Goal: Task Accomplishment & Management: Use online tool/utility

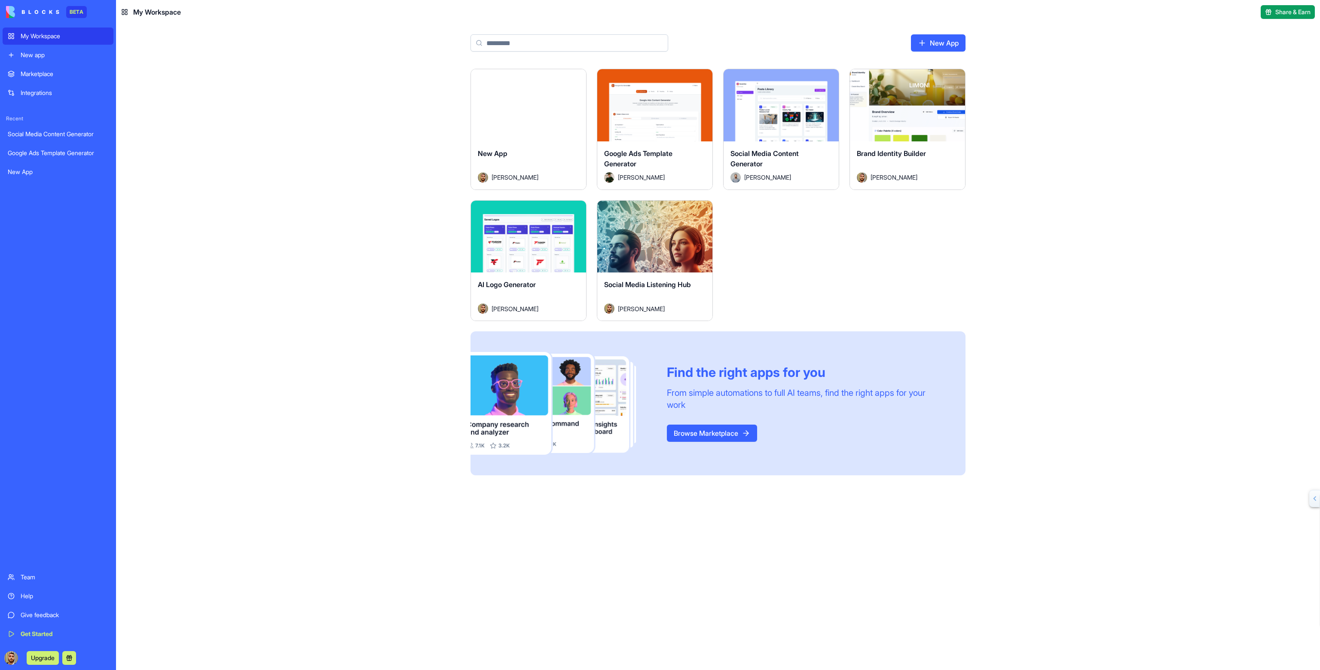
click at [770, 144] on div "Social Media Content Generator [PERSON_NAME]" at bounding box center [781, 165] width 115 height 48
click at [641, 260] on div "Launch" at bounding box center [654, 237] width 115 height 72
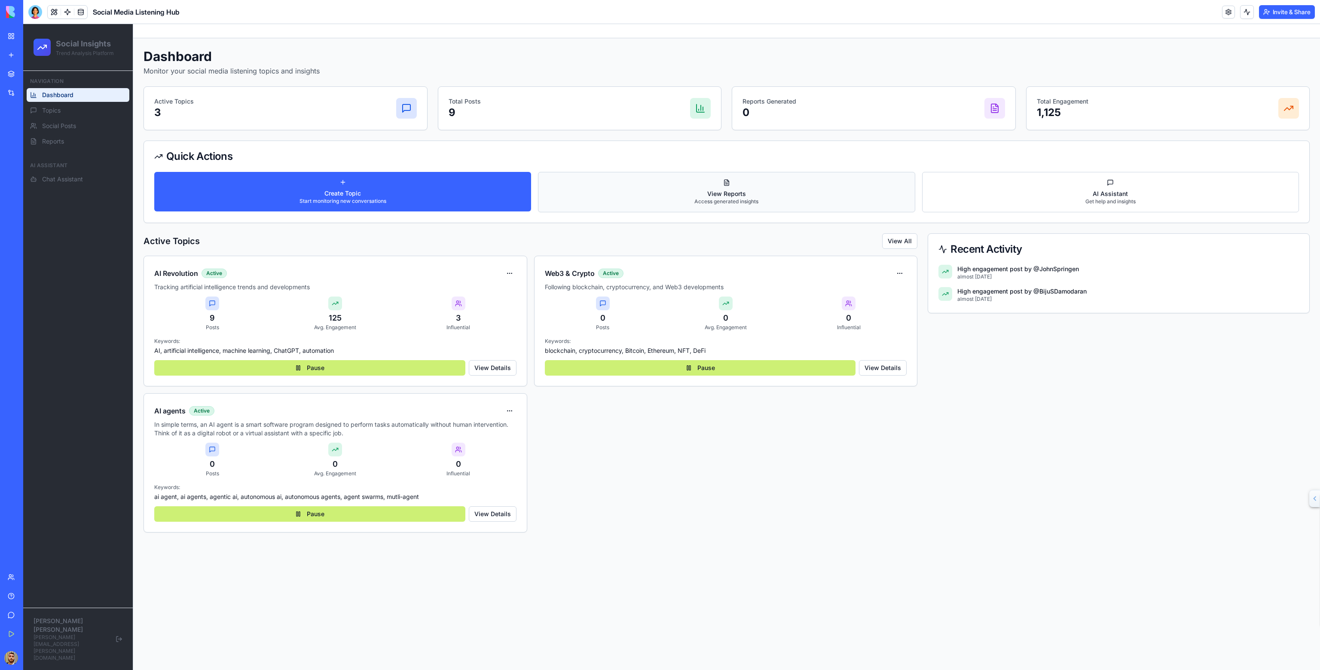
click at [750, 193] on p "View Reports" at bounding box center [726, 194] width 64 height 9
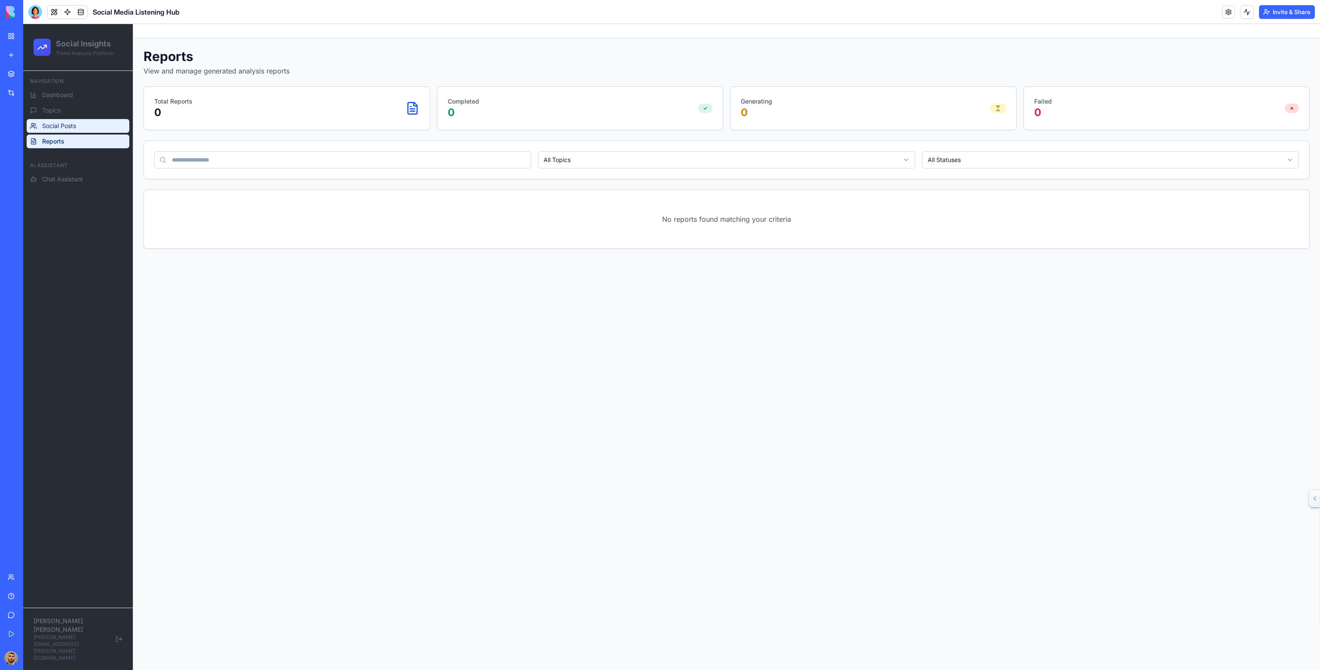
click at [55, 122] on span "Social Posts" at bounding box center [59, 126] width 34 height 9
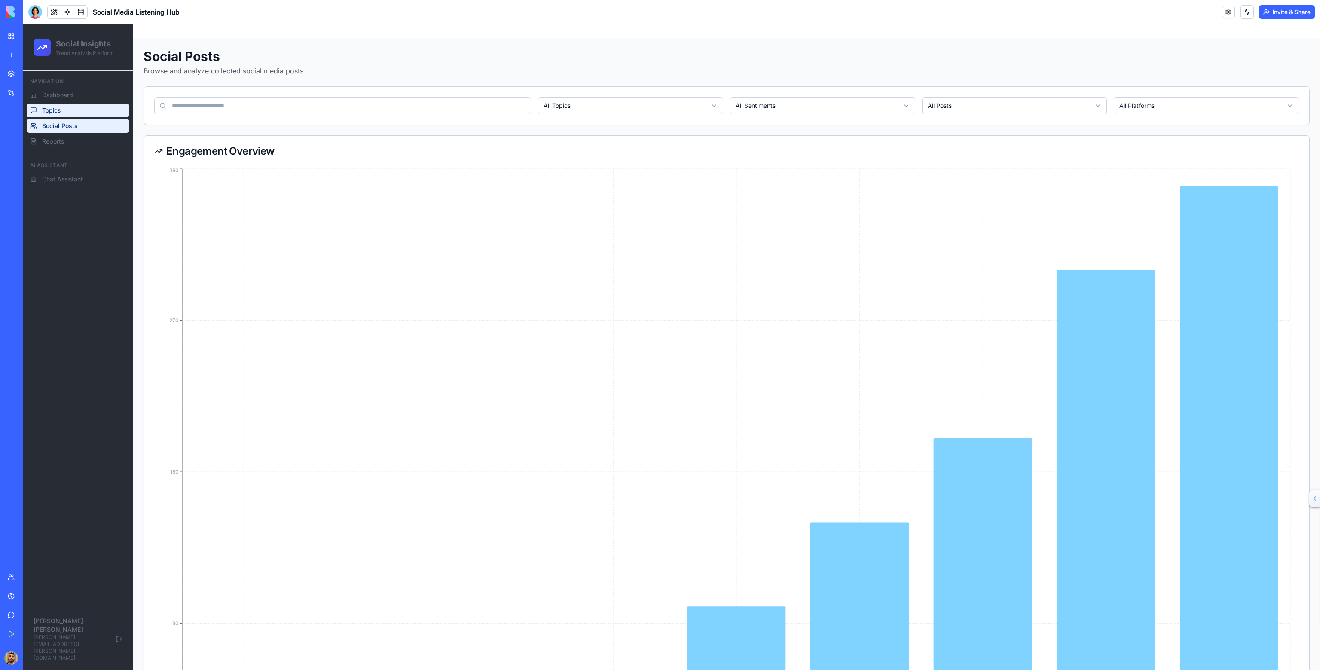
click at [60, 107] on span "Topics" at bounding box center [51, 110] width 18 height 9
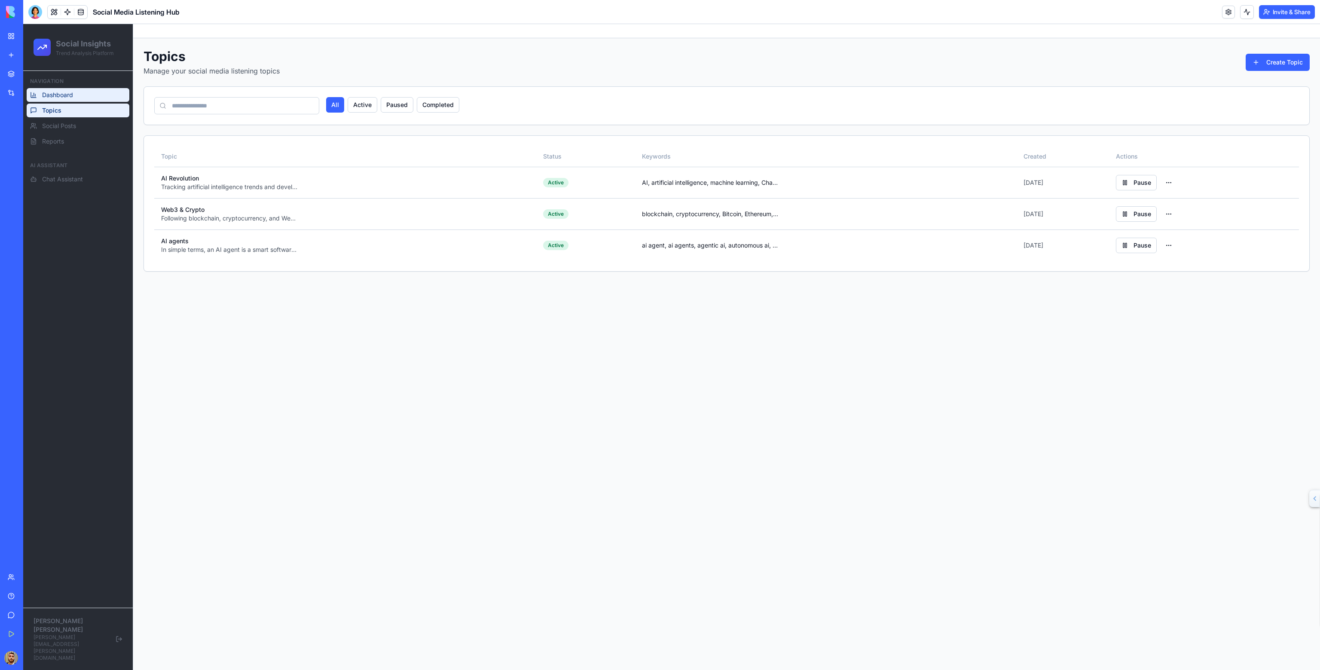
click at [74, 98] on link "Dashboard" at bounding box center [78, 95] width 103 height 14
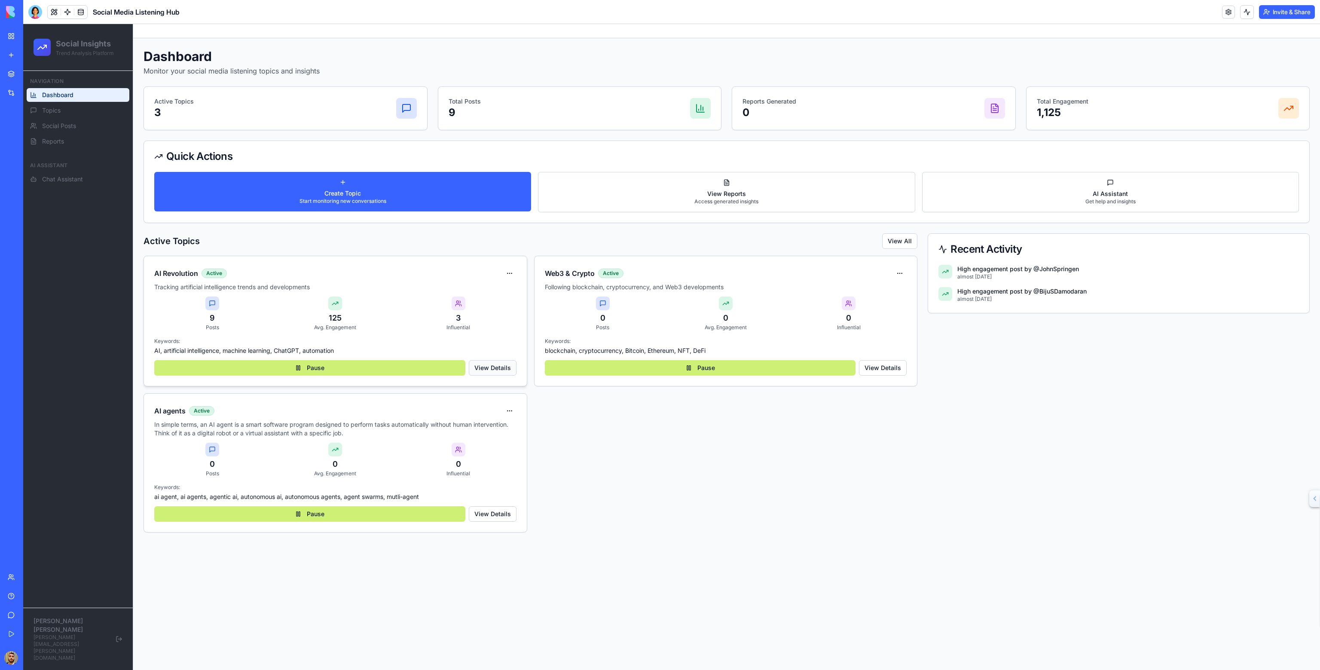
click at [488, 365] on button "View Details" at bounding box center [493, 367] width 48 height 15
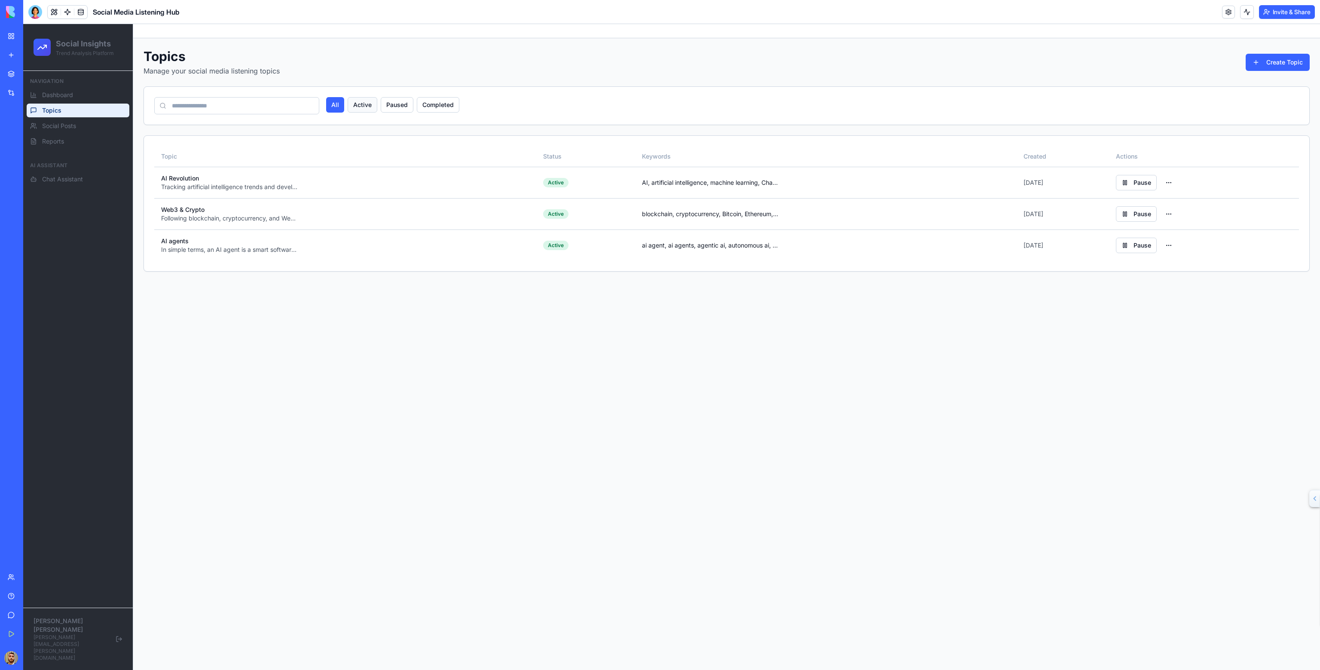
click at [357, 104] on button "Active" at bounding box center [363, 104] width 30 height 15
click at [1172, 180] on html "Social Insights Trend Analysis Platform Navigation Dashboard Topics Social Post…" at bounding box center [671, 347] width 1297 height 646
click at [1039, 290] on html "Social Insights Trend Analysis Platform Navigation Dashboard Topics Social Post…" at bounding box center [671, 347] width 1297 height 646
click at [1171, 245] on html "Social Insights Trend Analysis Platform Navigation Dashboard Topics Social Post…" at bounding box center [671, 347] width 1297 height 646
click at [1159, 310] on div "Generate Report" at bounding box center [1145, 310] width 67 height 14
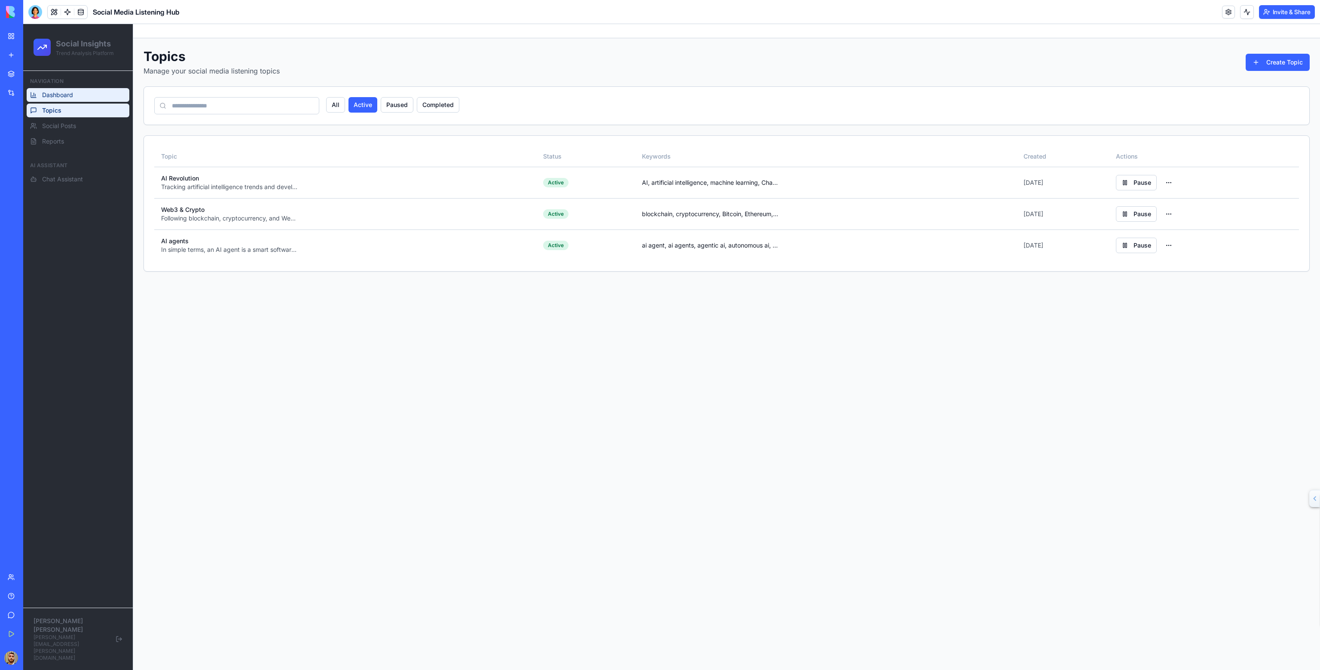
click at [56, 91] on span "Dashboard" at bounding box center [57, 95] width 31 height 9
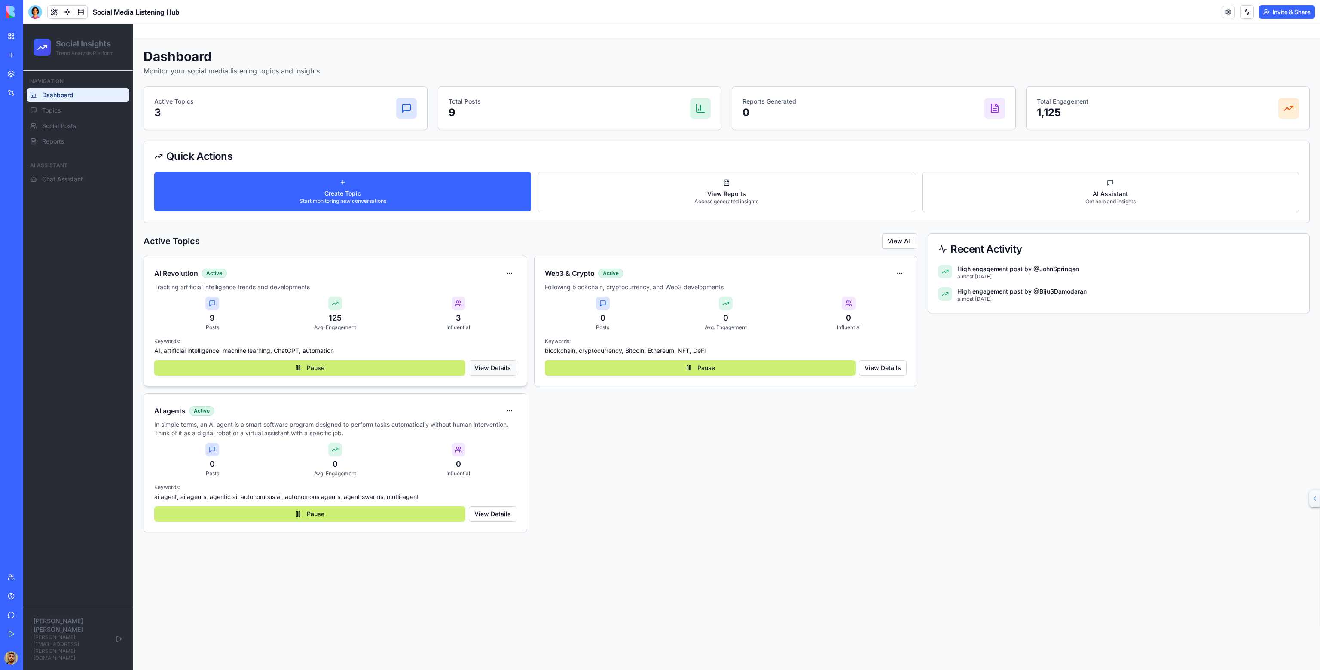
click at [493, 367] on button "View Details" at bounding box center [493, 367] width 48 height 15
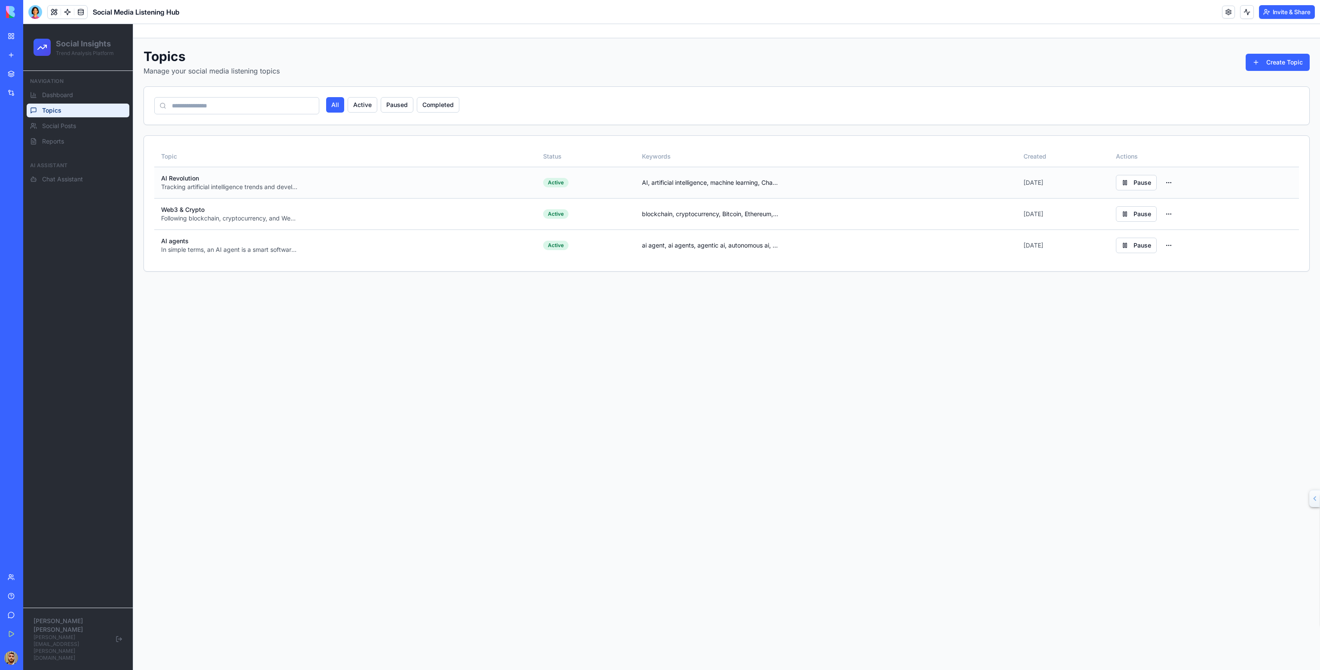
click at [206, 179] on p "AI Revolution" at bounding box center [345, 178] width 368 height 9
click at [1165, 177] on html "Social Insights Trend Analysis Platform Navigation Dashboard Topics Social Post…" at bounding box center [671, 347] width 1297 height 646
click at [1177, 183] on html "Social Insights Trend Analysis Platform Navigation Dashboard Topics Social Post…" at bounding box center [671, 347] width 1297 height 646
click at [1174, 247] on html "Social Insights Trend Analysis Platform Navigation Dashboard Topics Social Post…" at bounding box center [671, 347] width 1297 height 646
click at [1148, 284] on div "Collect Data" at bounding box center [1145, 282] width 67 height 14
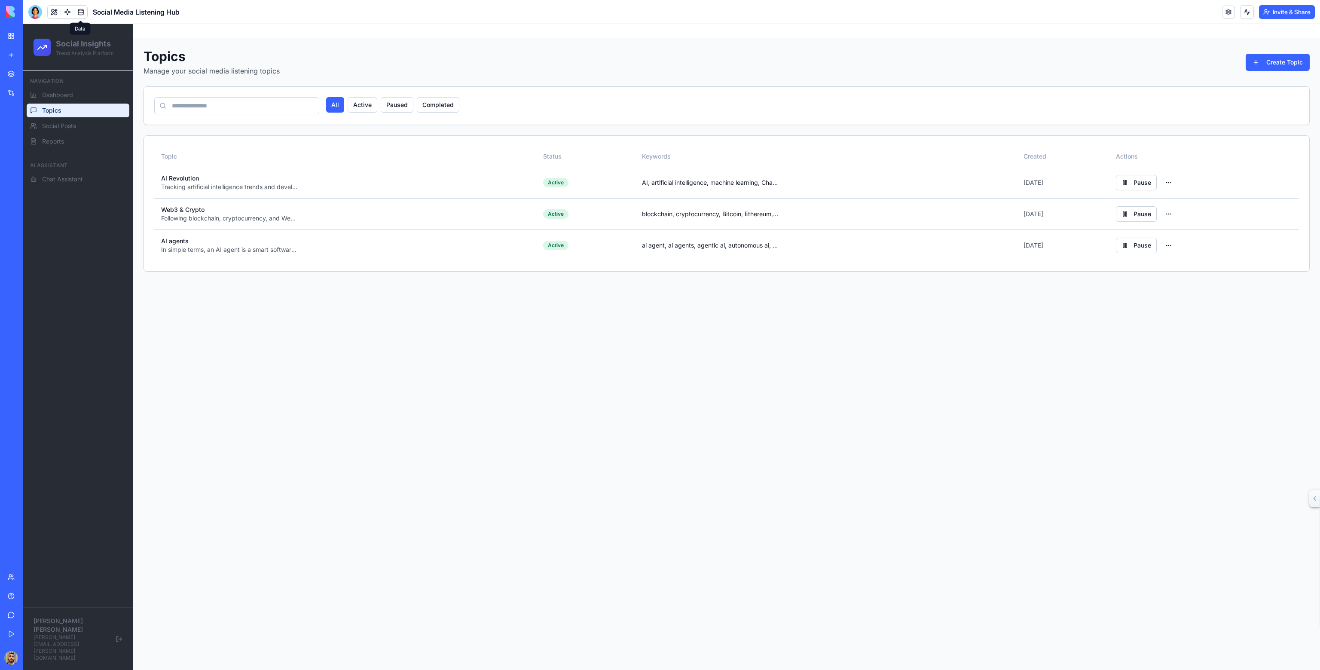
click at [89, 4] on header "Social Media Listening Hub Invite & Share" at bounding box center [671, 12] width 1297 height 24
click at [83, 11] on link at bounding box center [80, 12] width 13 height 13
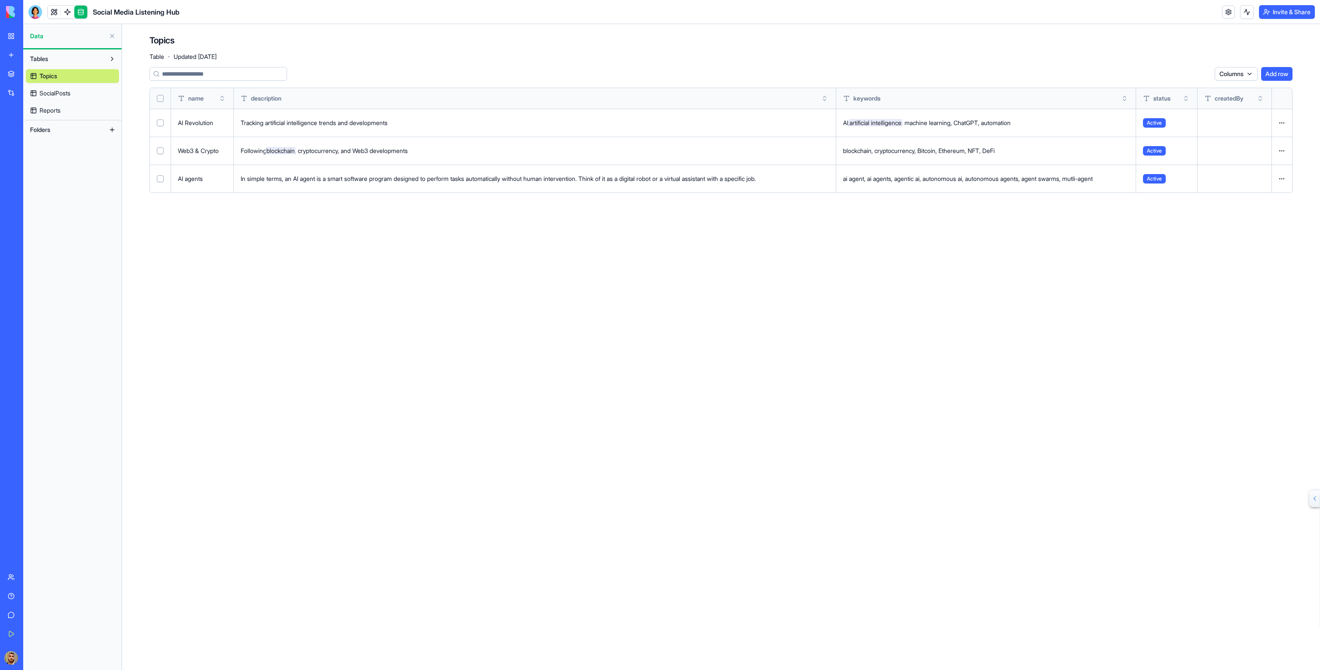
click at [53, 92] on span "SocialPosts" at bounding box center [55, 93] width 31 height 9
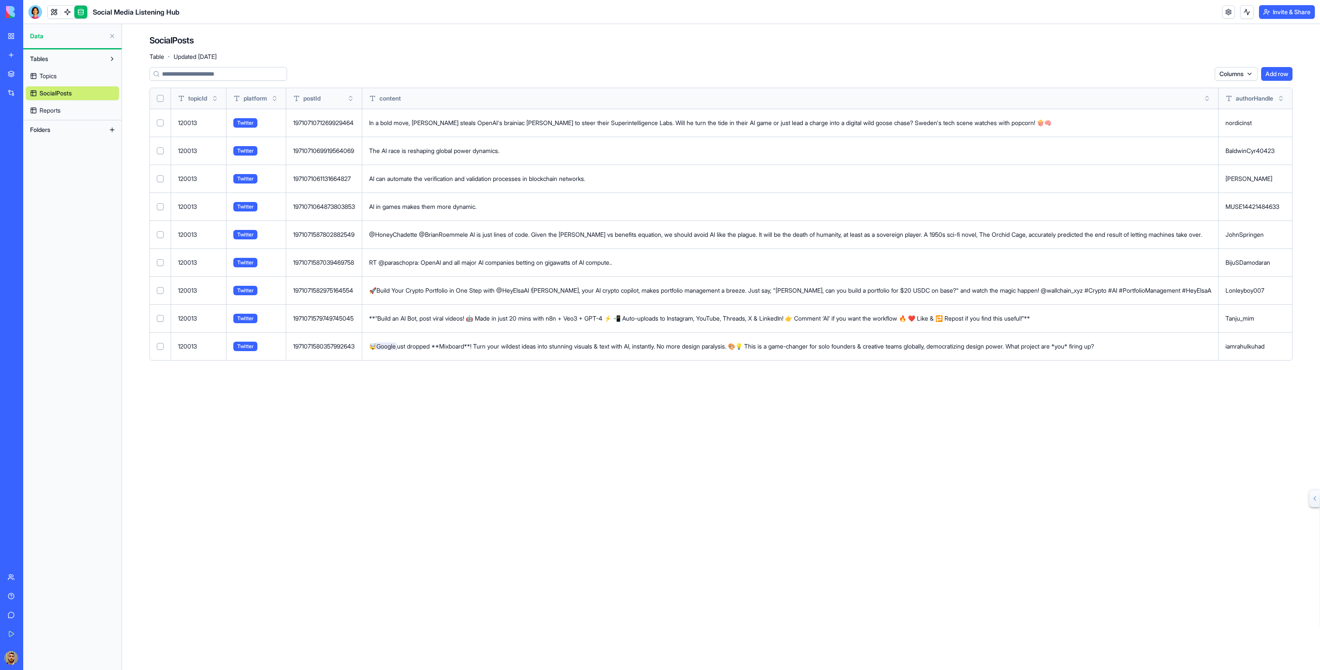
click at [76, 104] on link "Reports" at bounding box center [72, 111] width 93 height 14
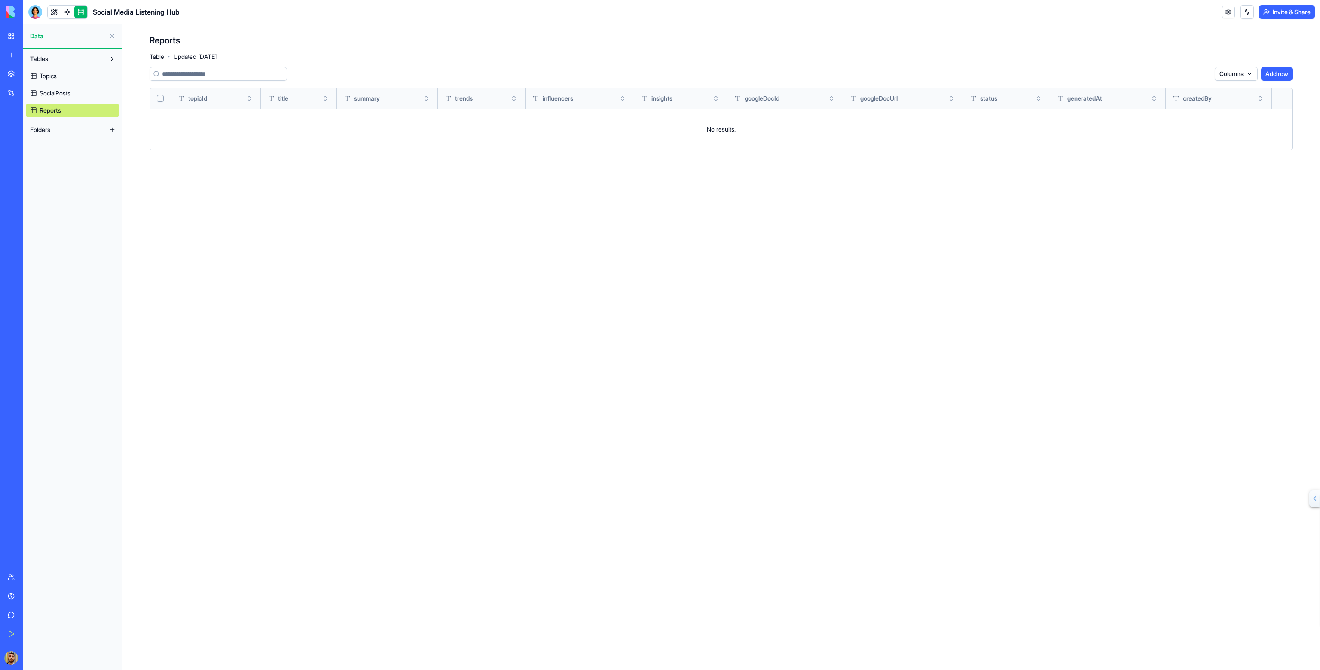
click at [76, 128] on button "Folders" at bounding box center [65, 130] width 79 height 14
click at [71, 79] on link "Topics" at bounding box center [72, 76] width 93 height 14
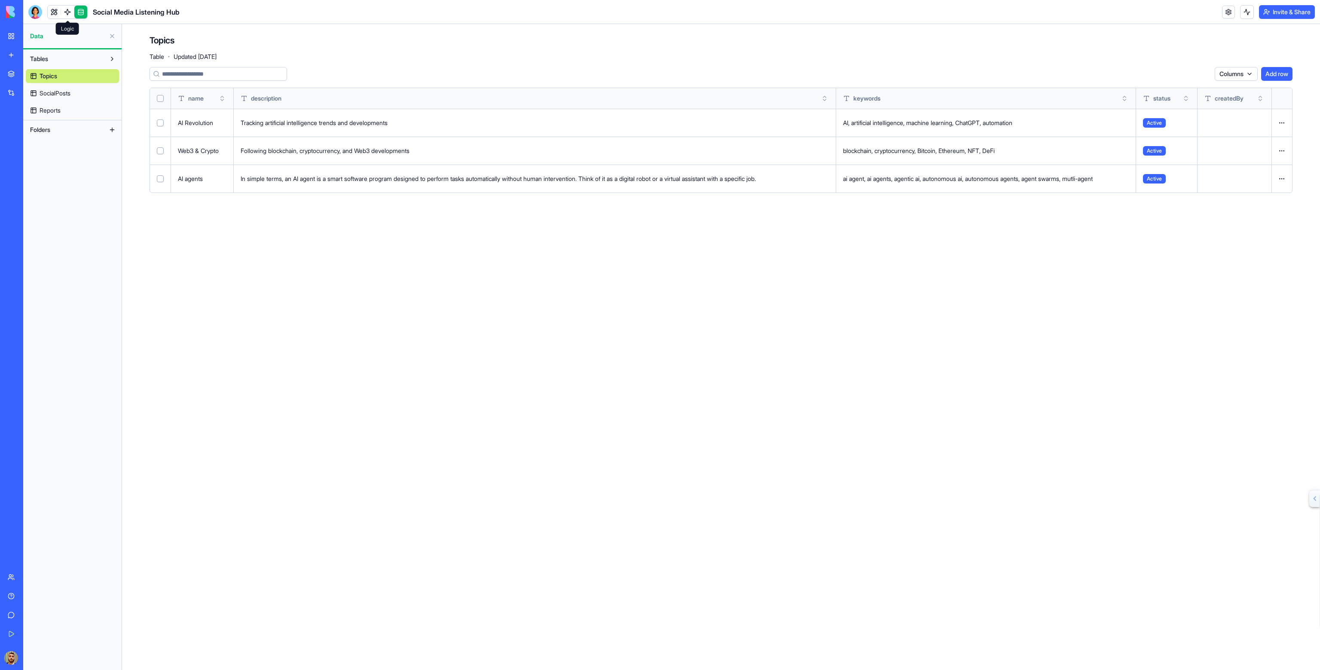
click at [65, 13] on link at bounding box center [67, 12] width 13 height 13
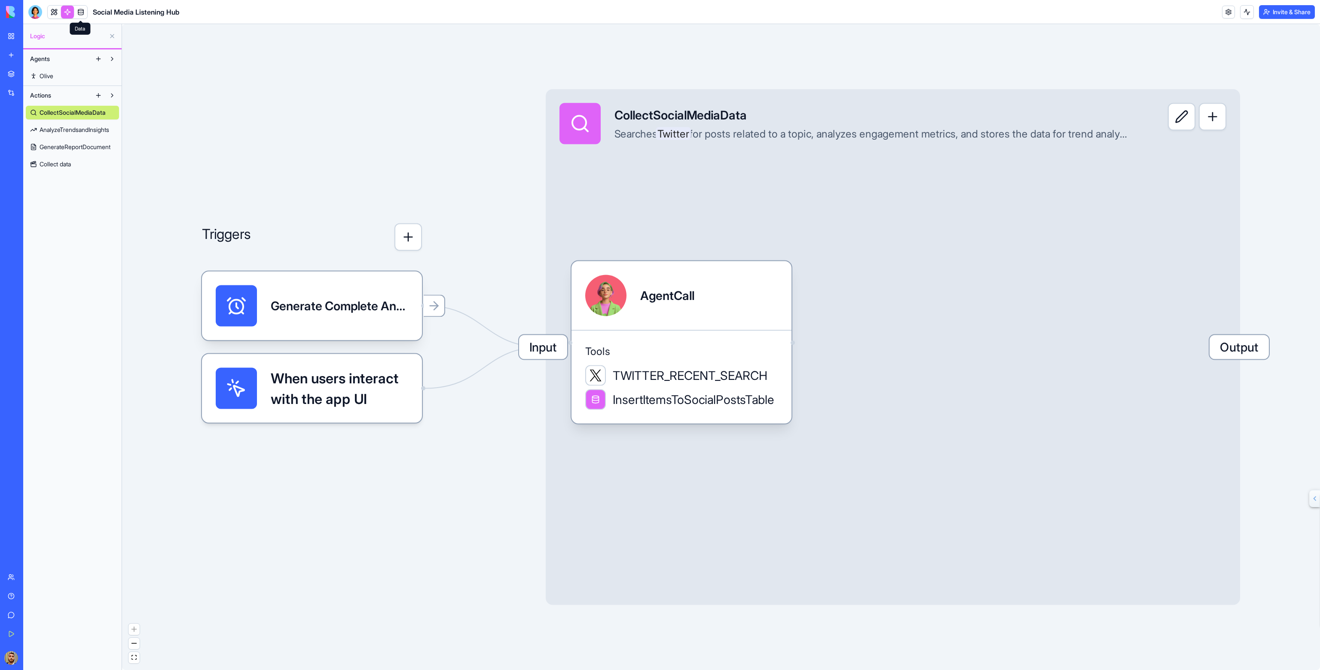
click at [72, 125] on span "AnalyzeTrendsandInsights" at bounding box center [75, 129] width 70 height 9
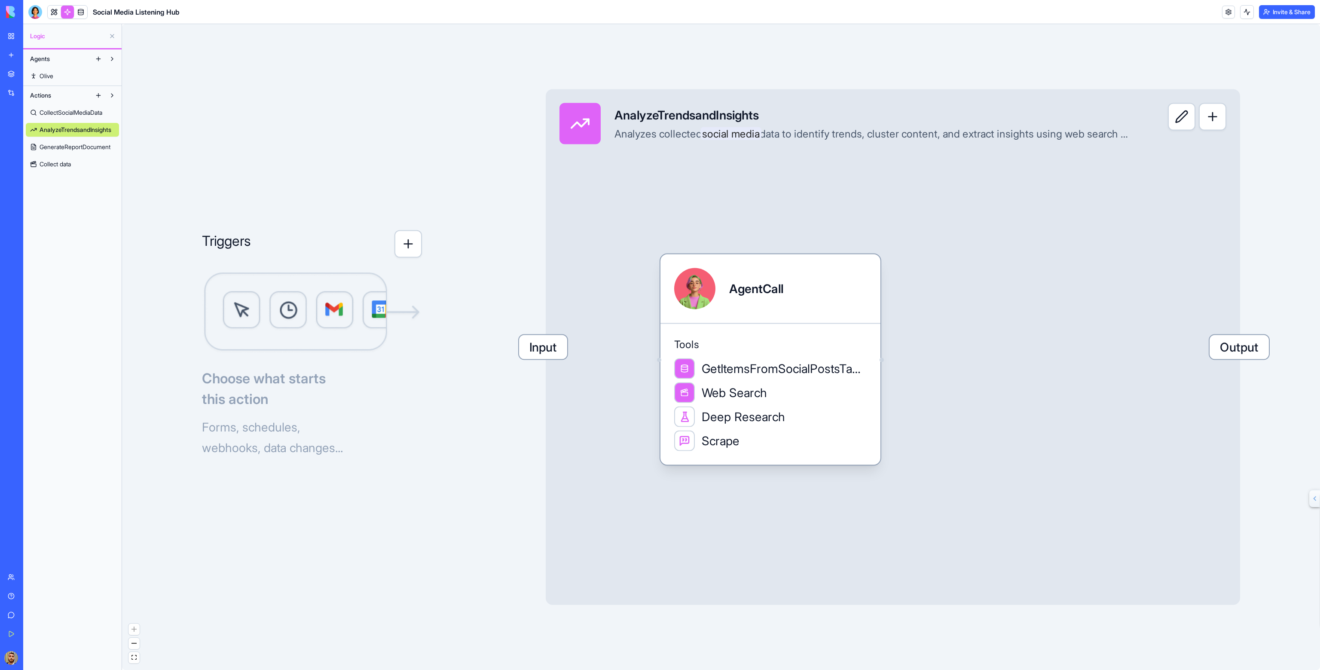
click at [68, 108] on link "CollectSocialMediaData" at bounding box center [72, 113] width 93 height 14
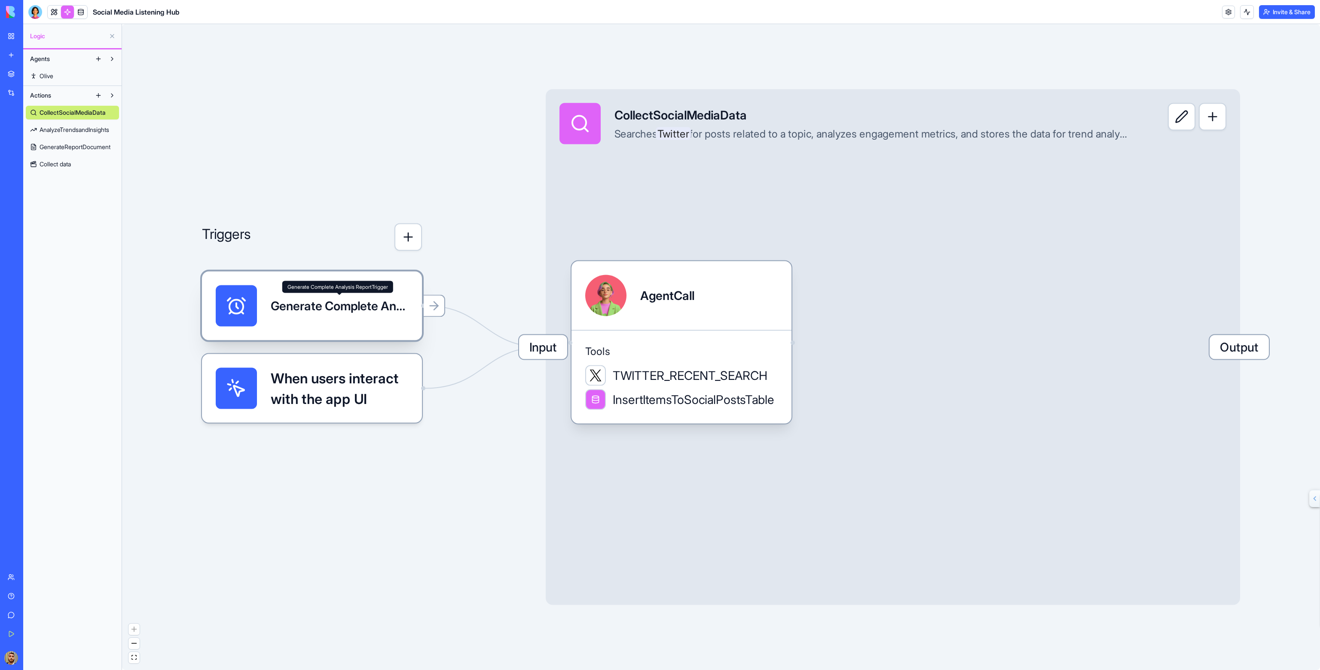
click at [373, 313] on div "Generate Complete Analysis ReportTrigger" at bounding box center [340, 305] width 138 height 17
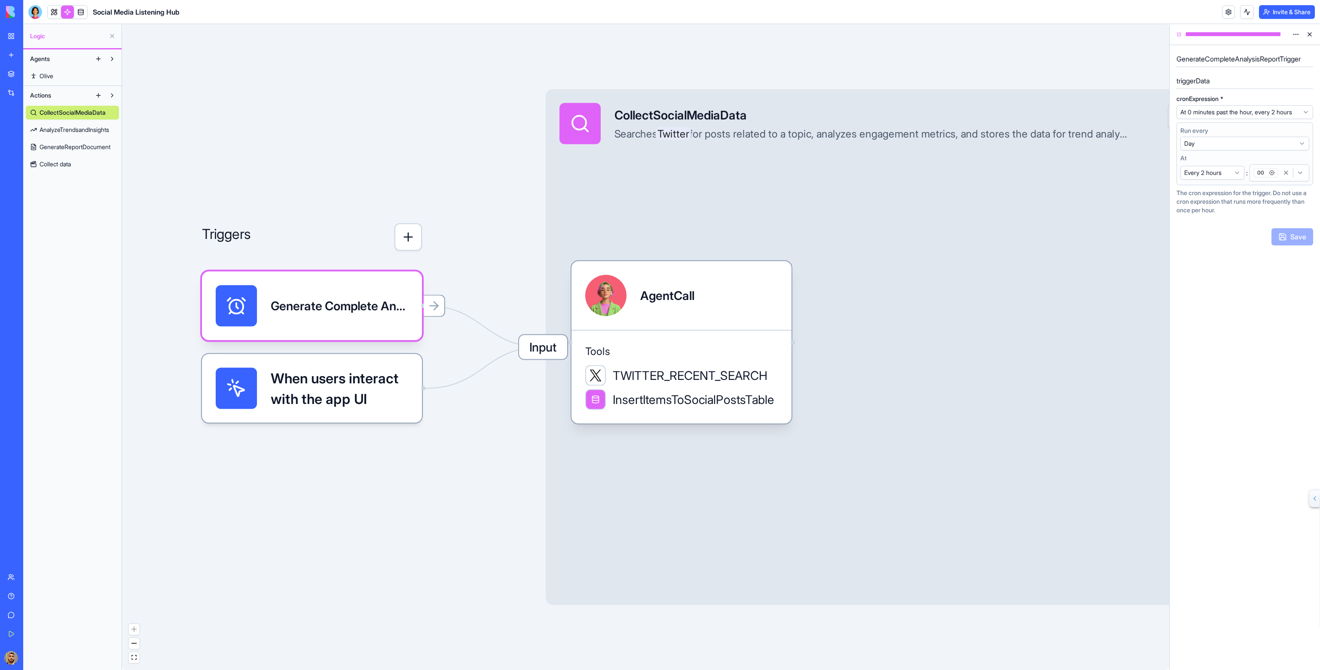
click at [365, 392] on span "When users interact with the app UI" at bounding box center [340, 388] width 138 height 41
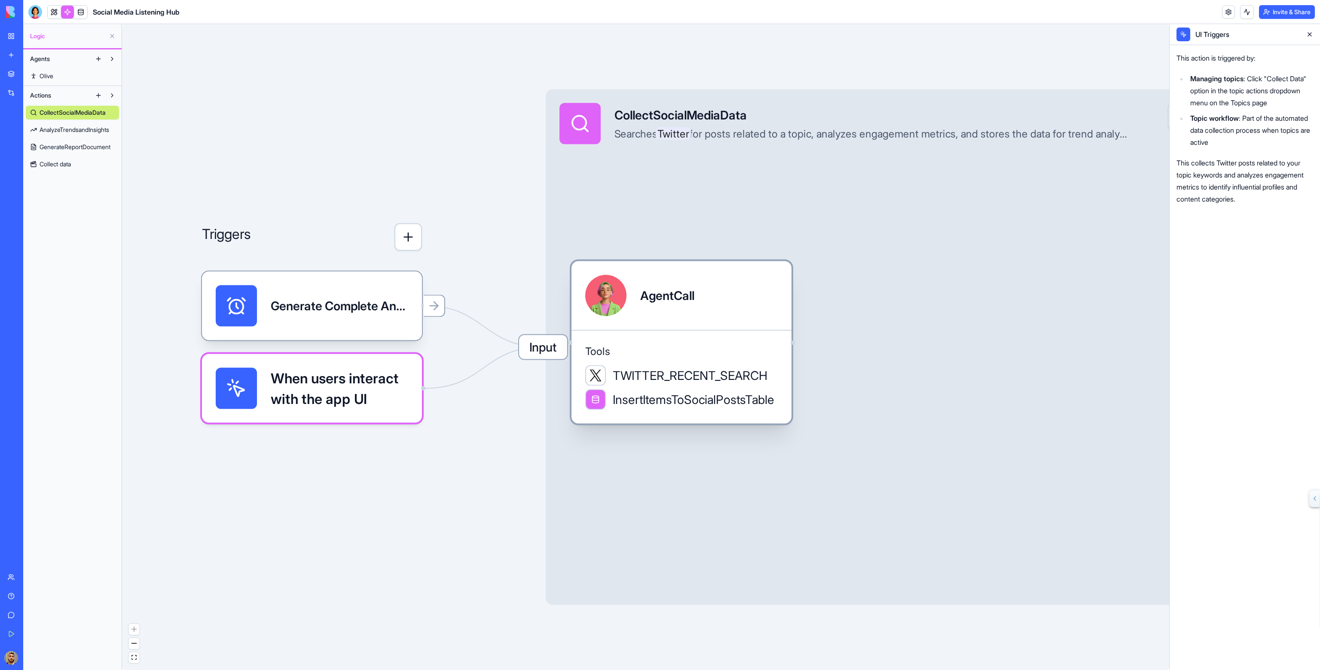
click at [691, 354] on span "Tools" at bounding box center [681, 352] width 193 height 14
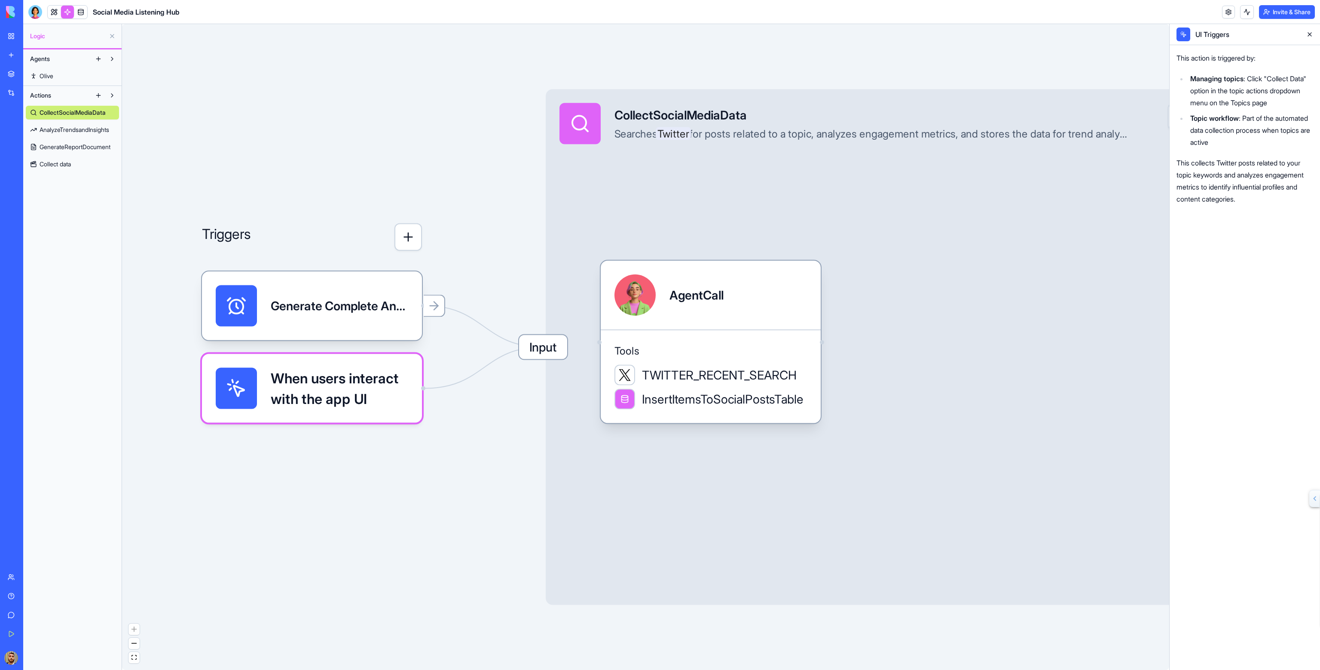
click at [569, 346] on div "Input CollectSocialMediaData Searches Twitter for posts related to a topic, ana…" at bounding box center [893, 347] width 694 height 516
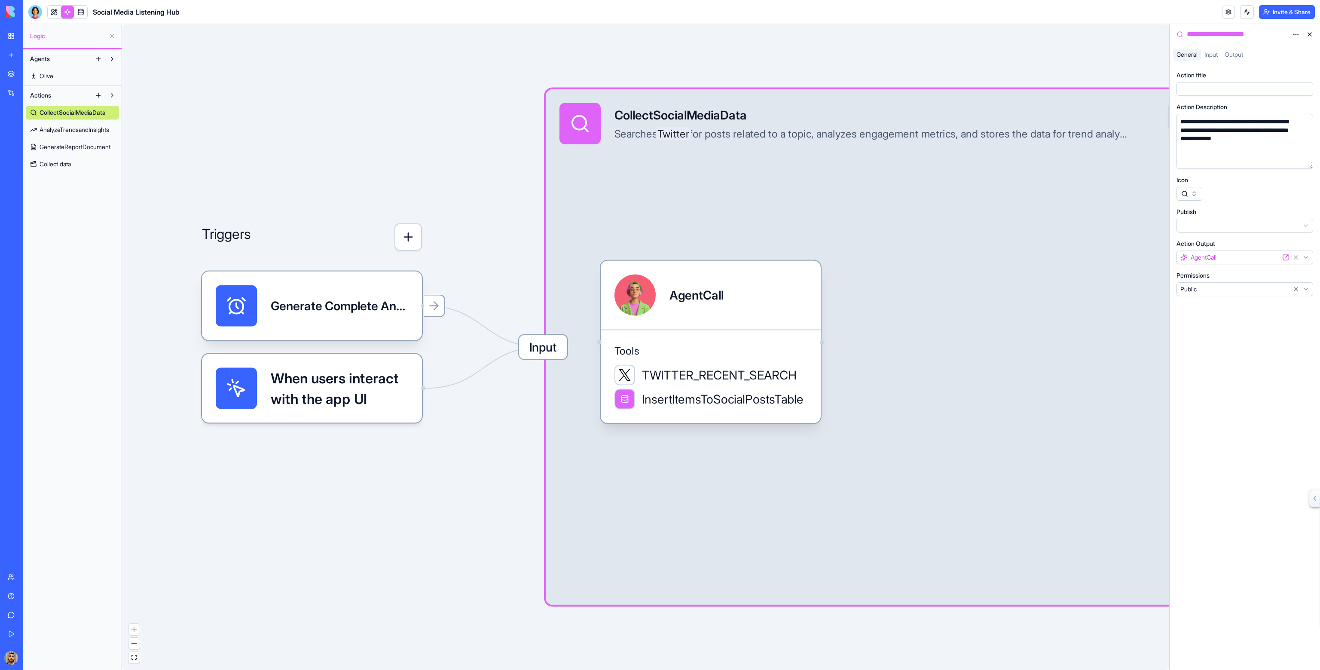
click at [548, 347] on span "Input" at bounding box center [543, 347] width 48 height 24
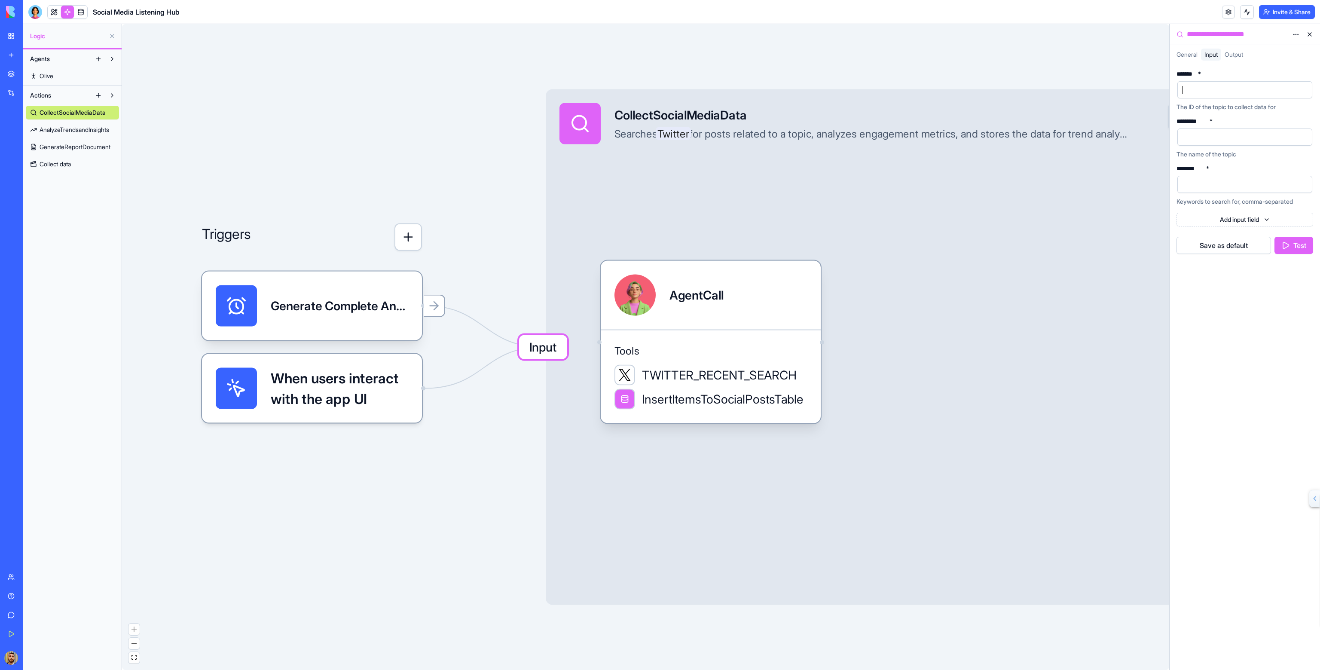
click at [1235, 84] on div at bounding box center [1237, 89] width 114 height 13
click at [1298, 74] on html "**********" at bounding box center [660, 335] width 1320 height 670
click at [1195, 84] on html "**********" at bounding box center [660, 335] width 1320 height 670
click at [1261, 88] on div at bounding box center [1237, 89] width 114 height 13
click at [1302, 89] on button "button" at bounding box center [1304, 90] width 14 height 14
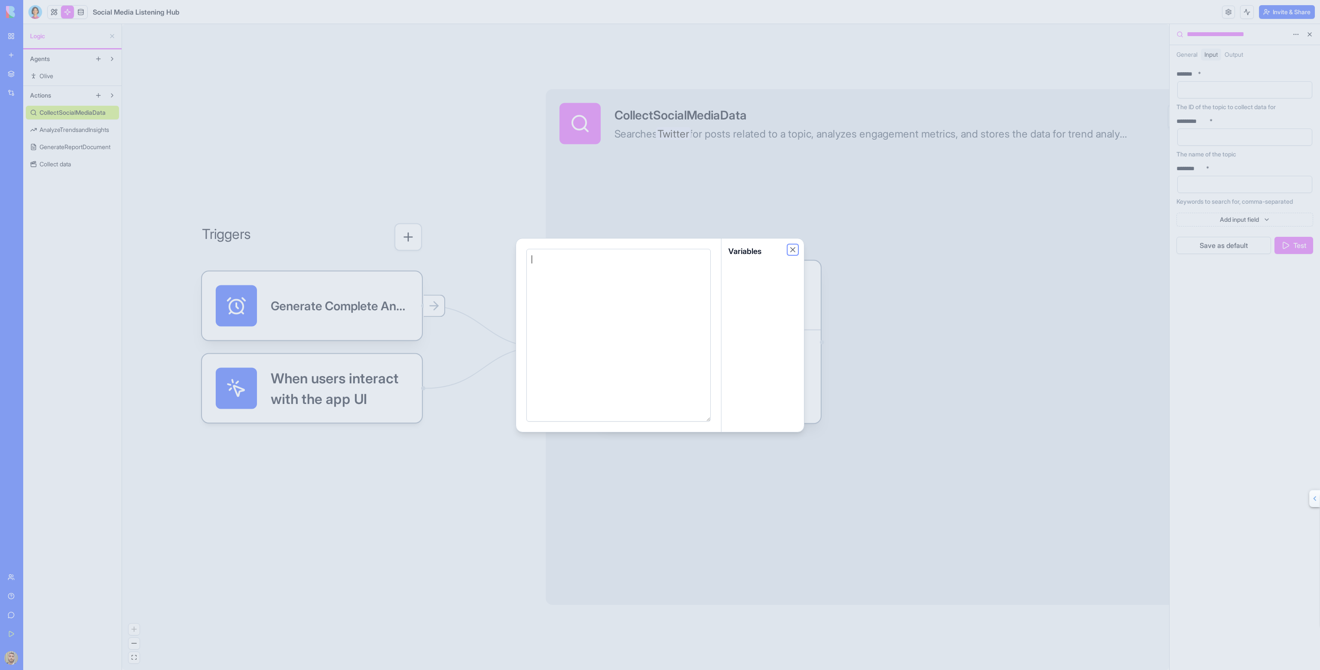
click at [794, 249] on button "Close" at bounding box center [793, 249] width 9 height 9
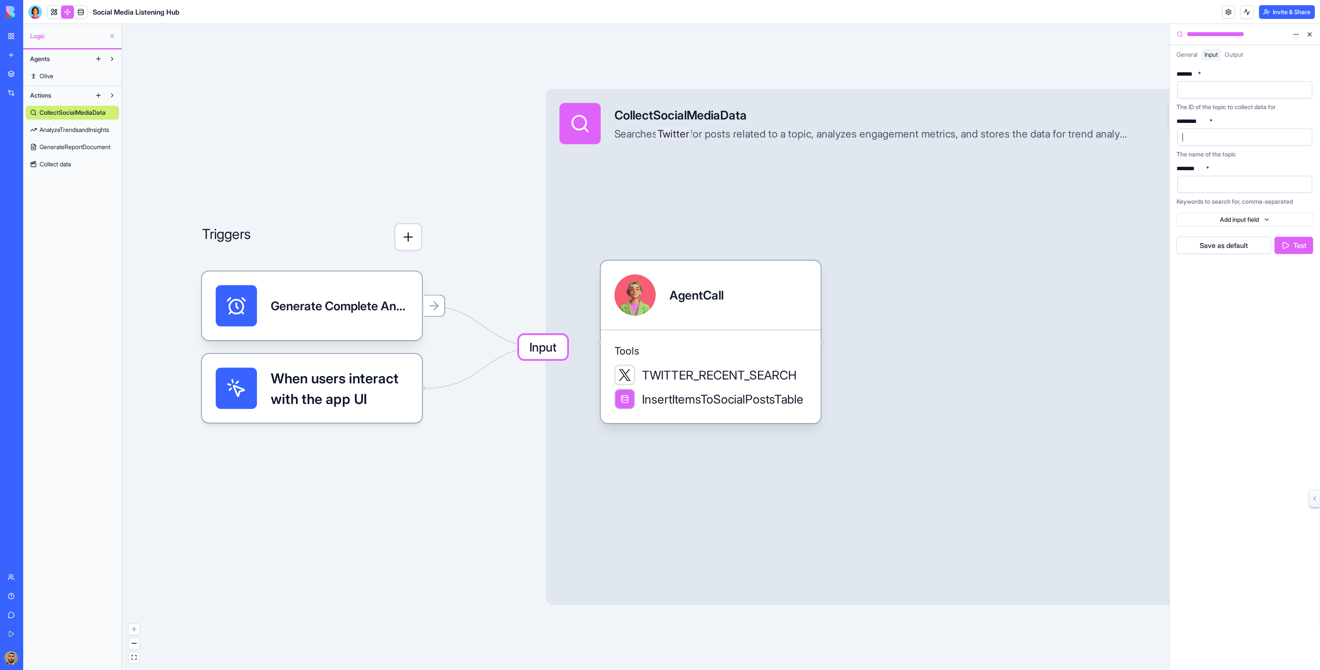
click at [1203, 134] on div at bounding box center [1237, 137] width 114 height 13
click at [1212, 184] on div at bounding box center [1237, 184] width 114 height 13
click at [1272, 218] on html "**********" at bounding box center [660, 335] width 1320 height 670
click at [1248, 298] on html "**********" at bounding box center [660, 335] width 1320 height 670
click at [432, 309] on icon at bounding box center [434, 306] width 14 height 14
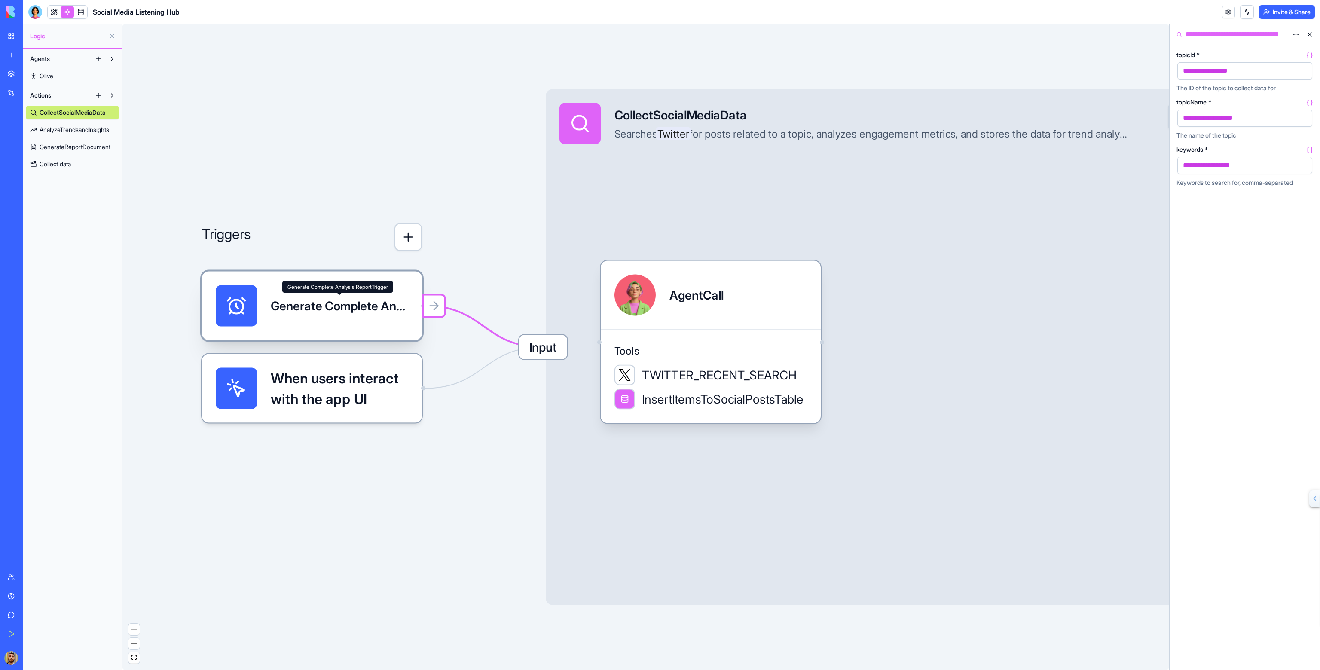
click at [325, 306] on div "Generate Complete Analysis ReportTrigger" at bounding box center [340, 305] width 138 height 17
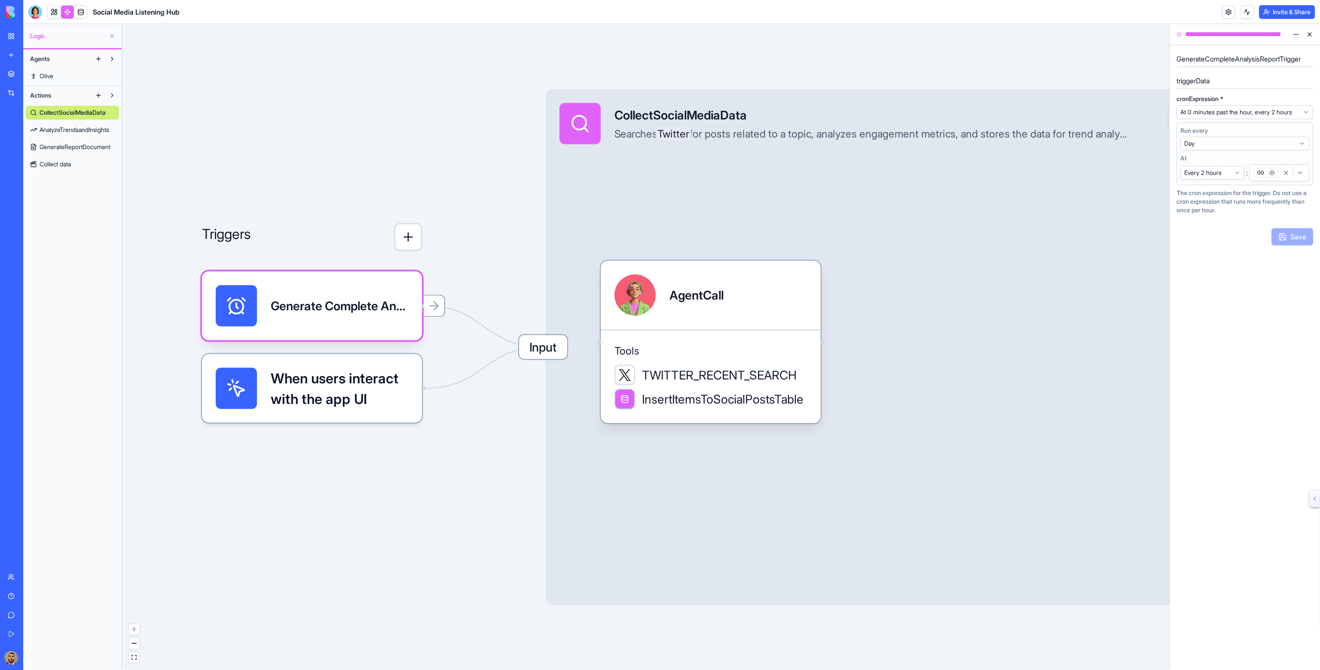
click at [1224, 176] on html "**********" at bounding box center [660, 335] width 1320 height 670
select select "*********"
select select "*"
select select "**********"
select select "***"
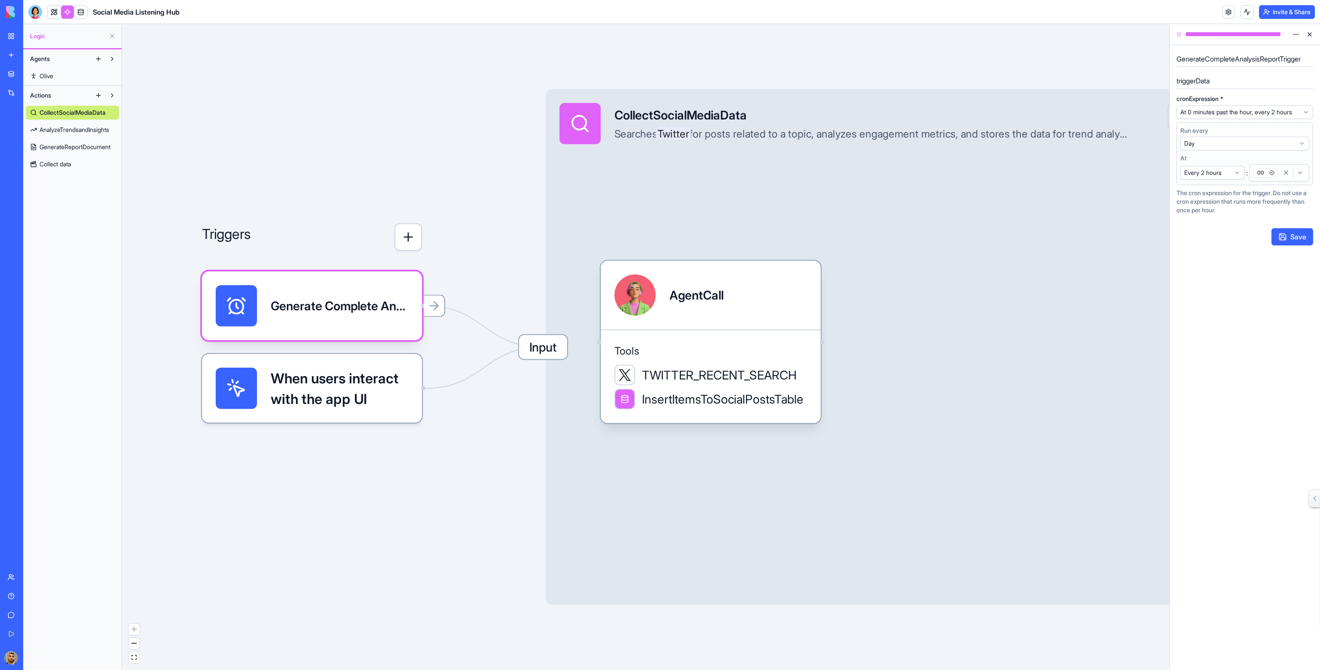
click at [1292, 240] on button "Save" at bounding box center [1293, 236] width 42 height 17
click at [435, 307] on icon at bounding box center [434, 306] width 14 height 14
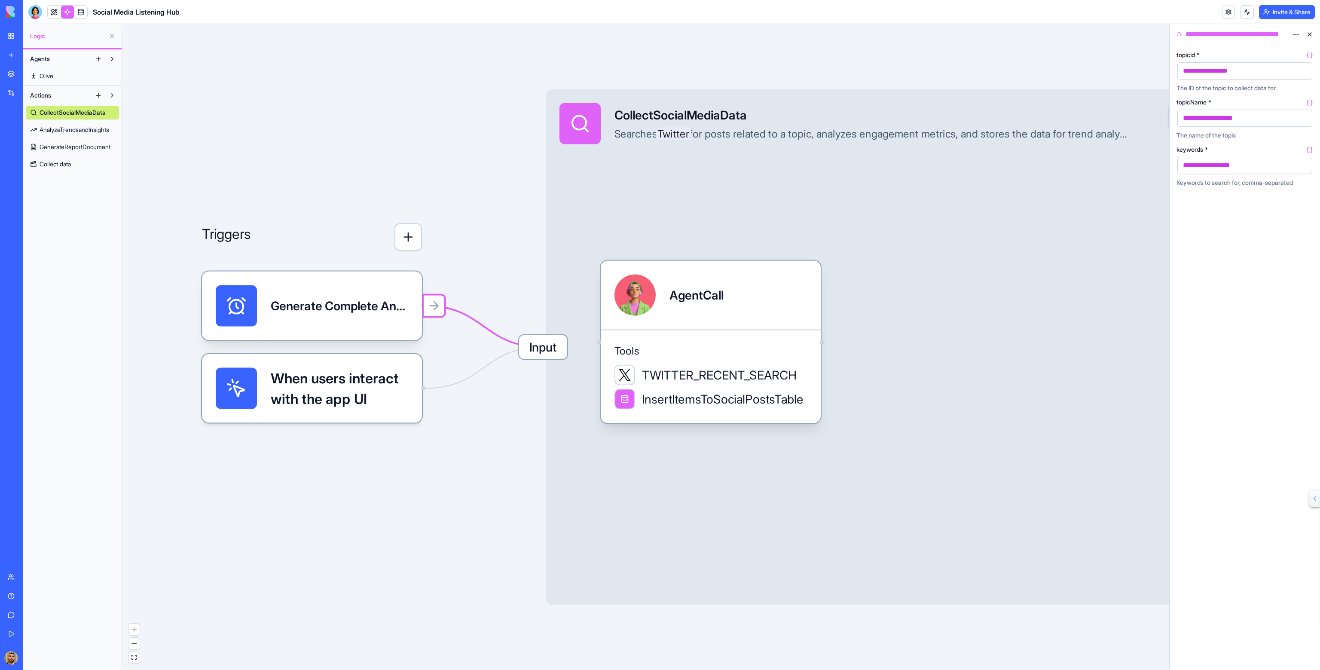
click at [569, 347] on div "Input CollectSocialMediaData Searches Twitter for posts related to a topic, ana…" at bounding box center [893, 347] width 694 height 516
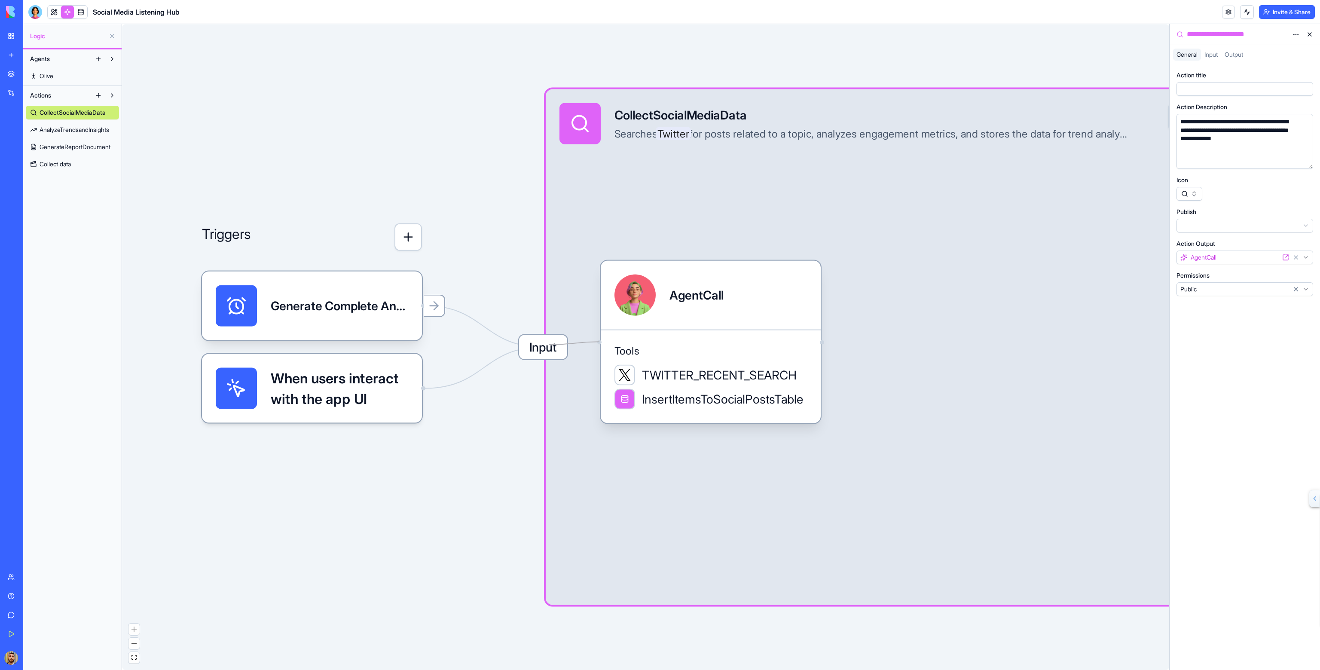
drag, startPoint x: 599, startPoint y: 340, endPoint x: 549, endPoint y: 345, distance: 50.0
drag, startPoint x: 599, startPoint y: 342, endPoint x: 520, endPoint y: 350, distance: 80.0
click at [645, 321] on div "AgentCall" at bounding box center [711, 295] width 220 height 69
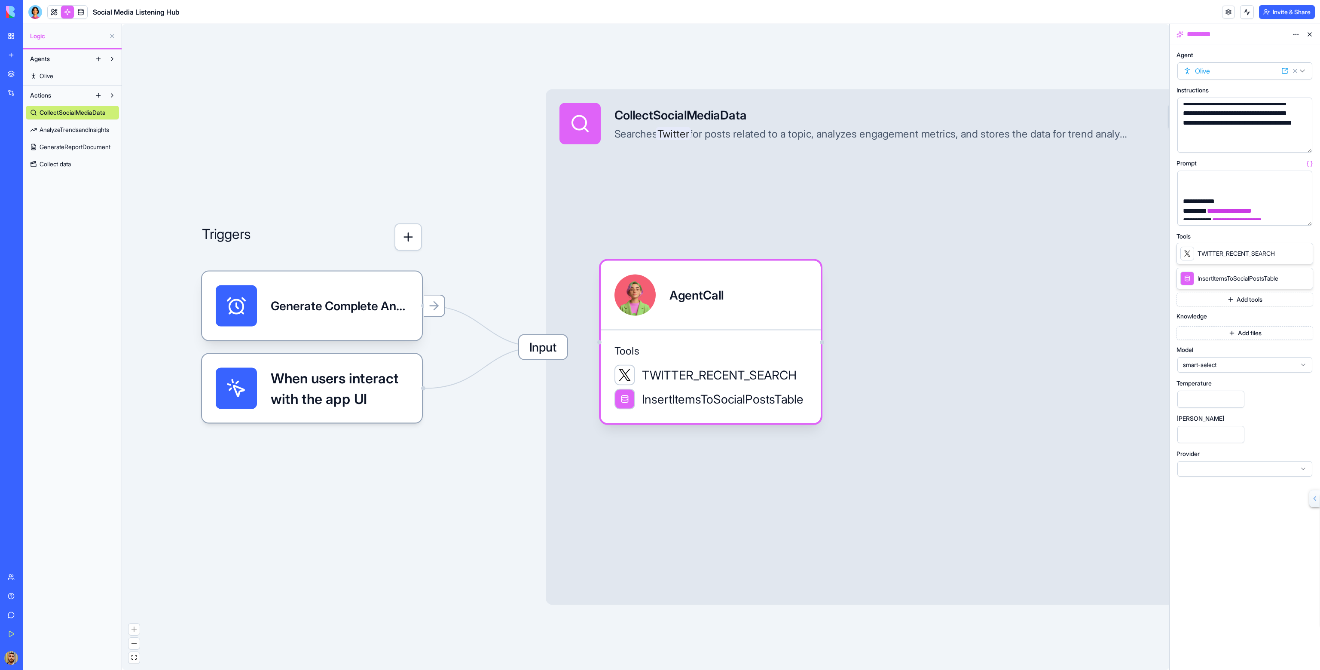
scroll to position [273, 0]
click at [1226, 330] on button "Add files" at bounding box center [1245, 333] width 137 height 14
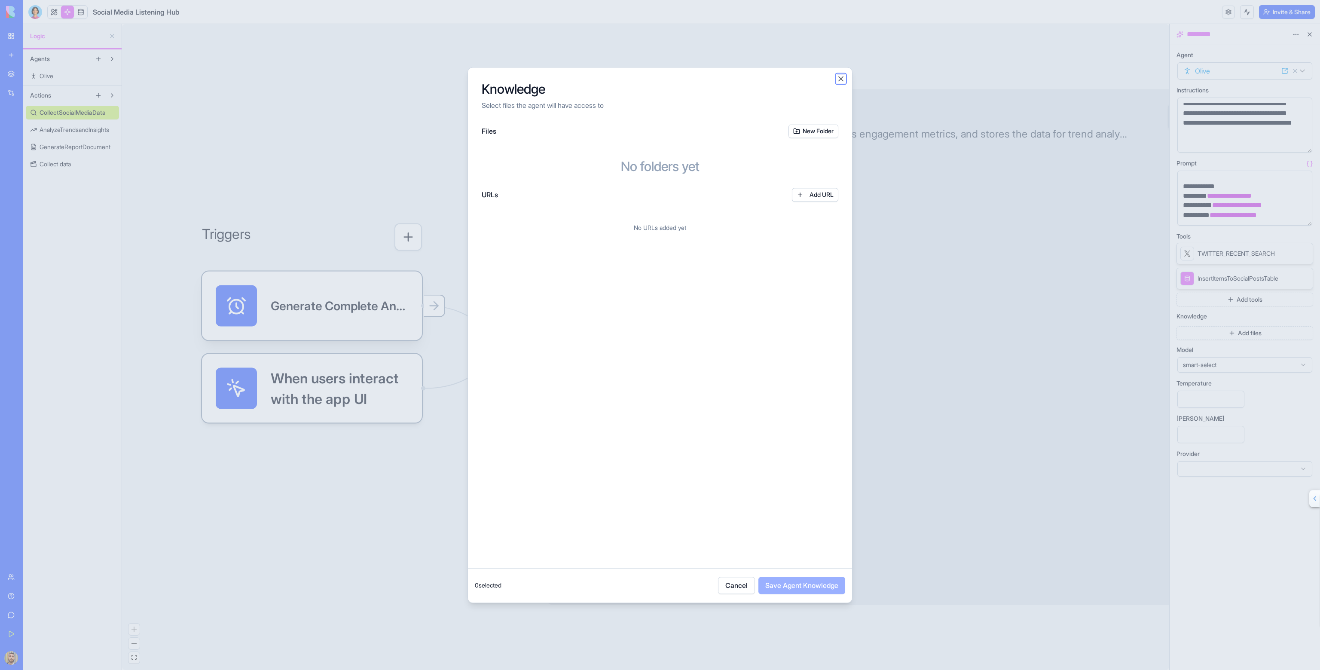
click at [839, 78] on button "Close" at bounding box center [841, 78] width 9 height 9
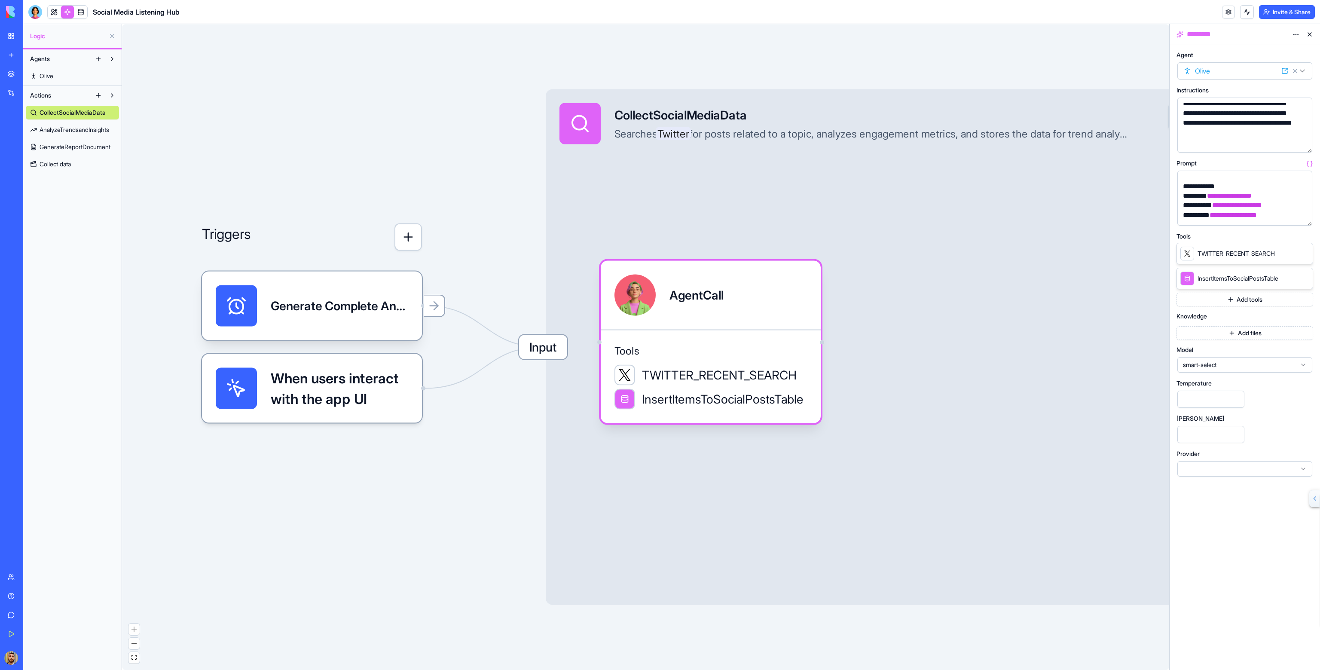
click at [1261, 256] on span "TWITTER_RECENT_SEARCH" at bounding box center [1236, 253] width 77 height 9
click at [1222, 367] on span "smart-select" at bounding box center [1239, 365] width 113 height 9
click at [1226, 350] on div "Model" at bounding box center [1245, 350] width 137 height 6
click at [1202, 469] on div at bounding box center [1244, 468] width 135 height 15
click at [1200, 532] on div "**********" at bounding box center [1245, 357] width 150 height 625
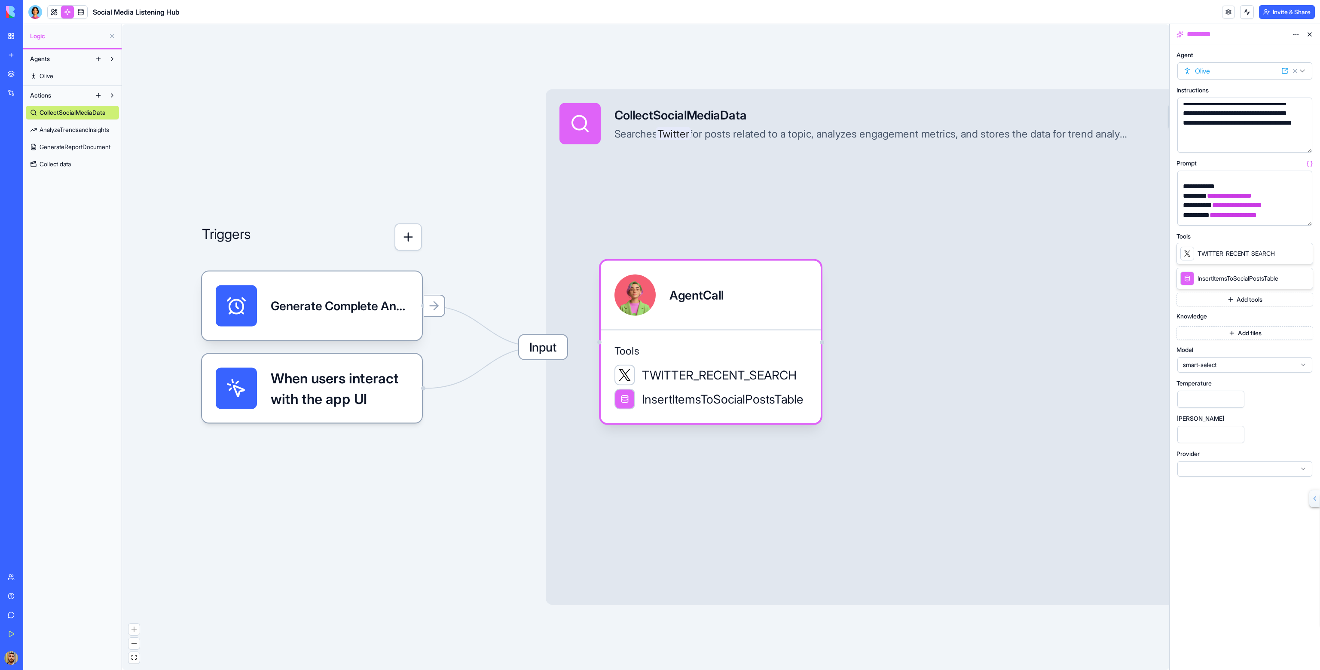
click at [1200, 466] on div at bounding box center [1244, 468] width 135 height 15
click at [1247, 438] on div "[PERSON_NAME] ****" at bounding box center [1245, 430] width 137 height 28
click at [548, 347] on span "Input" at bounding box center [543, 347] width 48 height 24
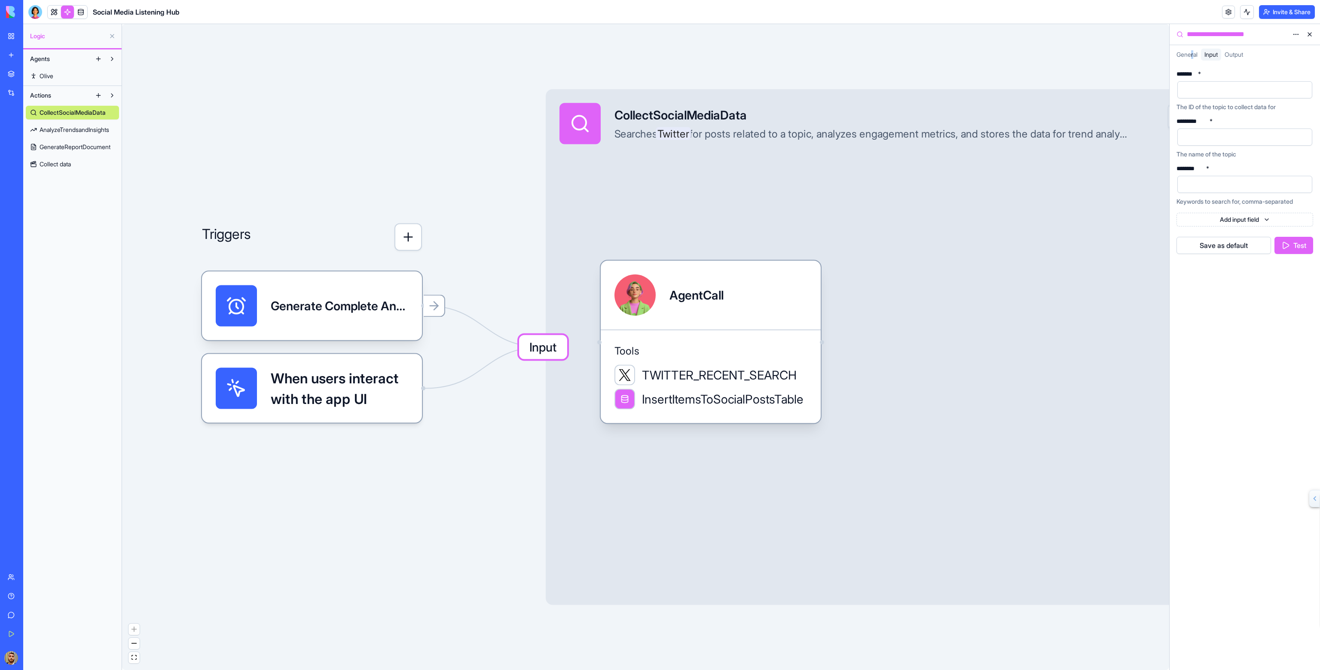
click at [1192, 57] on span "General" at bounding box center [1187, 54] width 21 height 7
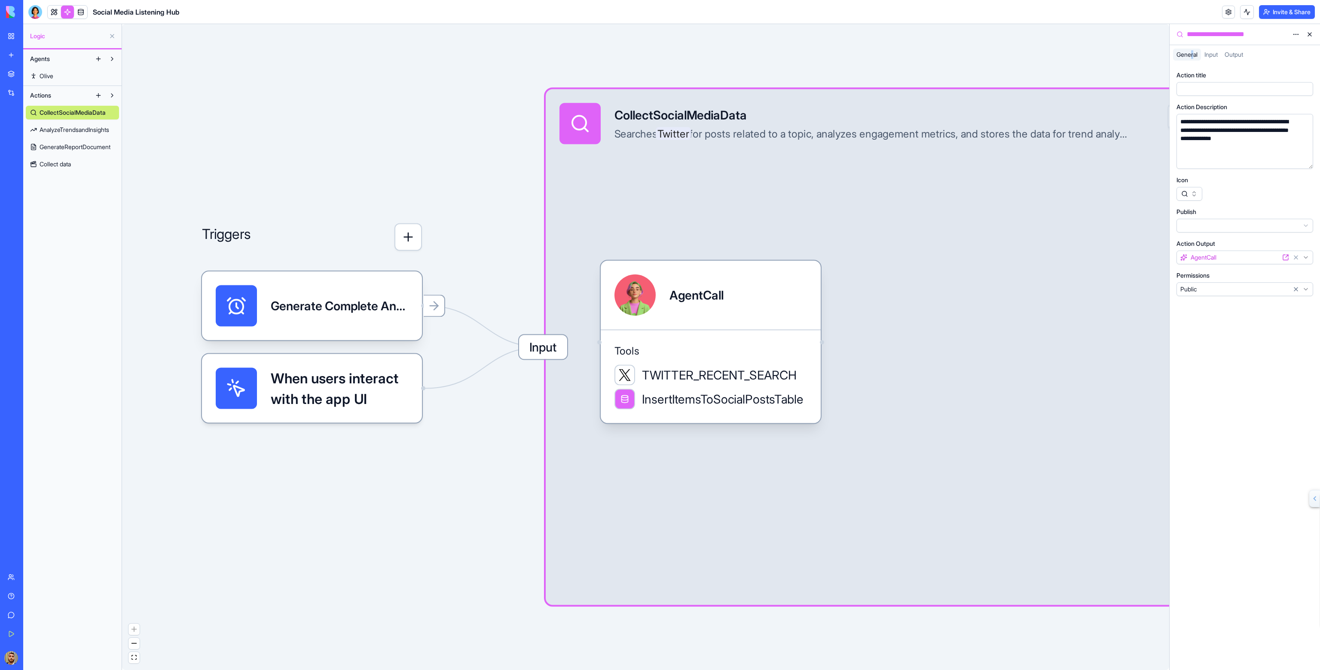
click at [539, 343] on span "Input" at bounding box center [543, 347] width 48 height 24
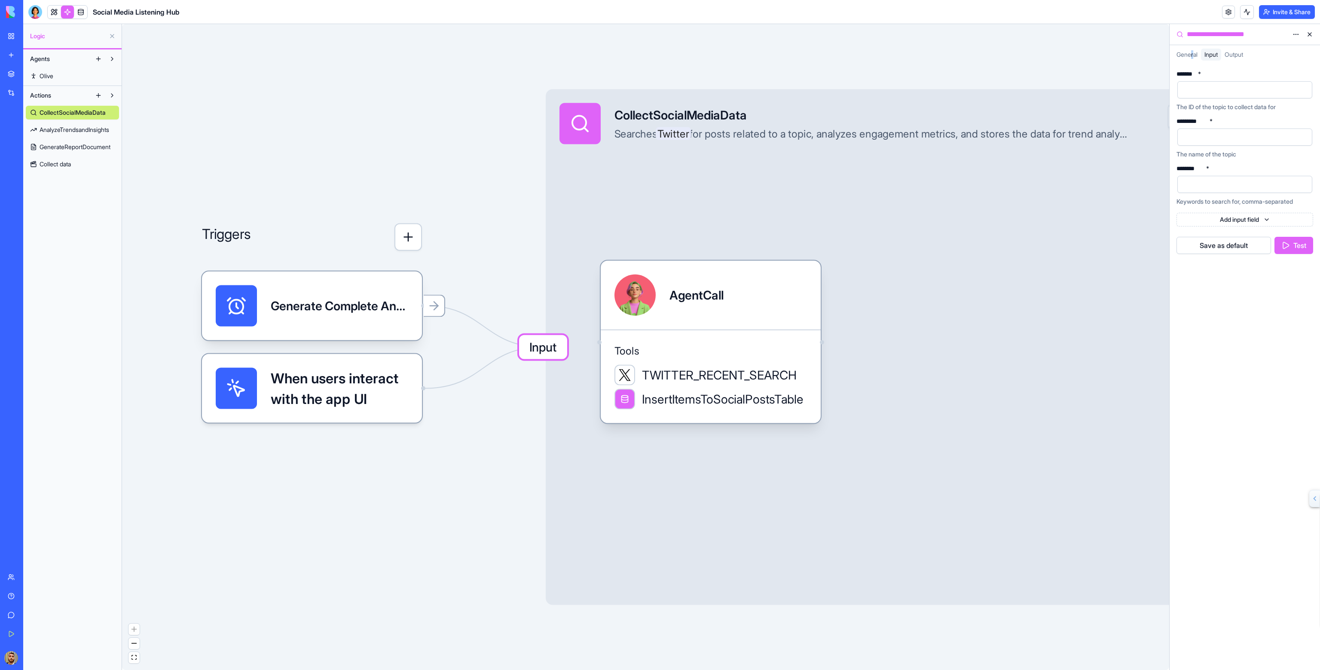
click at [608, 172] on div "Input CollectSocialMediaData Searches Twitter for posts related to a topic, ana…" at bounding box center [893, 347] width 694 height 516
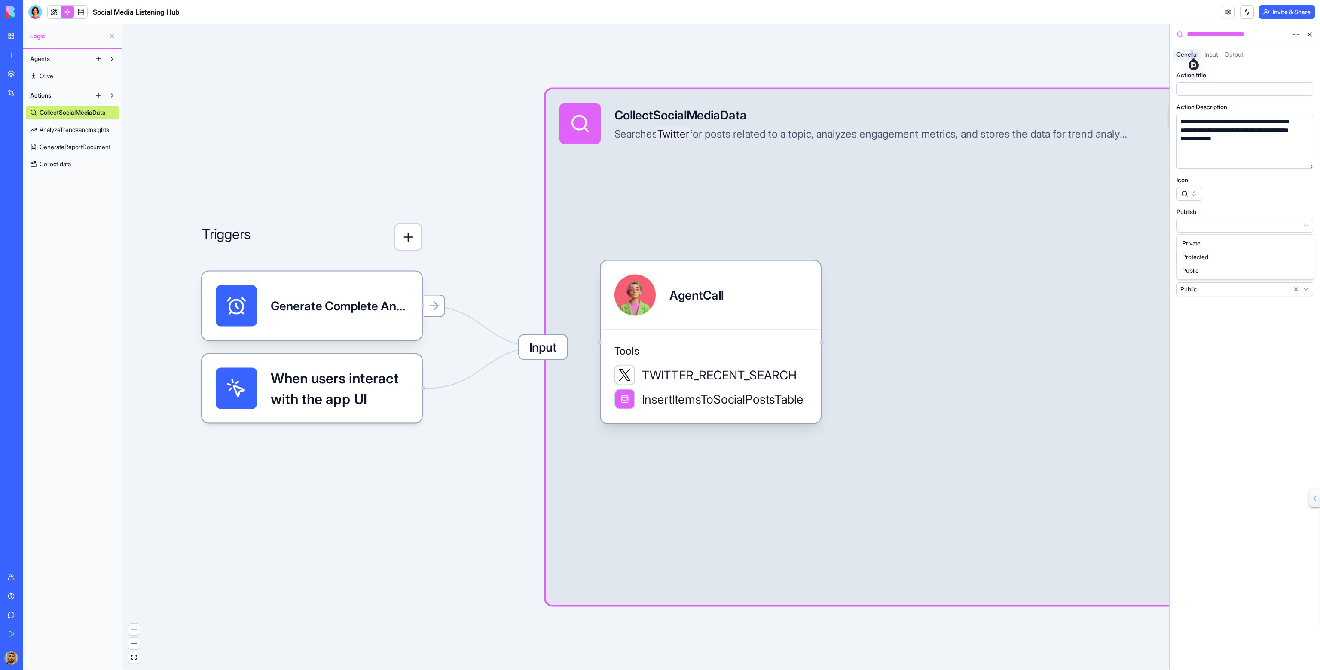
click at [1214, 225] on html "**********" at bounding box center [660, 335] width 1320 height 670
click at [1215, 290] on html "**********" at bounding box center [660, 335] width 1320 height 670
click at [1214, 333] on html "**********" at bounding box center [660, 335] width 1320 height 670
click at [1197, 257] on html "**********" at bounding box center [660, 335] width 1320 height 670
click at [1208, 246] on html "**********" at bounding box center [660, 335] width 1320 height 670
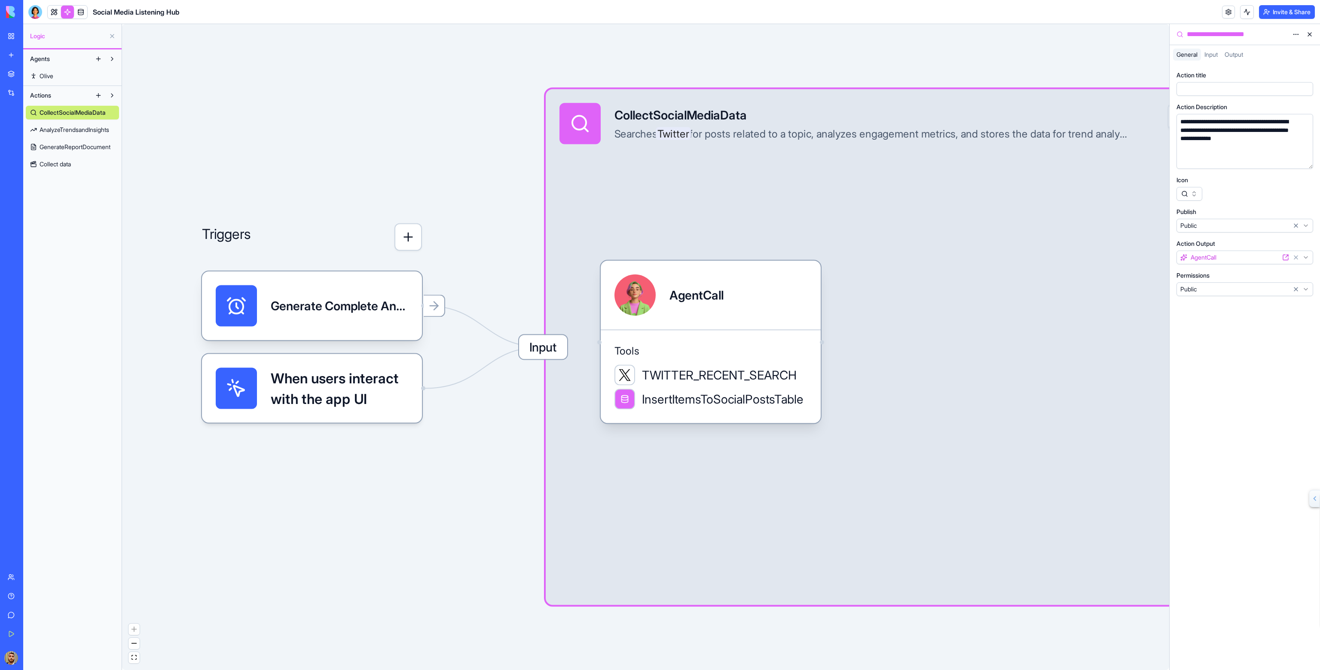
click at [1217, 45] on div "General Input Output" at bounding box center [1245, 54] width 150 height 19
click at [1215, 51] on span "Input" at bounding box center [1210, 54] width 13 height 7
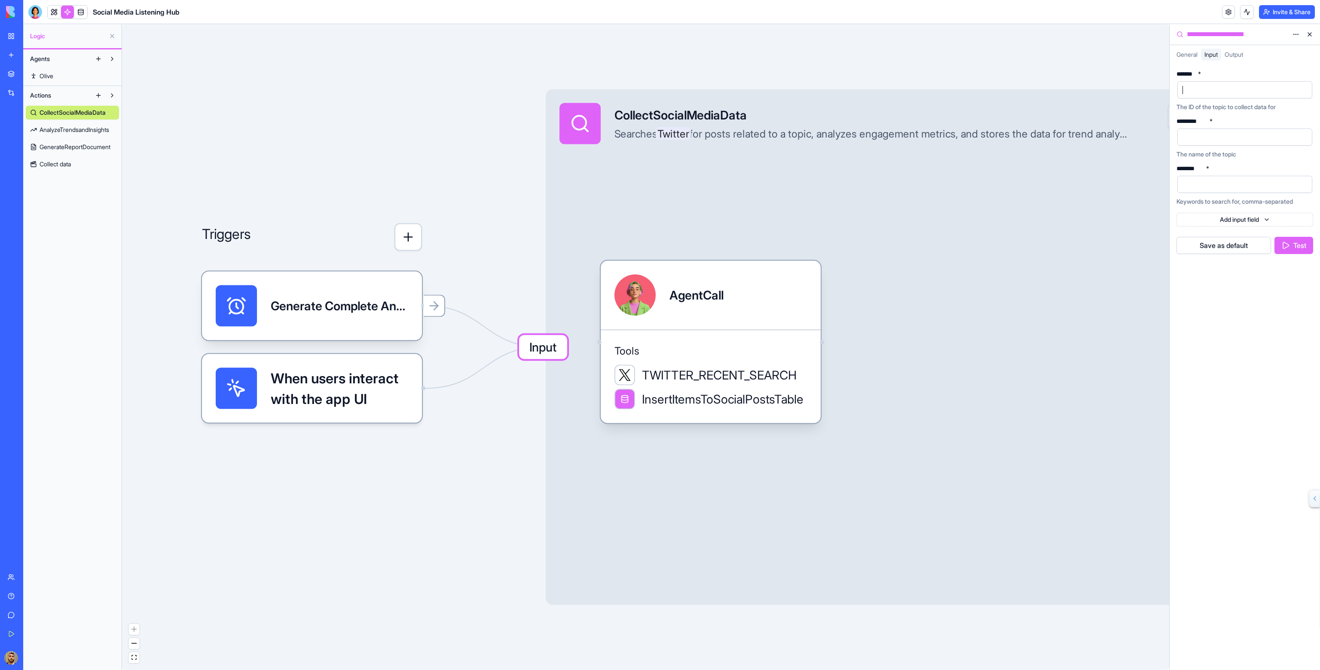
click at [1208, 83] on div at bounding box center [1244, 89] width 135 height 17
click at [1205, 90] on div at bounding box center [1237, 89] width 114 height 13
click at [533, 350] on span "Input" at bounding box center [543, 347] width 48 height 24
click at [443, 307] on div at bounding box center [434, 306] width 24 height 24
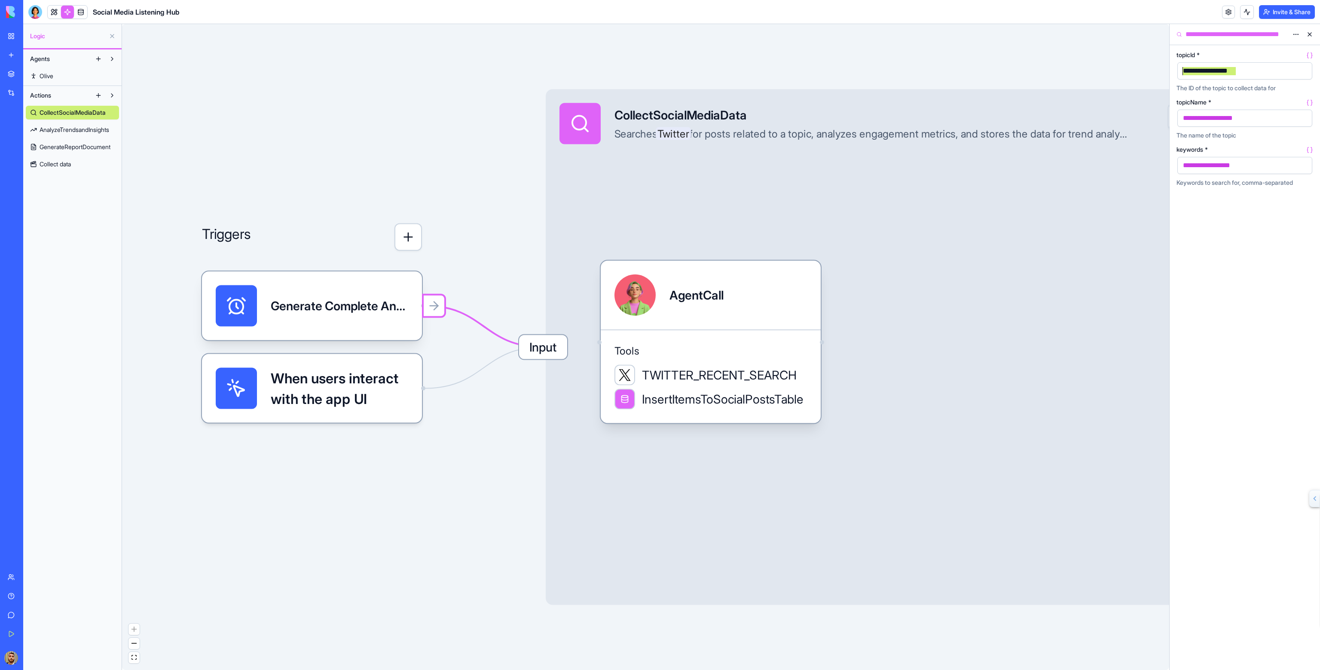
drag, startPoint x: 1262, startPoint y: 73, endPoint x: 1165, endPoint y: 67, distance: 97.4
click at [1165, 67] on div "**********" at bounding box center [671, 347] width 1297 height 646
drag, startPoint x: 535, startPoint y: 346, endPoint x: 588, endPoint y: 340, distance: 53.2
click at [535, 346] on span "Input" at bounding box center [543, 347] width 48 height 24
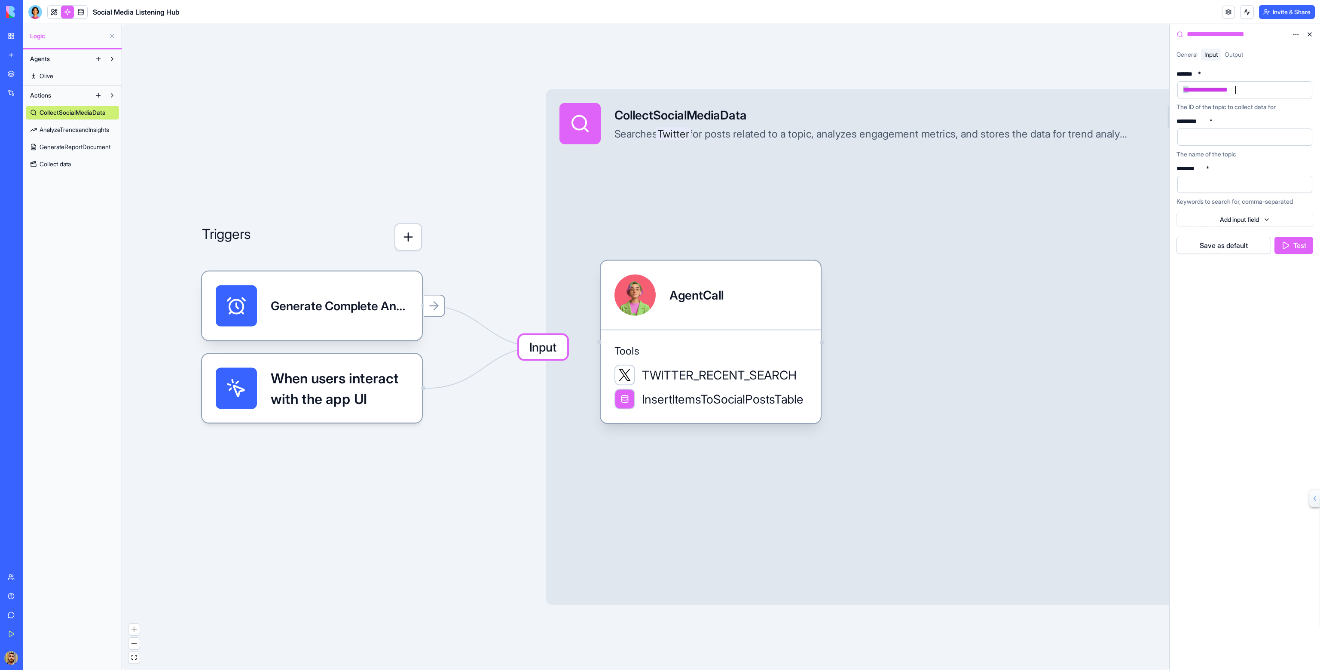
click at [1193, 135] on div at bounding box center [1237, 137] width 114 height 13
click at [433, 305] on icon at bounding box center [434, 306] width 14 height 14
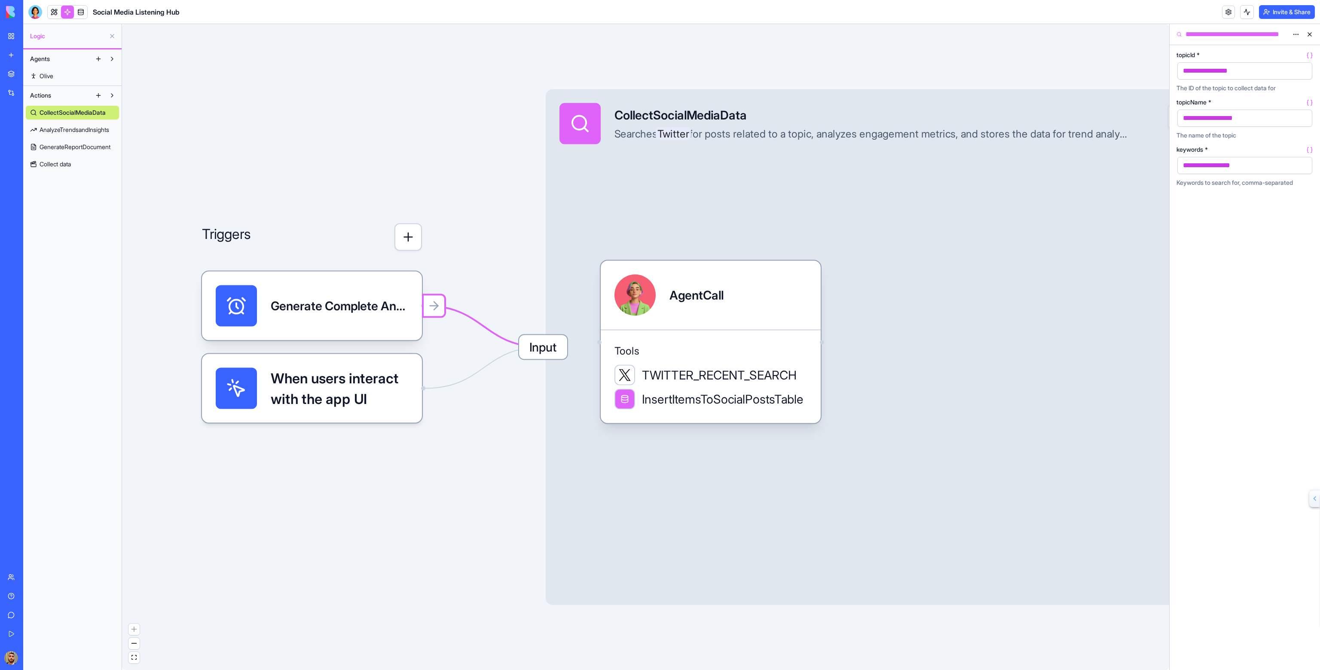
click at [547, 347] on span "Input" at bounding box center [543, 347] width 48 height 24
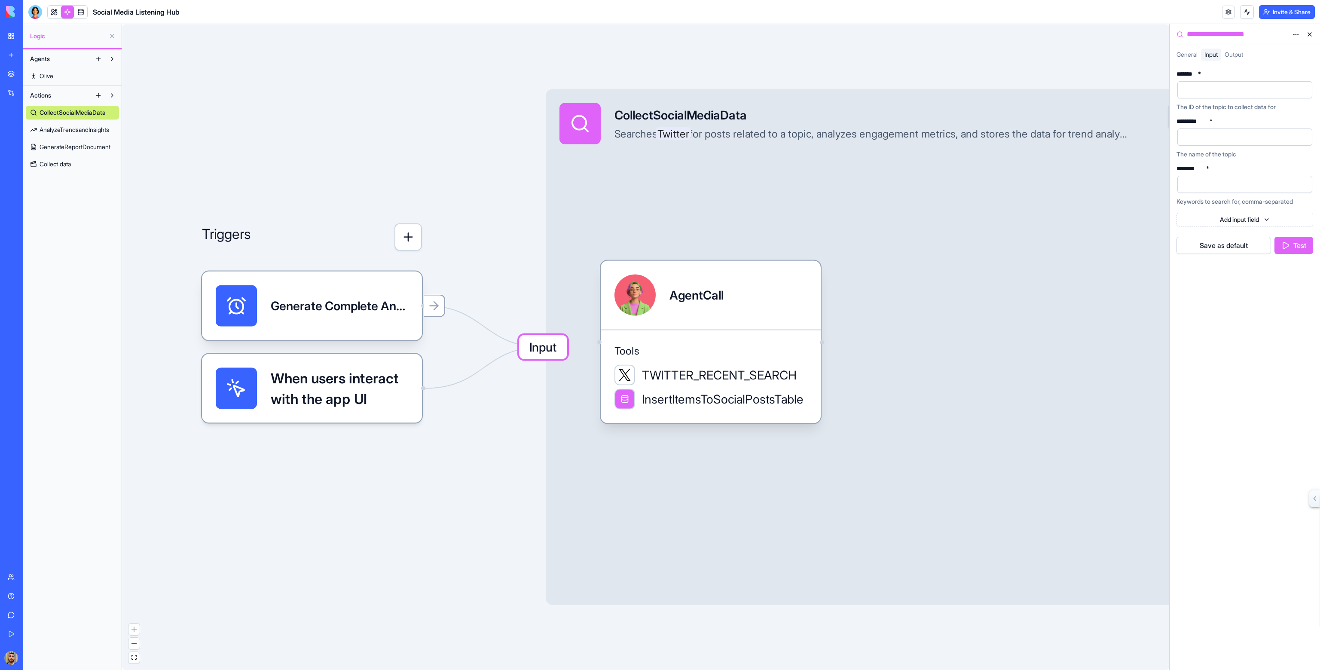
click at [1255, 87] on div at bounding box center [1237, 89] width 114 height 13
click at [1299, 75] on html "**********" at bounding box center [660, 335] width 1320 height 670
click at [1229, 90] on html "**********" at bounding box center [660, 335] width 1320 height 670
click at [1229, 90] on div at bounding box center [1237, 89] width 114 height 13
click at [1241, 51] on span "Output" at bounding box center [1234, 54] width 18 height 7
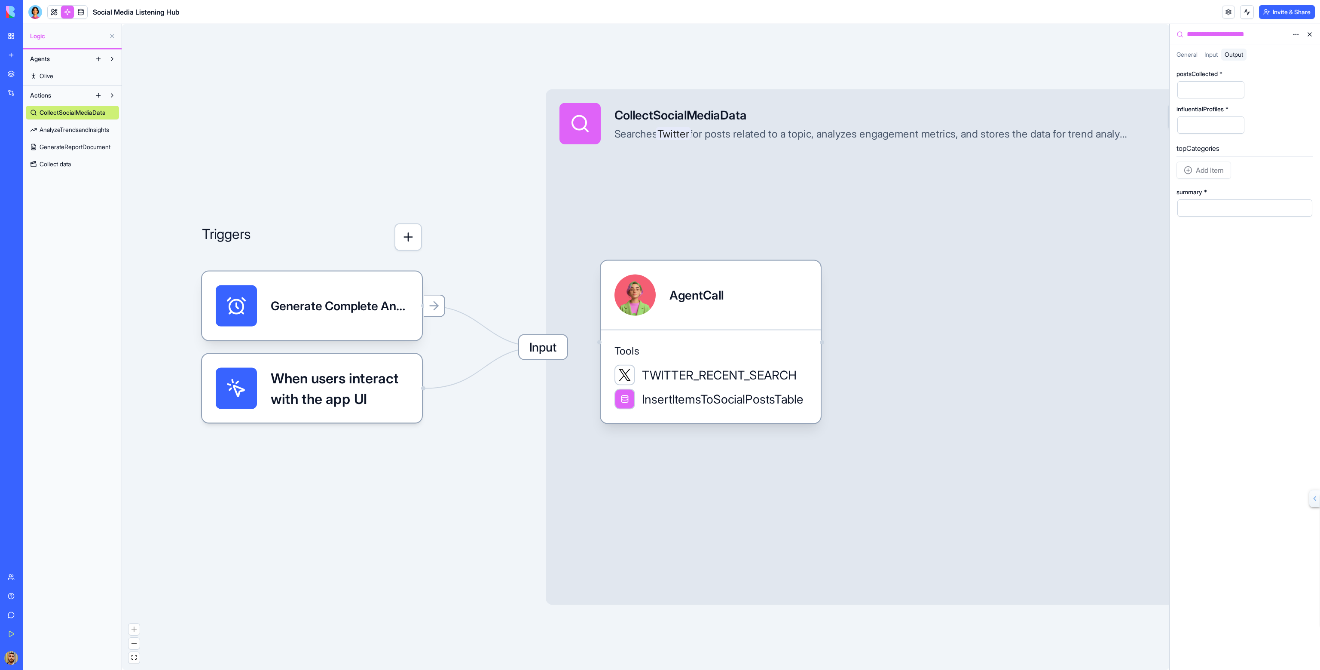
click at [1198, 56] on div "General" at bounding box center [1187, 55] width 28 height 12
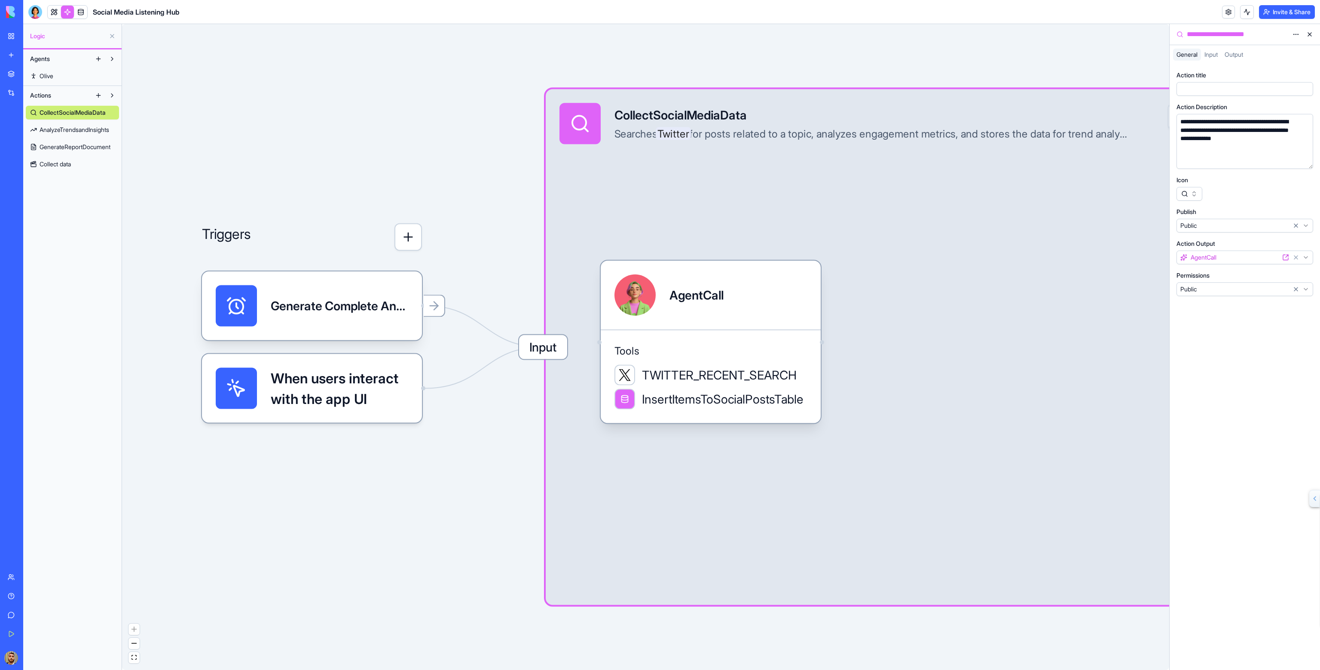
click at [1263, 86] on div at bounding box center [1237, 88] width 118 height 9
click at [1237, 374] on div "**********" at bounding box center [1245, 367] width 150 height 606
click at [1198, 225] on html "**********" at bounding box center [660, 335] width 1320 height 670
click at [1195, 290] on html "**********" at bounding box center [660, 335] width 1320 height 670
click at [437, 306] on icon at bounding box center [434, 306] width 14 height 14
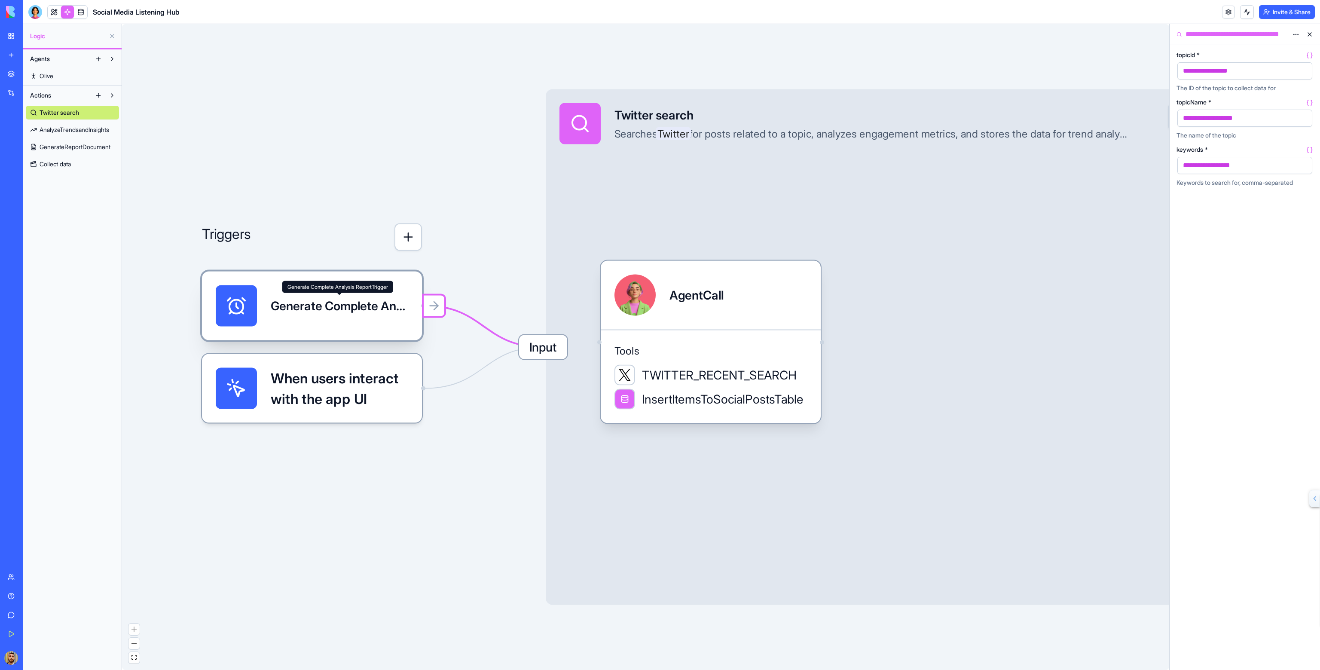
click at [384, 304] on div "Generate Complete Analysis ReportTrigger" at bounding box center [340, 305] width 138 height 17
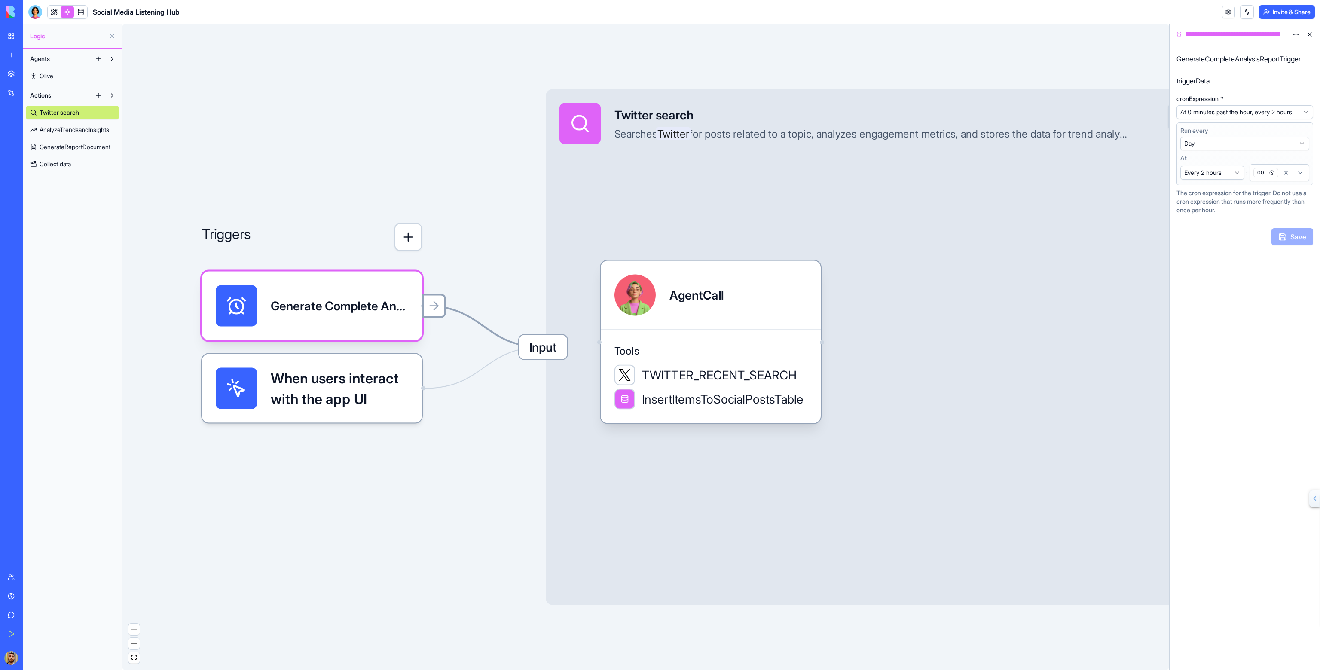
click at [437, 308] on icon at bounding box center [434, 306] width 14 height 14
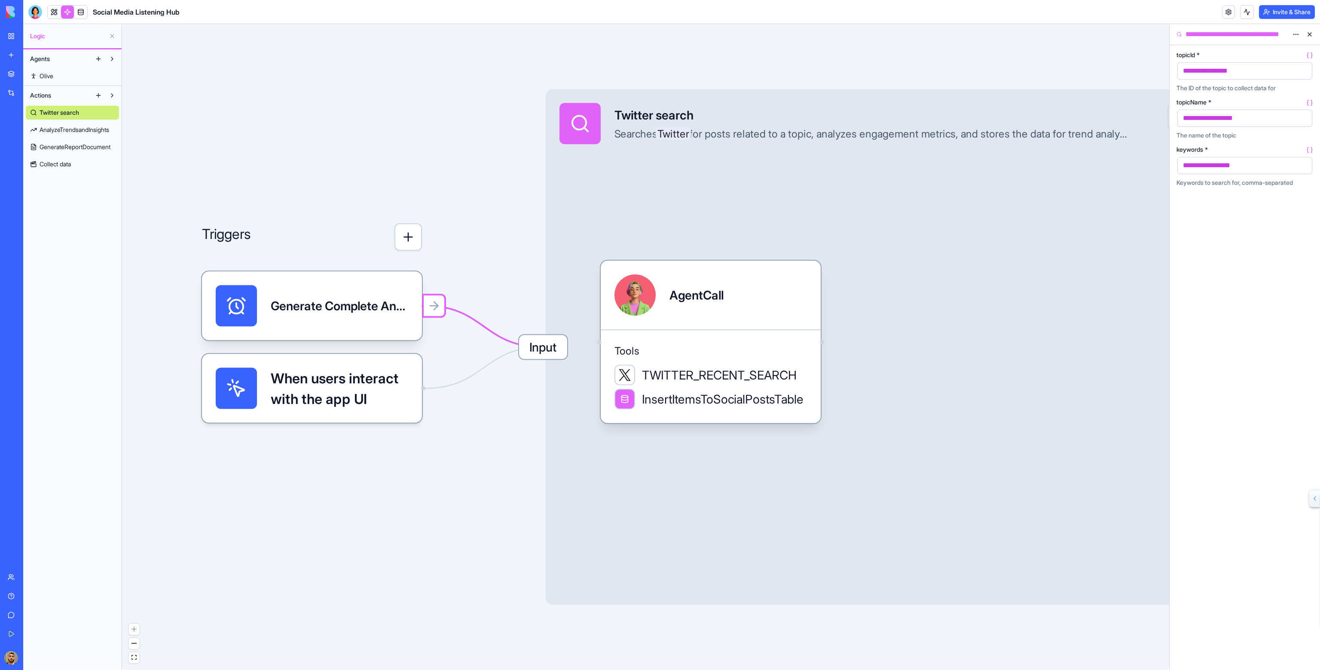
click at [1309, 150] on icon at bounding box center [1309, 150] width 7 height 7
click at [467, 317] on icon "Edge from 68d3fa4ae84c2ddf93608a8b to 68d3fa22305a194e20d56485" at bounding box center [483, 326] width 117 height 41
drag, startPoint x: 442, startPoint y: 307, endPoint x: 505, endPoint y: 329, distance: 66.9
click at [505, 329] on div "Triggers Generate Complete Analysis ReportTrigger When users interact with the …" at bounding box center [645, 347] width 1047 height 646
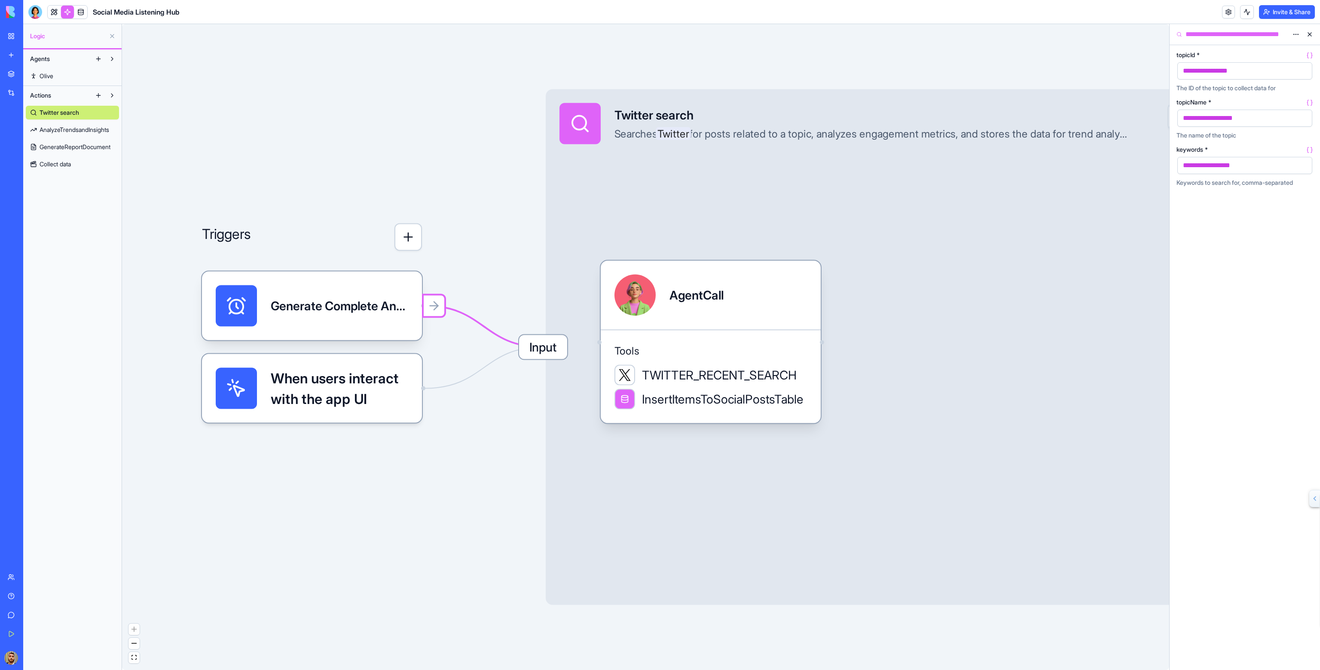
drag, startPoint x: 507, startPoint y: 338, endPoint x: 516, endPoint y: 318, distance: 21.9
click at [516, 317] on div "Triggers Generate Complete Analysis ReportTrigger When users interact with the …" at bounding box center [645, 347] width 1047 height 646
click at [537, 342] on span "Input" at bounding box center [543, 347] width 48 height 24
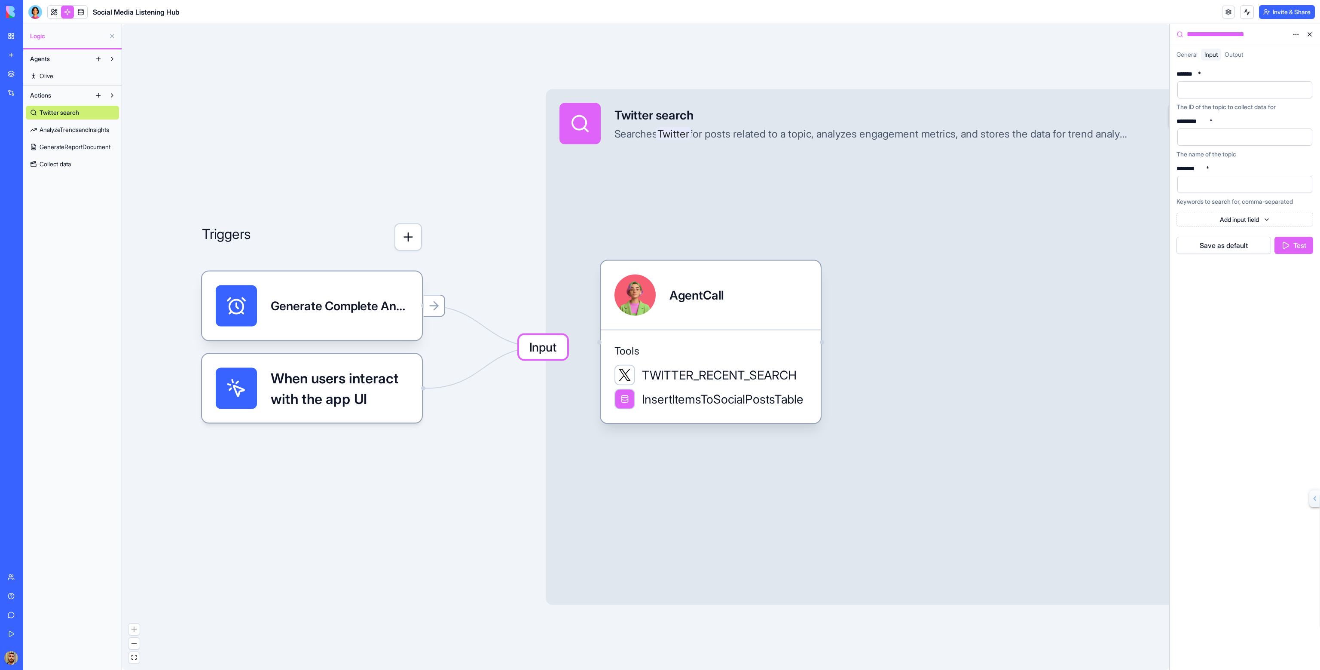
click at [1209, 86] on div at bounding box center [1237, 89] width 114 height 13
click at [1298, 73] on html "**********" at bounding box center [660, 335] width 1320 height 670
drag, startPoint x: 1189, startPoint y: 90, endPoint x: 1217, endPoint y: 82, distance: 28.2
click at [1190, 90] on html "**********" at bounding box center [660, 335] width 1320 height 670
click at [1233, 53] on span "Output" at bounding box center [1234, 54] width 18 height 7
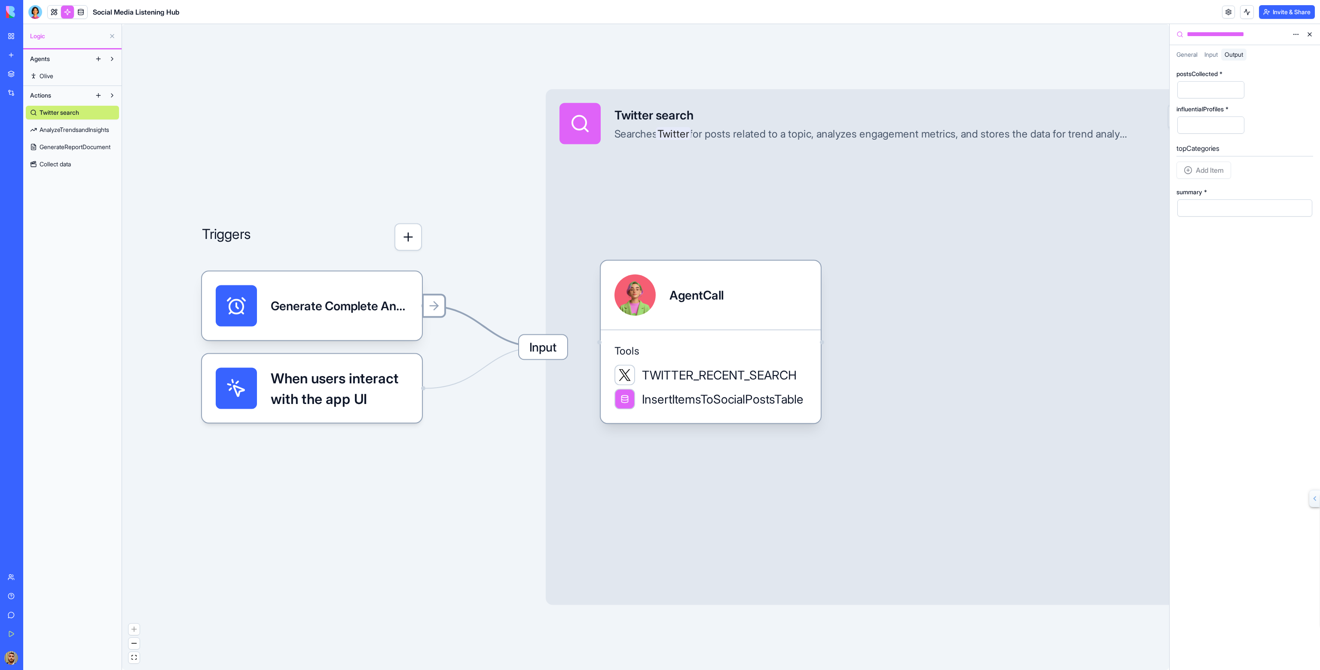
click at [440, 308] on icon at bounding box center [434, 306] width 14 height 14
click at [111, 124] on link "Open" at bounding box center [94, 121] width 51 height 14
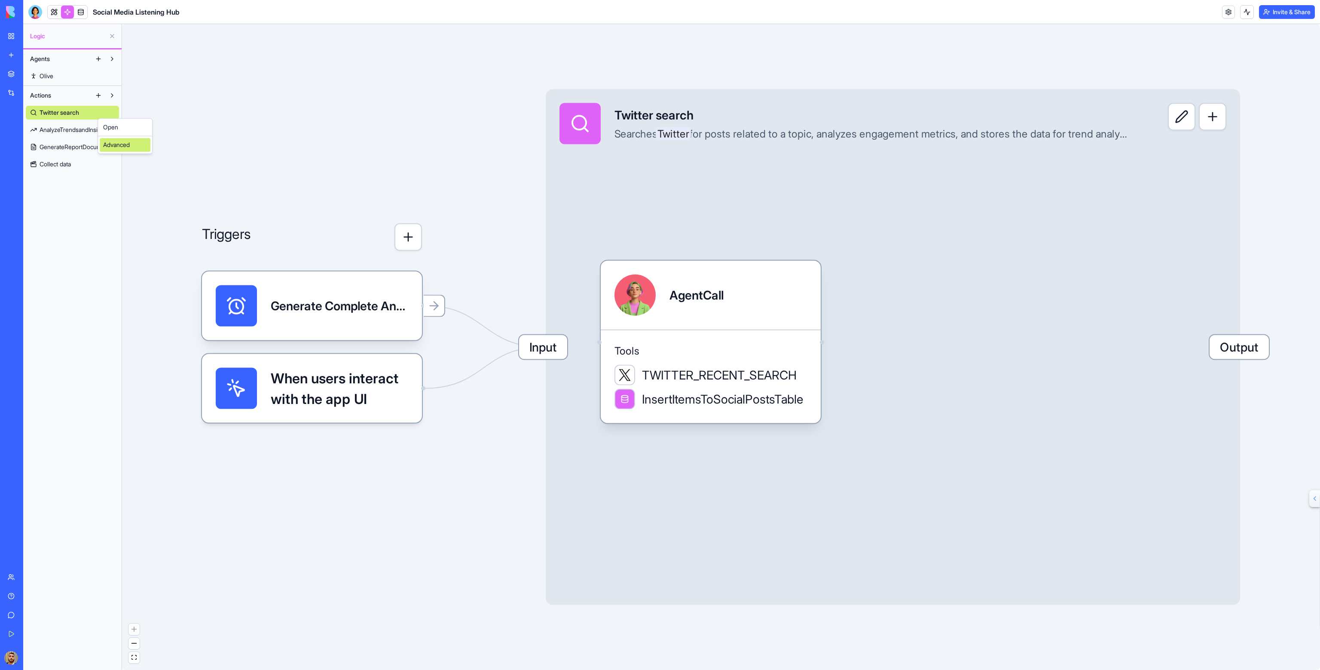
click at [116, 143] on div "Advanced" at bounding box center [125, 145] width 51 height 14
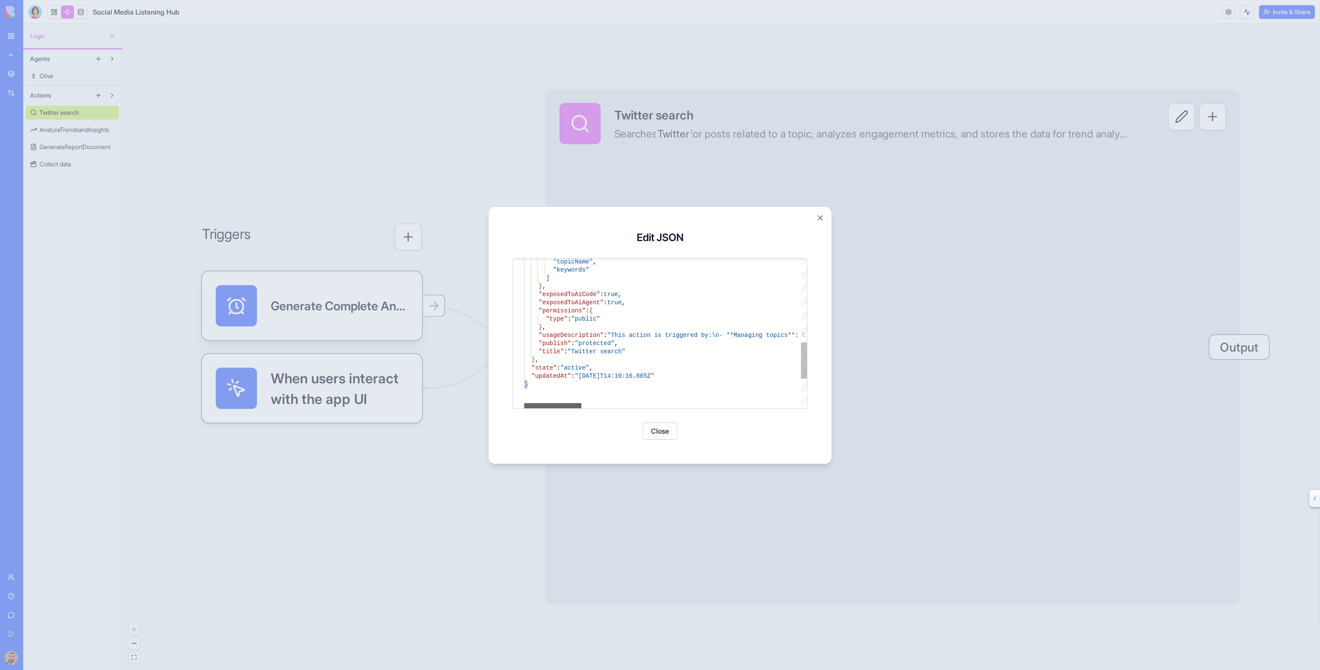
click at [524, 403] on div at bounding box center [552, 405] width 57 height 5
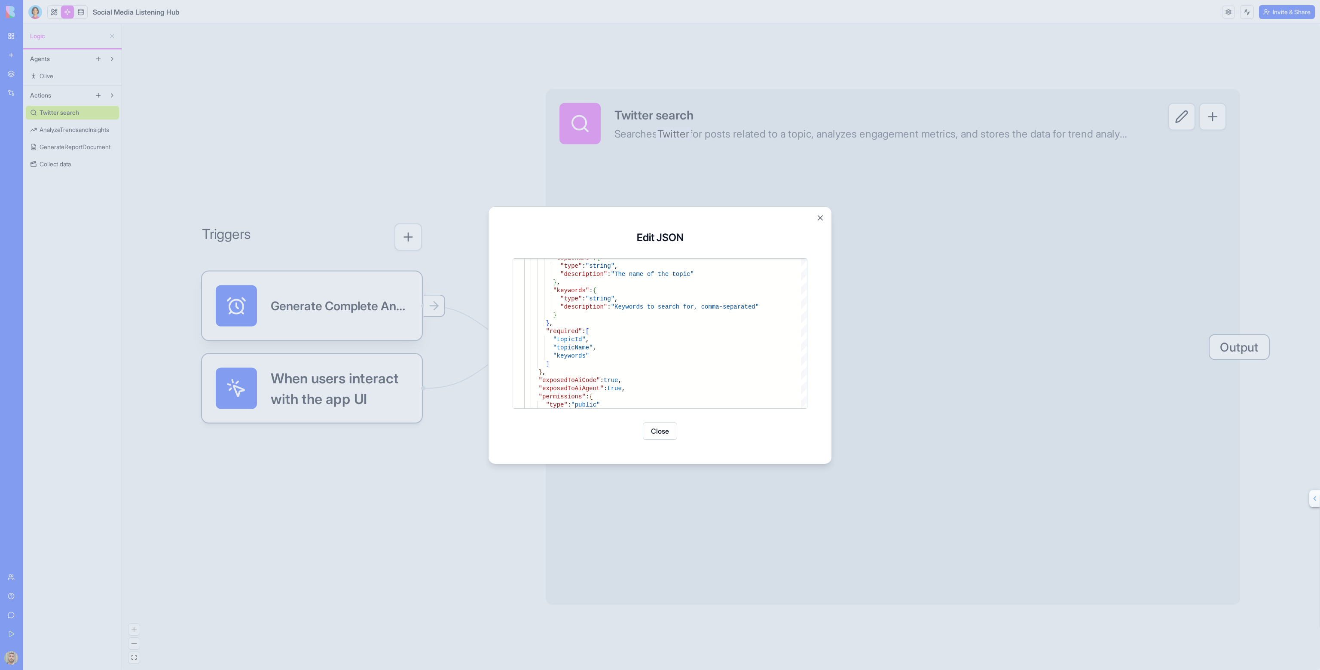
click at [660, 429] on button "Close" at bounding box center [660, 430] width 34 height 17
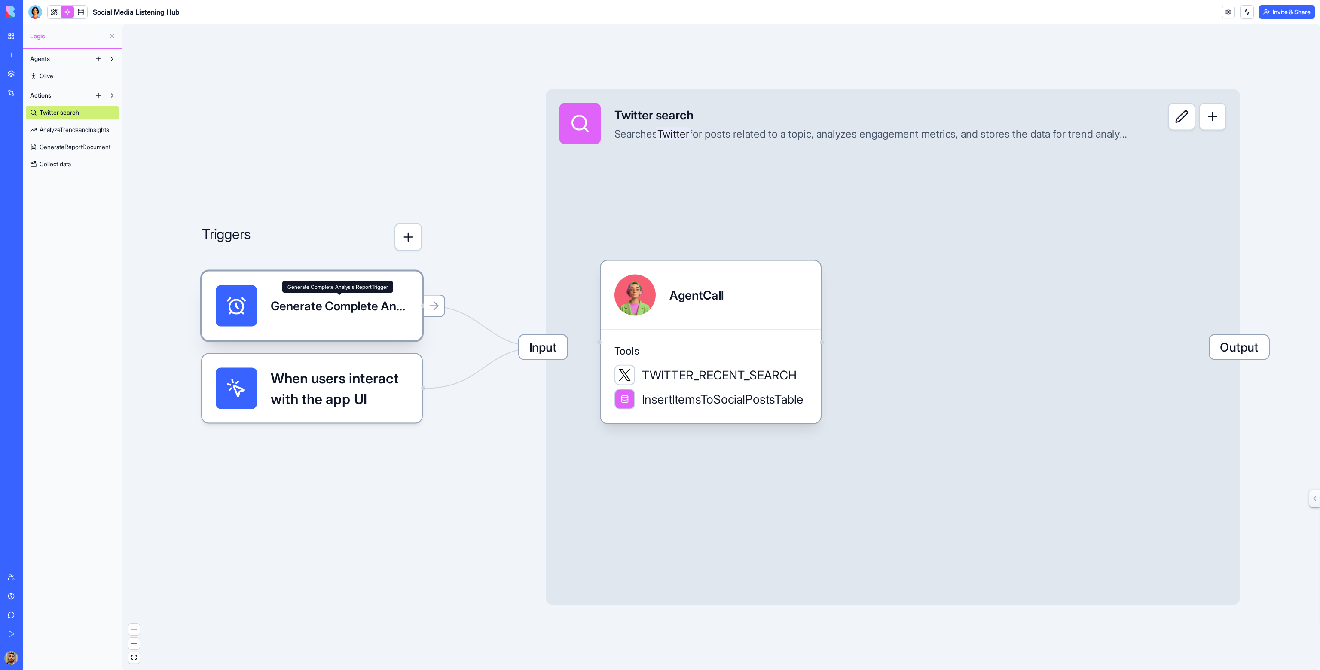
click at [391, 307] on div "Generate Complete Analysis ReportTrigger" at bounding box center [340, 305] width 138 height 17
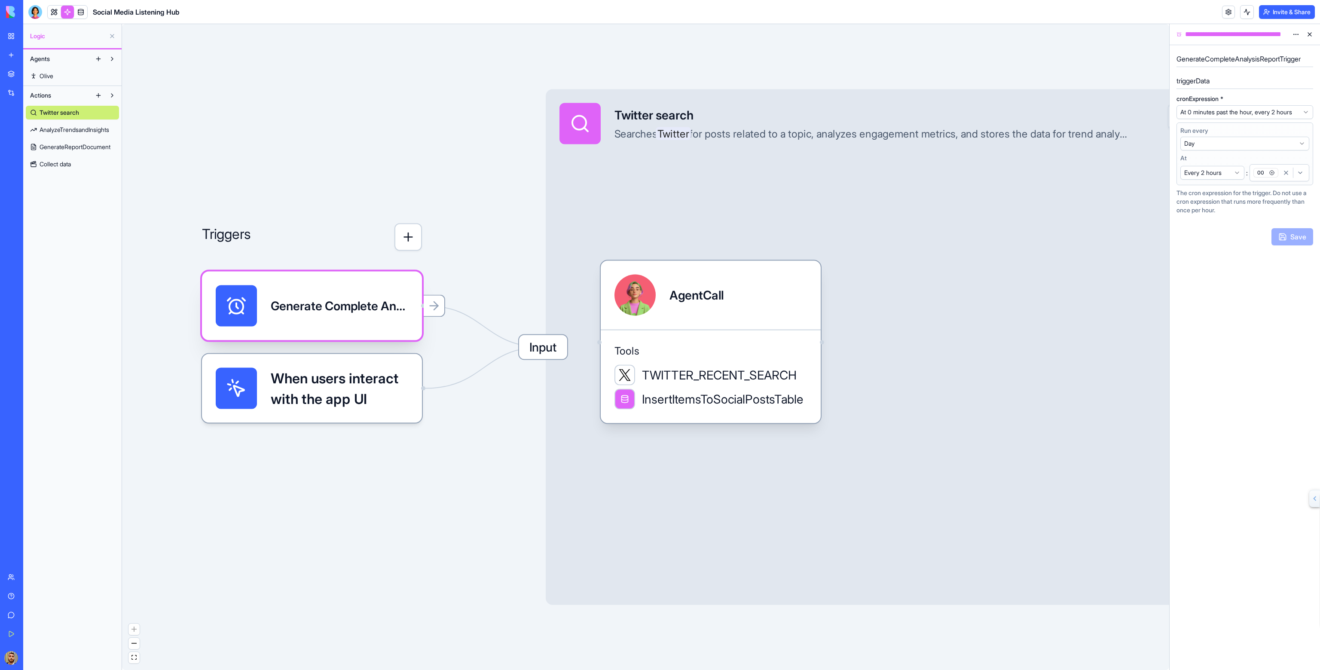
drag, startPoint x: 392, startPoint y: 306, endPoint x: 382, endPoint y: 305, distance: 10.3
click at [382, 305] on div "Generate Complete Analysis ReportTrigger" at bounding box center [340, 305] width 138 height 17
click at [427, 300] on icon at bounding box center [434, 306] width 14 height 14
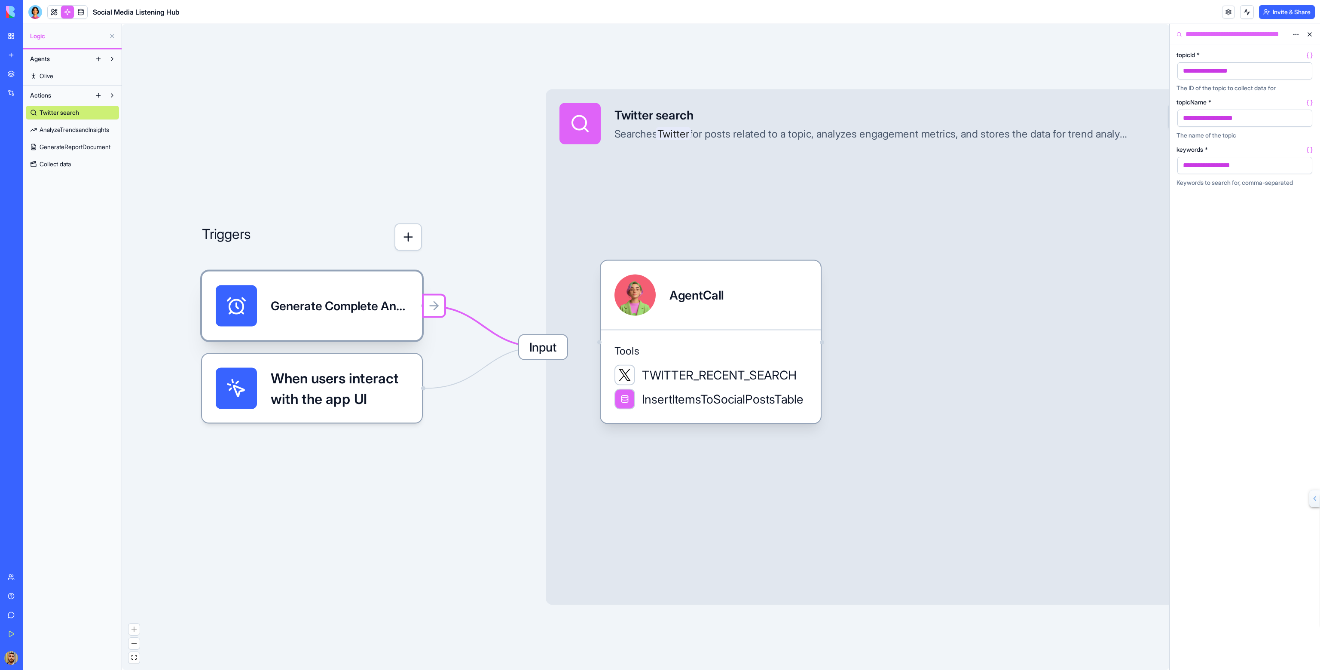
click at [392, 300] on div "Generate Complete Analysis ReportTrigger" at bounding box center [340, 305] width 138 height 17
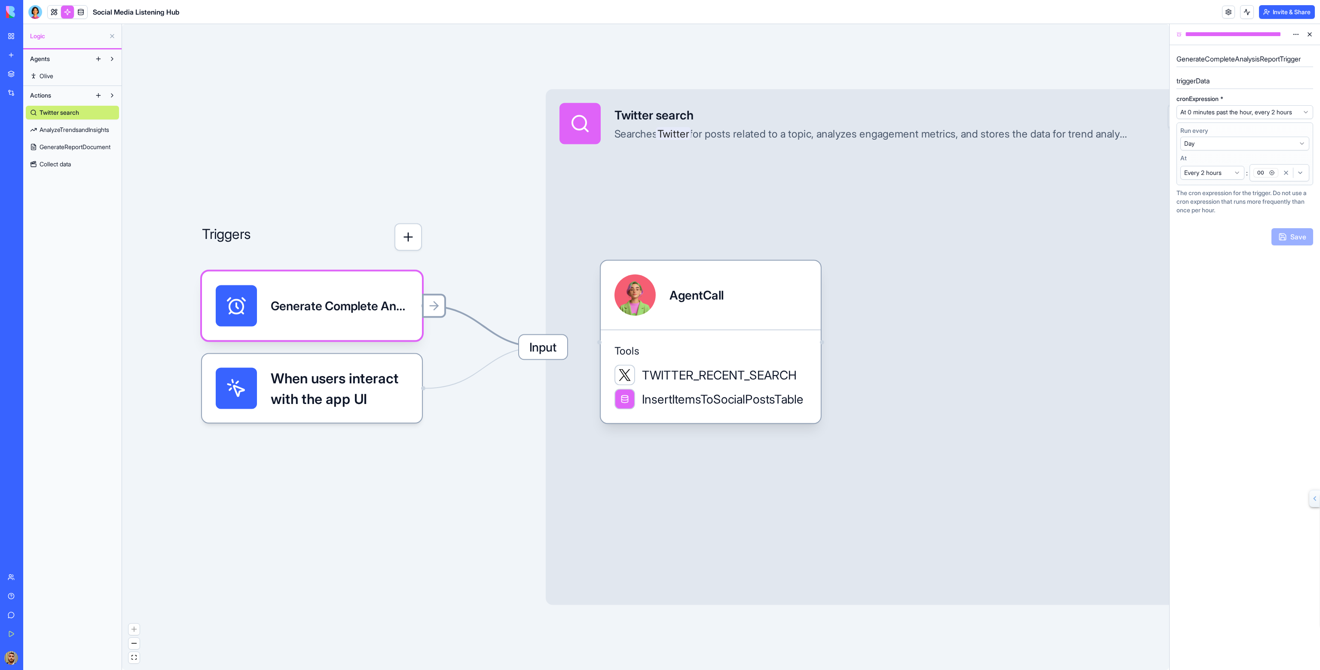
click at [425, 311] on div at bounding box center [434, 306] width 24 height 24
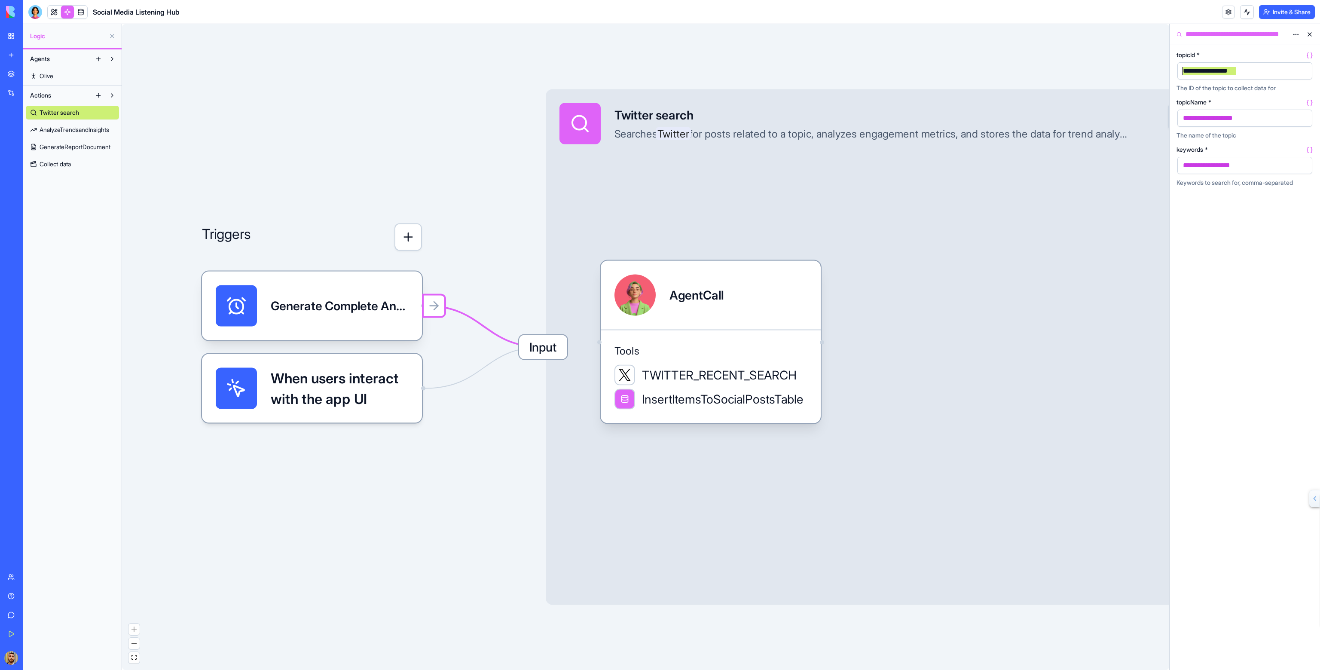
drag, startPoint x: 1255, startPoint y: 72, endPoint x: 1160, endPoint y: 72, distance: 94.5
click at [1160, 72] on div "**********" at bounding box center [671, 347] width 1297 height 646
click at [558, 352] on span "Input" at bounding box center [543, 347] width 48 height 24
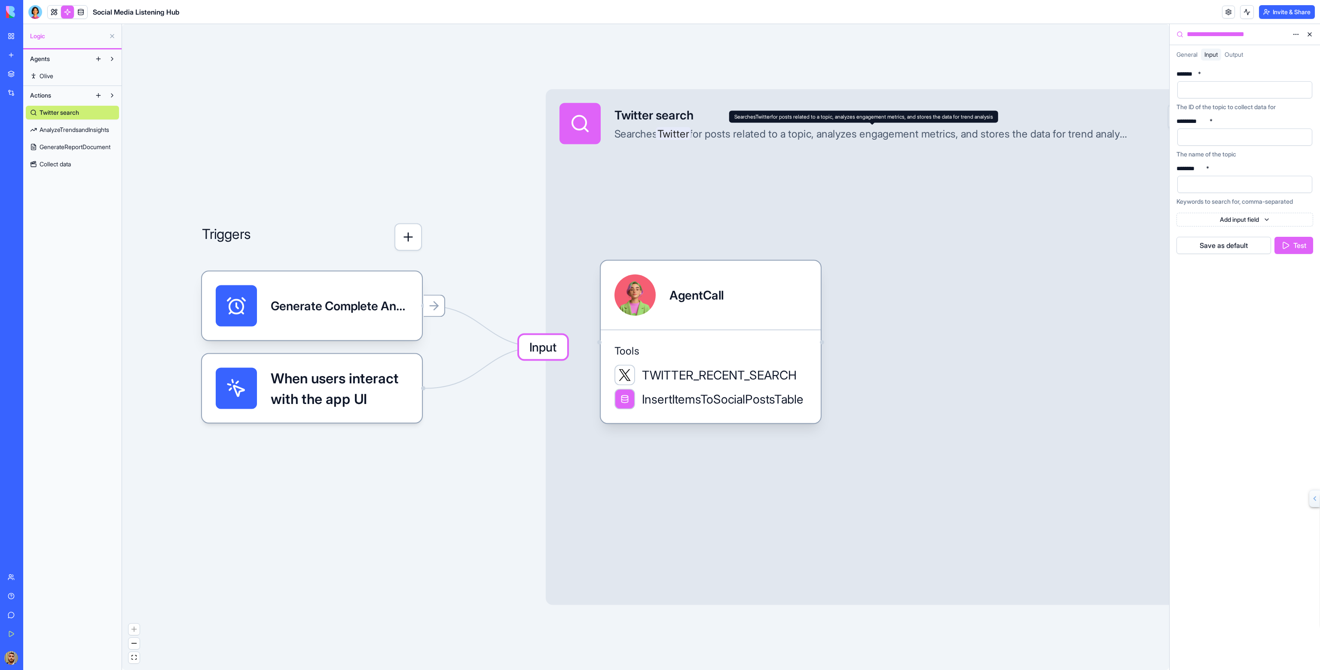
click at [1201, 89] on div at bounding box center [1237, 89] width 114 height 13
click at [1215, 90] on div at bounding box center [1237, 89] width 114 height 13
click at [1260, 138] on div at bounding box center [1237, 137] width 114 height 13
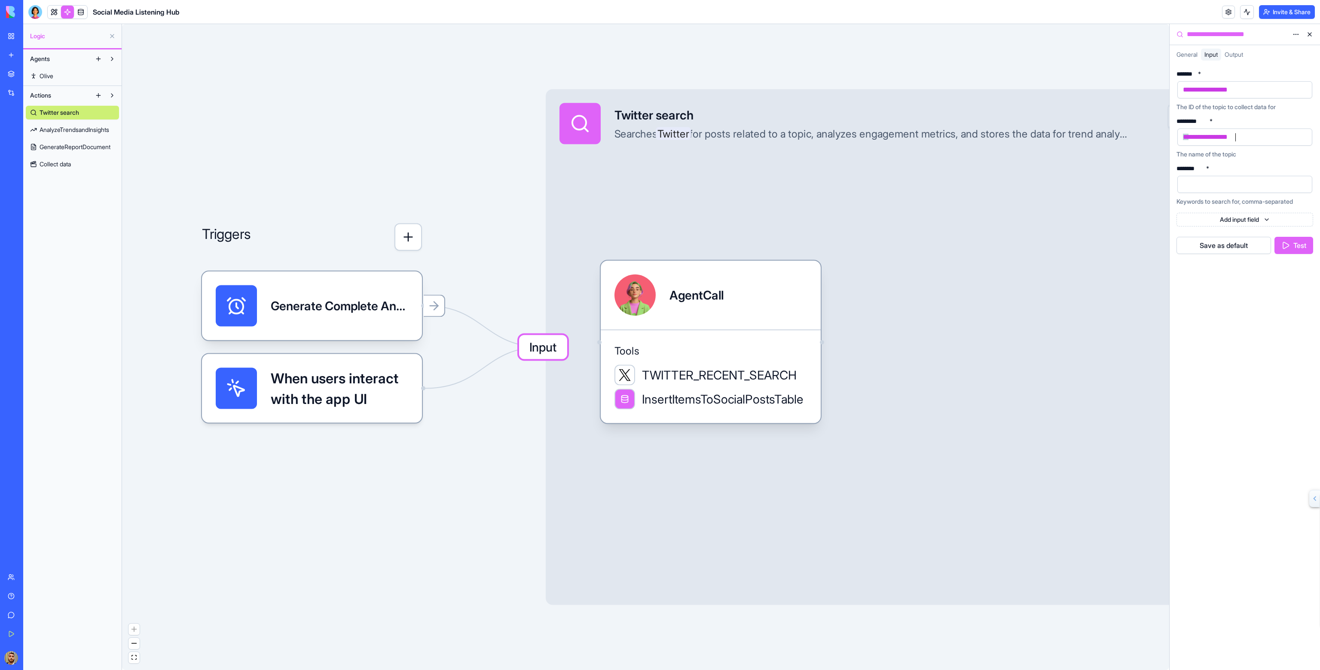
click at [1211, 193] on div at bounding box center [1245, 184] width 137 height 19
click at [1228, 139] on span "**********" at bounding box center [1205, 137] width 45 height 6
drag, startPoint x: 1208, startPoint y: 184, endPoint x: 1229, endPoint y: 186, distance: 20.7
click at [1228, 186] on span "**********" at bounding box center [1205, 184] width 45 height 6
click at [1257, 276] on div "**********" at bounding box center [1245, 367] width 150 height 606
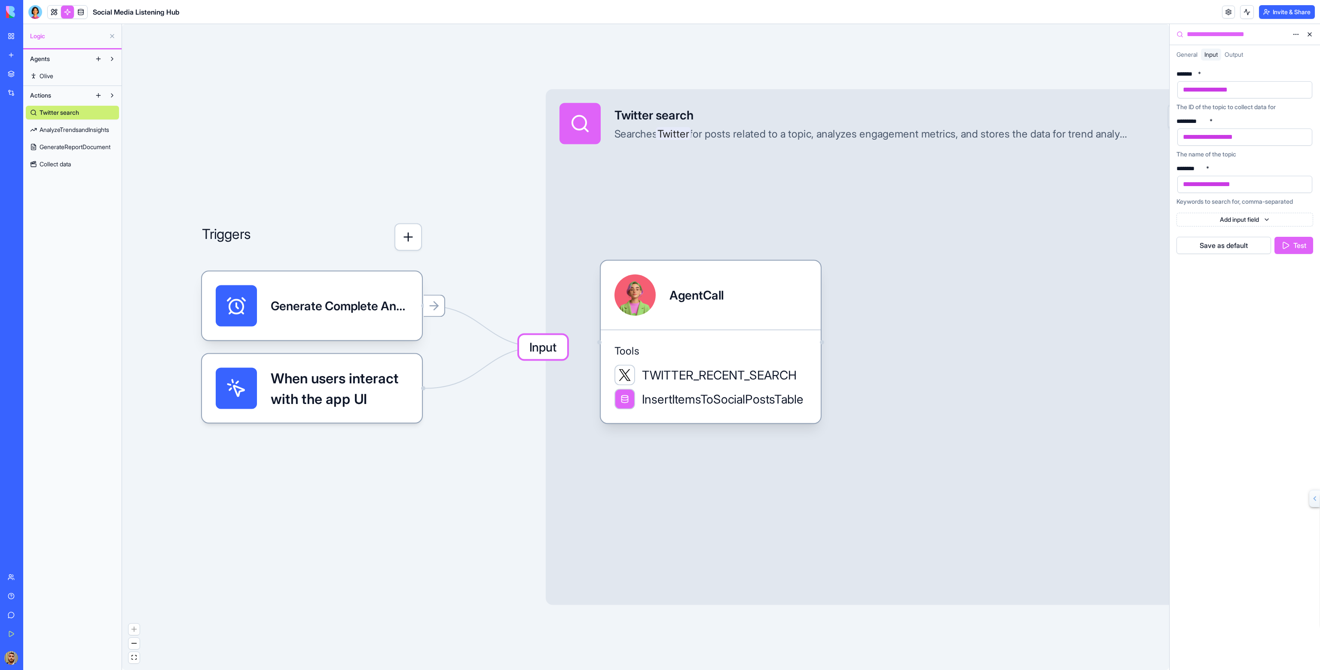
click at [1249, 244] on button "Save as default" at bounding box center [1224, 245] width 95 height 17
click at [1294, 242] on button "Test" at bounding box center [1294, 245] width 39 height 17
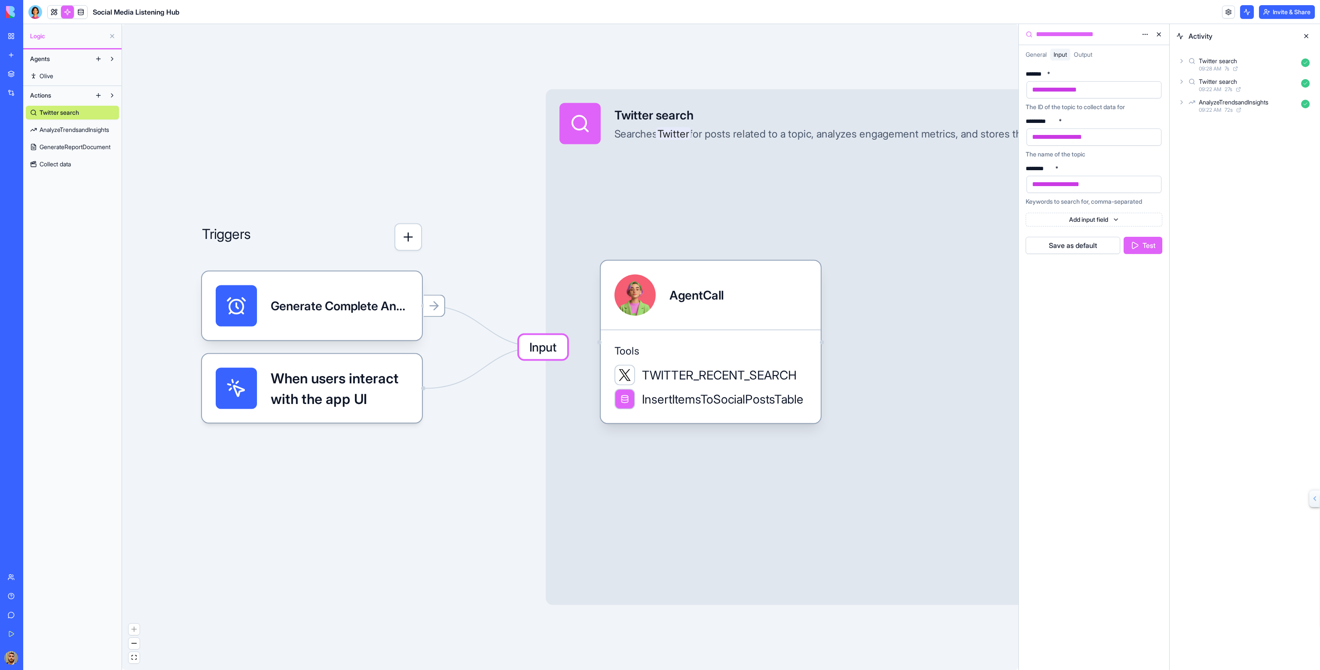
click at [1181, 58] on icon at bounding box center [1181, 61] width 7 height 7
click at [1192, 81] on icon at bounding box center [1190, 83] width 7 height 7
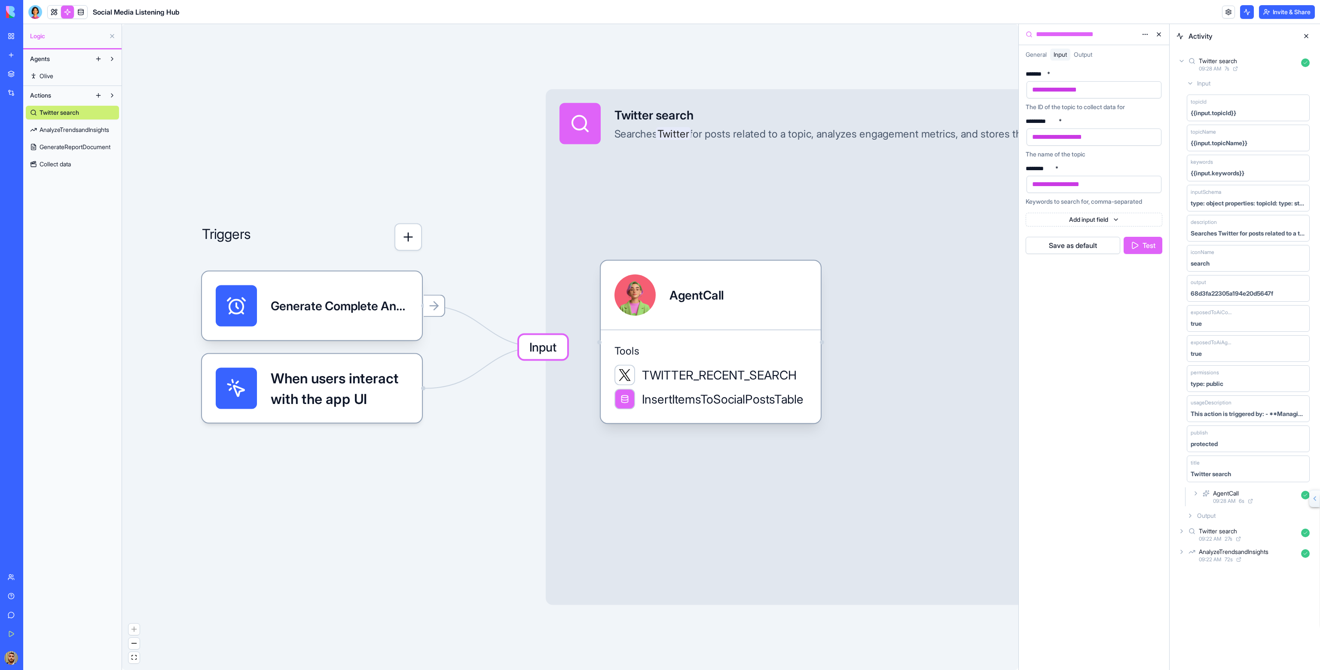
click at [1194, 491] on icon at bounding box center [1195, 493] width 7 height 7
click at [1201, 514] on div "Input" at bounding box center [1256, 515] width 116 height 15
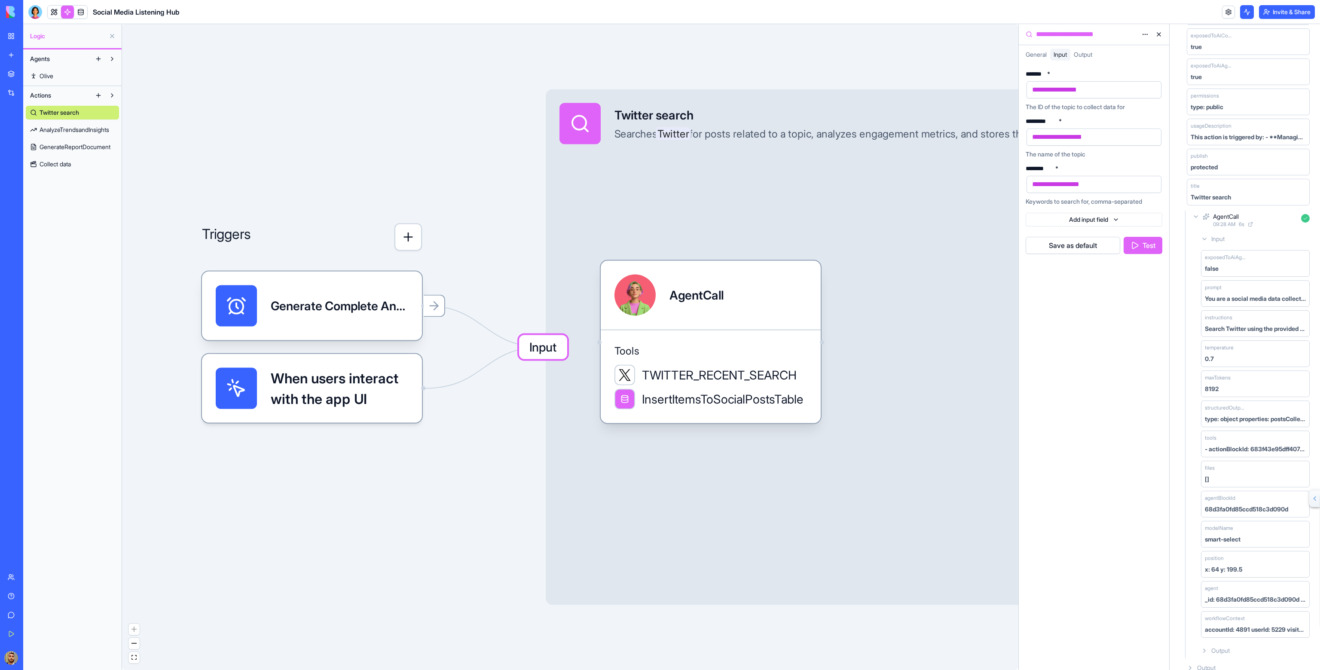
scroll to position [326, 0]
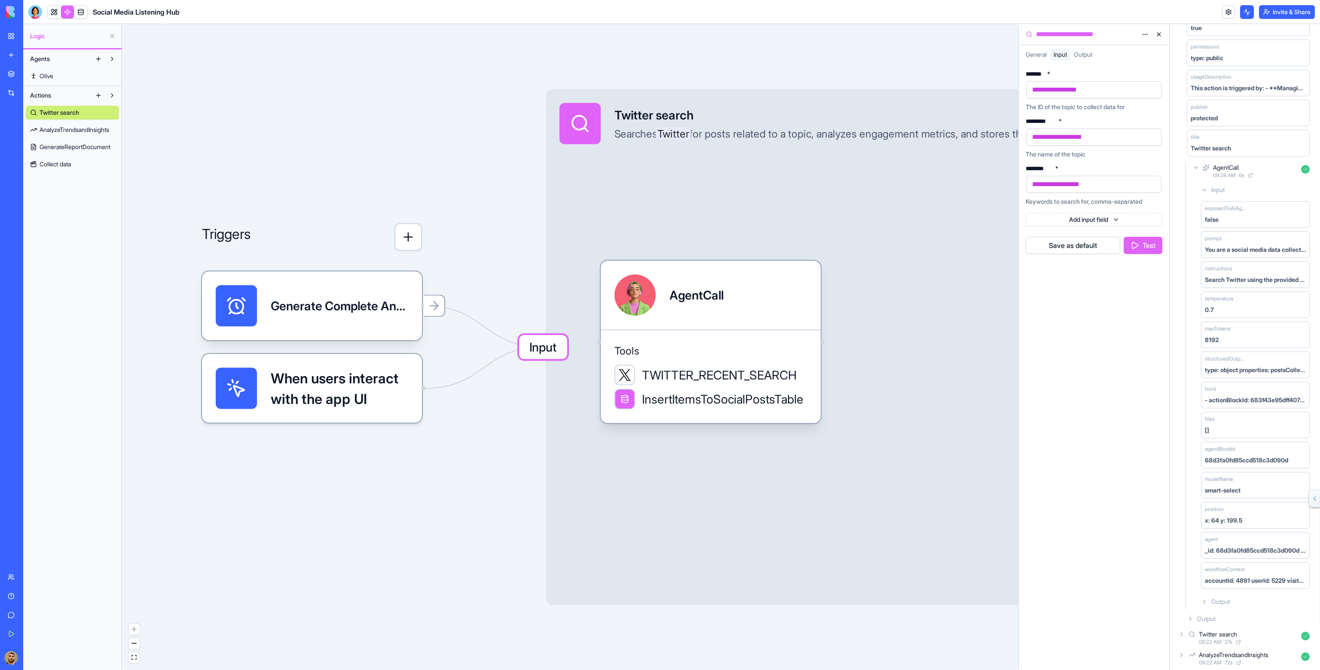
click at [1208, 596] on div "Output" at bounding box center [1256, 601] width 116 height 15
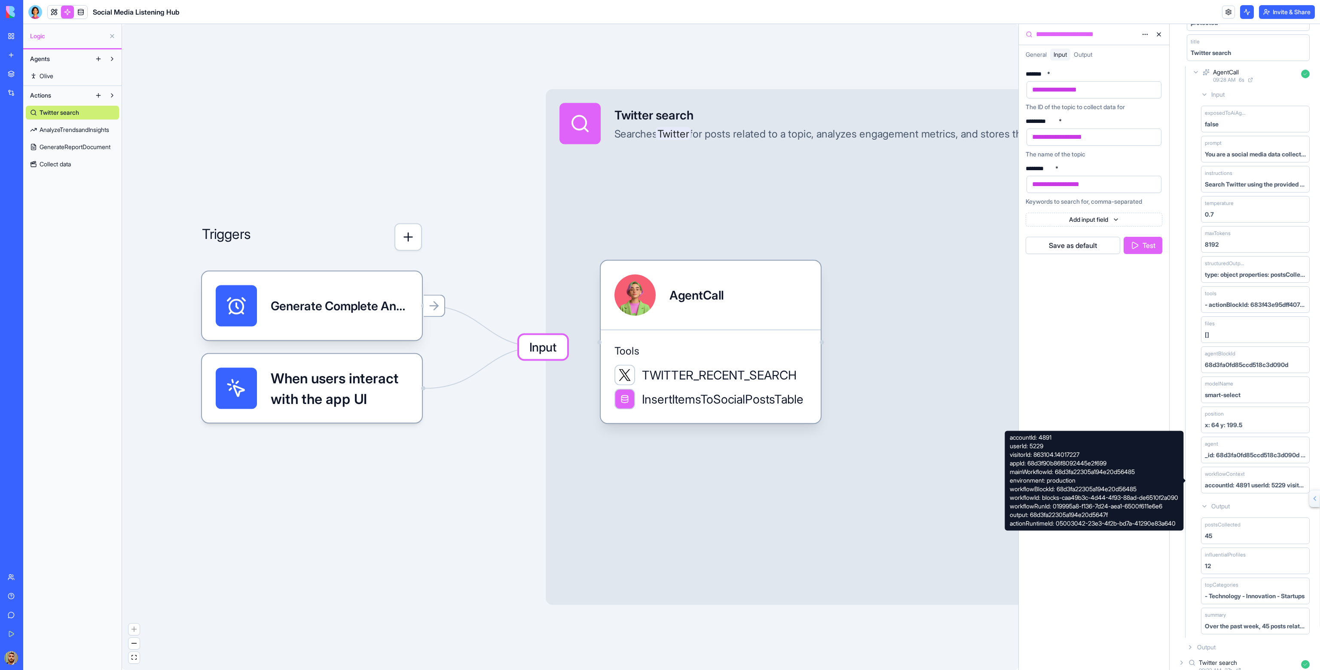
scroll to position [449, 0]
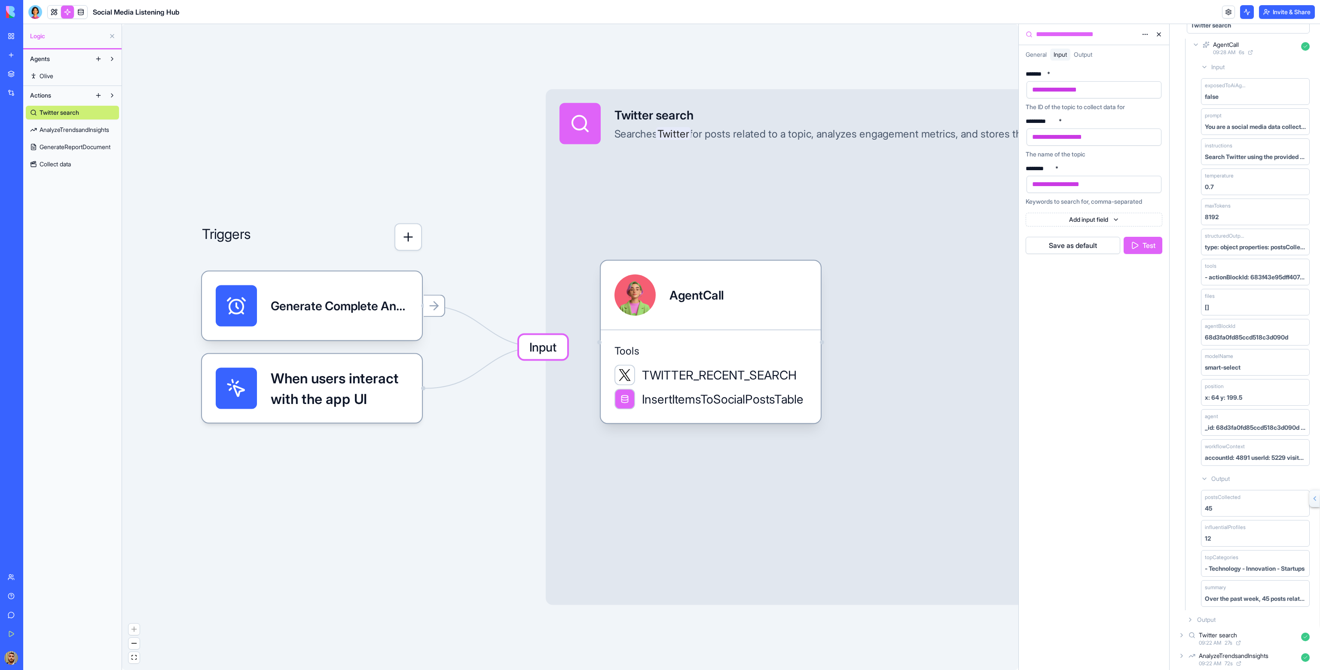
click at [1190, 616] on icon at bounding box center [1190, 619] width 7 height 7
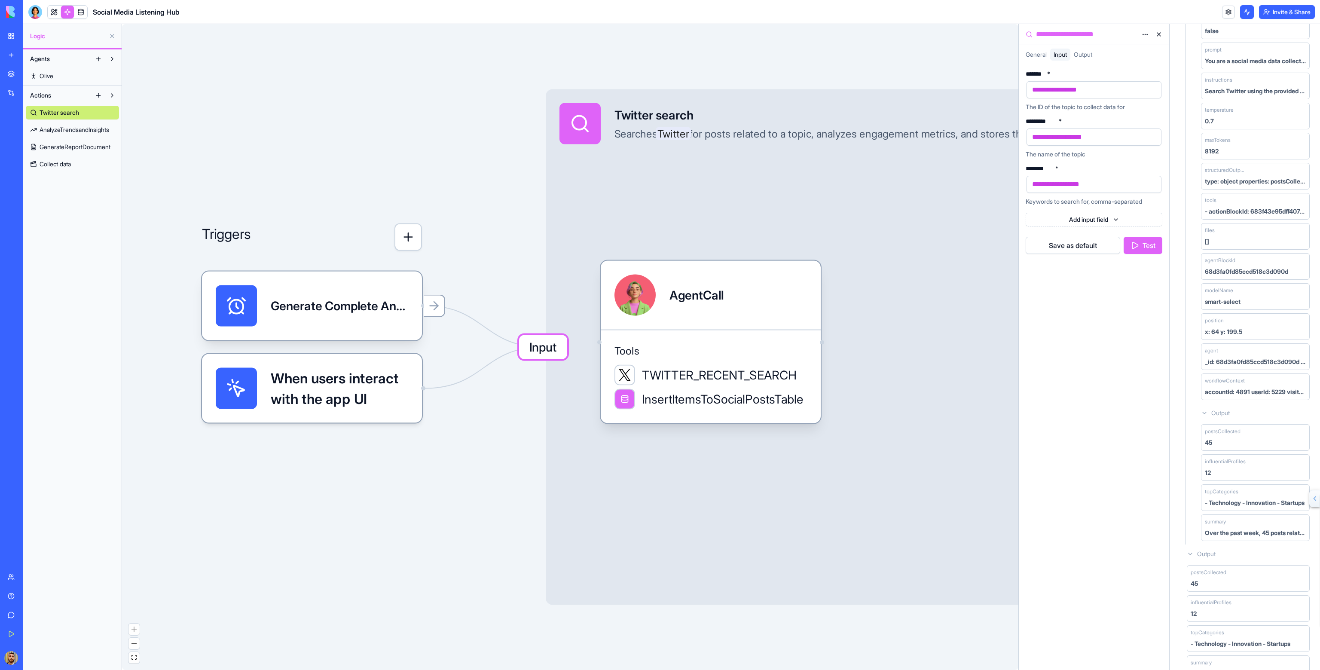
scroll to position [572, 0]
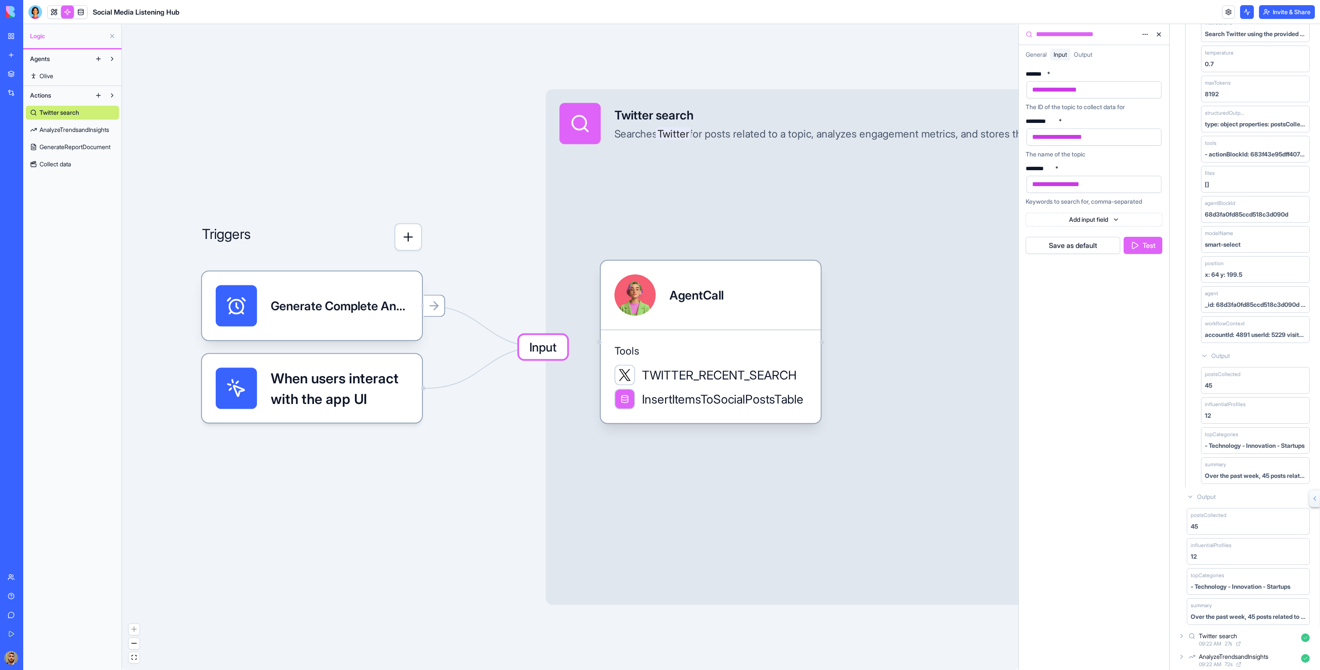
click at [1183, 632] on div "Twitter search 09:22 AM 27 s" at bounding box center [1245, 639] width 137 height 19
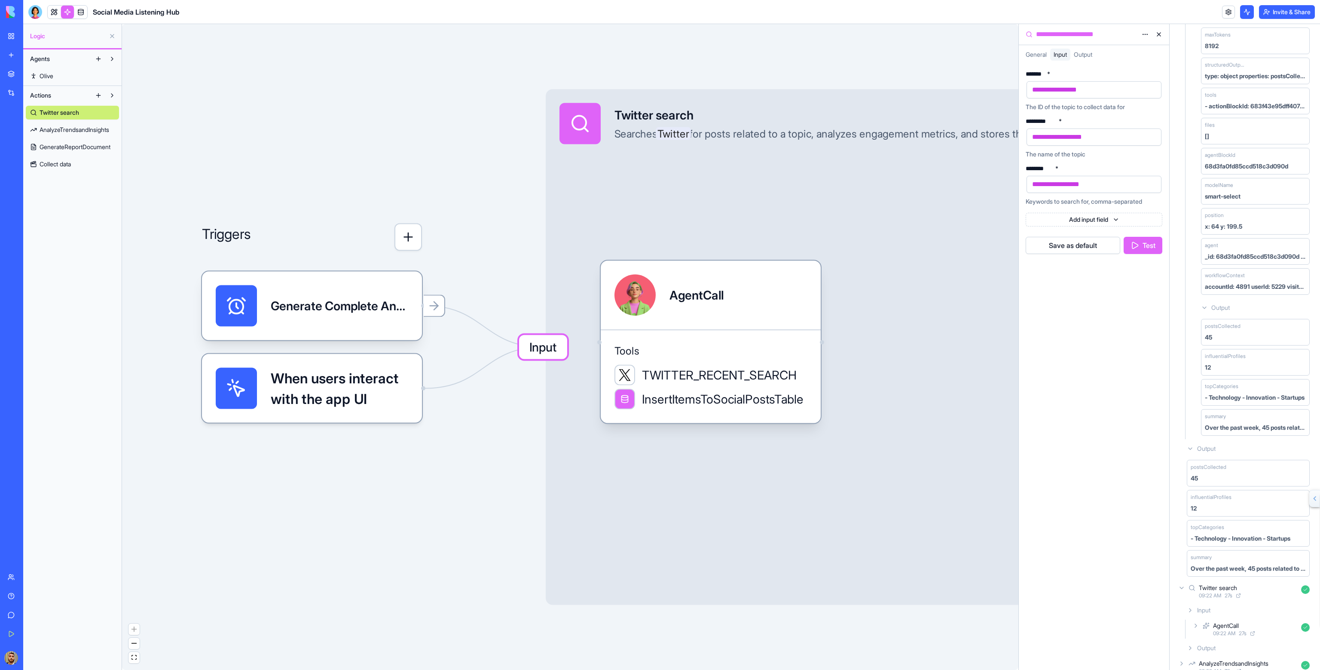
scroll to position [627, 0]
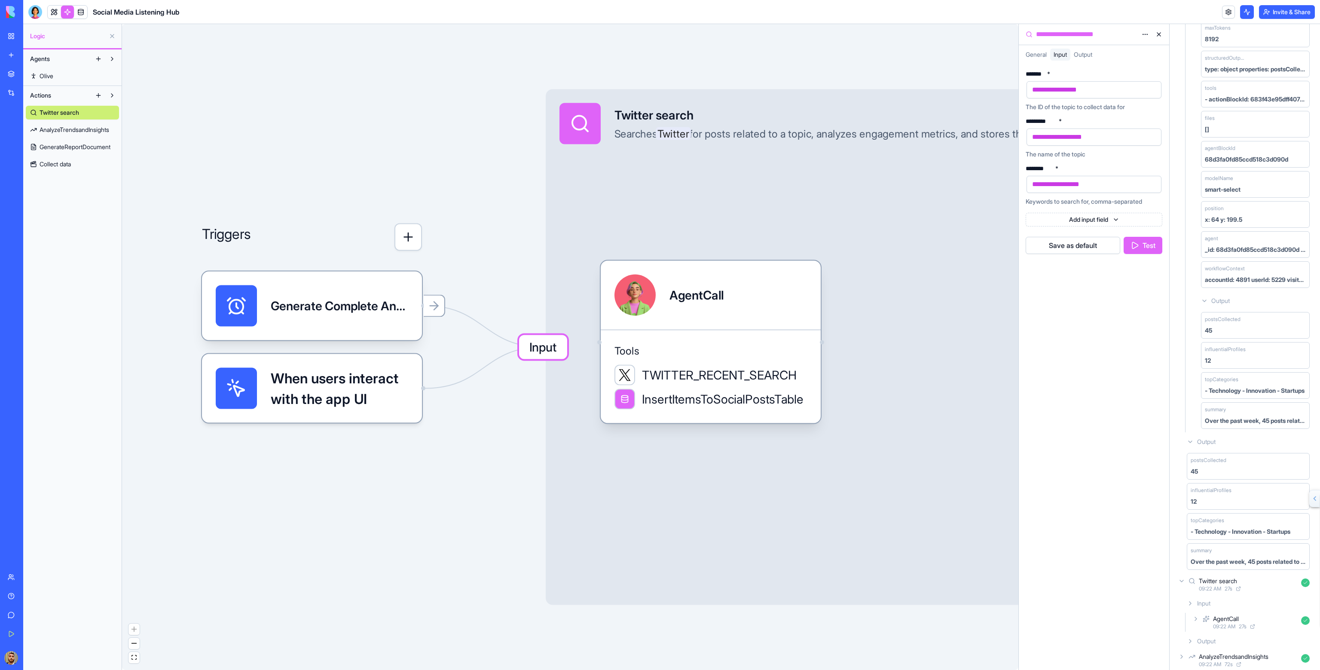
click at [1196, 615] on icon at bounding box center [1195, 618] width 7 height 7
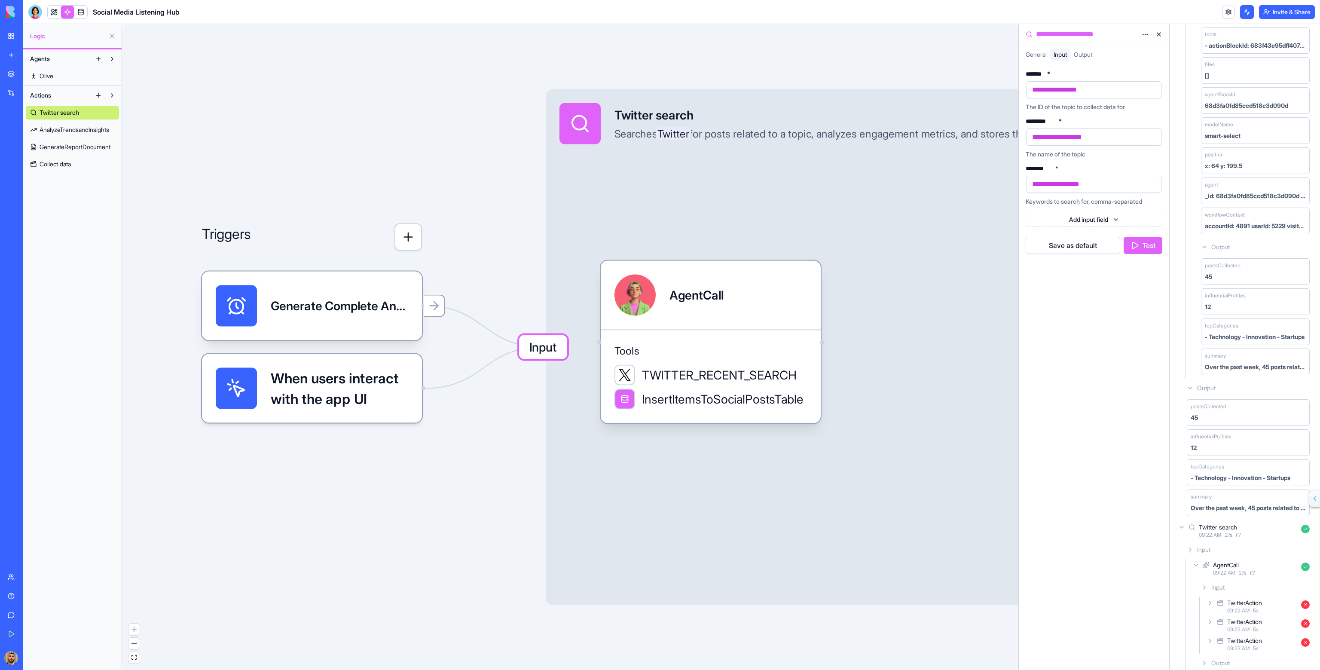
scroll to position [719, 0]
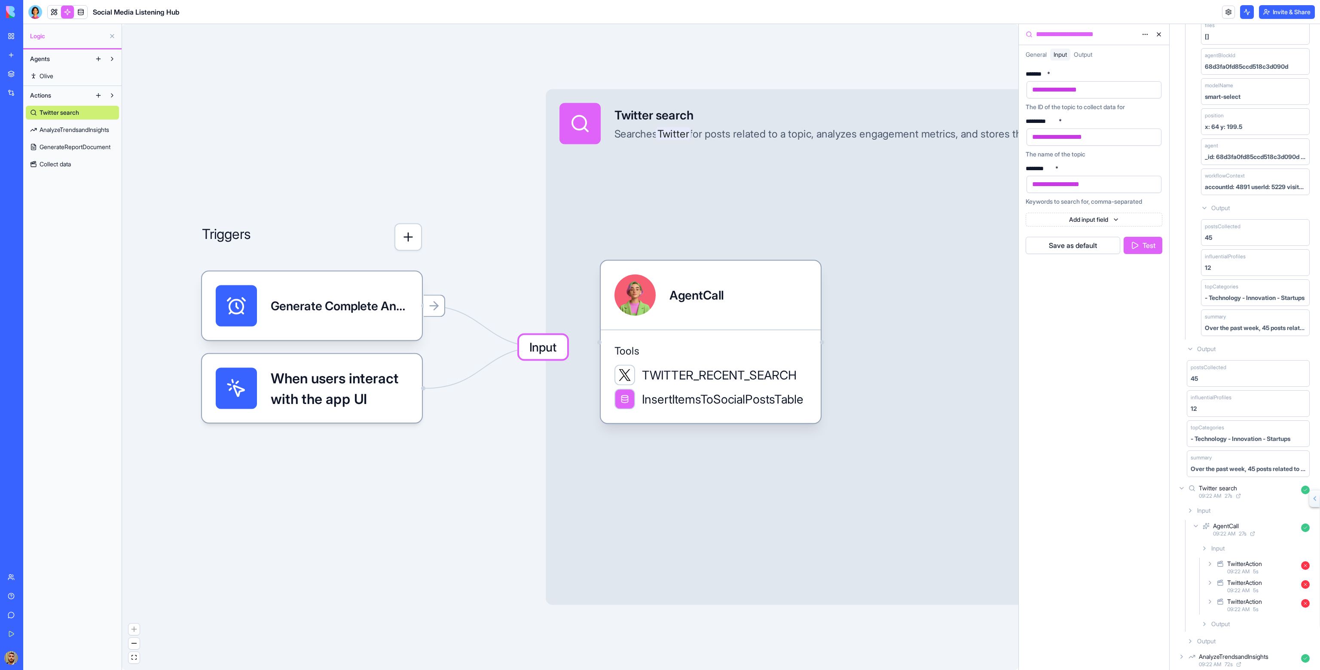
click at [1212, 558] on div "TwitterAction 09:22 AM 5 s" at bounding box center [1259, 567] width 108 height 19
click at [1218, 584] on icon at bounding box center [1219, 585] width 2 height 3
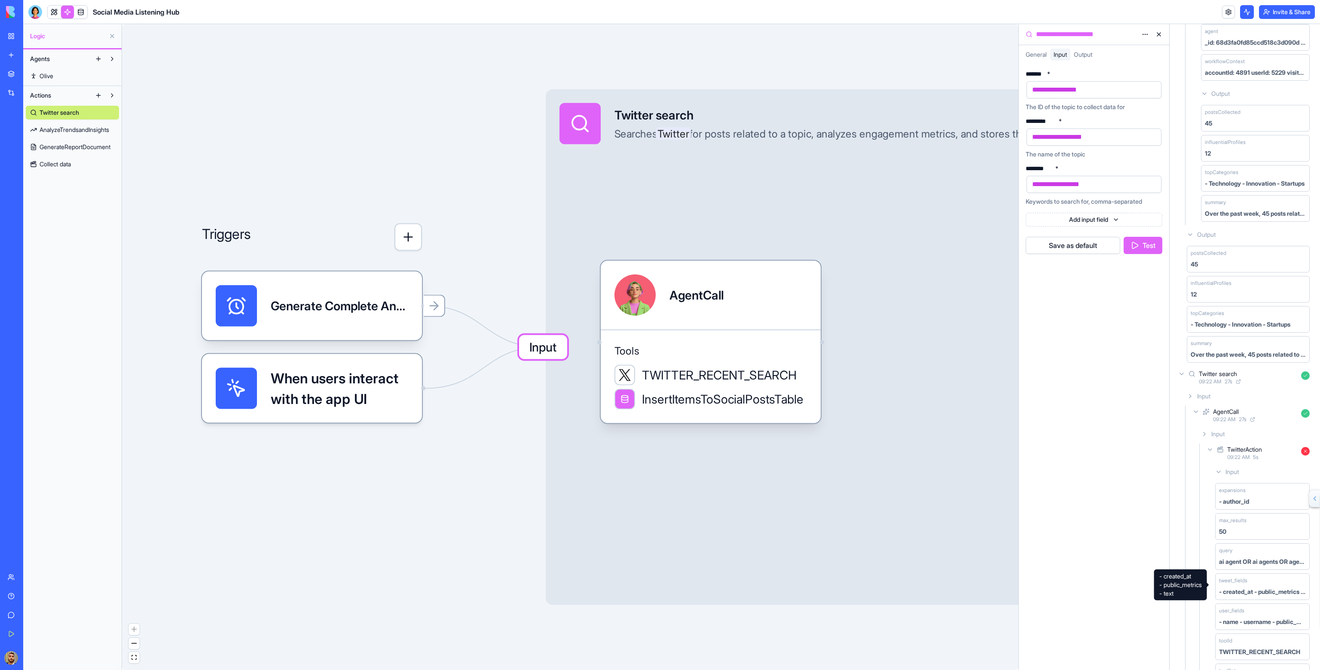
scroll to position [966, 0]
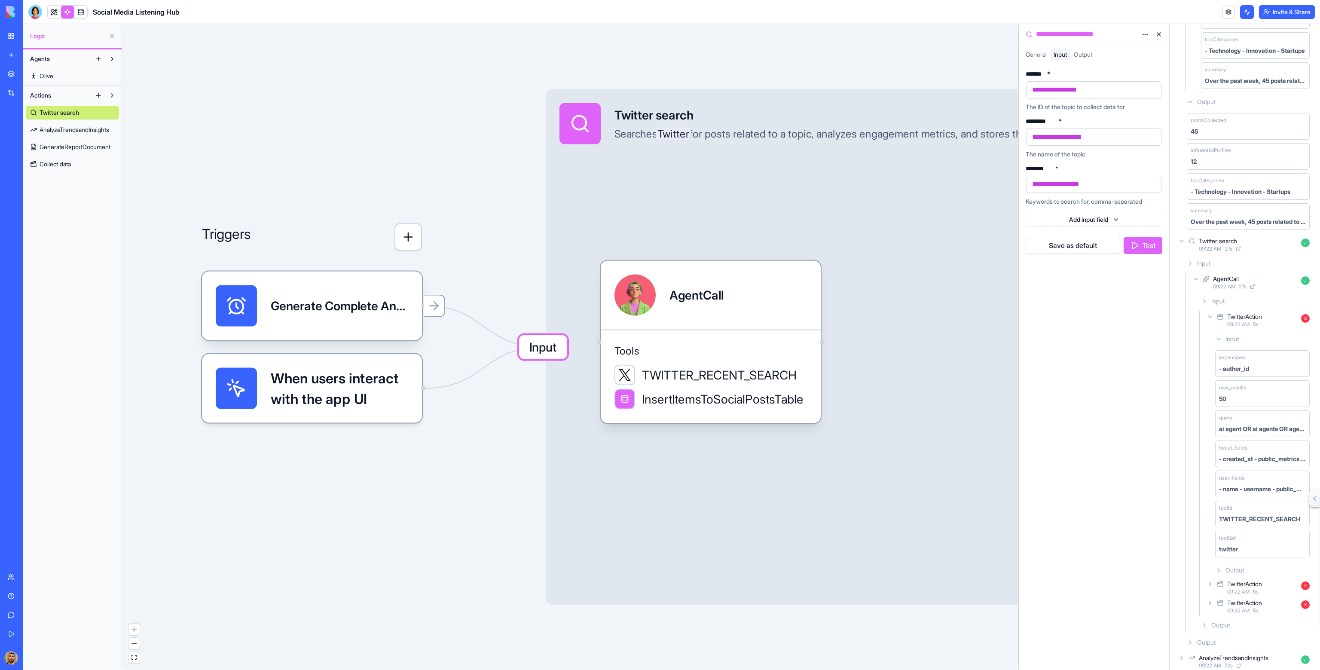
click at [1218, 562] on div "Output" at bounding box center [1262, 569] width 101 height 15
click at [1088, 243] on button "Save as default" at bounding box center [1073, 245] width 95 height 17
click at [1090, 51] on span "Output" at bounding box center [1083, 54] width 18 height 7
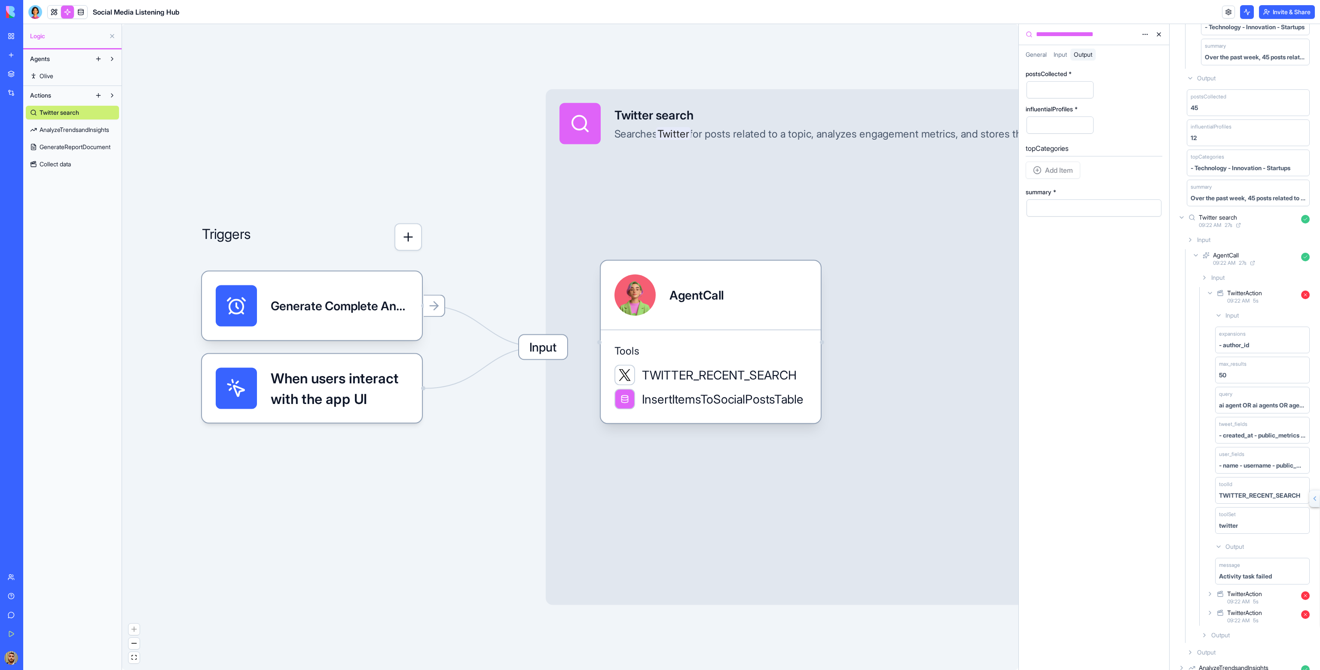
scroll to position [1000, 0]
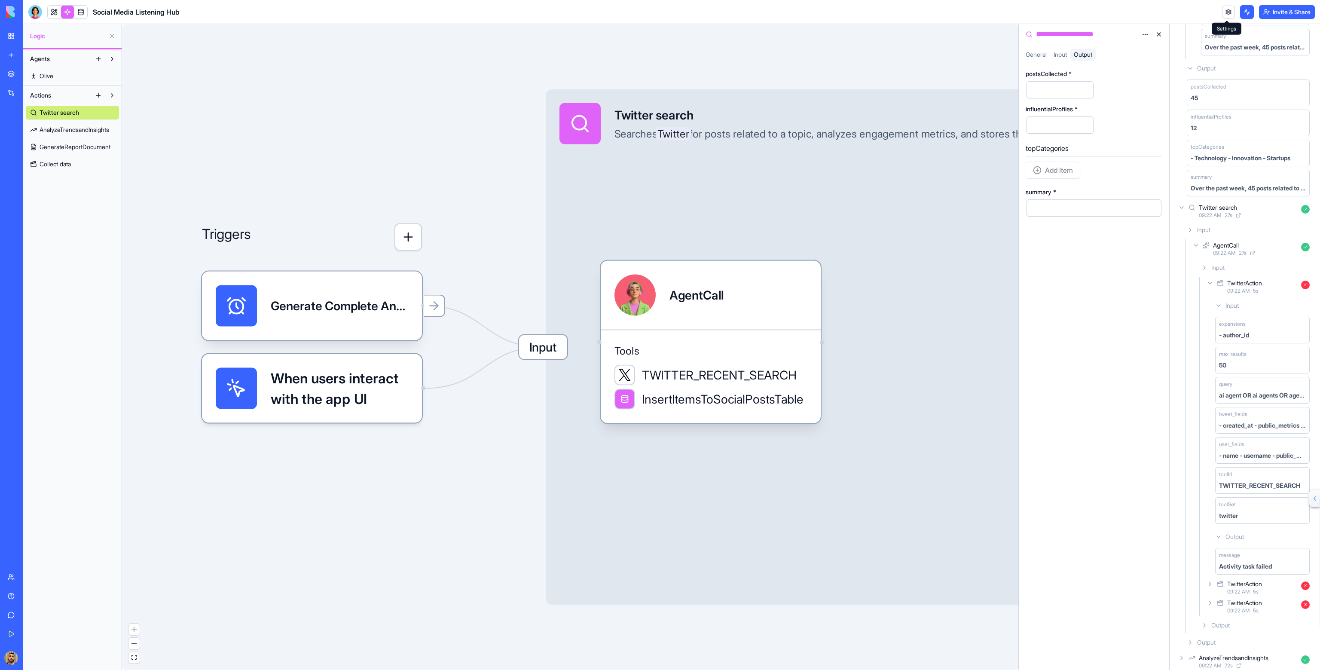
click at [1223, 10] on link at bounding box center [1228, 12] width 13 height 13
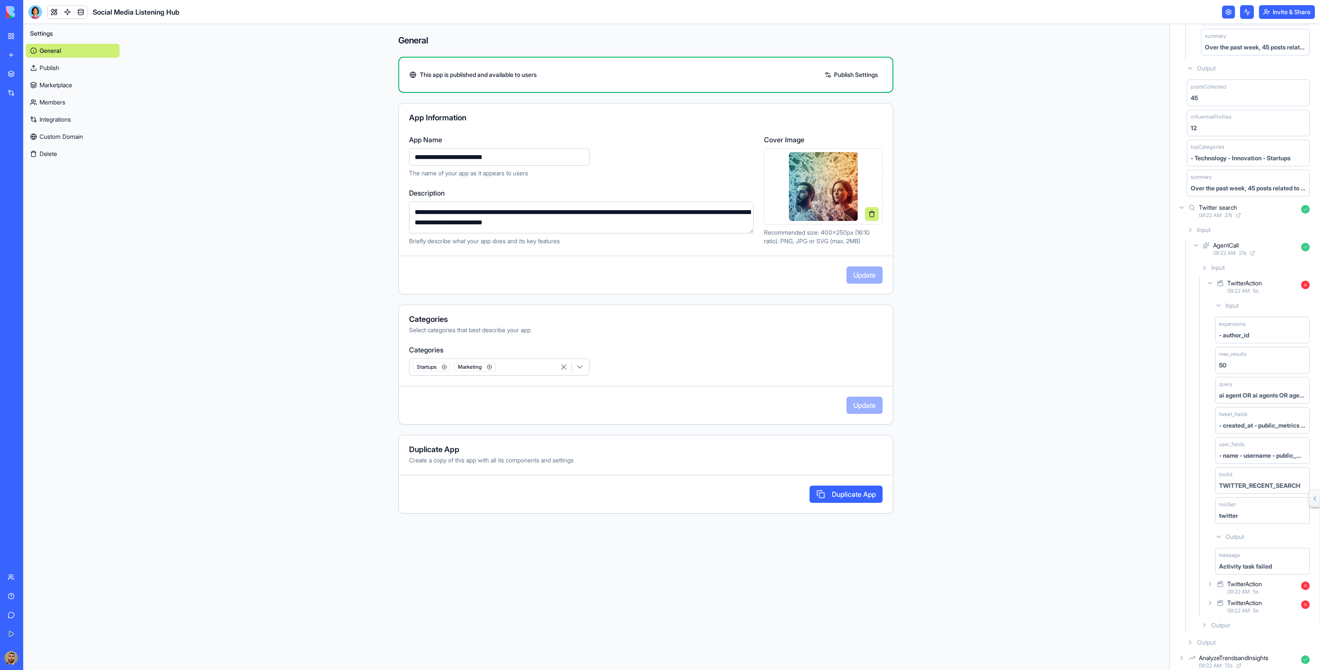
click at [1223, 11] on link at bounding box center [1228, 12] width 13 height 13
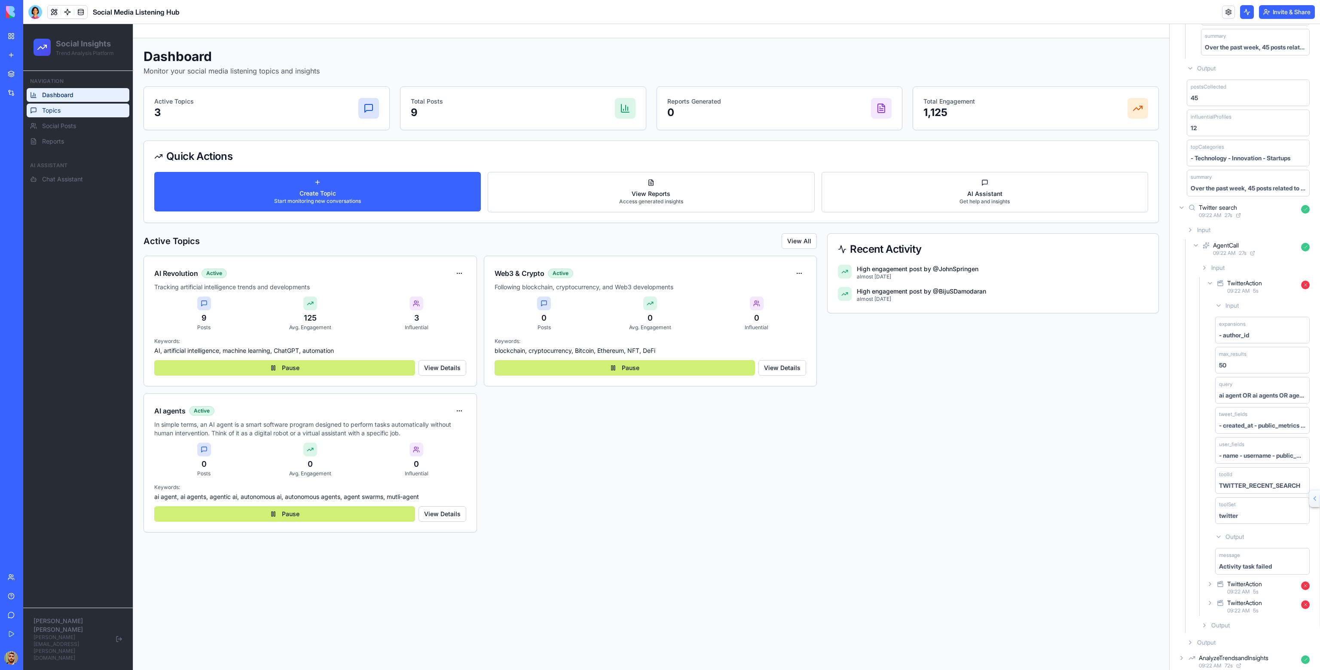
click at [81, 111] on link "Topics" at bounding box center [78, 111] width 103 height 14
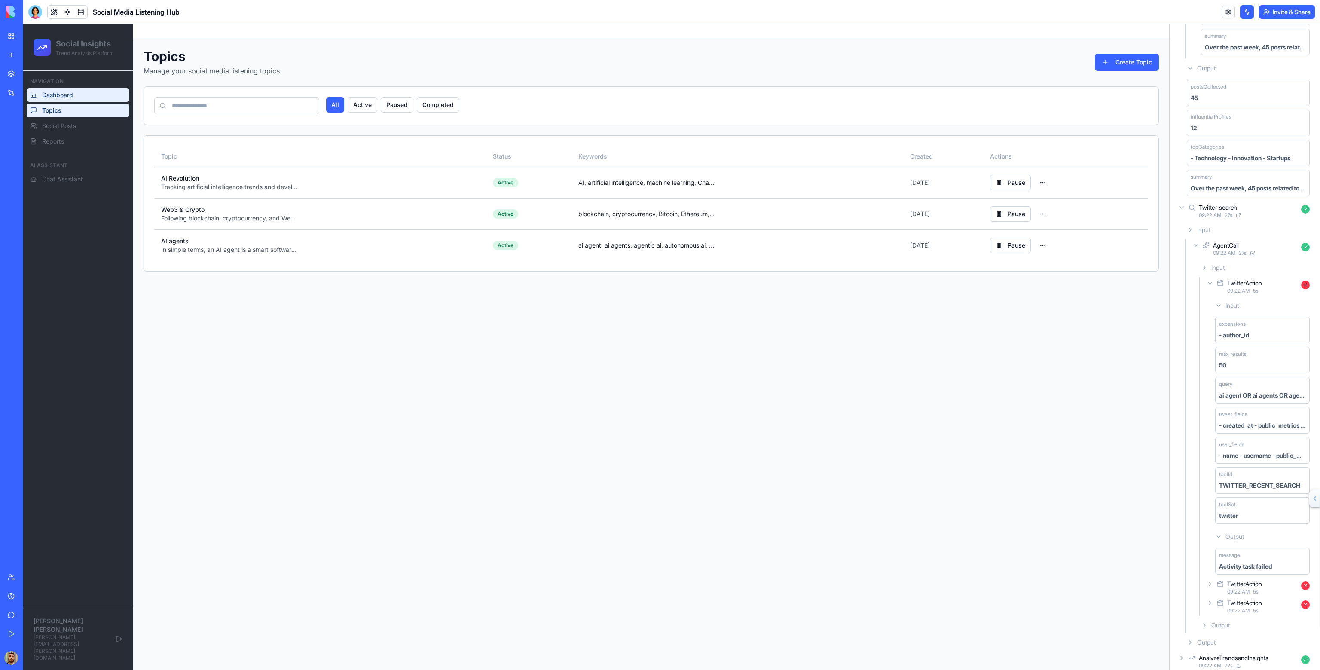
click at [84, 99] on link "Dashboard" at bounding box center [78, 95] width 103 height 14
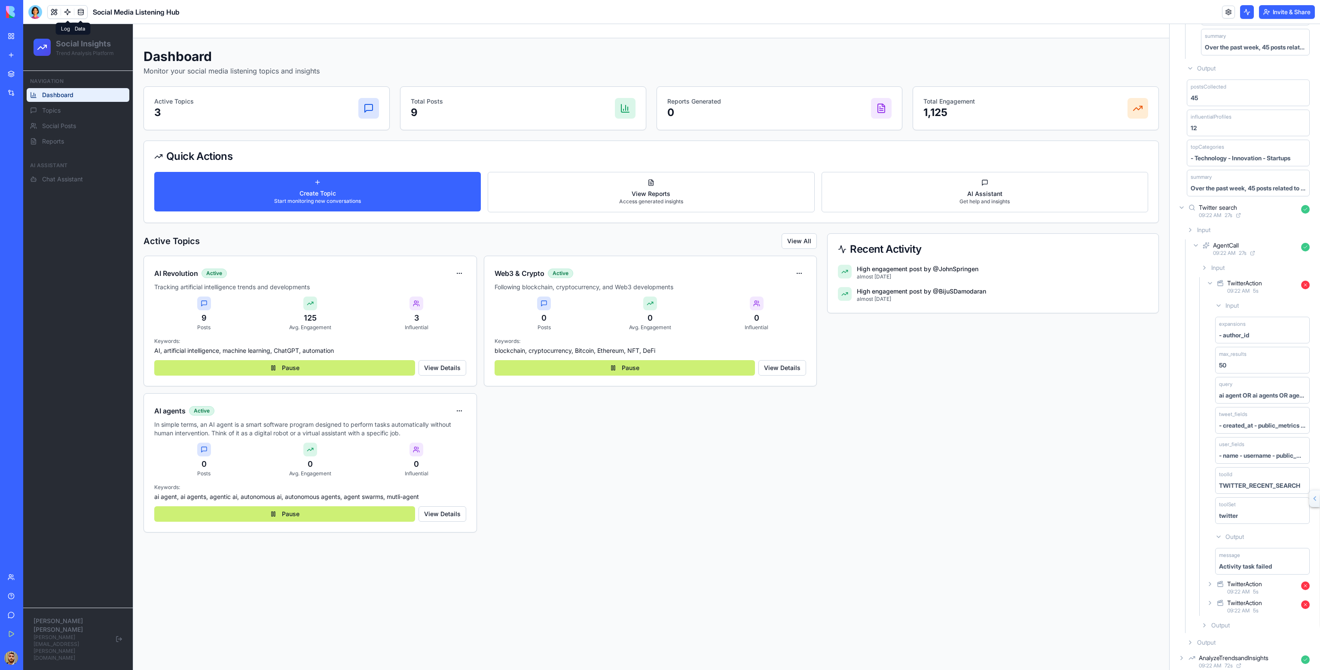
click at [78, 11] on link at bounding box center [80, 12] width 13 height 13
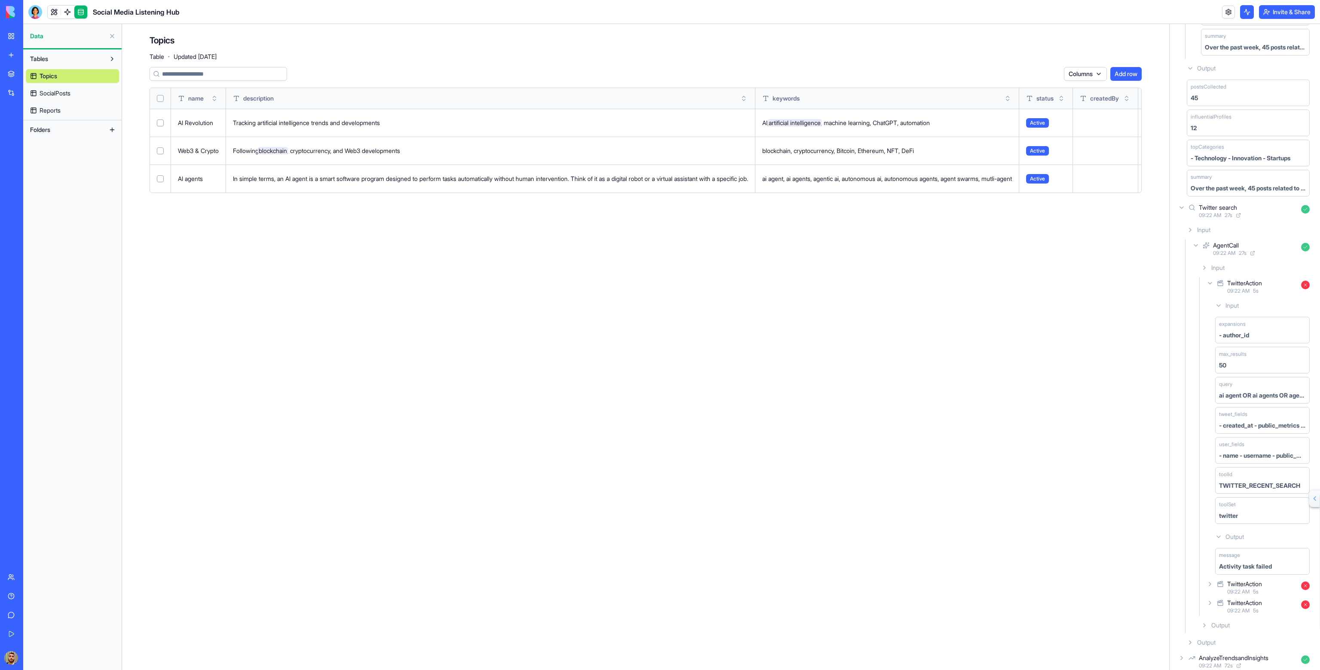
click at [65, 93] on span "SocialPosts" at bounding box center [55, 93] width 31 height 9
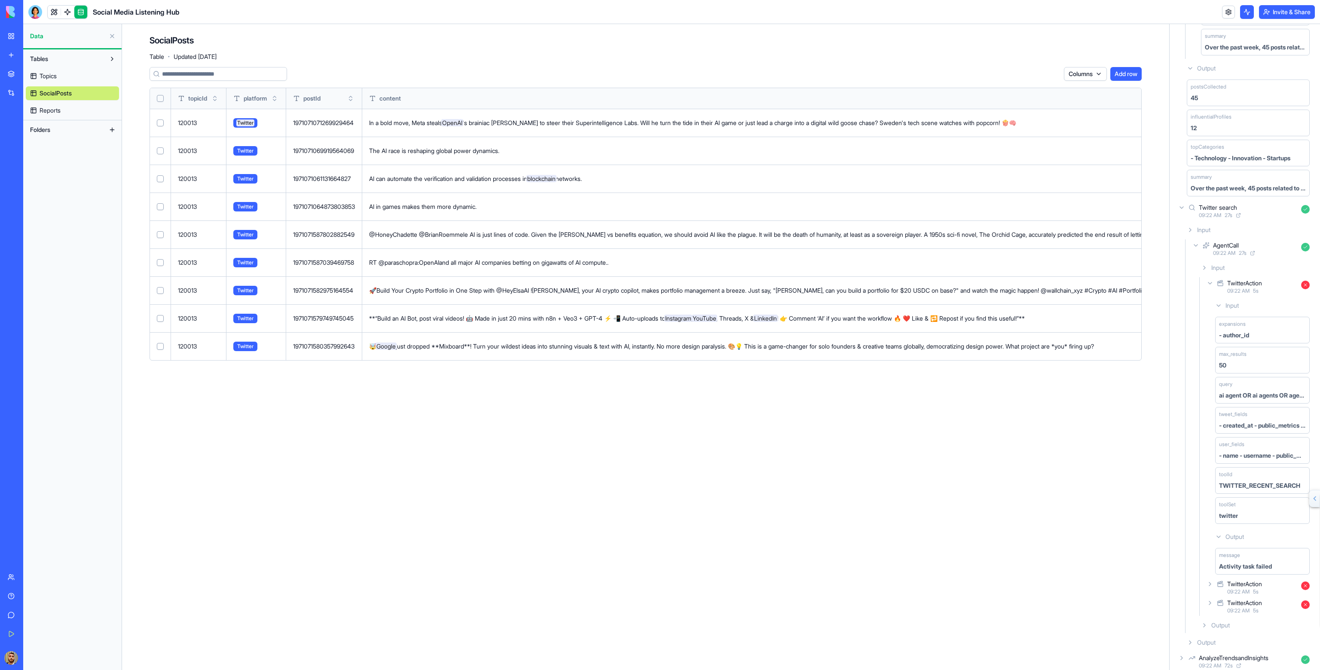
scroll to position [1061, 0]
click at [1088, 70] on html "BETA My Workspace New app Marketplace Integrations Recent Social Media Content …" at bounding box center [660, 335] width 1320 height 670
click at [1067, 116] on div "updatedAt" at bounding box center [1067, 119] width 67 height 14
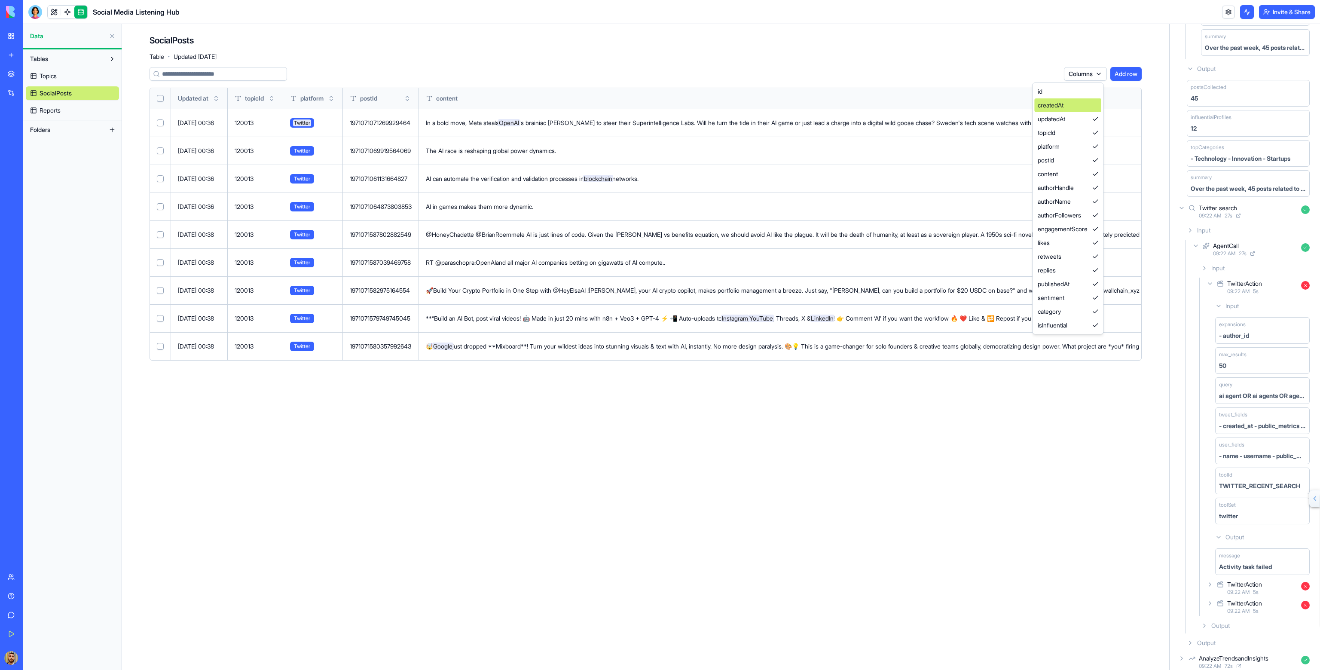
click at [1068, 106] on div "createdAt" at bounding box center [1067, 105] width 67 height 14
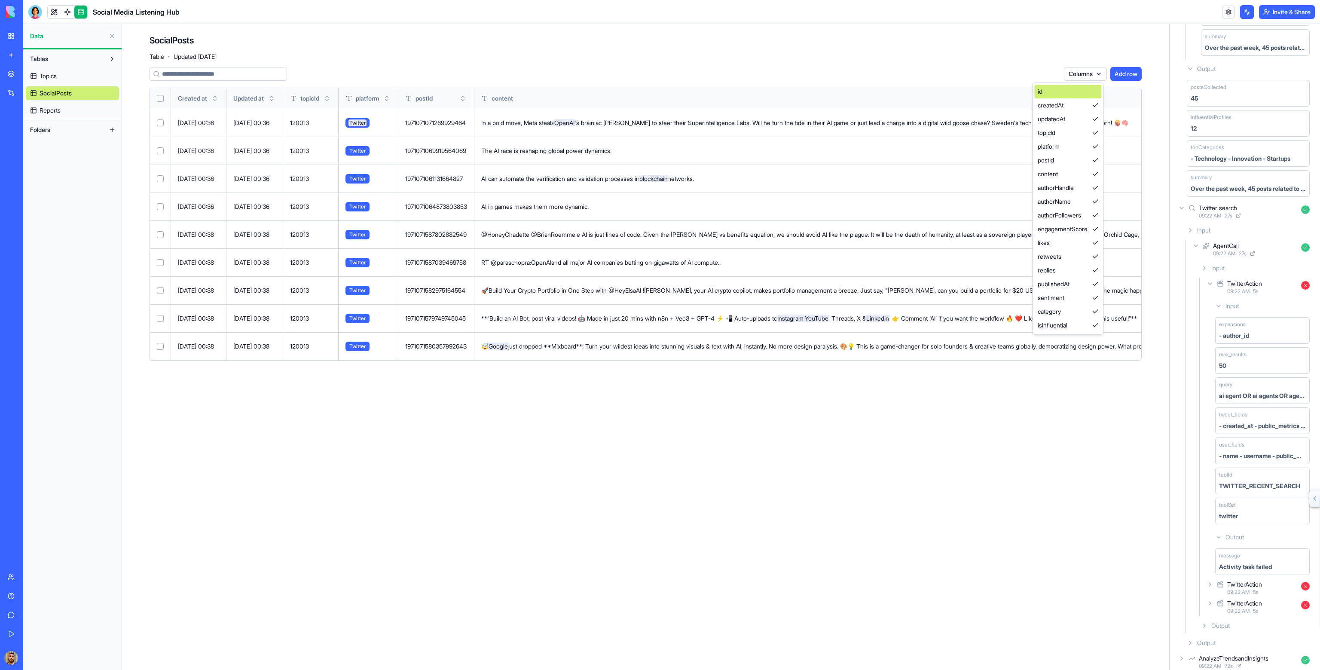
click at [1066, 95] on div "id" at bounding box center [1067, 92] width 67 height 14
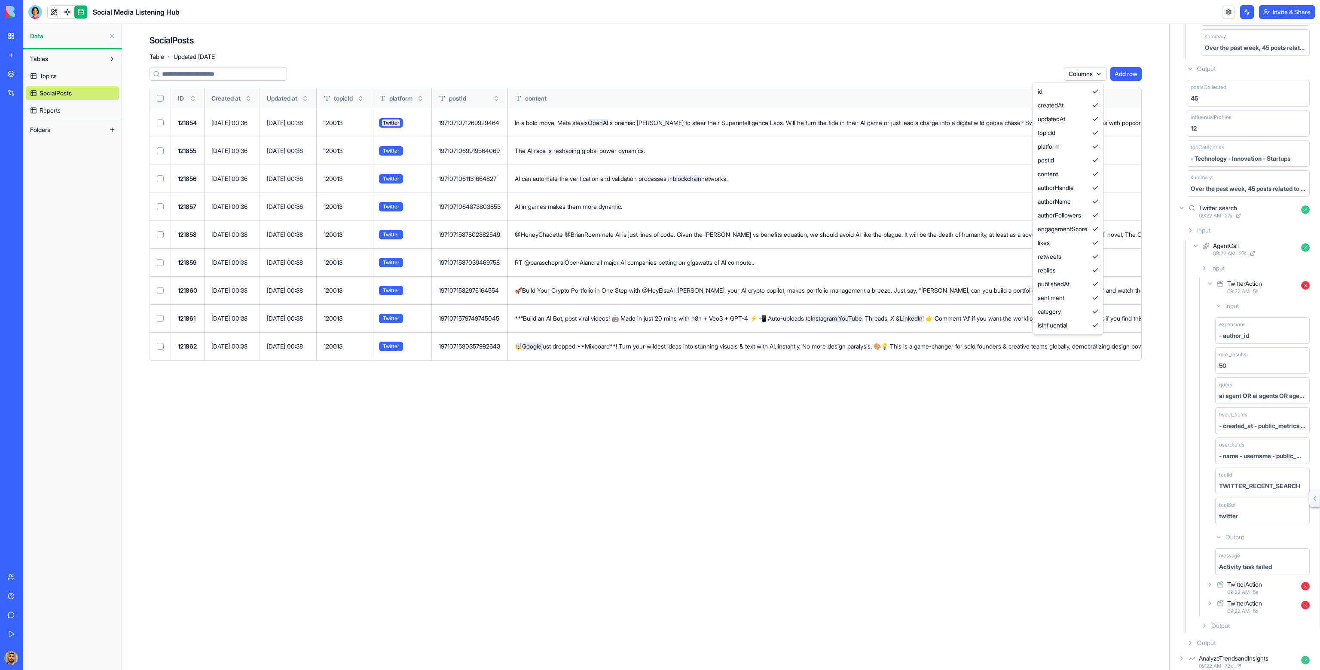
click at [798, 44] on html "BETA My Workspace New app Marketplace Integrations Recent Social Media Content …" at bounding box center [660, 335] width 1320 height 670
click at [1099, 72] on html "BETA My Workspace New app Marketplace Integrations Recent Social Media Content …" at bounding box center [660, 335] width 1320 height 670
click at [1025, 58] on html "BETA My Workspace New app Marketplace Integrations Recent Social Media Content …" at bounding box center [660, 335] width 1320 height 670
click at [1086, 76] on html "BETA My Workspace New app Marketplace Integrations Recent Social Media Content …" at bounding box center [660, 335] width 1320 height 670
click at [1059, 173] on div "content" at bounding box center [1067, 174] width 67 height 14
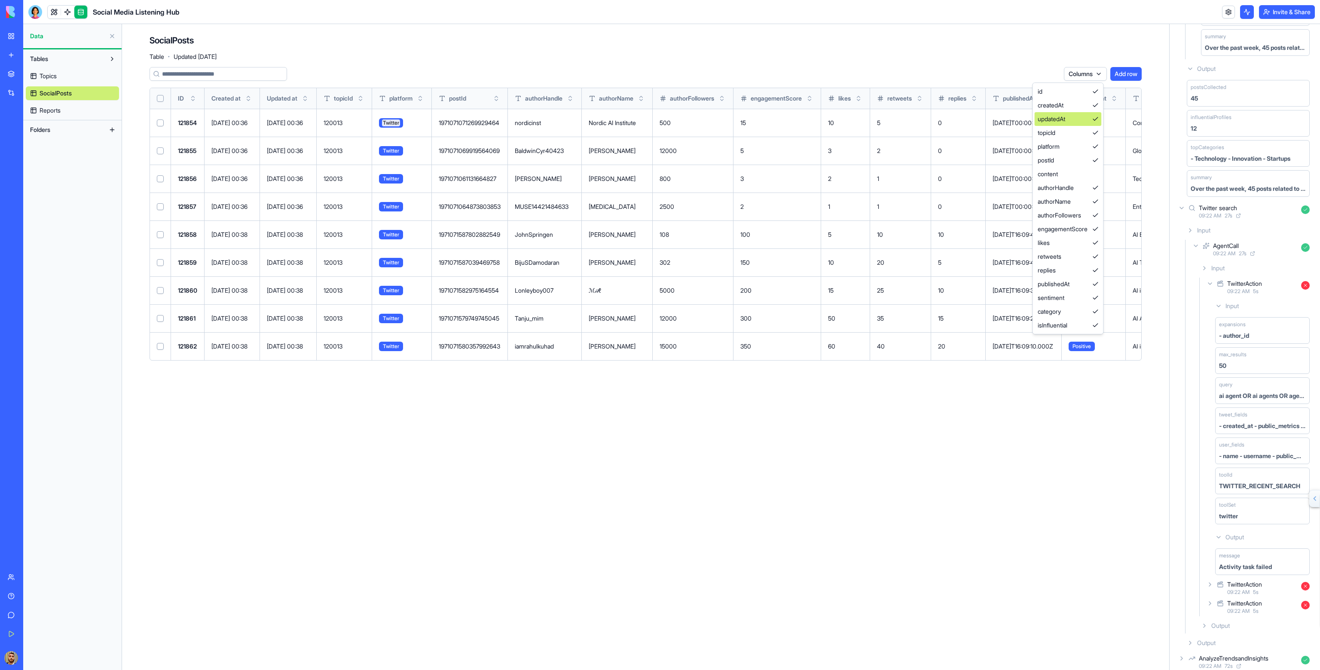
click at [1066, 122] on div "updatedAt" at bounding box center [1067, 119] width 67 height 14
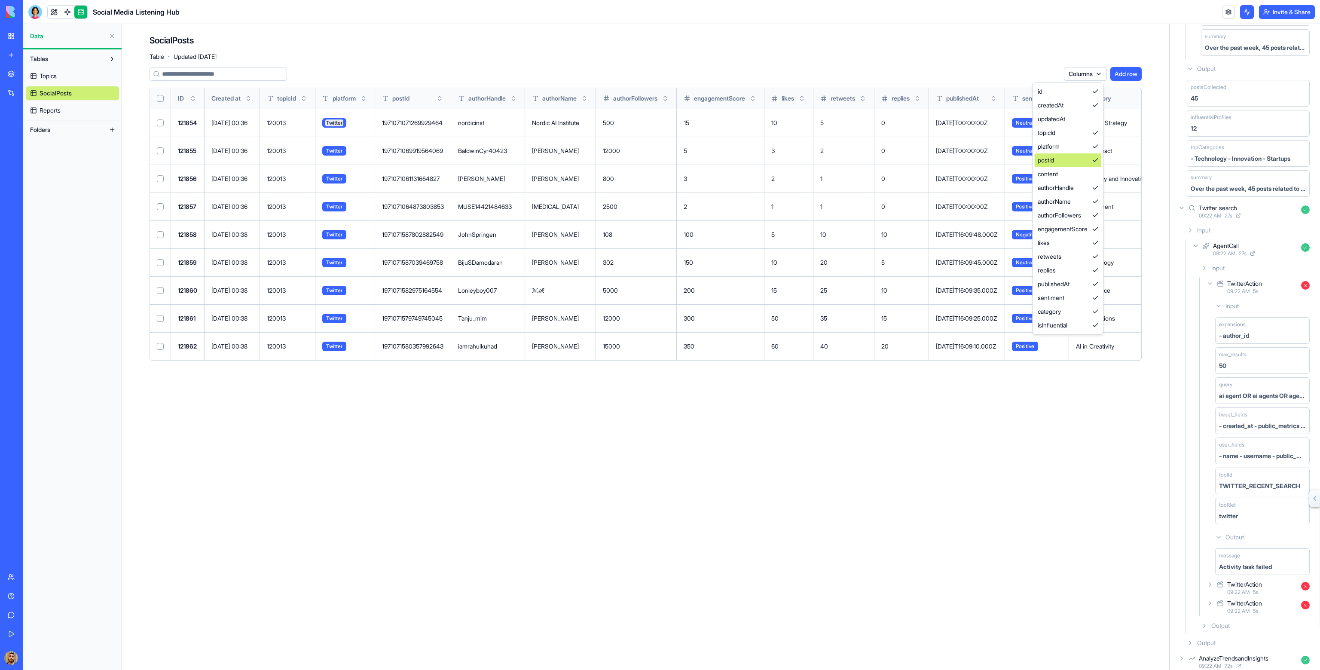
click at [1071, 156] on div "postId" at bounding box center [1067, 160] width 67 height 14
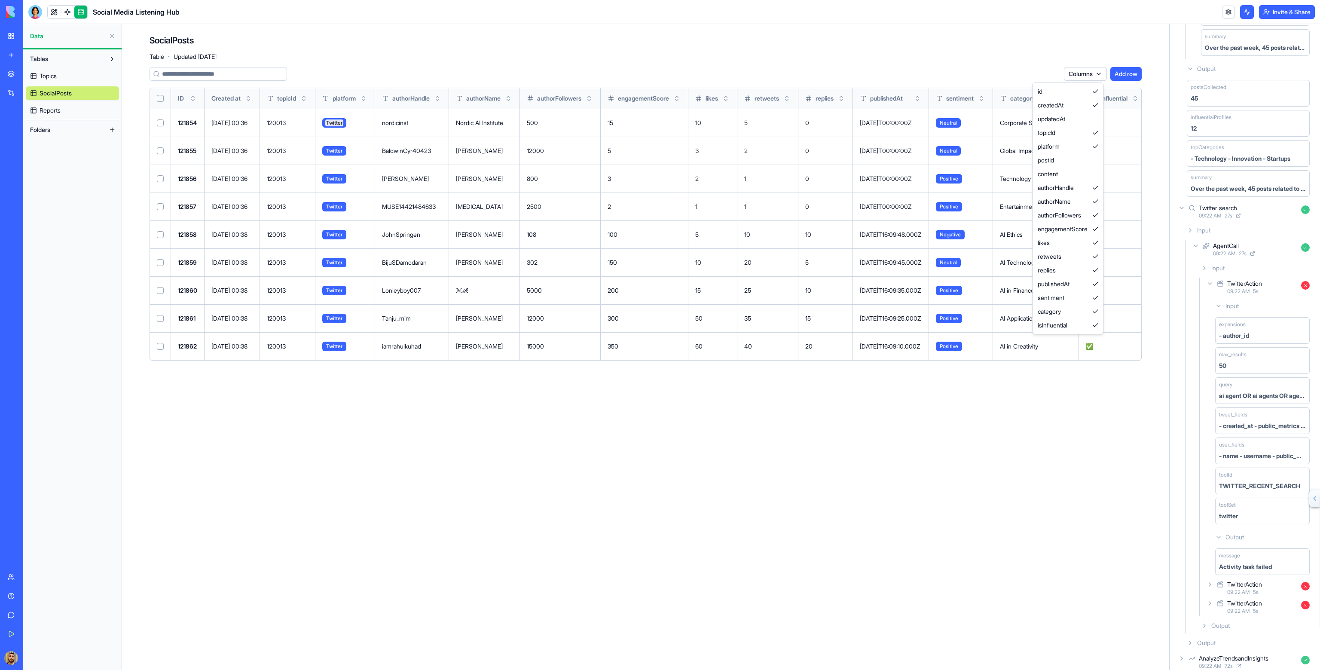
click at [1036, 441] on html "BETA My Workspace New app Marketplace Integrations Recent Social Media Content …" at bounding box center [660, 335] width 1320 height 670
click at [1242, 12] on button at bounding box center [1247, 12] width 14 height 14
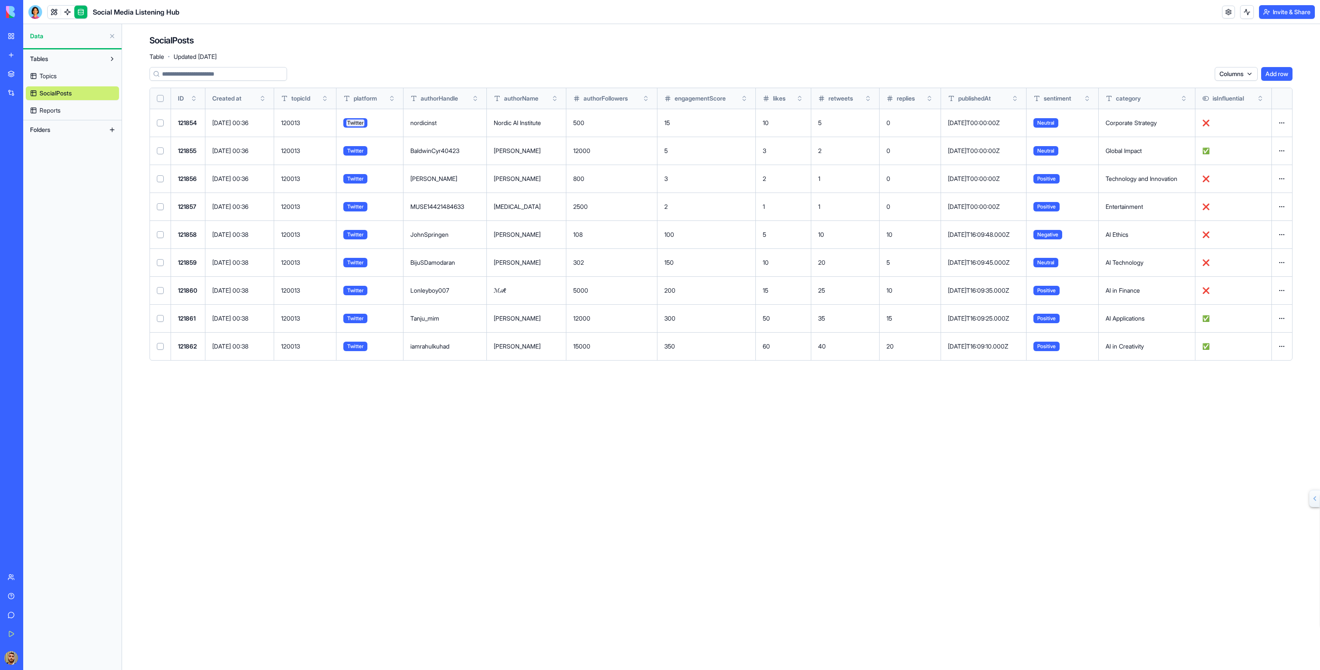
click at [62, 75] on link "Topics" at bounding box center [72, 76] width 93 height 14
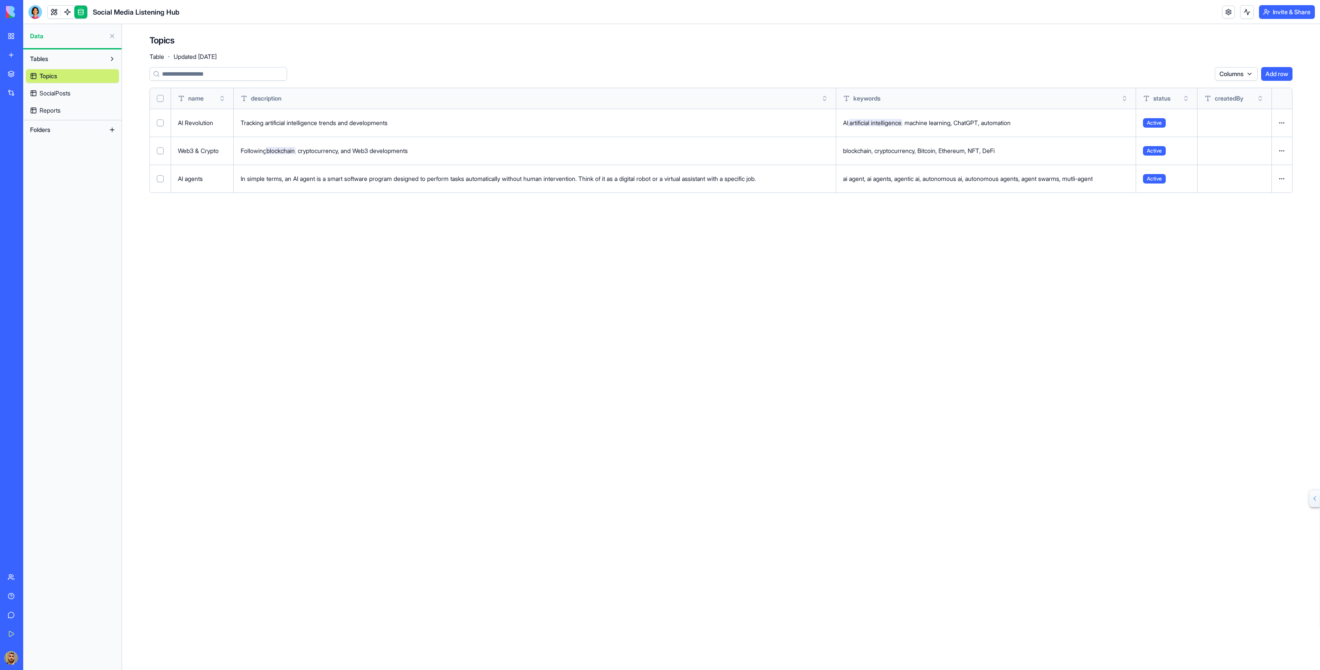
click at [67, 94] on span "SocialPosts" at bounding box center [55, 93] width 31 height 9
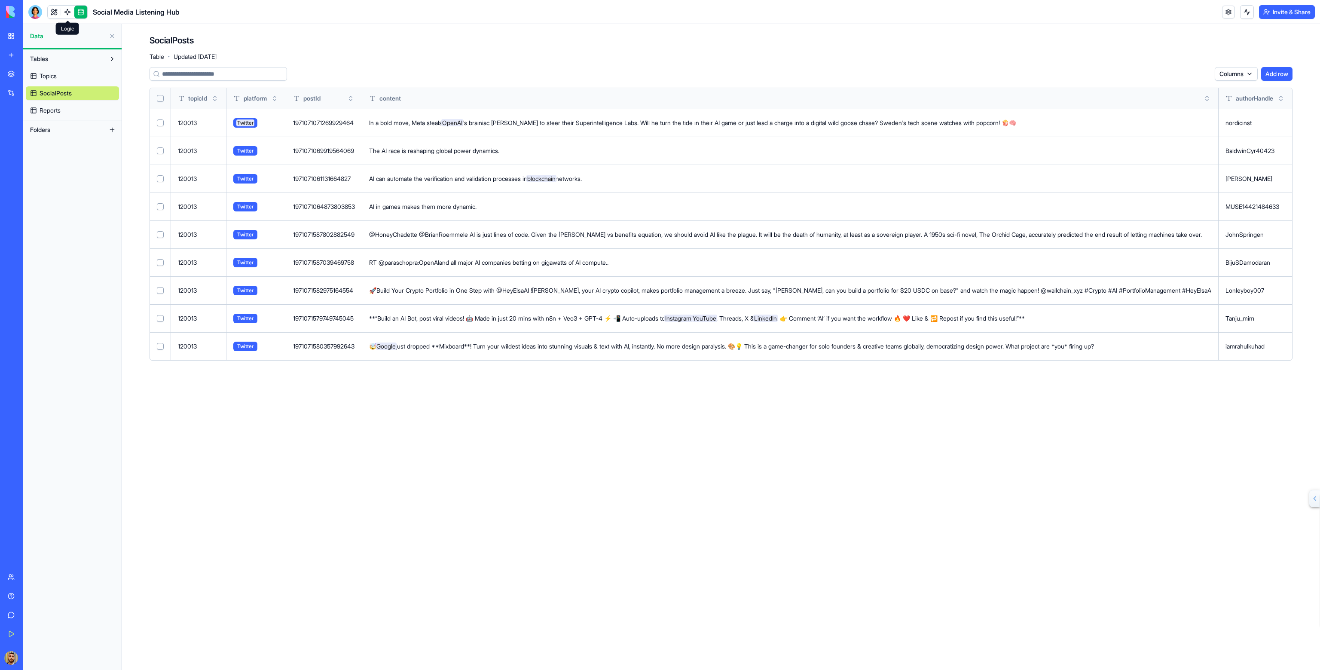
click at [64, 12] on link at bounding box center [67, 12] width 13 height 13
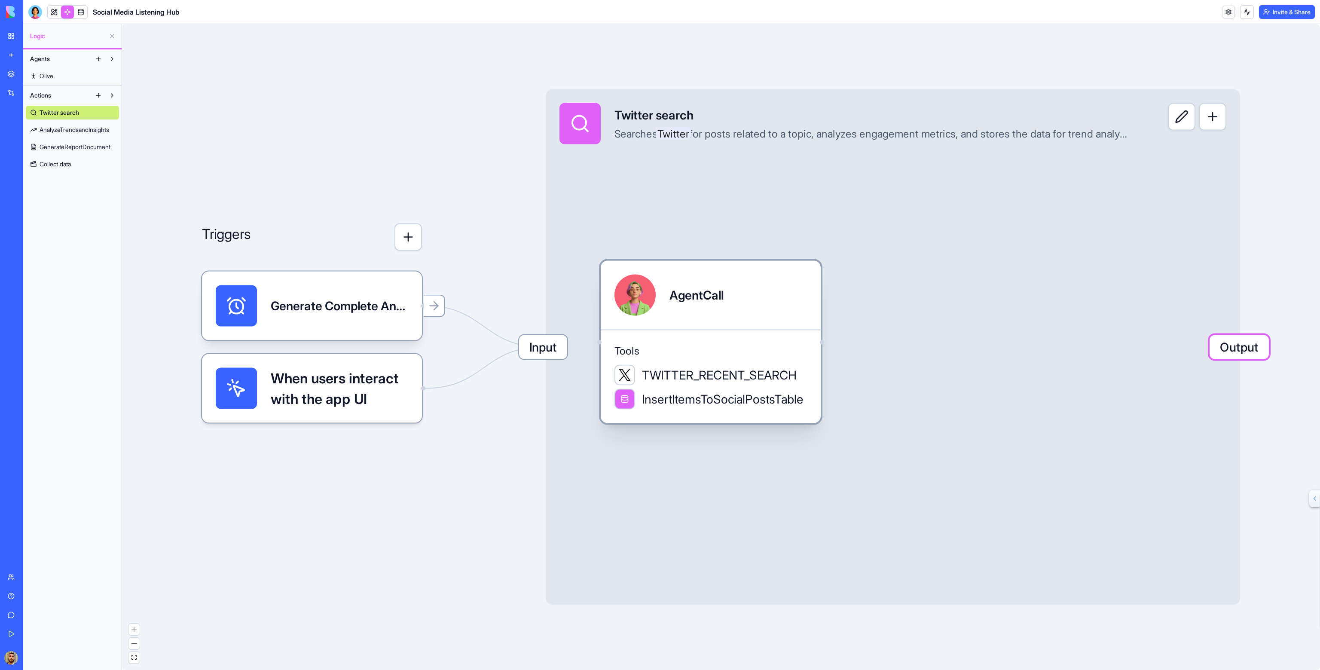
click at [667, 339] on div "Tools TWITTER_RECENT_SEARCH InsertItemsToSocialPostsTable" at bounding box center [711, 377] width 220 height 94
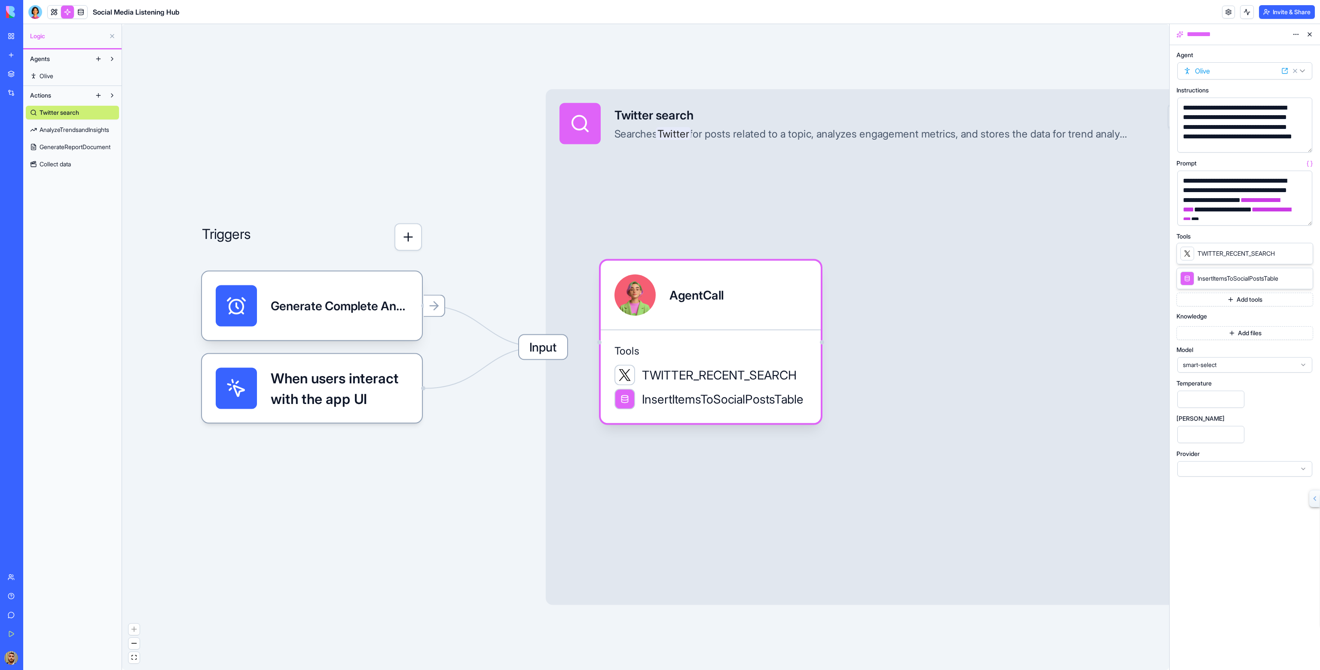
click at [1236, 300] on button "Add tools" at bounding box center [1245, 300] width 137 height 14
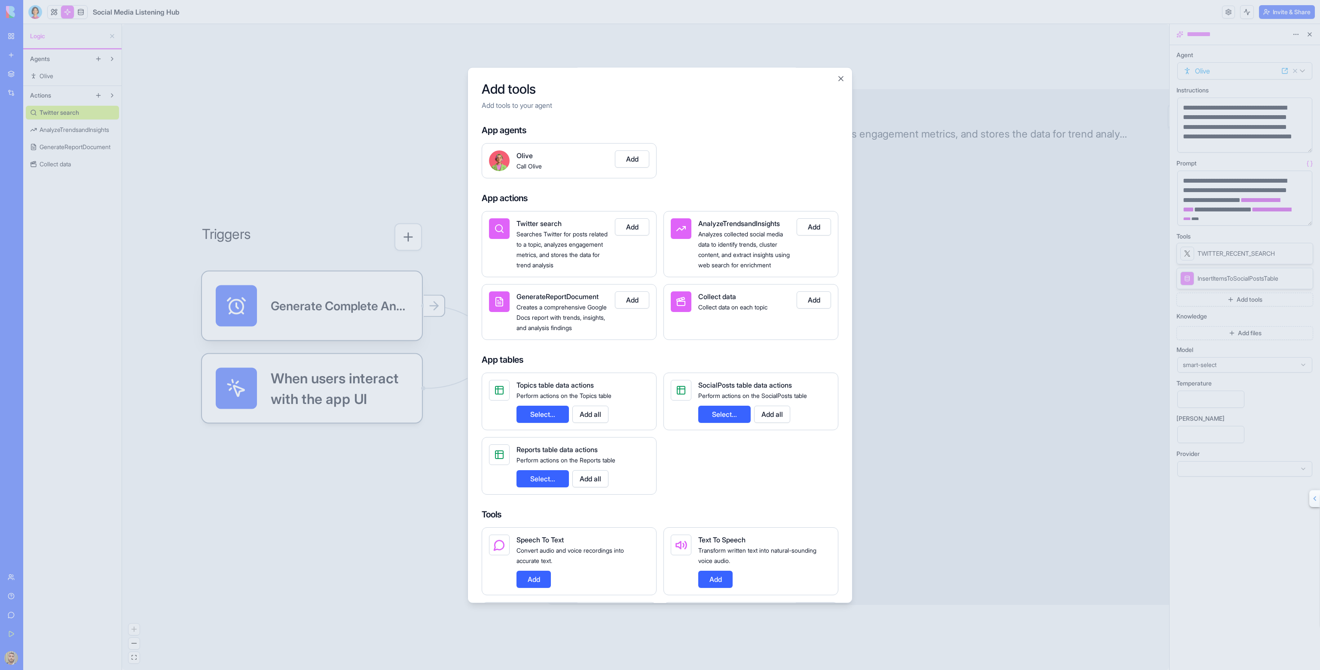
click at [707, 333] on div "Collect data Collect data on each topic" at bounding box center [744, 311] width 92 height 41
click at [841, 76] on button "Close" at bounding box center [841, 78] width 9 height 9
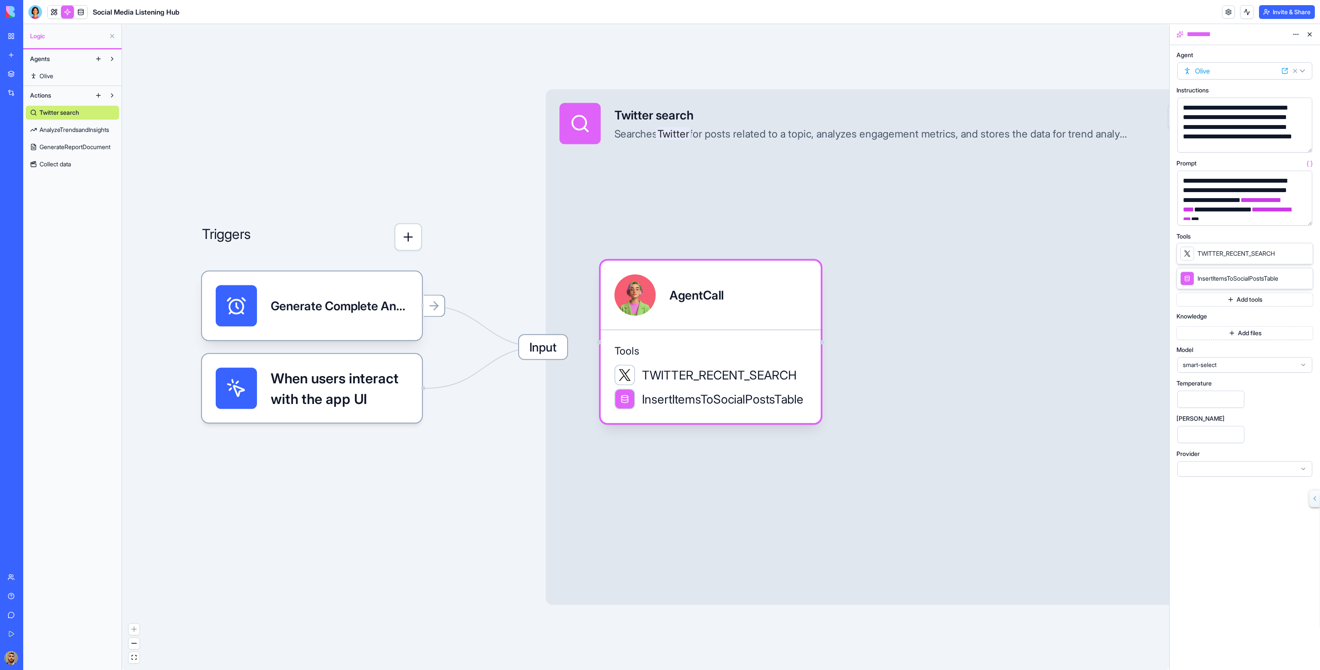
click at [957, 272] on div "Input Twitter search Searches Twitter for posts related to a topic, analyzes en…" at bounding box center [893, 347] width 694 height 516
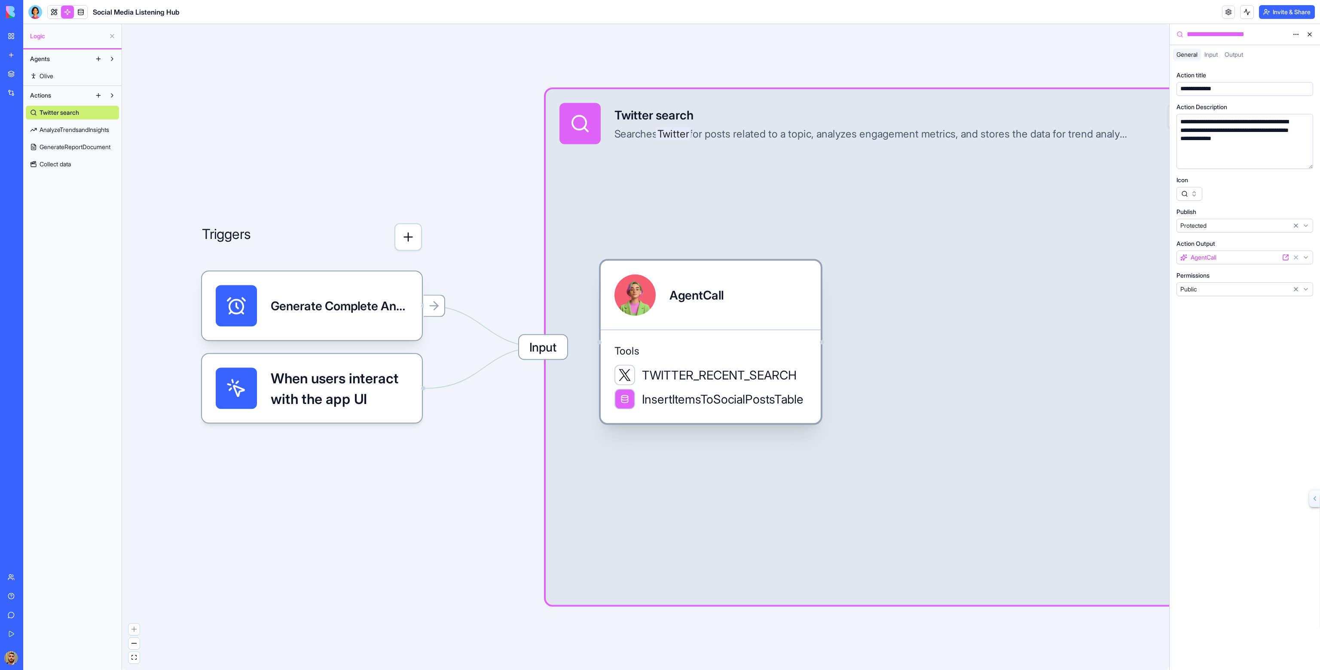
click at [665, 271] on div "AgentCall" at bounding box center [711, 295] width 220 height 69
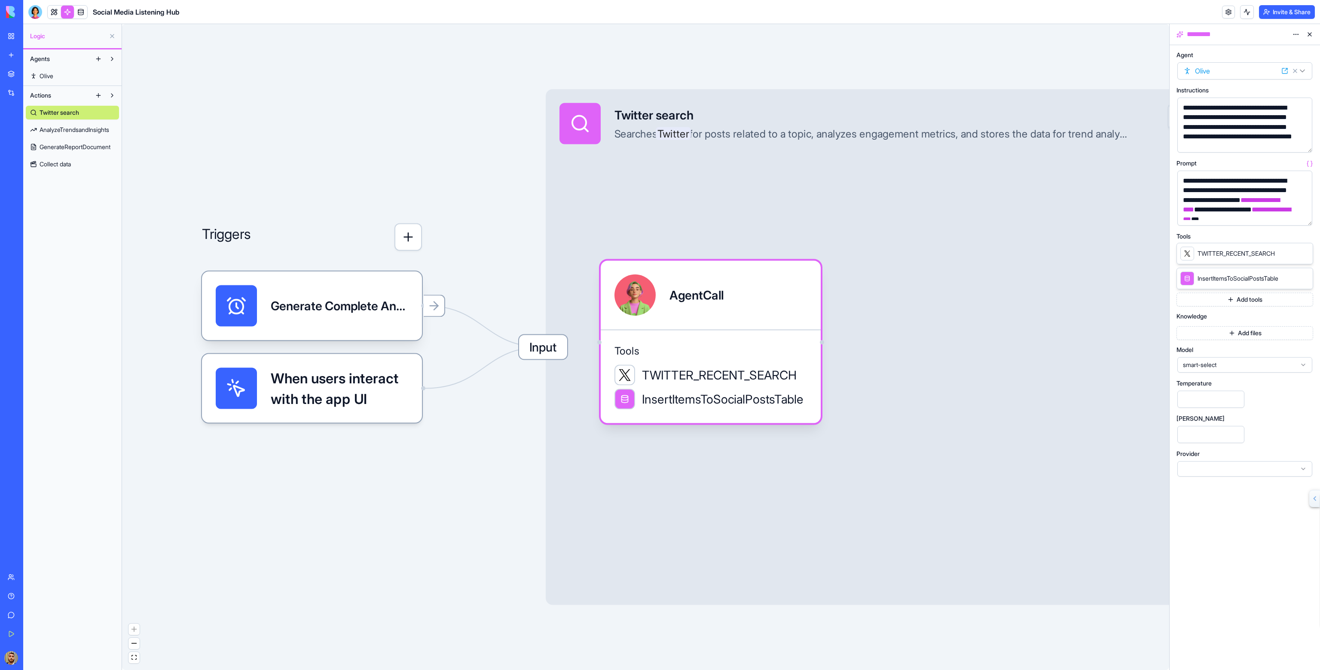
click at [1228, 299] on button "Add tools" at bounding box center [1245, 300] width 137 height 14
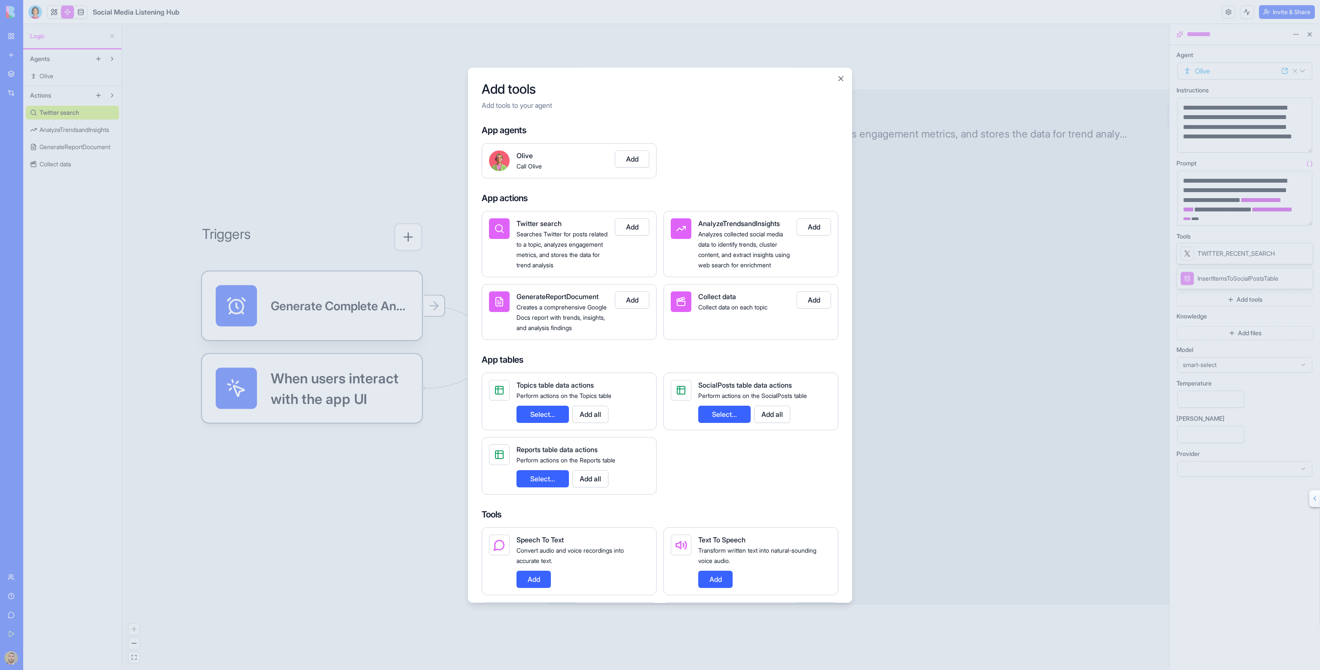
click at [558, 423] on button "Select..." at bounding box center [543, 414] width 52 height 17
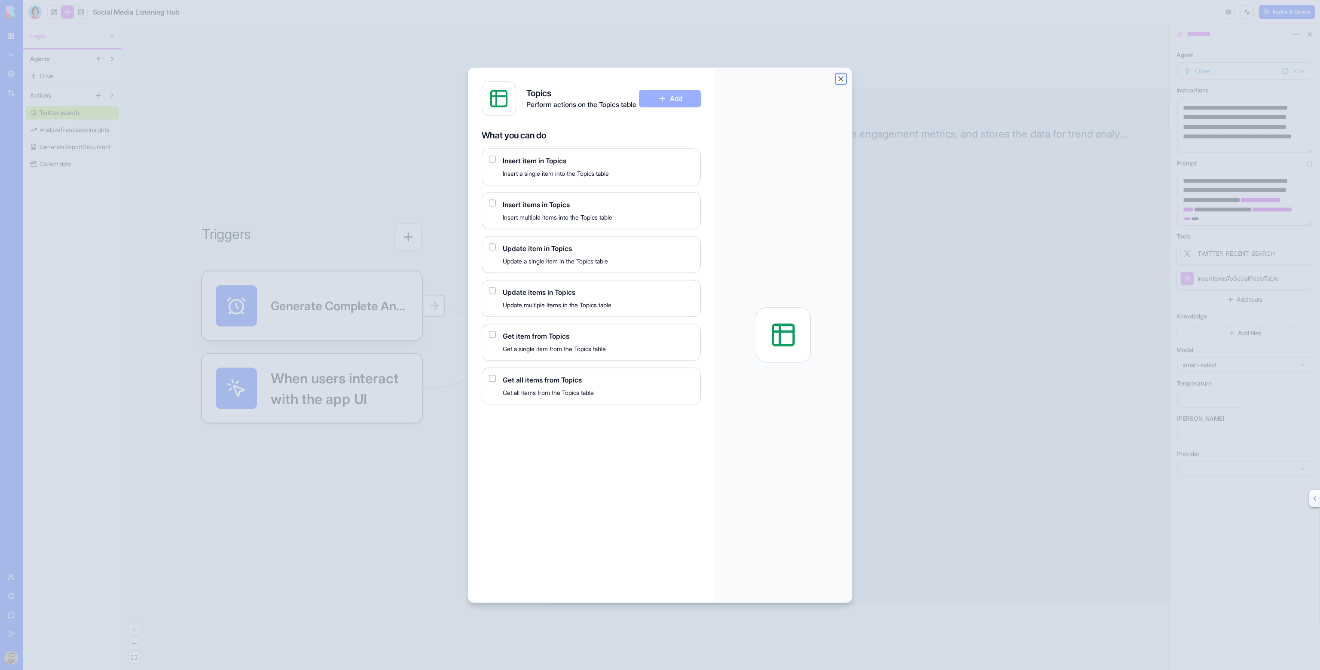
click at [840, 77] on button "Close" at bounding box center [841, 78] width 9 height 9
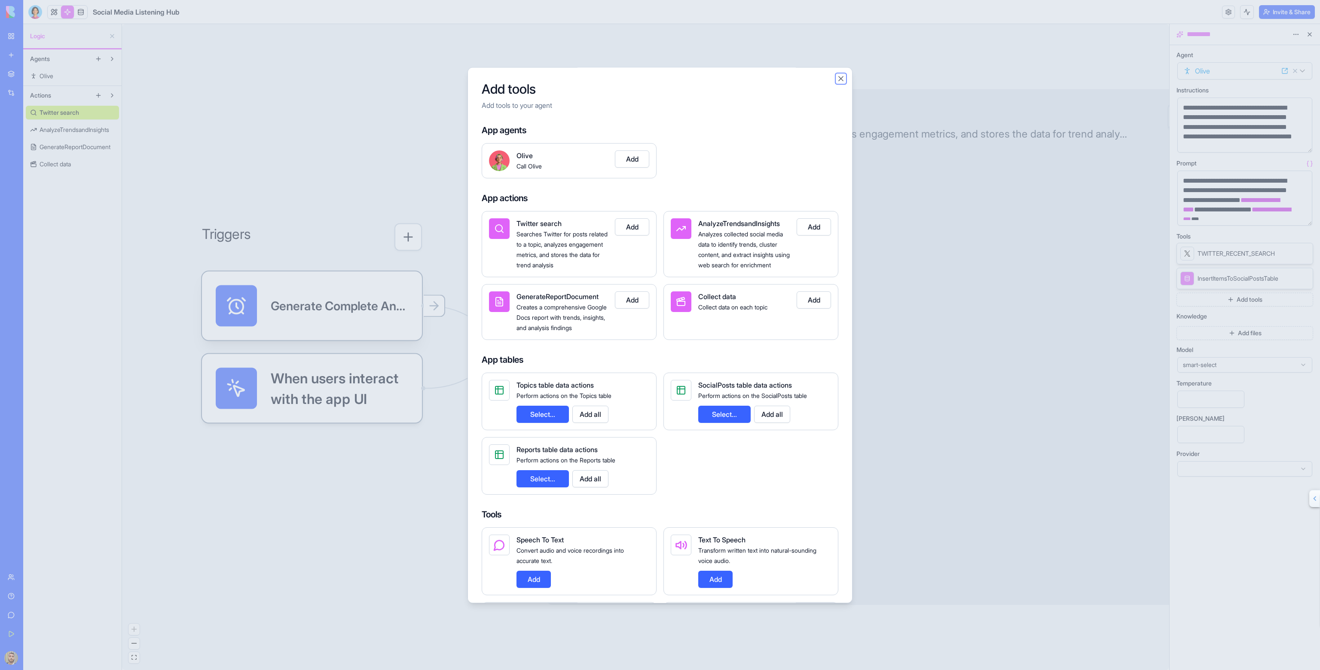
click at [839, 75] on button "Close" at bounding box center [841, 78] width 9 height 9
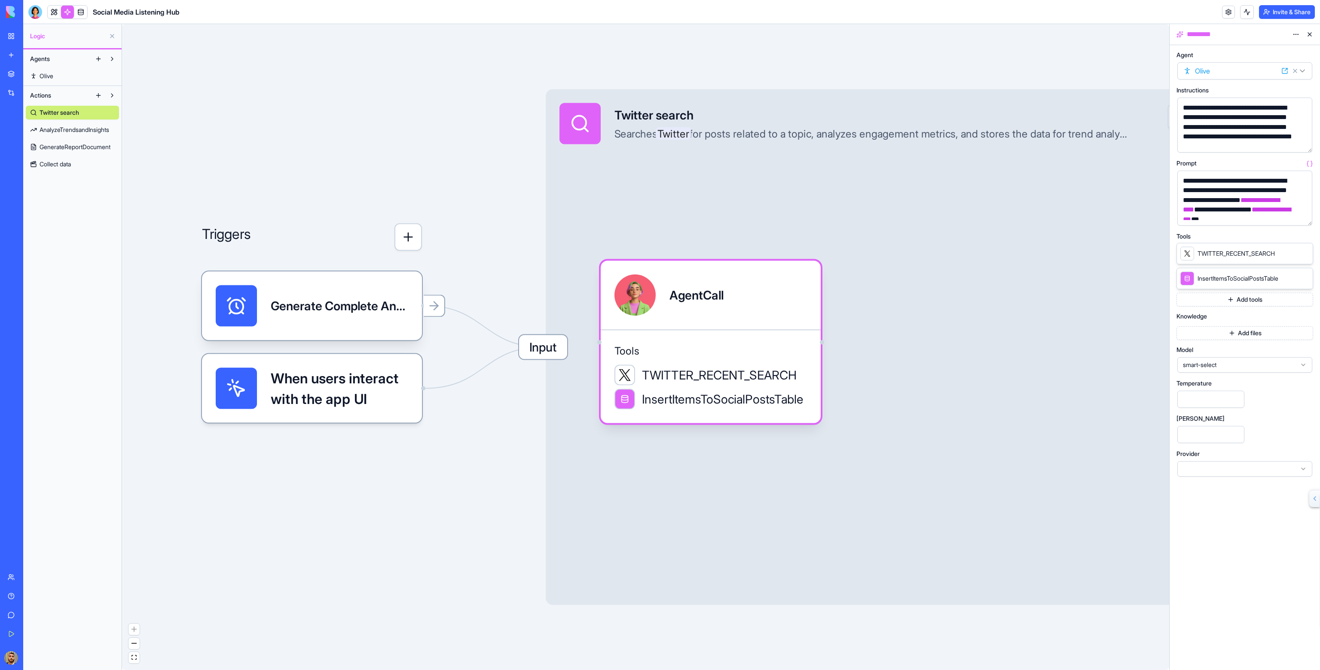
click at [1235, 278] on span "InsertItemsToSocialPostsTable" at bounding box center [1238, 278] width 81 height 9
click at [1293, 277] on icon at bounding box center [1293, 278] width 7 height 7
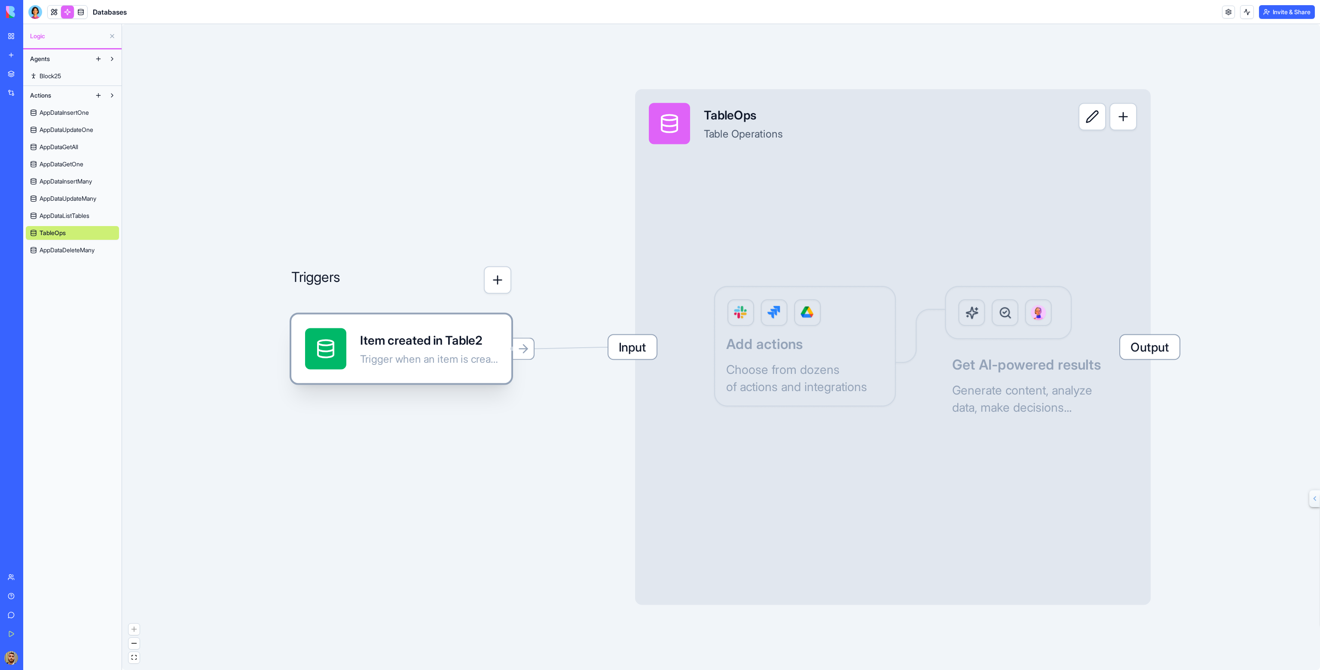
click at [441, 350] on div "Item created in Table2 Trigger when an item is created in the Table2 table" at bounding box center [429, 348] width 138 height 41
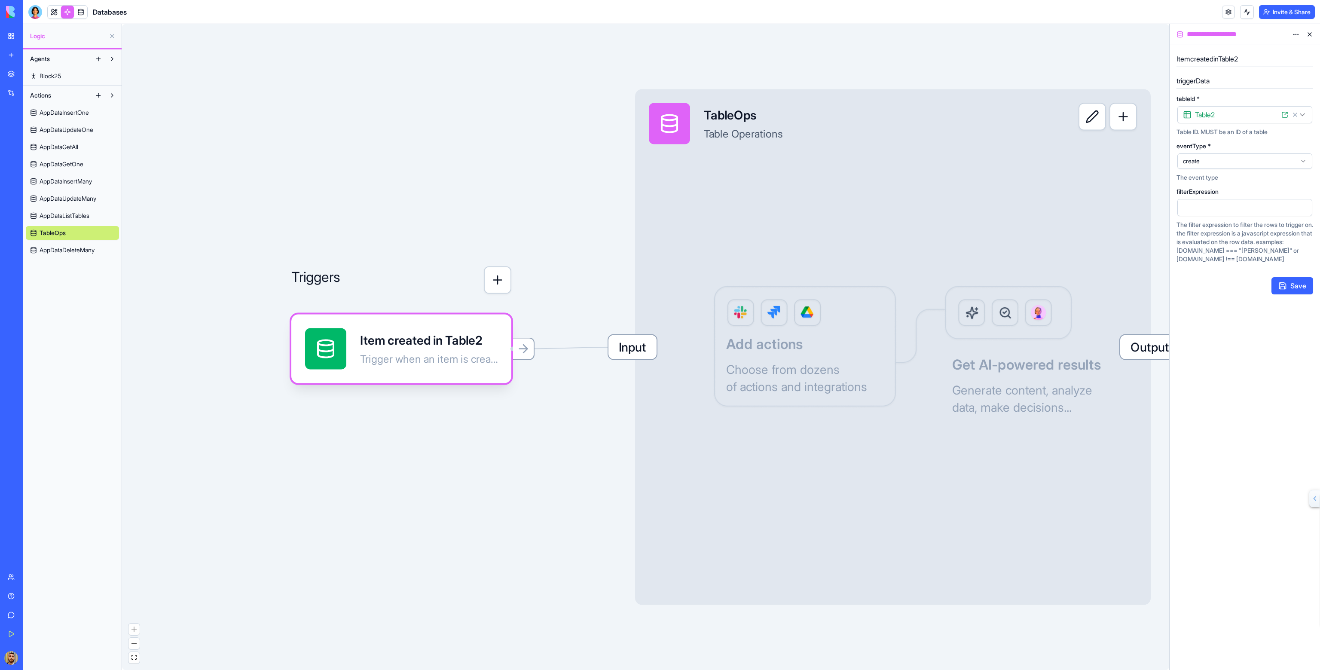
click at [807, 352] on div "Input TableOps Table Operations Output Add actions Choose from dozens of action…" at bounding box center [893, 347] width 516 height 516
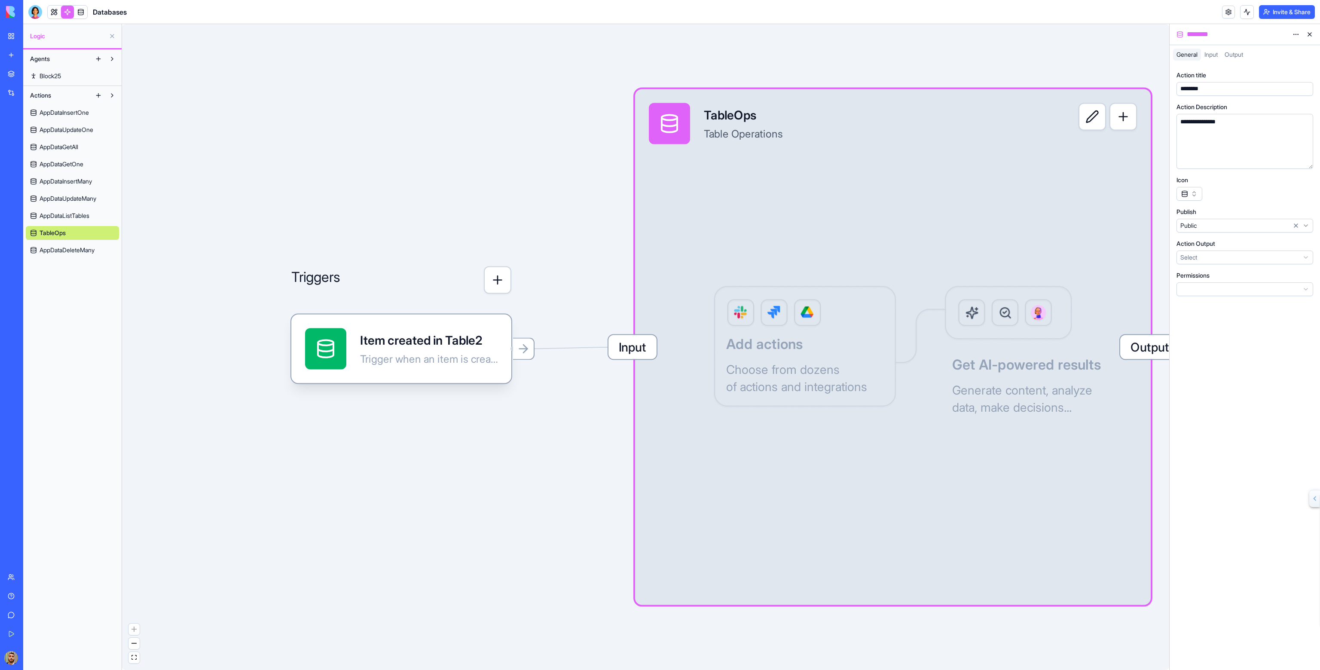
click at [644, 350] on span "Input" at bounding box center [632, 347] width 48 height 24
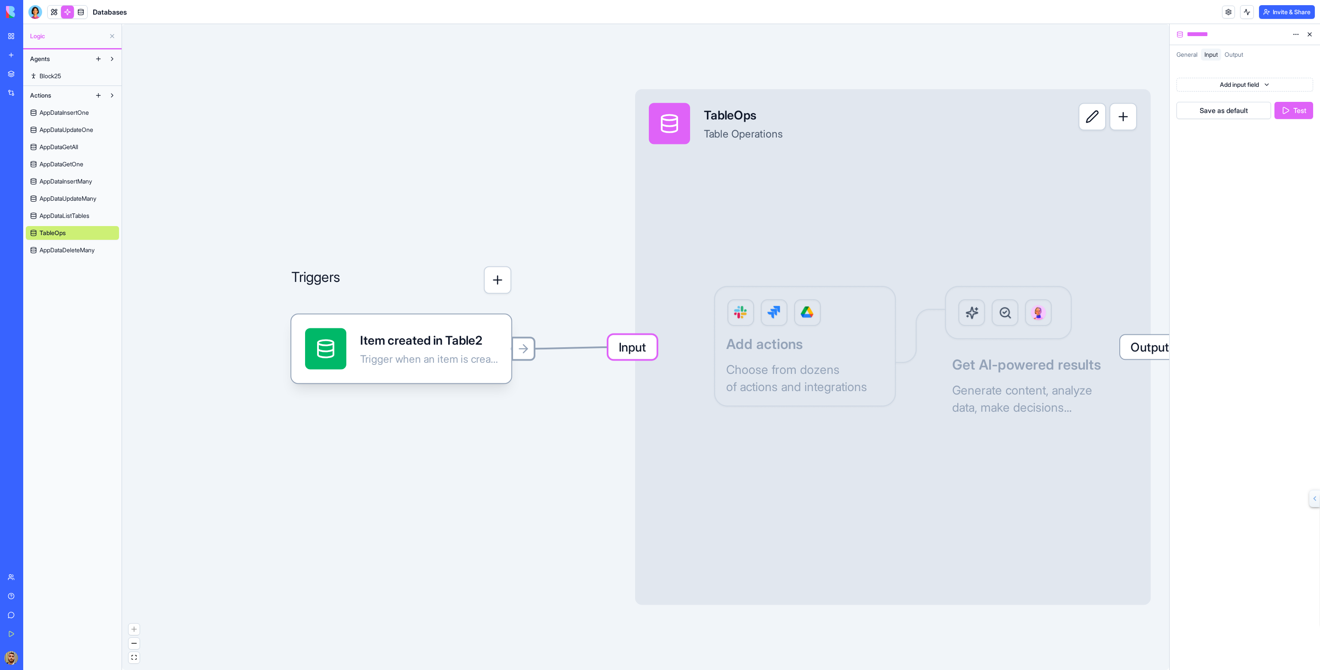
click at [531, 350] on div at bounding box center [523, 349] width 24 height 24
click at [517, 350] on icon at bounding box center [524, 349] width 14 height 14
click at [1197, 34] on div "*********" at bounding box center [1237, 34] width 104 height 10
click at [366, 326] on div "Item created in Table2 Trigger when an item is created in the Table2 table" at bounding box center [401, 349] width 220 height 69
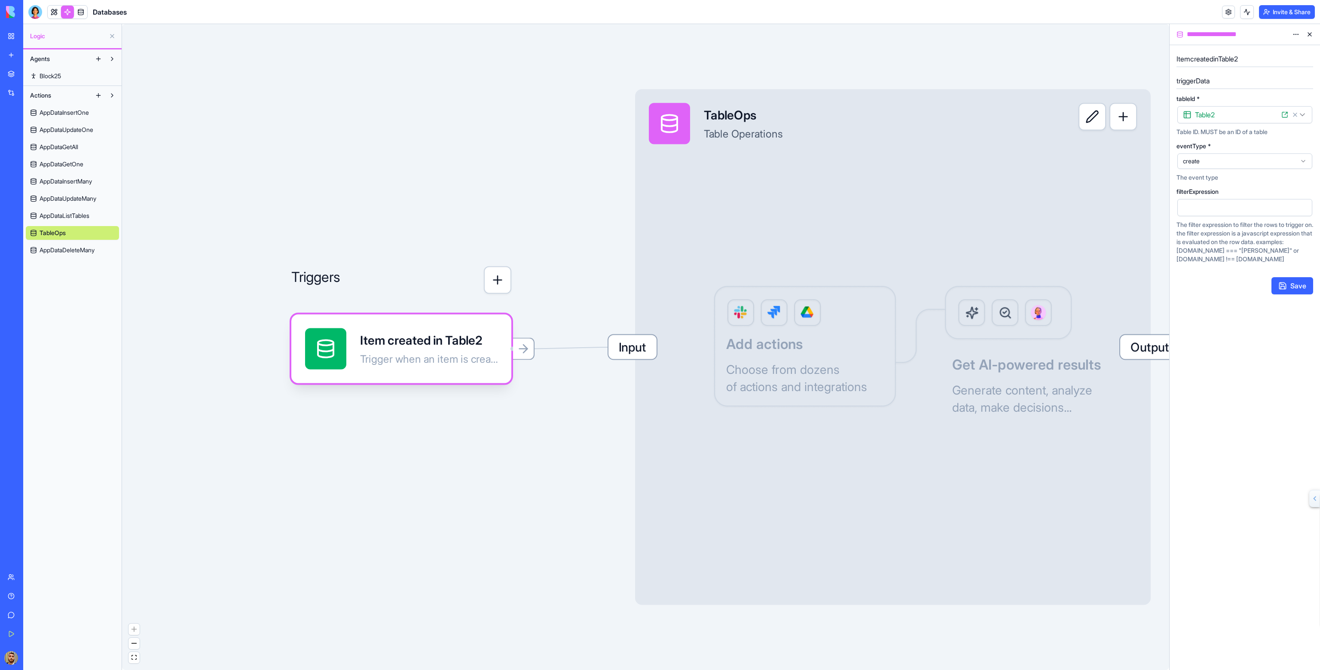
click at [96, 158] on link "AppDataGetOne" at bounding box center [72, 164] width 93 height 14
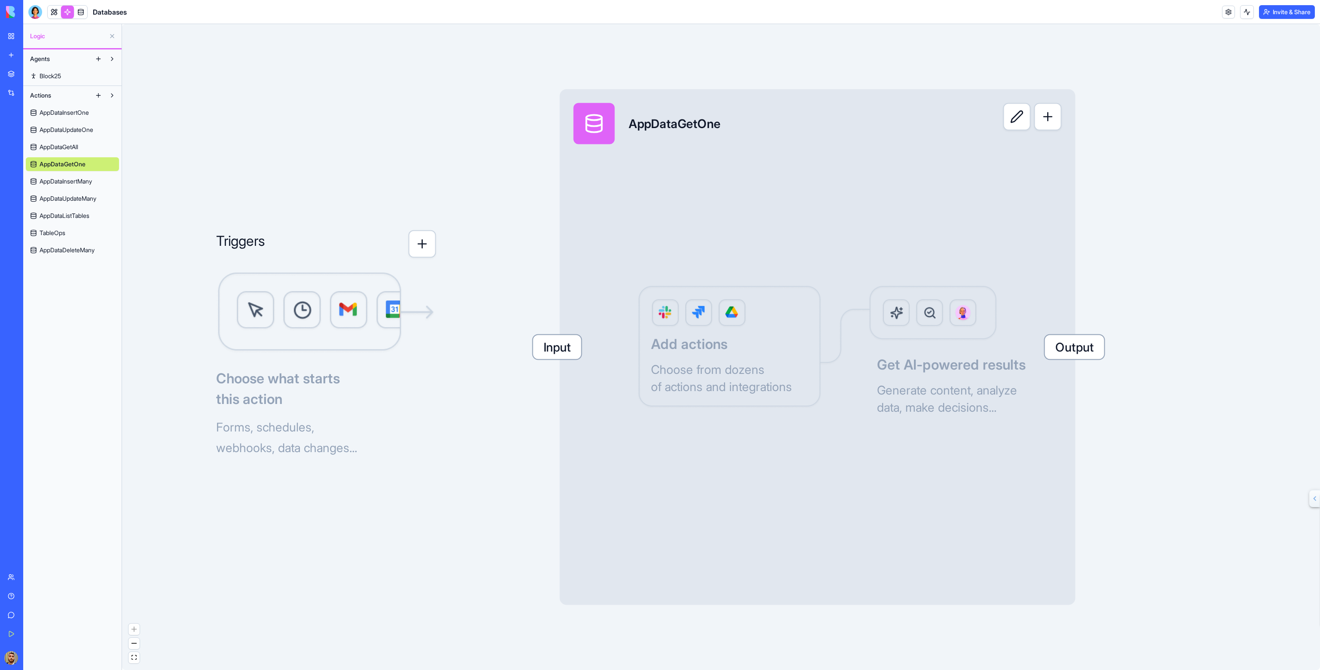
click at [77, 179] on span "AppDataInsertMany" at bounding box center [66, 181] width 52 height 9
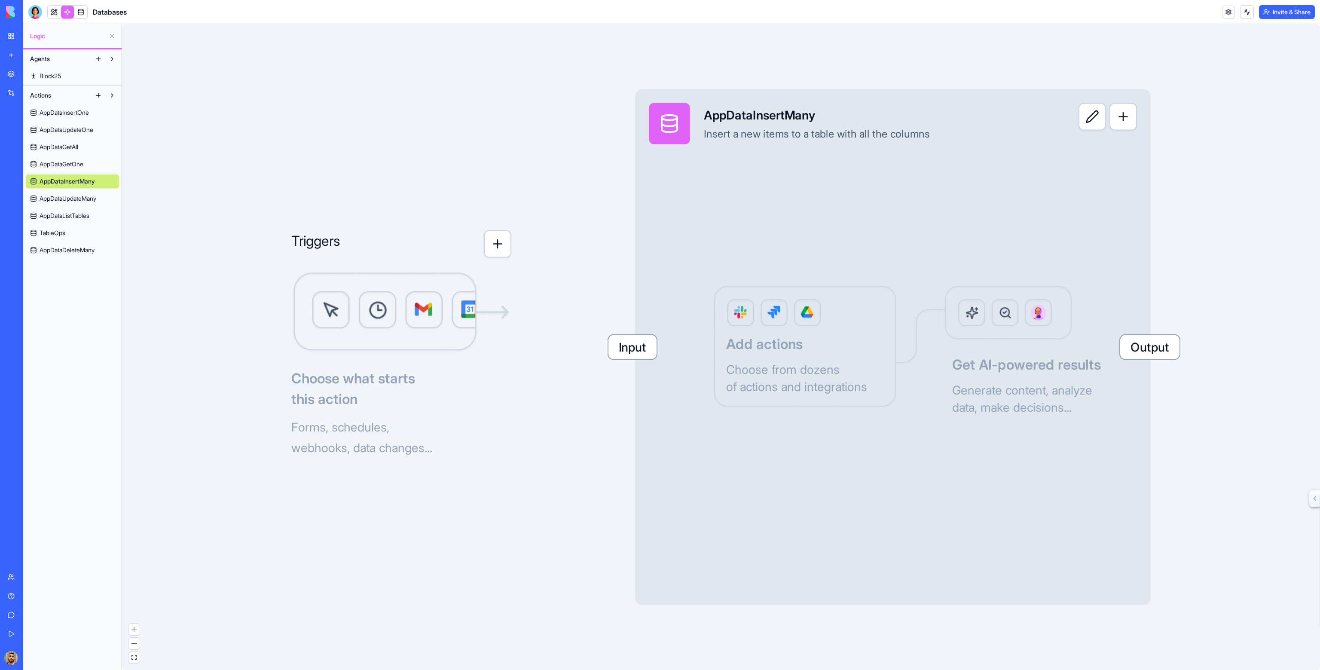
click at [74, 202] on span "AppDataUpdateMany" at bounding box center [68, 198] width 57 height 9
click at [68, 228] on link "TableOps" at bounding box center [72, 233] width 93 height 14
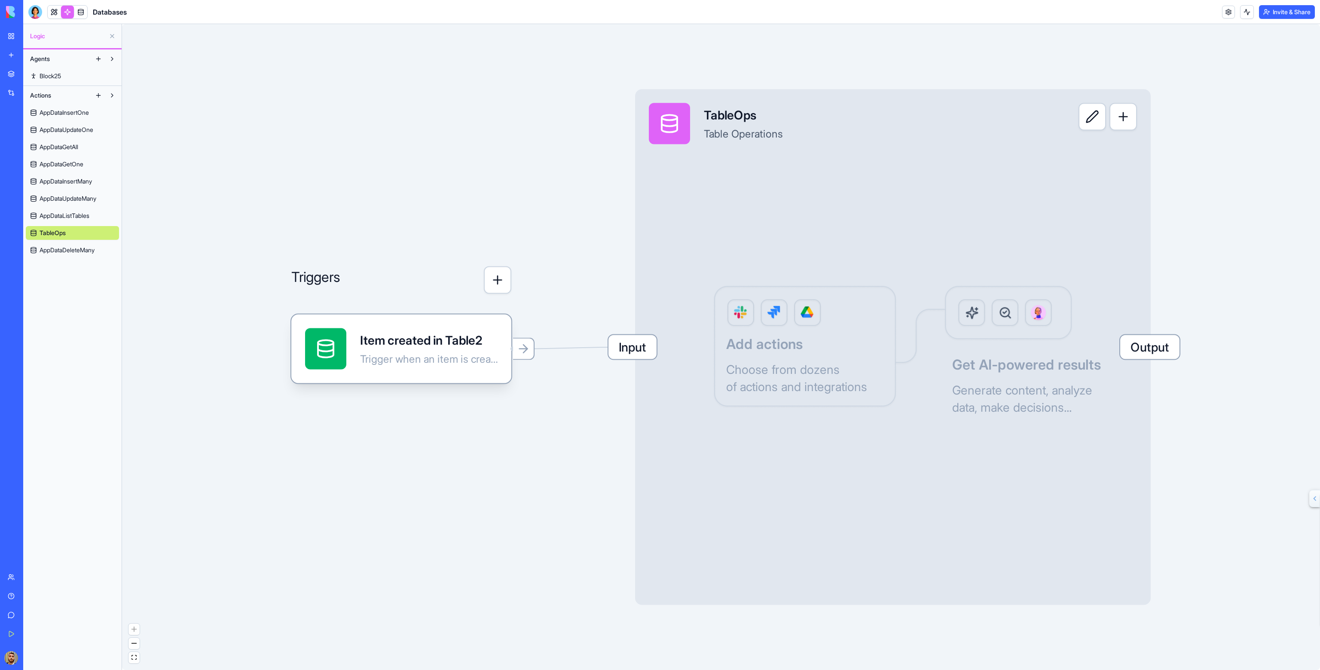
click at [50, 75] on span "Block25" at bounding box center [50, 76] width 21 height 9
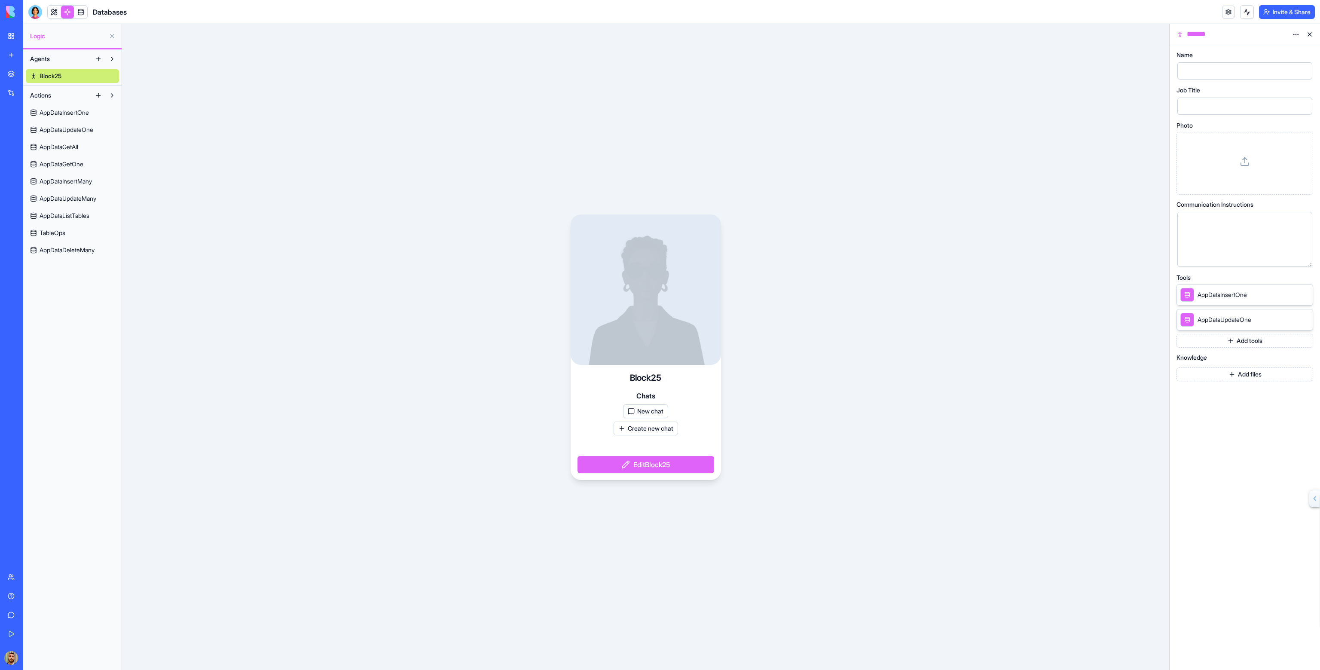
click at [65, 12] on link at bounding box center [67, 12] width 13 height 13
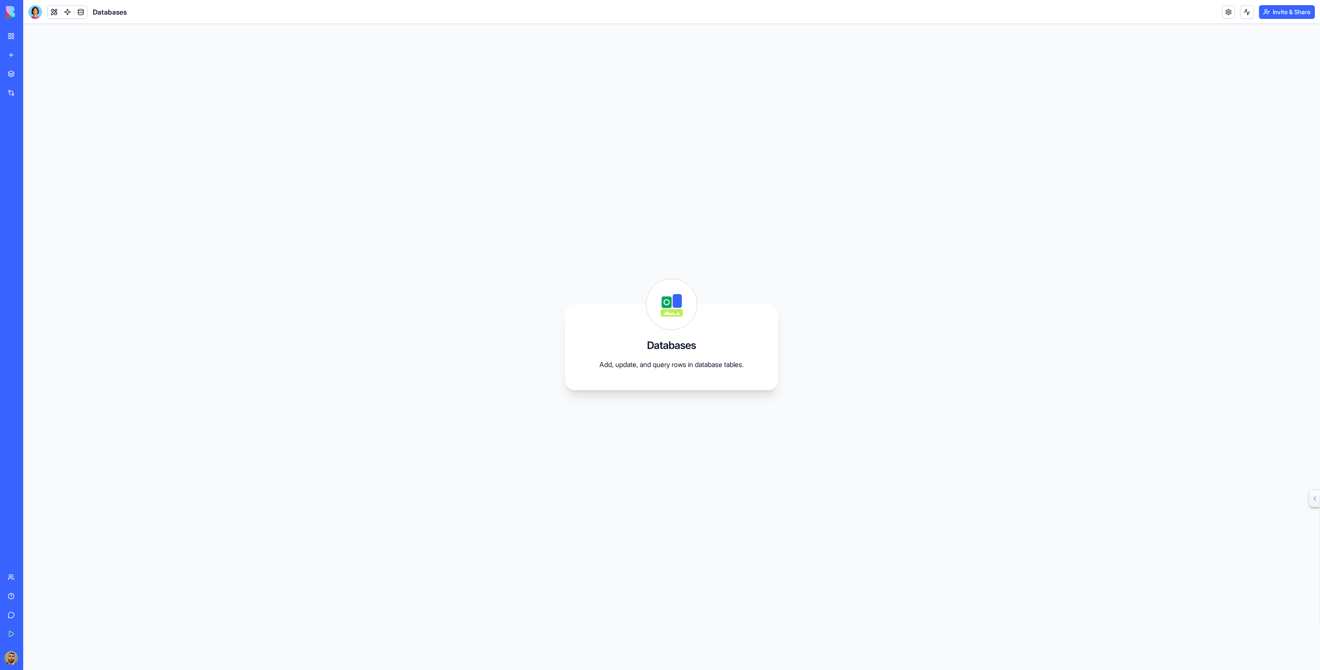
click at [67, 13] on link at bounding box center [67, 12] width 13 height 13
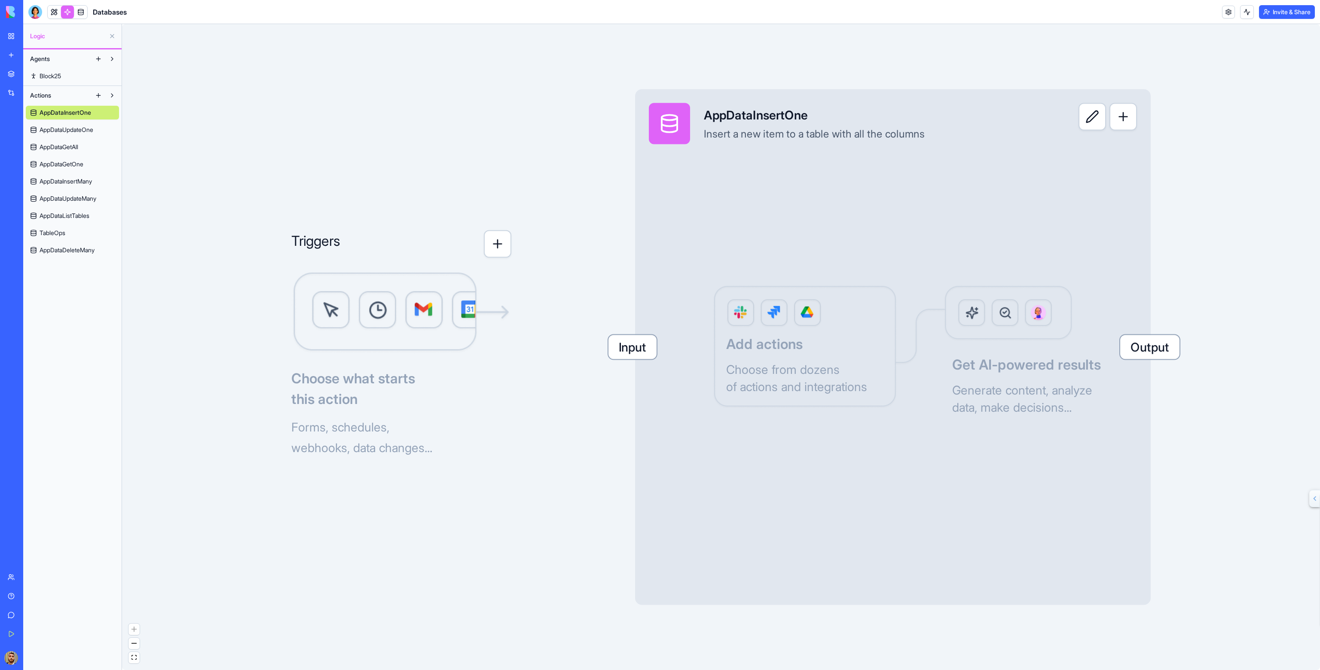
click at [110, 33] on button at bounding box center [112, 36] width 14 height 14
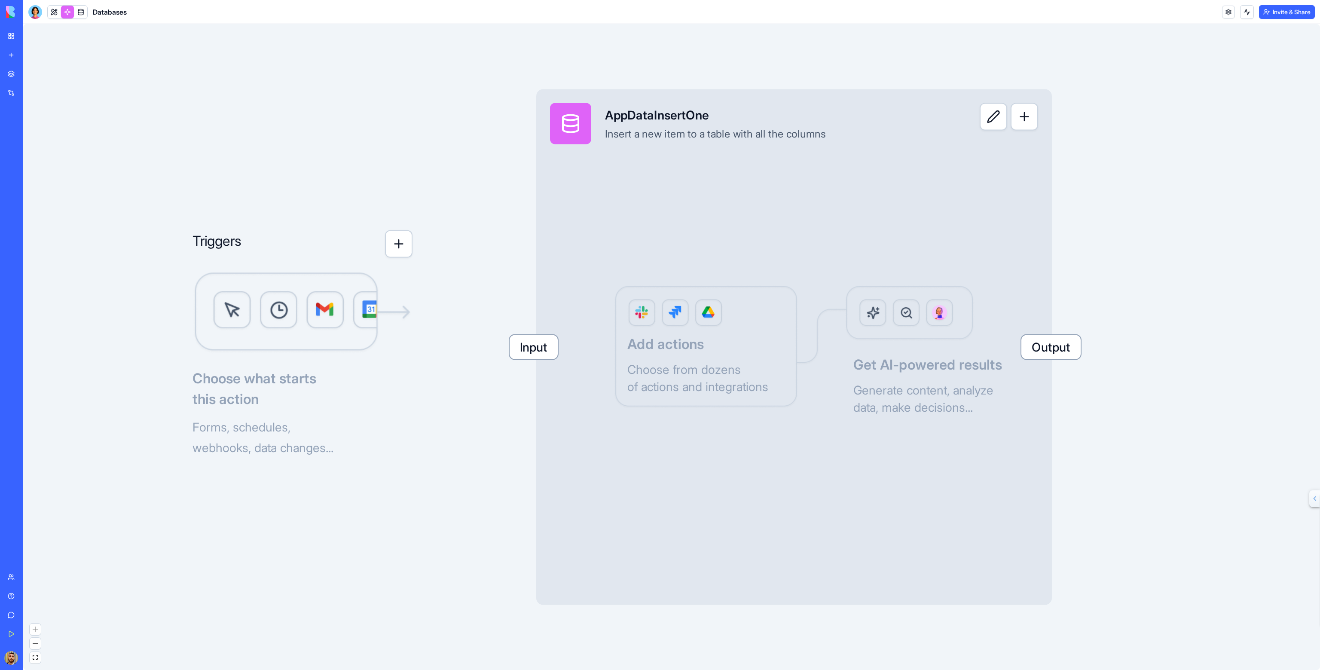
click at [14, 37] on link "My Workspace" at bounding box center [20, 36] width 34 height 17
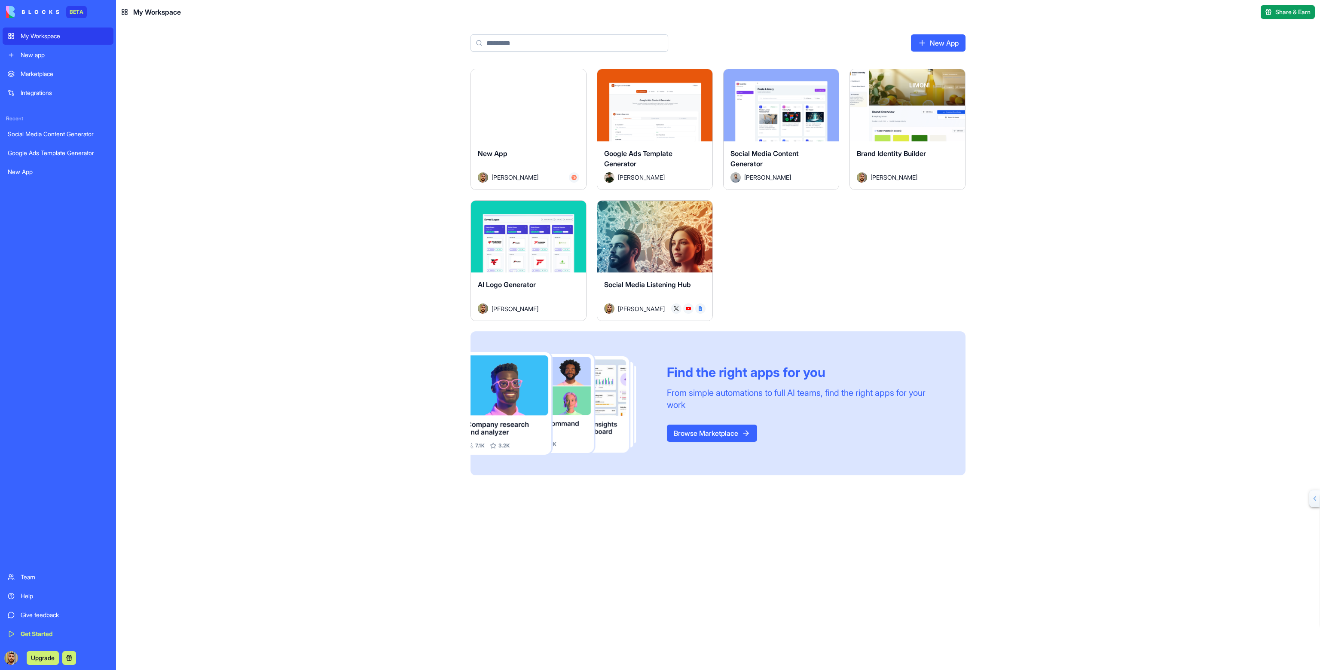
click at [651, 257] on div "Launch" at bounding box center [654, 237] width 115 height 72
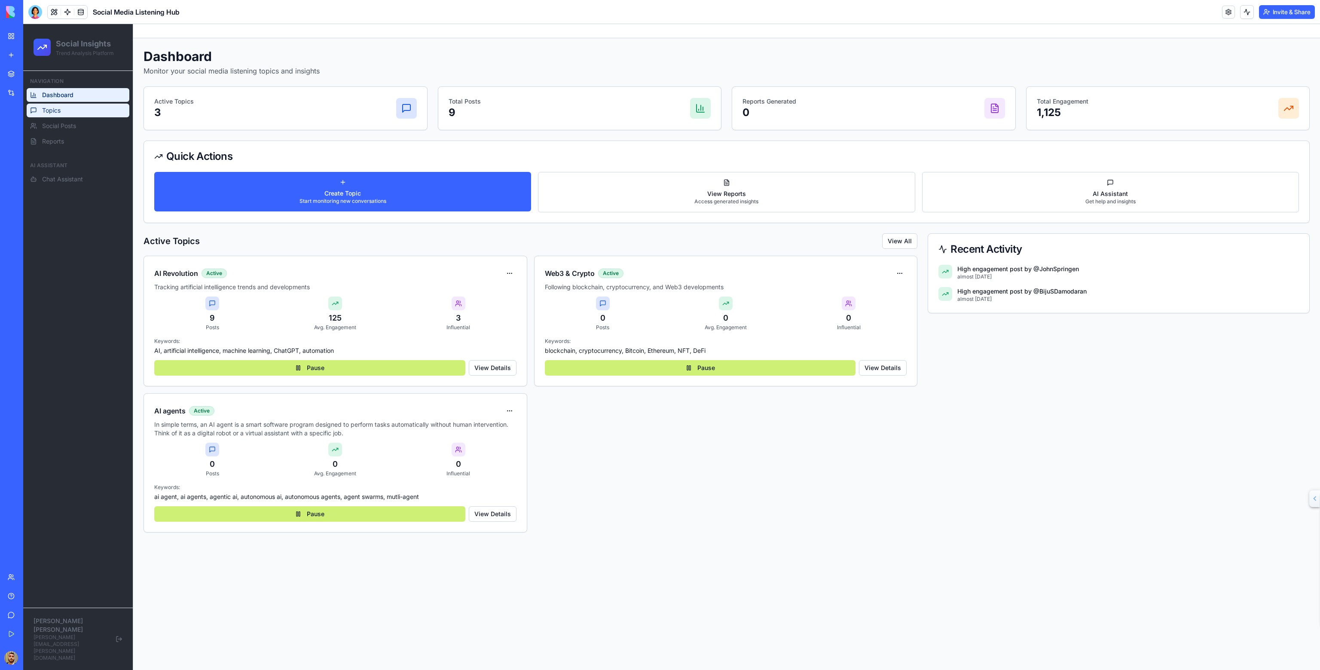
click at [55, 112] on span "Topics" at bounding box center [51, 110] width 18 height 9
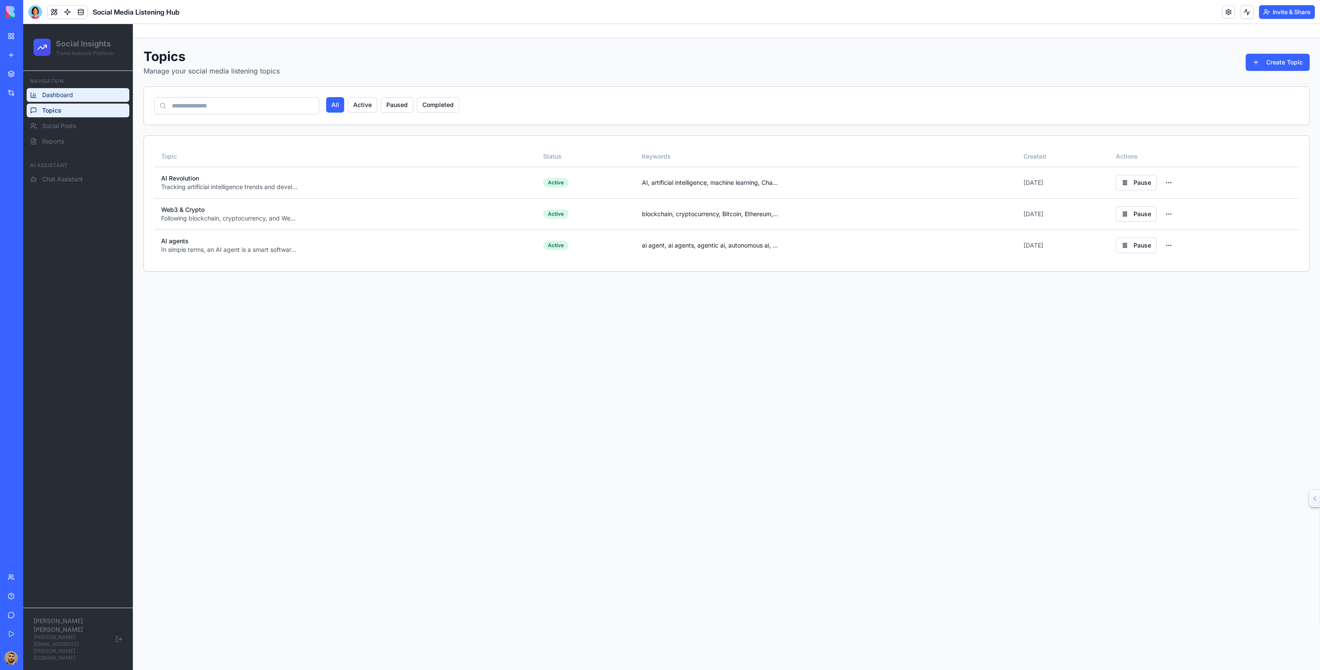
click at [61, 99] on link "Dashboard" at bounding box center [78, 95] width 103 height 14
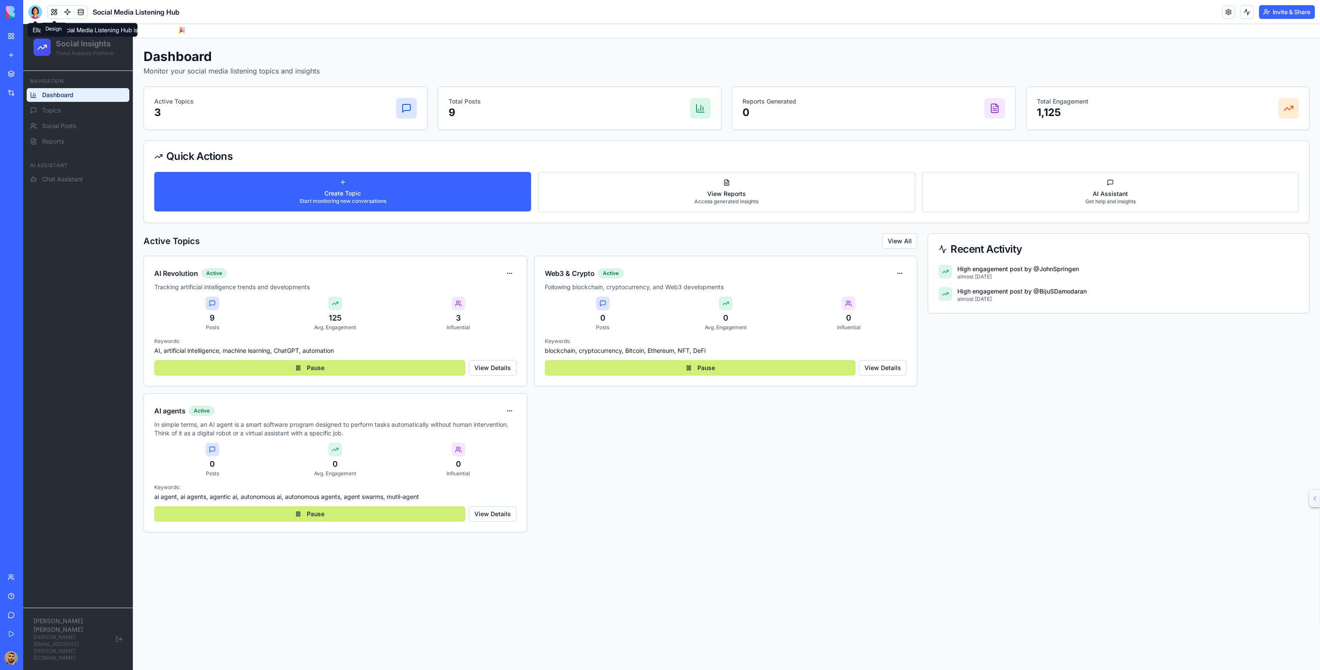
click at [53, 9] on button at bounding box center [54, 12] width 13 height 13
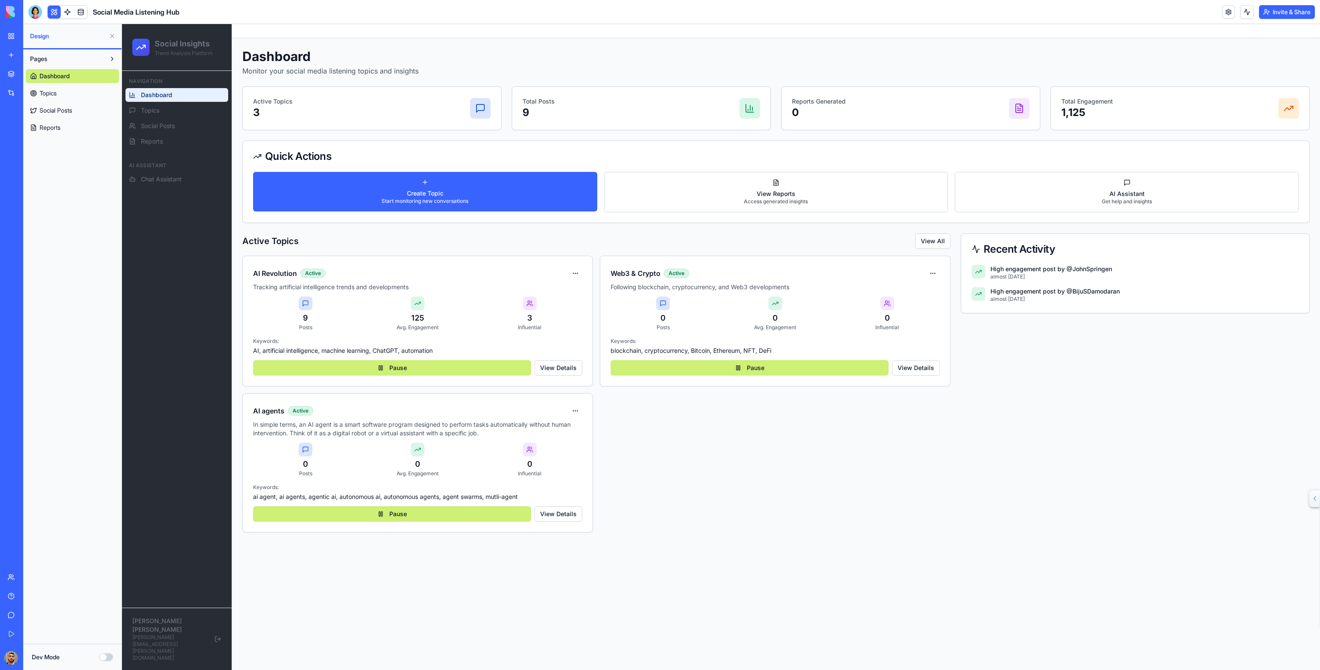
click at [63, 91] on link "Topics" at bounding box center [72, 93] width 93 height 14
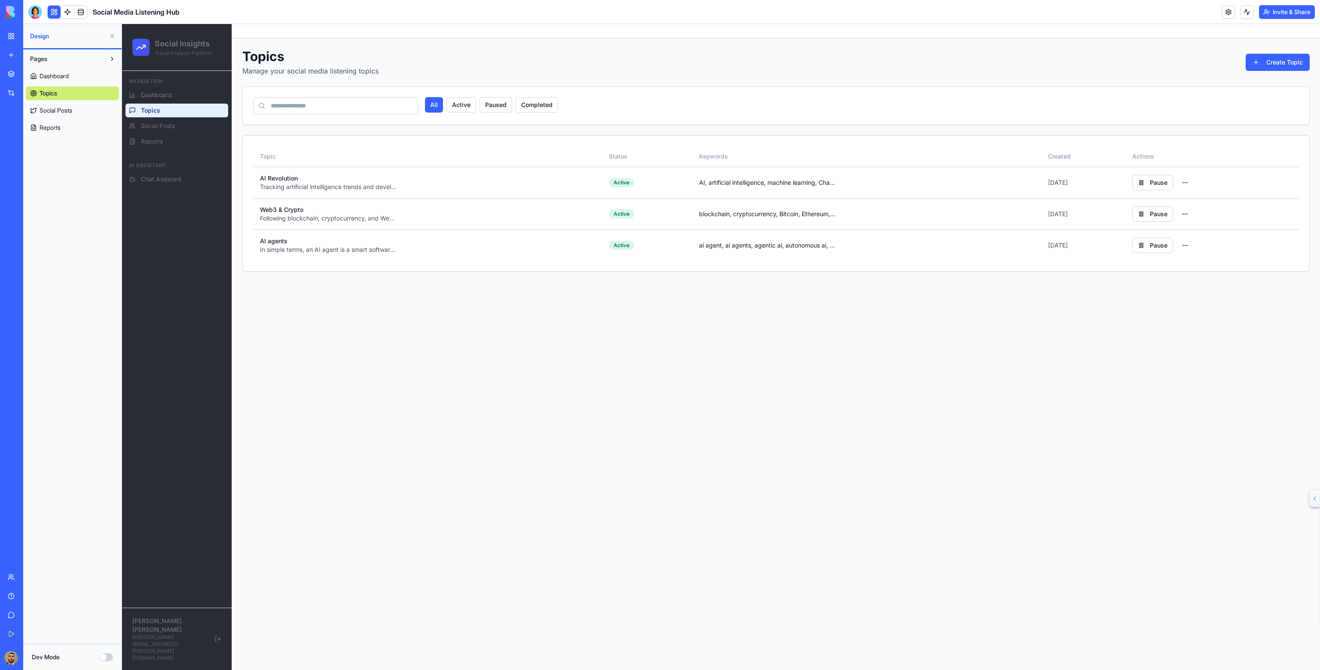
click at [65, 100] on link "Topics" at bounding box center [72, 93] width 93 height 14
click at [70, 113] on span "Social Posts" at bounding box center [56, 110] width 33 height 9
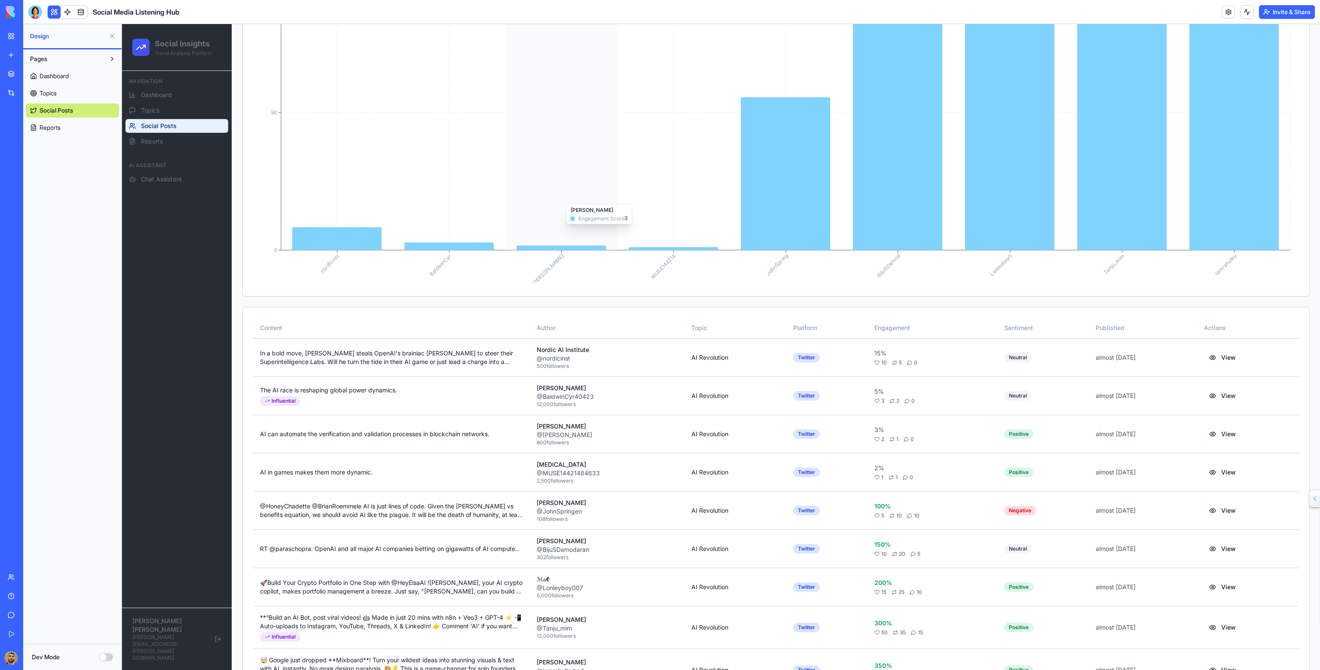
scroll to position [506, 0]
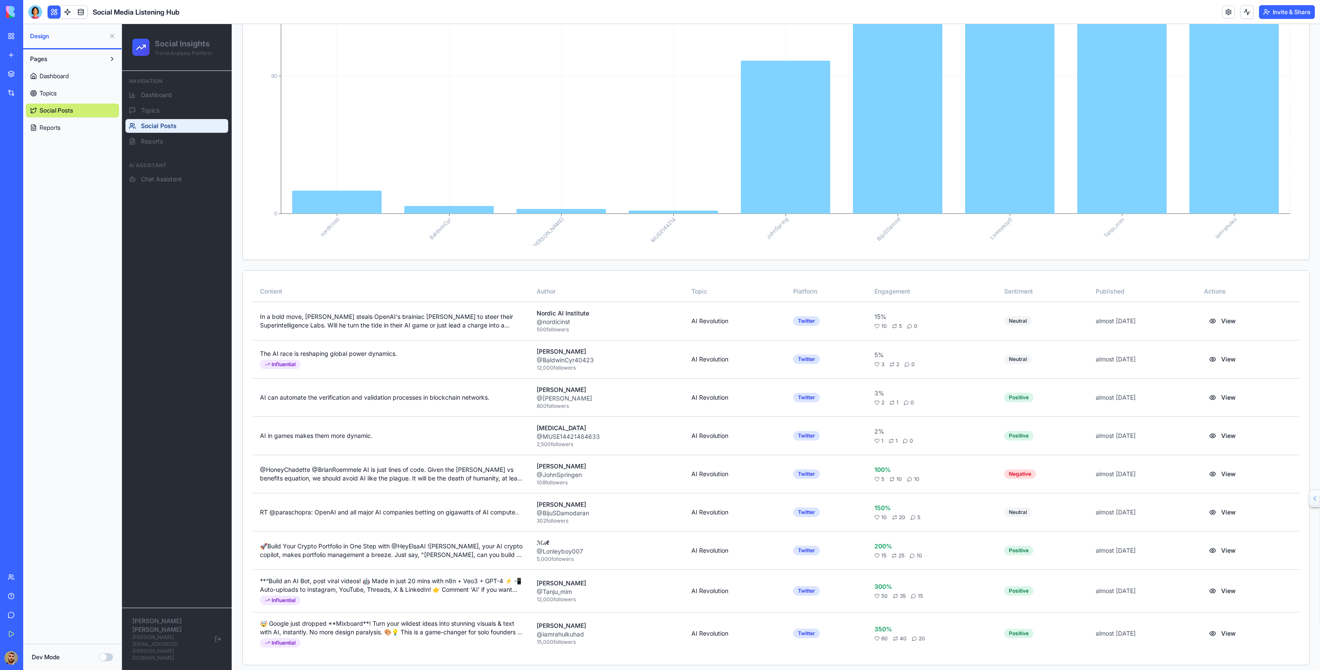
click at [52, 132] on link "Reports" at bounding box center [72, 128] width 93 height 14
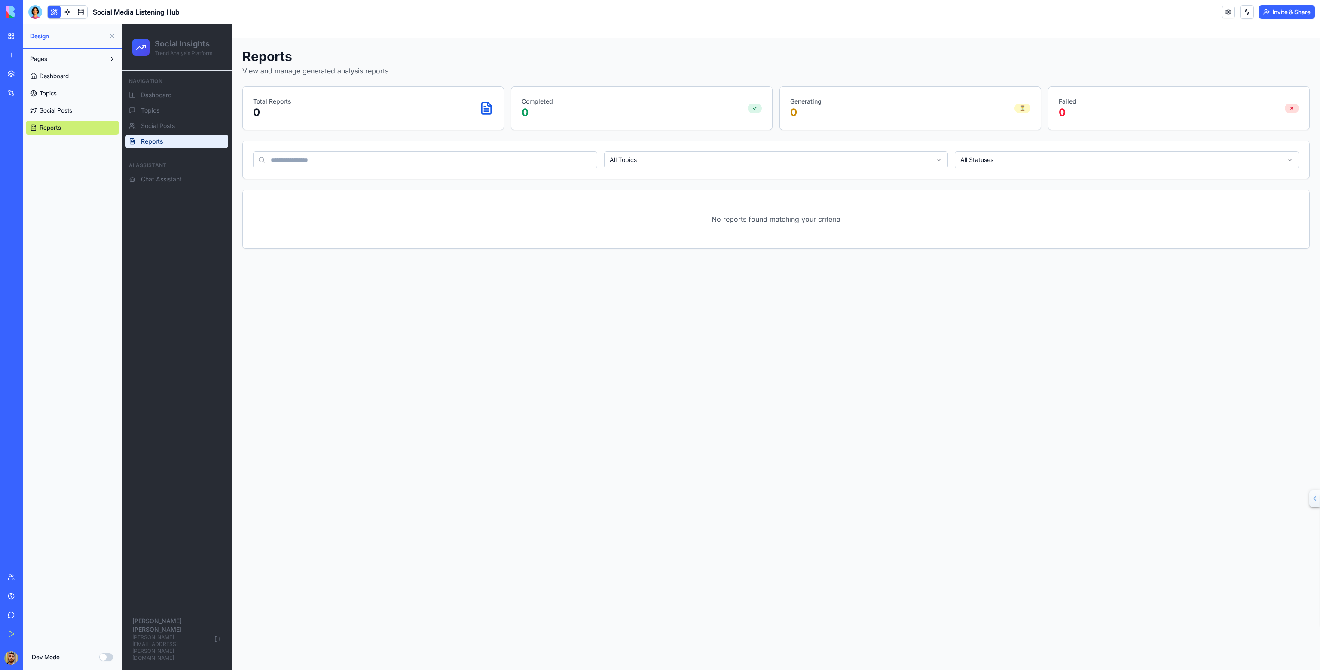
click at [54, 69] on link "Dashboard" at bounding box center [72, 76] width 93 height 14
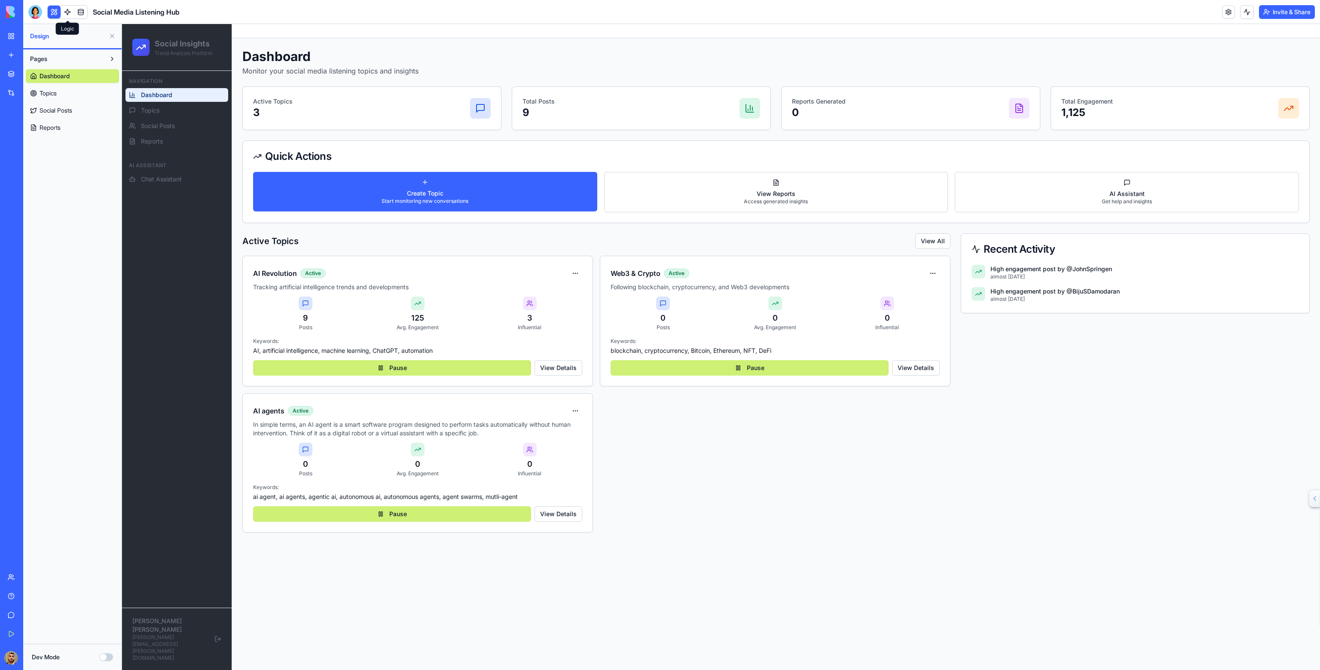
click at [67, 13] on link at bounding box center [67, 12] width 13 height 13
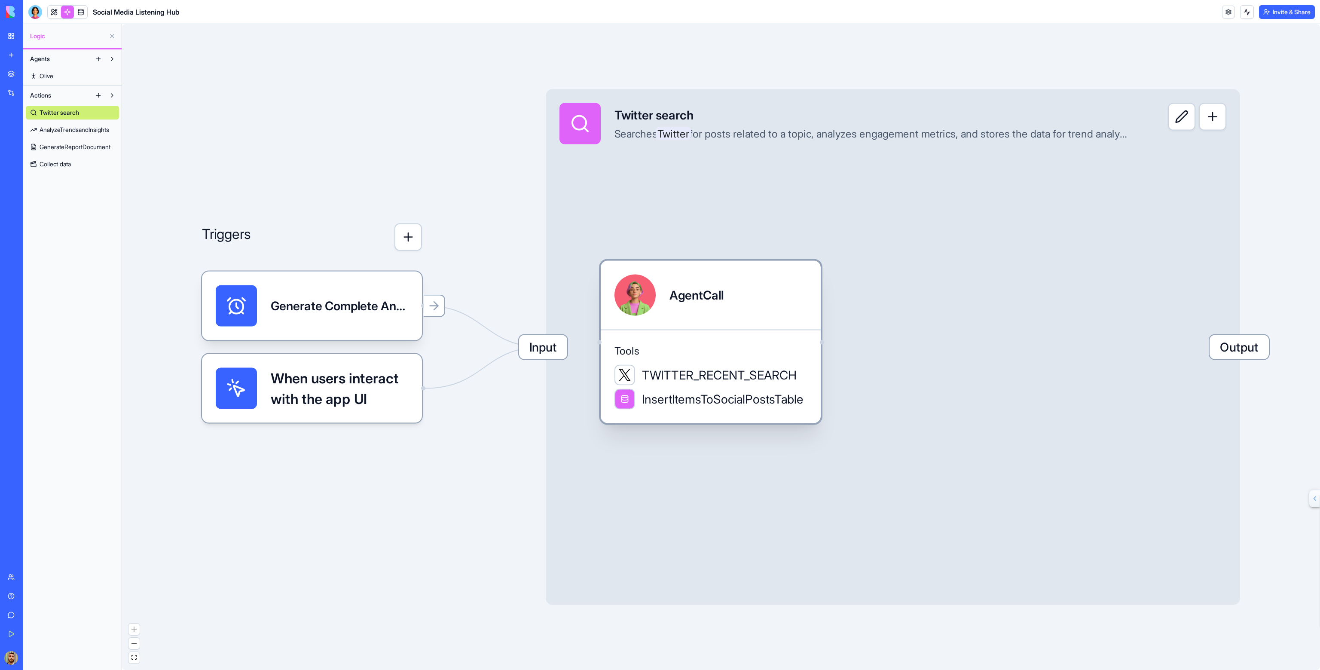
click at [676, 363] on div "Tools TWITTER_RECENT_SEARCH InsertItemsToSocialPostsTable" at bounding box center [711, 377] width 220 height 94
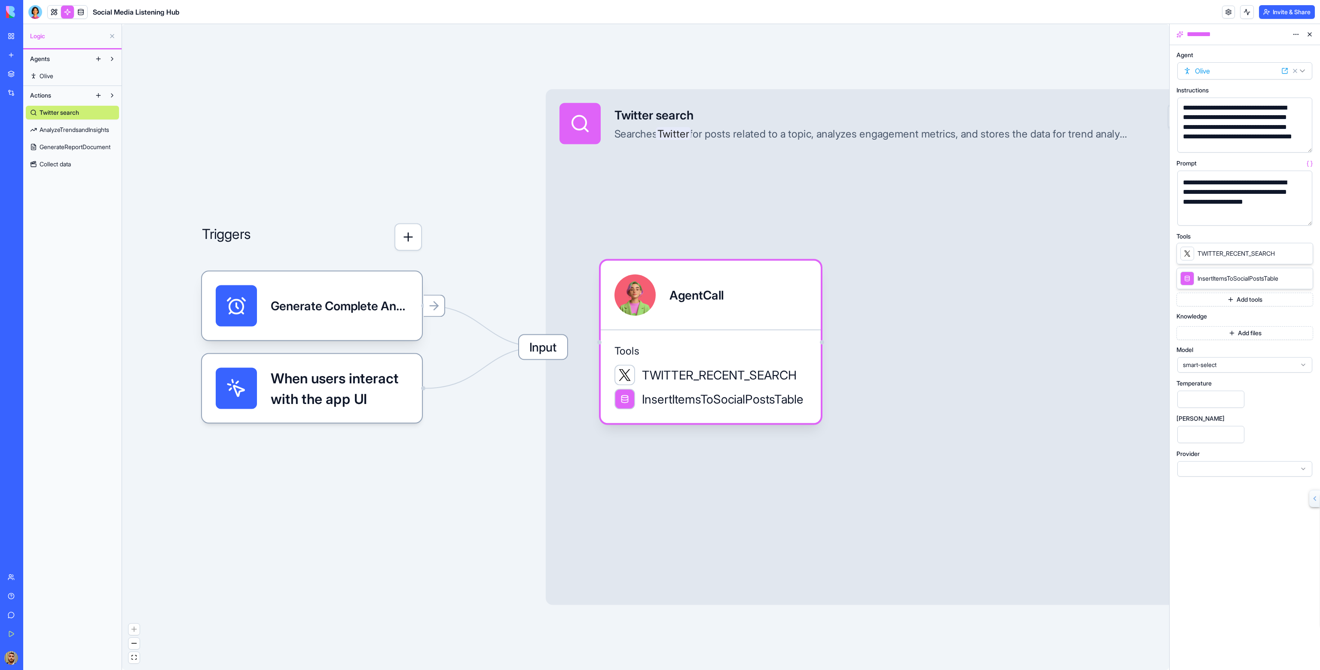
scroll to position [273, 0]
click at [1241, 247] on div "TWITTER_RECENT_SEARCH" at bounding box center [1227, 254] width 95 height 14
click at [1293, 252] on icon at bounding box center [1293, 253] width 7 height 7
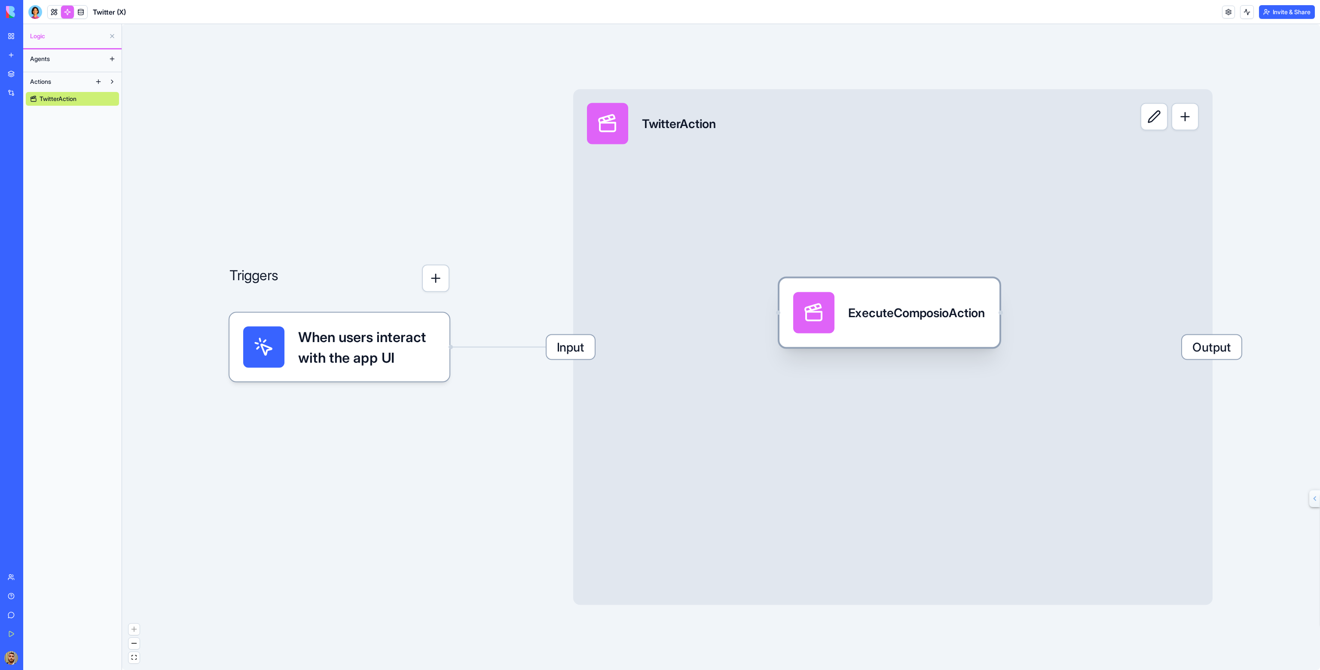
drag, startPoint x: 1140, startPoint y: 500, endPoint x: 926, endPoint y: 324, distance: 276.5
click at [926, 324] on div "ExecuteComposioAction" at bounding box center [916, 312] width 137 height 41
click at [385, 338] on span "When users interact with the app UI" at bounding box center [367, 347] width 138 height 41
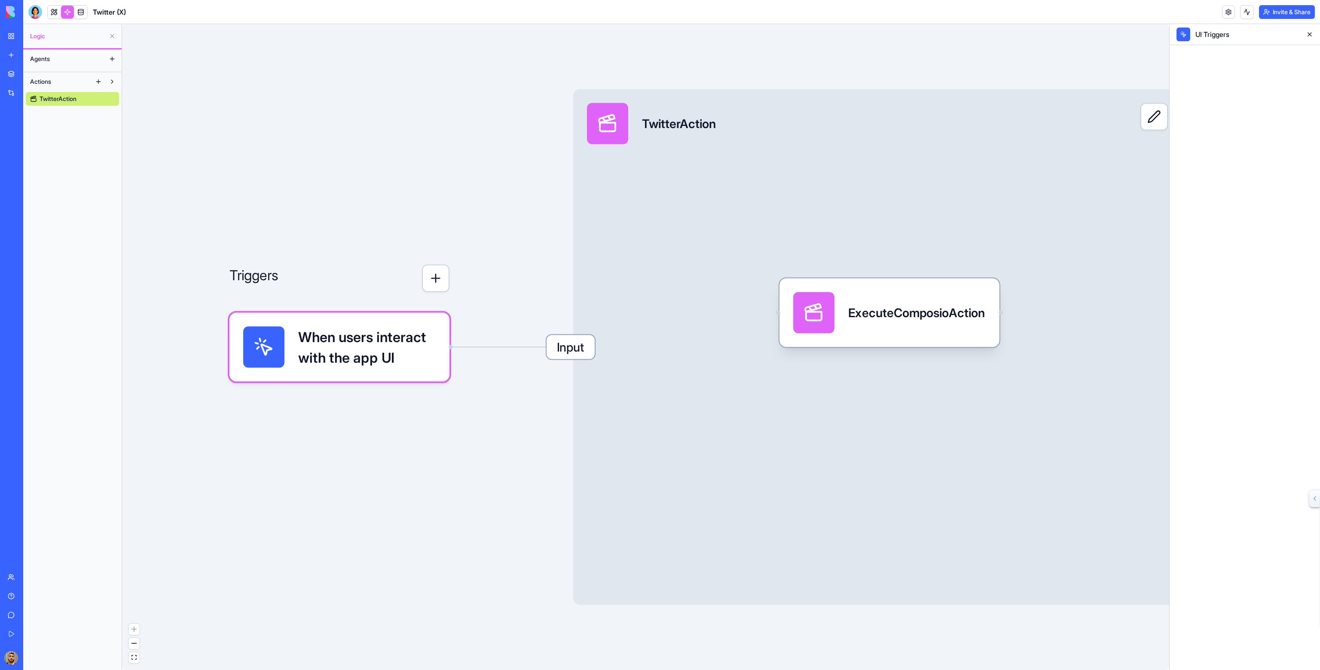
click at [628, 269] on div "Input TwitterAction Output" at bounding box center [892, 347] width 639 height 516
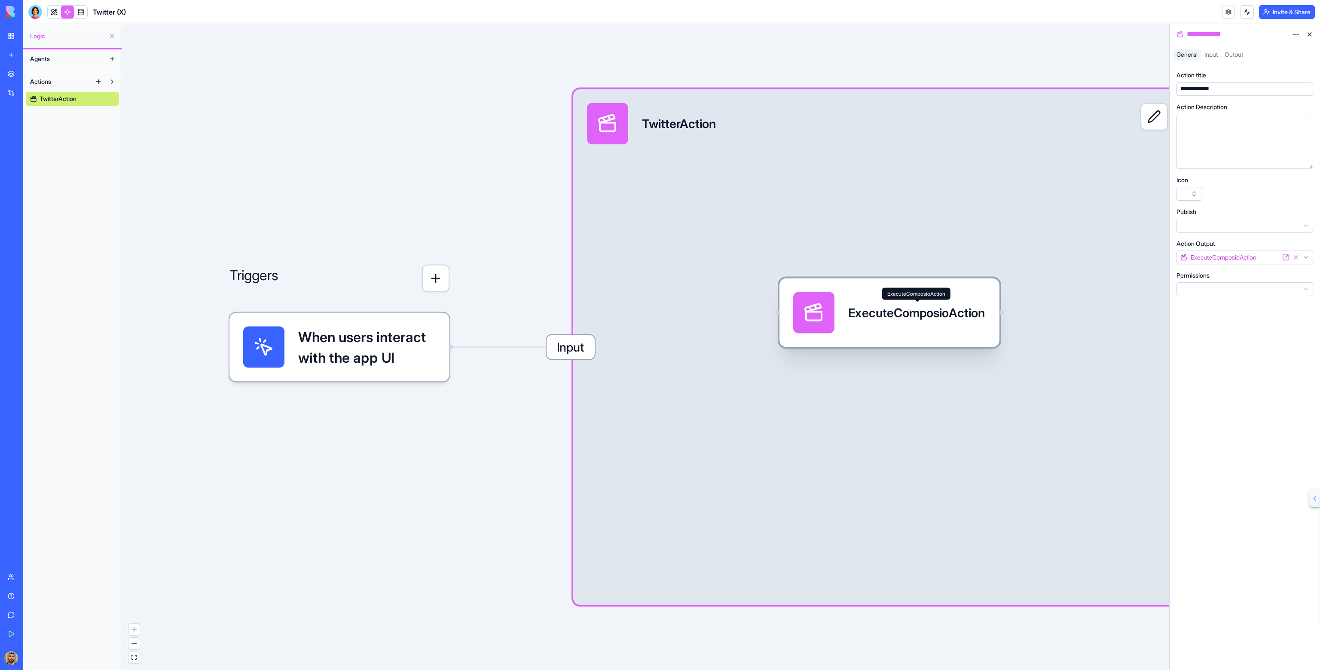
click at [868, 318] on div "ExecuteComposioAction" at bounding box center [916, 312] width 137 height 17
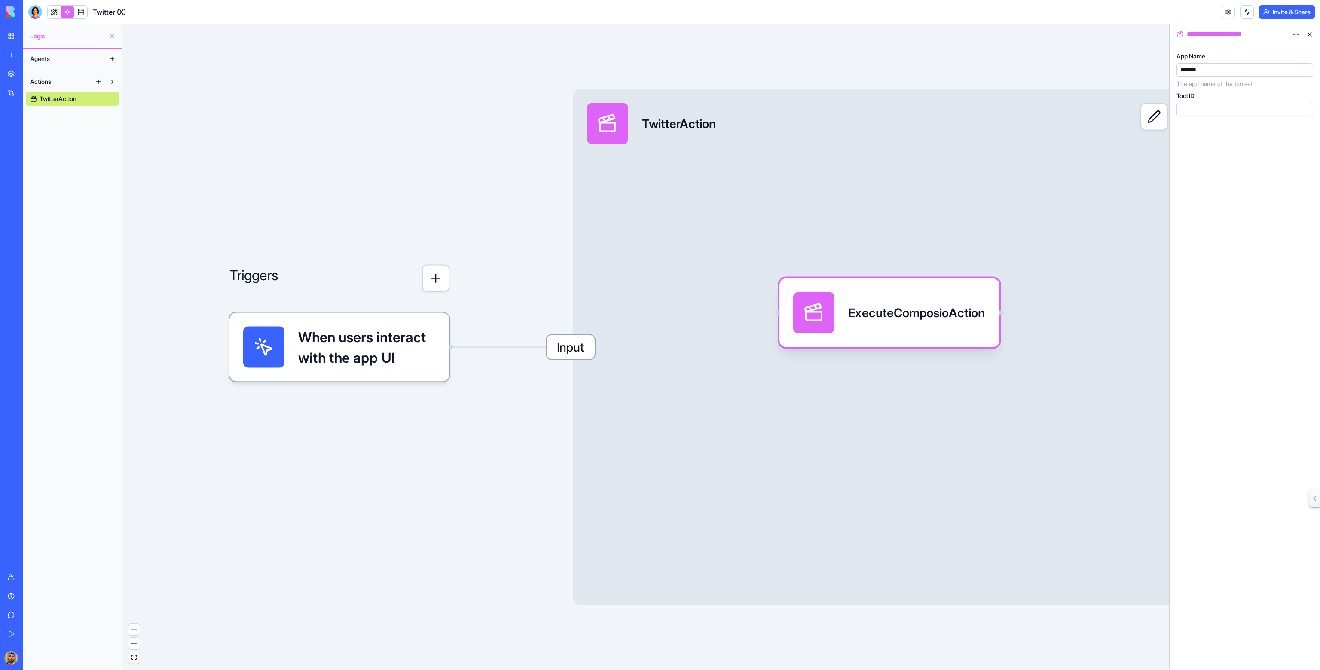
click at [1239, 31] on div "**********" at bounding box center [1237, 34] width 104 height 10
click at [1000, 132] on div "TwitterAction" at bounding box center [845, 123] width 516 height 41
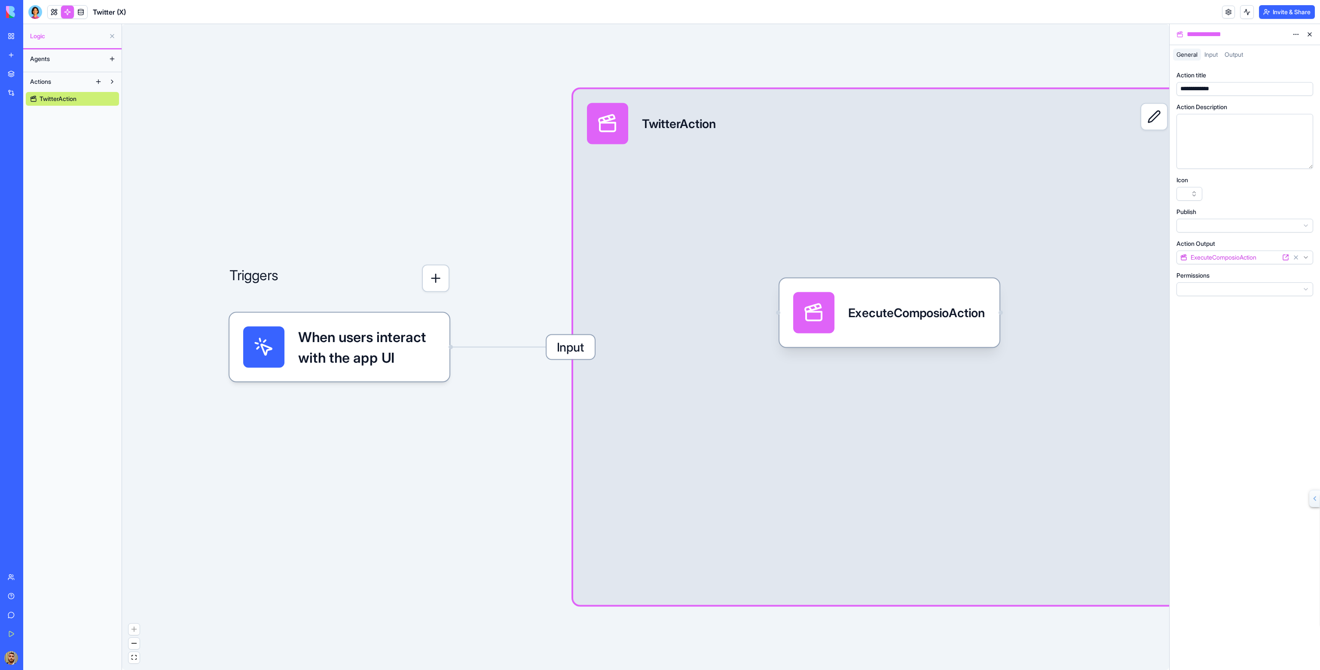
click at [1208, 55] on span "Input" at bounding box center [1210, 54] width 13 height 7
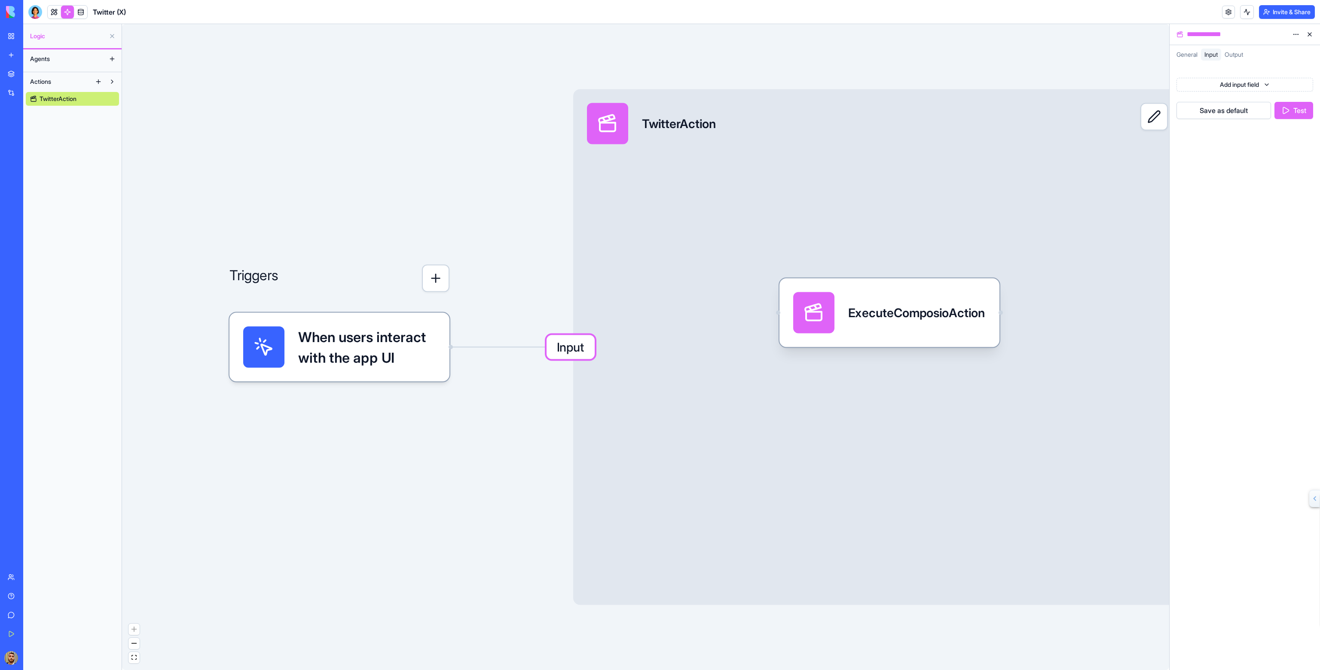
click at [1239, 52] on span "Output" at bounding box center [1234, 54] width 18 height 7
click at [980, 106] on div "TwitterAction" at bounding box center [845, 123] width 516 height 41
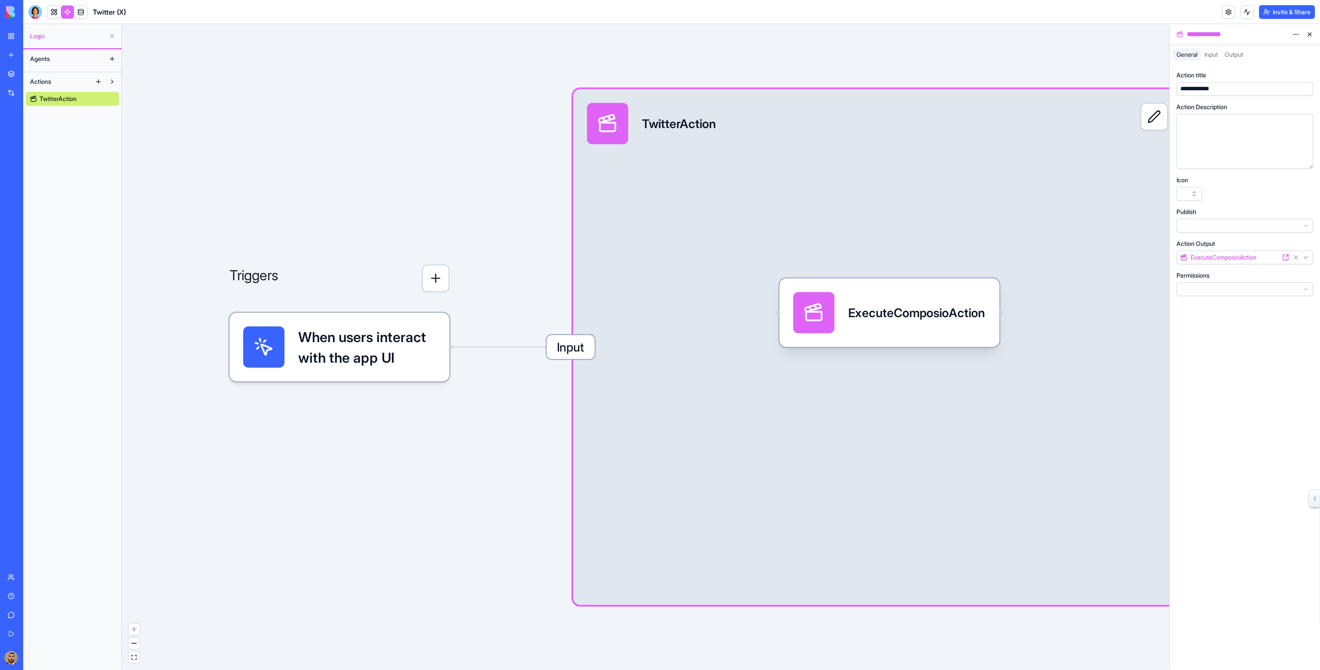
drag, startPoint x: 428, startPoint y: 348, endPoint x: 423, endPoint y: 347, distance: 4.7
click at [425, 348] on span "When users interact with the app UI" at bounding box center [367, 347] width 138 height 41
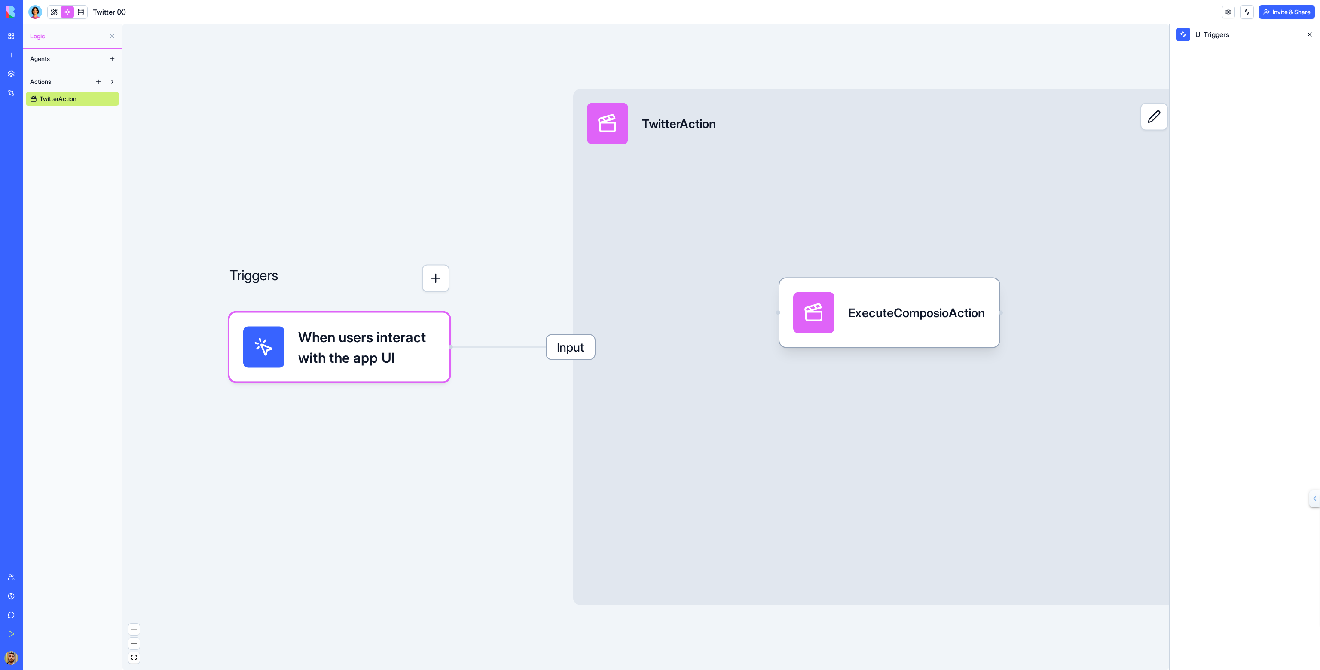
click at [638, 328] on div "Input TwitterAction Output" at bounding box center [892, 347] width 639 height 516
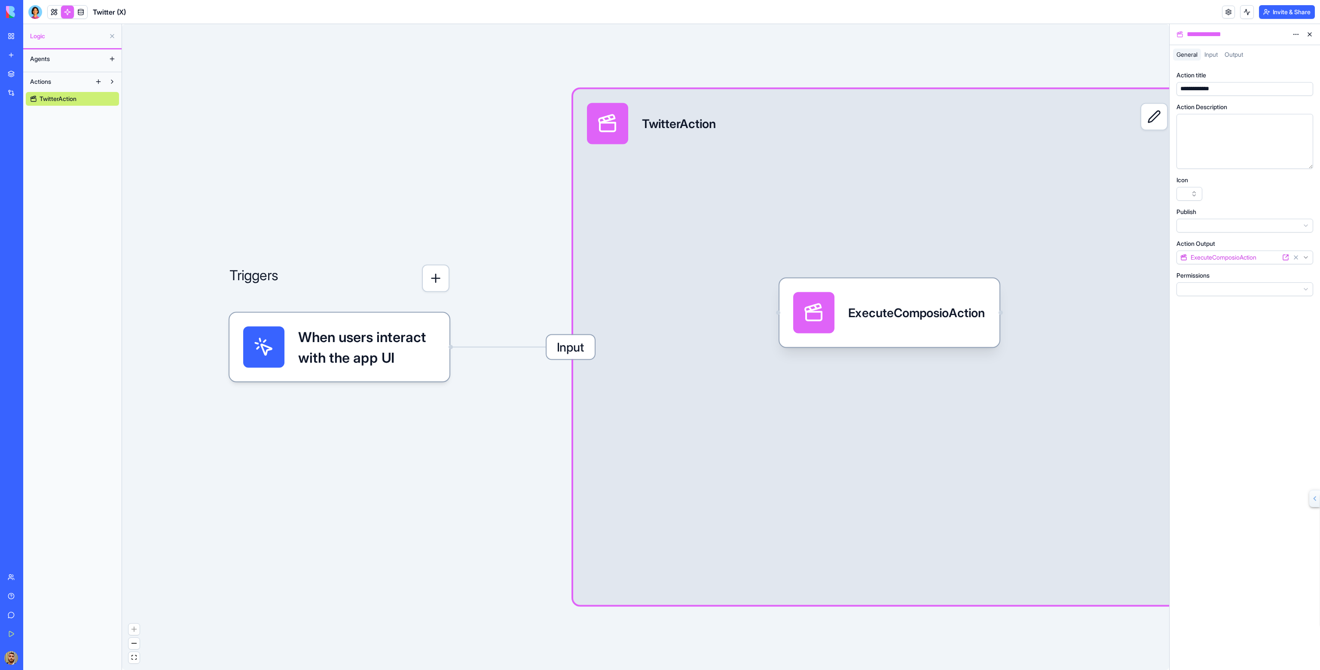
click at [557, 342] on span "Input" at bounding box center [571, 347] width 48 height 24
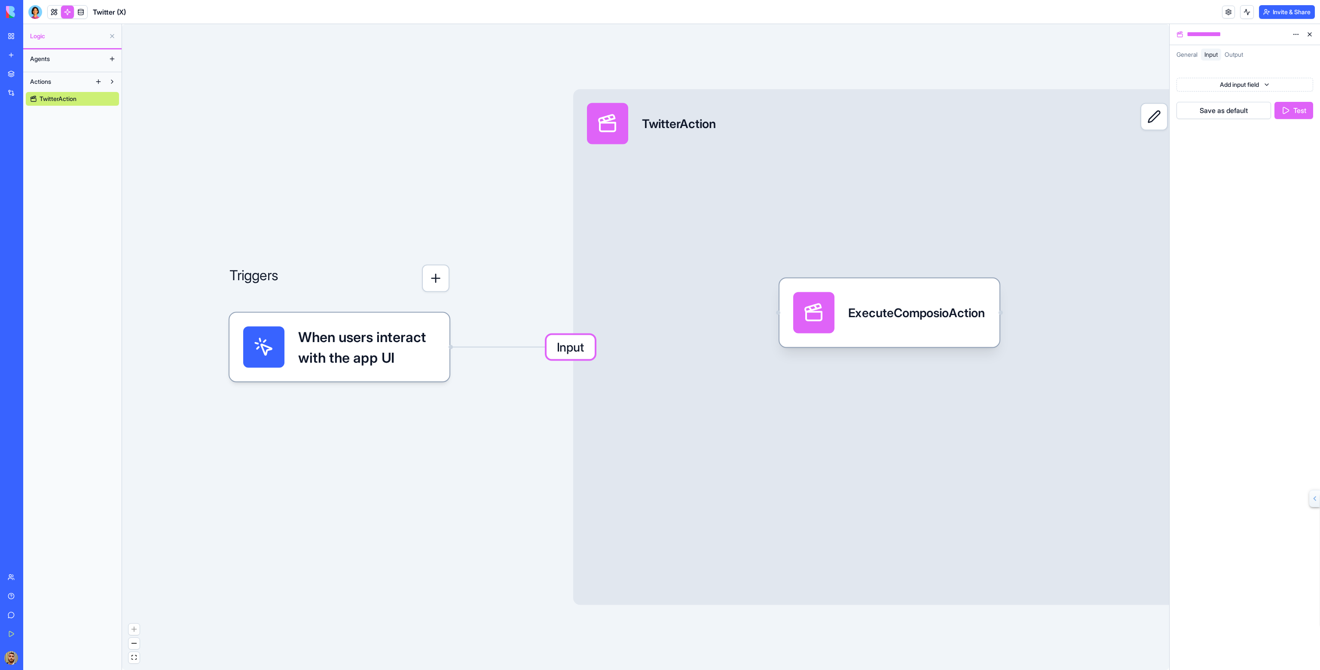
click at [430, 352] on span "When users interact with the app UI" at bounding box center [367, 347] width 138 height 41
click at [653, 283] on div "Input TwitterAction Output" at bounding box center [892, 347] width 639 height 516
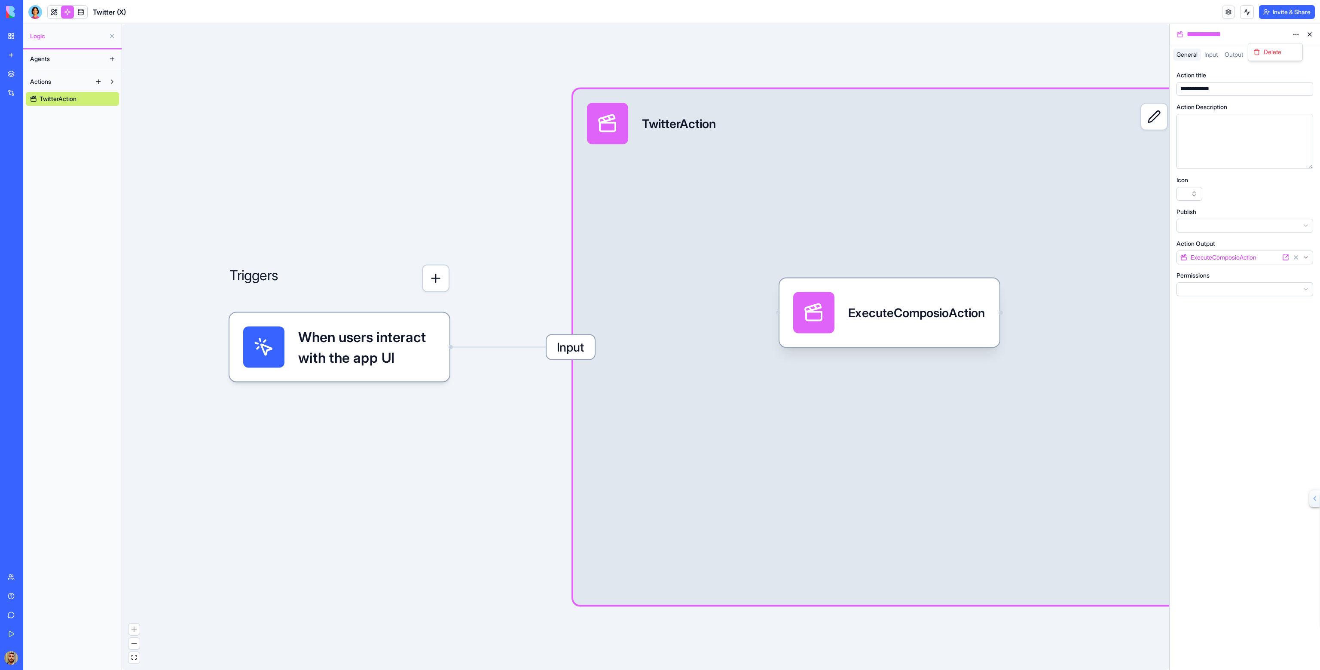
click at [1296, 32] on html "**********" at bounding box center [660, 335] width 1320 height 670
click at [1286, 46] on div "Delete" at bounding box center [1275, 52] width 51 height 14
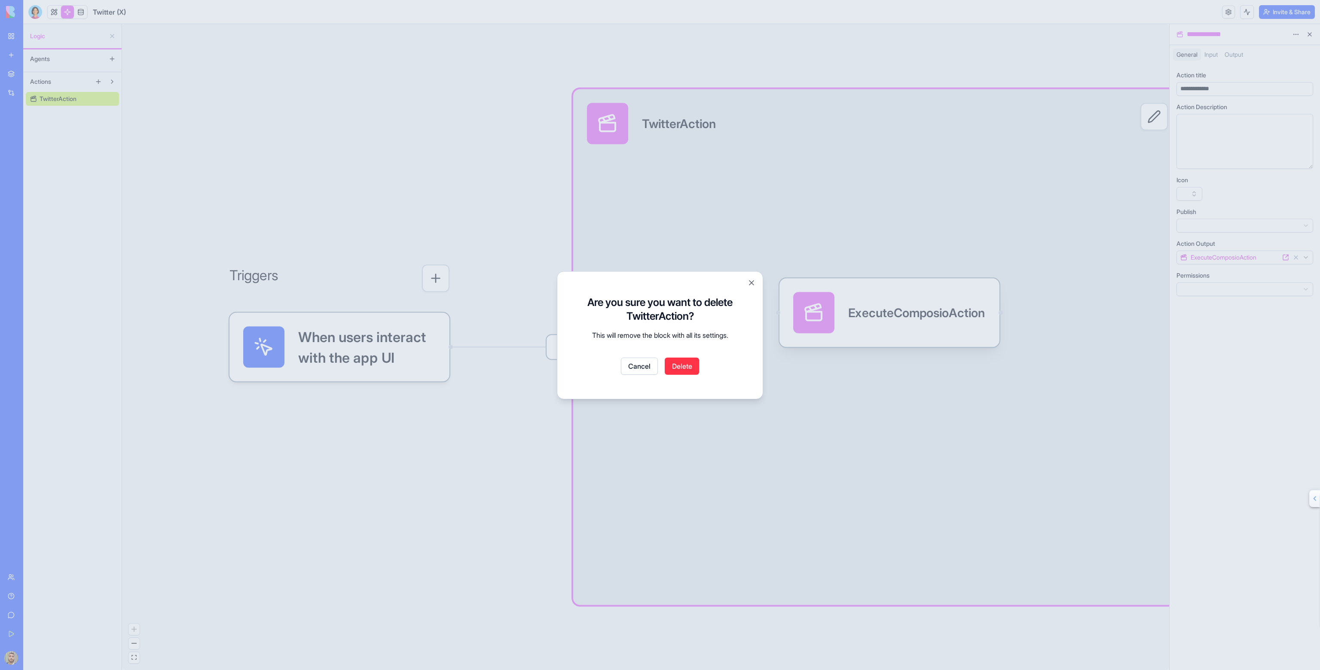
click at [678, 369] on button "Delete" at bounding box center [682, 366] width 34 height 17
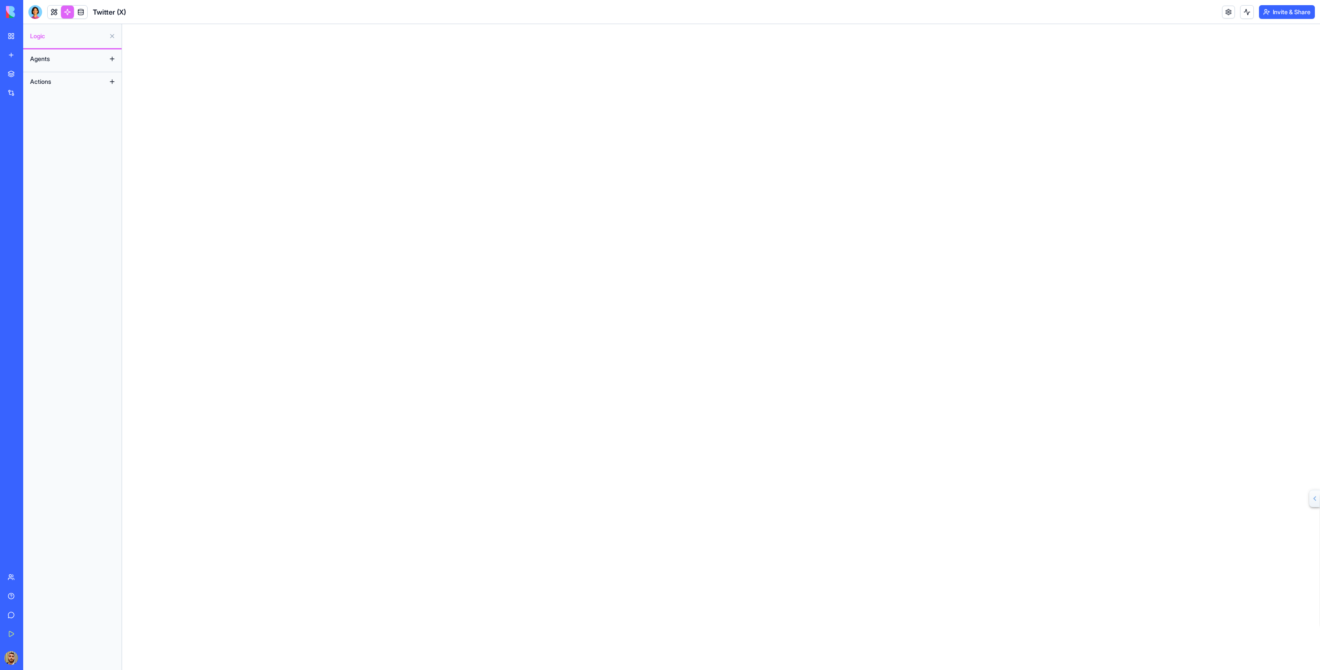
click at [56, 83] on button "Actions" at bounding box center [65, 82] width 79 height 14
click at [69, 11] on link at bounding box center [67, 12] width 13 height 13
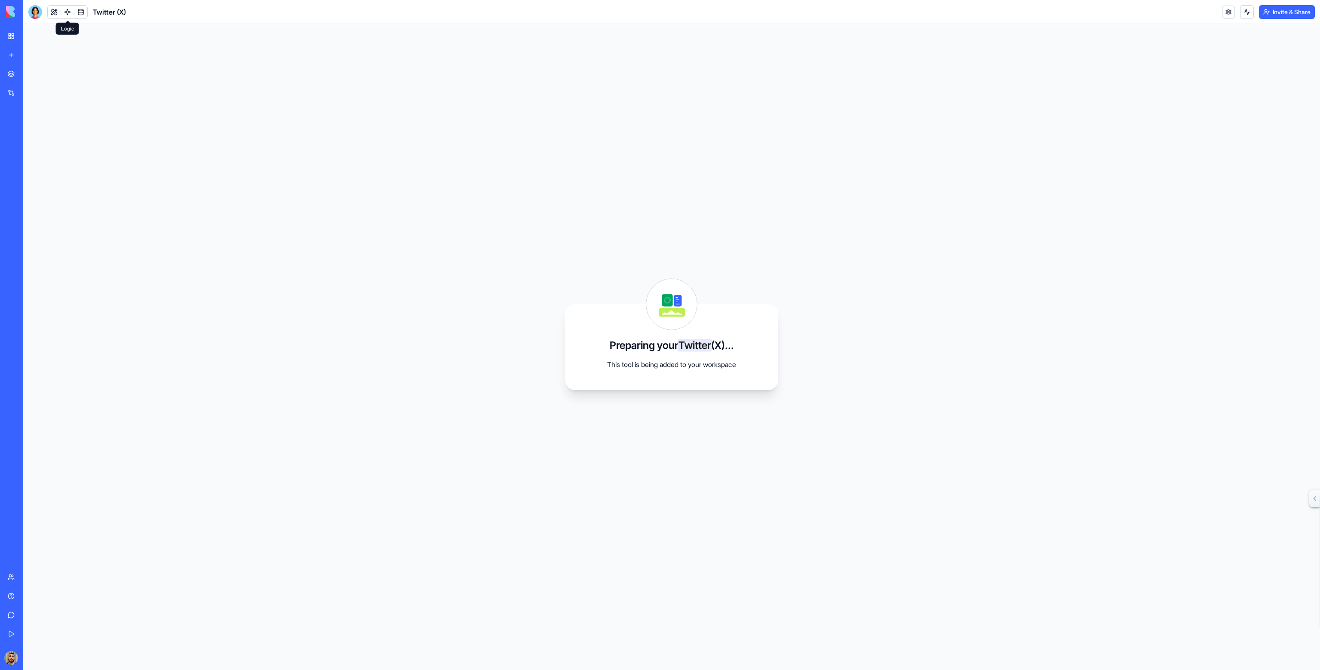
click at [70, 12] on link at bounding box center [67, 12] width 13 height 13
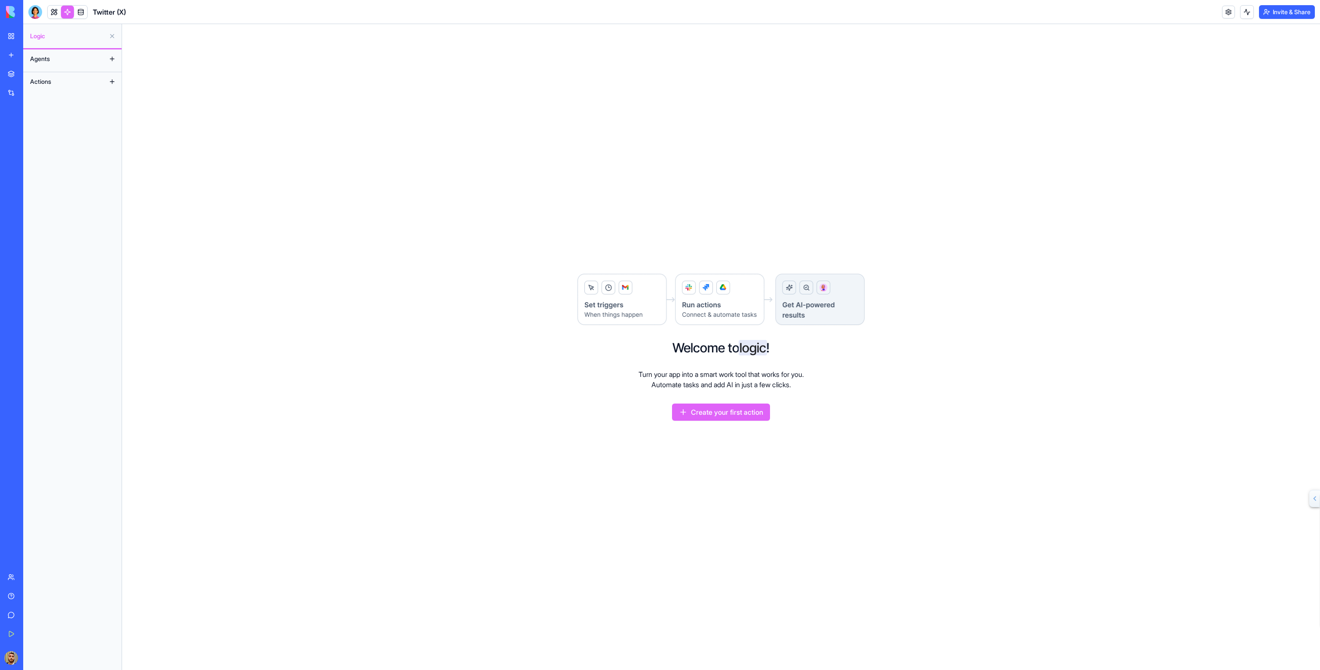
click at [110, 37] on button at bounding box center [112, 36] width 14 height 14
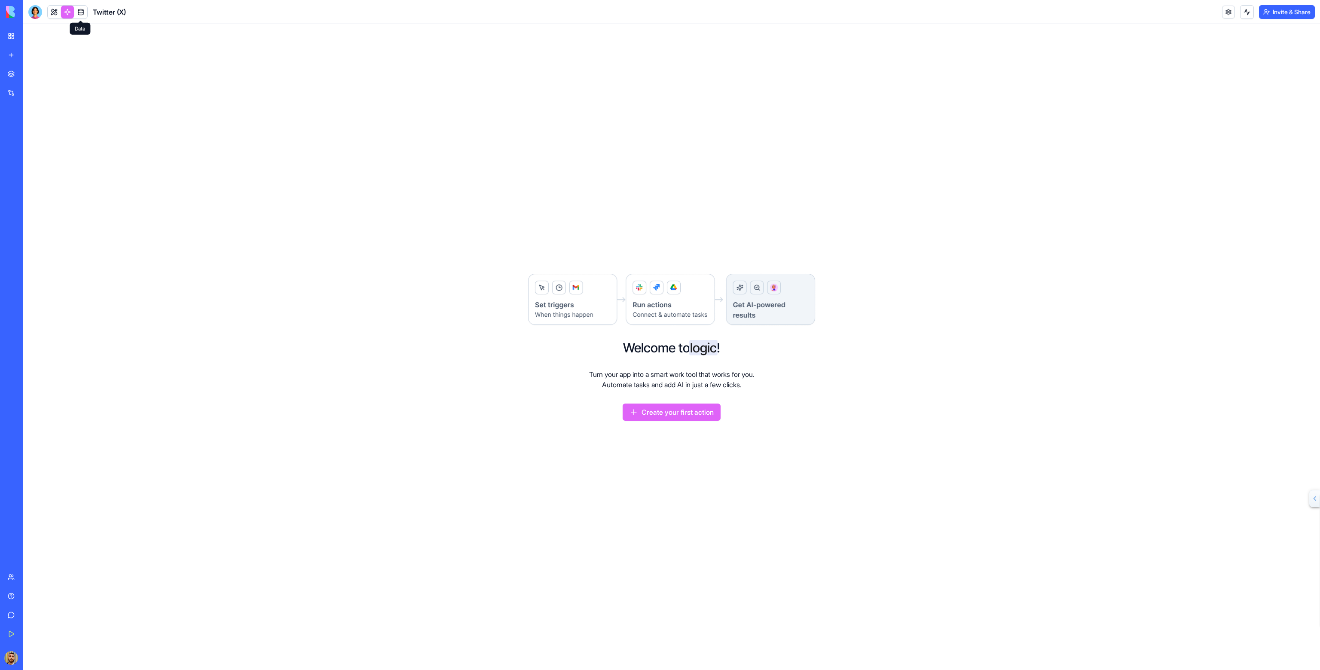
click at [79, 11] on link at bounding box center [80, 12] width 13 height 13
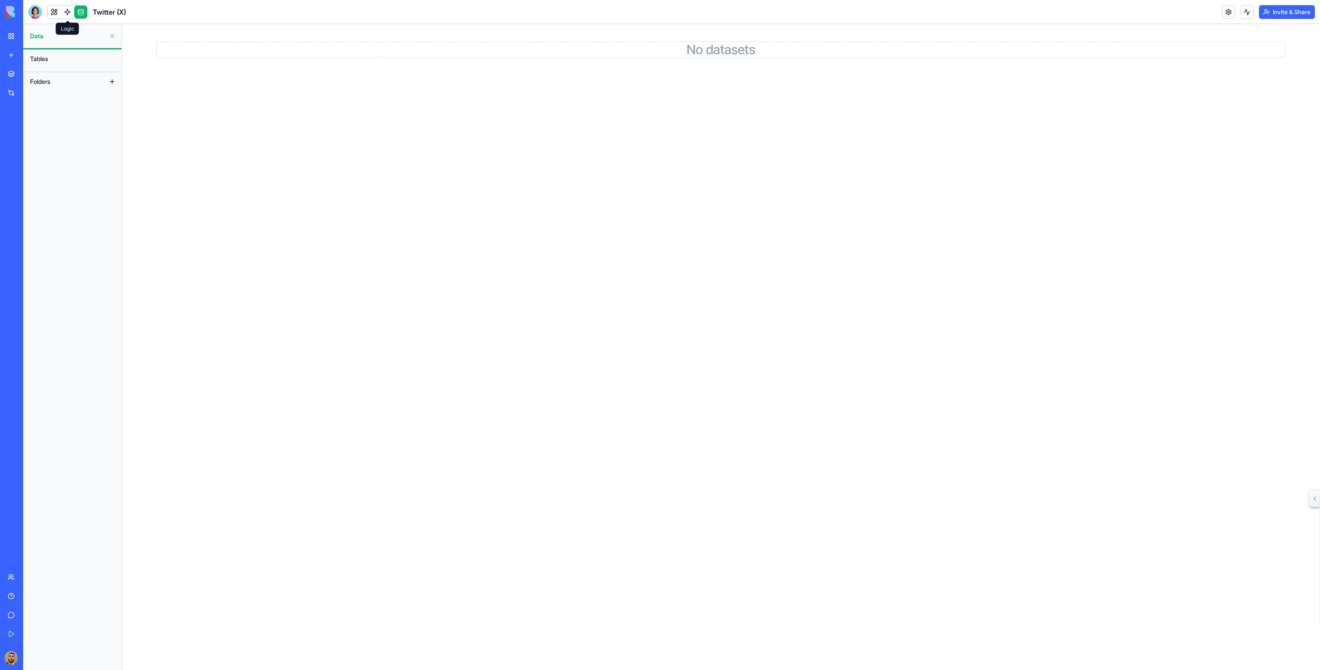
click at [68, 11] on link at bounding box center [67, 12] width 13 height 13
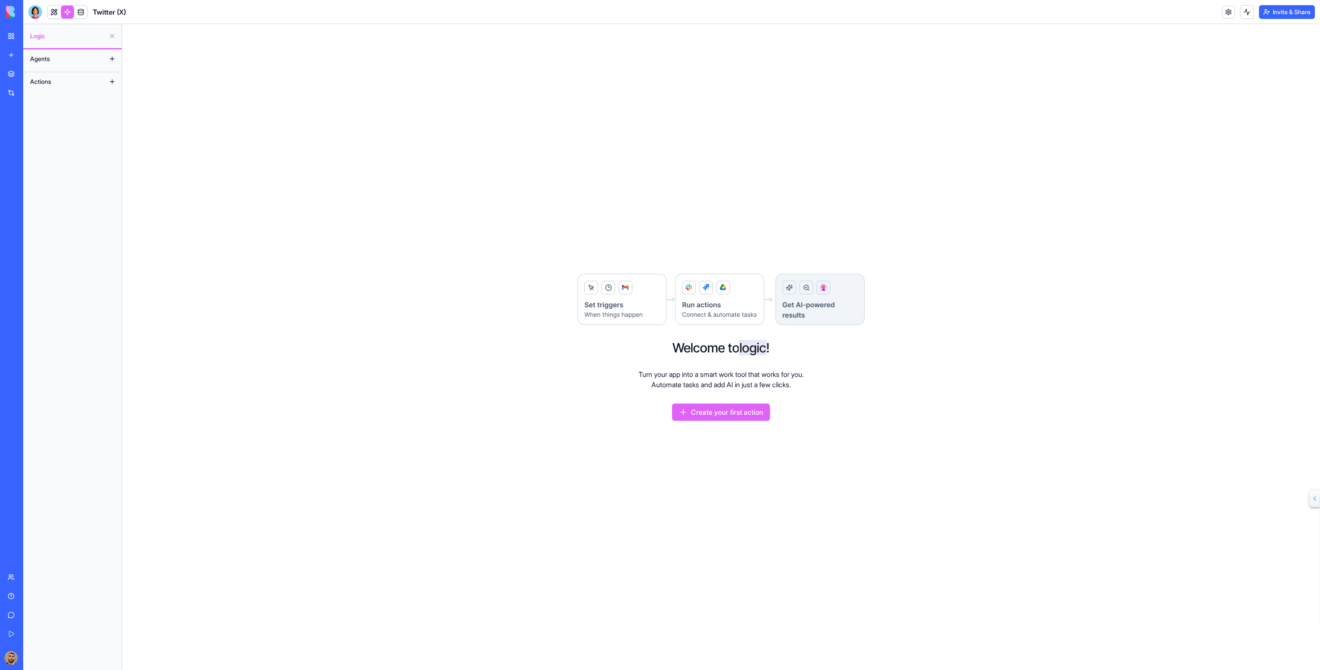
click at [11, 29] on link "My Workspace" at bounding box center [20, 36] width 34 height 17
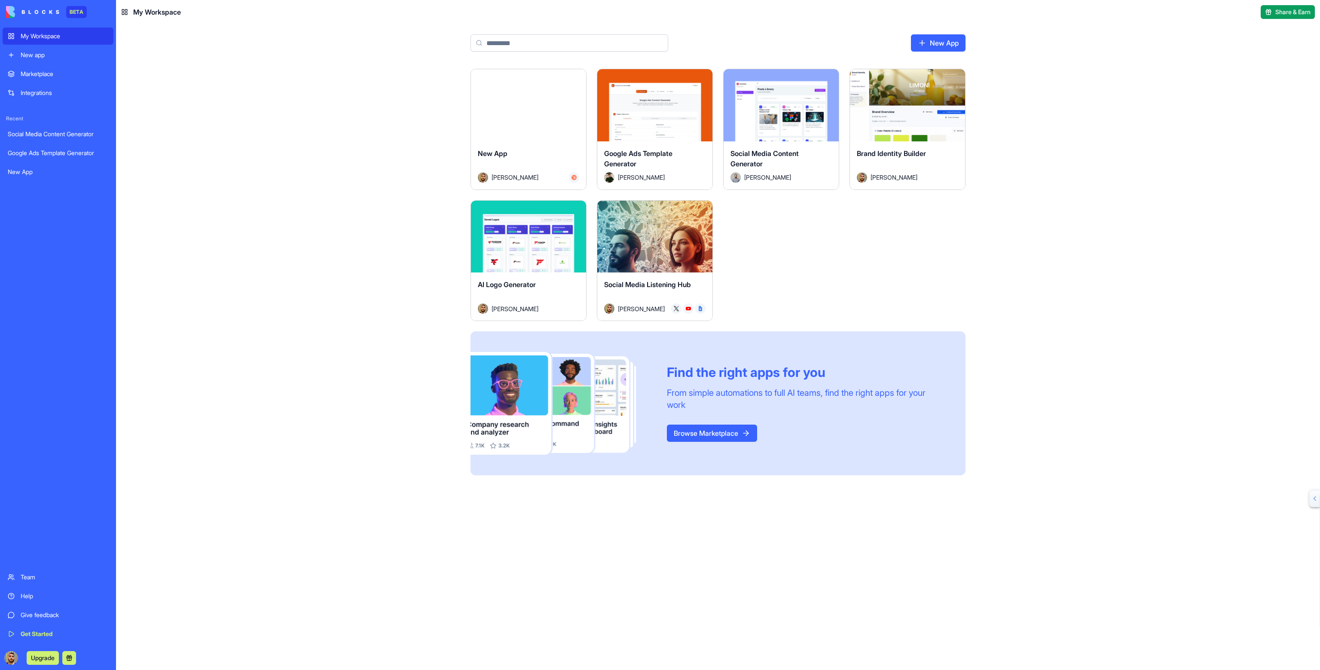
click at [696, 228] on div "Launch" at bounding box center [654, 237] width 115 height 72
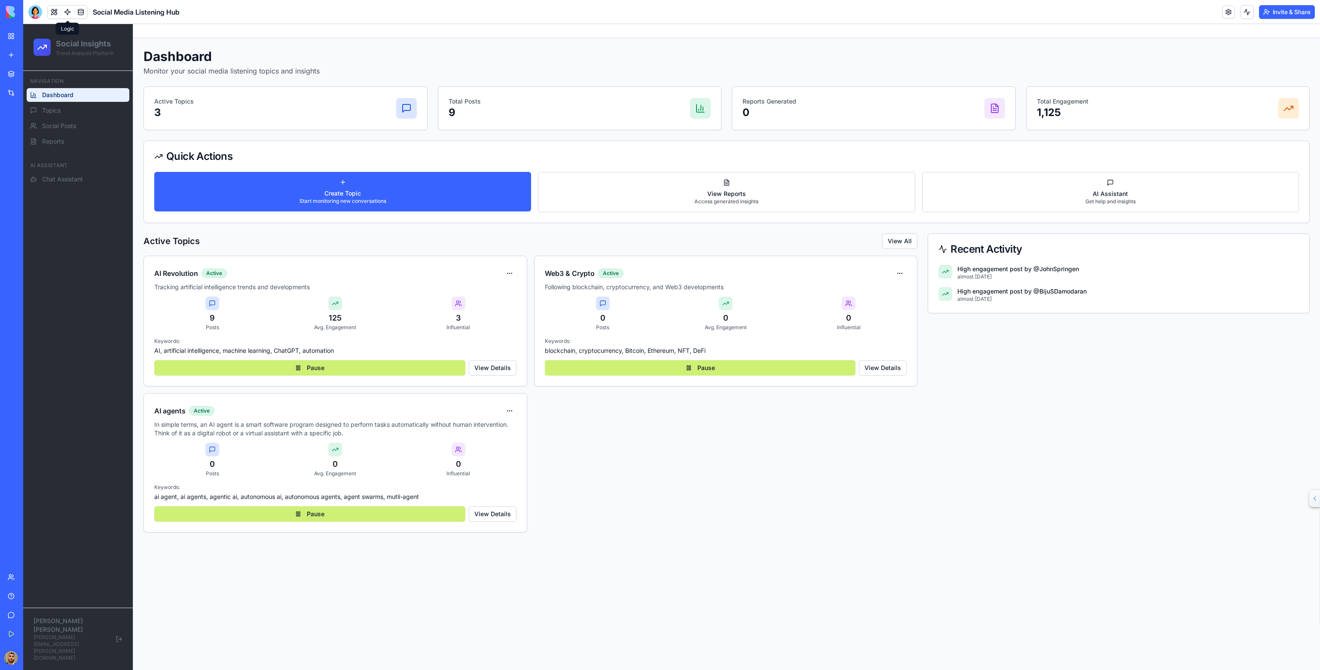
click at [70, 9] on link at bounding box center [67, 12] width 13 height 13
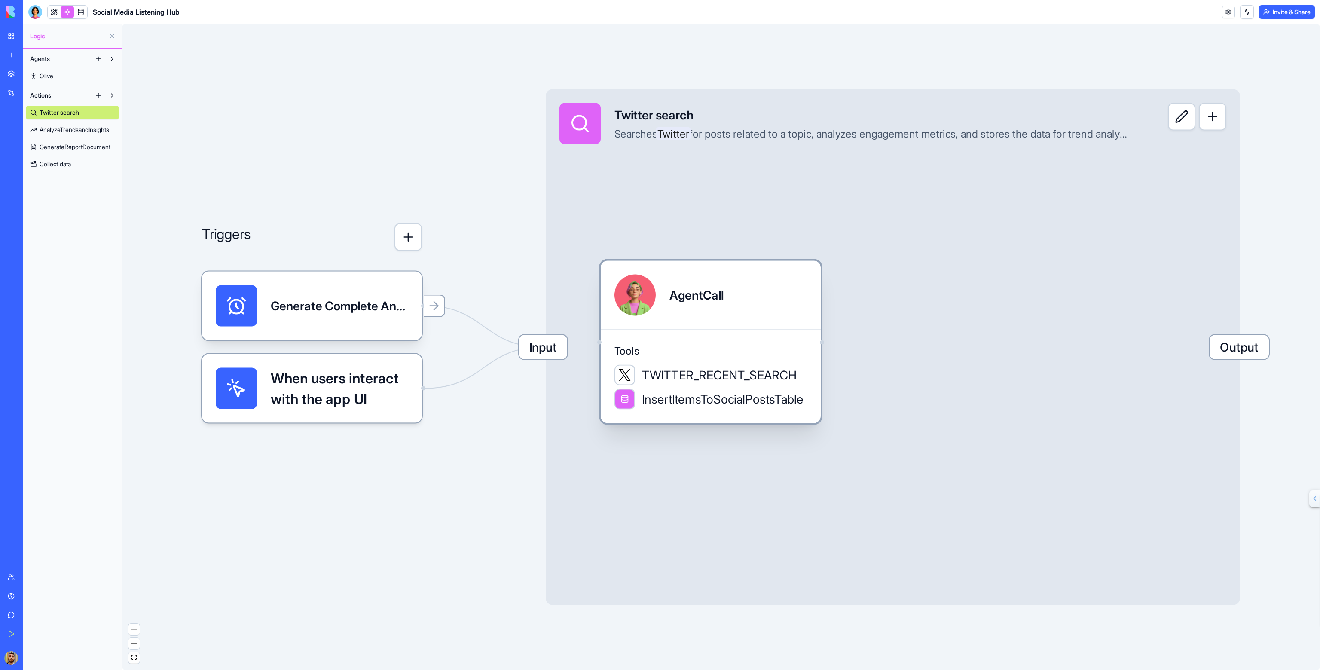
click at [654, 347] on span "Tools" at bounding box center [710, 351] width 193 height 14
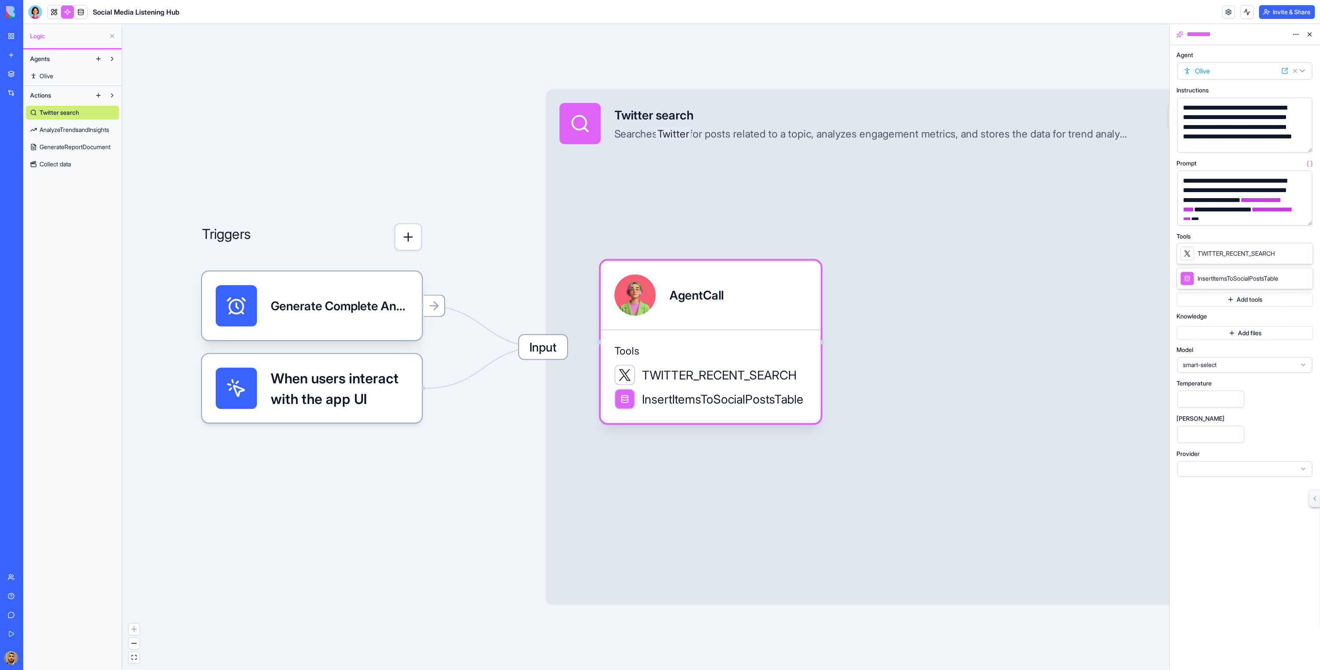
click at [1263, 256] on span "TWITTER_RECENT_SEARCH" at bounding box center [1236, 253] width 77 height 9
click at [1184, 245] on div "TWITTER_RECENT_SEARCH" at bounding box center [1245, 253] width 137 height 21
click at [1197, 252] on div "TWITTER_RECENT_SEARCH" at bounding box center [1227, 254] width 95 height 14
click at [1234, 252] on span "TWITTER_RECENT_SEARCH" at bounding box center [1236, 253] width 77 height 9
click at [1303, 252] on icon at bounding box center [1304, 253] width 7 height 7
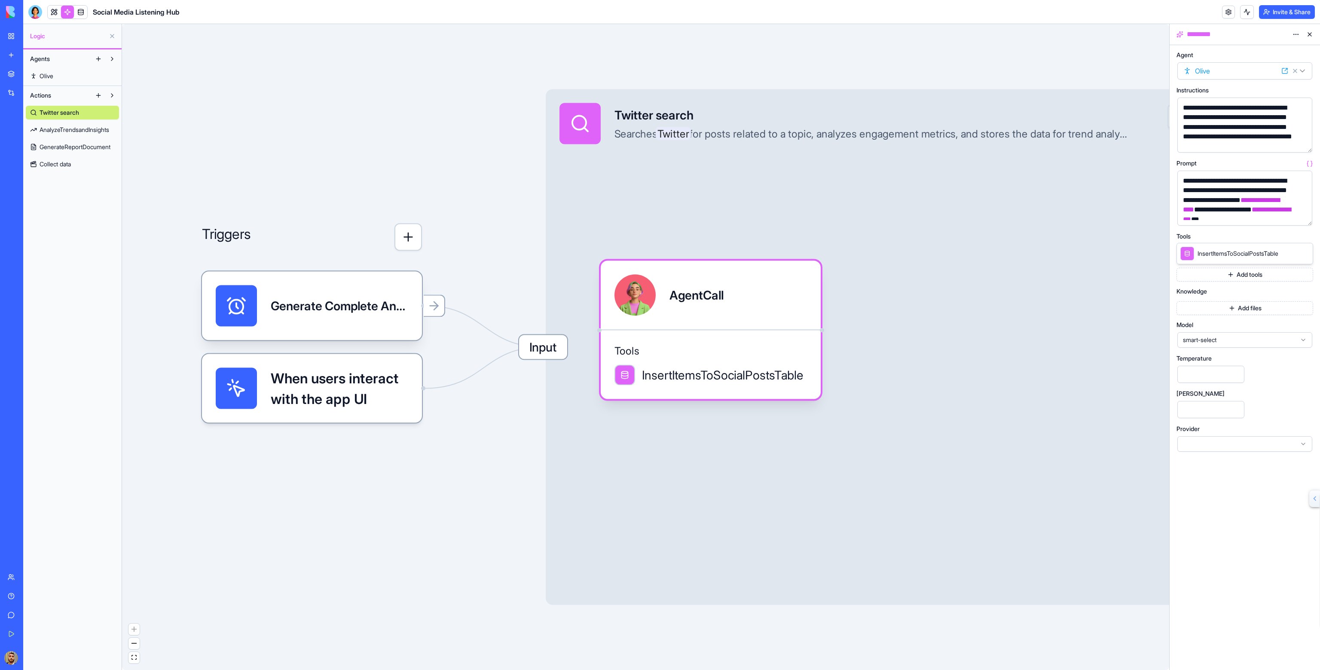
click at [1243, 275] on button "Add tools" at bounding box center [1245, 275] width 137 height 14
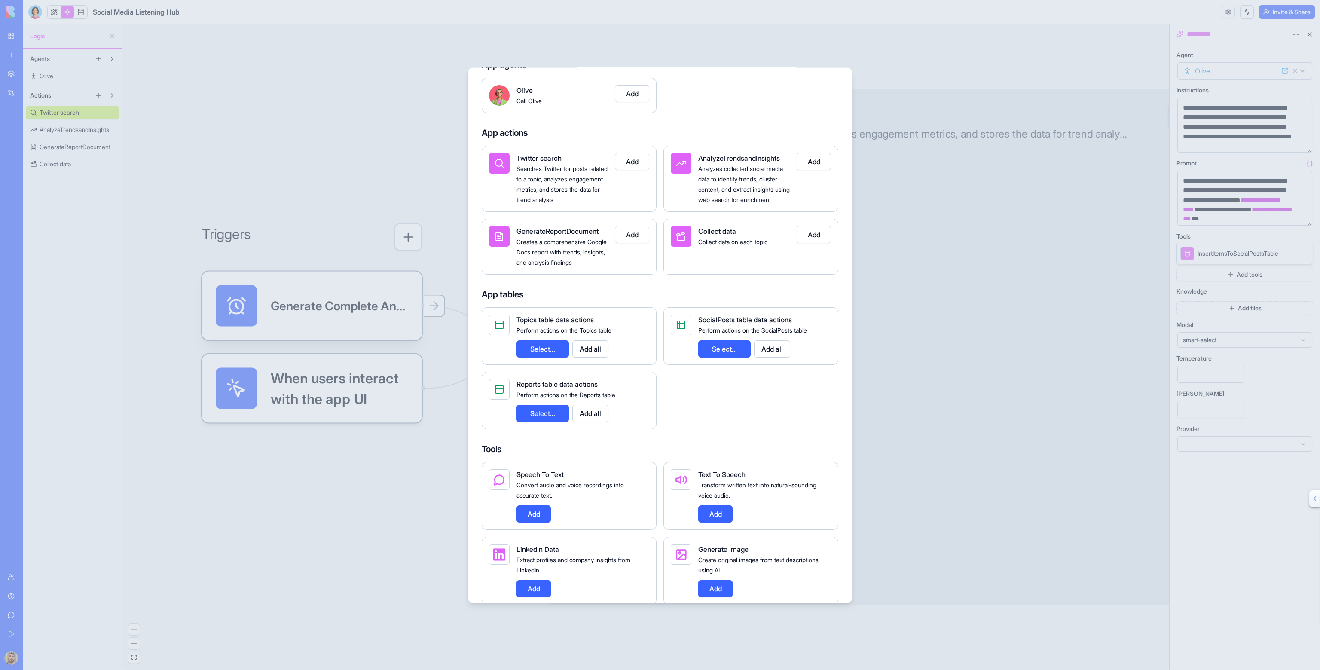
scroll to position [114, 0]
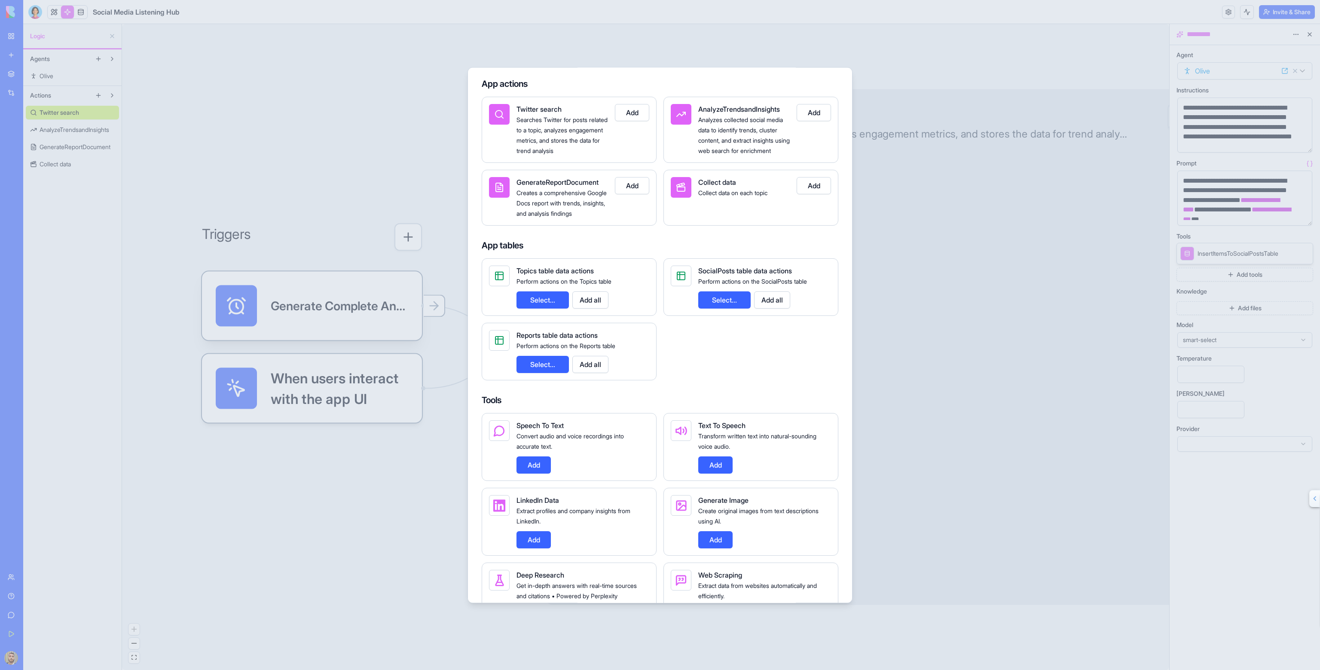
click at [828, 336] on div "Topics table data actions Perform actions on the Topics table Select... Add all…" at bounding box center [660, 319] width 357 height 122
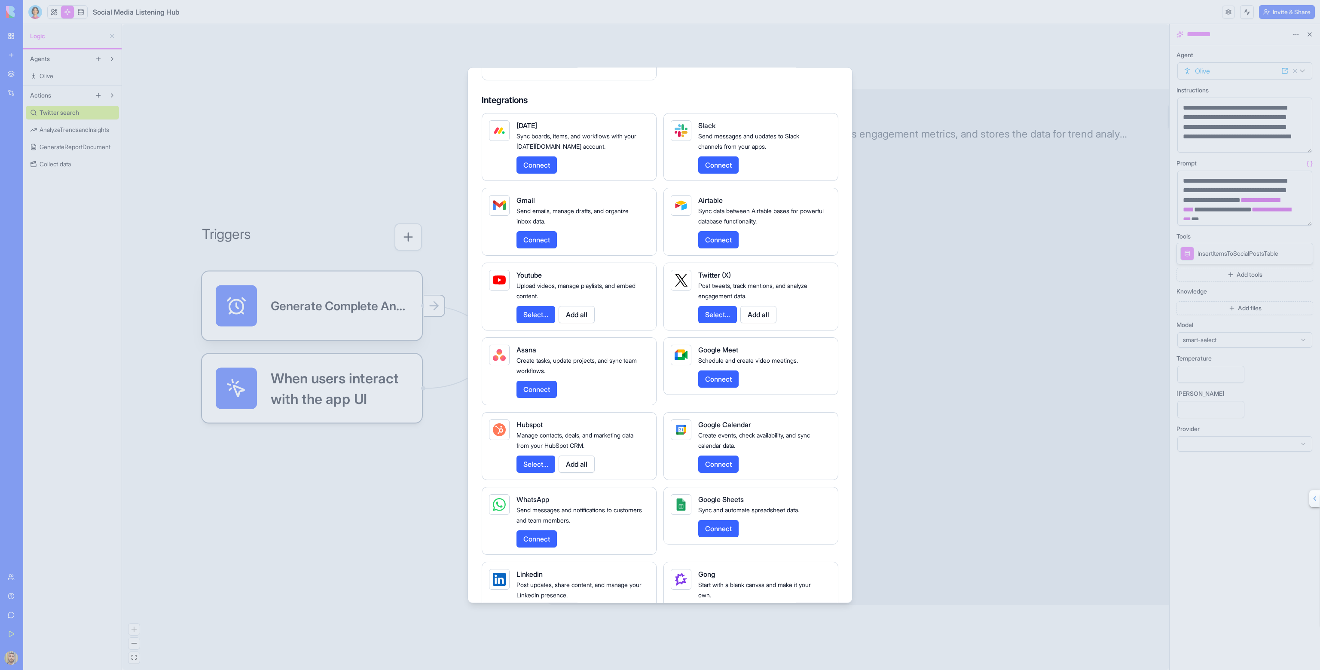
scroll to position [974, 0]
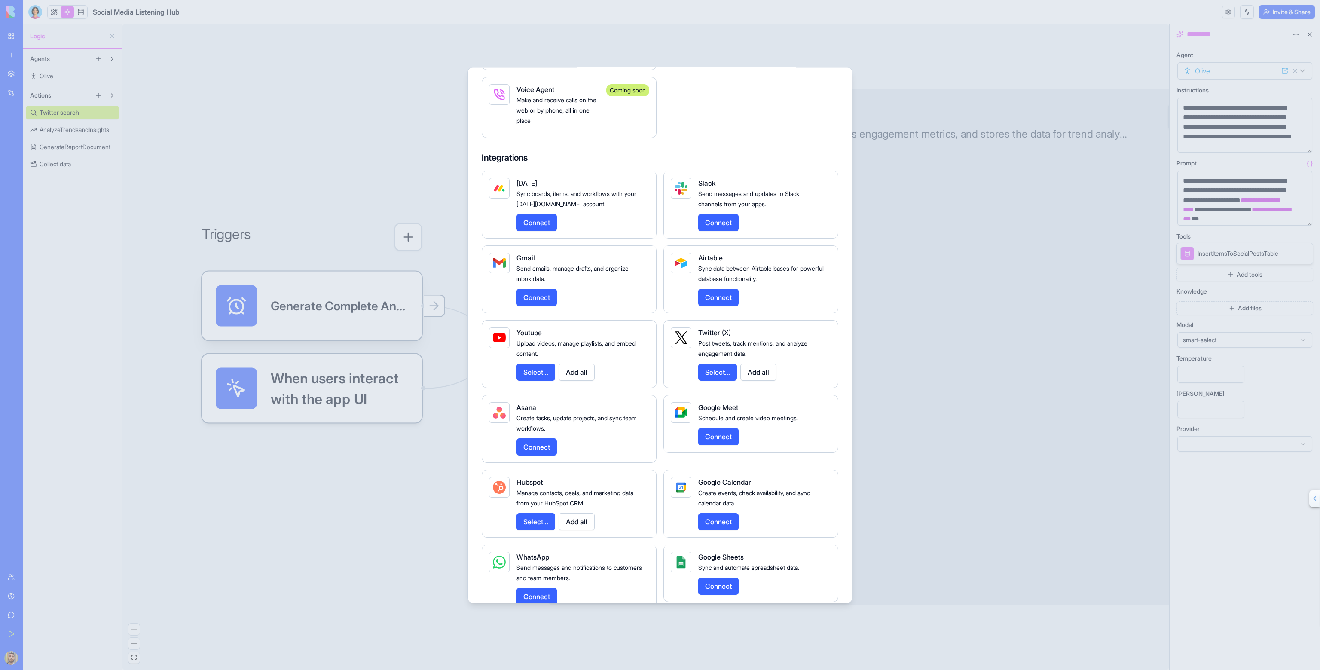
click at [721, 337] on span "Twitter (X)" at bounding box center [714, 332] width 33 height 9
click at [713, 381] on button "Select..." at bounding box center [717, 372] width 39 height 17
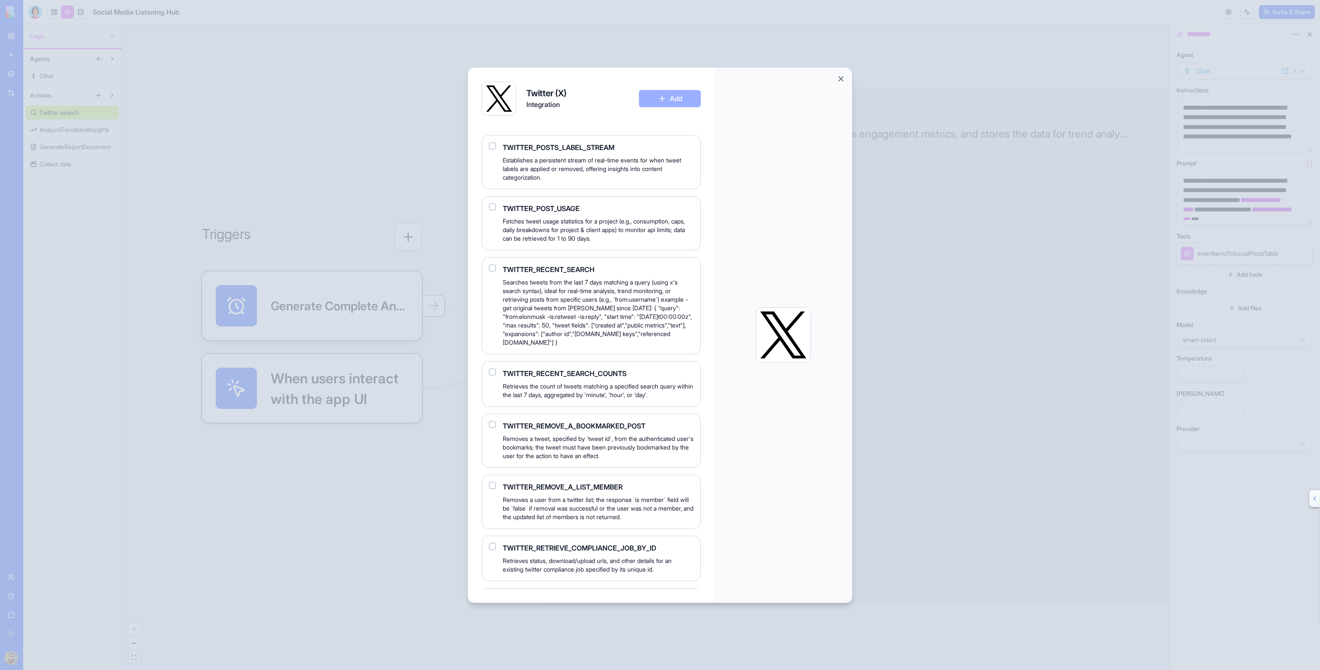
scroll to position [2349, 0]
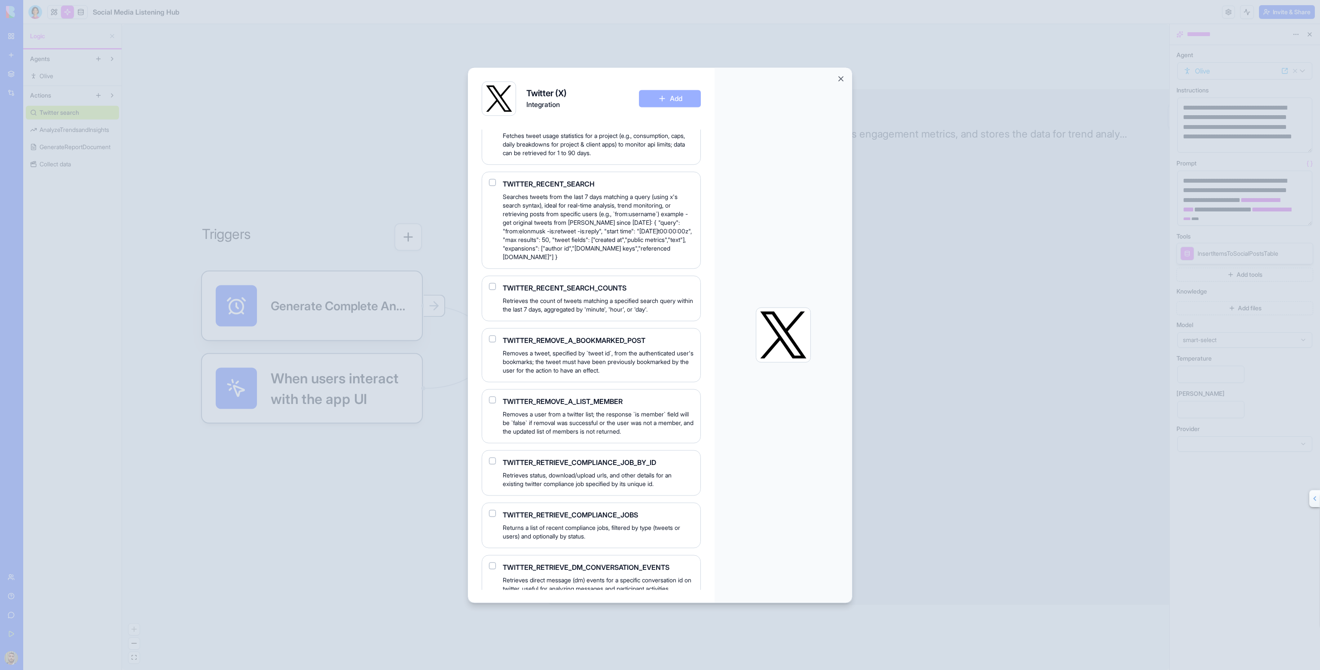
click at [492, 186] on button "button" at bounding box center [492, 182] width 7 height 7
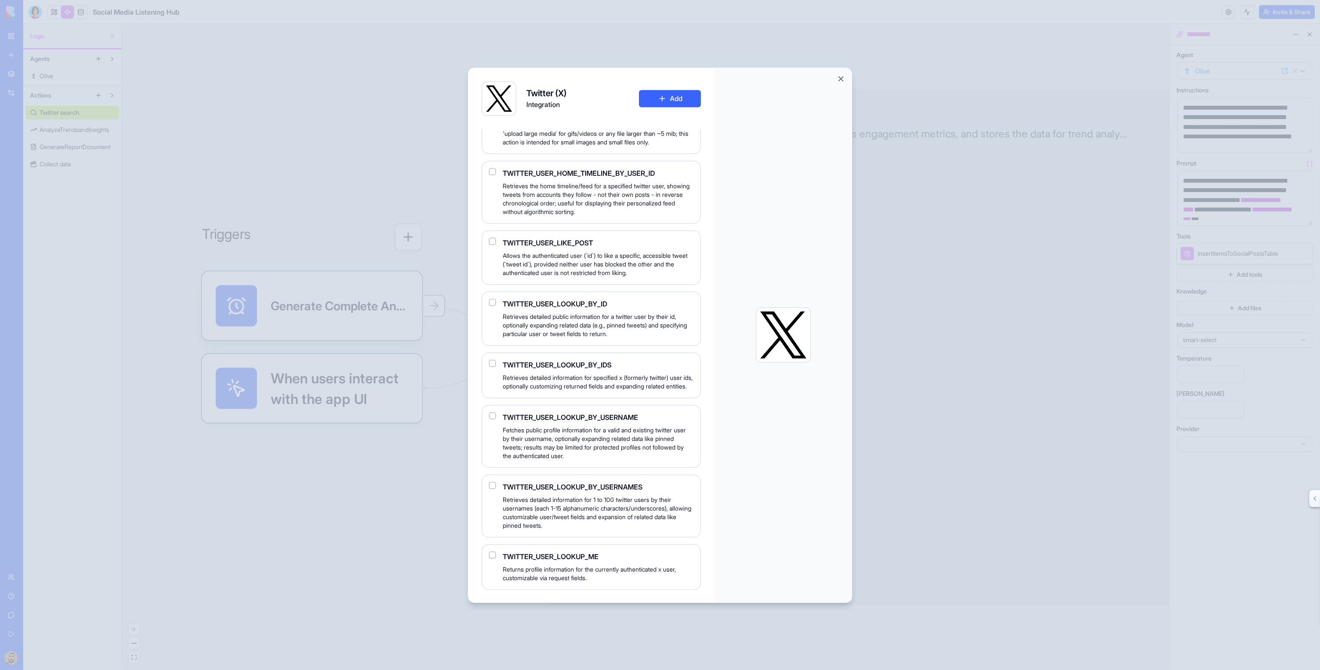
scroll to position [4072, 0]
click at [669, 99] on button "Add" at bounding box center [670, 98] width 62 height 17
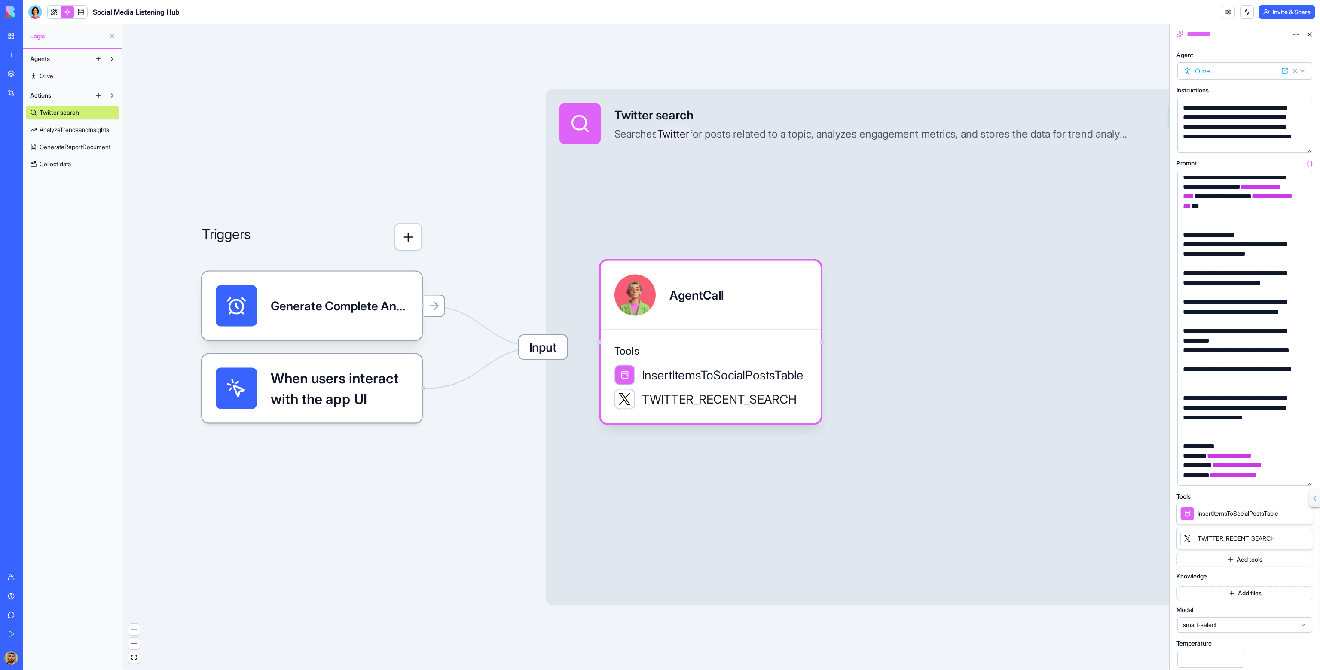
scroll to position [0, 0]
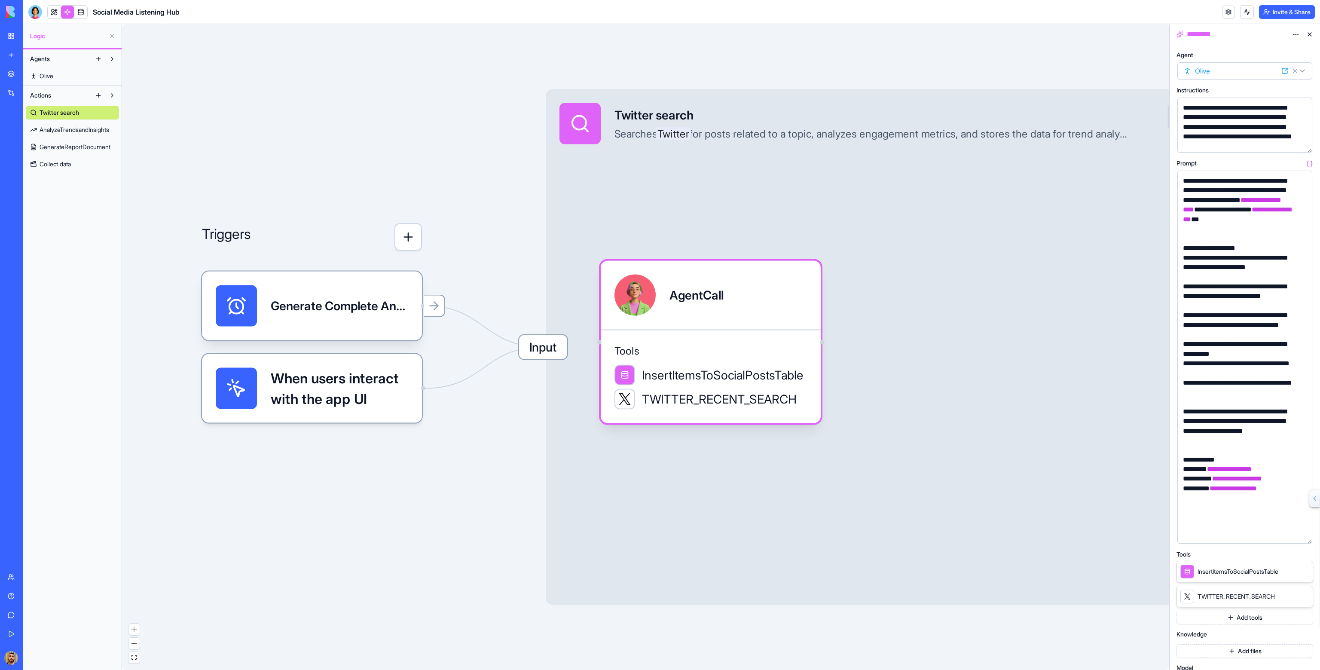
drag, startPoint x: 1311, startPoint y: 223, endPoint x: 1297, endPoint y: 541, distance: 317.8
click at [1297, 541] on div "**********" at bounding box center [1244, 357] width 135 height 373
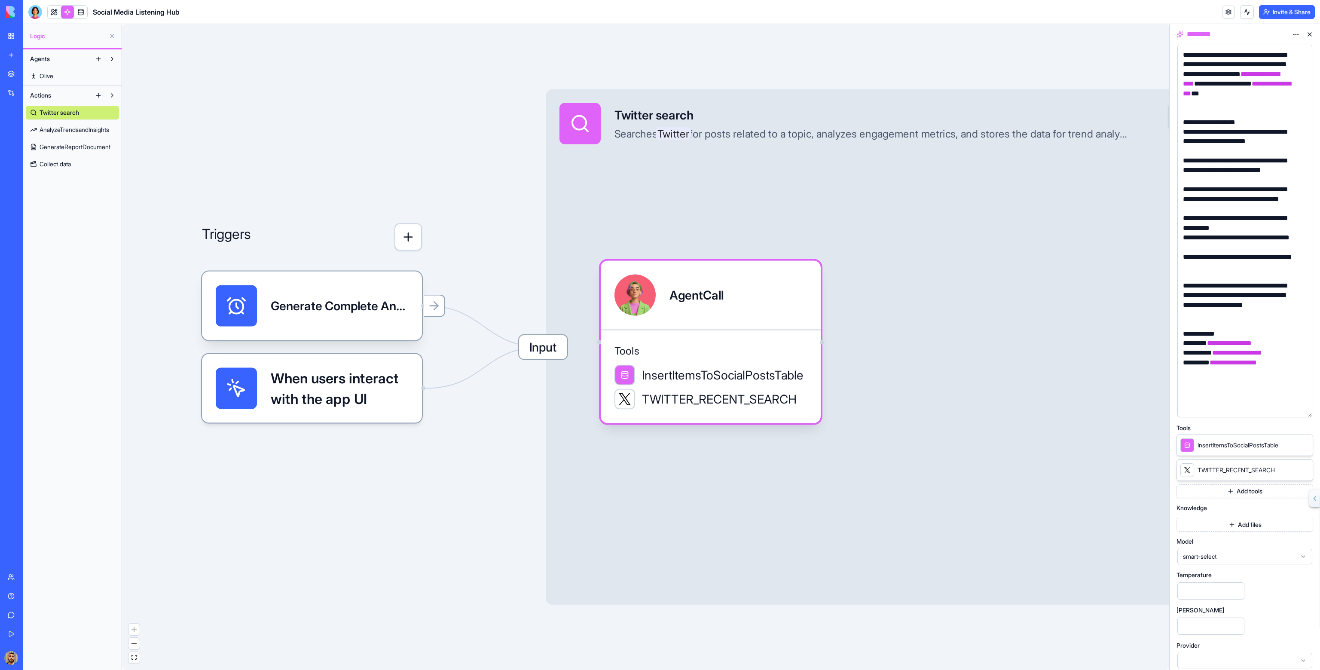
scroll to position [131, 0]
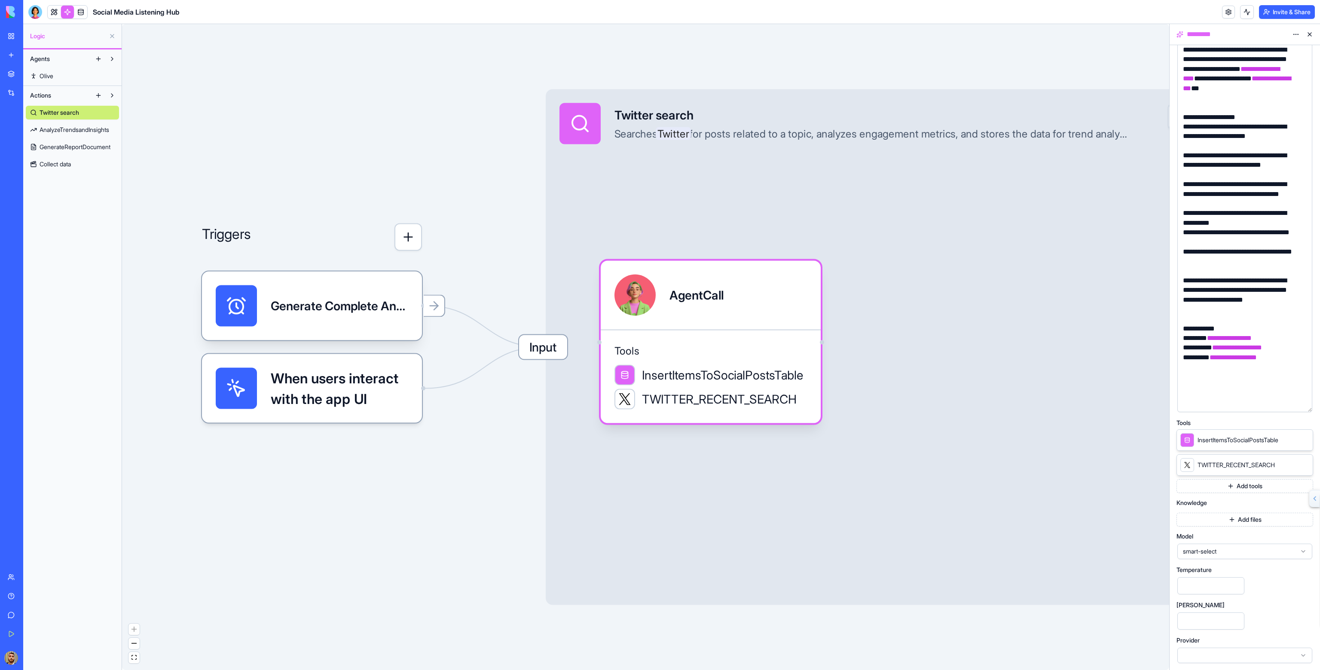
click at [1247, 483] on button "Add tools" at bounding box center [1245, 486] width 137 height 14
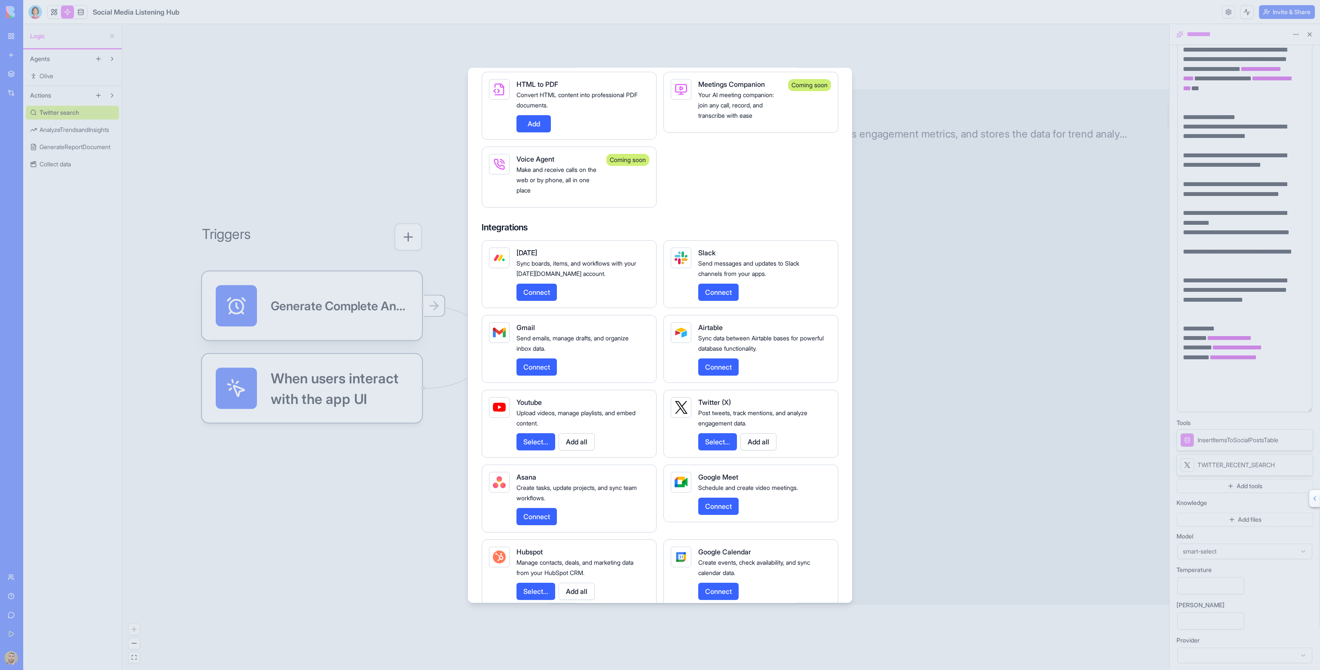
scroll to position [917, 0]
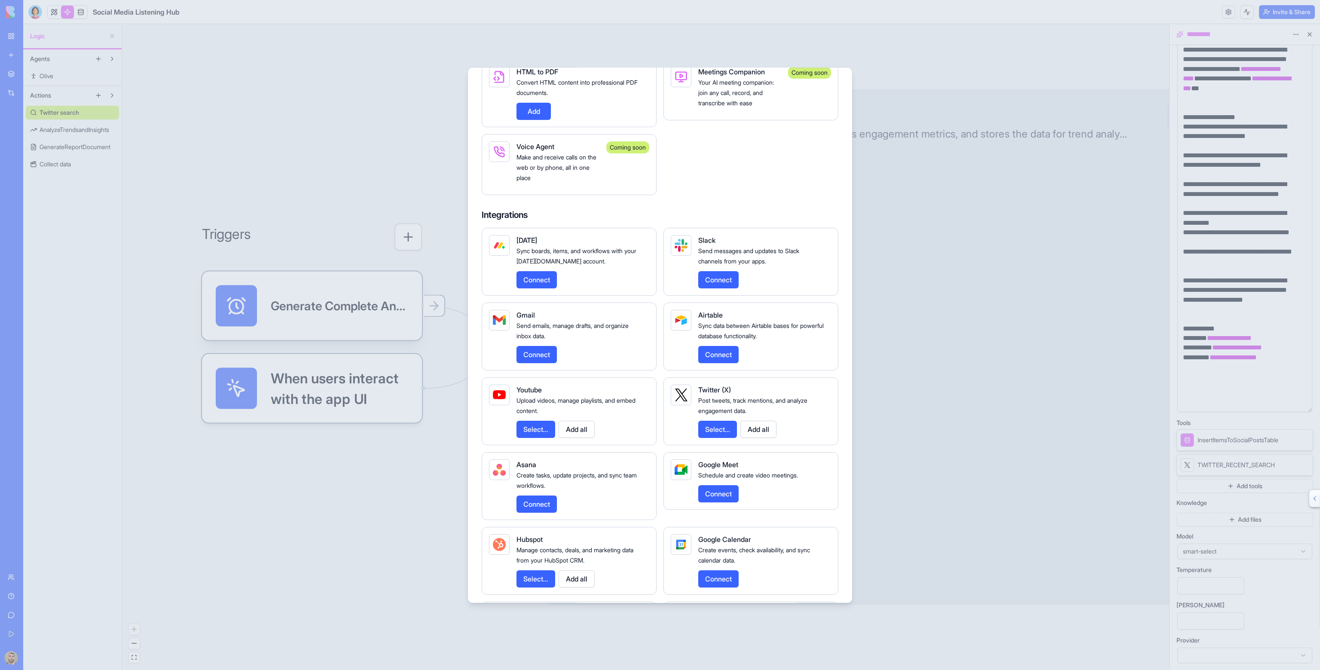
click at [723, 438] on button "Select..." at bounding box center [717, 429] width 39 height 17
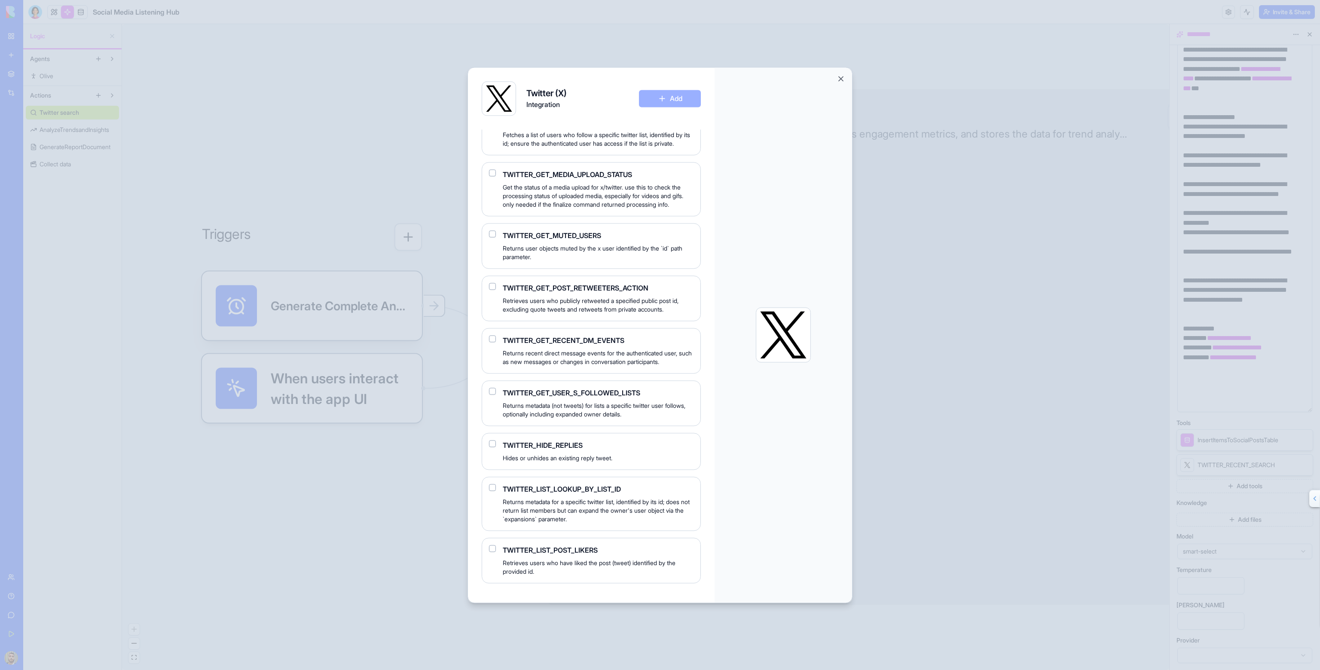
scroll to position [1489, 0]
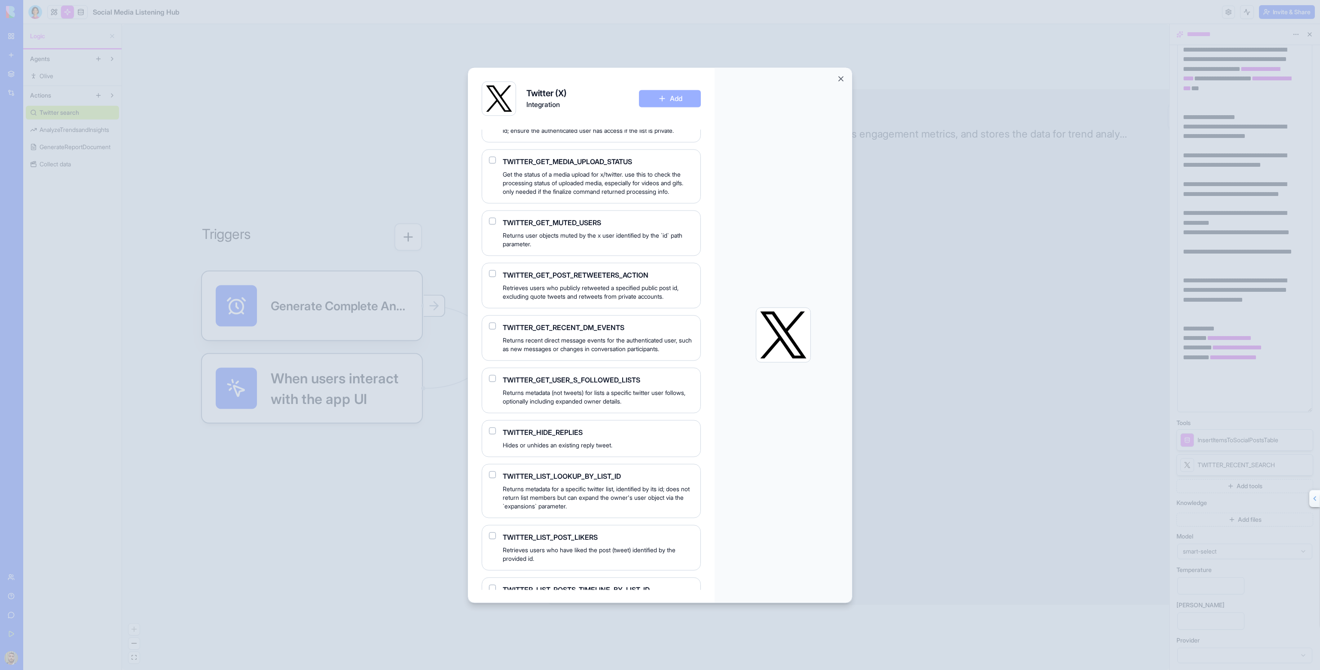
click at [494, 277] on button "button" at bounding box center [492, 273] width 7 height 7
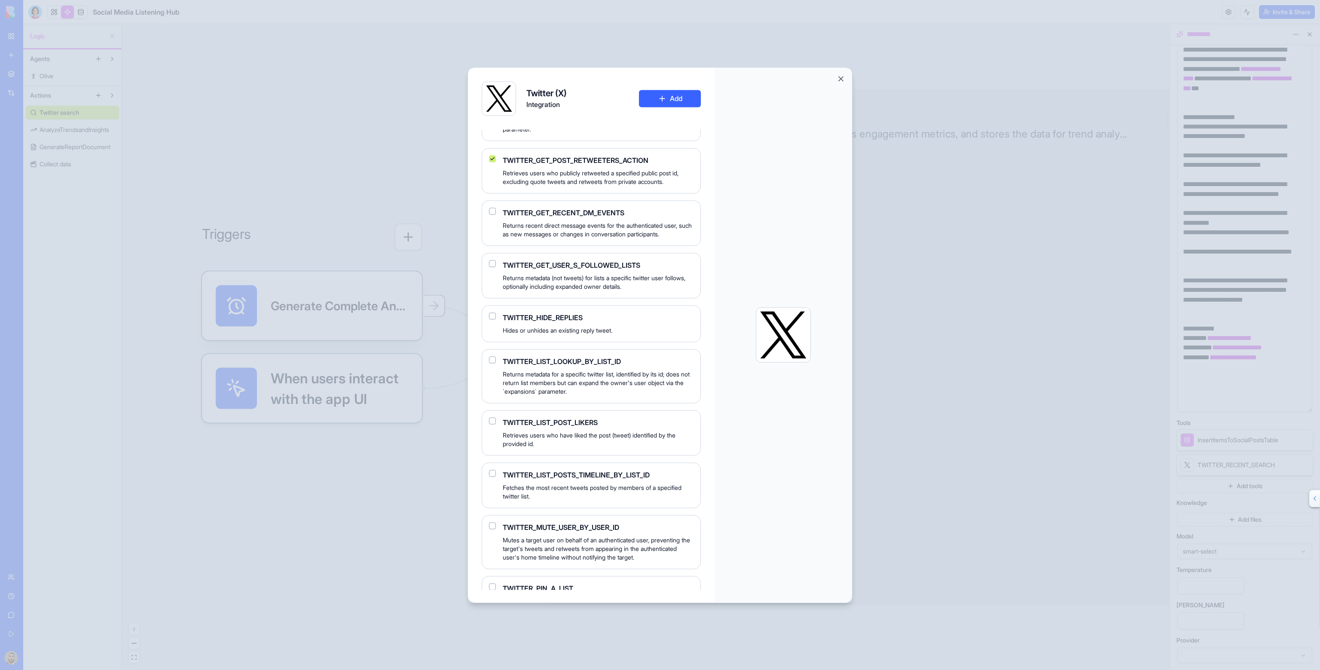
scroll to position [1661, 0]
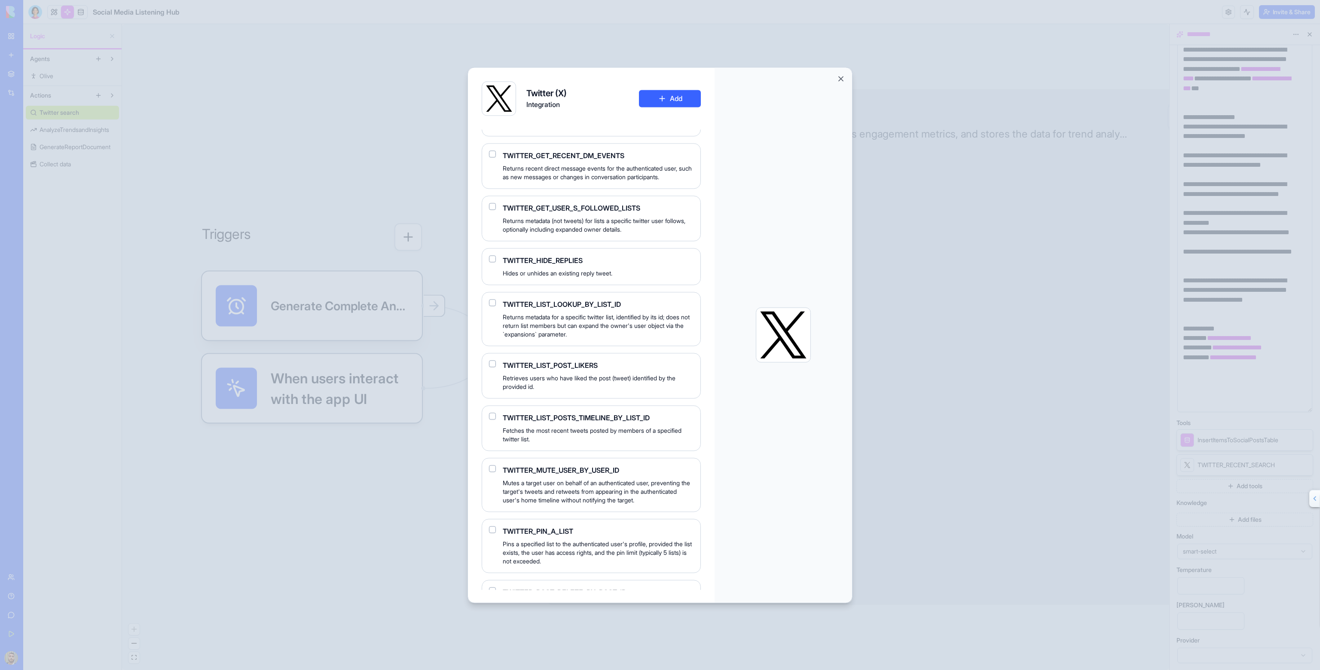
click at [493, 367] on button "button" at bounding box center [492, 363] width 7 height 7
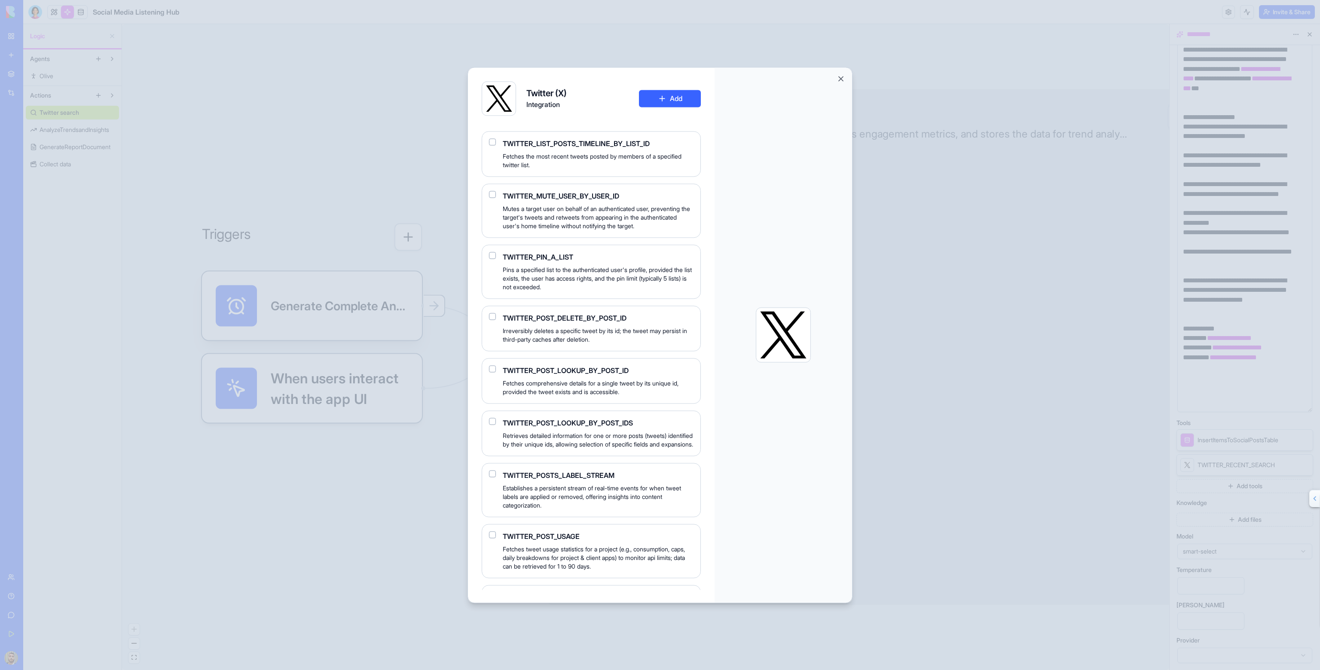
scroll to position [1948, 0]
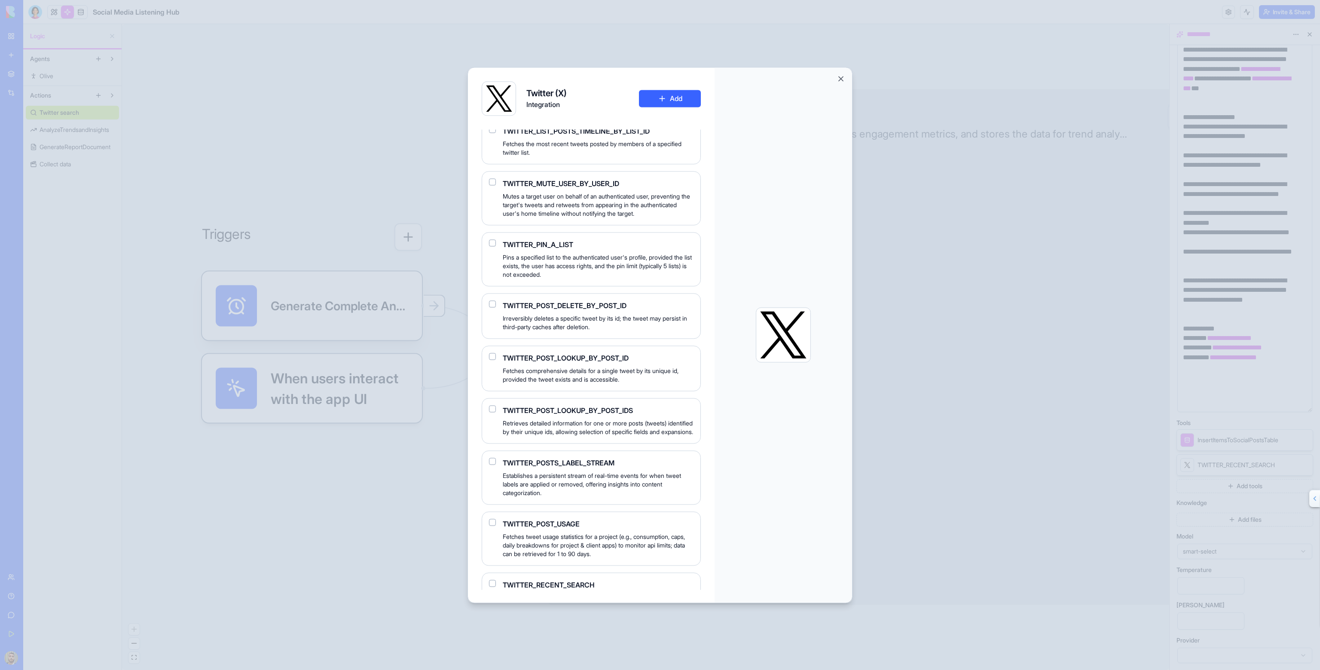
click at [494, 360] on button "button" at bounding box center [492, 356] width 7 height 7
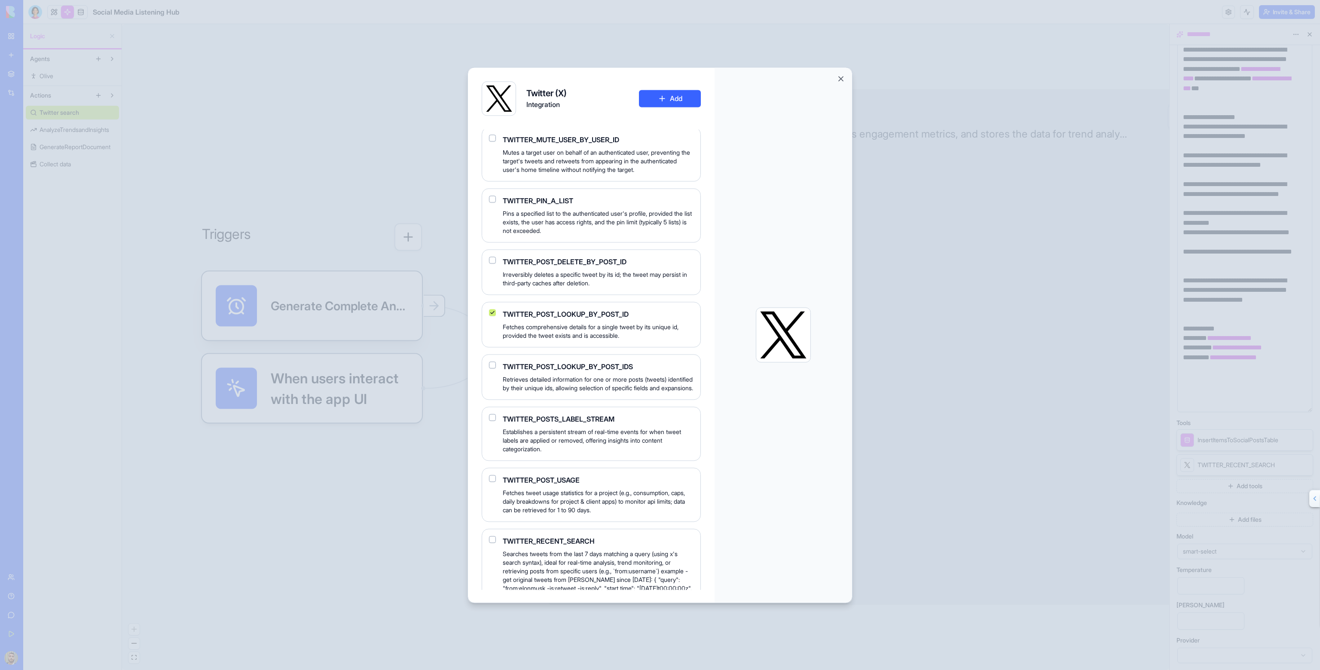
scroll to position [2005, 0]
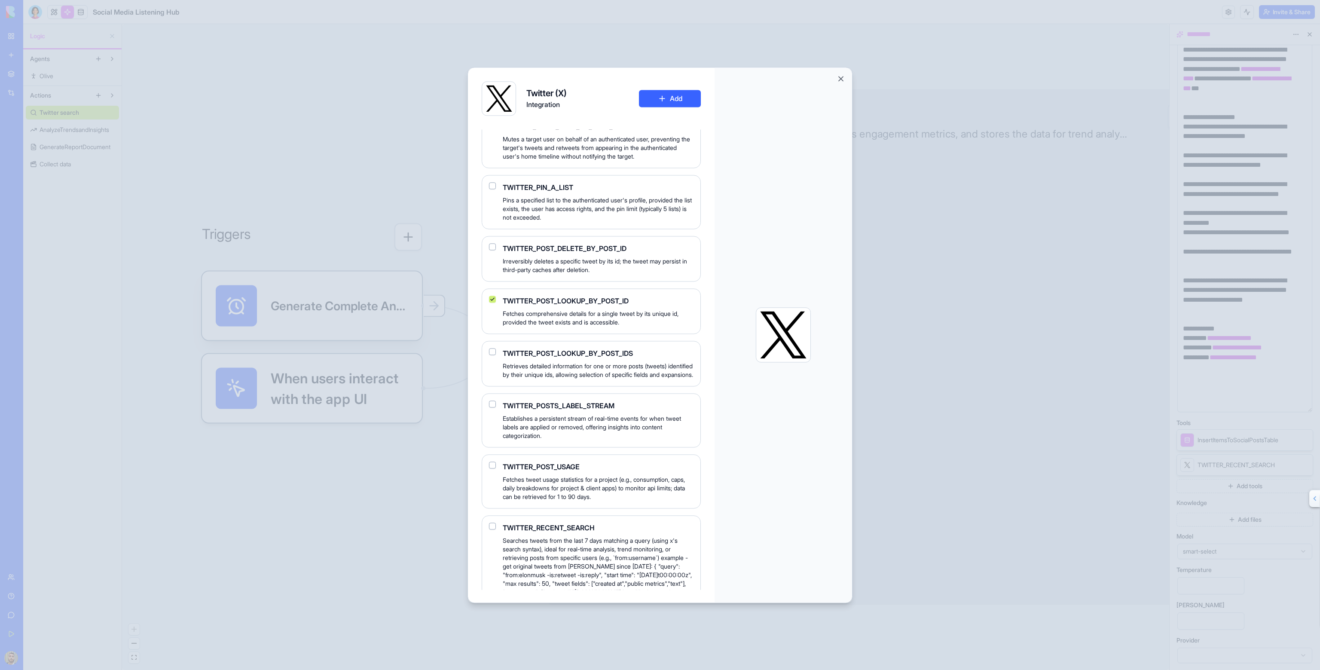
click at [492, 355] on button "button" at bounding box center [492, 351] width 7 height 7
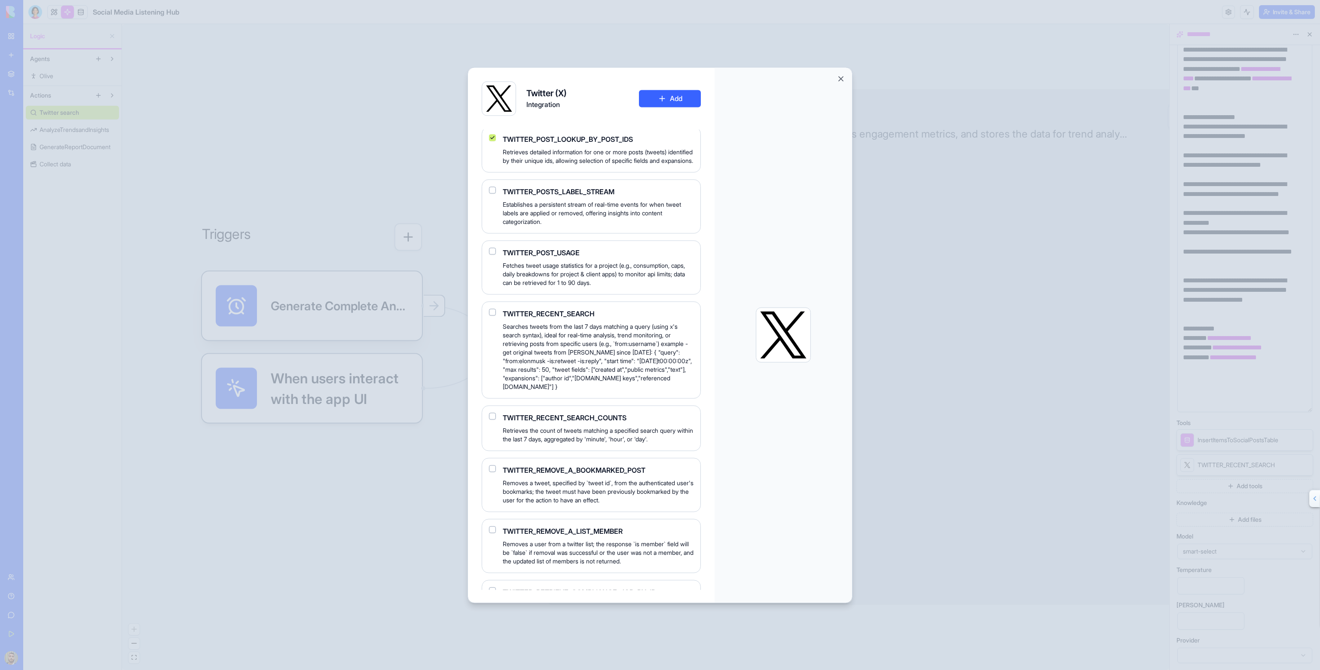
scroll to position [2235, 0]
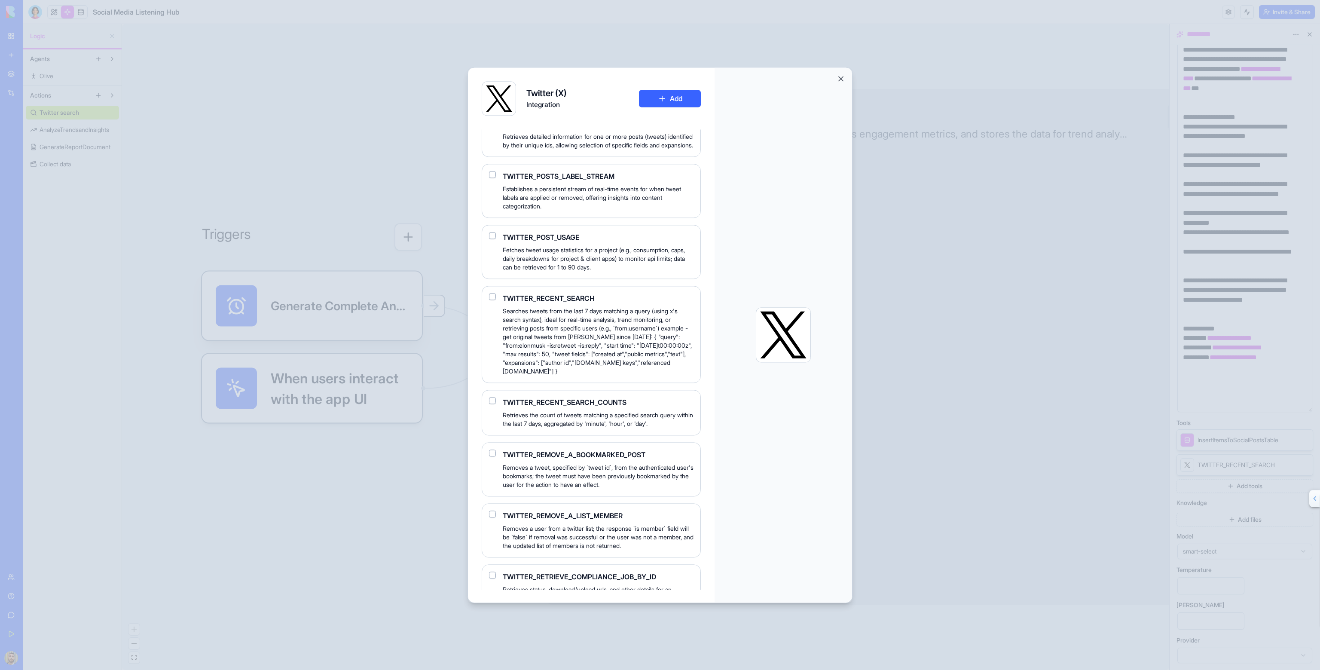
click at [488, 355] on div "TWITTER_RECENT_SEARCH Searches tweets from the last 7 days matching a query (us…" at bounding box center [591, 334] width 219 height 97
click at [494, 300] on button "button" at bounding box center [492, 296] width 7 height 7
click at [493, 404] on button "button" at bounding box center [492, 400] width 7 height 7
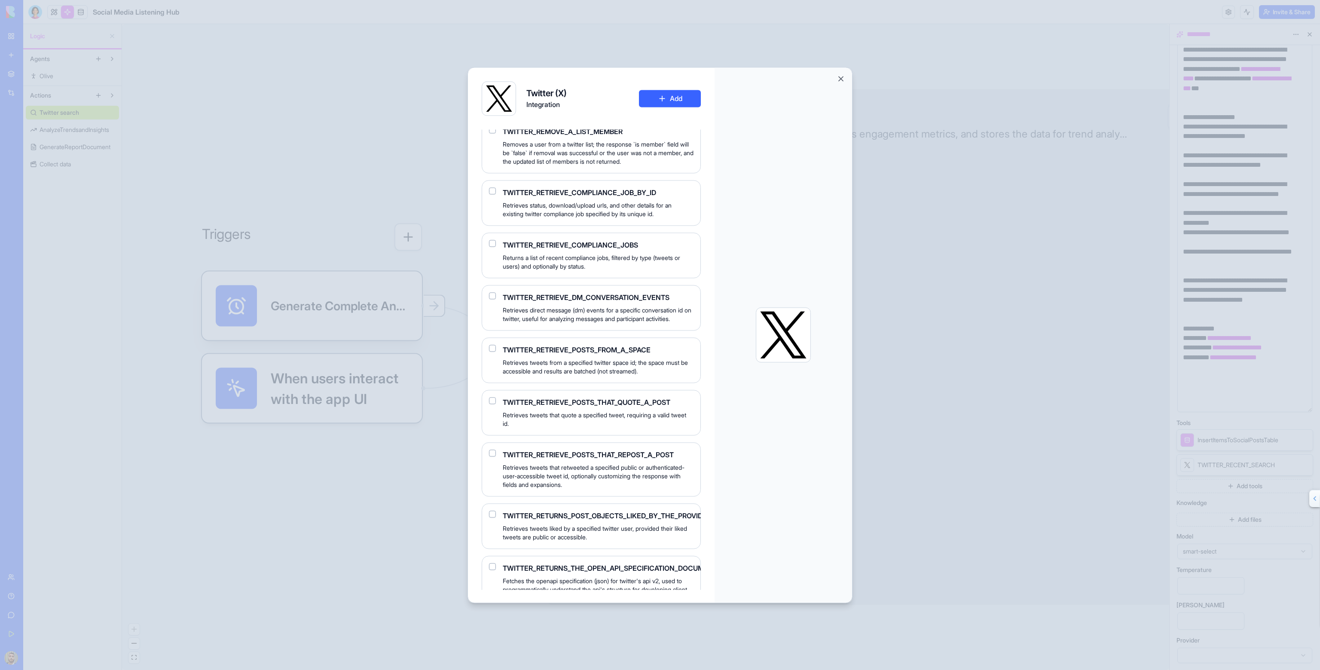
scroll to position [2635, 0]
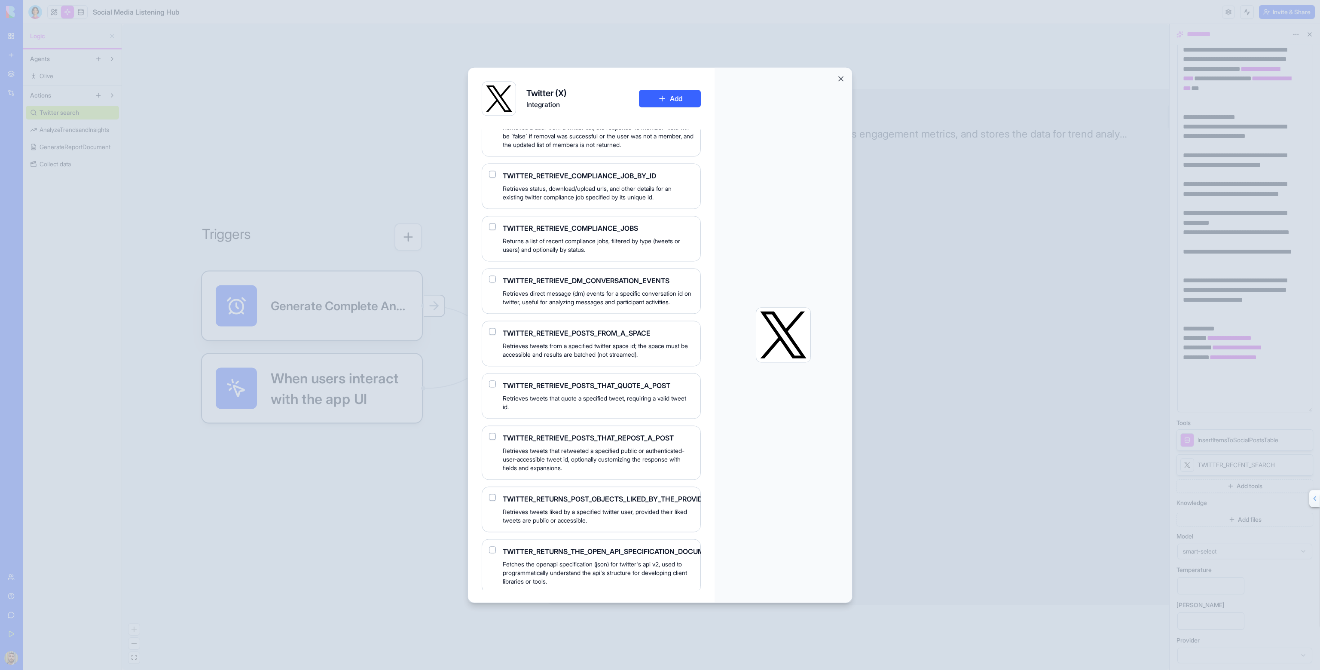
click at [491, 387] on button "button" at bounding box center [492, 383] width 7 height 7
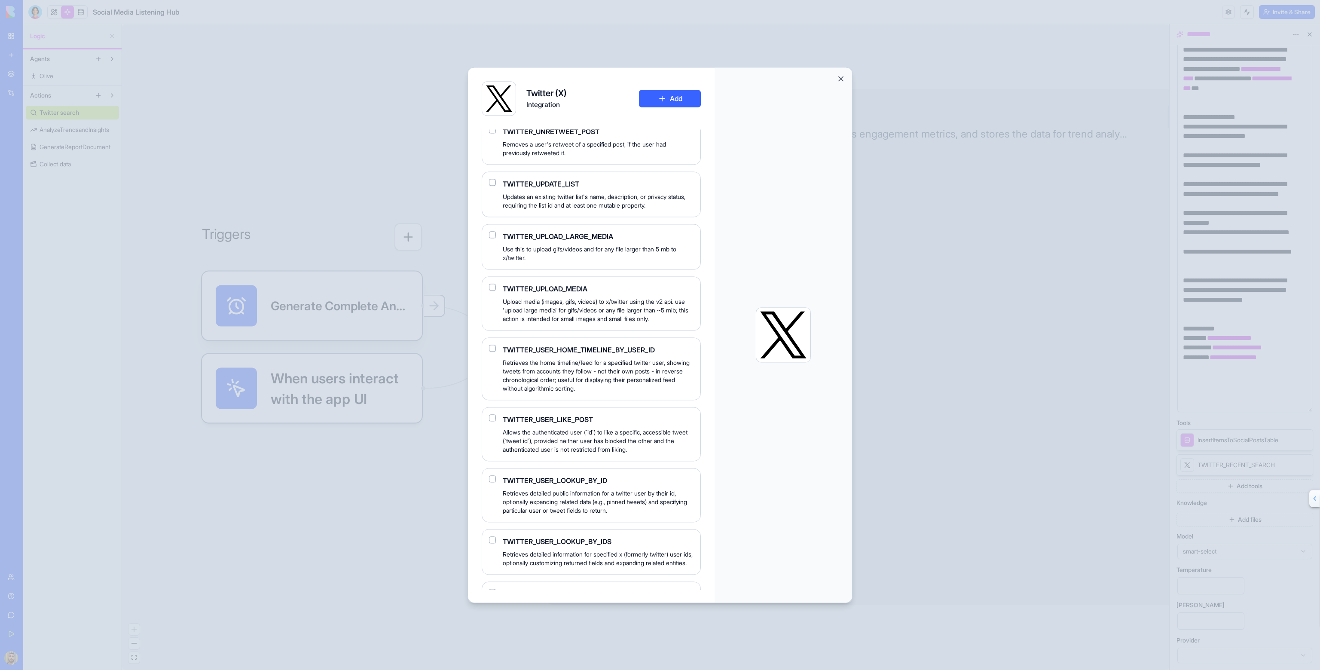
scroll to position [3839, 0]
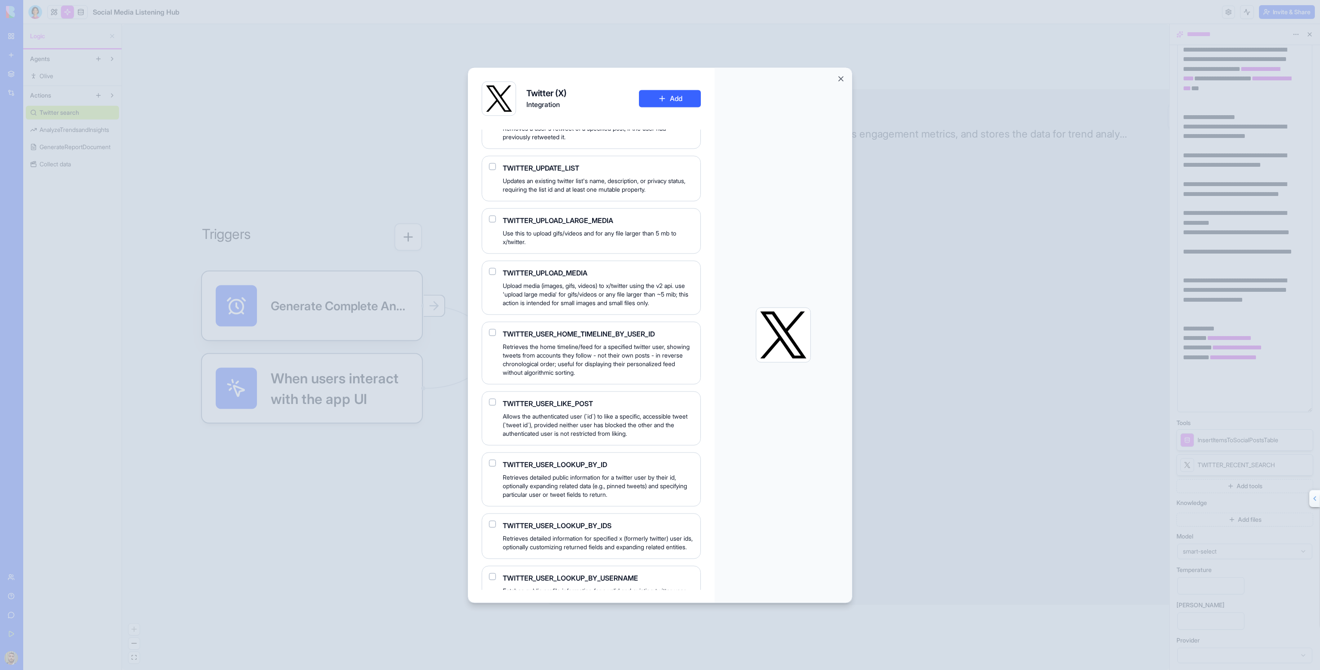
click at [492, 336] on button "button" at bounding box center [492, 332] width 7 height 7
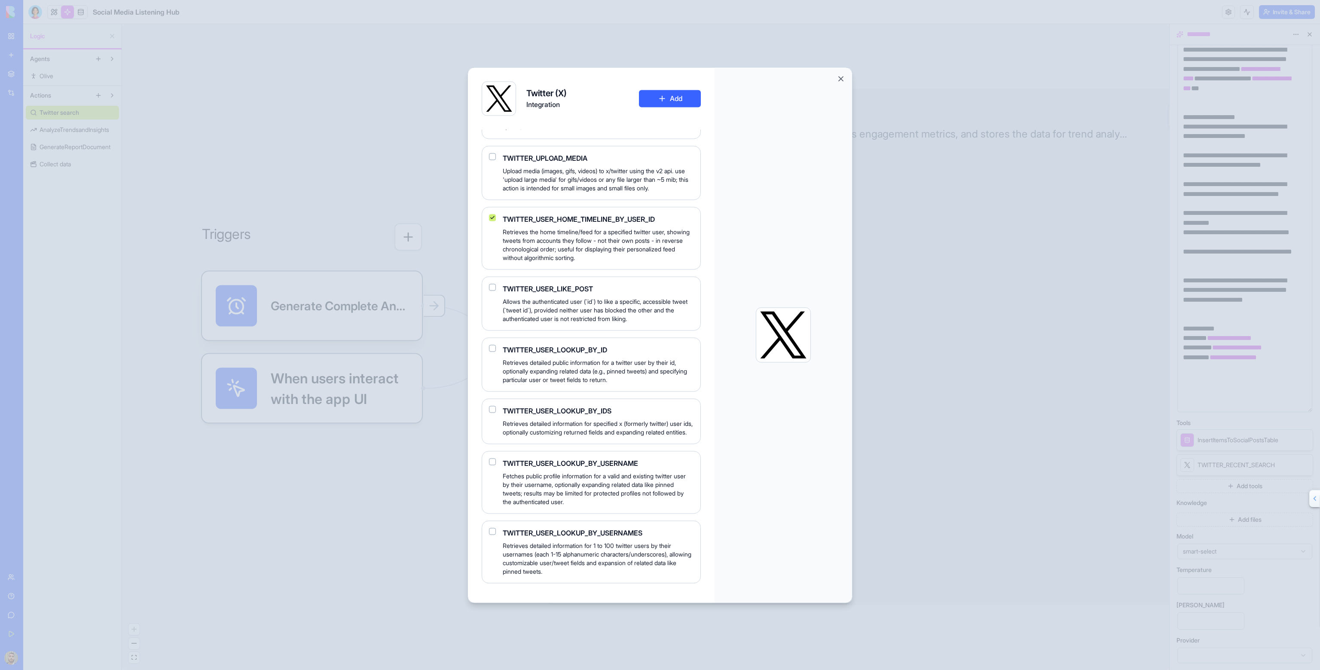
scroll to position [4011, 0]
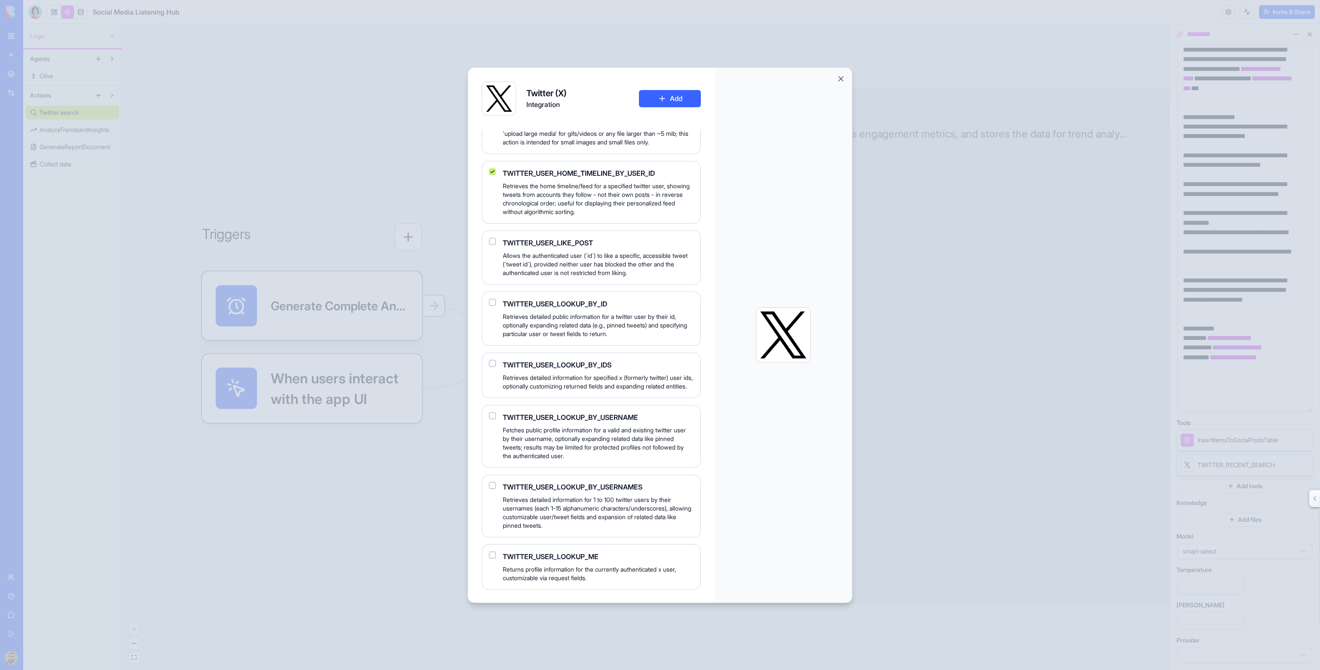
click at [492, 306] on button "button" at bounding box center [492, 302] width 7 height 7
click at [491, 367] on button "button" at bounding box center [492, 363] width 7 height 7
click at [491, 419] on button "button" at bounding box center [492, 415] width 7 height 7
click at [491, 483] on button "button" at bounding box center [492, 485] width 7 height 7
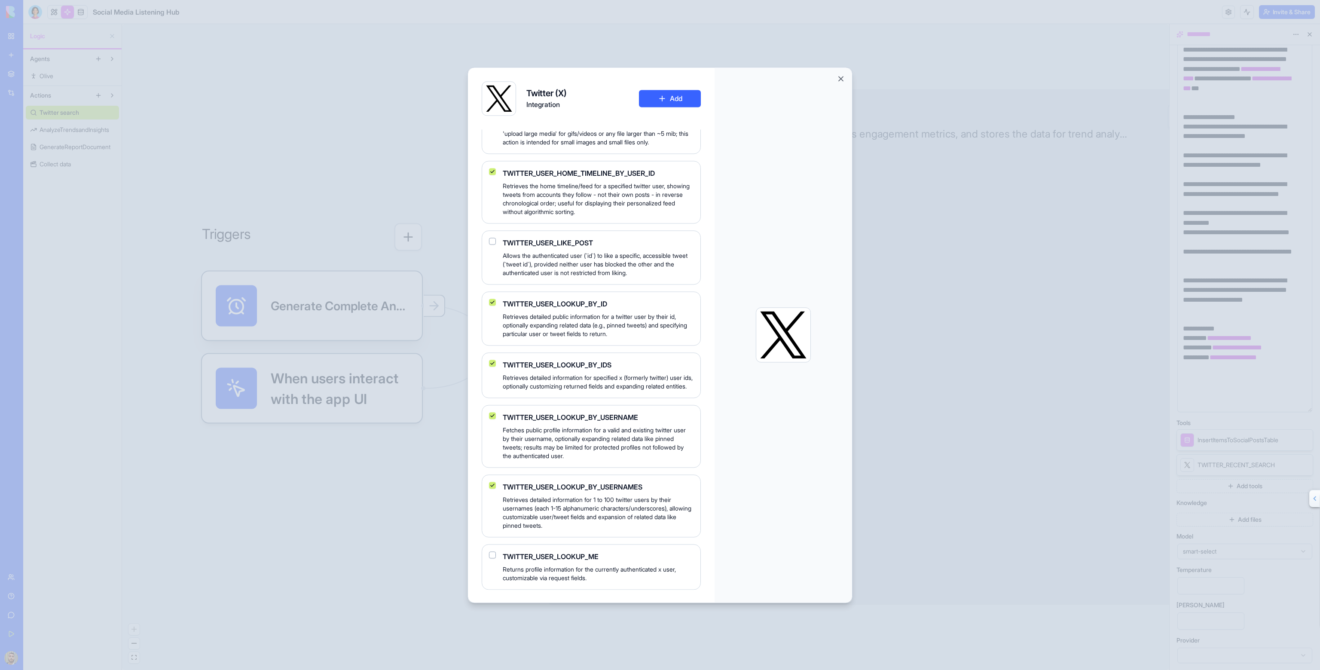
click at [682, 99] on button "Add" at bounding box center [670, 98] width 62 height 17
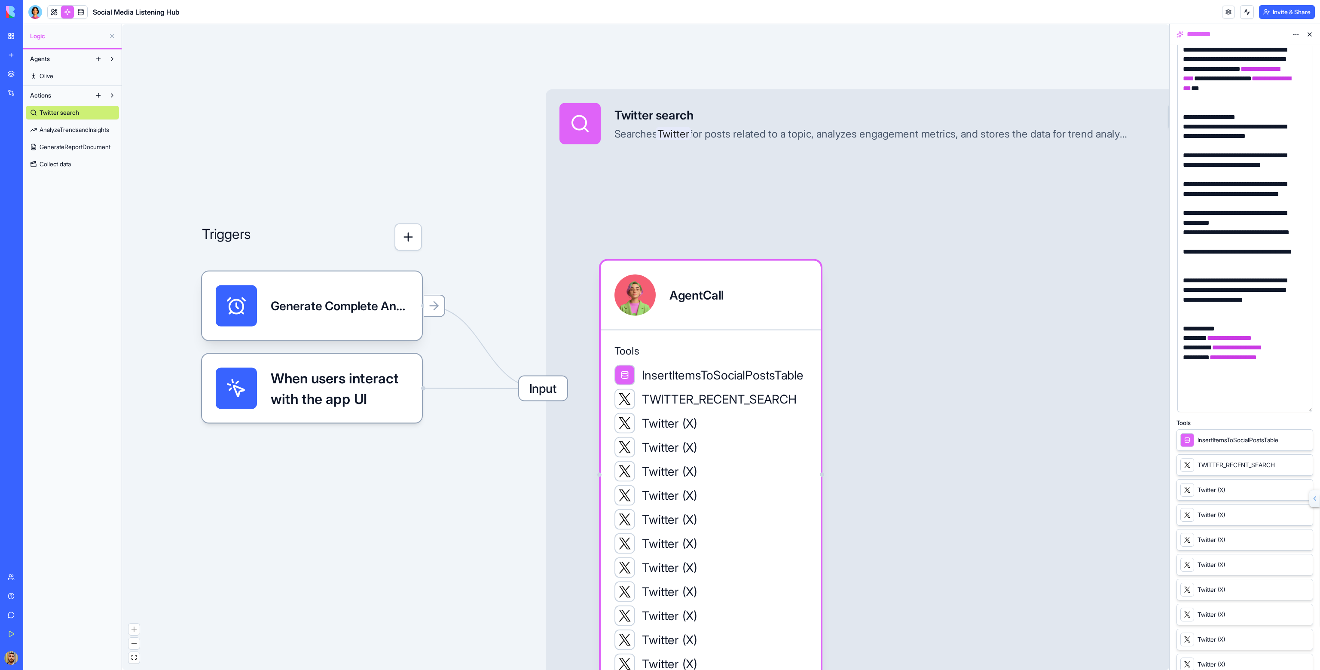
scroll to position [404, 0]
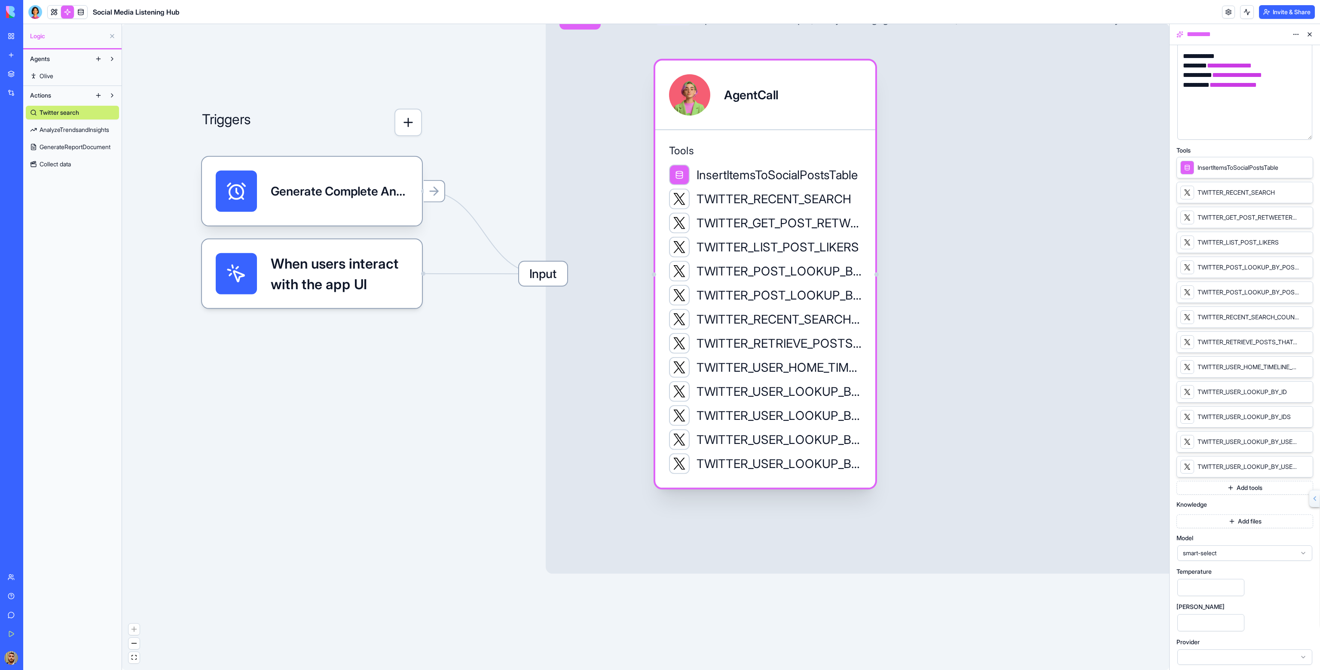
drag, startPoint x: 749, startPoint y: 211, endPoint x: 805, endPoint y: 69, distance: 152.4
click at [805, 68] on div "AgentCall" at bounding box center [765, 95] width 220 height 69
click at [1242, 484] on button "Add tools" at bounding box center [1245, 488] width 137 height 14
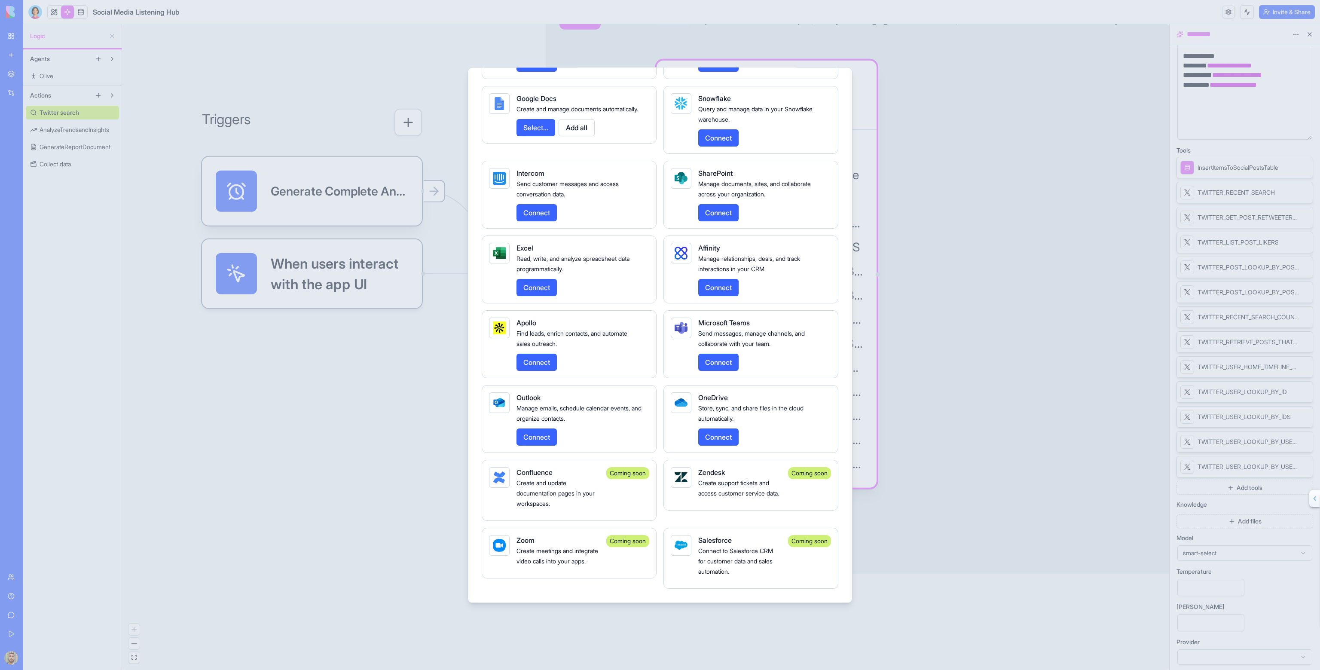
scroll to position [1672, 0]
click at [547, 358] on button "Connect" at bounding box center [537, 362] width 40 height 17
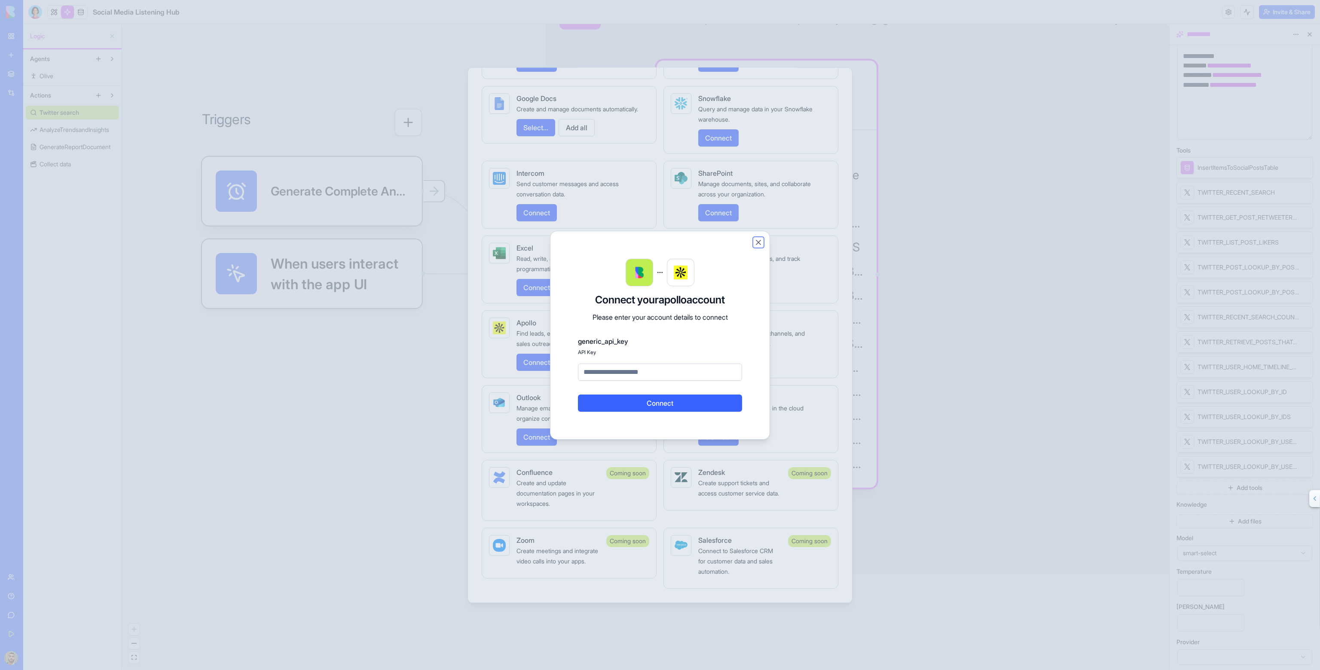
click at [758, 242] on button "Close" at bounding box center [758, 242] width 9 height 9
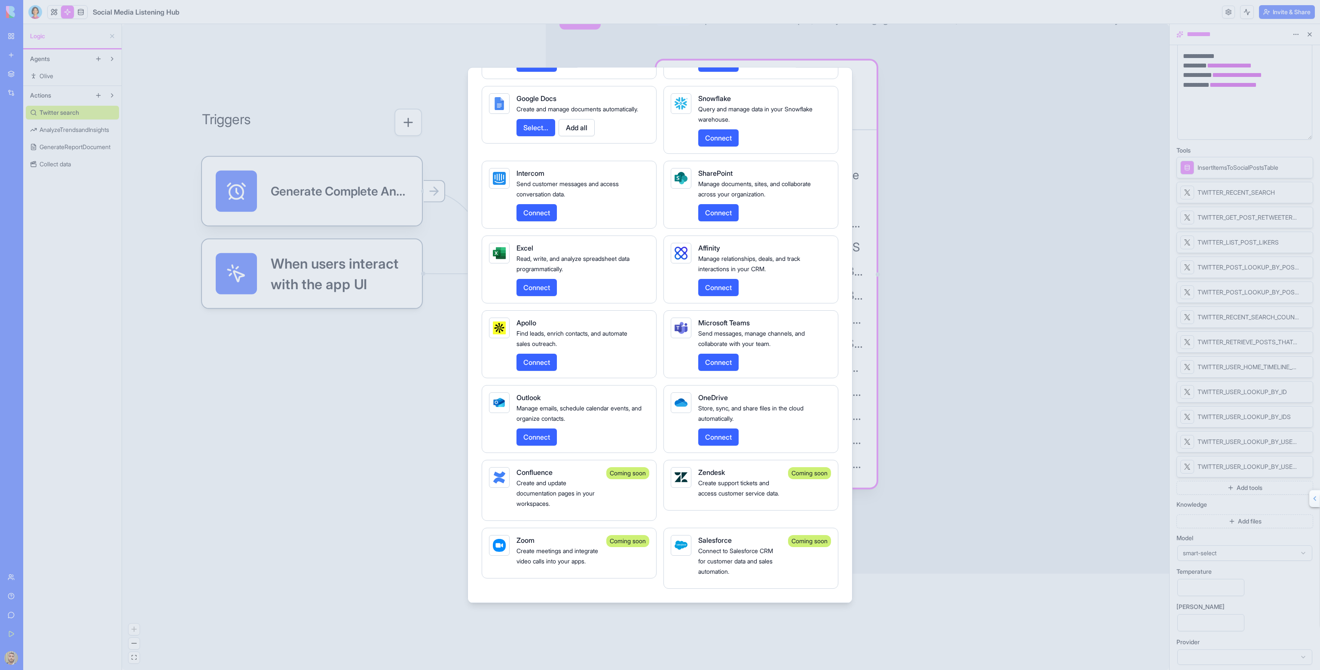
click at [912, 109] on div at bounding box center [660, 335] width 1320 height 670
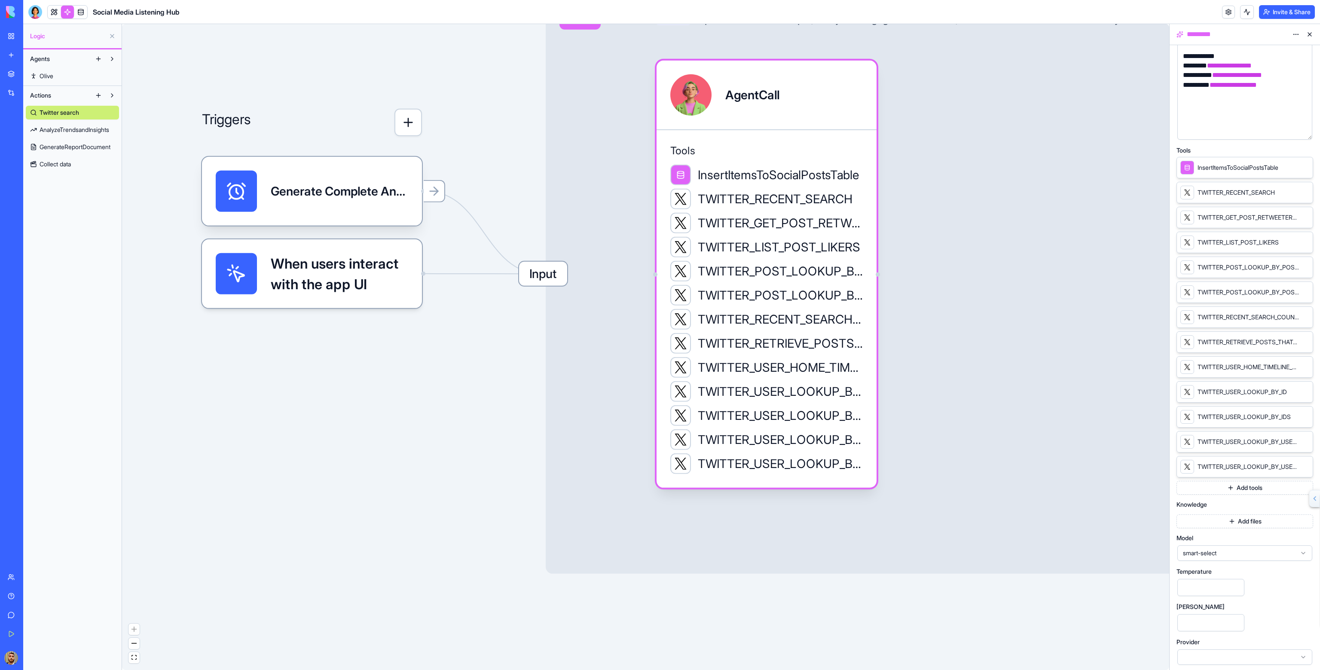
click at [1249, 487] on button "Add tools" at bounding box center [1245, 488] width 137 height 14
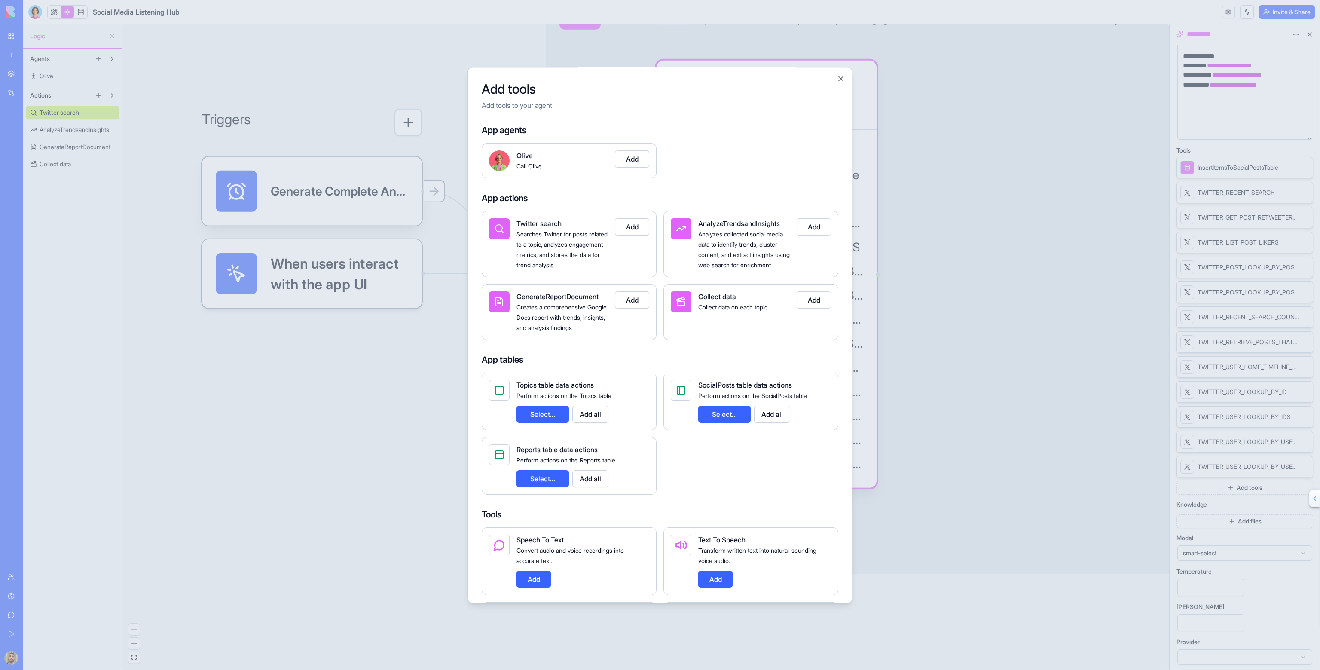
click at [959, 208] on div at bounding box center [660, 335] width 1320 height 670
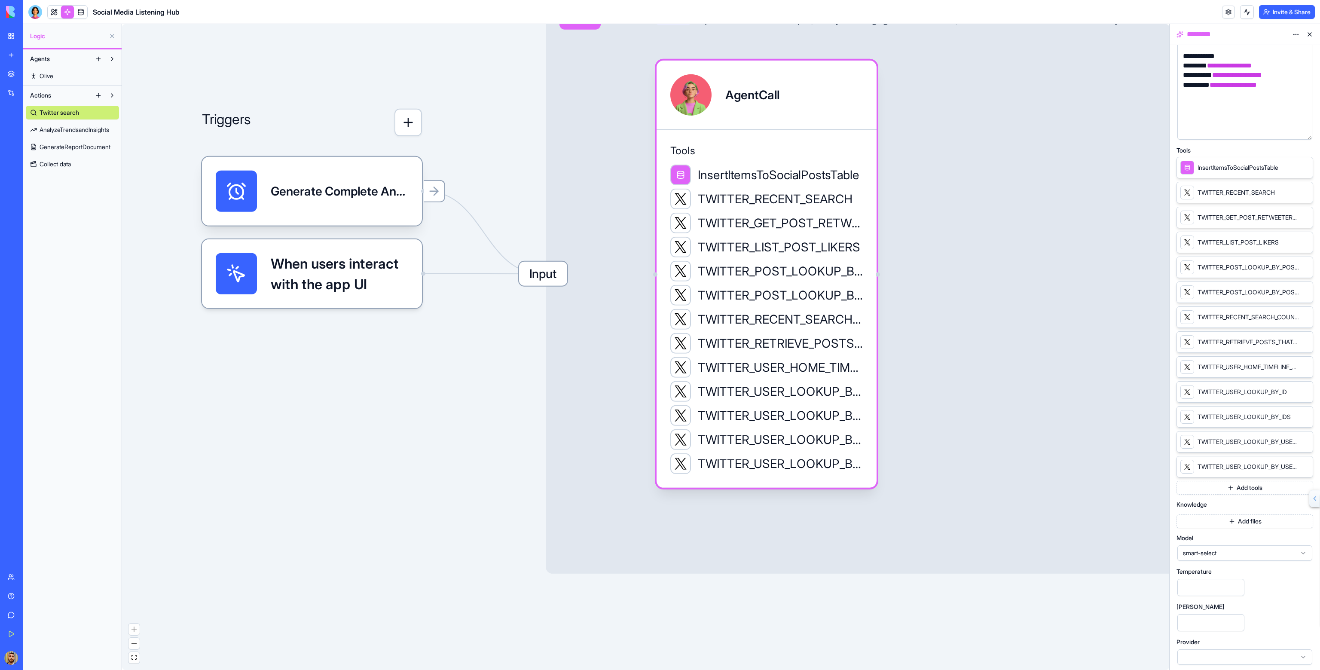
click at [1214, 516] on button "Add files" at bounding box center [1245, 521] width 137 height 14
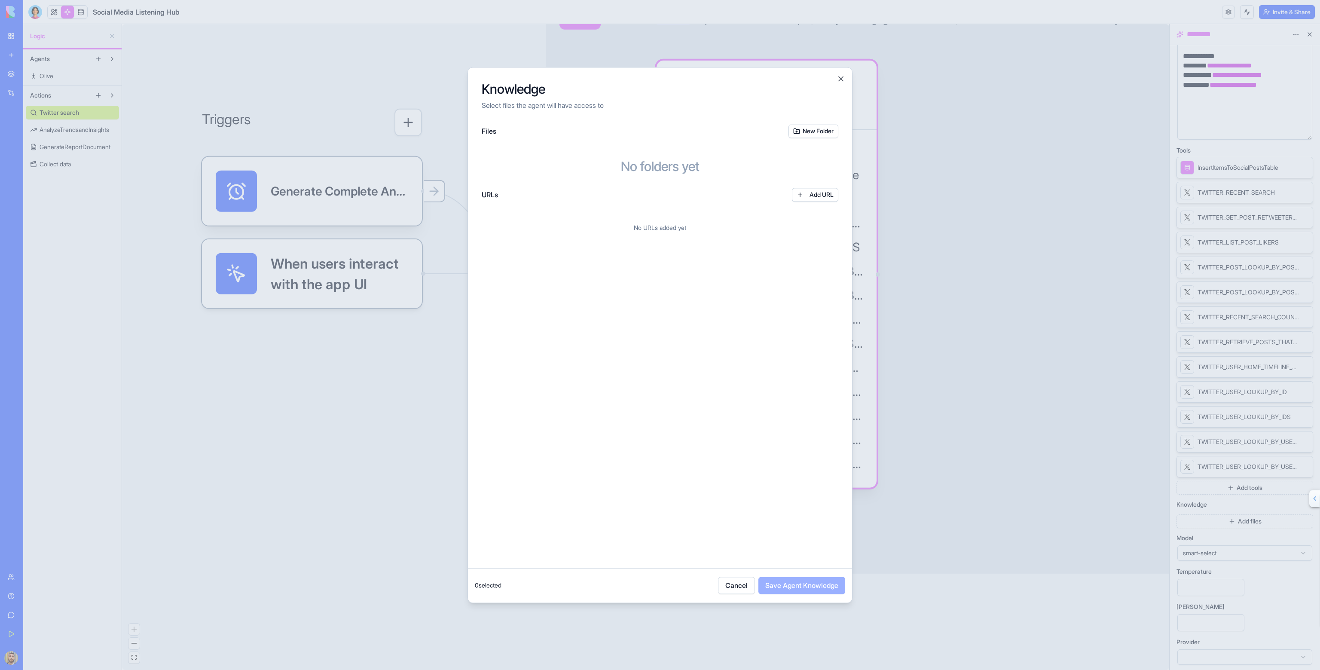
click at [918, 214] on div at bounding box center [660, 335] width 1320 height 670
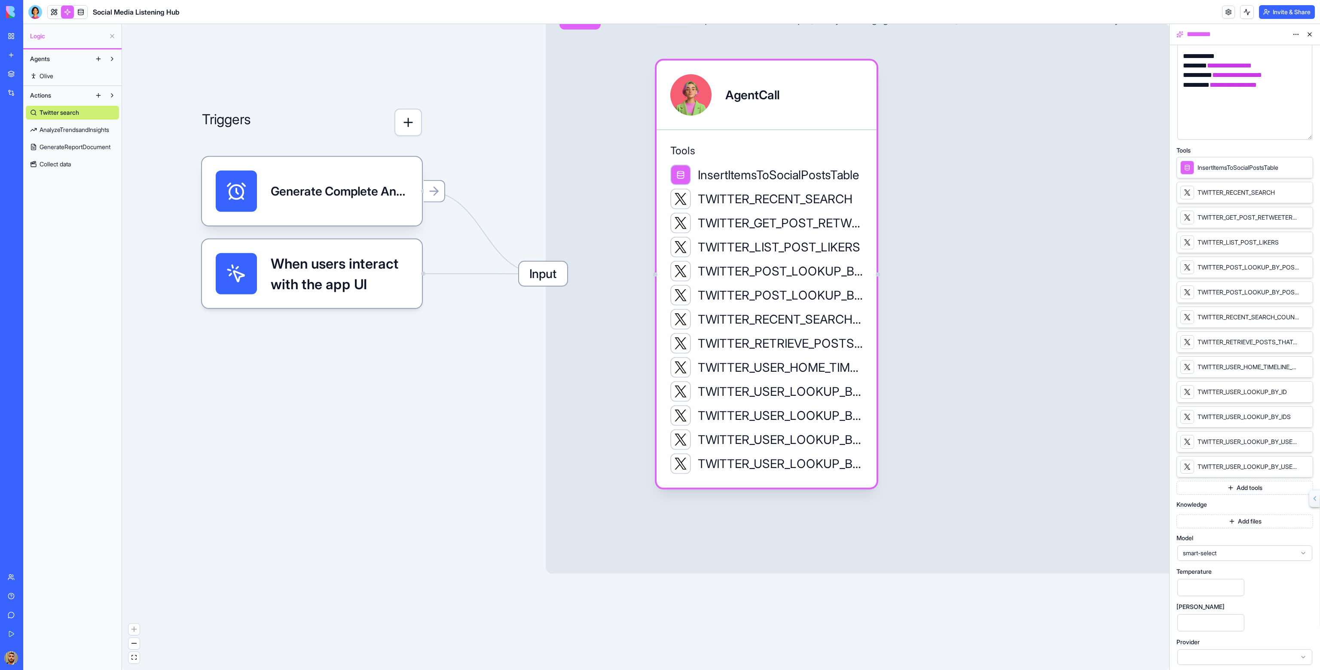
click at [1232, 483] on button "Add tools" at bounding box center [1245, 488] width 137 height 14
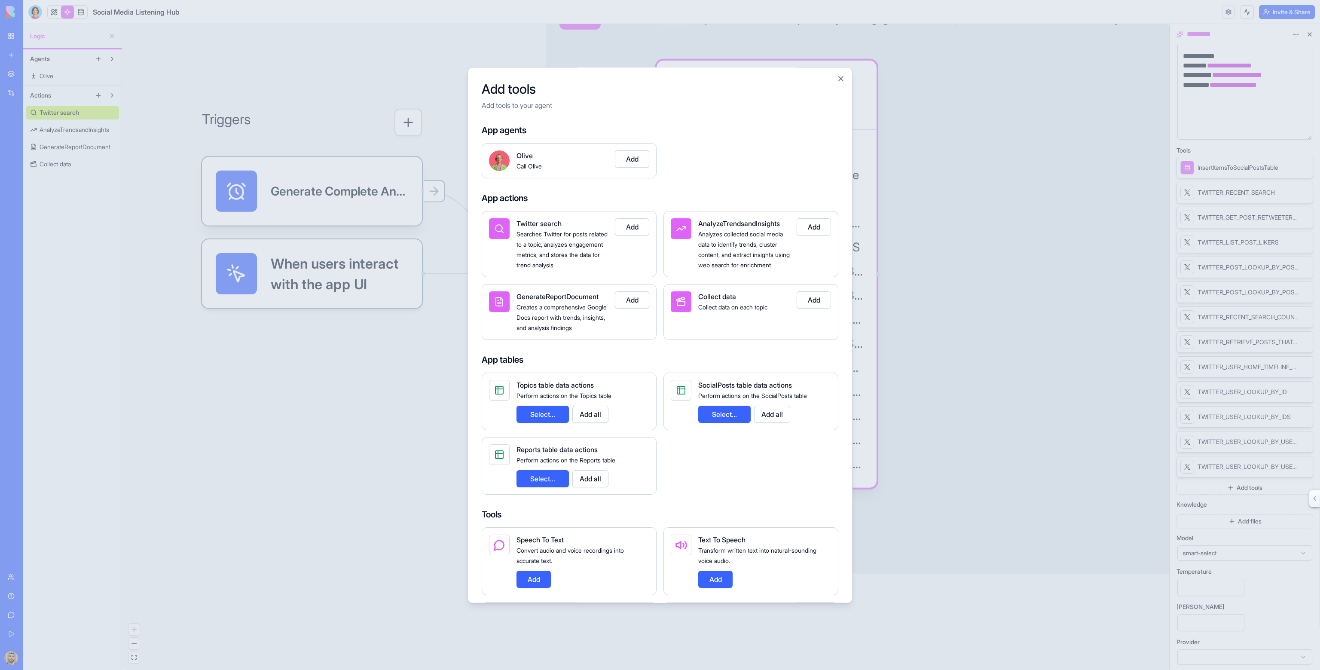
click at [737, 419] on button "Select..." at bounding box center [724, 414] width 52 height 17
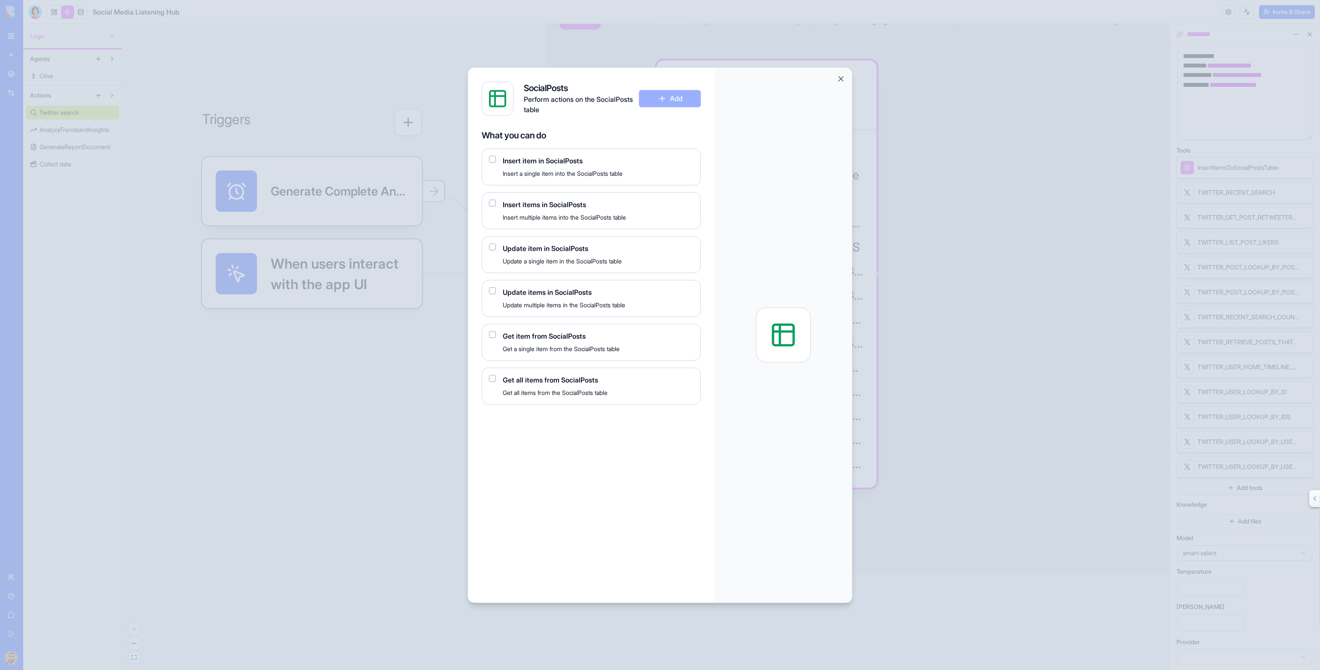
click at [490, 202] on button "button" at bounding box center [492, 202] width 7 height 7
drag, startPoint x: 590, startPoint y: 129, endPoint x: 626, endPoint y: 87, distance: 55.2
click at [625, 86] on h4 "SocialPosts" at bounding box center [581, 88] width 115 height 12
click at [654, 101] on button "Add" at bounding box center [670, 98] width 62 height 17
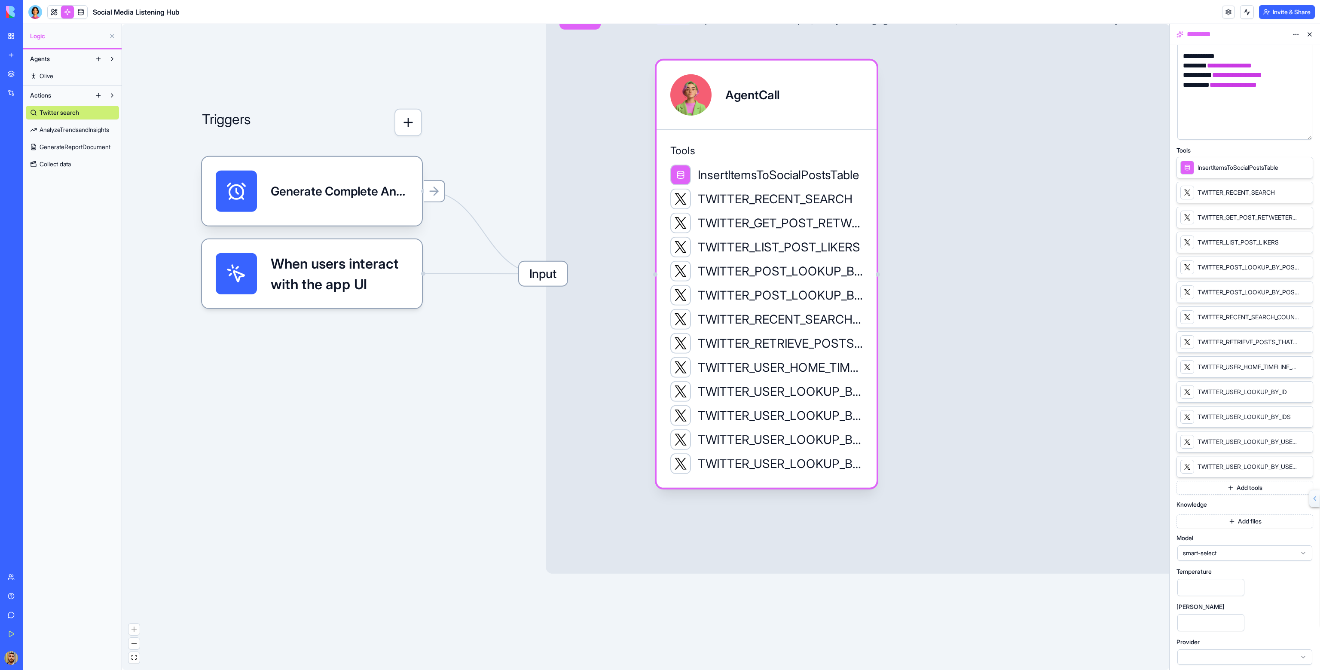
click at [1217, 481] on button "Add tools" at bounding box center [1245, 488] width 137 height 14
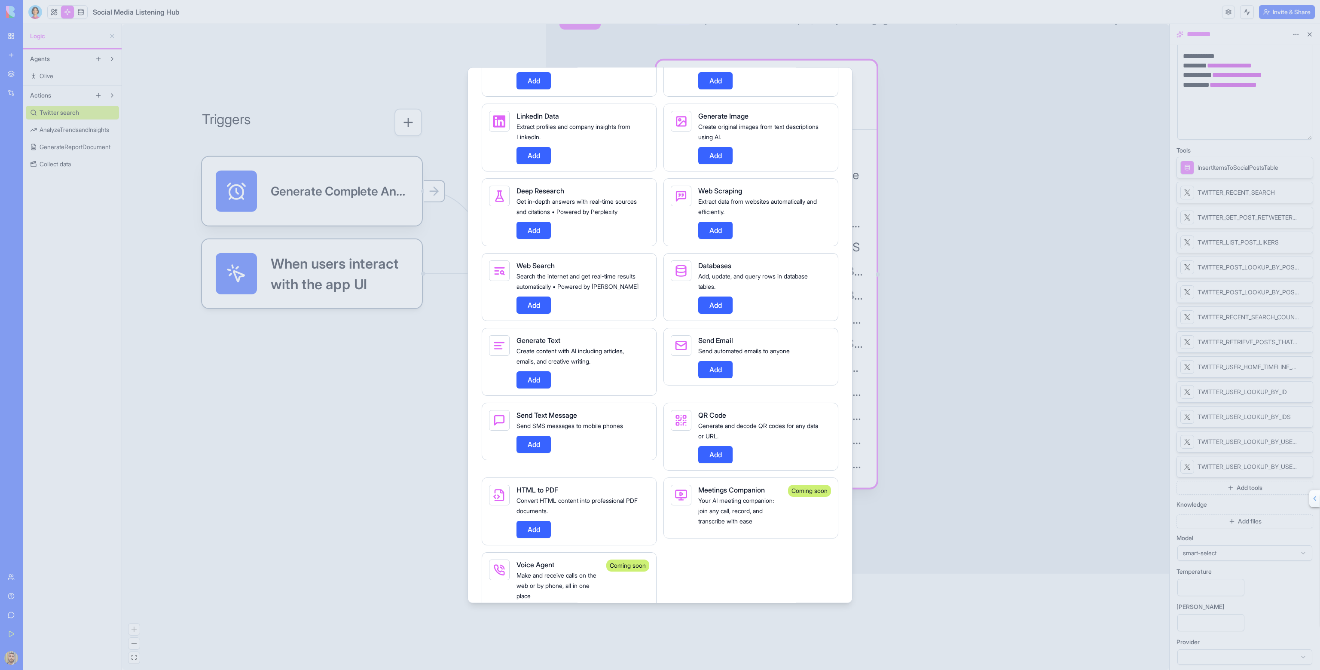
scroll to position [469, 0]
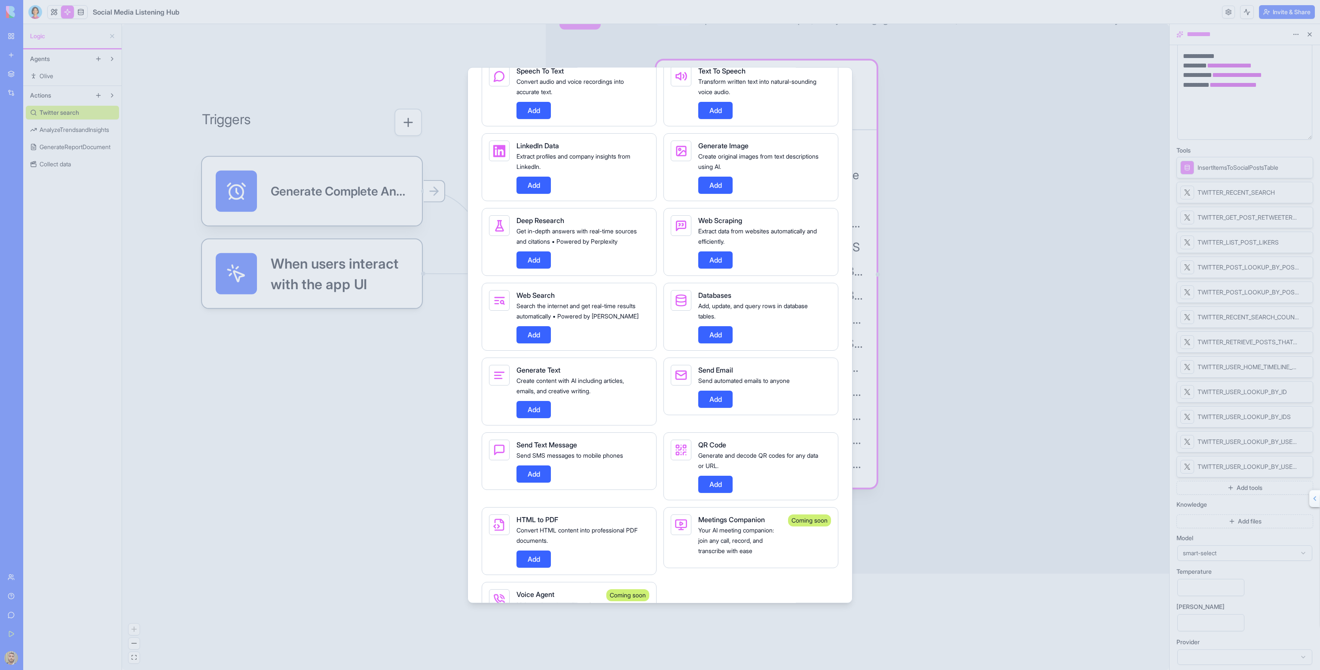
click at [713, 343] on button "Add" at bounding box center [715, 334] width 34 height 17
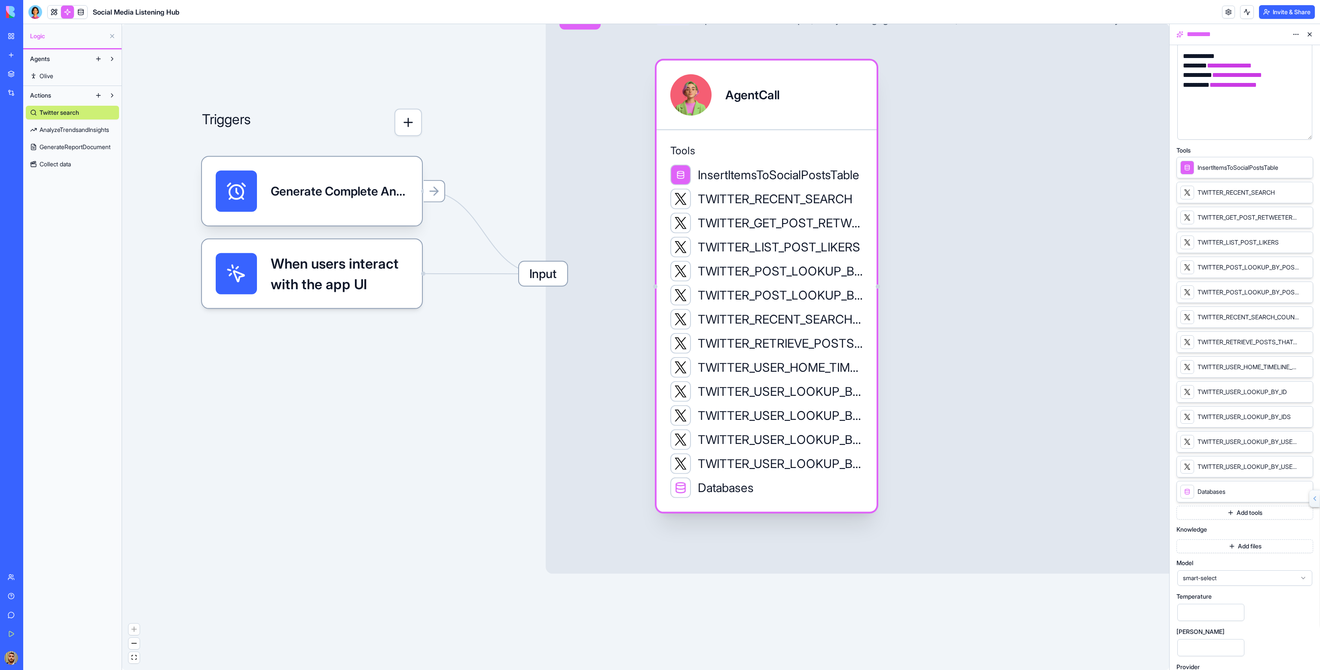
click at [731, 493] on span "Databases" at bounding box center [726, 487] width 56 height 17
click at [684, 493] on div at bounding box center [681, 488] width 12 height 12
click at [1184, 489] on div at bounding box center [1187, 492] width 6 height 6
click at [1214, 487] on span "Databases" at bounding box center [1212, 491] width 28 height 9
click at [1278, 495] on div "Databases" at bounding box center [1245, 491] width 137 height 21
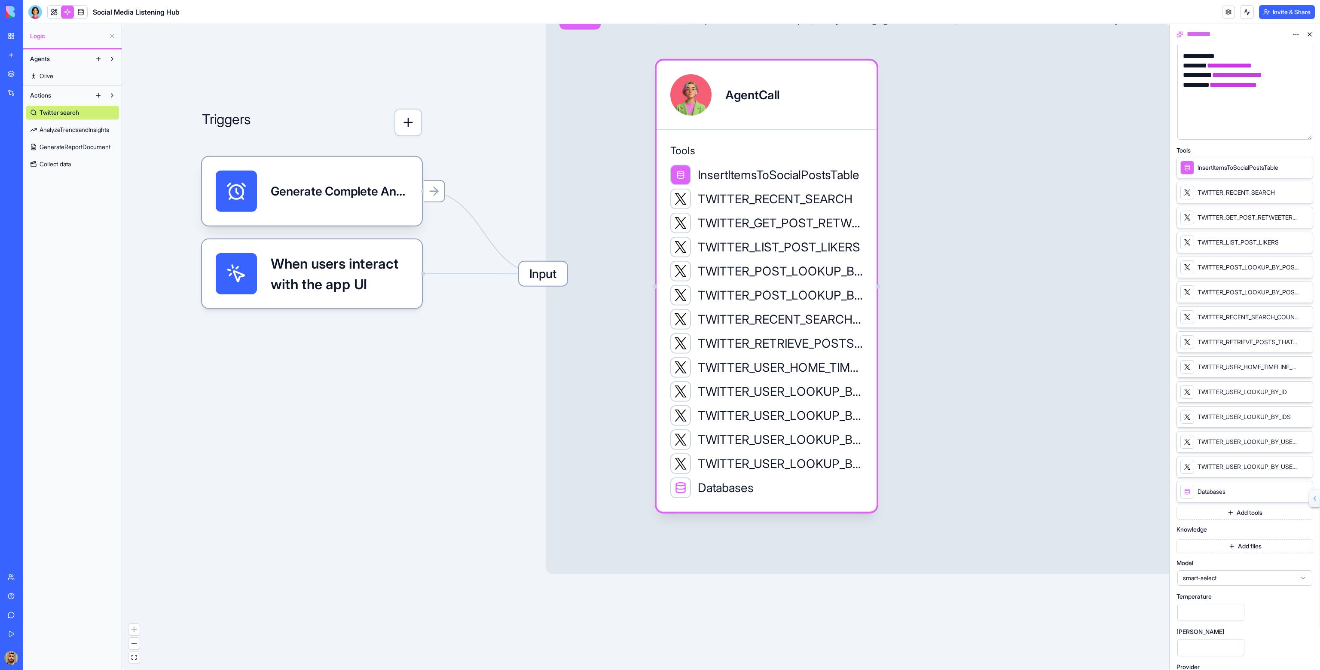
click at [1300, 488] on button at bounding box center [1304, 491] width 10 height 10
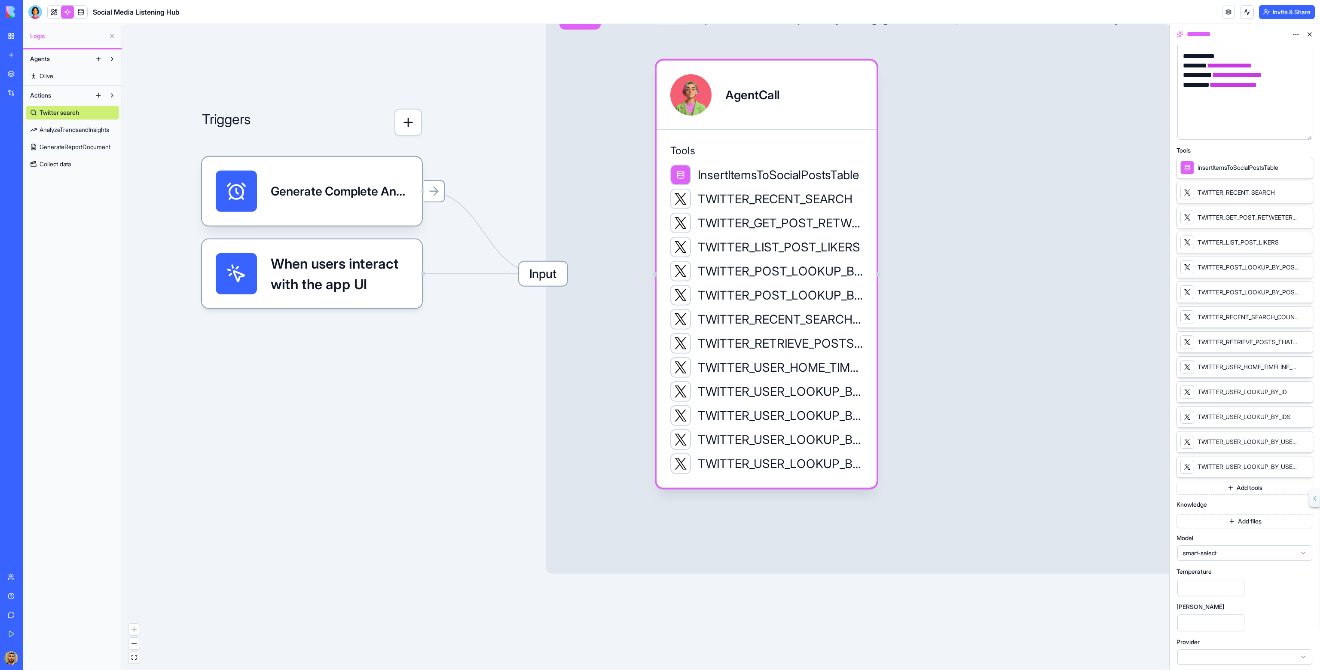
click at [1264, 489] on button "Add tools" at bounding box center [1245, 488] width 137 height 14
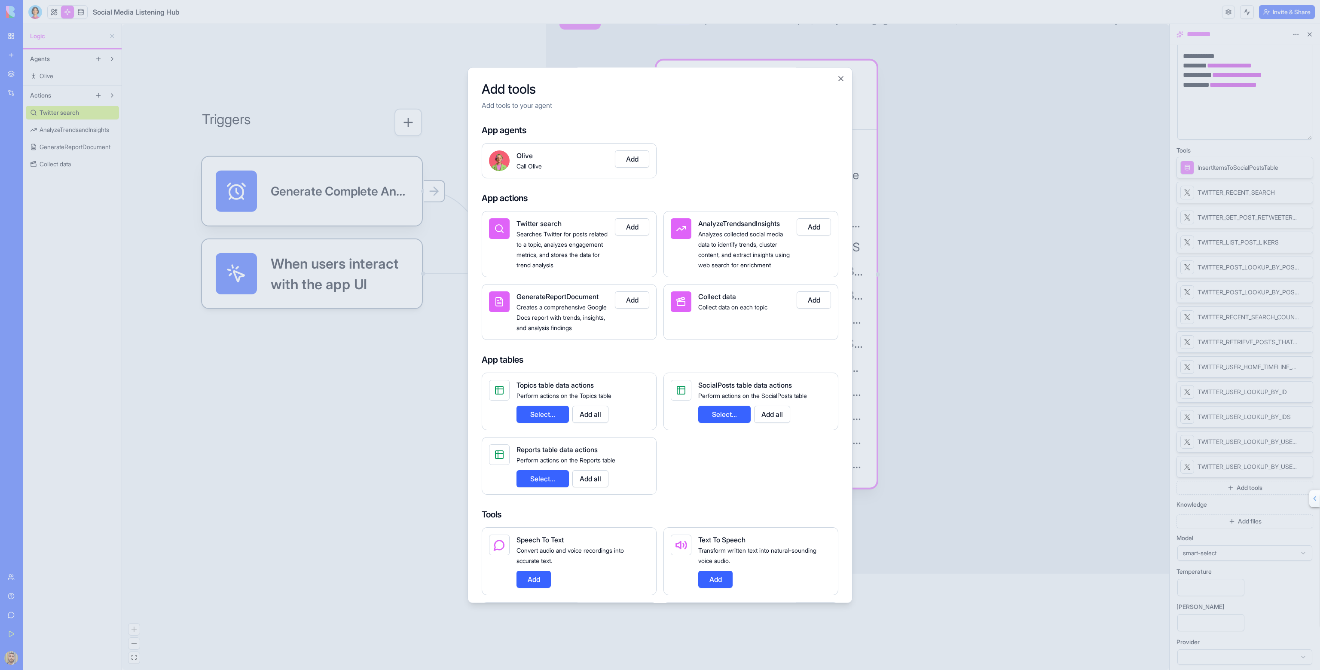
click at [738, 422] on button "Select..." at bounding box center [724, 414] width 52 height 17
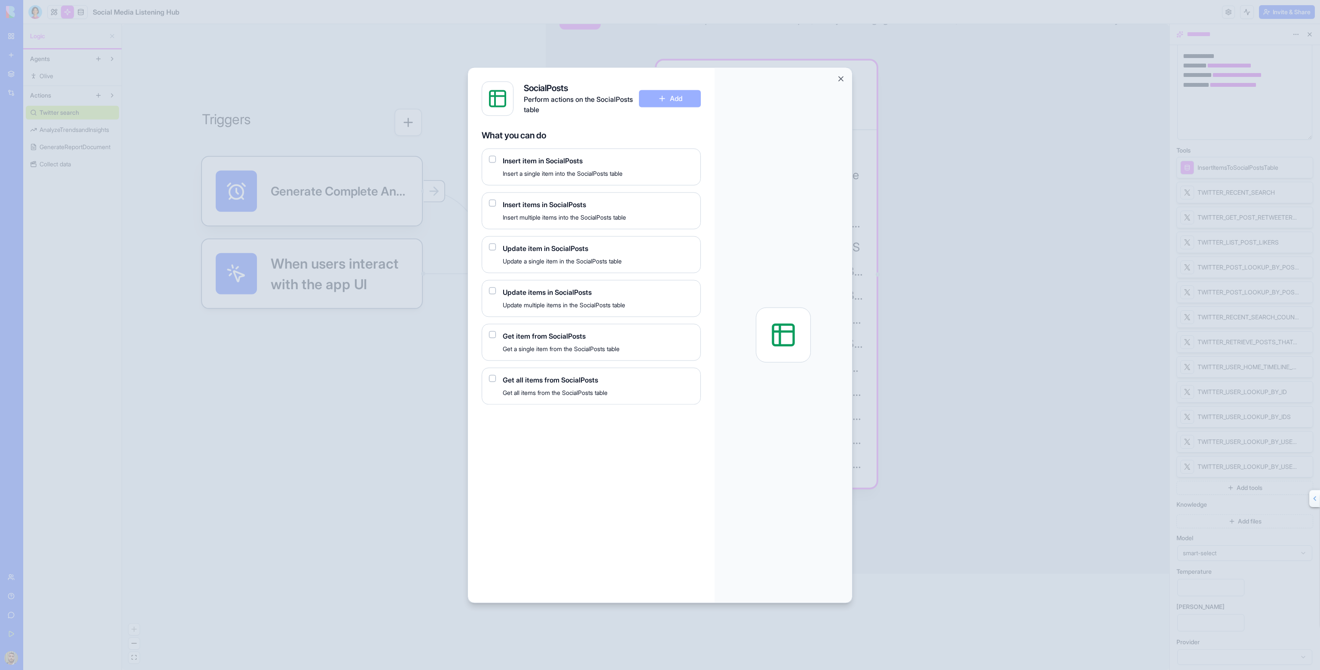
click at [651, 254] on div "Update item in SocialPosts Update a single item in the SocialPosts table" at bounding box center [598, 254] width 191 height 22
click at [490, 244] on button "button" at bounding box center [492, 246] width 7 height 7
click at [496, 290] on div "Update items in SocialPosts Update multiple items in the SocialPosts table" at bounding box center [591, 298] width 219 height 37
click at [490, 290] on button "button" at bounding box center [492, 290] width 7 height 7
click at [673, 100] on button "Add" at bounding box center [670, 98] width 62 height 17
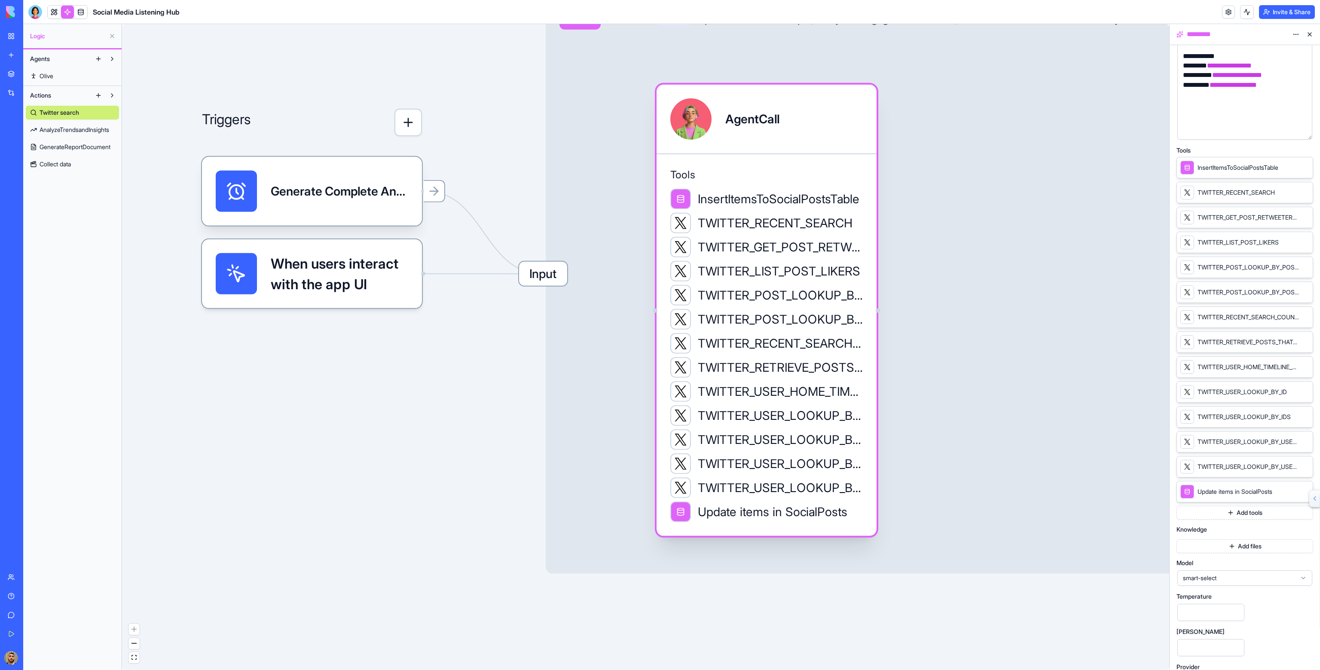
drag, startPoint x: 715, startPoint y: 171, endPoint x: 715, endPoint y: 158, distance: 13.8
click at [715, 158] on div "Tools InsertItemsToSocialPostsTable TWITTER_RECENT_SEARCH TWITTER_GET_POST_RETW…" at bounding box center [767, 344] width 220 height 382
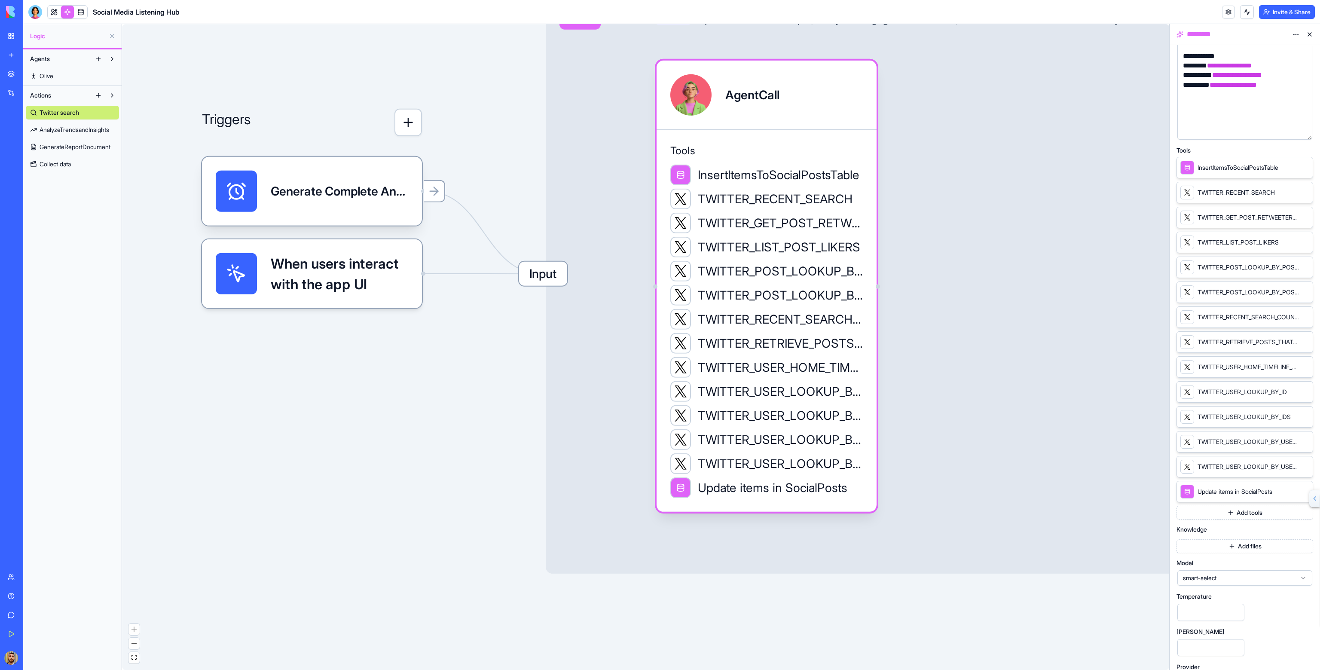
click at [1305, 166] on icon at bounding box center [1303, 166] width 3 height 3
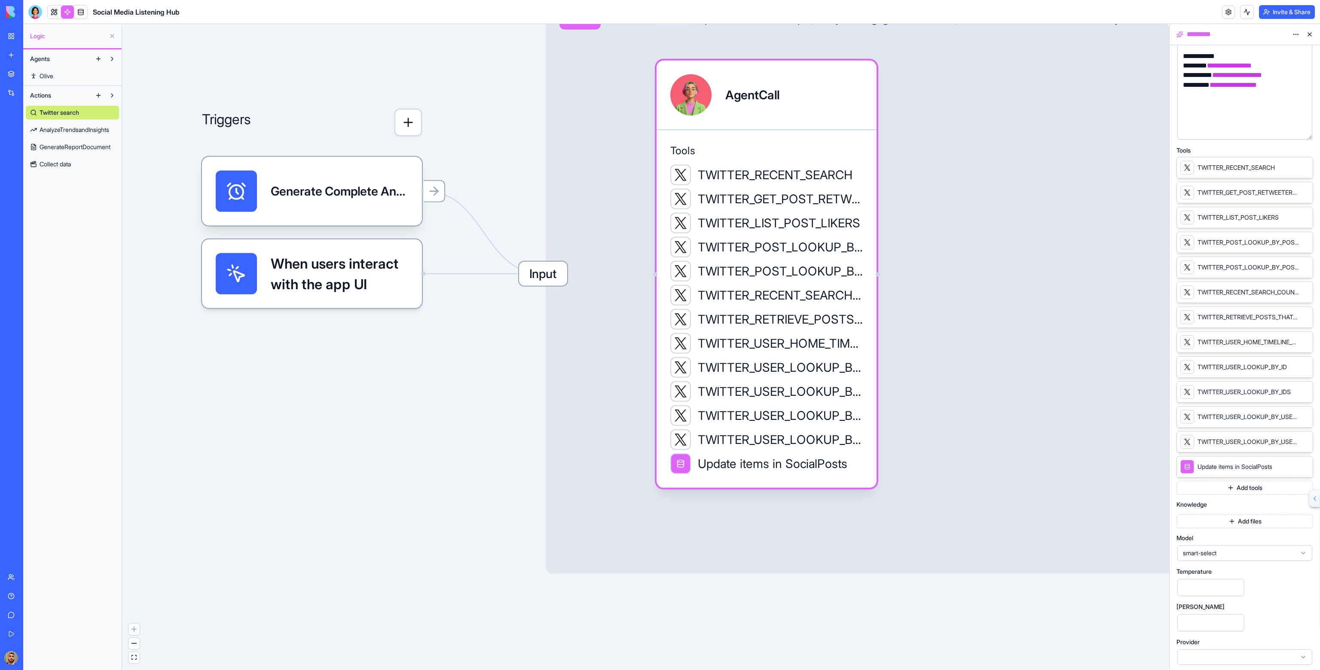
click at [1255, 484] on button "Add tools" at bounding box center [1245, 488] width 137 height 14
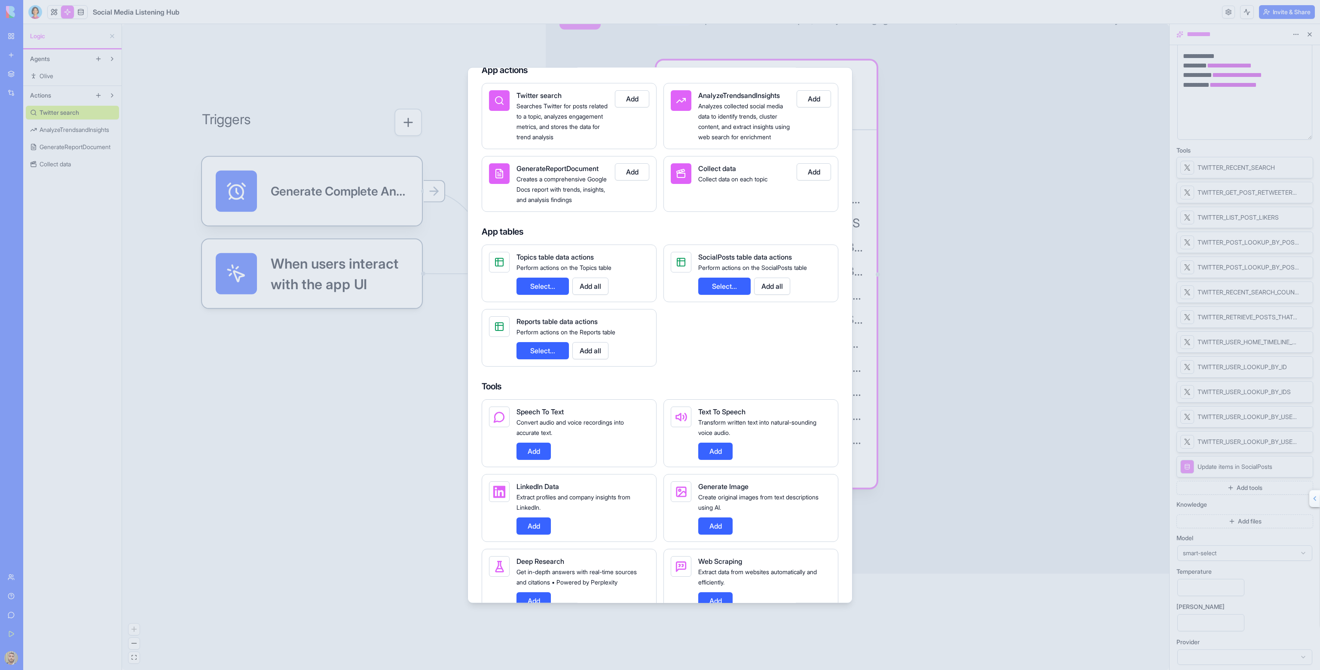
scroll to position [57, 0]
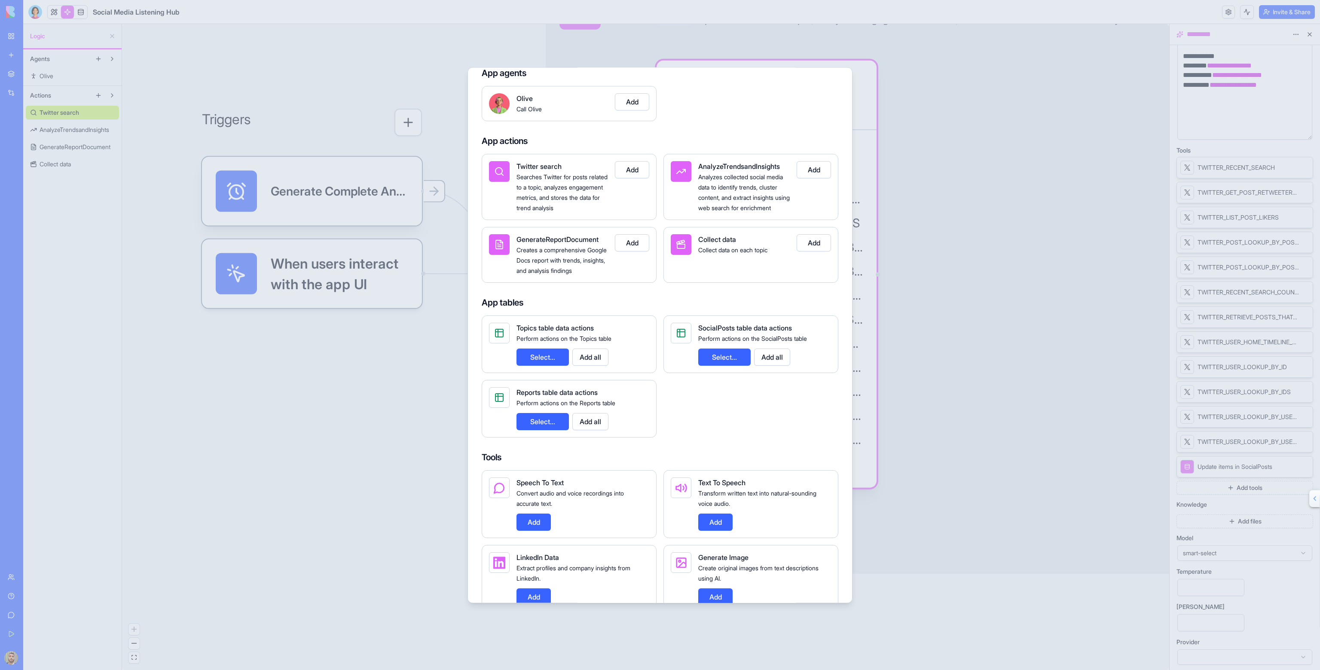
click at [722, 366] on button "Select..." at bounding box center [724, 356] width 52 height 17
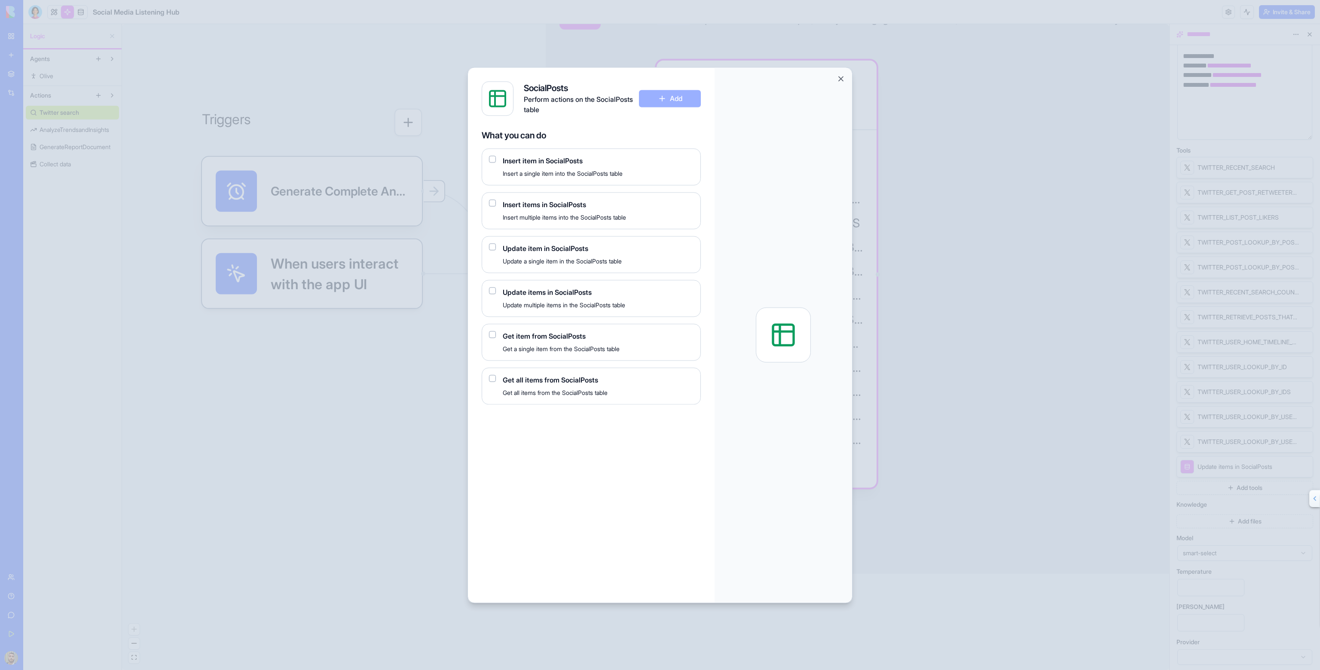
click at [524, 164] on span "Insert item in SocialPosts" at bounding box center [598, 161] width 191 height 10
click at [492, 158] on button "button" at bounding box center [492, 159] width 7 height 7
click at [492, 200] on button "button" at bounding box center [492, 202] width 7 height 7
click at [492, 246] on button "button" at bounding box center [492, 246] width 7 height 7
click at [492, 286] on div "Update items in SocialPosts Update multiple items in the SocialPosts table" at bounding box center [591, 298] width 219 height 37
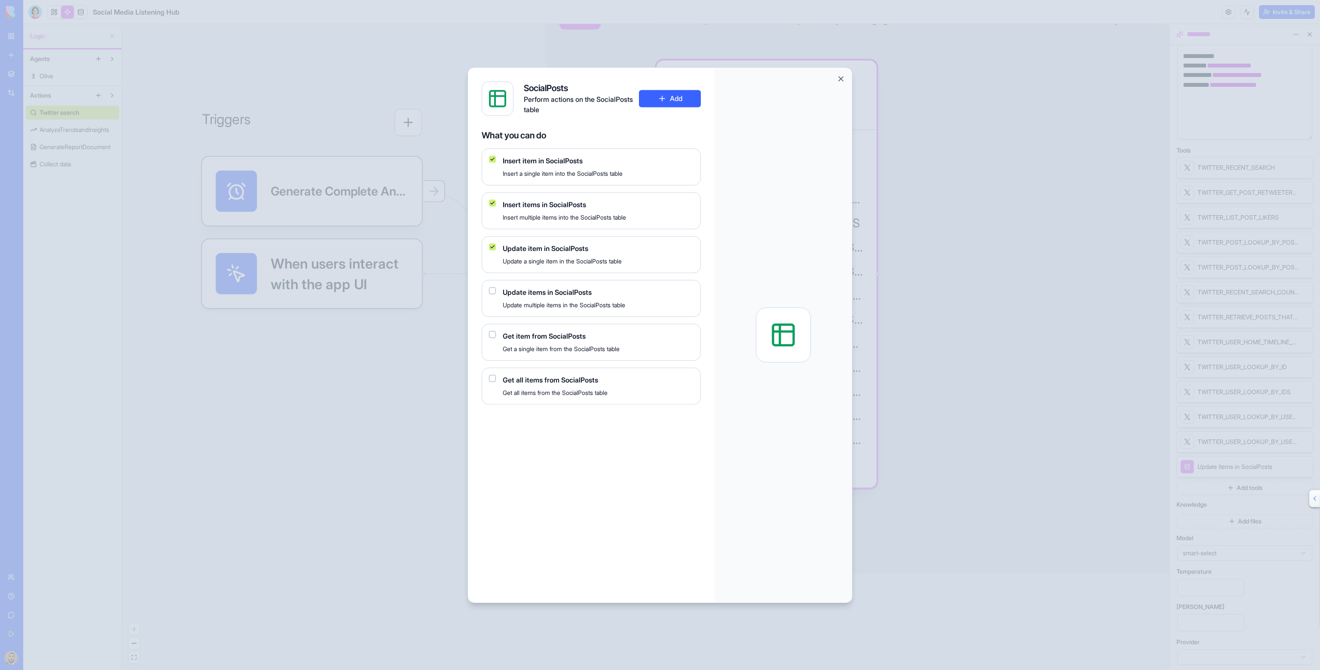
click at [492, 289] on button "button" at bounding box center [492, 290] width 7 height 7
click at [492, 288] on button "button" at bounding box center [492, 290] width 7 height 7
click at [492, 159] on button "button" at bounding box center [492, 159] width 7 height 7
click at [491, 291] on button "button" at bounding box center [492, 290] width 7 height 7
click at [492, 158] on button "button" at bounding box center [492, 159] width 7 height 7
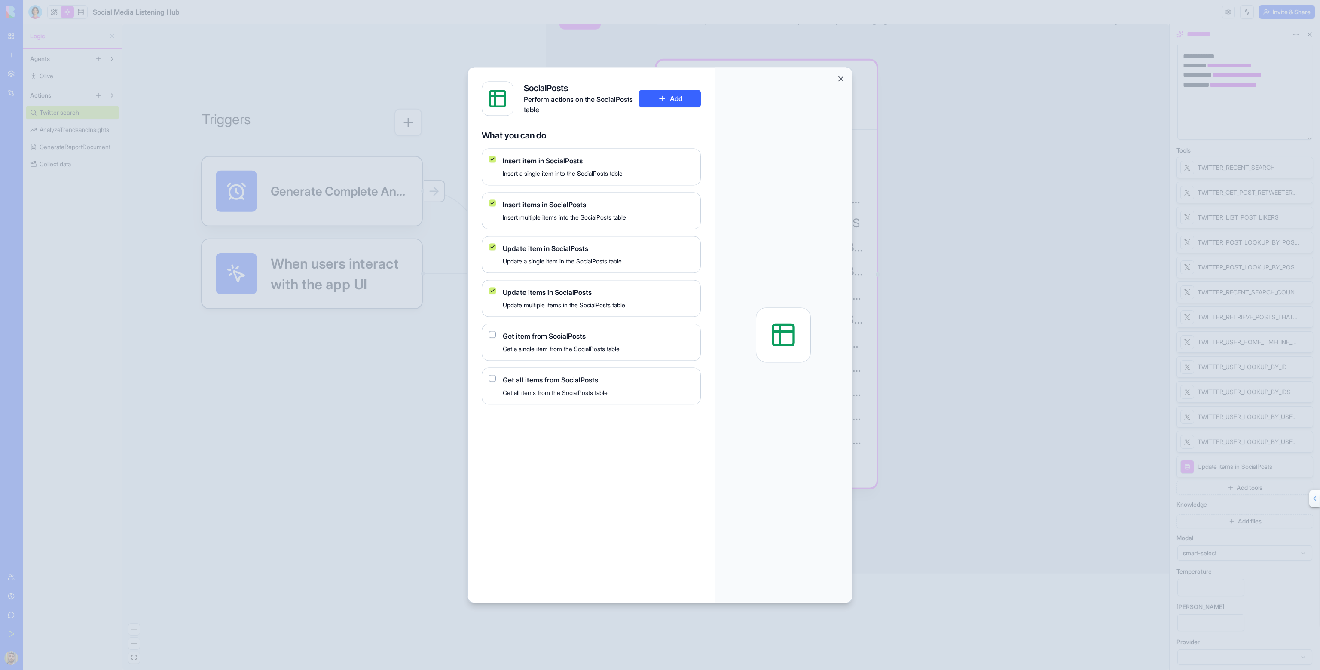
click at [665, 95] on button "Add" at bounding box center [670, 98] width 62 height 17
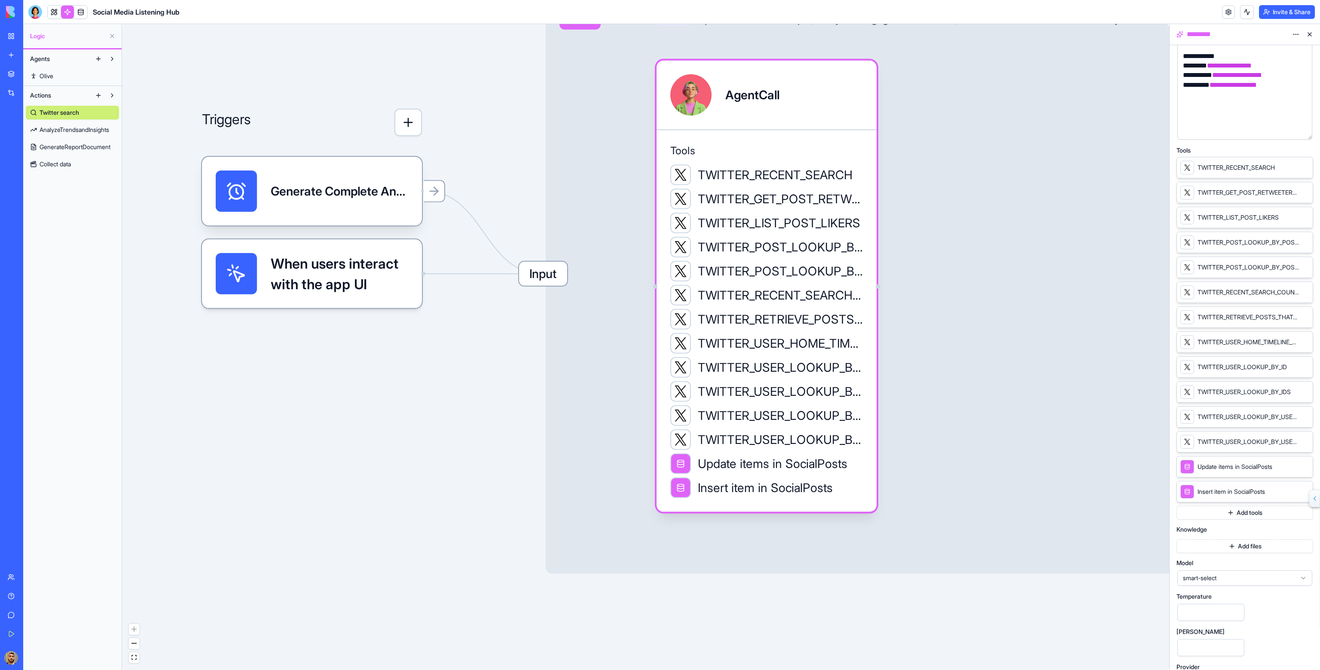
click at [1245, 507] on button "Add tools" at bounding box center [1245, 513] width 137 height 14
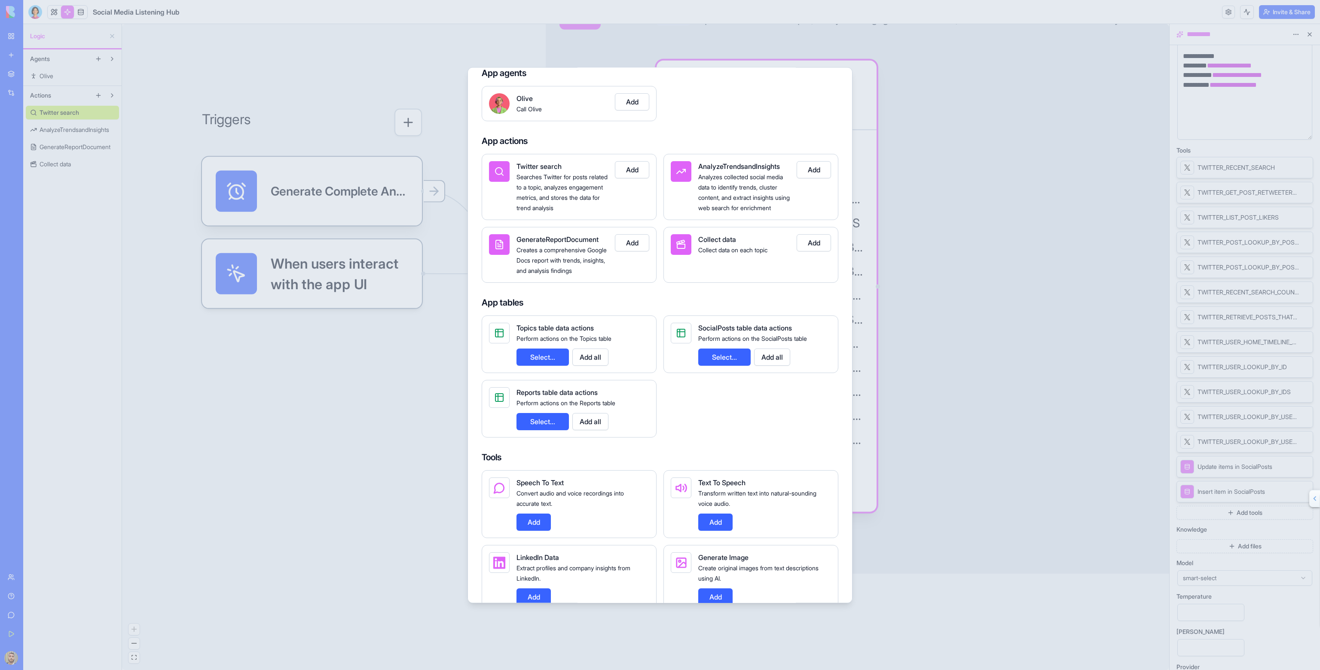
click at [722, 366] on button "Select..." at bounding box center [724, 356] width 52 height 17
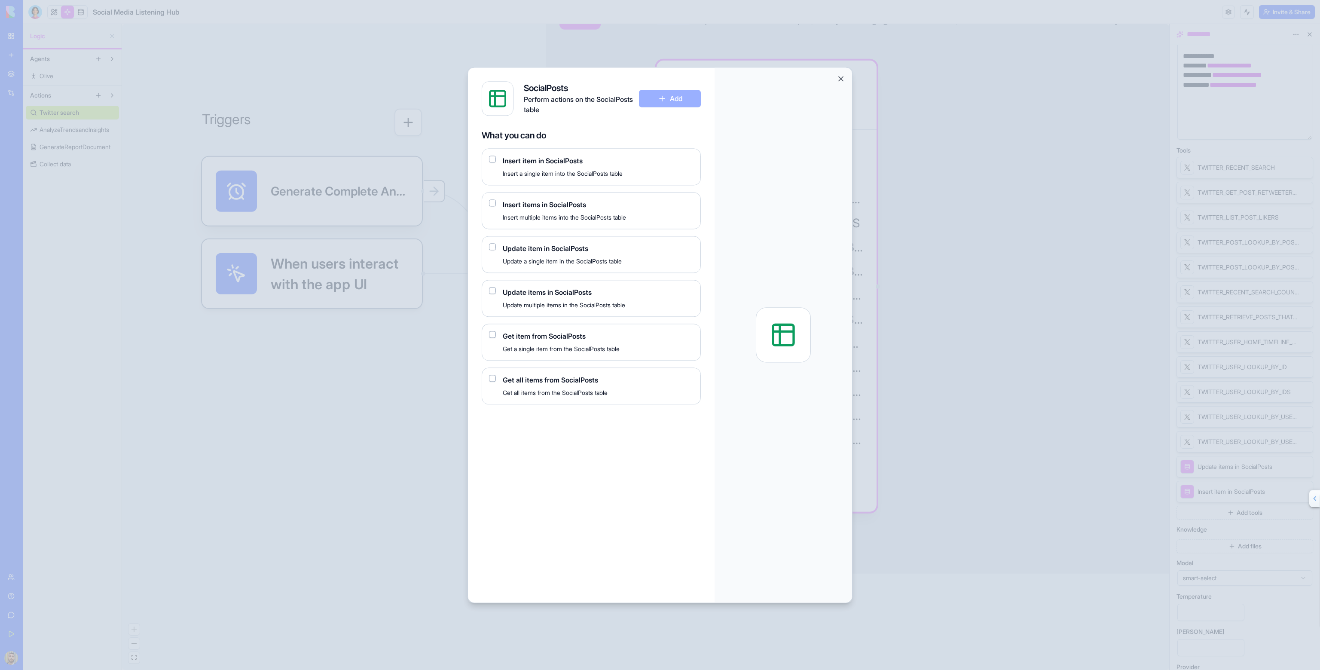
click at [543, 206] on span "Insert items in SocialPosts" at bounding box center [598, 204] width 191 height 10
click at [490, 202] on button "button" at bounding box center [492, 202] width 7 height 7
click at [663, 97] on button "Add" at bounding box center [670, 98] width 62 height 17
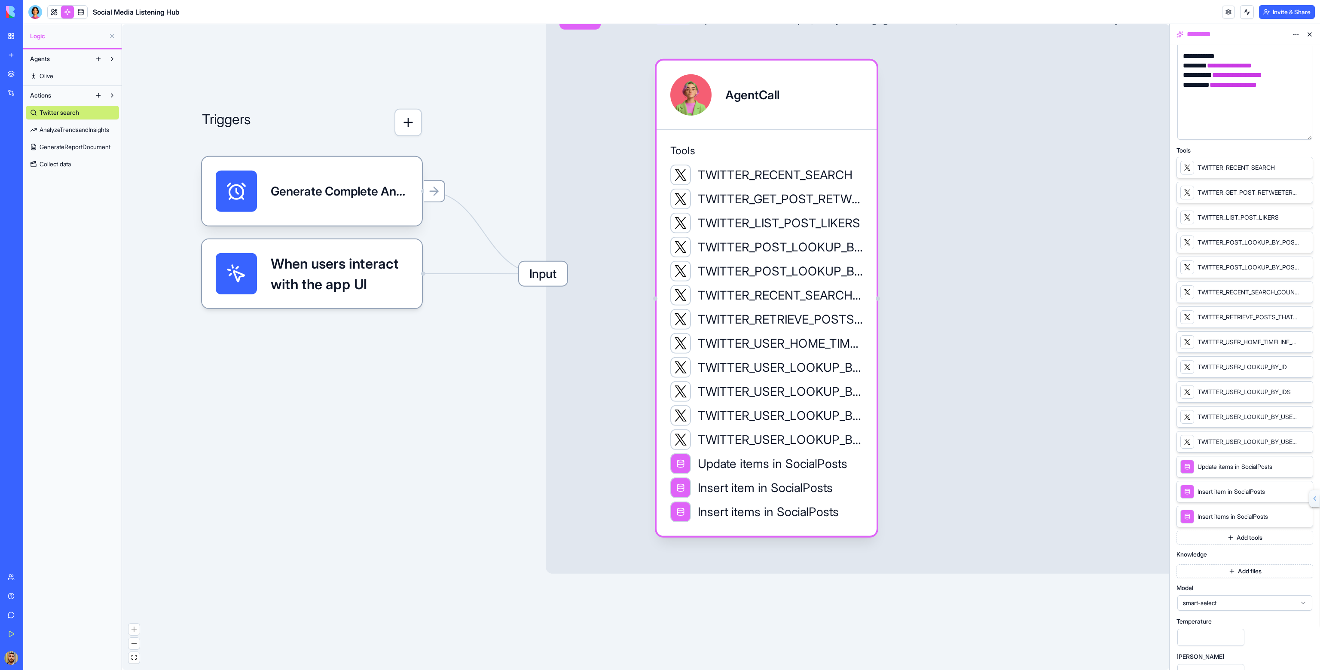
click at [1227, 533] on button "Add tools" at bounding box center [1245, 538] width 137 height 14
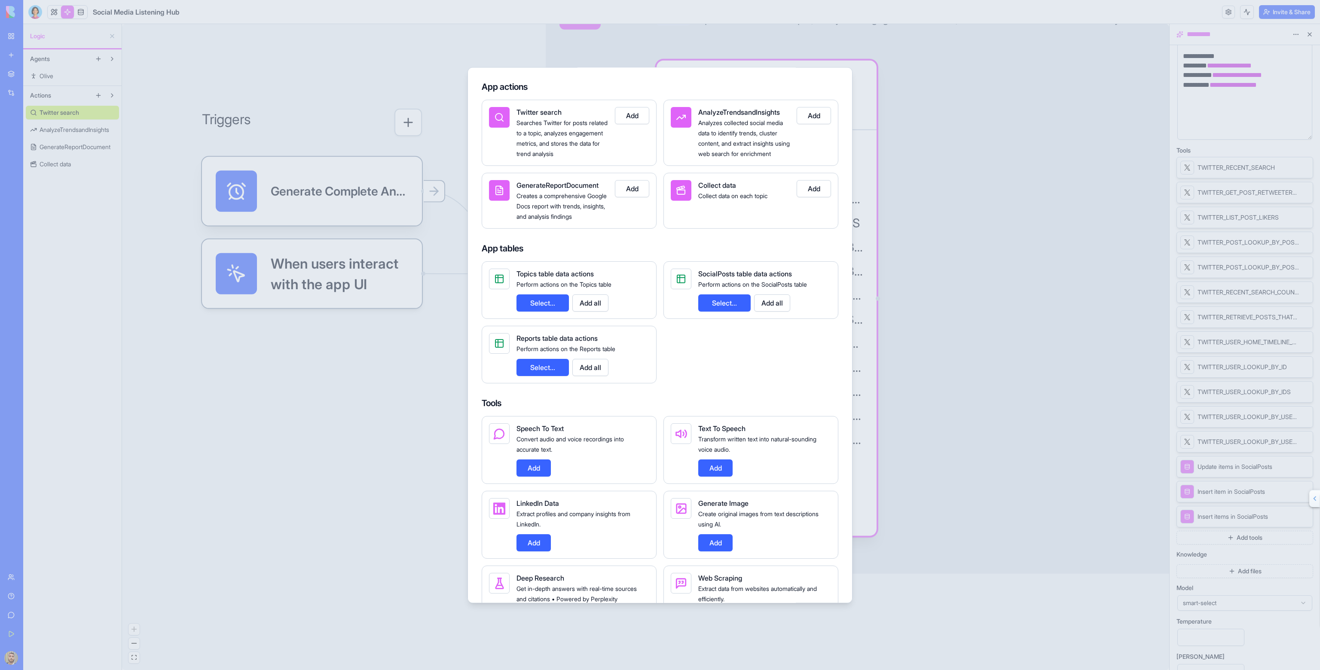
scroll to position [0, 0]
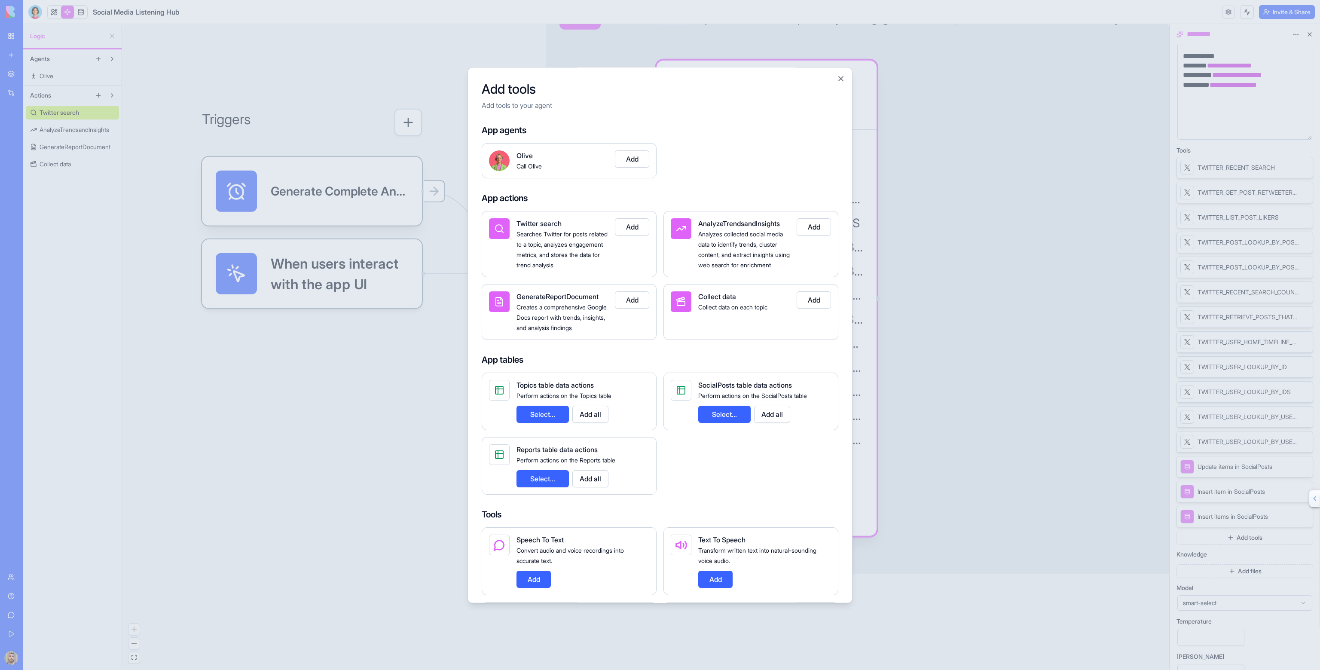
click at [712, 423] on button "Select..." at bounding box center [724, 414] width 52 height 17
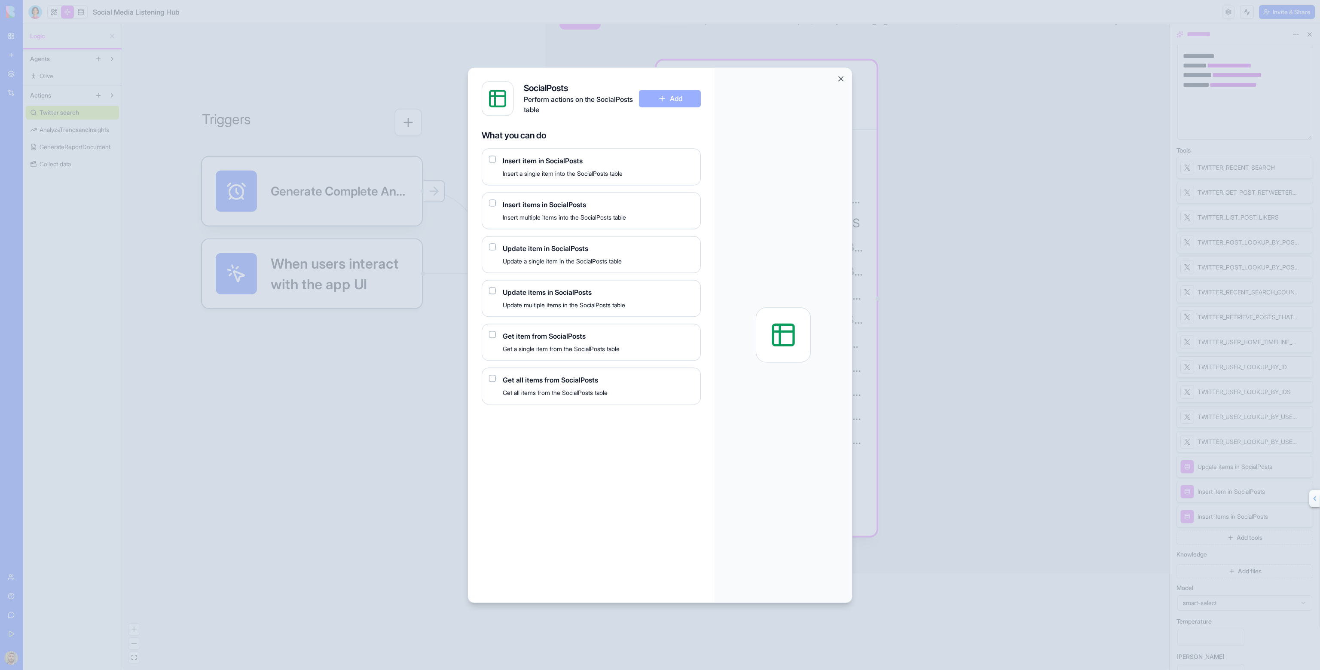
click at [492, 290] on button "button" at bounding box center [492, 290] width 7 height 7
click at [670, 100] on button "Add" at bounding box center [670, 98] width 62 height 17
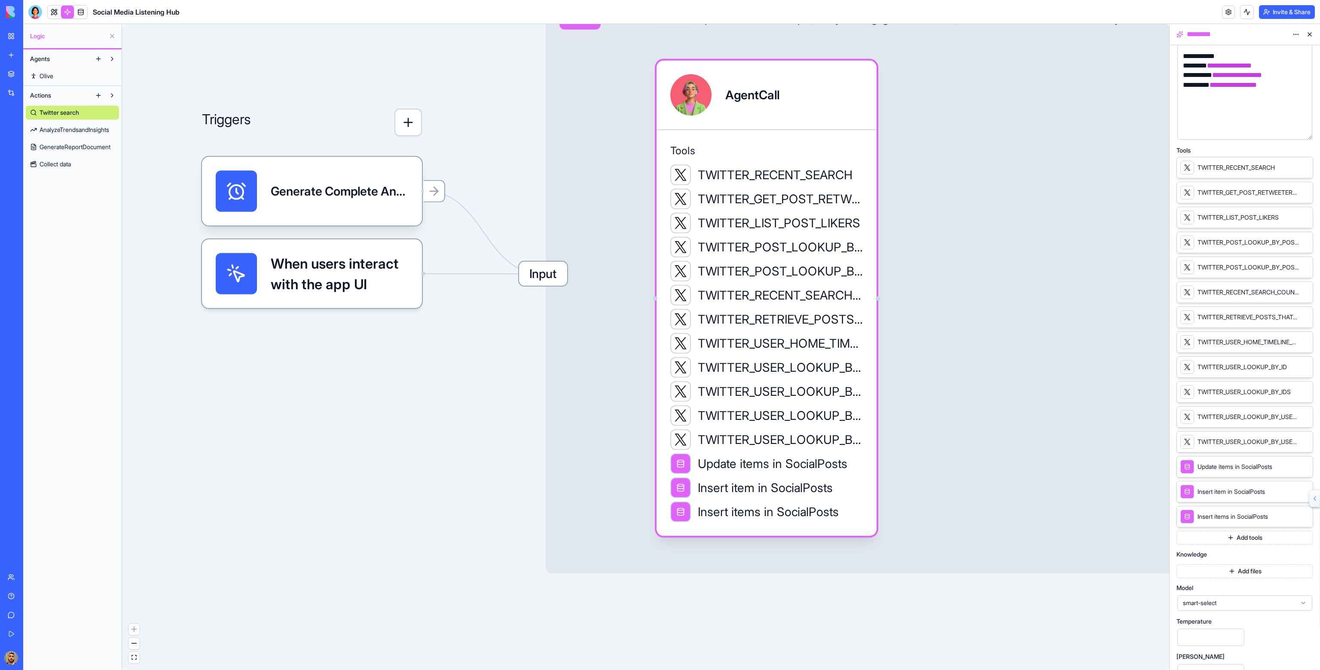
click at [1227, 534] on button "Add tools" at bounding box center [1245, 538] width 137 height 14
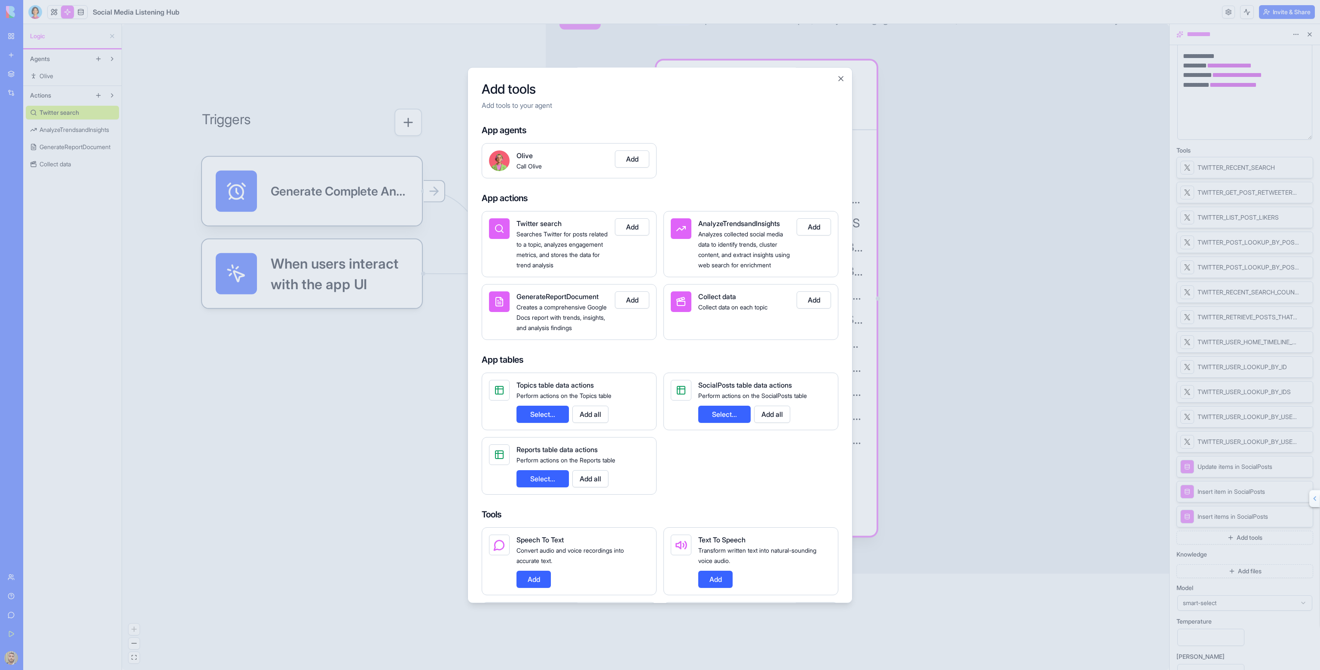
click at [717, 422] on button "Select..." at bounding box center [724, 414] width 52 height 17
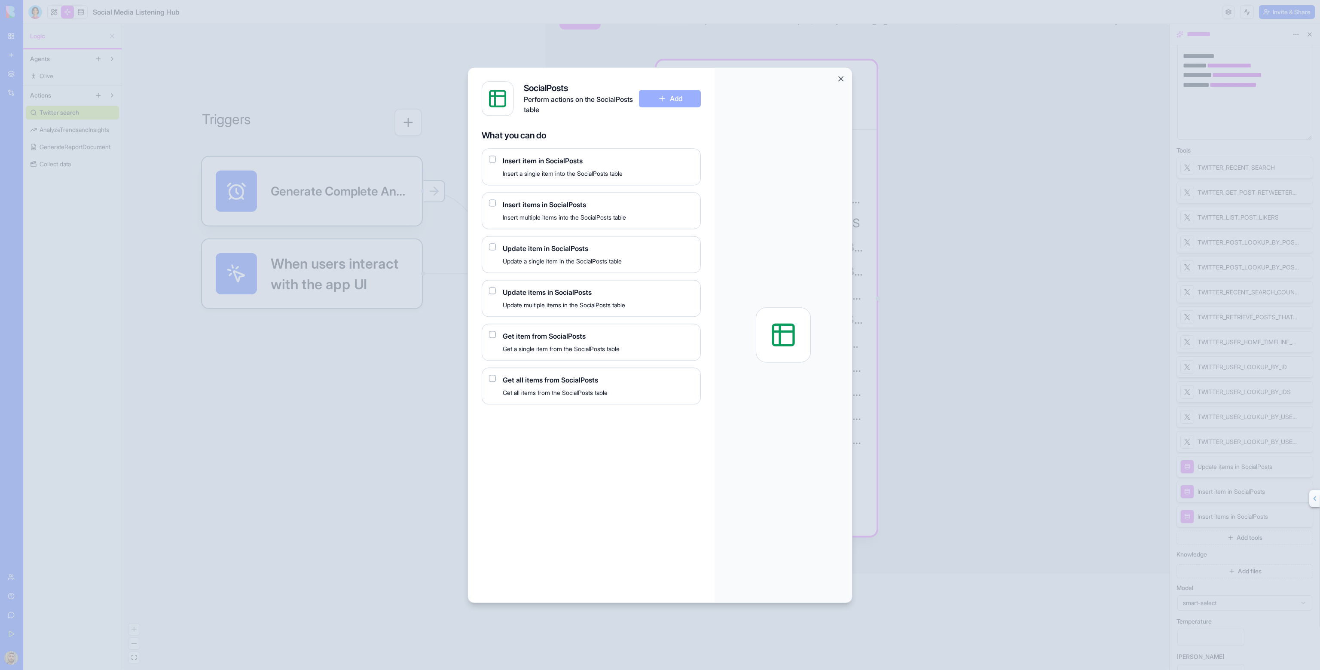
click at [552, 247] on span "Update item in SocialPosts" at bounding box center [598, 248] width 191 height 10
click at [490, 245] on button "button" at bounding box center [492, 246] width 7 height 7
click at [668, 96] on button "Add" at bounding box center [670, 98] width 62 height 17
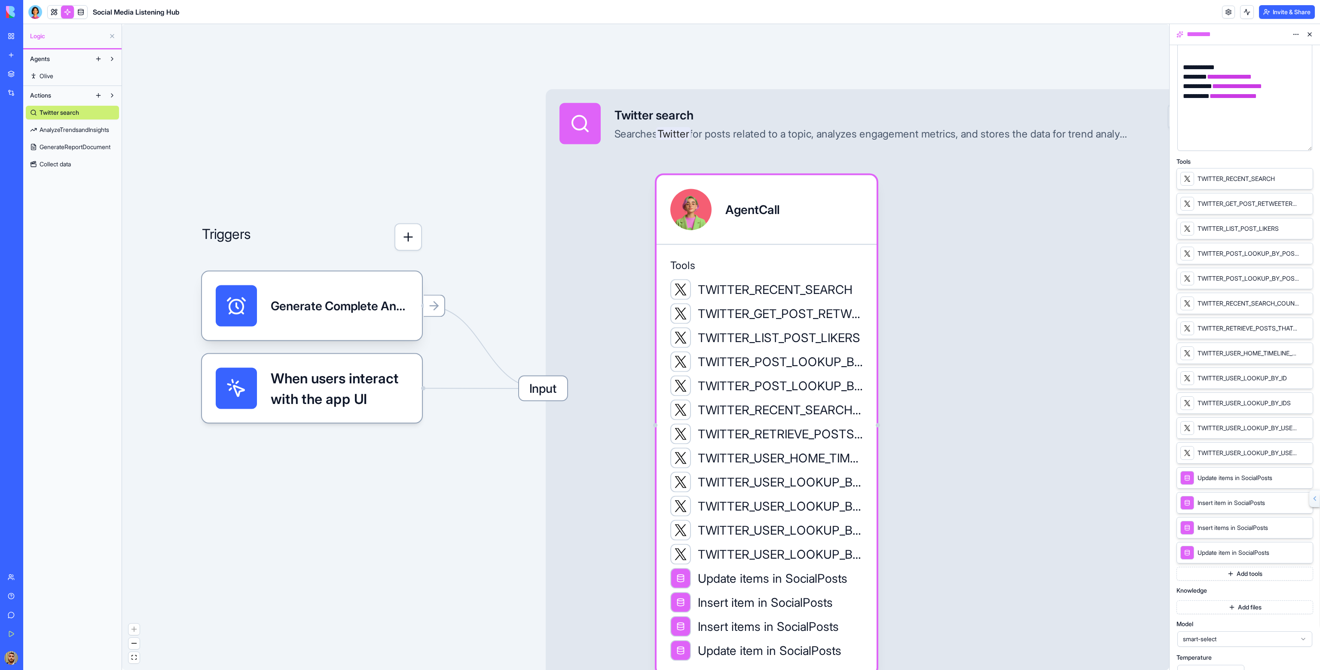
scroll to position [306, 0]
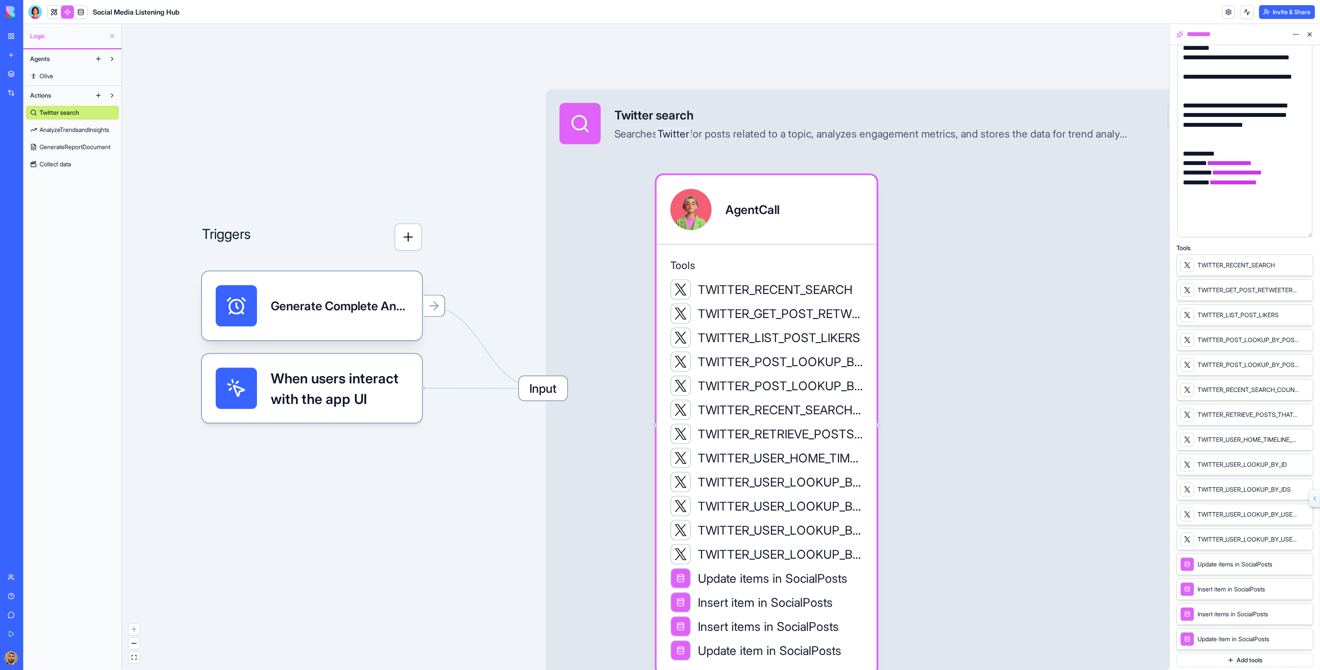
drag, startPoint x: 1001, startPoint y: 336, endPoint x: 897, endPoint y: 245, distance: 138.2
click at [883, 249] on div "Input Twitter search Searches Twitter for posts related to a topic, analyzes en…" at bounding box center [893, 388] width 694 height 599
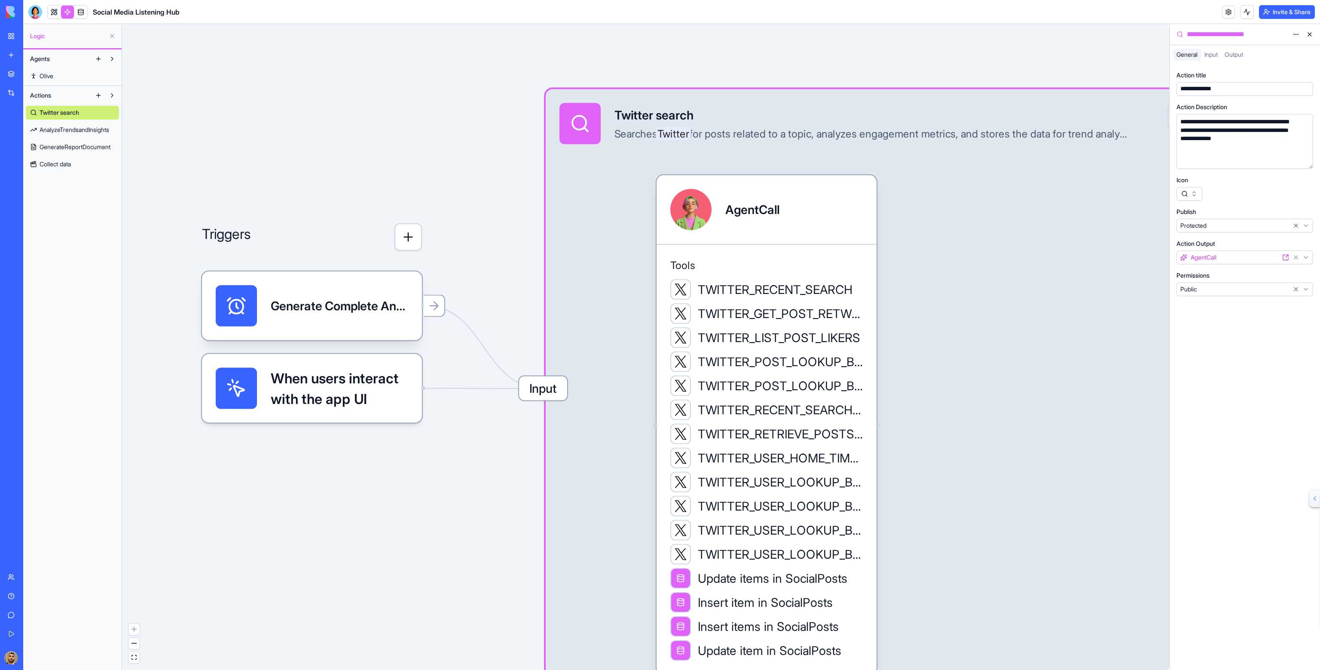
click at [1212, 57] on span "Input" at bounding box center [1210, 54] width 13 height 7
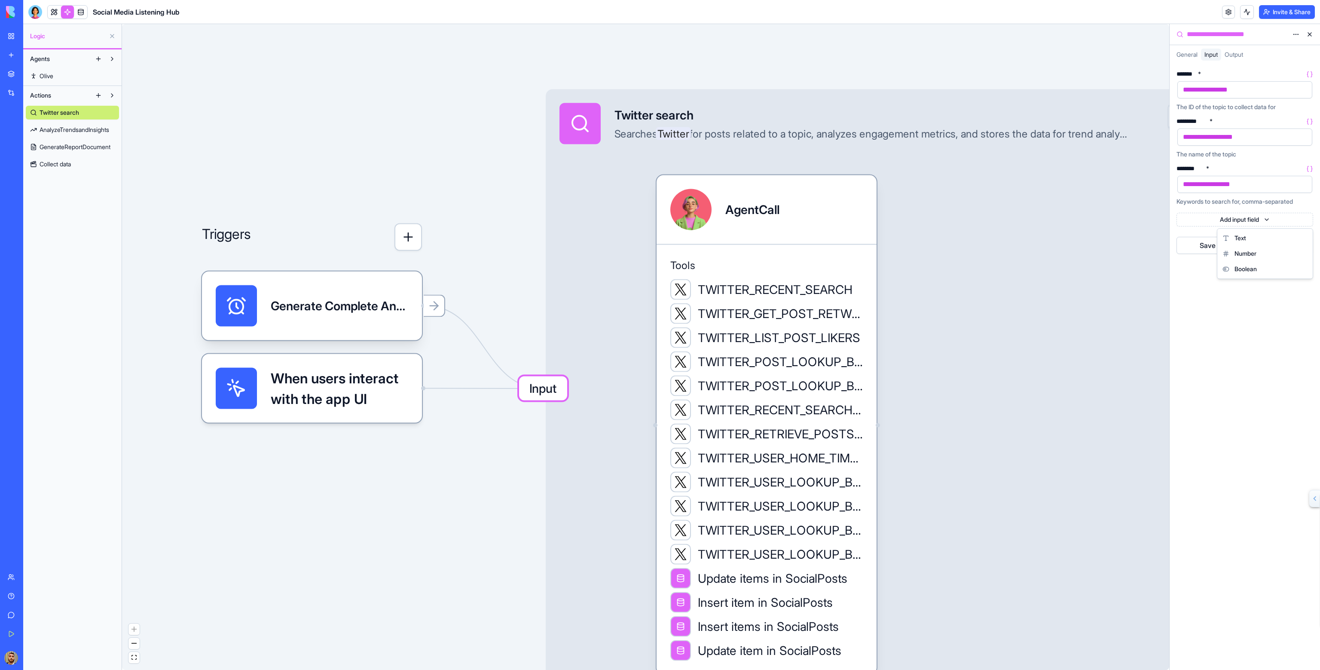
click at [1260, 217] on html "BETA My Workspace New app Marketplace Integrations Recent Social Media Content …" at bounding box center [660, 335] width 1320 height 670
click at [1262, 214] on html "BETA My Workspace New app Marketplace Integrations Recent Social Media Content …" at bounding box center [660, 335] width 1320 height 670
click at [1241, 56] on span "Output" at bounding box center [1234, 54] width 18 height 7
click at [1214, 87] on input "postsCollected *" at bounding box center [1210, 89] width 67 height 17
click at [1214, 92] on input "postsCollected *" at bounding box center [1210, 89] width 67 height 17
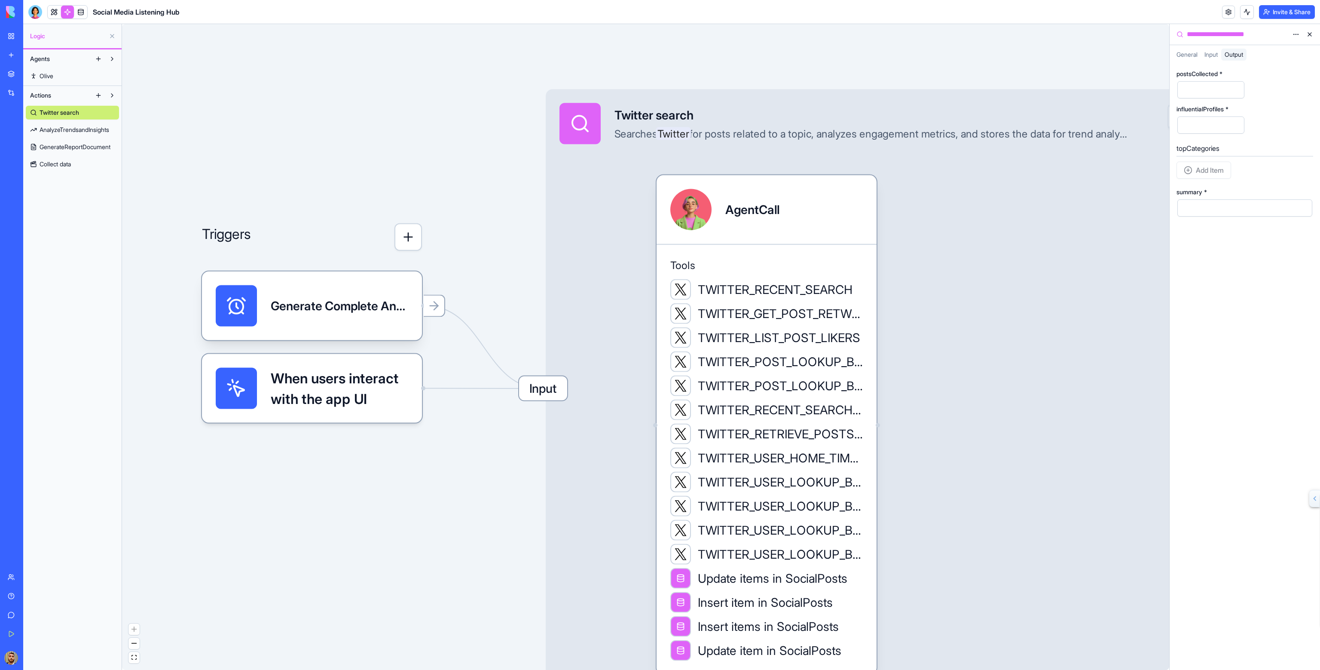
click at [1213, 91] on input "postsCollected *" at bounding box center [1210, 89] width 67 height 17
click at [1211, 128] on input "influentialProfiles *" at bounding box center [1210, 124] width 67 height 17
click at [1308, 109] on icon at bounding box center [1309, 109] width 7 height 7
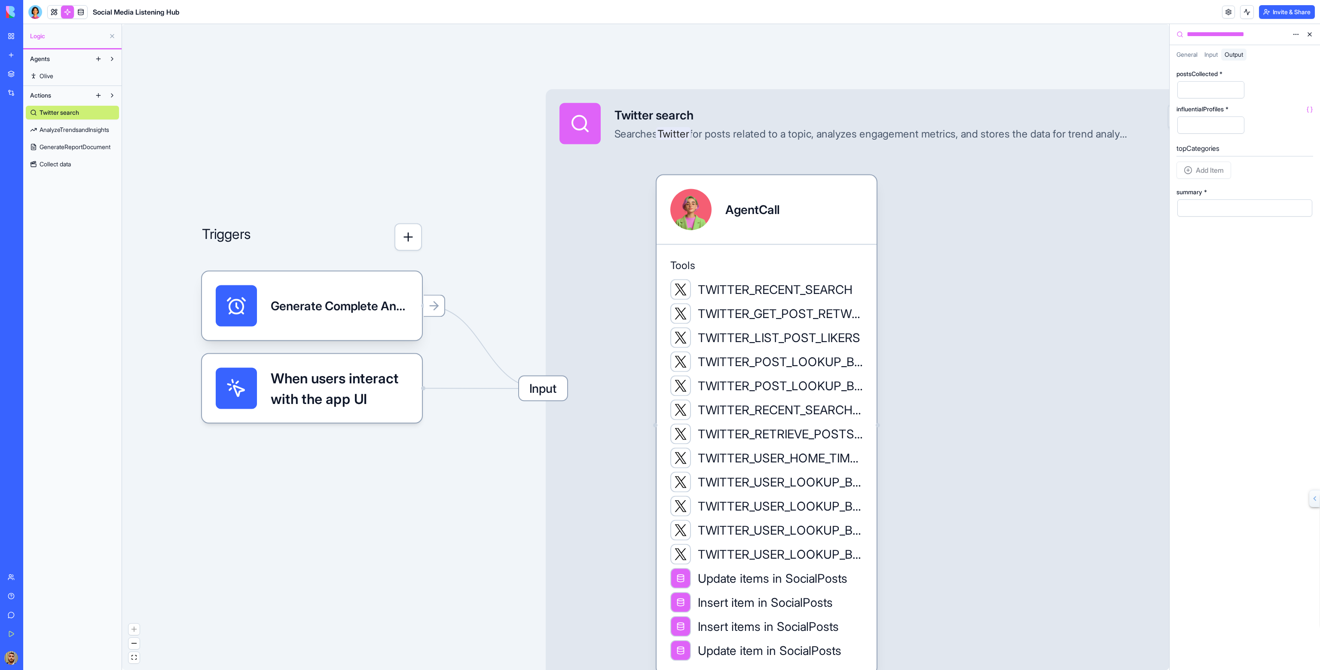
drag, startPoint x: 1309, startPoint y: 76, endPoint x: 1308, endPoint y: 144, distance: 67.0
click at [1316, 187] on html "BETA My Workspace New app Marketplace Integrations Recent Social Media Content …" at bounding box center [660, 335] width 1320 height 670
drag, startPoint x: 1308, startPoint y: 76, endPoint x: 1311, endPoint y: 59, distance: 16.5
click at [1311, 59] on html "BETA My Workspace New app Marketplace Integrations Recent Social Media Content …" at bounding box center [660, 335] width 1320 height 670
drag, startPoint x: 1315, startPoint y: 79, endPoint x: 1304, endPoint y: 163, distance: 85.0
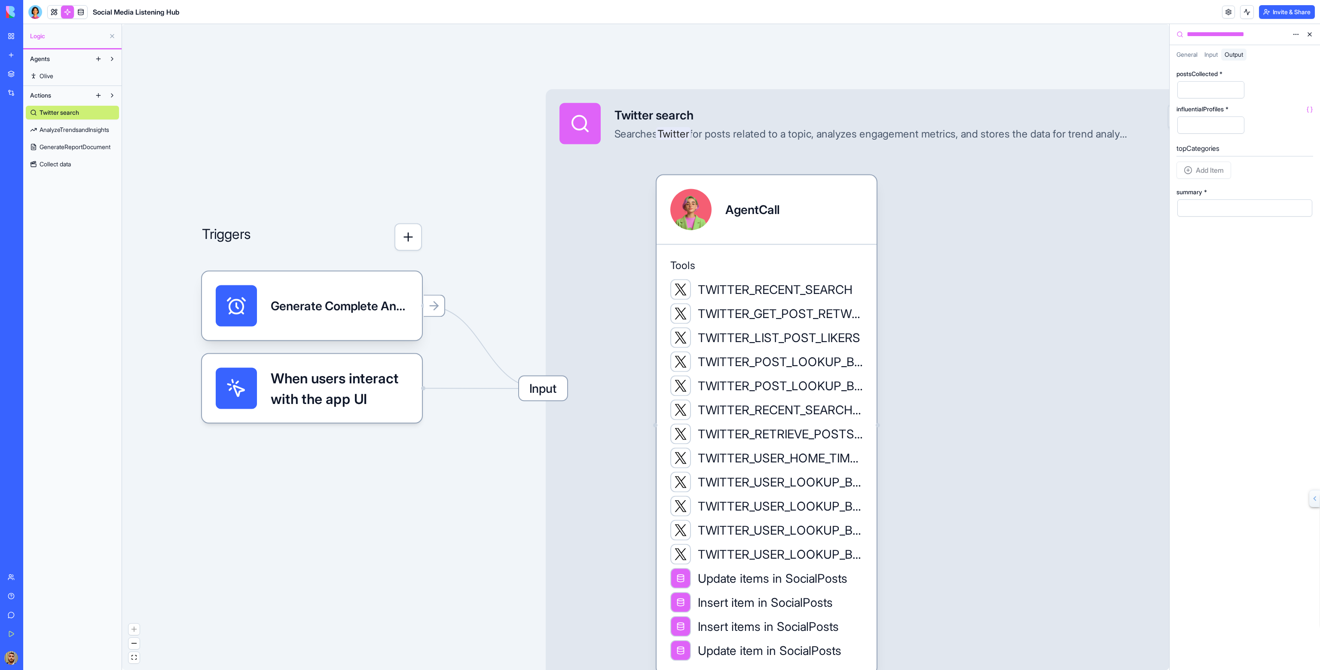
click at [1308, 72] on icon at bounding box center [1307, 74] width 1 height 5
click at [1198, 89] on div at bounding box center [1203, 89] width 46 height 13
click at [1202, 168] on div "Add Item" at bounding box center [1204, 170] width 55 height 17
drag, startPoint x: 1313, startPoint y: 160, endPoint x: 1294, endPoint y: 240, distance: 82.2
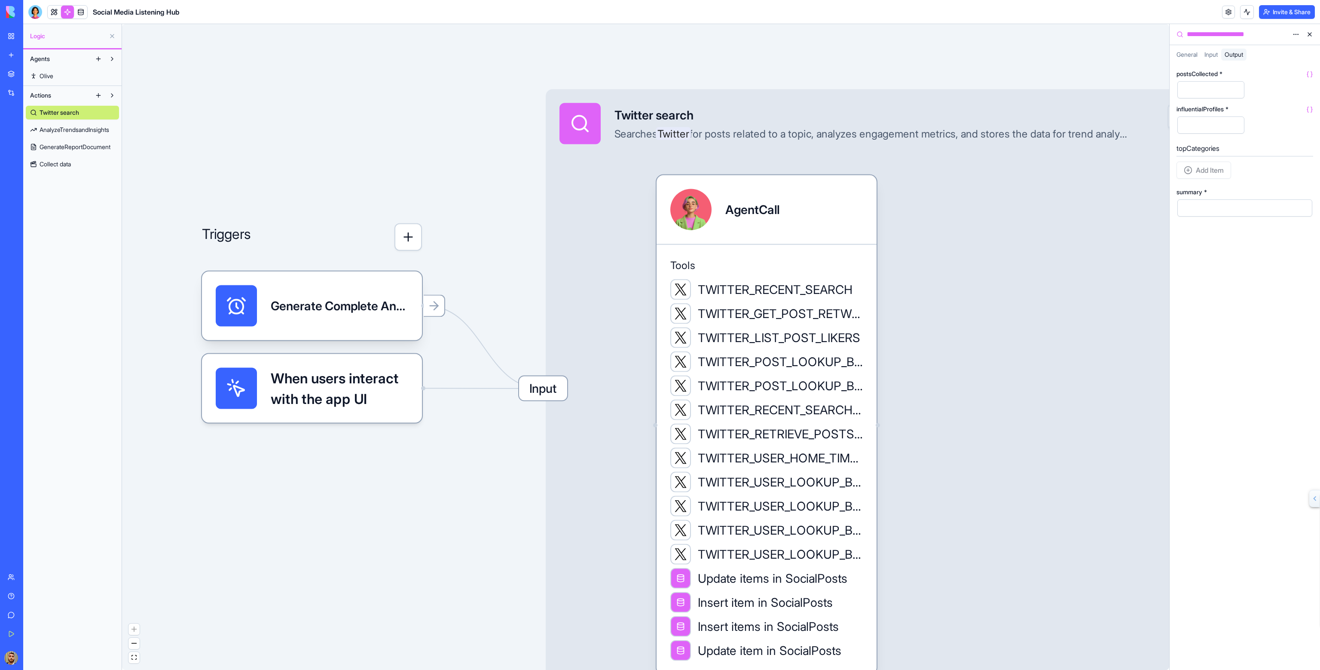
click at [1318, 349] on html "BETA My Workspace New app Marketplace Integrations Recent Social Media Content …" at bounding box center [660, 335] width 1320 height 670
drag, startPoint x: 1316, startPoint y: 161, endPoint x: 1311, endPoint y: 403, distance: 241.6
click at [1293, 36] on html "BETA My Workspace New app Marketplace Integrations Recent Social Media Content …" at bounding box center [660, 335] width 1320 height 670
click at [1008, 142] on div "Twitter search Searches Twitter for posts related to a topic, analyzes engageme…" at bounding box center [872, 123] width 516 height 41
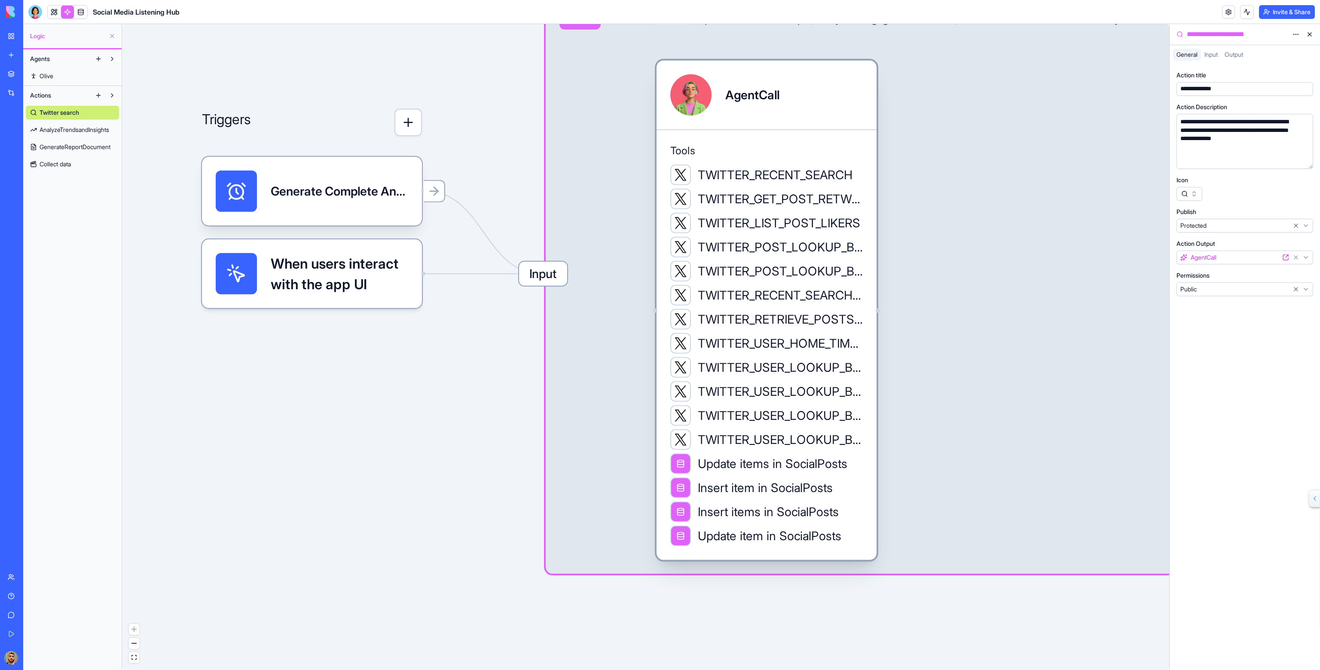
click at [867, 461] on div "Tools TWITTER_RECENT_SEARCH TWITTER_GET_POST_RETWEETERS_ACTION TWITTER_LIST_POS…" at bounding box center [767, 344] width 220 height 431
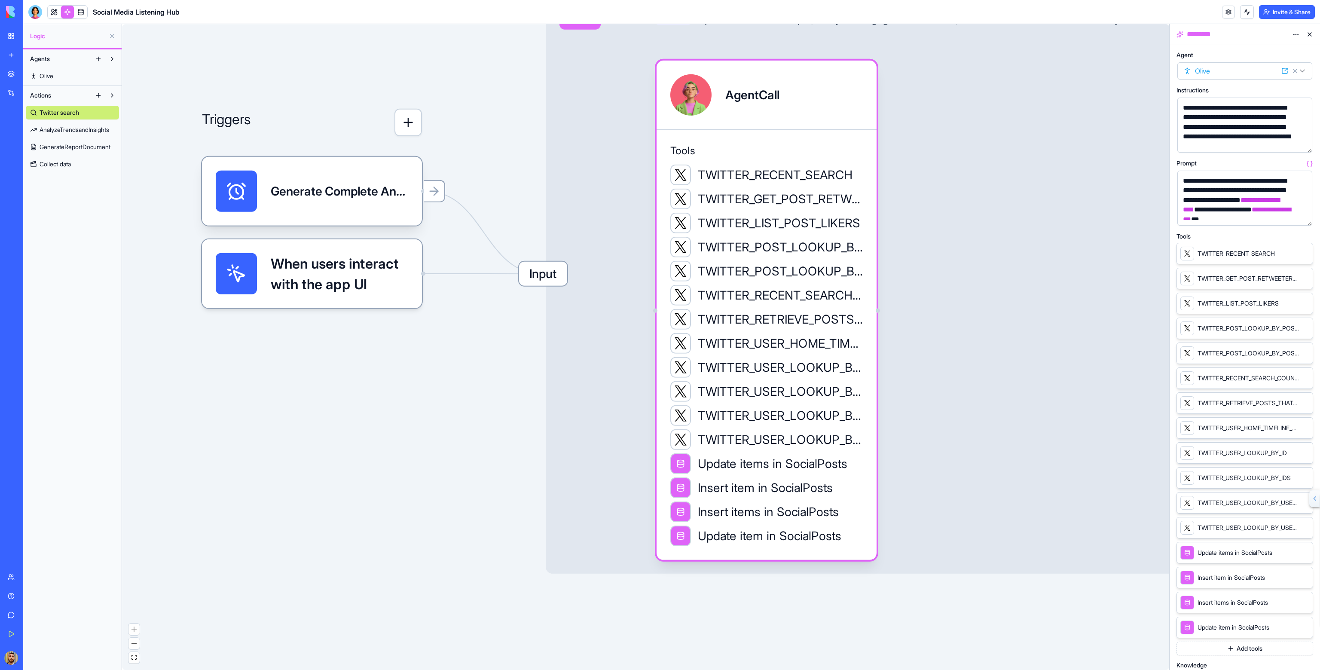
click at [1296, 31] on html "BETA My Workspace New app Marketplace Integrations Recent Social Media Content …" at bounding box center [660, 335] width 1320 height 670
click at [1235, 31] on html "BETA My Workspace New app Marketplace Integrations Recent Social Media Content …" at bounding box center [660, 335] width 1320 height 670
click at [1286, 71] on icon at bounding box center [1284, 70] width 7 height 7
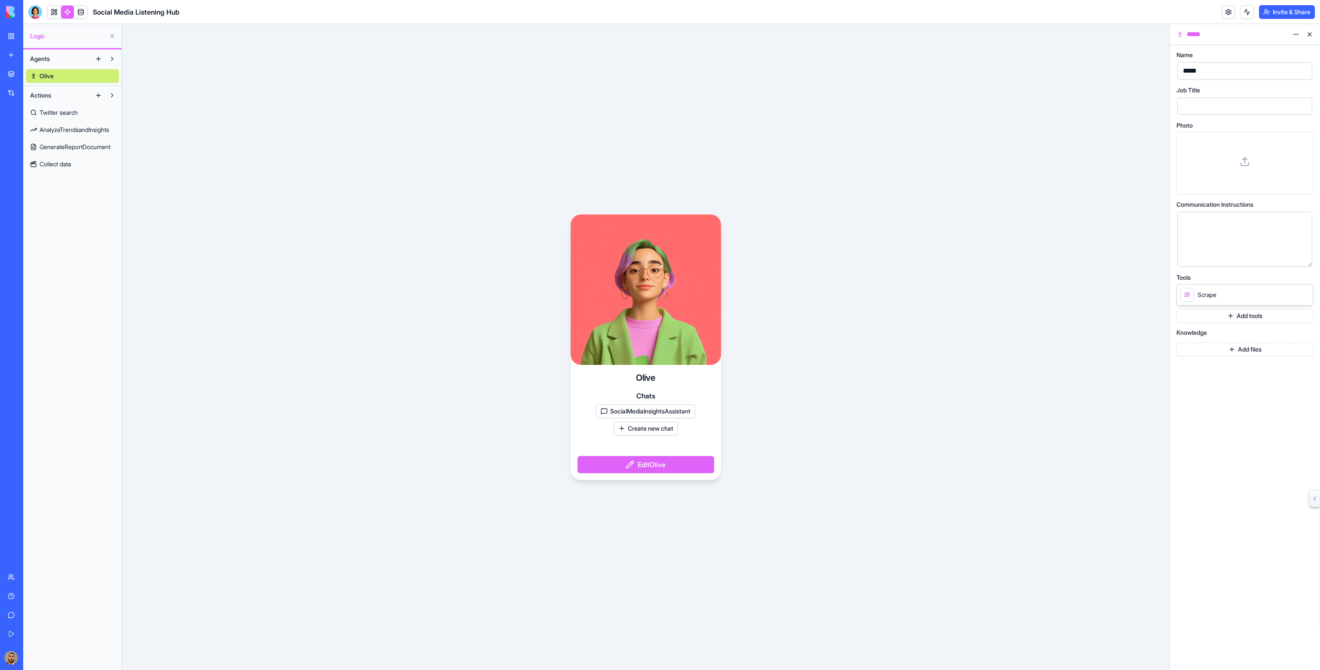
click at [619, 459] on button "Edit Olive" at bounding box center [646, 464] width 137 height 17
click at [1222, 319] on button "Add tools" at bounding box center [1245, 316] width 137 height 14
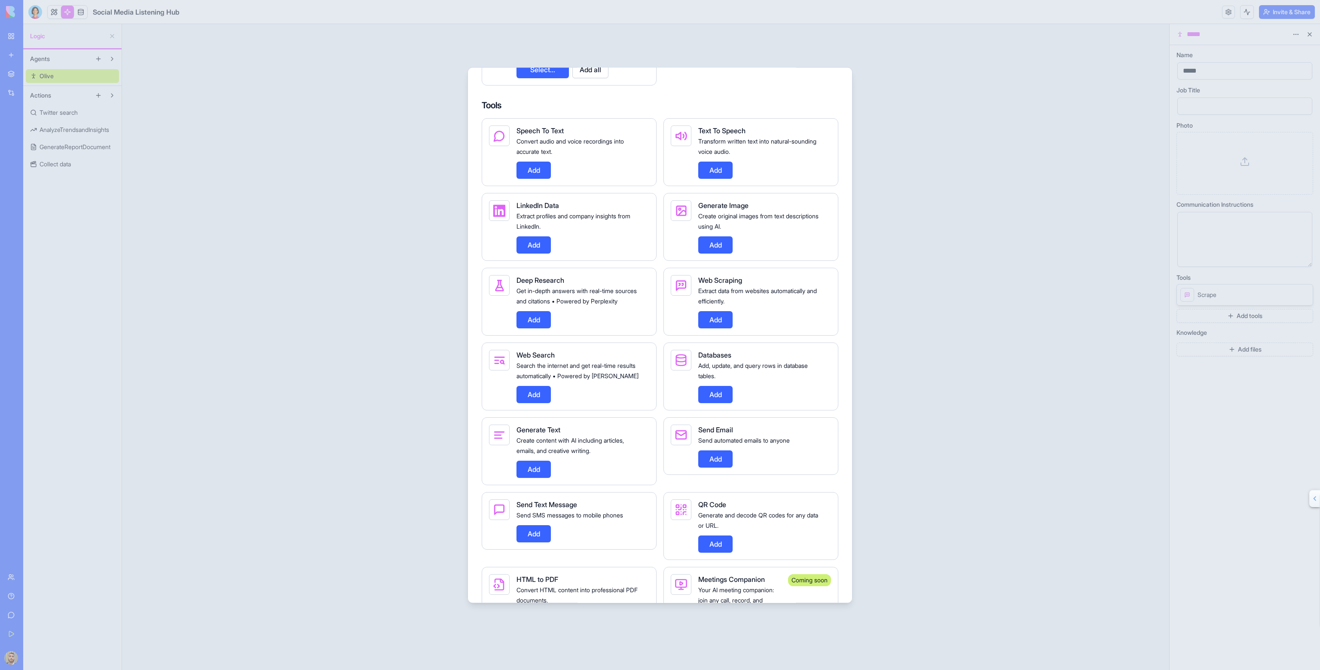
scroll to position [401, 0]
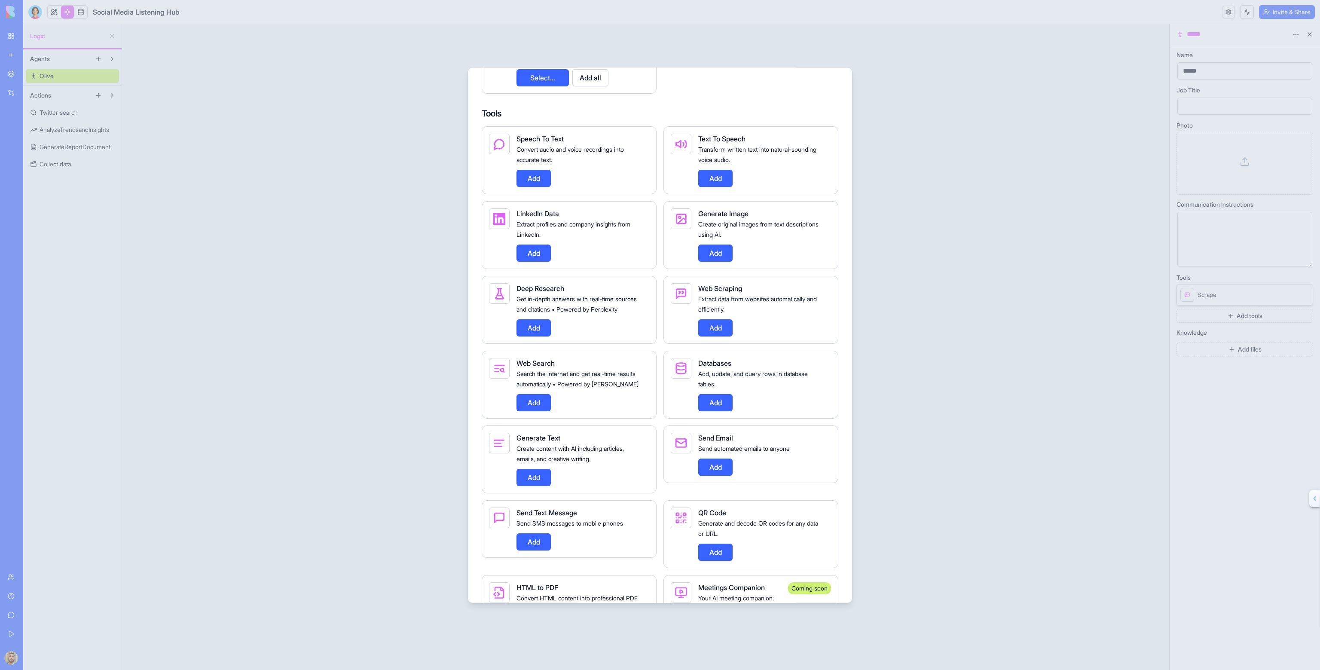
click at [532, 262] on button "Add" at bounding box center [534, 253] width 34 height 17
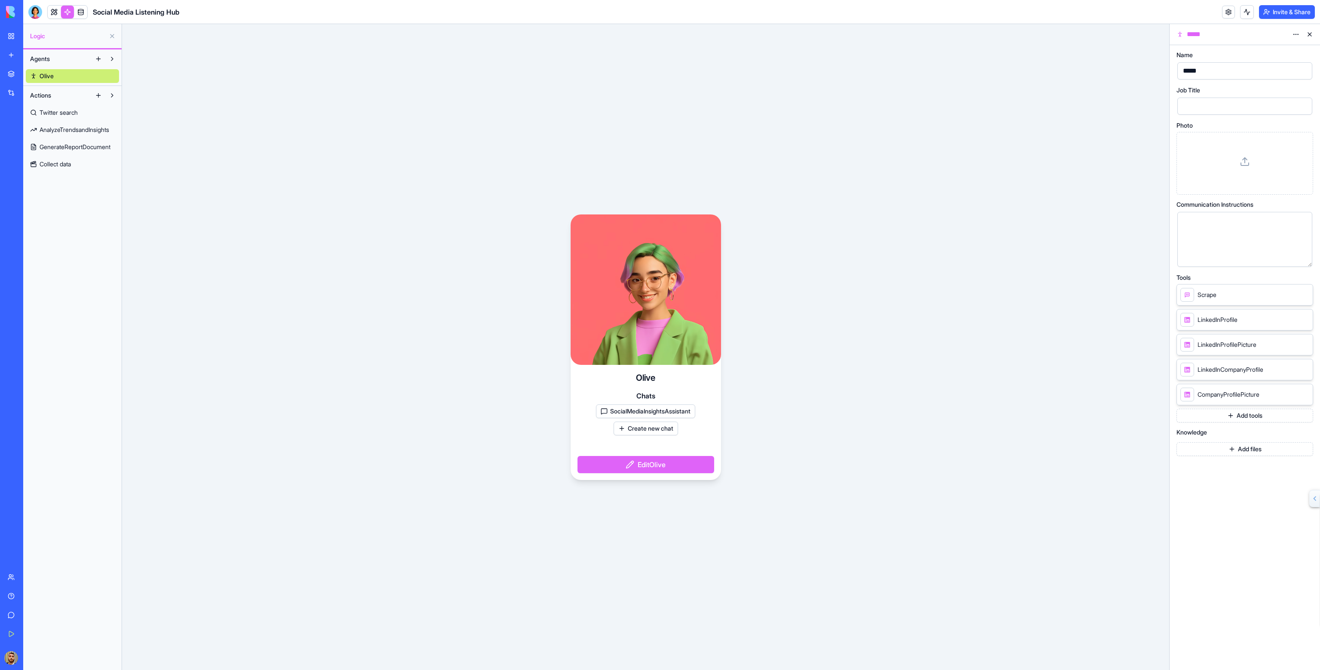
click at [1305, 393] on icon at bounding box center [1304, 394] width 7 height 7
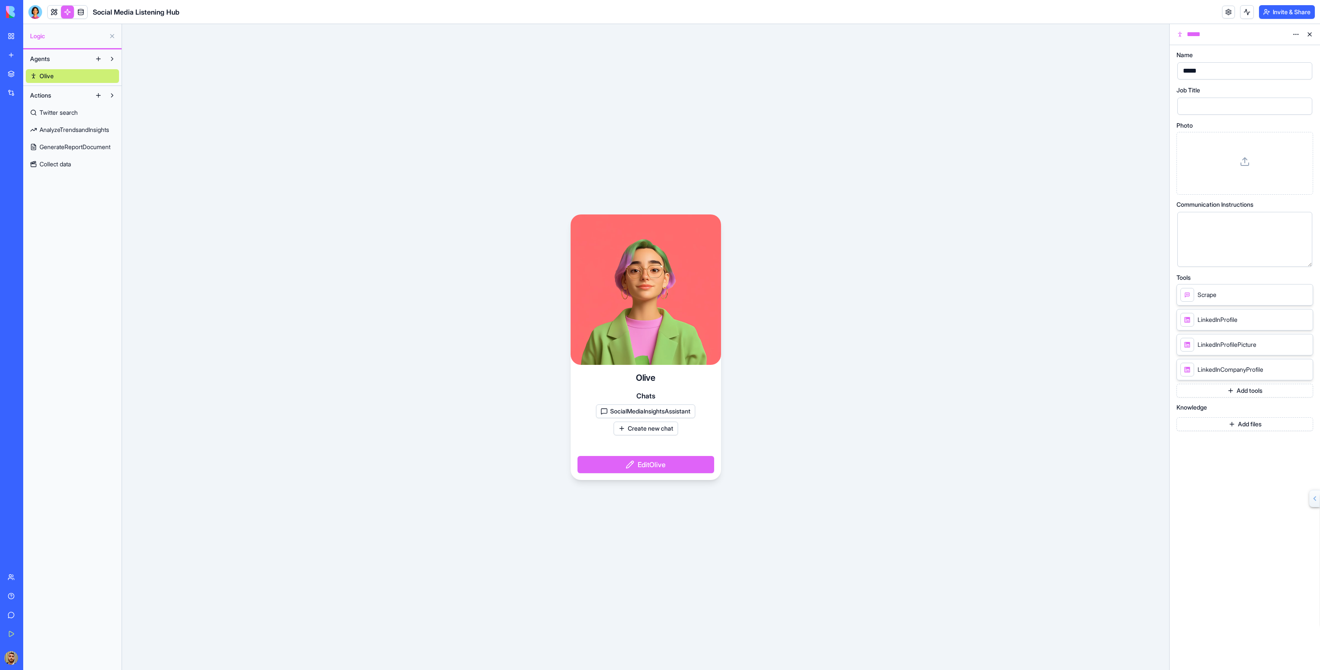
click at [1304, 371] on button at bounding box center [1304, 369] width 10 height 10
click at [1302, 345] on icon at bounding box center [1304, 344] width 7 height 7
click at [1301, 321] on icon at bounding box center [1304, 319] width 7 height 7
click at [1291, 318] on button "Add tools" at bounding box center [1245, 316] width 137 height 14
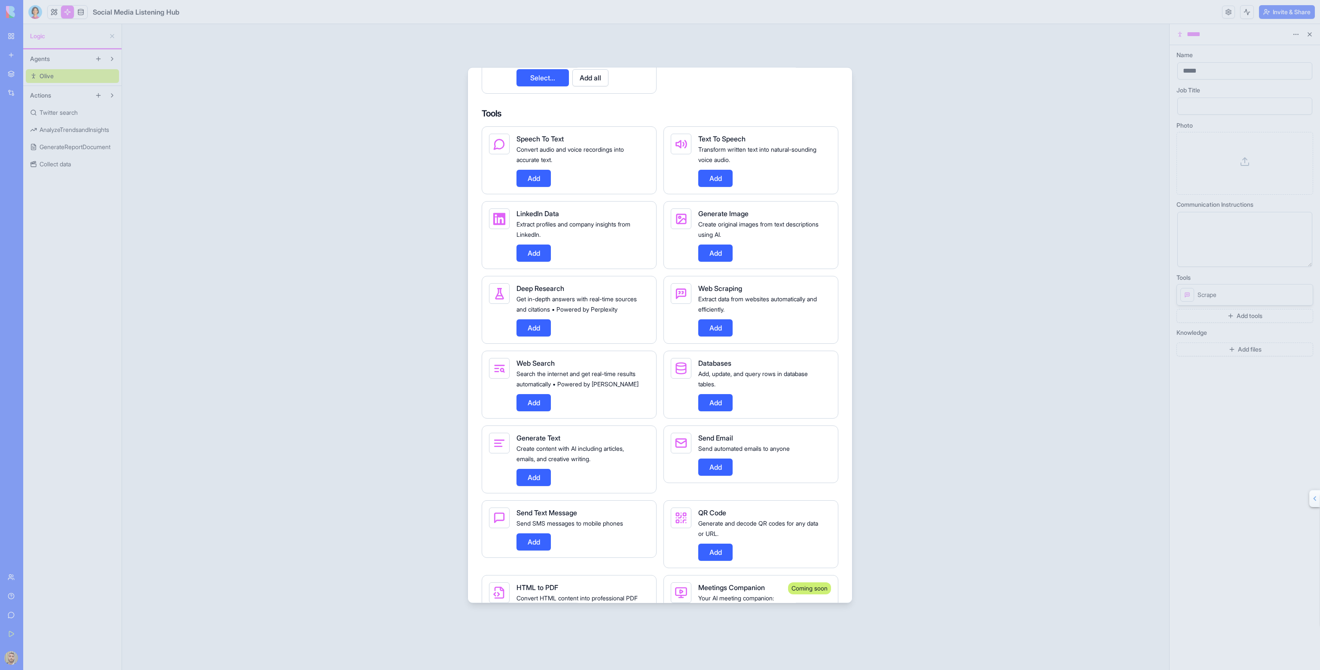
click at [538, 411] on button "Add" at bounding box center [534, 402] width 34 height 17
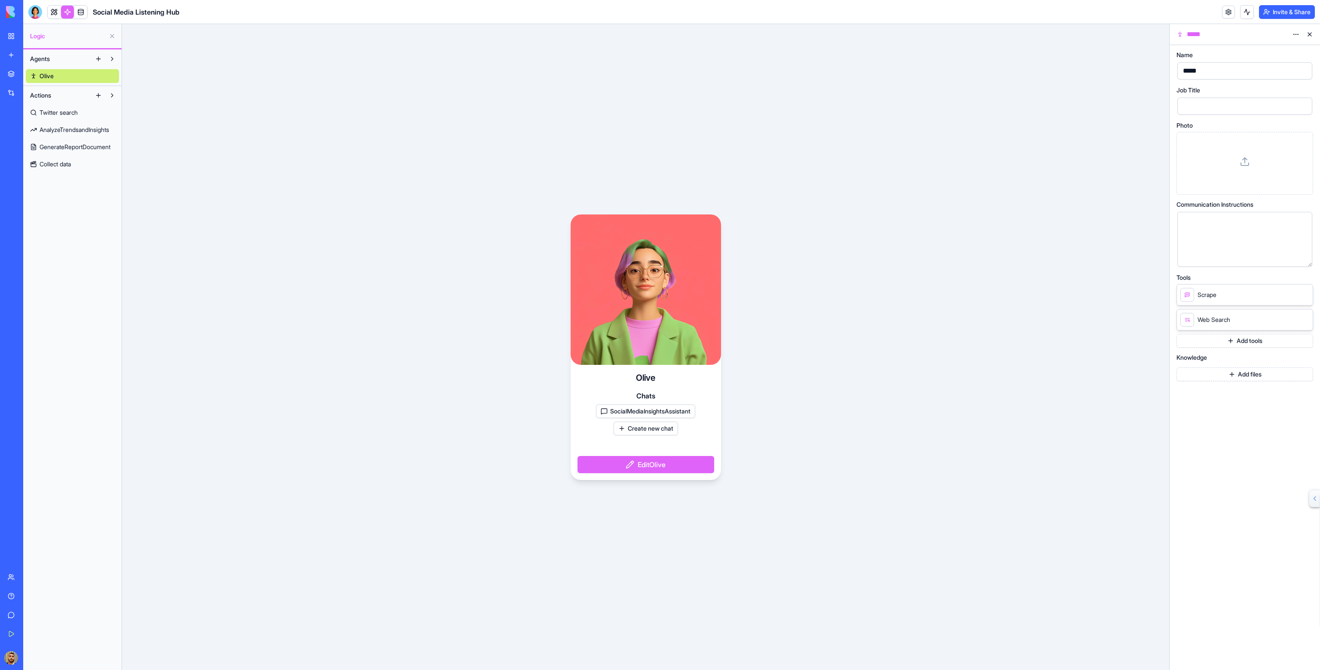
click at [1229, 337] on button "Add tools" at bounding box center [1245, 341] width 137 height 14
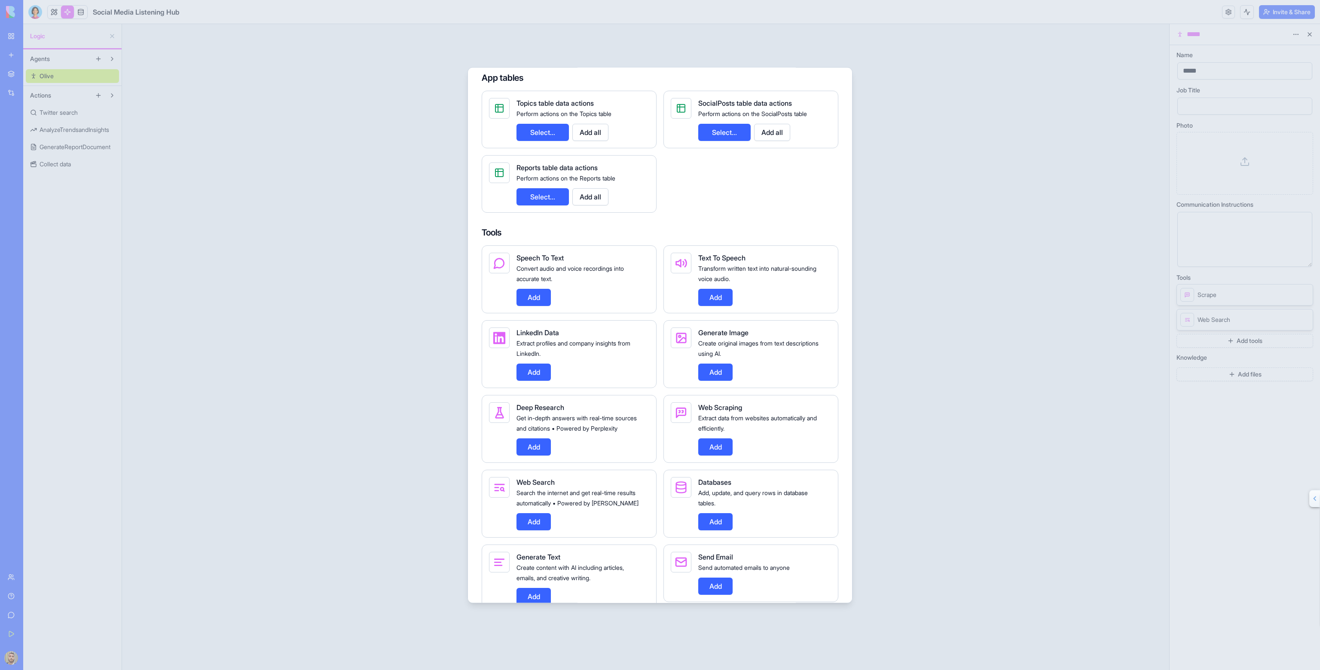
scroll to position [286, 0]
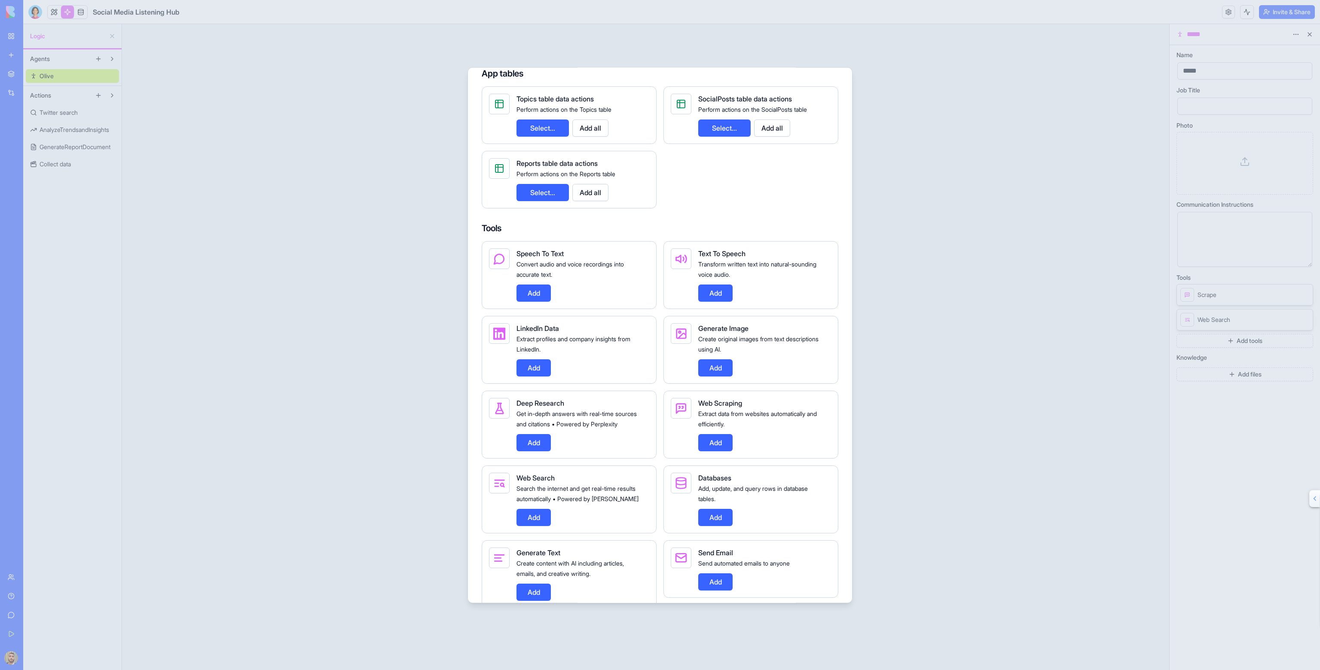
click at [532, 451] on button "Add" at bounding box center [534, 442] width 34 height 17
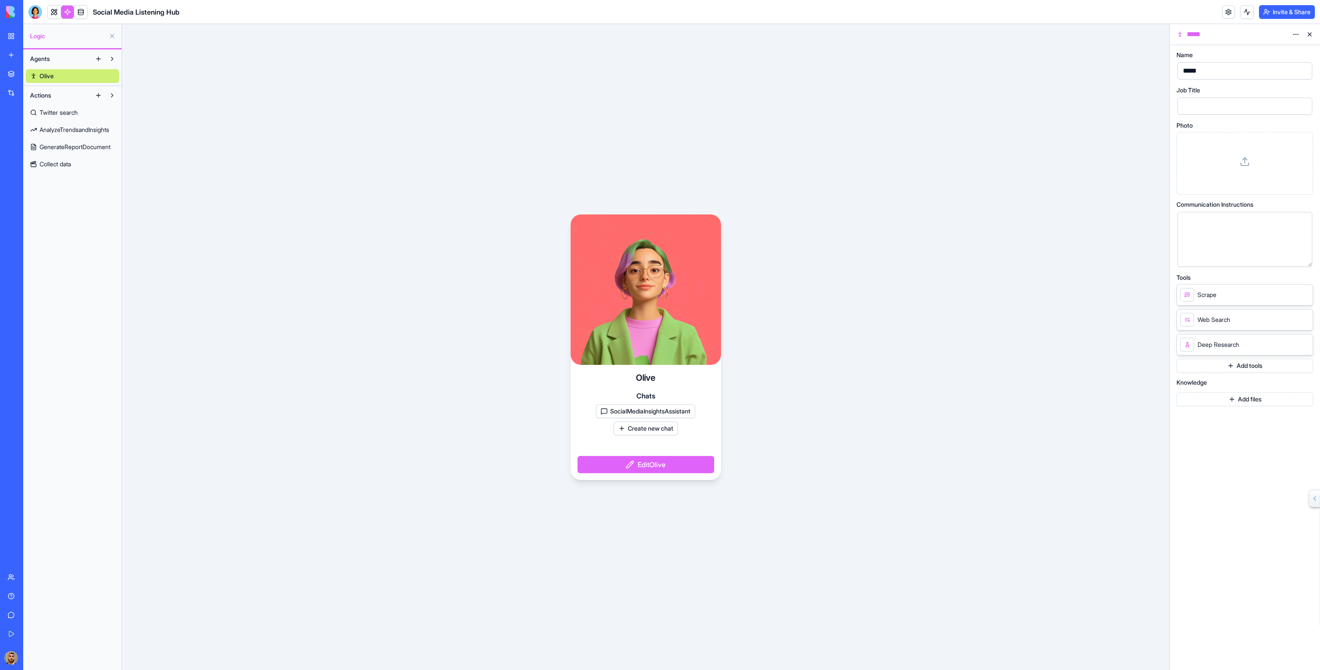
click at [1238, 401] on button "Add files" at bounding box center [1245, 399] width 137 height 14
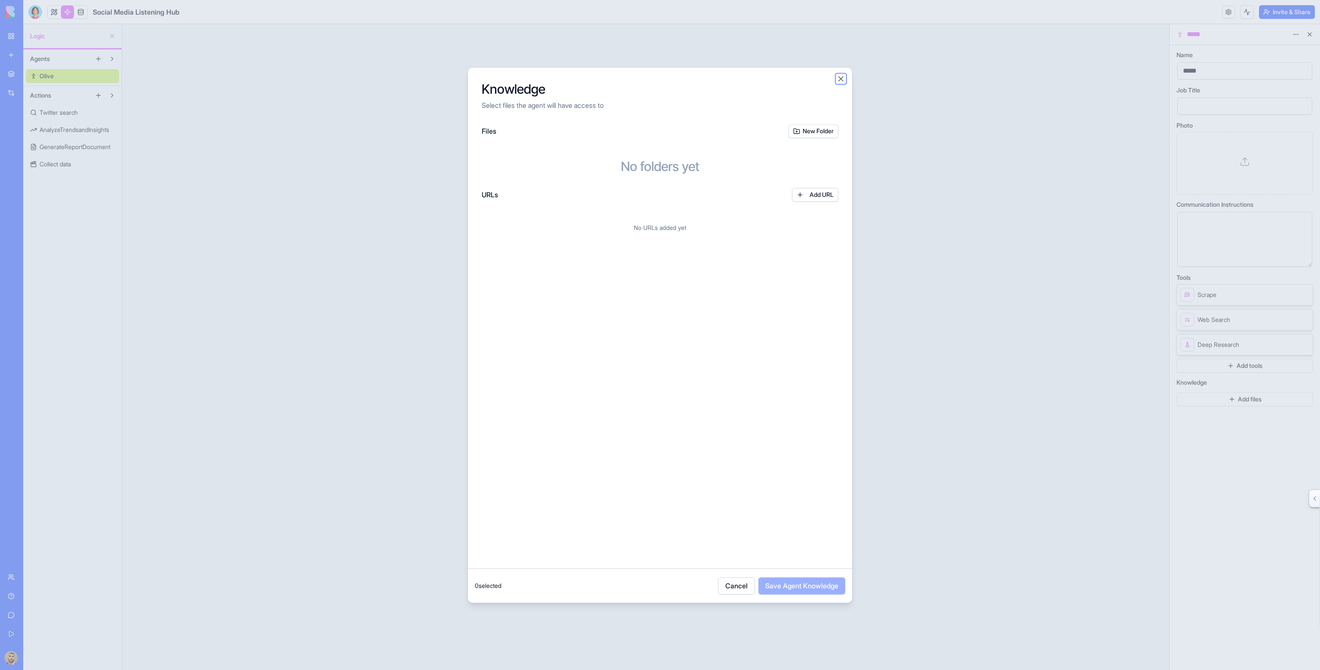
click at [840, 79] on button "Close" at bounding box center [841, 78] width 9 height 9
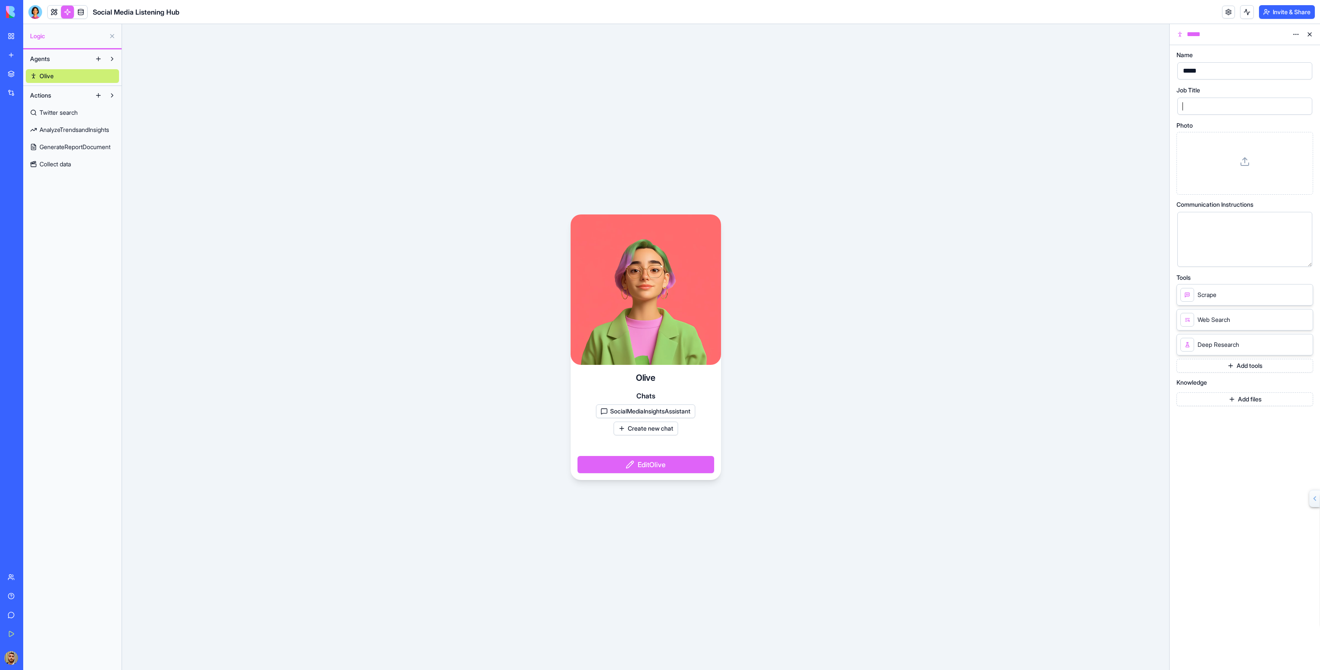
click at [1217, 114] on div at bounding box center [1244, 106] width 135 height 17
click at [673, 414] on button "SocialMediaInsightsAssistant" at bounding box center [645, 411] width 99 height 14
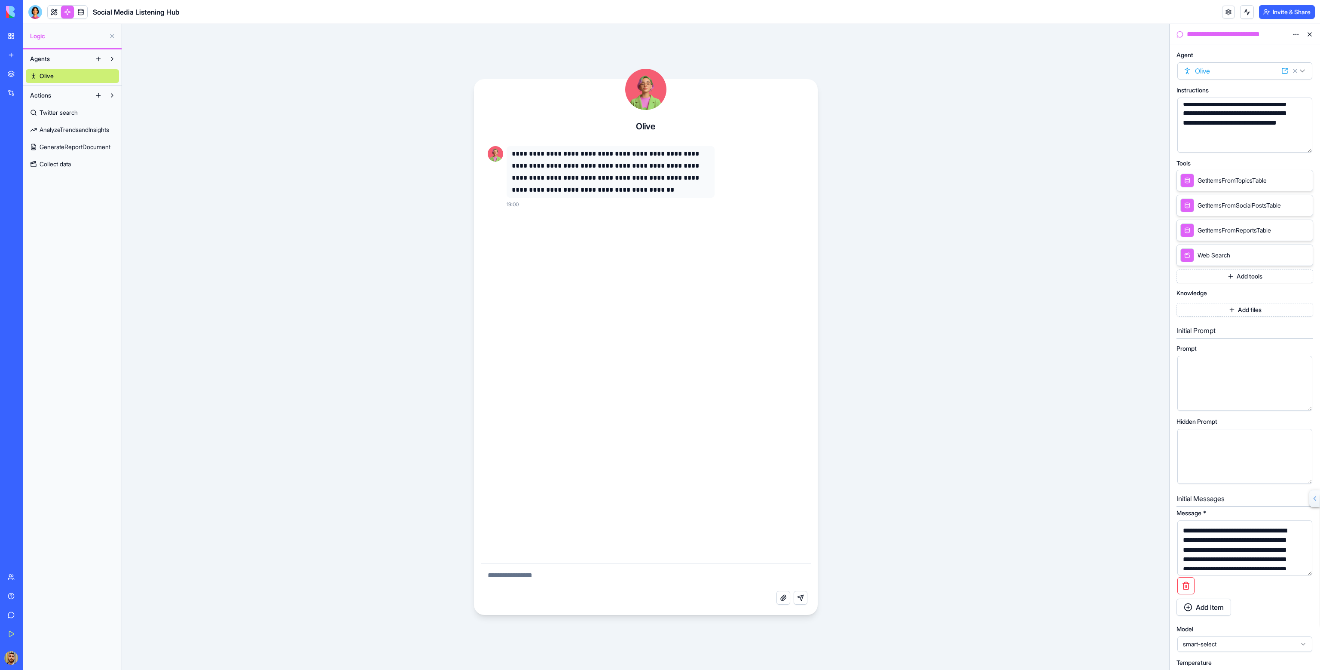
scroll to position [0, 0]
click at [1275, 34] on div "**********" at bounding box center [1237, 34] width 104 height 10
click at [1298, 35] on html "**********" at bounding box center [660, 335] width 1320 height 670
click at [1055, 89] on html "**********" at bounding box center [660, 335] width 1320 height 670
click at [890, 509] on div "**********" at bounding box center [645, 347] width 1047 height 646
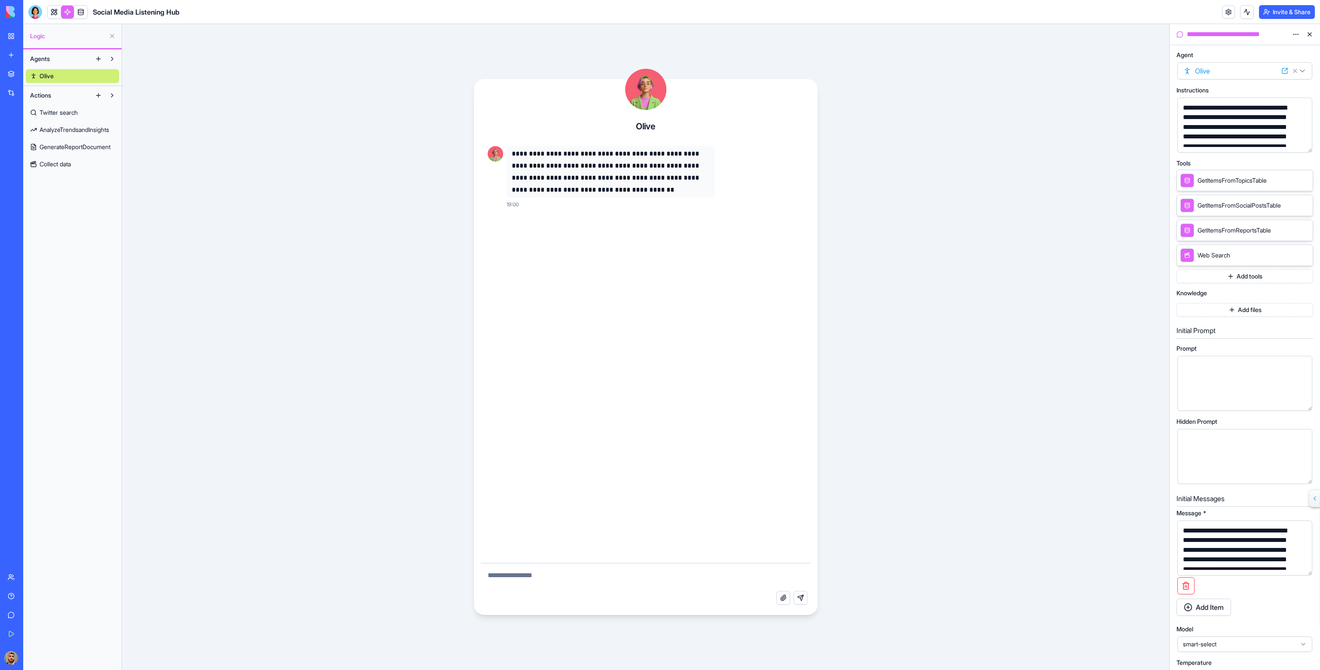
click at [60, 75] on link "Olive" at bounding box center [72, 76] width 93 height 14
click at [1309, 32] on button at bounding box center [1310, 35] width 14 height 14
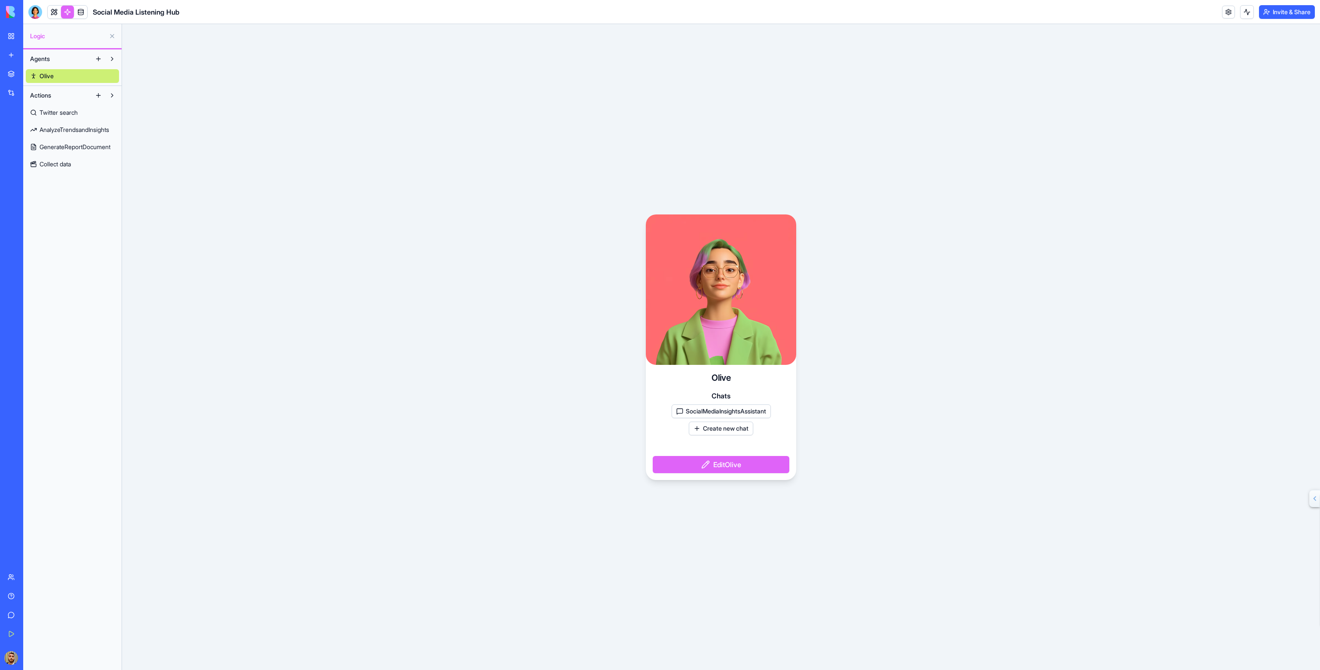
click at [726, 459] on button "Edit Olive" at bounding box center [721, 464] width 137 height 17
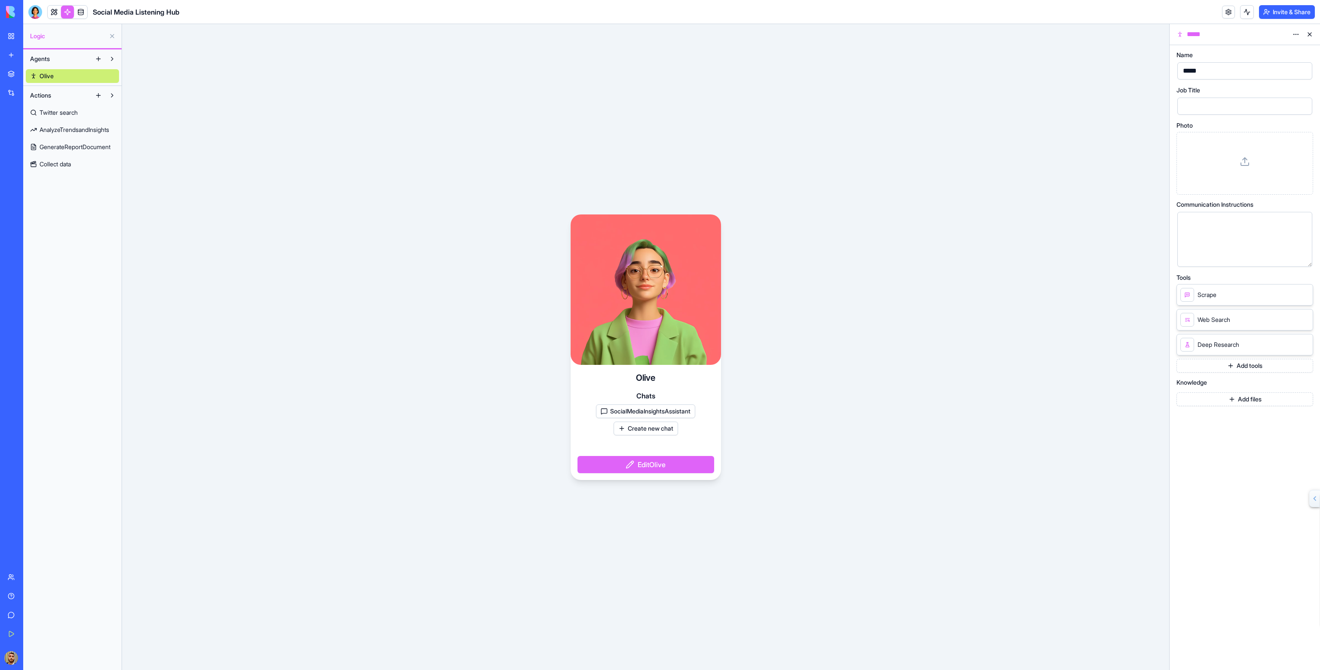
drag, startPoint x: 608, startPoint y: 411, endPoint x: 720, endPoint y: 411, distance: 112.2
click at [715, 410] on div "Olive Chats SocialMediaInsightsAssistant Create new chat Edit Olive" at bounding box center [646, 422] width 150 height 115
click at [1201, 109] on div at bounding box center [1237, 106] width 114 height 13
click at [1311, 90] on icon at bounding box center [1309, 90] width 7 height 7
click at [1244, 16] on button at bounding box center [1247, 12] width 14 height 14
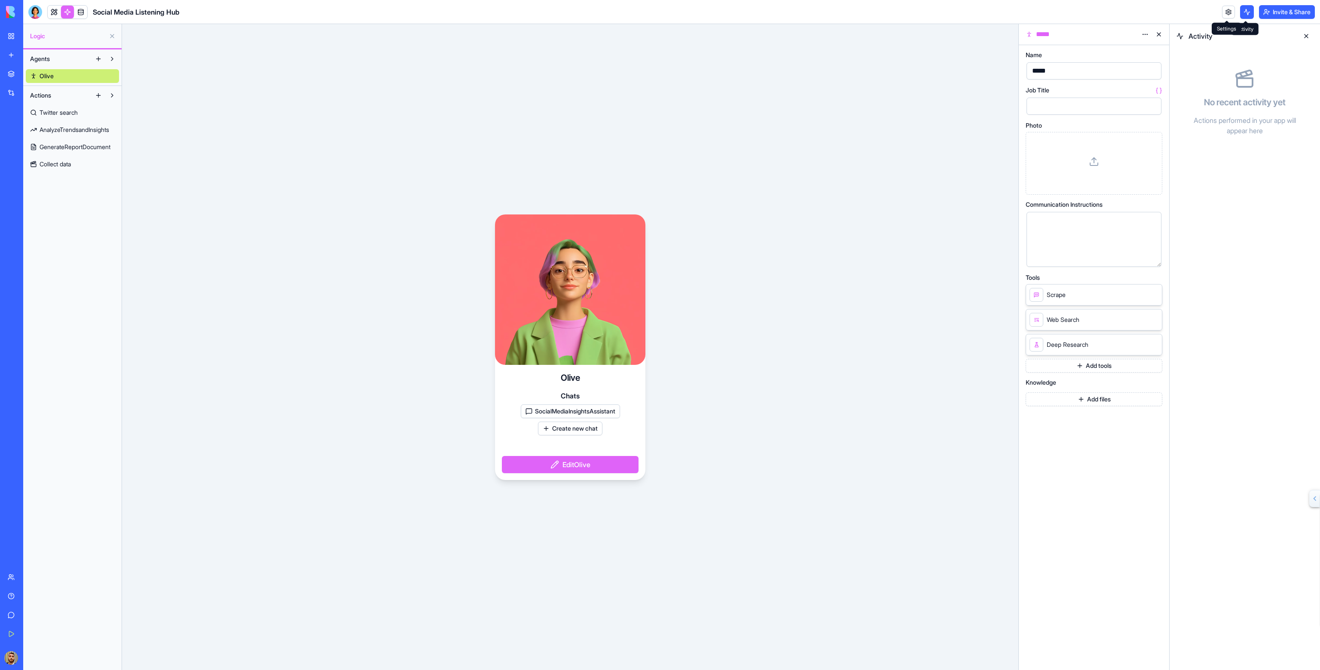
click at [1231, 15] on link at bounding box center [1228, 12] width 13 height 13
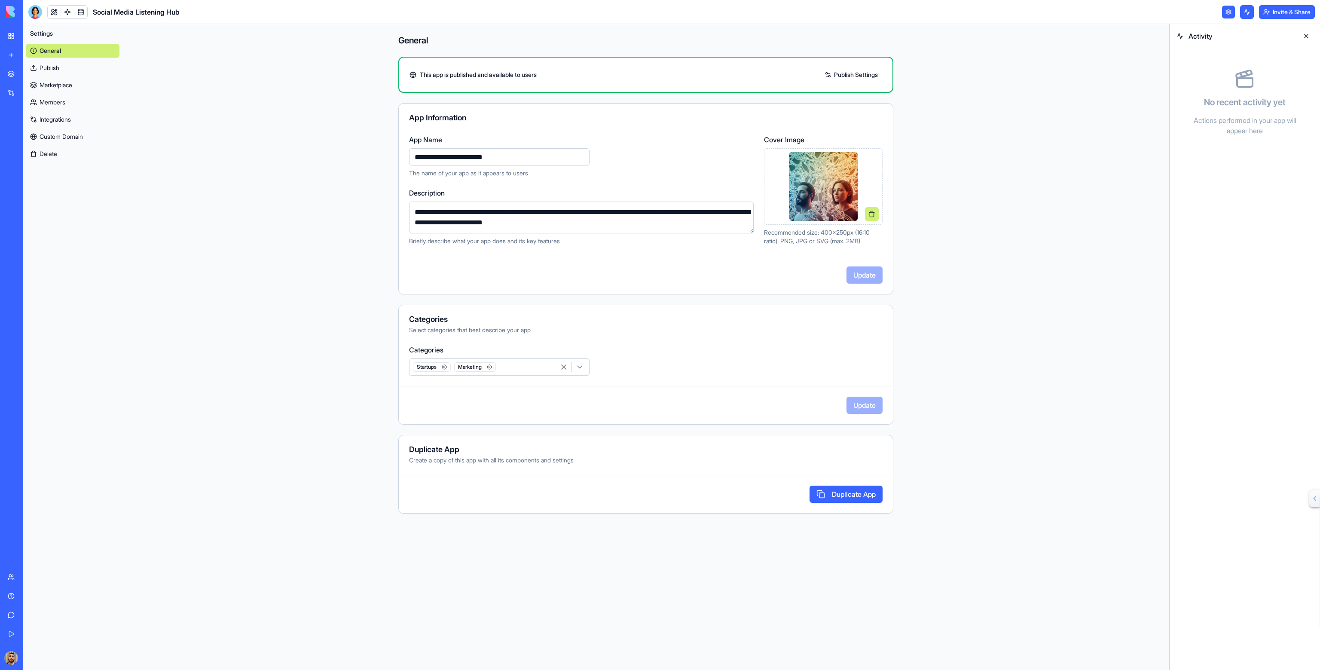
click at [875, 73] on link "Publish Settings" at bounding box center [851, 75] width 62 height 14
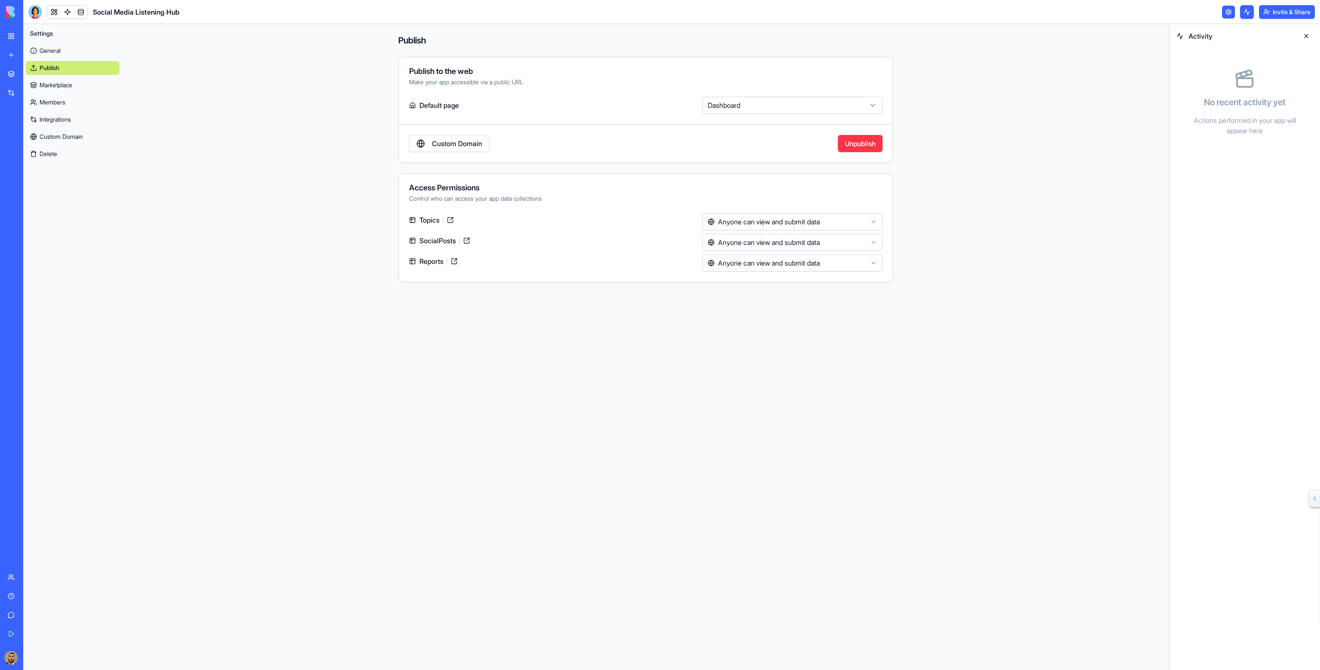
click at [64, 87] on link "Marketplace" at bounding box center [73, 85] width 94 height 14
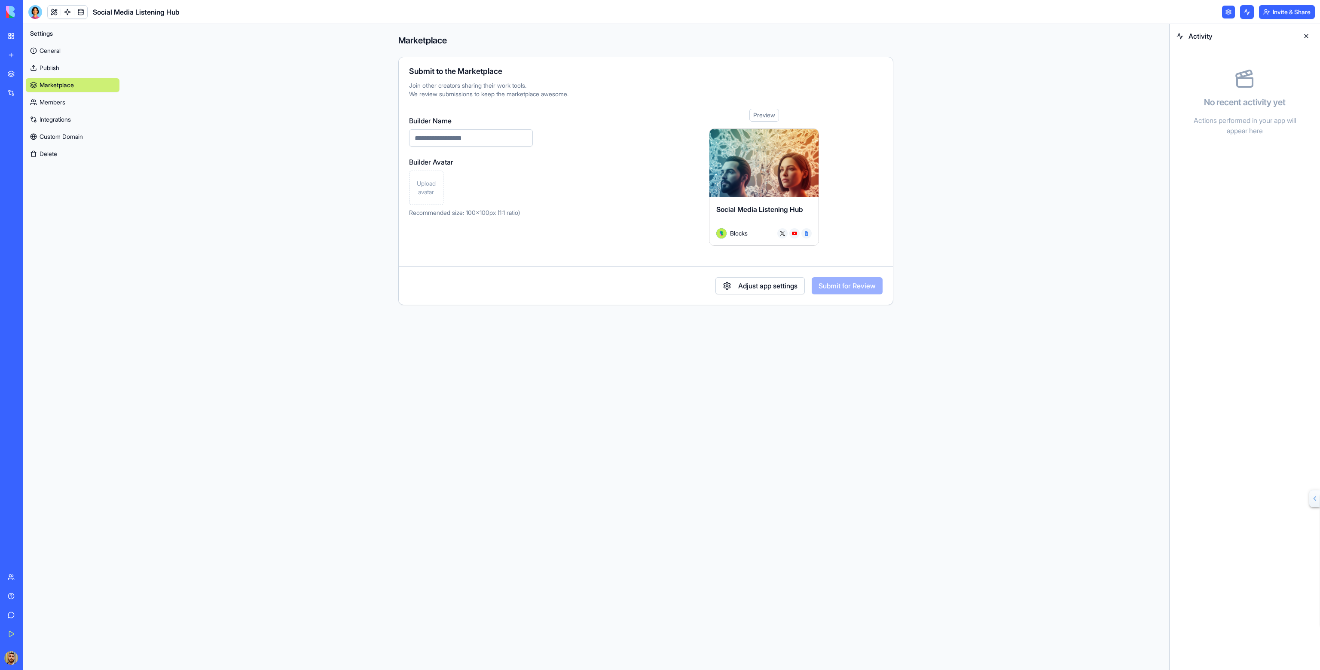
click at [57, 102] on link "Members" at bounding box center [73, 102] width 94 height 14
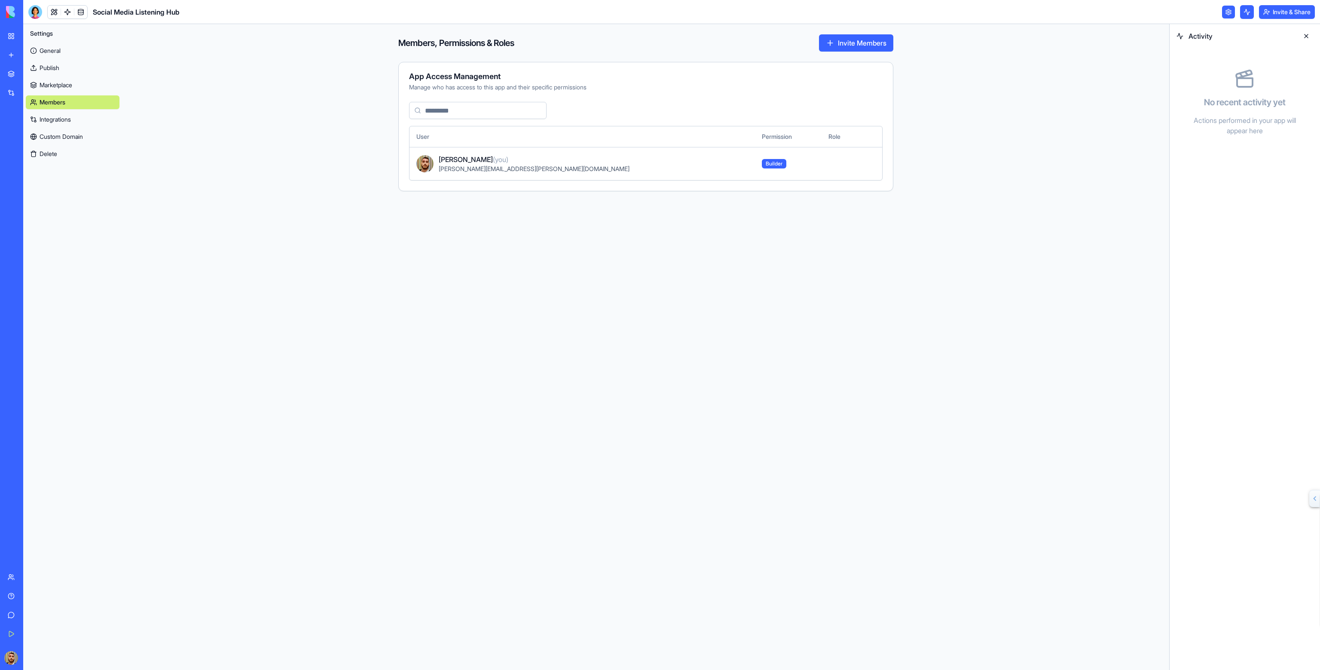
click at [56, 114] on link "Integrations" at bounding box center [73, 120] width 94 height 14
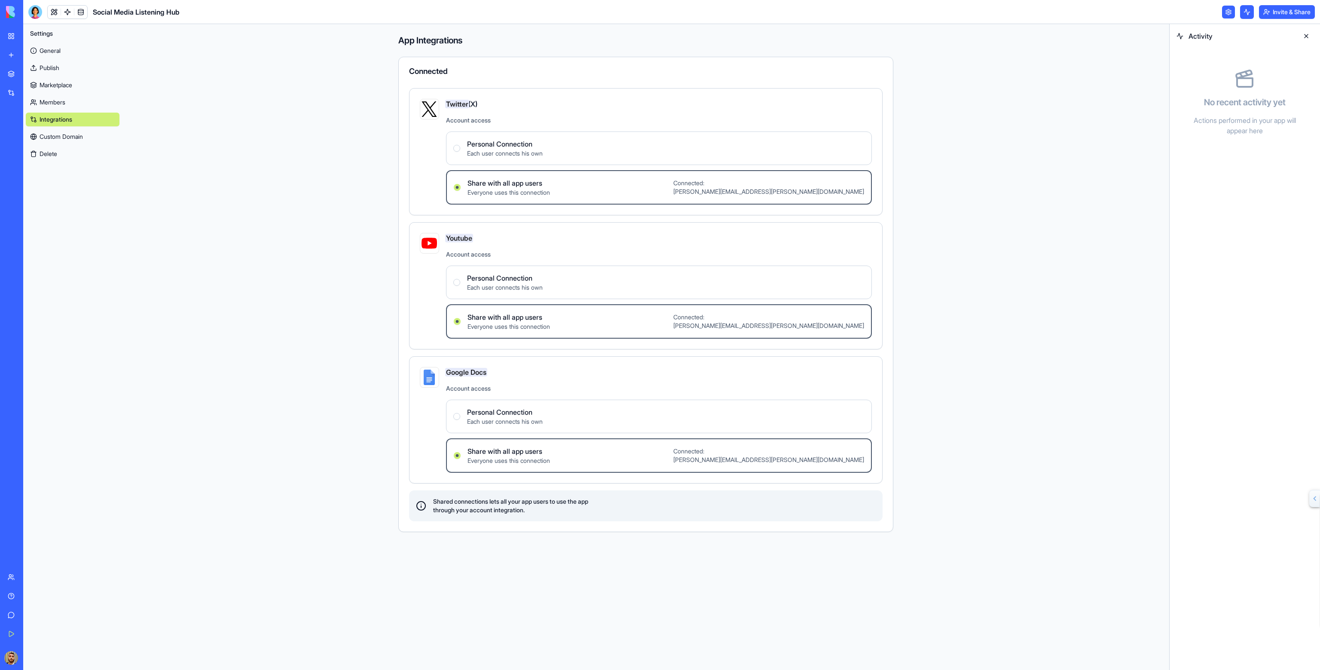
click at [457, 147] on Connection "Personal Connection Each user connects his own" at bounding box center [456, 148] width 7 height 7
click at [464, 287] on div "Personal Connection Each user connects his own" at bounding box center [497, 284] width 89 height 19
click at [460, 287] on Connection "Personal Connection Each user connects his own" at bounding box center [456, 284] width 7 height 7
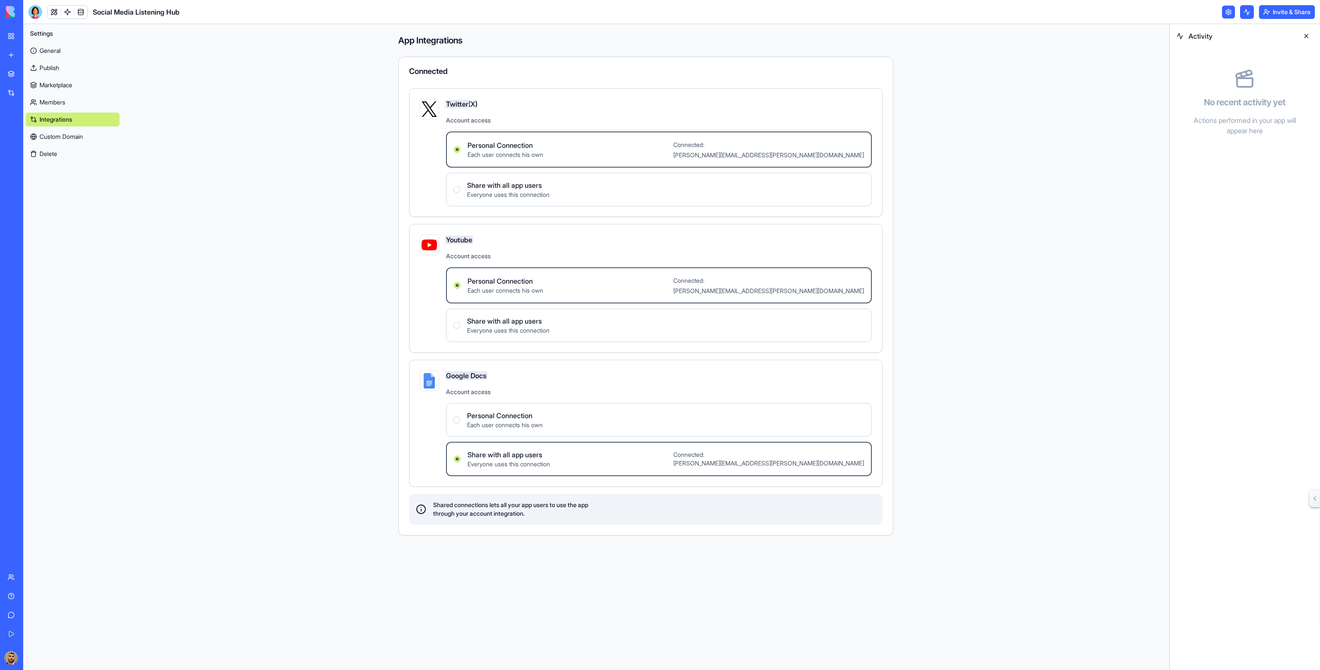
click at [526, 428] on span "Each user connects his own" at bounding box center [505, 425] width 76 height 9
click at [460, 423] on Connection "Personal Connection Each user connects his own" at bounding box center [456, 419] width 7 height 7
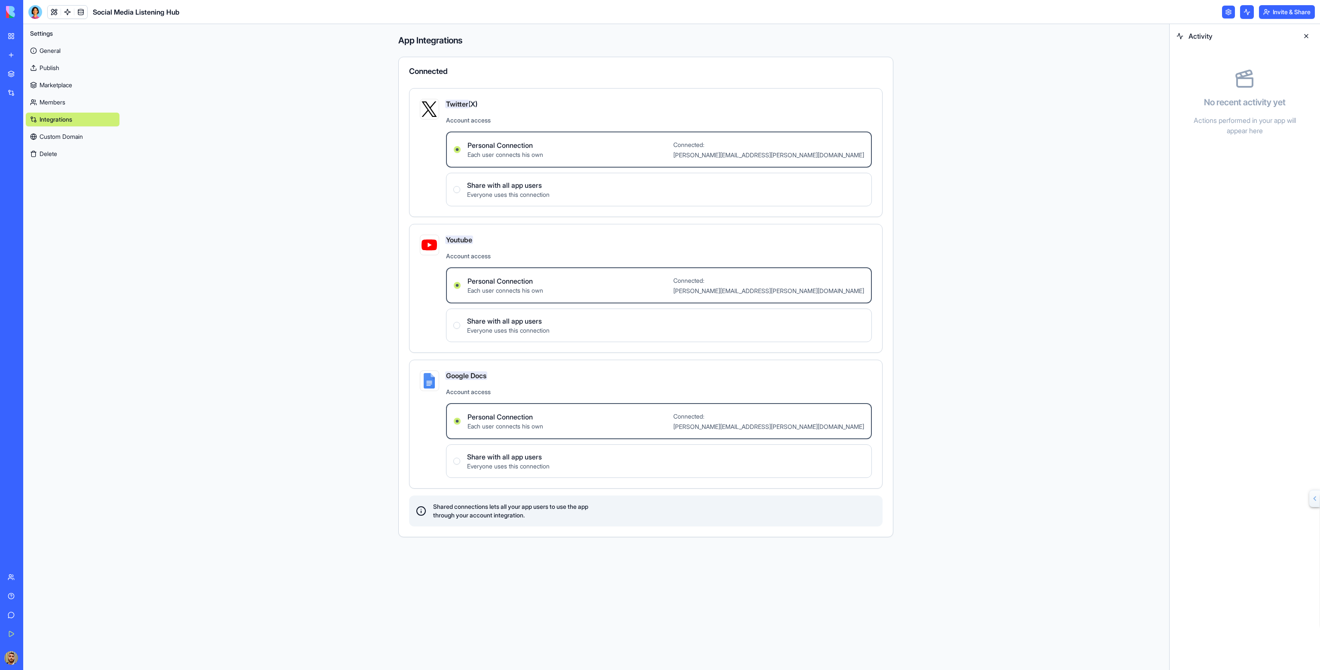
click at [79, 136] on link "Custom Domain" at bounding box center [73, 137] width 94 height 14
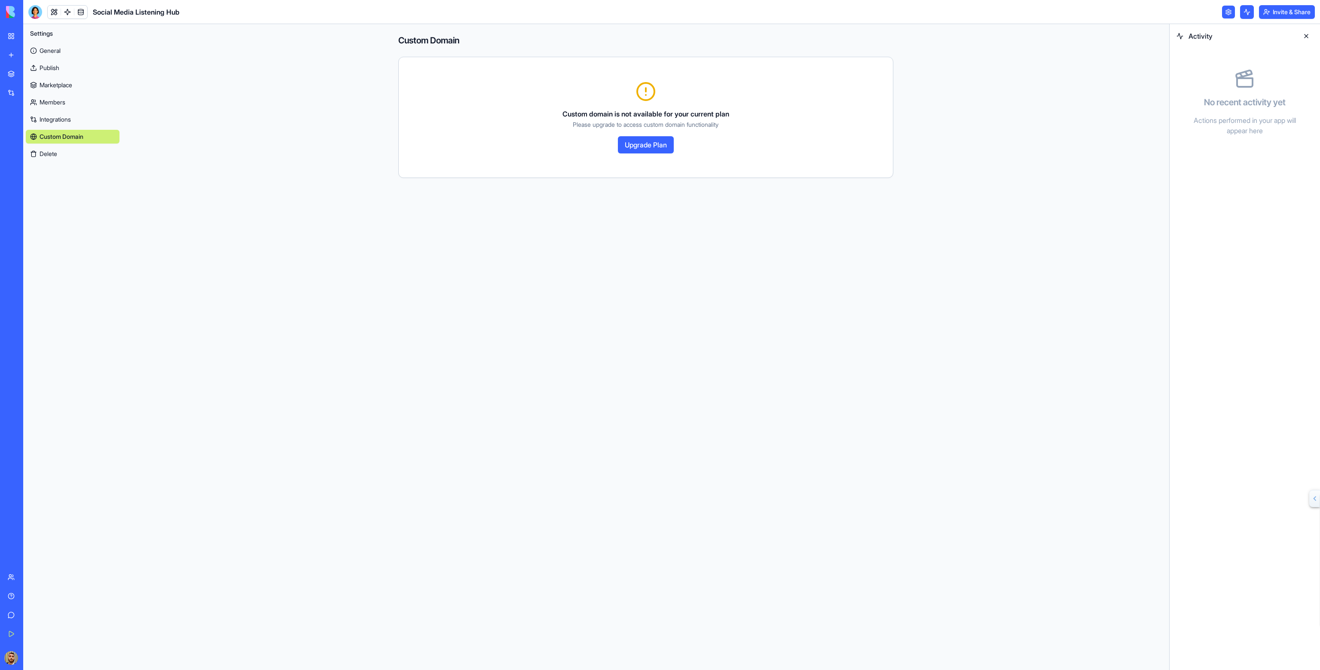
click at [72, 116] on link "Integrations" at bounding box center [73, 120] width 94 height 14
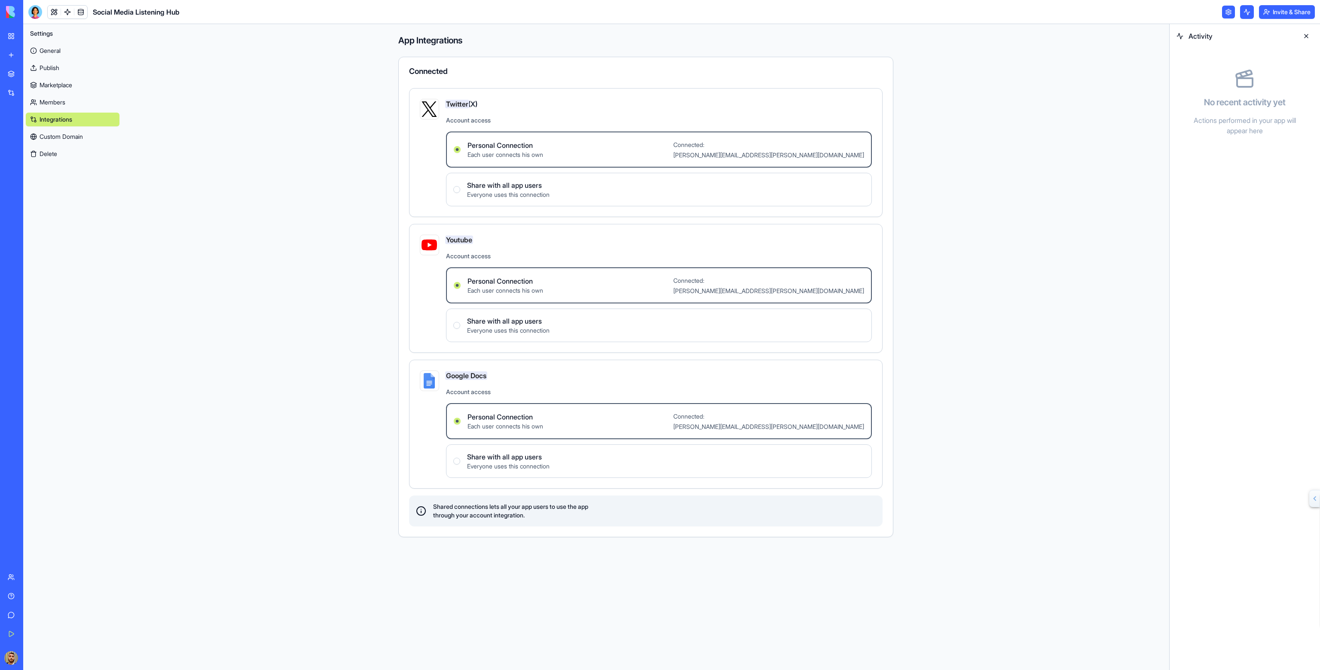
click at [46, 89] on link "Marketplace" at bounding box center [73, 85] width 94 height 14
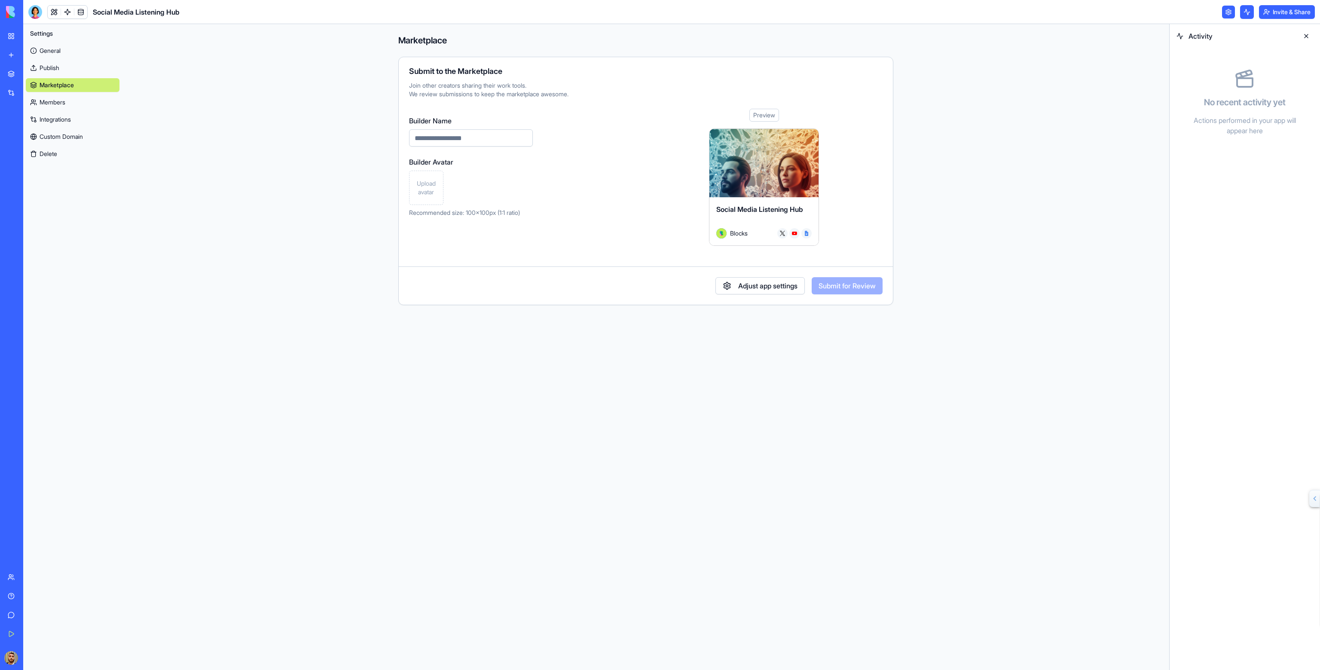
click at [48, 106] on link "Members" at bounding box center [73, 102] width 94 height 14
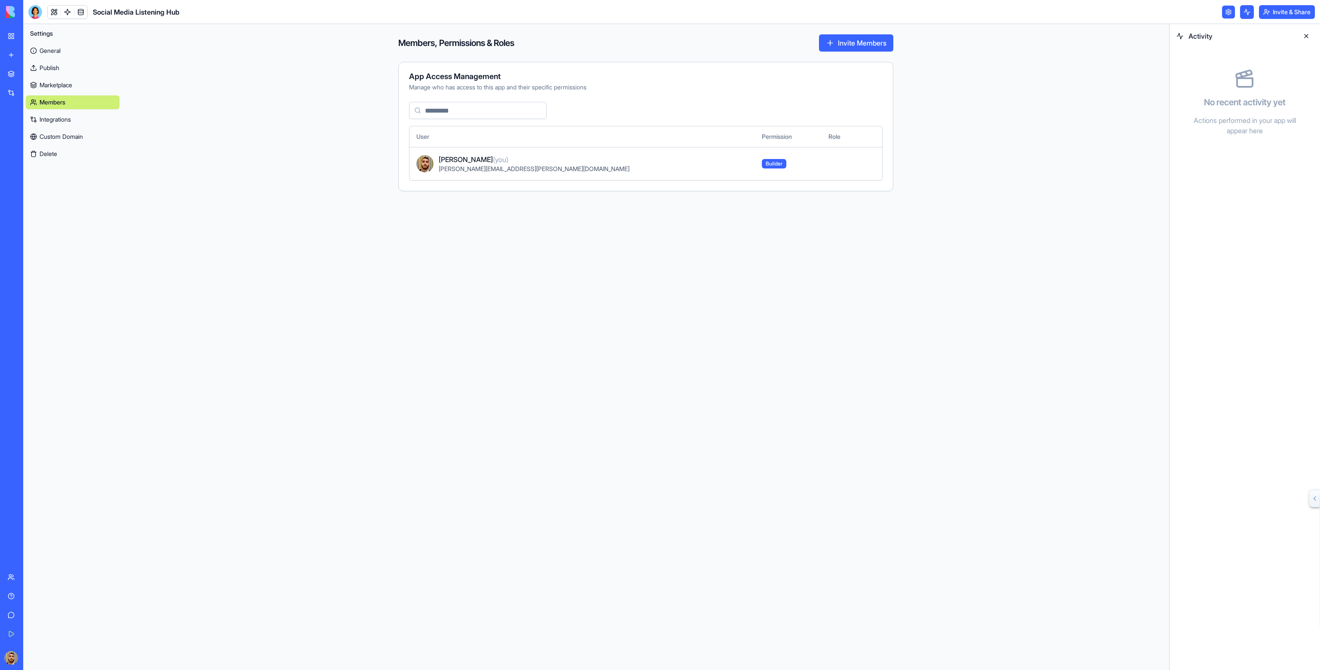
click at [50, 85] on link "Marketplace" at bounding box center [73, 85] width 94 height 14
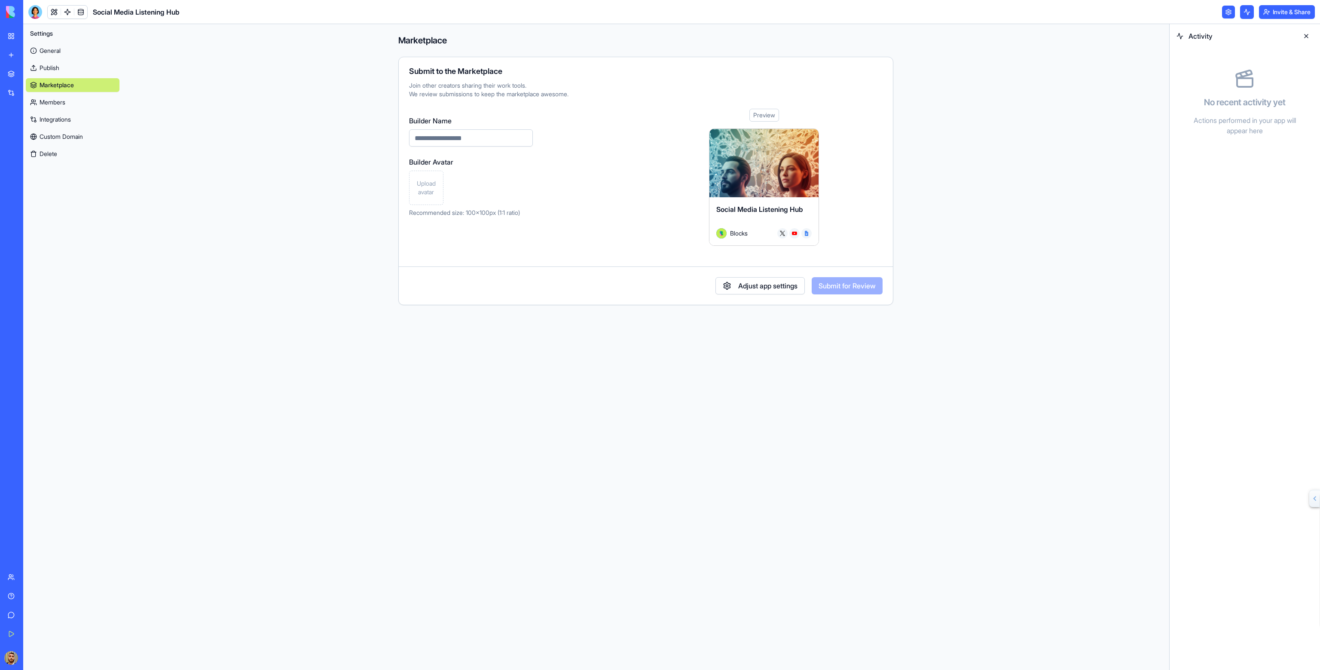
click at [724, 282] on button "Adjust app settings" at bounding box center [759, 285] width 89 height 17
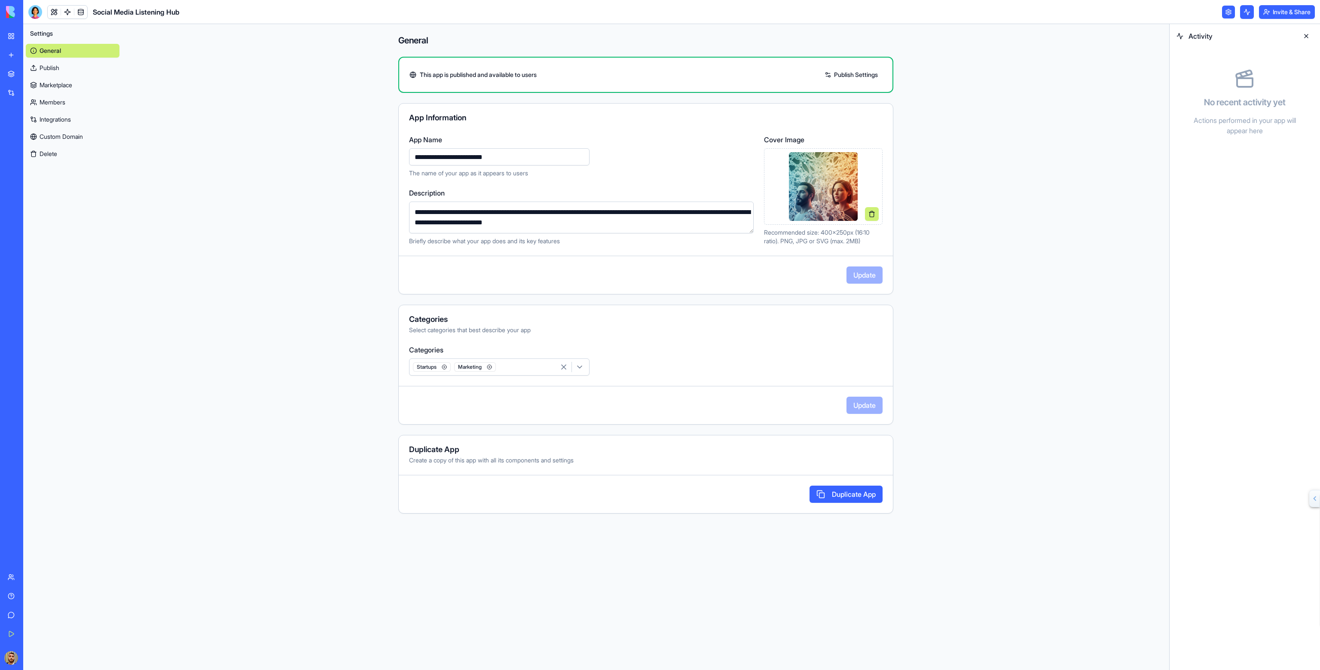
click at [839, 77] on link "Publish Settings" at bounding box center [851, 75] width 62 height 14
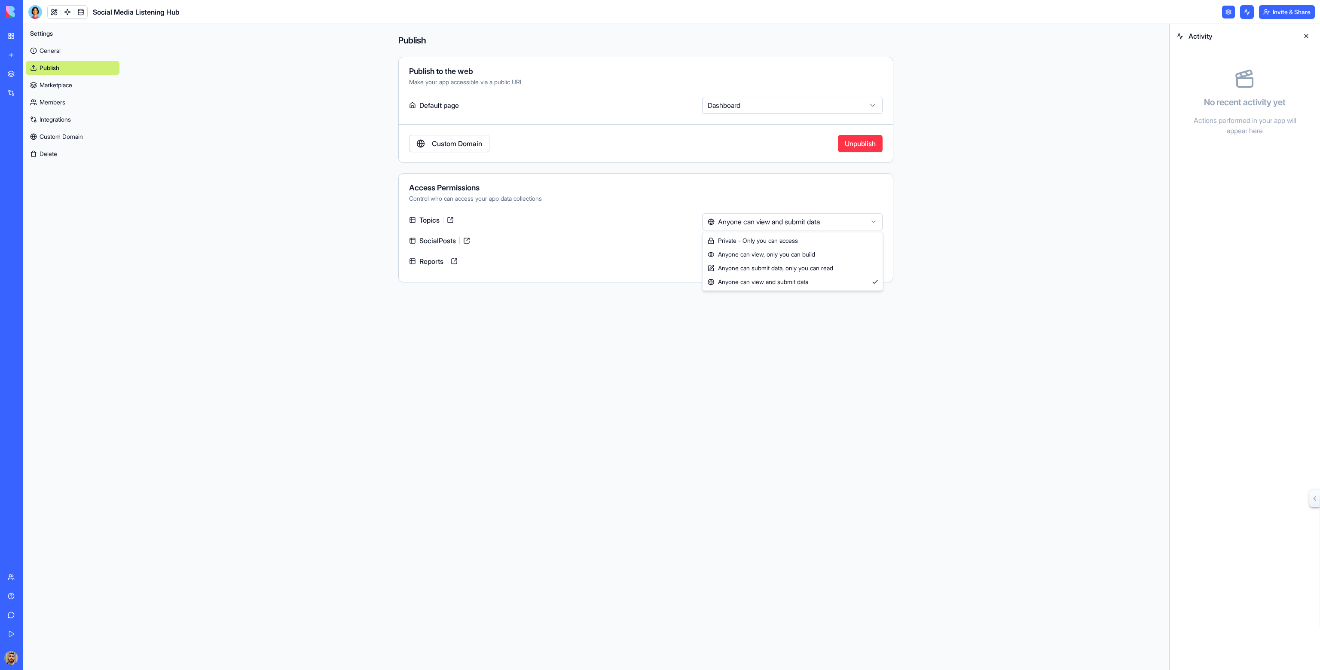
click at [721, 216] on html "**********" at bounding box center [660, 335] width 1320 height 670
drag, startPoint x: 718, startPoint y: 252, endPoint x: 719, endPoint y: 245, distance: 7.4
click at [721, 242] on html "**********" at bounding box center [660, 335] width 1320 height 670
click at [721, 229] on html "**********" at bounding box center [660, 335] width 1320 height 670
click at [711, 264] on html "**********" at bounding box center [660, 335] width 1320 height 670
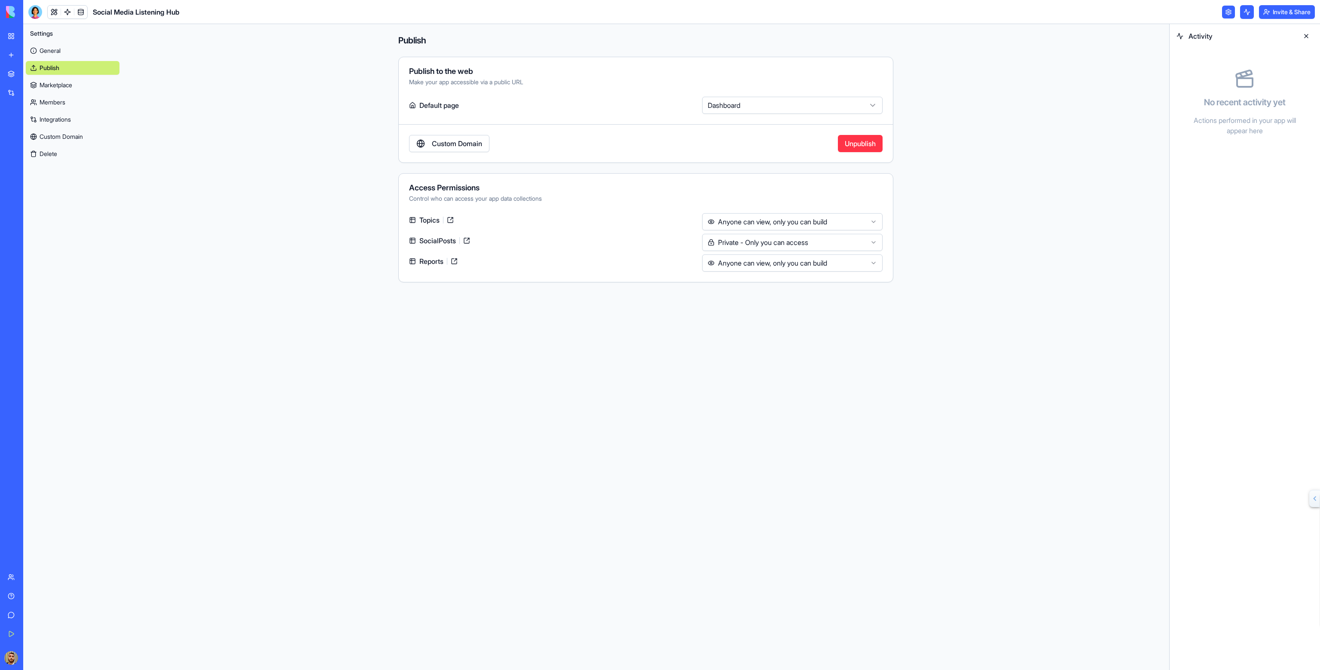
click at [76, 77] on div "General Publish Marketplace Members Integrations Custom Domain Delete" at bounding box center [73, 100] width 94 height 120
click at [63, 83] on link "Marketplace" at bounding box center [73, 85] width 94 height 14
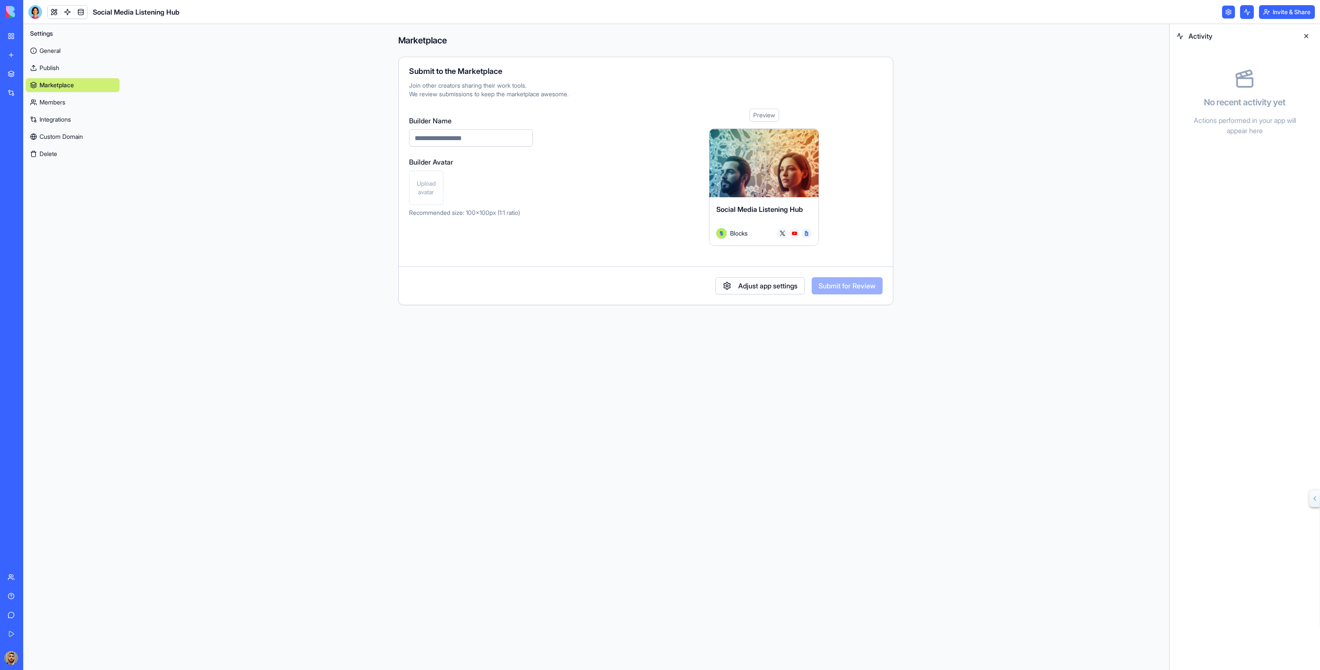
click at [64, 137] on link "Custom Domain" at bounding box center [73, 137] width 94 height 14
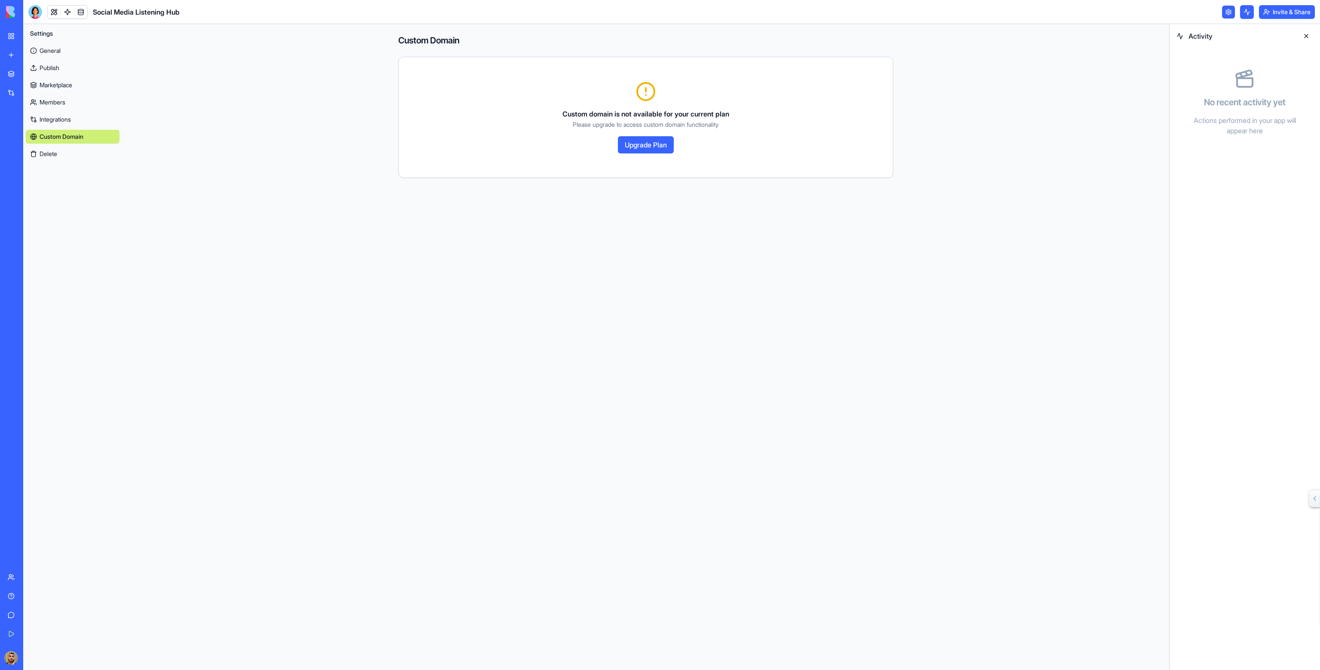
click at [57, 58] on div "General Publish Marketplace Members Integrations Custom Domain Delete" at bounding box center [73, 100] width 94 height 120
click at [57, 49] on link "General" at bounding box center [73, 51] width 94 height 14
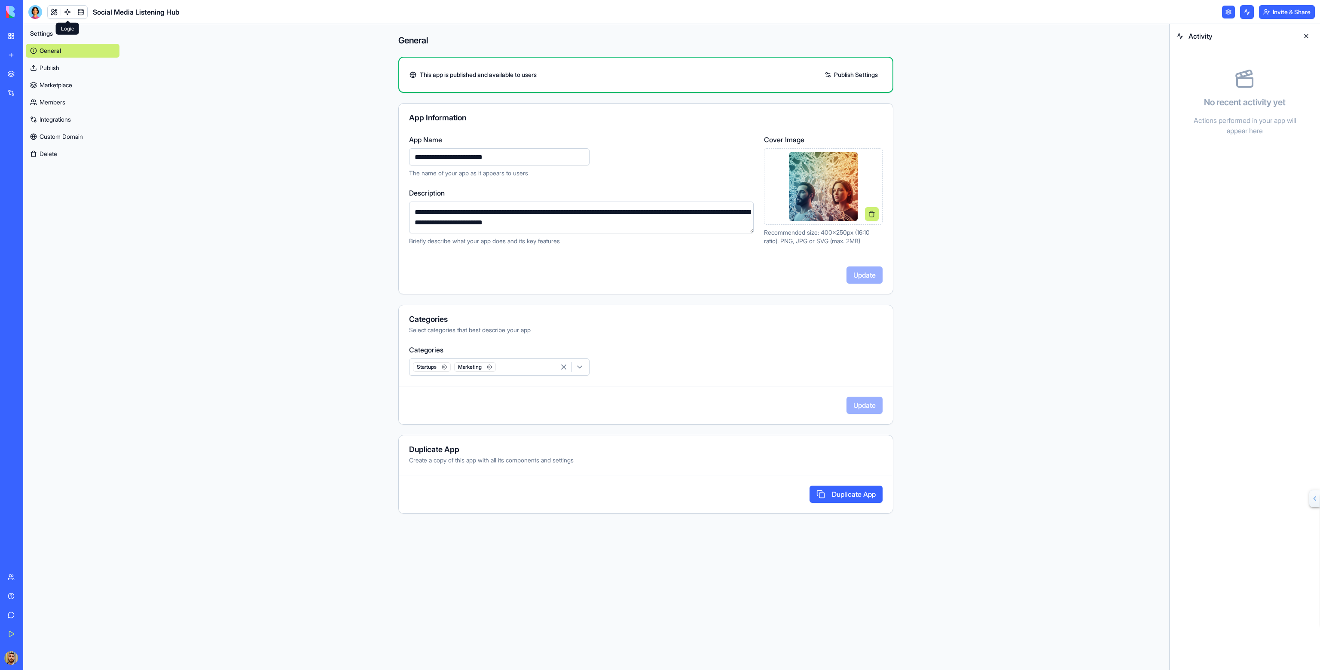
click at [68, 9] on link at bounding box center [67, 12] width 13 height 13
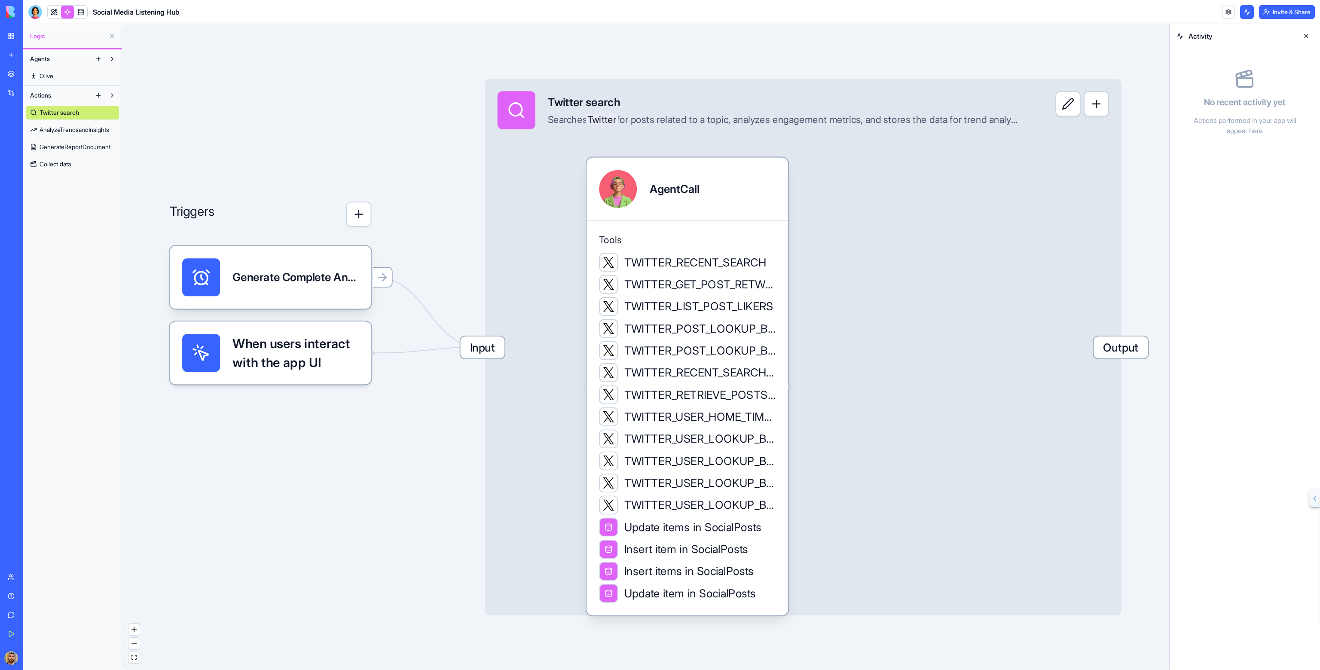
click at [321, 341] on span "When users interact with the app UI" at bounding box center [295, 353] width 126 height 38
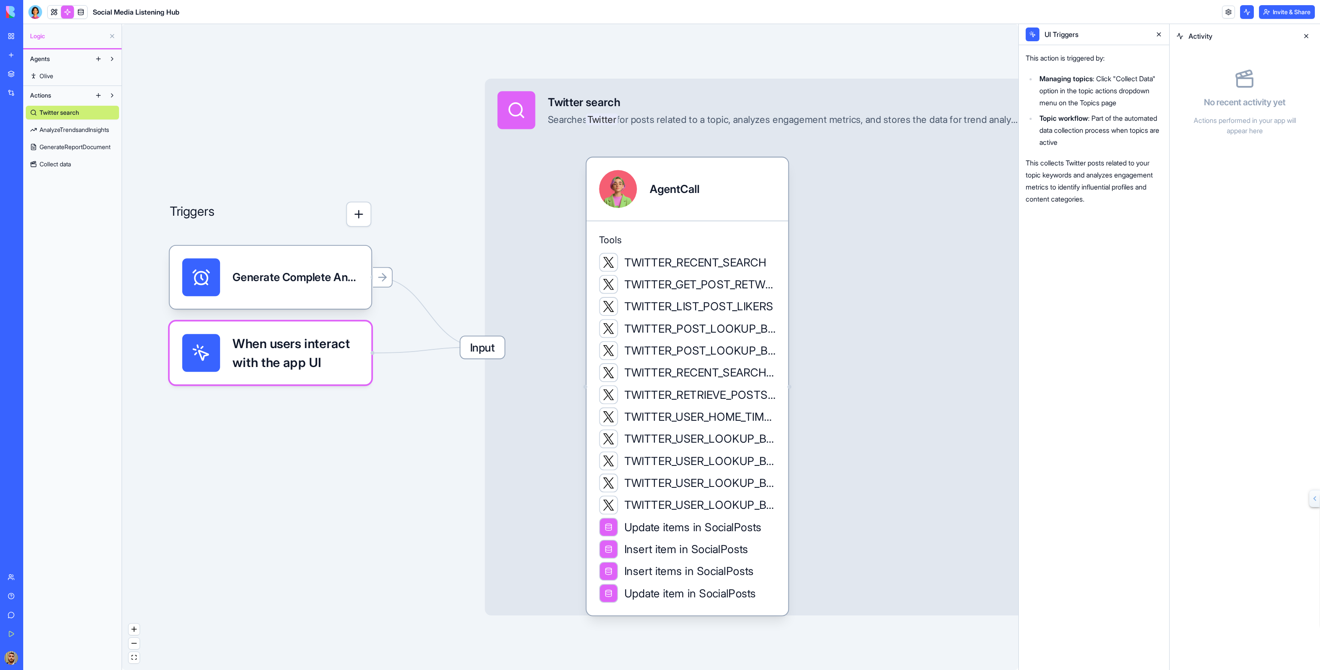
drag, startPoint x: 321, startPoint y: 342, endPoint x: 304, endPoint y: 378, distance: 39.6
click at [304, 378] on div "When users interact with the app UI" at bounding box center [271, 352] width 202 height 63
click at [308, 355] on span "When users interact with the app UI" at bounding box center [295, 353] width 126 height 38
click at [300, 352] on span "When users interact with the app UI" at bounding box center [295, 353] width 126 height 38
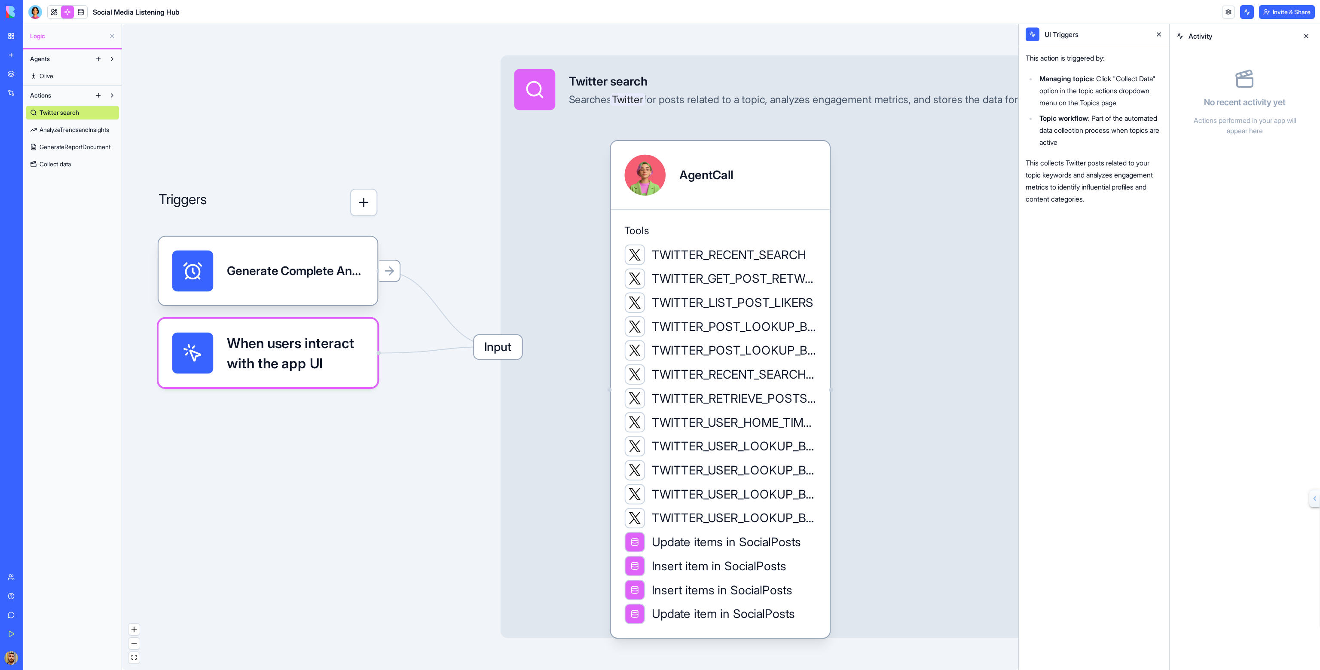
click at [300, 352] on span "When users interact with the app UI" at bounding box center [295, 353] width 137 height 41
drag, startPoint x: 300, startPoint y: 352, endPoint x: 376, endPoint y: 331, distance: 78.8
click at [373, 333] on div "When users interact with the app UI" at bounding box center [268, 352] width 220 height 69
click at [495, 349] on span "Input" at bounding box center [499, 346] width 48 height 24
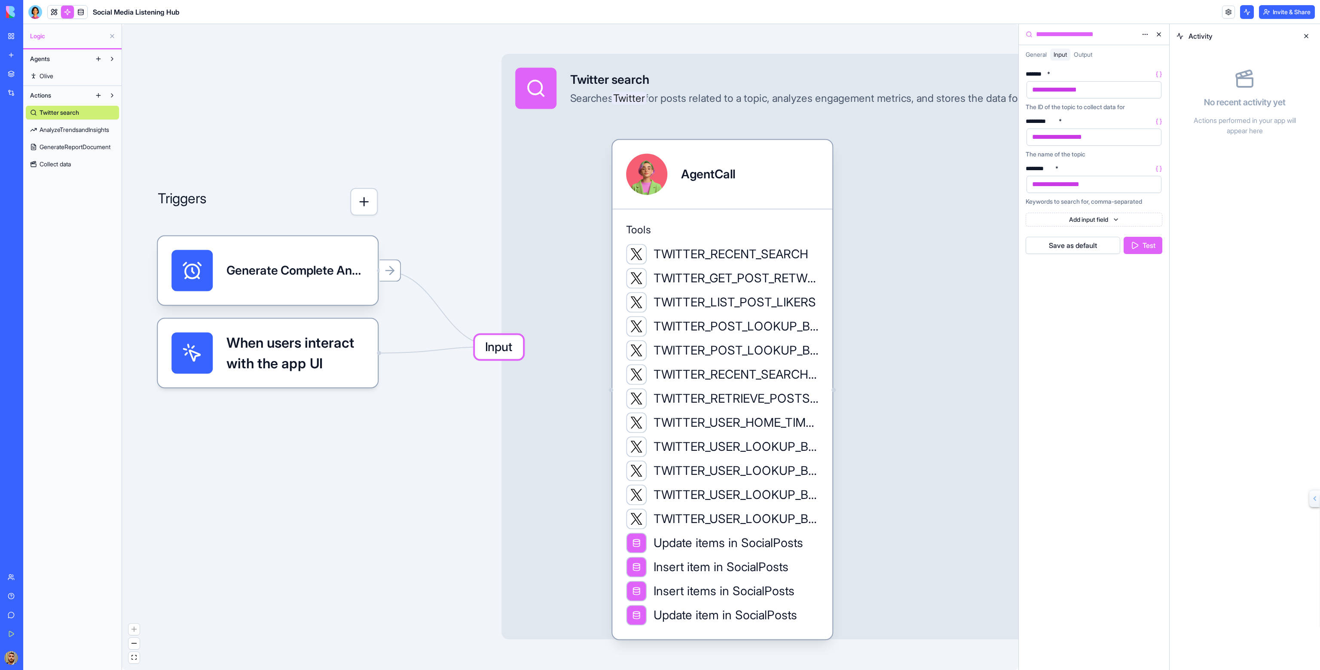
click at [1044, 56] on span "General" at bounding box center [1036, 54] width 21 height 7
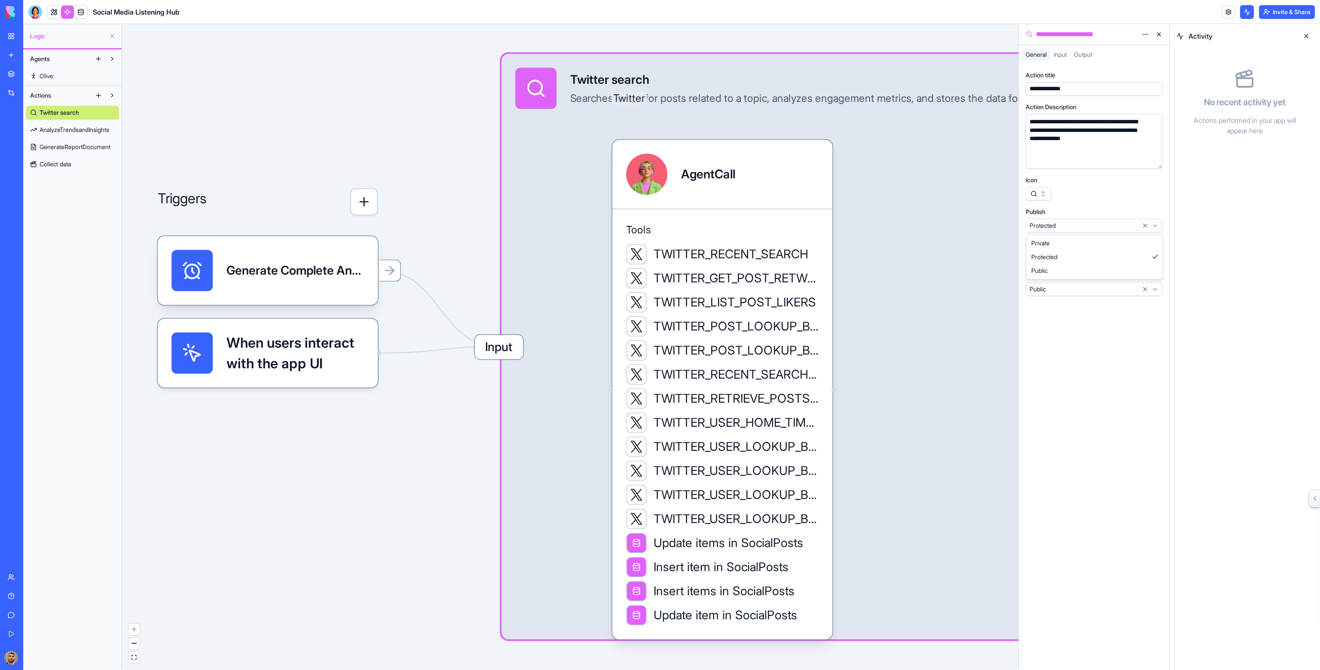
click at [1042, 224] on html "BETA My Workspace New app Marketplace Integrations Recent Social Media Content …" at bounding box center [660, 335] width 1320 height 670
click at [1066, 206] on html "BETA My Workspace New app Marketplace Integrations Recent Social Media Content …" at bounding box center [660, 335] width 1320 height 670
drag, startPoint x: 1045, startPoint y: 281, endPoint x: 1048, endPoint y: 286, distance: 5.0
click at [1048, 286] on div "Permissions Public" at bounding box center [1094, 283] width 137 height 25
click at [1048, 286] on html "BETA My Workspace New app Marketplace Integrations Recent Social Media Content …" at bounding box center [660, 335] width 1320 height 670
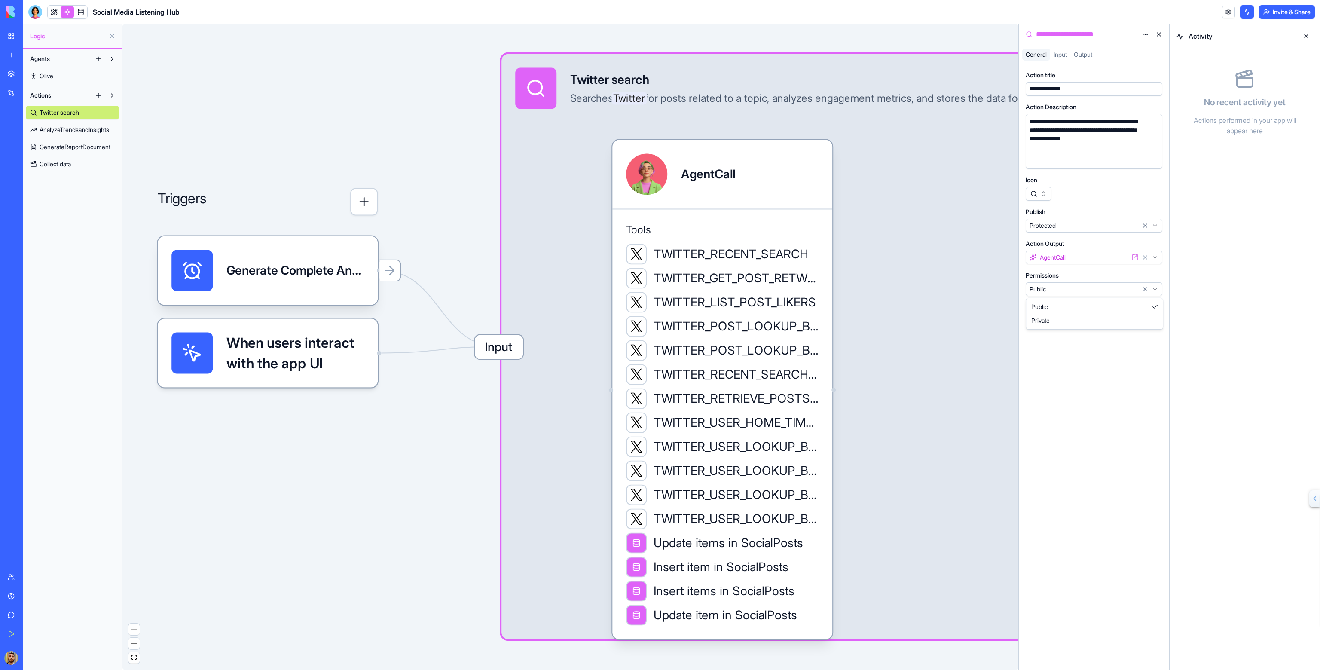
click at [1067, 196] on html "BETA My Workspace New app Marketplace Integrations Recent Social Media Content …" at bounding box center [660, 335] width 1320 height 670
click at [1064, 57] on span "Input" at bounding box center [1060, 54] width 13 height 7
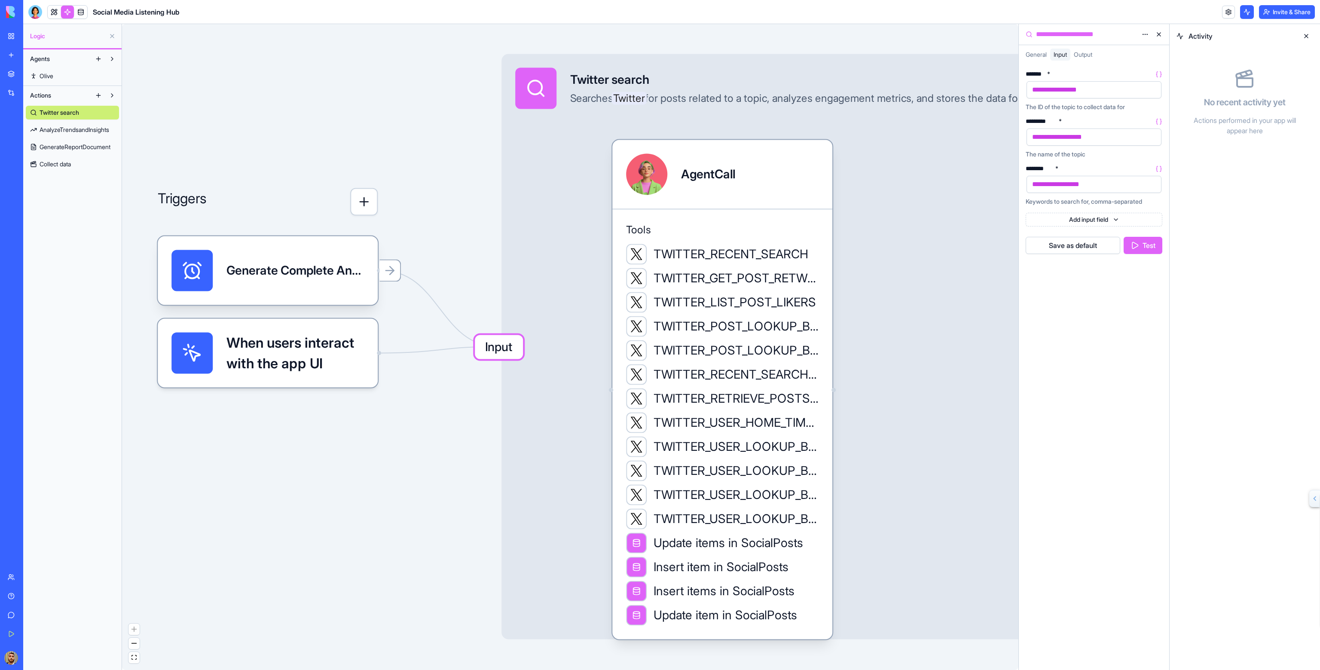
click at [1082, 56] on span "Output" at bounding box center [1083, 54] width 18 height 7
click at [1055, 87] on input "postsCollected *" at bounding box center [1060, 89] width 67 height 17
click at [1159, 72] on icon at bounding box center [1159, 74] width 7 height 7
click at [1159, 112] on icon at bounding box center [1159, 109] width 7 height 7
click at [1158, 192] on icon at bounding box center [1159, 192] width 7 height 7
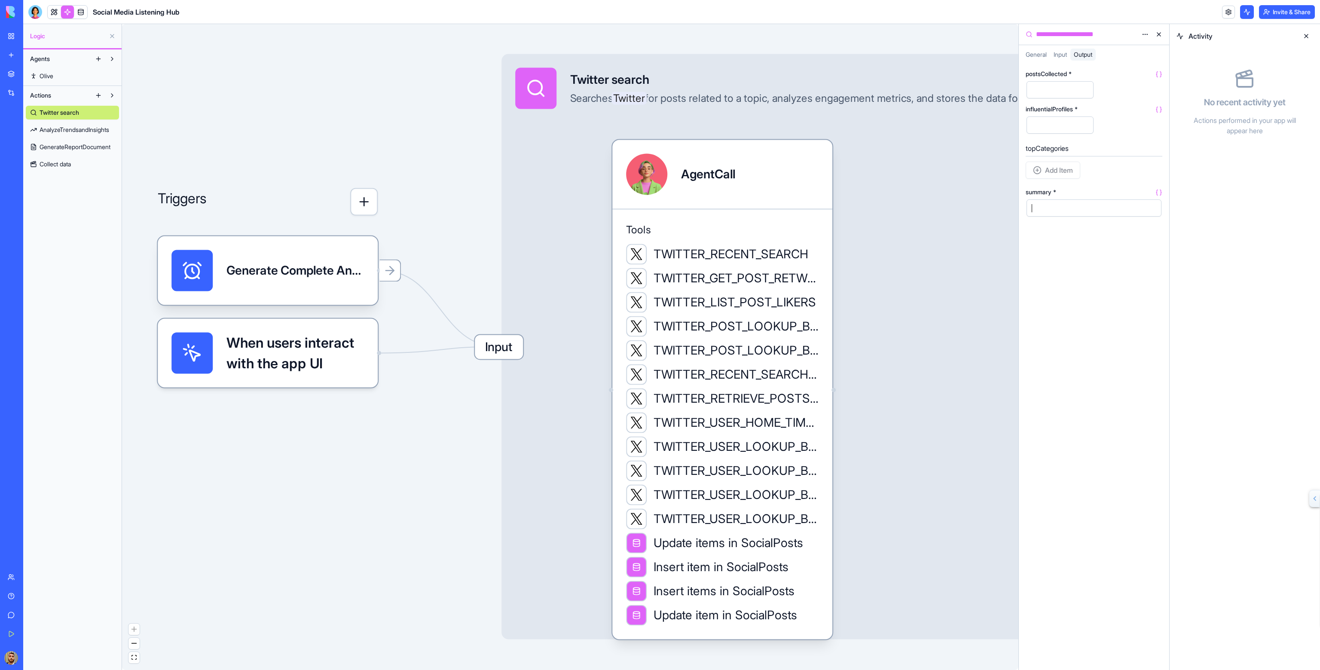
click at [1055, 56] on span "Input" at bounding box center [1060, 54] width 13 height 7
click at [1139, 248] on button "Test" at bounding box center [1143, 245] width 39 height 17
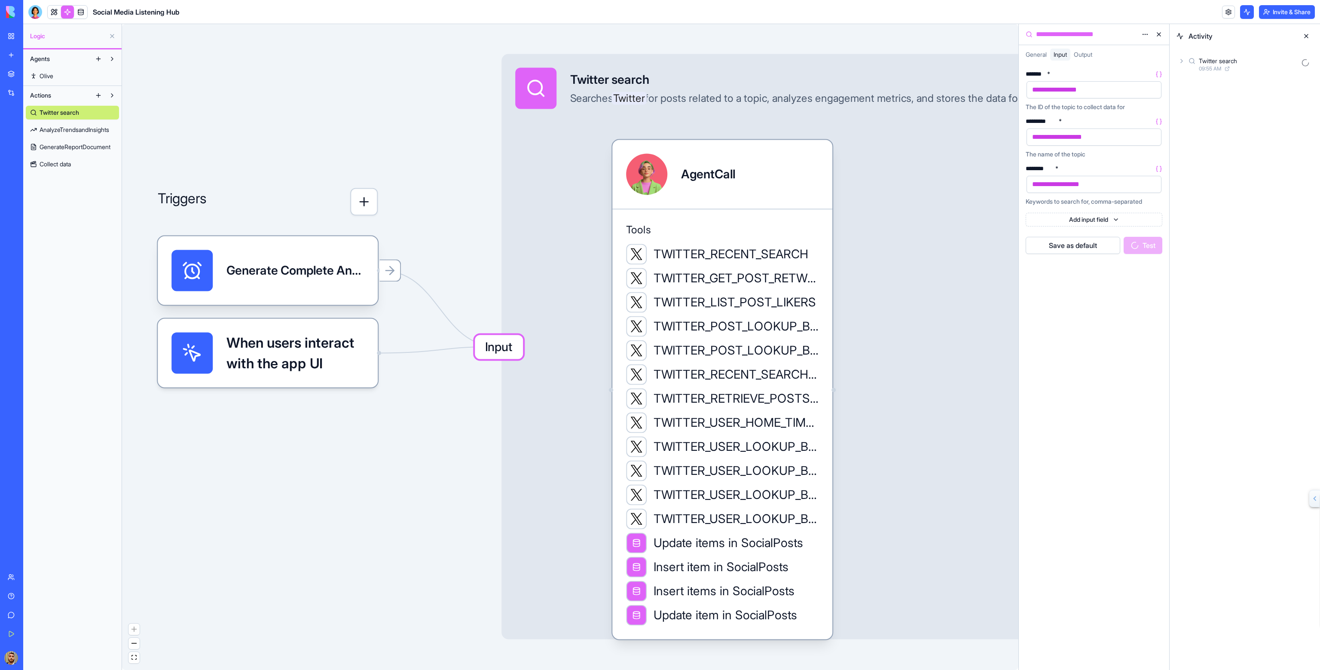
click at [1182, 61] on icon at bounding box center [1182, 60] width 2 height 3
click at [1198, 98] on icon at bounding box center [1195, 98] width 7 height 7
click at [1207, 135] on icon at bounding box center [1210, 136] width 7 height 7
click at [1217, 156] on icon at bounding box center [1218, 159] width 7 height 7
click at [1219, 417] on icon at bounding box center [1218, 420] width 7 height 7
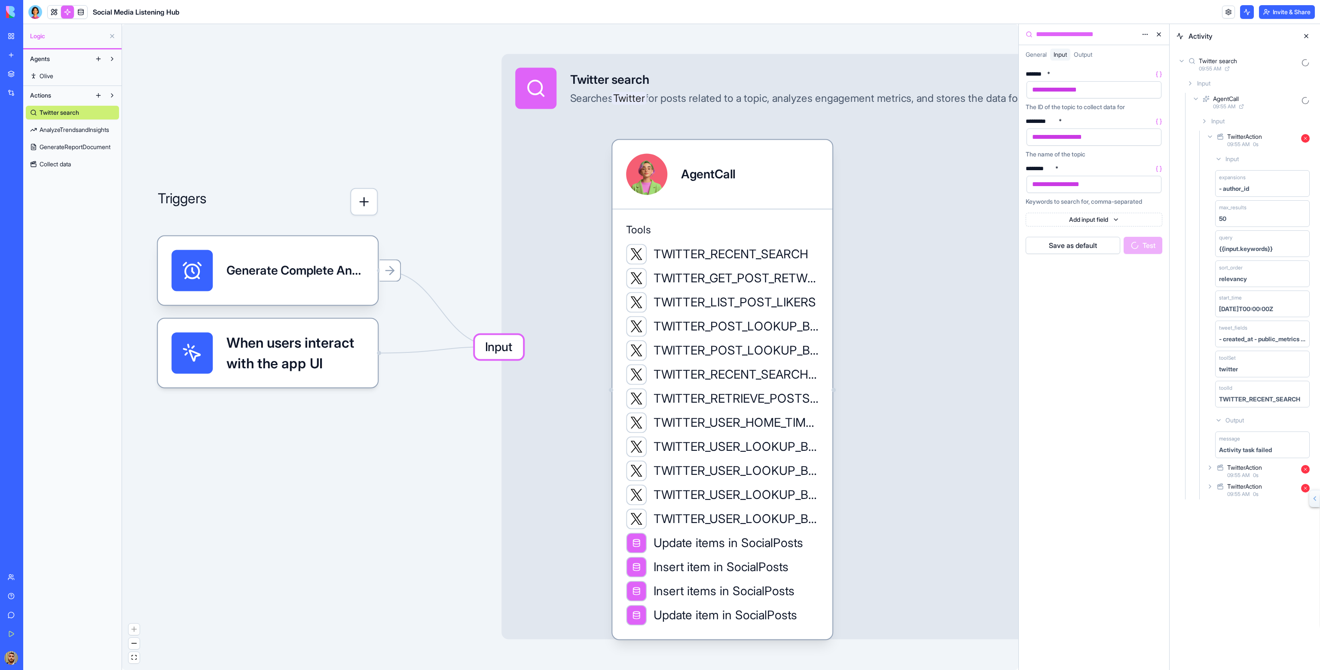
click at [1211, 468] on icon at bounding box center [1210, 467] width 7 height 7
click at [1219, 504] on icon at bounding box center [1218, 507] width 7 height 7
click at [1205, 573] on icon at bounding box center [1204, 576] width 7 height 7
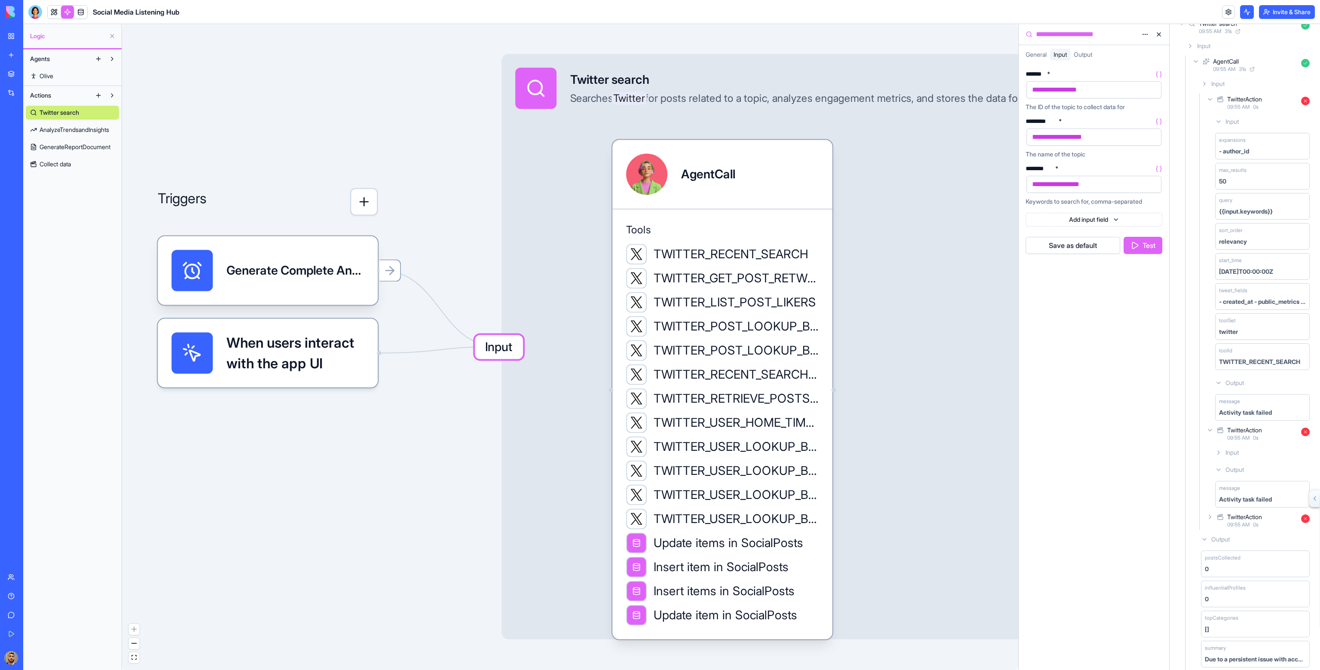
scroll to position [60, 0]
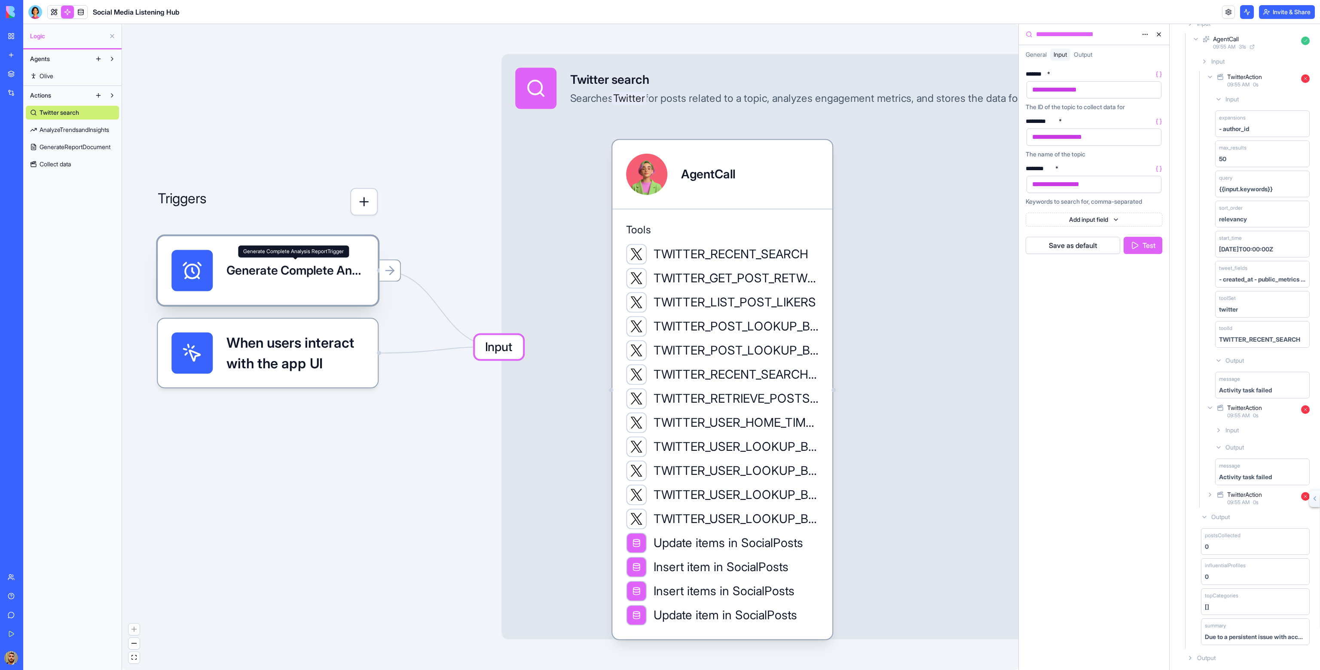
click at [333, 267] on div "Generate Complete Analysis ReportTrigger" at bounding box center [295, 270] width 138 height 17
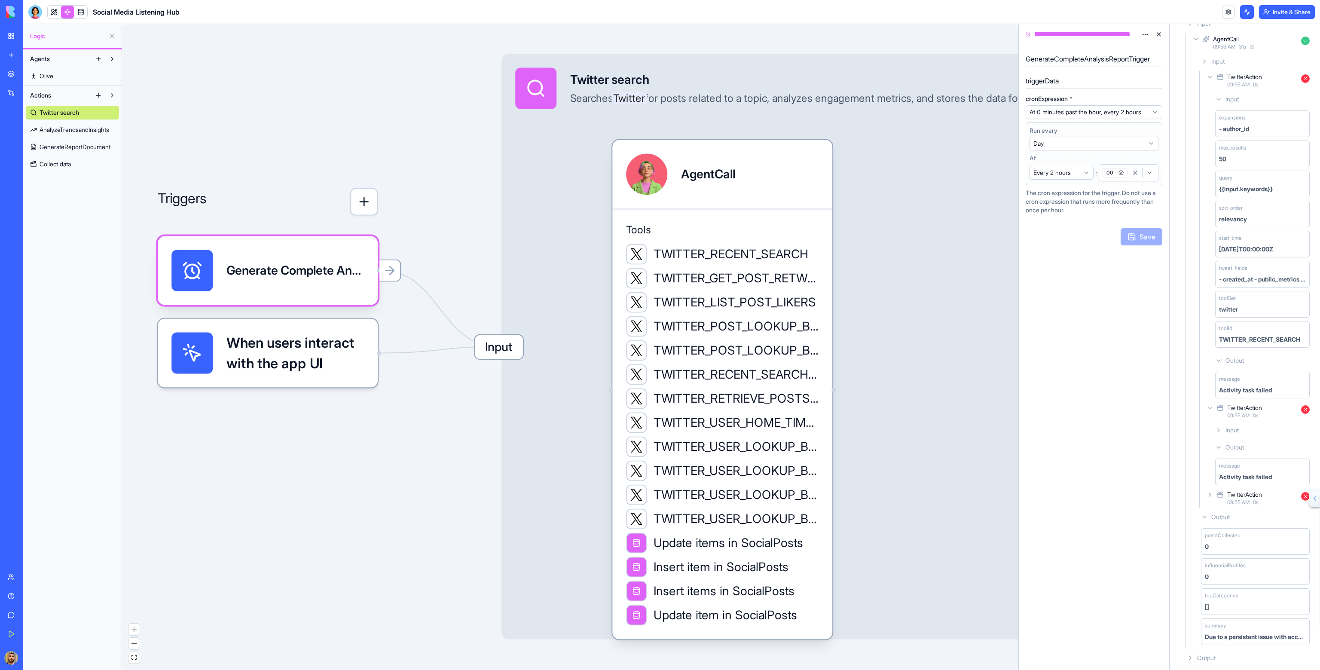
click at [56, 80] on link "Olive" at bounding box center [72, 76] width 93 height 14
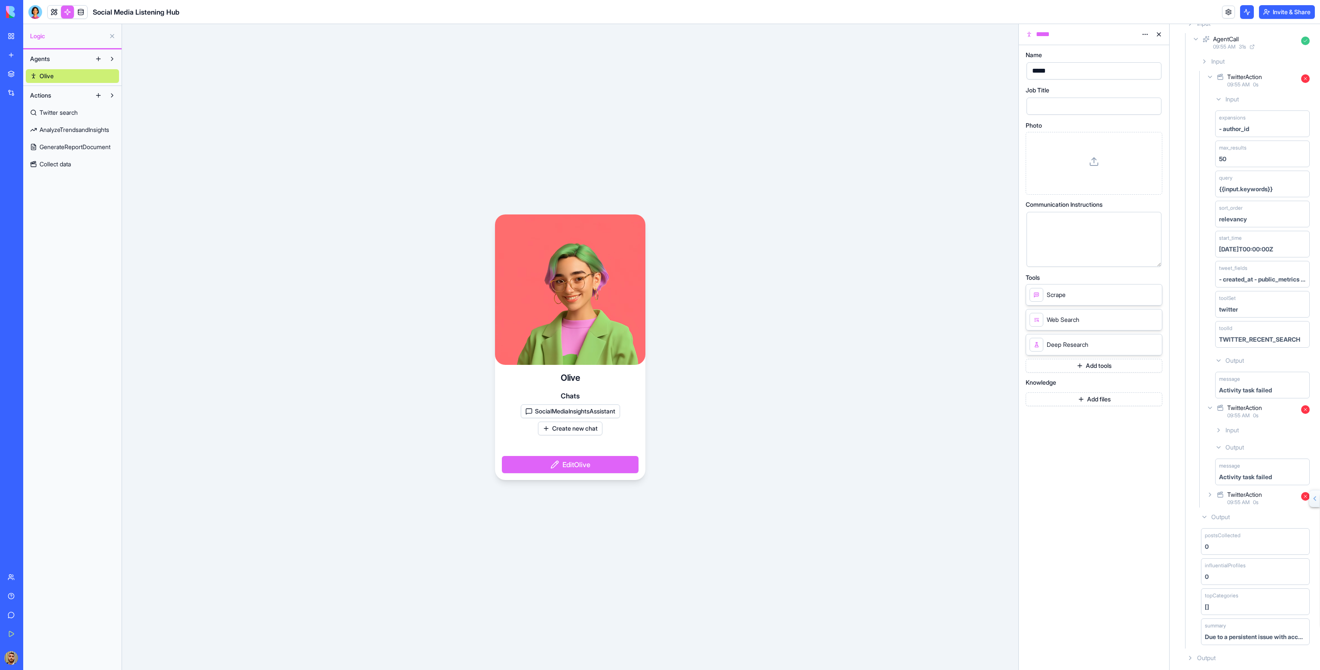
click at [1245, 86] on span "09:55 AM" at bounding box center [1238, 84] width 22 height 7
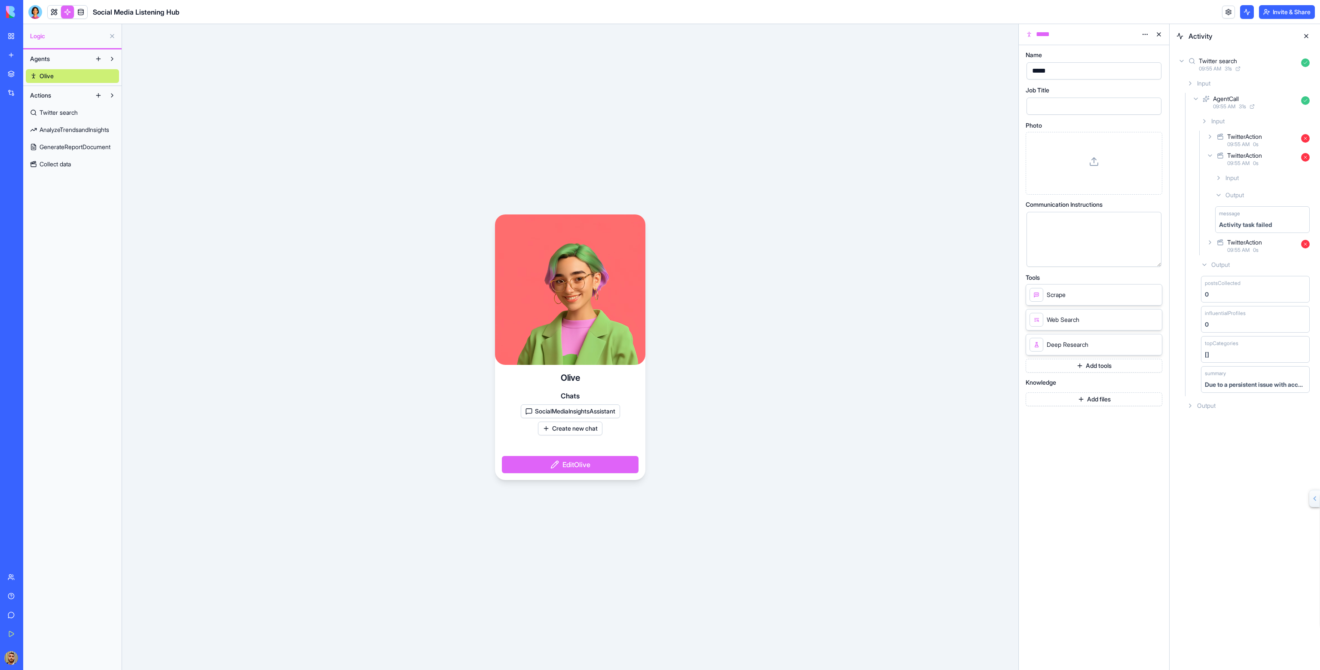
click at [69, 112] on span "Twitter search" at bounding box center [59, 112] width 38 height 9
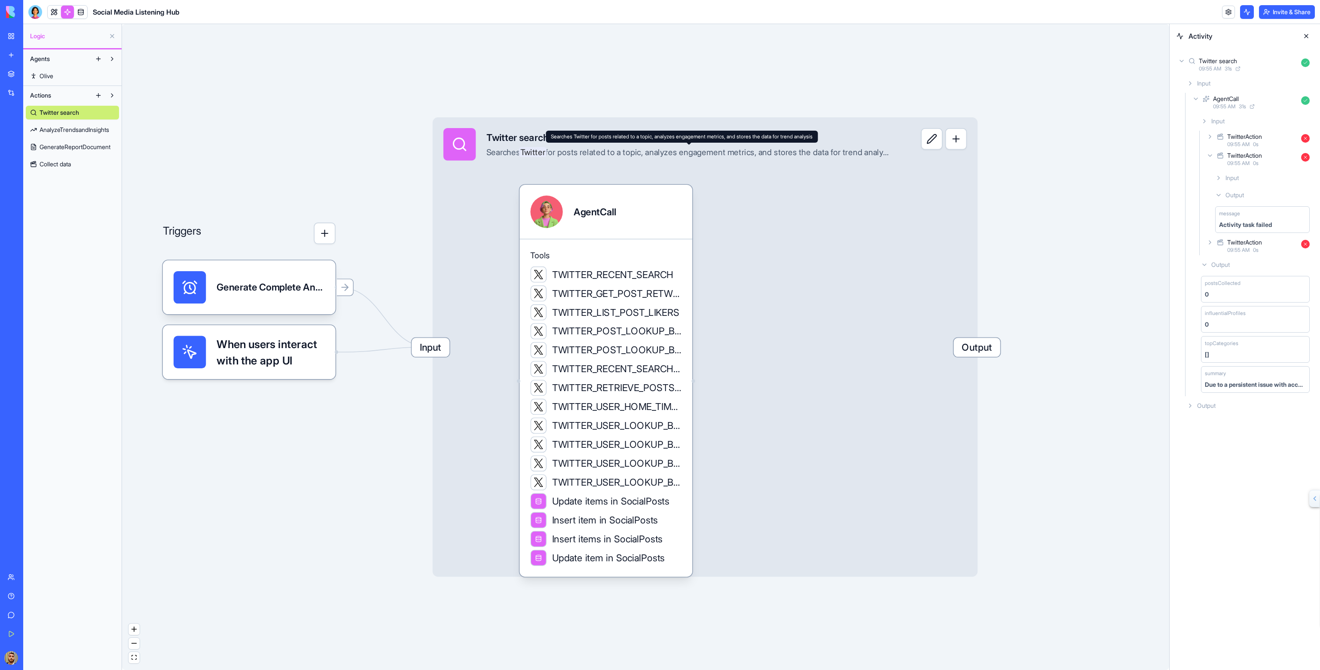
click at [480, 142] on div "Twitter search Searches Twitter for posts related to a topic, analyzes engageme…" at bounding box center [667, 144] width 448 height 32
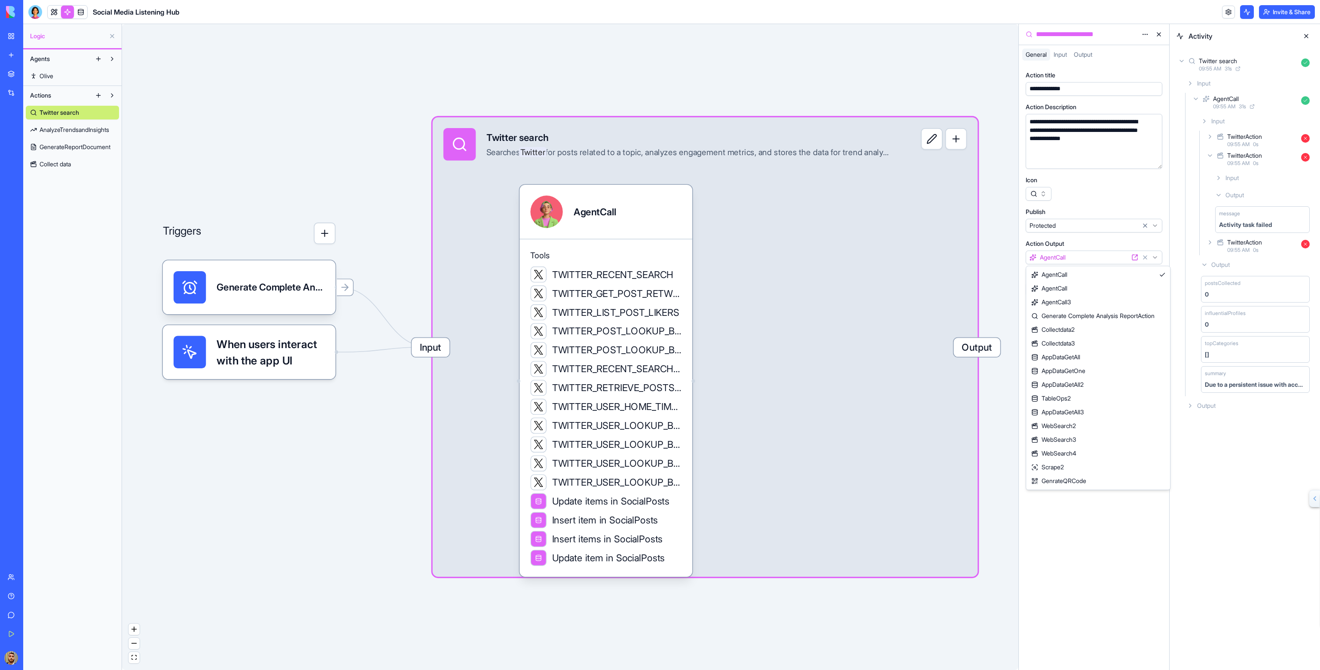
click at [1086, 258] on html "BETA My Workspace New app Marketplace Integrations Recent Social Media Content …" at bounding box center [660, 335] width 1320 height 670
click at [1073, 229] on html "BETA My Workspace New app Marketplace Integrations Recent Social Media Content …" at bounding box center [660, 335] width 1320 height 670
click at [959, 141] on button "button" at bounding box center [955, 138] width 21 height 21
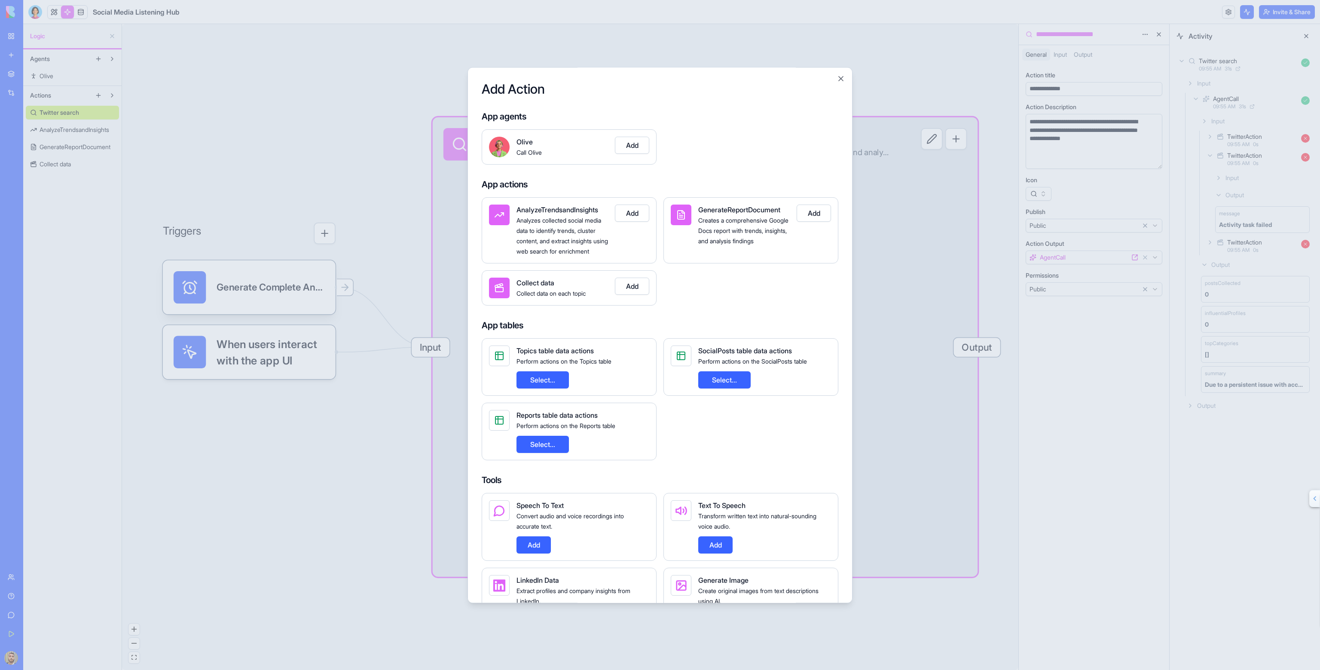
click at [959, 141] on div at bounding box center [660, 335] width 1320 height 670
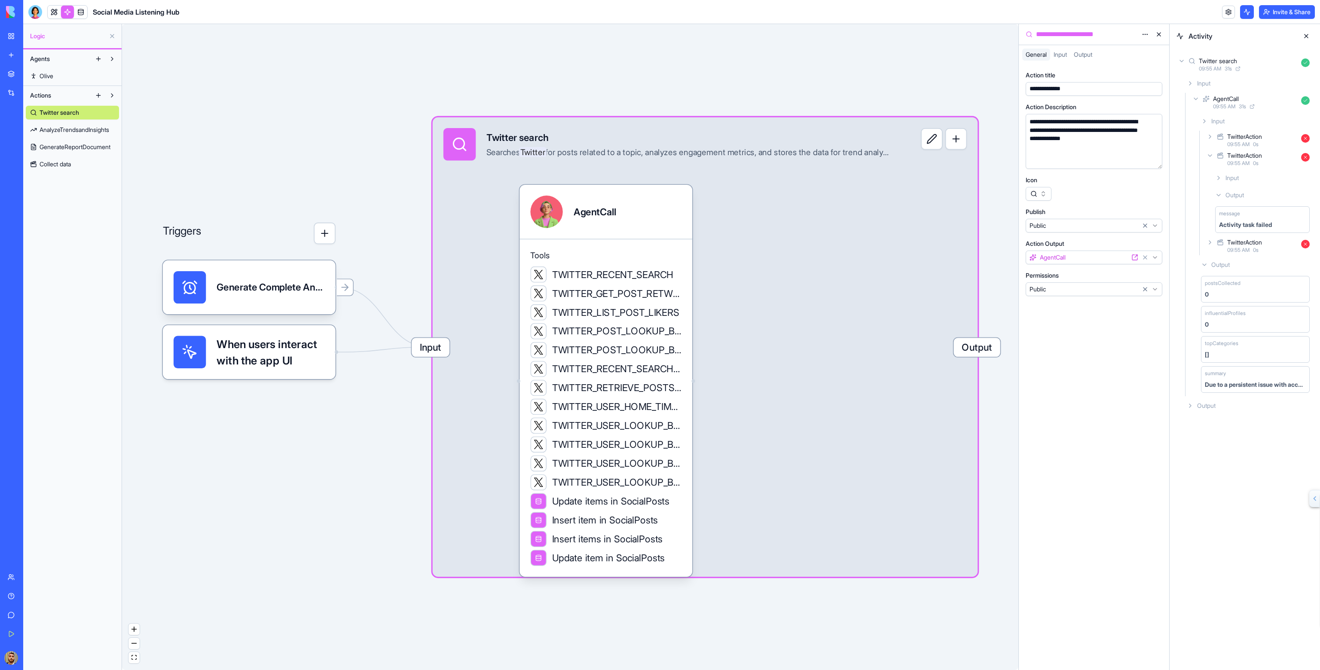
click at [926, 141] on button at bounding box center [931, 138] width 21 height 21
click at [86, 133] on span "AnalyzeTrendsandInsights" at bounding box center [75, 129] width 70 height 9
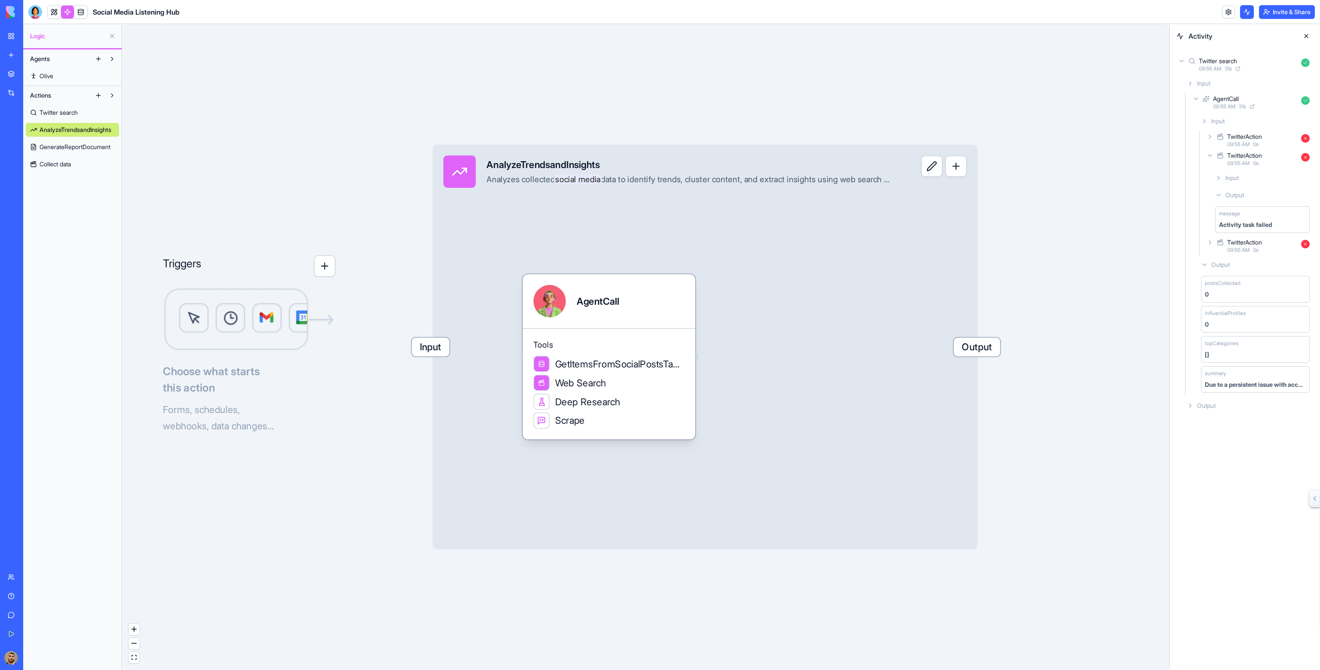
click at [88, 147] on span "GenerateReportDocument" at bounding box center [75, 147] width 71 height 9
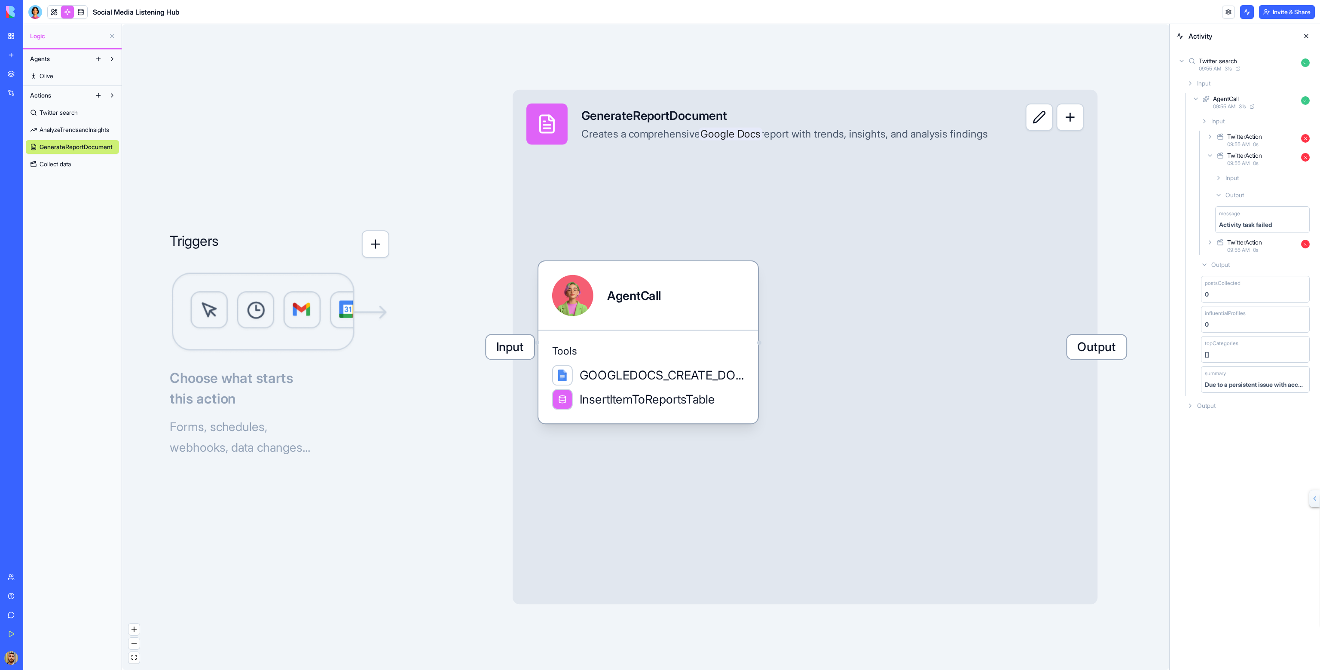
click at [79, 161] on link "Collect data" at bounding box center [72, 164] width 93 height 14
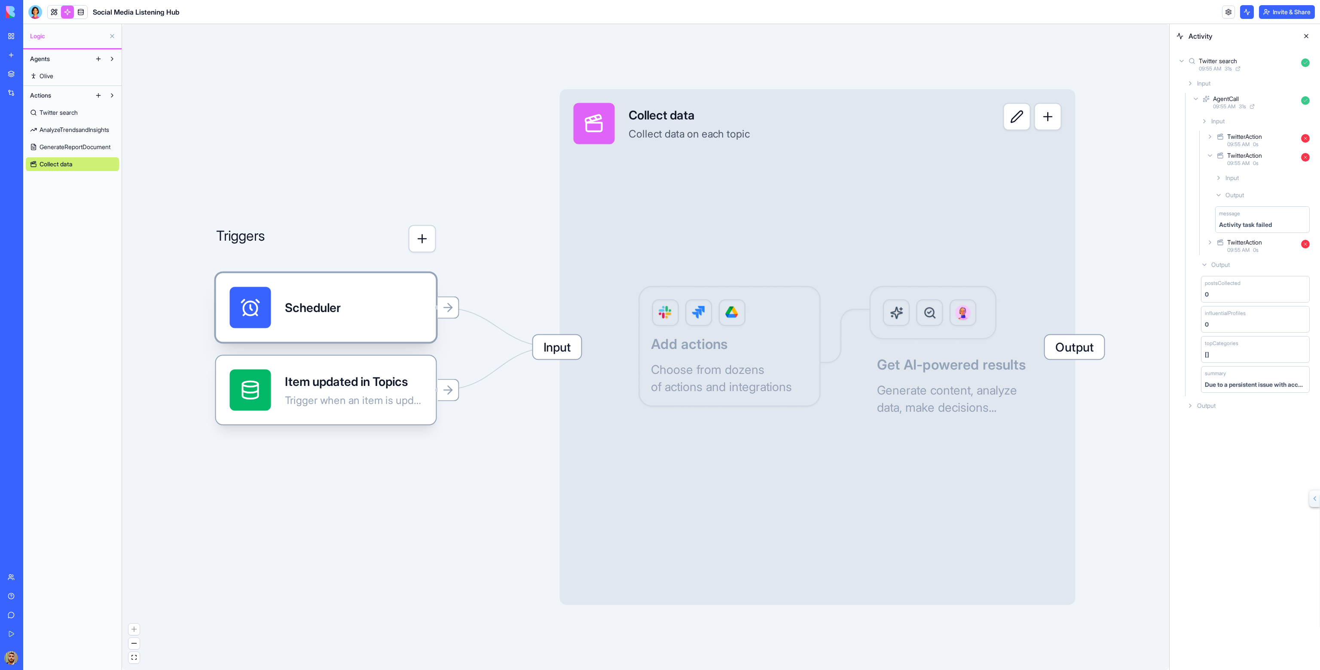
click at [390, 317] on div "Scheduler" at bounding box center [326, 307] width 193 height 41
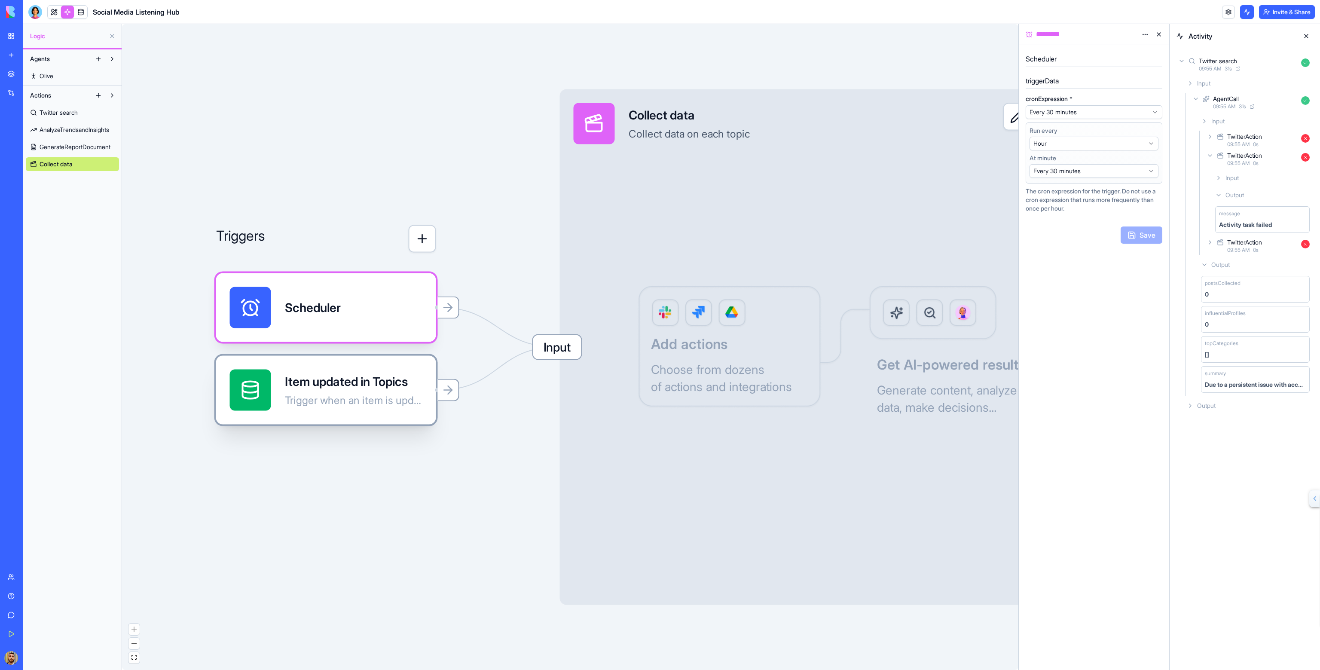
click at [295, 376] on div "Item updated in Topics" at bounding box center [354, 381] width 138 height 17
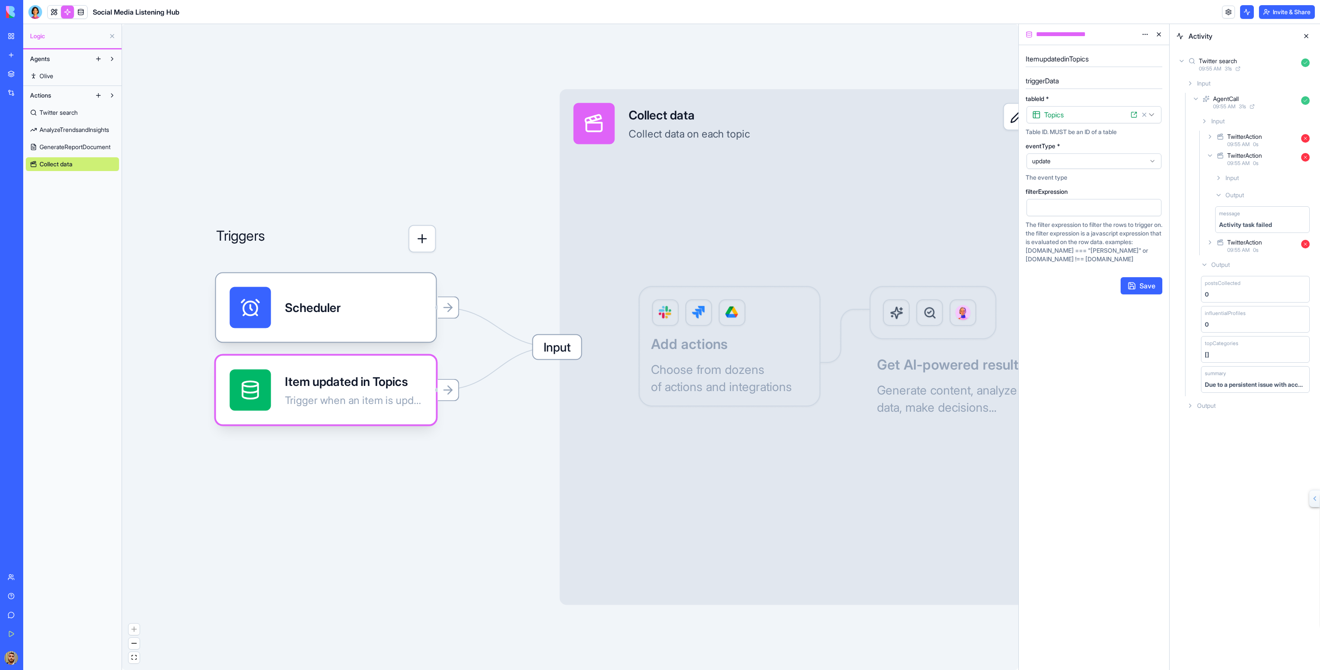
click at [1064, 59] on h5 "ItemupdatedinTopics" at bounding box center [1094, 59] width 137 height 10
click at [787, 269] on div "Input Collect data Collect data on each topic Output Add actions Choose from do…" at bounding box center [818, 347] width 516 height 516
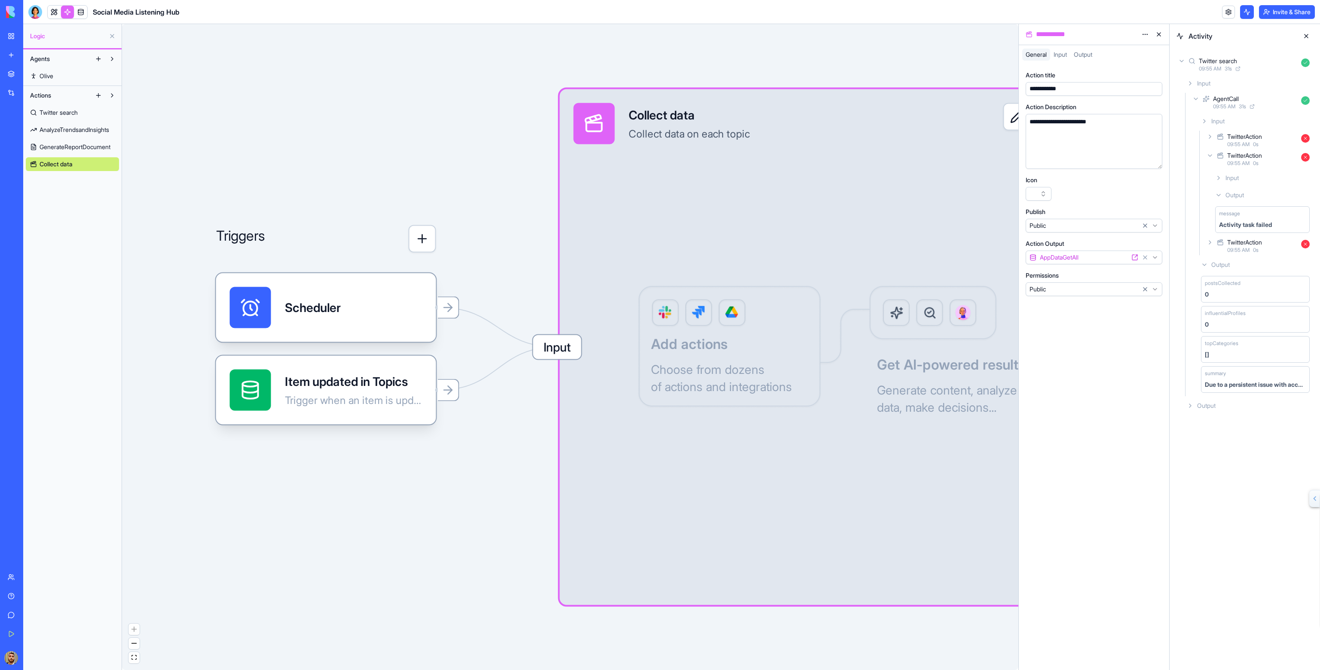
click at [98, 163] on link "Collect data" at bounding box center [72, 164] width 93 height 14
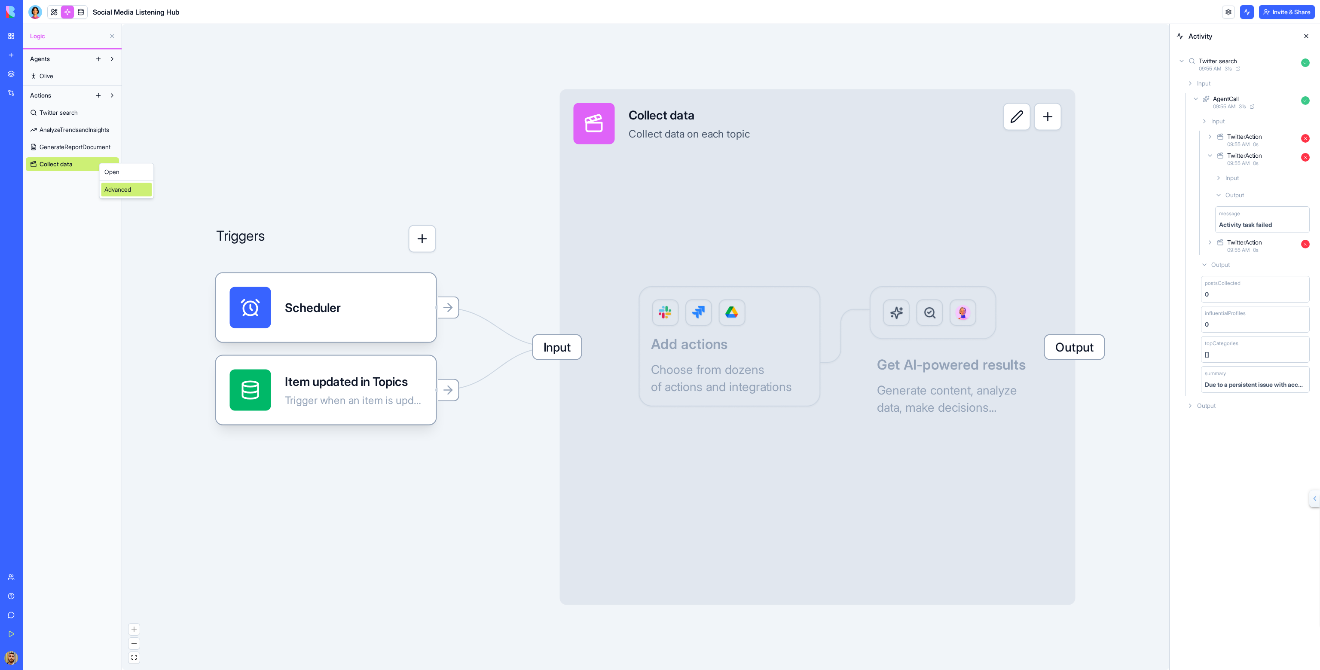
click at [110, 184] on div "Advanced" at bounding box center [126, 190] width 51 height 14
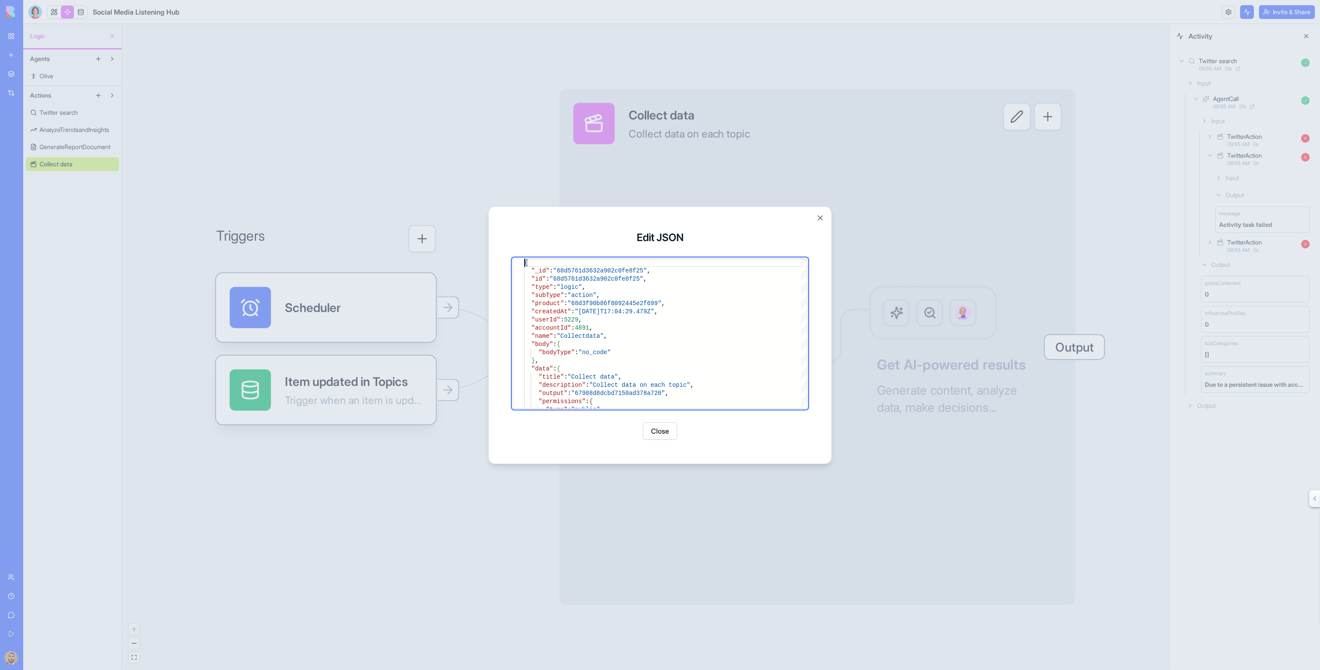
click at [648, 431] on button "Close" at bounding box center [660, 430] width 34 height 17
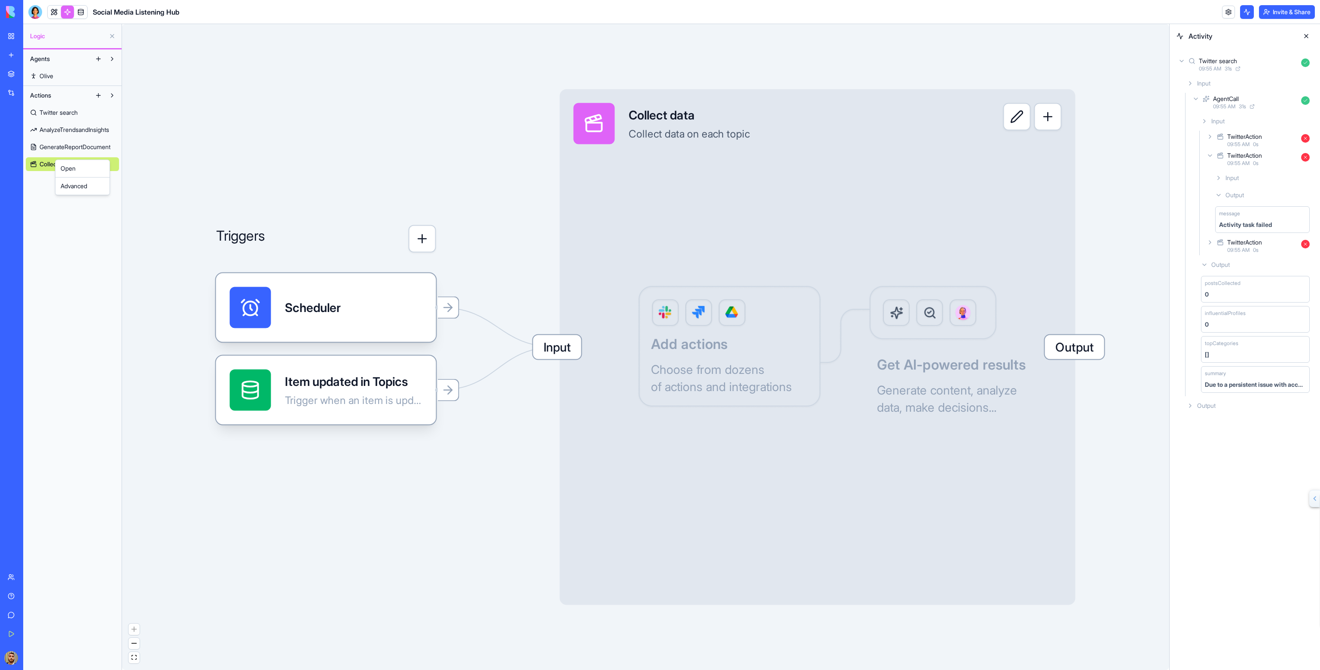
click at [66, 176] on div "Open Advanced" at bounding box center [82, 177] width 55 height 36
click at [69, 166] on link "Open" at bounding box center [82, 169] width 51 height 14
click at [1306, 36] on button at bounding box center [1306, 36] width 14 height 14
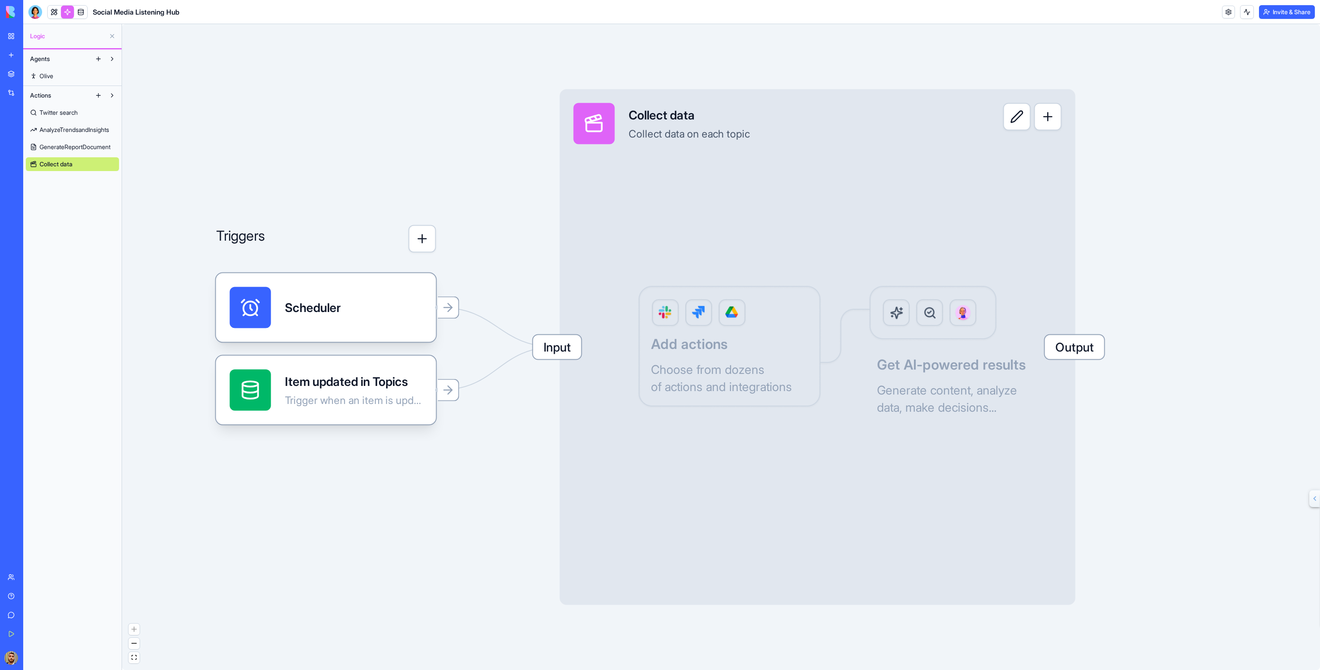
click at [978, 213] on div "Input Collect data Collect data on each topic Output Add actions Choose from do…" at bounding box center [818, 347] width 516 height 516
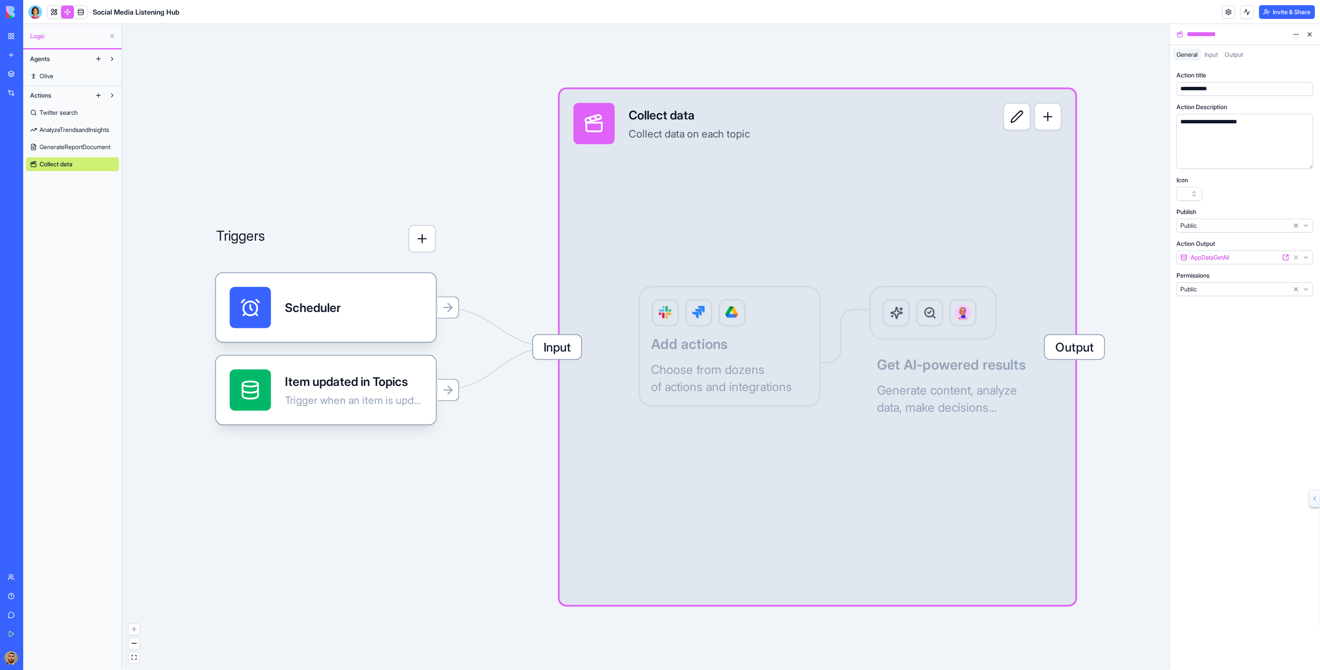
click at [584, 119] on icon at bounding box center [594, 123] width 21 height 21
click at [586, 119] on icon at bounding box center [593, 119] width 15 height 8
click at [582, 120] on div at bounding box center [594, 123] width 41 height 41
click at [449, 309] on icon at bounding box center [450, 307] width 4 height 8
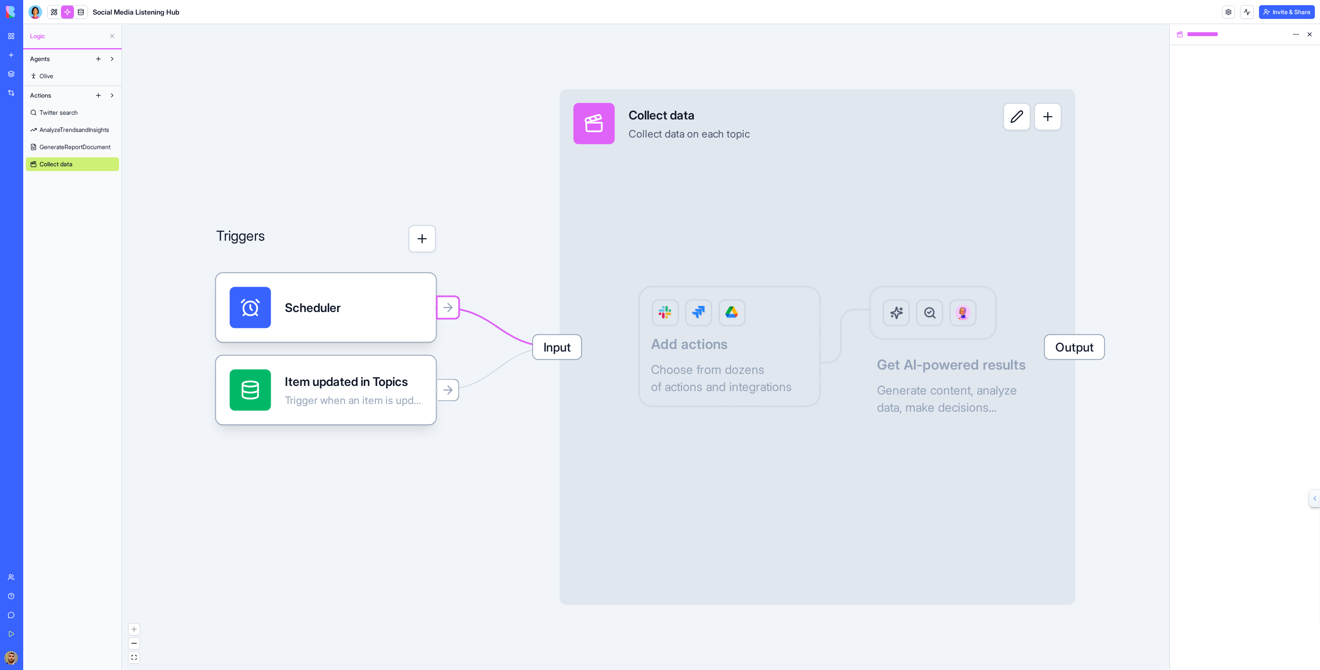
drag, startPoint x: 418, startPoint y: 307, endPoint x: 444, endPoint y: 300, distance: 27.7
click at [444, 300] on div at bounding box center [448, 308] width 24 height 24
click at [1294, 34] on html "**********" at bounding box center [660, 335] width 1320 height 670
click at [1284, 51] on div "Delete" at bounding box center [1275, 52] width 51 height 14
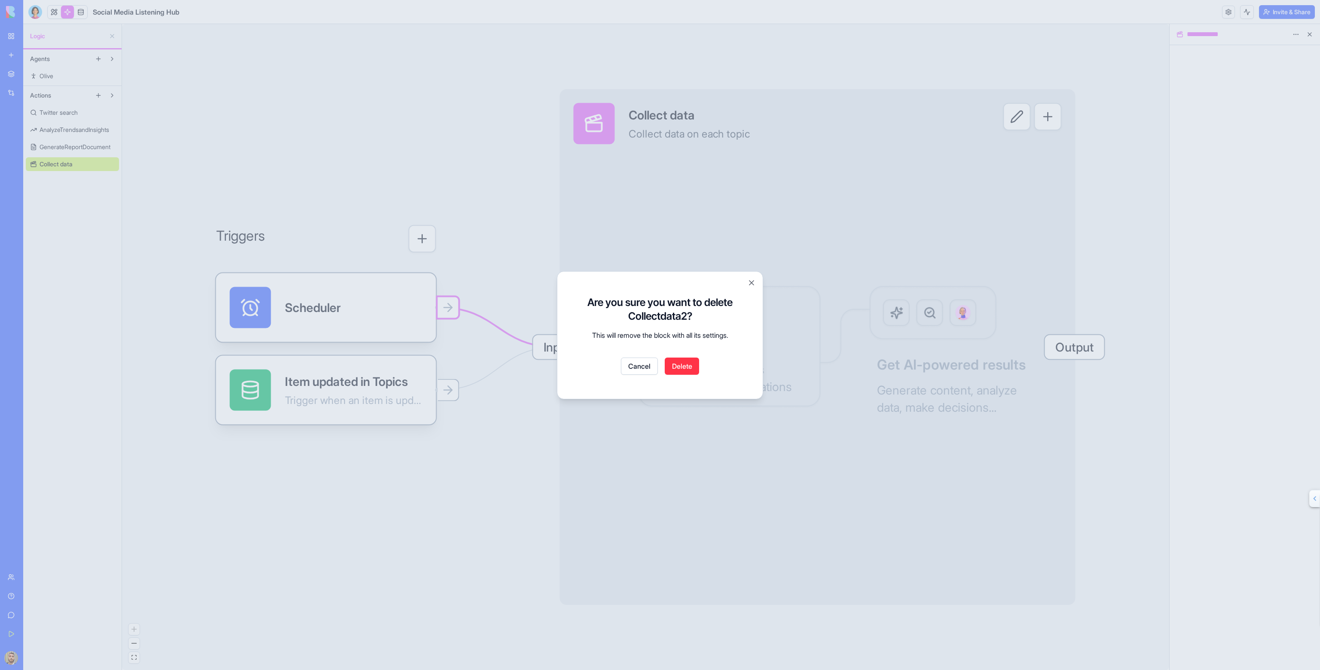
click at [675, 367] on button "Delete" at bounding box center [682, 366] width 34 height 17
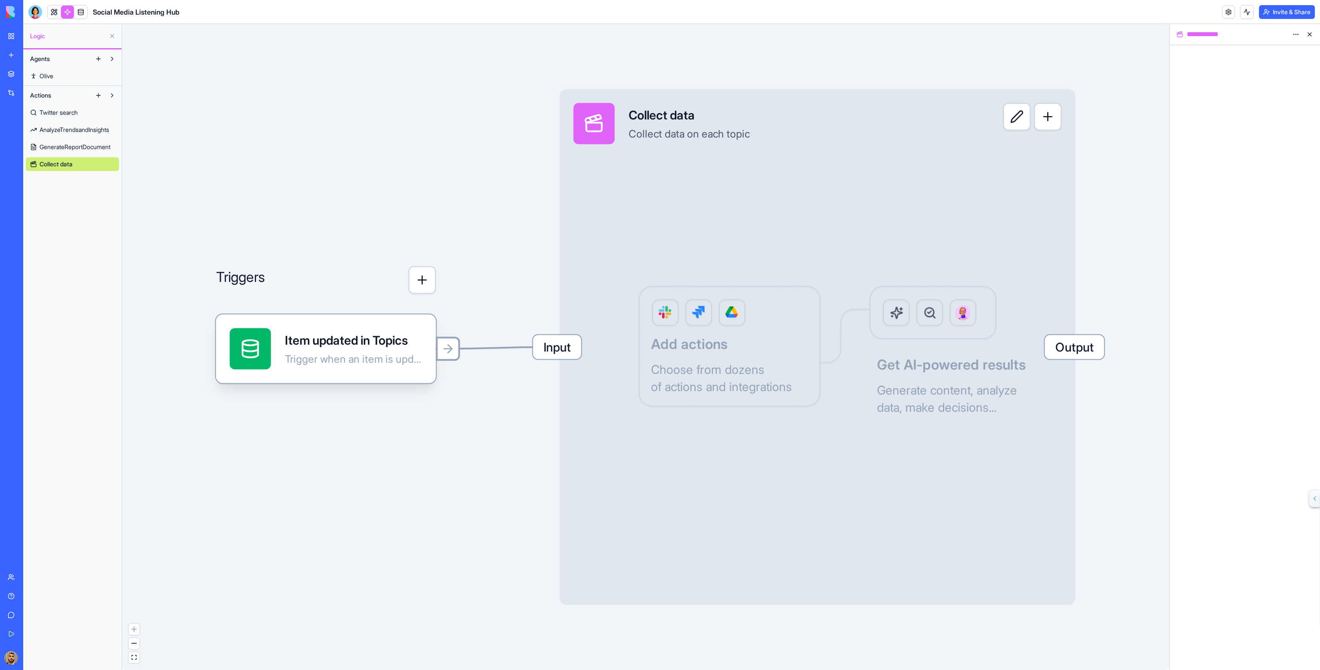
click at [521, 349] on icon "Edge from 68d57692039e023739f66f9f to 68d5761d3632a902c0fe8f25" at bounding box center [498, 348] width 117 height 2
click at [1292, 34] on html "**********" at bounding box center [660, 335] width 1320 height 670
click at [1280, 49] on span "Delete" at bounding box center [1273, 52] width 18 height 9
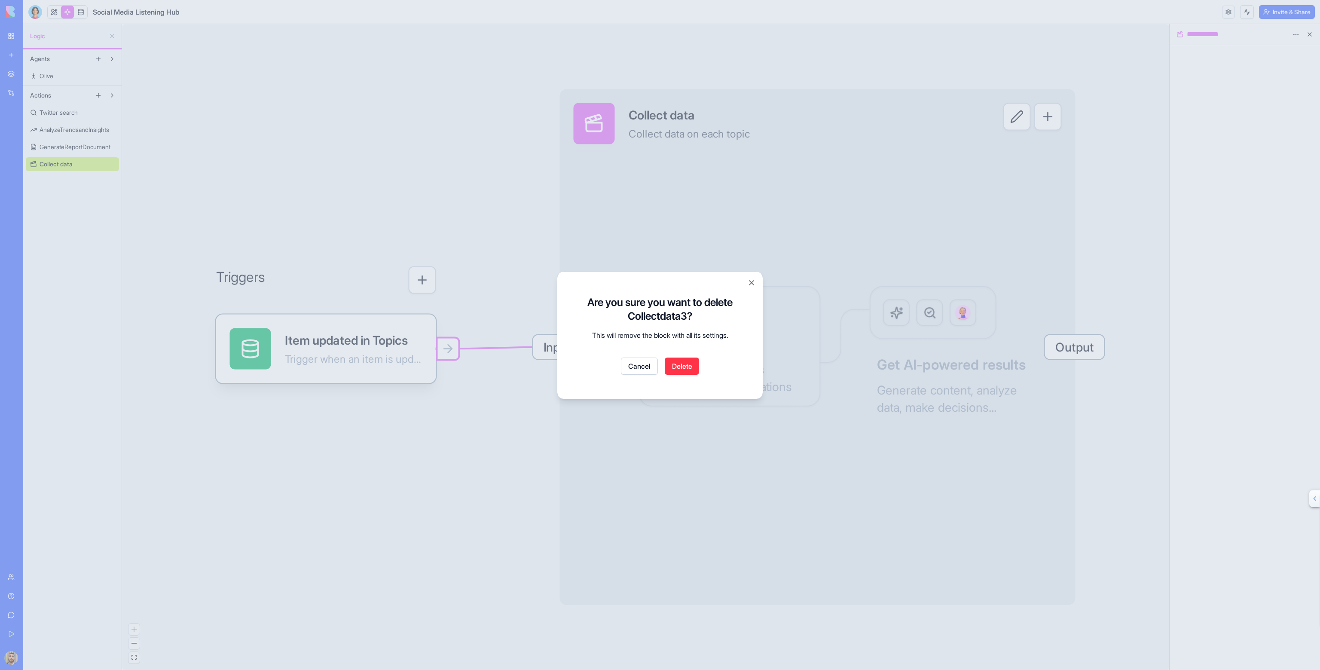
drag, startPoint x: 685, startPoint y: 369, endPoint x: 682, endPoint y: 361, distance: 8.0
click at [684, 369] on button "Delete" at bounding box center [682, 366] width 34 height 17
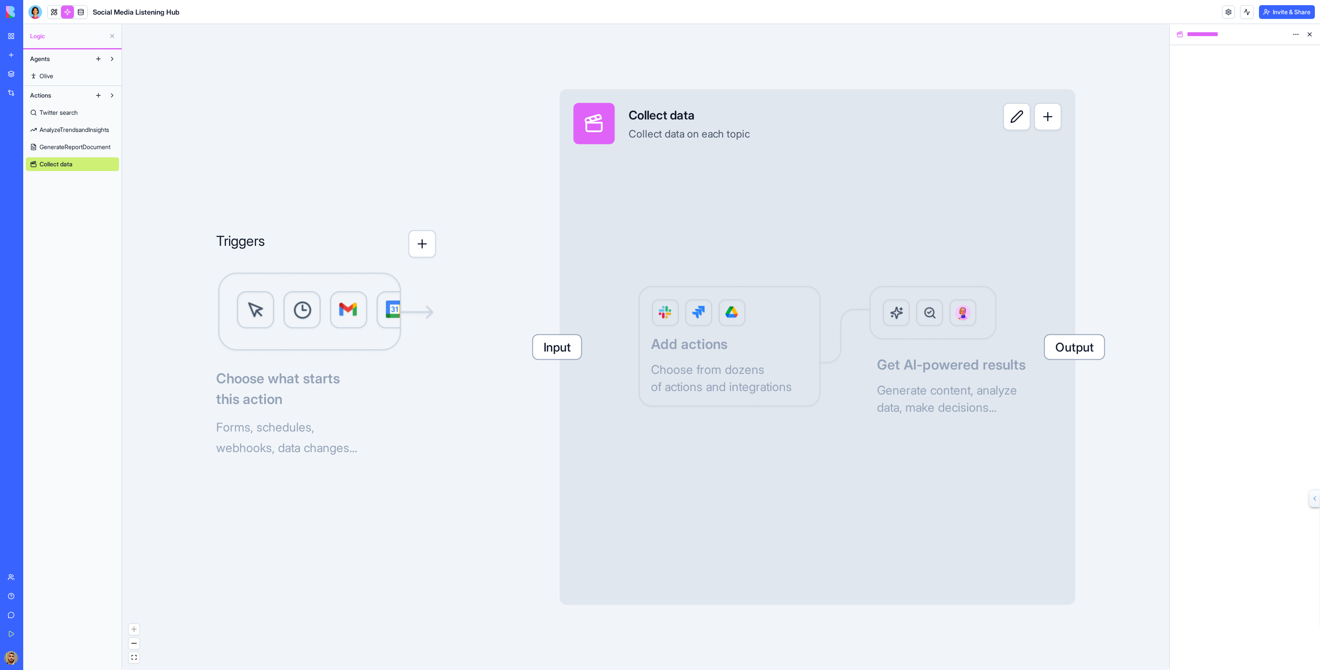
click at [593, 126] on icon at bounding box center [594, 127] width 15 height 9
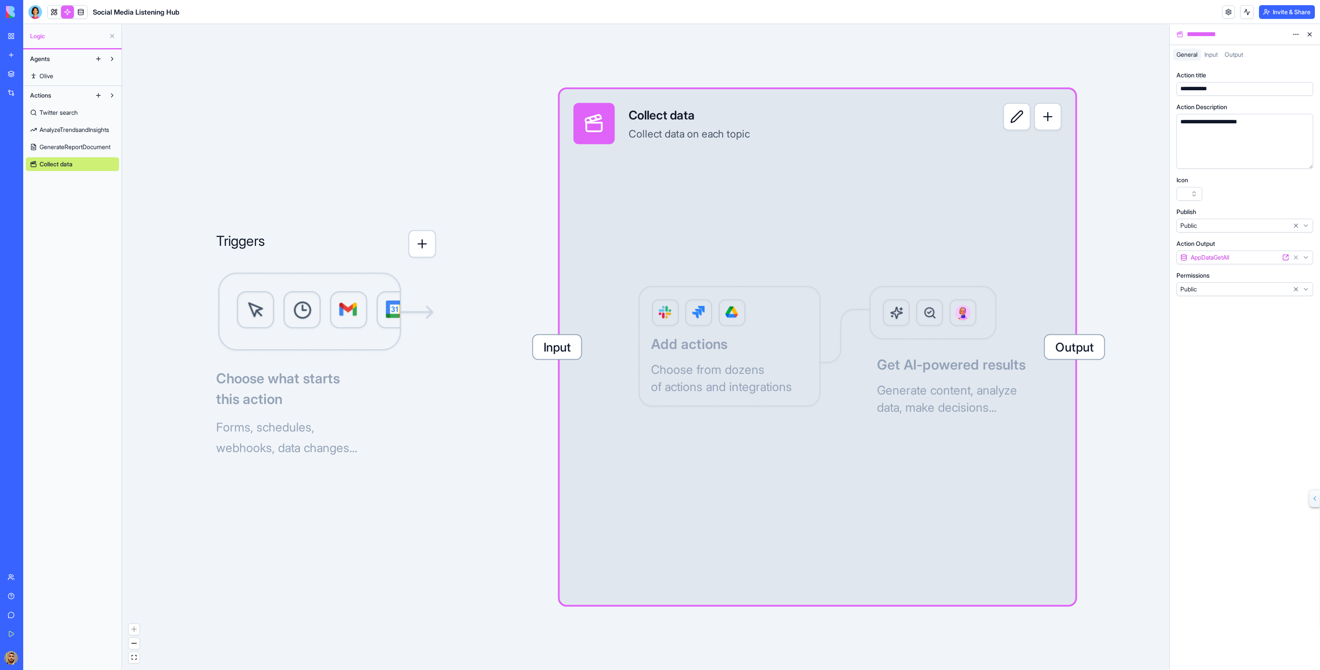
click at [1296, 34] on html "**********" at bounding box center [660, 335] width 1320 height 670
click at [1272, 54] on span "Delete" at bounding box center [1273, 52] width 18 height 9
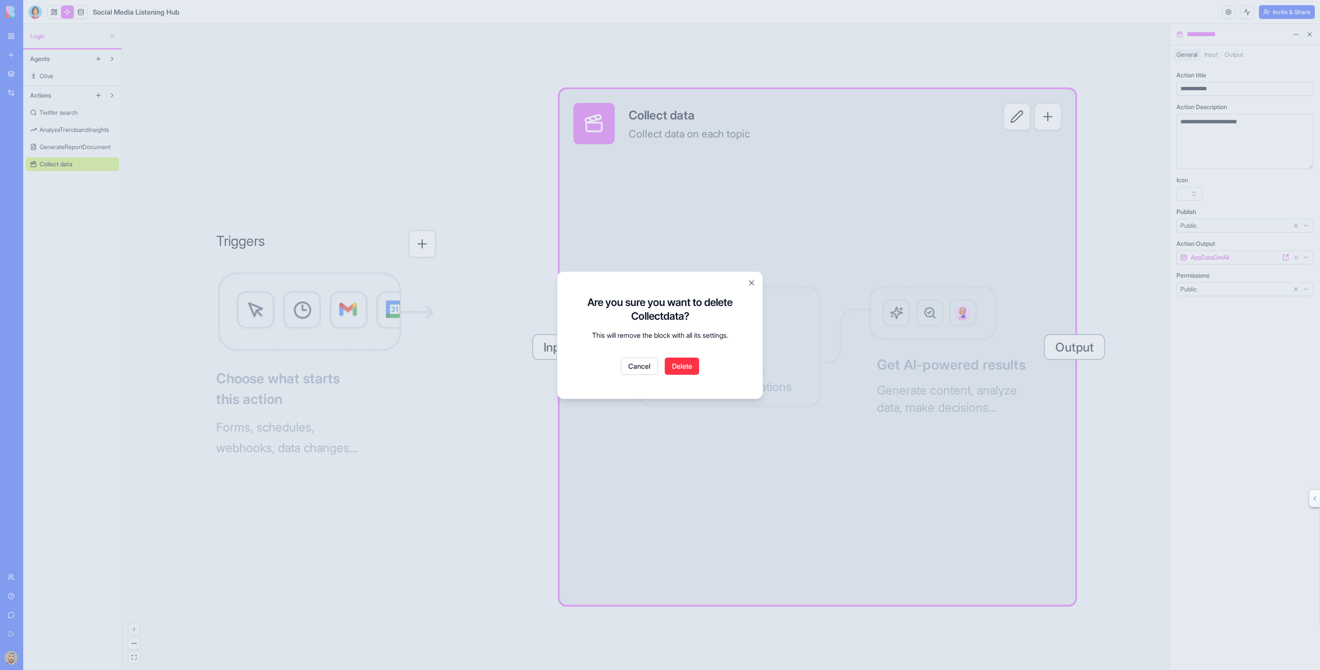
click at [679, 371] on button "Delete" at bounding box center [682, 366] width 34 height 17
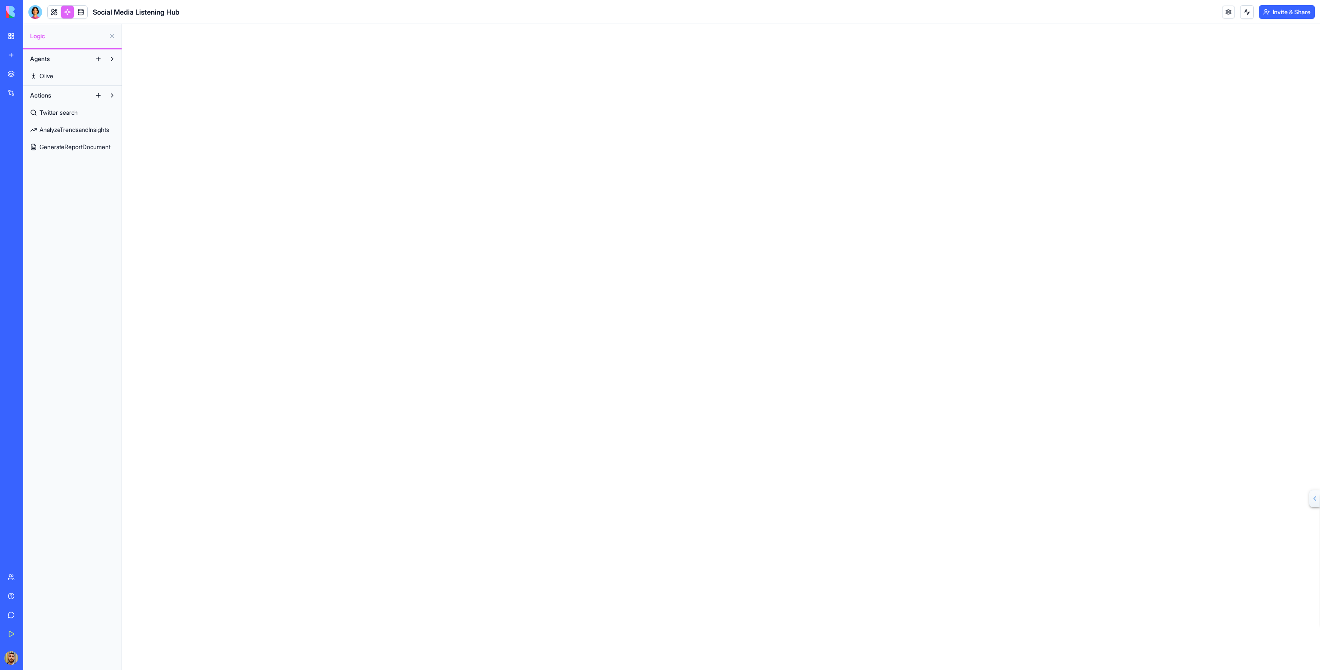
click at [63, 111] on span "Twitter search" at bounding box center [59, 112] width 38 height 9
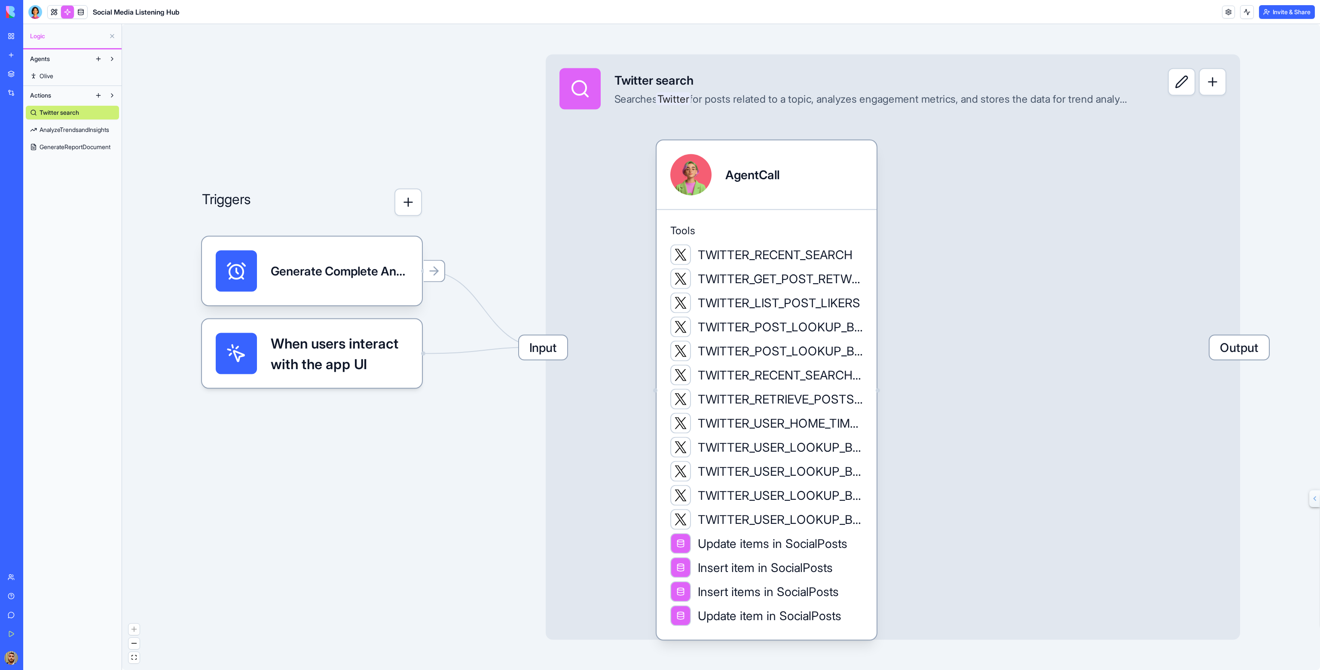
click at [390, 350] on span "When users interact with the app UI" at bounding box center [340, 353] width 138 height 41
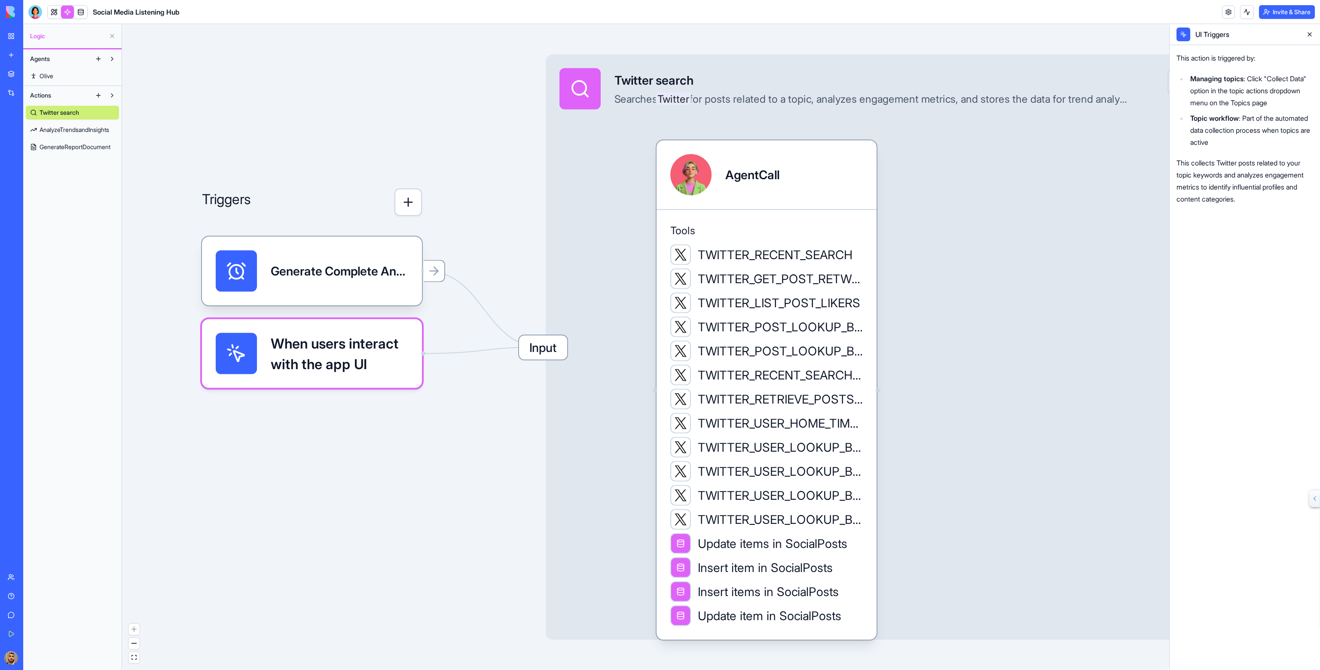
drag, startPoint x: 383, startPoint y: 361, endPoint x: 382, endPoint y: 405, distance: 44.3
click at [382, 409] on div "Triggers Generate Complete Analysis ReportTrigger When users interact with the …" at bounding box center [645, 347] width 1047 height 646
click at [405, 208] on button "button" at bounding box center [408, 203] width 28 height 28
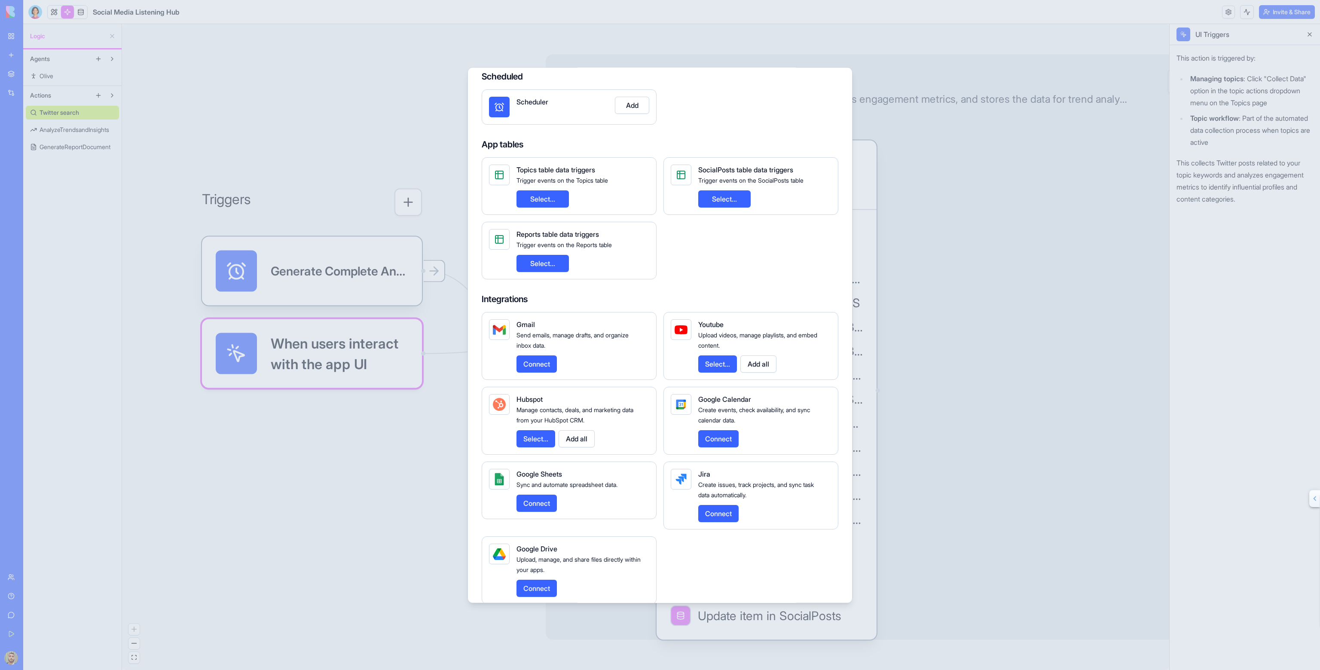
scroll to position [54, 0]
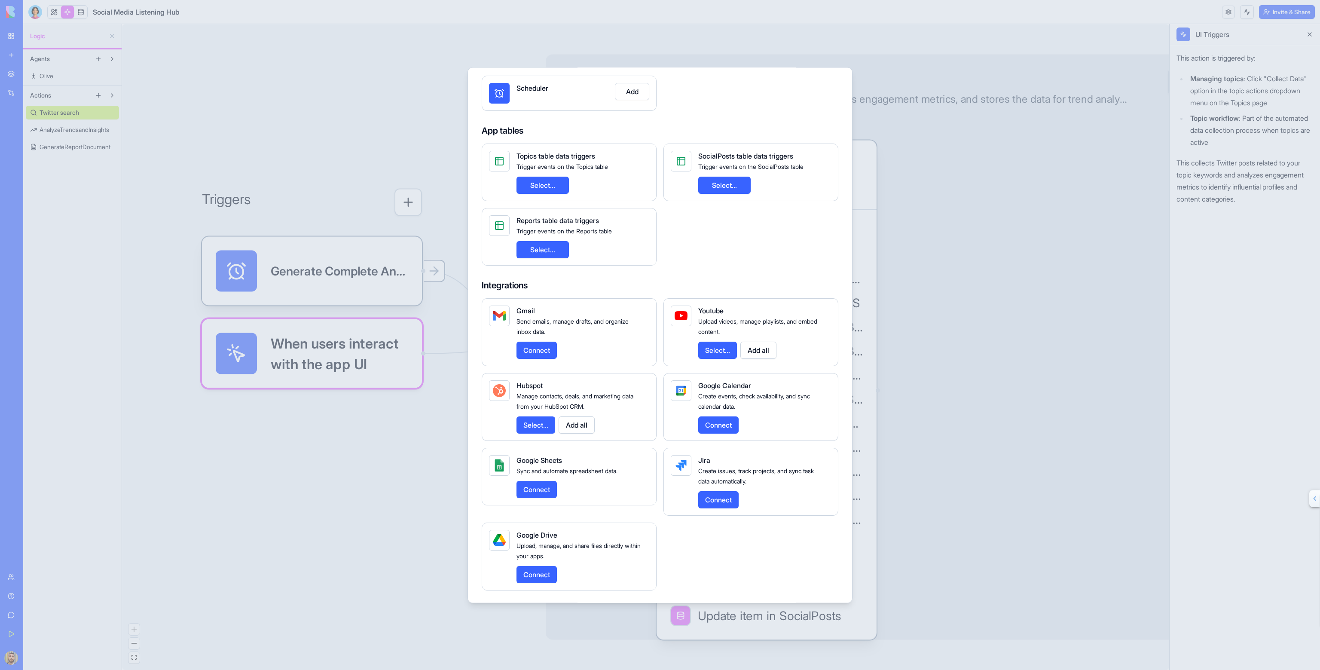
click at [551, 186] on button "Select..." at bounding box center [543, 185] width 52 height 17
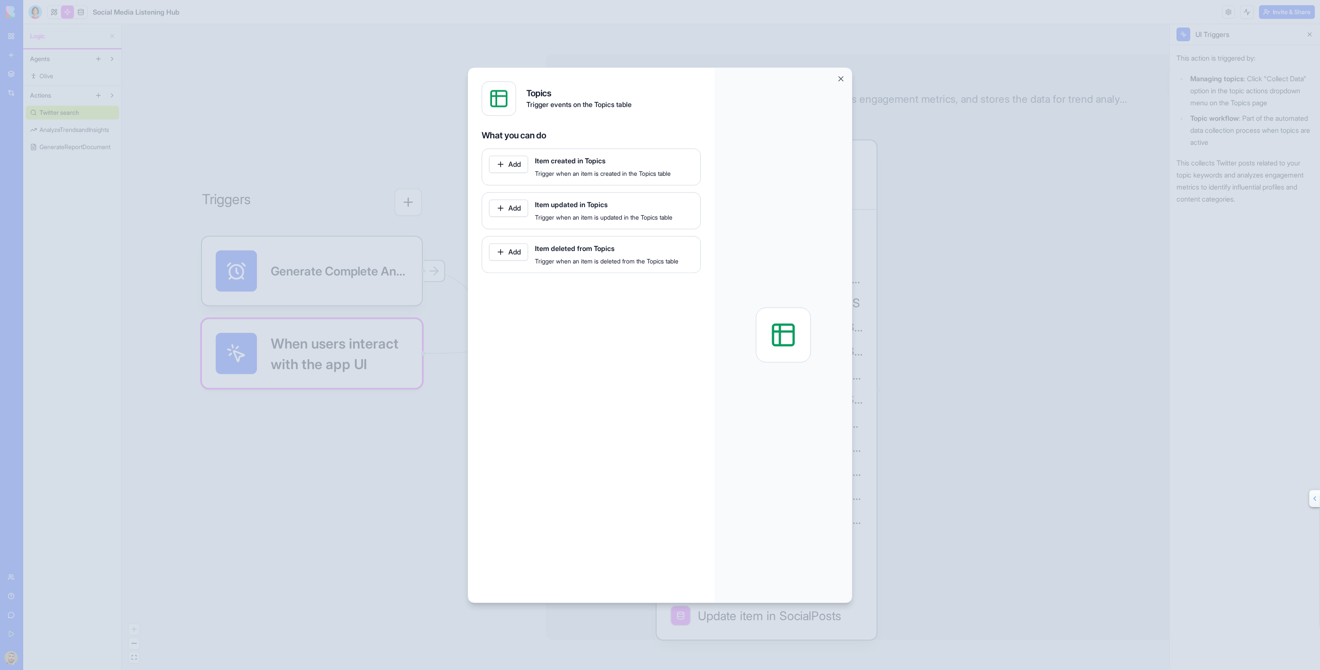
click at [506, 166] on button "Add" at bounding box center [508, 164] width 39 height 17
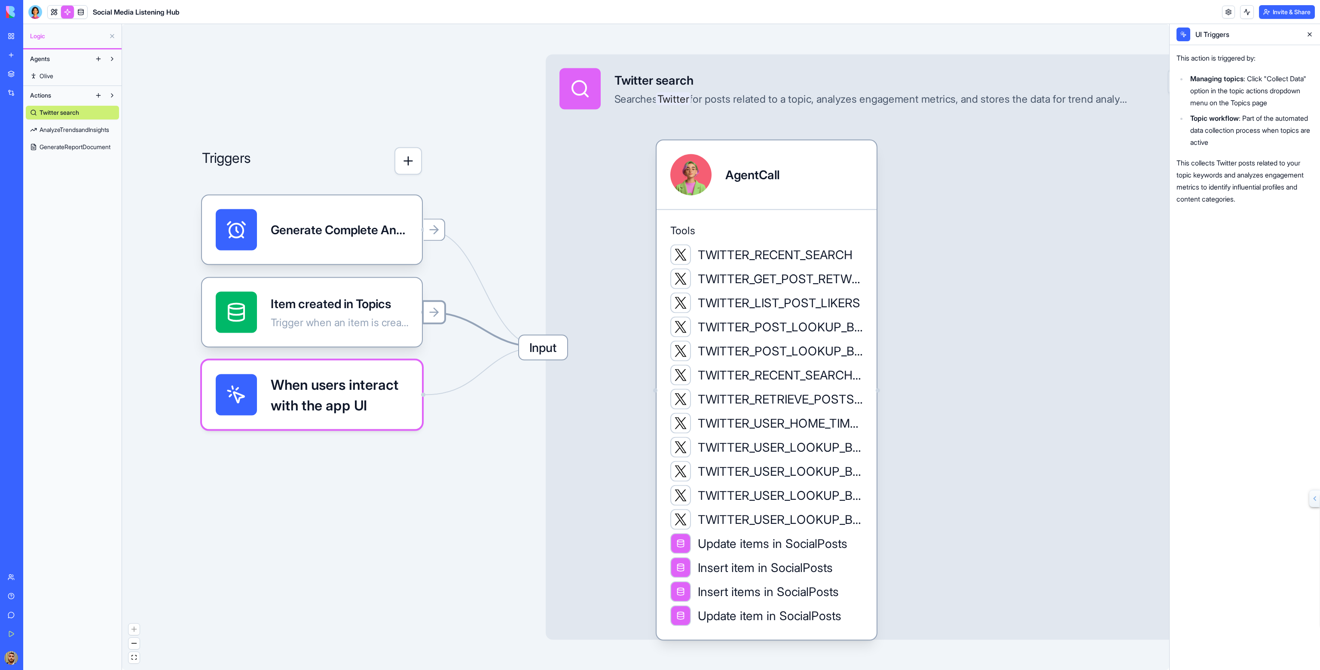
click at [430, 316] on icon at bounding box center [434, 313] width 14 height 14
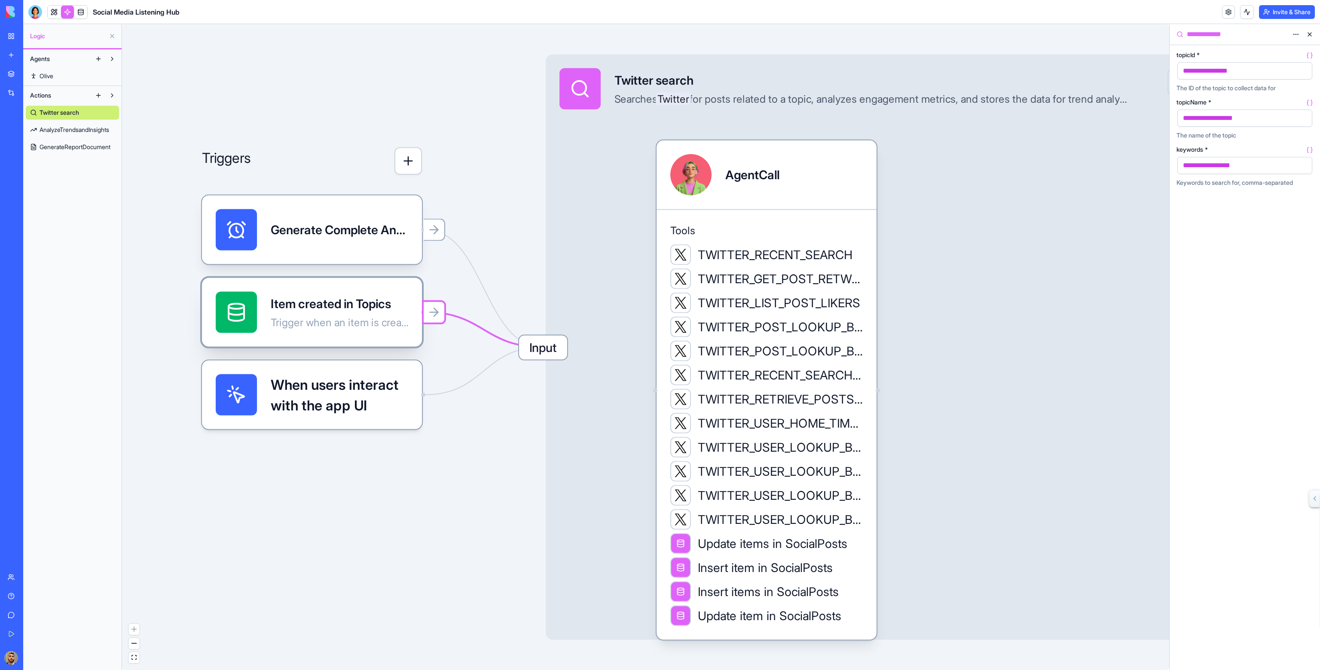
click at [373, 304] on div "Item created in Topics" at bounding box center [340, 303] width 138 height 17
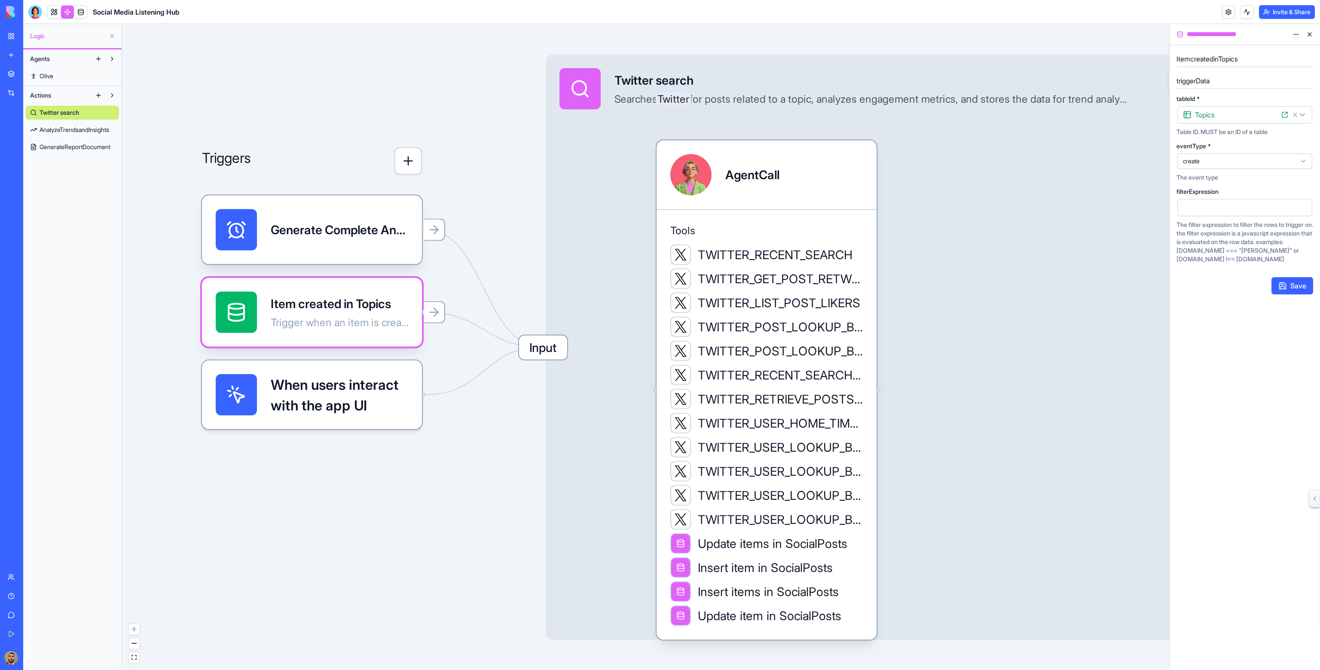
click at [409, 171] on button "button" at bounding box center [408, 161] width 28 height 28
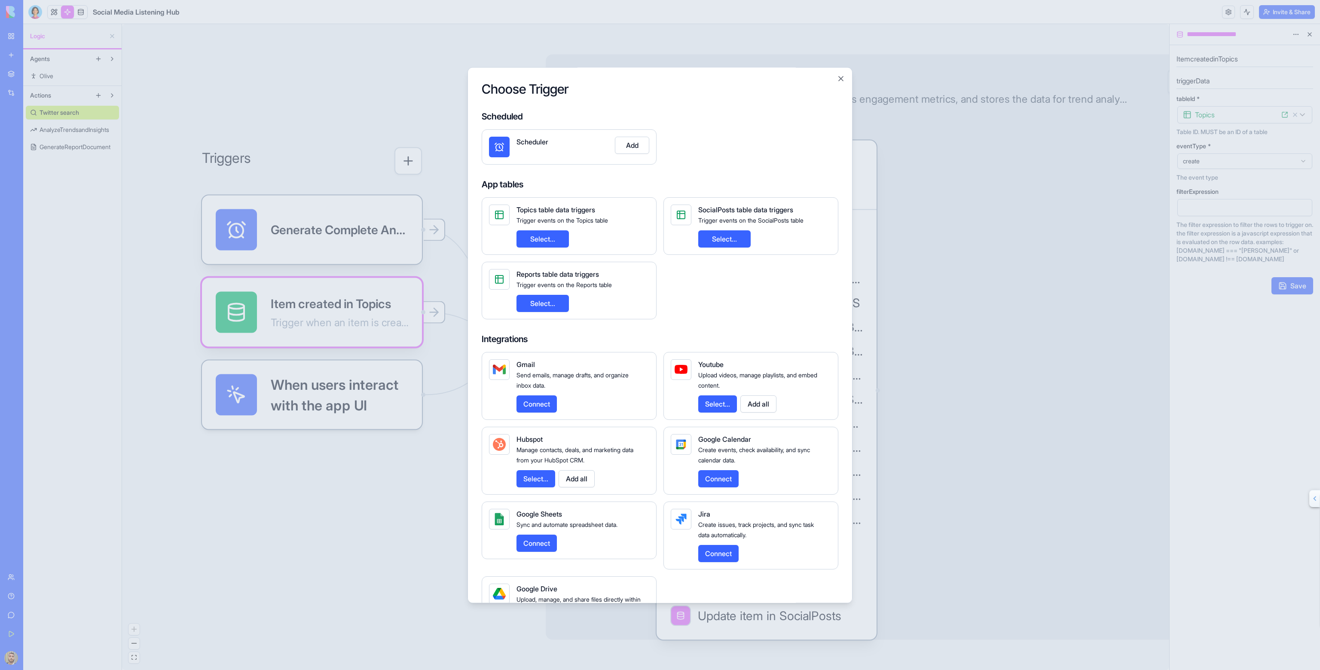
click at [561, 235] on button "Select..." at bounding box center [543, 238] width 52 height 17
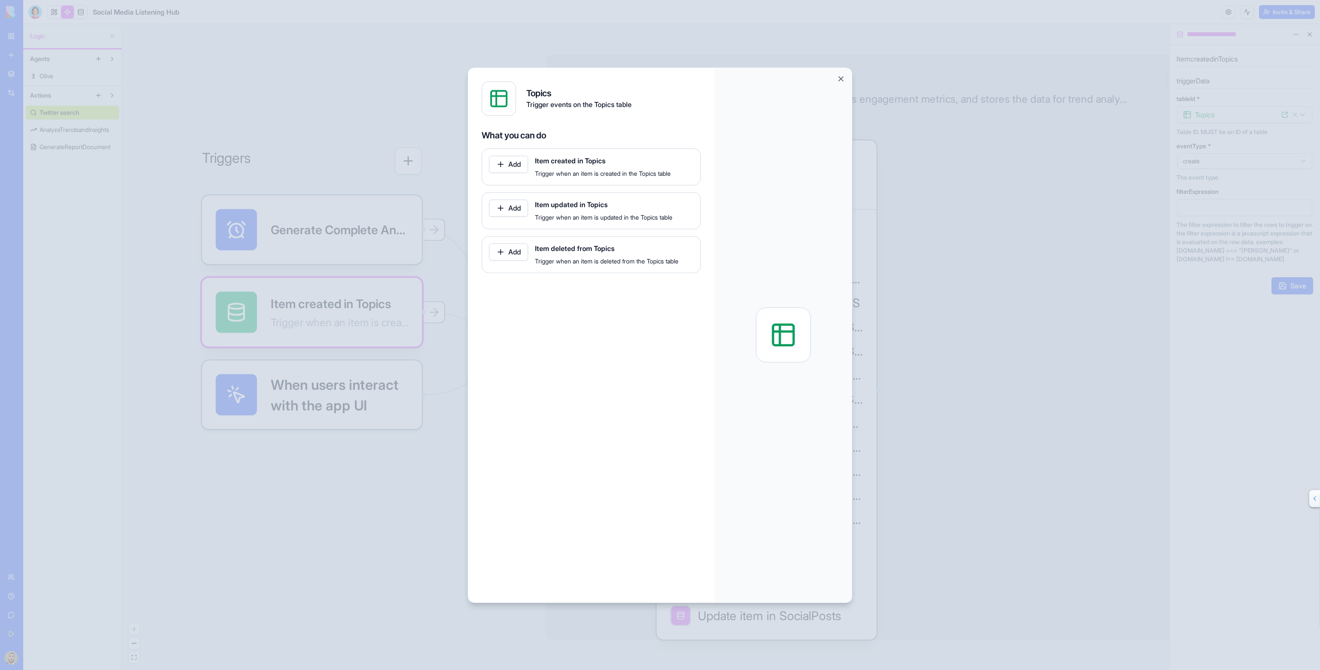
click at [508, 207] on button "Add" at bounding box center [508, 207] width 39 height 17
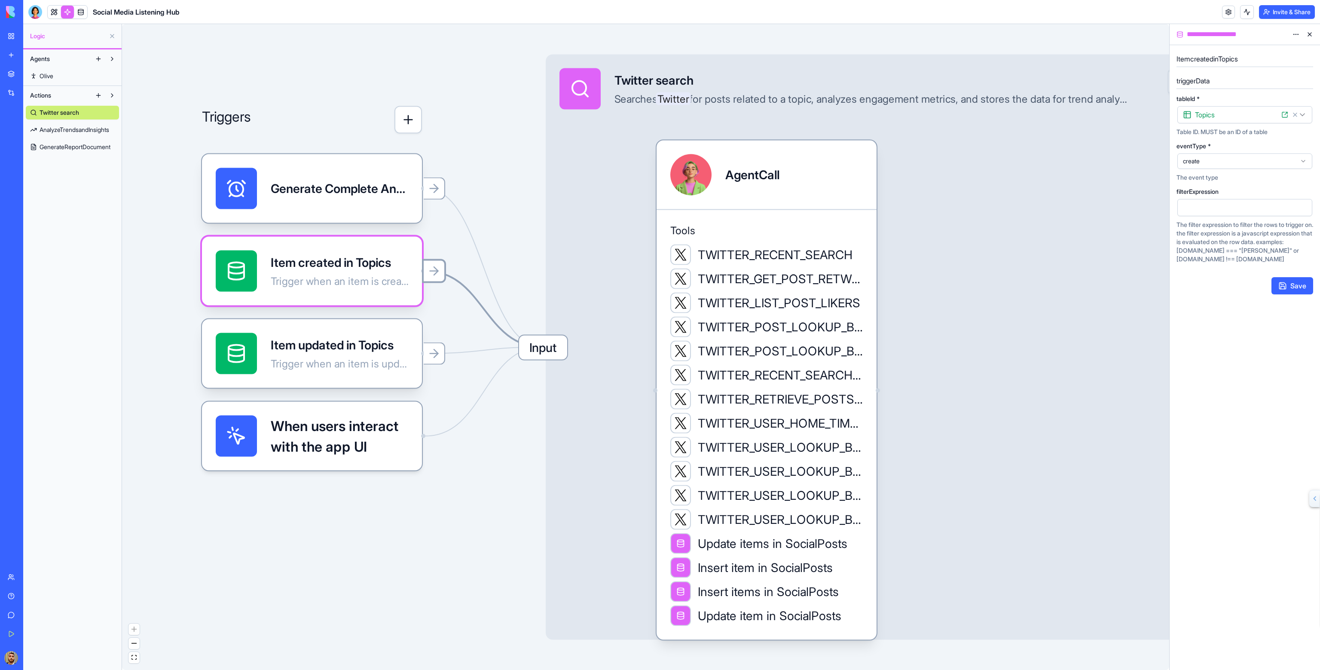
click at [442, 271] on div at bounding box center [434, 271] width 24 height 24
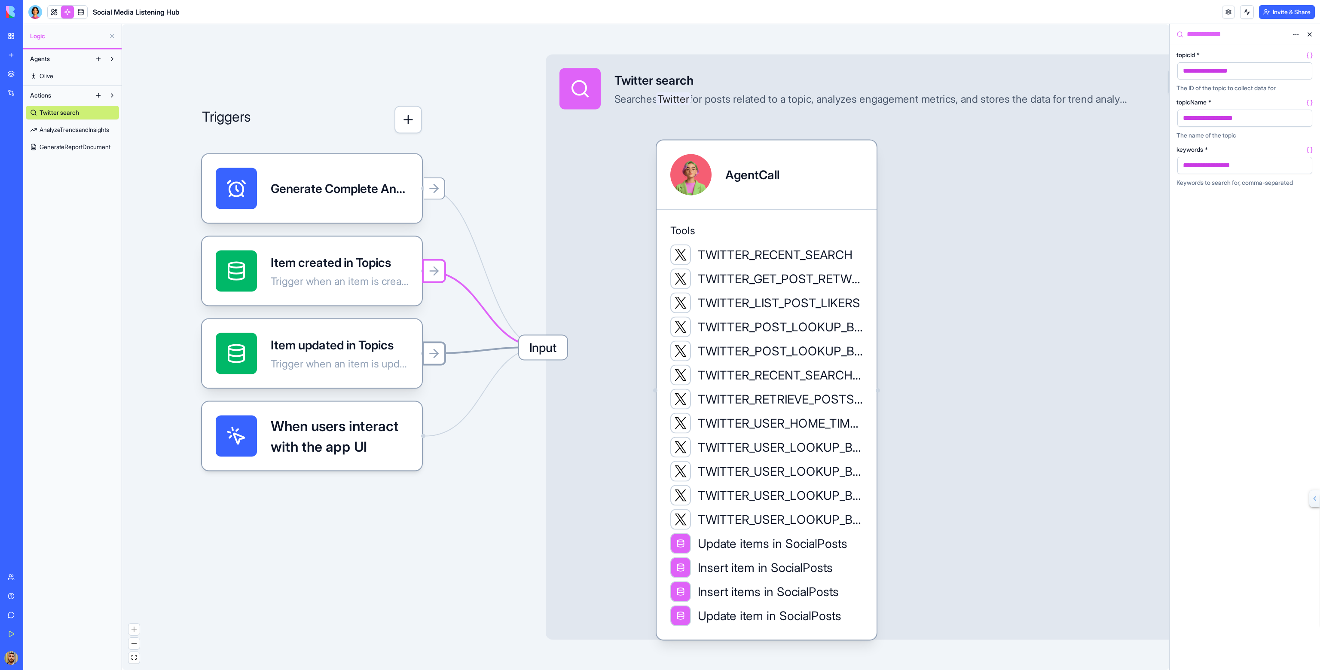
click at [439, 362] on div at bounding box center [434, 354] width 24 height 24
click at [424, 215] on div "Triggers Generate Complete Analysis ReportTrigger Item created in Topics Trigge…" at bounding box center [645, 347] width 1047 height 646
click at [398, 211] on div "Generate Complete Analysis ReportTrigger" at bounding box center [312, 188] width 220 height 69
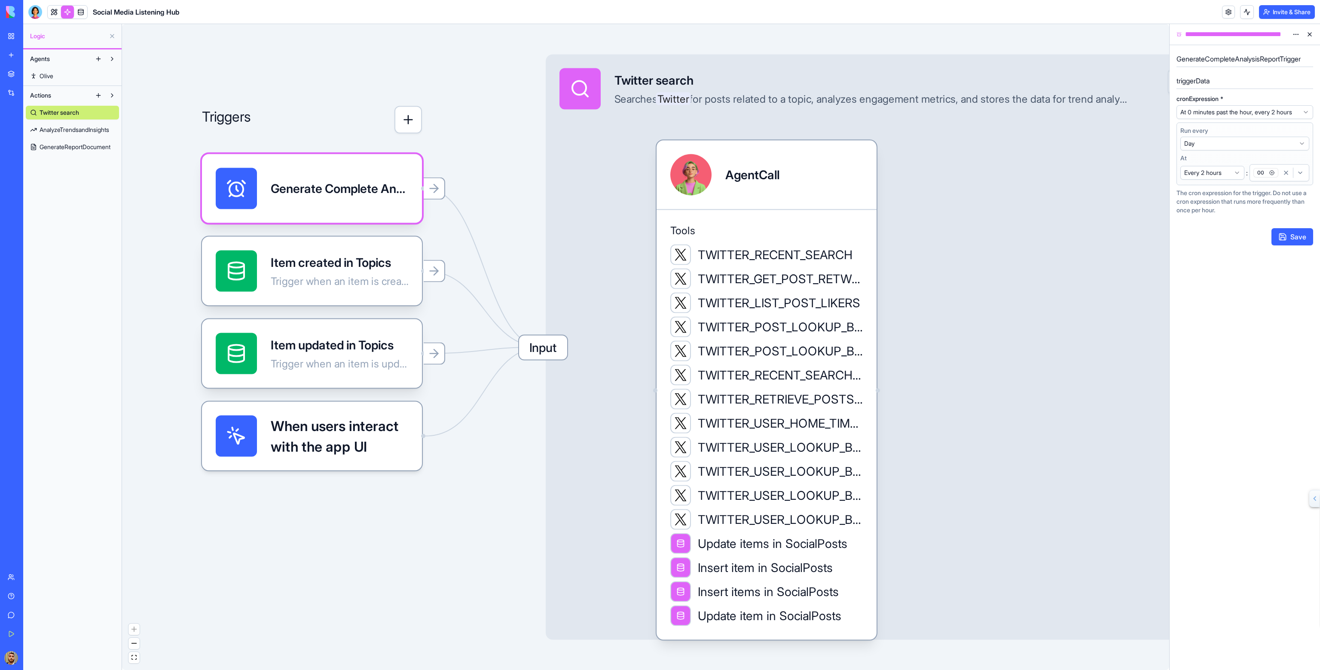
click at [1298, 39] on html "BETA My Workspace New app Marketplace Integrations Recent Social Media Content …" at bounding box center [660, 335] width 1320 height 670
click at [259, 195] on div "Generate Complete Analysis ReportTrigger" at bounding box center [312, 188] width 193 height 41
click at [233, 194] on circle at bounding box center [236, 190] width 14 height 14
click at [555, 346] on span "Input" at bounding box center [543, 347] width 48 height 24
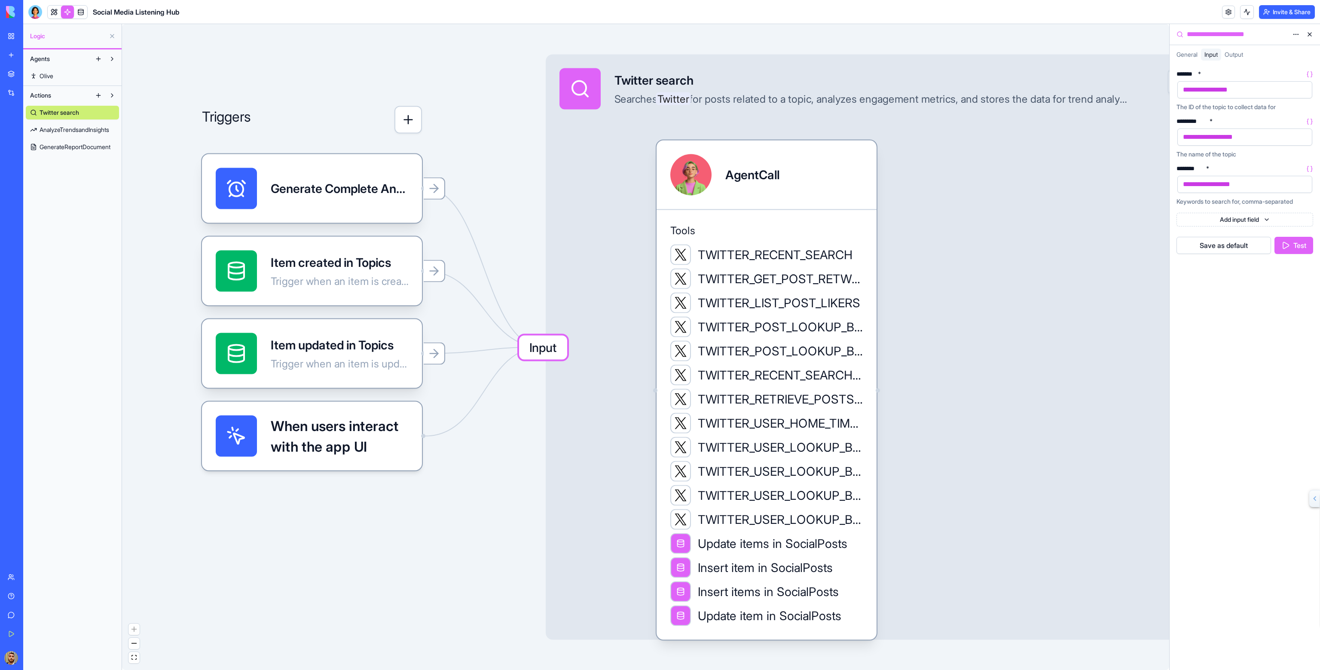
click at [1185, 54] on span "General" at bounding box center [1187, 54] width 21 height 7
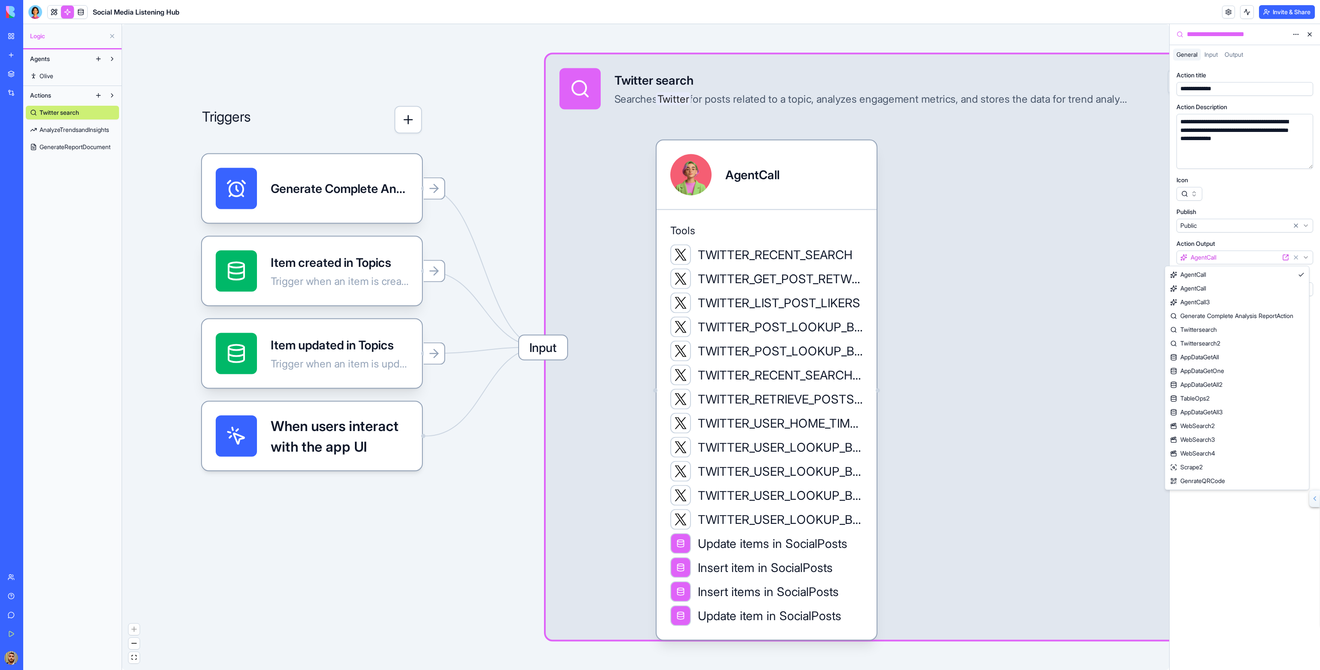
click at [1306, 259] on html "BETA My Workspace New app Marketplace Integrations Recent Social Media Content …" at bounding box center [660, 335] width 1320 height 670
click at [1215, 58] on span "Input" at bounding box center [1210, 54] width 13 height 7
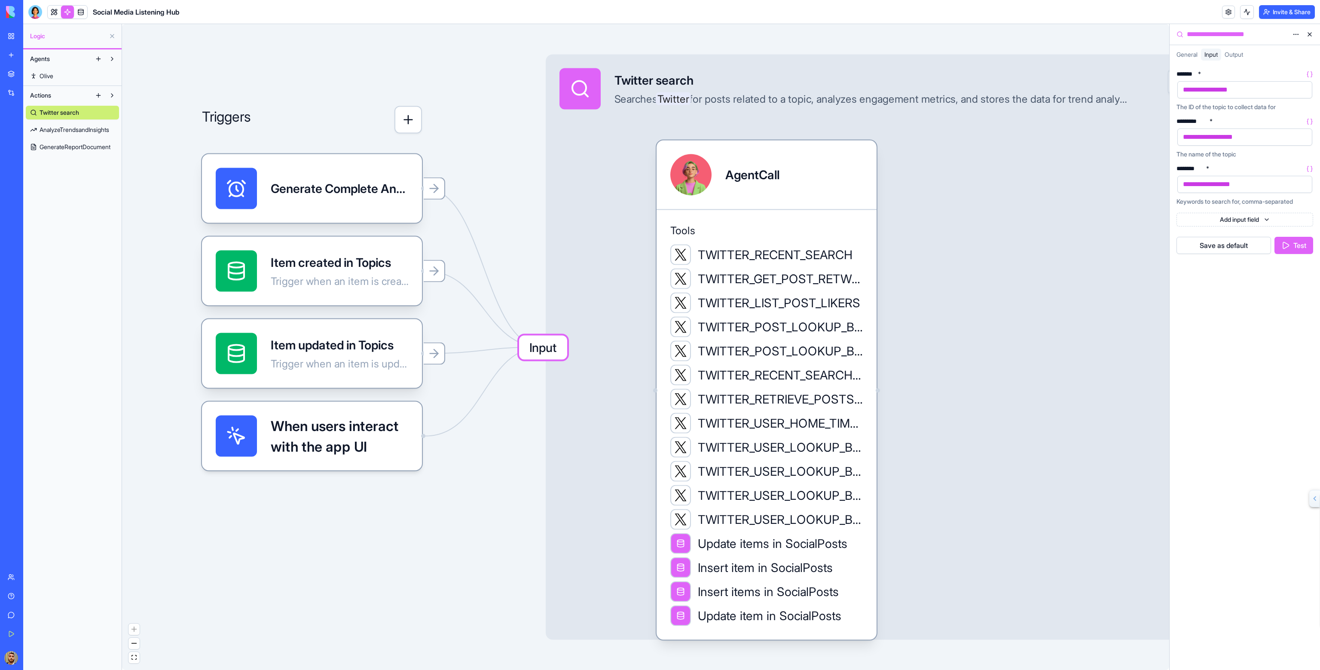
click at [1234, 55] on span "Output" at bounding box center [1234, 54] width 18 height 7
click at [1191, 52] on span "General" at bounding box center [1187, 54] width 21 height 7
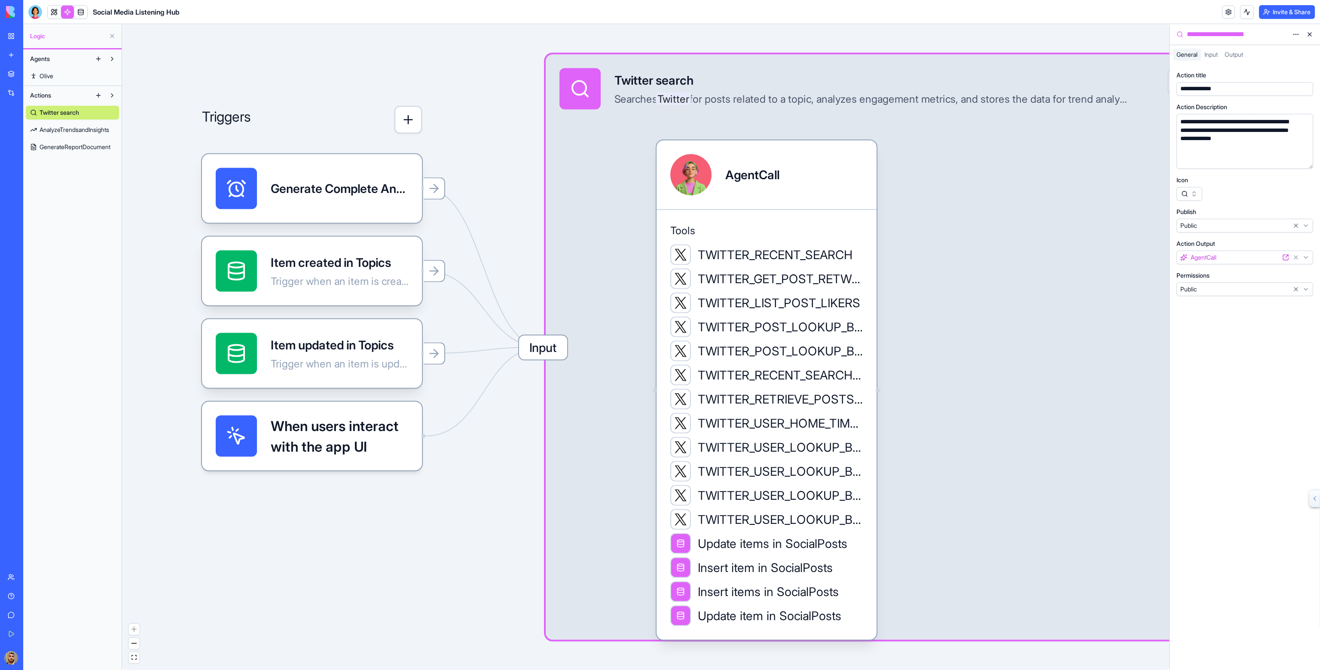
click at [1308, 258] on html "BETA My Workspace New app Marketplace Integrations Recent Social Media Content …" at bounding box center [660, 335] width 1320 height 670
click at [1218, 57] on span "Input" at bounding box center [1210, 54] width 13 height 7
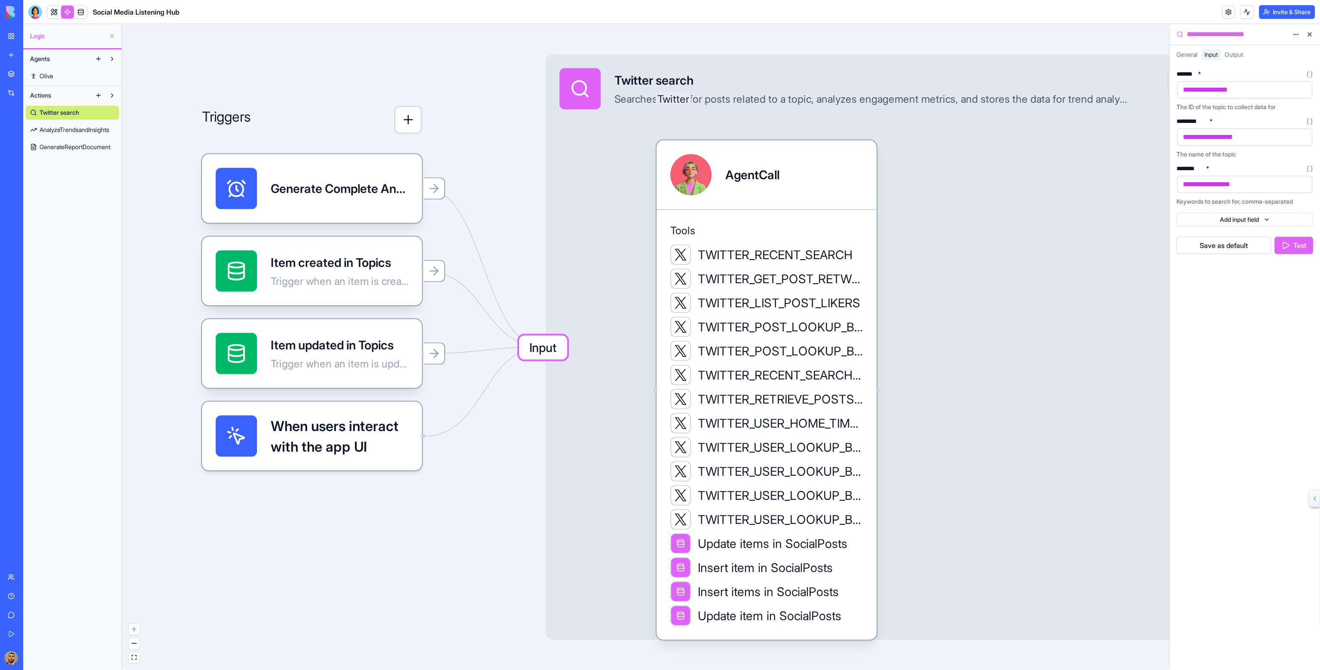
click at [1235, 55] on span "Output" at bounding box center [1234, 54] width 18 height 7
drag, startPoint x: 1201, startPoint y: 54, endPoint x: 1197, endPoint y: 51, distance: 4.6
click at [1198, 52] on div "General" at bounding box center [1187, 55] width 28 height 12
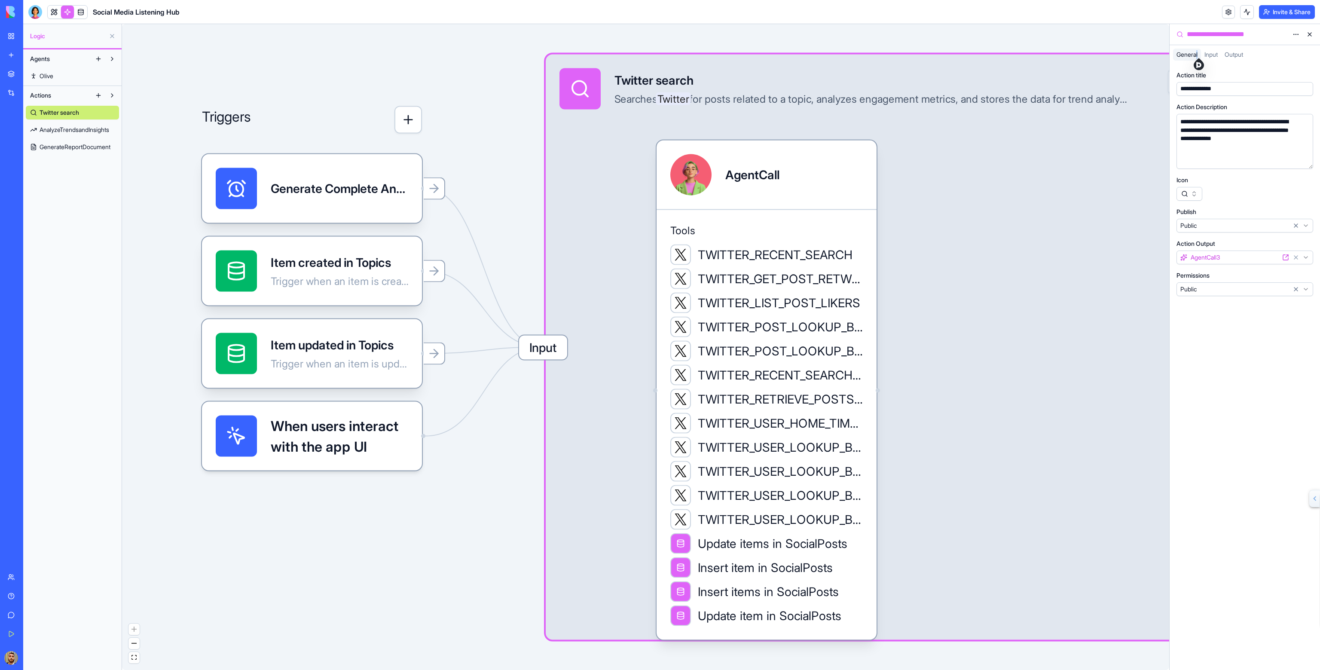
click at [1305, 258] on html "BETA My Workspace New app Marketplace Integrations Recent Social Media Content …" at bounding box center [660, 335] width 1320 height 670
click at [1310, 254] on html "BETA My Workspace New app Marketplace Integrations Recent Social Media Content …" at bounding box center [660, 335] width 1320 height 670
click at [1280, 255] on html "BETA My Workspace New app Marketplace Integrations Recent Social Media Content …" at bounding box center [660, 335] width 1320 height 670
click at [1284, 257] on icon at bounding box center [1285, 257] width 7 height 7
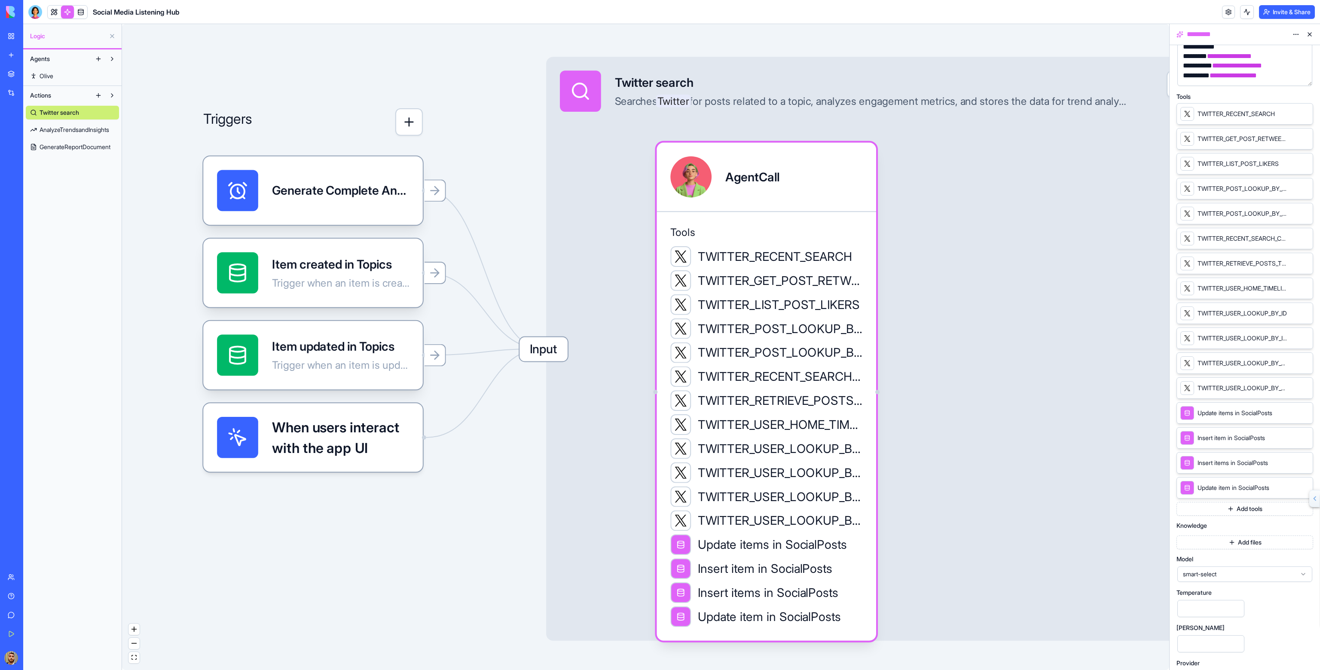
scroll to position [160, 0]
click at [1305, 465] on icon at bounding box center [1303, 466] width 3 height 3
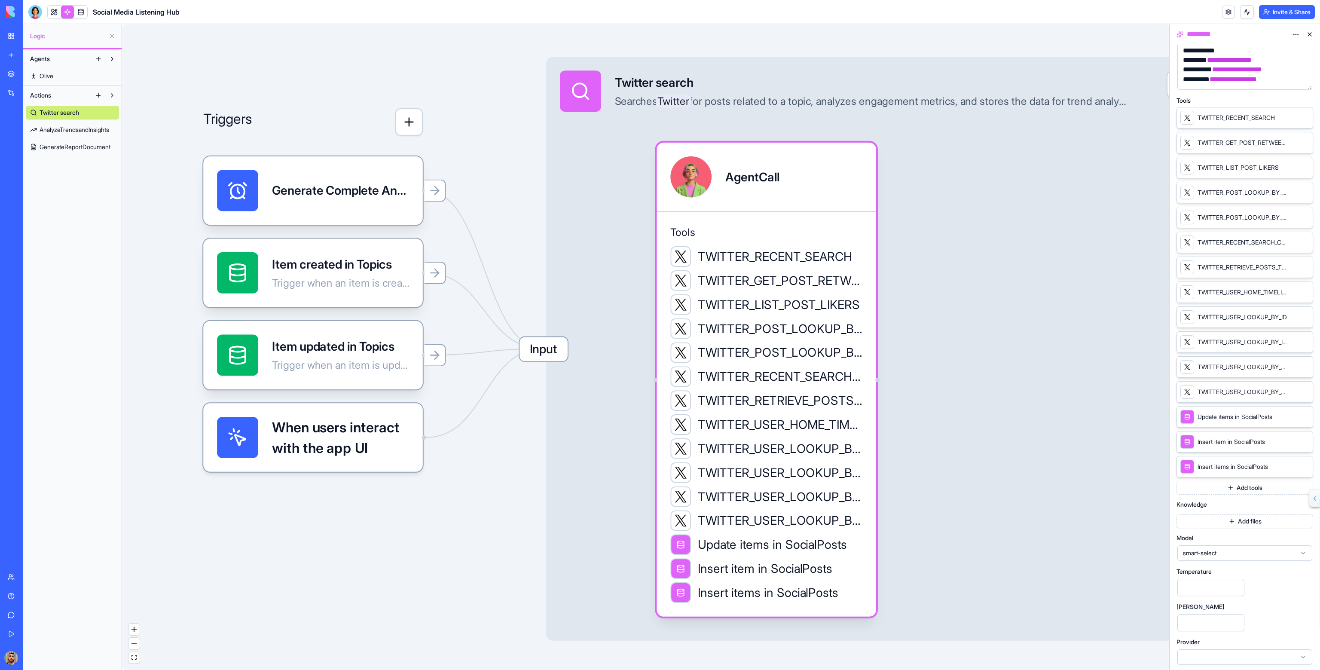
click at [1306, 438] on icon at bounding box center [1304, 441] width 7 height 7
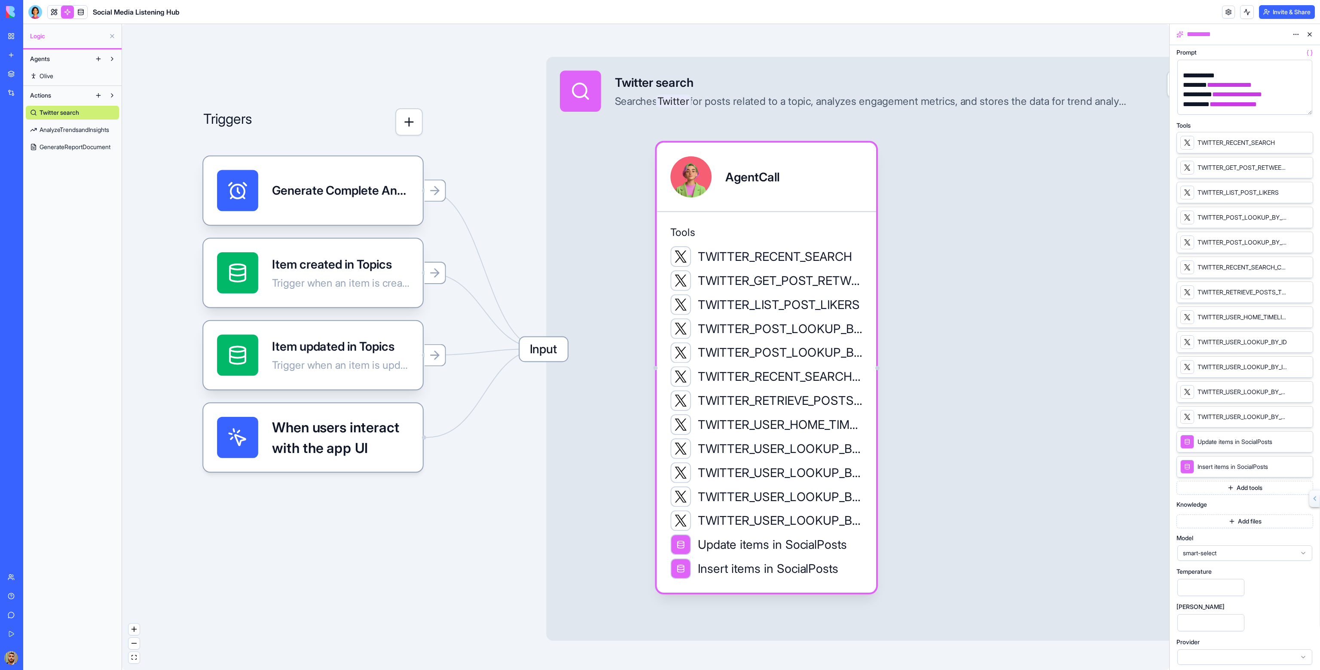
click at [1305, 167] on icon at bounding box center [1304, 167] width 7 height 7
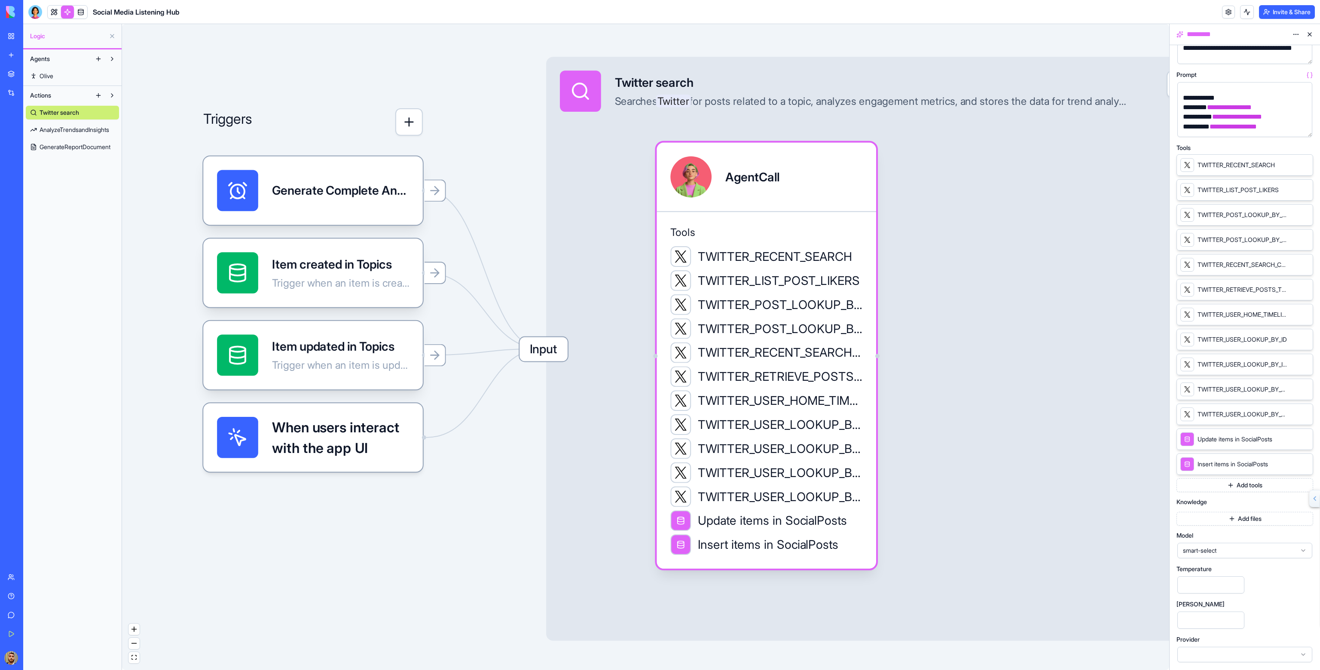
scroll to position [86, 0]
click at [1303, 290] on icon at bounding box center [1303, 291] width 3 height 3
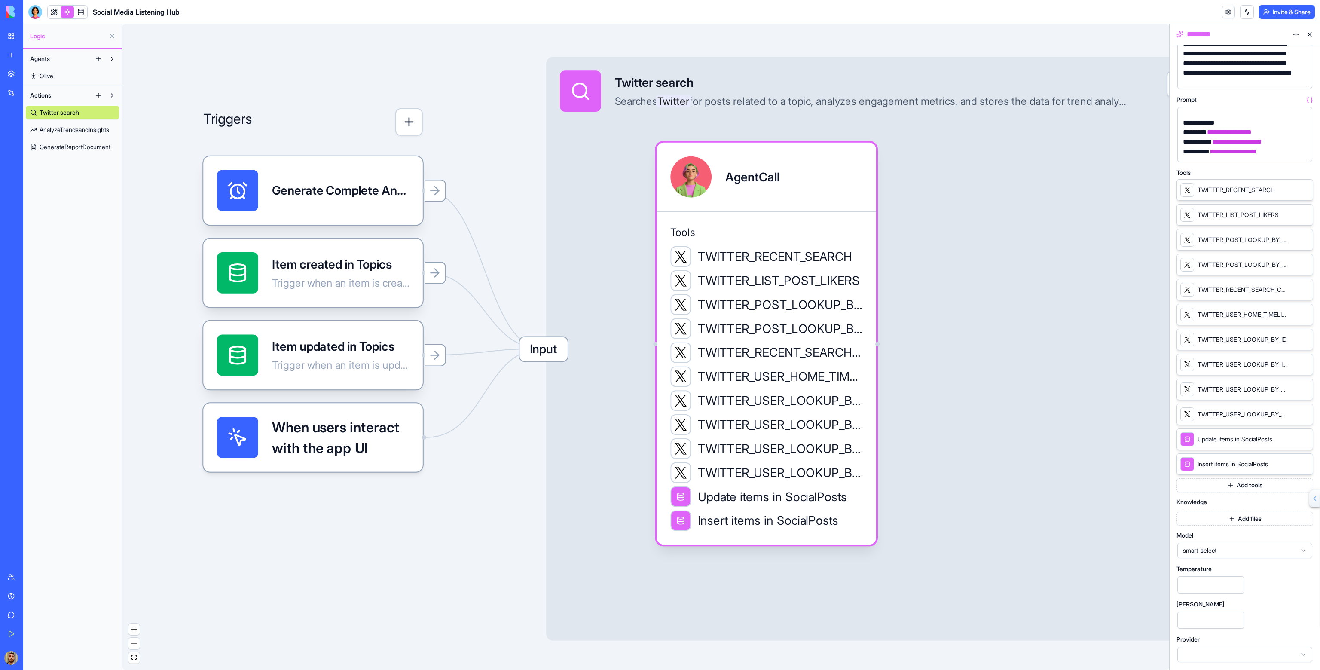
scroll to position [61, 0]
click at [1274, 648] on div at bounding box center [1245, 656] width 137 height 17
click at [1276, 572] on div "Temperature ***" at bounding box center [1245, 582] width 137 height 28
click at [1269, 549] on span "smart-select" at bounding box center [1239, 552] width 113 height 9
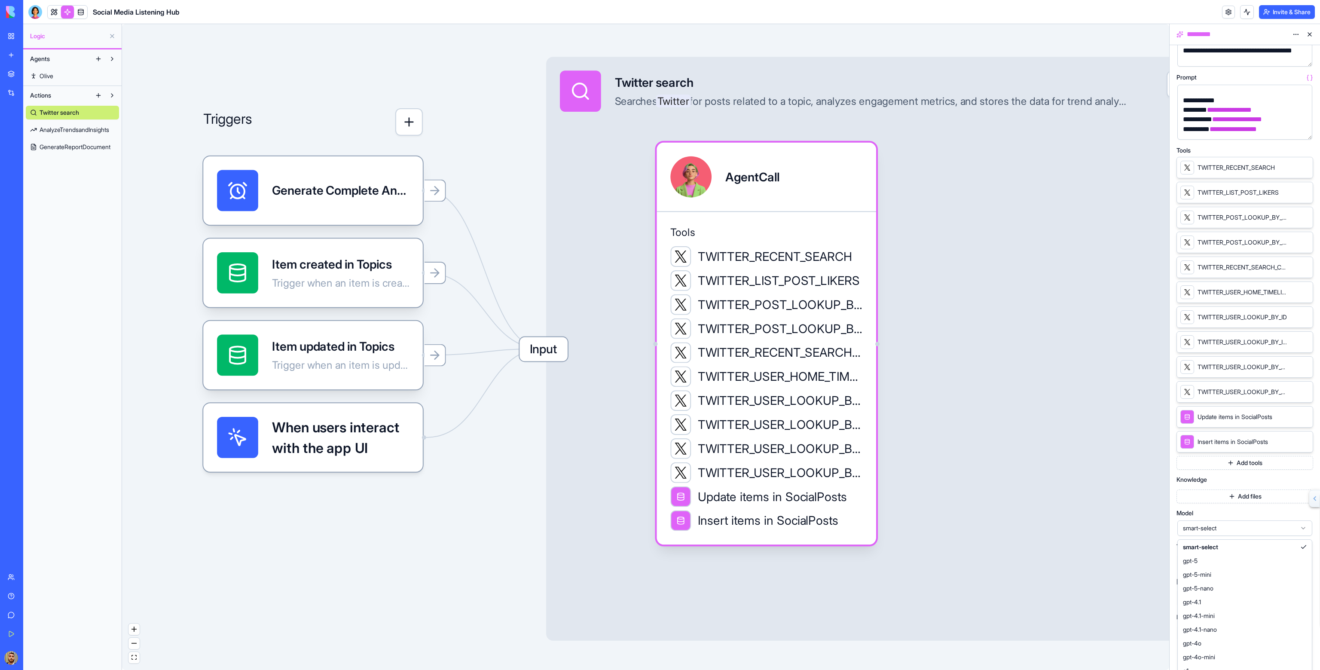
scroll to position [0, 0]
click at [1238, 558] on div "gpt-5" at bounding box center [1245, 562] width 131 height 14
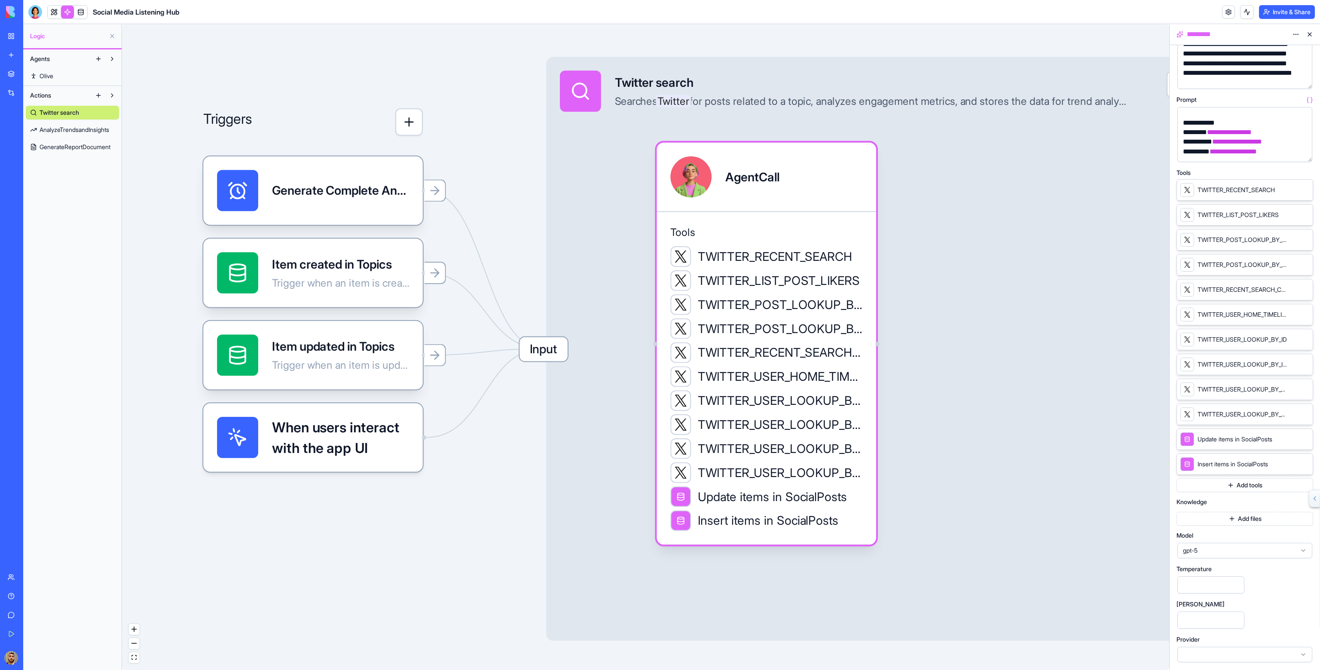
scroll to position [61, 0]
click at [1303, 654] on icon at bounding box center [1303, 656] width 7 height 7
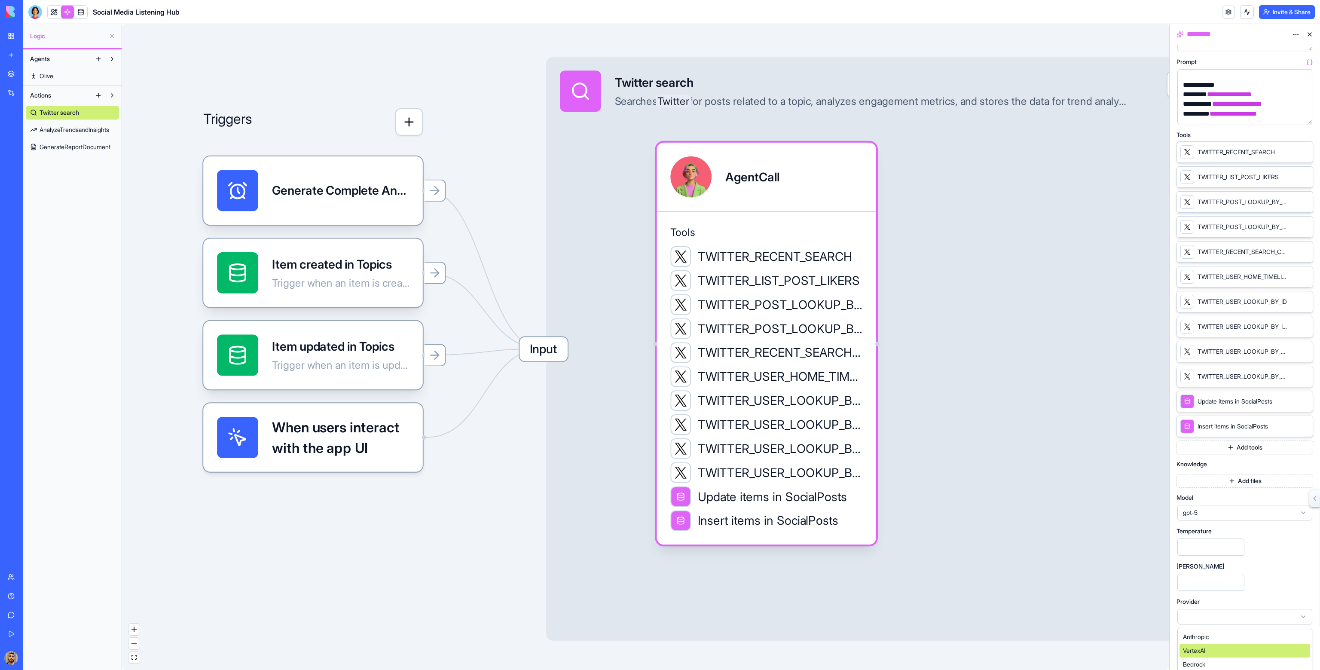
scroll to position [102, 0]
click at [1284, 596] on div "**********" at bounding box center [1245, 287] width 137 height 675
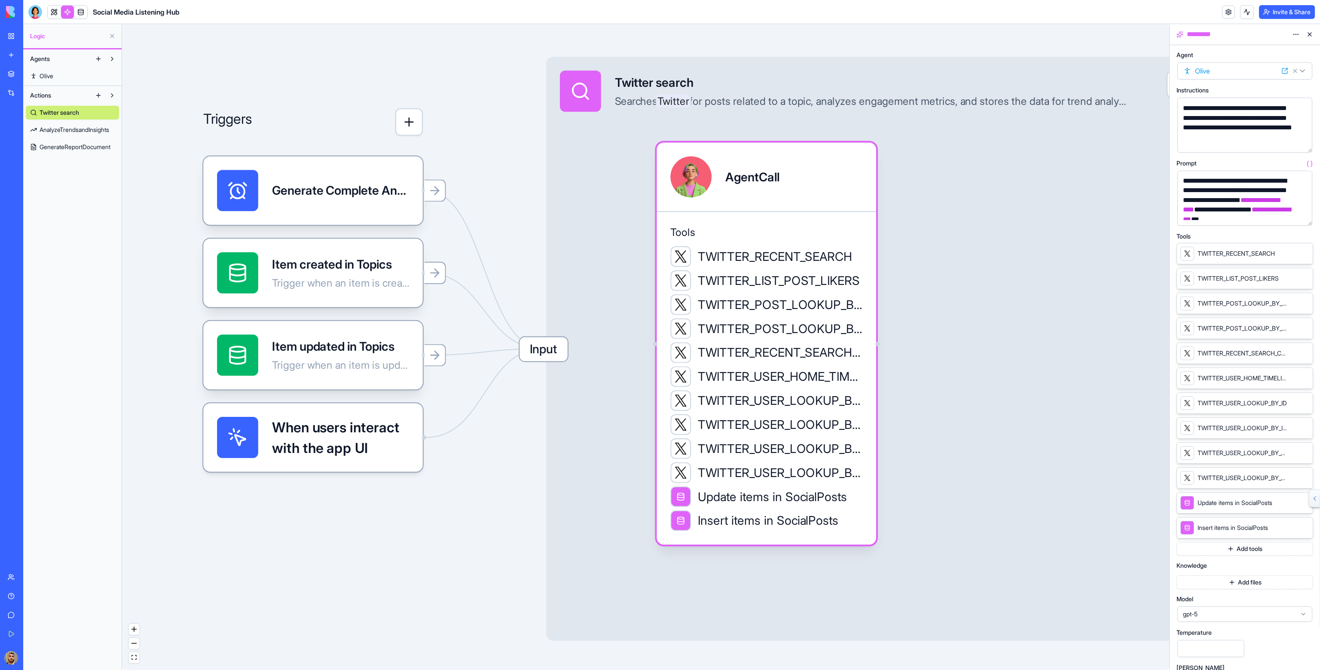
scroll to position [14, 0]
click at [1299, 32] on html "BETA My Workspace New app Marketplace Integrations Recent Social Media Content …" at bounding box center [660, 335] width 1320 height 670
click at [1266, 32] on html "BETA My Workspace New app Marketplace Integrations Recent Social Media Content …" at bounding box center [660, 335] width 1320 height 670
click at [1307, 36] on button at bounding box center [1310, 35] width 14 height 14
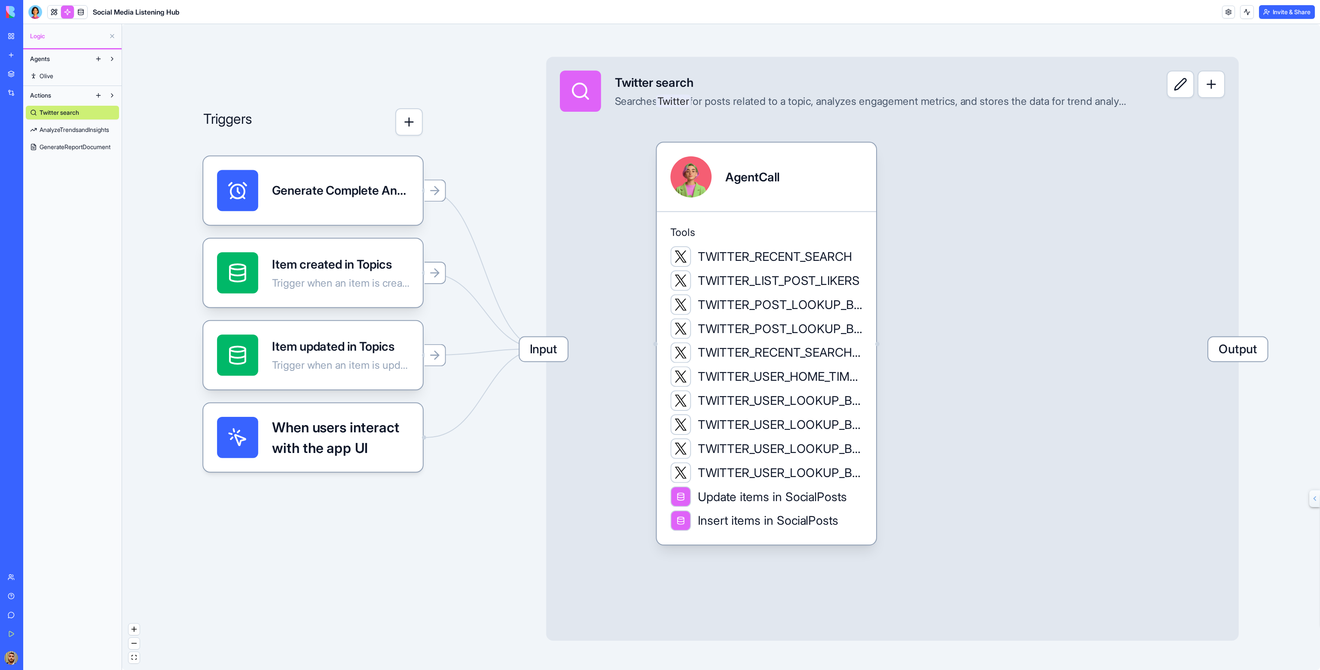
click at [636, 83] on div "Twitter search" at bounding box center [872, 82] width 514 height 17
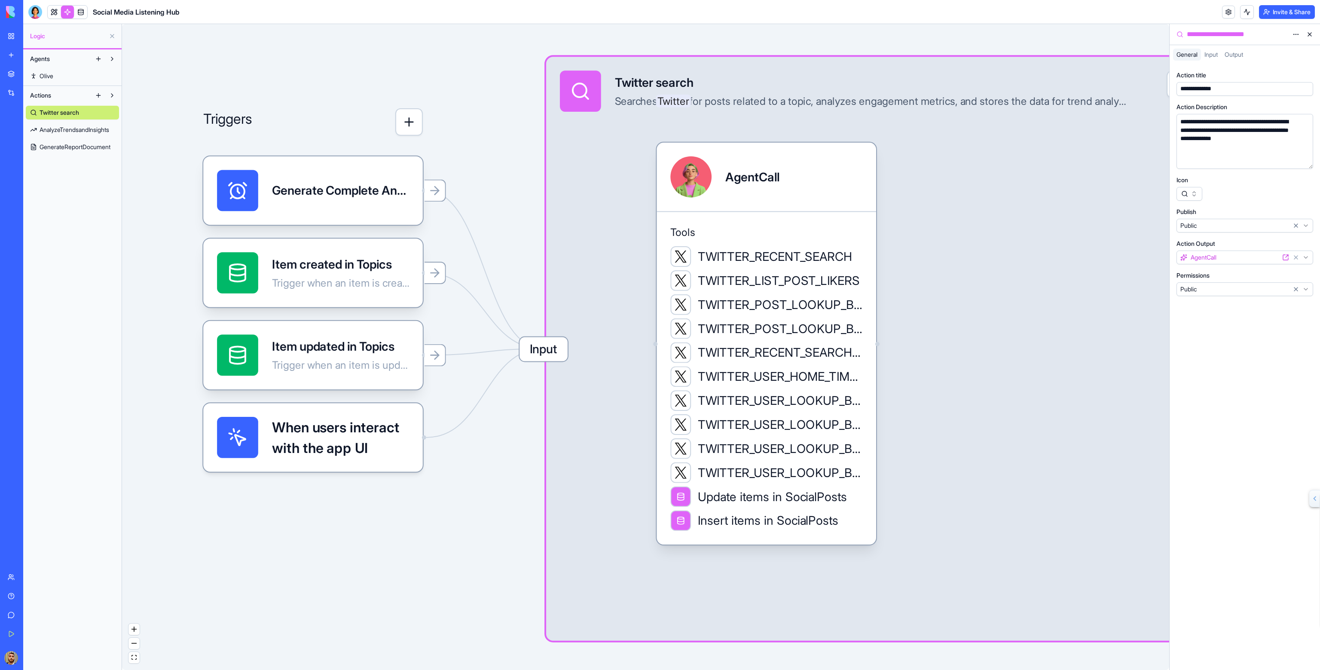
click at [542, 351] on span "Input" at bounding box center [544, 349] width 48 height 24
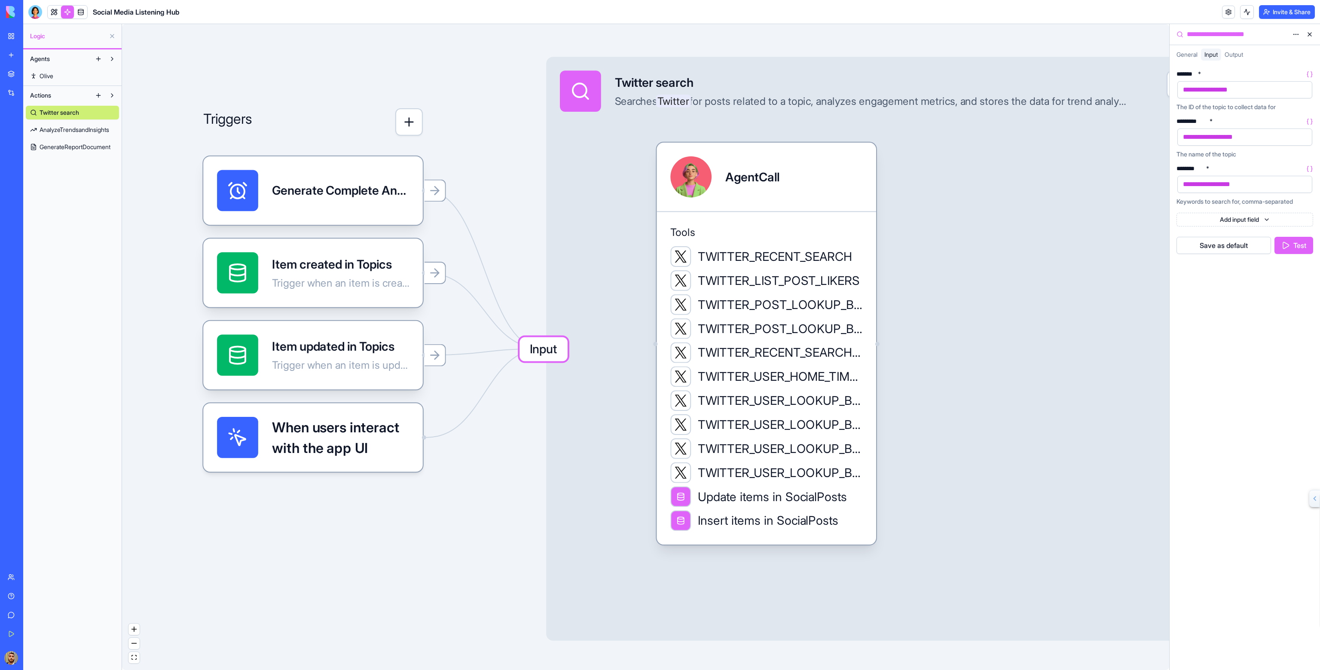
click at [1243, 249] on button "Save as default" at bounding box center [1224, 245] width 95 height 17
click at [1290, 245] on button "Test" at bounding box center [1294, 245] width 39 height 17
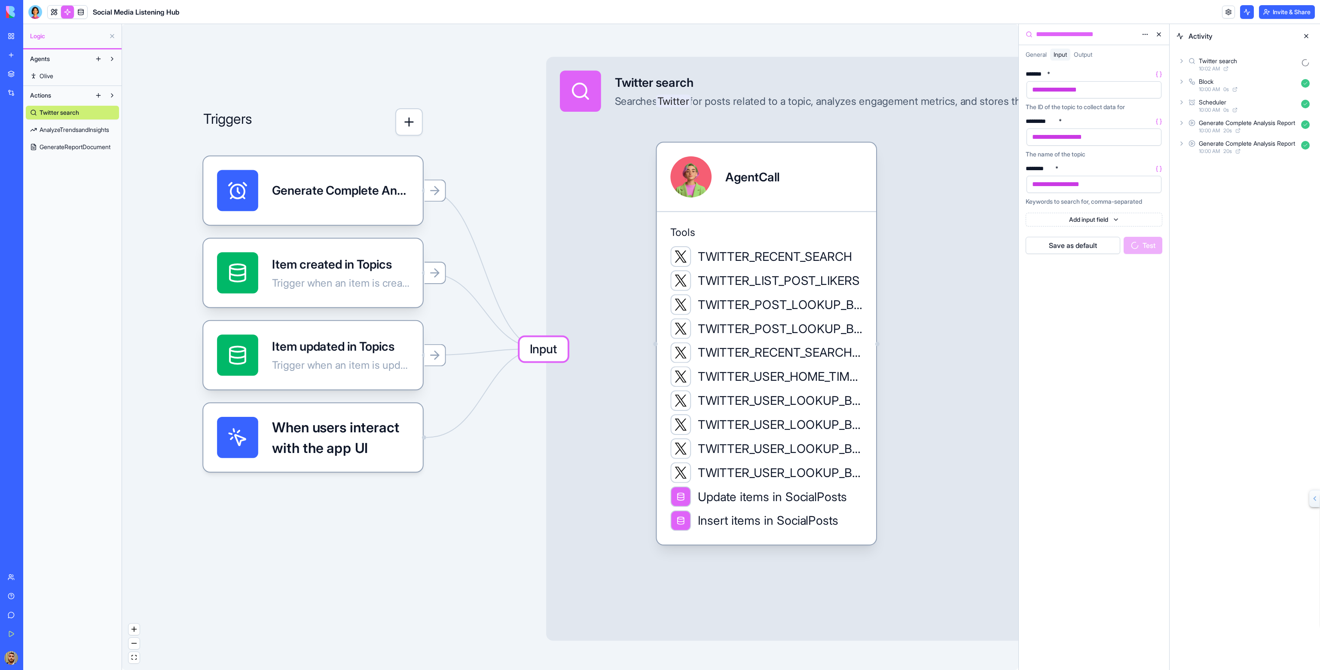
click at [1182, 59] on icon at bounding box center [1181, 61] width 7 height 7
click at [1196, 100] on icon at bounding box center [1195, 98] width 7 height 7
click at [1202, 124] on icon at bounding box center [1204, 121] width 7 height 7
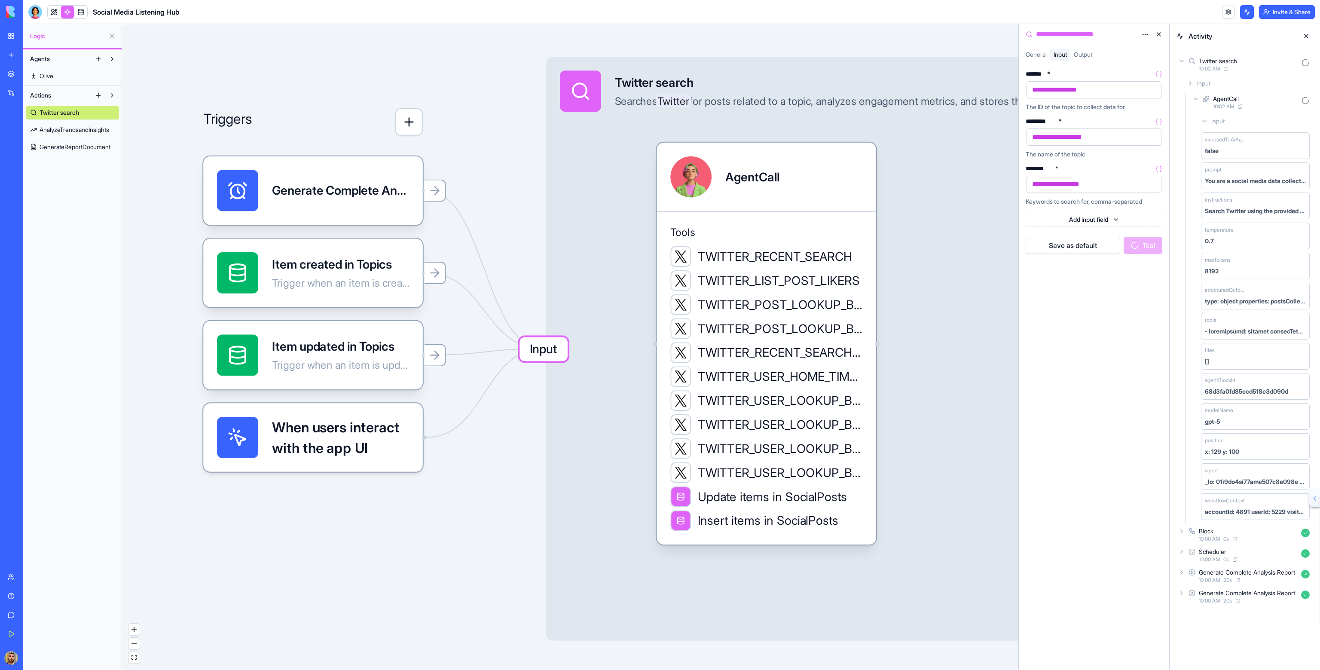
click at [1180, 529] on icon at bounding box center [1181, 531] width 7 height 7
click at [1191, 546] on div "Input" at bounding box center [1248, 553] width 130 height 15
click at [1198, 576] on icon at bounding box center [1195, 575] width 7 height 7
click at [1201, 595] on div "Input" at bounding box center [1256, 597] width 116 height 15
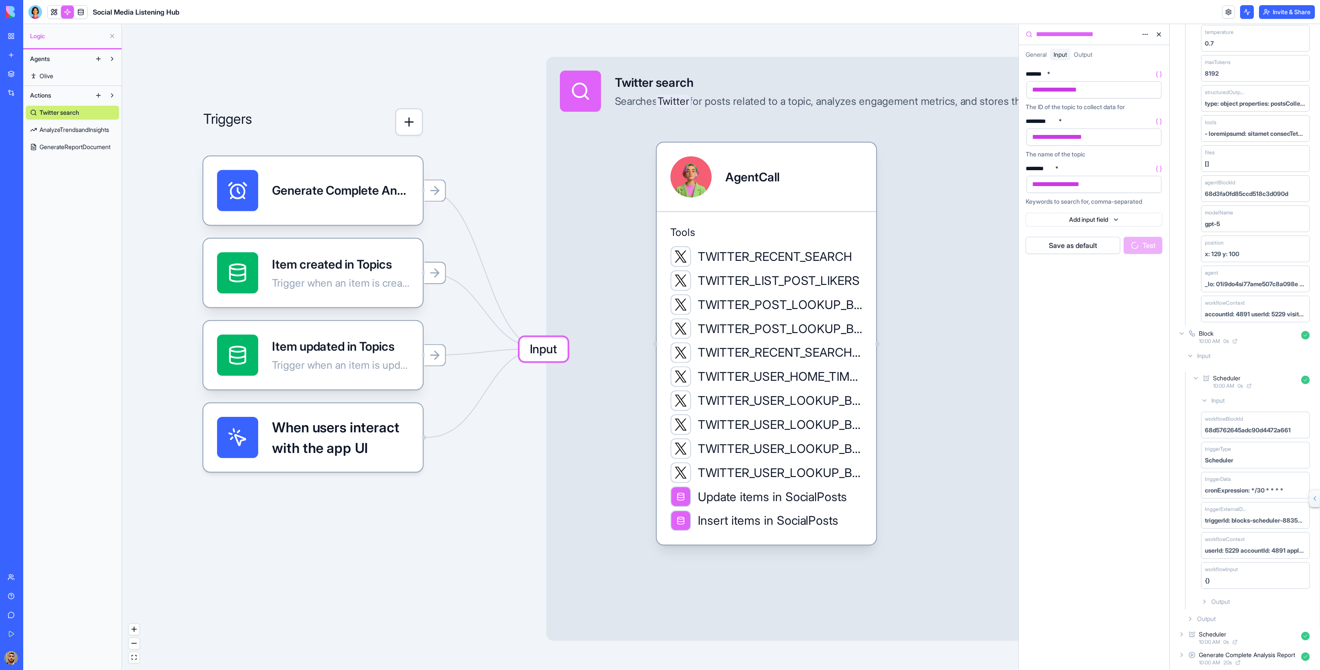
scroll to position [220, 0]
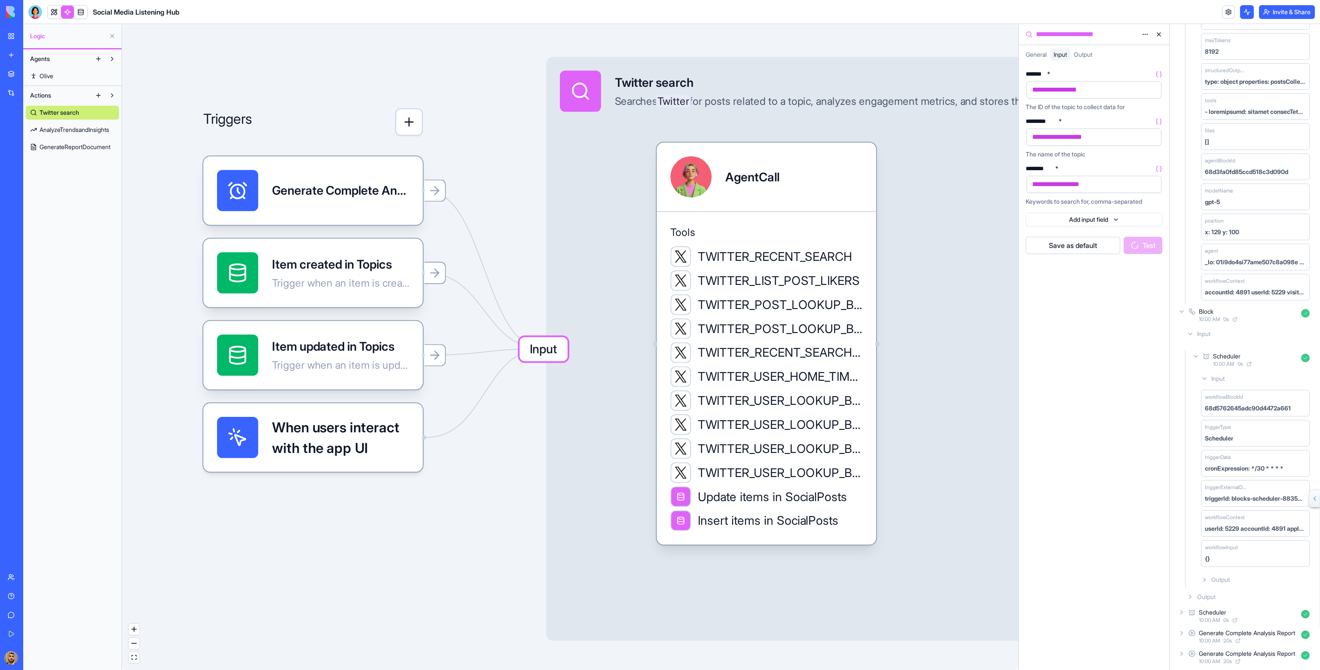
click at [1201, 576] on icon at bounding box center [1204, 579] width 7 height 7
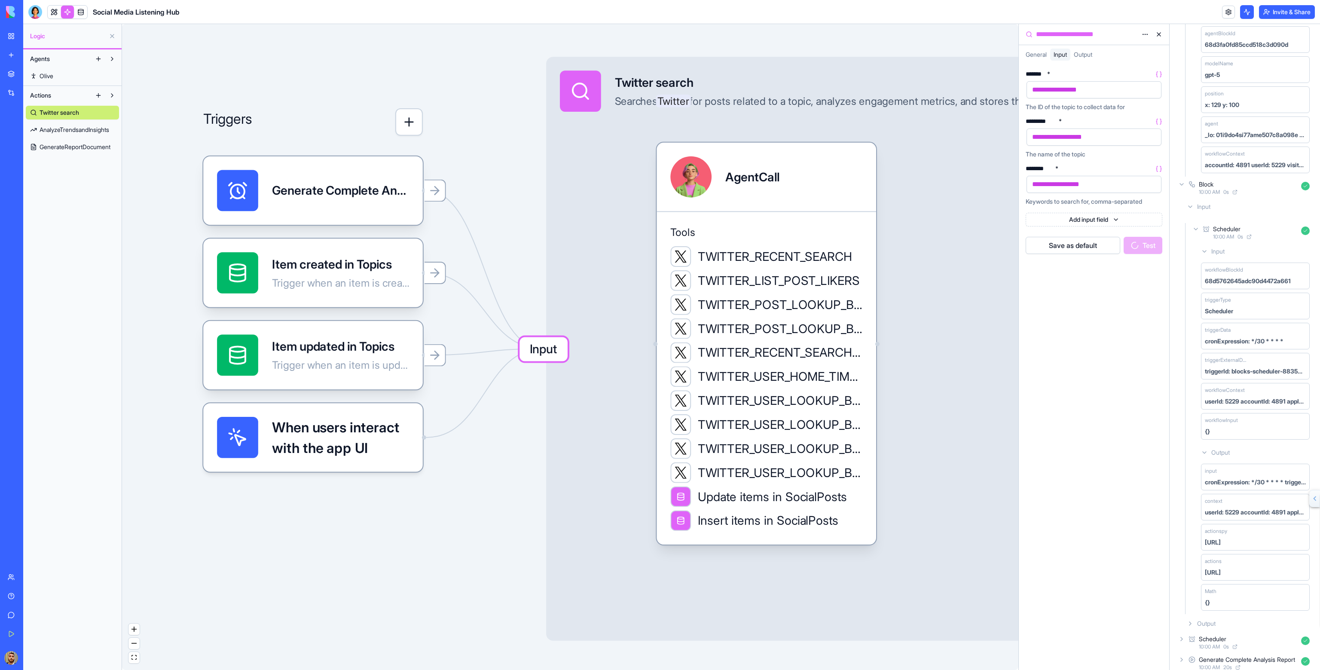
scroll to position [373, 0]
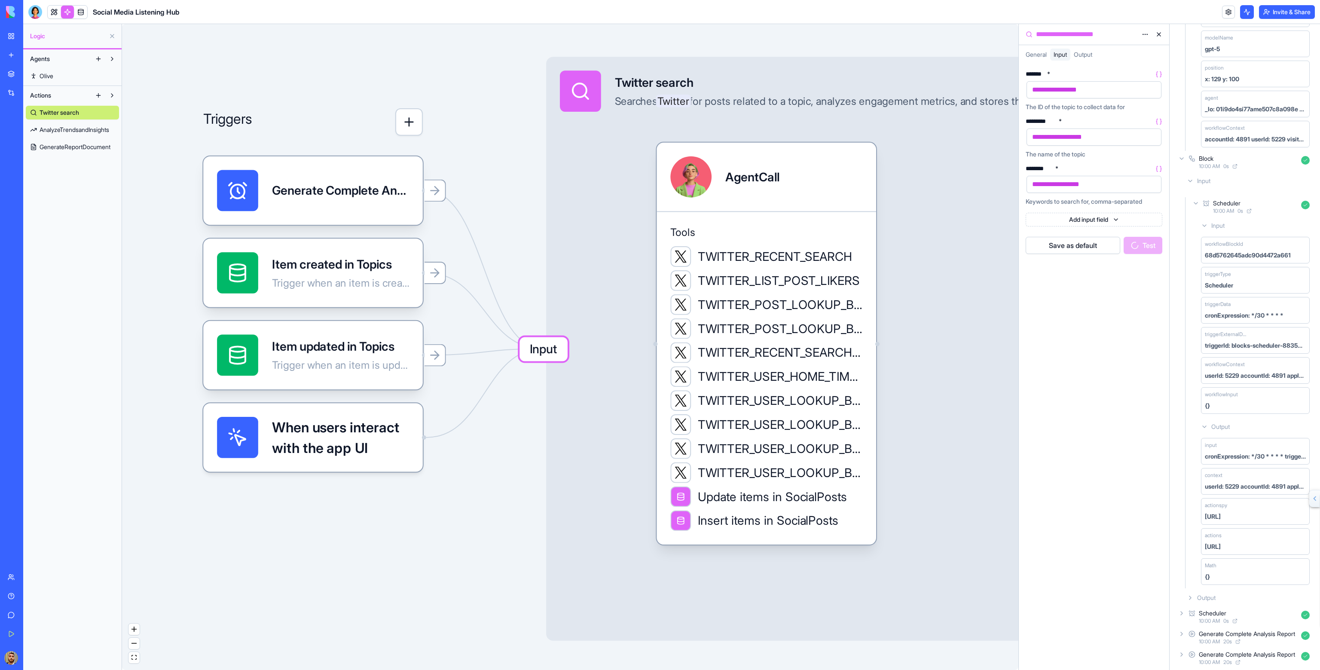
click at [1189, 590] on div "Output" at bounding box center [1248, 597] width 130 height 15
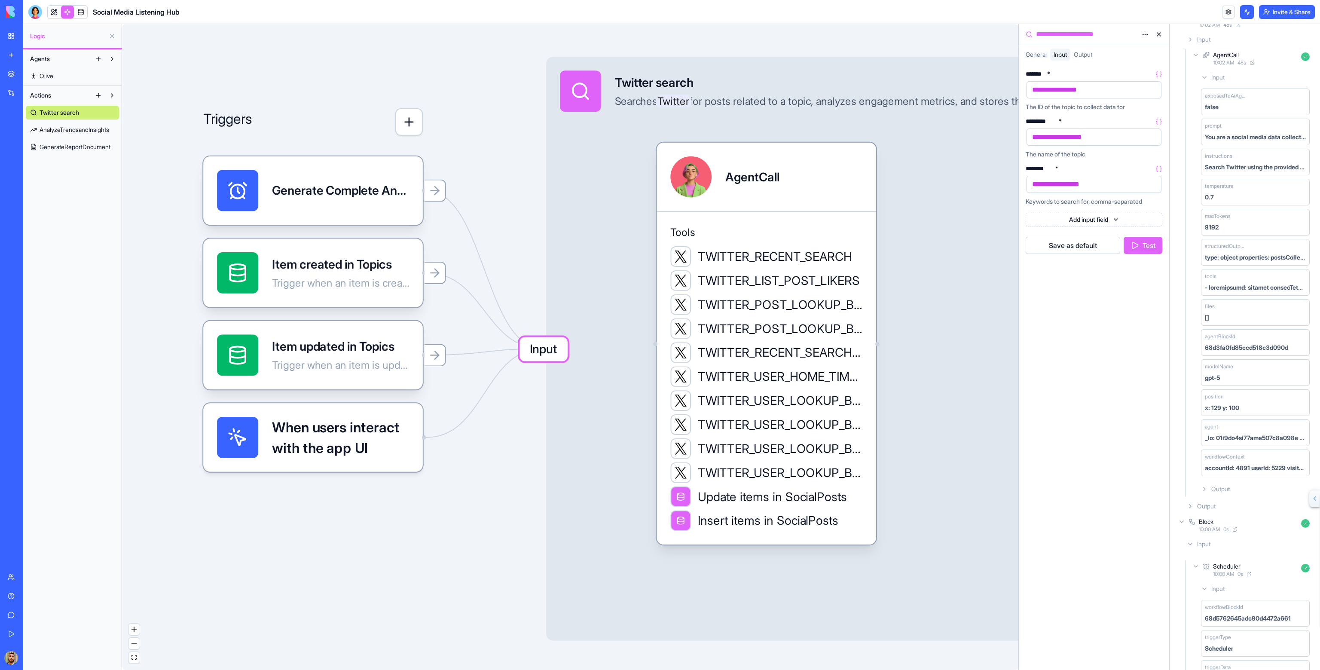
scroll to position [0, 0]
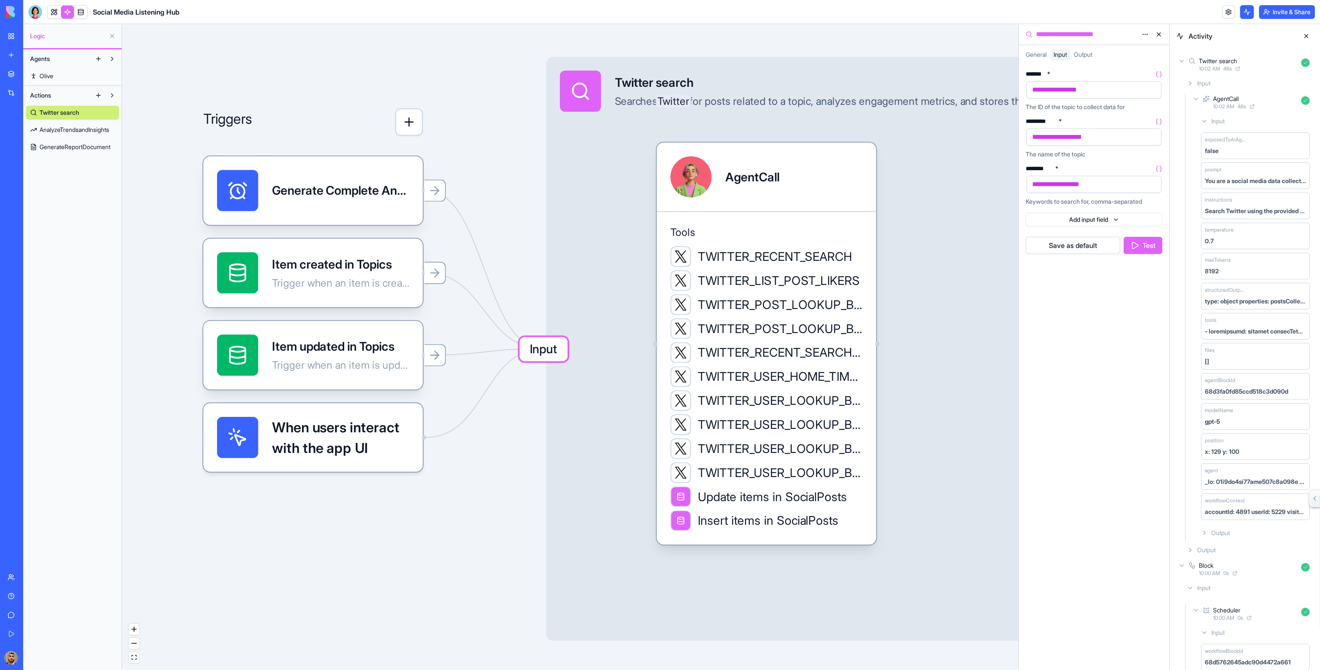
click at [1203, 532] on icon at bounding box center [1204, 532] width 7 height 7
click at [1229, 103] on span "10:02 AM" at bounding box center [1223, 106] width 21 height 7
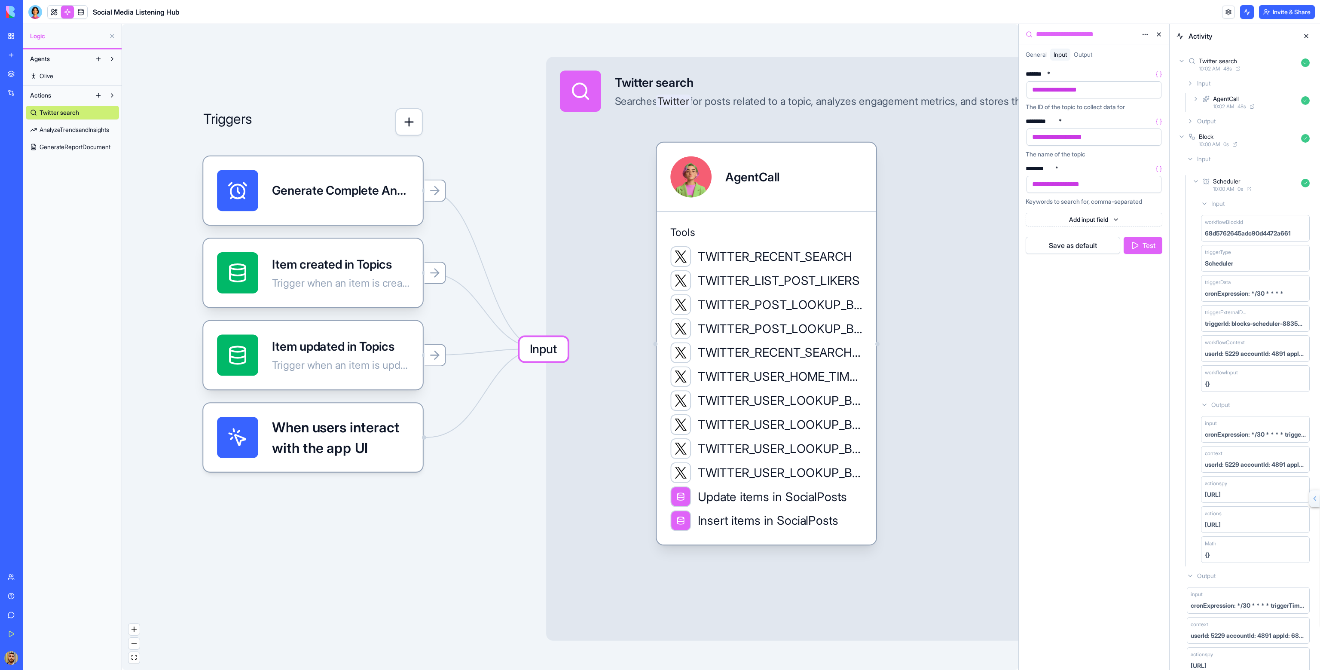
click at [1229, 103] on span "10:02 AM" at bounding box center [1223, 106] width 21 height 7
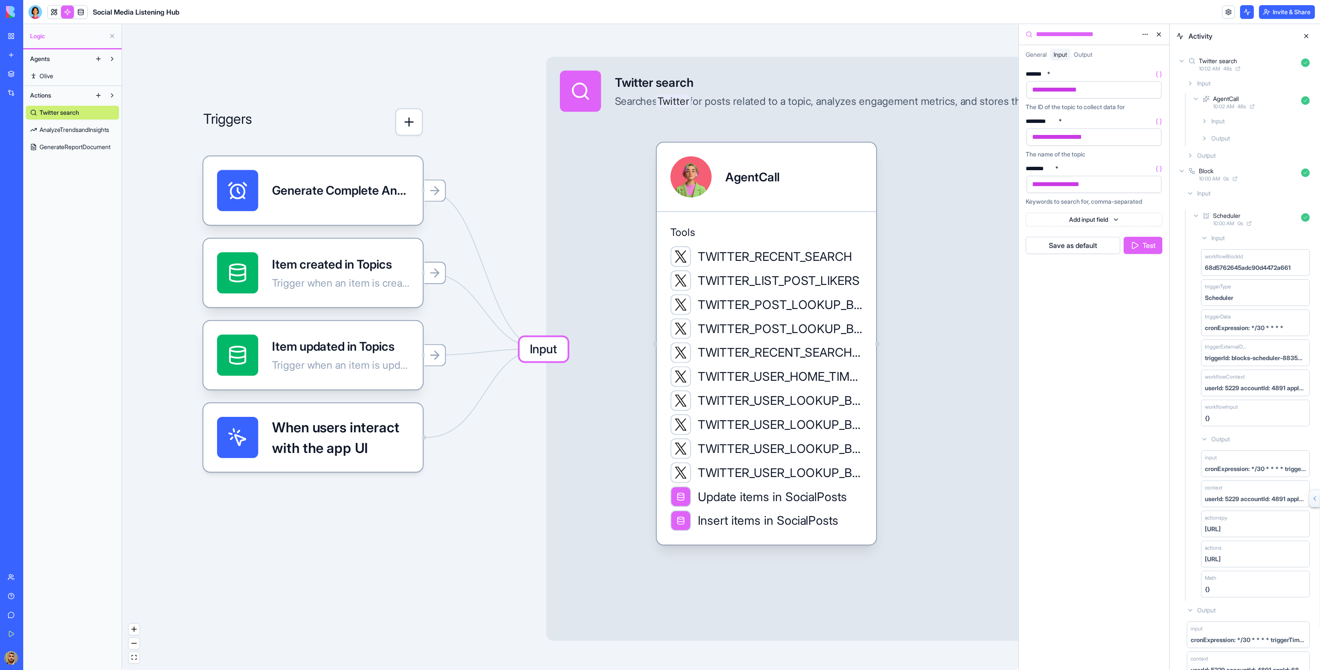
click at [1226, 120] on div "Input" at bounding box center [1256, 120] width 116 height 15
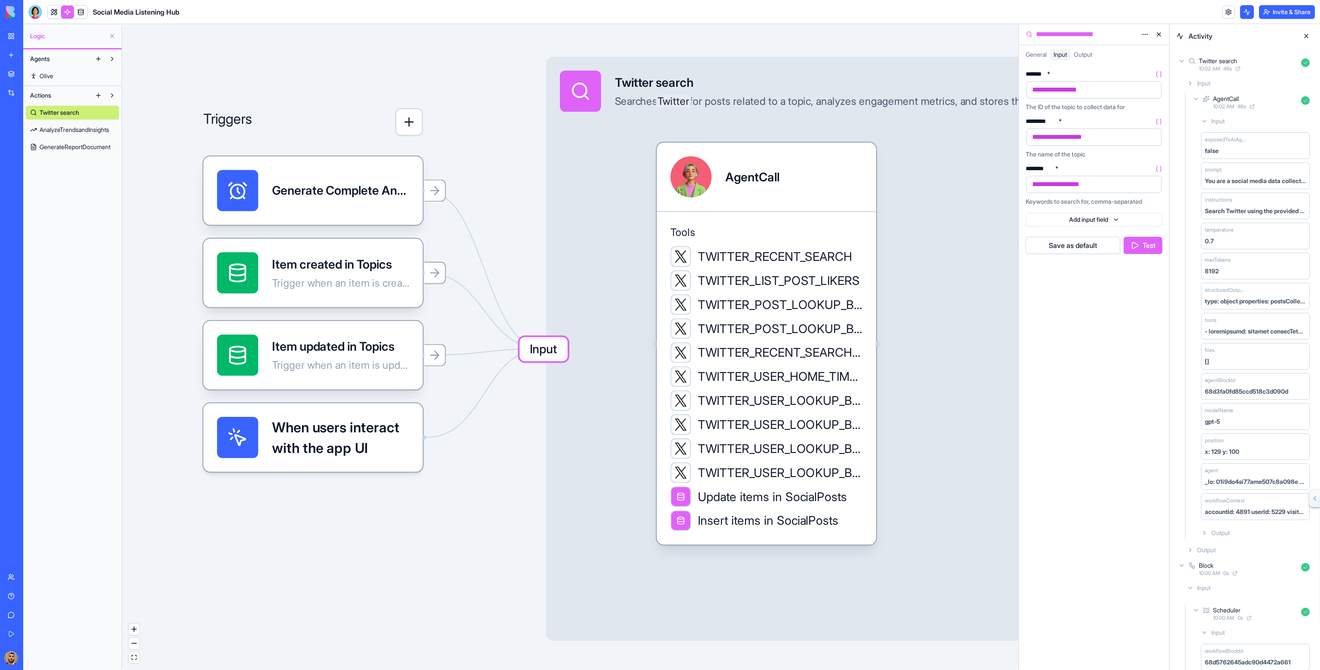
click at [554, 350] on span "Input" at bounding box center [544, 349] width 48 height 24
click at [370, 443] on span "When users interact with the app UI" at bounding box center [340, 437] width 137 height 41
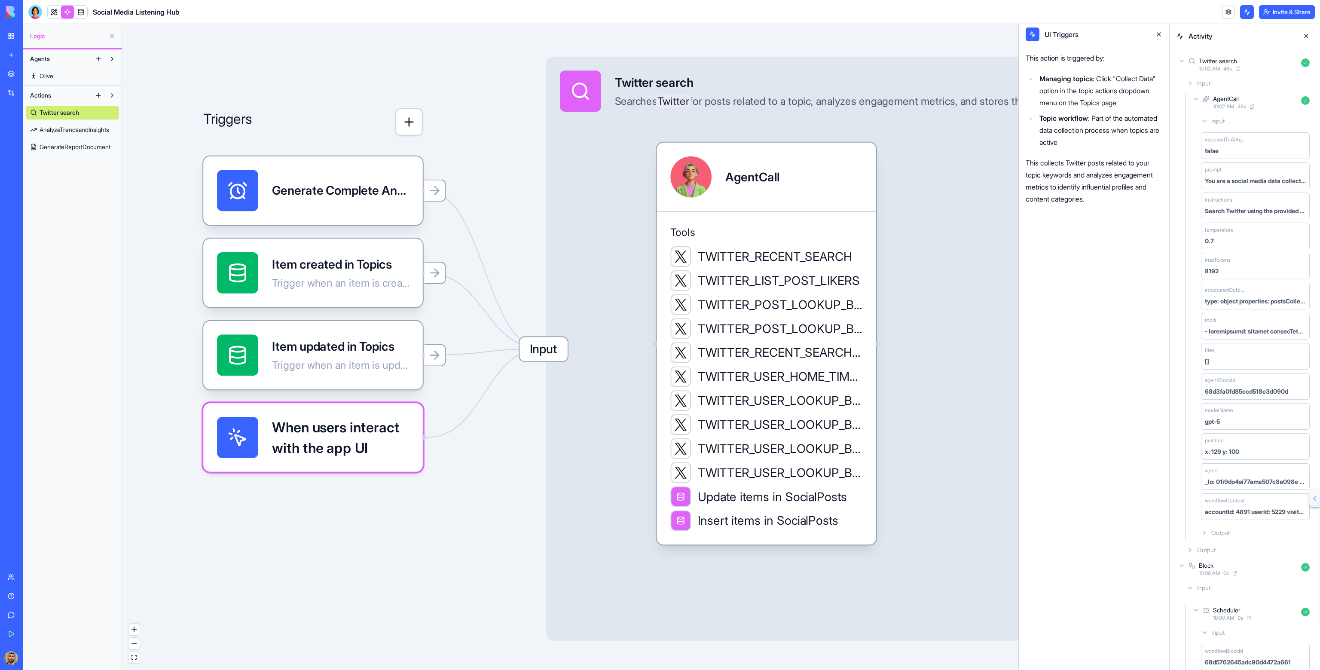
drag, startPoint x: 344, startPoint y: 433, endPoint x: 361, endPoint y: 431, distance: 16.8
click at [341, 433] on span "When users interact with the app UI" at bounding box center [340, 437] width 137 height 41
click at [456, 428] on icon "Edge from UI_TRIGGERS to 68d3fa22305a194e20d56485" at bounding box center [484, 392] width 116 height 89
click at [455, 426] on icon "Edge from UI_TRIGGERS to 68d3fa22305a194e20d56485" at bounding box center [484, 392] width 116 height 89
click at [529, 352] on span "Input" at bounding box center [544, 349] width 48 height 24
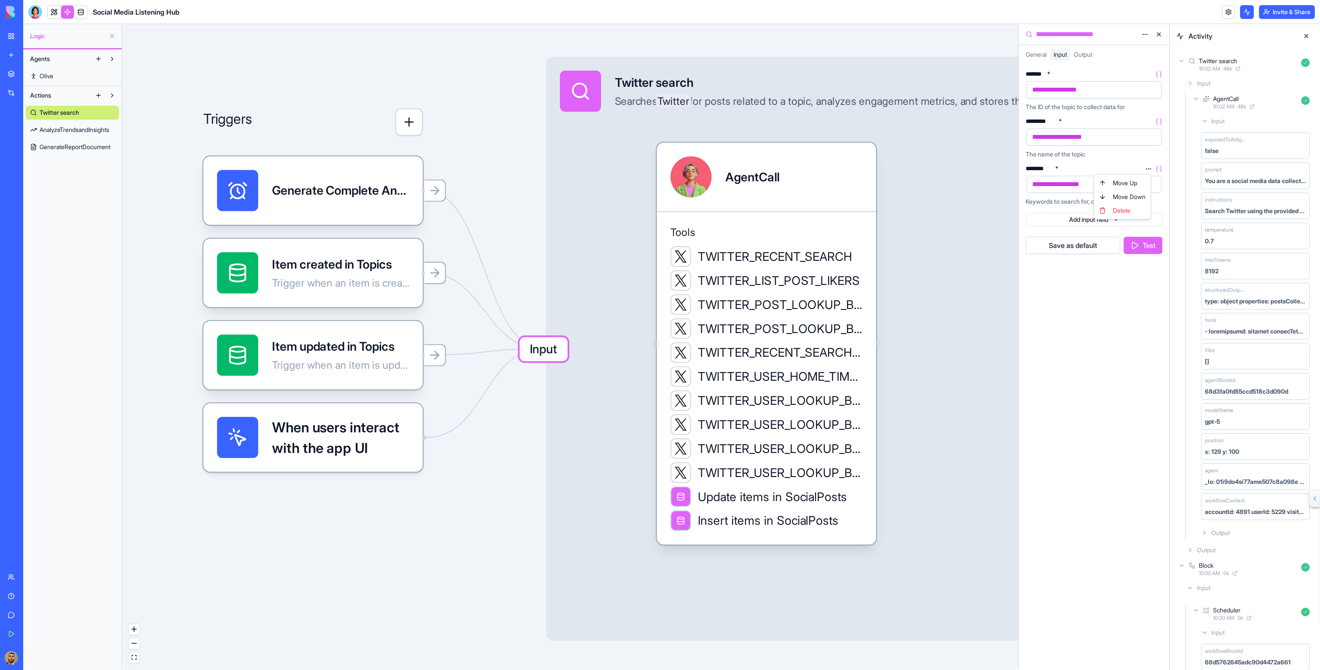
click at [1148, 168] on html "BETA My Workspace New app Marketplace Integrations Recent Social Media Content …" at bounding box center [660, 335] width 1320 height 670
click at [1145, 165] on html "BETA My Workspace New app Marketplace Integrations Recent Social Media Content …" at bounding box center [660, 335] width 1320 height 670
click at [1160, 168] on icon at bounding box center [1159, 168] width 7 height 7
click at [1079, 186] on span "**********" at bounding box center [1055, 184] width 47 height 6
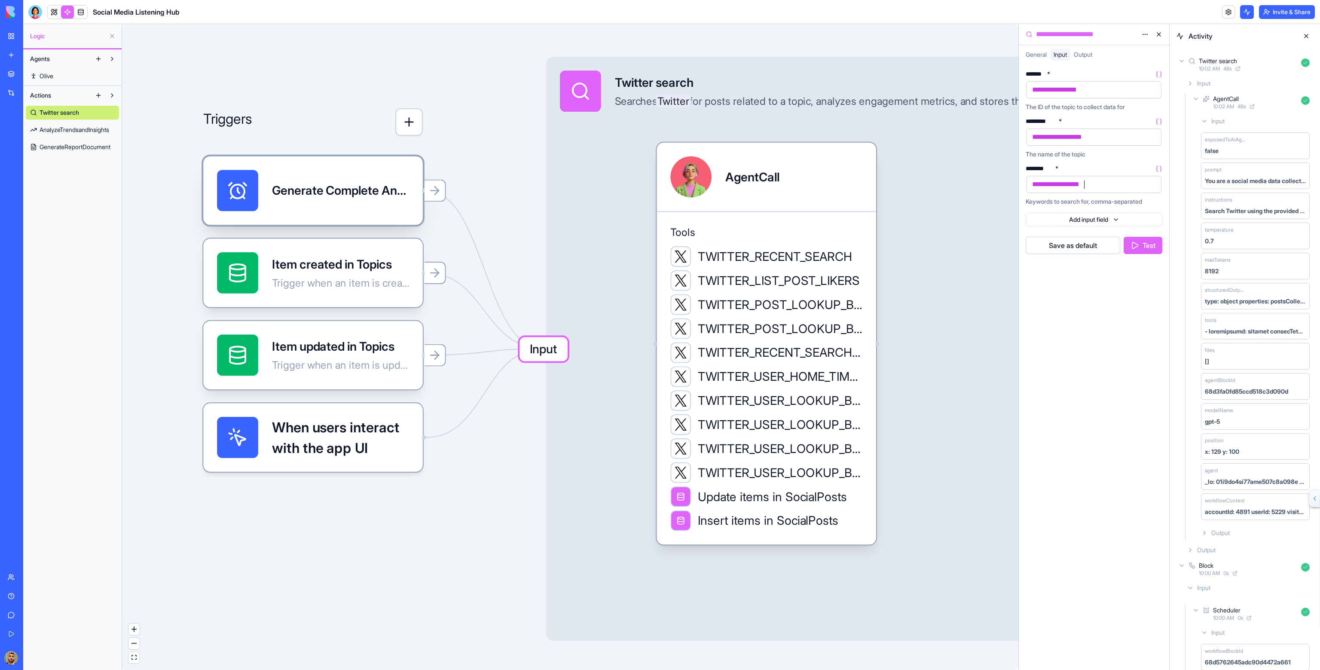
click at [371, 207] on div "Generate Complete Analysis ReportTrigger" at bounding box center [340, 190] width 137 height 41
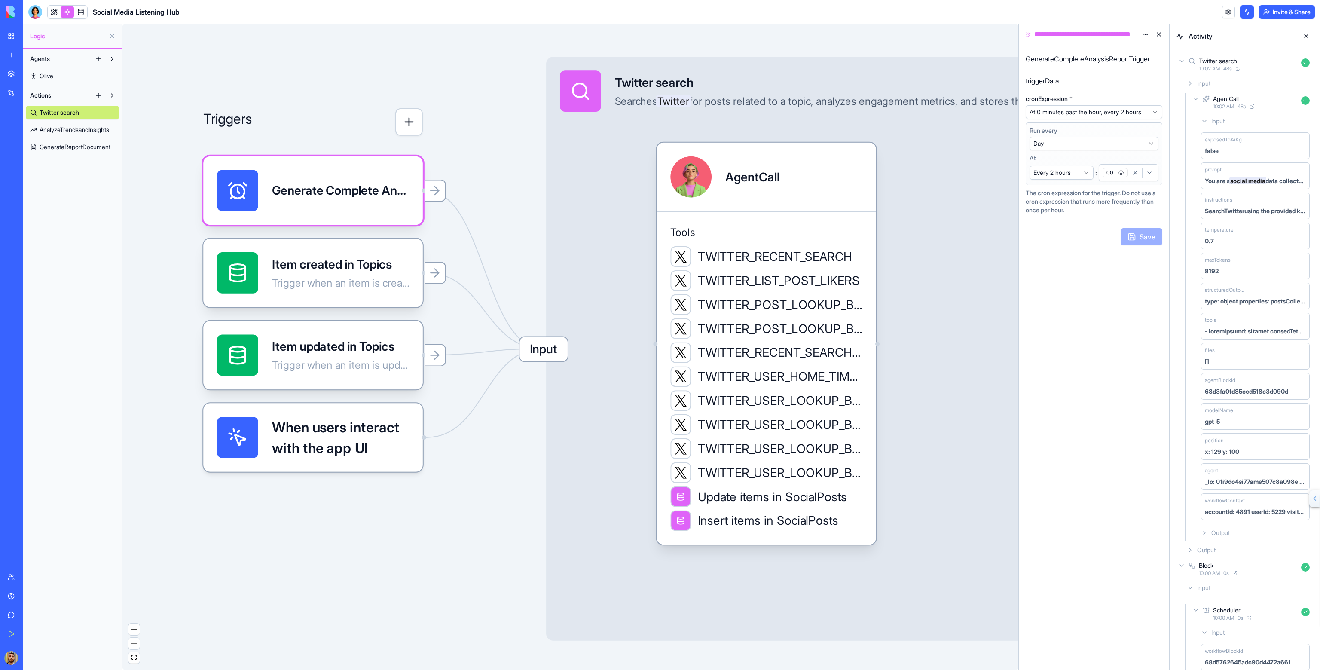
click at [1159, 99] on icon at bounding box center [1159, 99] width 7 height 7
click at [1159, 98] on icon at bounding box center [1159, 99] width 7 height 7
click at [1077, 34] on div "**********" at bounding box center [1086, 34] width 106 height 10
click at [1143, 33] on html "BETA My Workspace New app Marketplace Integrations Recent Social Media Content …" at bounding box center [660, 335] width 1320 height 670
click at [1067, 54] on html "BETA My Workspace New app Marketplace Integrations Recent Social Media Content …" at bounding box center [660, 335] width 1320 height 670
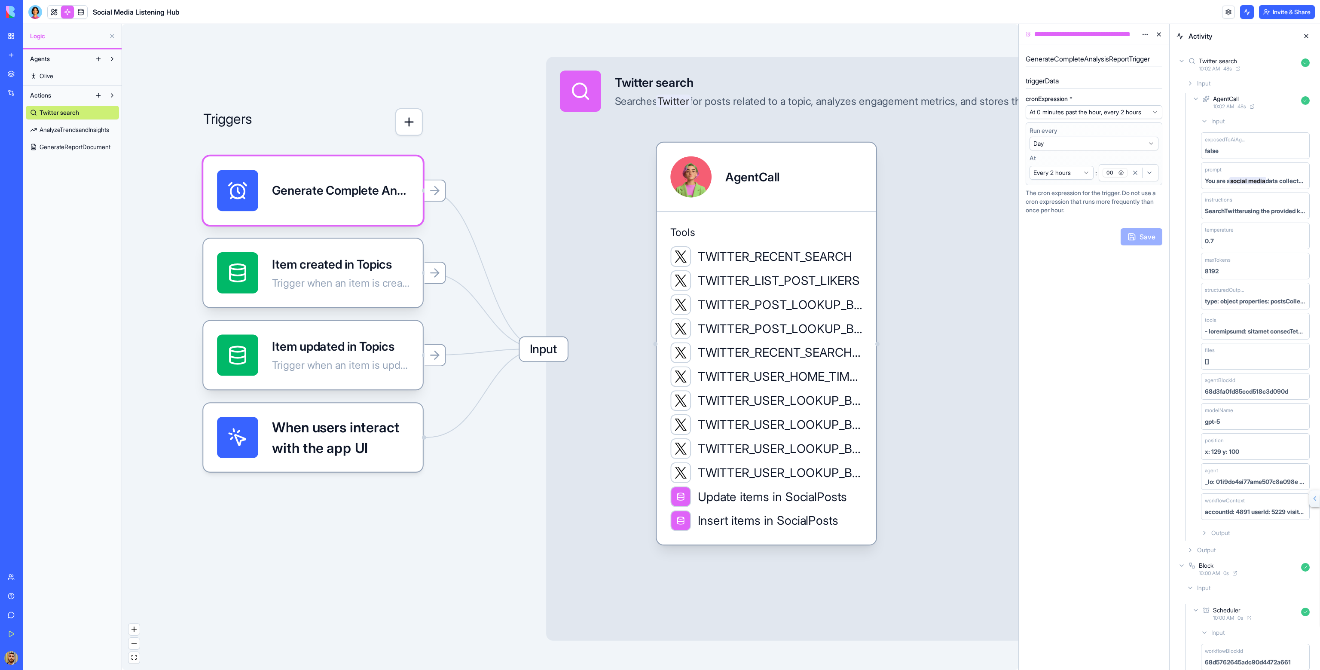
click at [1026, 34] on icon at bounding box center [1028, 34] width 5 height 7
click at [1050, 81] on h5 "triggerData" at bounding box center [1094, 81] width 137 height 10
click at [1074, 82] on h5 "triggerData" at bounding box center [1094, 81] width 137 height 10
click at [439, 193] on icon at bounding box center [435, 191] width 14 height 14
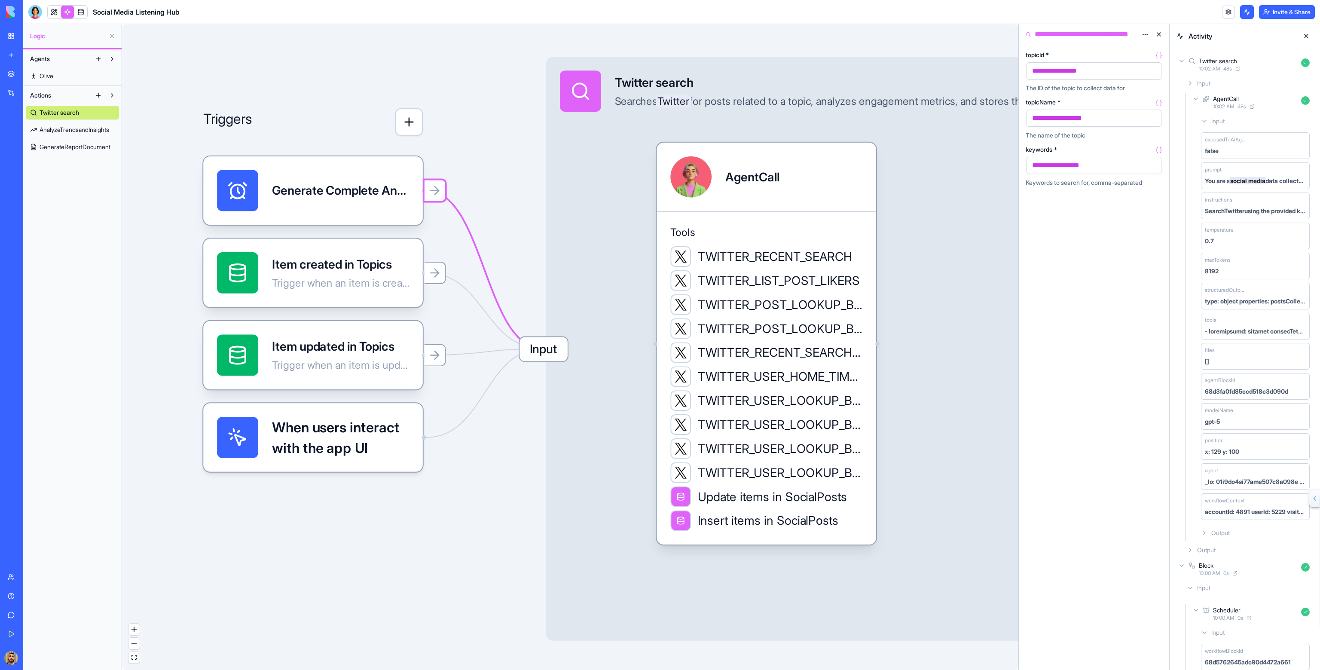
click at [537, 353] on span "Input" at bounding box center [544, 349] width 48 height 24
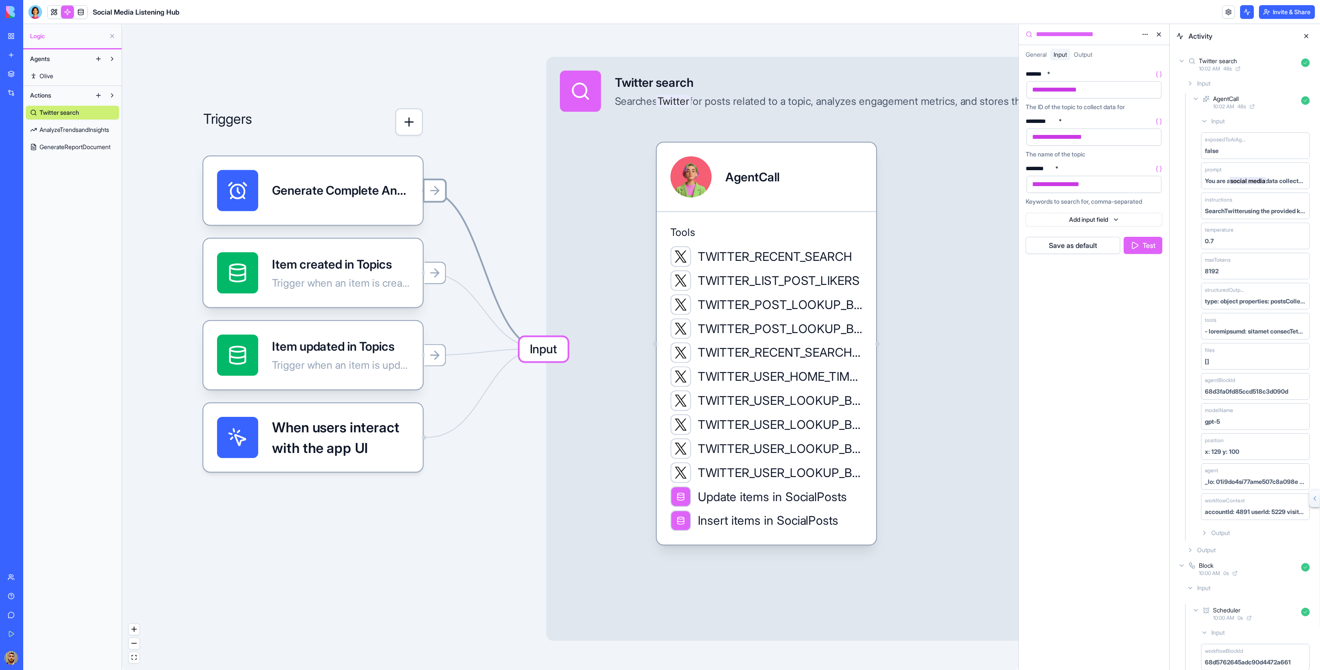
click at [436, 194] on icon at bounding box center [435, 191] width 14 height 14
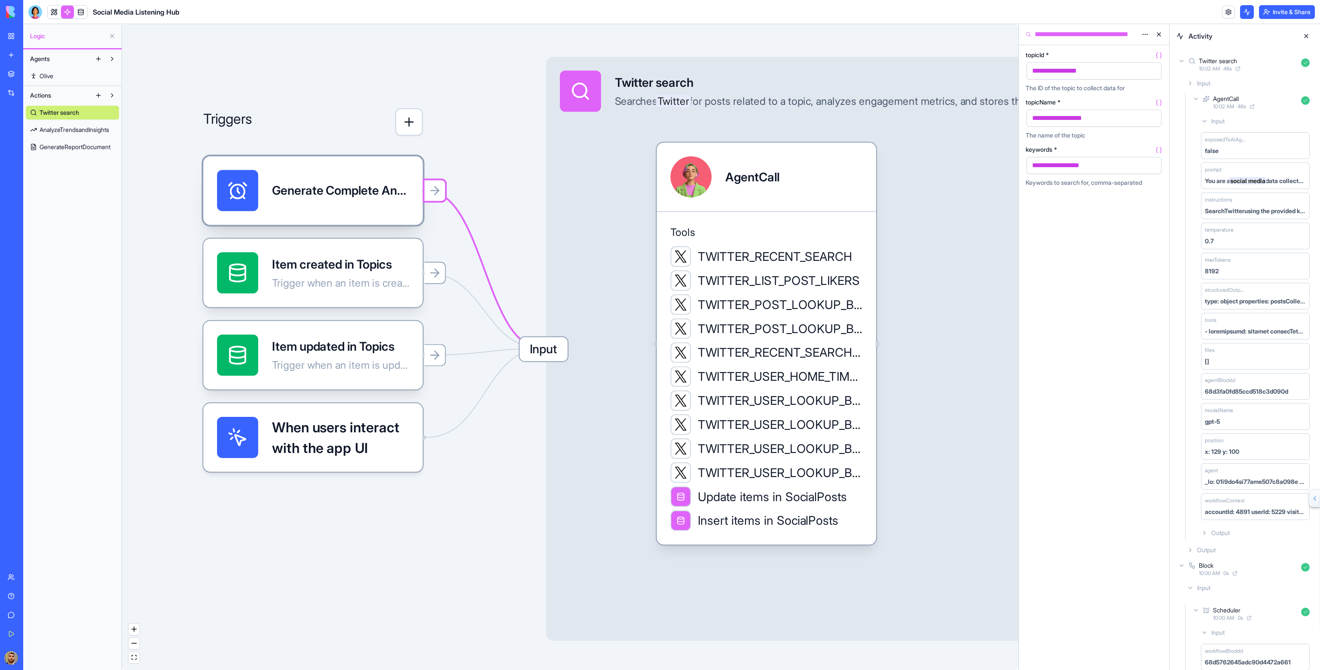
click at [415, 194] on div "Generate Complete Analysis ReportTrigger" at bounding box center [313, 190] width 220 height 69
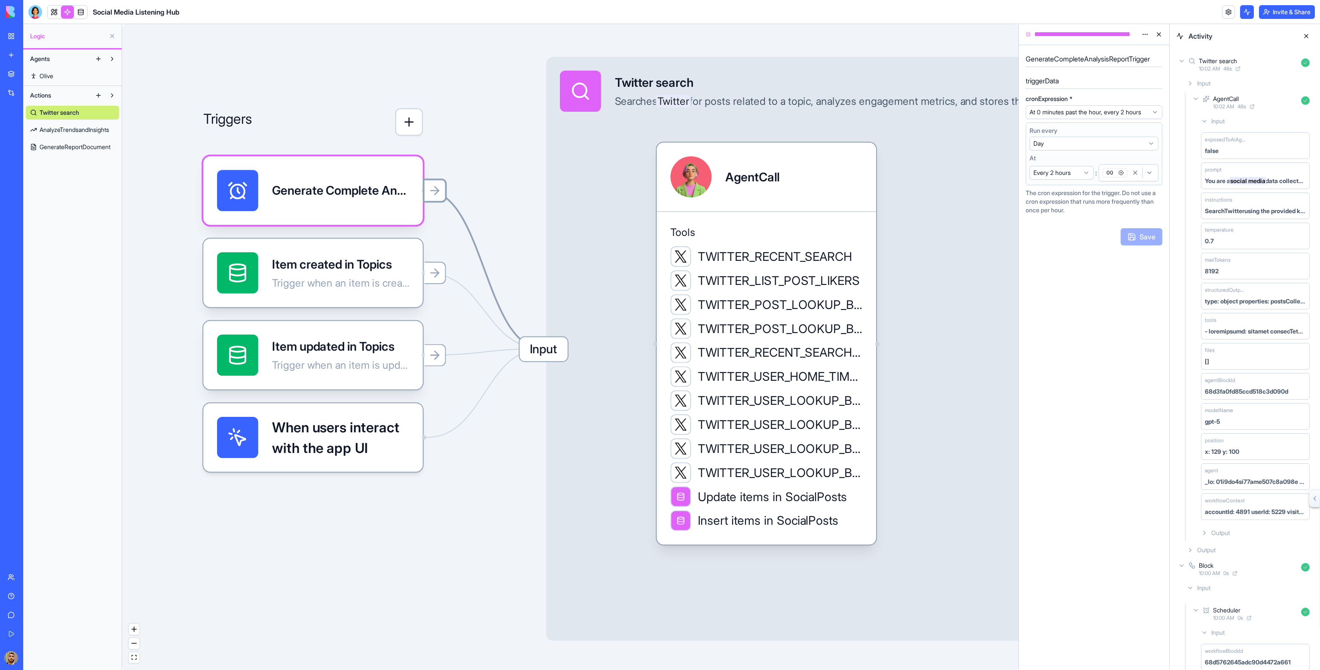
click at [454, 214] on icon "Edge from 68d3fa4ae84c2ddf93608a8b to 68d3fa22305a194e20d56485" at bounding box center [484, 269] width 116 height 158
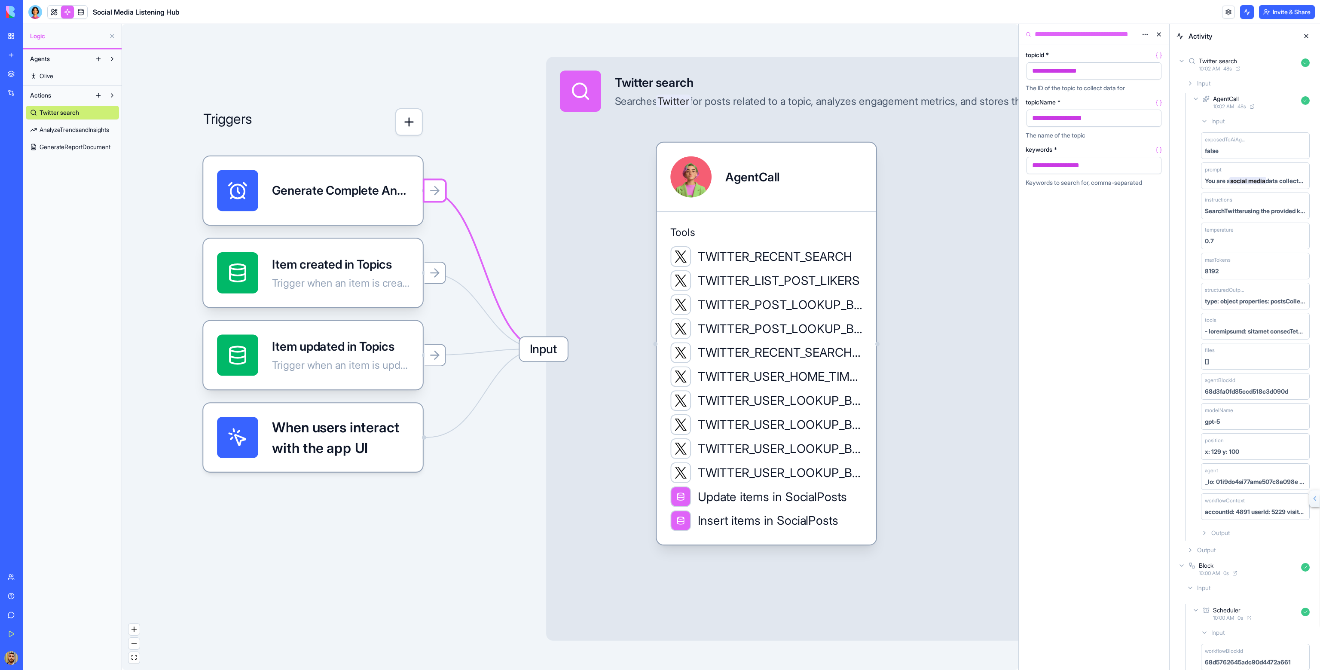
click at [414, 124] on button "button" at bounding box center [409, 122] width 28 height 28
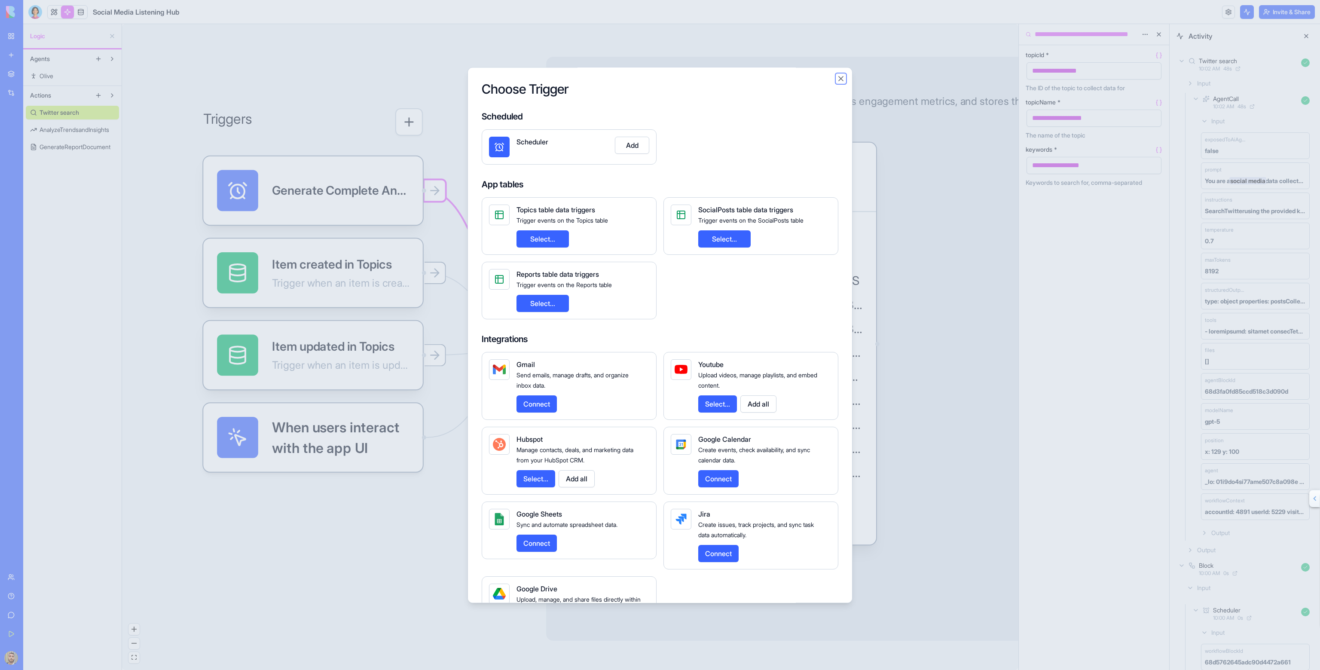
click at [840, 74] on button "Close" at bounding box center [841, 78] width 9 height 9
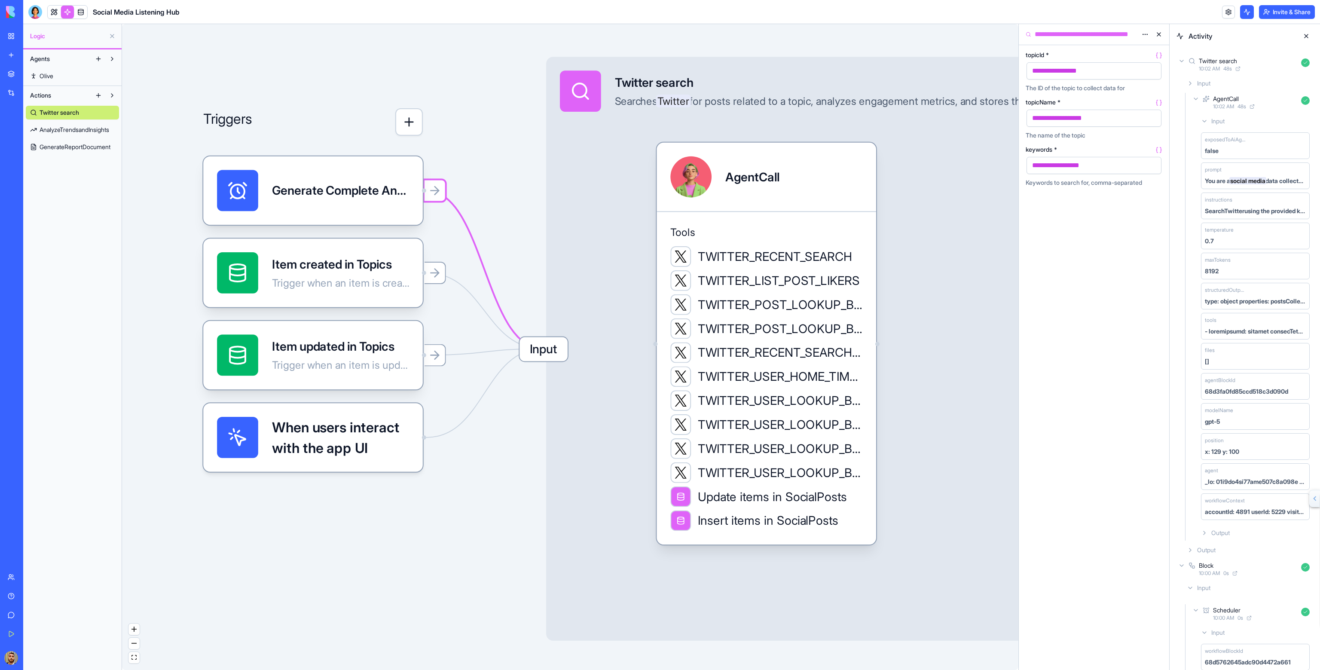
click at [552, 356] on span "Input" at bounding box center [544, 349] width 48 height 24
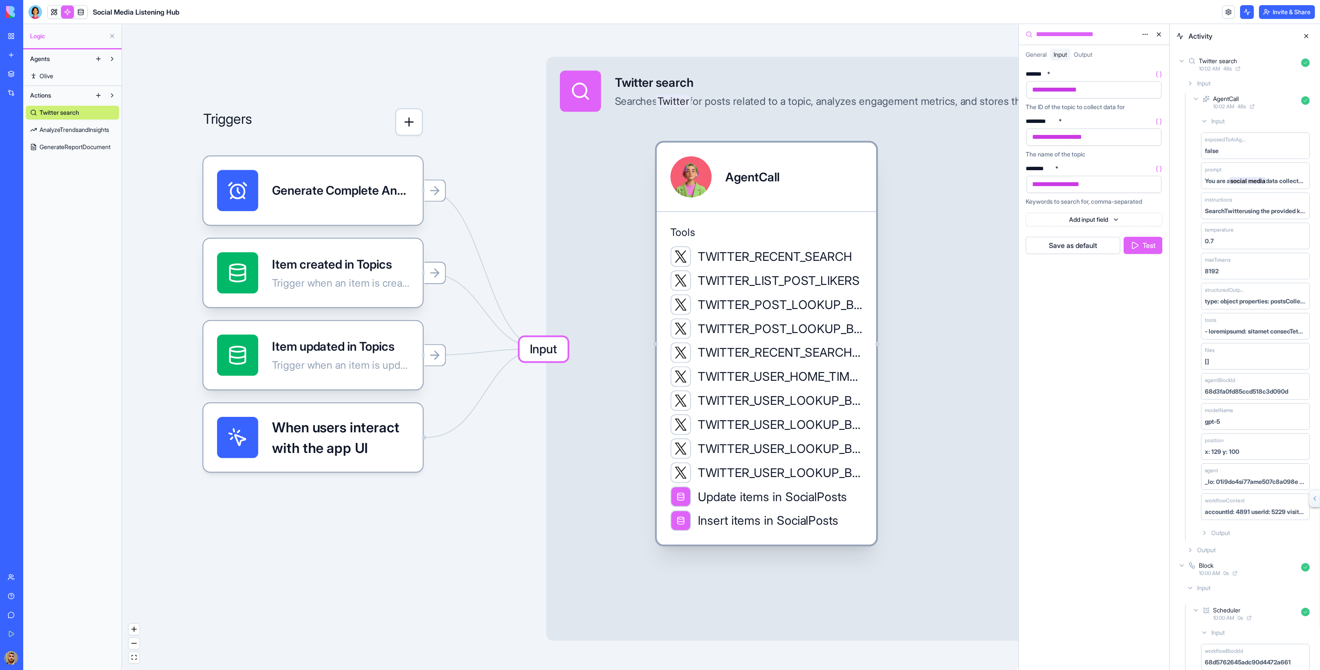
click at [771, 187] on div "AgentCall" at bounding box center [752, 176] width 54 height 41
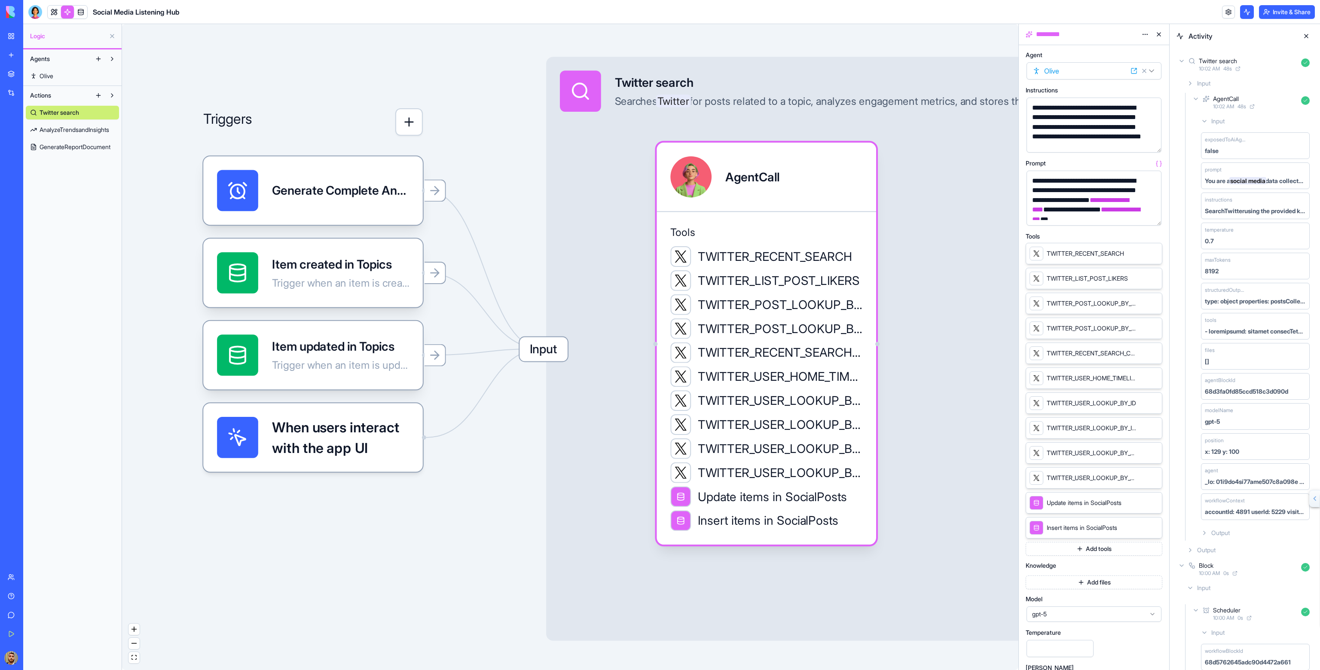
click at [1093, 581] on button "Add files" at bounding box center [1094, 582] width 137 height 14
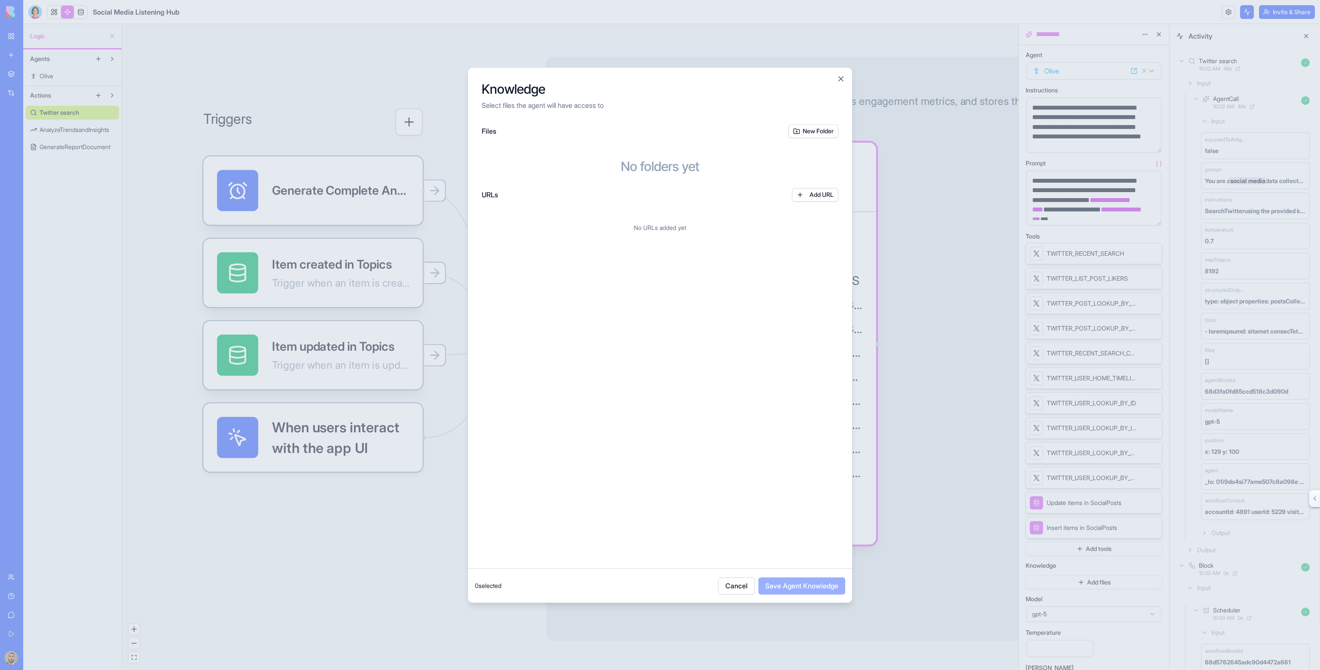
click at [803, 190] on button "Add URL" at bounding box center [815, 195] width 46 height 14
click at [824, 223] on button at bounding box center [822, 222] width 26 height 14
click at [736, 586] on button "Cancel" at bounding box center [736, 585] width 37 height 17
click at [744, 583] on button "Cancel" at bounding box center [736, 585] width 37 height 17
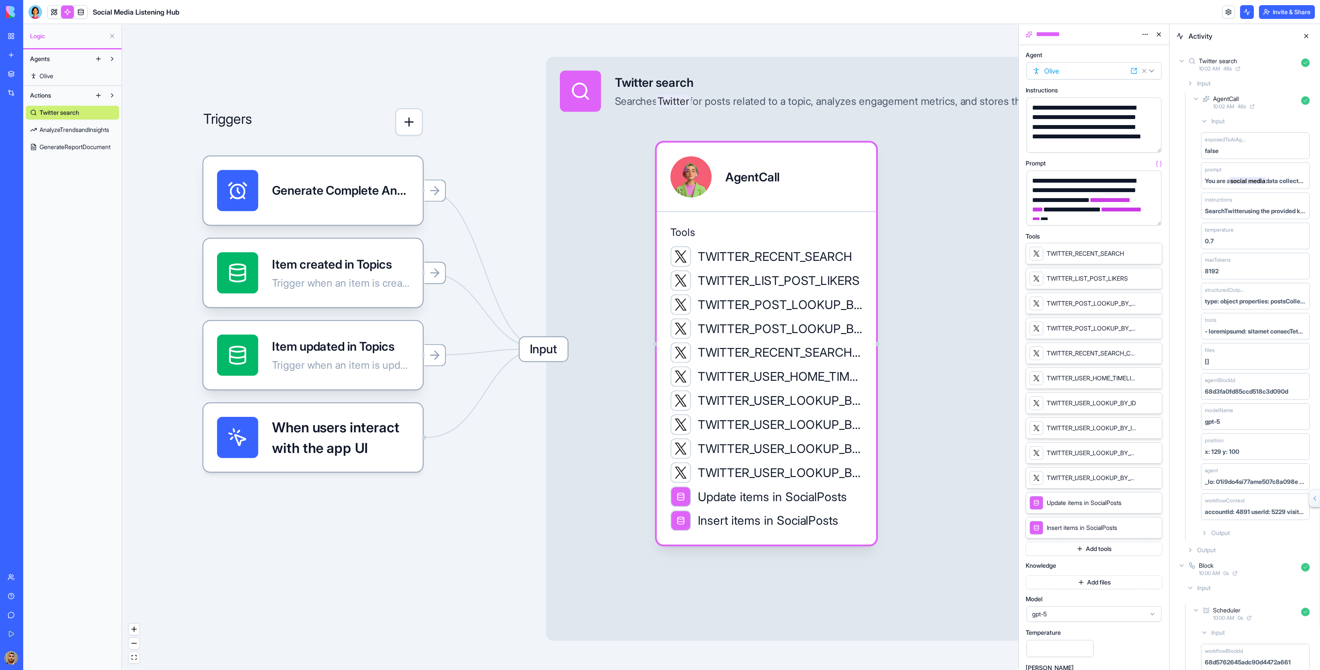
click at [416, 128] on button "button" at bounding box center [409, 122] width 28 height 28
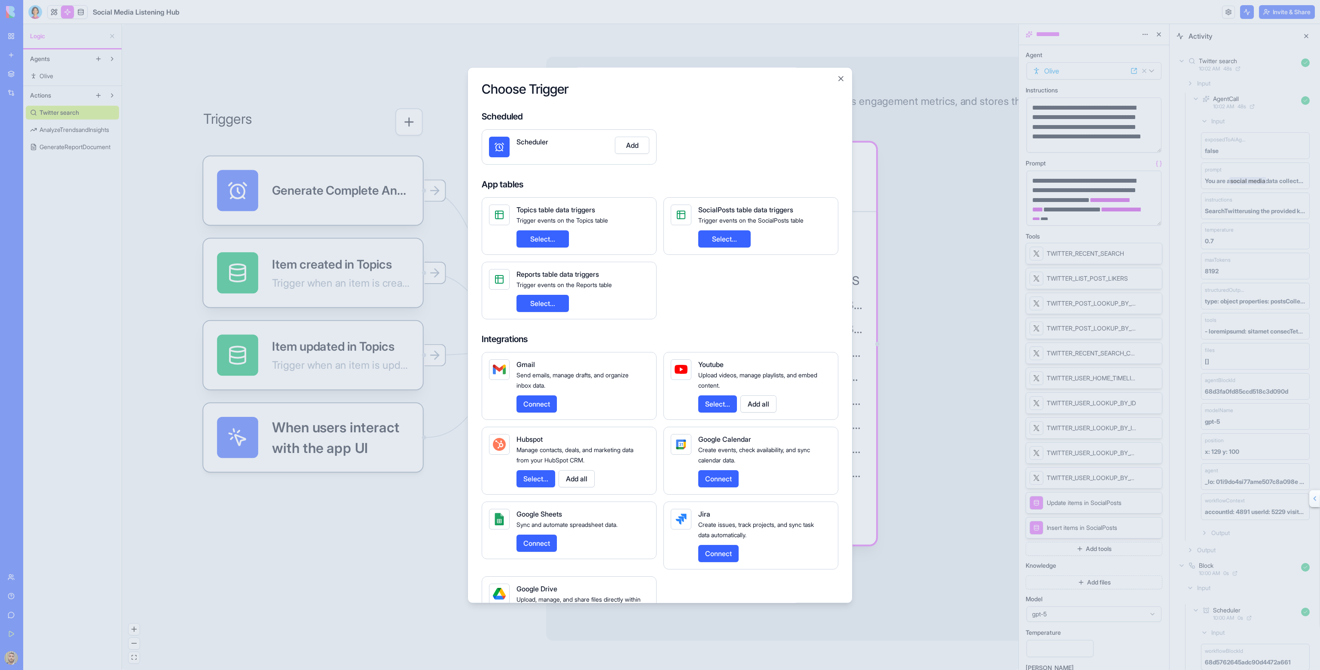
click at [452, 398] on div at bounding box center [660, 335] width 1320 height 670
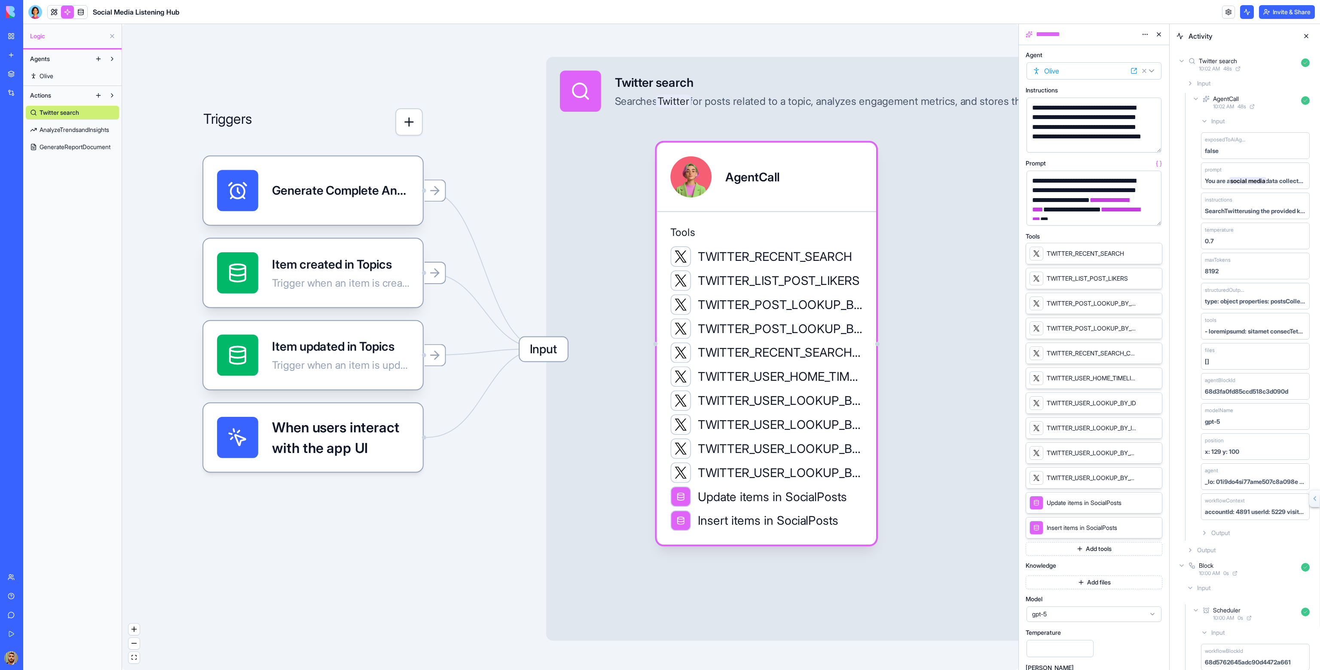
scroll to position [61, 0]
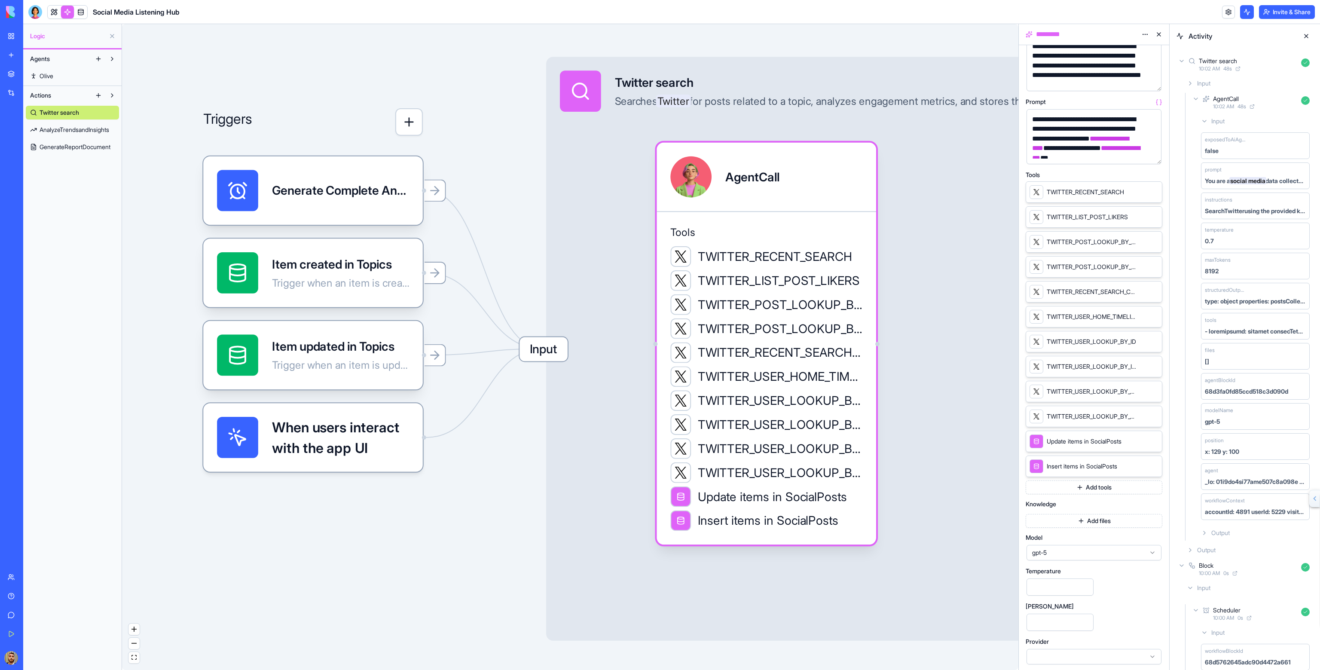
click at [1095, 487] on button "Add tools" at bounding box center [1094, 487] width 137 height 14
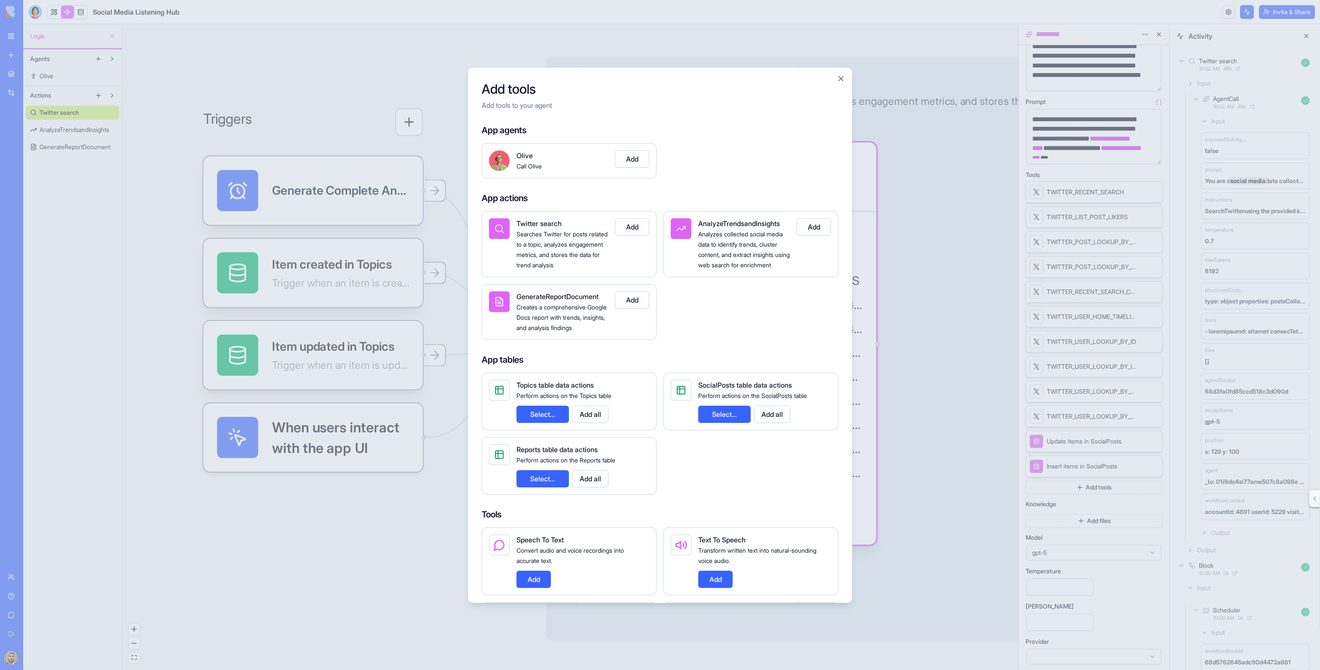
click at [564, 423] on button "Select..." at bounding box center [543, 414] width 52 height 17
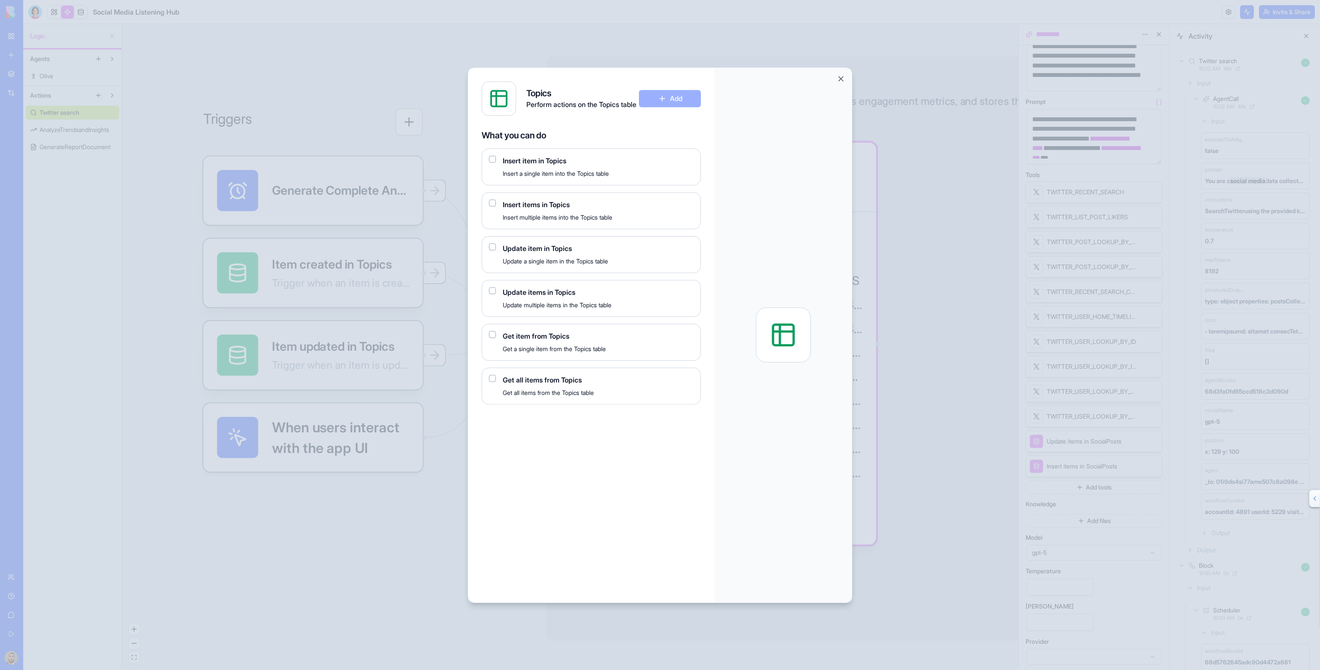
click at [522, 338] on span "Get item from Topics" at bounding box center [598, 336] width 191 height 10
click at [493, 376] on button "button" at bounding box center [492, 378] width 7 height 7
click at [675, 101] on button "Add" at bounding box center [670, 98] width 62 height 17
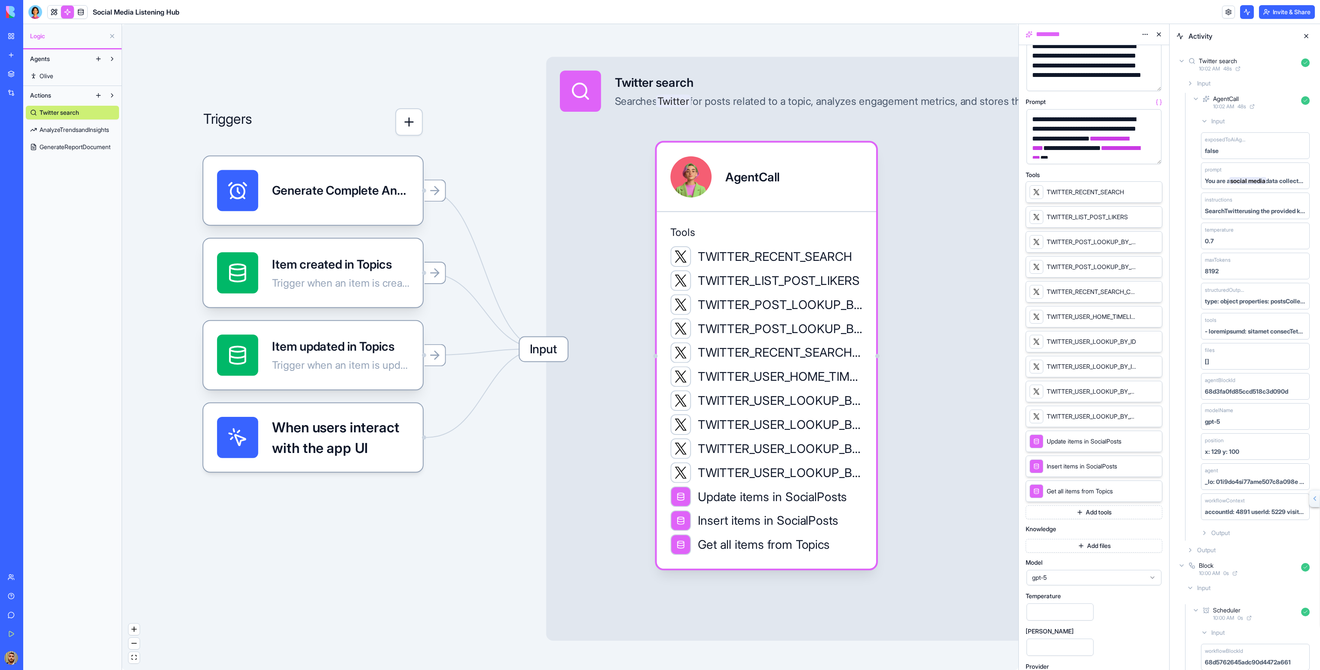
click at [562, 350] on span "Input" at bounding box center [544, 349] width 48 height 24
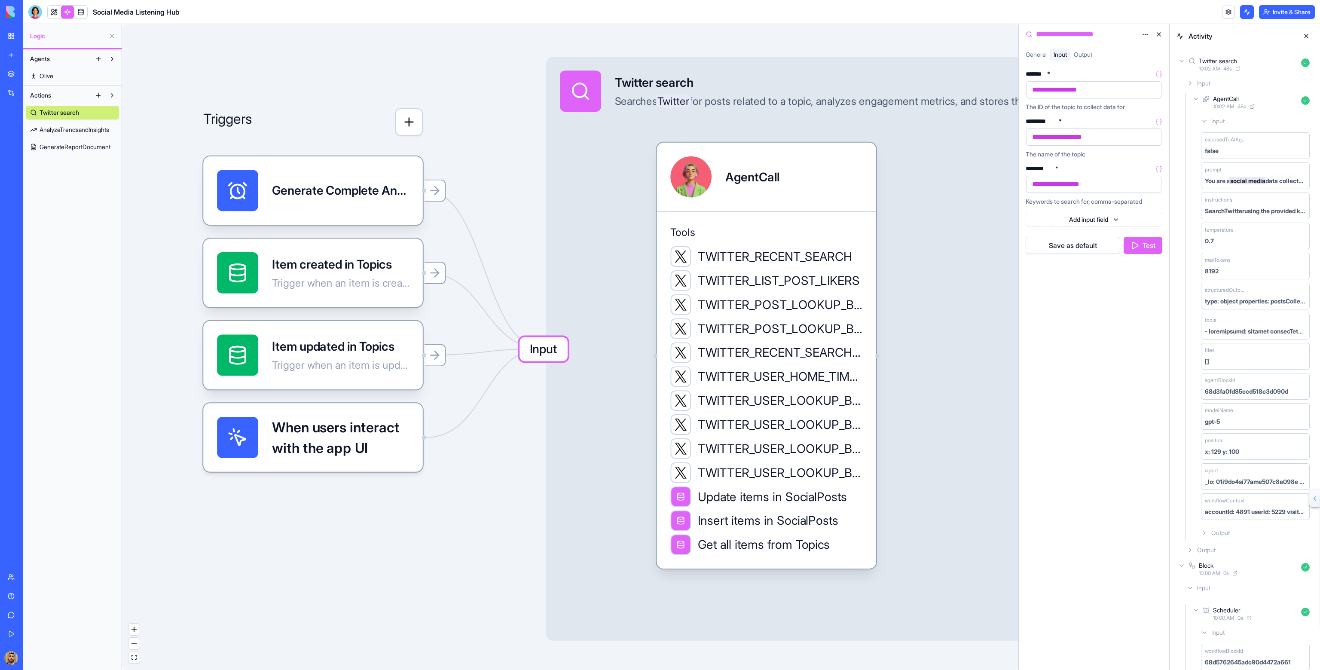
click at [612, 267] on div "Input Twitter search Searches Twitter for posts related to a topic, analyzes en…" at bounding box center [892, 349] width 693 height 584
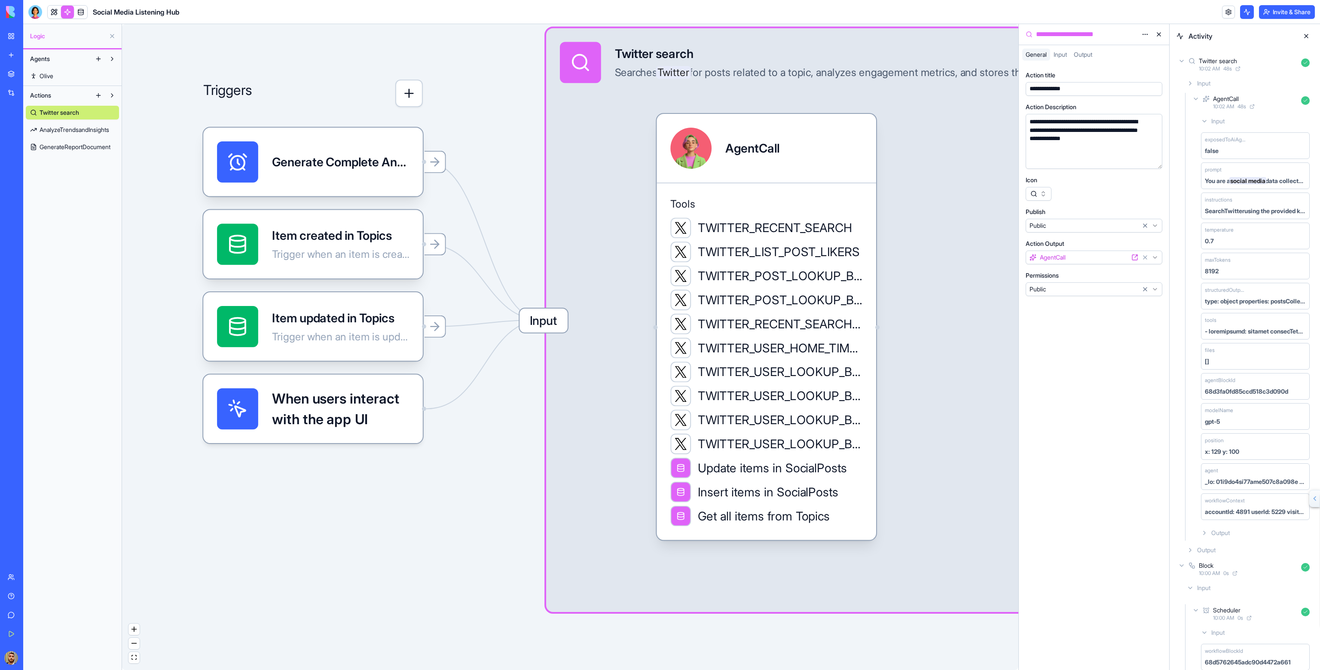
drag, startPoint x: 913, startPoint y: 92, endPoint x: 652, endPoint y: 65, distance: 262.3
click at [652, 65] on div "Input Twitter search Searches Twitter for posts related to a topic, analyzes en…" at bounding box center [844, 62] width 596 height 69
drag, startPoint x: 770, startPoint y: 52, endPoint x: 700, endPoint y: 66, distance: 72.0
click at [700, 66] on div "Twitter search Searches Twitter for posts related to a topic, analyzes engageme…" at bounding box center [872, 62] width 514 height 41
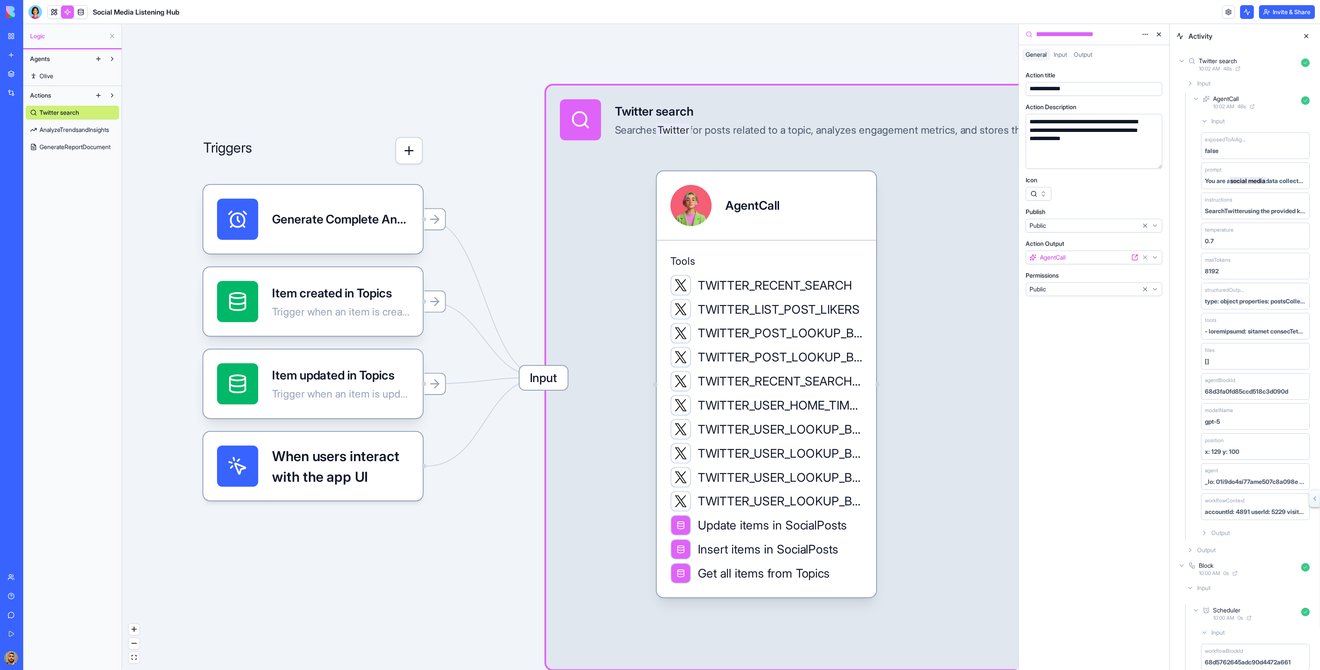
drag, startPoint x: 480, startPoint y: 484, endPoint x: 464, endPoint y: 428, distance: 58.1
click at [371, 459] on div "Triggers Generate Complete Analysis ReportTrigger Item created in Topics Trigge…" at bounding box center [570, 347] width 896 height 646
click at [1305, 33] on button at bounding box center [1306, 36] width 14 height 14
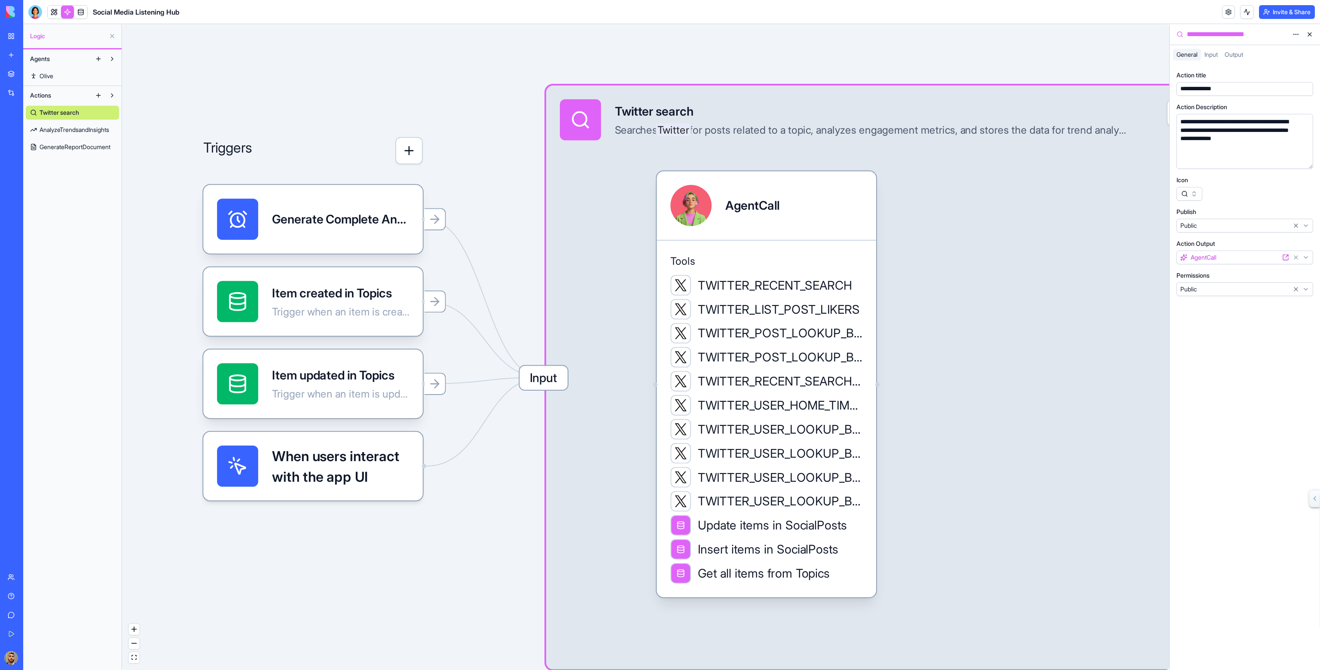
click at [1310, 35] on button at bounding box center [1310, 35] width 14 height 14
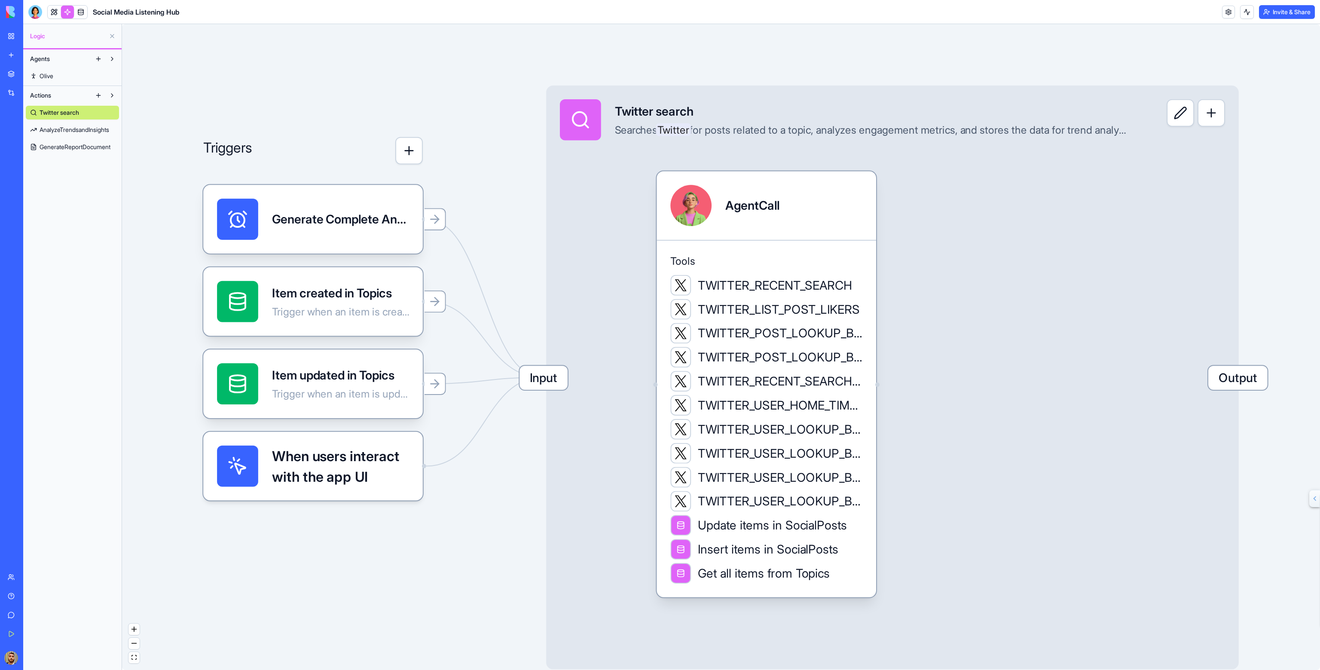
click at [1202, 113] on button "button" at bounding box center [1212, 113] width 28 height 28
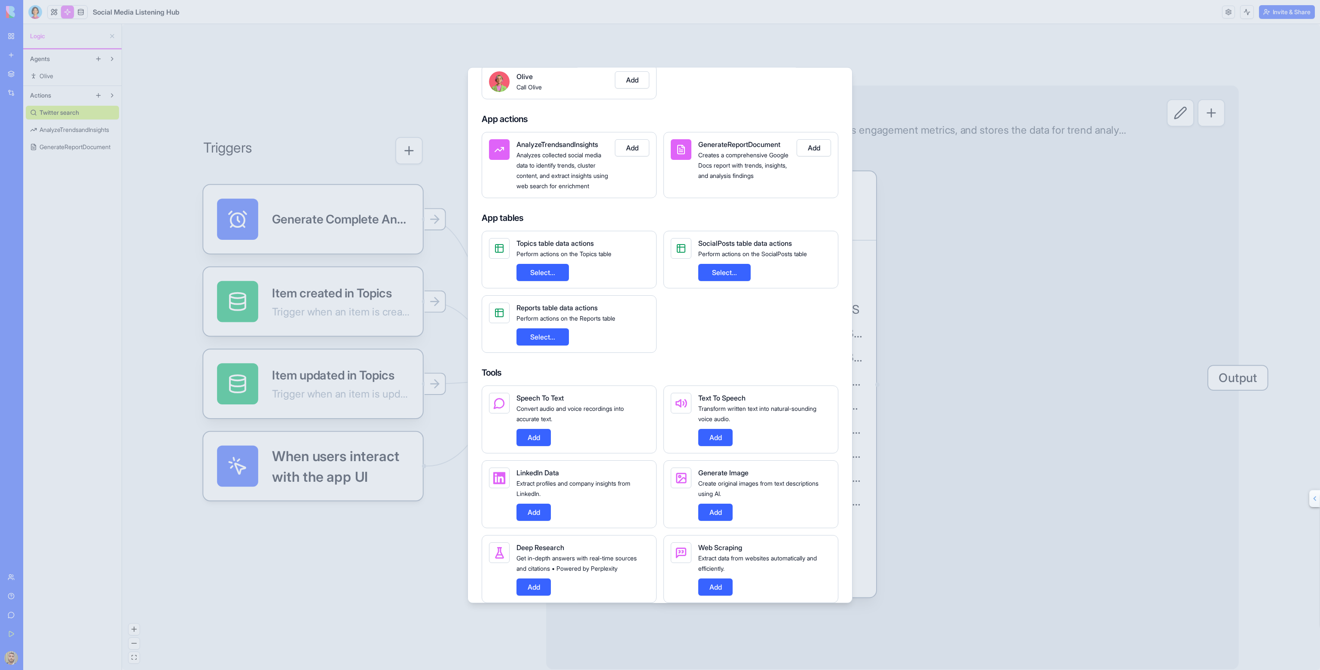
scroll to position [49, 0]
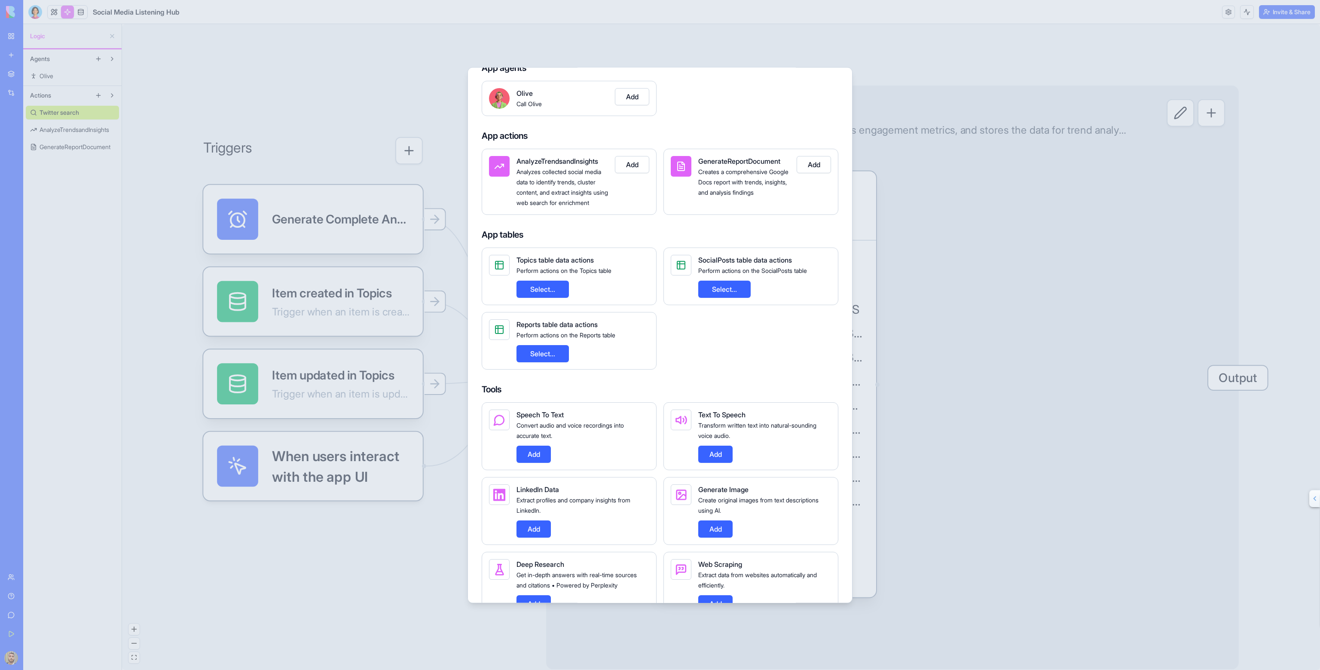
click at [552, 298] on button "Select..." at bounding box center [543, 289] width 52 height 17
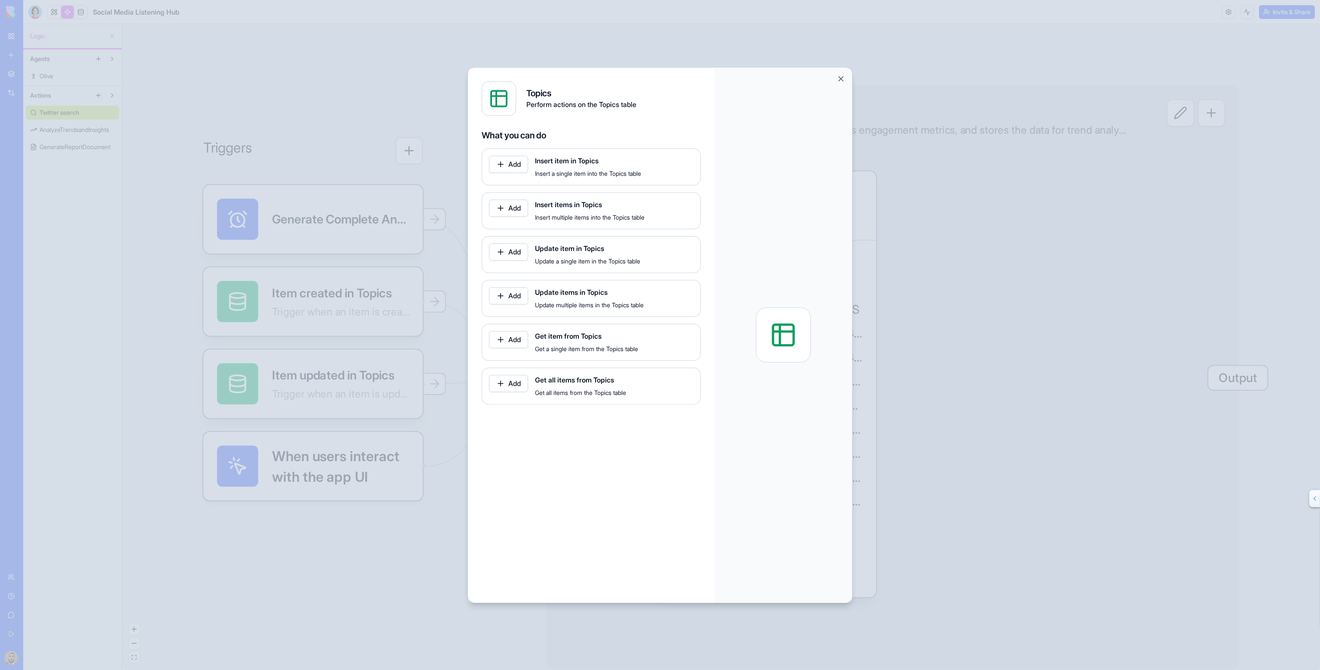
click at [504, 381] on button "Add" at bounding box center [508, 383] width 39 height 17
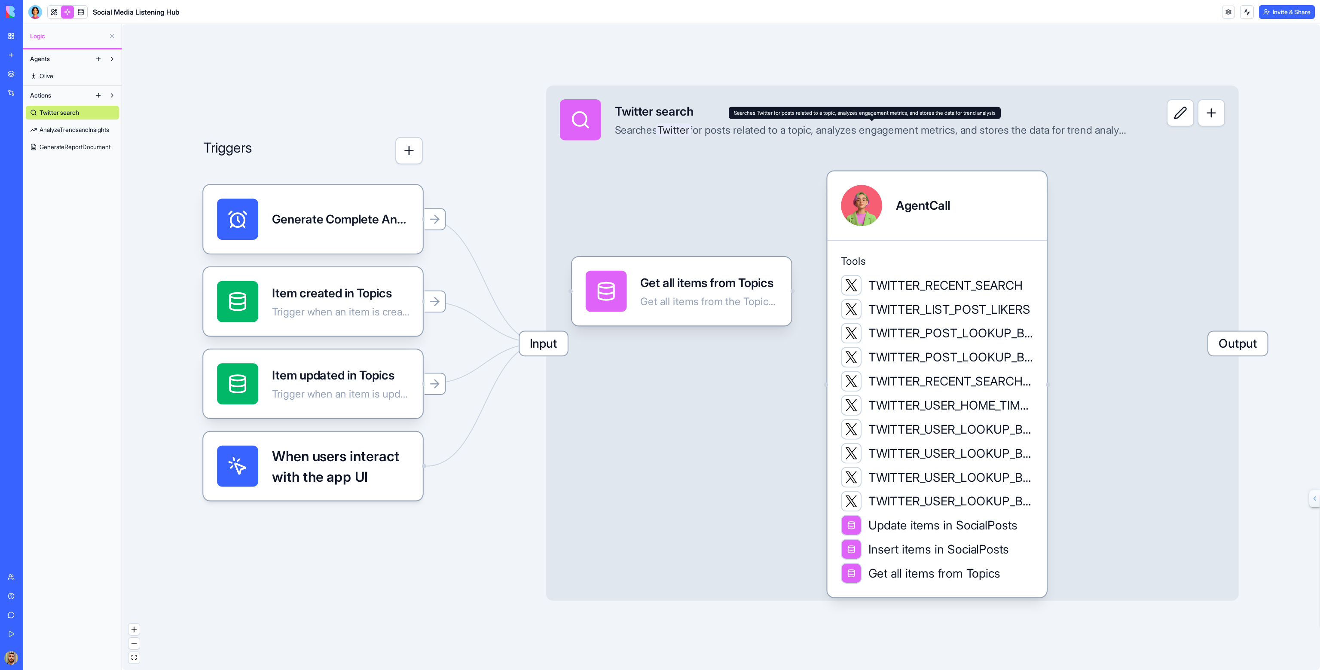
drag, startPoint x: 789, startPoint y: 202, endPoint x: 959, endPoint y: 115, distance: 191.2
click at [960, 115] on body "BETA My Workspace New app Marketplace Integrations Recent Social Media Content …" at bounding box center [660, 335] width 1320 height 670
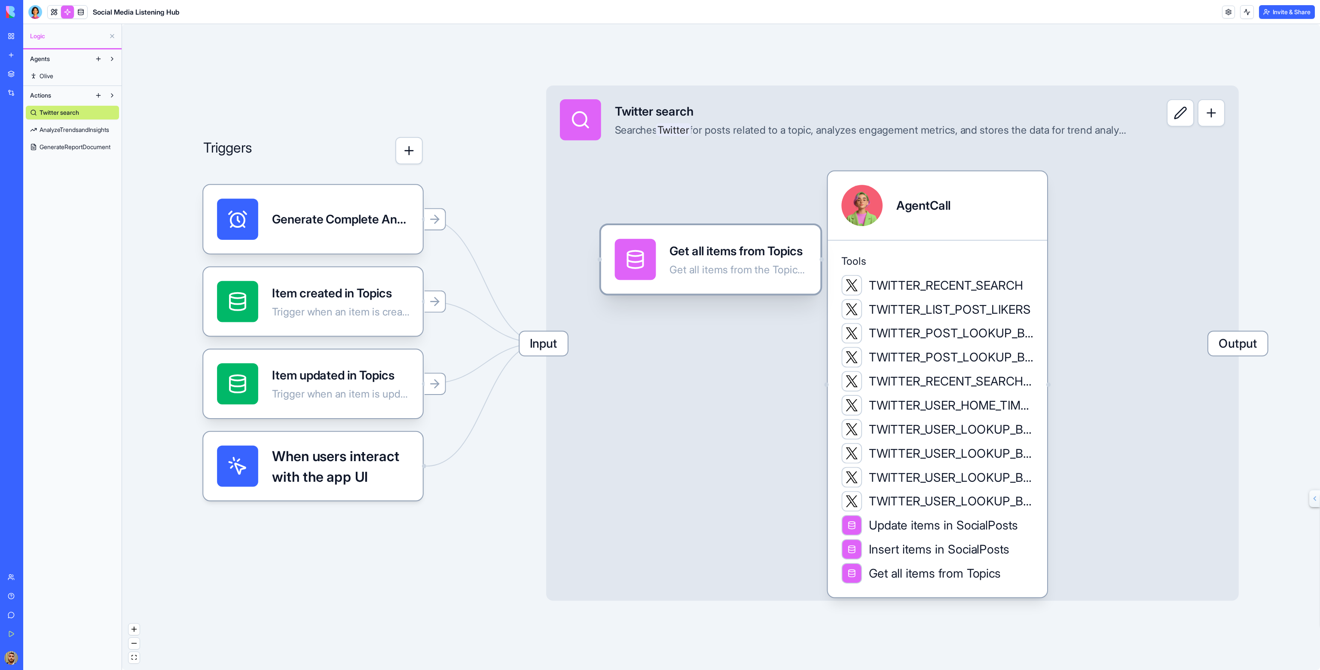
drag, startPoint x: 697, startPoint y: 292, endPoint x: 634, endPoint y: 259, distance: 70.7
click at [634, 260] on div "Get all items from Topics Get all items from the Topics table" at bounding box center [711, 259] width 192 height 41
drag, startPoint x: 821, startPoint y: 257, endPoint x: 825, endPoint y: 392, distance: 134.6
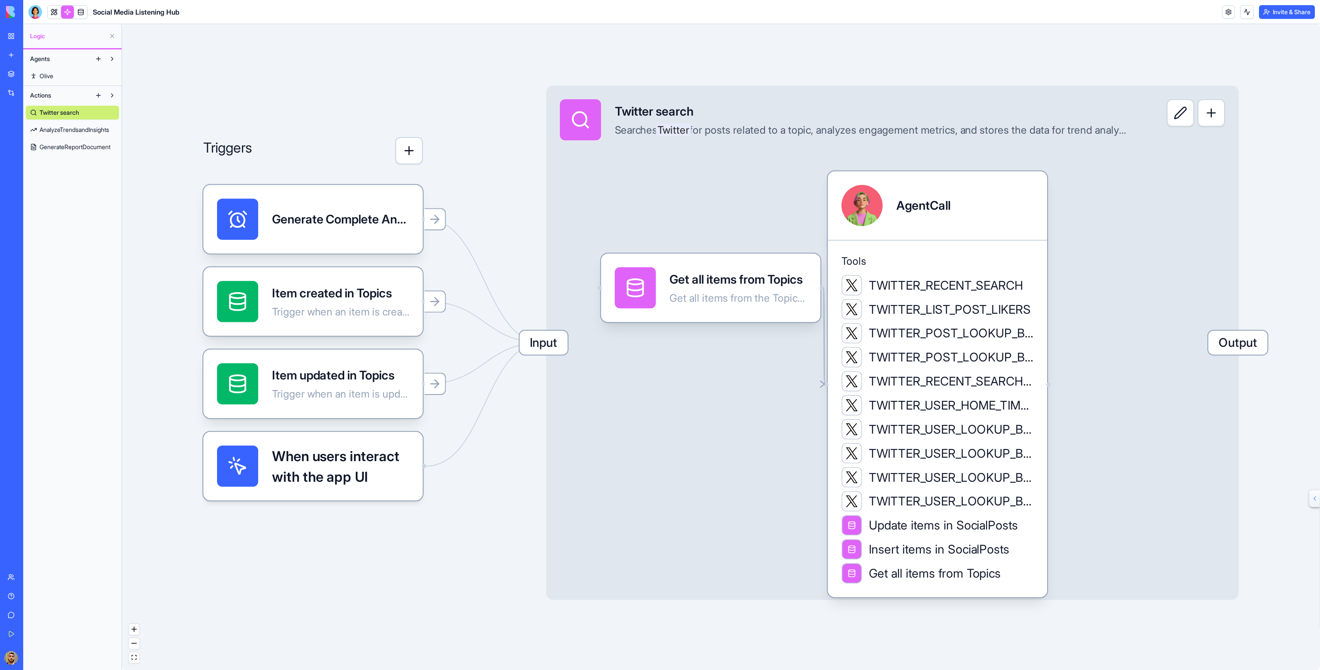
drag, startPoint x: 751, startPoint y: 289, endPoint x: 564, endPoint y: 313, distance: 188.5
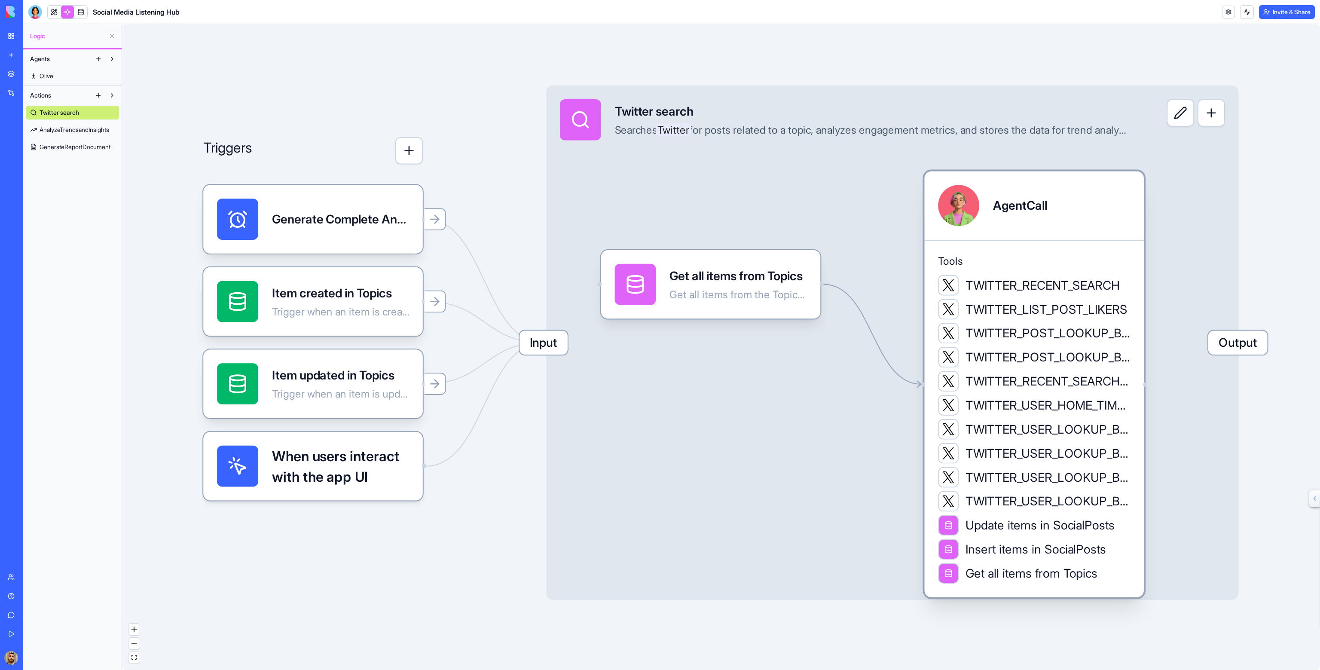
drag, startPoint x: 919, startPoint y: 227, endPoint x: 1006, endPoint y: 193, distance: 93.4
click at [1006, 193] on div "AgentCall" at bounding box center [1034, 205] width 220 height 69
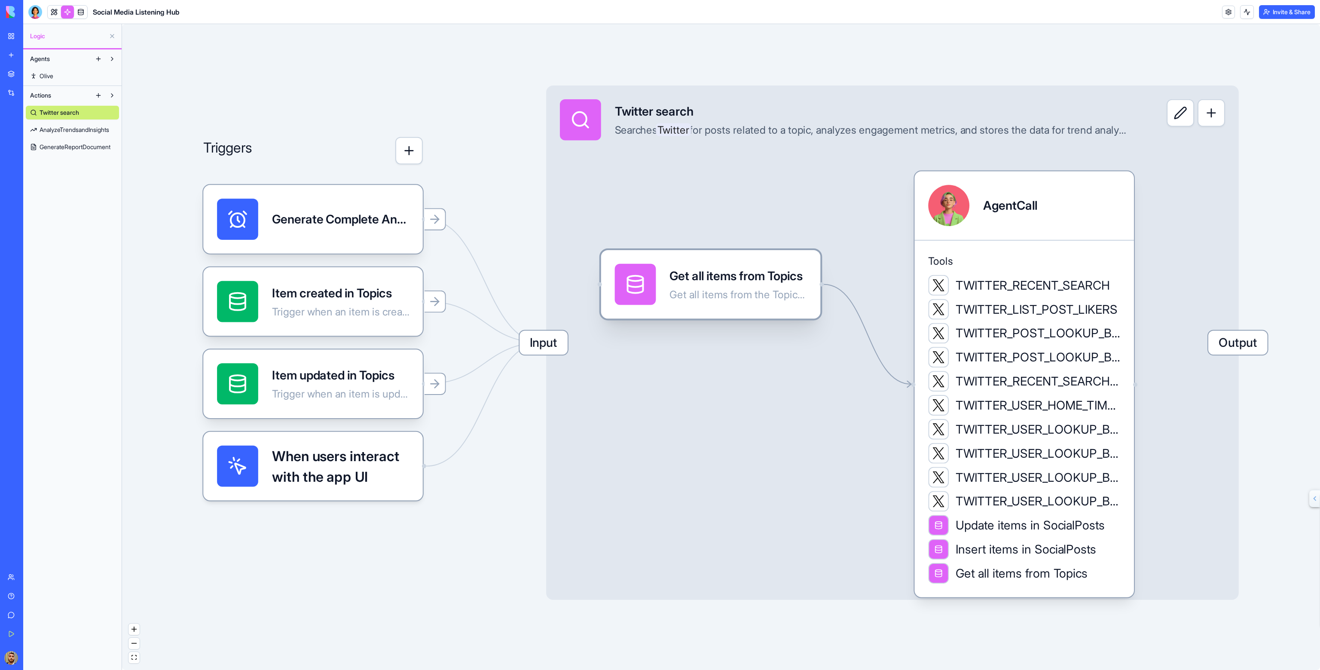
click at [812, 279] on div "Get all items from Topics Get all items from the Topics table" at bounding box center [711, 284] width 220 height 69
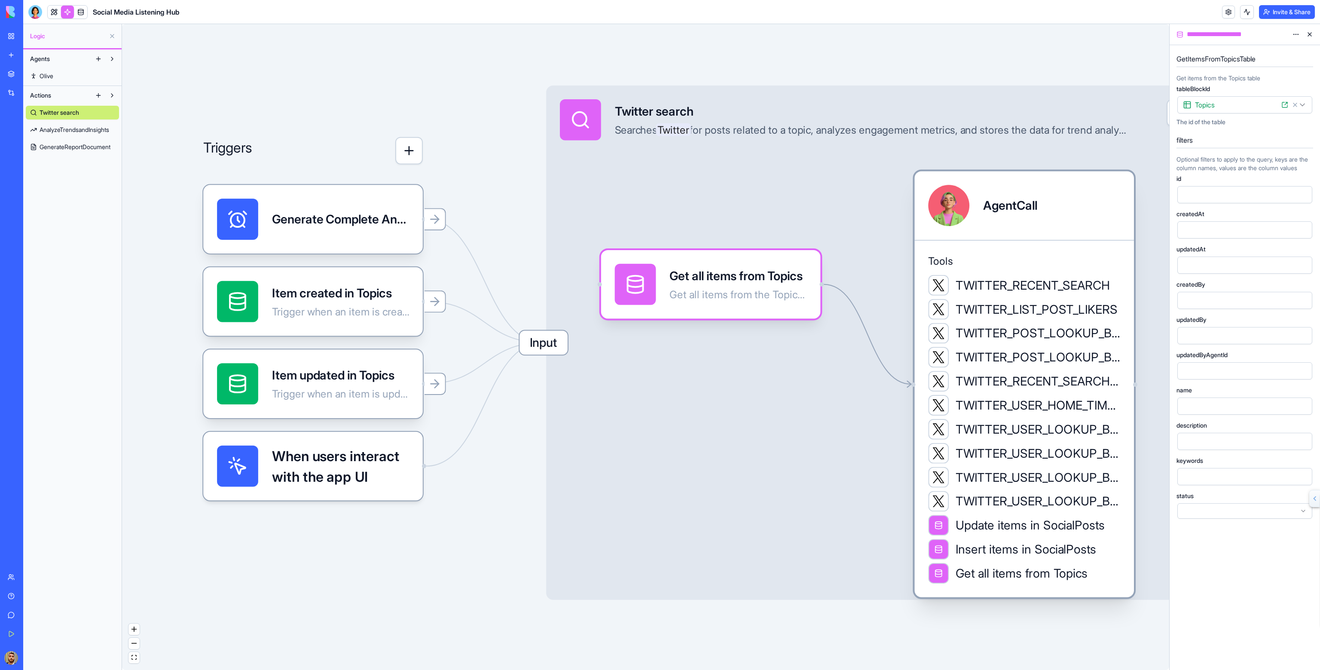
click at [1068, 211] on div "AgentCall" at bounding box center [1024, 205] width 192 height 41
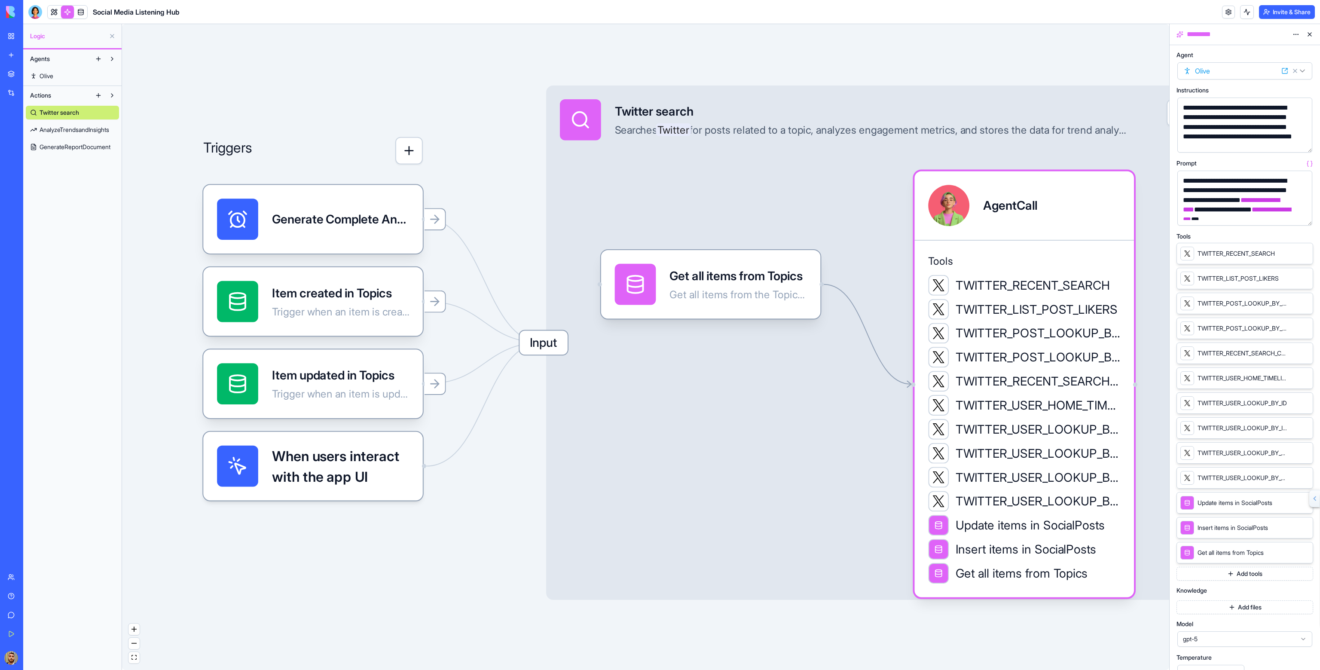
drag, startPoint x: 1265, startPoint y: 382, endPoint x: 1261, endPoint y: 409, distance: 26.6
drag, startPoint x: 1261, startPoint y: 409, endPoint x: 1210, endPoint y: 628, distance: 224.9
click at [1210, 628] on div "Model gpt-5" at bounding box center [1245, 634] width 137 height 27
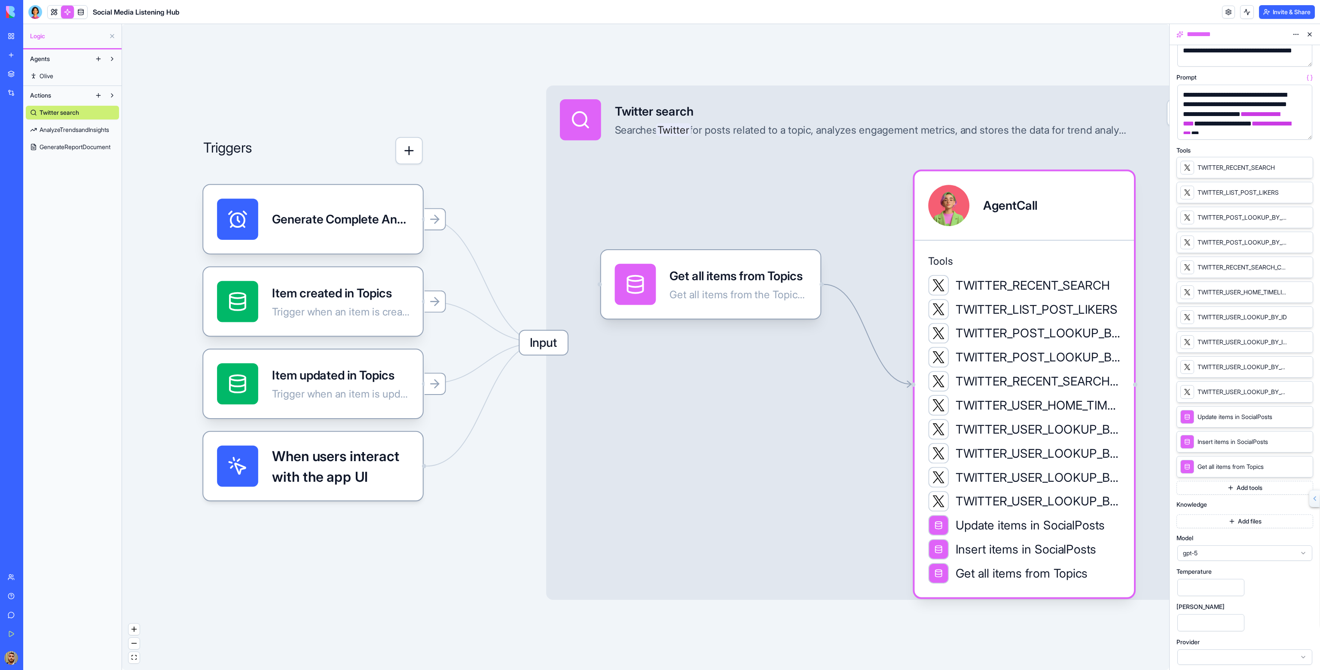
scroll to position [86, 0]
click at [1305, 133] on button "button" at bounding box center [1304, 131] width 14 height 14
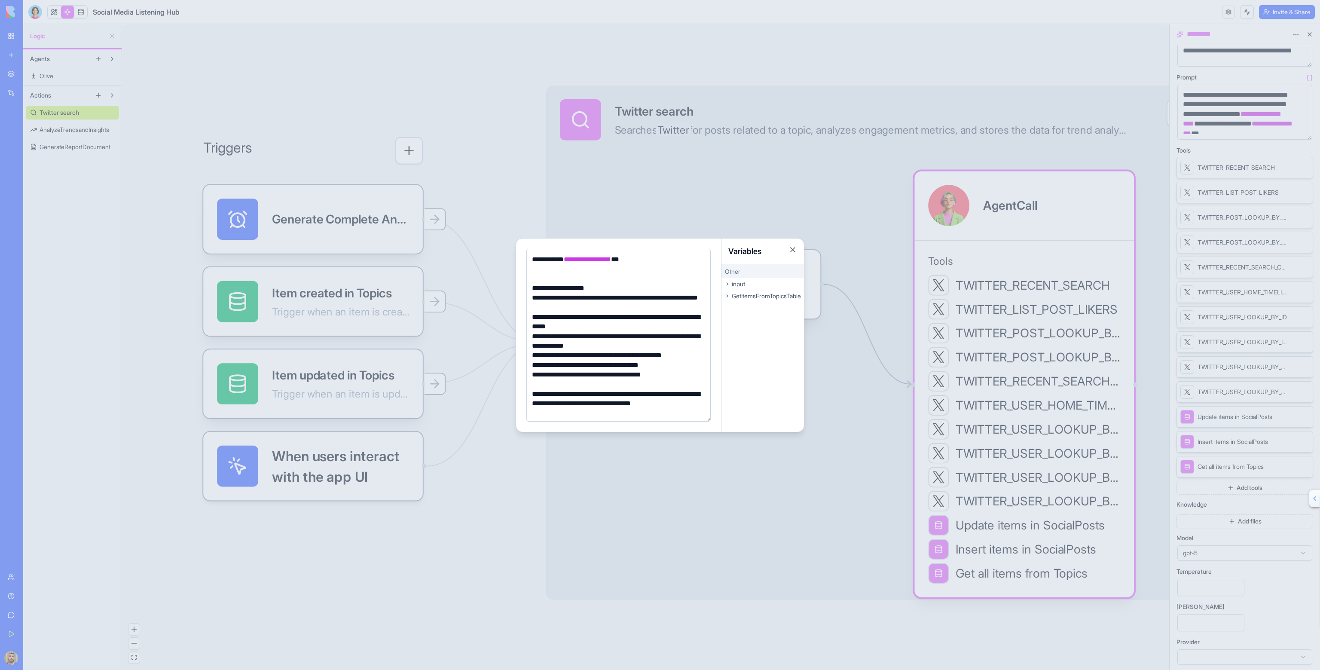
scroll to position [2, 0]
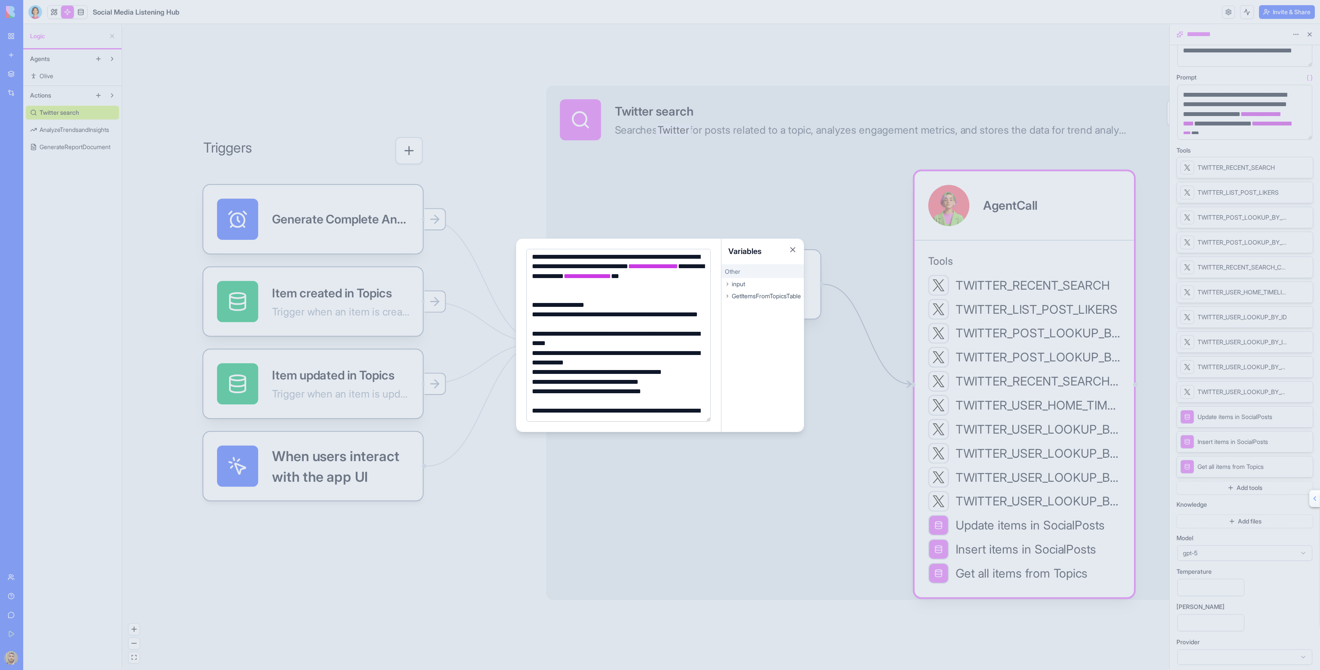
click at [731, 271] on span "Other" at bounding box center [732, 271] width 15 height 7
click at [728, 283] on icon at bounding box center [727, 283] width 5 height 5
click at [745, 298] on div "topicId" at bounding box center [762, 297] width 83 height 10
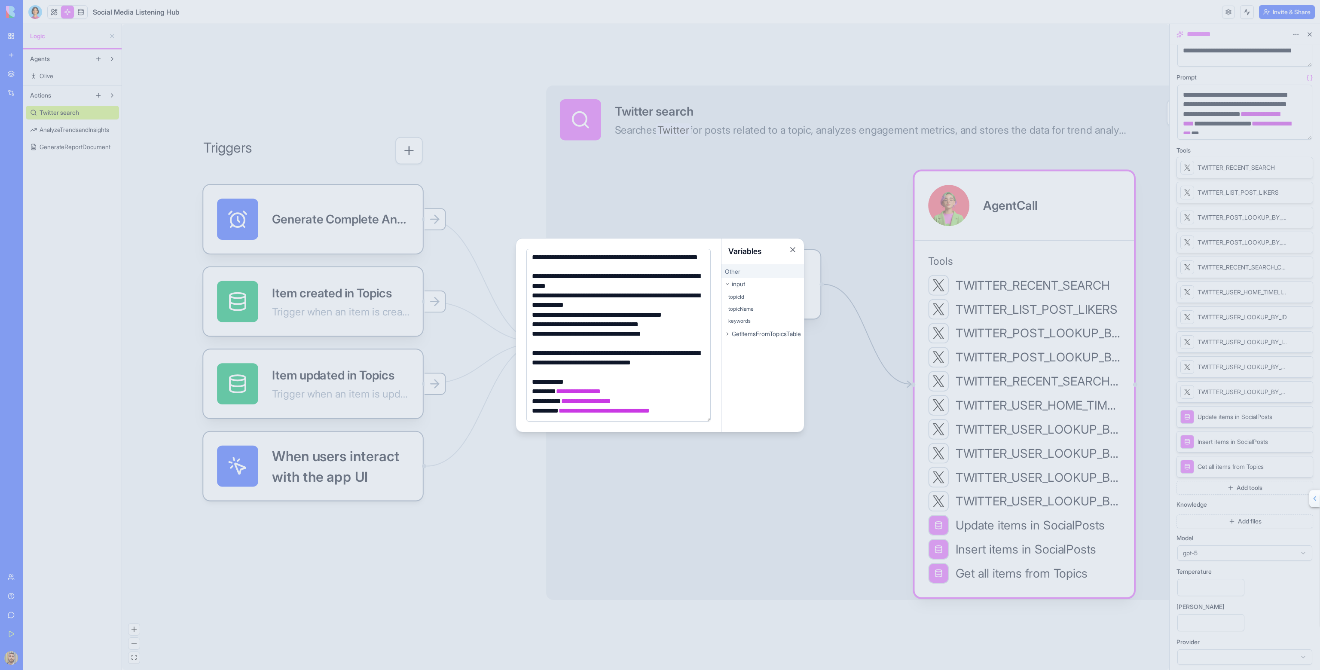
click at [744, 310] on span "topicName" at bounding box center [740, 309] width 25 height 7
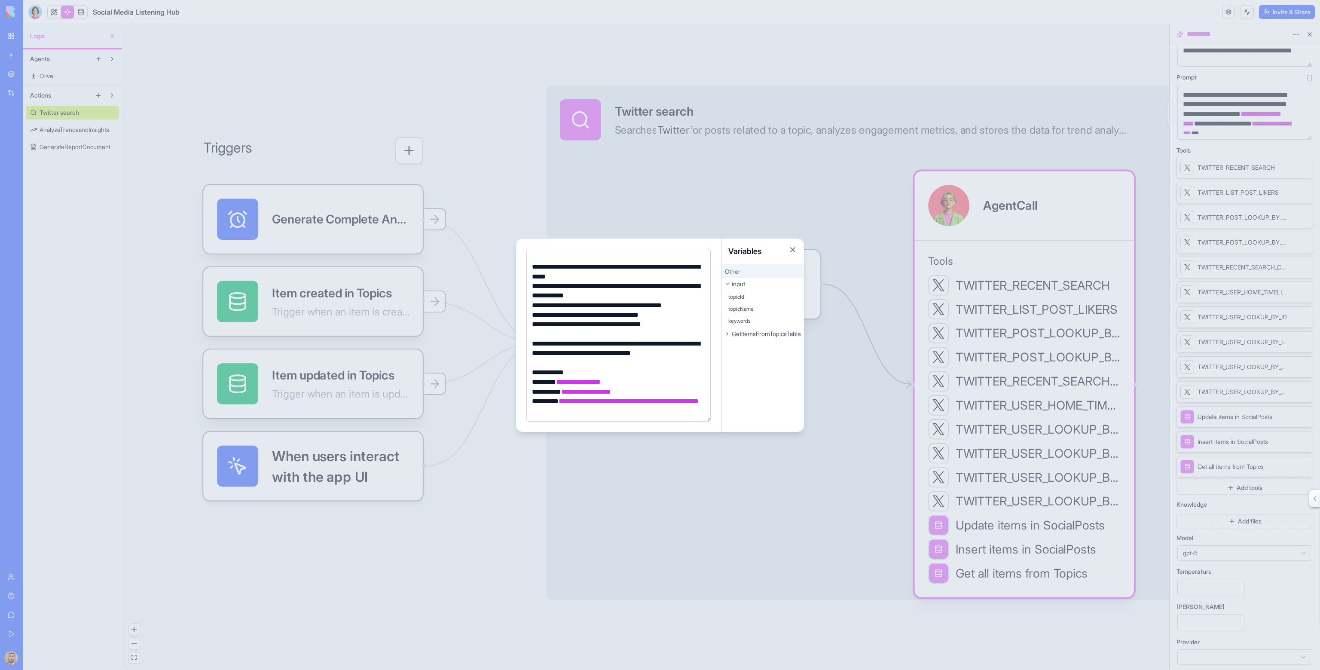
click at [745, 321] on span "keywords" at bounding box center [739, 321] width 22 height 7
click at [727, 331] on icon at bounding box center [727, 333] width 5 height 5
click at [734, 345] on span "rows" at bounding box center [733, 346] width 11 height 7
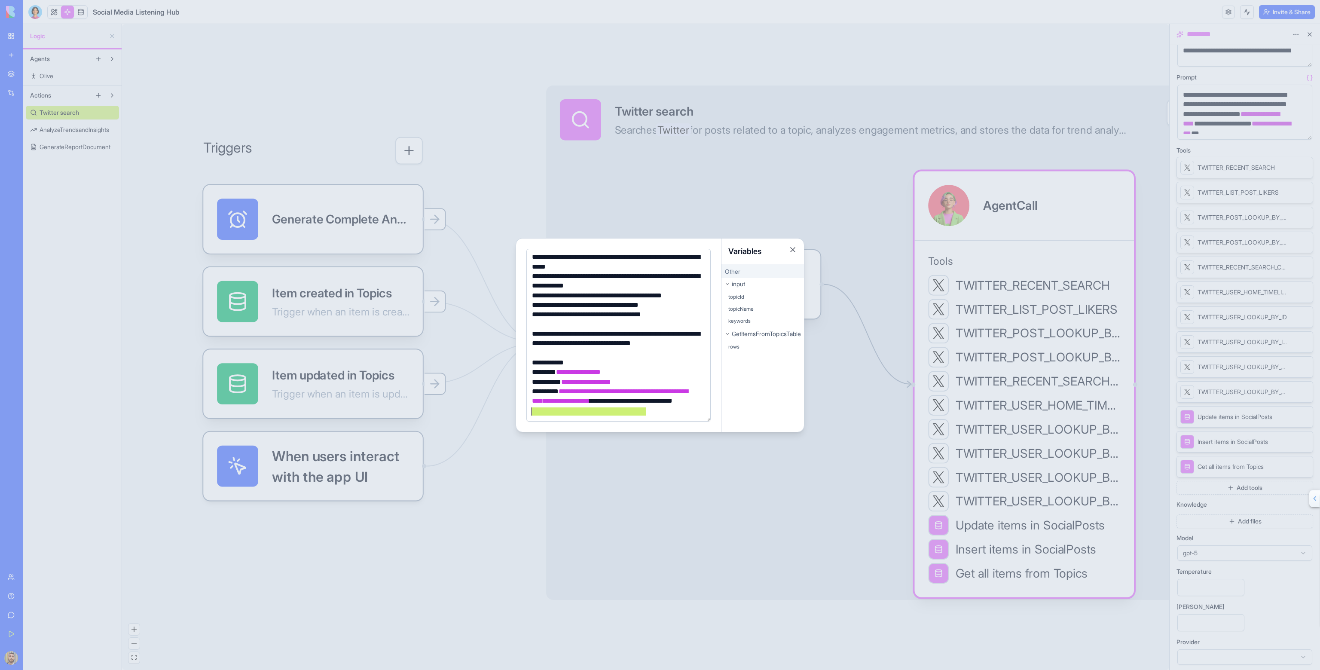
drag, startPoint x: 655, startPoint y: 412, endPoint x: 504, endPoint y: 411, distance: 150.8
click at [503, 413] on body "BETA My Workspace New app Marketplace Integrations Recent Social Media Content …" at bounding box center [660, 335] width 1320 height 670
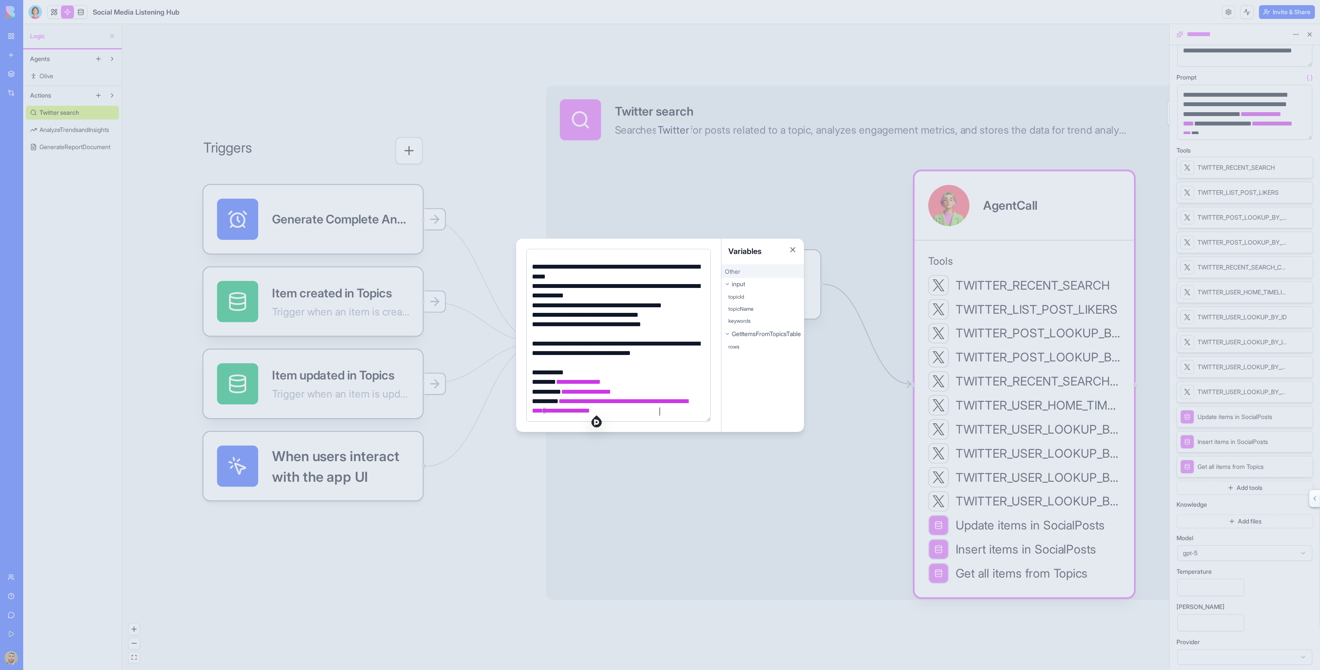
scroll to position [69, 0]
click at [698, 369] on div "**********" at bounding box center [617, 372] width 176 height 9
drag, startPoint x: 677, startPoint y: 416, endPoint x: 629, endPoint y: 402, distance: 49.5
click at [629, 402] on div "**********" at bounding box center [617, 406] width 176 height 19
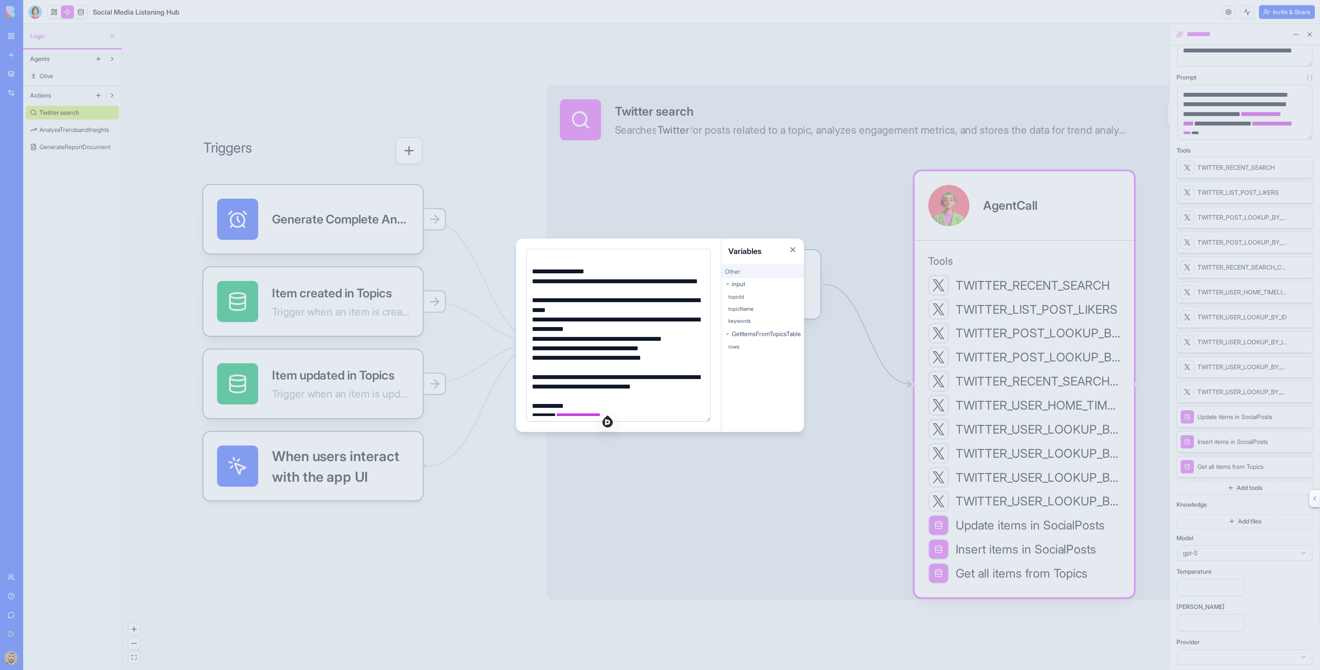
scroll to position [0, 0]
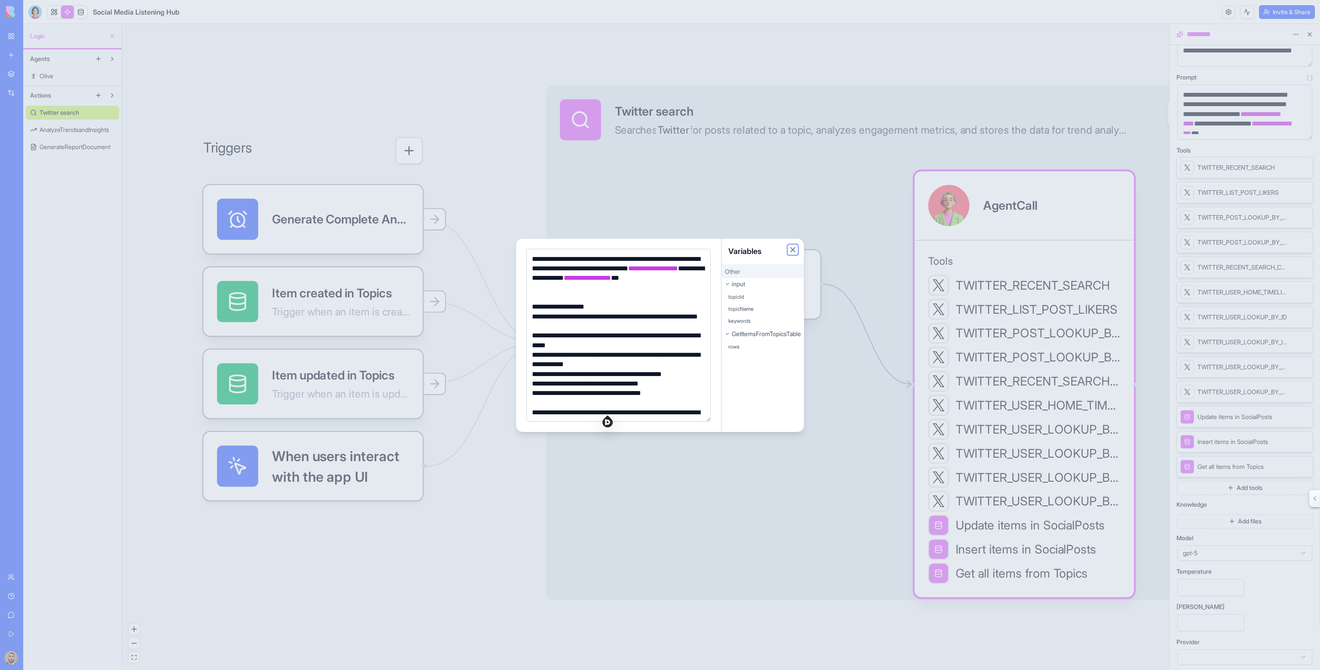
click at [795, 248] on button "Close" at bounding box center [793, 249] width 9 height 9
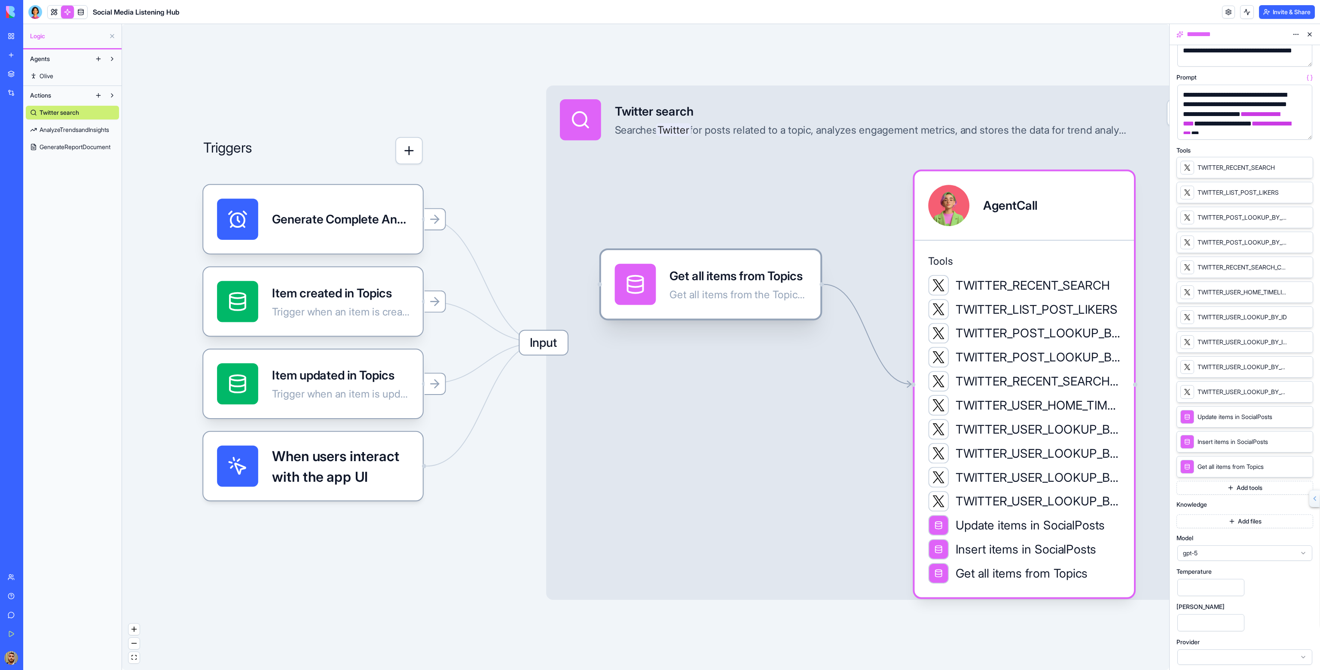
click at [783, 266] on div "Get all items from Topics Get all items from the Topics table" at bounding box center [737, 284] width 137 height 41
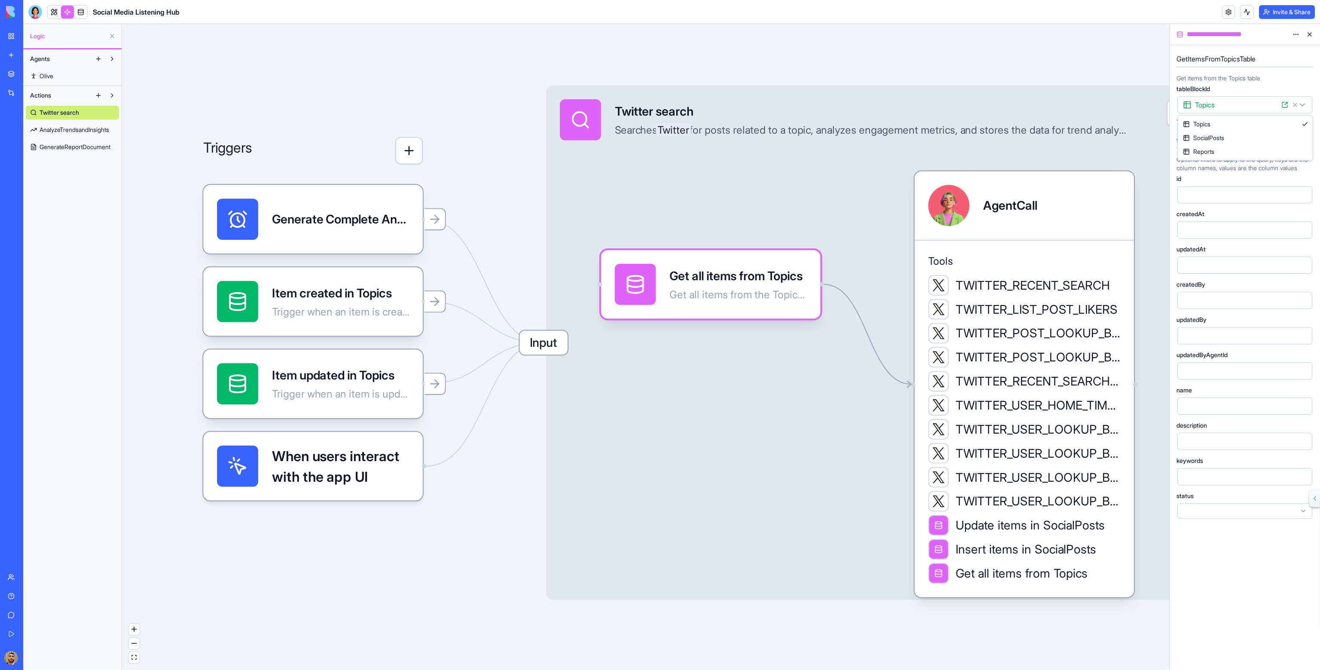
click at [1304, 107] on html "BETA My Workspace New app Marketplace Integrations Recent Social Media Content …" at bounding box center [660, 335] width 1320 height 670
click at [891, 366] on icon "Edge from 68da92af0d1127d8d48d2f19 to 68d3fa22305a194e20d5647f" at bounding box center [867, 334] width 87 height 100
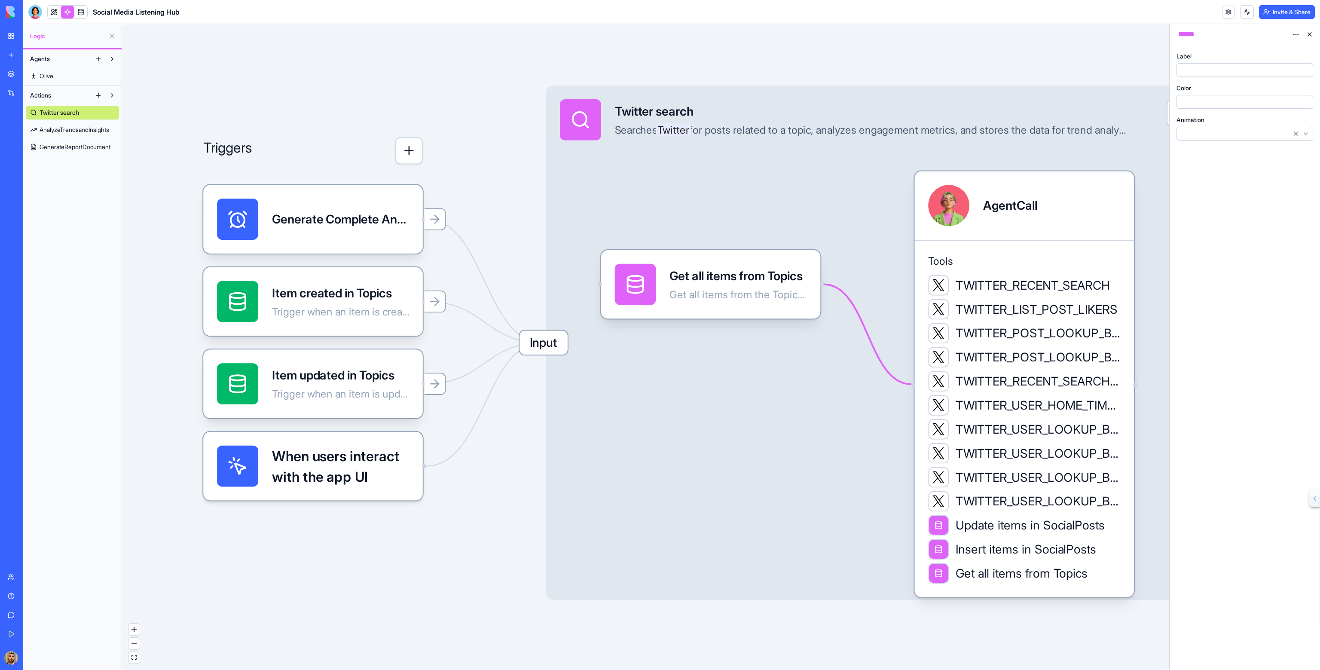
click at [1192, 69] on div at bounding box center [1237, 69] width 118 height 9
click at [1245, 105] on div at bounding box center [1237, 101] width 118 height 9
click at [1273, 127] on html "BETA My Workspace New app Marketplace Integrations Recent Social Media Content …" at bounding box center [660, 335] width 1320 height 670
click at [1228, 134] on html "BETA My Workspace New app Marketplace Integrations Recent Social Media Content …" at bounding box center [660, 335] width 1320 height 670
click at [1200, 97] on div at bounding box center [1237, 101] width 118 height 9
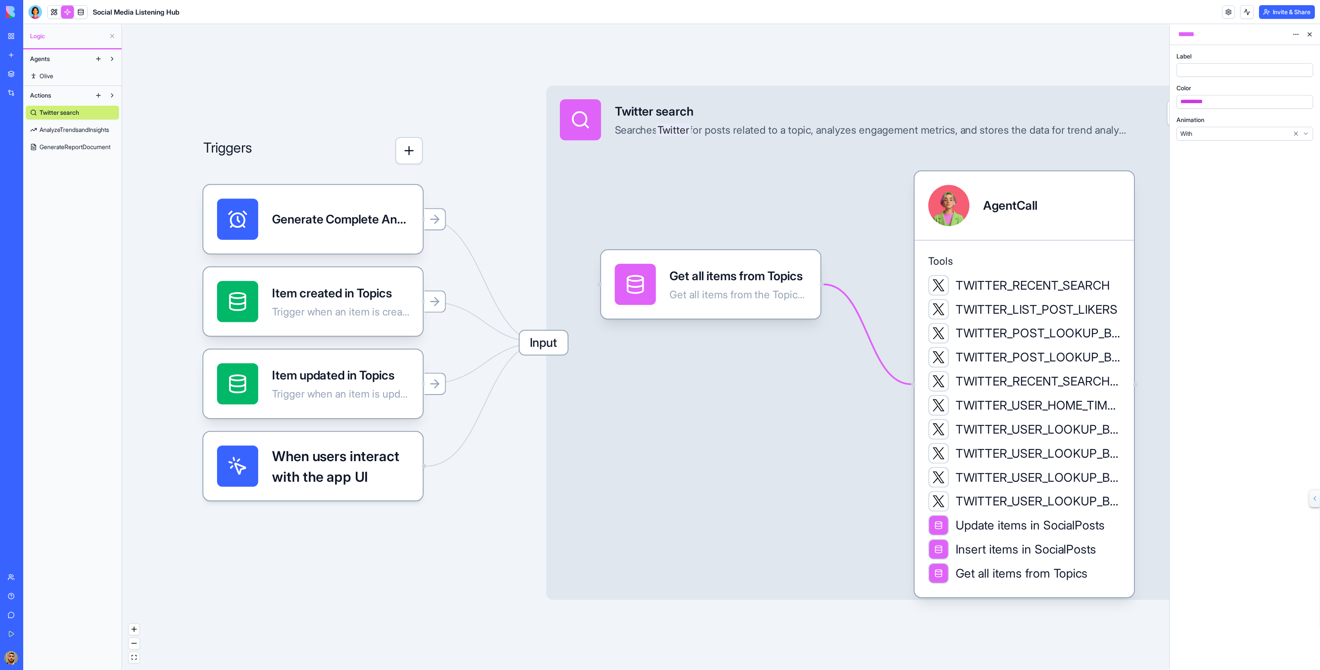
click at [1201, 159] on div "Label Color * * ****** * * Animation With" at bounding box center [1245, 357] width 150 height 625
click at [1287, 101] on div "* ******** *" at bounding box center [1237, 101] width 118 height 9
click at [1305, 102] on button "button" at bounding box center [1305, 102] width 14 height 14
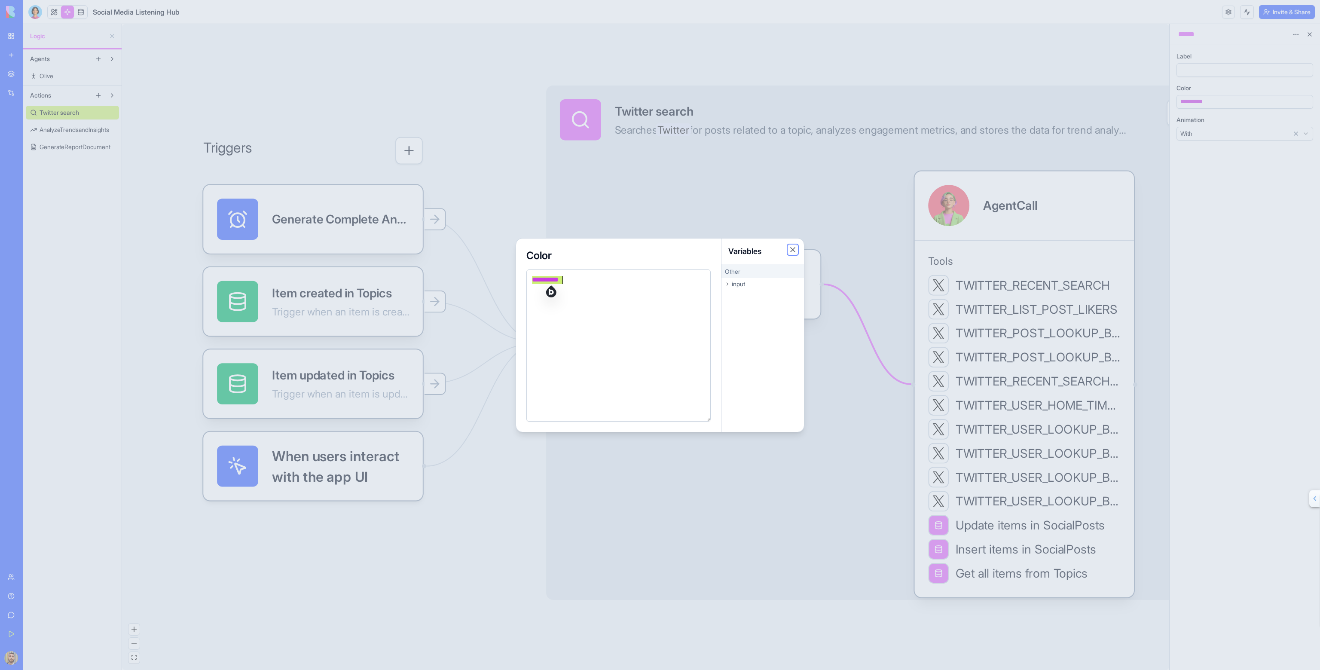
click at [792, 248] on button "Close" at bounding box center [793, 249] width 9 height 9
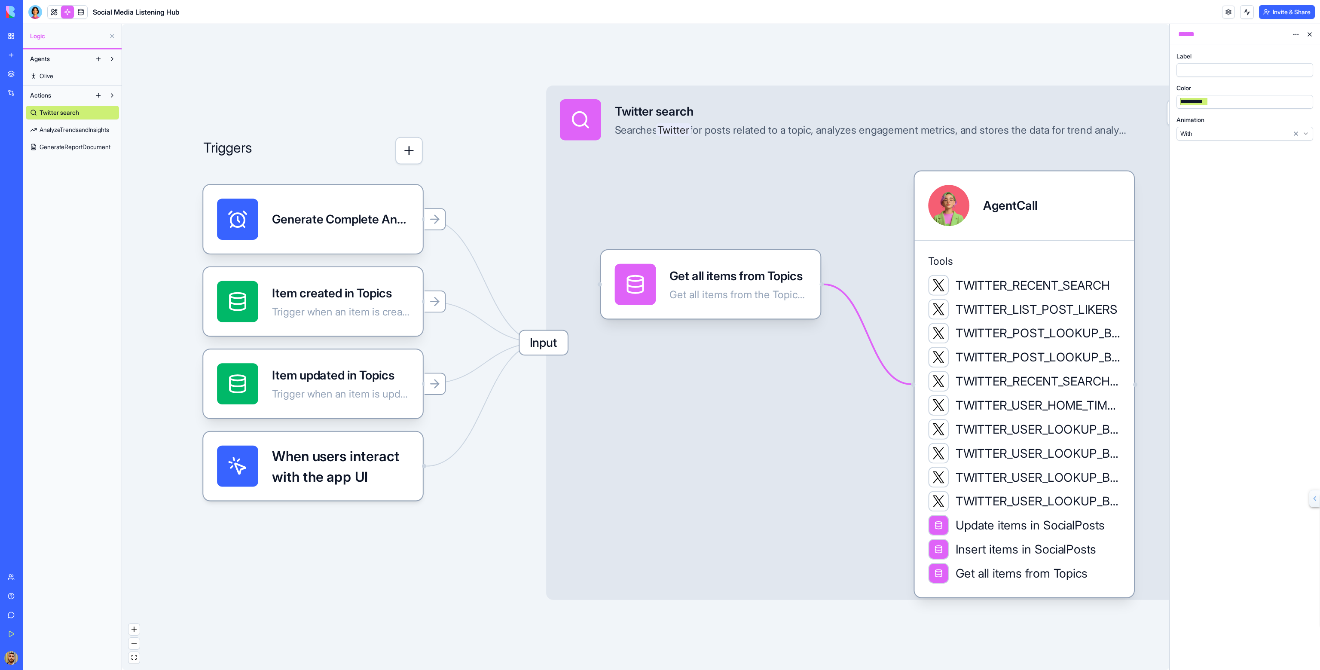
drag, startPoint x: 1227, startPoint y: 99, endPoint x: 1164, endPoint y: 98, distance: 62.7
click at [1164, 98] on div "Logic Agents Olive Actions Twitter search AnalyzeTrendsandInsights GenerateRepo…" at bounding box center [671, 347] width 1297 height 646
click at [1275, 69] on div at bounding box center [1237, 69] width 118 height 9
click at [627, 371] on div "Input Twitter search Searches Twitter for posts related to a topic, analyzes en…" at bounding box center [892, 343] width 693 height 514
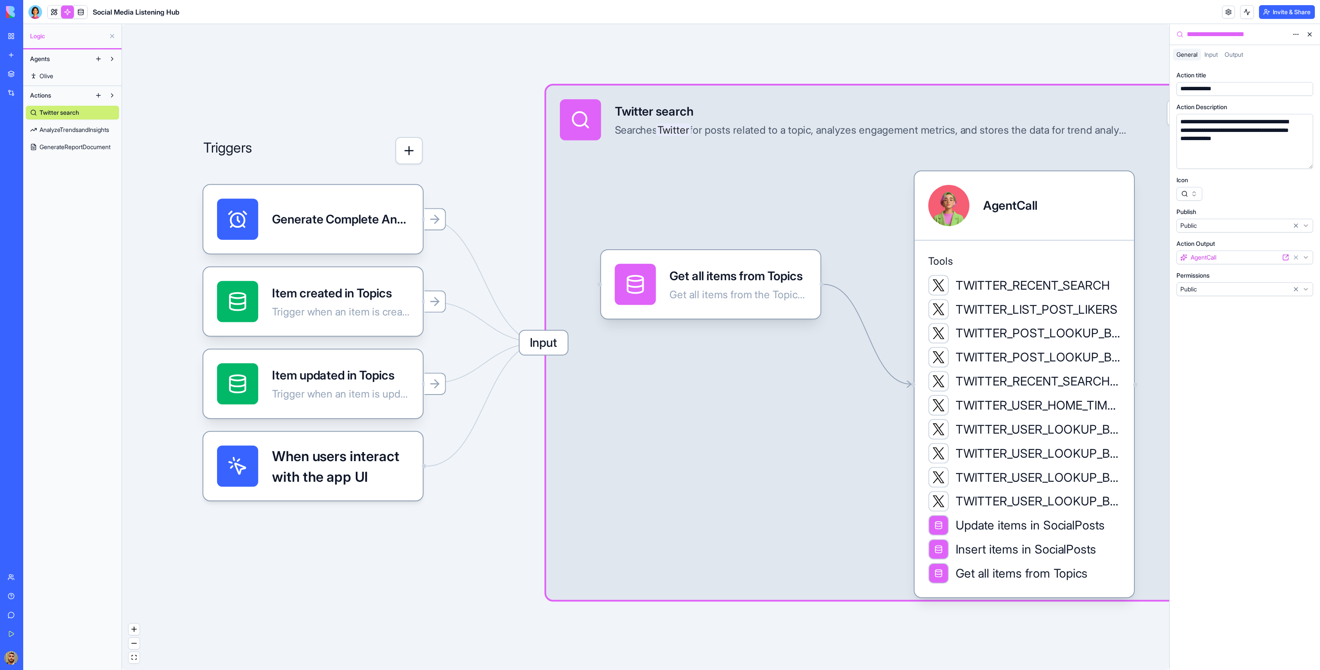
click at [567, 345] on span "Input" at bounding box center [544, 342] width 48 height 24
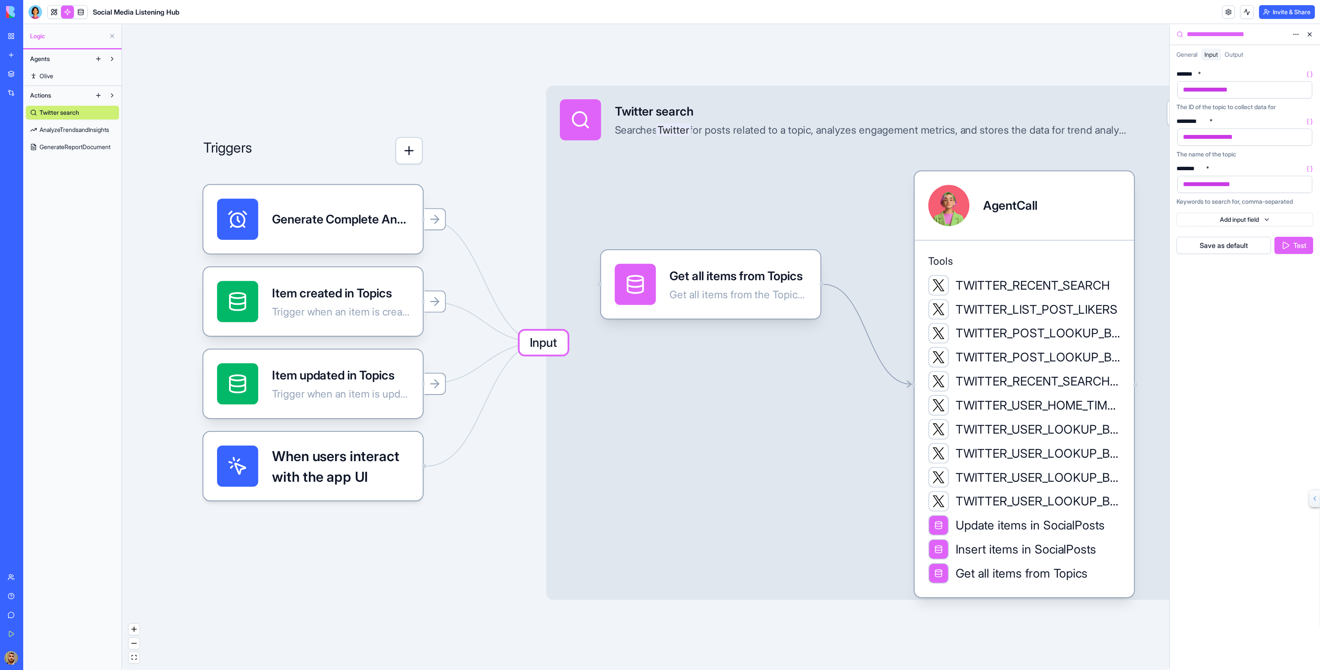
drag, startPoint x: 567, startPoint y: 342, endPoint x: 563, endPoint y: 347, distance: 6.1
click at [620, 364] on div "Input Twitter search Searches Twitter for posts related to a topic, analyzes en…" at bounding box center [892, 343] width 693 height 514
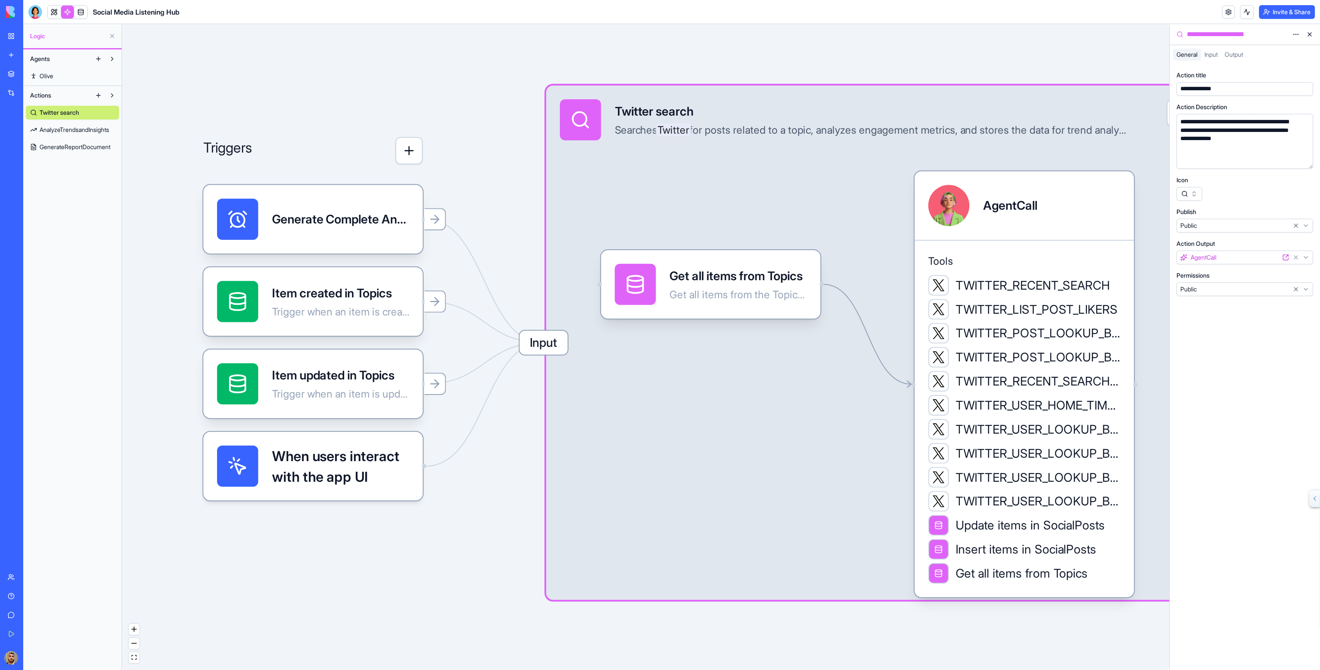
click at [700, 348] on div "Input Twitter search Searches Twitter for posts related to a topic, analyzes en…" at bounding box center [892, 343] width 693 height 514
click at [559, 343] on span "Input" at bounding box center [544, 342] width 48 height 24
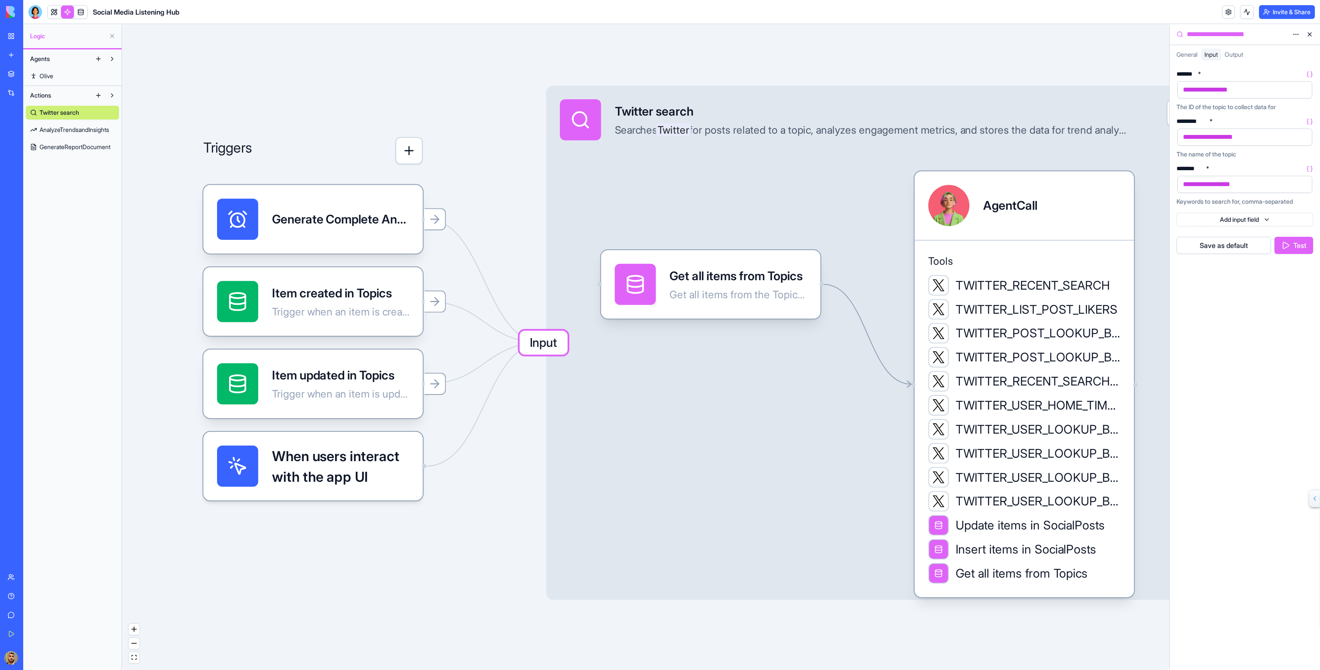
click at [1189, 55] on span "General" at bounding box center [1187, 54] width 21 height 7
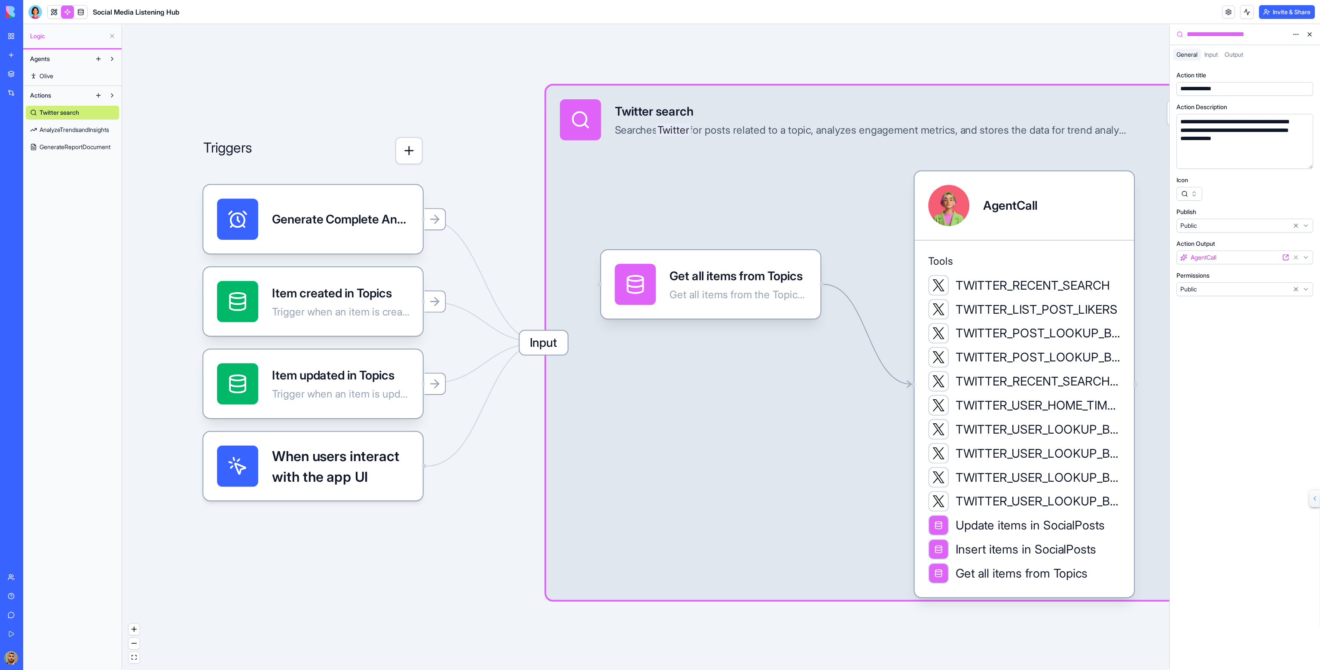
click at [1198, 54] on div at bounding box center [1187, 55] width 28 height 12
click at [1217, 49] on div "Input" at bounding box center [1211, 55] width 20 height 12
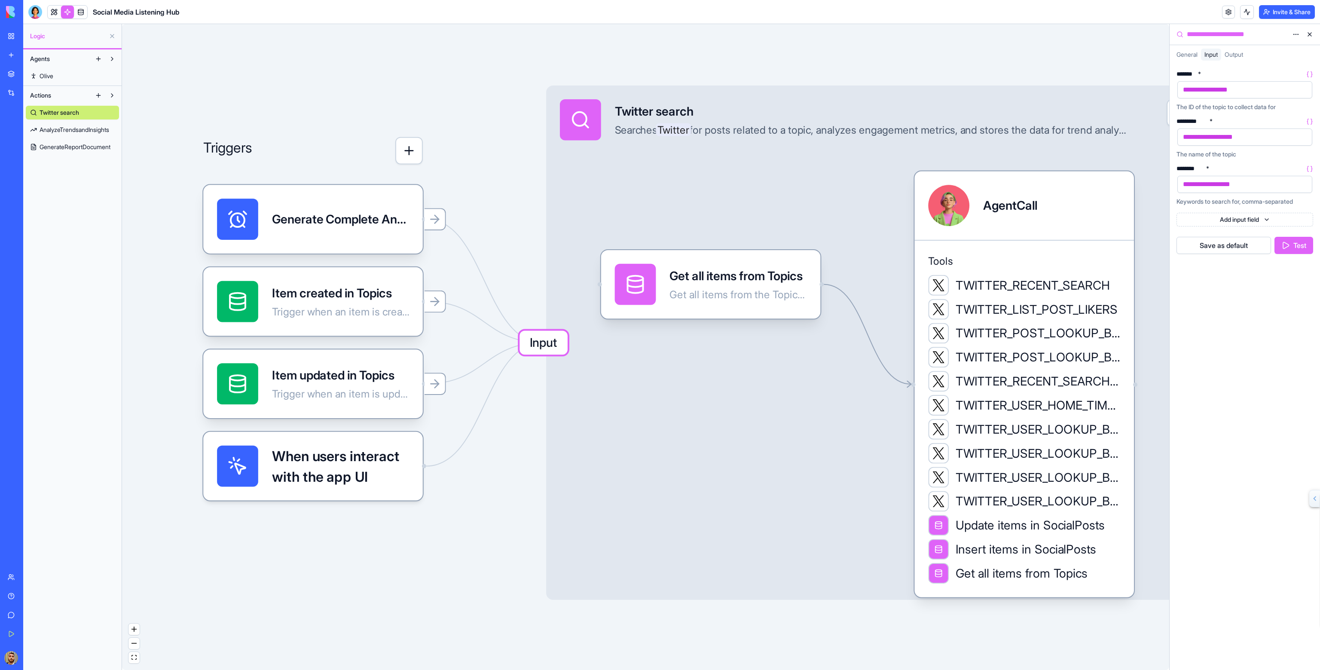
click at [1265, 218] on html "BETA My Workspace New app Marketplace Integrations Recent Social Media Content …" at bounding box center [660, 335] width 1320 height 670
click at [1237, 271] on span "Boolean" at bounding box center [1246, 269] width 22 height 9
click at [1308, 214] on icon at bounding box center [1309, 216] width 7 height 7
click at [443, 227] on div at bounding box center [435, 219] width 24 height 24
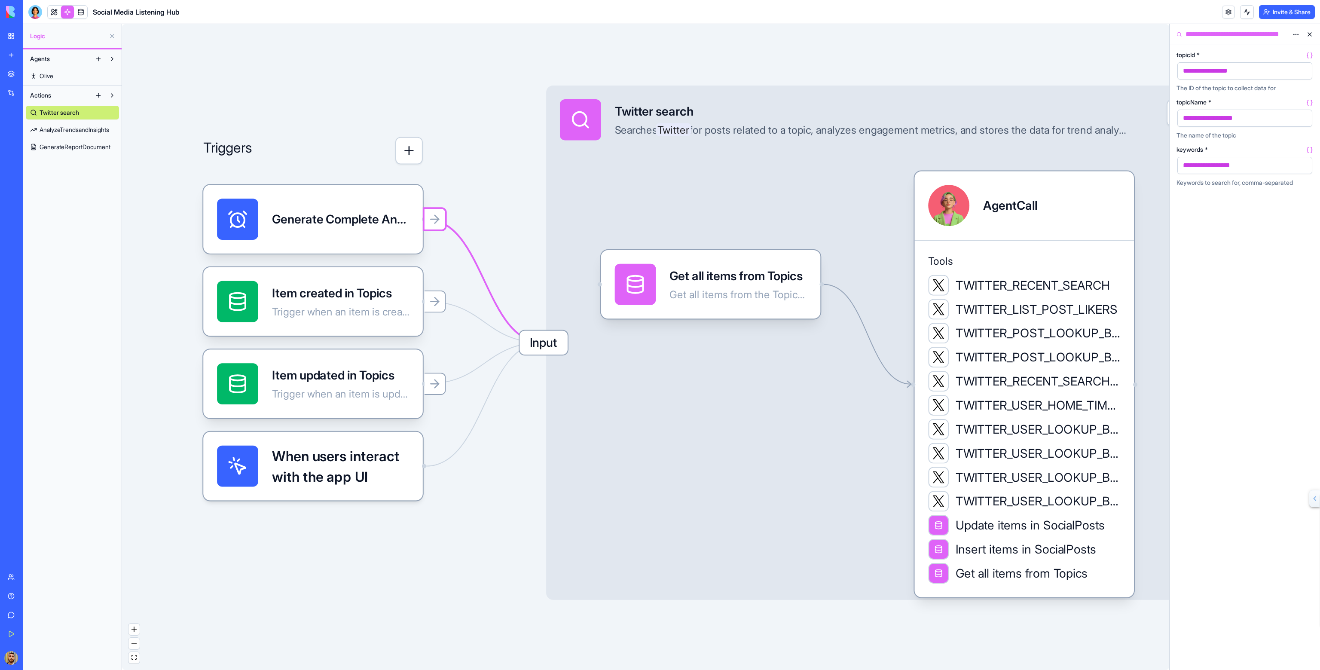
click at [418, 151] on button "button" at bounding box center [409, 151] width 28 height 28
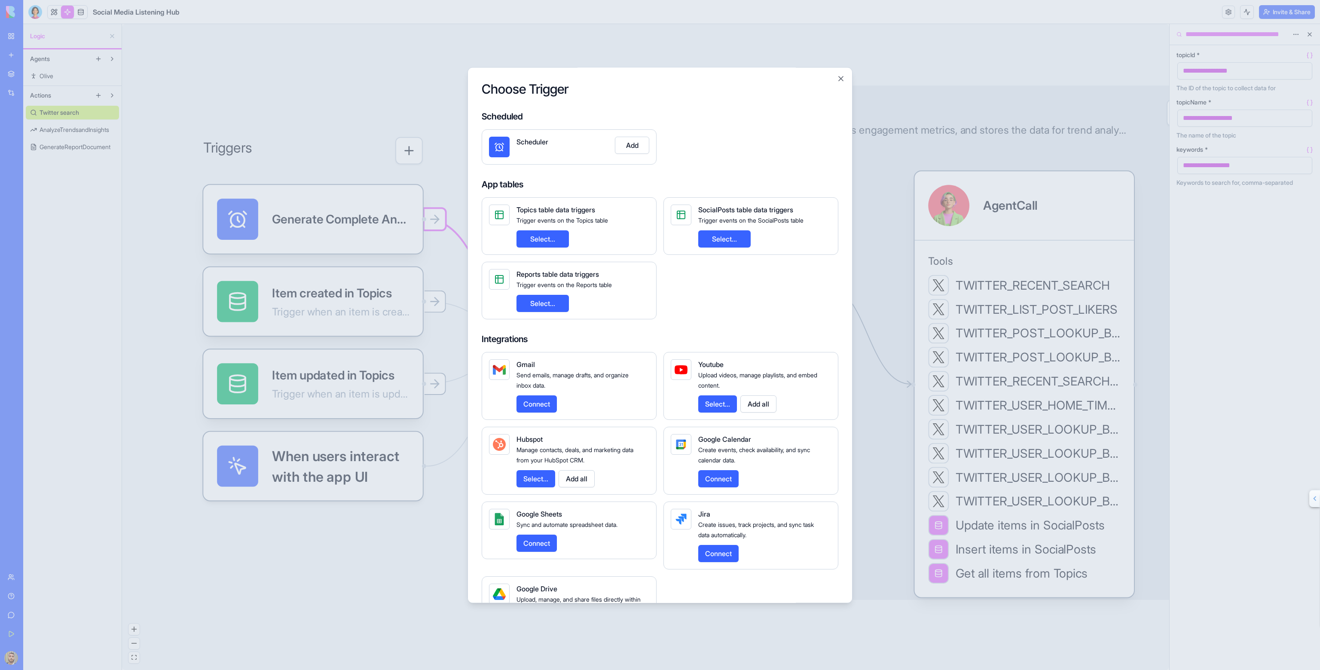
click at [638, 138] on button "Add" at bounding box center [632, 145] width 34 height 17
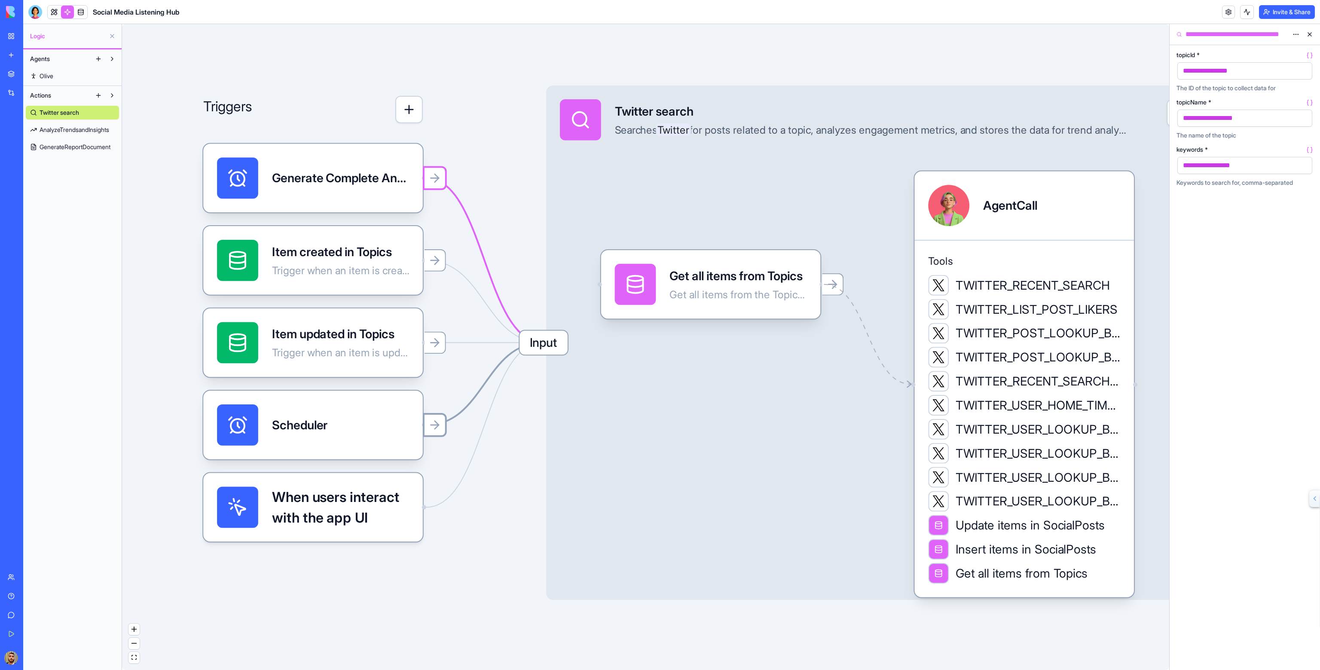
click at [437, 423] on icon at bounding box center [437, 425] width 4 height 8
click at [396, 428] on div "Scheduler" at bounding box center [313, 424] width 192 height 41
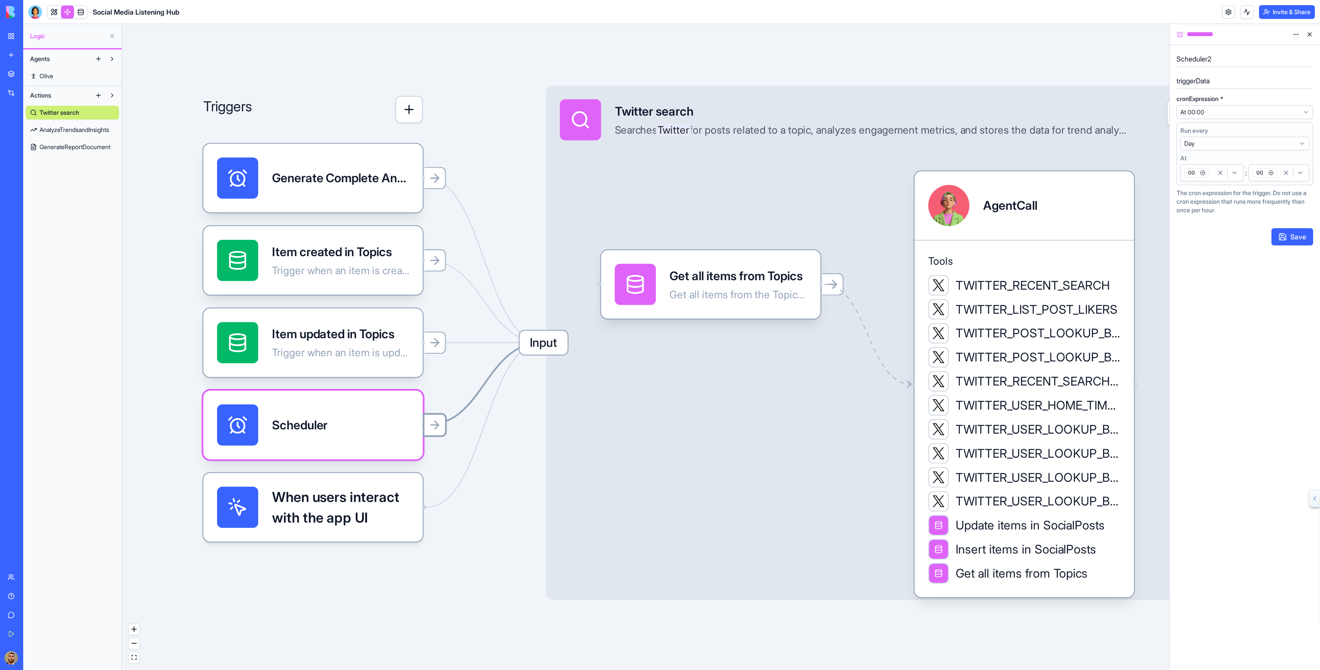
click at [445, 412] on icon "Edge from 68da9383a048eab3c4447ebf to 68d3fa22305a194e20d56485" at bounding box center [484, 383] width 116 height 82
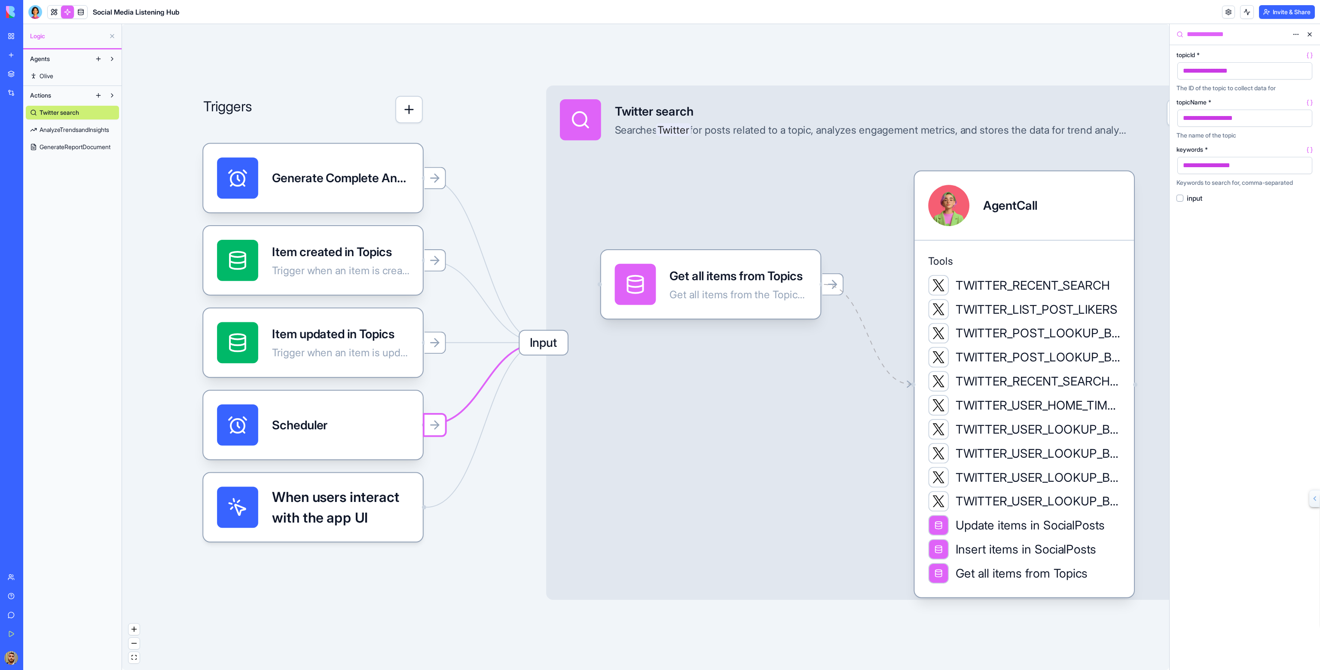
click at [414, 488] on div "When users interact with the app UI" at bounding box center [313, 507] width 220 height 69
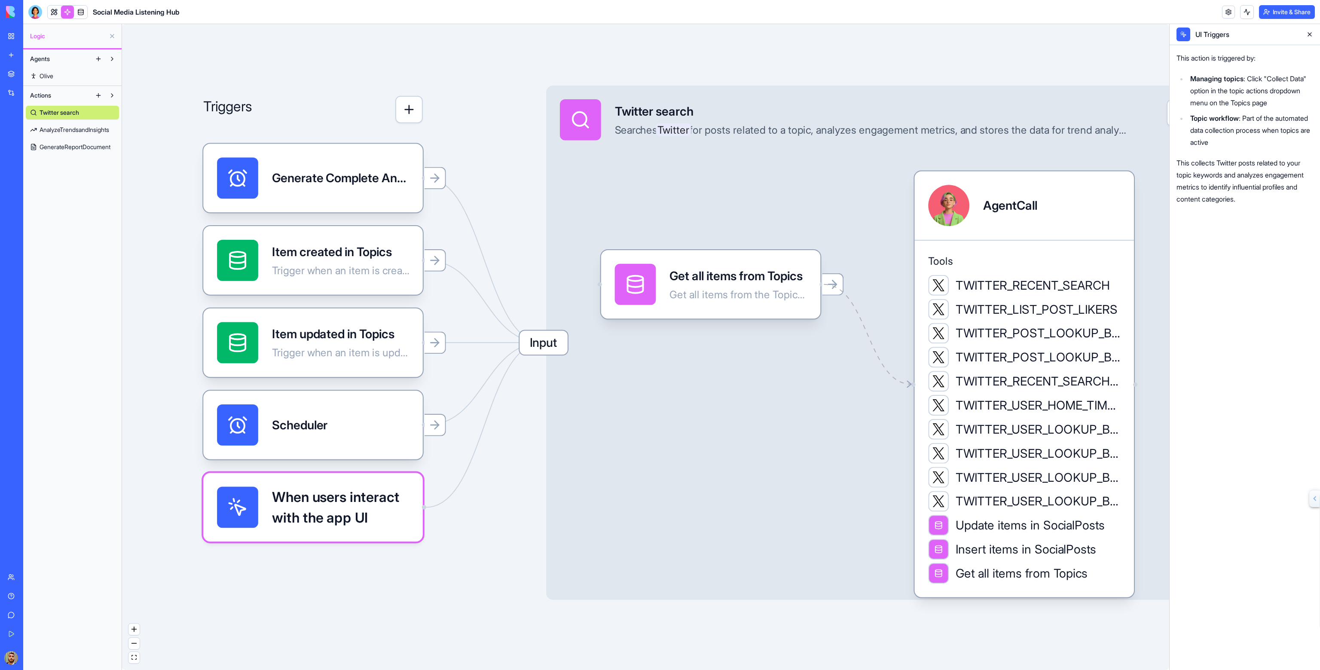
drag, startPoint x: 376, startPoint y: 498, endPoint x: 452, endPoint y: 549, distance: 92.0
click at [449, 553] on div "Triggers Generate Complete Analysis ReportTrigger Item created in Topics Trigge…" at bounding box center [645, 347] width 1047 height 646
click at [396, 426] on div "Scheduler" at bounding box center [313, 424] width 192 height 41
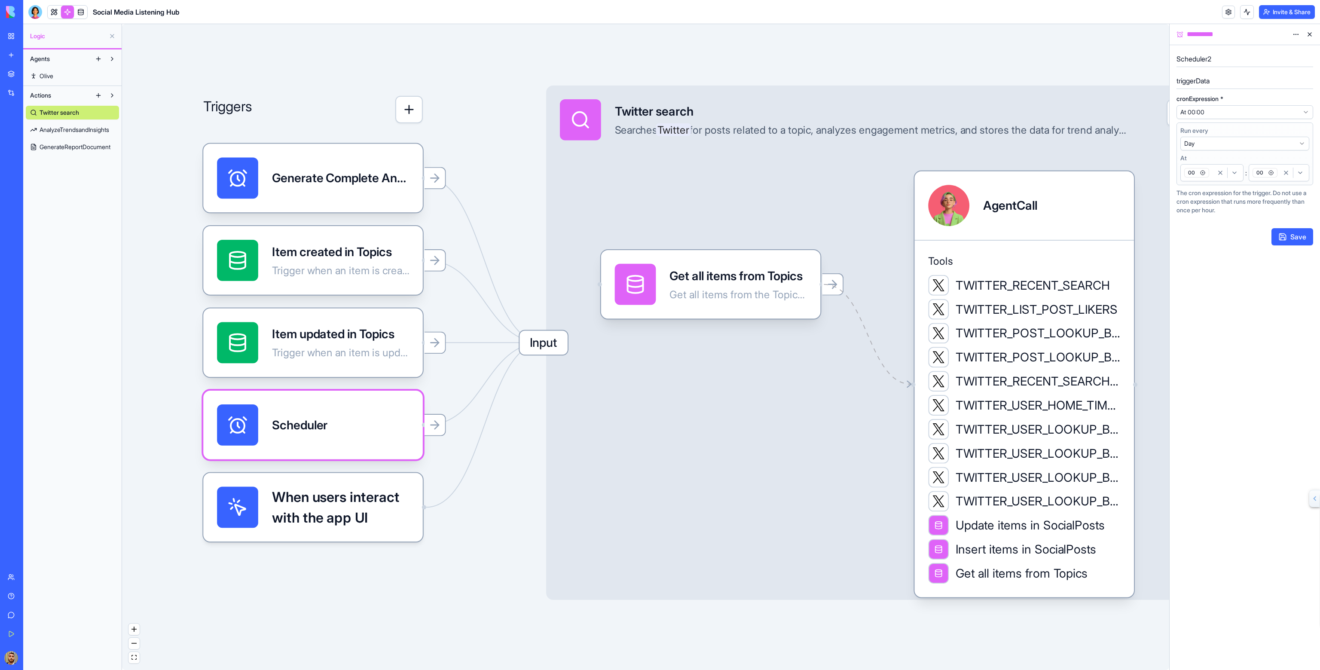
click at [1308, 32] on button at bounding box center [1310, 35] width 14 height 14
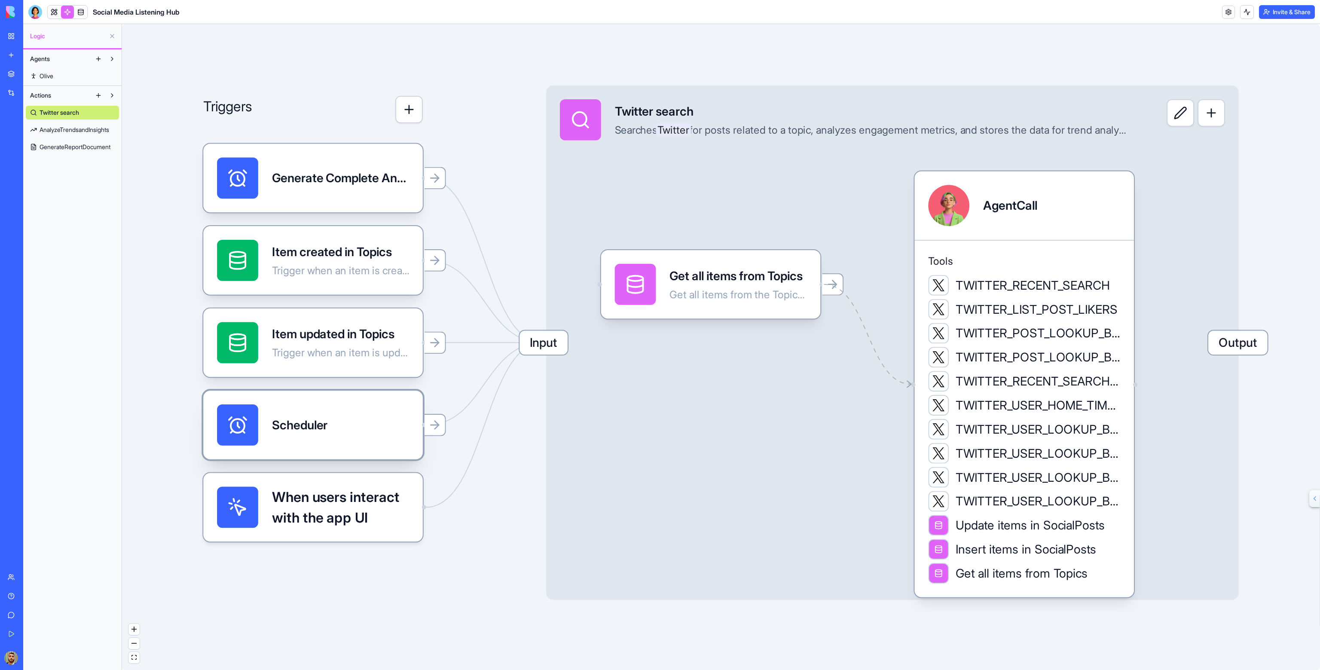
click at [355, 421] on div "Scheduler" at bounding box center [313, 424] width 192 height 41
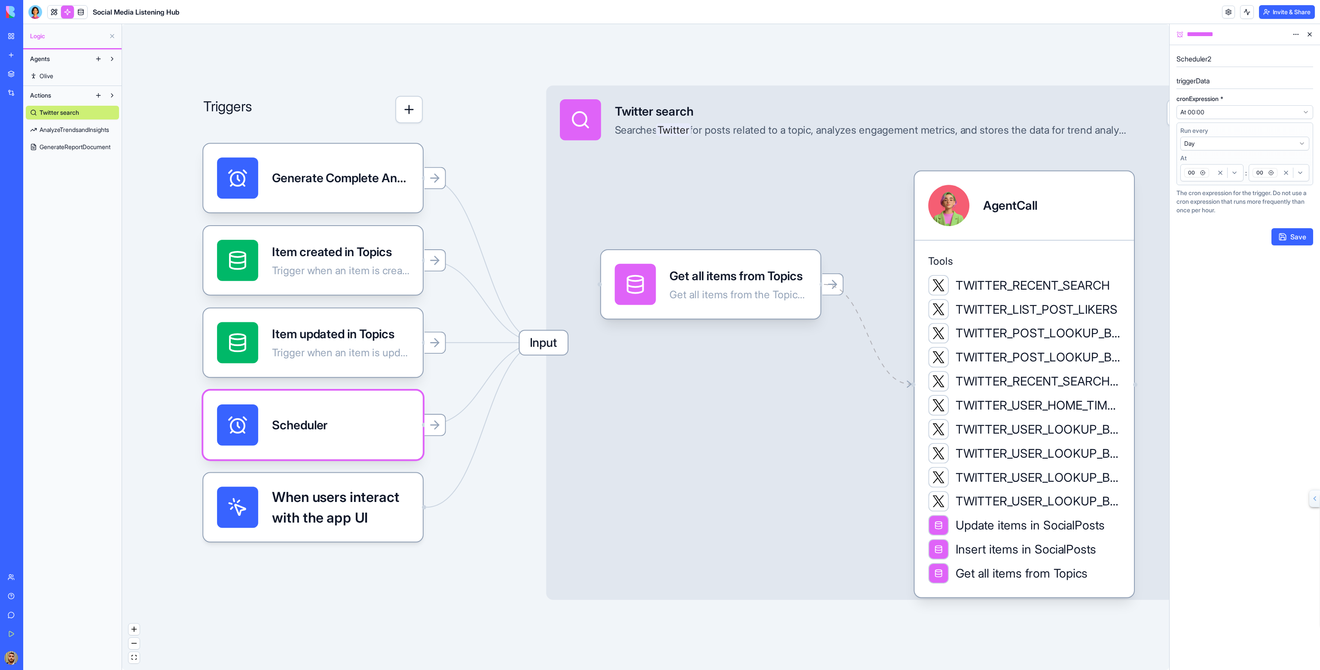
click at [1296, 32] on html "**********" at bounding box center [660, 335] width 1320 height 670
click at [1281, 52] on span "Delete" at bounding box center [1273, 52] width 18 height 9
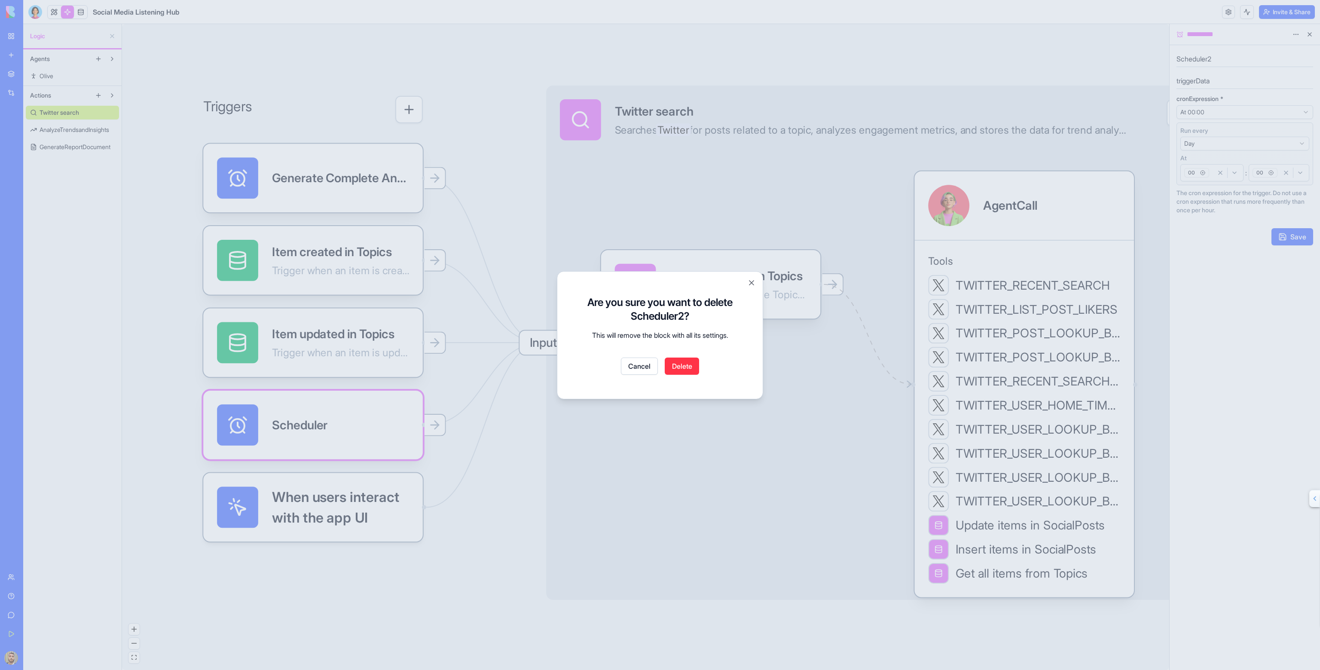
click at [681, 373] on button "Delete" at bounding box center [682, 366] width 34 height 17
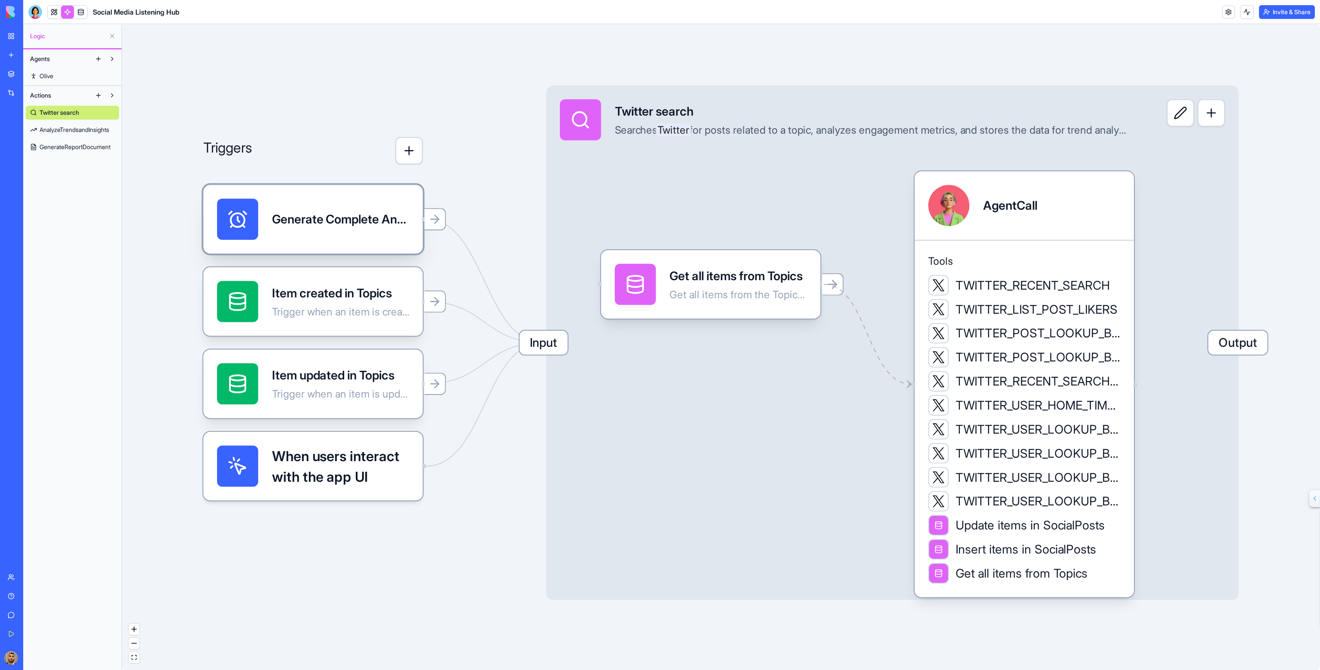
click at [361, 239] on div "Generate Complete Analysis ReportTrigger" at bounding box center [340, 219] width 137 height 41
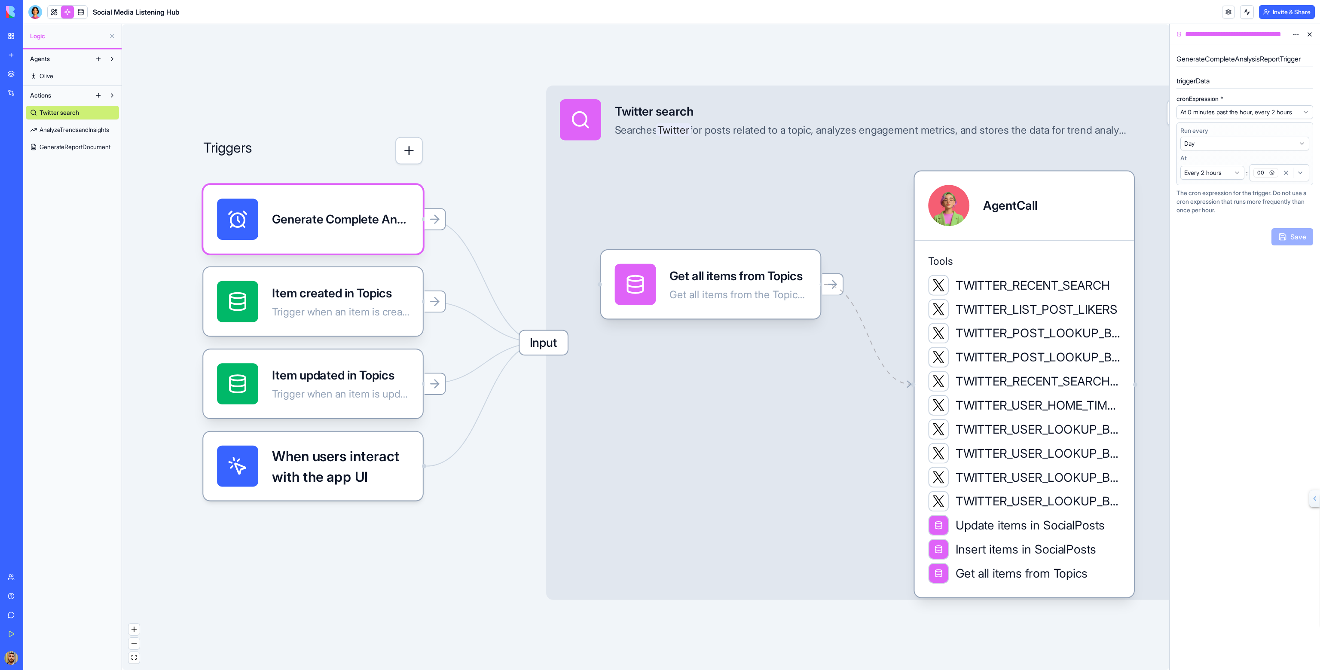
click at [531, 339] on span "Input" at bounding box center [544, 342] width 48 height 24
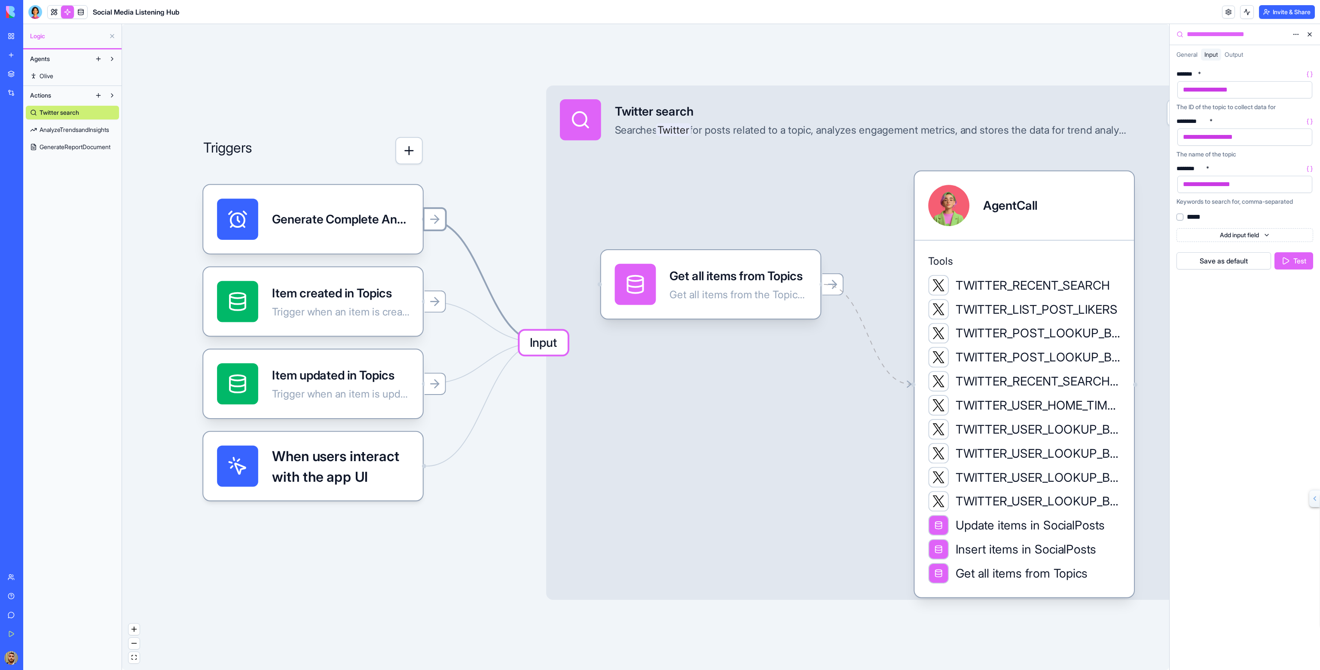
click at [435, 215] on icon at bounding box center [435, 219] width 14 height 14
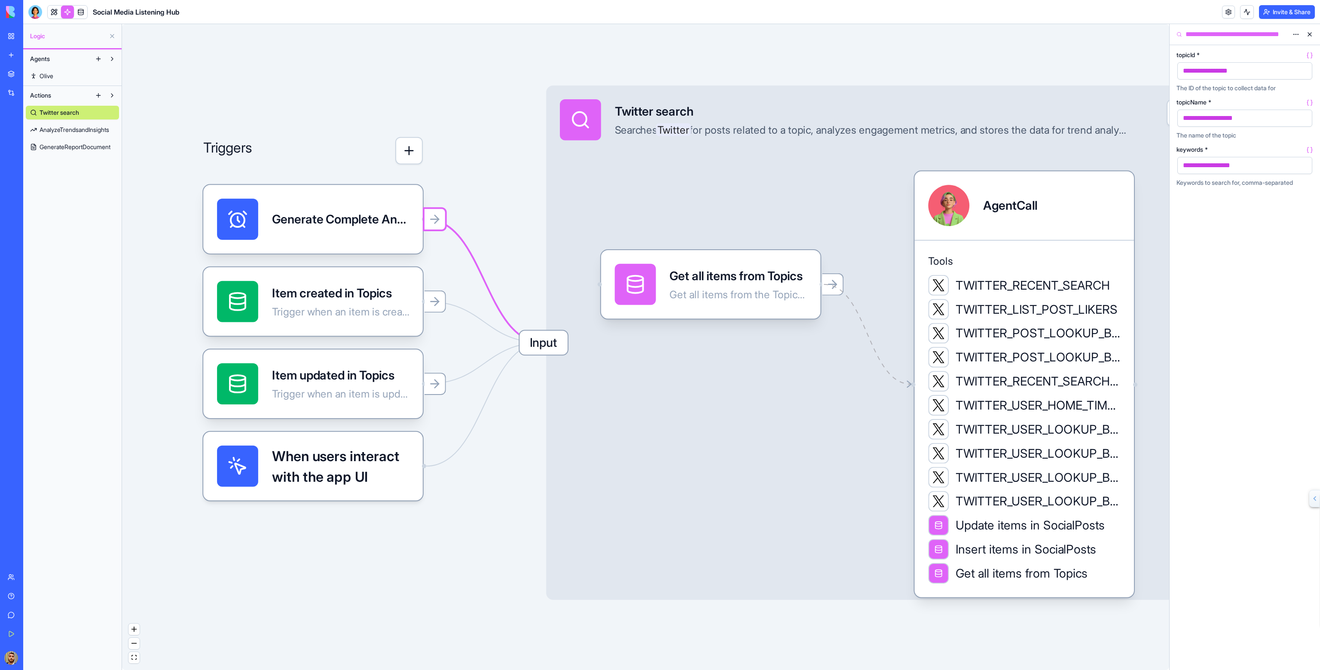
click at [536, 336] on span "Input" at bounding box center [544, 342] width 48 height 24
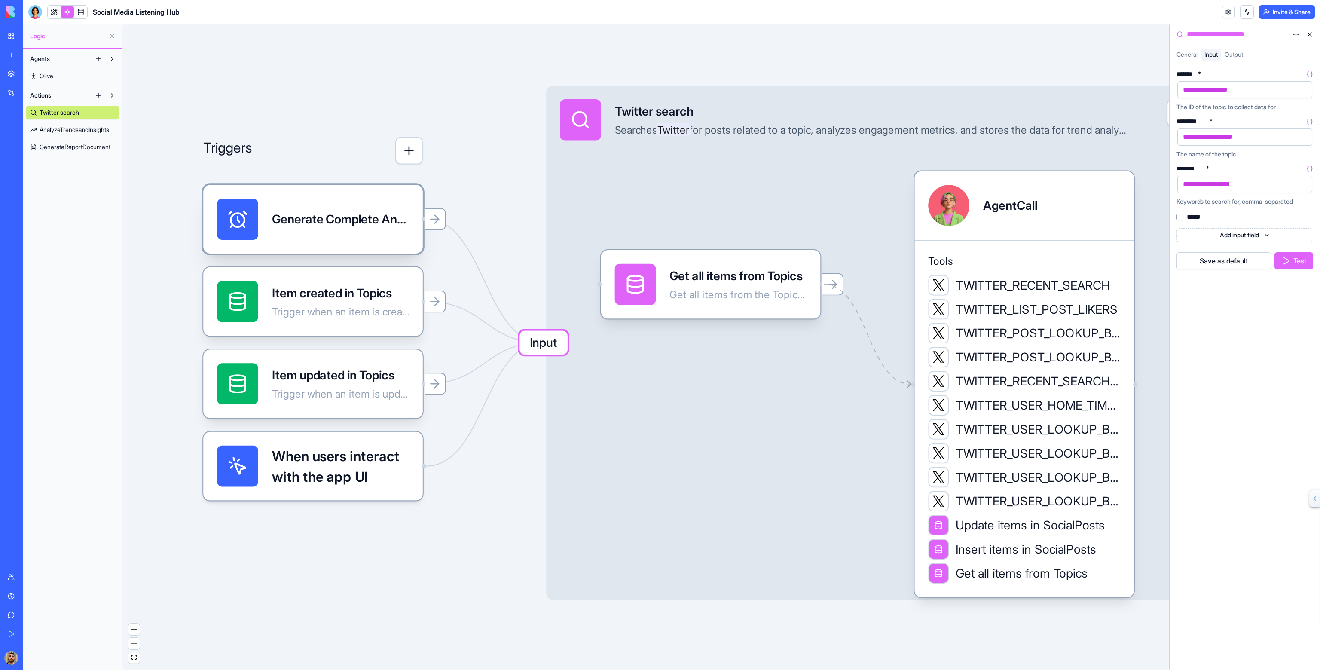
click at [385, 232] on div "Generate Complete Analysis ReportTrigger" at bounding box center [340, 219] width 137 height 41
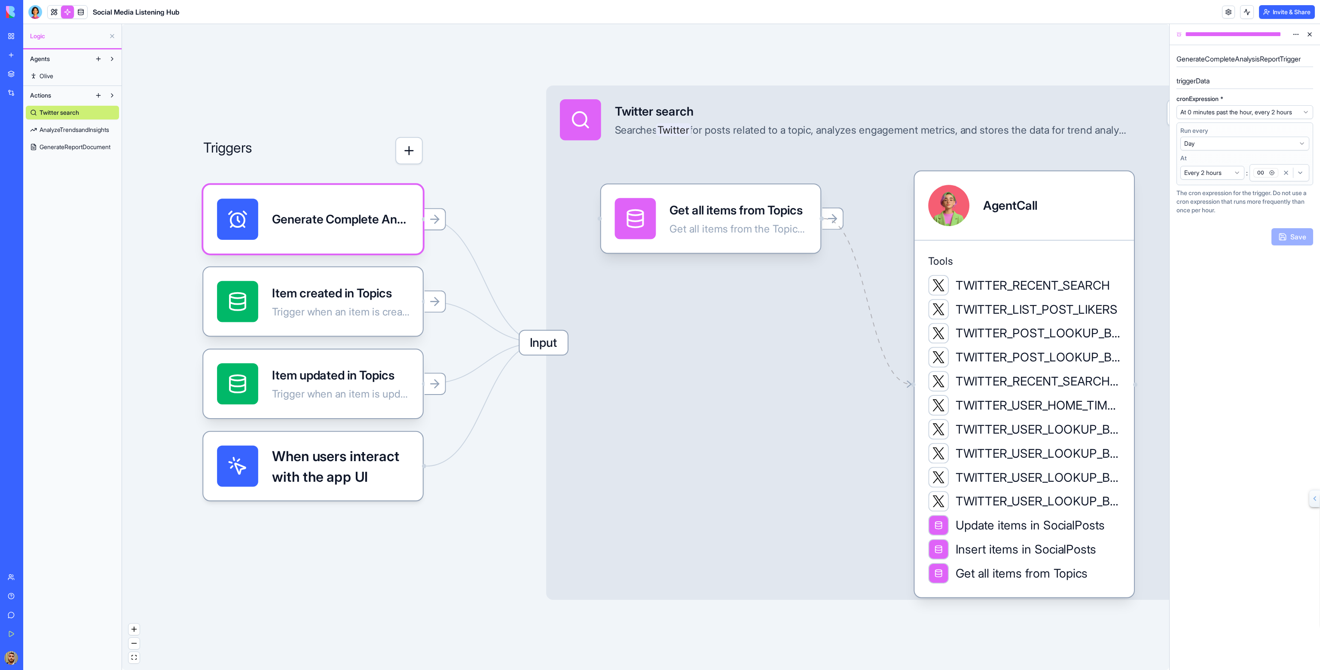
drag, startPoint x: 636, startPoint y: 277, endPoint x: 520, endPoint y: 211, distance: 133.7
click at [520, 211] on div "Triggers Generate Complete Analysis ReportTrigger Item created in Topics Trigge…" at bounding box center [645, 347] width 1047 height 646
click at [435, 223] on icon at bounding box center [435, 219] width 14 height 14
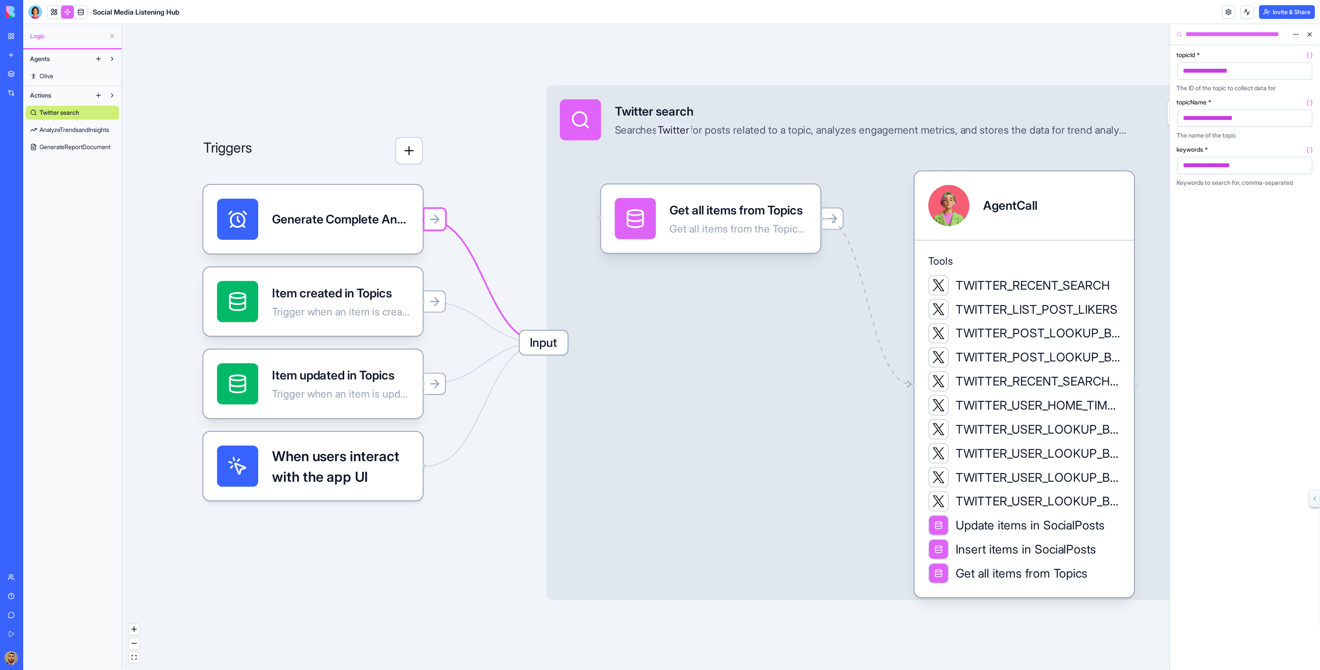
click at [531, 182] on div "Triggers Generate Complete Analysis ReportTrigger Item created in Topics Trigge…" at bounding box center [645, 347] width 1047 height 646
drag, startPoint x: 519, startPoint y: 178, endPoint x: 513, endPoint y: 175, distance: 6.5
click at [509, 177] on div "Triggers Generate Complete Analysis ReportTrigger Item created in Topics Trigge…" at bounding box center [645, 347] width 1047 height 646
drag, startPoint x: 543, startPoint y: 166, endPoint x: 653, endPoint y: 167, distance: 110.0
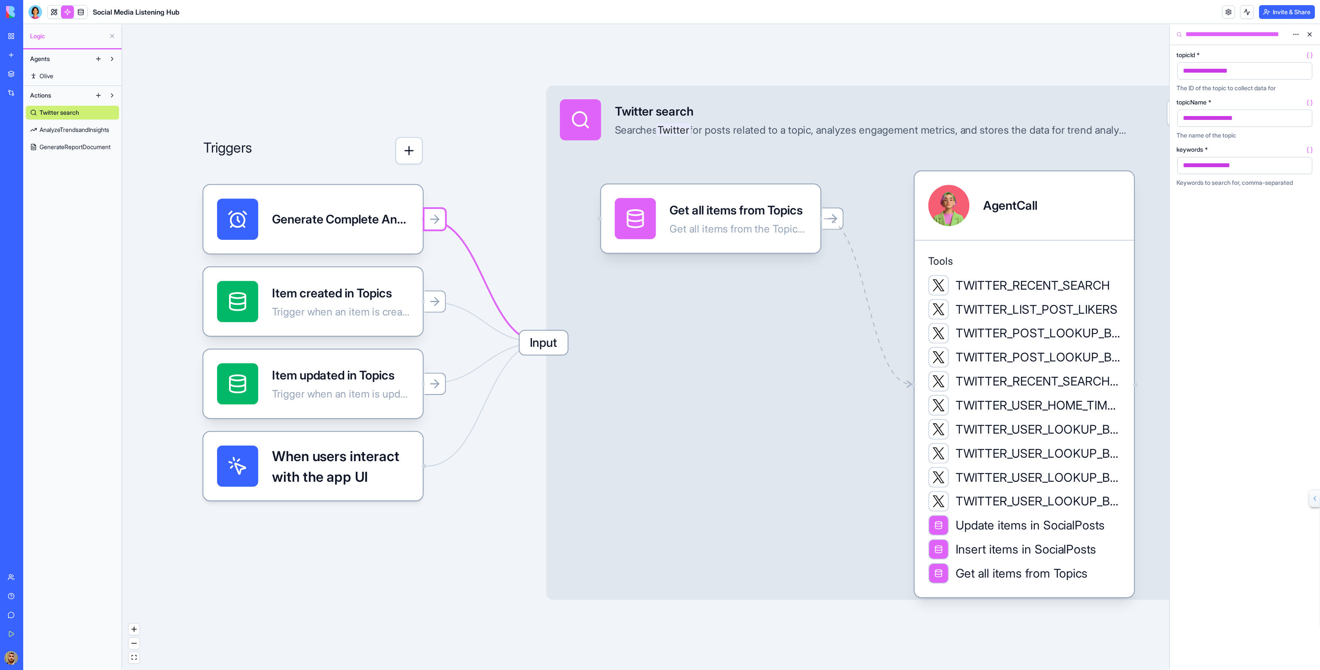
click at [653, 167] on div "Triggers Generate Complete Analysis ReportTrigger Item created in Topics Trigge…" at bounding box center [645, 347] width 1047 height 646
drag, startPoint x: 694, startPoint y: 156, endPoint x: 717, endPoint y: 155, distance: 22.4
click at [722, 154] on div "Input Twitter search Searches Twitter for posts related to a topic, analyzes en…" at bounding box center [892, 343] width 693 height 514
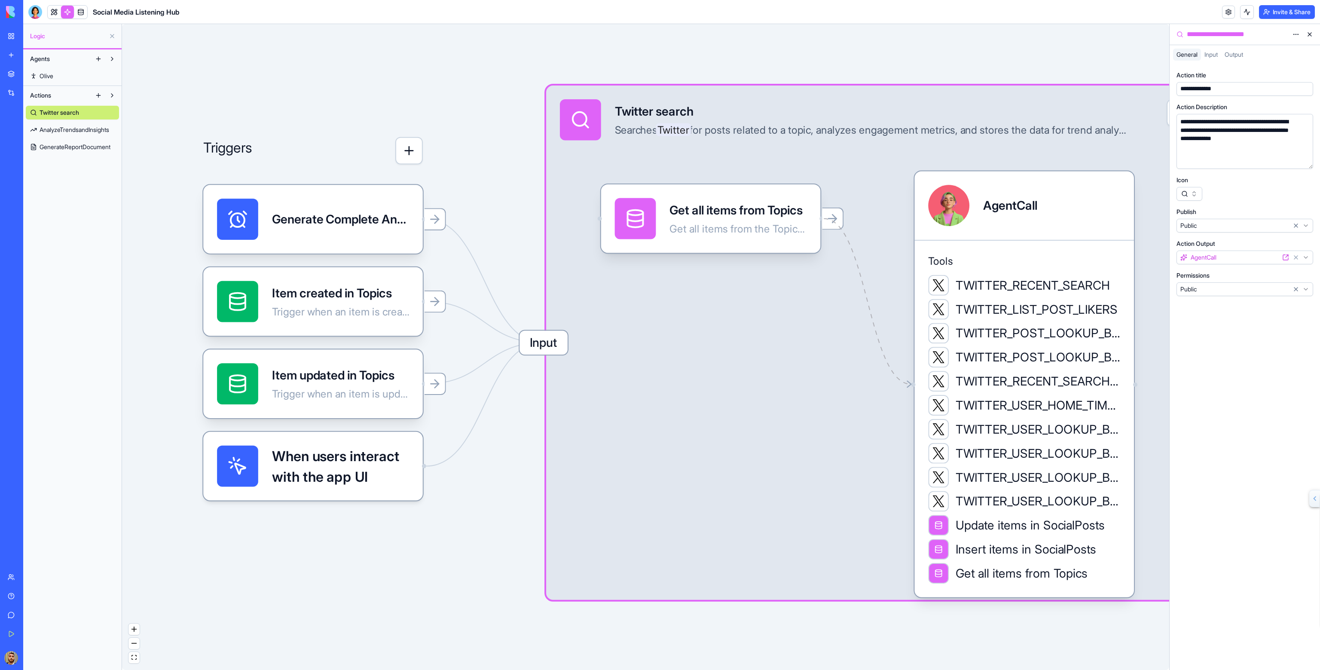
click at [97, 98] on button at bounding box center [99, 96] width 14 height 14
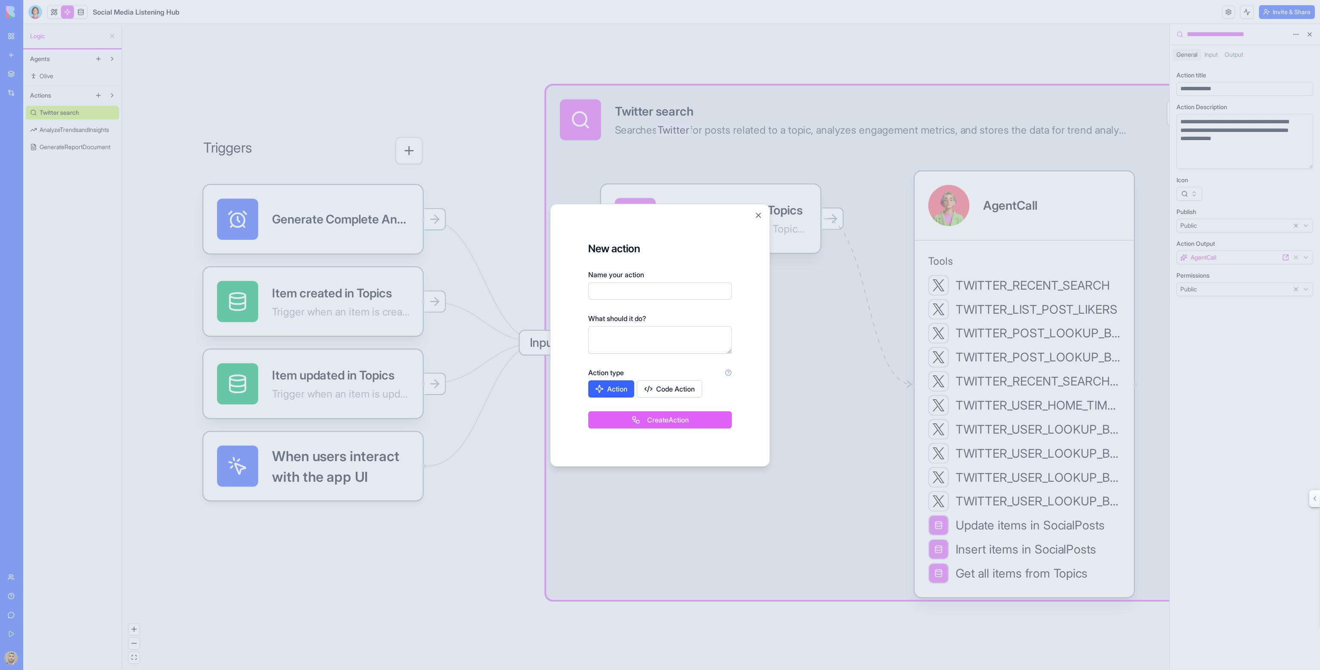
click at [667, 387] on button "Code Action" at bounding box center [669, 388] width 65 height 17
click at [591, 393] on button "Action" at bounding box center [611, 388] width 47 height 17
click at [674, 290] on input "Name your action" at bounding box center [660, 290] width 144 height 17
type input "*********"
click at [651, 334] on textarea at bounding box center [660, 340] width 144 height 28
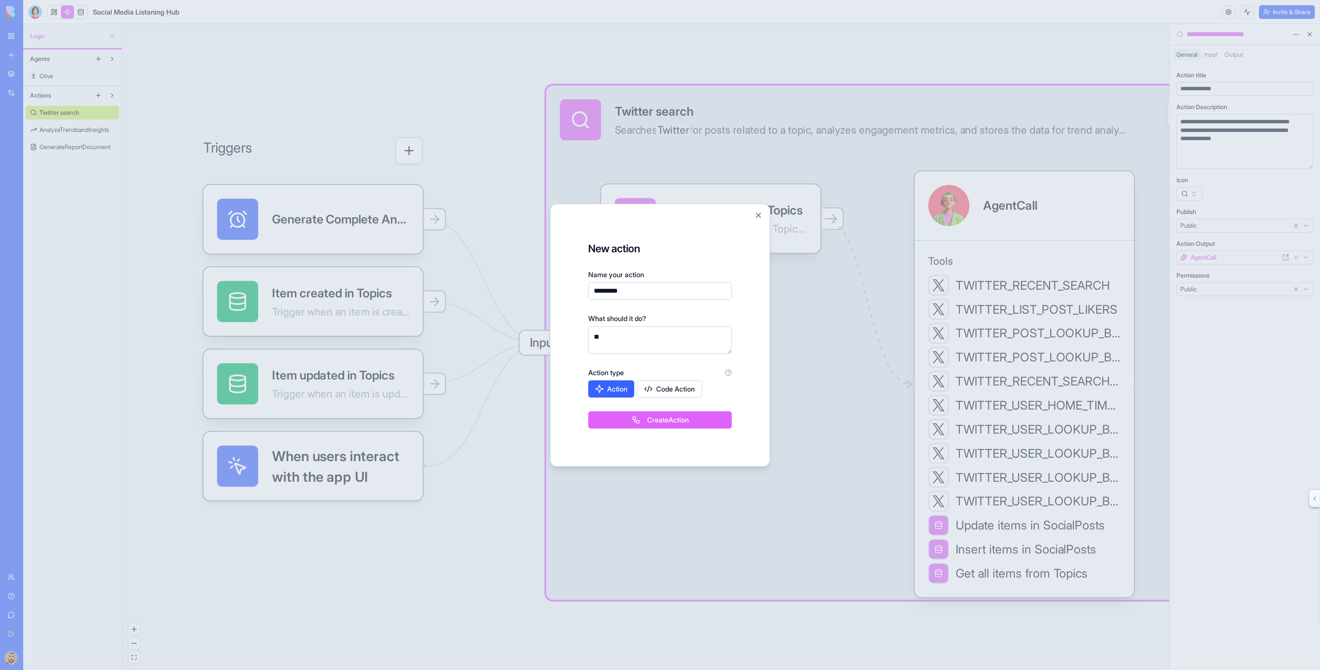
type textarea "*"
type textarea "**********"
click at [666, 420] on button "Create Action" at bounding box center [660, 419] width 144 height 17
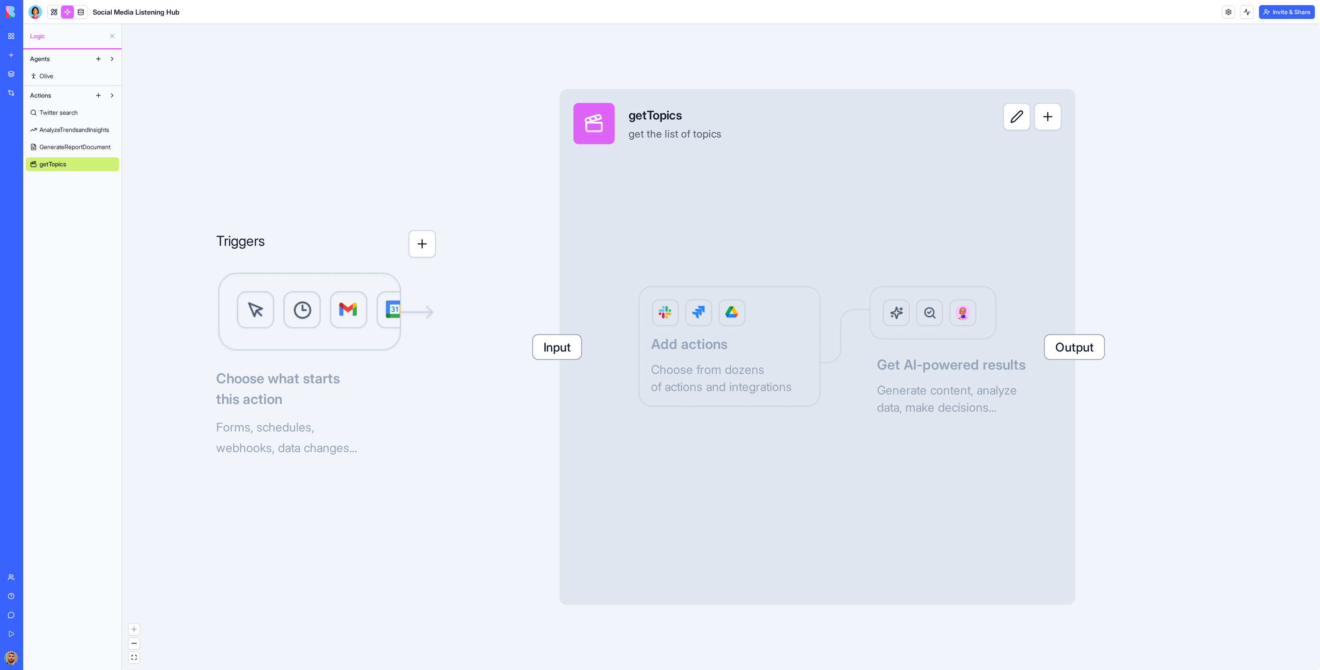
click at [429, 250] on button "button" at bounding box center [423, 244] width 28 height 28
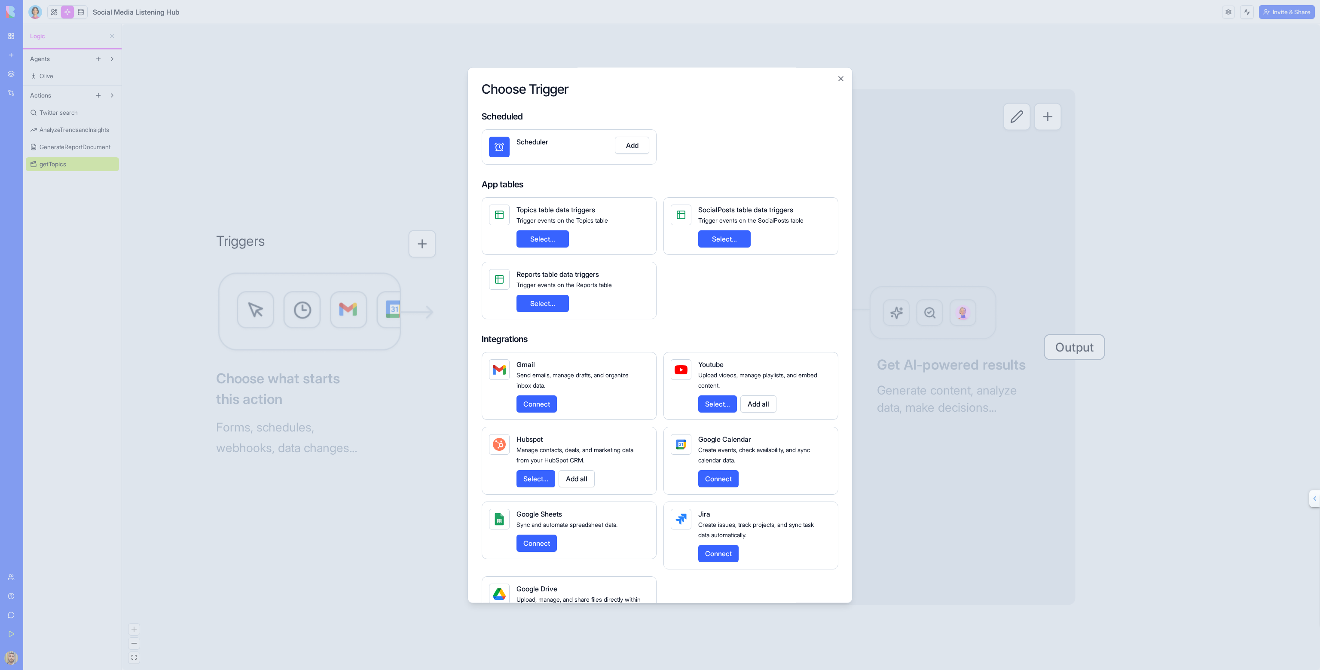
click at [377, 319] on div at bounding box center [660, 335] width 1320 height 670
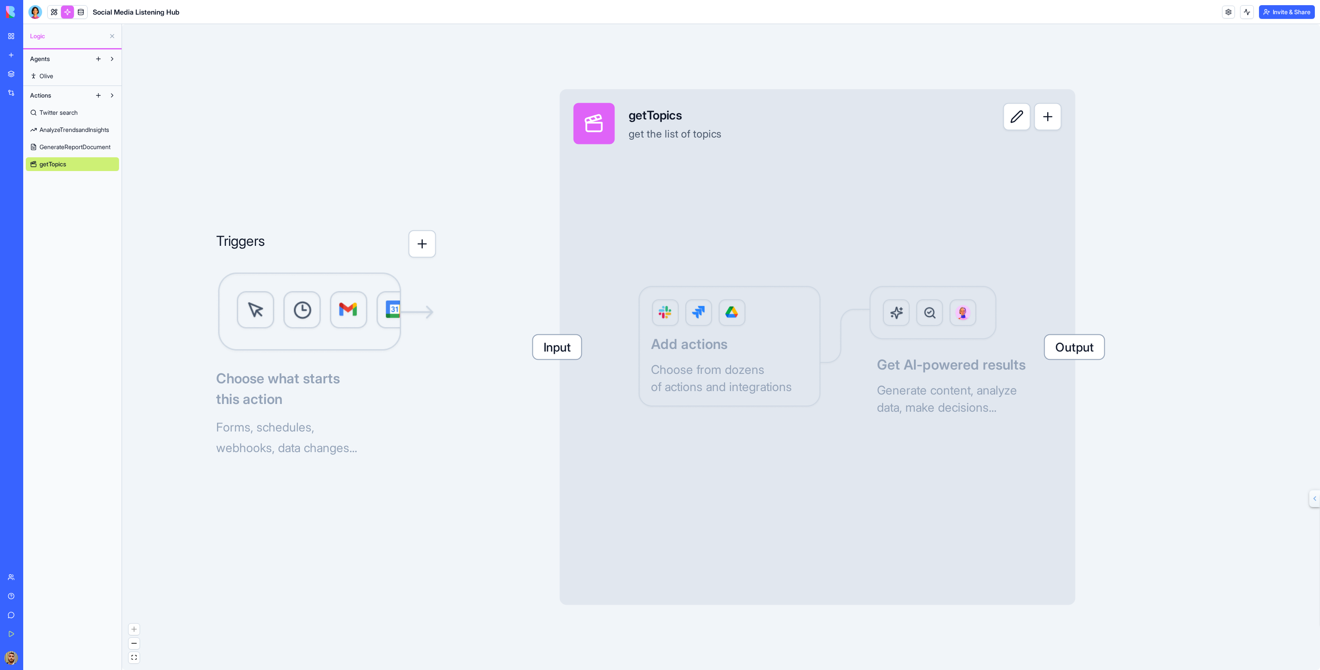
click at [77, 116] on span "Twitter search" at bounding box center [59, 112] width 38 height 9
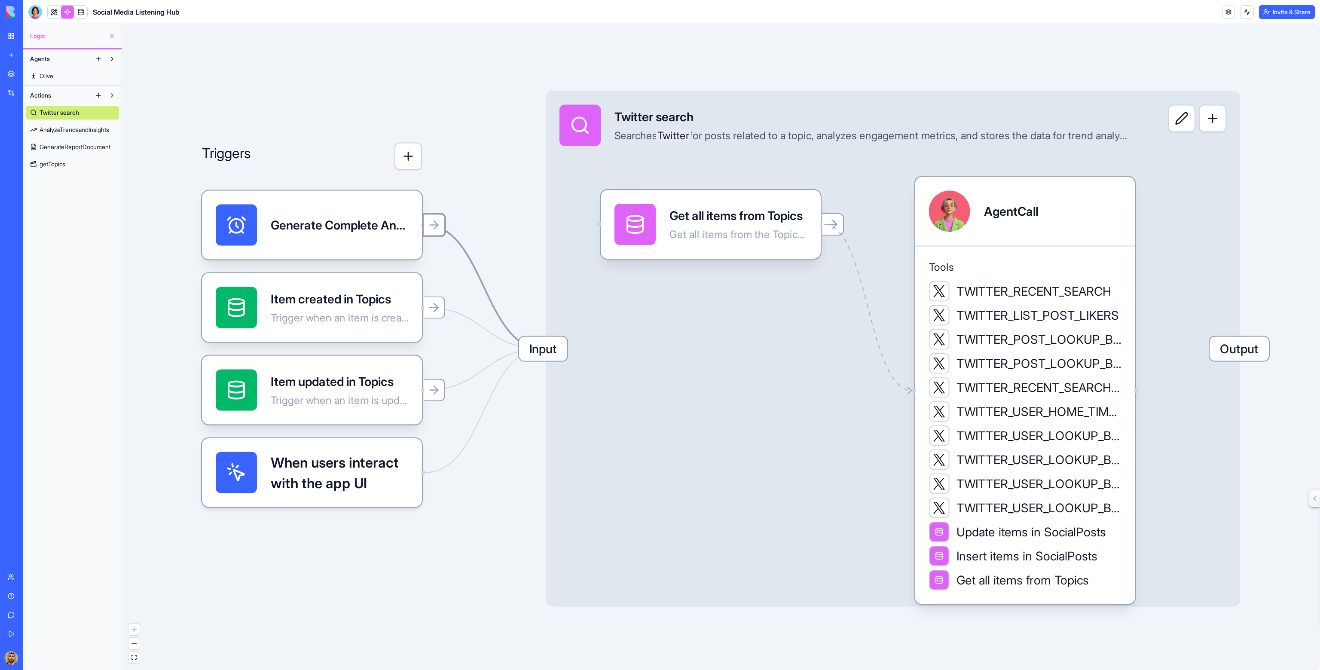
click at [501, 321] on icon "Edge from 68d3fa4ae84c2ddf93608a8b to 68d3fa22305a194e20d56485" at bounding box center [483, 287] width 117 height 124
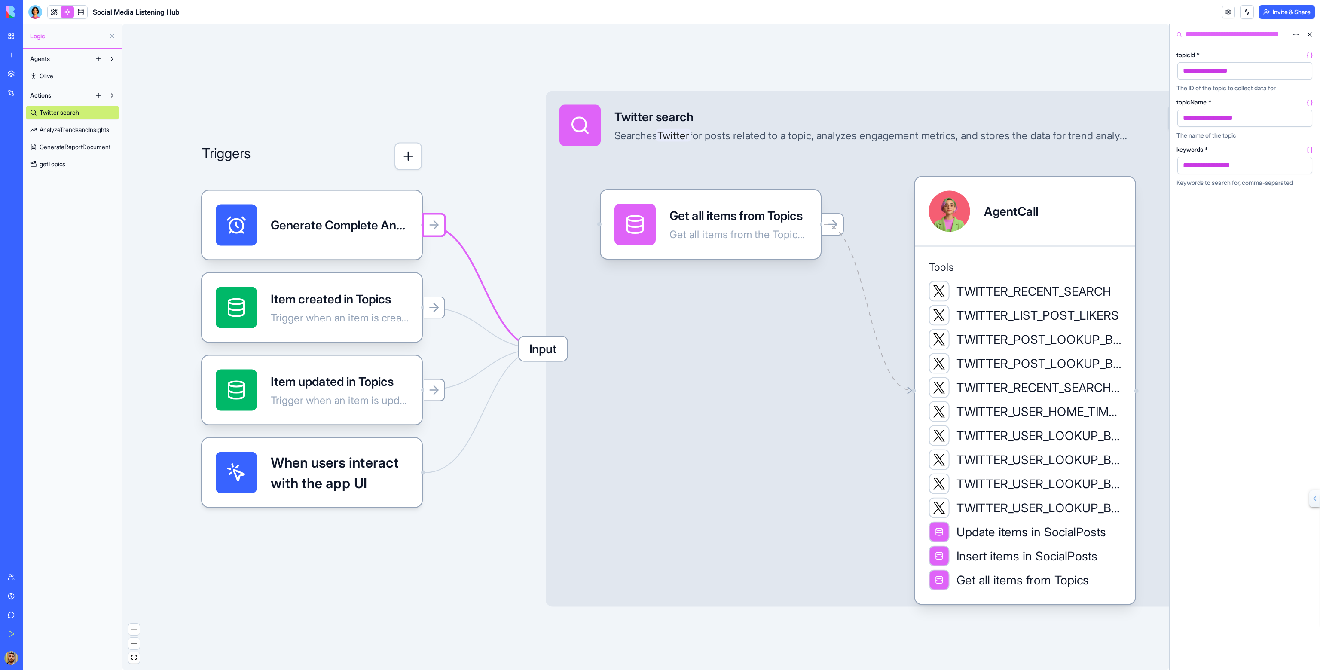
click at [555, 352] on span "Input" at bounding box center [543, 349] width 48 height 24
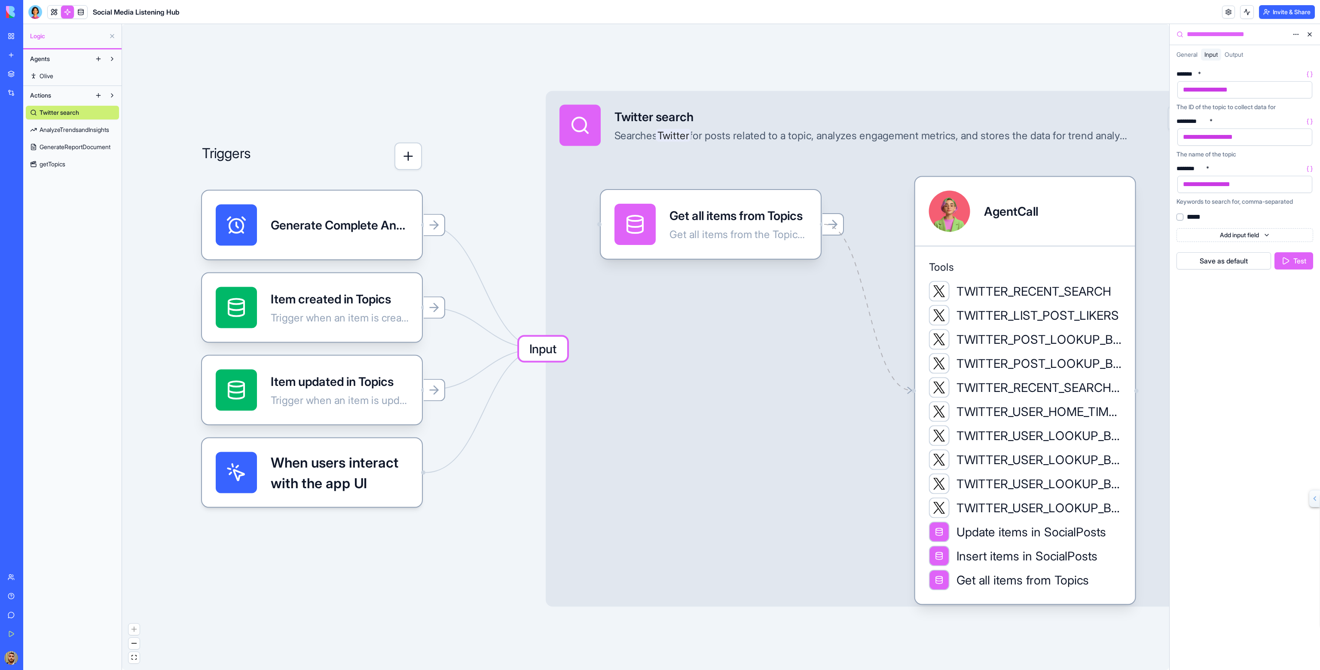
click at [1298, 32] on html "BETA My Workspace New app Marketplace Integrations Recent Social Media Content …" at bounding box center [660, 335] width 1320 height 670
click at [1047, 46] on html "BETA My Workspace New app Marketplace Integrations Recent Social Media Content …" at bounding box center [660, 335] width 1320 height 670
click at [1300, 215] on html "BETA My Workspace New app Marketplace Integrations Recent Social Media Content …" at bounding box center [660, 335] width 1320 height 670
click at [1274, 256] on div "Delete" at bounding box center [1273, 258] width 53 height 14
click at [1233, 243] on button "Save as default" at bounding box center [1224, 245] width 95 height 17
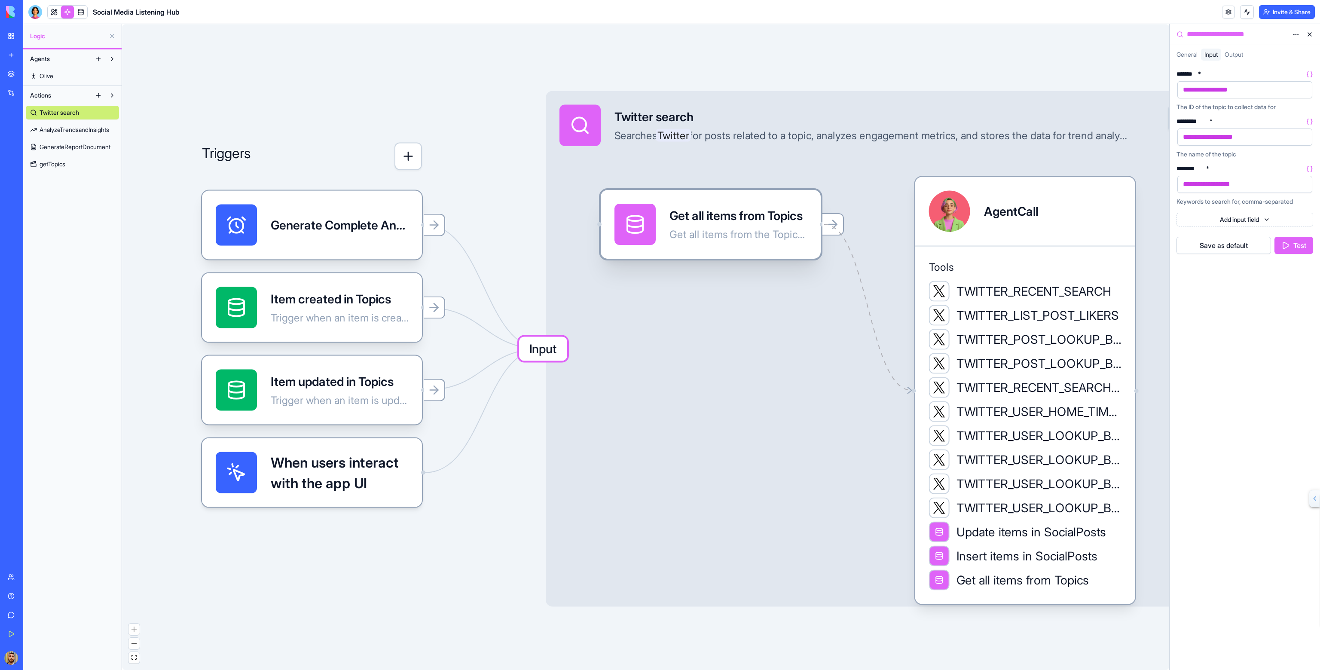
click at [810, 226] on div "Get all items from Topics Get all items from the Topics table" at bounding box center [711, 224] width 220 height 69
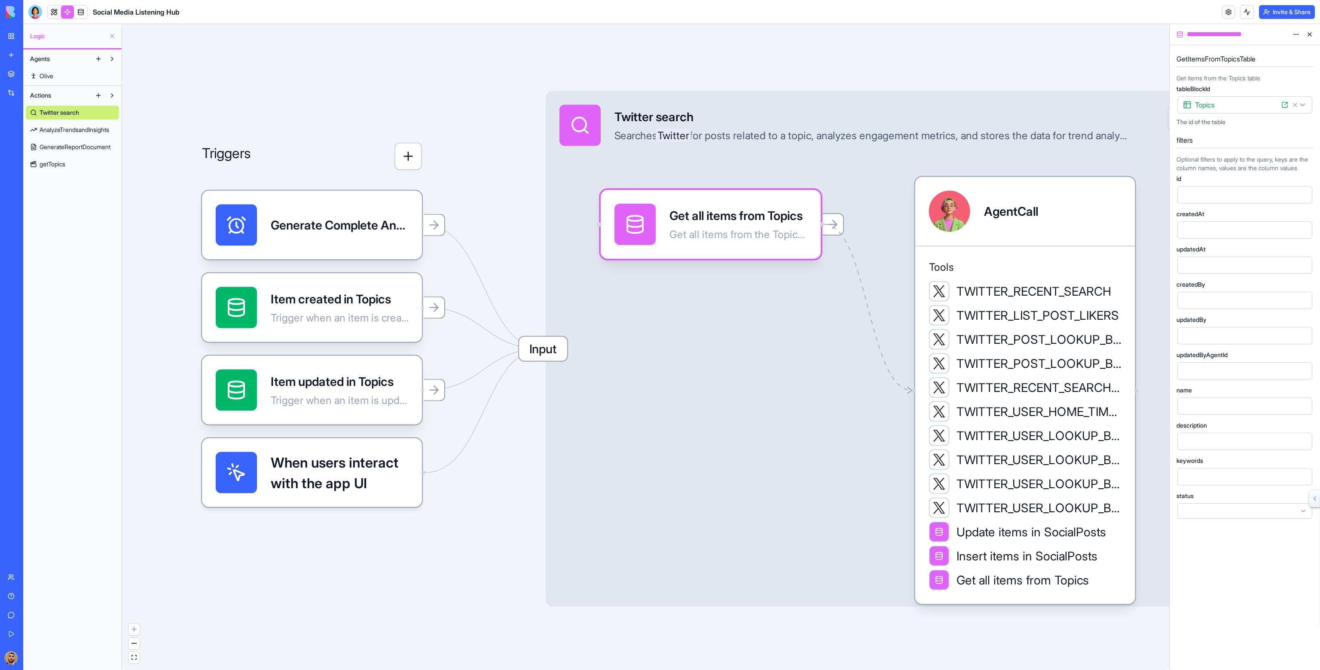
click at [62, 168] on link "getTopics" at bounding box center [72, 164] width 93 height 14
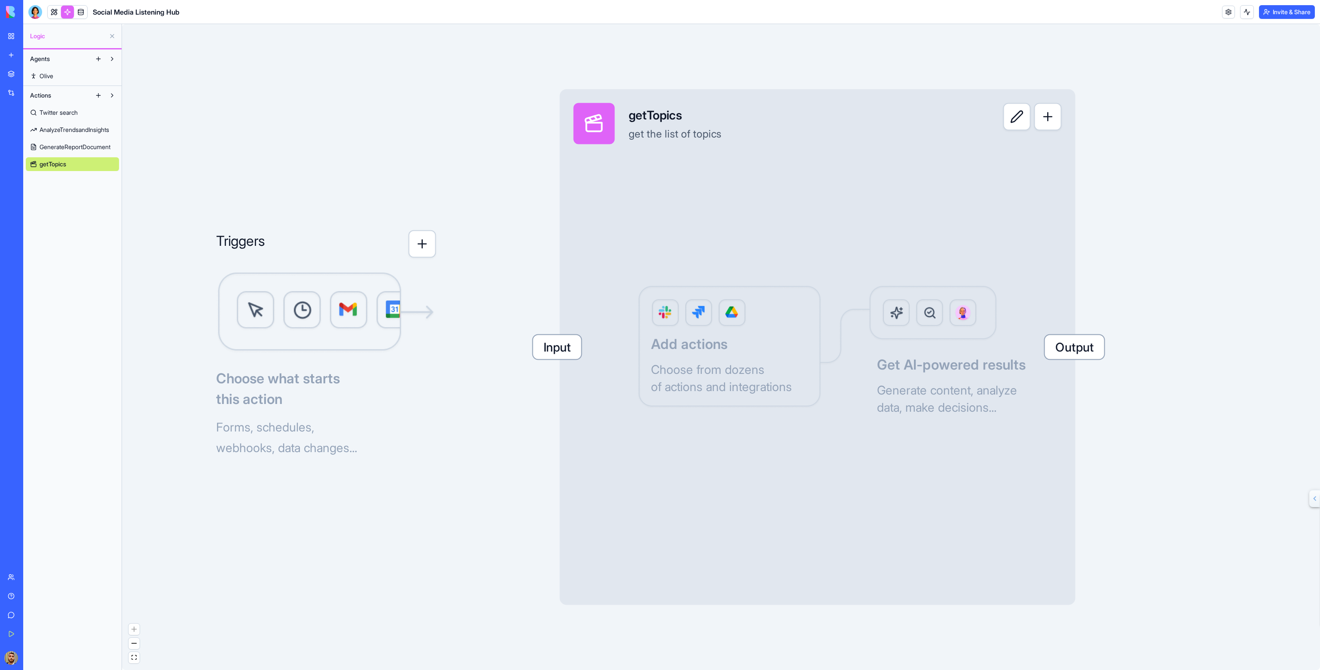
click at [414, 244] on button "button" at bounding box center [423, 244] width 28 height 28
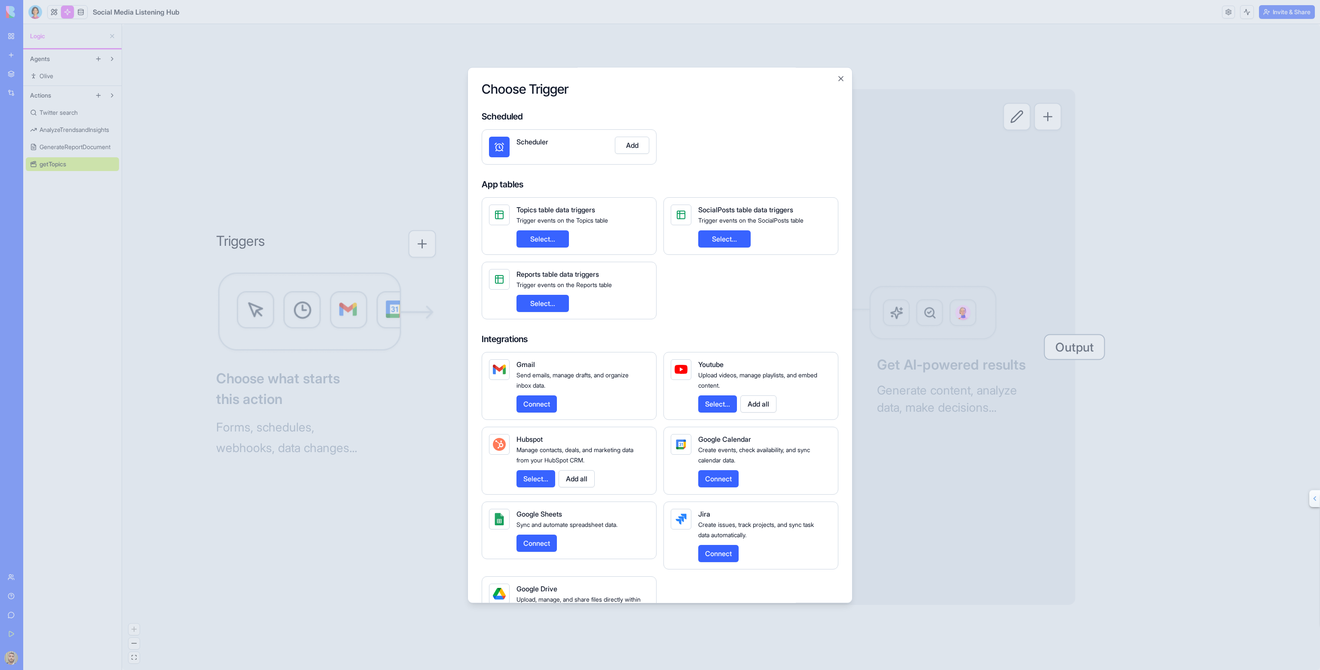
click at [734, 243] on button "Select..." at bounding box center [724, 238] width 52 height 17
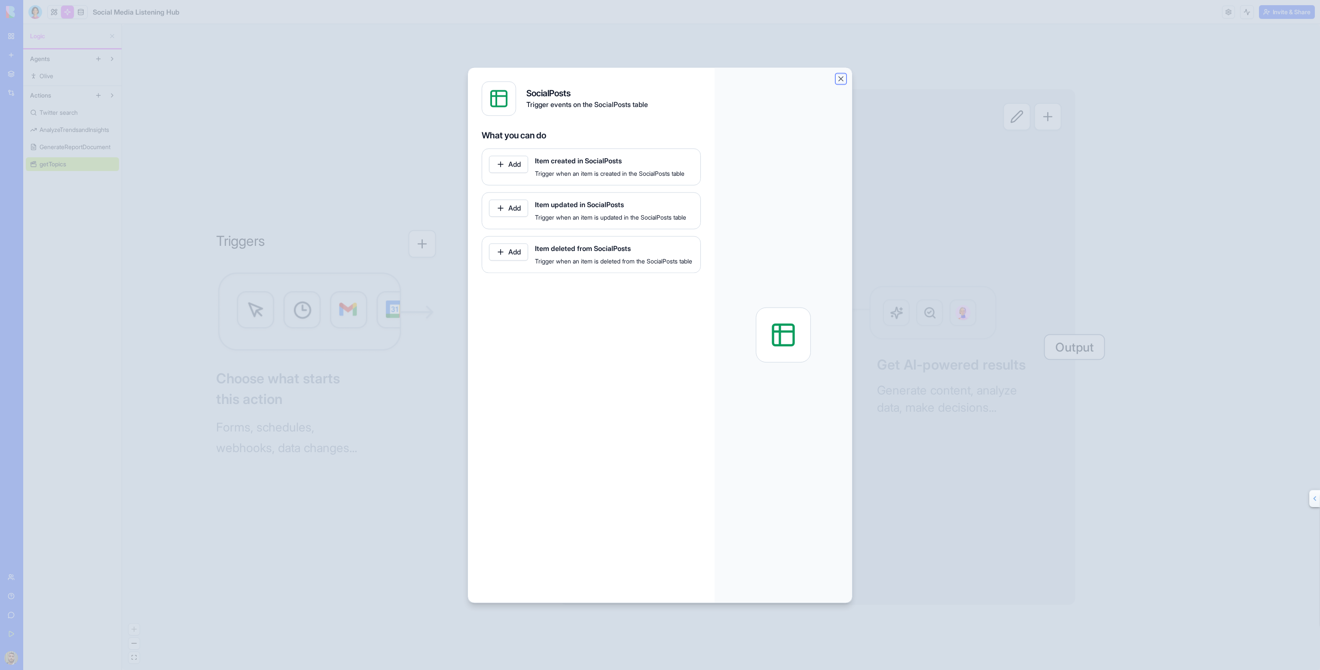
click at [839, 79] on button "Close" at bounding box center [841, 78] width 9 height 9
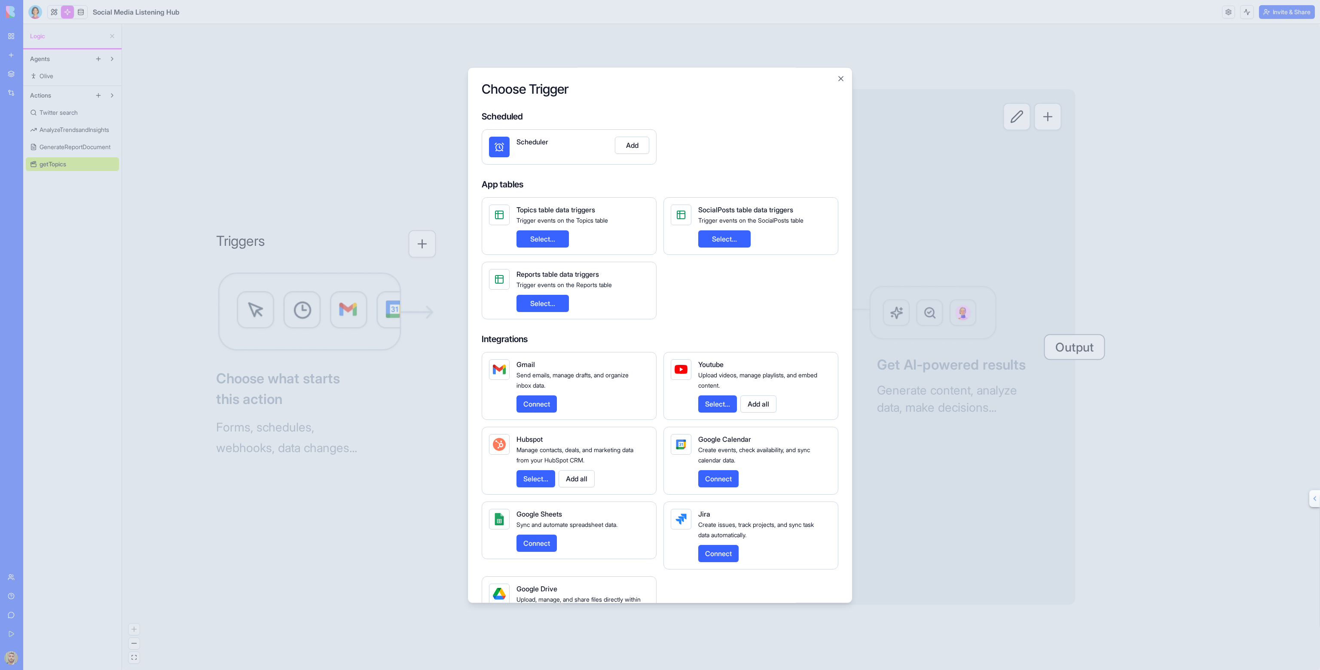
click at [538, 238] on button "Select..." at bounding box center [543, 238] width 52 height 17
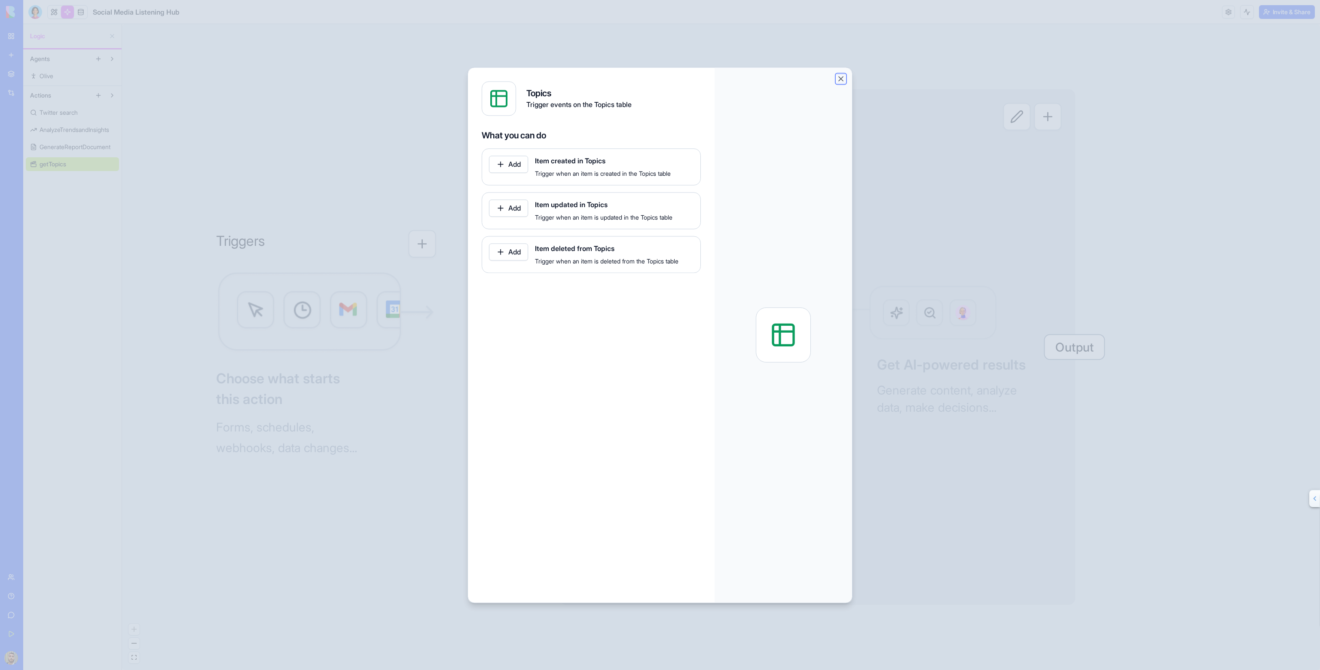
click at [843, 78] on button "Close" at bounding box center [841, 78] width 9 height 9
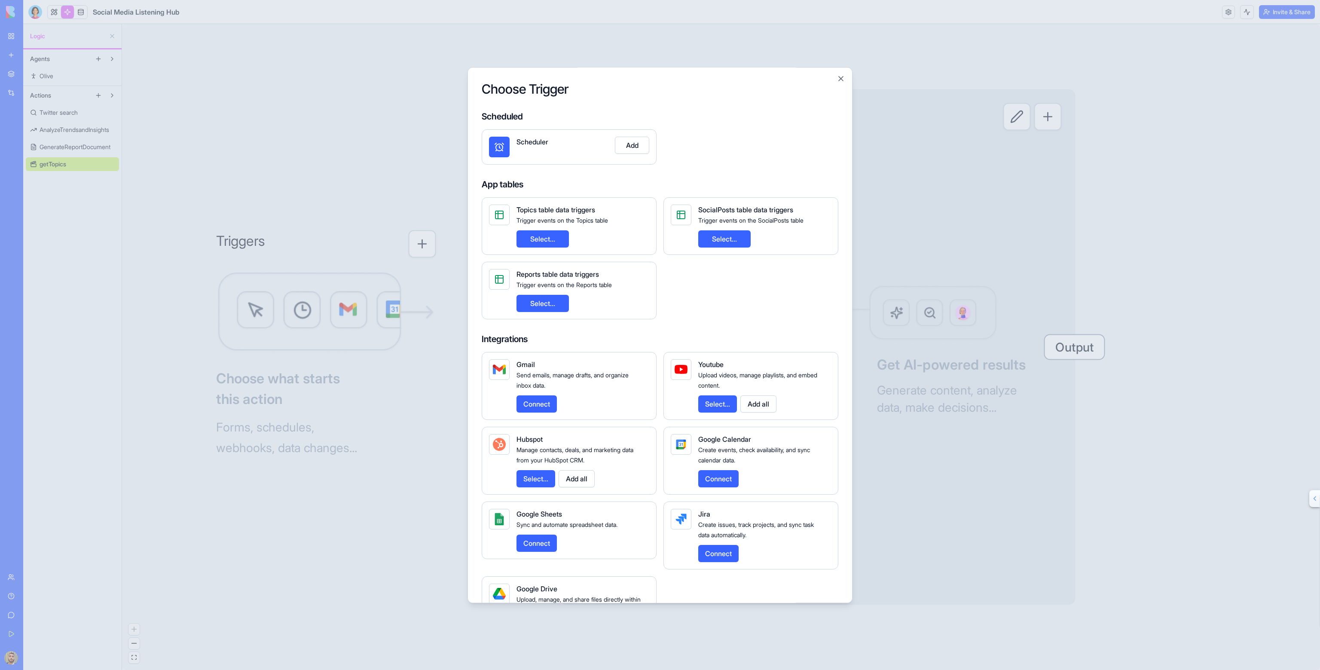
click at [624, 141] on button "Add" at bounding box center [632, 145] width 34 height 17
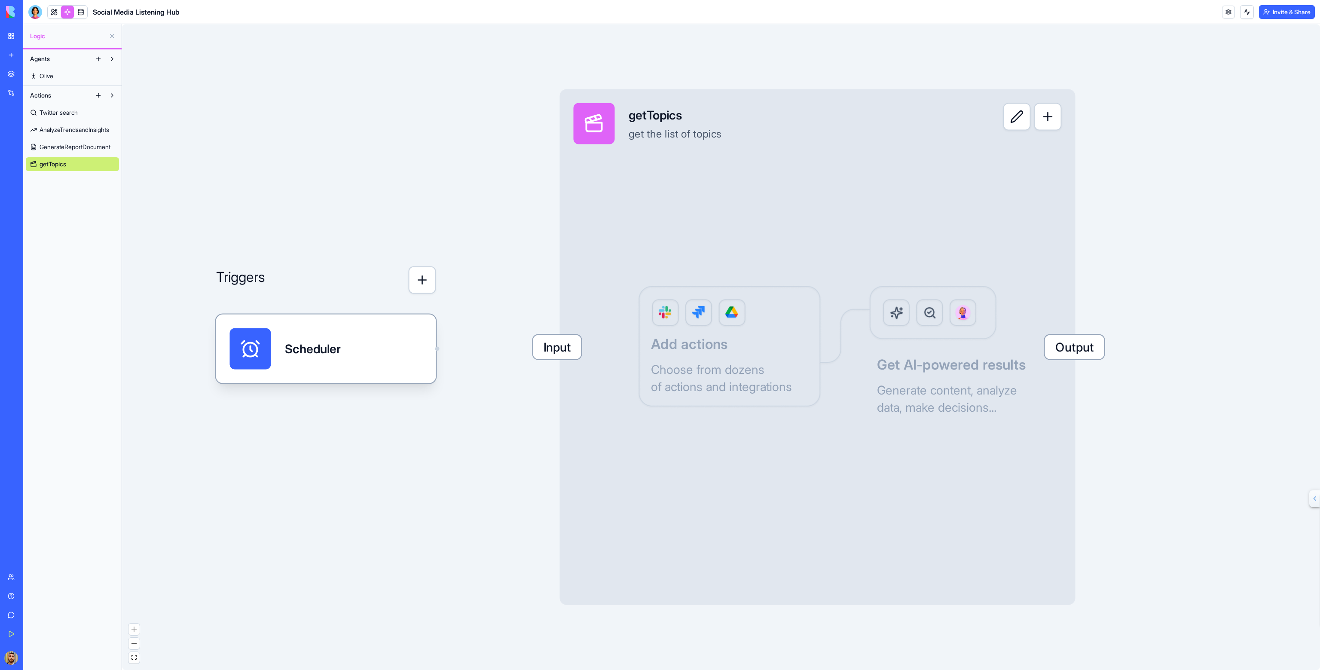
click at [431, 281] on button "button" at bounding box center [423, 280] width 28 height 28
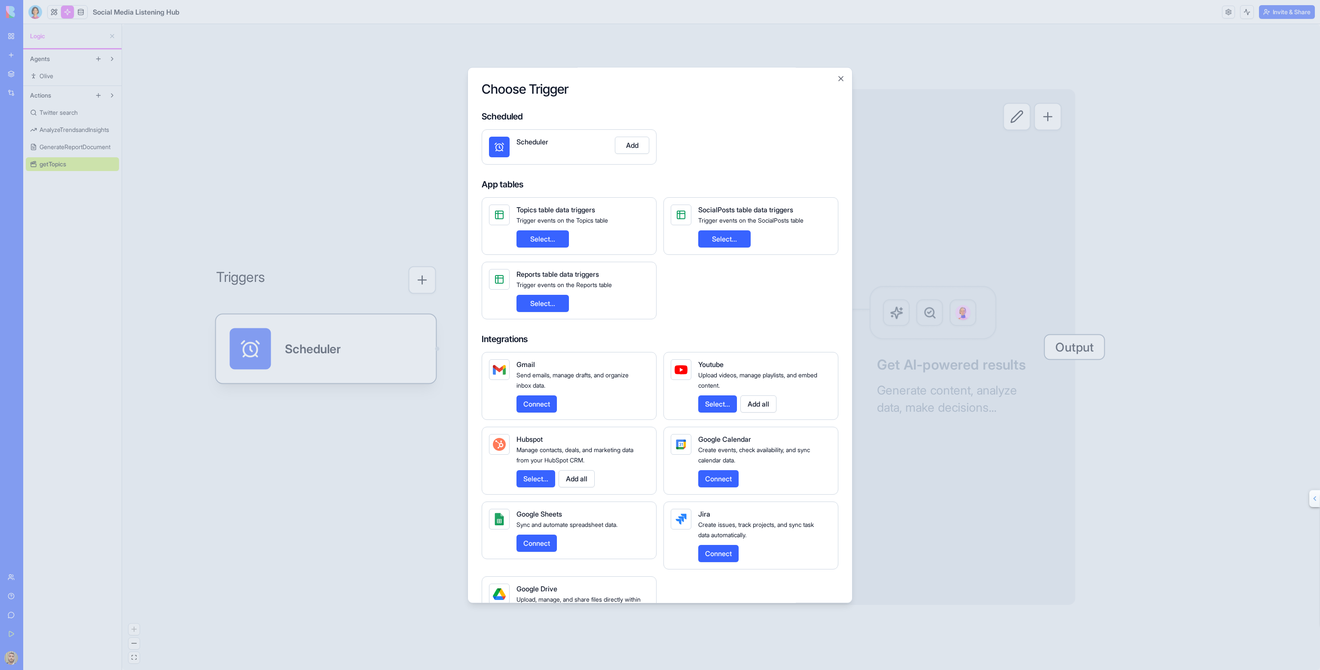
click at [448, 263] on div at bounding box center [660, 335] width 1320 height 670
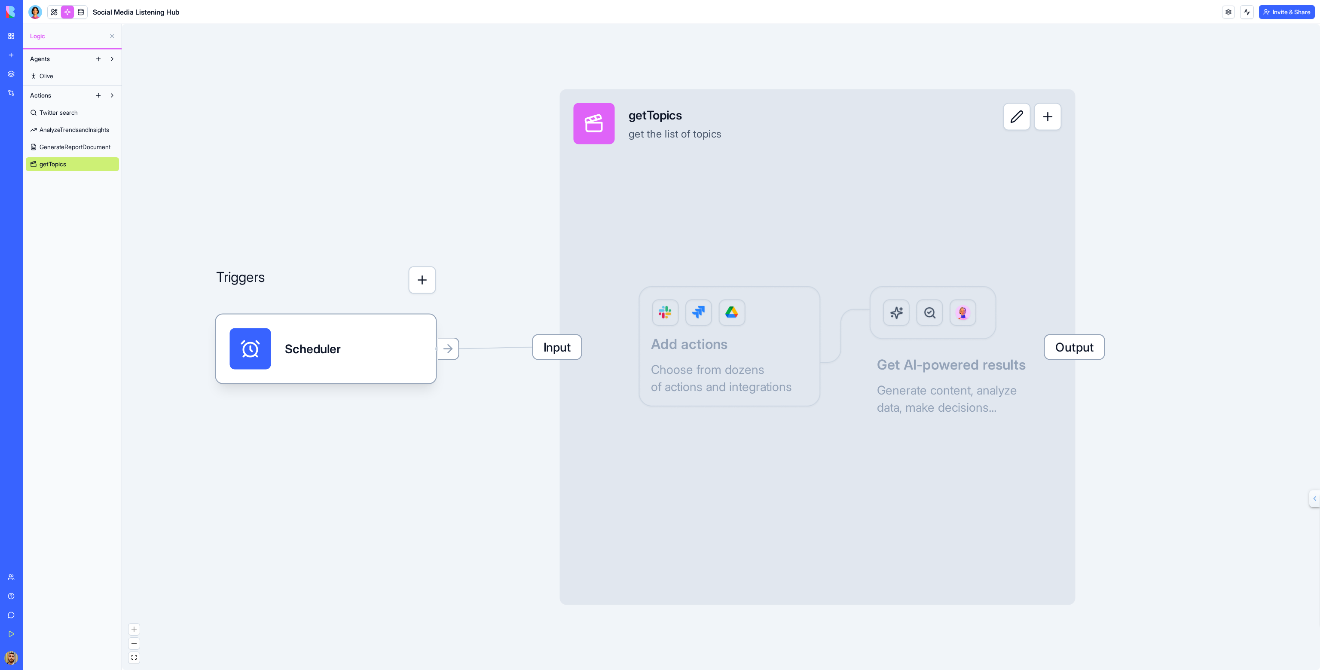
drag, startPoint x: 438, startPoint y: 350, endPoint x: 431, endPoint y: 340, distance: 12.0
click at [489, 327] on div "Triggers Scheduler Input getTopics get the list of topics Output Add actions Ch…" at bounding box center [721, 347] width 1198 height 646
drag, startPoint x: 416, startPoint y: 352, endPoint x: 452, endPoint y: 348, distance: 36.4
click at [452, 348] on icon at bounding box center [448, 349] width 14 height 14
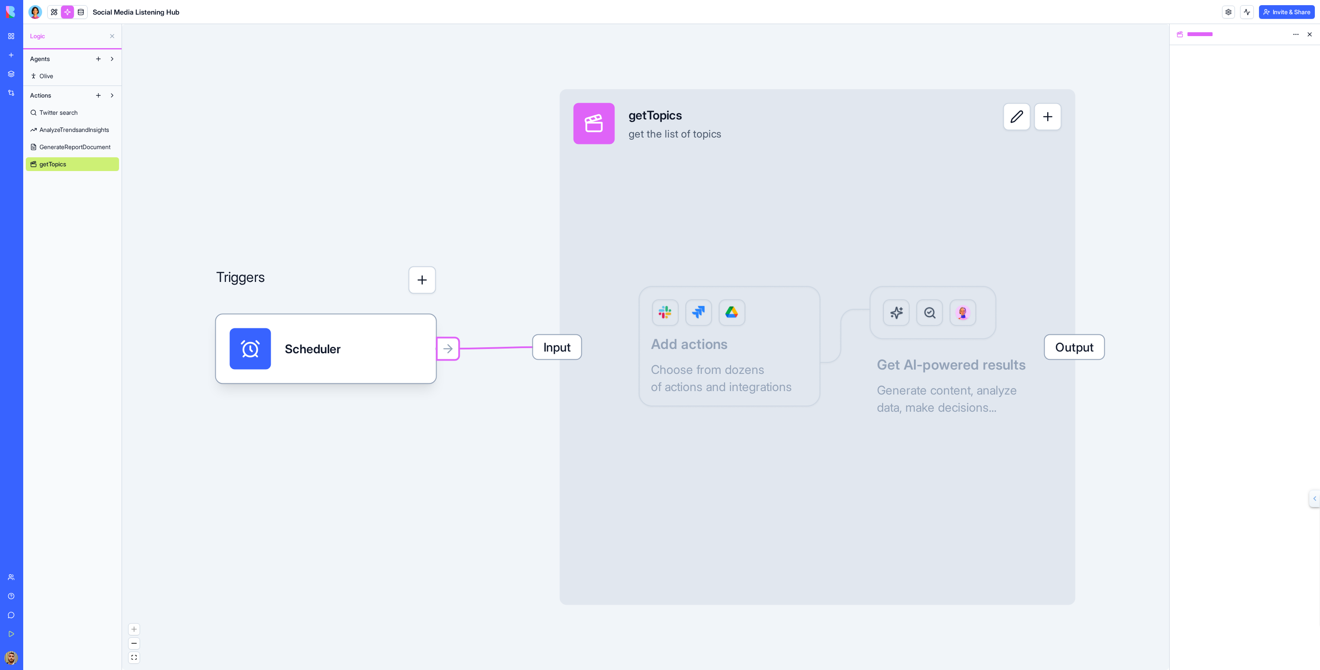
click at [1180, 40] on div "**********" at bounding box center [1245, 34] width 150 height 21
click at [564, 344] on span "Input" at bounding box center [557, 347] width 48 height 24
click at [1221, 77] on div "Add input field" at bounding box center [1245, 81] width 137 height 21
click at [1220, 80] on html "BETA My Workspace New app Marketplace Integrations Recent Social Media Content …" at bounding box center [660, 335] width 1320 height 670
click at [1193, 141] on html "BETA My Workspace New app Marketplace Integrations Recent Social Media Content …" at bounding box center [660, 335] width 1320 height 670
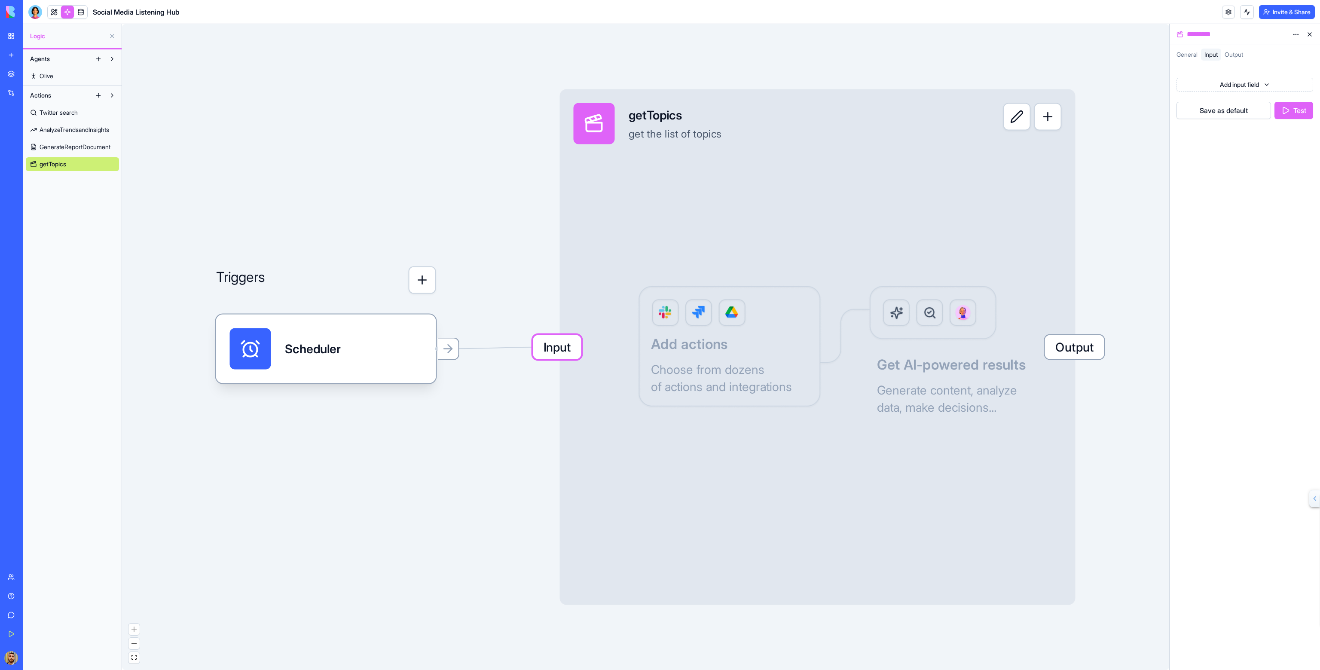
click at [717, 350] on div "Input getTopics get the list of topics Output Add actions Choose from dozens of…" at bounding box center [818, 347] width 516 height 516
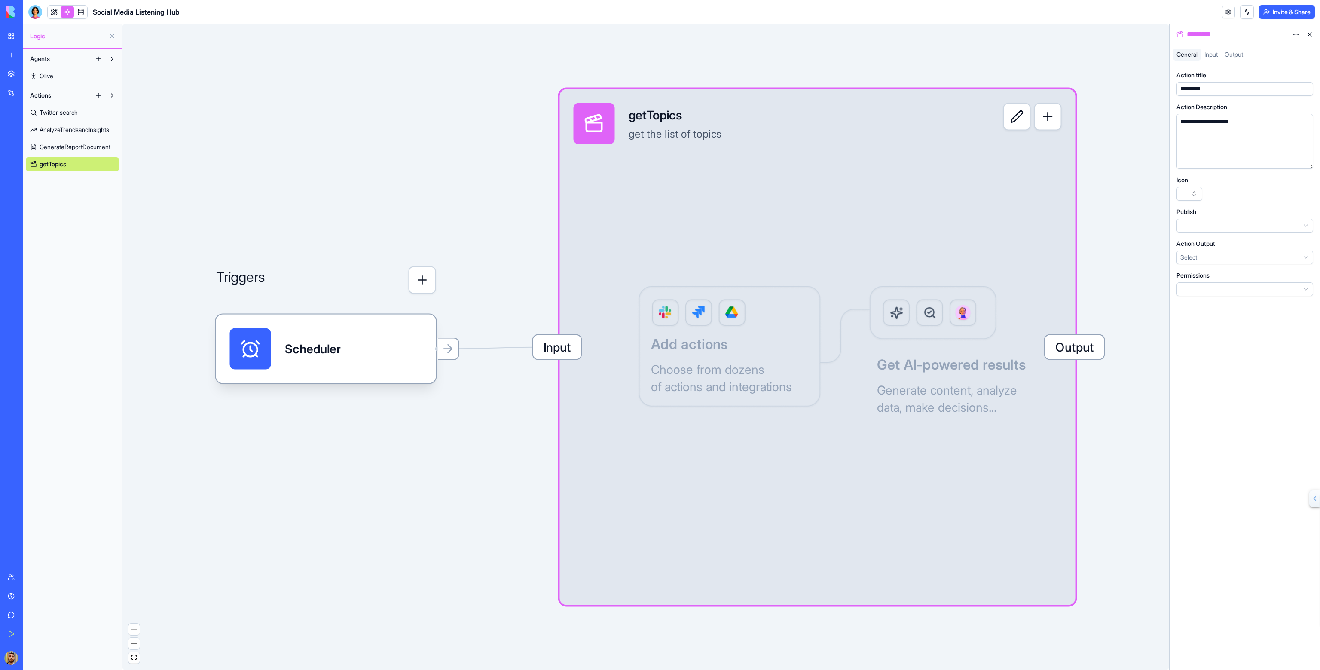
click at [1015, 116] on button at bounding box center [1017, 117] width 28 height 28
click at [1206, 229] on html "**********" at bounding box center [660, 335] width 1320 height 670
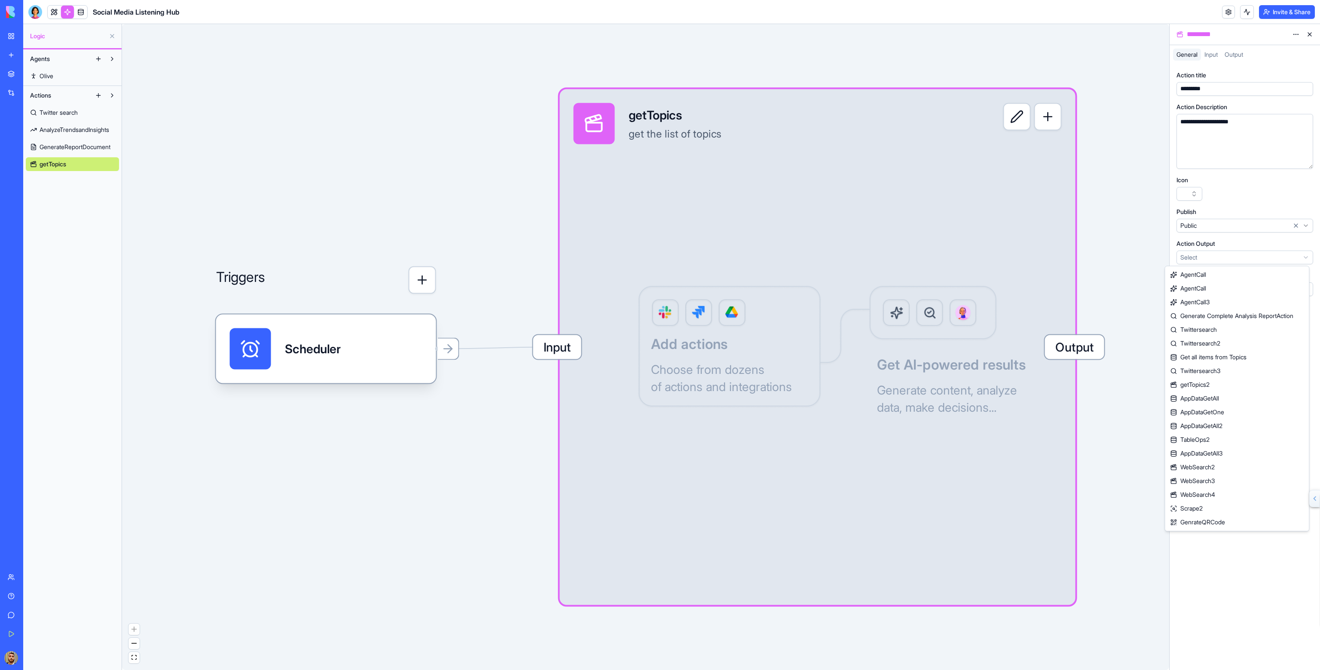
click at [1201, 257] on html "**********" at bounding box center [660, 335] width 1320 height 670
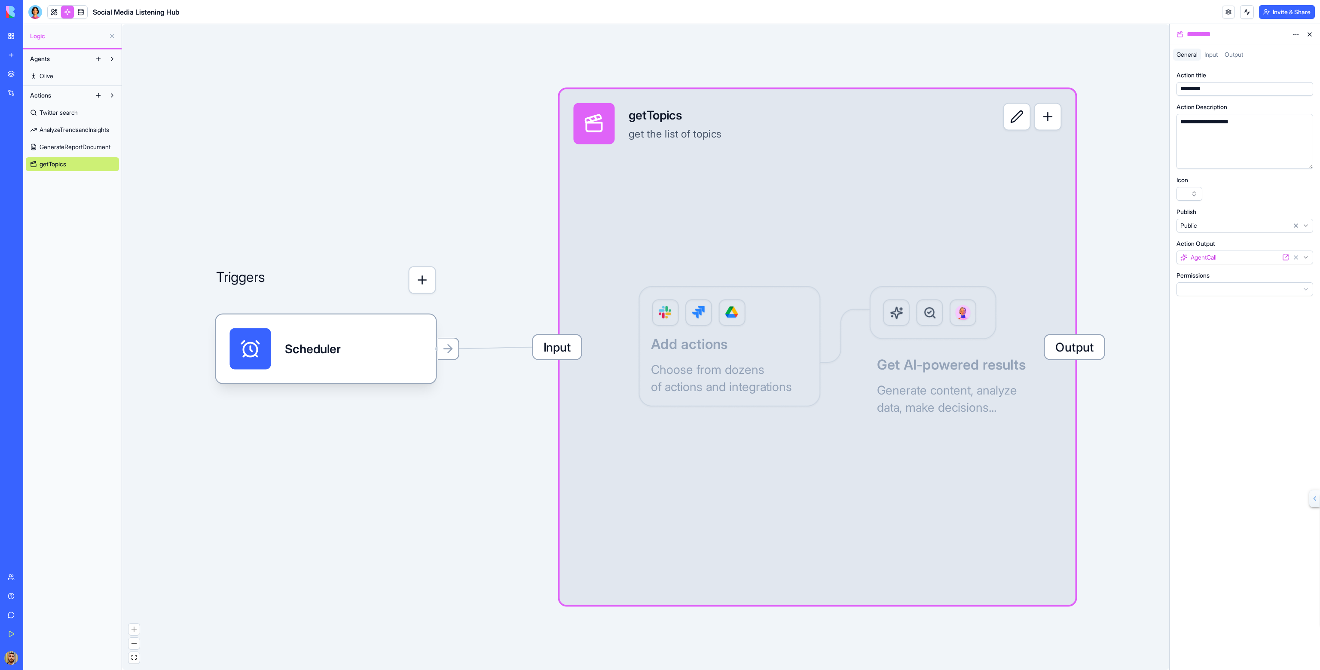
click at [1207, 288] on html "**********" at bounding box center [660, 335] width 1320 height 670
click at [1052, 110] on button "button" at bounding box center [1048, 117] width 28 height 28
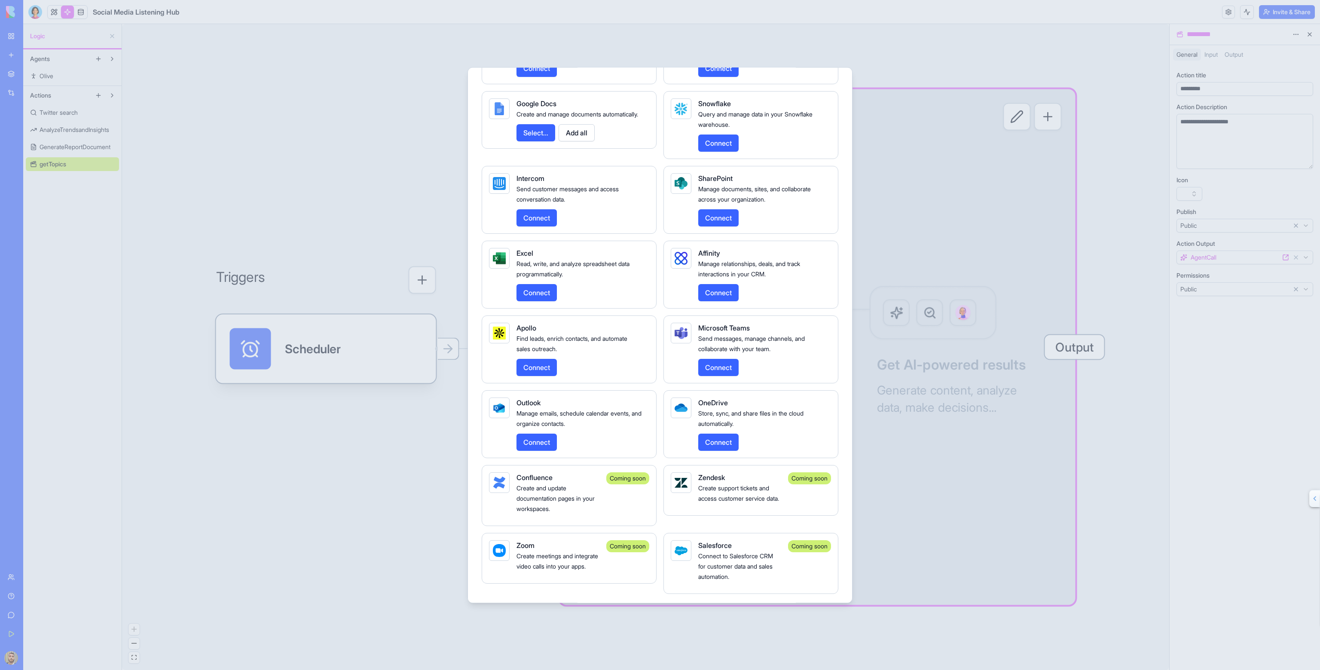
scroll to position [1658, 0]
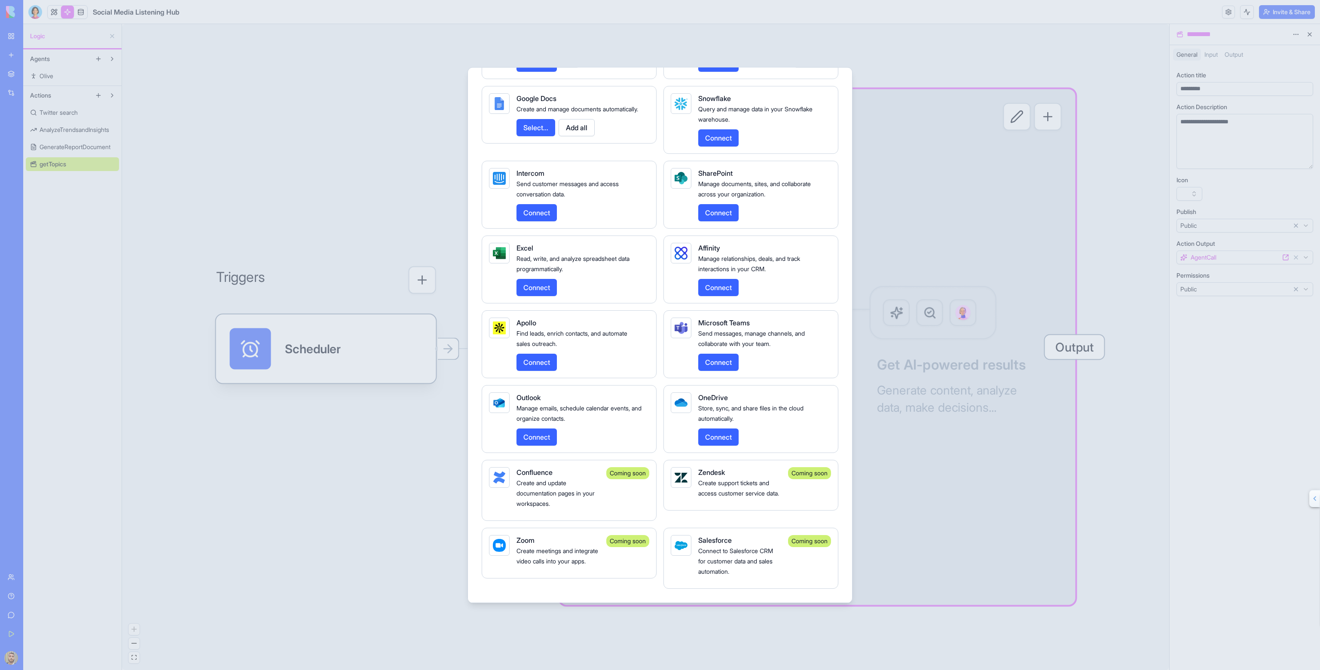
click at [895, 183] on div at bounding box center [660, 335] width 1320 height 670
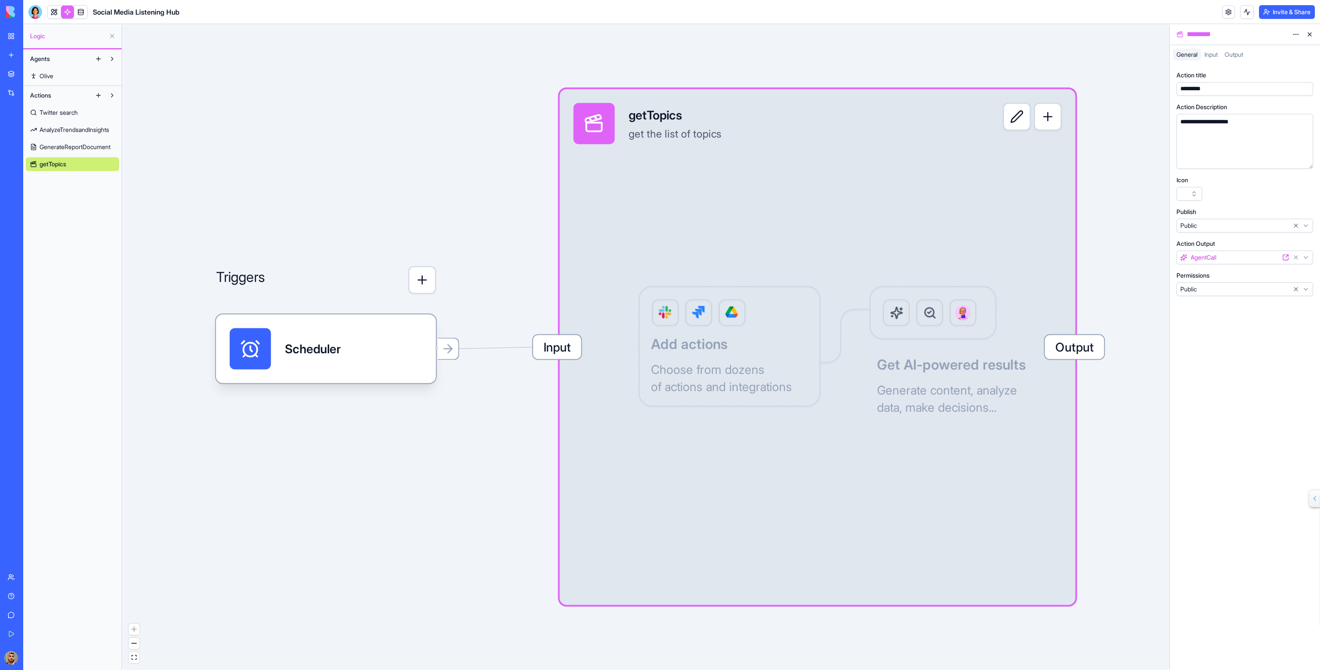
click at [1012, 122] on button at bounding box center [1017, 117] width 28 height 28
click at [1052, 116] on button "button" at bounding box center [1048, 117] width 28 height 28
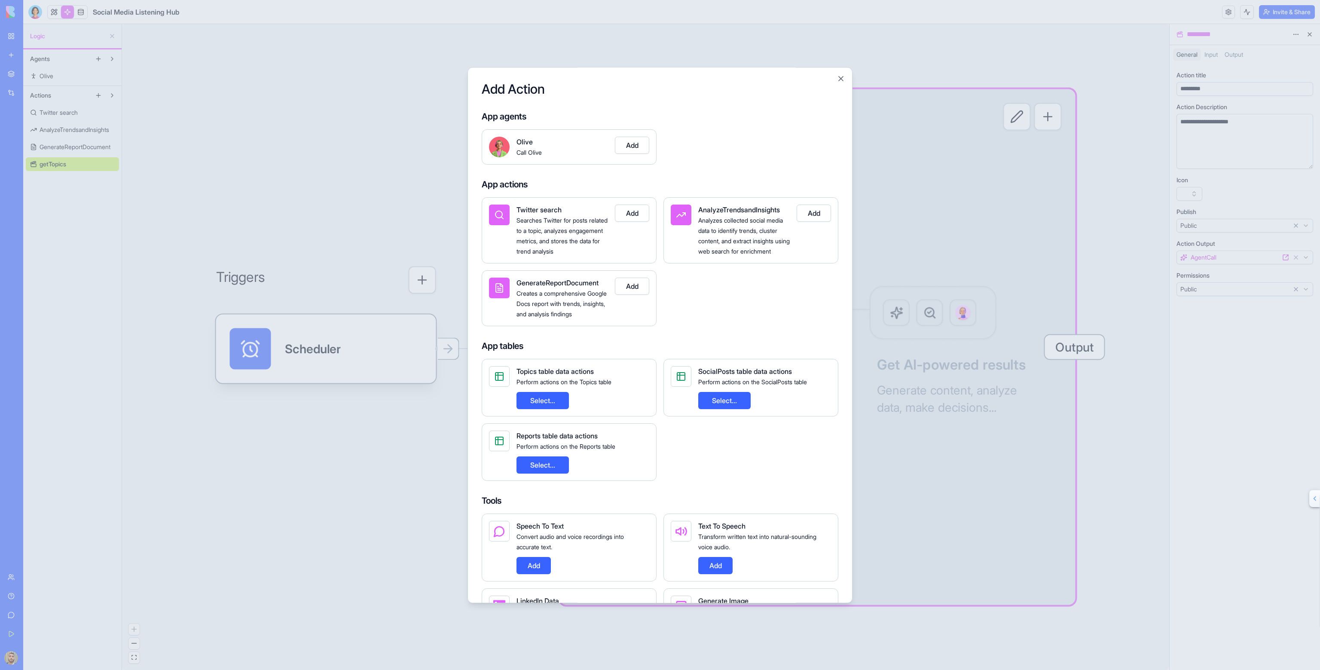
click at [1038, 154] on div at bounding box center [660, 335] width 1320 height 670
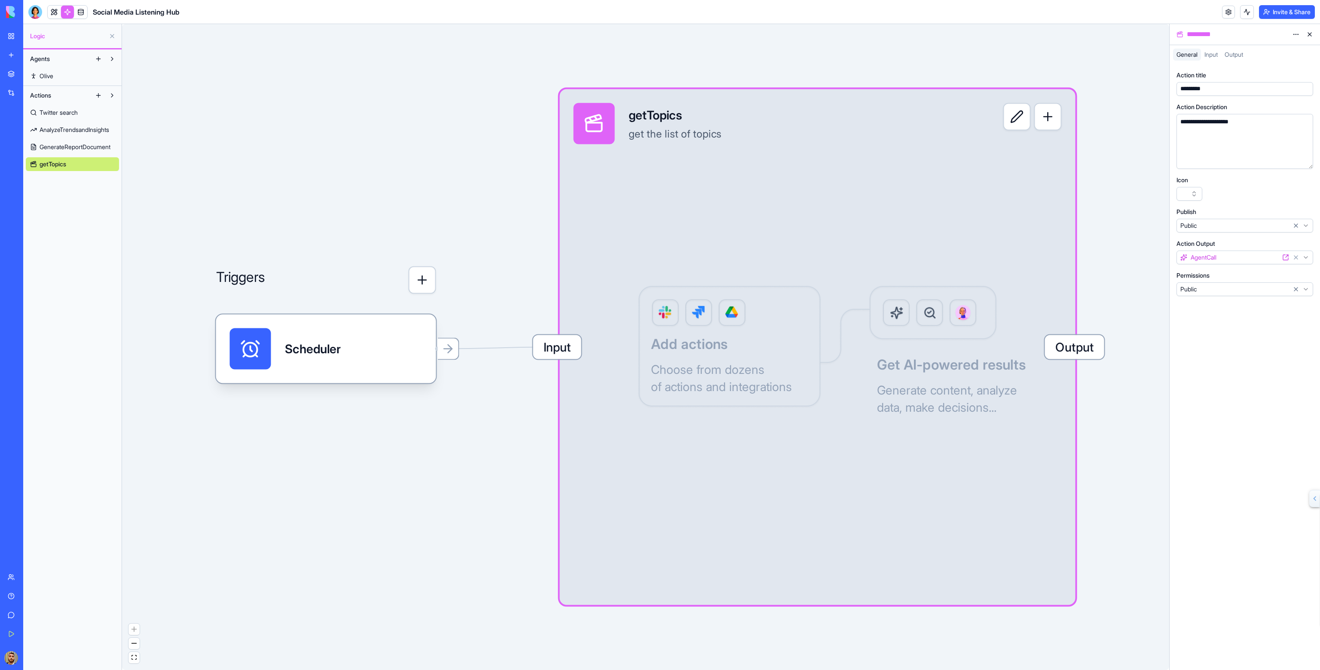
click at [1217, 57] on span "Input" at bounding box center [1210, 54] width 13 height 7
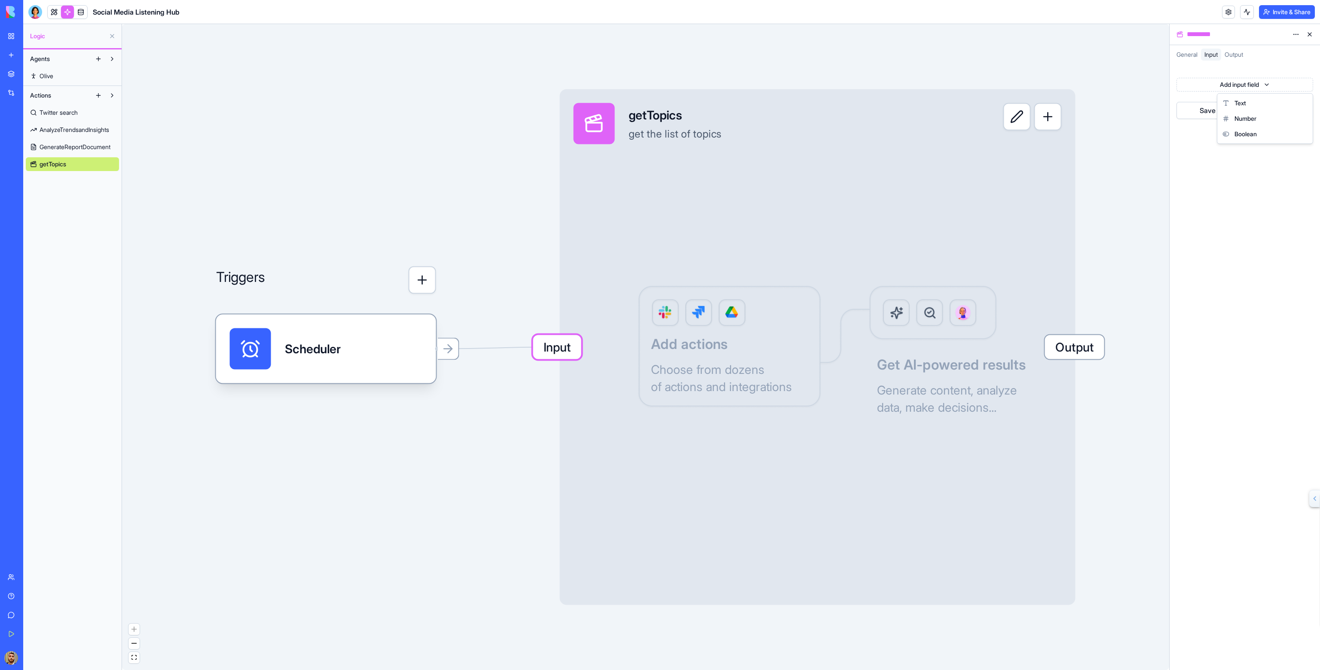
click at [1235, 80] on html "BETA My Workspace New app Marketplace Integrations Recent Social Media Content …" at bounding box center [660, 335] width 1320 height 670
click at [1232, 101] on div "Text" at bounding box center [1265, 102] width 92 height 15
click at [1277, 87] on div at bounding box center [1237, 89] width 114 height 13
click at [1298, 73] on html "BETA My Workspace New app Marketplace Integrations Recent Social Media Content …" at bounding box center [660, 335] width 1320 height 670
click at [1270, 110] on div "Delete" at bounding box center [1273, 116] width 53 height 14
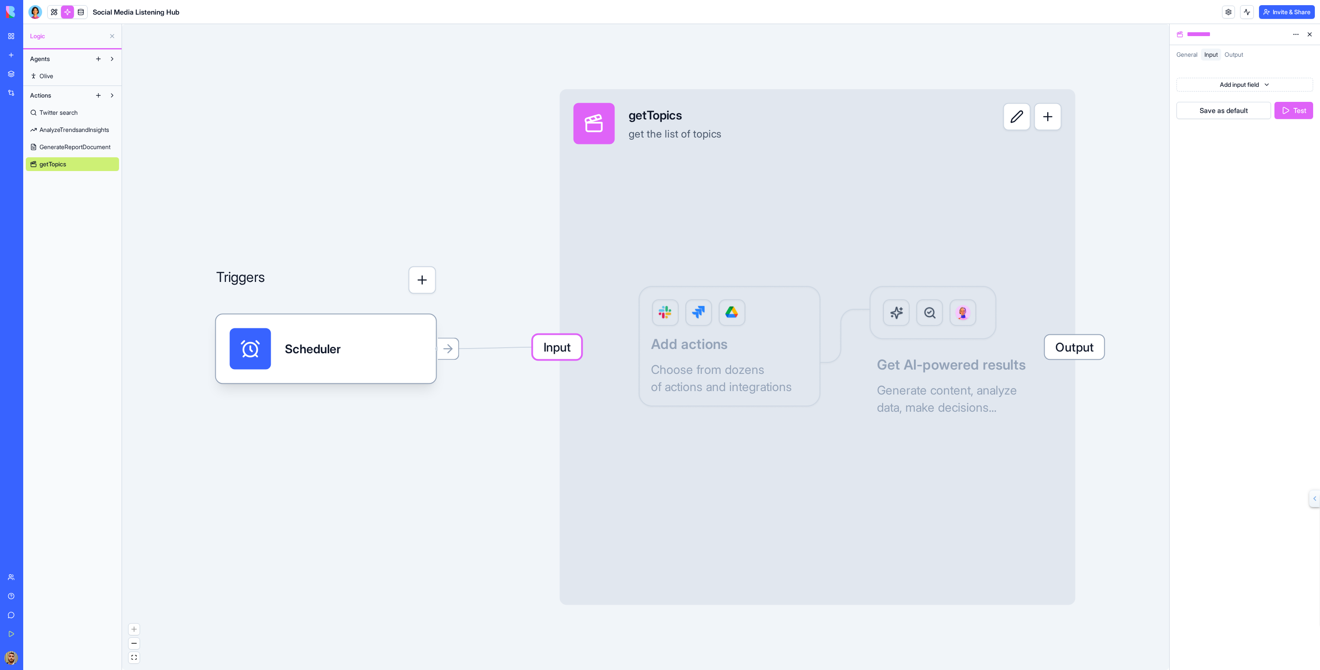
click at [1042, 119] on button "button" at bounding box center [1048, 117] width 28 height 28
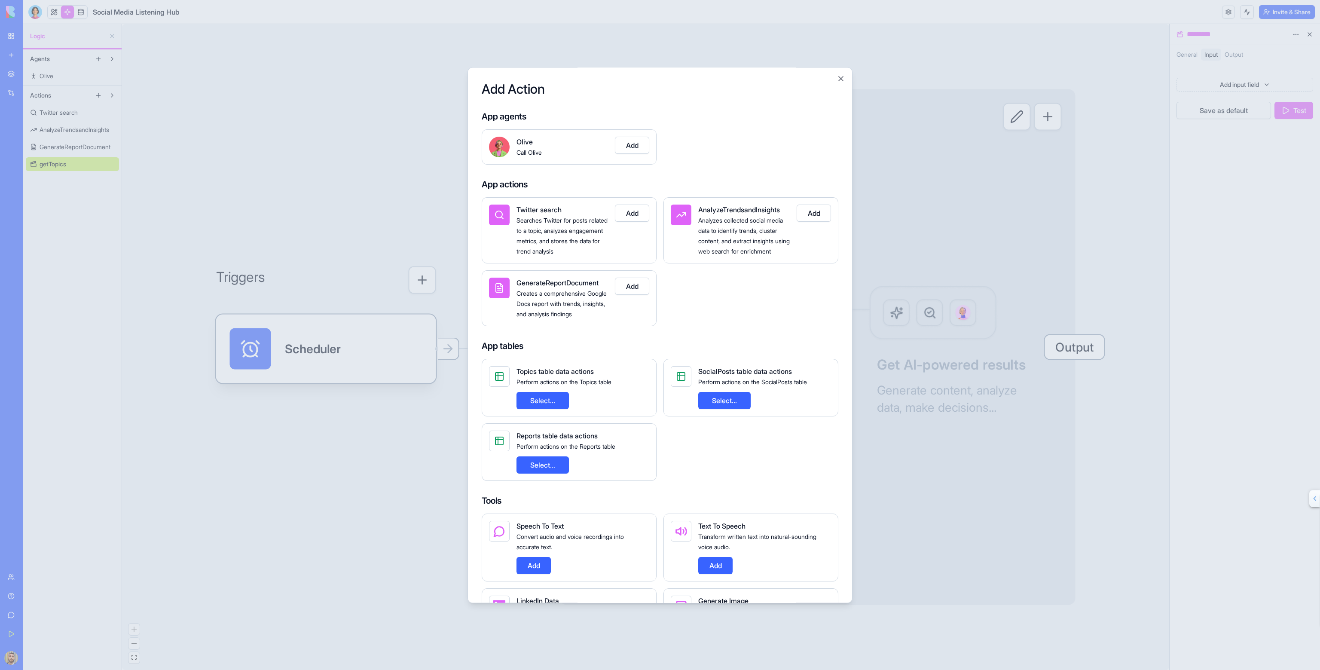
click at [550, 409] on button "Select..." at bounding box center [543, 400] width 52 height 17
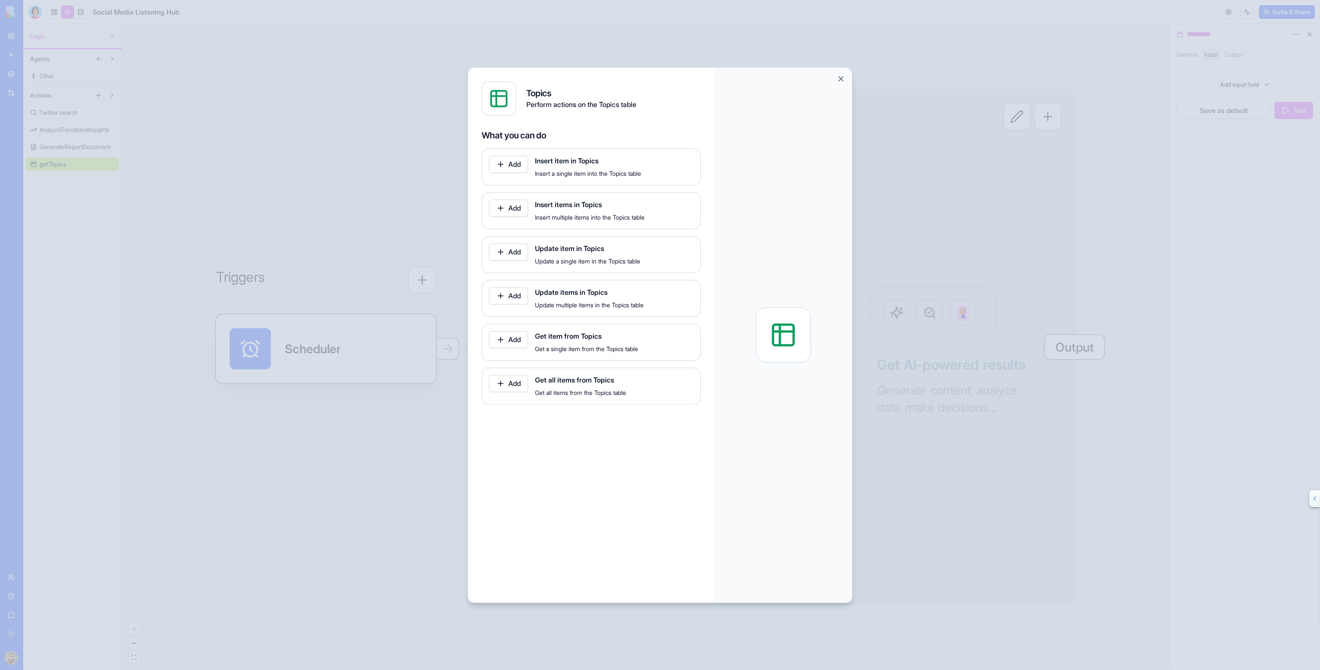
click at [499, 380] on button "Add" at bounding box center [508, 383] width 39 height 17
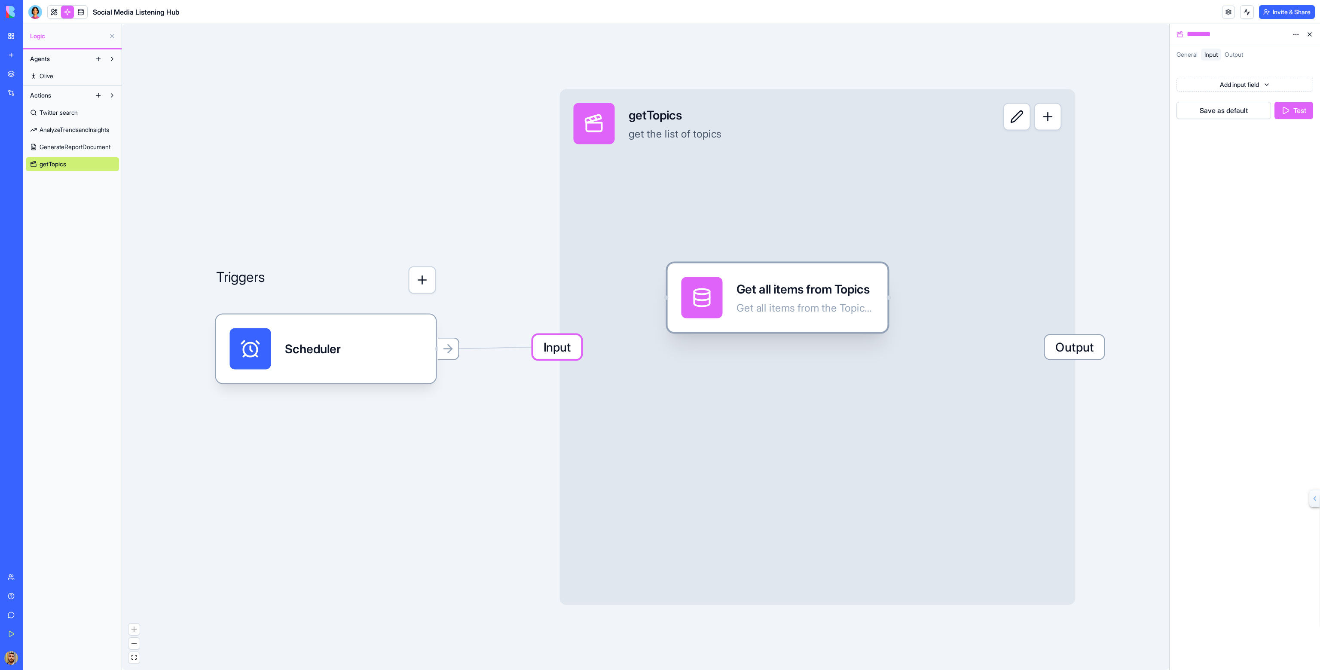
drag, startPoint x: 756, startPoint y: 312, endPoint x: 790, endPoint y: 327, distance: 37.9
click at [792, 318] on div "Get all items from Topics Get all items from the Topics table" at bounding box center [806, 297] width 138 height 41
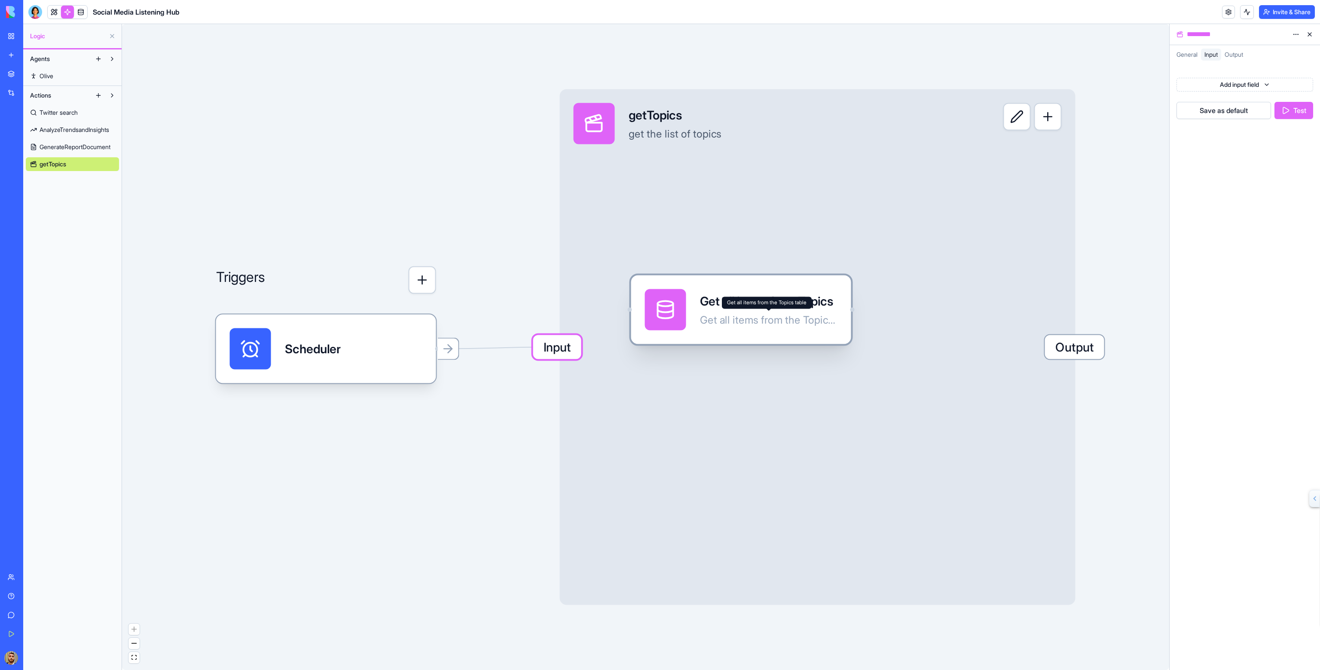
click at [810, 311] on div "Get all items from Topics Get all items from the Topics table" at bounding box center [769, 309] width 138 height 41
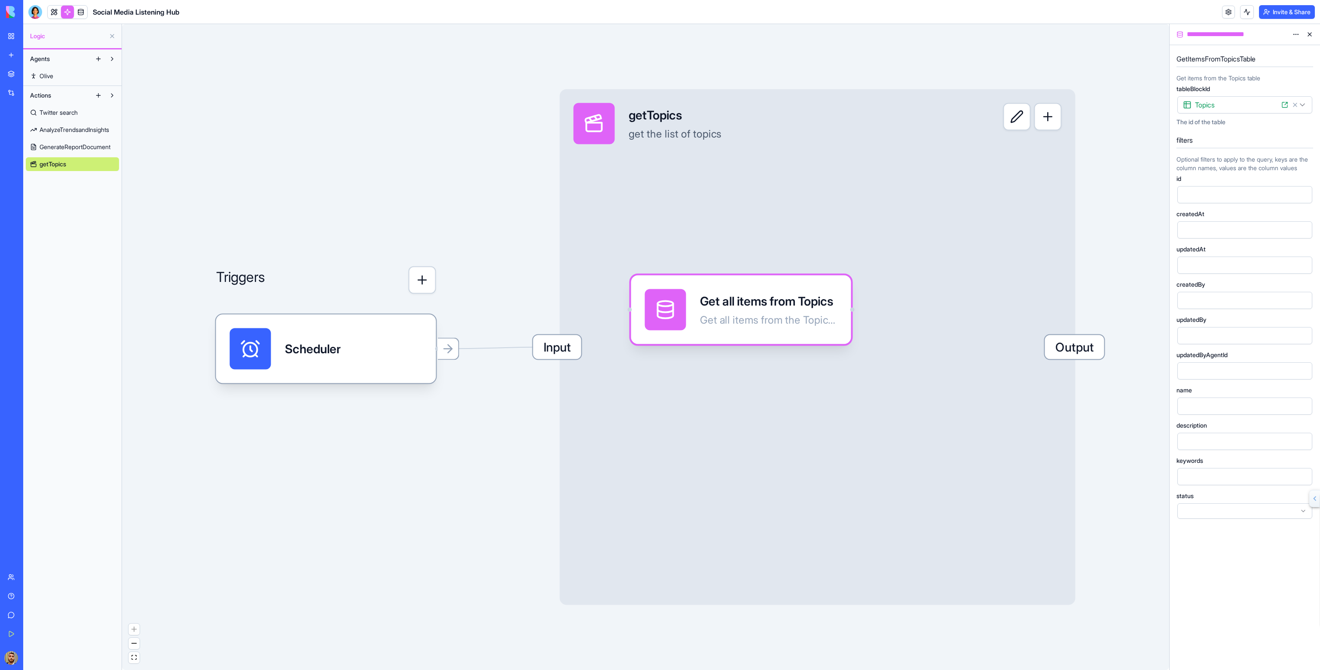
click at [855, 313] on div "Input getTopics get the list of topics Output" at bounding box center [818, 347] width 516 height 516
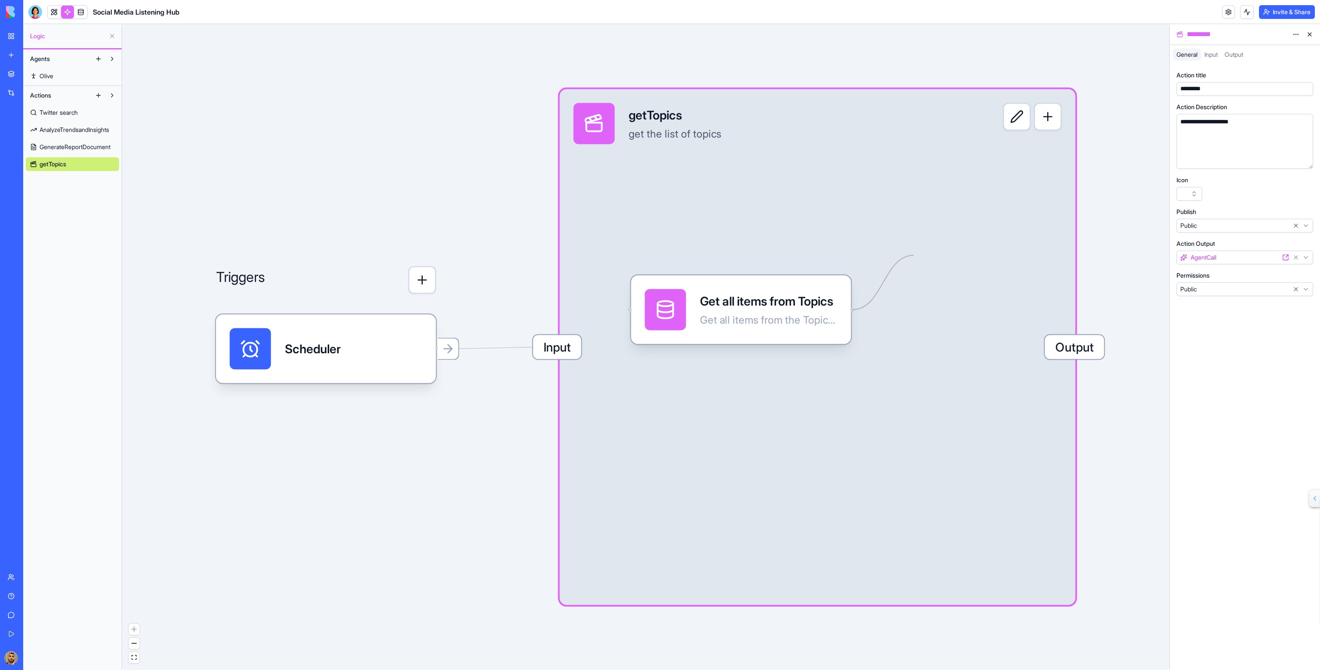
drag, startPoint x: 852, startPoint y: 310, endPoint x: 921, endPoint y: 247, distance: 93.7
click at [1196, 194] on button "button" at bounding box center [1190, 194] width 26 height 14
click at [1159, 292] on div "activity" at bounding box center [1189, 287] width 119 height 15
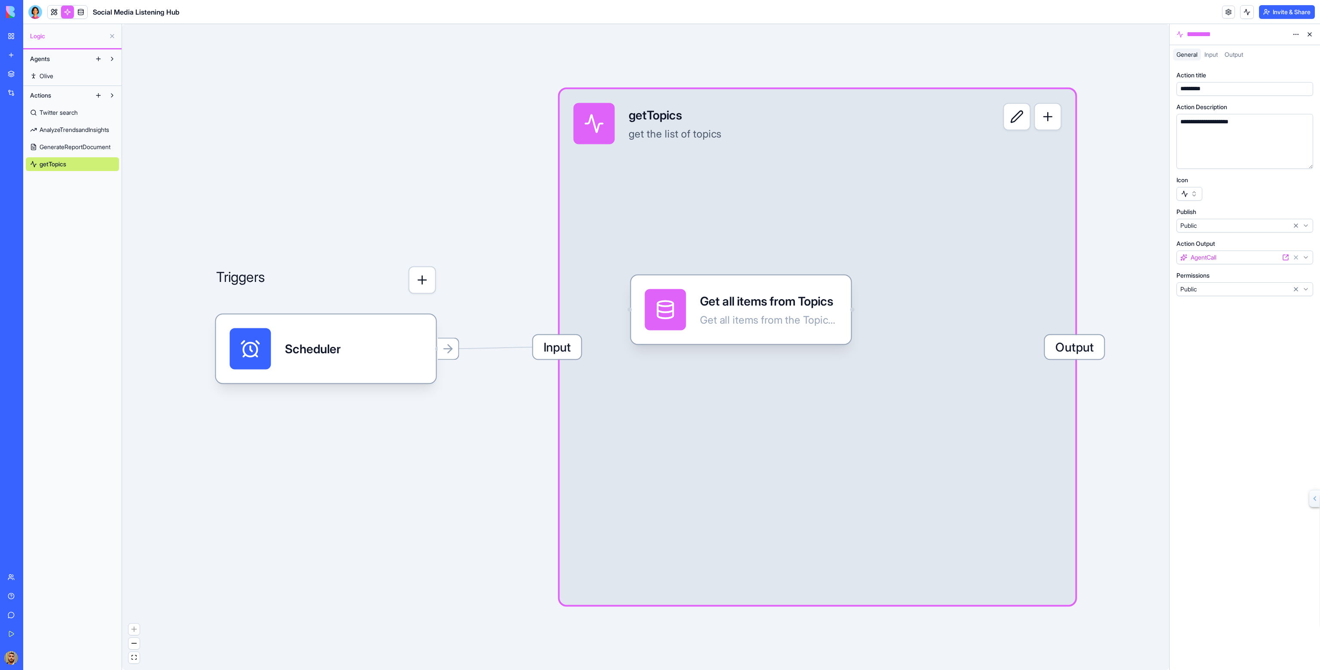
click at [1214, 56] on span "Input" at bounding box center [1210, 54] width 13 height 7
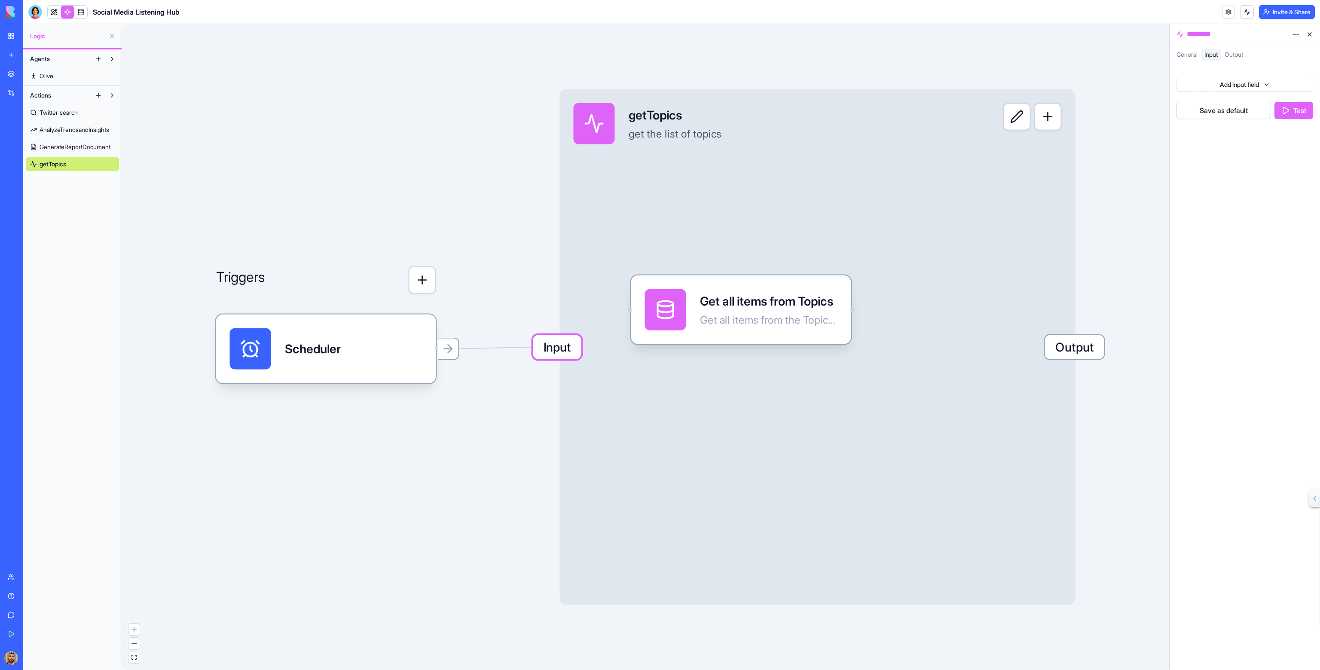
click at [1219, 86] on html "BETA My Workspace New app Marketplace Integrations Recent Social Media Content …" at bounding box center [660, 335] width 1320 height 670
drag, startPoint x: 1221, startPoint y: 69, endPoint x: 1223, endPoint y: 63, distance: 5.8
click at [1223, 64] on html "BETA My Workspace New app Marketplace Integrations Recent Social Media Content …" at bounding box center [660, 335] width 1320 height 670
click at [1217, 110] on button "Save as default" at bounding box center [1224, 110] width 95 height 17
click at [1284, 106] on button "Test" at bounding box center [1294, 110] width 39 height 17
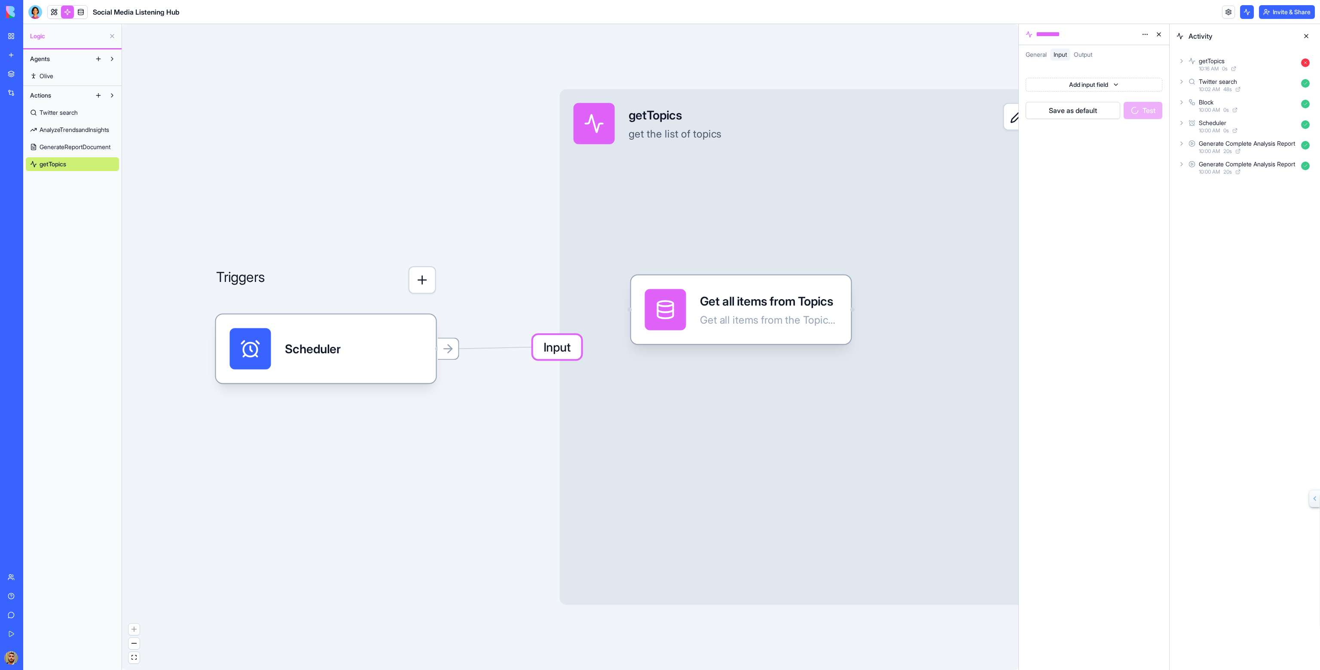
click at [1185, 63] on div "getTopics 10:16 AM 0 s" at bounding box center [1245, 64] width 137 height 19
click at [1186, 93] on div "Get all items from Topics 10:16 AM 0 s" at bounding box center [1249, 102] width 128 height 19
click at [1195, 98] on icon at bounding box center [1195, 98] width 7 height 7
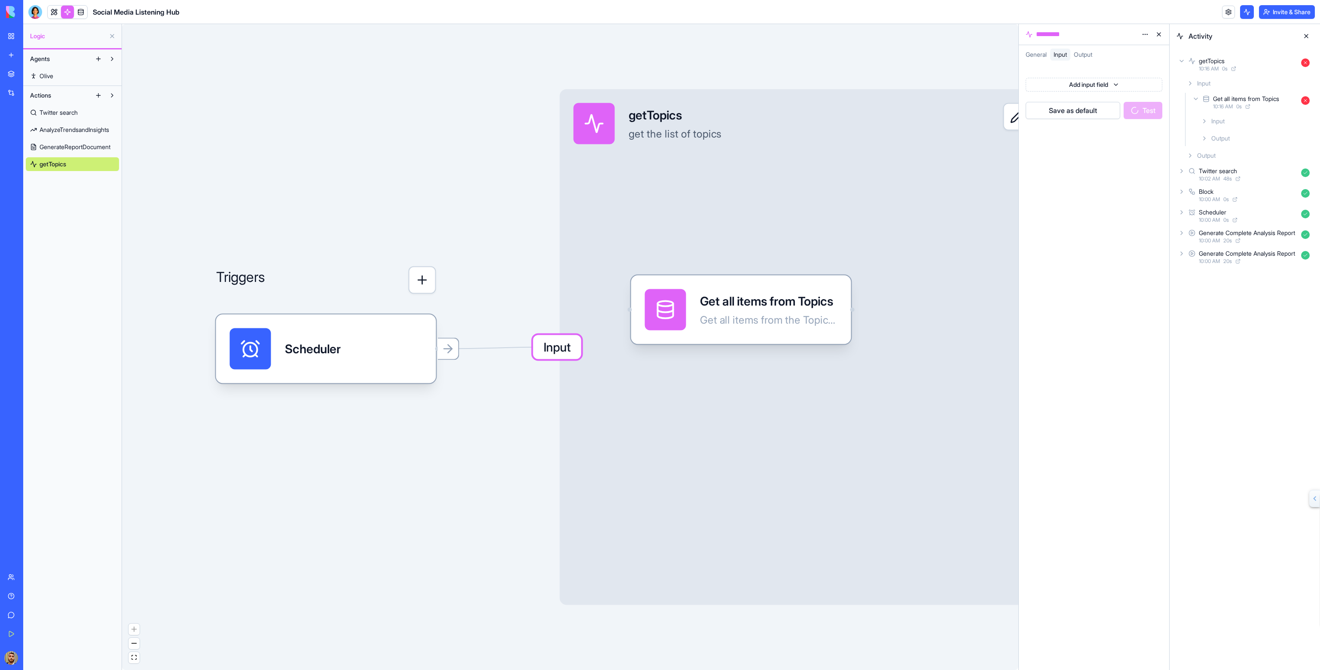
click at [1209, 122] on div "Input" at bounding box center [1256, 120] width 116 height 15
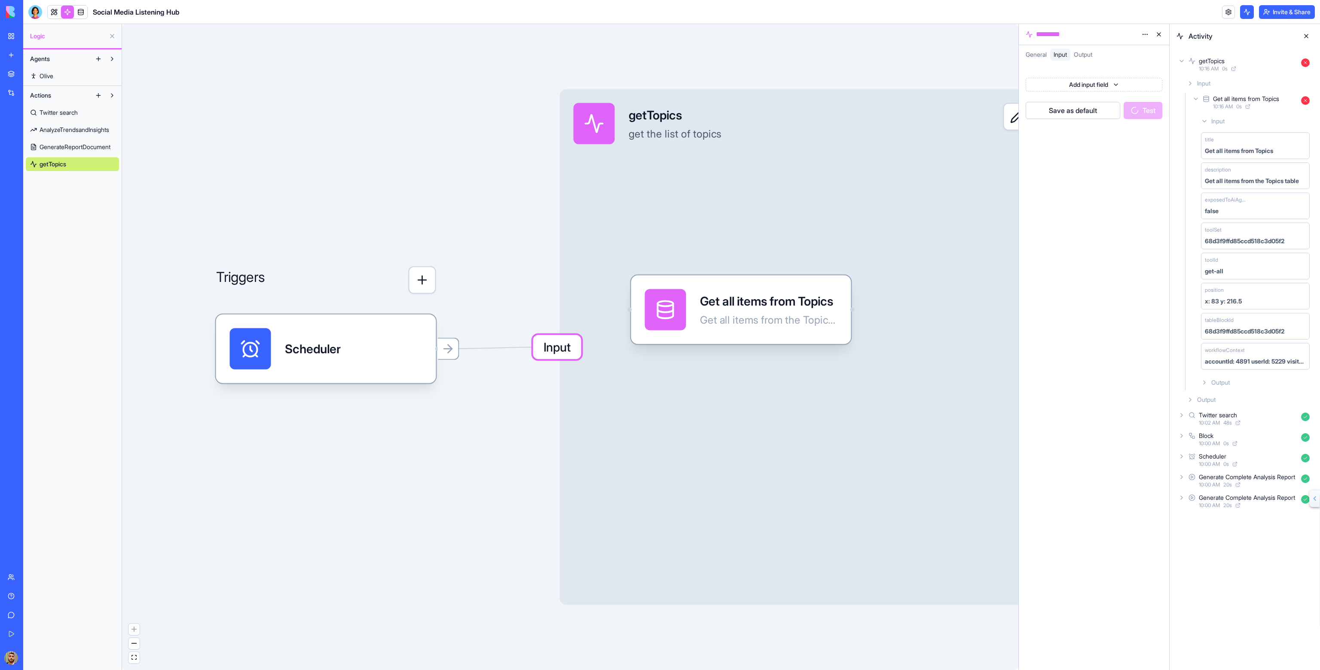
click at [1194, 376] on div "Input title Get all items from Topics description Get all items from the Topics…" at bounding box center [1252, 251] width 122 height 277
click at [1203, 381] on icon at bounding box center [1204, 382] width 7 height 7
click at [1195, 431] on div "Output" at bounding box center [1248, 432] width 130 height 15
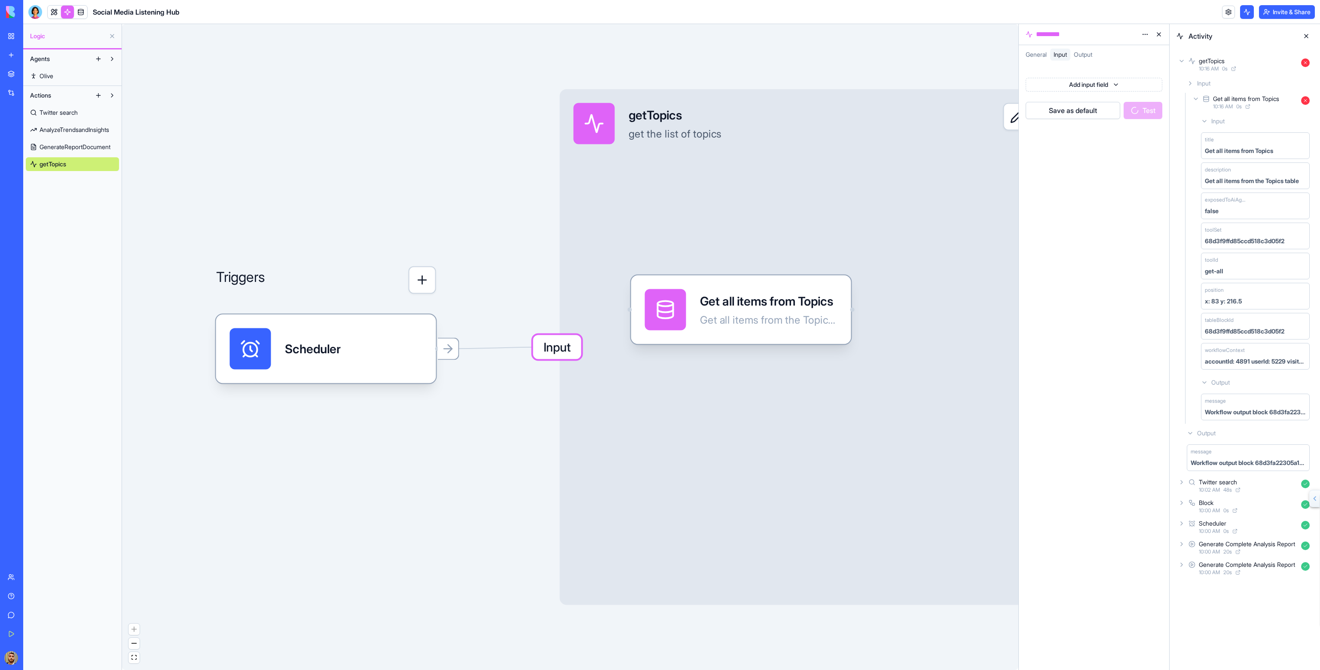
click at [1194, 459] on div "Workflow output block 68d3fa22305a194e20d5647f not found in the workflow" at bounding box center [1248, 463] width 115 height 9
click at [1088, 55] on span "Output" at bounding box center [1083, 54] width 18 height 7
click at [1067, 53] on span "Input" at bounding box center [1060, 54] width 13 height 7
click at [1082, 48] on div "General Input Output" at bounding box center [1094, 54] width 150 height 19
click at [1083, 52] on span "Output" at bounding box center [1083, 54] width 18 height 7
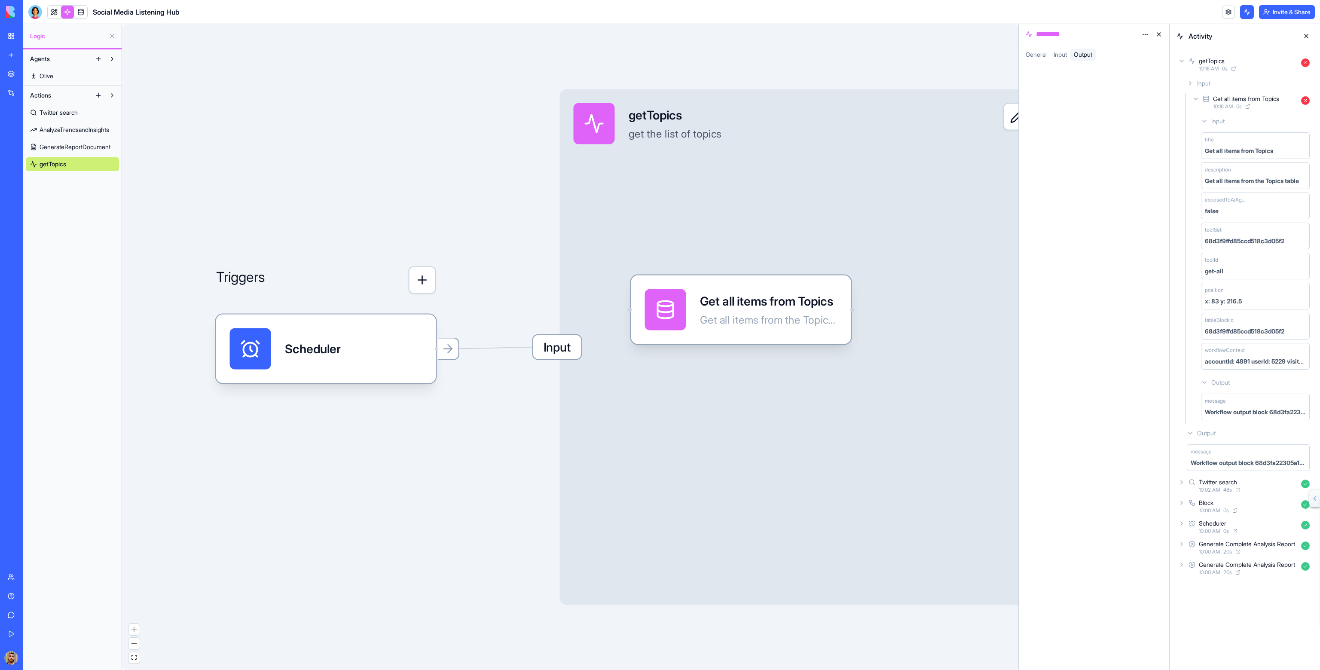
click at [1302, 33] on button at bounding box center [1306, 36] width 14 height 14
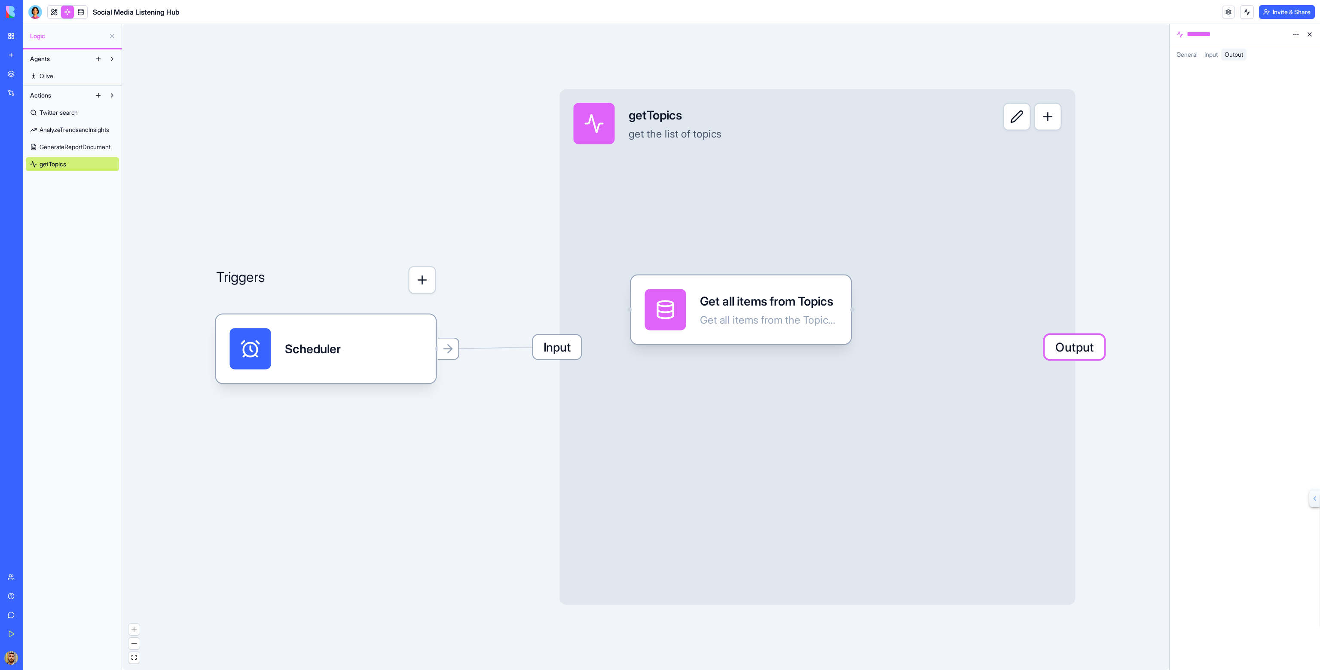
click at [1085, 341] on span "Output" at bounding box center [1074, 347] width 59 height 24
click at [1104, 287] on div "Triggers Scheduler Input getTopics get the list of topics Output Get all items …" at bounding box center [645, 347] width 1047 height 646
click at [1014, 322] on div "Input getTopics get the list of topics Output" at bounding box center [818, 347] width 516 height 516
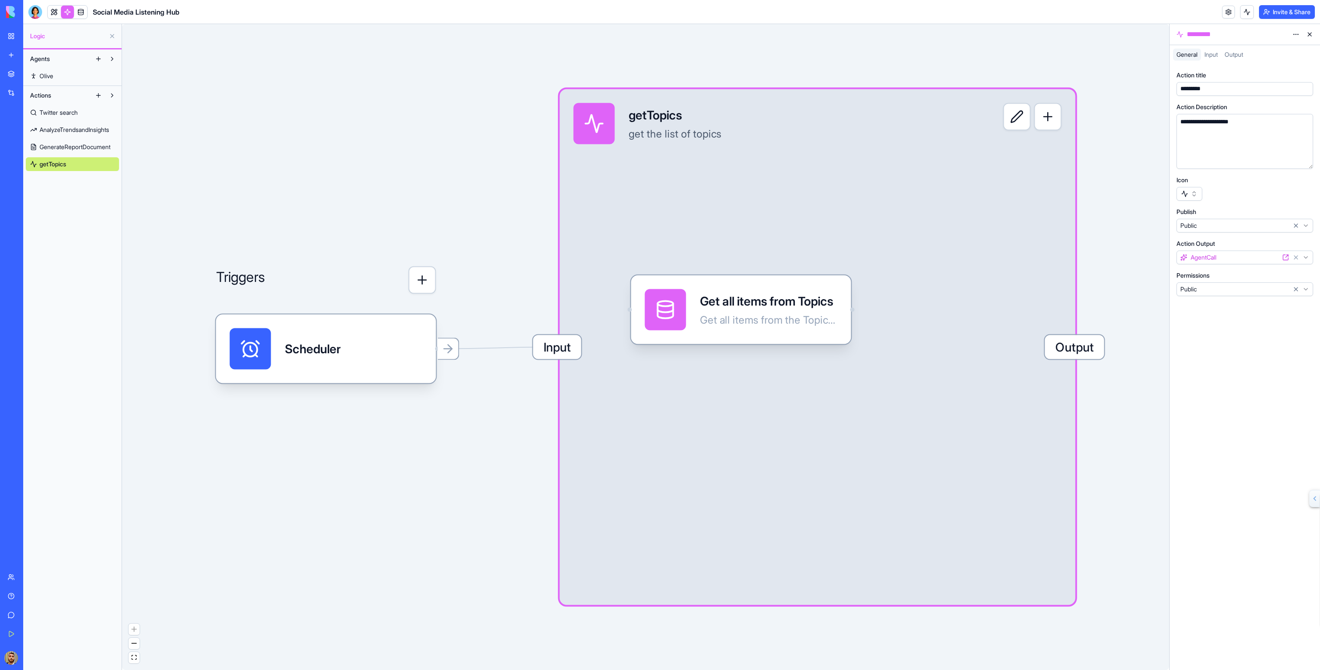
click at [1091, 357] on span "Output" at bounding box center [1074, 347] width 59 height 24
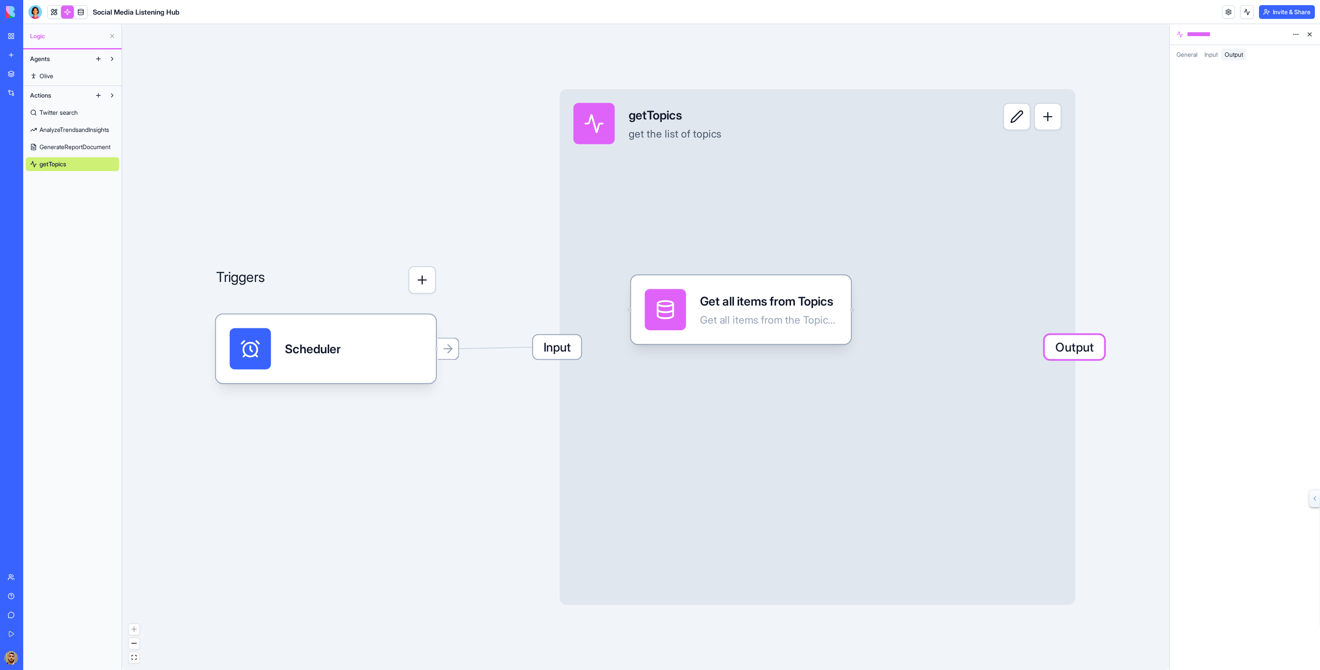
click at [1082, 350] on span "Output" at bounding box center [1074, 347] width 59 height 24
click at [935, 216] on div "Input getTopics get the list of topics Output" at bounding box center [818, 347] width 516 height 516
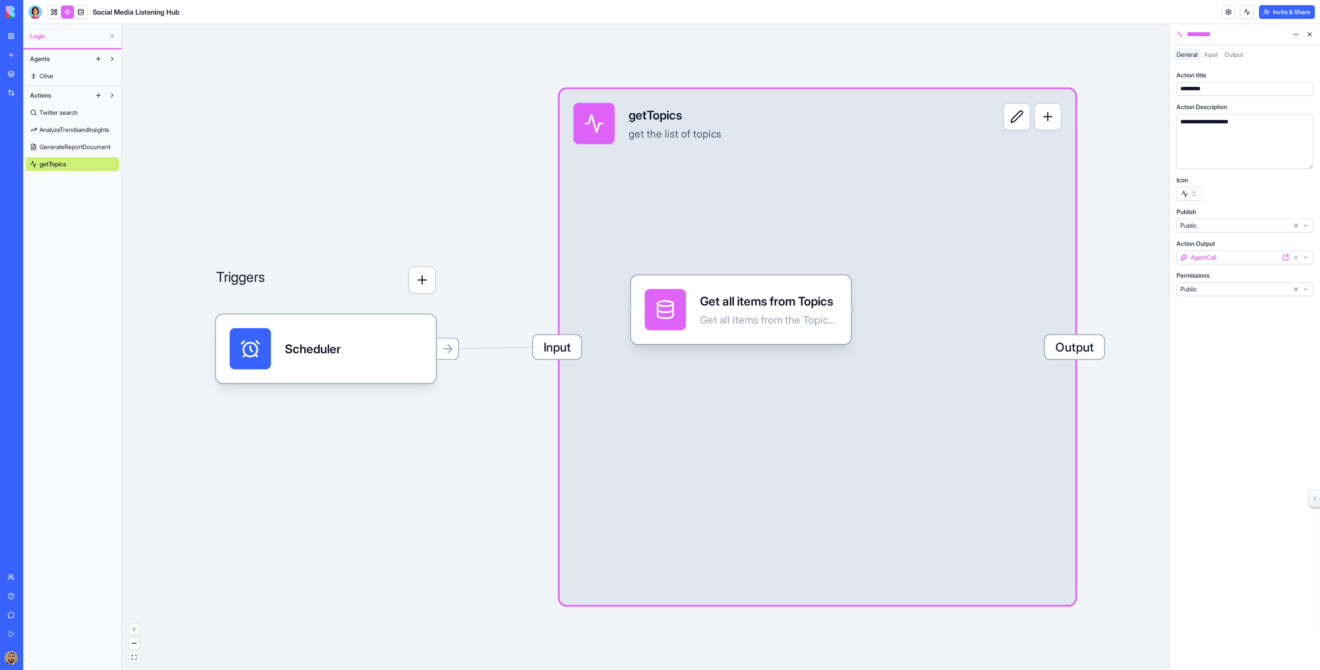
click at [1296, 256] on icon at bounding box center [1296, 257] width 7 height 7
click at [1309, 256] on html "**********" at bounding box center [660, 335] width 1320 height 670
click at [1219, 257] on html "**********" at bounding box center [660, 335] width 1320 height 670
click at [1146, 254] on html "**********" at bounding box center [660, 335] width 1320 height 670
click at [1092, 342] on span "Output" at bounding box center [1074, 347] width 59 height 24
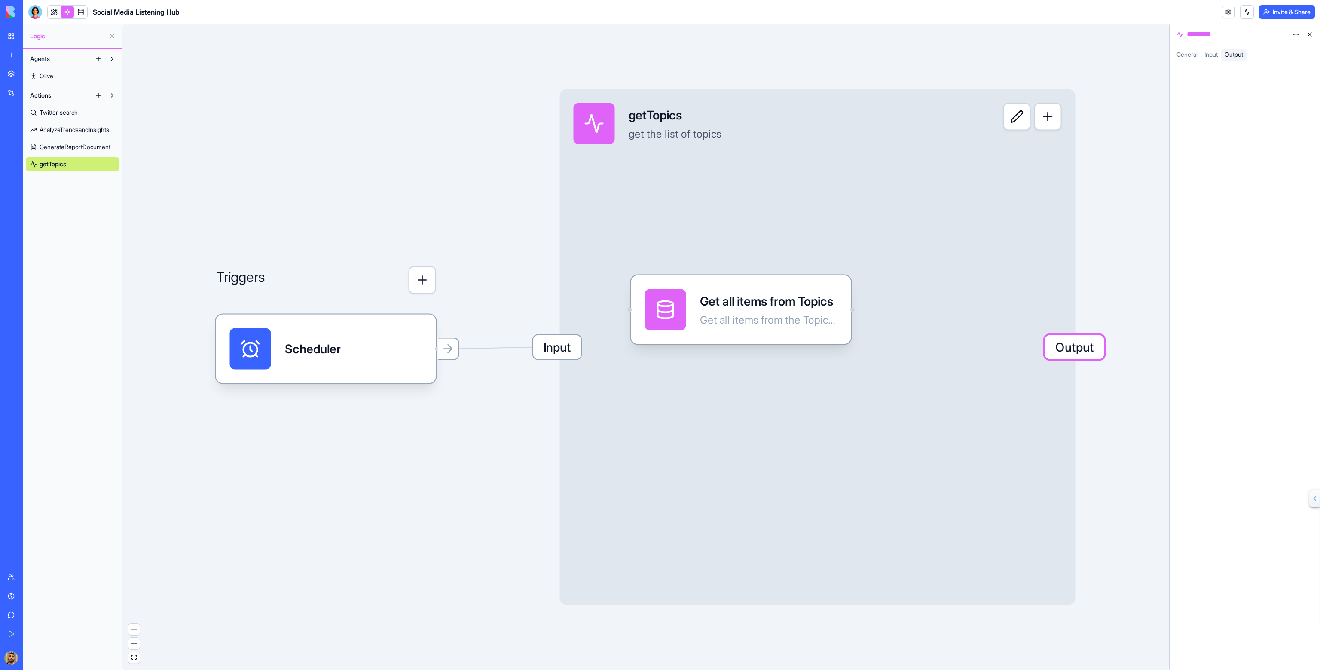
drag, startPoint x: 1217, startPoint y: 46, endPoint x: 1215, endPoint y: 51, distance: 4.5
click at [1217, 48] on div "General Input Output" at bounding box center [1245, 54] width 150 height 19
click at [1215, 53] on span "Input" at bounding box center [1210, 54] width 13 height 7
click at [1223, 55] on div "Output" at bounding box center [1233, 55] width 25 height 12
click at [1243, 55] on span "Output" at bounding box center [1234, 54] width 18 height 7
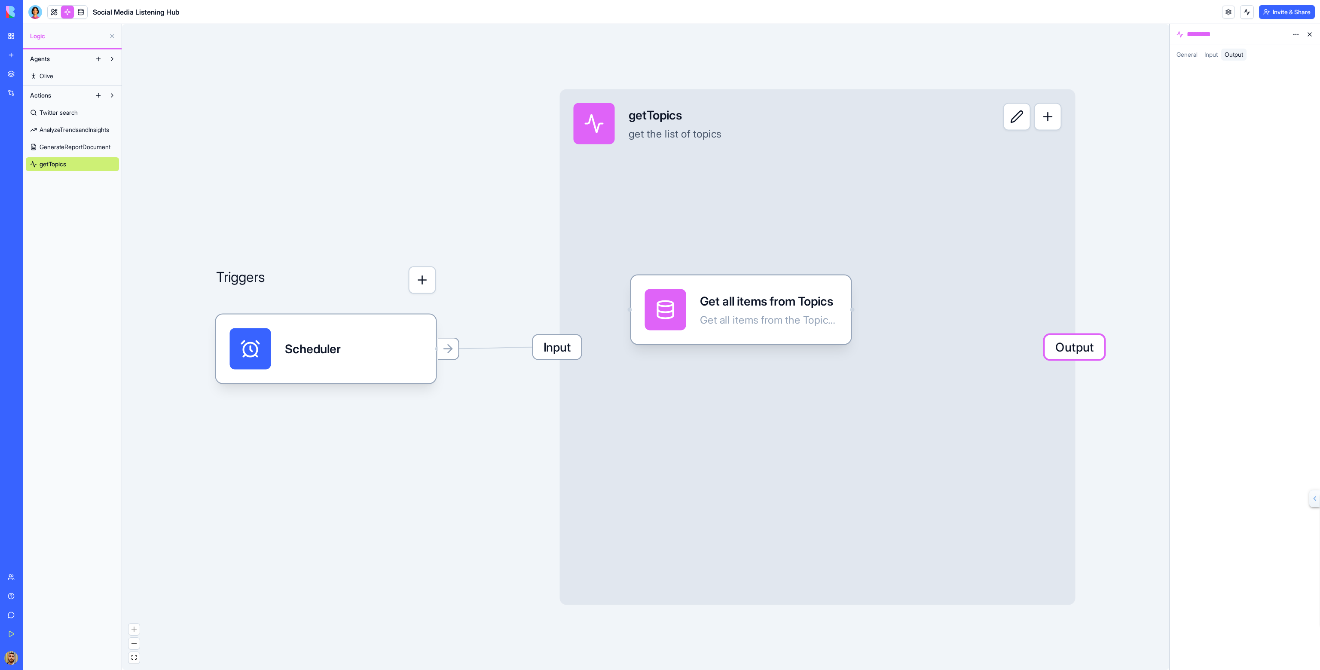
click at [1026, 113] on button at bounding box center [1017, 117] width 28 height 28
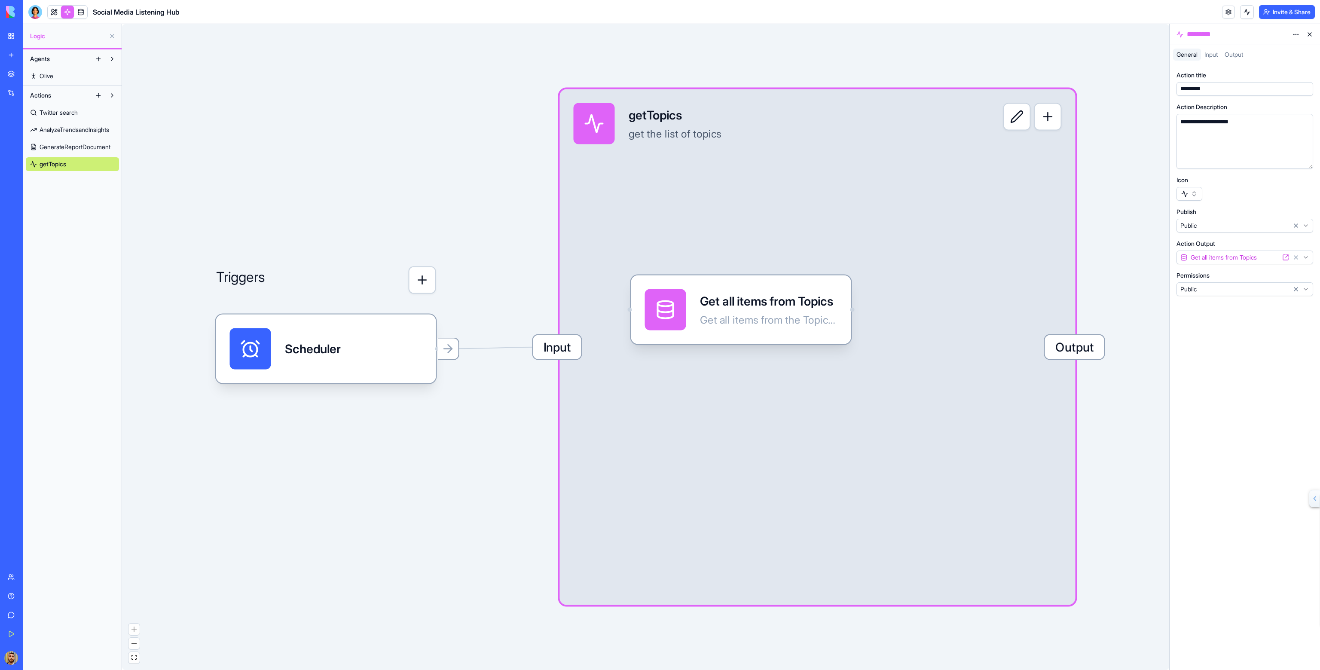
click at [1036, 111] on button "button" at bounding box center [1048, 117] width 28 height 28
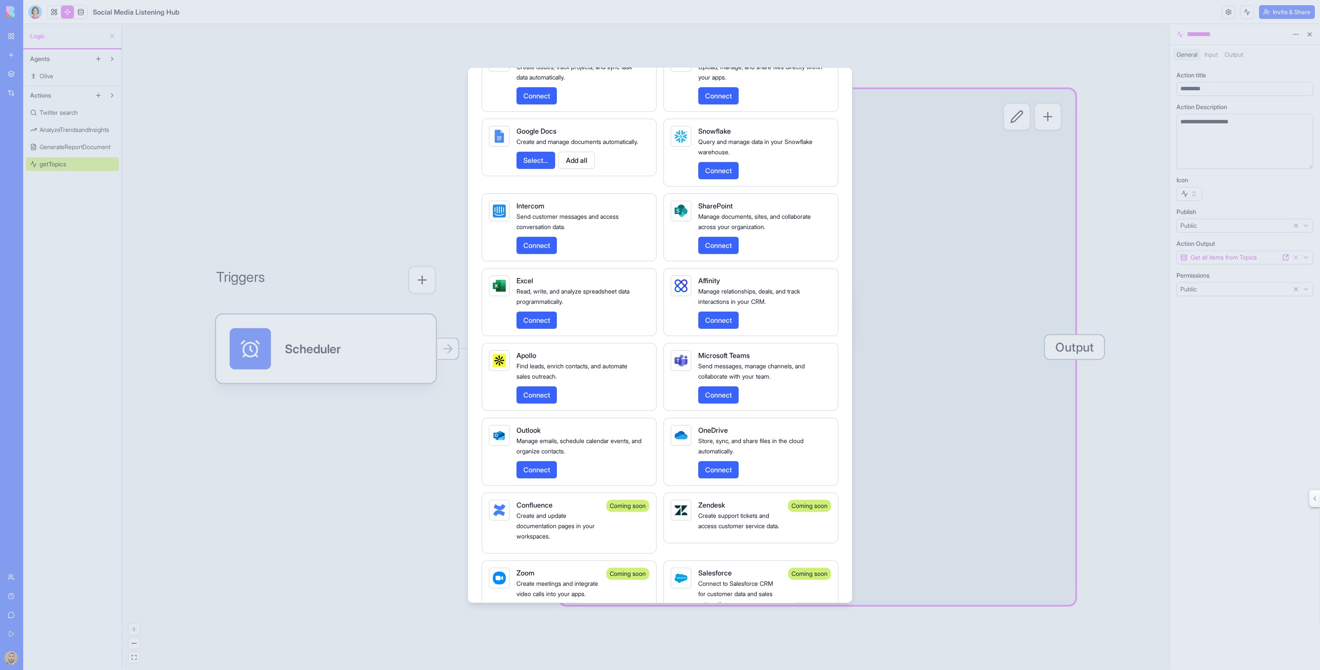
scroll to position [1658, 0]
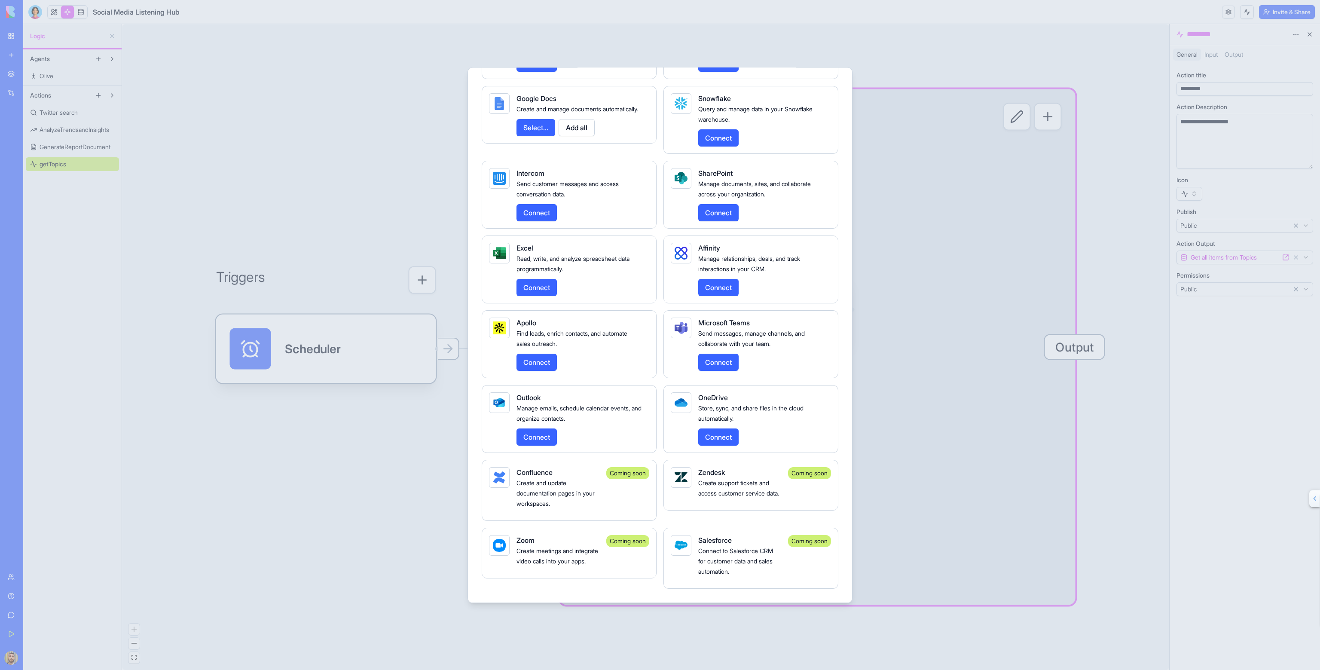
click at [919, 165] on div at bounding box center [660, 335] width 1320 height 670
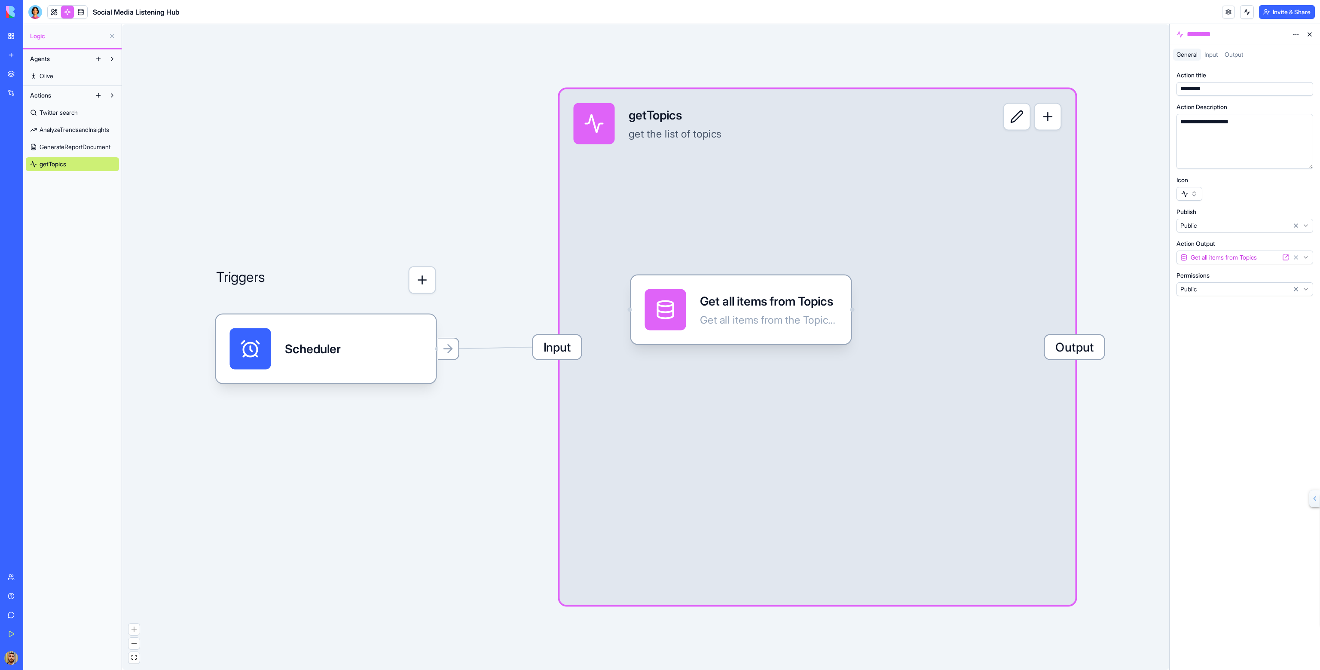
click at [92, 162] on link "getTopics" at bounding box center [72, 164] width 93 height 14
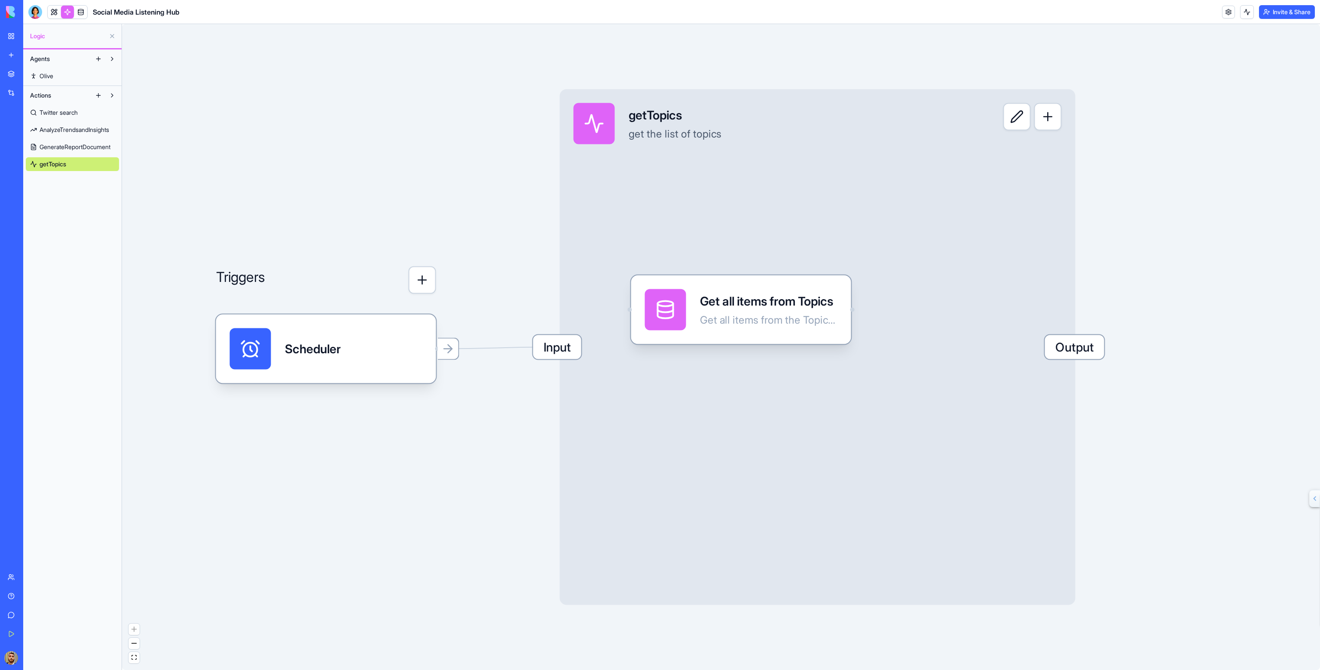
click at [93, 162] on link "getTopics" at bounding box center [72, 164] width 93 height 14
click at [94, 161] on link "getTopics" at bounding box center [72, 164] width 93 height 14
click at [693, 204] on div "Input getTopics get the list of topics Output" at bounding box center [818, 347] width 516 height 516
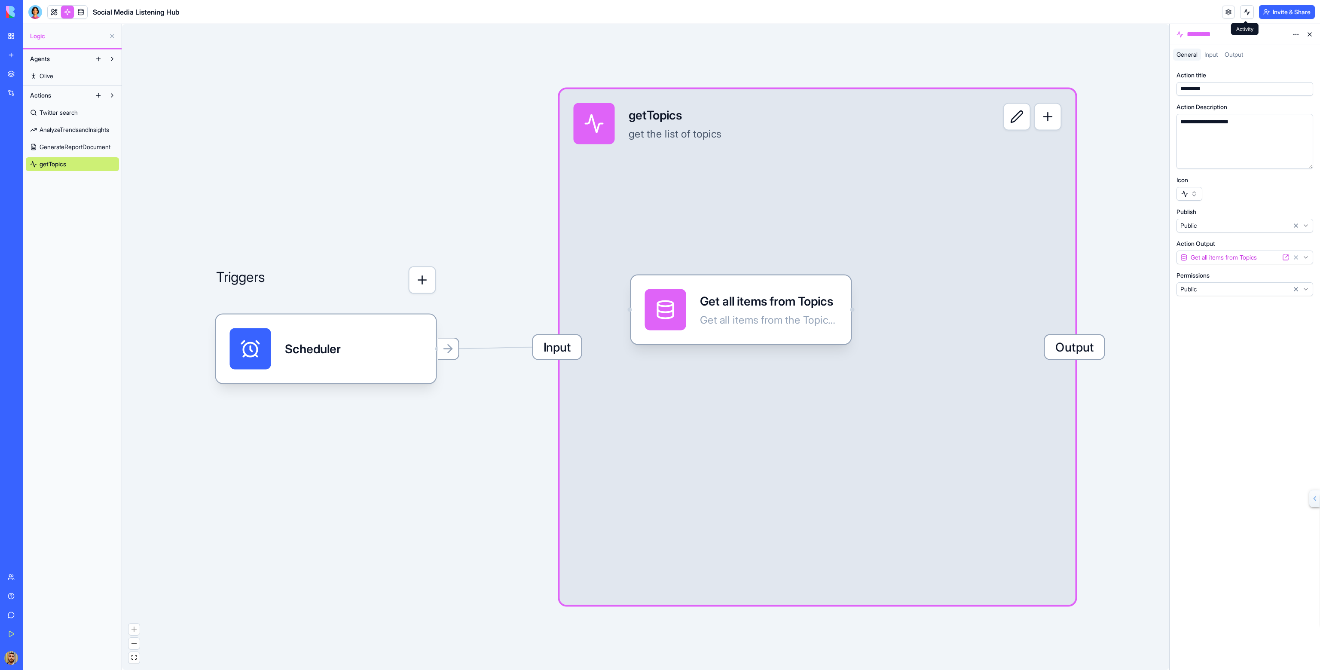
click at [1248, 13] on button at bounding box center [1247, 12] width 14 height 14
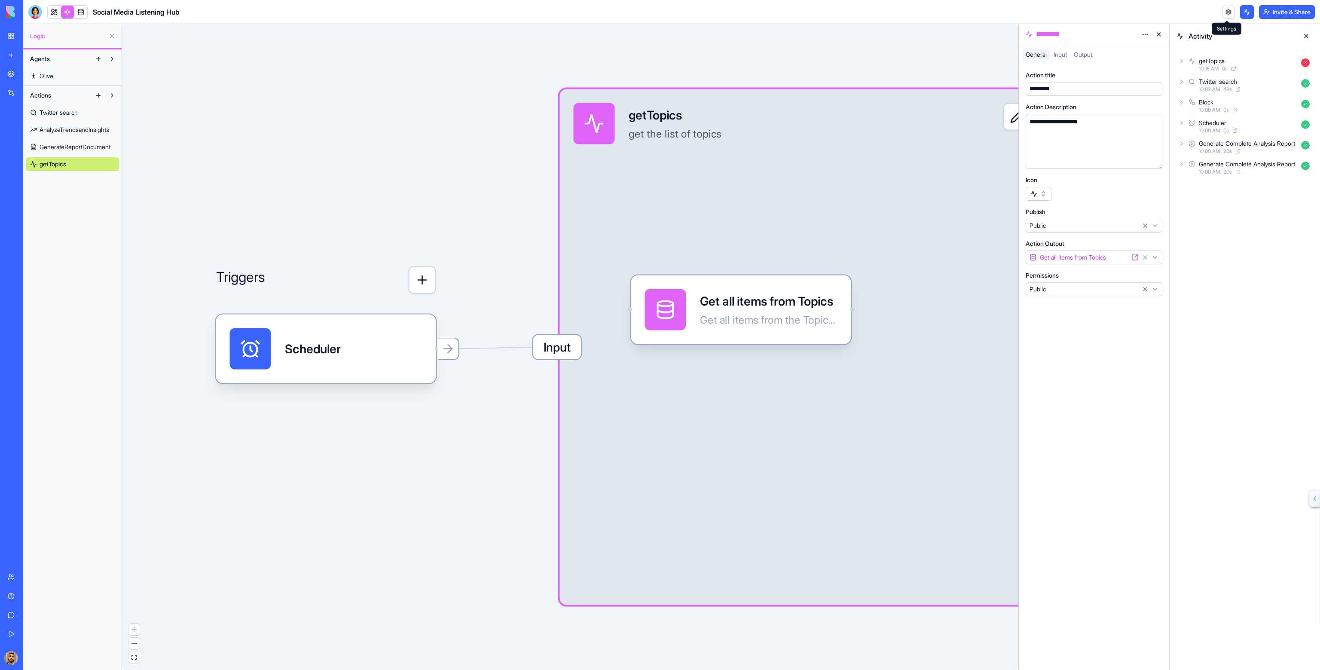
click at [1231, 13] on link at bounding box center [1228, 12] width 13 height 13
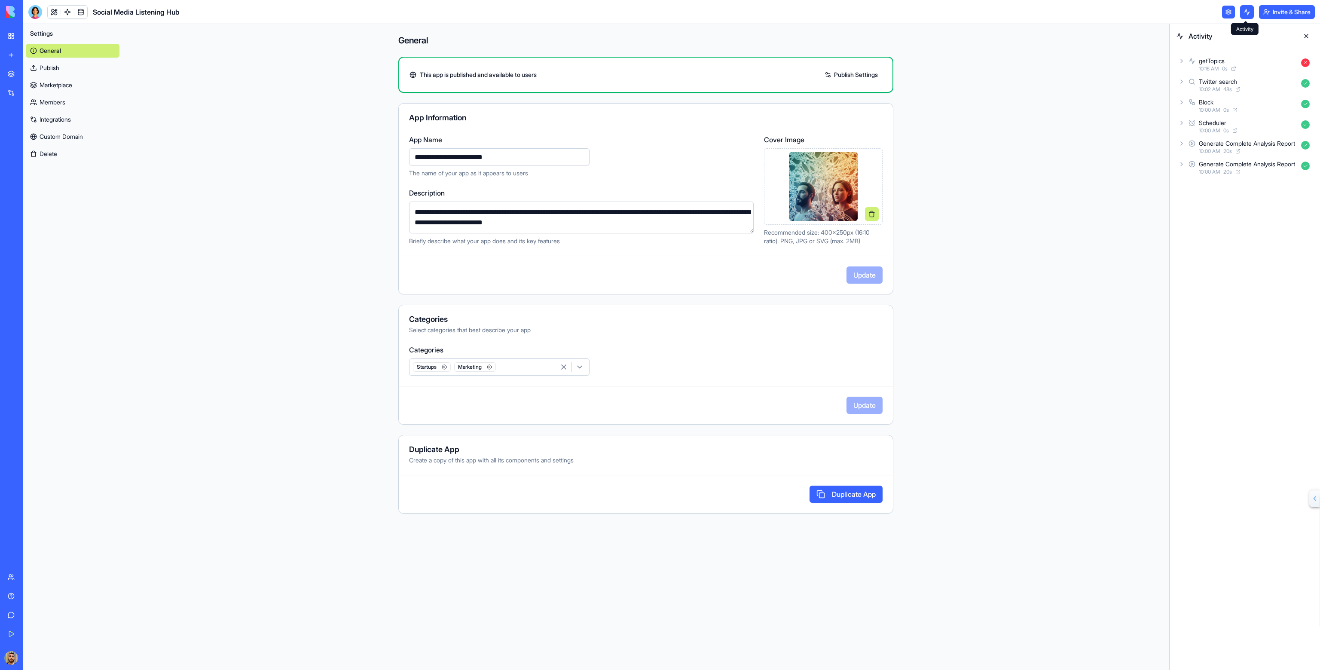
click at [1229, 10] on link at bounding box center [1228, 12] width 13 height 13
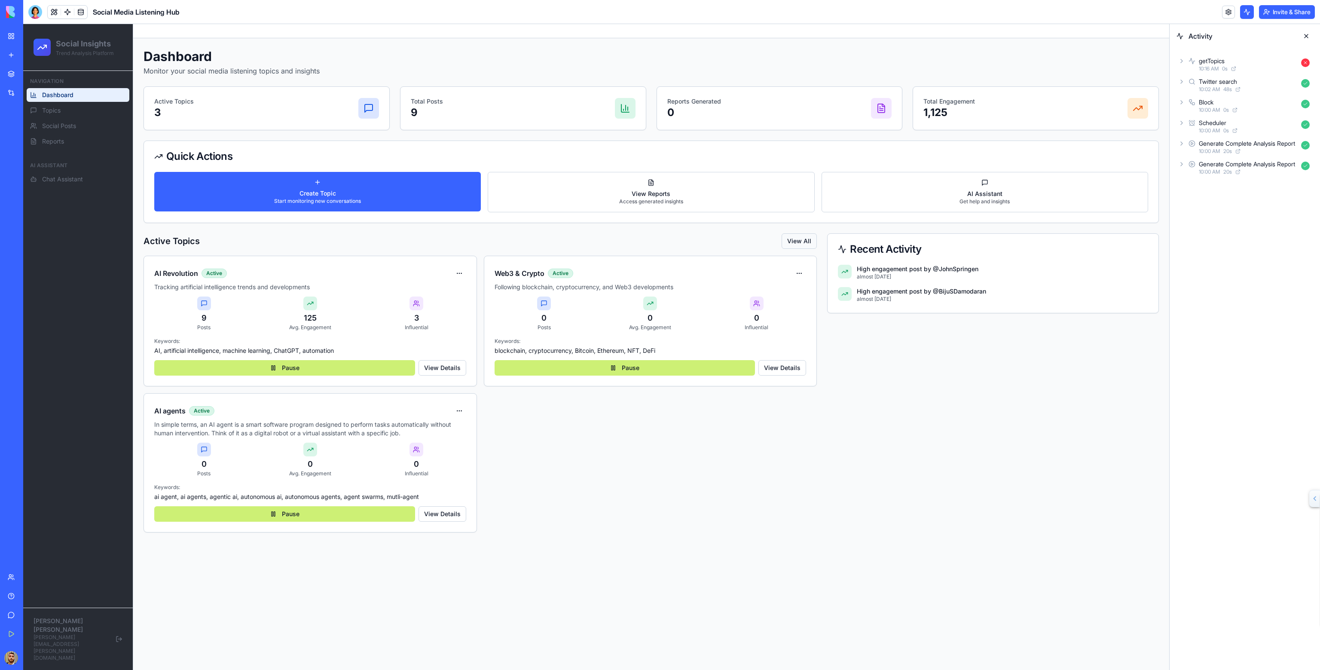
click at [807, 242] on button "View All" at bounding box center [799, 240] width 35 height 15
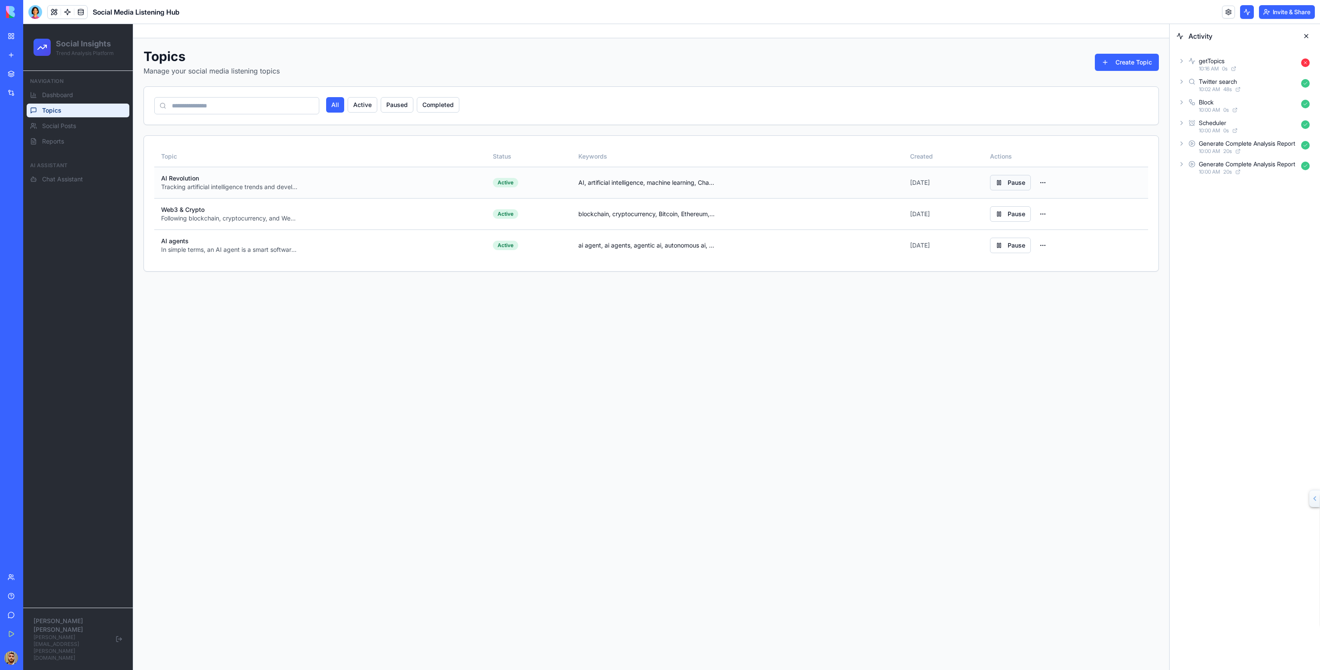
click at [1009, 180] on button "Pause" at bounding box center [1010, 182] width 41 height 15
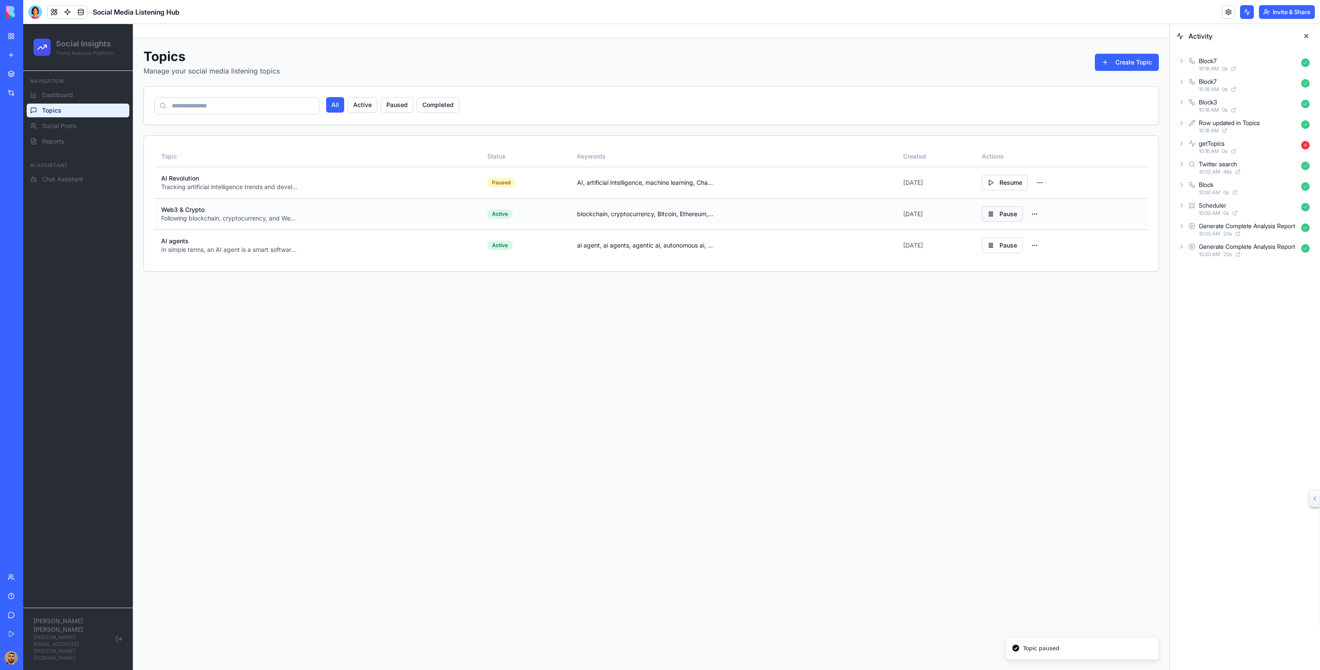
click at [990, 209] on button "Pause" at bounding box center [1002, 213] width 41 height 15
click at [998, 248] on button "Pause" at bounding box center [1002, 245] width 41 height 15
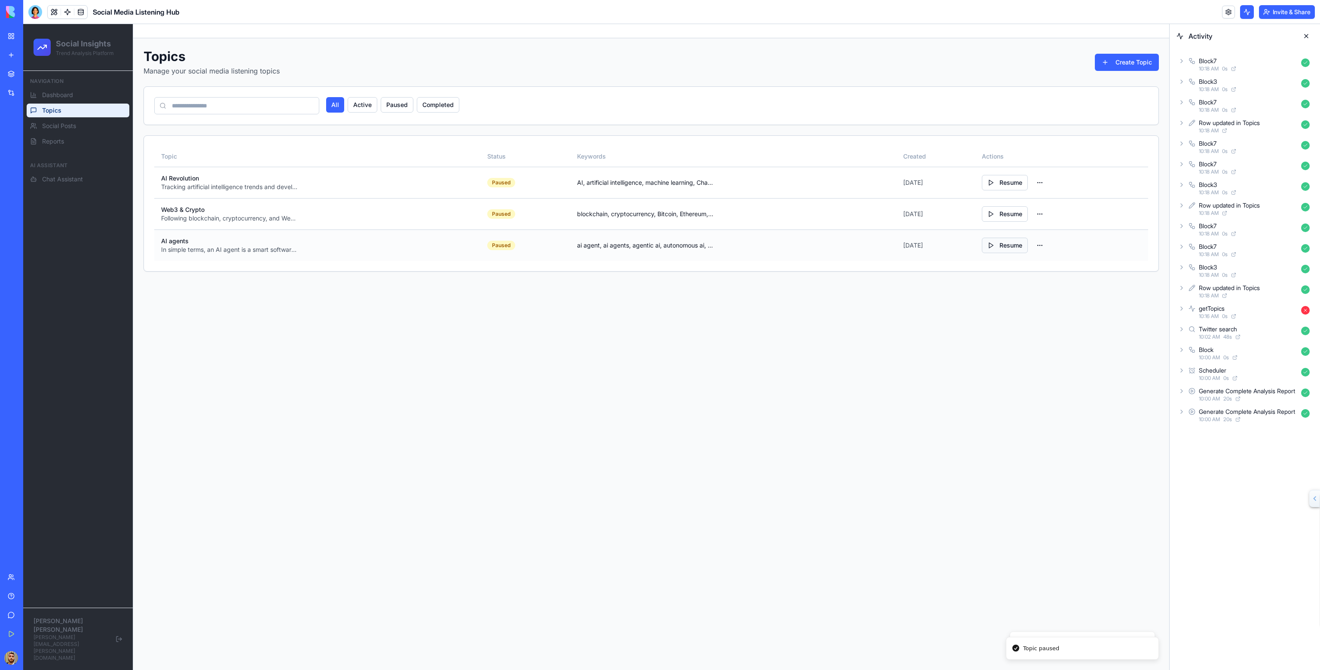
click at [1000, 243] on button "Resume" at bounding box center [1005, 245] width 46 height 15
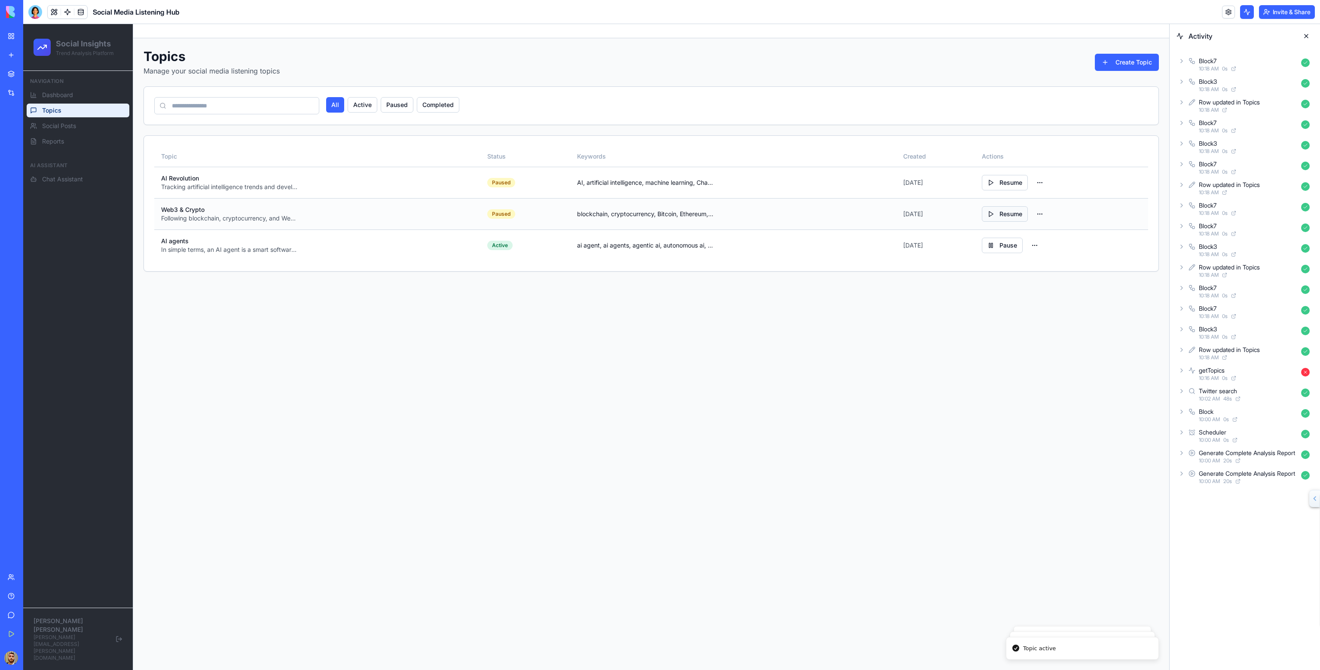
click at [1006, 212] on button "Resume" at bounding box center [1005, 213] width 46 height 15
click at [1007, 185] on button "Resume" at bounding box center [1005, 182] width 46 height 15
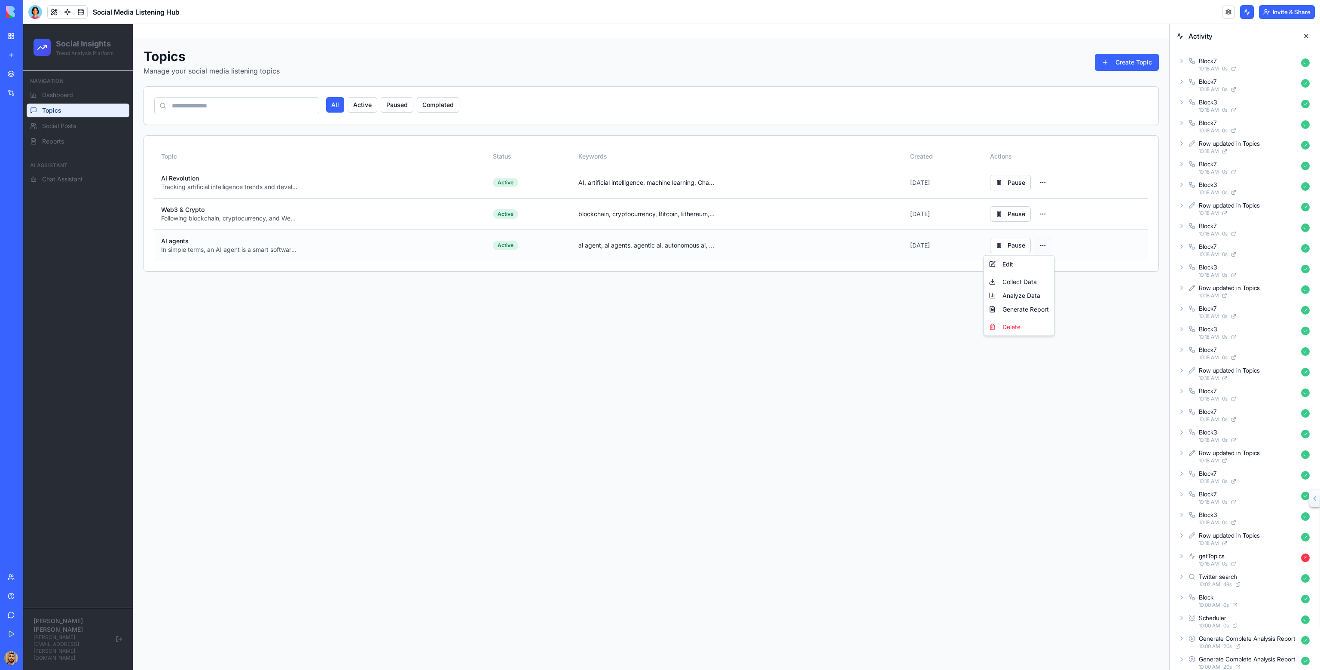
click at [1043, 242] on html "Social Insights Trend Analysis Platform Navigation Dashboard Topics Social Post…" at bounding box center [596, 347] width 1146 height 646
click at [900, 300] on html "Social Insights Trend Analysis Platform Navigation Dashboard Topics Social Post…" at bounding box center [596, 347] width 1146 height 646
click at [1043, 245] on html "Social Insights Trend Analysis Platform Navigation Dashboard Topics Social Post…" at bounding box center [596, 347] width 1146 height 646
click at [1025, 262] on div "Edit" at bounding box center [1018, 264] width 67 height 14
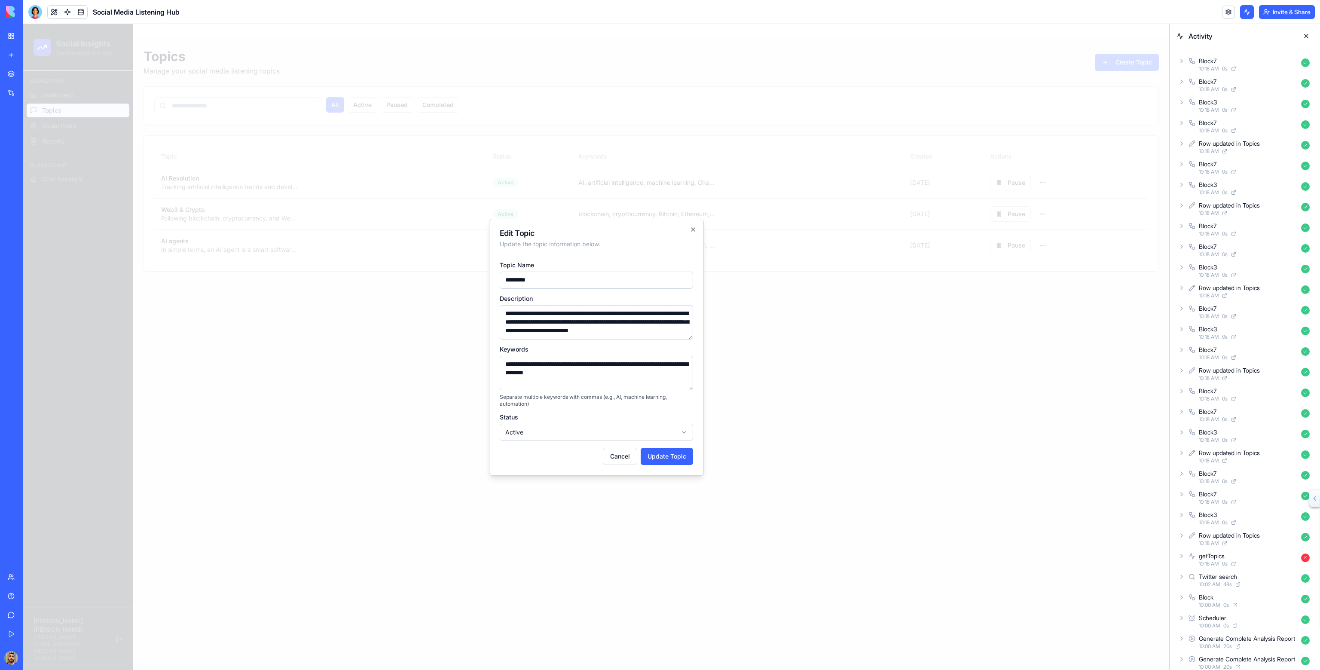
scroll to position [7, 0]
click at [691, 230] on icon "button" at bounding box center [693, 229] width 7 height 7
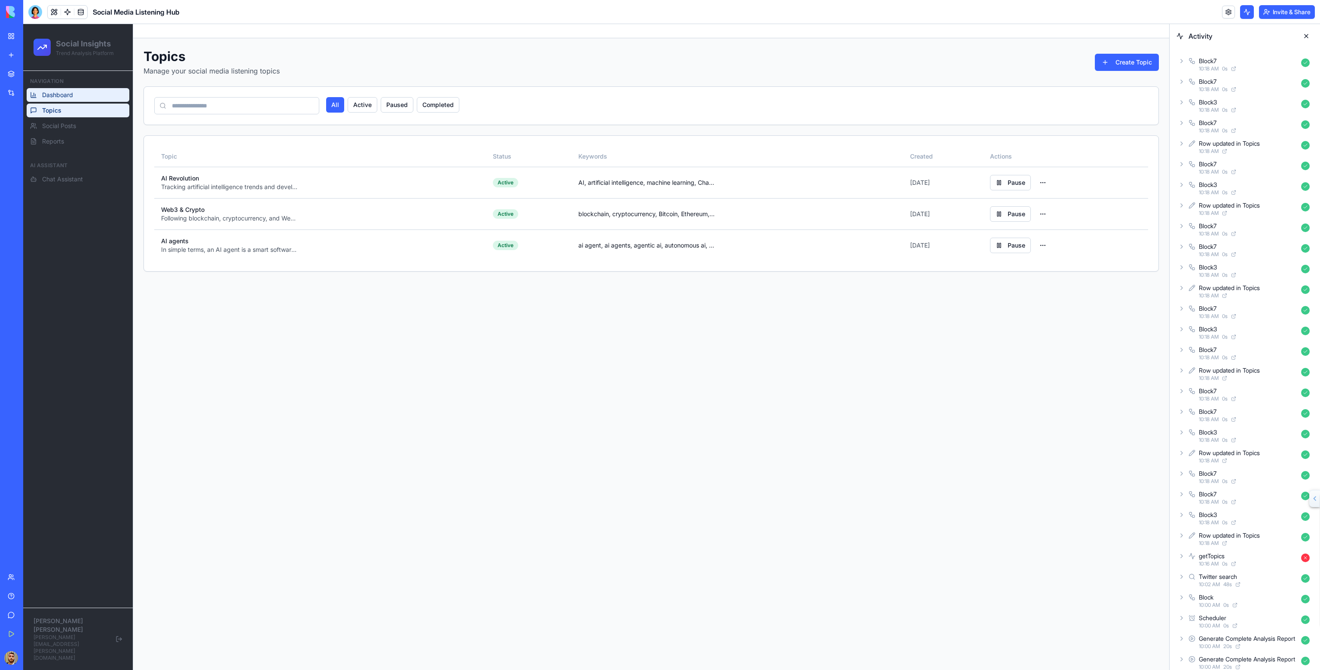
click at [86, 96] on link "Dashboard" at bounding box center [78, 95] width 103 height 14
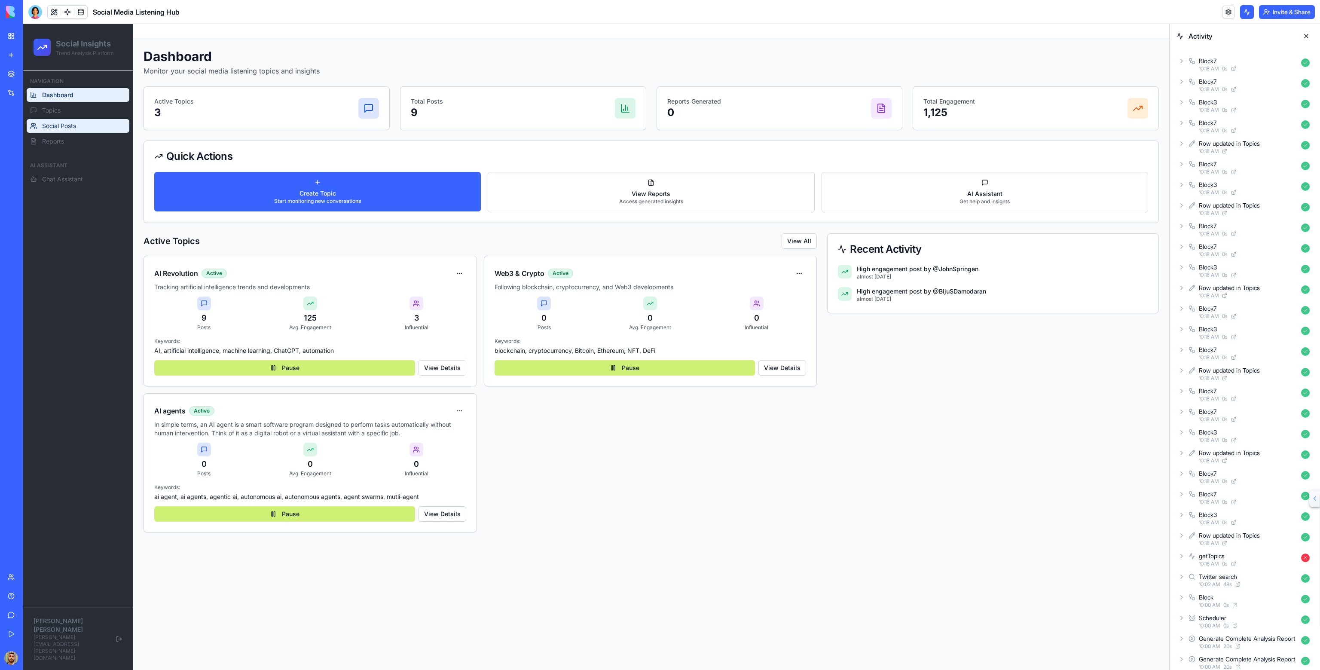
click at [85, 129] on link "Social Posts" at bounding box center [78, 126] width 103 height 14
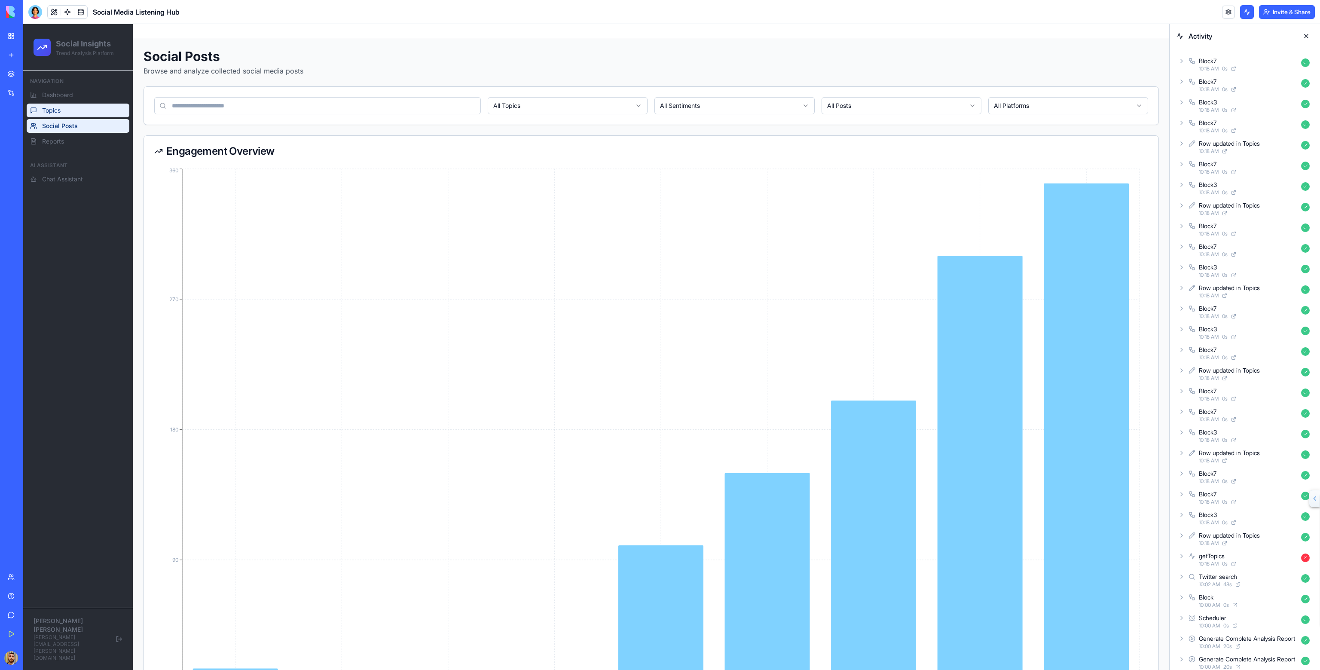
click at [86, 116] on link "Topics" at bounding box center [78, 111] width 103 height 14
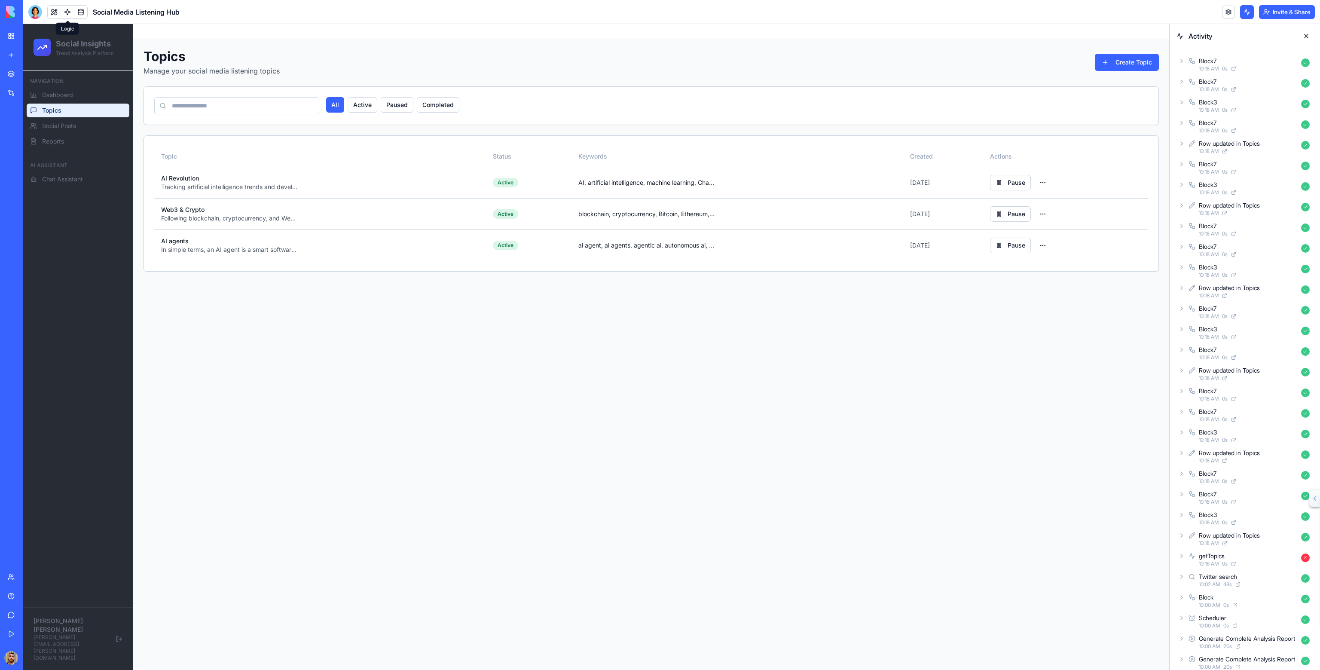
click at [65, 13] on link at bounding box center [67, 12] width 13 height 13
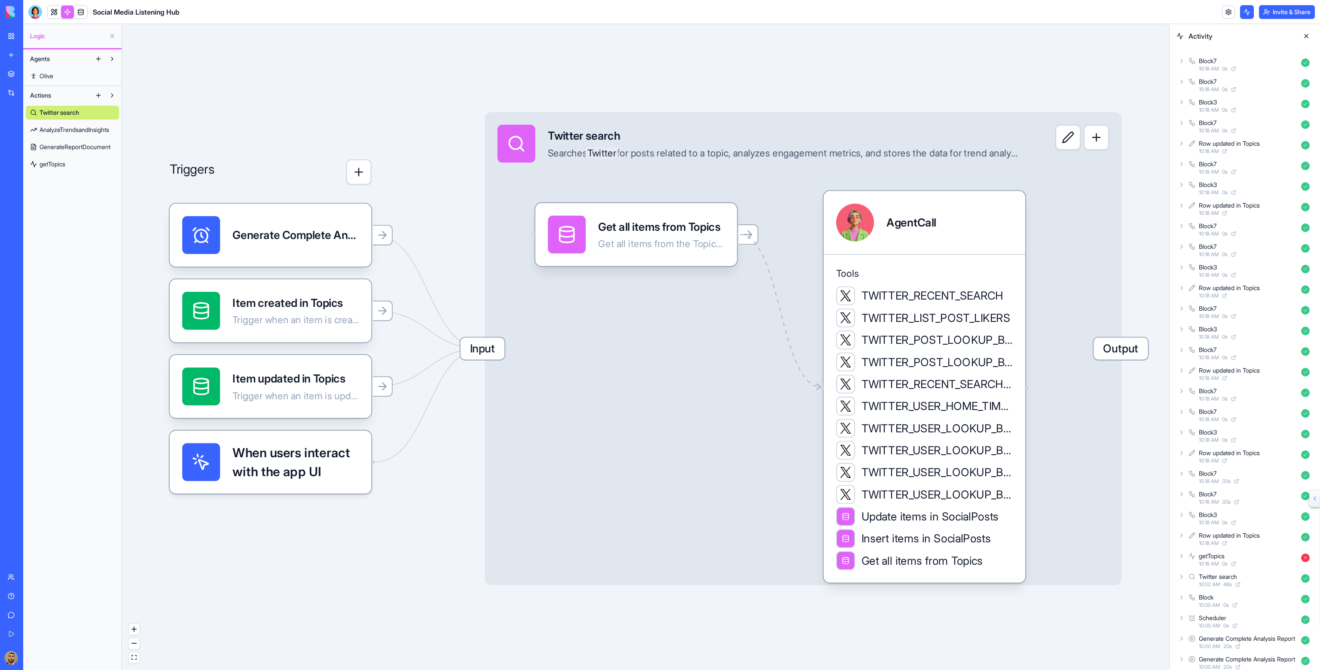
click at [1039, 244] on div "Input Twitter search Searches Twitter for posts related to a topic, analyzes en…" at bounding box center [803, 348] width 637 height 473
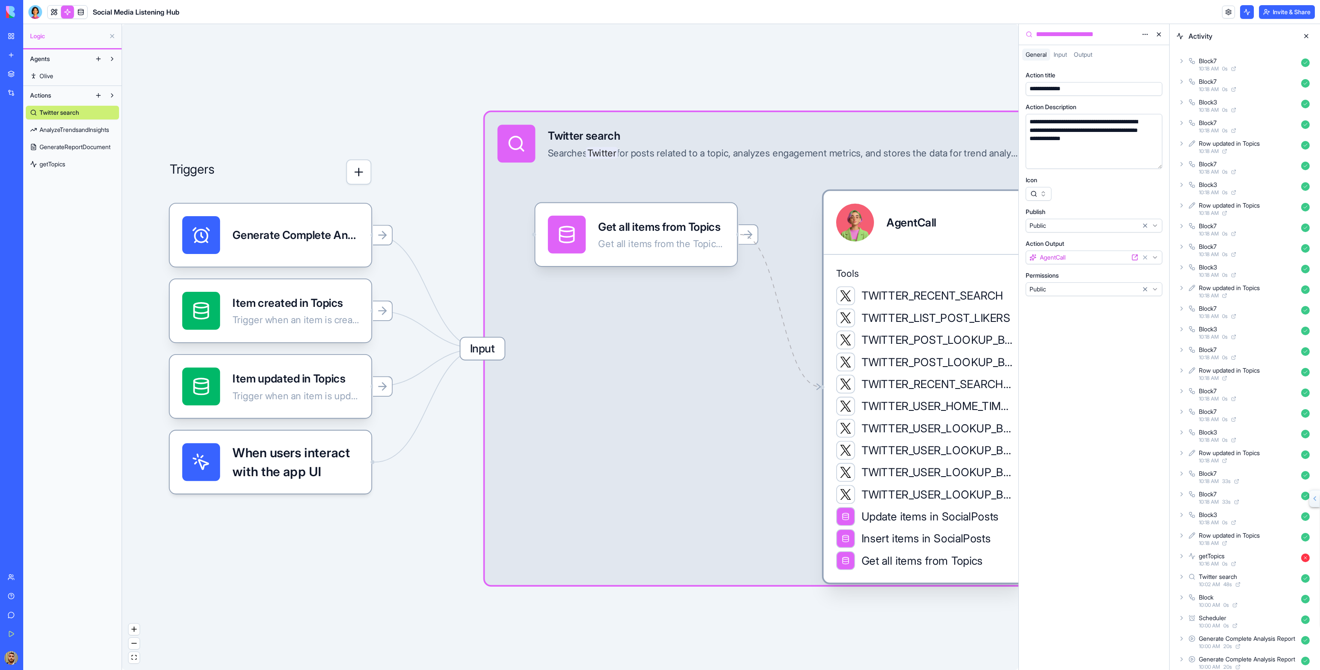
click at [983, 236] on div "AgentCall" at bounding box center [924, 223] width 177 height 38
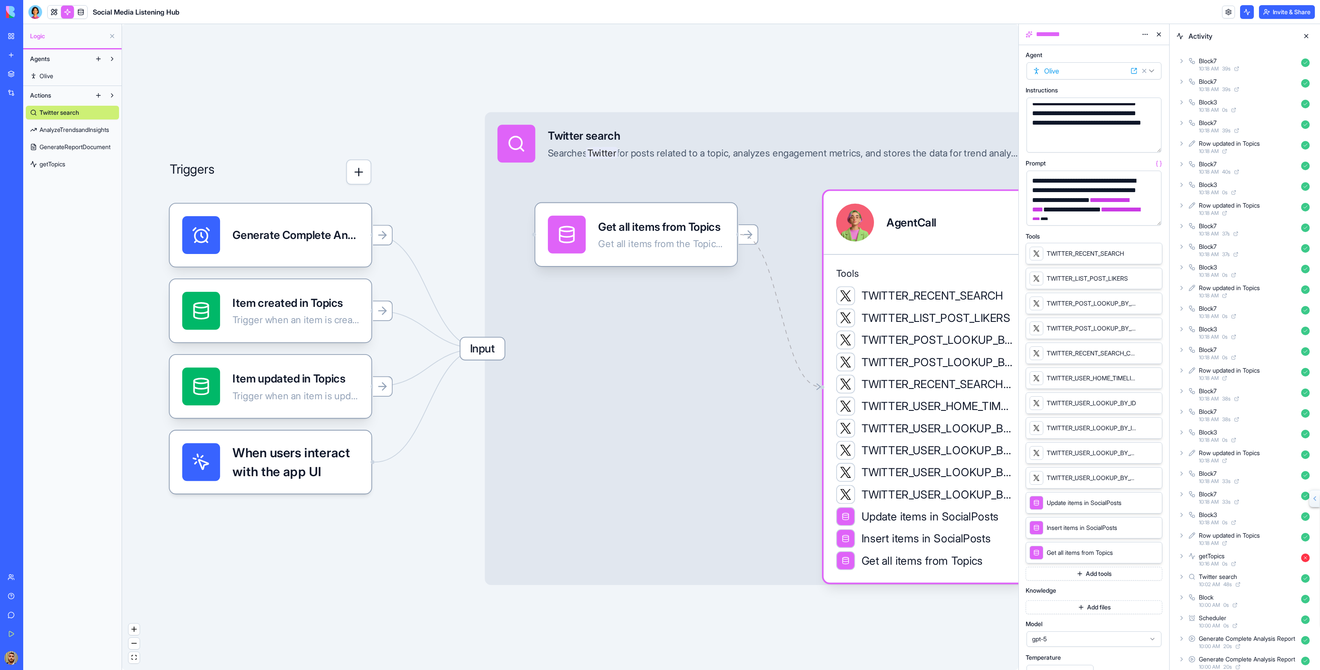
click at [1074, 605] on button "Add files" at bounding box center [1094, 607] width 137 height 14
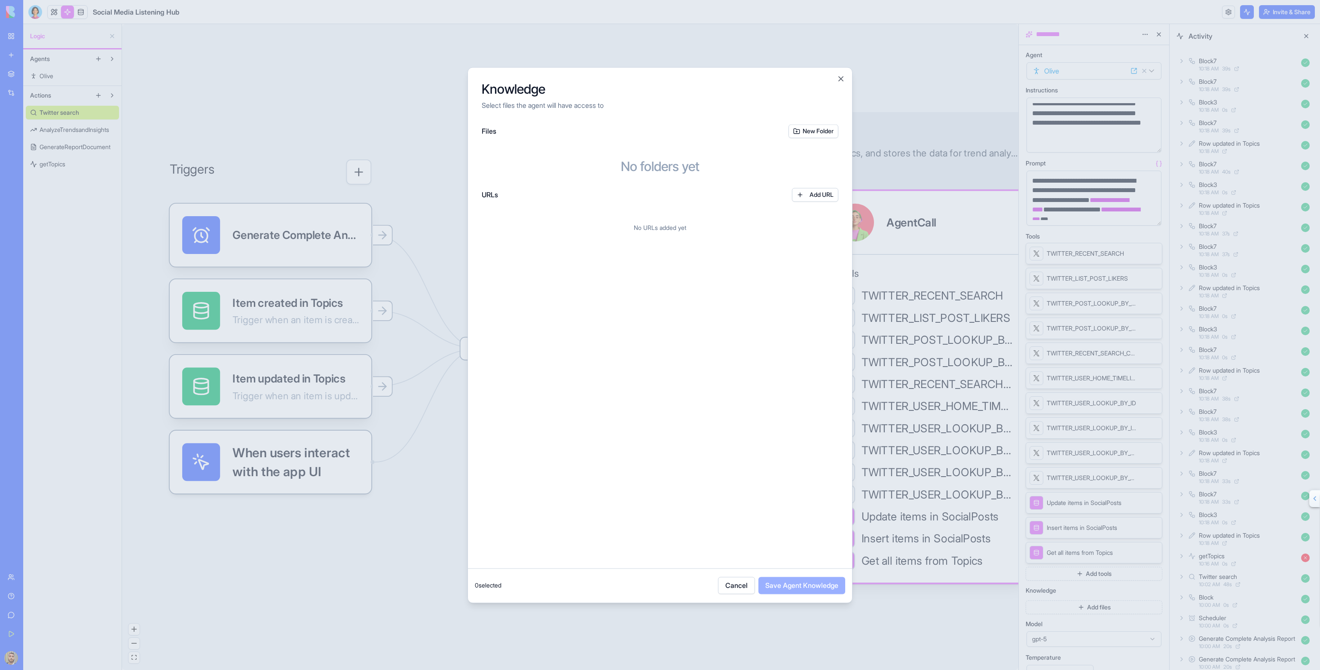
click at [816, 133] on button "New Folder" at bounding box center [814, 131] width 50 height 14
type input "*"
type input "****"
click at [510, 187] on div at bounding box center [510, 192] width 14 height 14
click at [729, 579] on button "Cancel" at bounding box center [736, 585] width 37 height 17
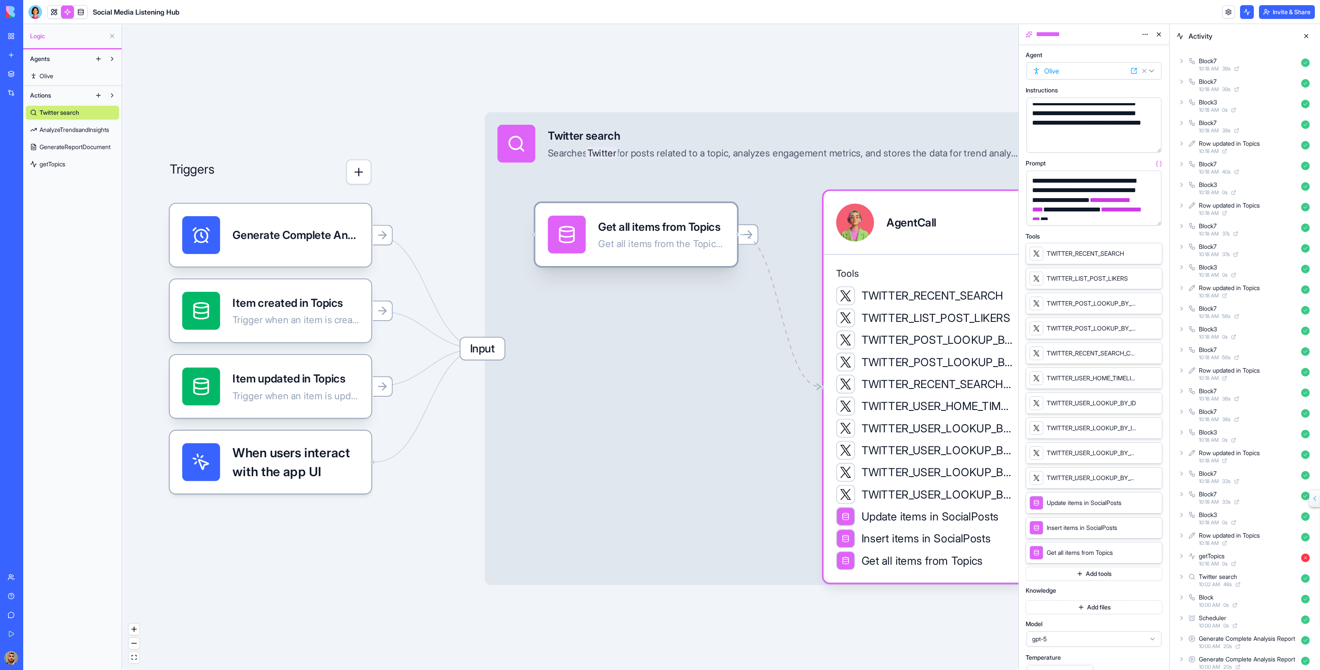
click at [728, 237] on div "Get all items from Topics Get all items from the Topics table" at bounding box center [636, 234] width 202 height 63
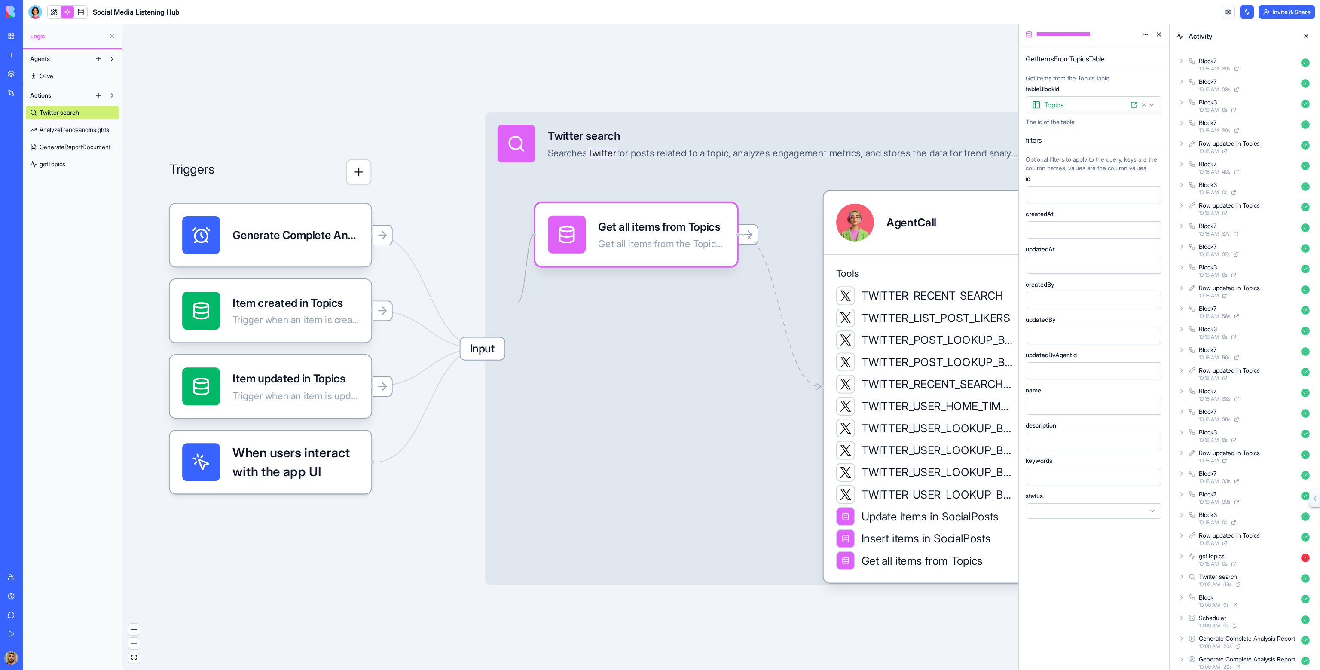
drag, startPoint x: 535, startPoint y: 236, endPoint x: 544, endPoint y: 317, distance: 81.8
click at [613, 335] on div "Input Twitter search Searches Twitter for posts related to a topic, analyzes en…" at bounding box center [803, 348] width 637 height 473
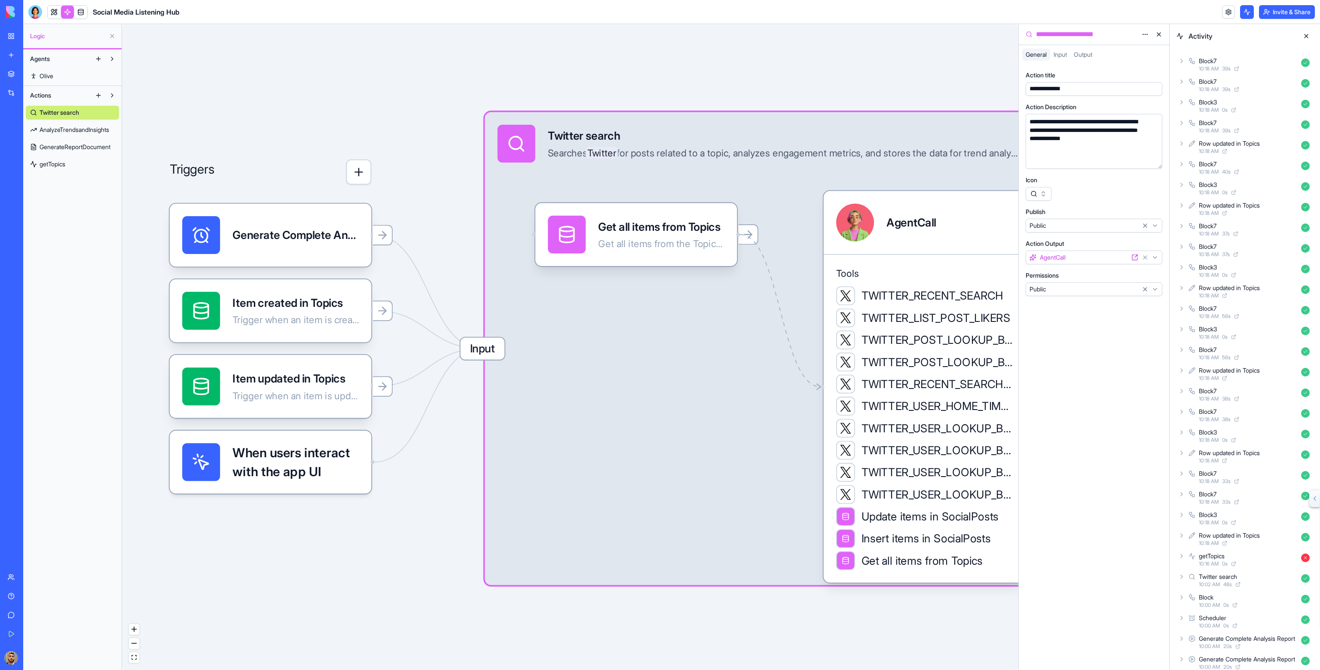
click at [629, 241] on div "Get all items from the Topics table" at bounding box center [661, 244] width 126 height 12
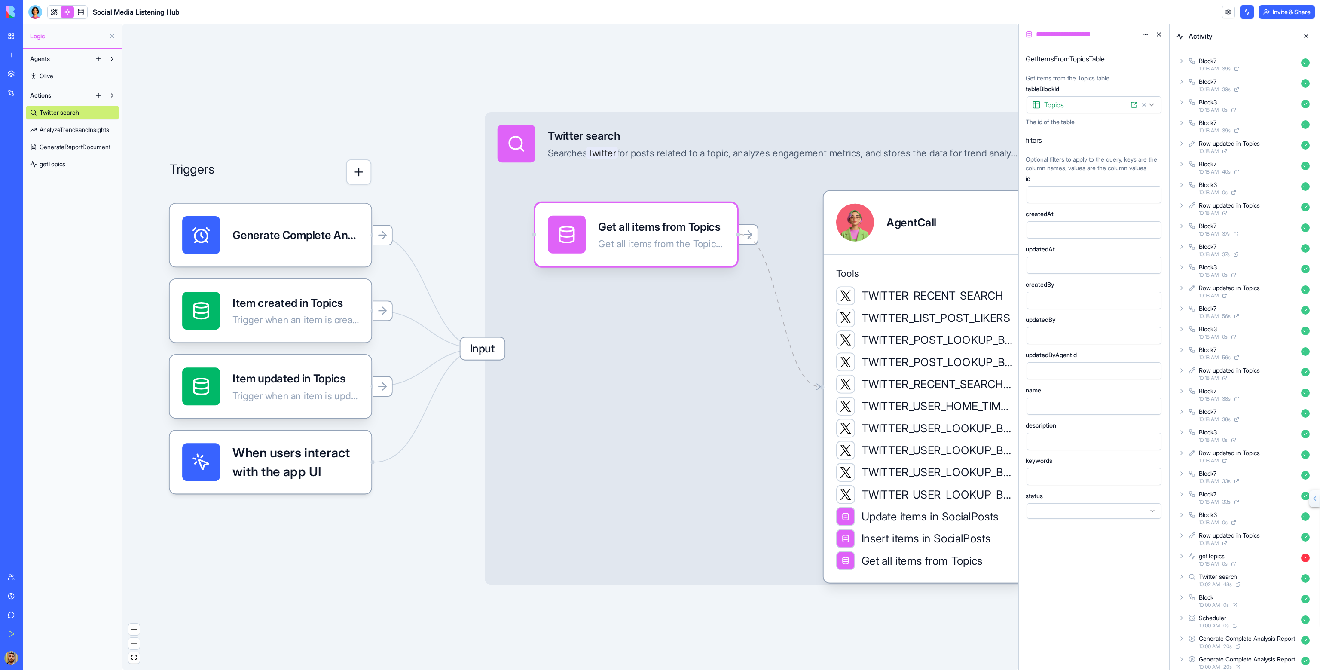
click at [1152, 107] on html "BETA My Workspace New app Marketplace Integrations Recent Social Media Content …" at bounding box center [660, 335] width 1320 height 670
click at [1143, 36] on html "BETA My Workspace New app Marketplace Integrations Recent Social Media Content …" at bounding box center [660, 335] width 1320 height 670
click at [974, 59] on html "BETA My Workspace New app Marketplace Integrations Recent Social Media Content …" at bounding box center [660, 335] width 1320 height 670
click at [1310, 35] on button at bounding box center [1306, 36] width 14 height 14
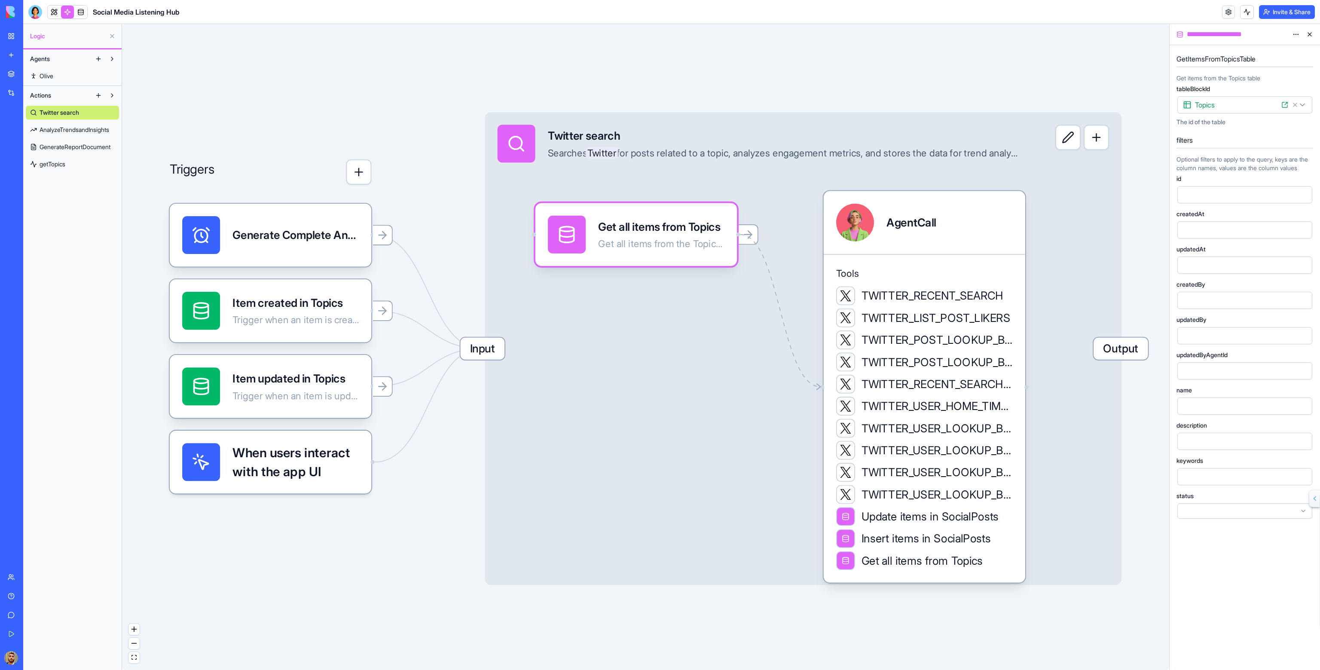
click at [1097, 131] on button "button" at bounding box center [1096, 137] width 25 height 25
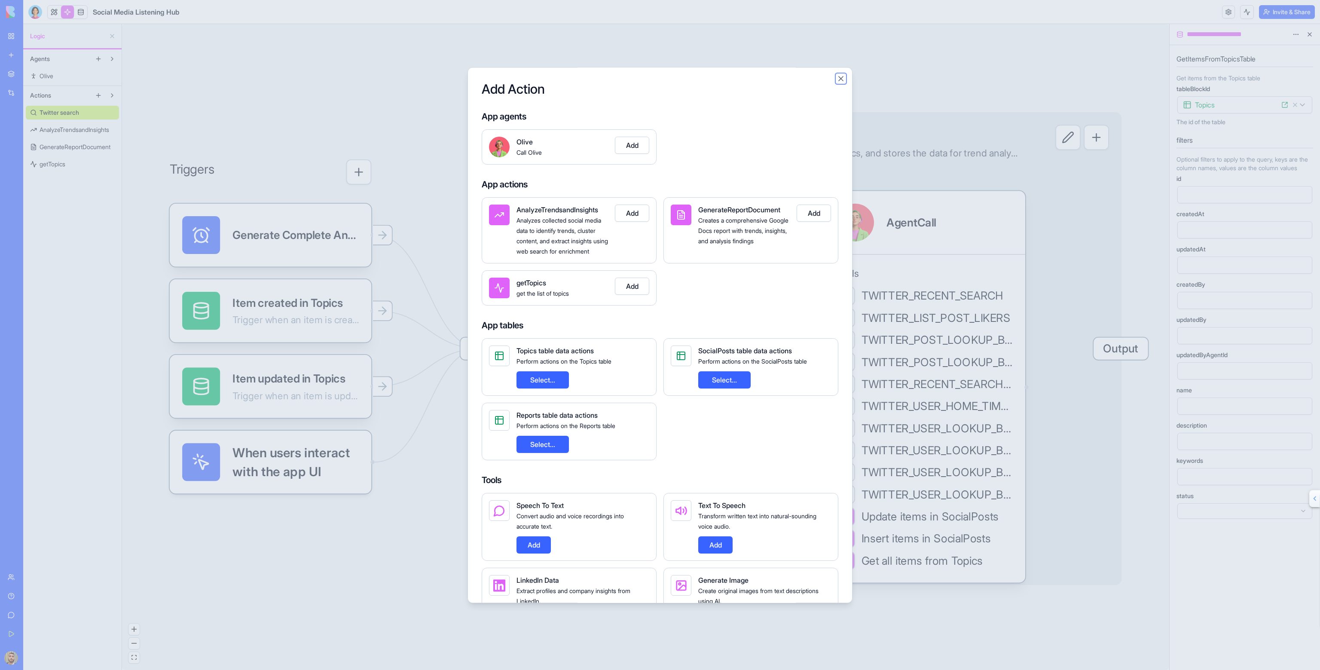
click at [841, 75] on button "Close" at bounding box center [841, 78] width 9 height 9
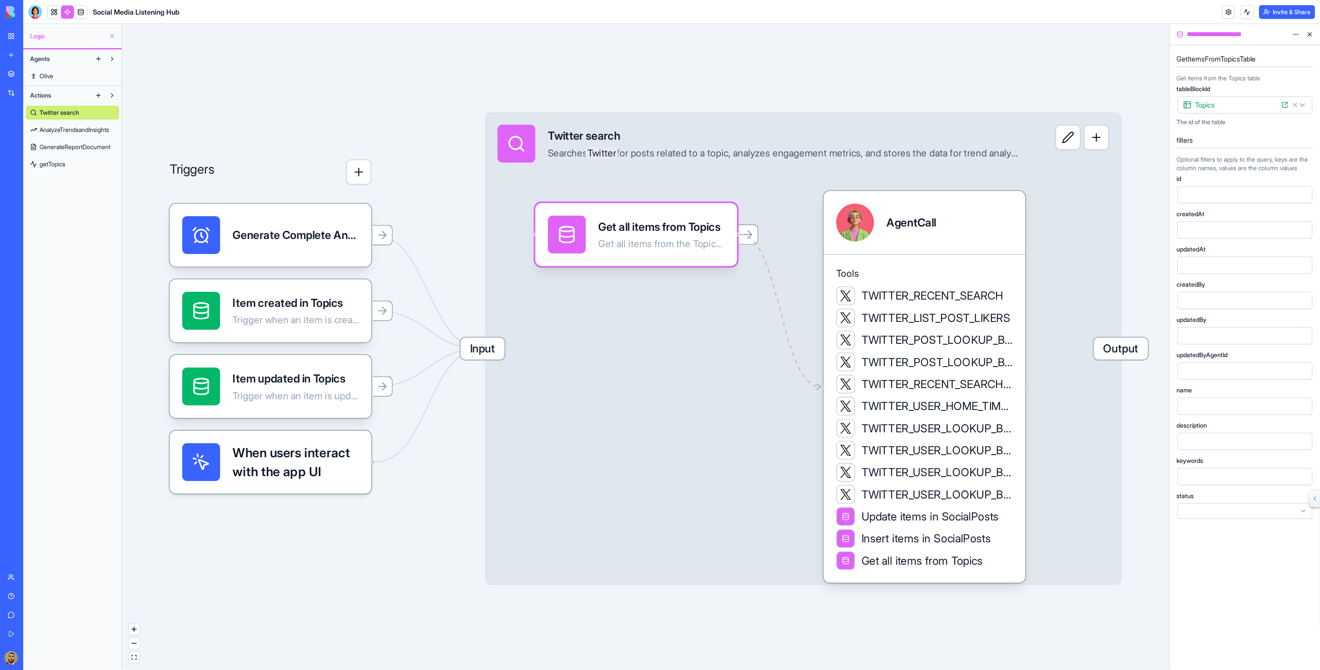
click at [62, 166] on span "getTopics" at bounding box center [53, 164] width 26 height 9
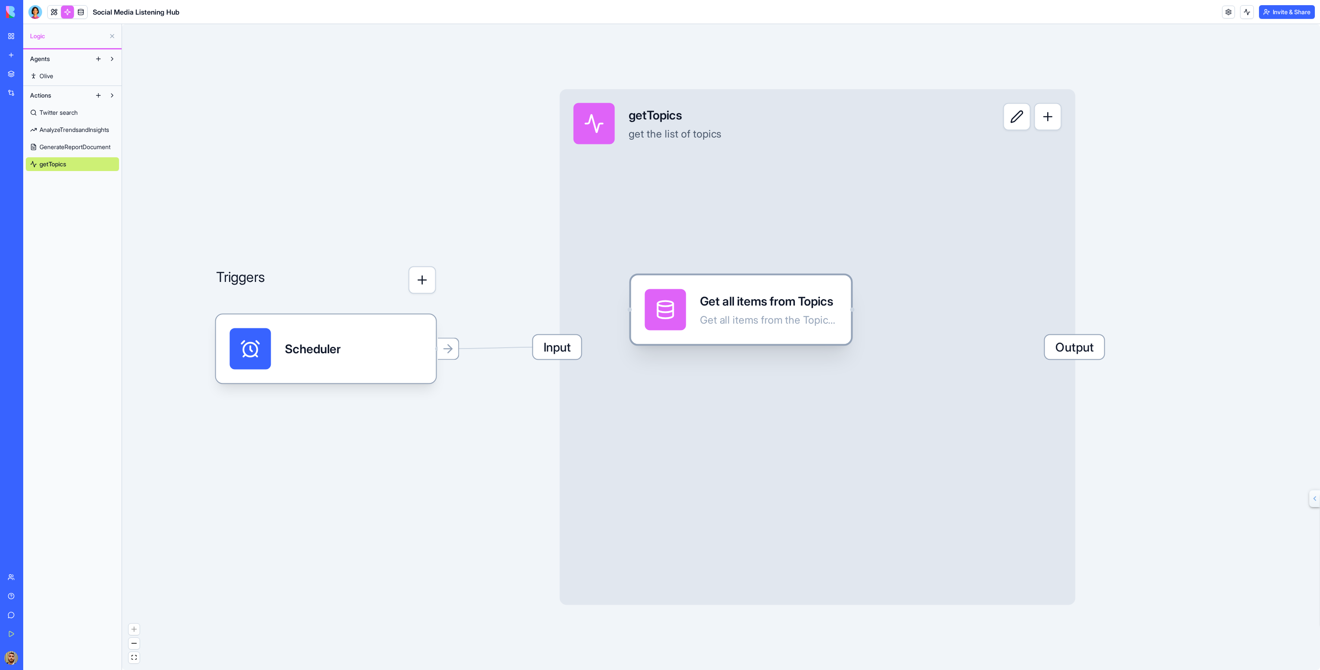
click at [686, 314] on div "Get all items from Topics Get all items from the Topics table" at bounding box center [741, 309] width 193 height 41
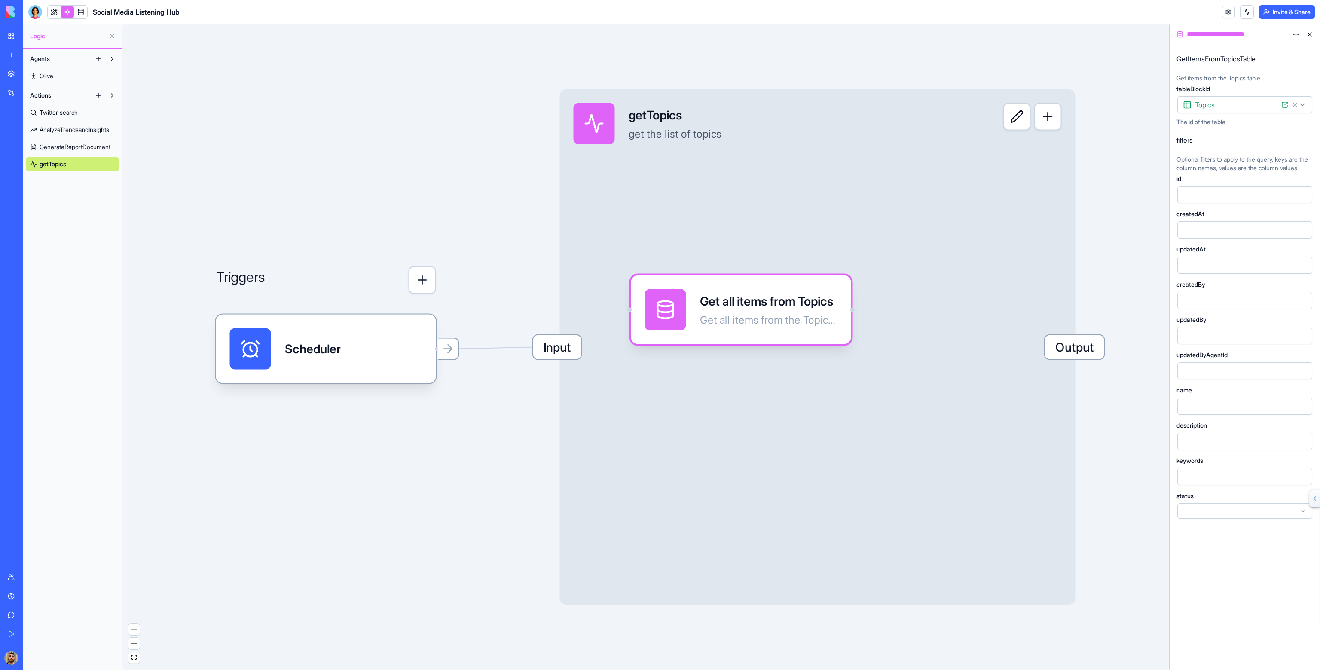
click at [1205, 515] on div at bounding box center [1244, 510] width 135 height 15
click at [1203, 538] on div "Active" at bounding box center [1245, 531] width 131 height 14
click at [1016, 119] on button at bounding box center [1017, 117] width 28 height 28
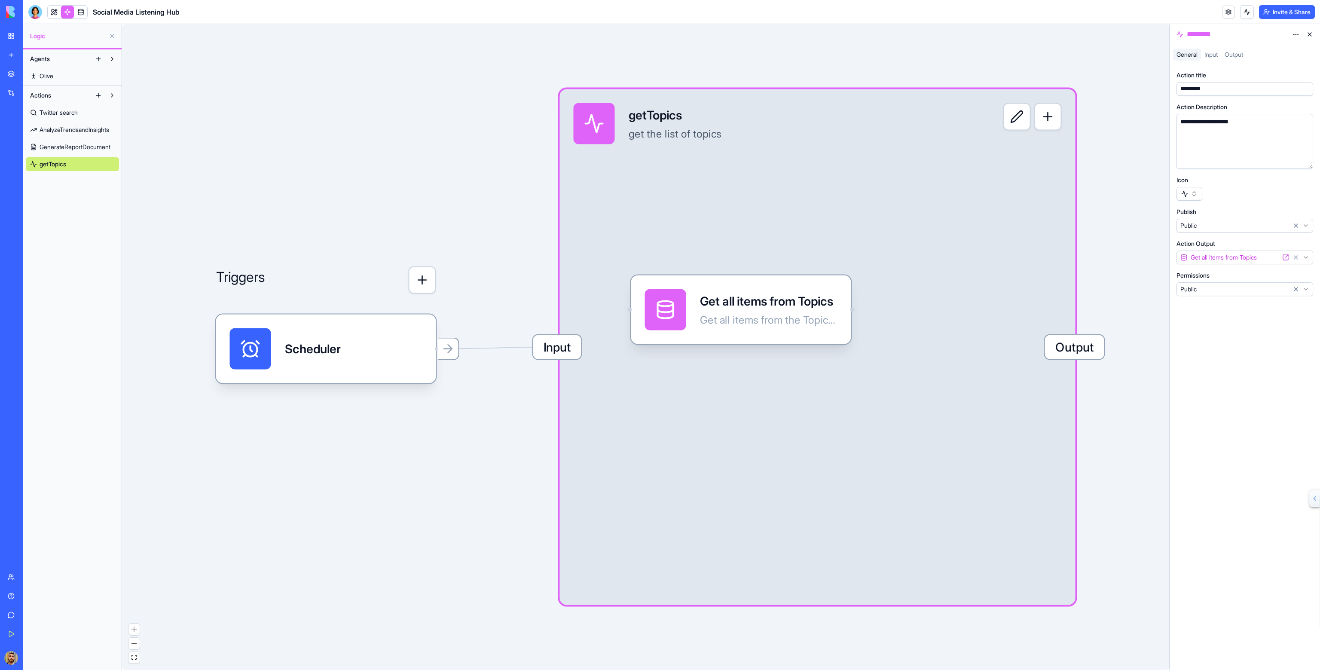
click at [1041, 117] on button "button" at bounding box center [1048, 117] width 28 height 28
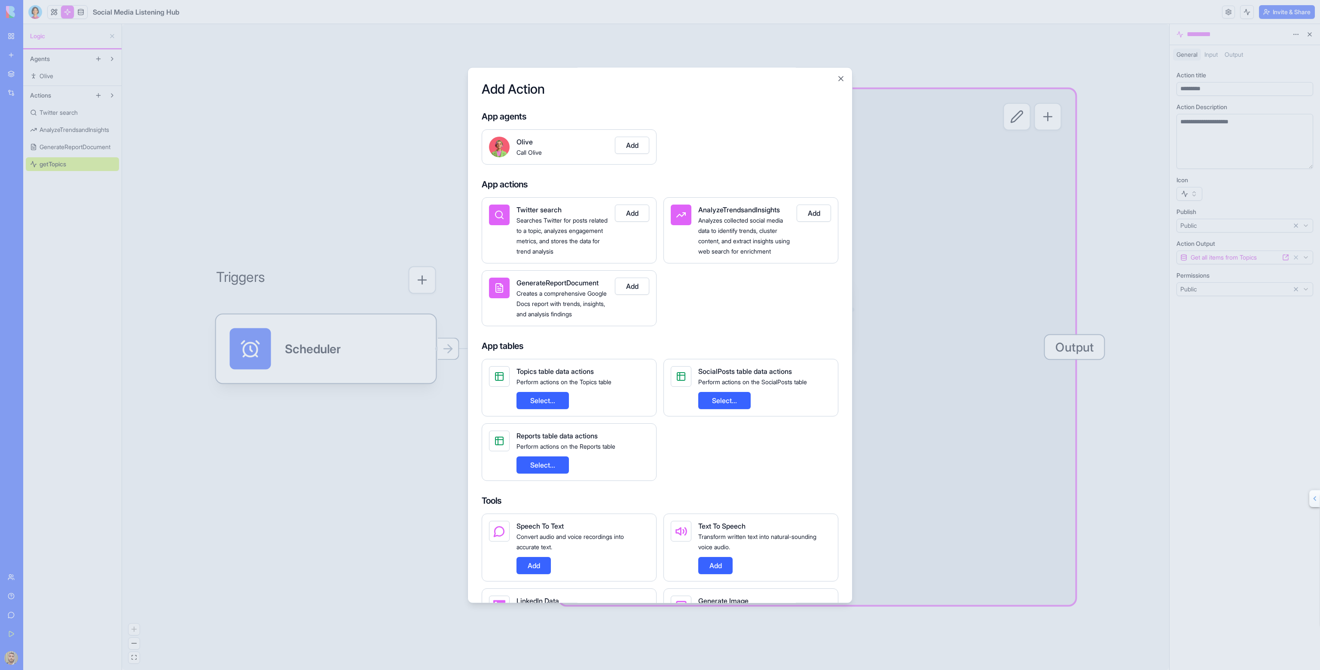
click at [546, 405] on button "Select..." at bounding box center [543, 400] width 52 height 17
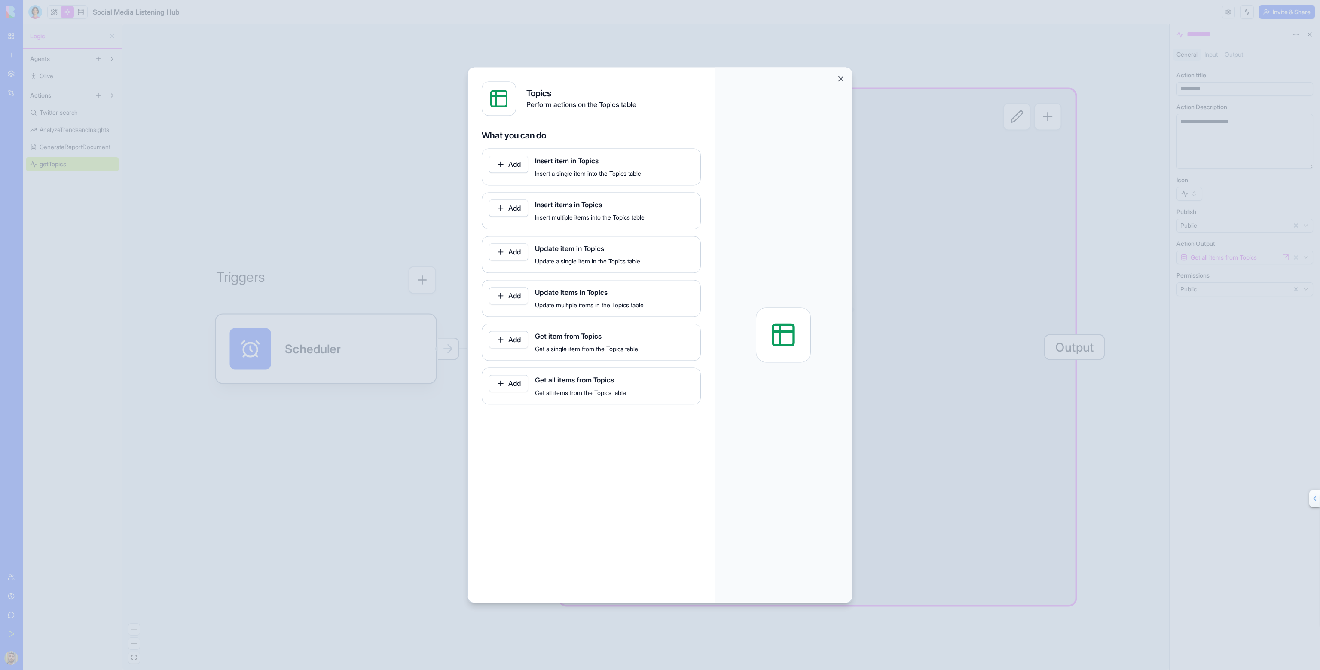
click at [519, 336] on button "Add" at bounding box center [508, 339] width 39 height 17
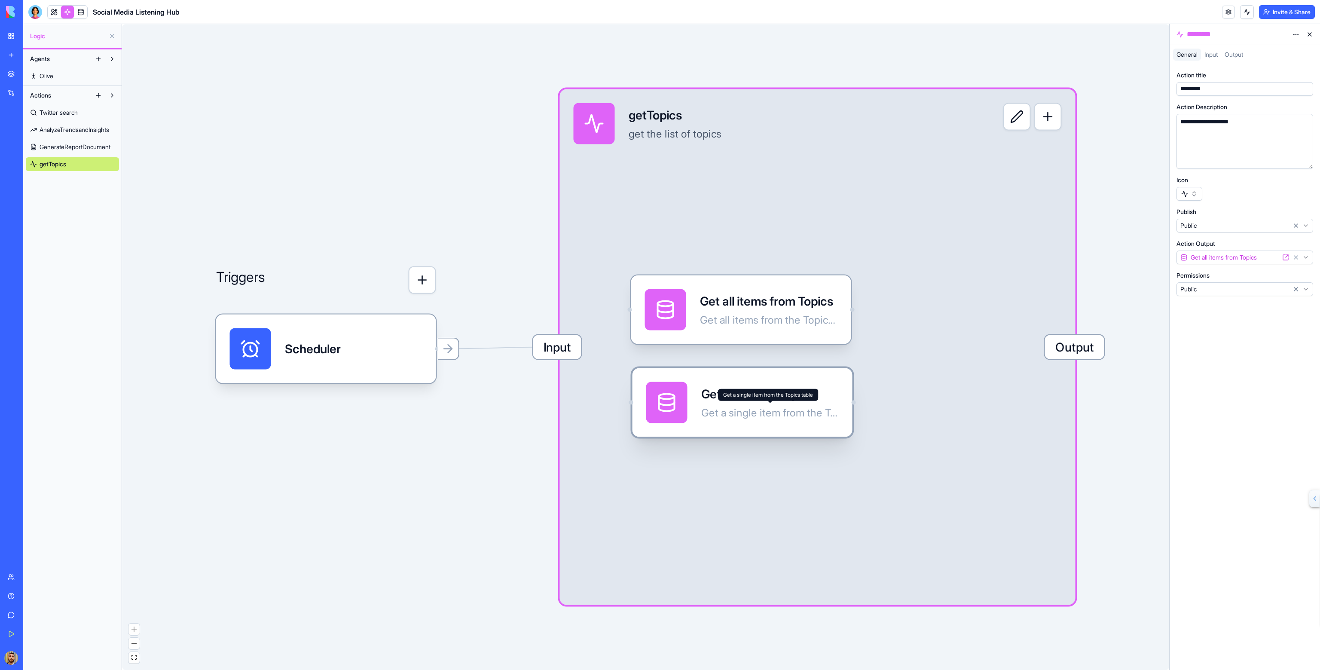
click at [705, 413] on div "Get a single item from the Topics table" at bounding box center [770, 413] width 138 height 14
click at [835, 314] on div "Get all items from the Topics table" at bounding box center [769, 320] width 138 height 14
drag, startPoint x: 853, startPoint y: 309, endPoint x: 681, endPoint y: 424, distance: 206.5
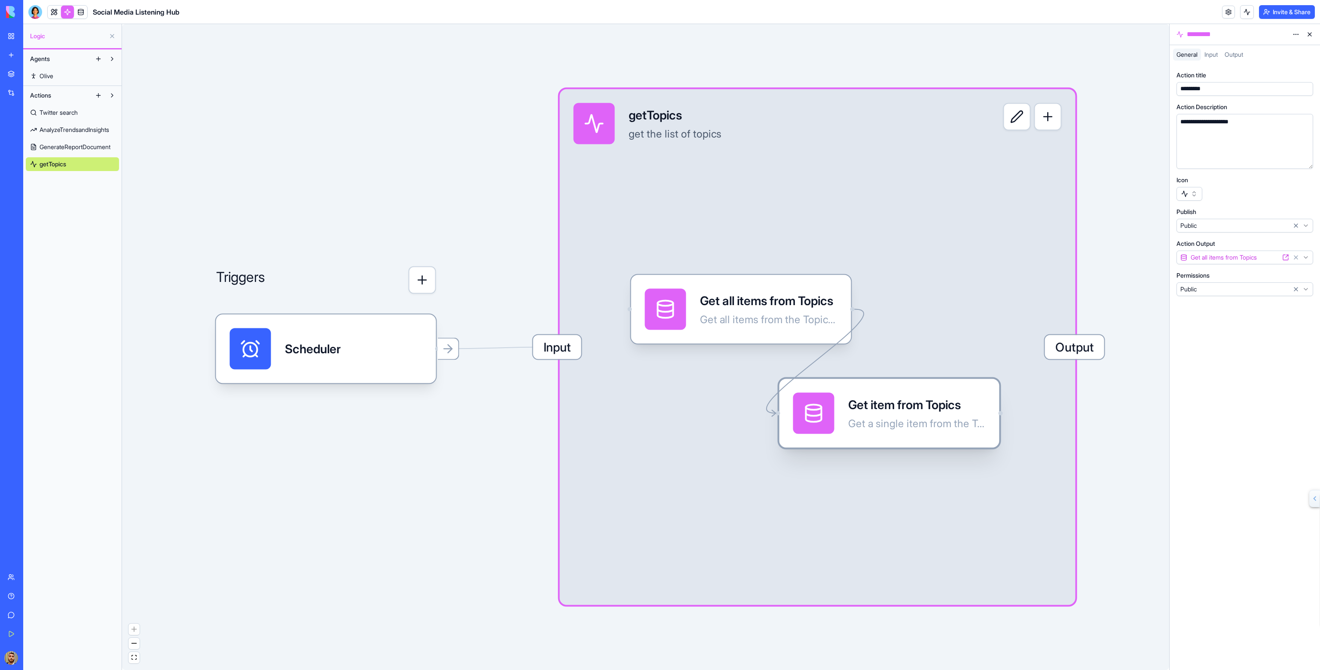
drag, startPoint x: 721, startPoint y: 417, endPoint x: 851, endPoint y: 419, distance: 129.4
click at [851, 419] on div "Get a single item from the Topics table" at bounding box center [917, 424] width 138 height 14
click at [861, 416] on div "Get item from Topics Get a single item from the Topics table" at bounding box center [917, 413] width 138 height 41
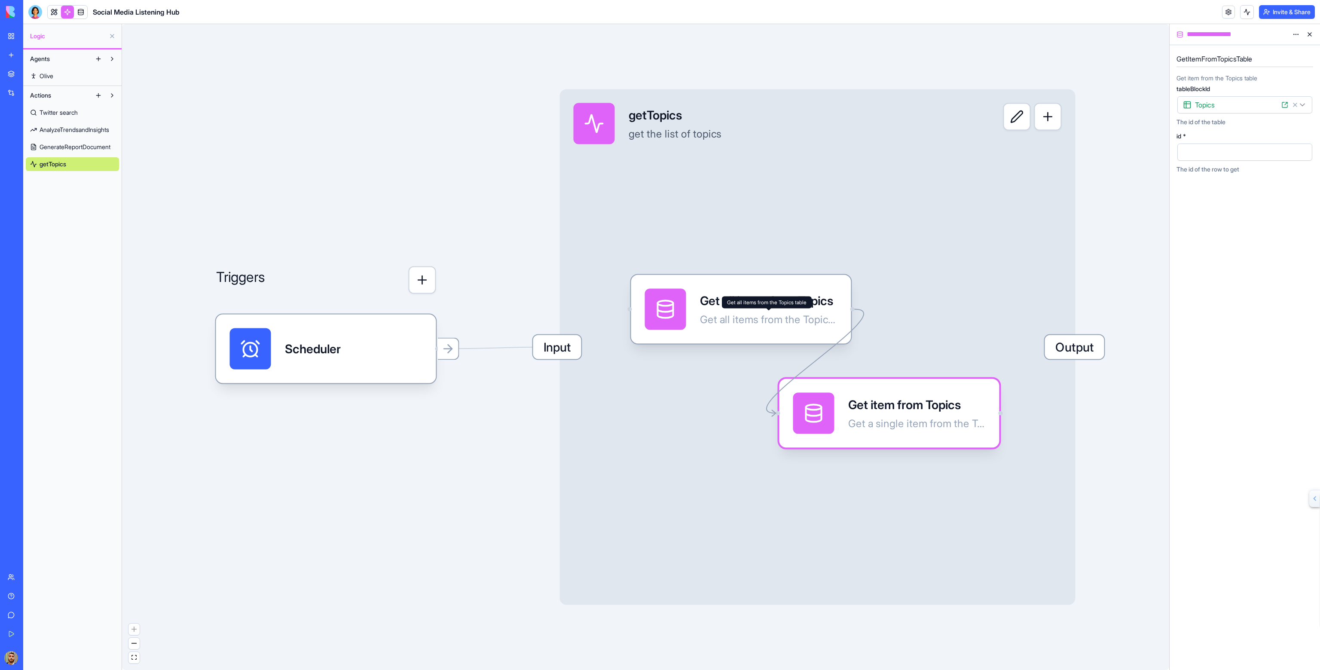
click at [781, 303] on div "Get all items from the Topics table Get all items from the Topics table" at bounding box center [767, 303] width 90 height 12
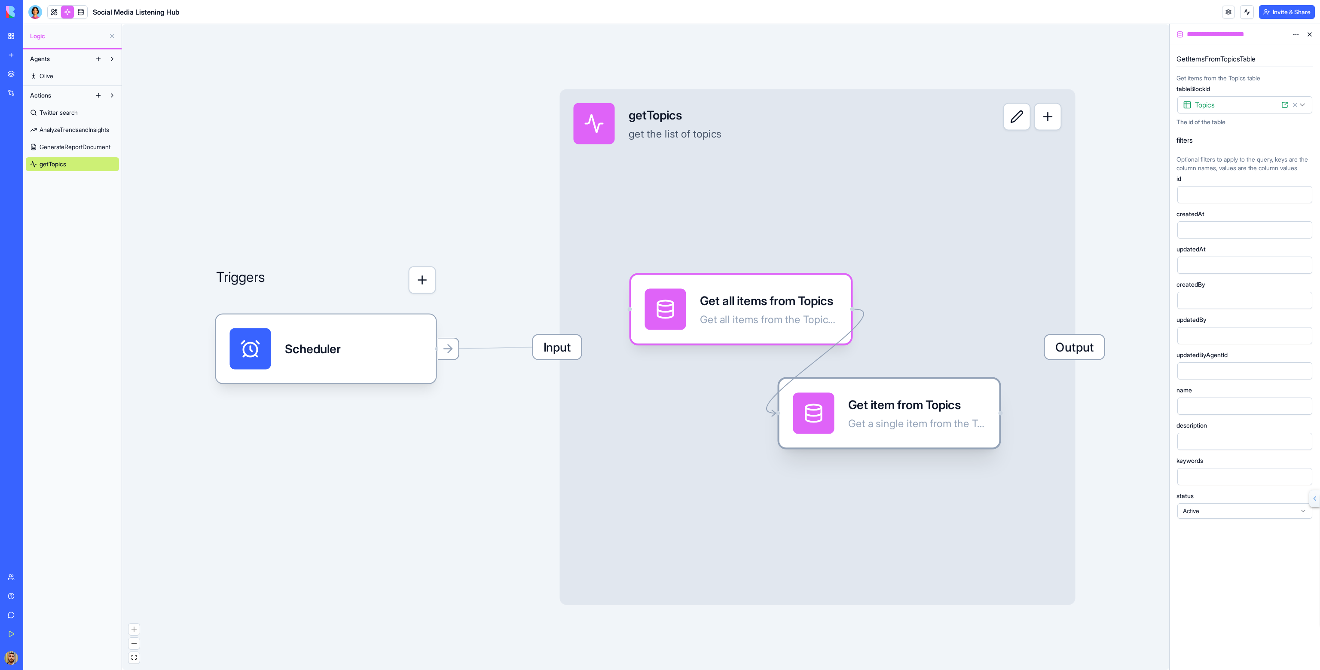
click at [882, 404] on div "Get item from Topics" at bounding box center [917, 404] width 138 height 17
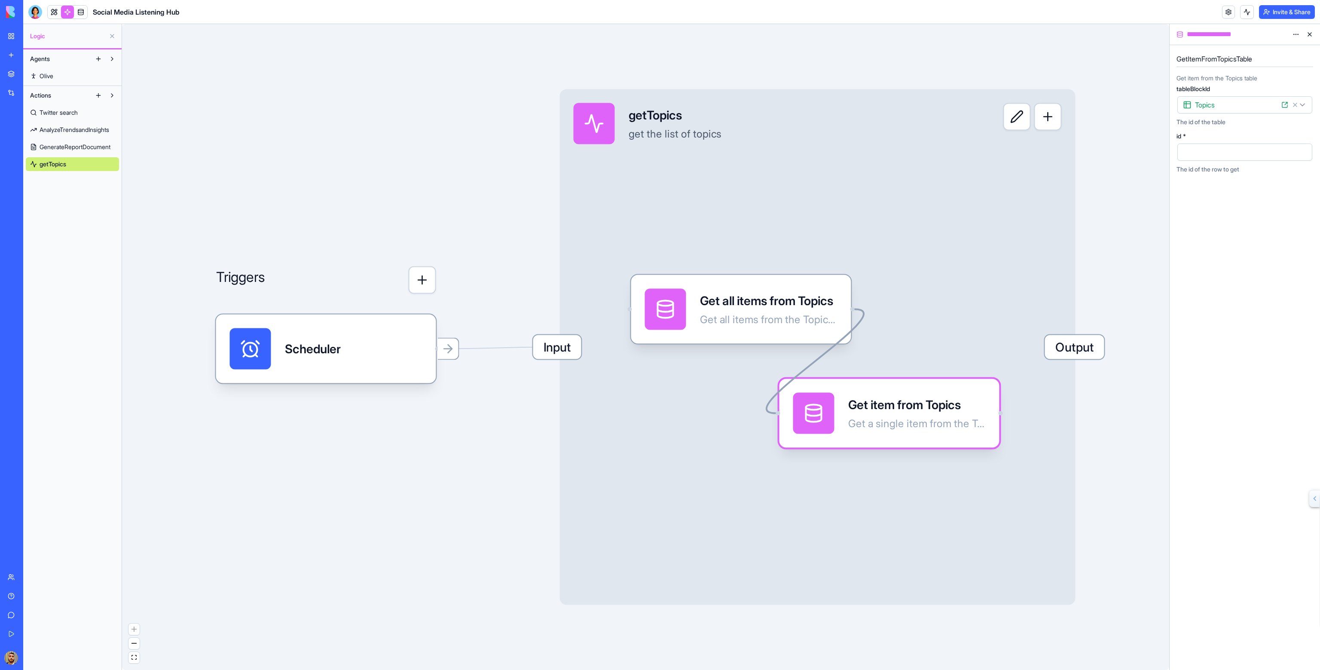
click at [833, 349] on icon "Edge from 68da949e0d1127d8d48da96e to 68da95b6a8209597bb80eda4" at bounding box center [815, 361] width 97 height 104
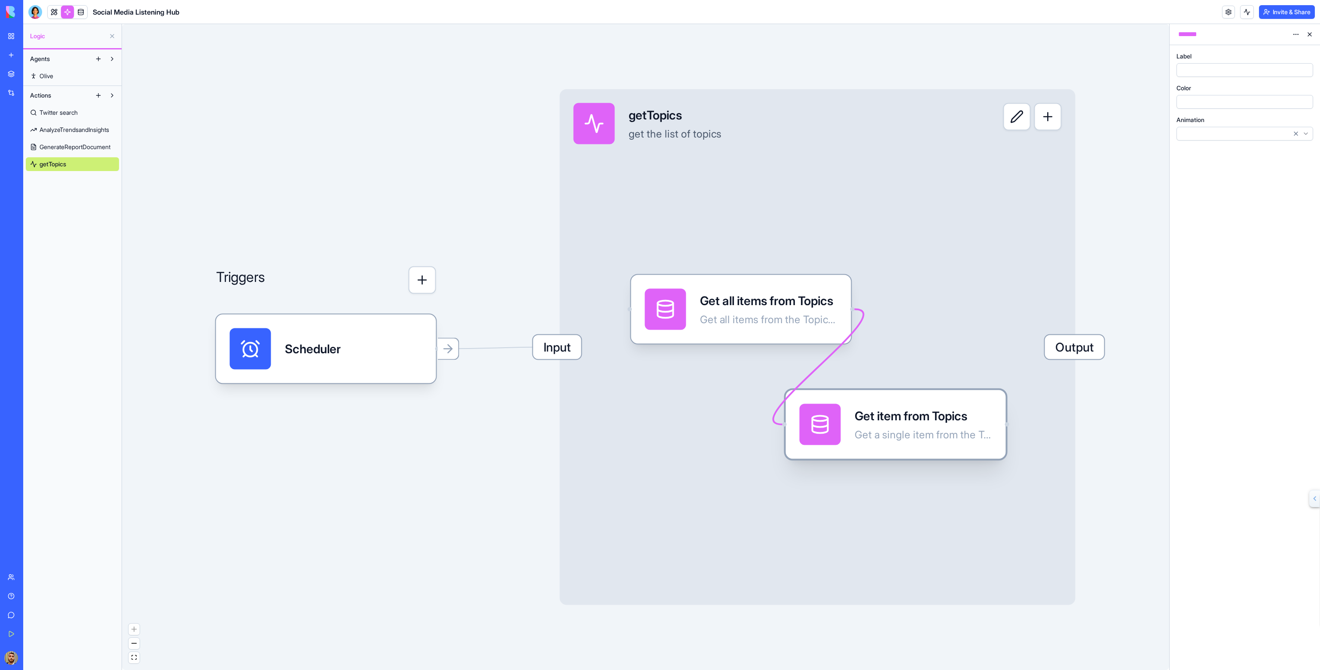
drag, startPoint x: 903, startPoint y: 405, endPoint x: 910, endPoint y: 416, distance: 12.8
click at [909, 416] on div "Get item from Topics" at bounding box center [924, 415] width 138 height 17
click at [917, 426] on div "Get item from Topics Get a single item from the Topics table" at bounding box center [924, 424] width 138 height 41
click at [1292, 36] on html "**********" at bounding box center [660, 335] width 1320 height 670
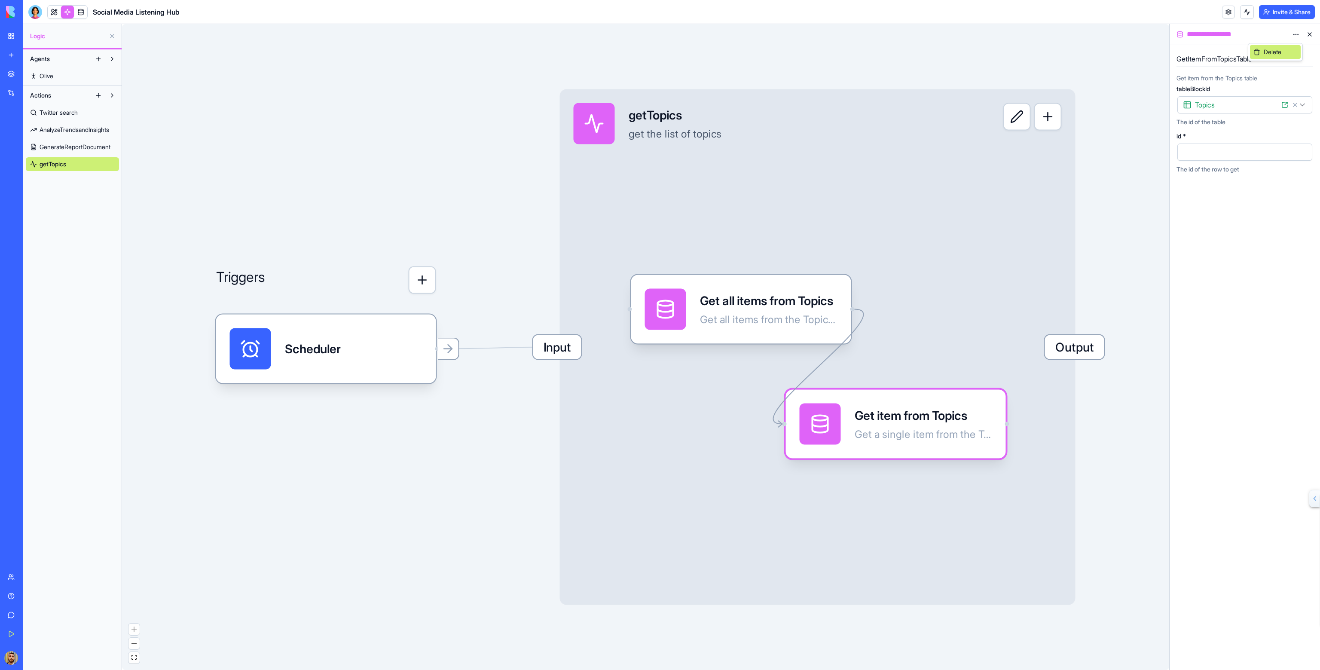
click at [1265, 51] on span "Delete" at bounding box center [1273, 52] width 18 height 9
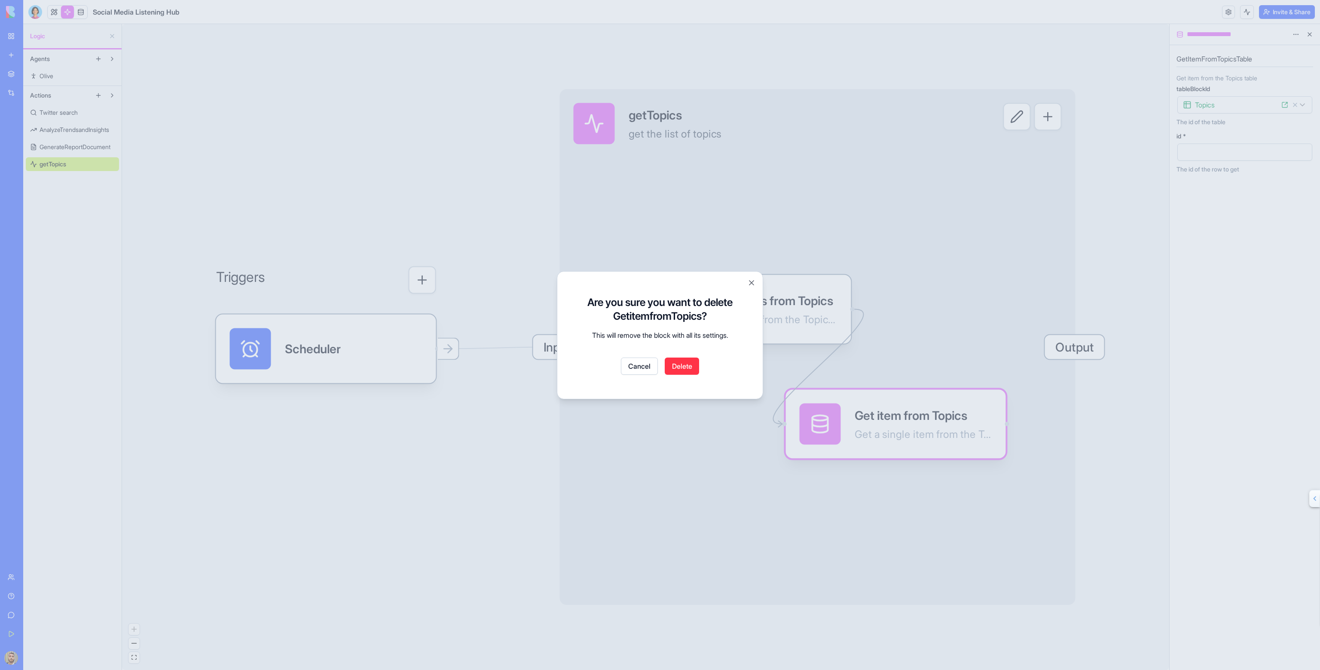
click at [693, 367] on button "Delete" at bounding box center [682, 366] width 34 height 17
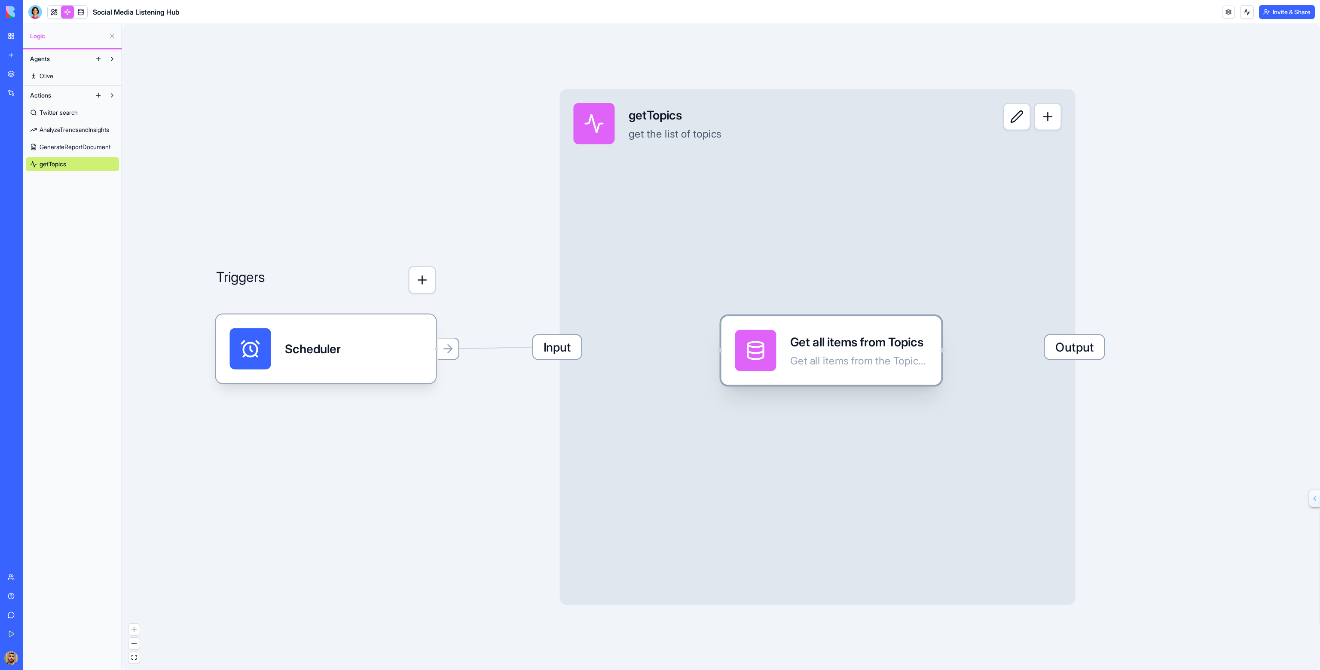
drag, startPoint x: 770, startPoint y: 333, endPoint x: 815, endPoint y: 328, distance: 45.8
click at [860, 374] on div "Get all items from Topics Get all items from the Topics table" at bounding box center [831, 350] width 220 height 69
click at [1077, 351] on span "Output" at bounding box center [1074, 347] width 59 height 24
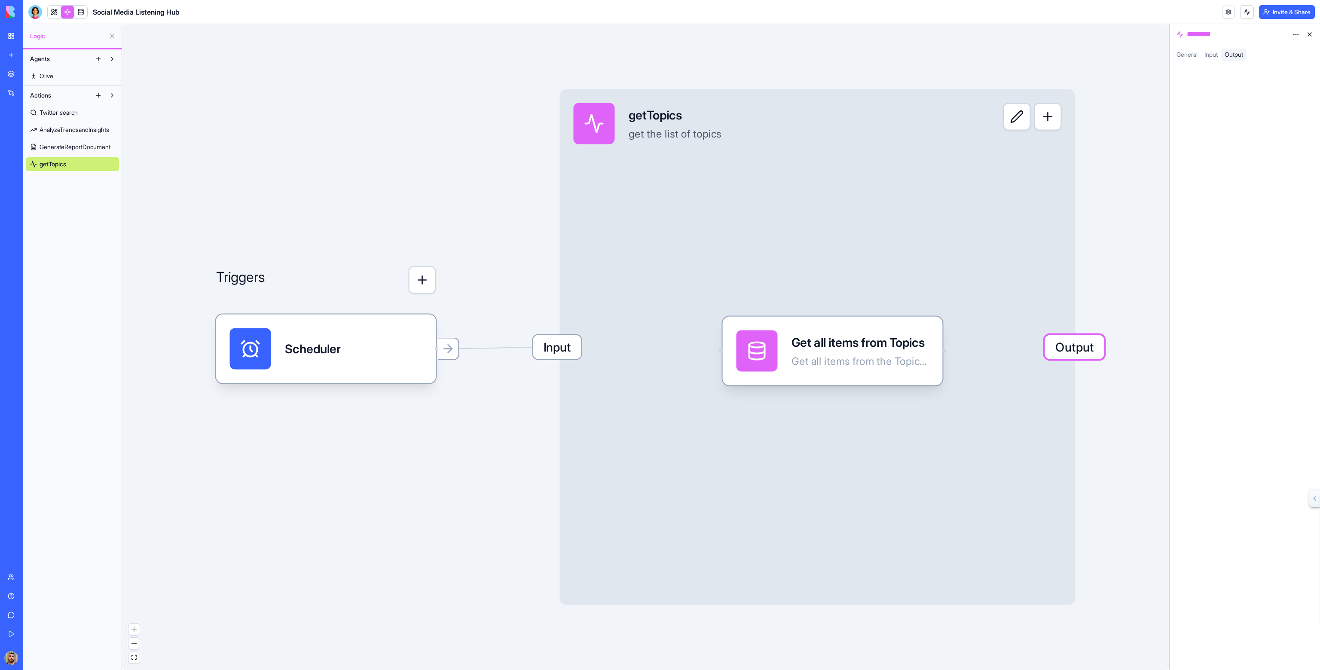
click at [1233, 52] on span "Output" at bounding box center [1234, 54] width 18 height 7
click at [883, 353] on div "Get all items from Topics Get all items from the Topics table" at bounding box center [861, 350] width 138 height 41
click at [1214, 52] on span "Input" at bounding box center [1210, 54] width 13 height 7
click at [872, 349] on div "Get all items from Topics" at bounding box center [860, 343] width 138 height 17
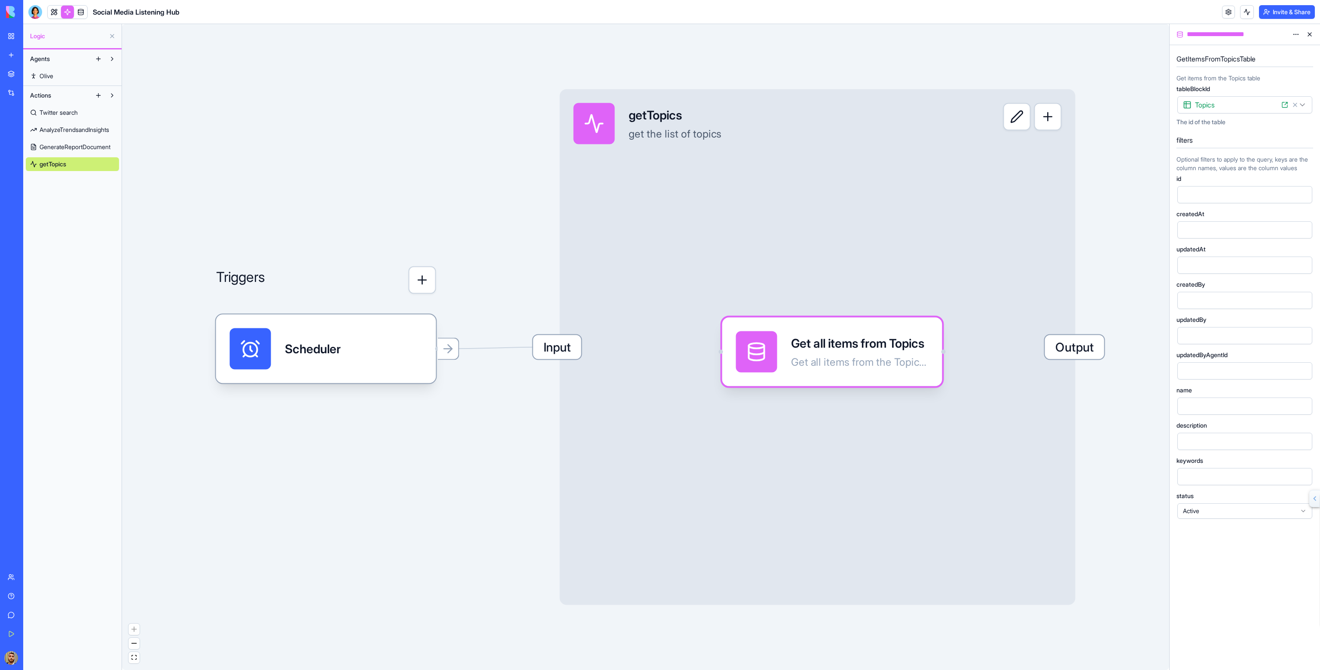
click at [1310, 465] on icon at bounding box center [1309, 461] width 7 height 7
click at [1207, 480] on span "* * ****** * *" at bounding box center [1196, 476] width 27 height 6
drag, startPoint x: 1218, startPoint y: 484, endPoint x: 1163, endPoint y: 481, distance: 55.1
click at [1163, 481] on div "**********" at bounding box center [671, 347] width 1297 height 646
click at [1186, 196] on div at bounding box center [1237, 194] width 114 height 13
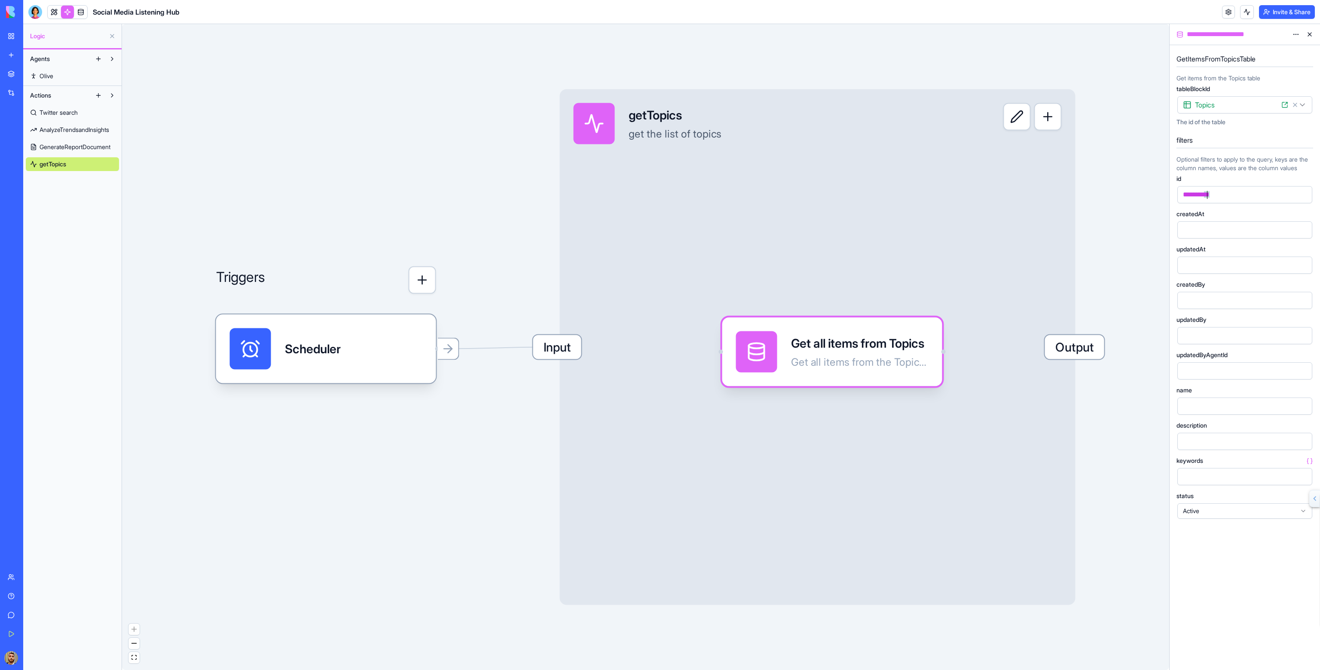
click at [1308, 182] on icon at bounding box center [1307, 179] width 1 height 5
click at [1288, 183] on div "**********" at bounding box center [1245, 326] width 137 height 386
click at [1261, 182] on div "id" at bounding box center [1245, 179] width 137 height 6
drag, startPoint x: 1308, startPoint y: 222, endPoint x: 1276, endPoint y: 211, distance: 34.1
click at [1289, 215] on div "**********" at bounding box center [1245, 348] width 137 height 344
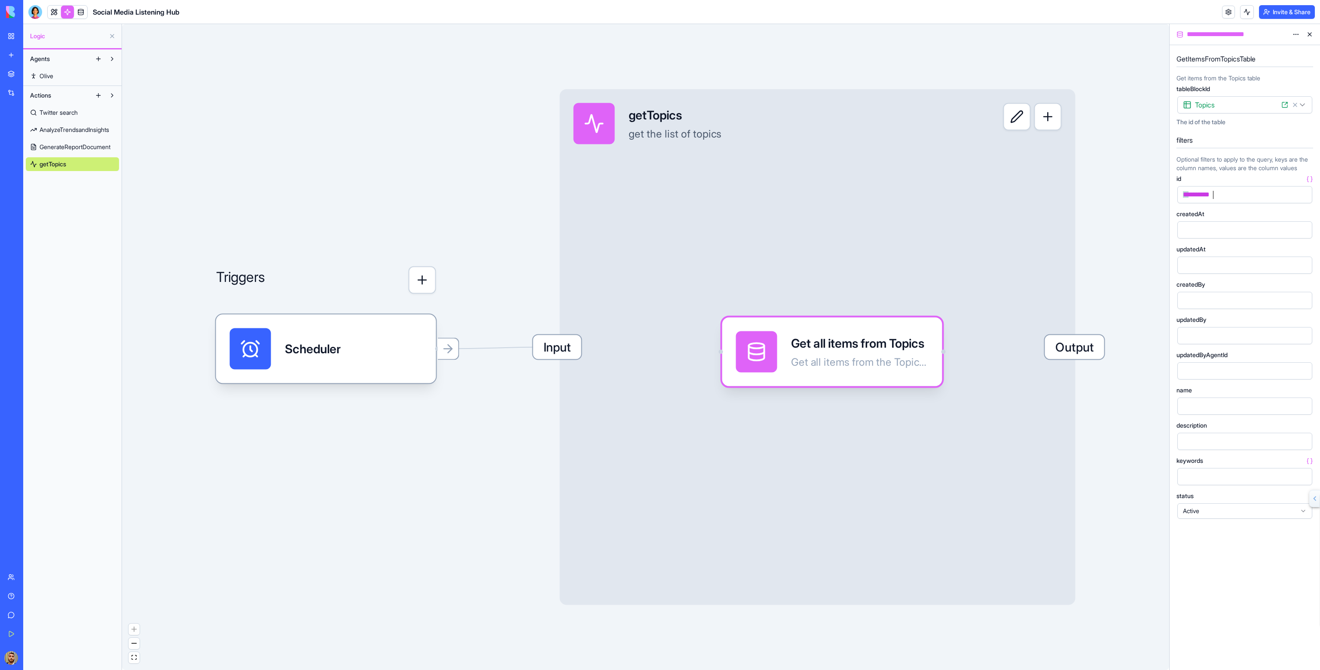
click at [1226, 198] on div "* ******** *" at bounding box center [1237, 194] width 114 height 13
click at [1210, 198] on span "* * ****** * *" at bounding box center [1196, 194] width 27 height 6
click at [1239, 236] on div at bounding box center [1237, 229] width 114 height 13
click at [1237, 217] on div "createdAt" at bounding box center [1245, 214] width 137 height 6
click at [1057, 345] on span "Output" at bounding box center [1074, 347] width 59 height 24
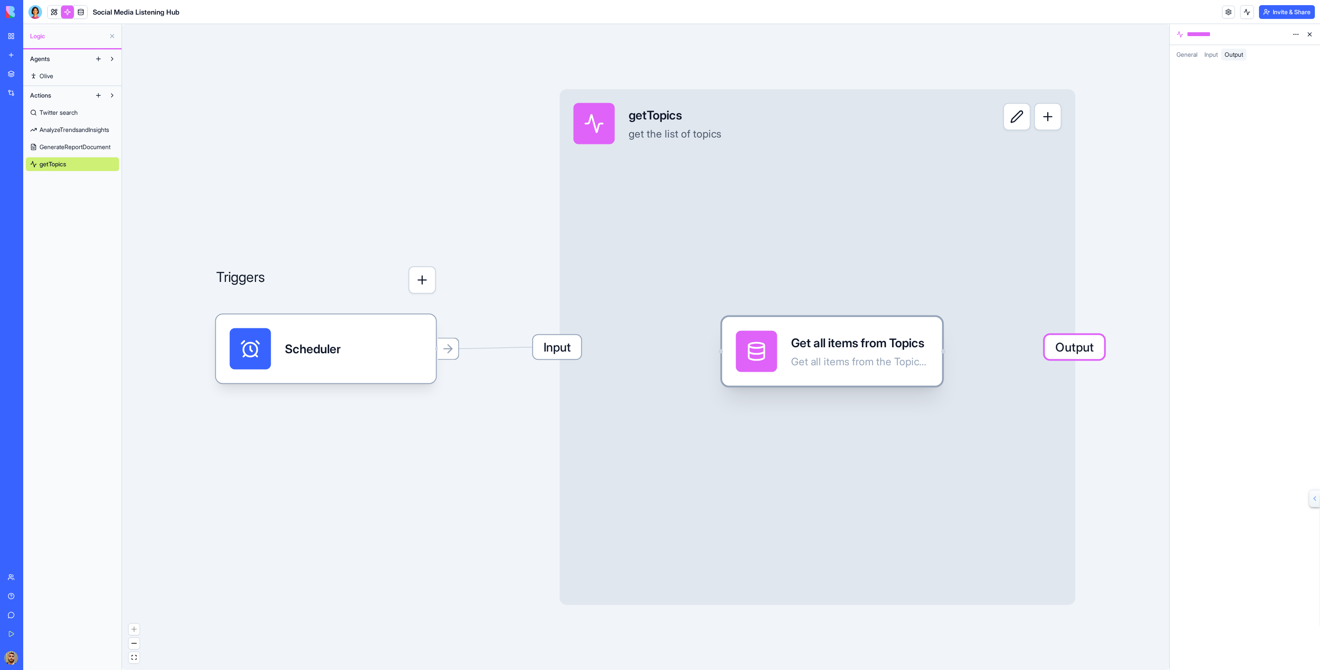
click at [901, 331] on div "Get all items from Topics Get all items from the Topics table" at bounding box center [860, 351] width 138 height 41
click at [832, 371] on div "Get all items from Topics Get all items from the Topics table" at bounding box center [860, 351] width 138 height 41
click at [849, 369] on div "Get all items from Topics Get all items from the Topics table" at bounding box center [866, 350] width 138 height 41
click at [1214, 53] on span "Input" at bounding box center [1210, 54] width 13 height 7
click at [1180, 55] on span "General" at bounding box center [1187, 54] width 21 height 7
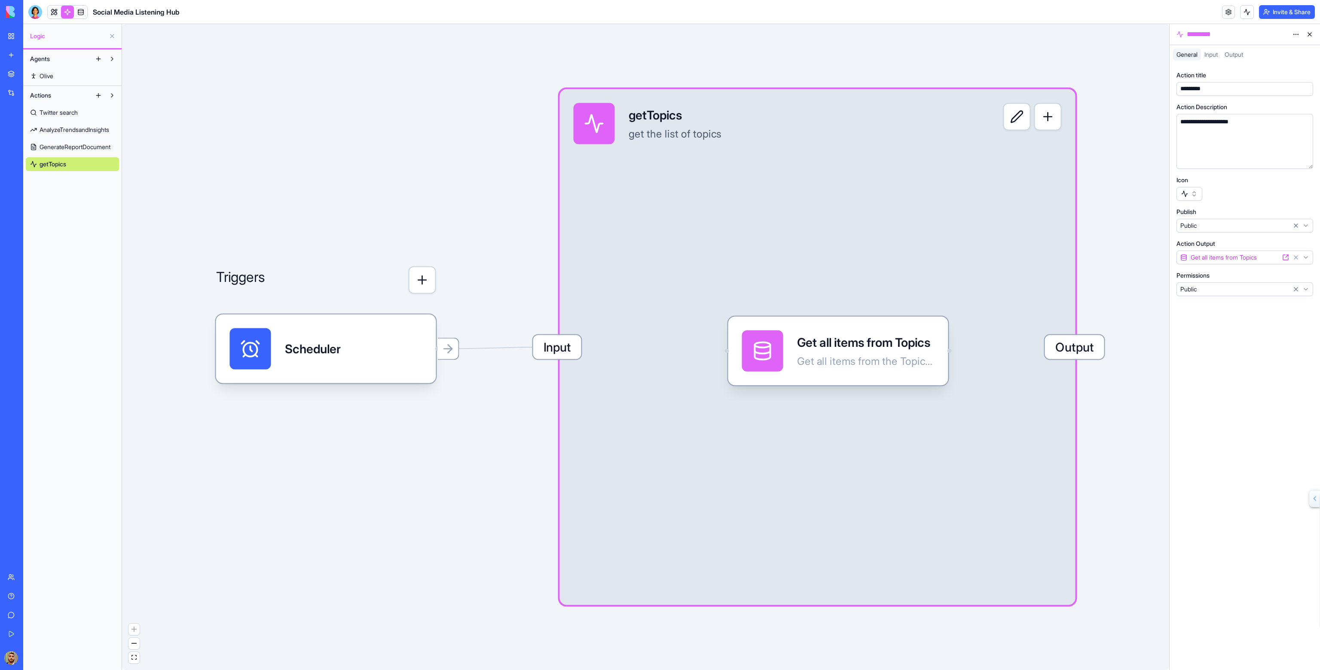
click at [1226, 257] on html "**********" at bounding box center [660, 335] width 1320 height 670
click at [1214, 49] on div "Input" at bounding box center [1211, 55] width 20 height 12
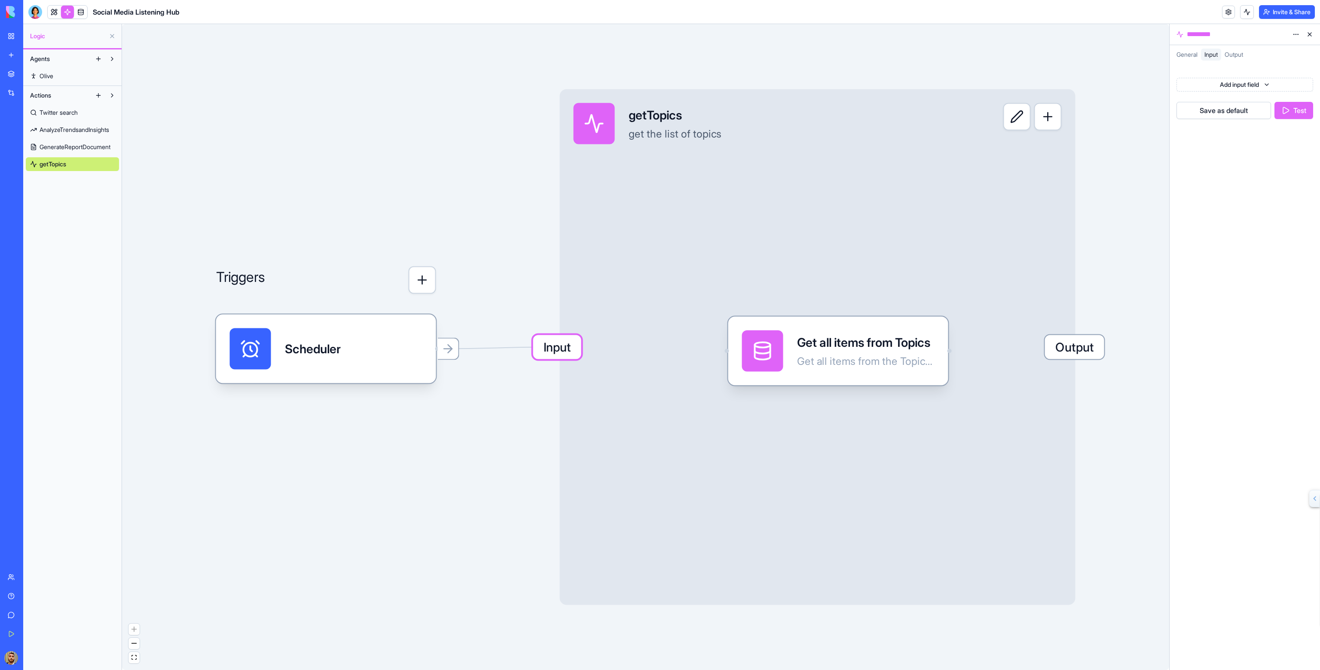
click at [1221, 110] on button "Save as default" at bounding box center [1224, 110] width 95 height 17
click at [1280, 106] on button "Test" at bounding box center [1294, 110] width 39 height 17
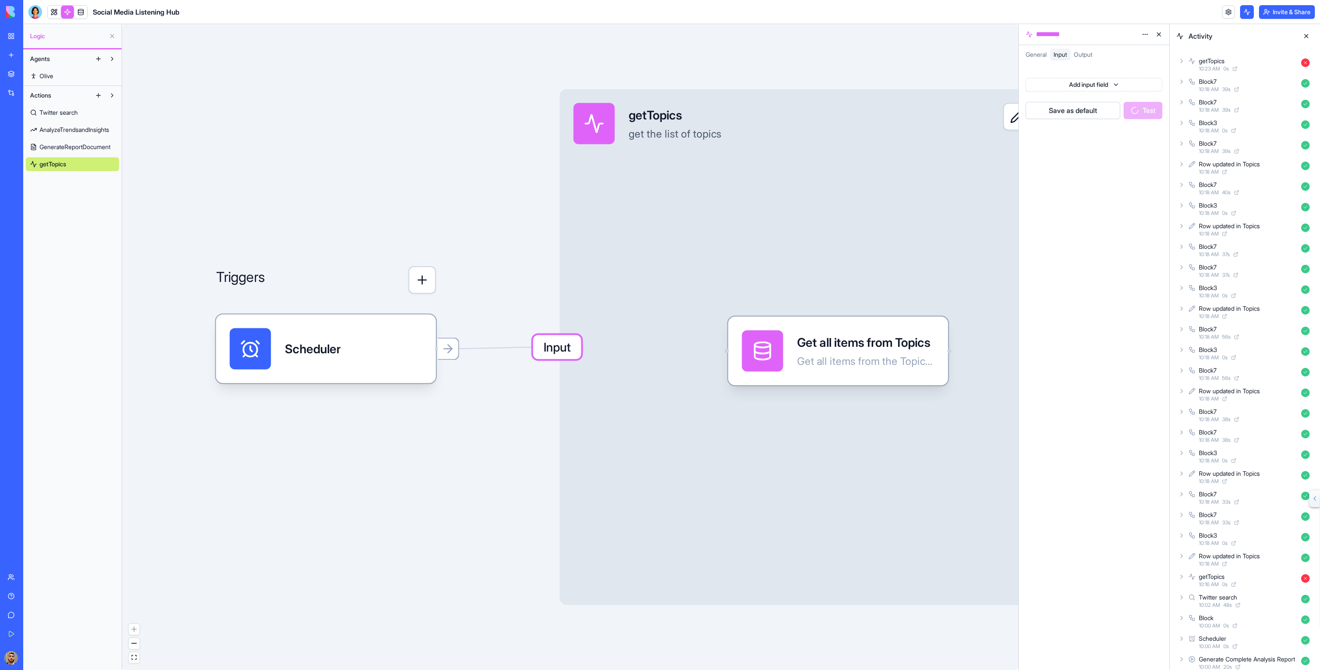
click at [1180, 60] on icon at bounding box center [1181, 61] width 7 height 7
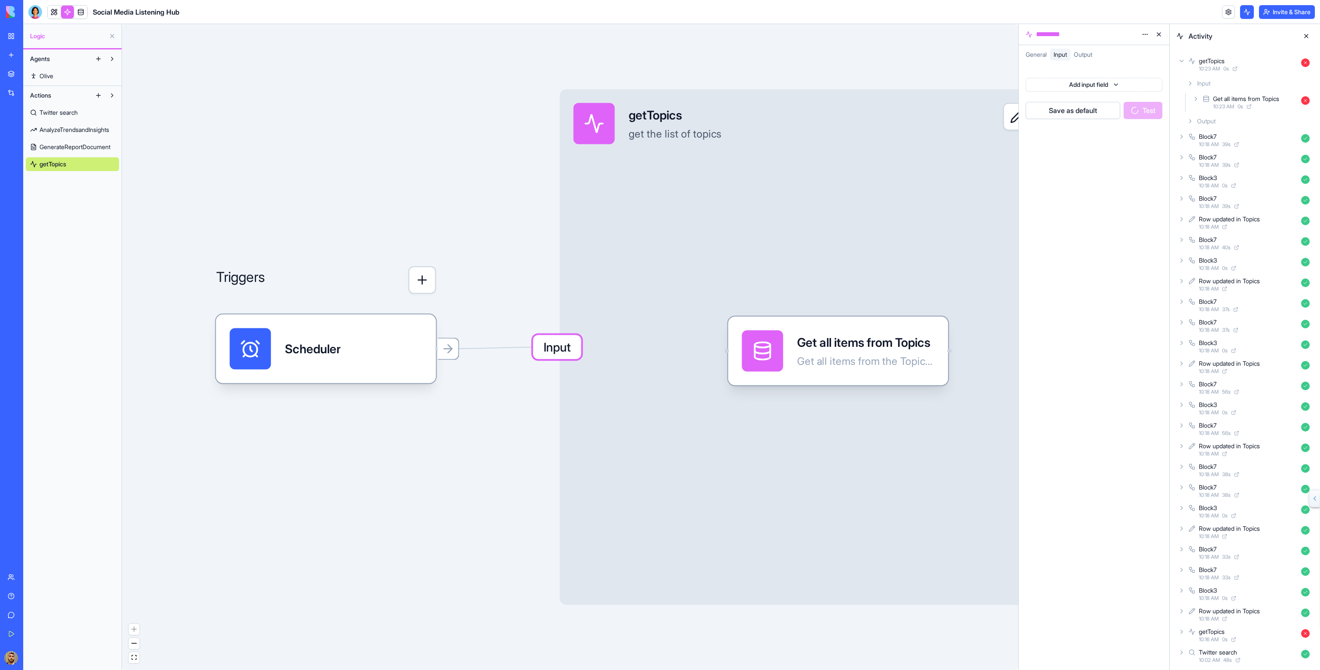
click at [1198, 98] on icon at bounding box center [1195, 98] width 7 height 7
click at [1203, 120] on icon at bounding box center [1204, 121] width 7 height 7
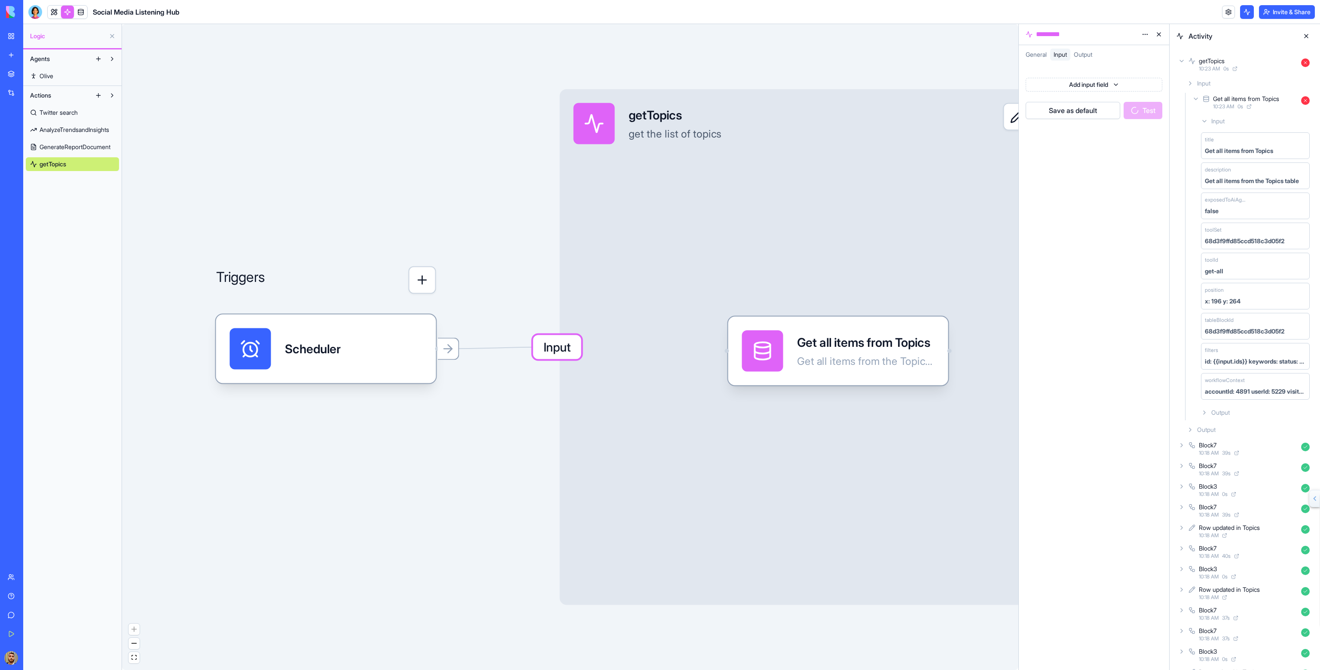
click at [1201, 409] on icon at bounding box center [1204, 412] width 7 height 7
click at [977, 399] on div "Input getTopics get the list of topics Output" at bounding box center [818, 347] width 516 height 516
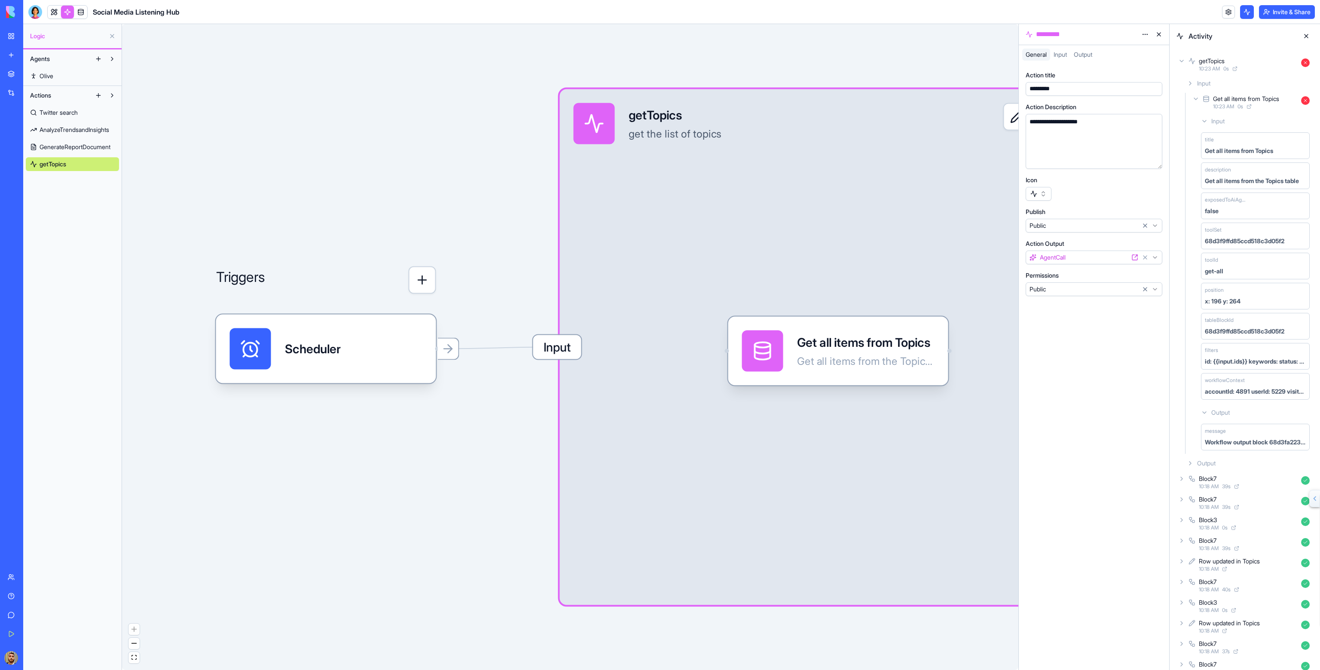
click at [1081, 55] on span "Output" at bounding box center [1083, 54] width 18 height 7
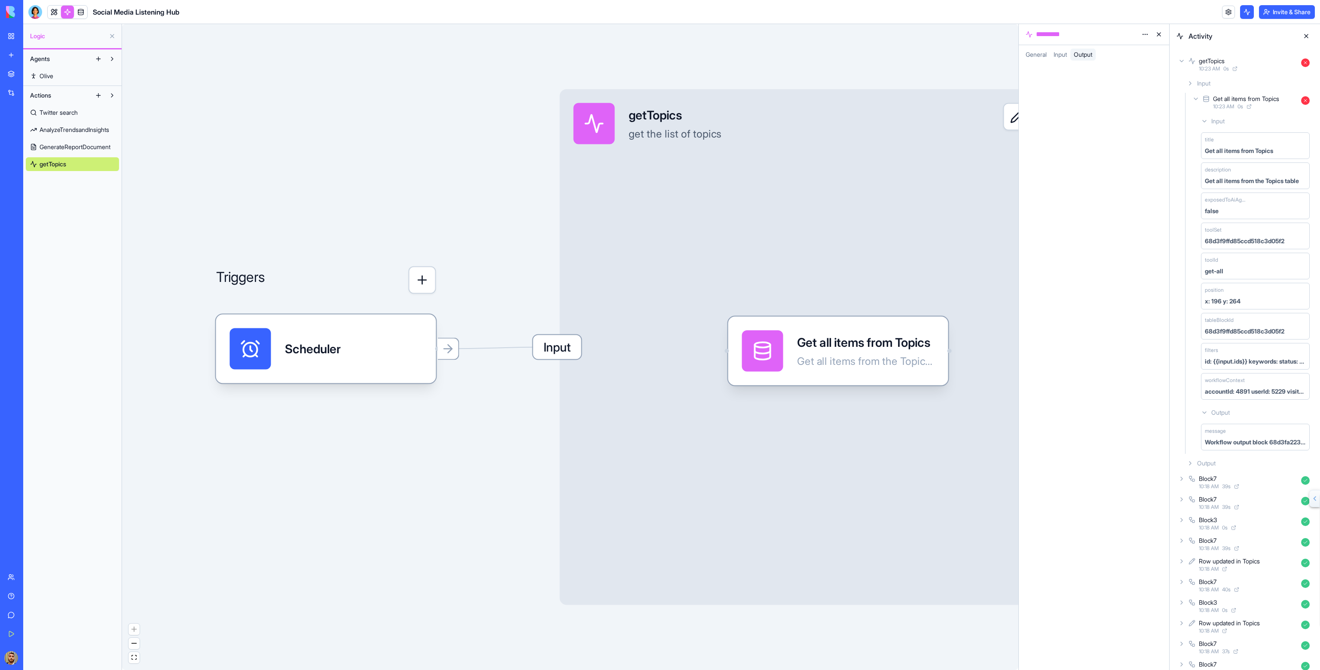
drag, startPoint x: 978, startPoint y: 101, endPoint x: 768, endPoint y: 135, distance: 212.9
click at [741, 110] on div "Input getTopics get the list of topics Output" at bounding box center [818, 347] width 516 height 516
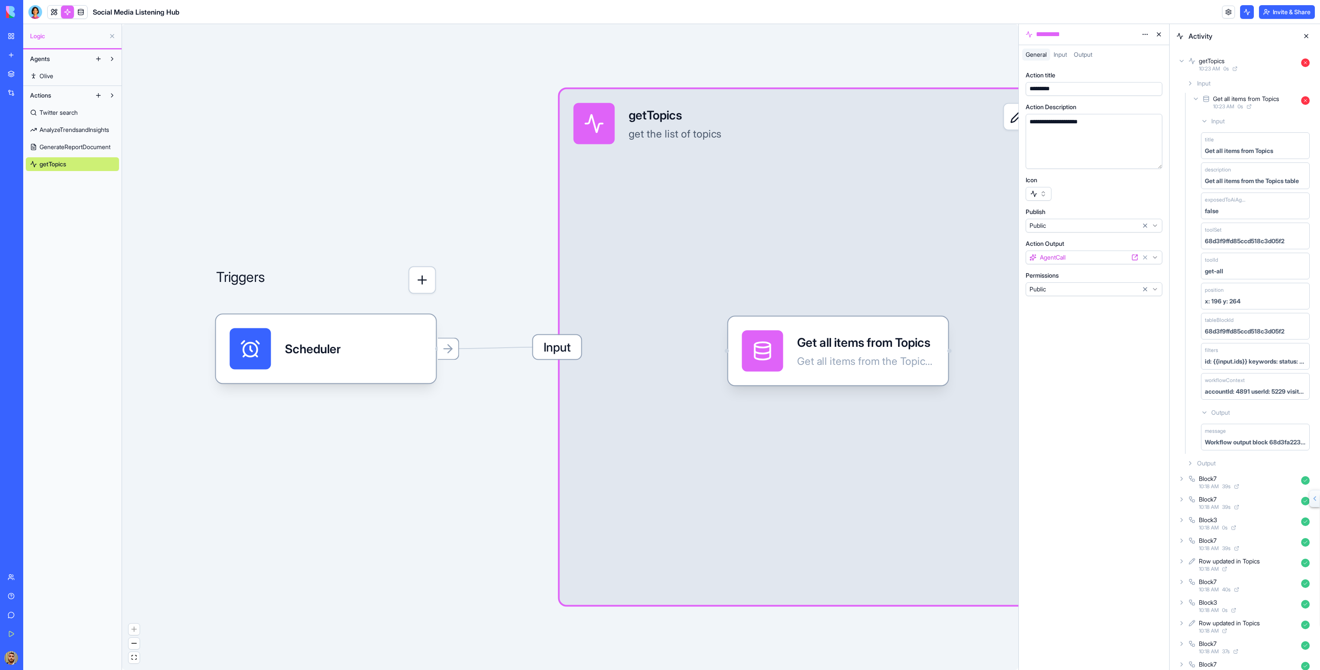
drag, startPoint x: 812, startPoint y: 162, endPoint x: 734, endPoint y: 155, distance: 78.5
click at [734, 155] on div "Input getTopics get the list of topics Output" at bounding box center [818, 347] width 516 height 516
click at [1160, 32] on button at bounding box center [1159, 35] width 14 height 14
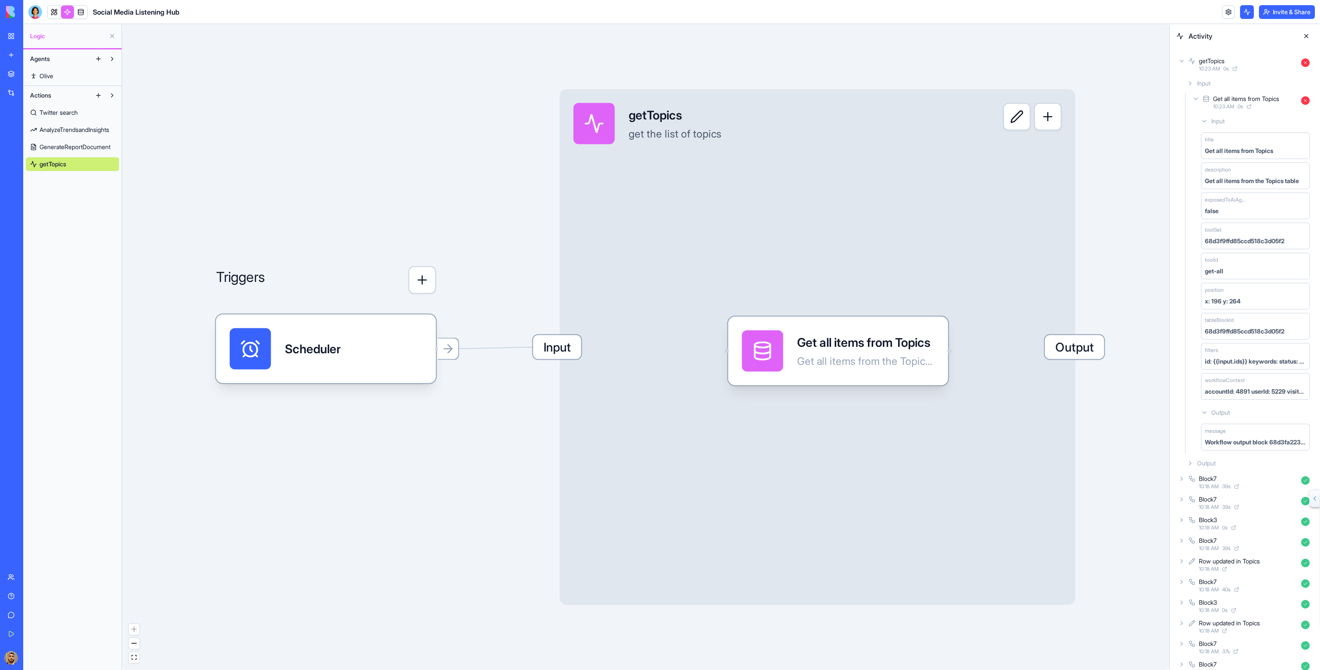
click at [1080, 352] on span "Output" at bounding box center [1074, 347] width 59 height 24
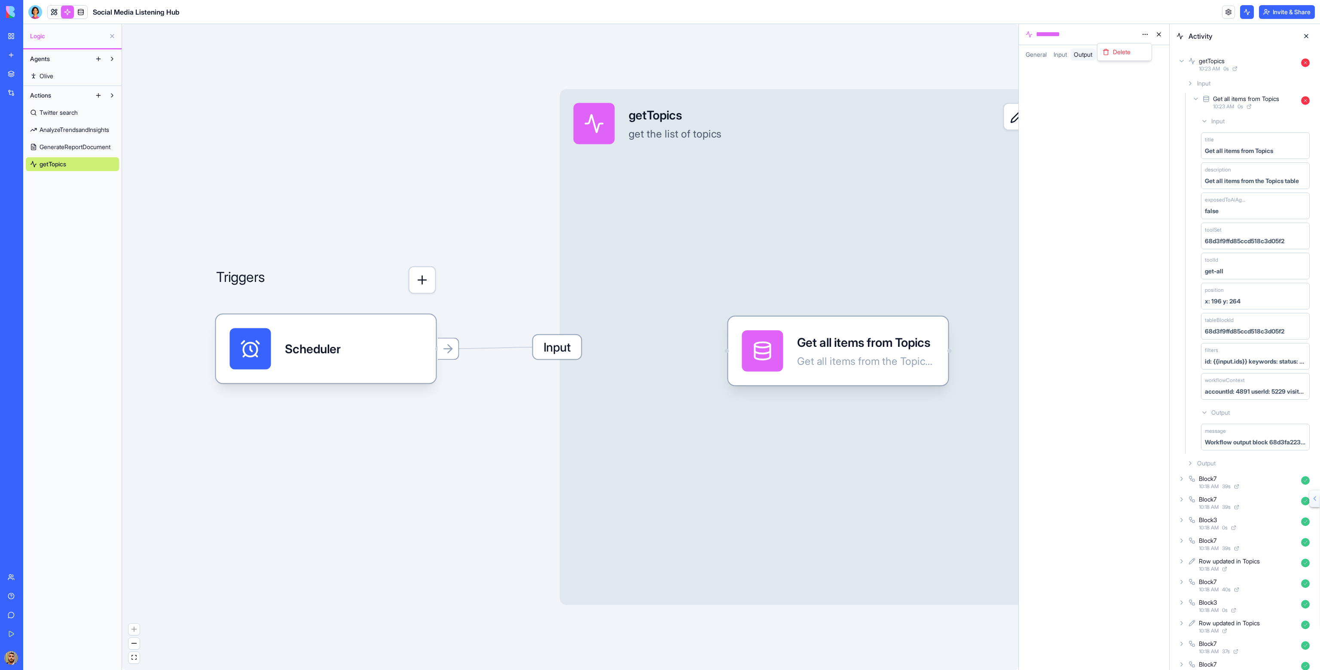
click at [1147, 34] on html "BETA My Workspace New app Marketplace Integrations Recent Social Media Content …" at bounding box center [660, 335] width 1320 height 670
click at [948, 55] on html "BETA My Workspace New app Marketplace Integrations Recent Social Media Content …" at bounding box center [660, 335] width 1320 height 670
click at [1158, 34] on button at bounding box center [1159, 35] width 14 height 14
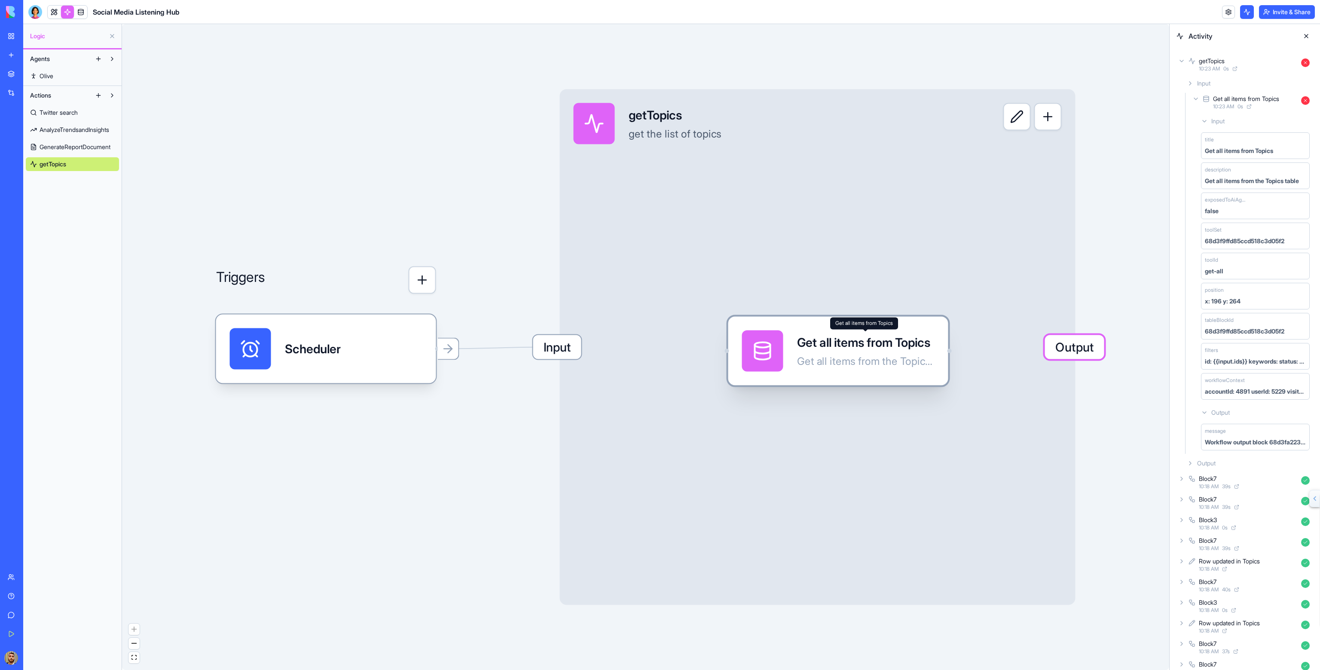
click at [886, 342] on div "Get all items from Topics" at bounding box center [866, 342] width 138 height 17
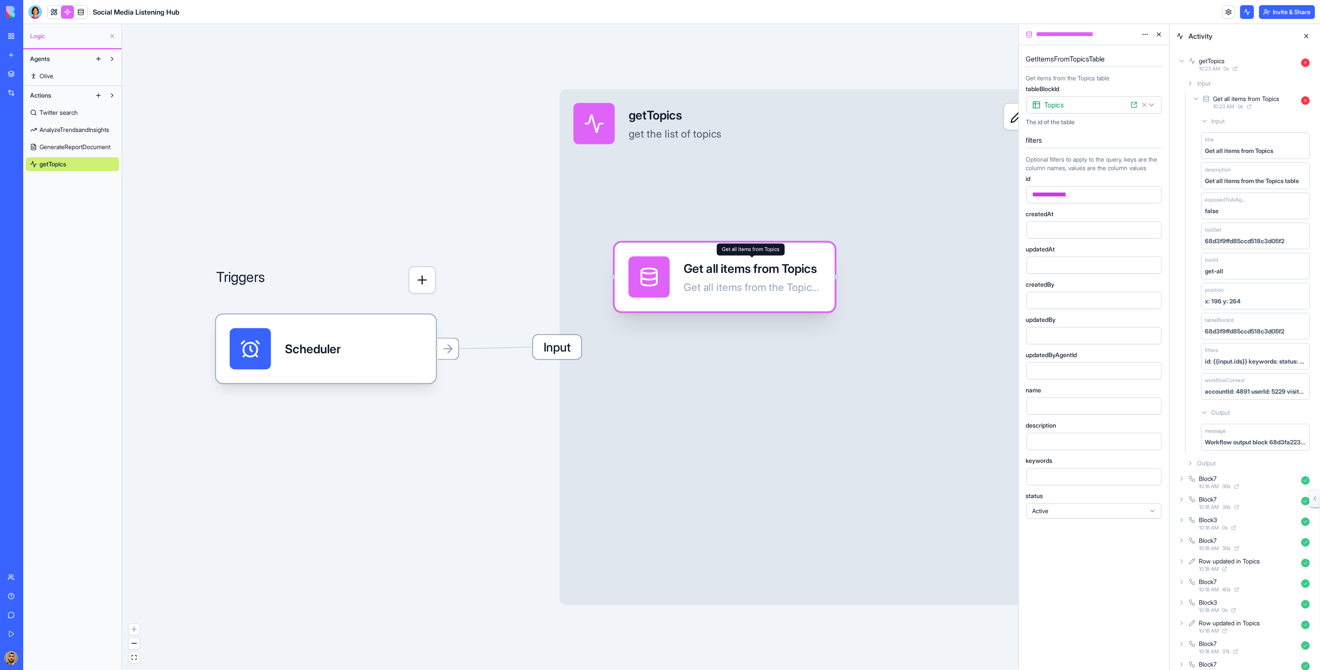
drag, startPoint x: 889, startPoint y: 355, endPoint x: 758, endPoint y: 277, distance: 152.4
click at [756, 277] on div "Get all items from Topics Get all items from the Topics table" at bounding box center [753, 277] width 138 height 41
click at [945, 134] on div "getTopics get the list of topics" at bounding box center [770, 123] width 392 height 41
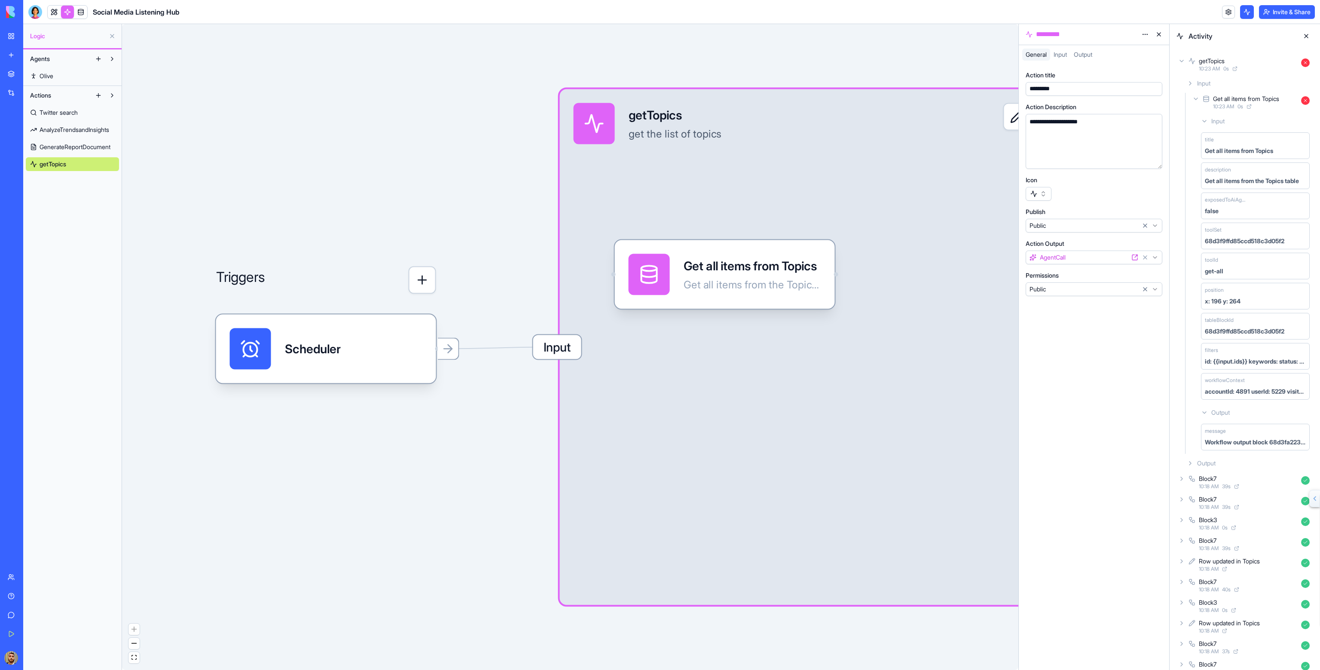
click at [1160, 31] on button at bounding box center [1159, 35] width 14 height 14
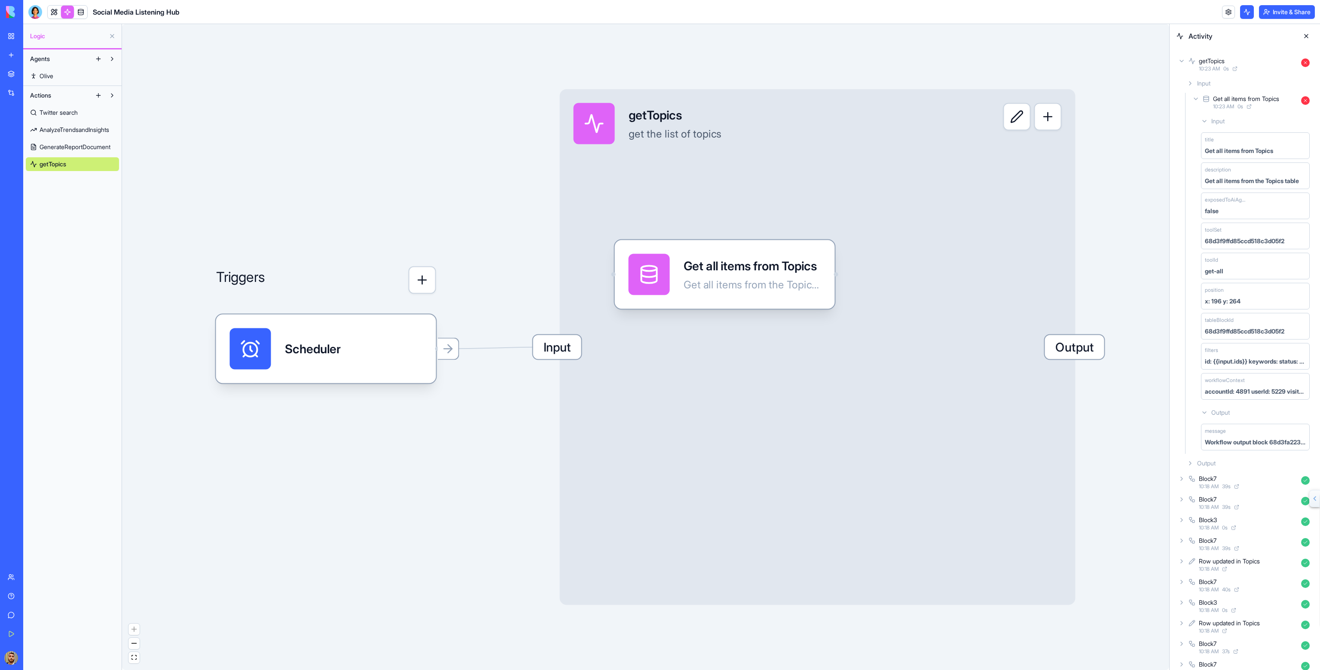
click at [1037, 124] on button "button" at bounding box center [1048, 117] width 28 height 28
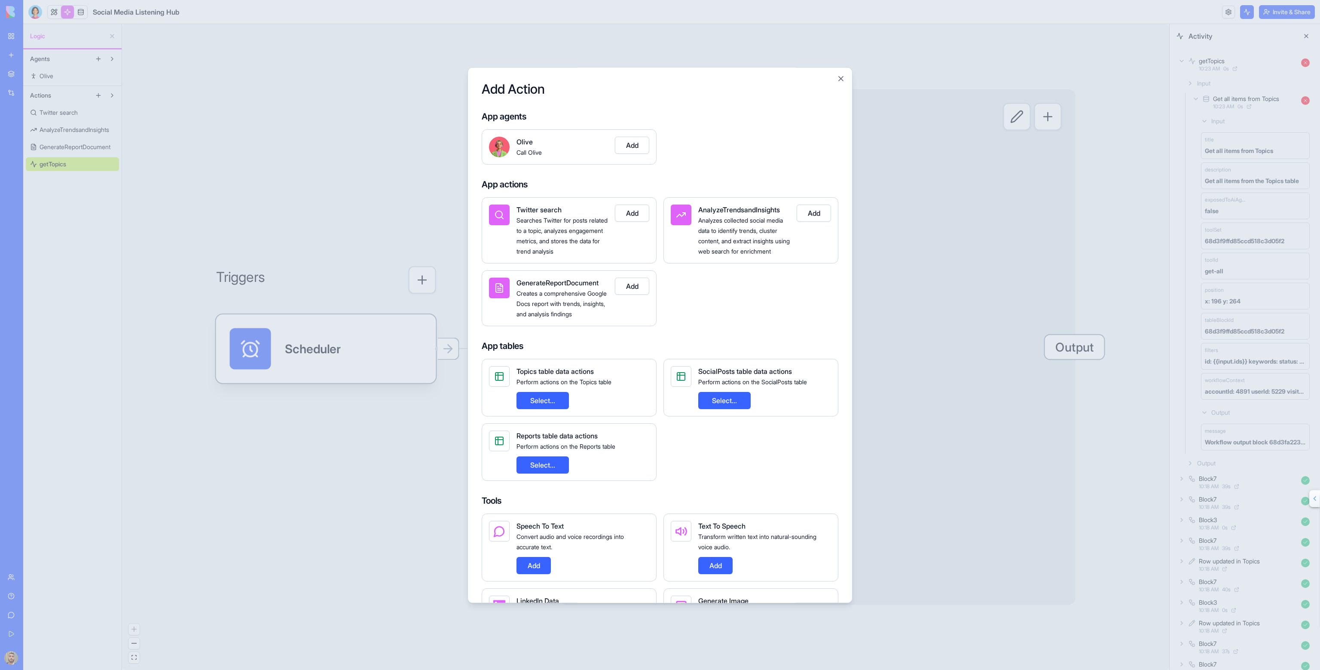
click at [641, 145] on button "Add" at bounding box center [632, 145] width 34 height 17
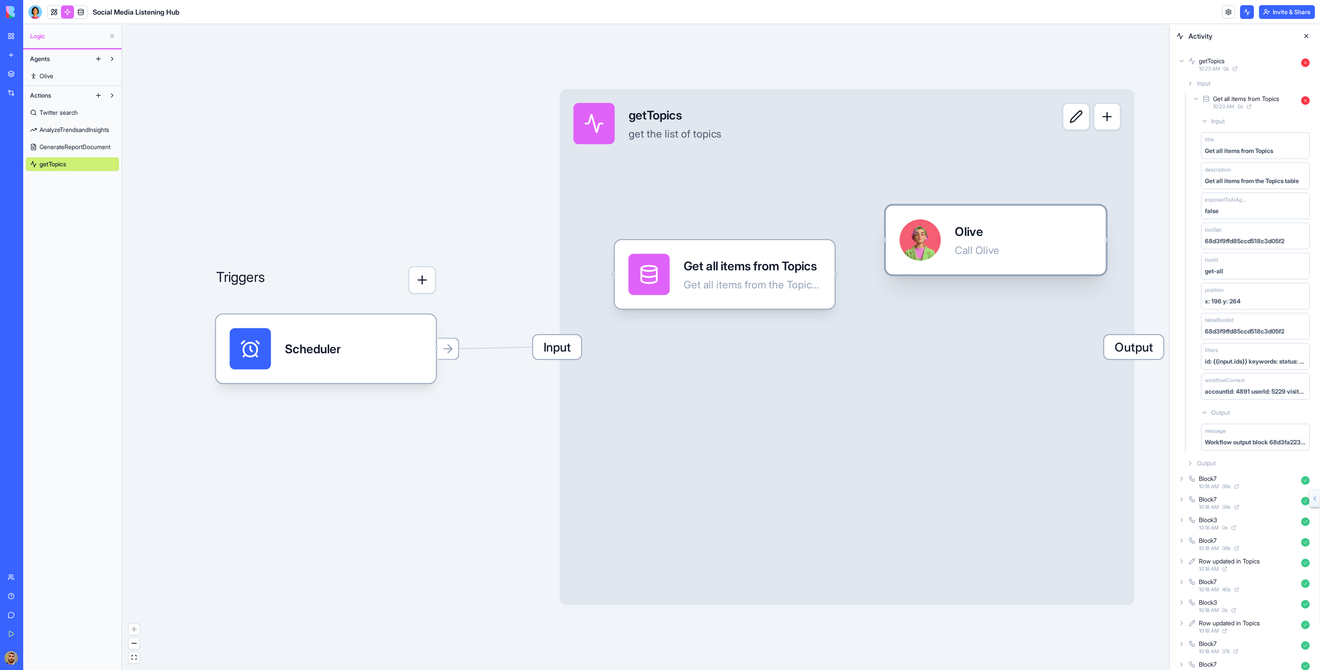
drag, startPoint x: 703, startPoint y: 287, endPoint x: 1001, endPoint y: 229, distance: 304.1
click at [1001, 229] on div "Olive Call Olive" at bounding box center [996, 240] width 193 height 41
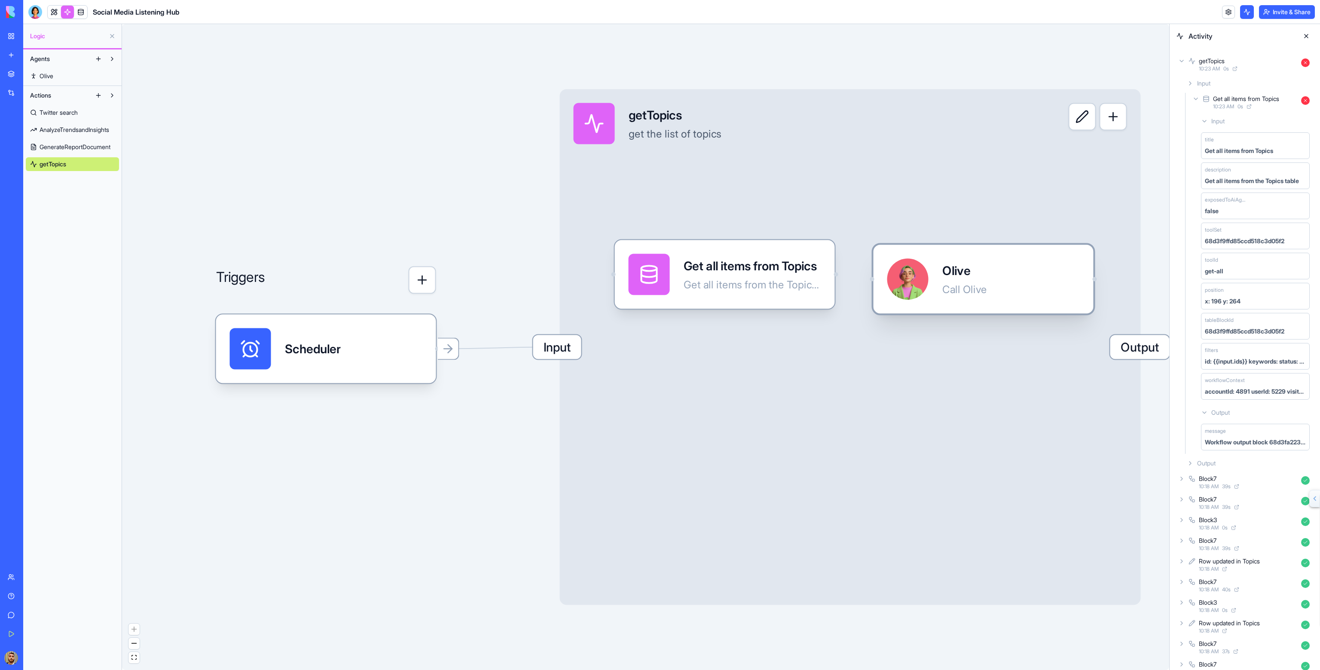
drag, startPoint x: 914, startPoint y: 244, endPoint x: 900, endPoint y: 283, distance: 41.7
click at [900, 283] on div at bounding box center [907, 279] width 41 height 41
drag, startPoint x: 1094, startPoint y: 279, endPoint x: 1125, endPoint y: 352, distance: 79.3
drag, startPoint x: 838, startPoint y: 275, endPoint x: 883, endPoint y: 288, distance: 46.5
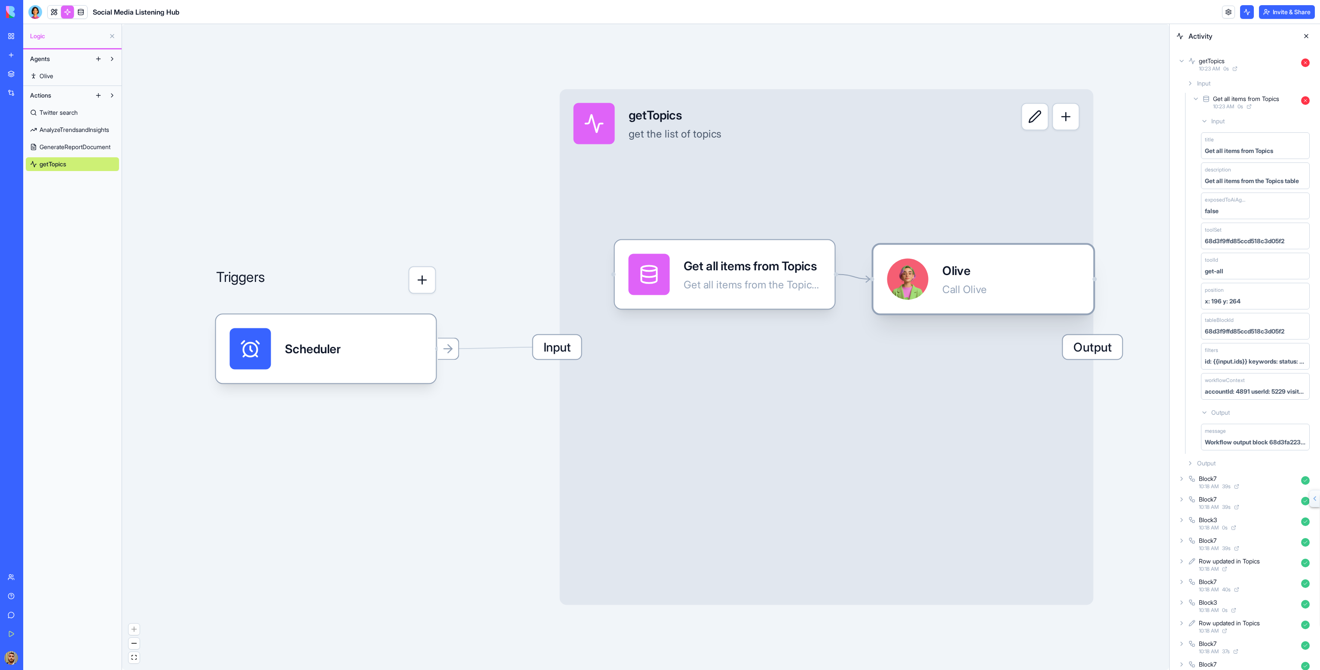
click at [919, 286] on div at bounding box center [907, 279] width 41 height 41
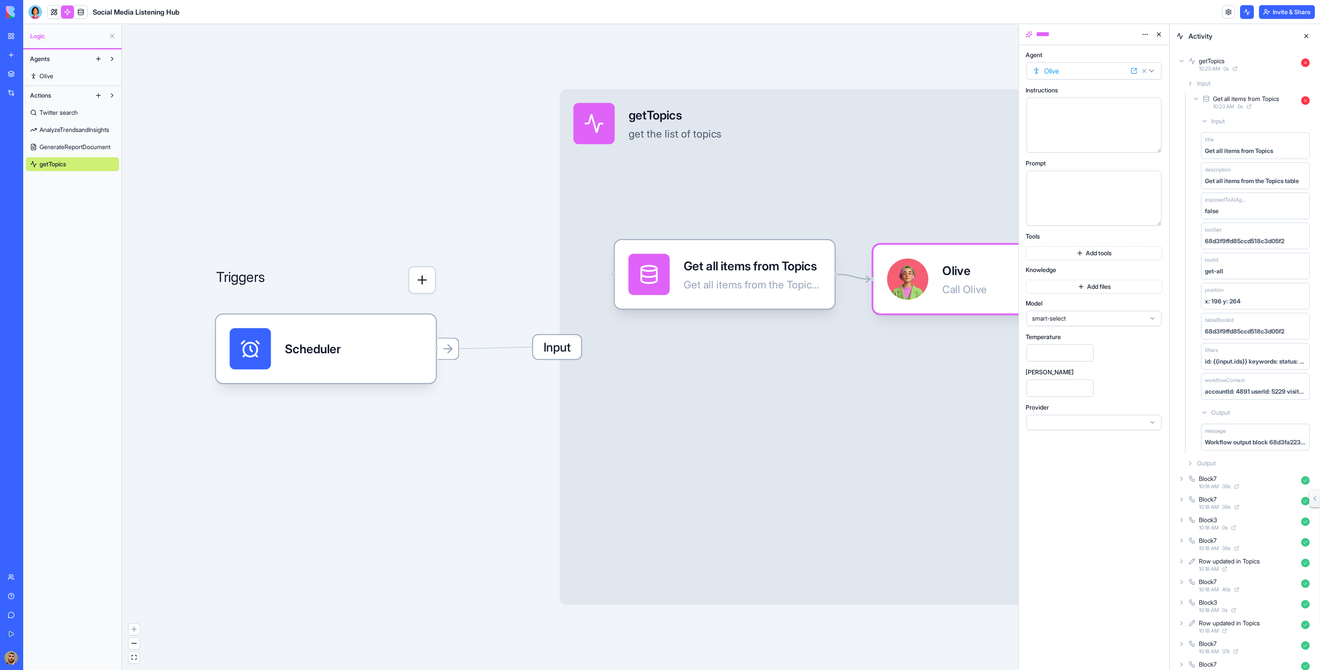
click at [1141, 31] on html "BETA My Workspace New app Marketplace Integrations Recent Social Media Content …" at bounding box center [660, 335] width 1320 height 670
click at [1086, 30] on html "BETA My Workspace New app Marketplace Integrations Recent Social Media Content …" at bounding box center [660, 335] width 1320 height 670
click at [832, 173] on div "Input getTopics get the list of topics Output" at bounding box center [827, 347] width 534 height 516
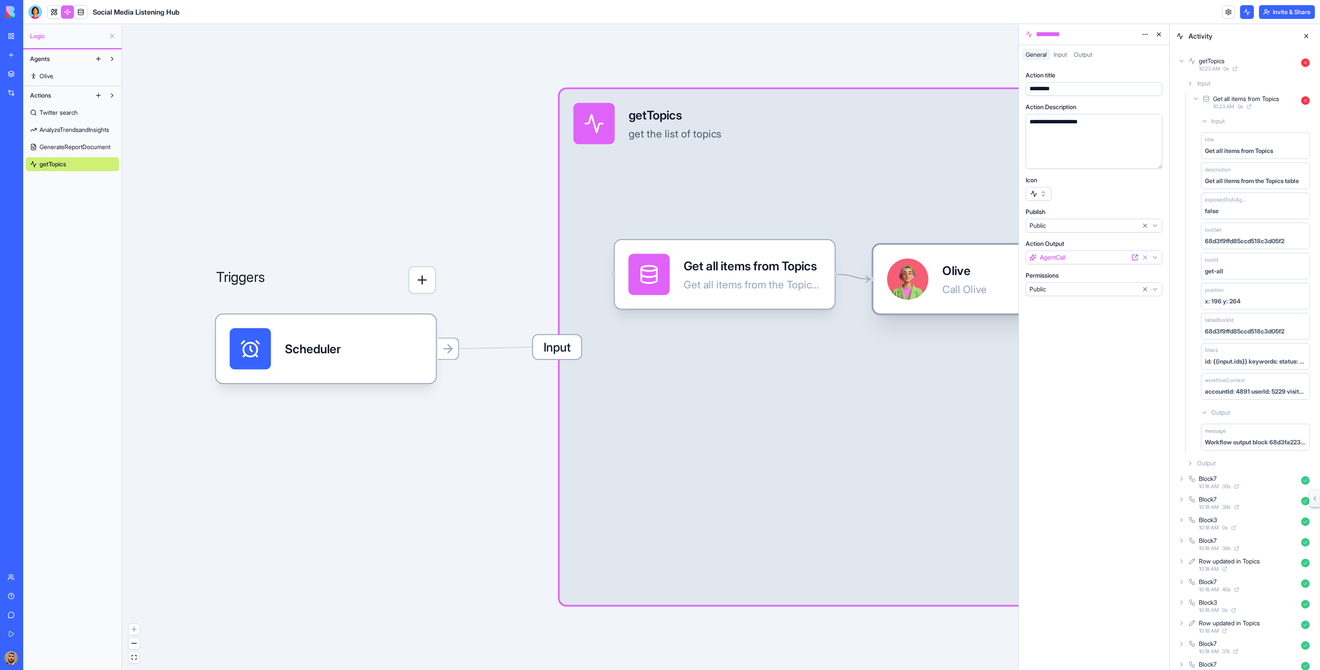
click at [951, 259] on div "Olive Call Olive" at bounding box center [964, 279] width 45 height 41
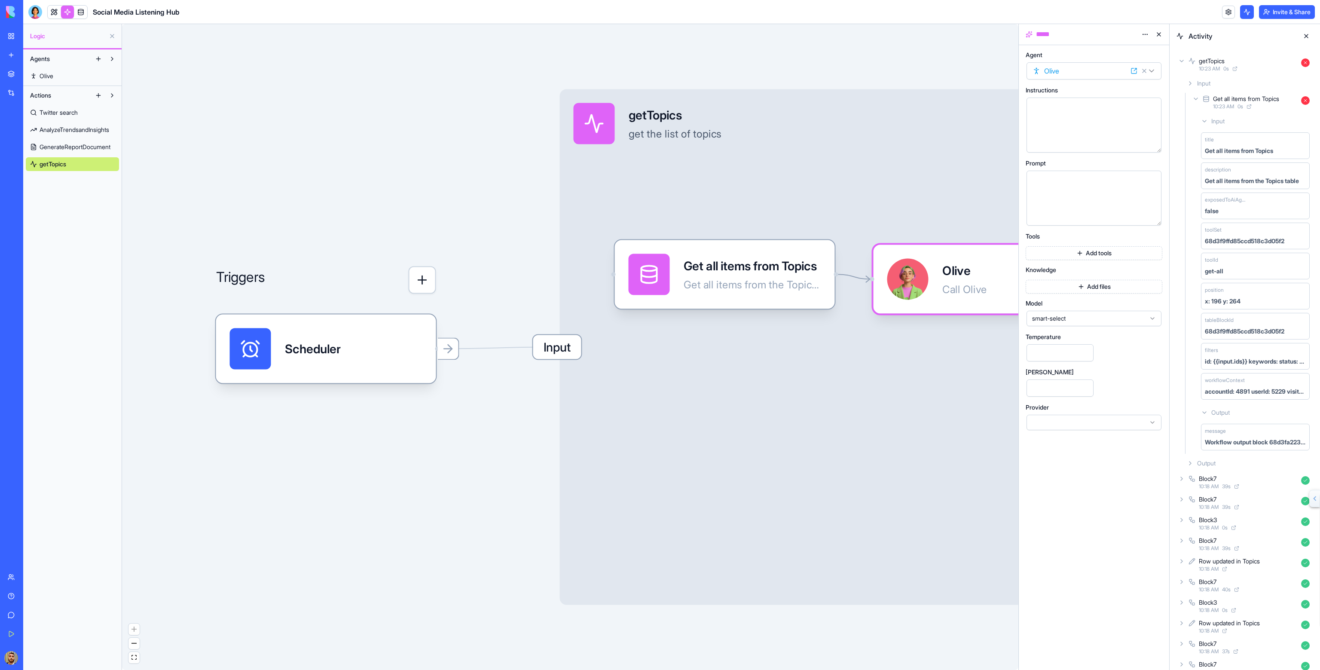
drag, startPoint x: 889, startPoint y: 207, endPoint x: 839, endPoint y: 201, distance: 50.6
click at [838, 201] on div "Input getTopics get the list of topics Output" at bounding box center [827, 347] width 534 height 516
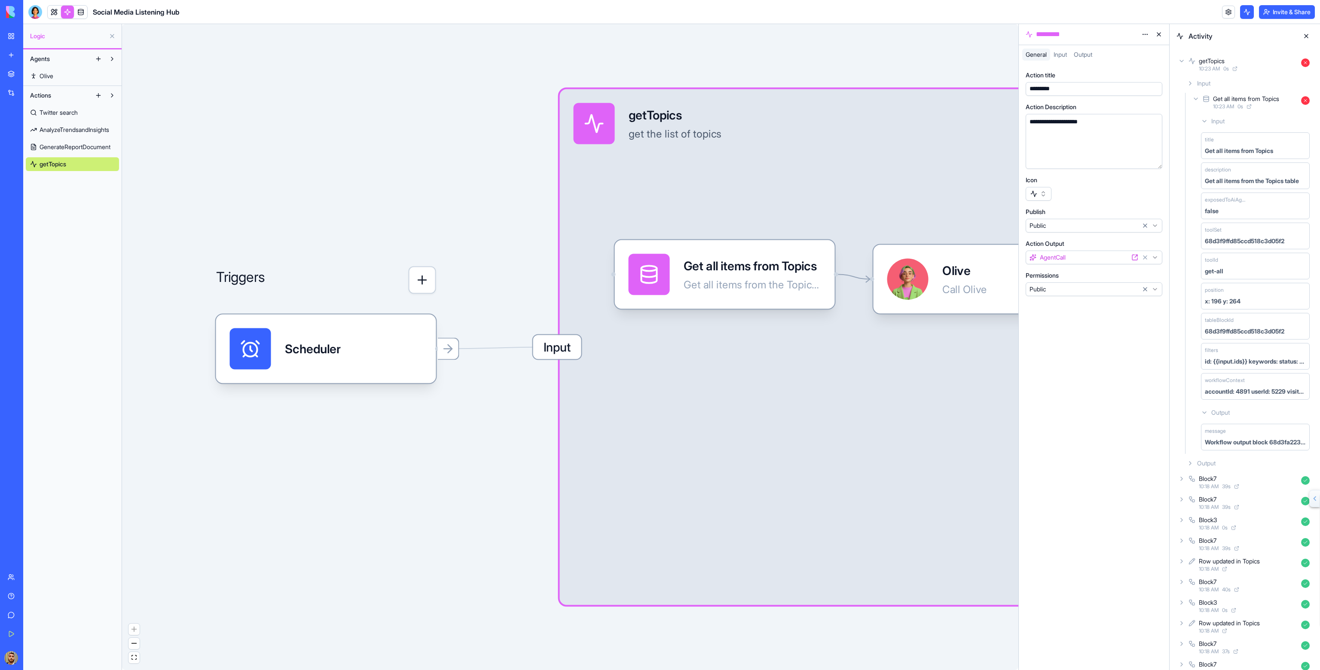
click at [1145, 36] on html "**********" at bounding box center [660, 335] width 1320 height 670
click at [1083, 51] on html "**********" at bounding box center [660, 335] width 1320 height 670
click at [1083, 51] on span "Output" at bounding box center [1083, 54] width 18 height 7
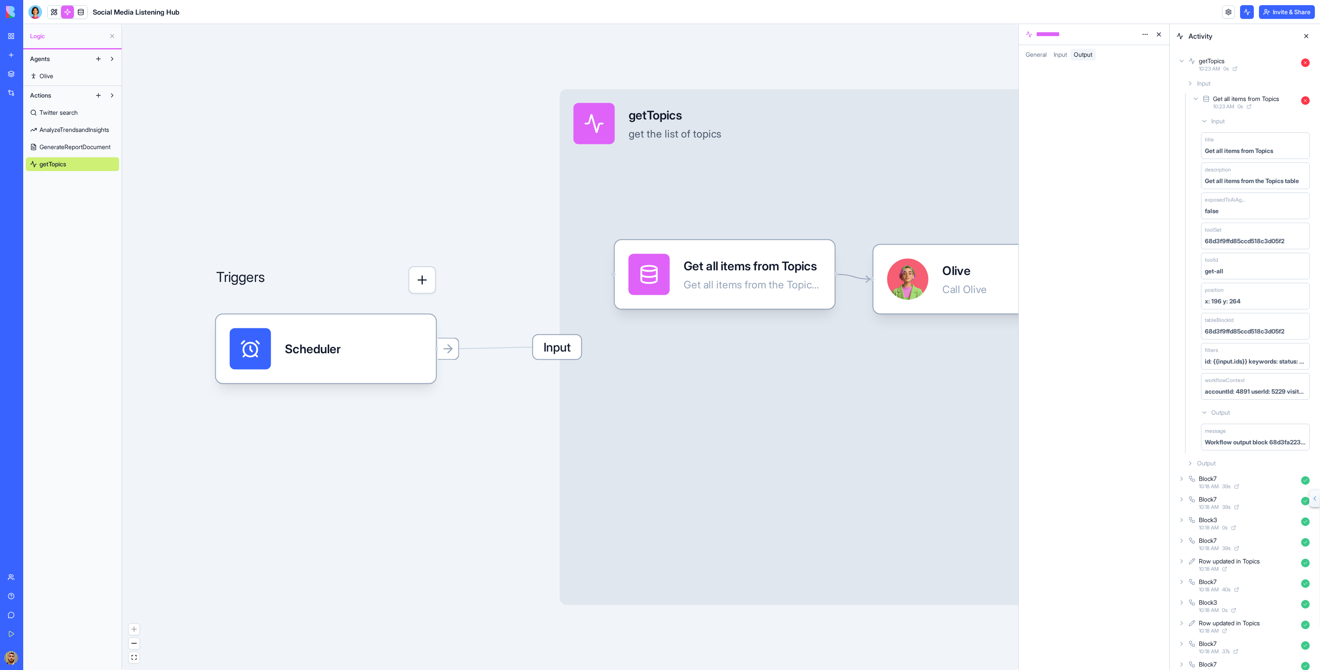
click at [1067, 51] on span "Input" at bounding box center [1060, 54] width 13 height 7
click at [1085, 113] on button "Save as default" at bounding box center [1073, 110] width 95 height 17
click at [1151, 108] on button "Test" at bounding box center [1143, 110] width 39 height 17
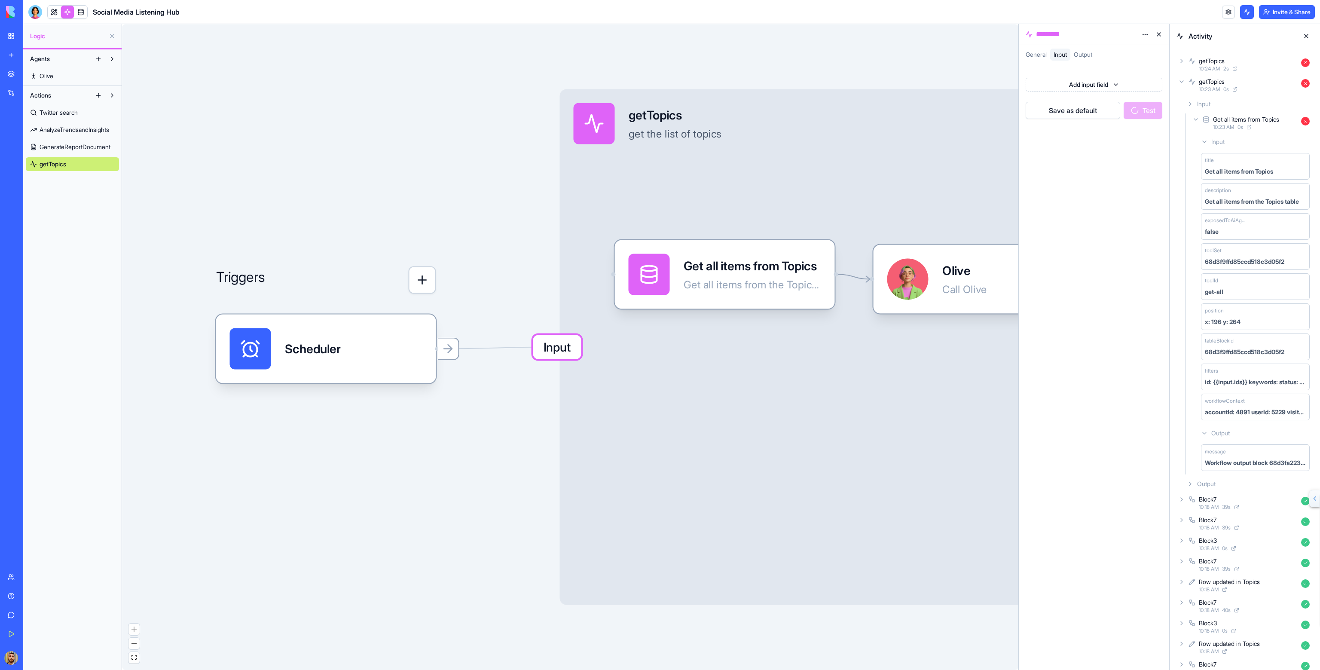
click at [1180, 62] on icon at bounding box center [1181, 61] width 7 height 7
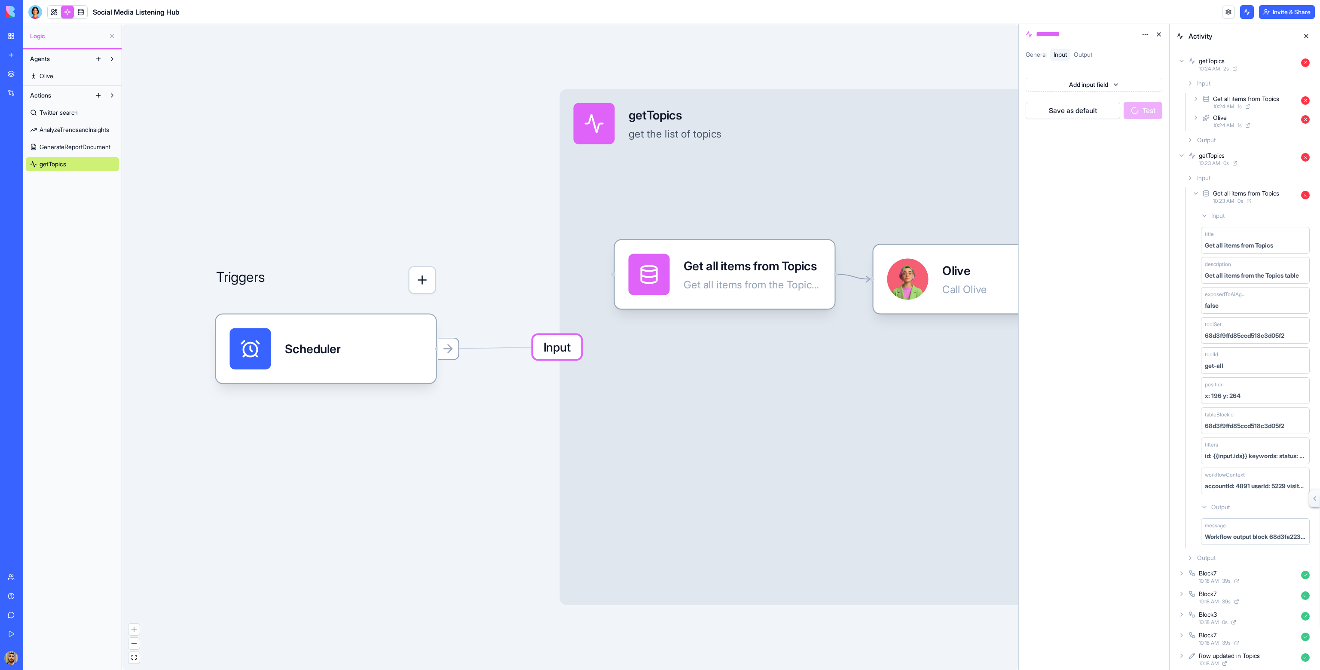
click at [1195, 98] on icon at bounding box center [1195, 98] width 7 height 7
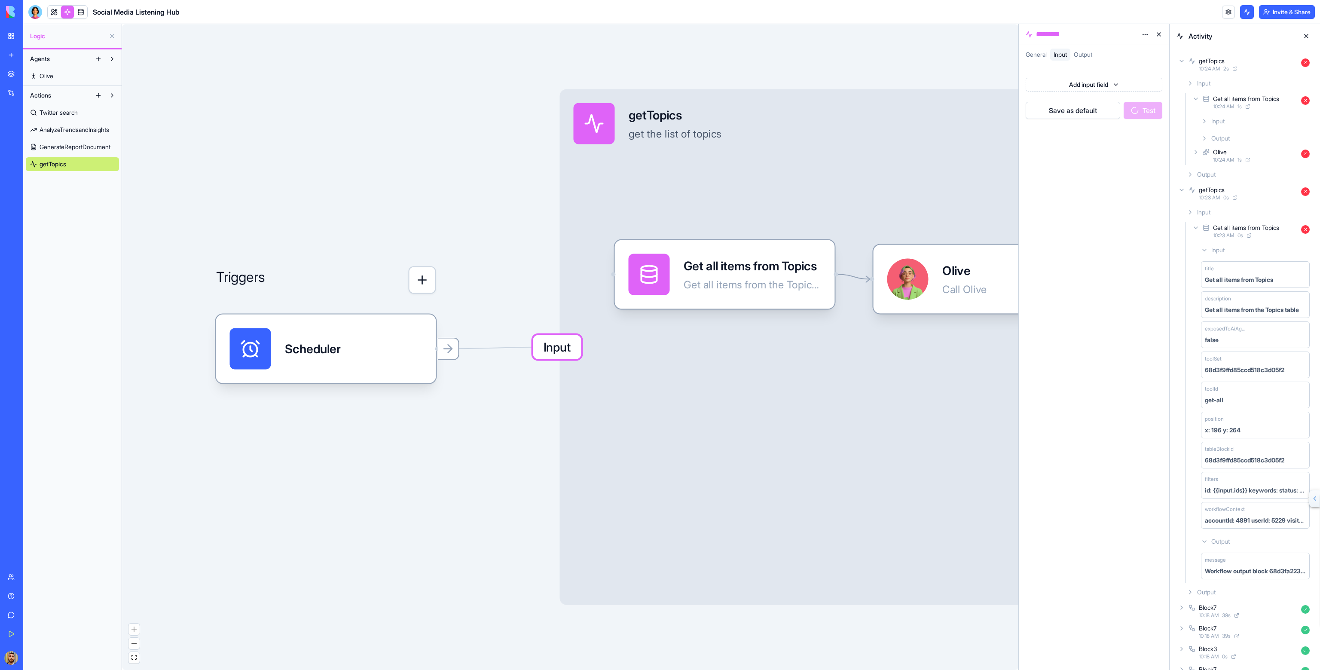
drag, startPoint x: 1197, startPoint y: 118, endPoint x: 1203, endPoint y: 119, distance: 6.0
click at [1201, 118] on div "Input Output" at bounding box center [1252, 129] width 122 height 33
click at [1203, 119] on icon at bounding box center [1204, 121] width 7 height 7
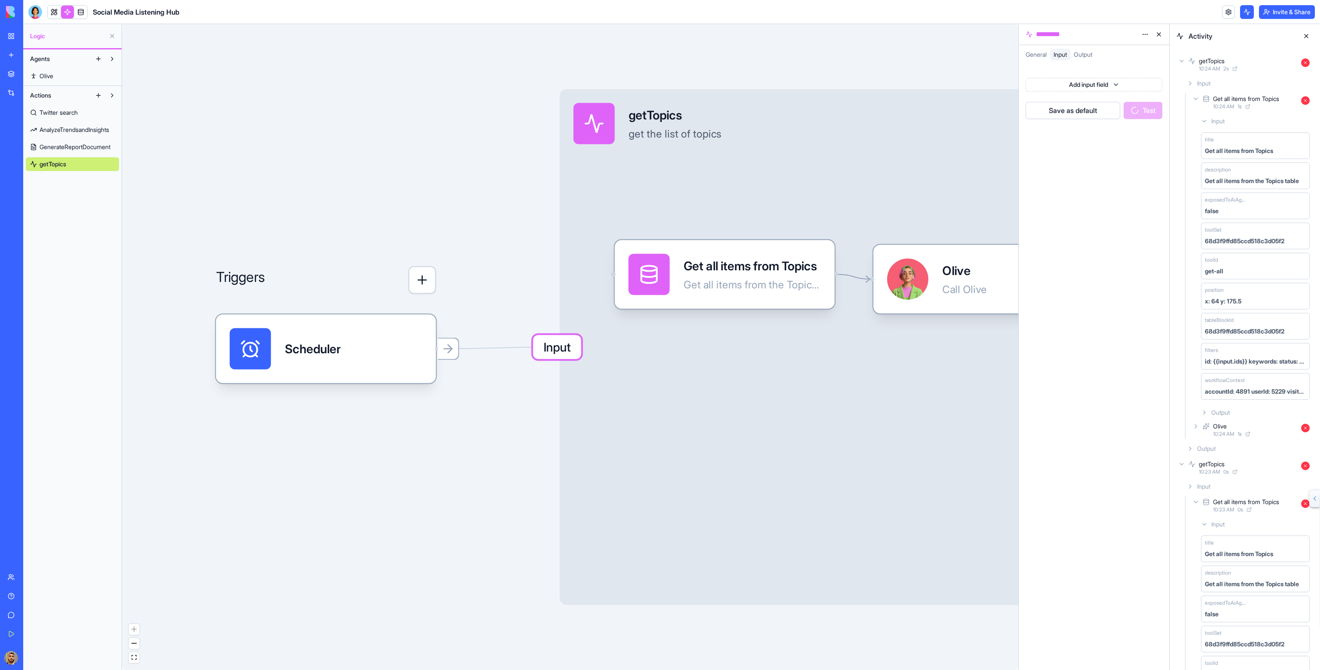
click at [1208, 407] on div "Output" at bounding box center [1256, 412] width 116 height 15
click at [1194, 458] on icon at bounding box center [1195, 459] width 7 height 7
click at [1204, 482] on icon at bounding box center [1204, 482] width 7 height 7
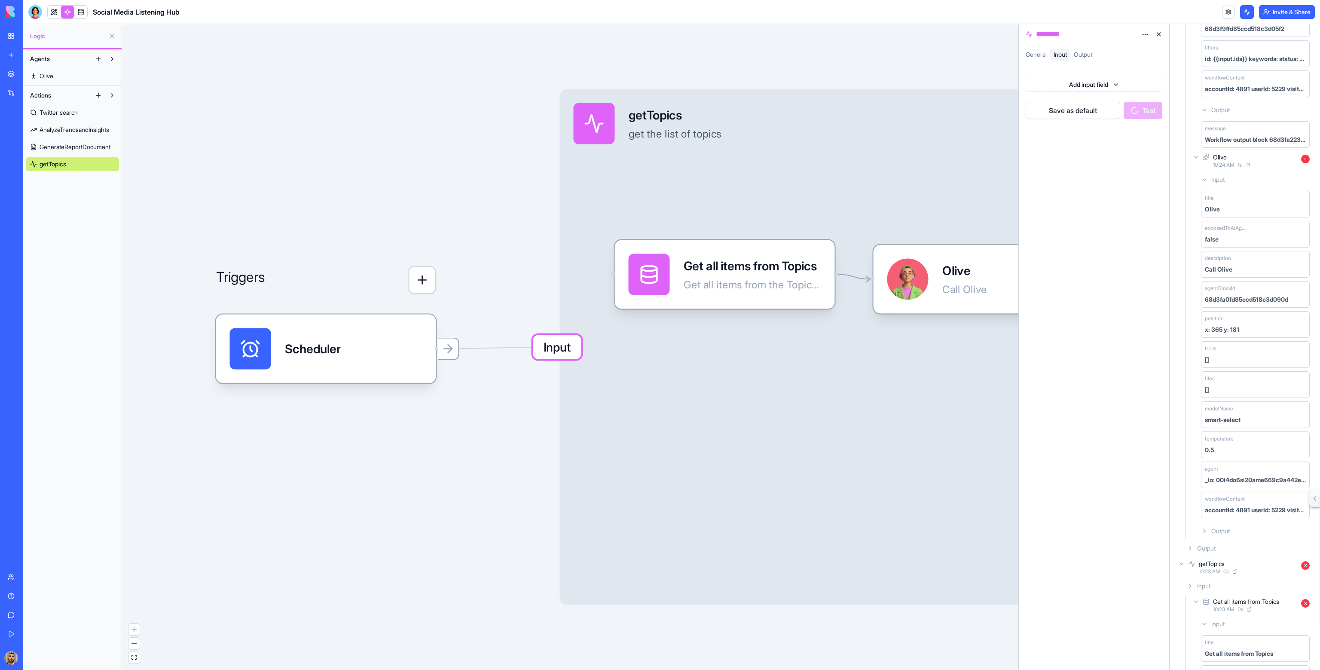
scroll to position [344, 0]
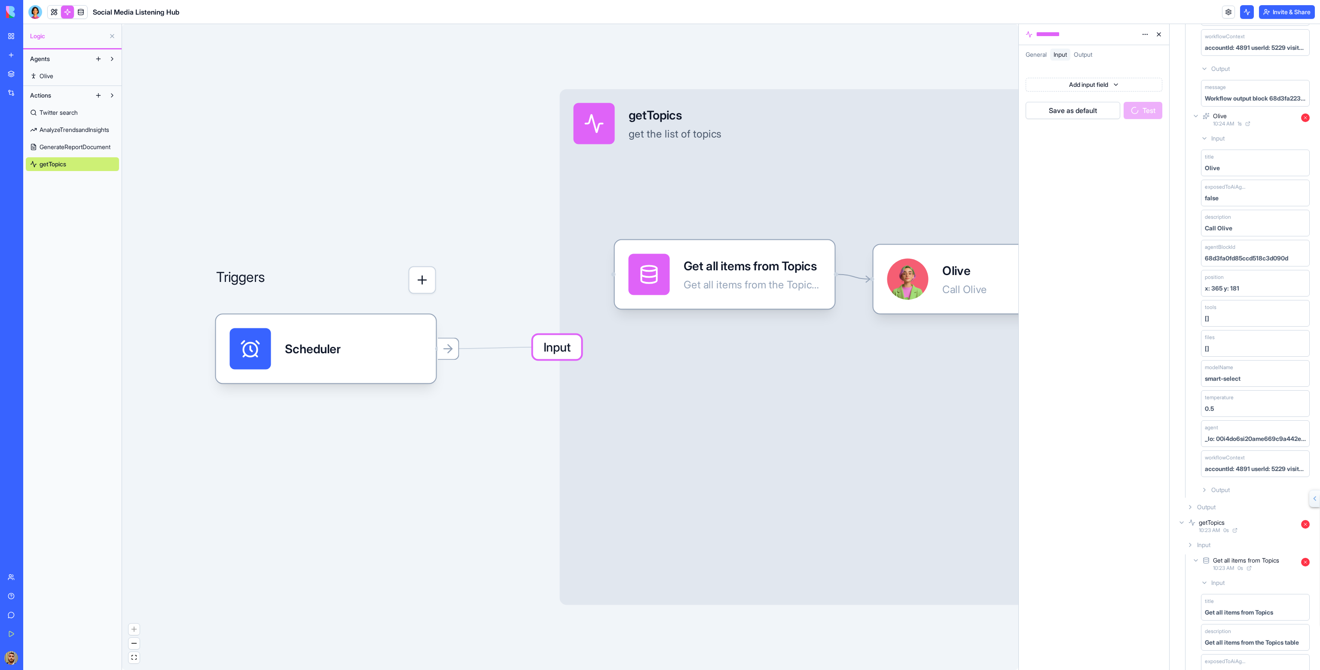
click at [1201, 486] on icon at bounding box center [1204, 489] width 7 height 7
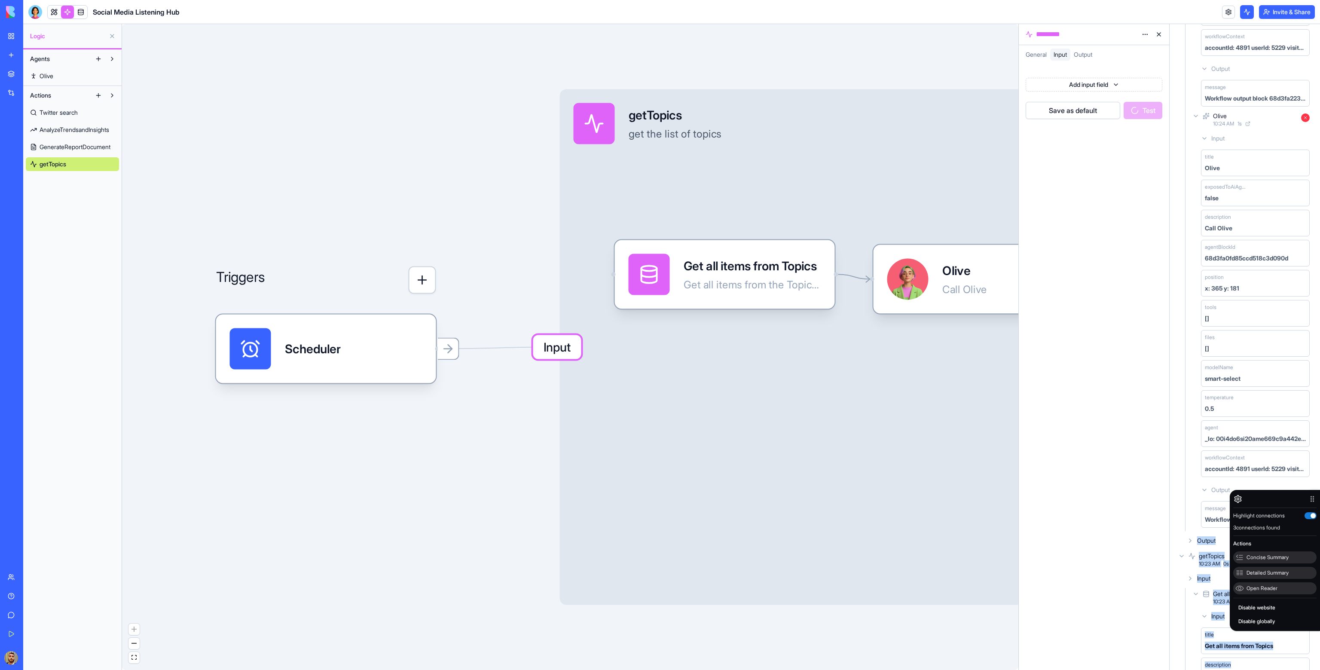
drag, startPoint x: 1279, startPoint y: 517, endPoint x: 1258, endPoint y: 503, distance: 25.1
click at [1258, 505] on body "BETA My Workspace New app Marketplace Integrations Recent Social Media Content …" at bounding box center [660, 335] width 1320 height 670
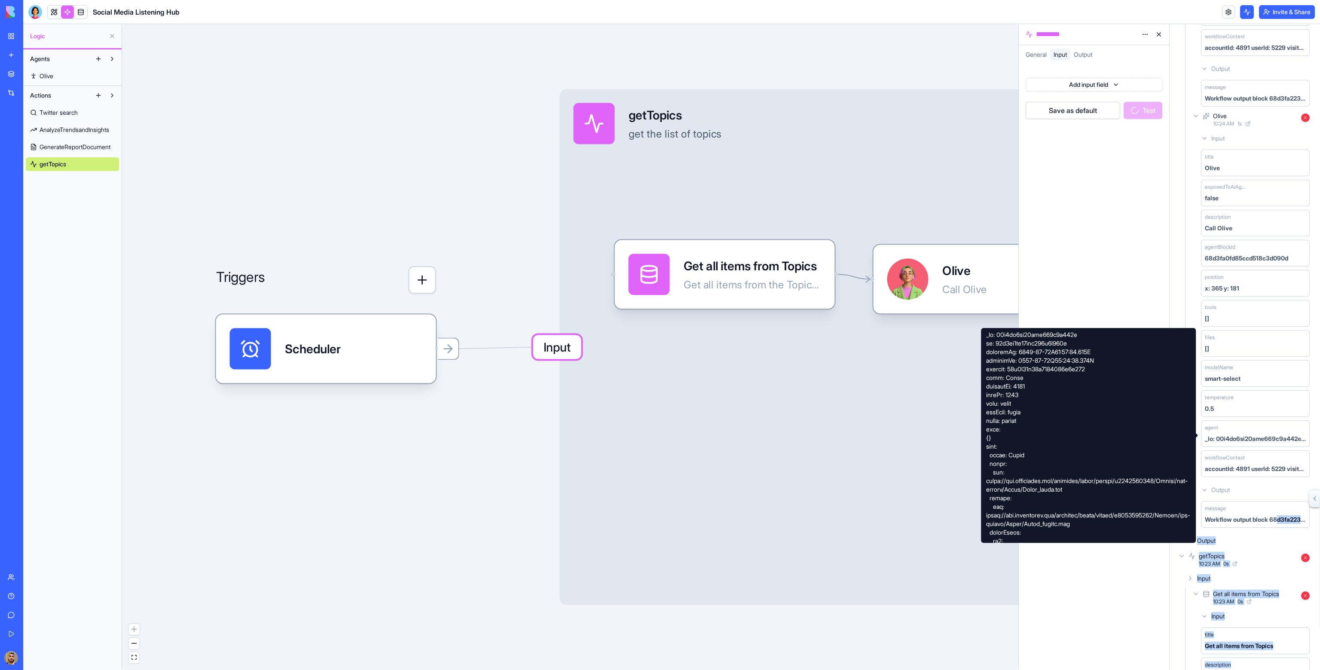
click at [999, 587] on div "Input getTopics get the list of topics Output" at bounding box center [827, 347] width 534 height 516
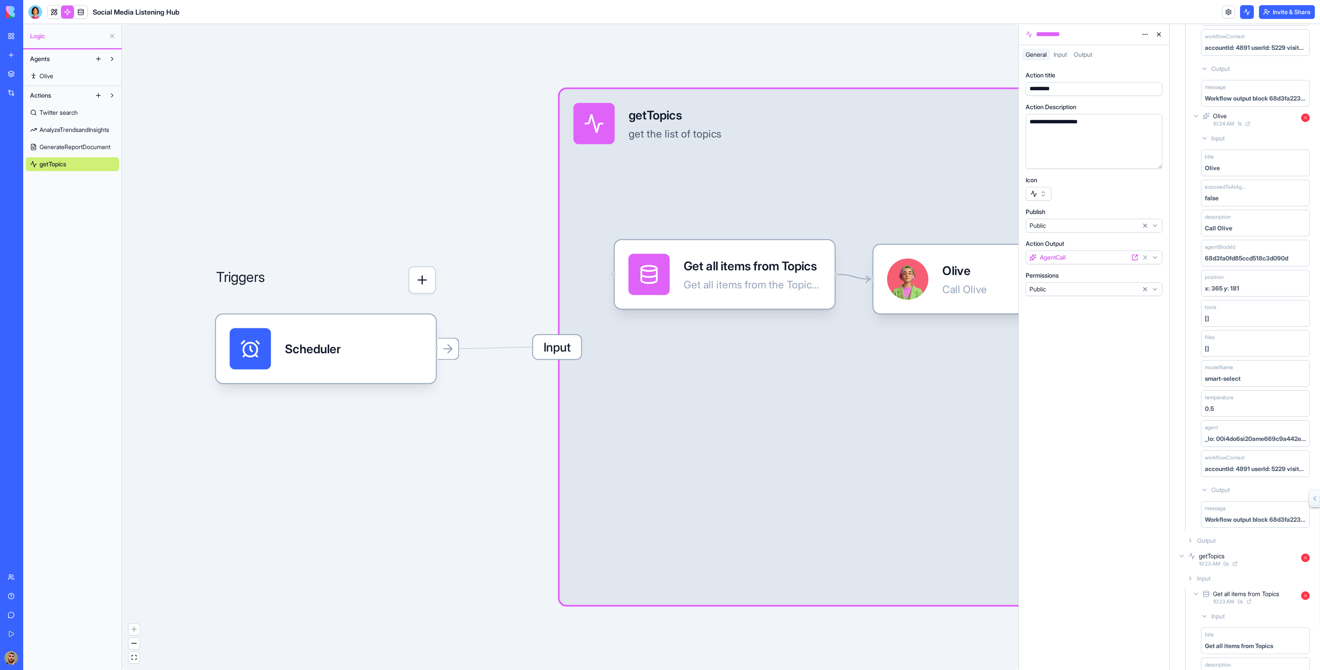
click at [1063, 51] on span "Input" at bounding box center [1060, 54] width 13 height 7
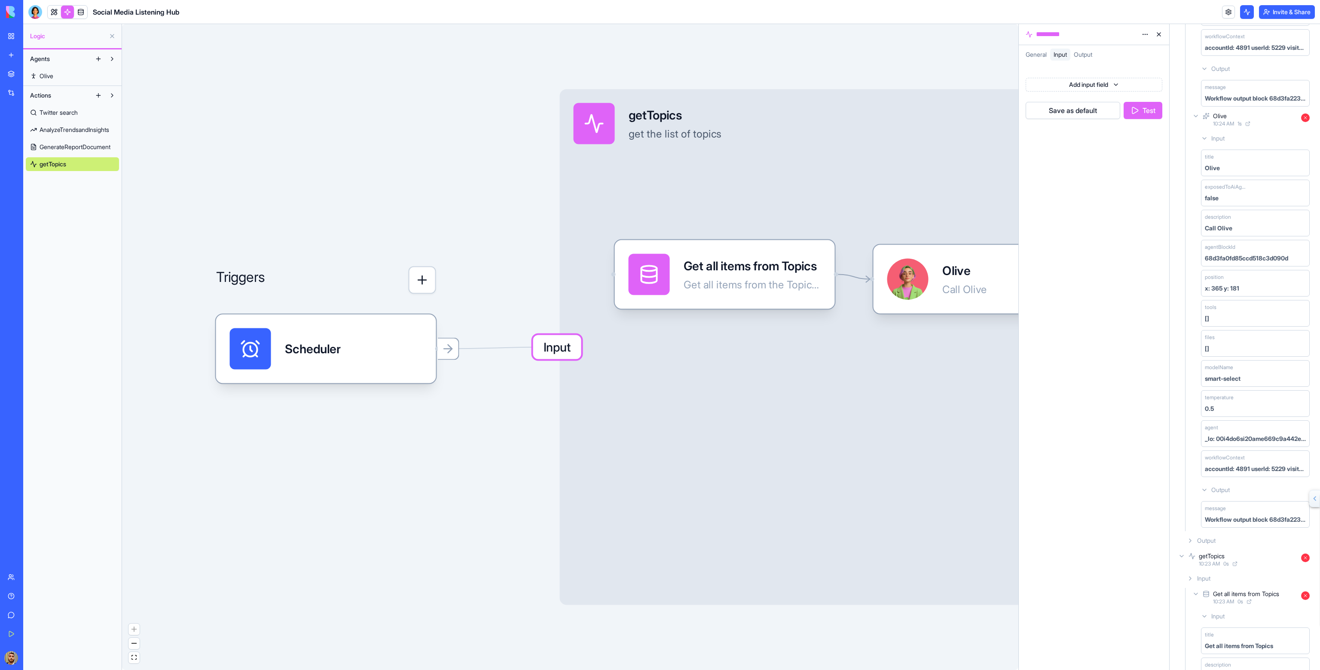
click at [1080, 49] on div "Output" at bounding box center [1082, 55] width 25 height 12
click at [943, 250] on div "Olive Call Olive" at bounding box center [984, 279] width 220 height 69
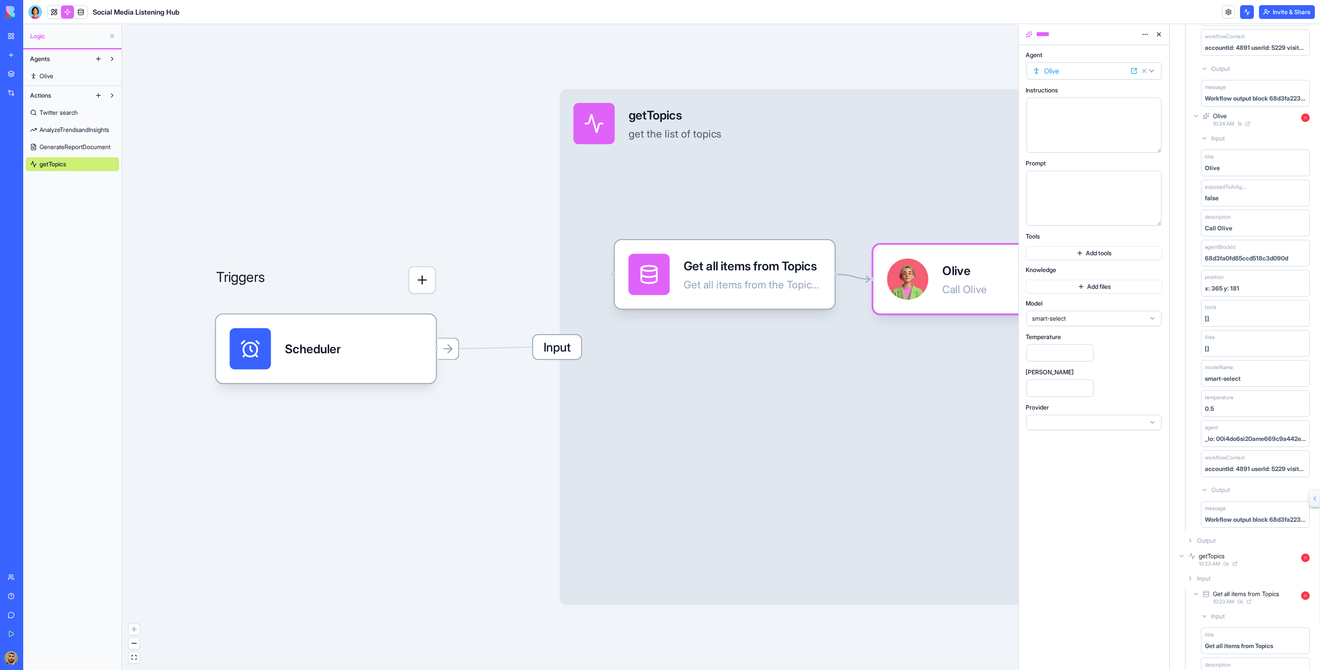
click at [1118, 252] on button "Add tools" at bounding box center [1094, 253] width 137 height 14
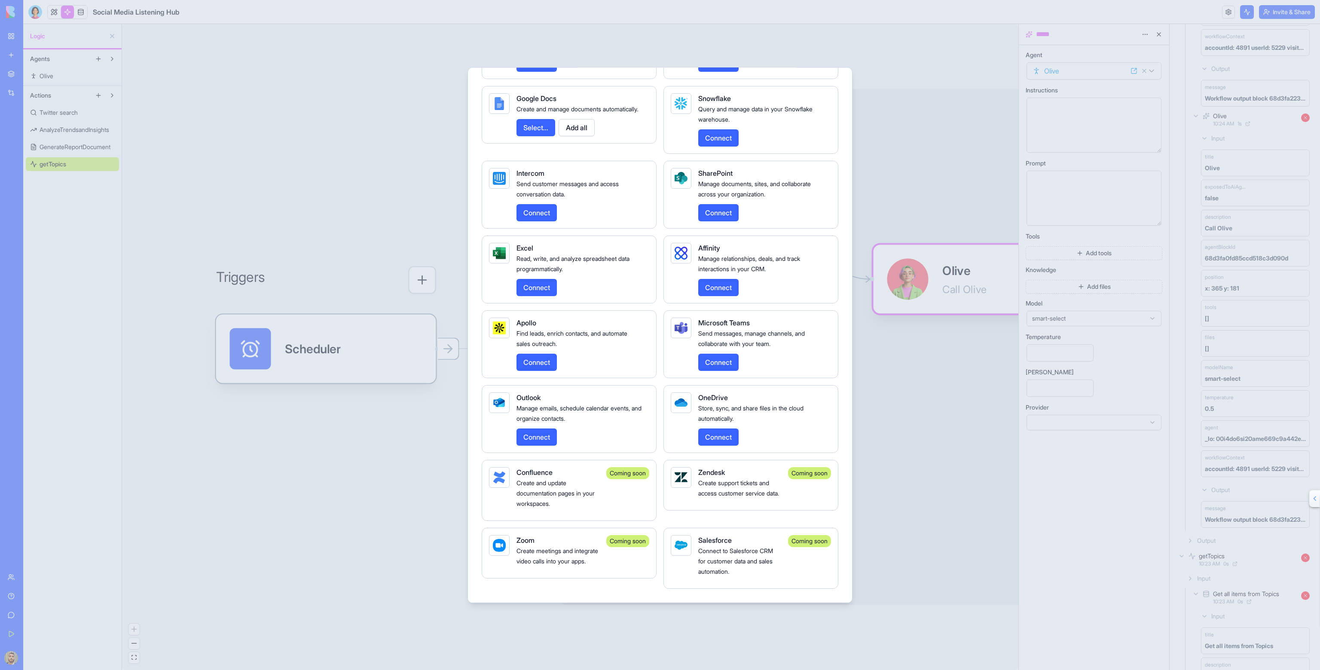
scroll to position [1672, 0]
click at [903, 47] on div at bounding box center [660, 335] width 1320 height 670
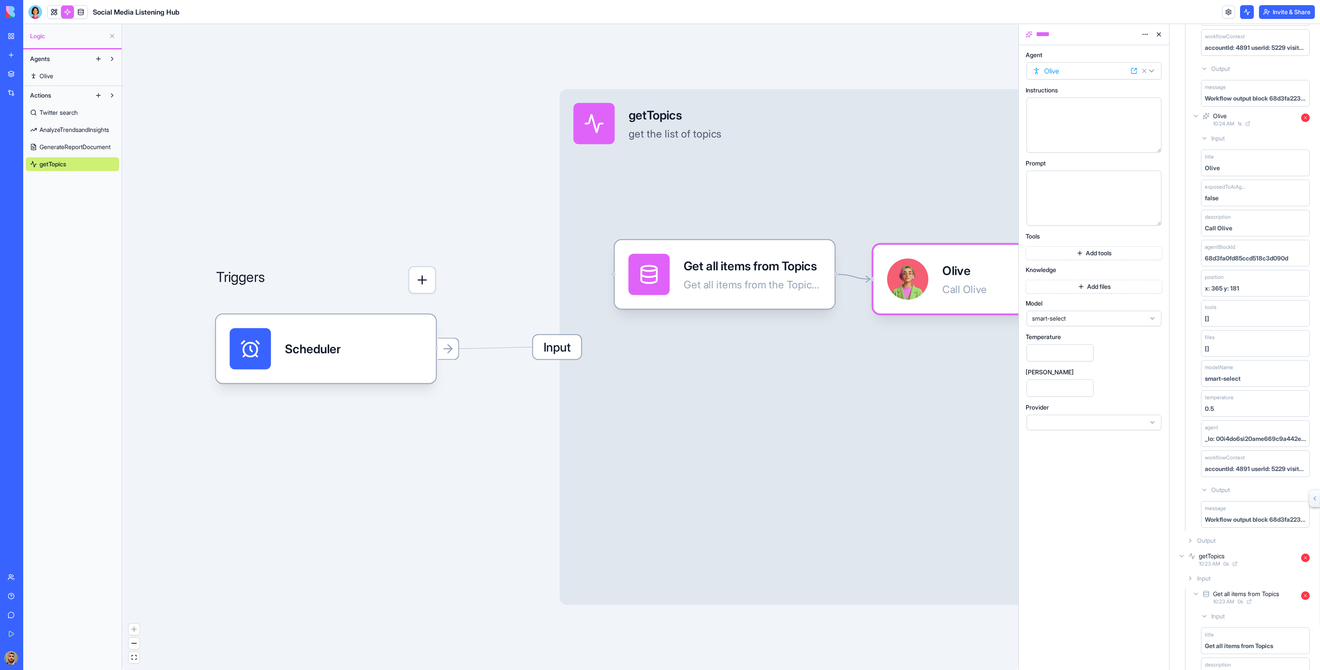
click at [15, 93] on link "Integrations" at bounding box center [20, 92] width 34 height 17
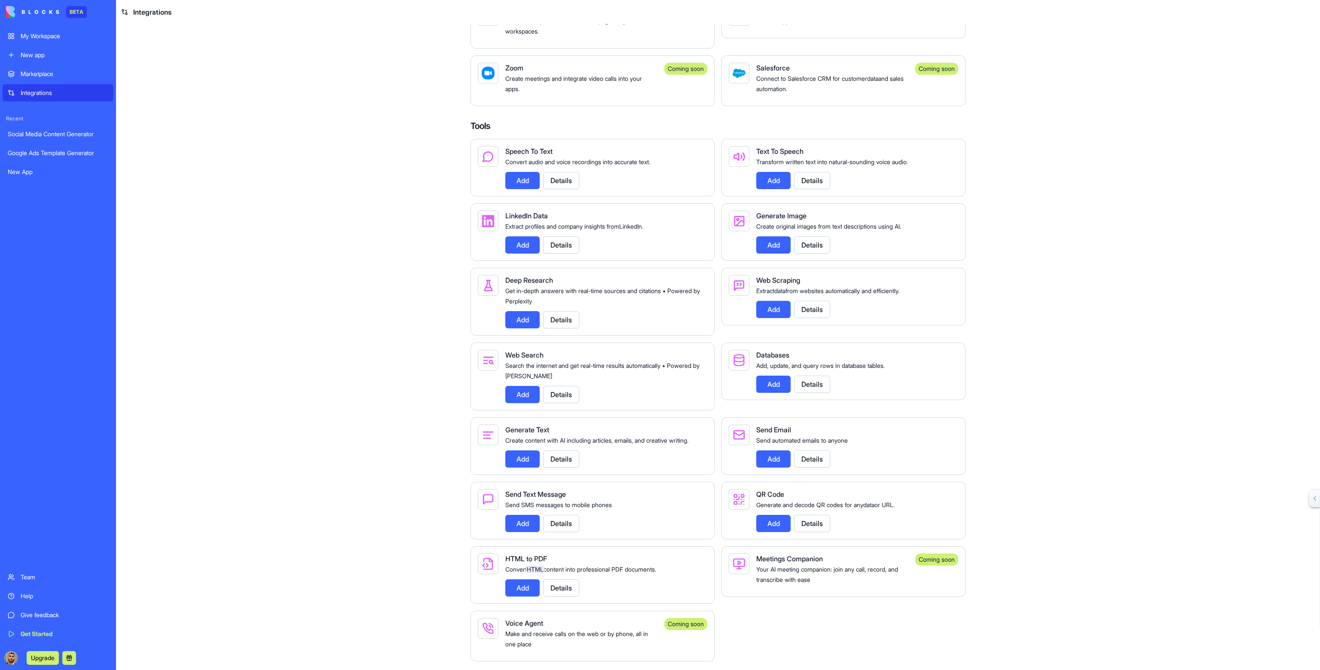
scroll to position [965, 0]
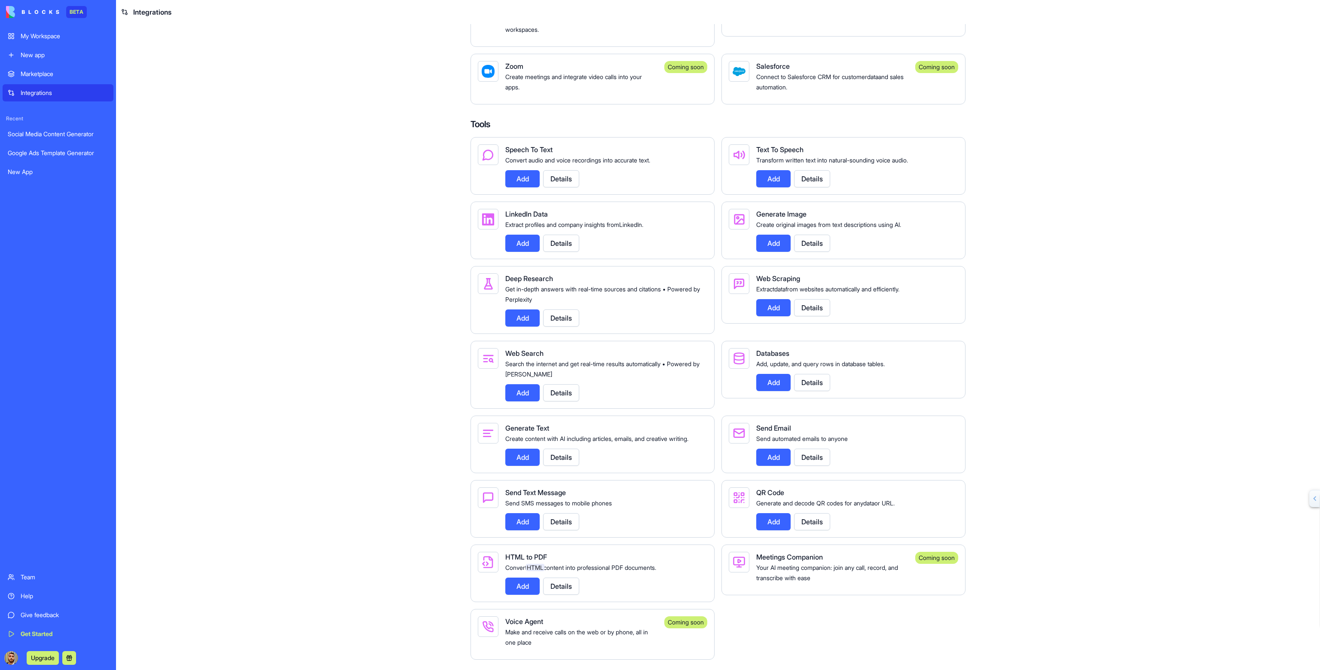
click at [49, 630] on div "Get Started" at bounding box center [65, 634] width 88 height 9
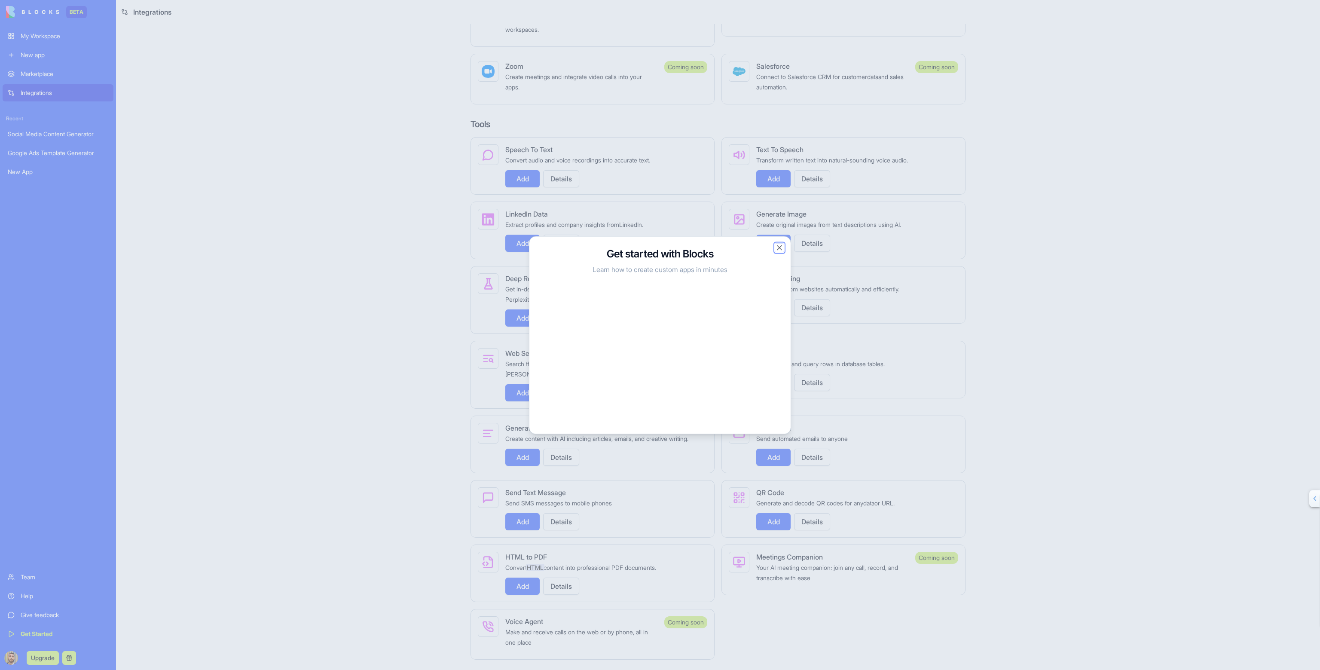
click at [776, 251] on button "Close" at bounding box center [779, 247] width 9 height 9
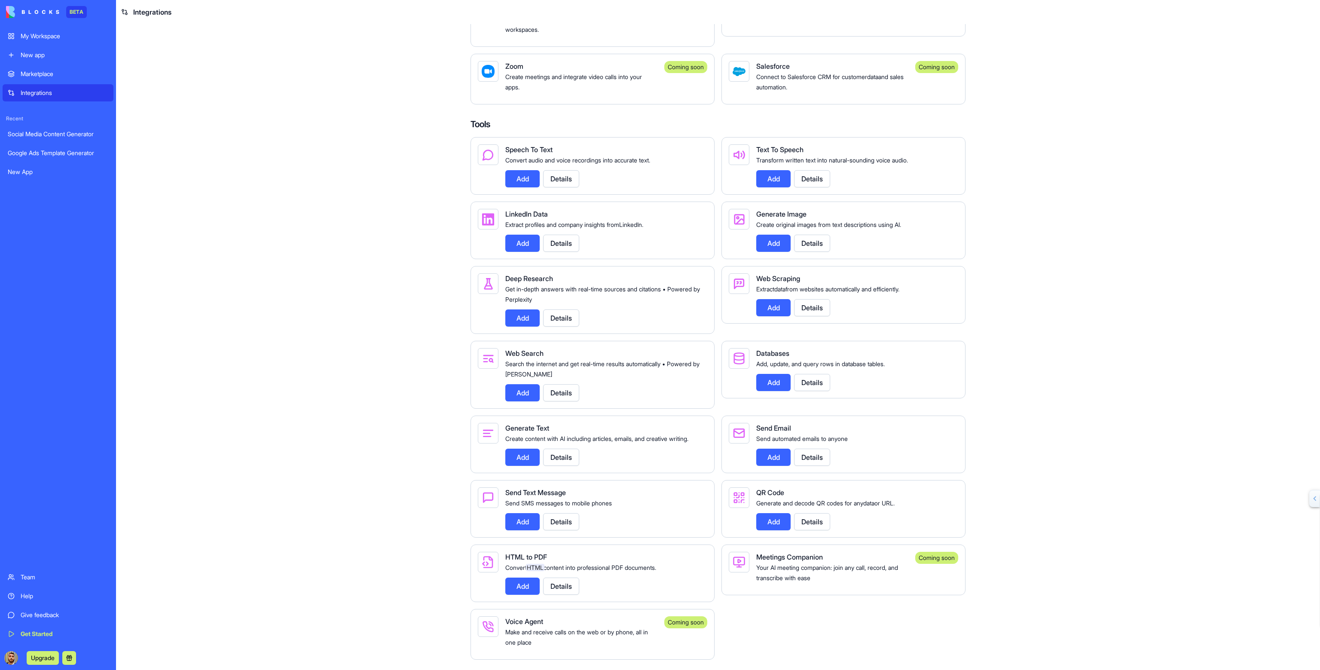
click at [48, 593] on div "Help" at bounding box center [65, 596] width 88 height 9
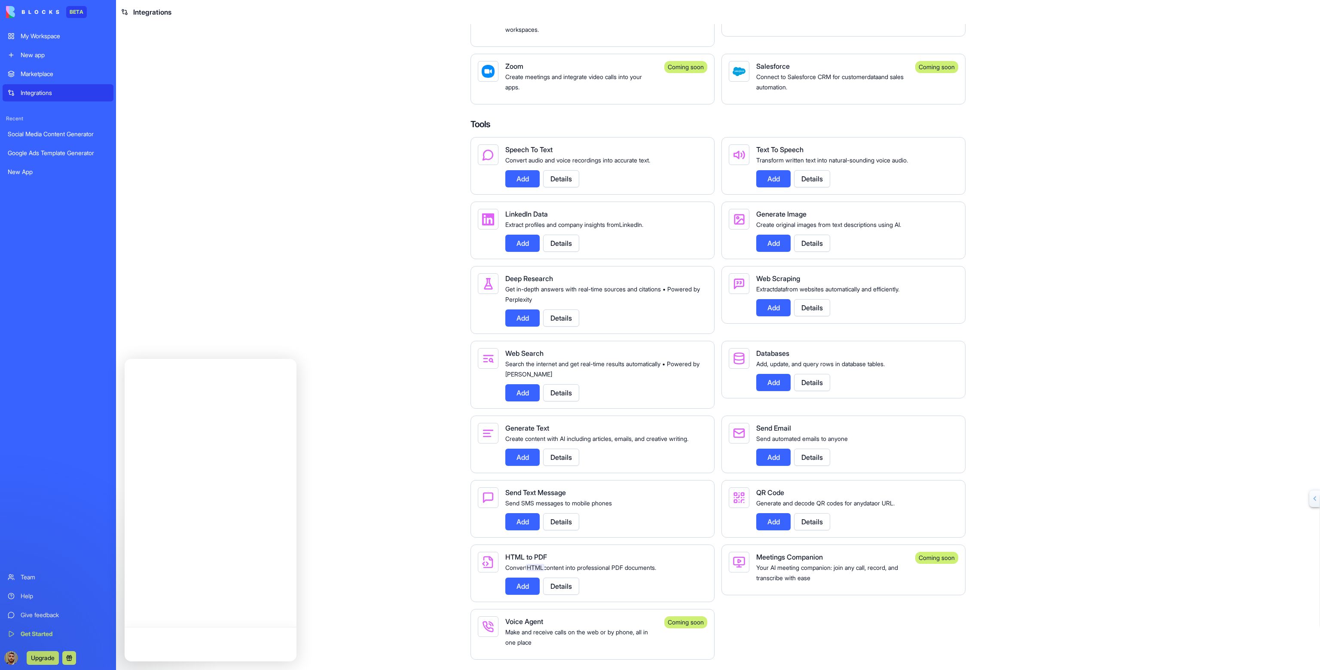
scroll to position [0, 0]
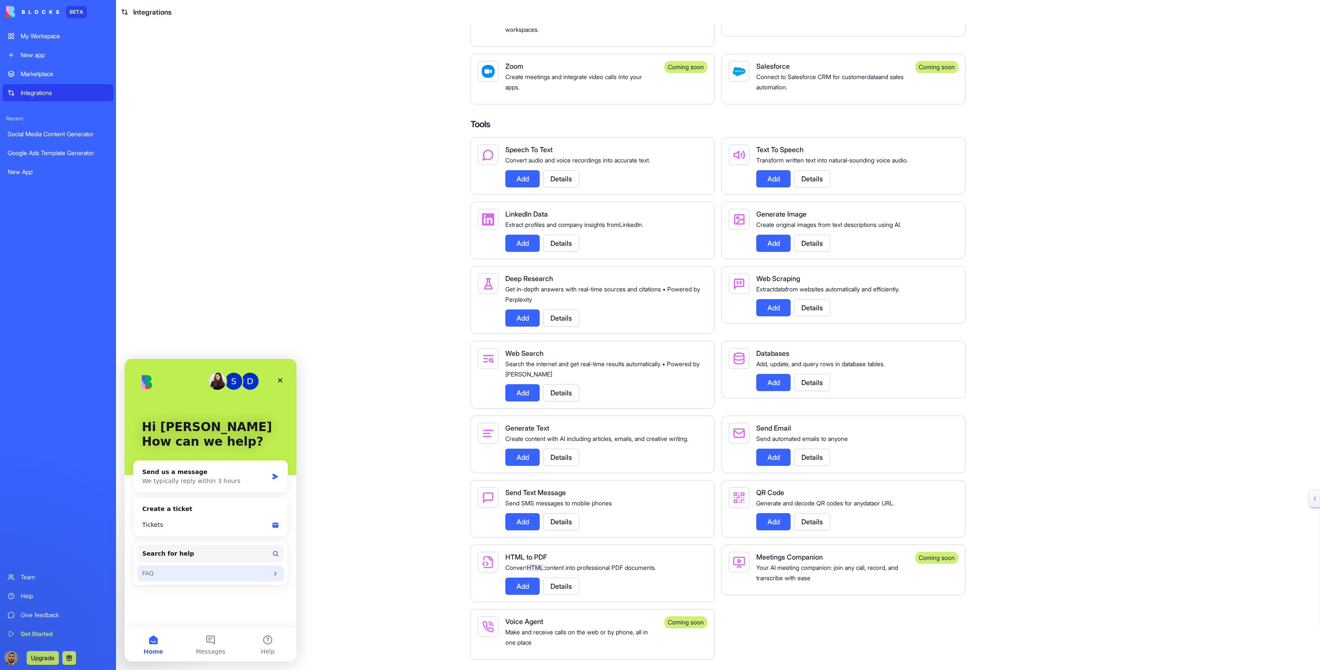
click at [192, 566] on div "FAQ" at bounding box center [210, 574] width 147 height 16
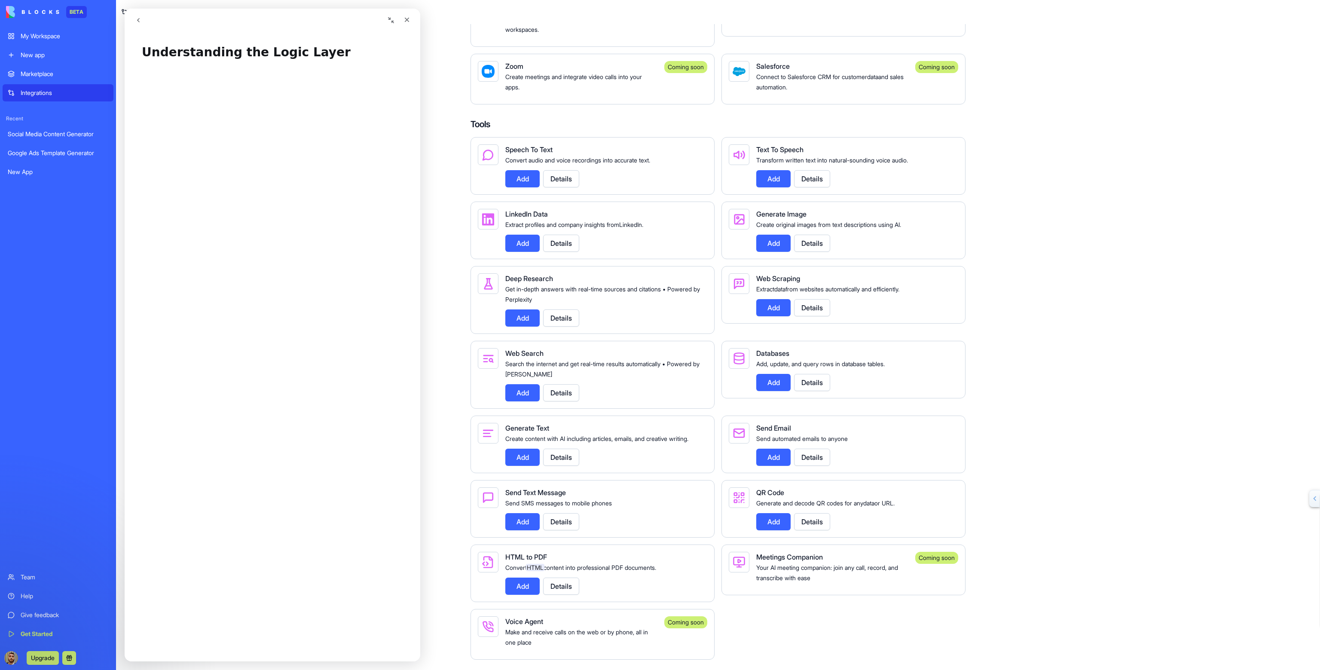
click at [140, 18] on icon "go back" at bounding box center [138, 20] width 7 height 7
click at [47, 92] on div "Integrations" at bounding box center [65, 93] width 88 height 9
click at [25, 596] on div "Help" at bounding box center [65, 596] width 88 height 9
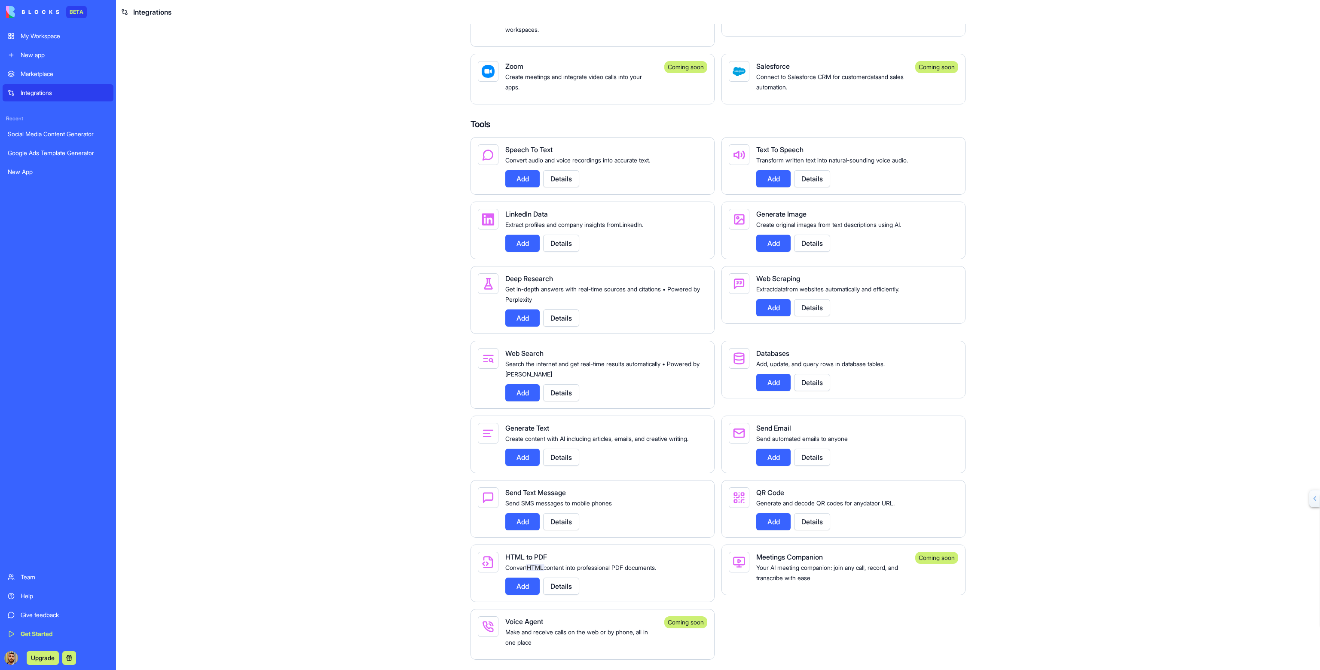
scroll to position [0, 0]
click at [46, 598] on div "Help" at bounding box center [65, 596] width 88 height 9
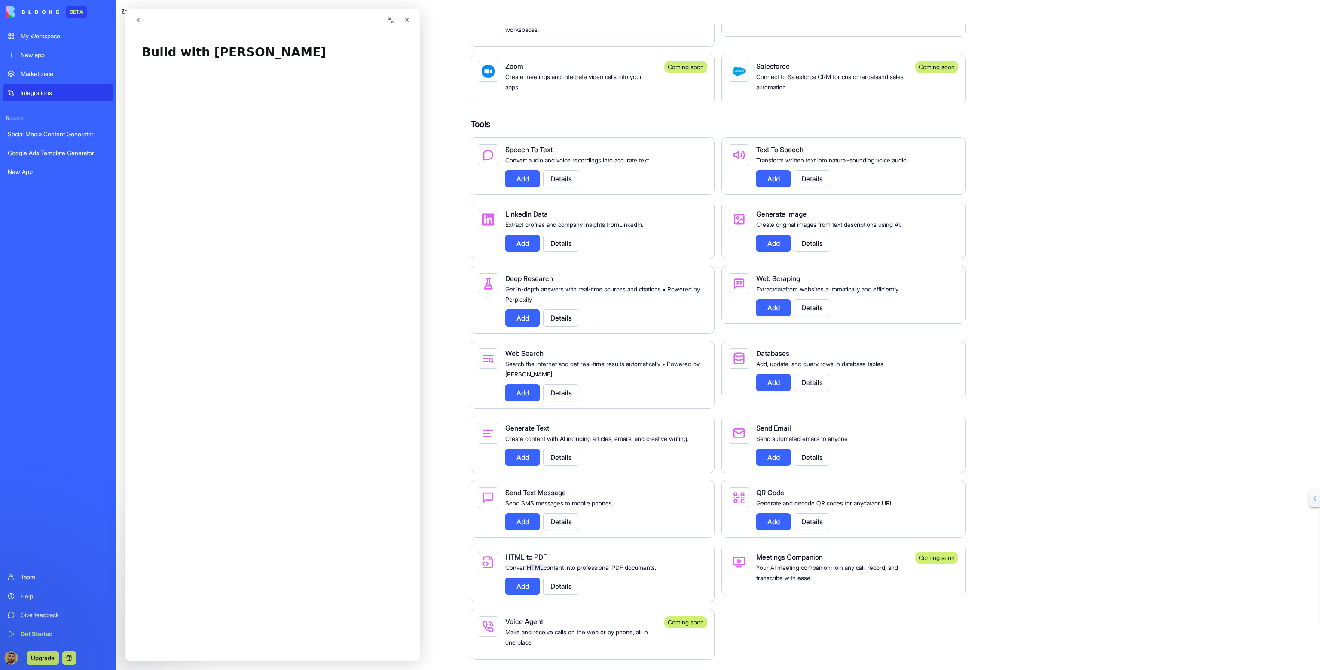
scroll to position [952, 0]
click at [187, 32] on div "Build with Ella Build with Ella Did this answer your question? 😞 😐 😃 Open in he…" at bounding box center [273, 347] width 296 height 630
click at [287, 651] on link "Open in help center" at bounding box center [272, 648] width 69 height 7
click at [408, 20] on icon "Close" at bounding box center [407, 19] width 7 height 7
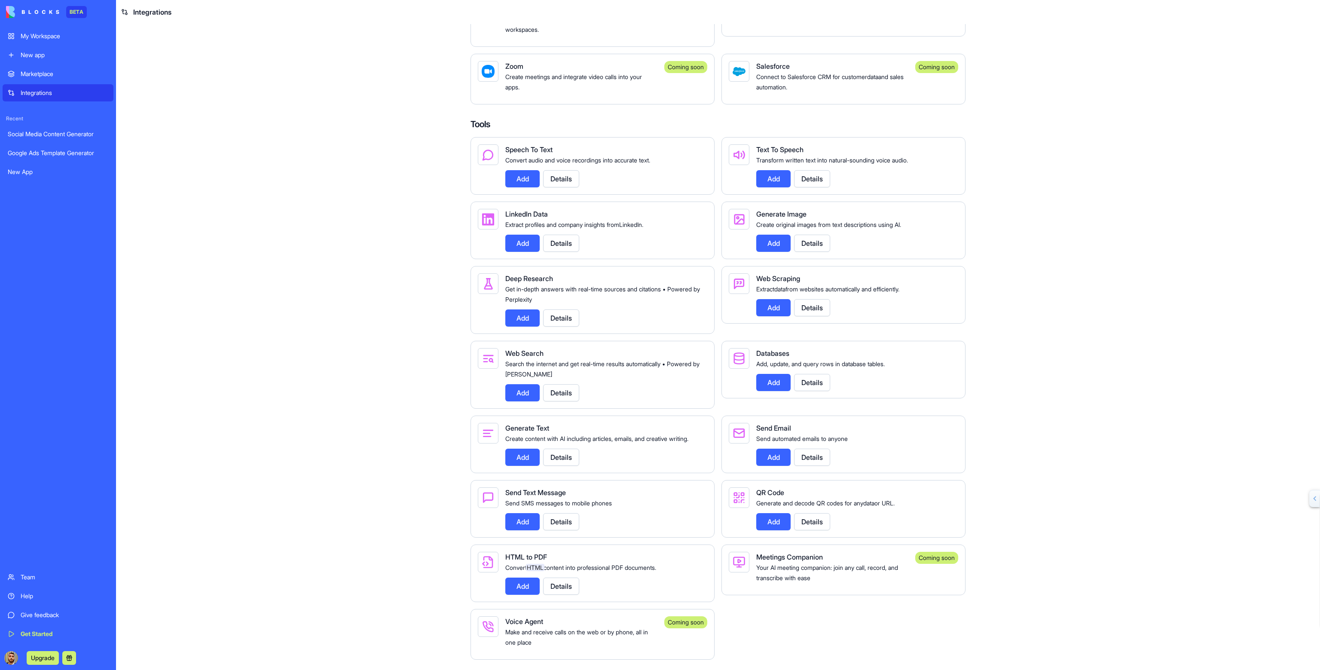
click at [52, 40] on div "My Workspace" at bounding box center [65, 36] width 88 height 9
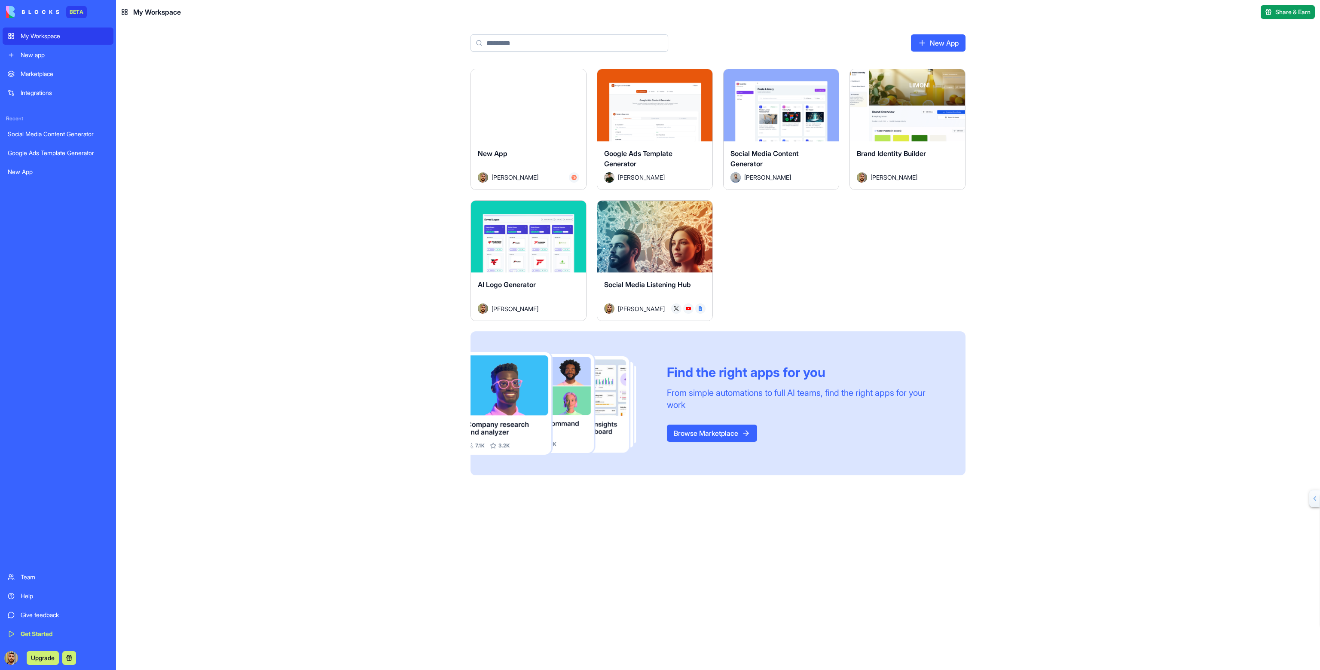
click at [666, 247] on div "Launch" at bounding box center [654, 237] width 115 height 72
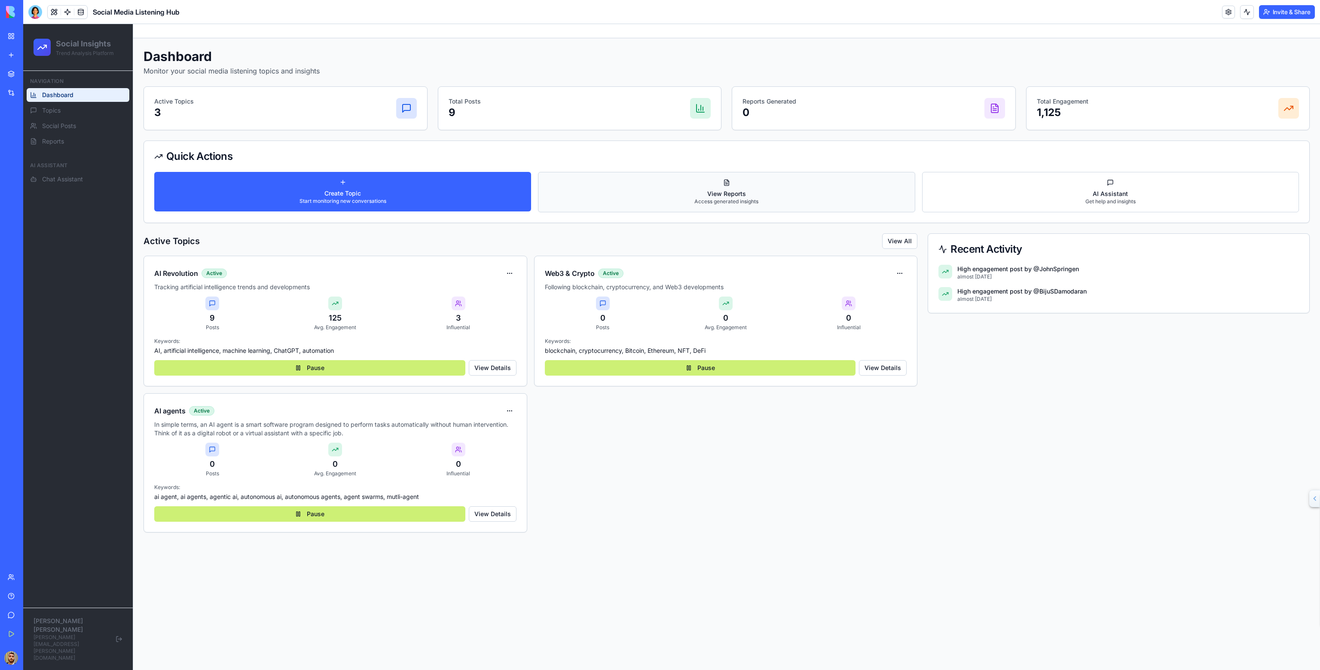
click at [709, 203] on p "Access generated insights" at bounding box center [726, 201] width 64 height 7
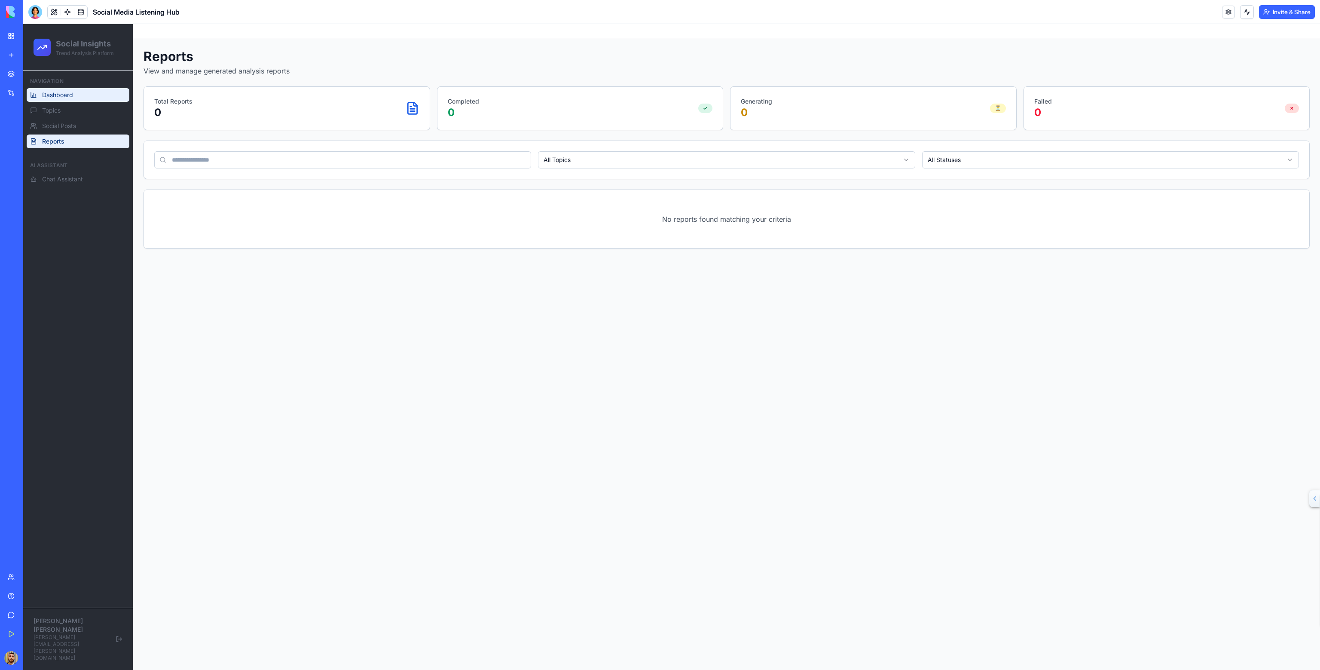
click at [56, 101] on link "Dashboard" at bounding box center [78, 95] width 103 height 14
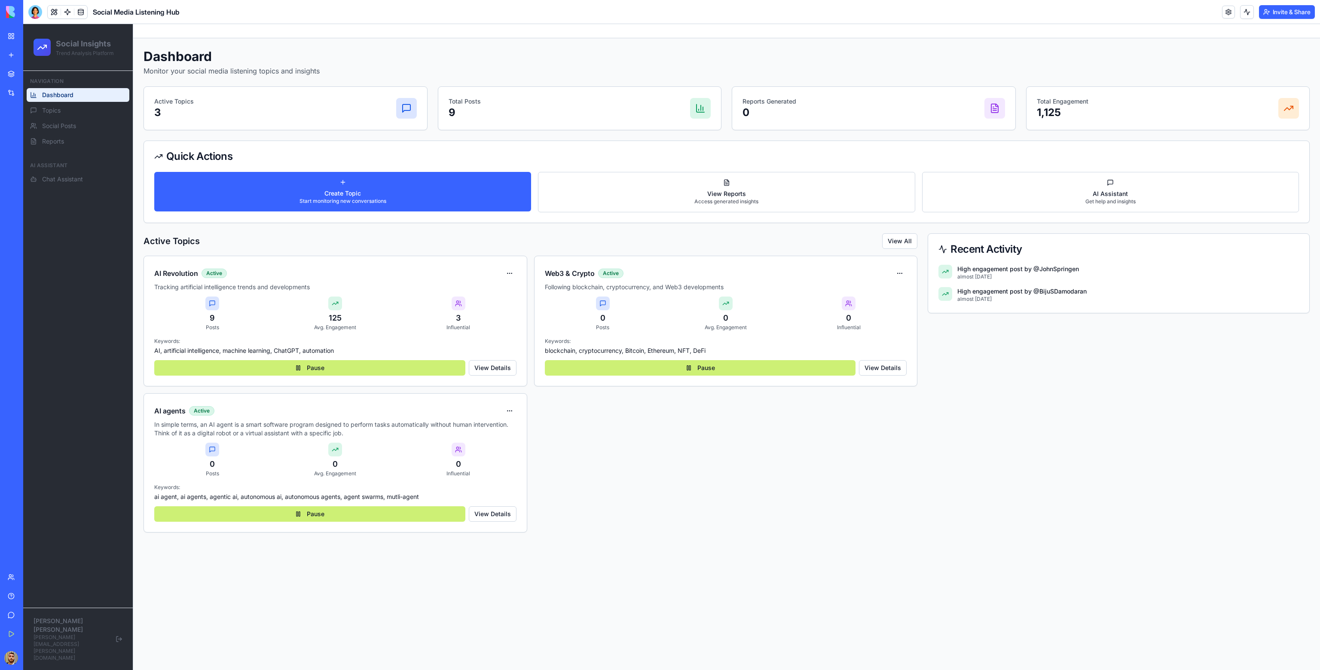
click at [57, 97] on span "Dashboard" at bounding box center [57, 95] width 31 height 9
click at [1083, 189] on button "AI Assistant Get help and insights" at bounding box center [1110, 192] width 377 height 40
click at [1133, 198] on p "Get help and insights" at bounding box center [1110, 201] width 50 height 7
click at [896, 236] on button "View All" at bounding box center [899, 240] width 35 height 15
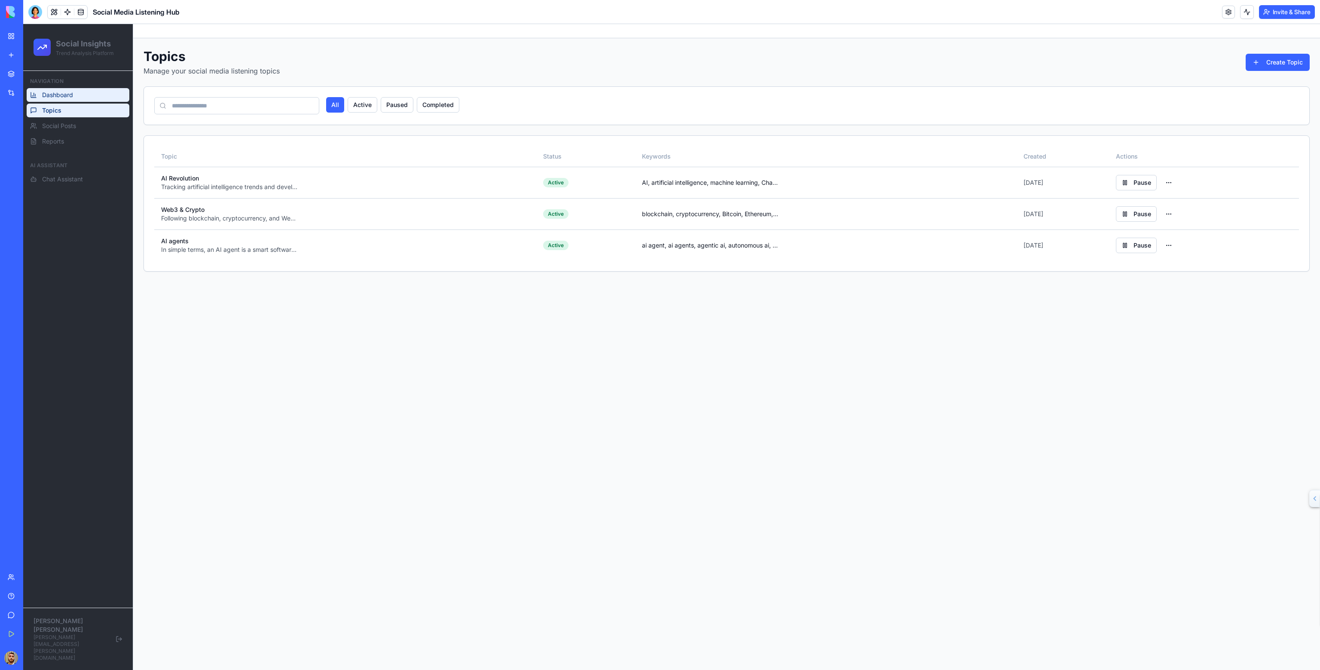
click at [53, 98] on span "Dashboard" at bounding box center [57, 95] width 31 height 9
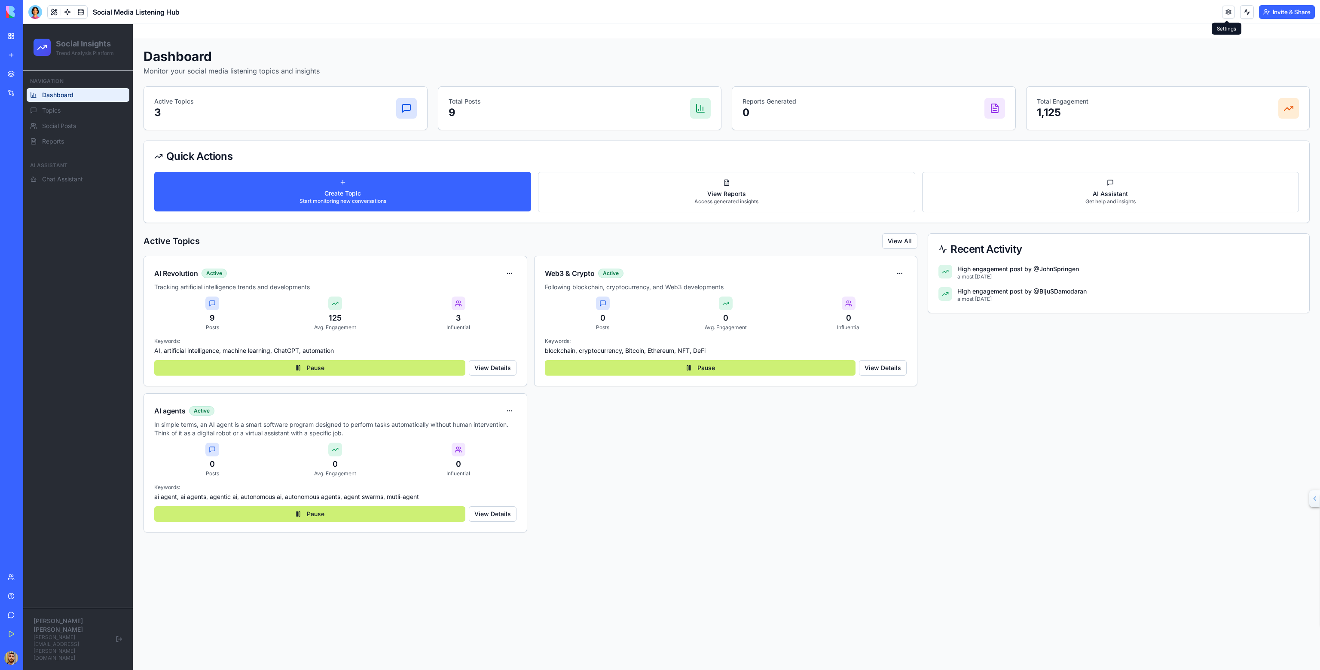
click at [1232, 12] on link at bounding box center [1228, 12] width 13 height 13
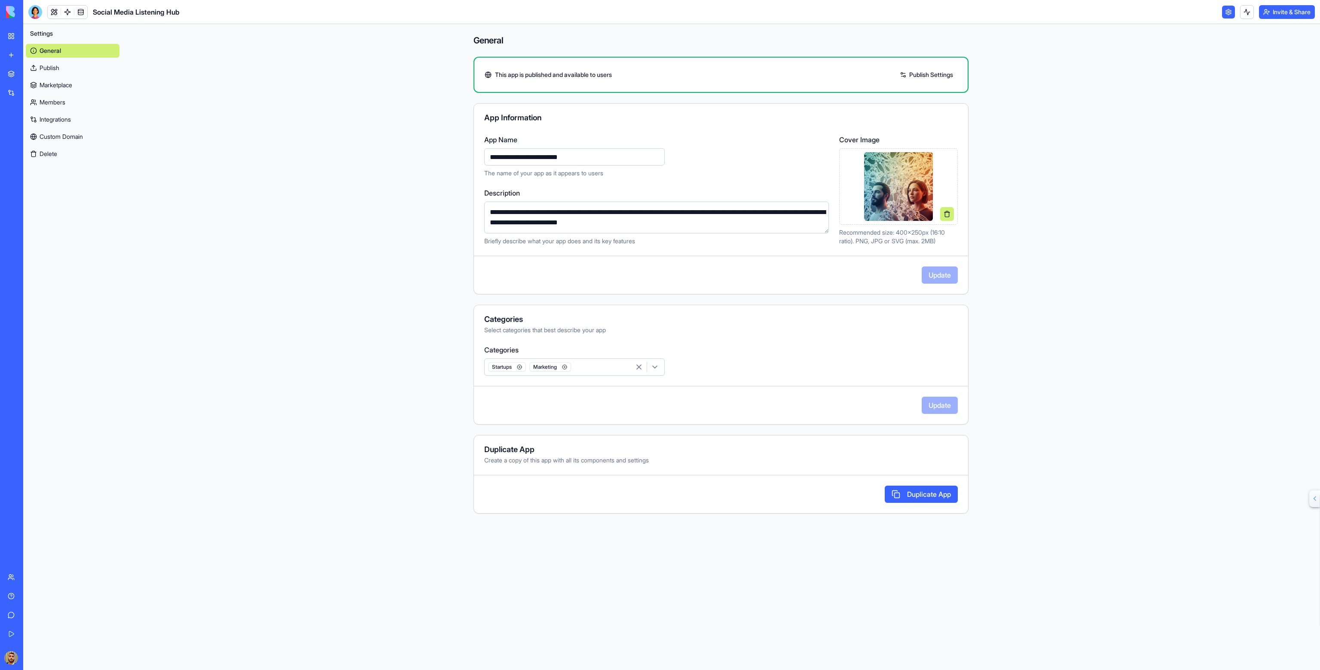
click at [1232, 12] on link at bounding box center [1228, 12] width 13 height 13
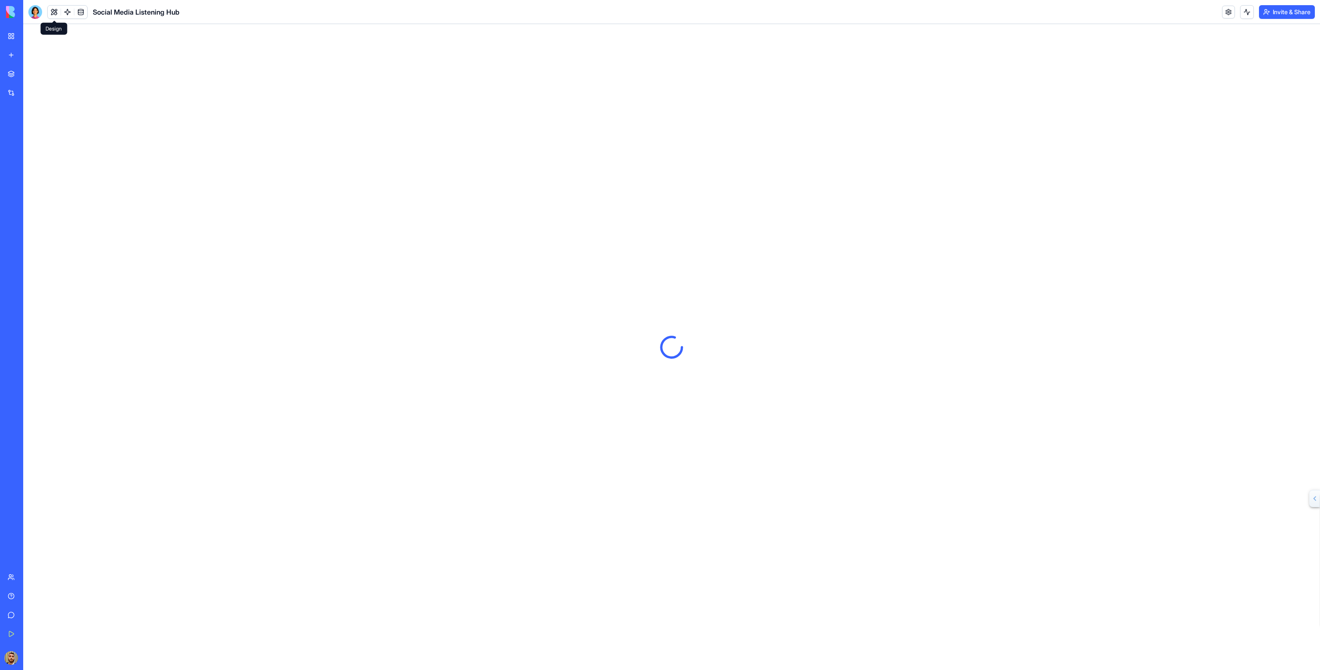
click at [56, 12] on button at bounding box center [54, 12] width 13 height 13
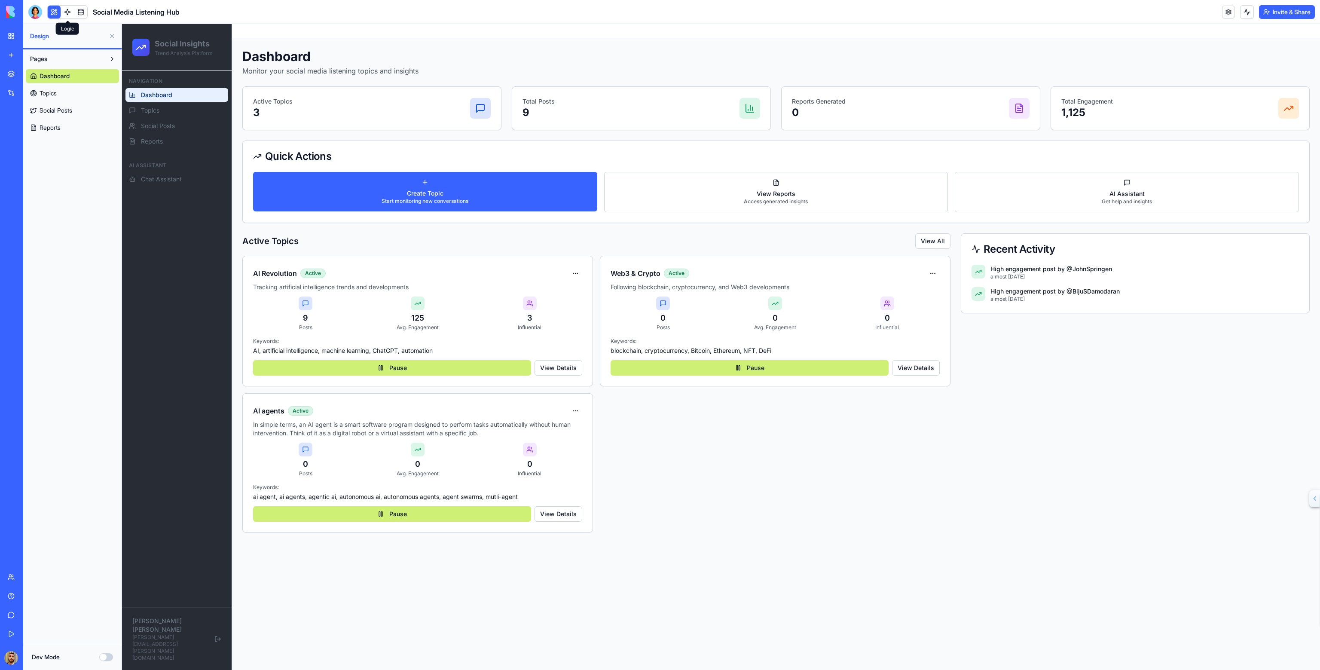
click at [70, 12] on link at bounding box center [67, 12] width 13 height 13
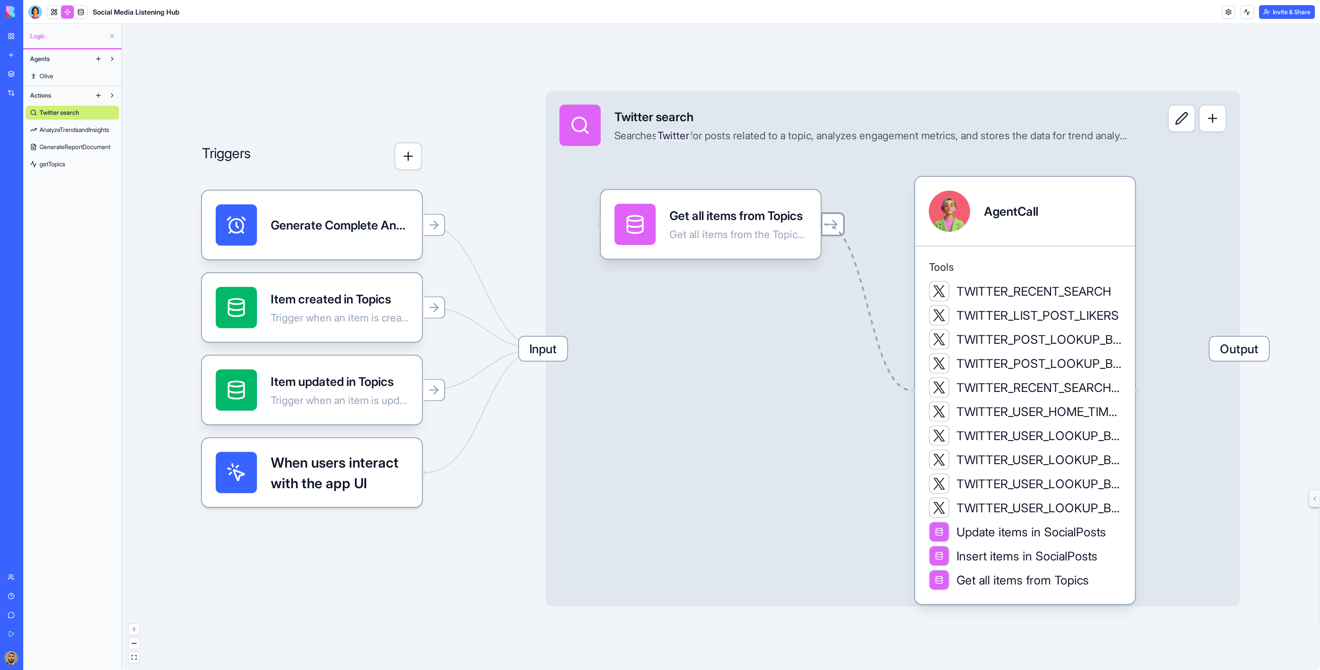
click at [841, 229] on icon "Edge from 68da92af0d1127d8d48d2f19 to 68d3fa22305a194e20d5647f" at bounding box center [868, 307] width 88 height 166
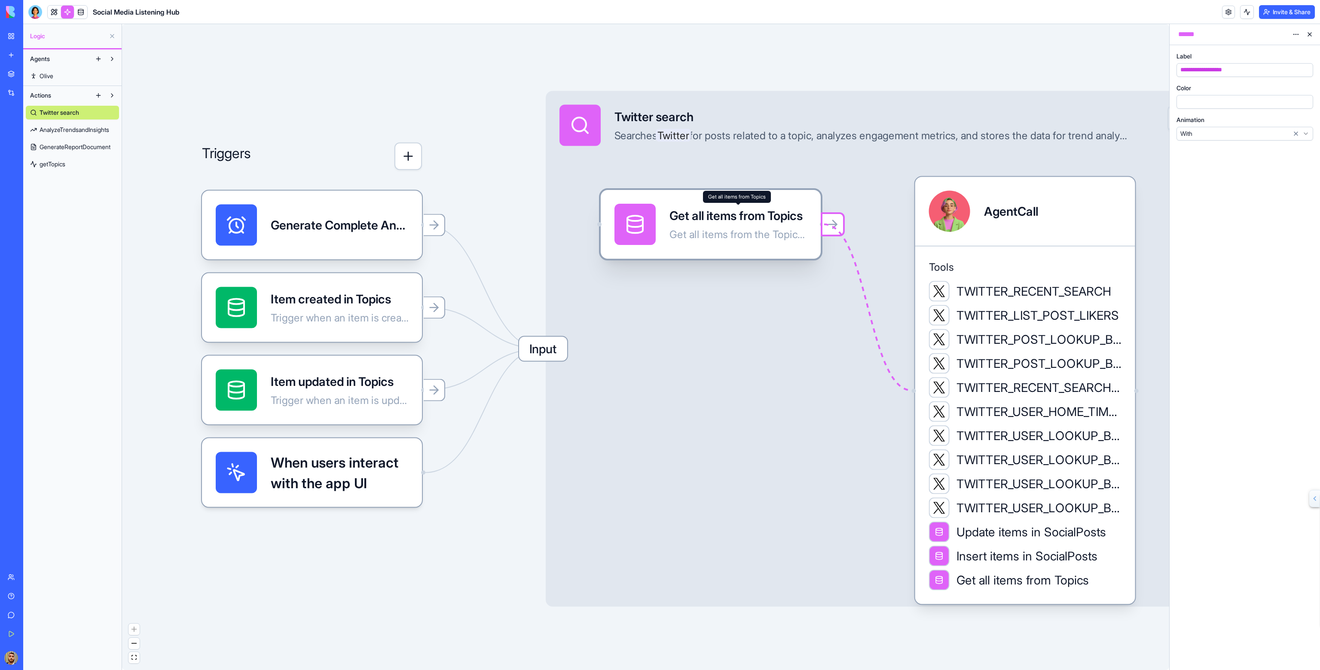
click at [789, 214] on div "Get all items from Topics" at bounding box center [738, 215] width 138 height 17
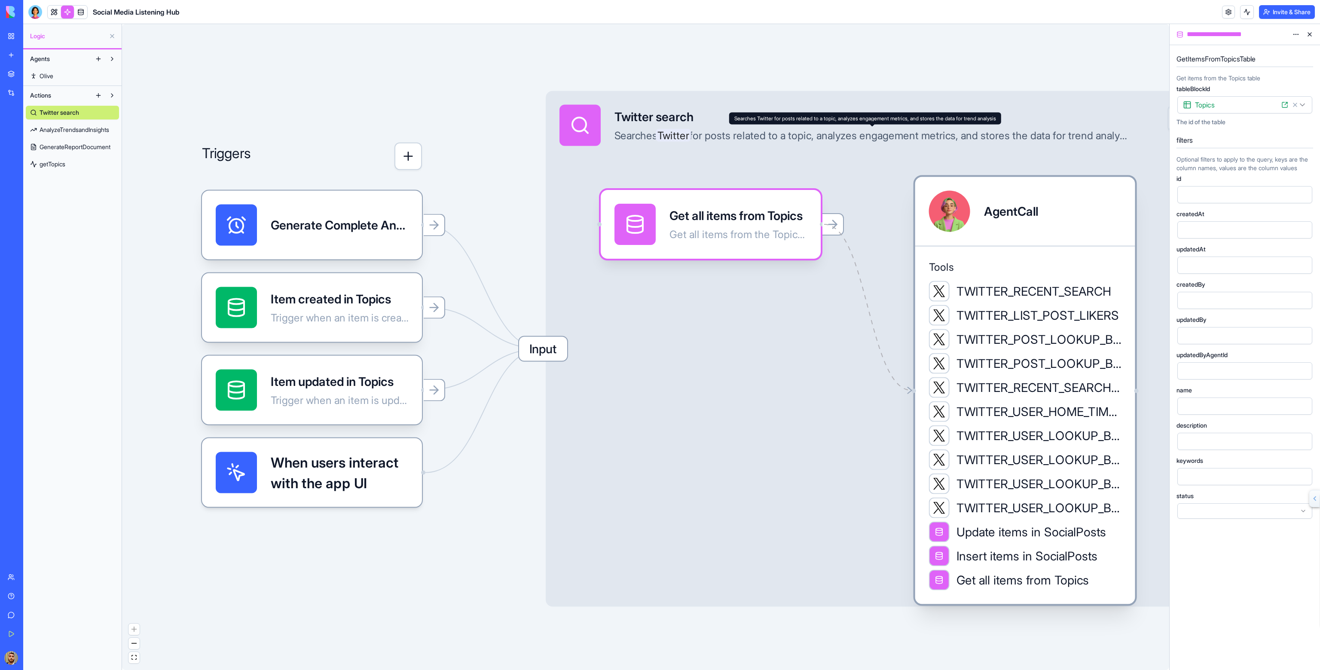
click at [920, 531] on div "Tools TWITTER_RECENT_SEARCH TWITTER_LIST_POST_LIKERS TWITTER_POST_LOOKUP_BY_POS…" at bounding box center [1025, 425] width 220 height 358
click at [920, 531] on div "Tools TWITTER_RECENT_SEARCH TWITTER_LIST_POST_LIKERS TWITTER_POST_LOOKUP_BY_POS…" at bounding box center [1026, 425] width 220 height 358
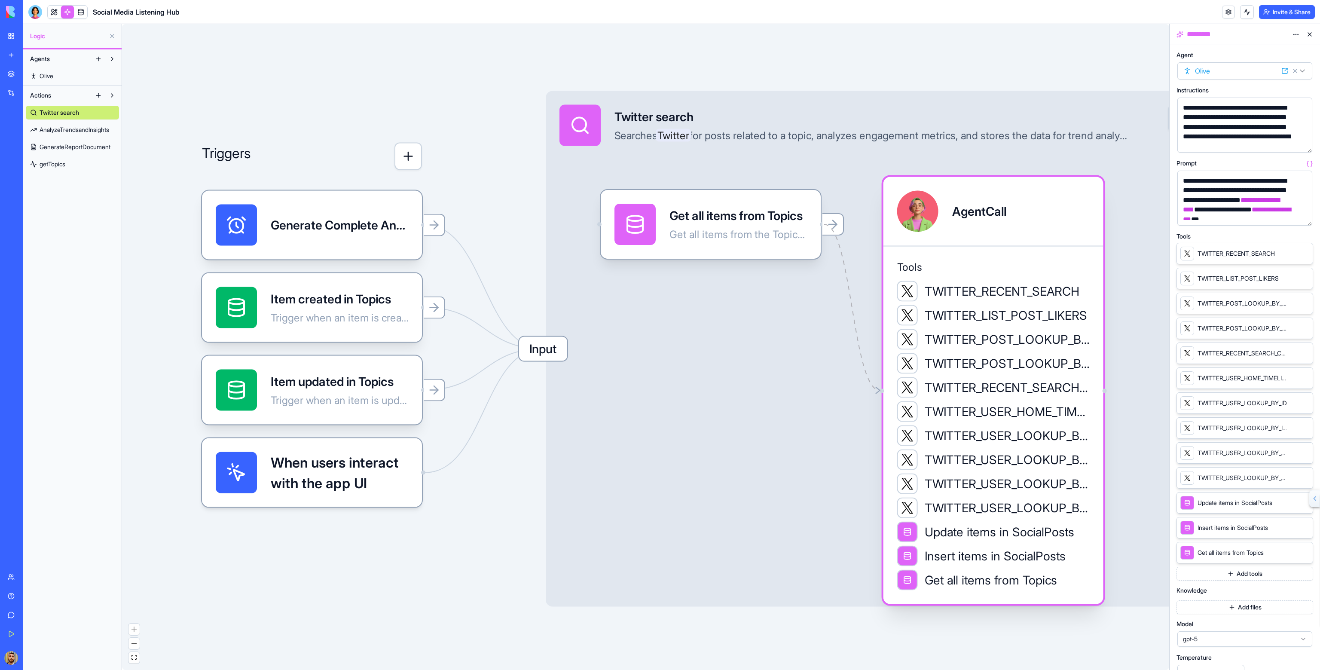
drag, startPoint x: 920, startPoint y: 531, endPoint x: 878, endPoint y: 400, distance: 137.5
click at [887, 399] on div "Tools TWITTER_RECENT_SEARCH TWITTER_LIST_POST_LIKERS TWITTER_POST_LOOKUP_BY_POS…" at bounding box center [993, 425] width 220 height 358
click at [400, 459] on span "When users interact with the app UI" at bounding box center [340, 472] width 138 height 41
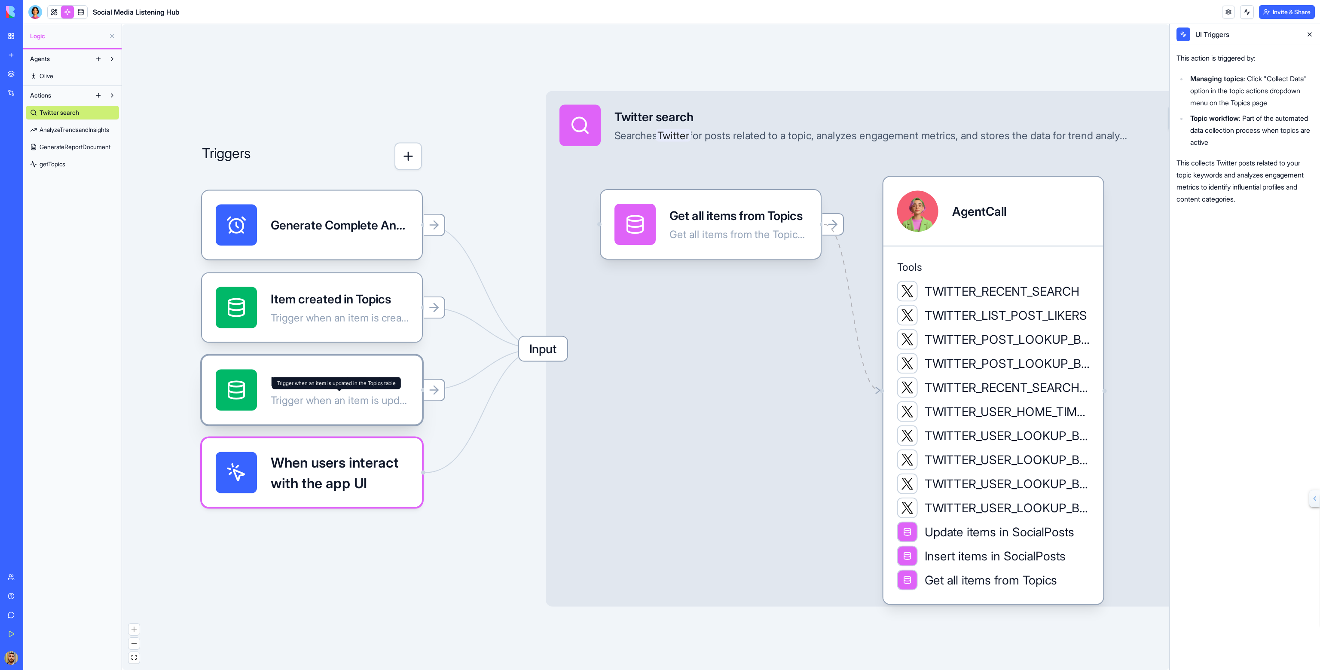
click at [394, 404] on div "Trigger when an item is updated in the Topics table" at bounding box center [340, 401] width 138 height 14
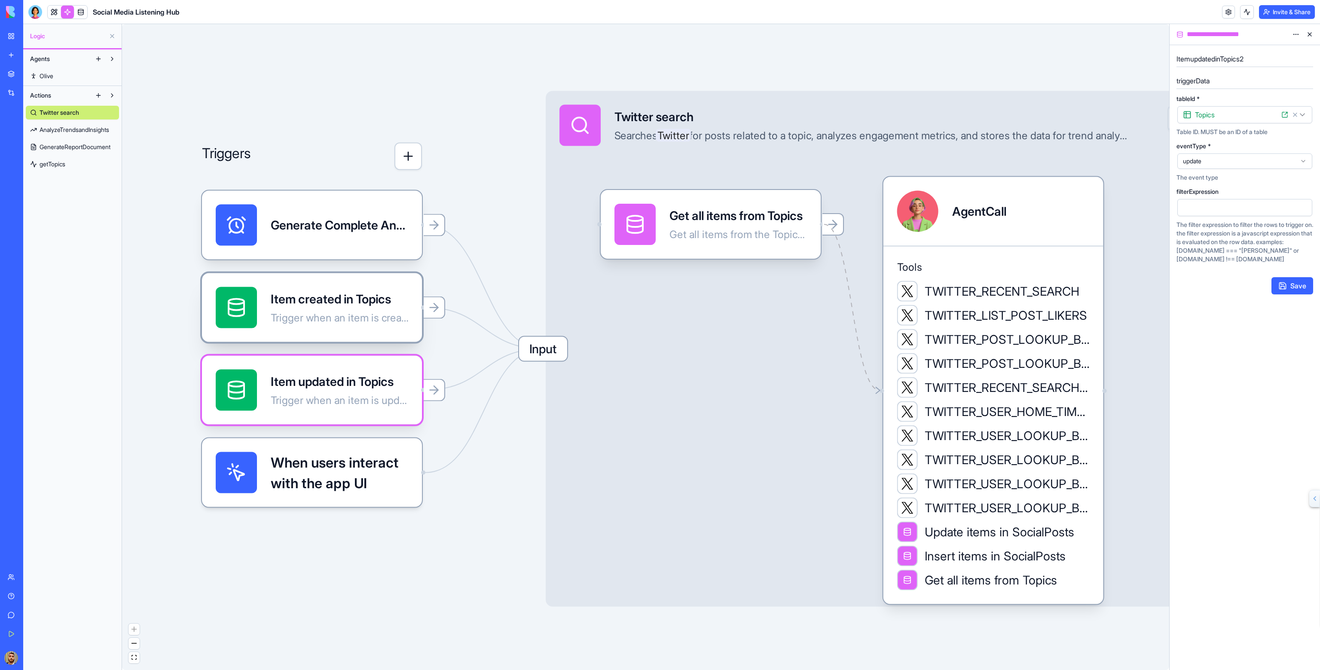
click at [408, 336] on div "Item created in Topics Trigger when an item is created in the Topics table" at bounding box center [312, 307] width 220 height 69
click at [369, 379] on div "Item updated in Topics" at bounding box center [340, 381] width 138 height 17
click at [392, 324] on div "Trigger when an item is created in the Topics table" at bounding box center [340, 318] width 138 height 14
drag, startPoint x: 387, startPoint y: 256, endPoint x: 448, endPoint y: 267, distance: 62.0
click at [388, 256] on div "Generate Complete Analysis ReportTrigger" at bounding box center [312, 225] width 220 height 69
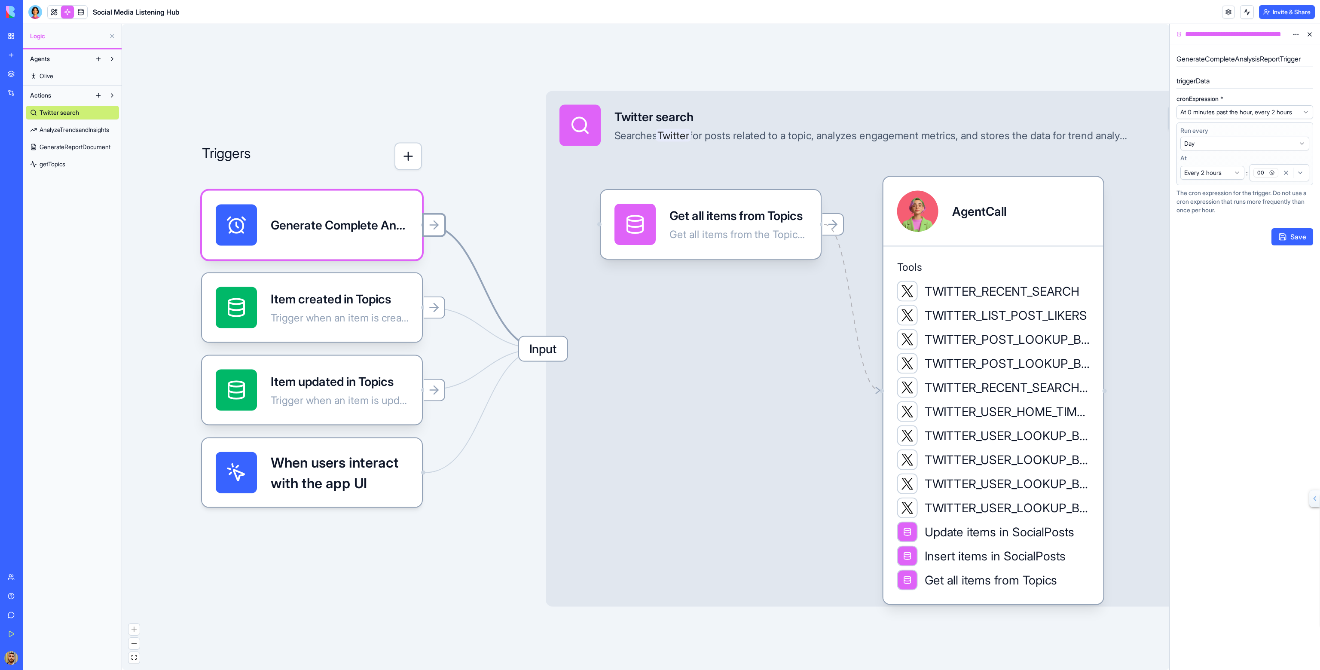
click at [431, 227] on icon at bounding box center [434, 225] width 14 height 14
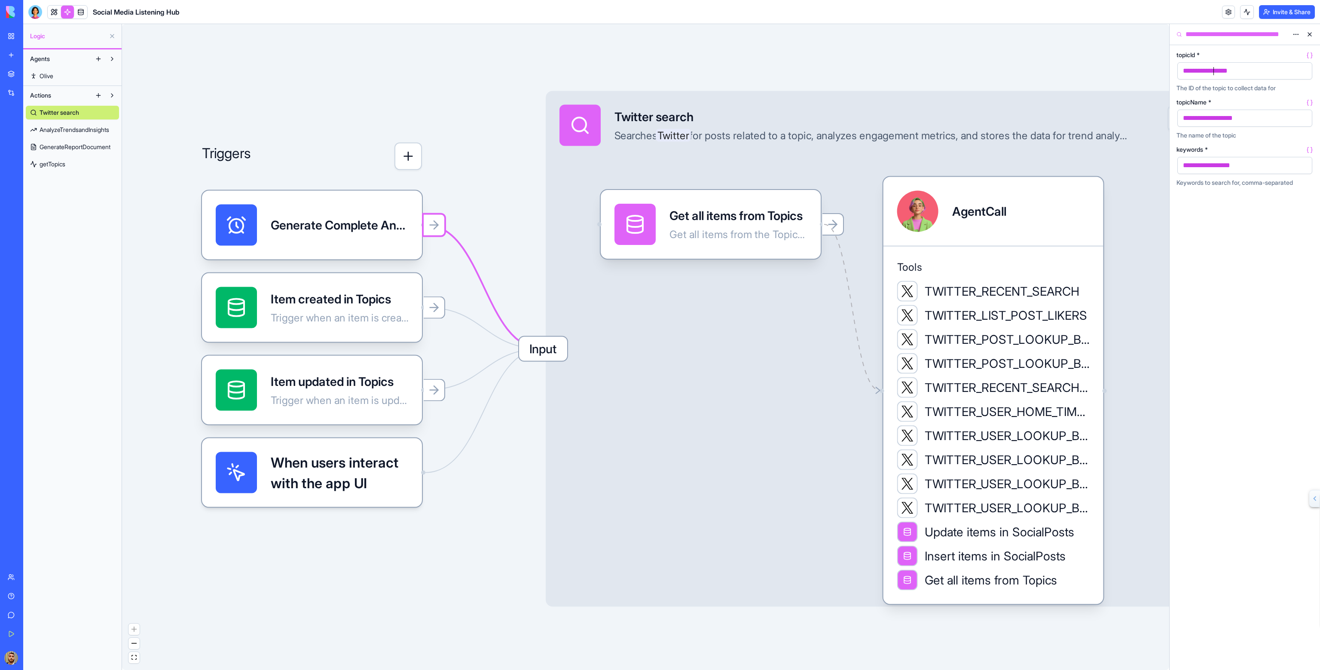
click at [1214, 68] on span "**********" at bounding box center [1205, 70] width 45 height 6
click at [1309, 53] on icon at bounding box center [1309, 55] width 7 height 7
click at [1293, 51] on div "**********" at bounding box center [1245, 120] width 137 height 142
click at [753, 210] on div "Get all items from Topics" at bounding box center [738, 215] width 138 height 17
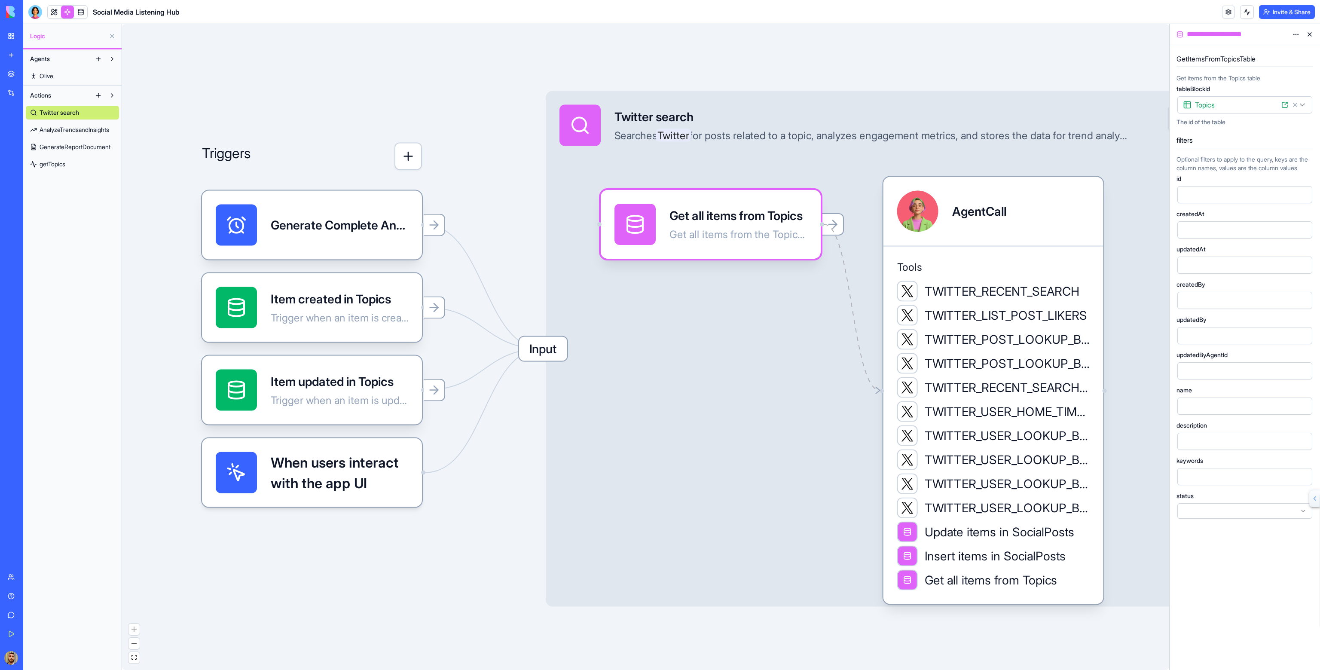
click at [550, 348] on span "Input" at bounding box center [543, 349] width 48 height 24
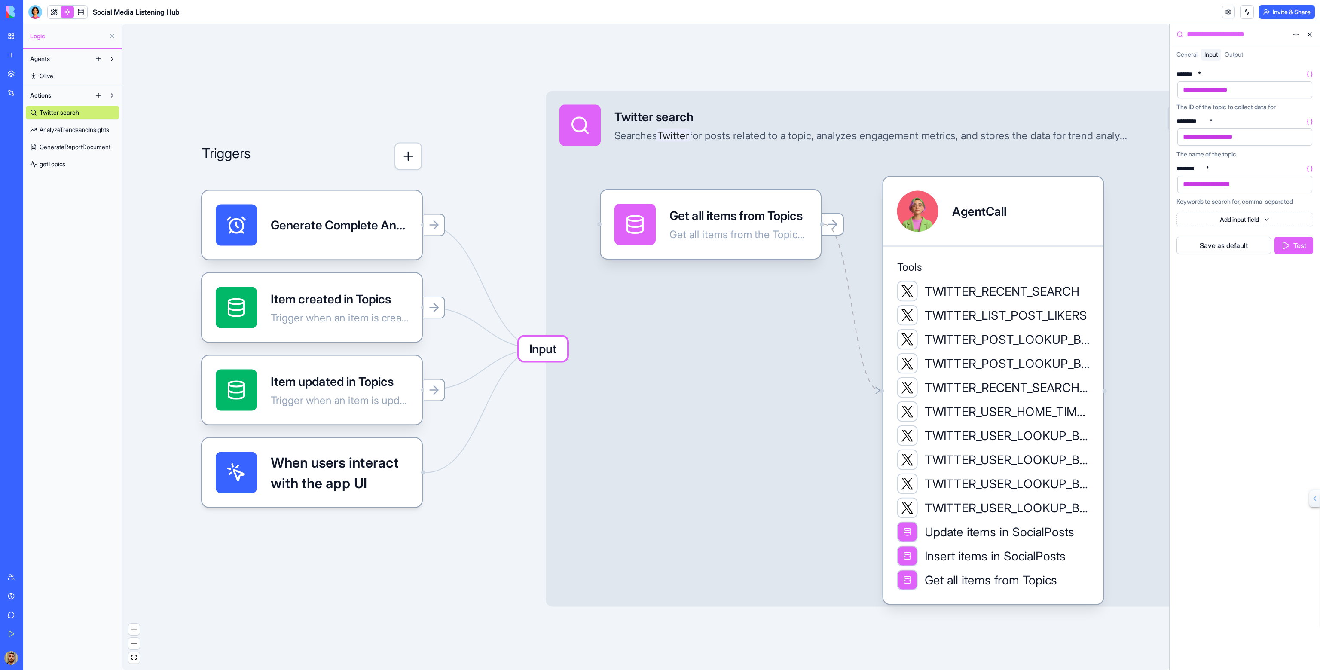
click at [1266, 94] on div "**********" at bounding box center [1237, 89] width 114 height 13
click at [1229, 218] on html "BETA My Workspace New app Marketplace Integrations Recent Social Media Content …" at bounding box center [660, 335] width 1320 height 670
click at [1217, 216] on html "BETA My Workspace New app Marketplace Integrations Recent Social Media Content …" at bounding box center [660, 335] width 1320 height 670
click at [1247, 223] on html "BETA My Workspace New app Marketplace Integrations Recent Social Media Content …" at bounding box center [660, 335] width 1320 height 670
click at [1246, 235] on span "Text" at bounding box center [1241, 238] width 12 height 9
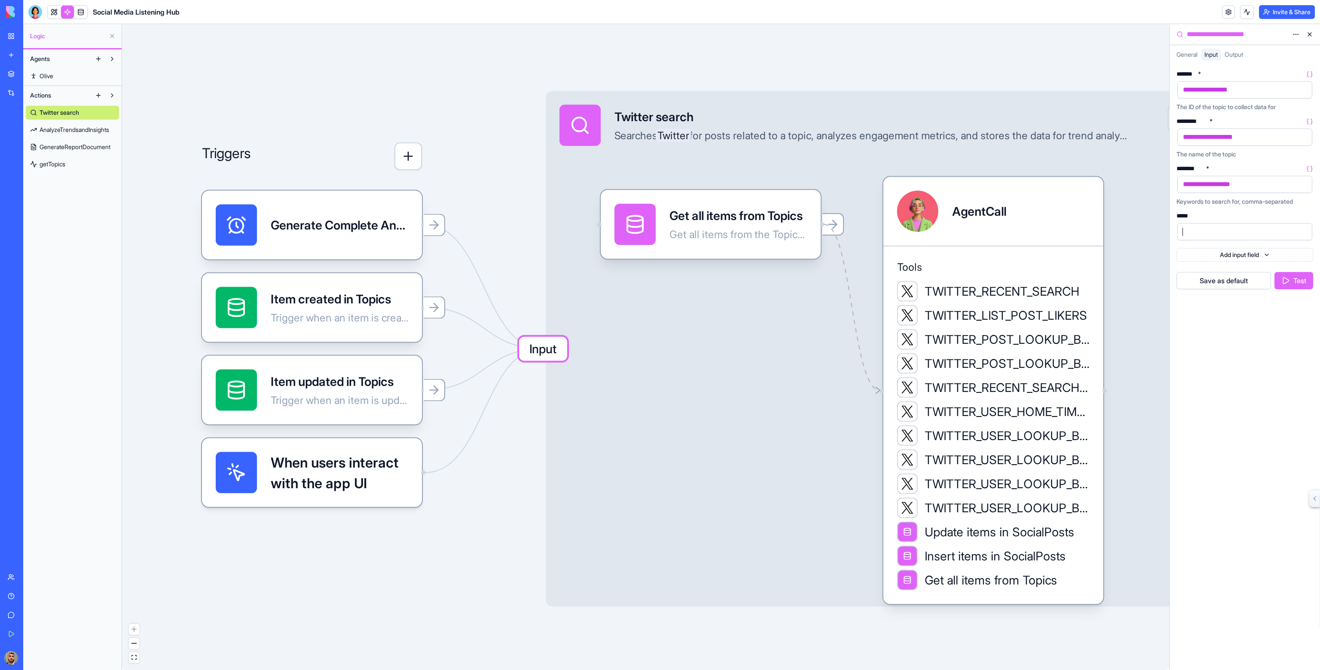
click at [1232, 228] on div at bounding box center [1237, 231] width 114 height 13
click at [1311, 217] on icon at bounding box center [1309, 216] width 7 height 7
click at [375, 245] on div "Generate Complete Analysis ReportTrigger" at bounding box center [312, 225] width 220 height 69
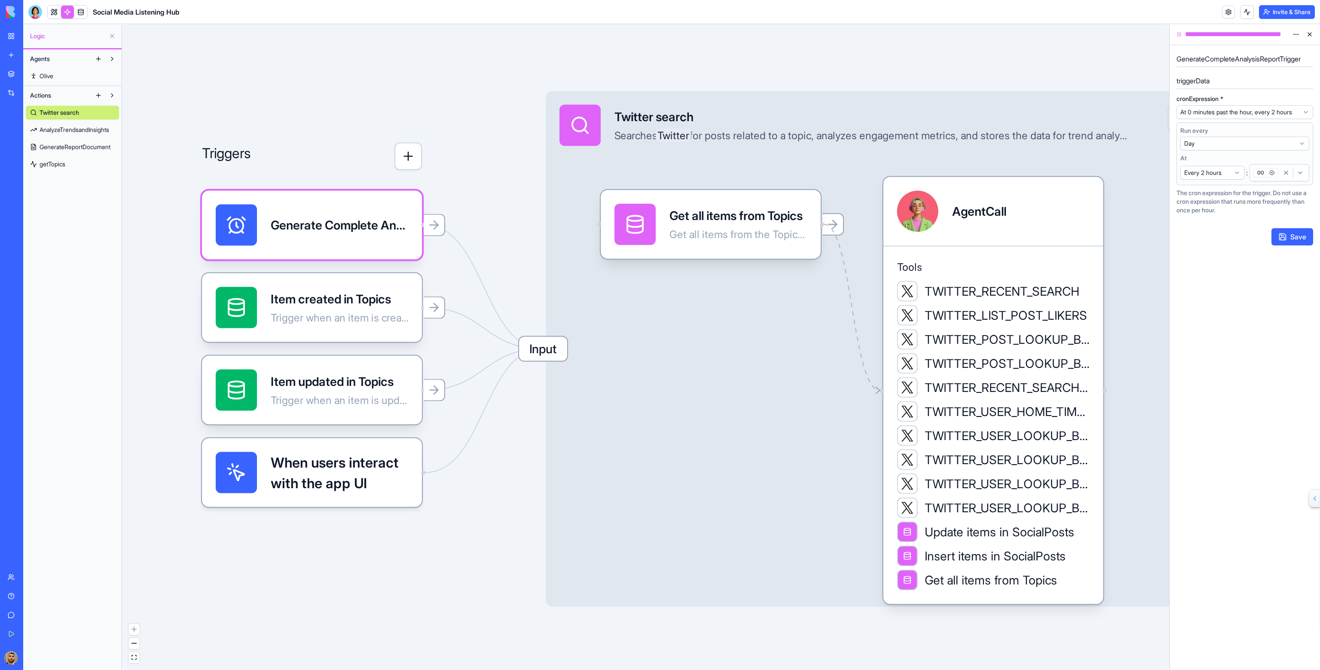
click at [559, 347] on span "Input" at bounding box center [543, 349] width 48 height 24
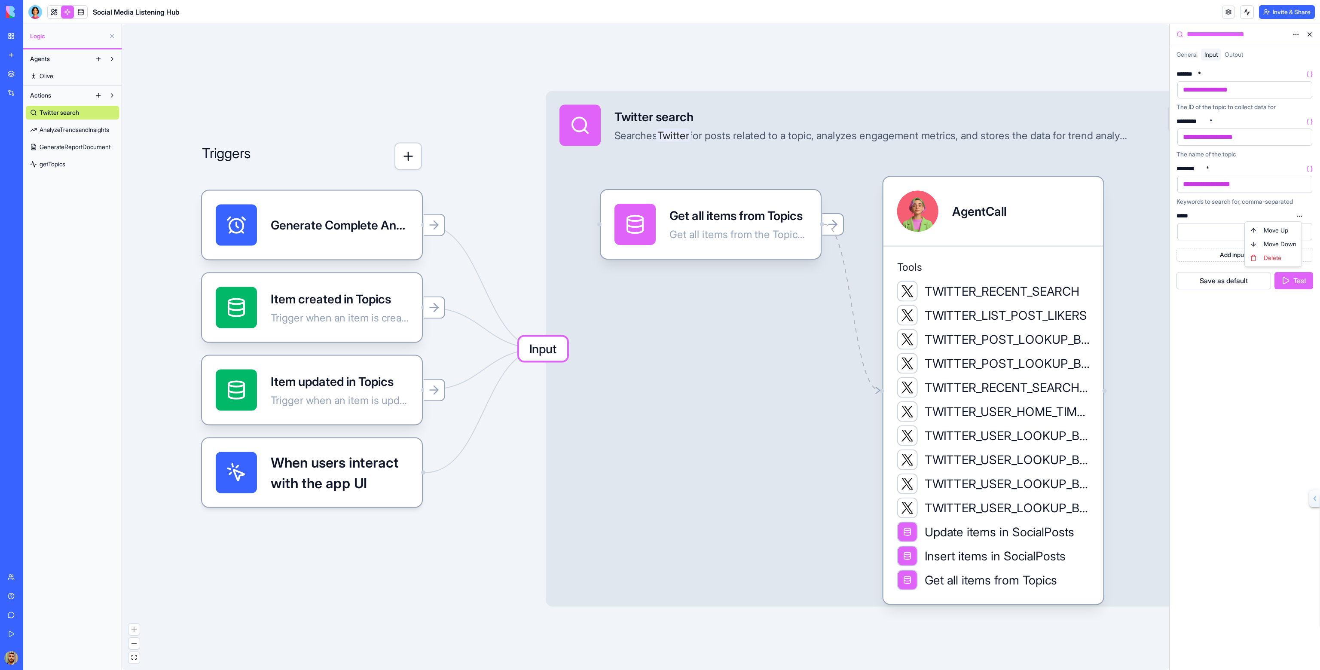
click at [1298, 214] on html "BETA My Workspace New app Marketplace Integrations Recent Social Media Content …" at bounding box center [660, 335] width 1320 height 670
click at [1279, 256] on div "Delete" at bounding box center [1273, 258] width 53 height 14
click at [750, 224] on div "Get all items from Topics Get all items from the Topics table" at bounding box center [738, 224] width 138 height 41
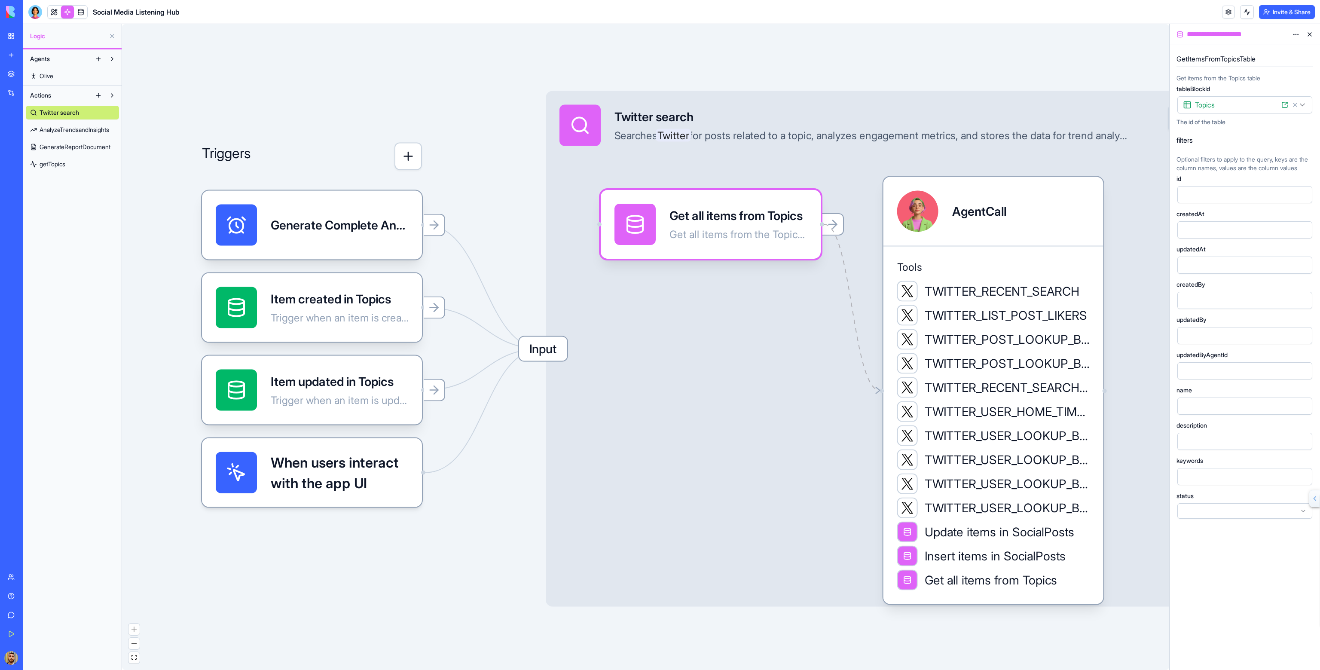
drag, startPoint x: 1214, startPoint y: 512, endPoint x: 1214, endPoint y: 520, distance: 8.2
click at [1214, 515] on div at bounding box center [1244, 510] width 135 height 15
click at [1211, 538] on div "Active" at bounding box center [1245, 531] width 131 height 14
click at [1205, 483] on div at bounding box center [1237, 476] width 114 height 13
click at [1200, 410] on div at bounding box center [1237, 406] width 114 height 13
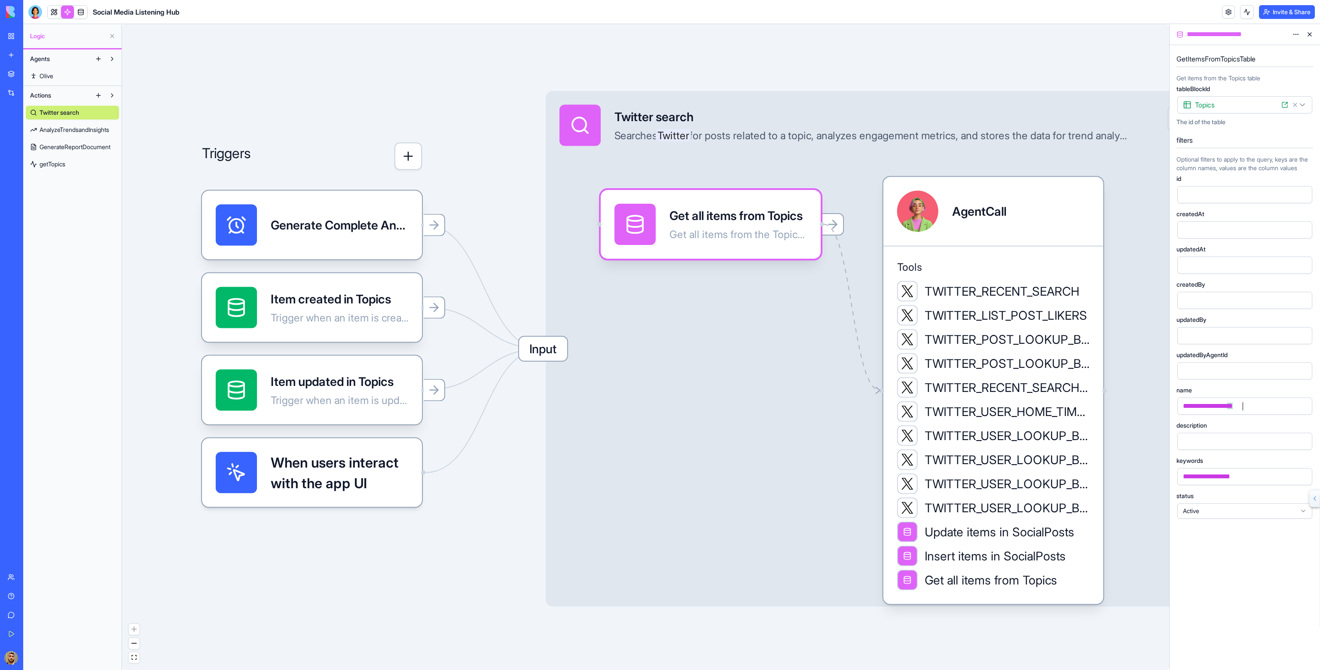
click at [1204, 201] on div at bounding box center [1237, 194] width 114 height 13
click at [1206, 213] on div "**********" at bounding box center [1245, 348] width 137 height 344
click at [1204, 201] on div at bounding box center [1237, 194] width 114 height 13
click at [1253, 182] on div "**********" at bounding box center [1245, 326] width 137 height 386
click at [1068, 251] on div "Tools TWITTER_RECENT_SEARCH TWITTER_LIST_POST_LIKERS TWITTER_POST_LOOKUP_BY_POS…" at bounding box center [993, 425] width 220 height 358
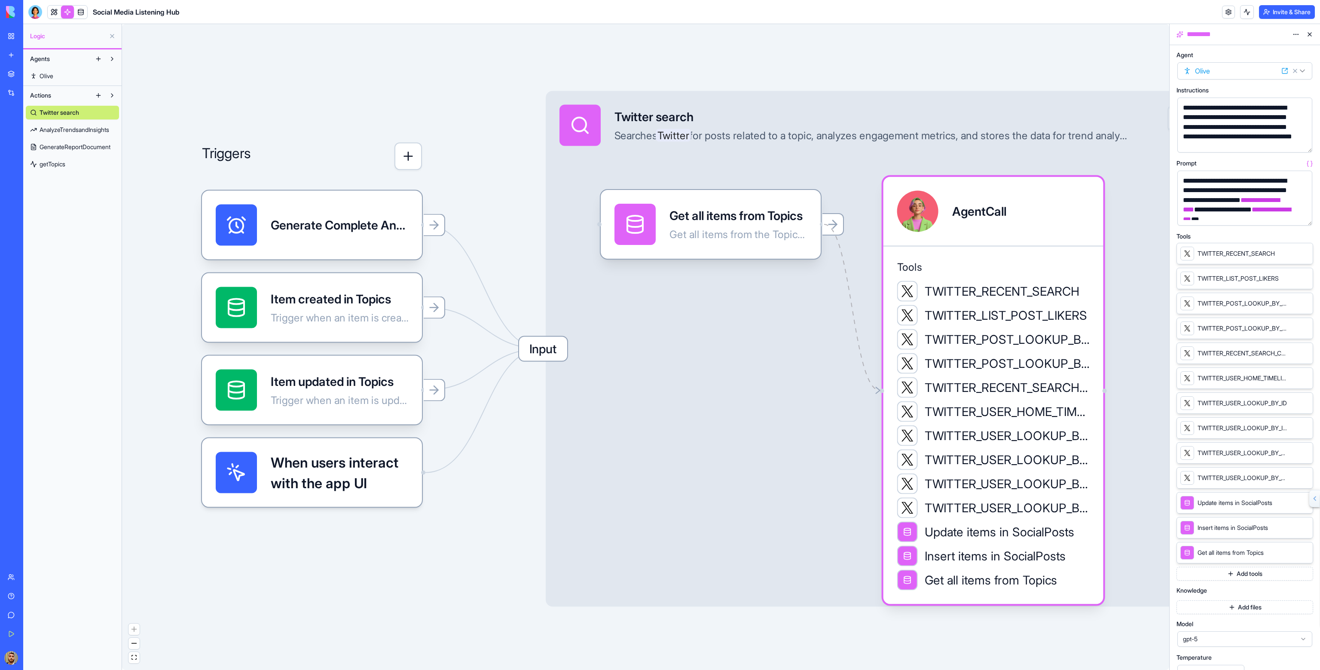
click at [1227, 552] on span "Get all items from Topics" at bounding box center [1231, 552] width 66 height 9
click at [1292, 550] on icon at bounding box center [1293, 552] width 7 height 7
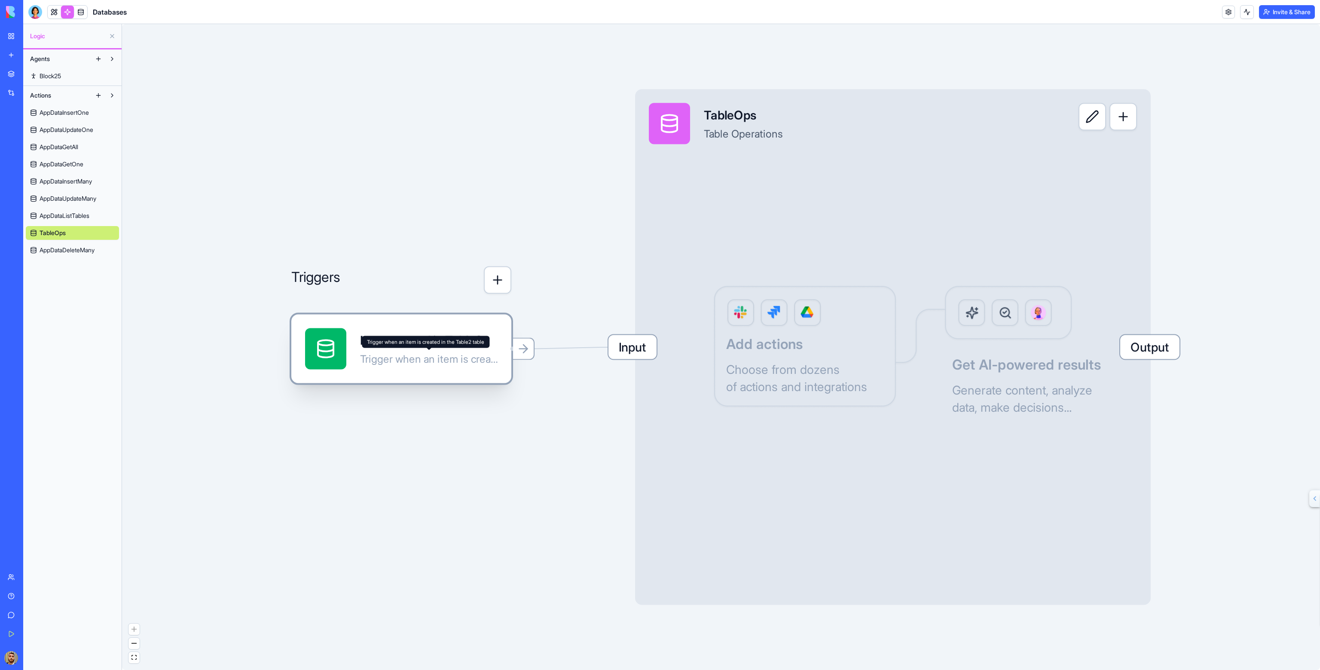
click at [462, 352] on div "Trigger when an item is created in the Table2 table" at bounding box center [429, 359] width 138 height 14
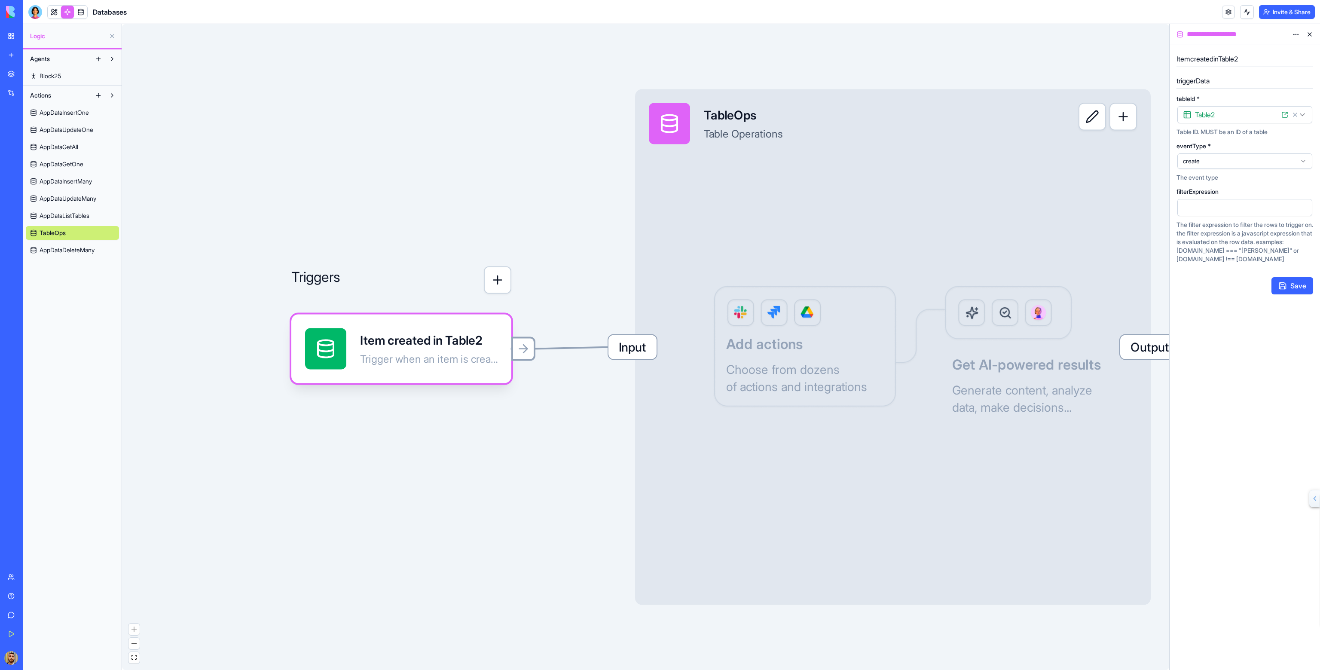
click at [524, 350] on icon at bounding box center [524, 349] width 14 height 14
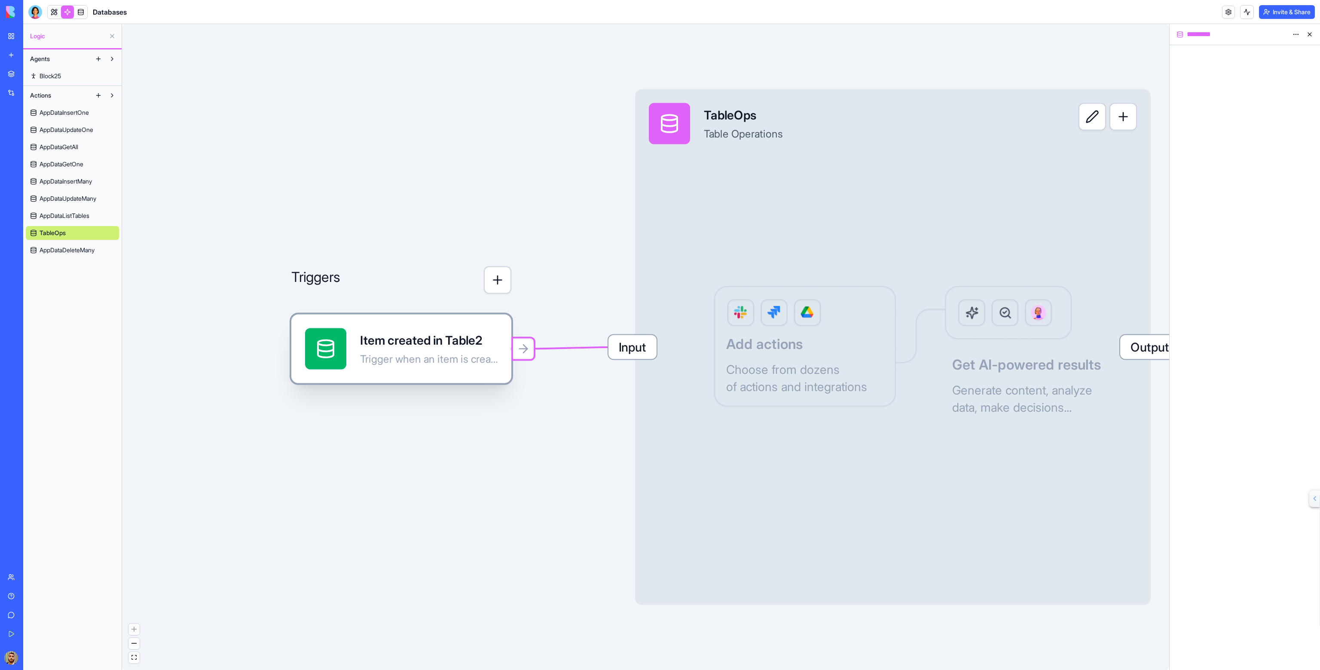
click at [494, 348] on div "Item created in Table2" at bounding box center [429, 340] width 138 height 17
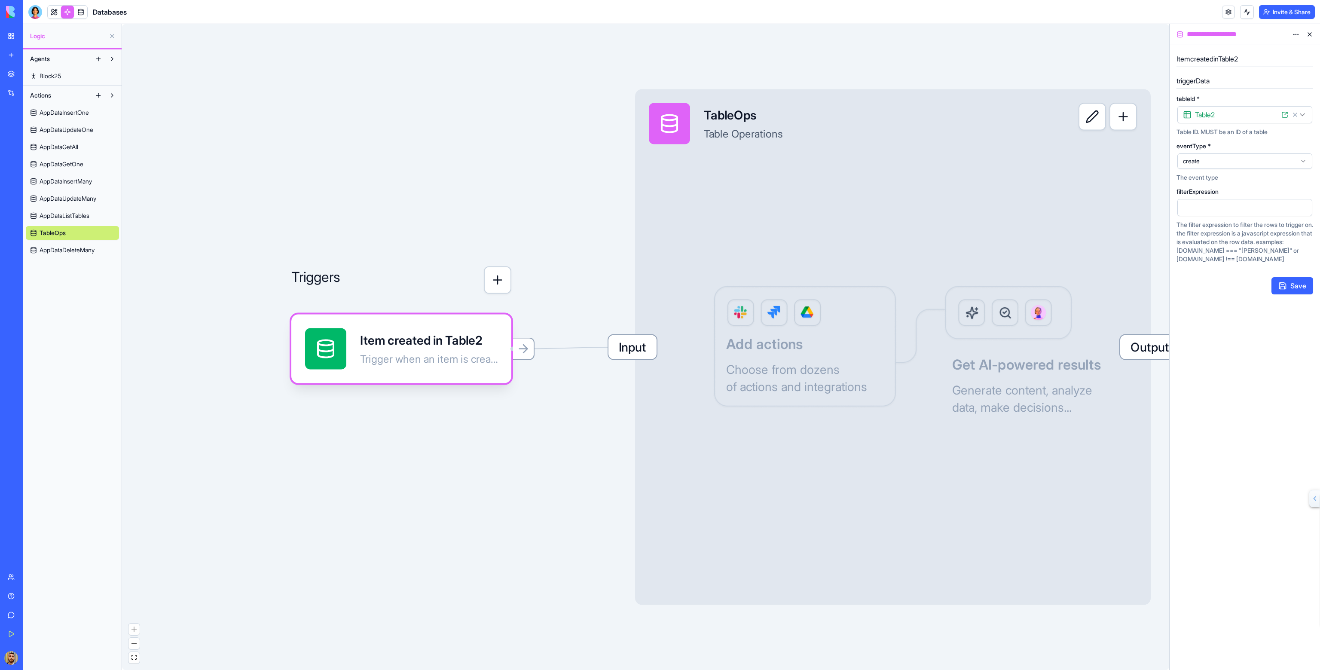
click at [1293, 35] on html "**********" at bounding box center [660, 335] width 1320 height 670
click at [1282, 51] on div "Delete" at bounding box center [1275, 52] width 51 height 14
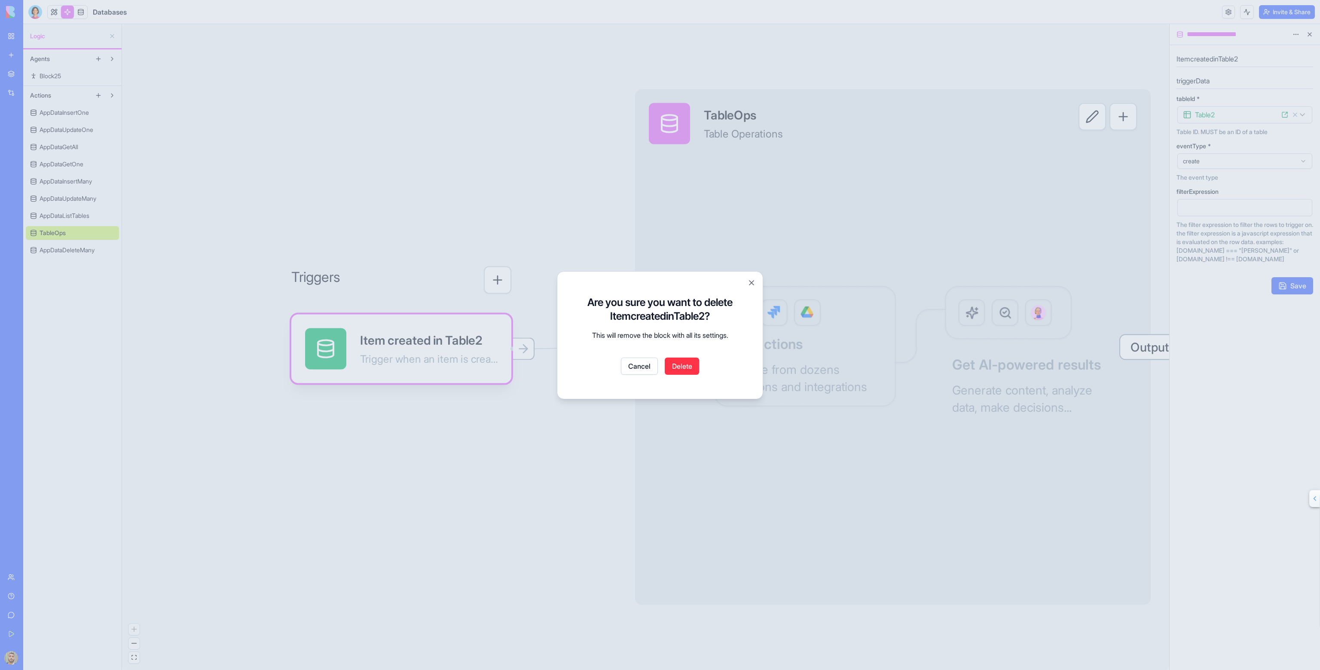
click at [689, 369] on button "Delete" at bounding box center [682, 366] width 34 height 17
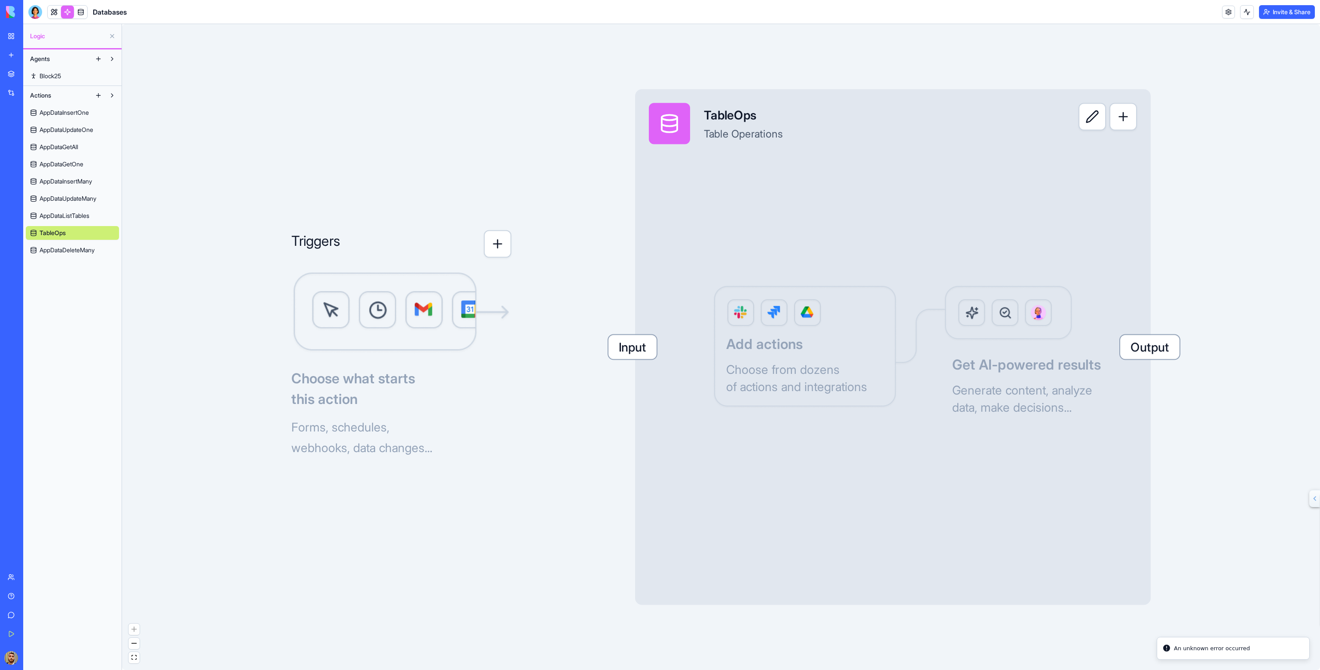
click at [495, 256] on button "button" at bounding box center [498, 244] width 28 height 28
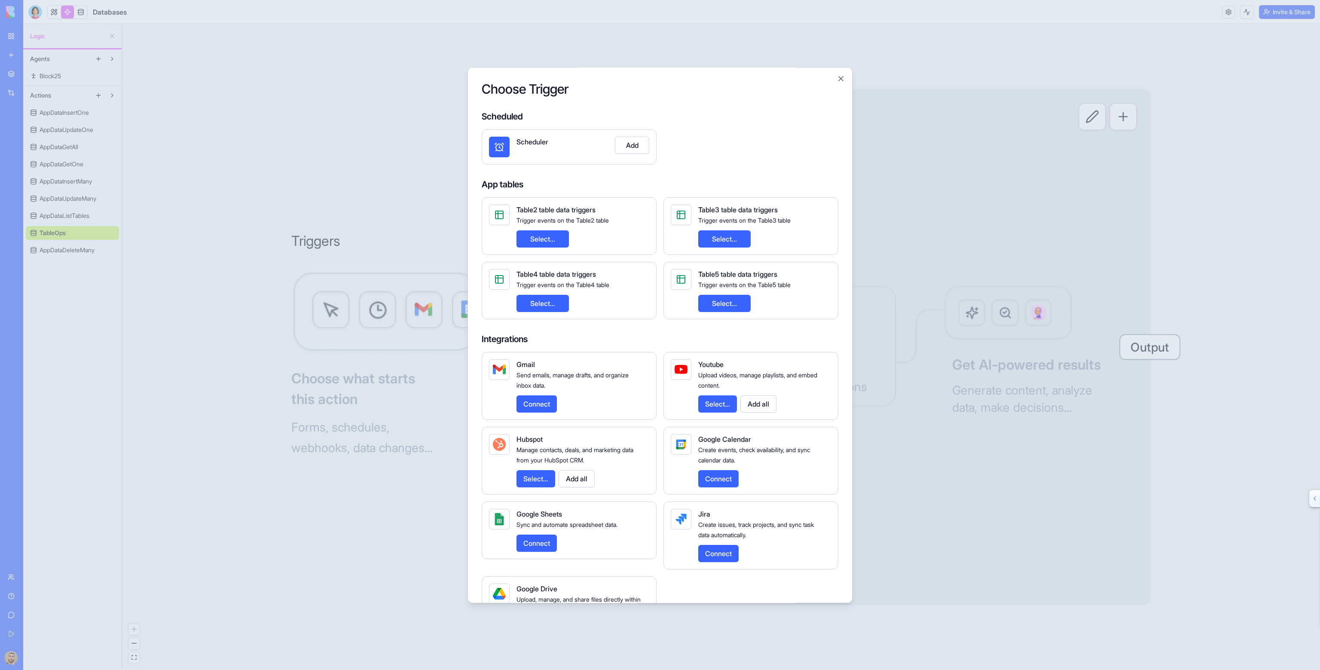
click at [562, 235] on button "Select..." at bounding box center [543, 238] width 52 height 17
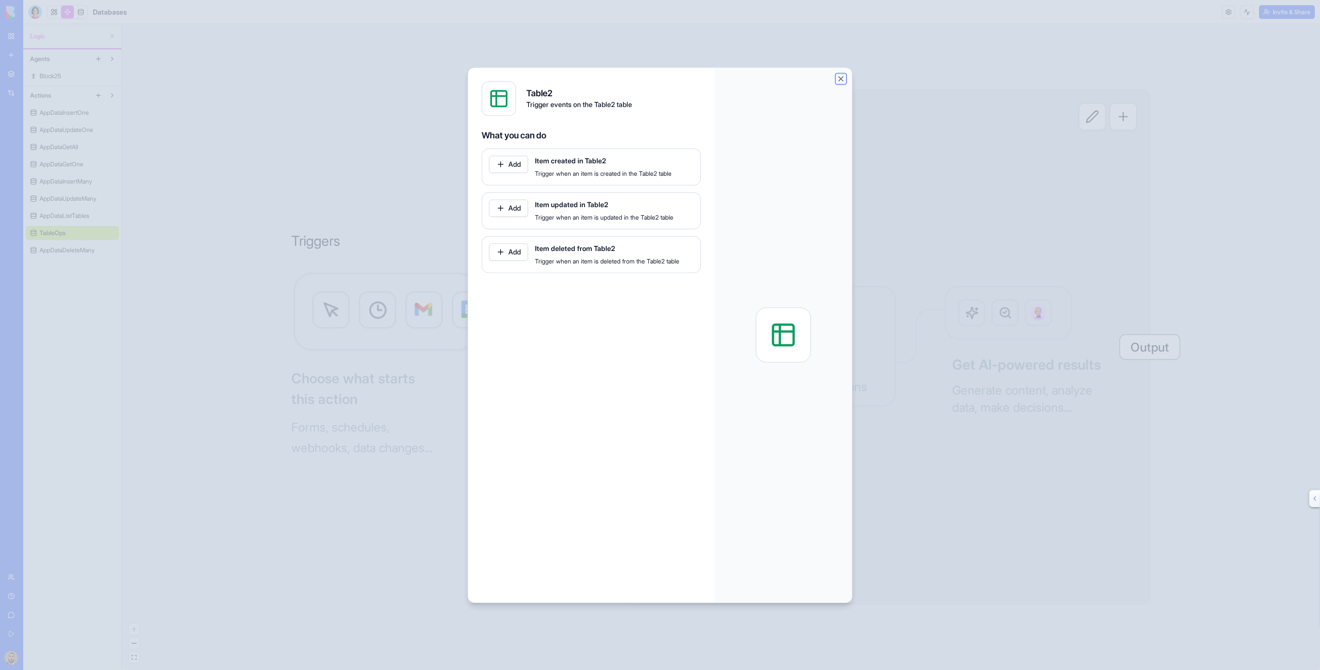
click at [842, 78] on button "Close" at bounding box center [841, 78] width 9 height 9
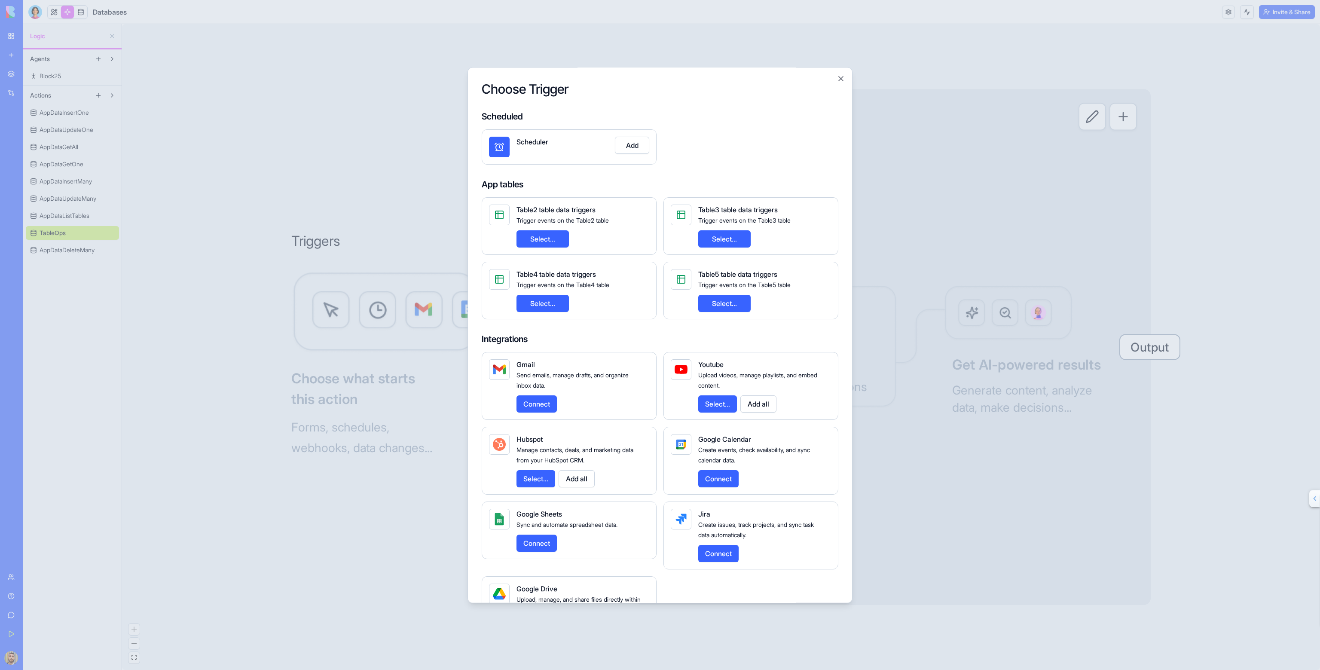
scroll to position [54, 0]
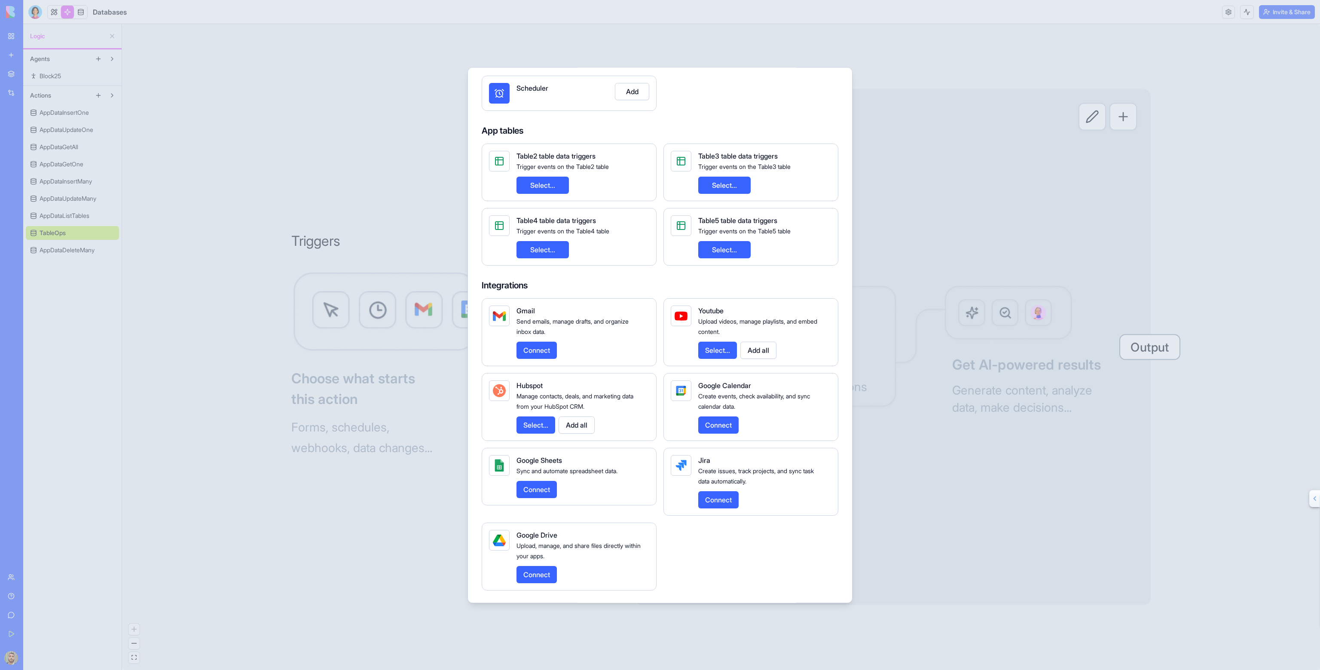
click at [866, 96] on div at bounding box center [660, 335] width 1320 height 670
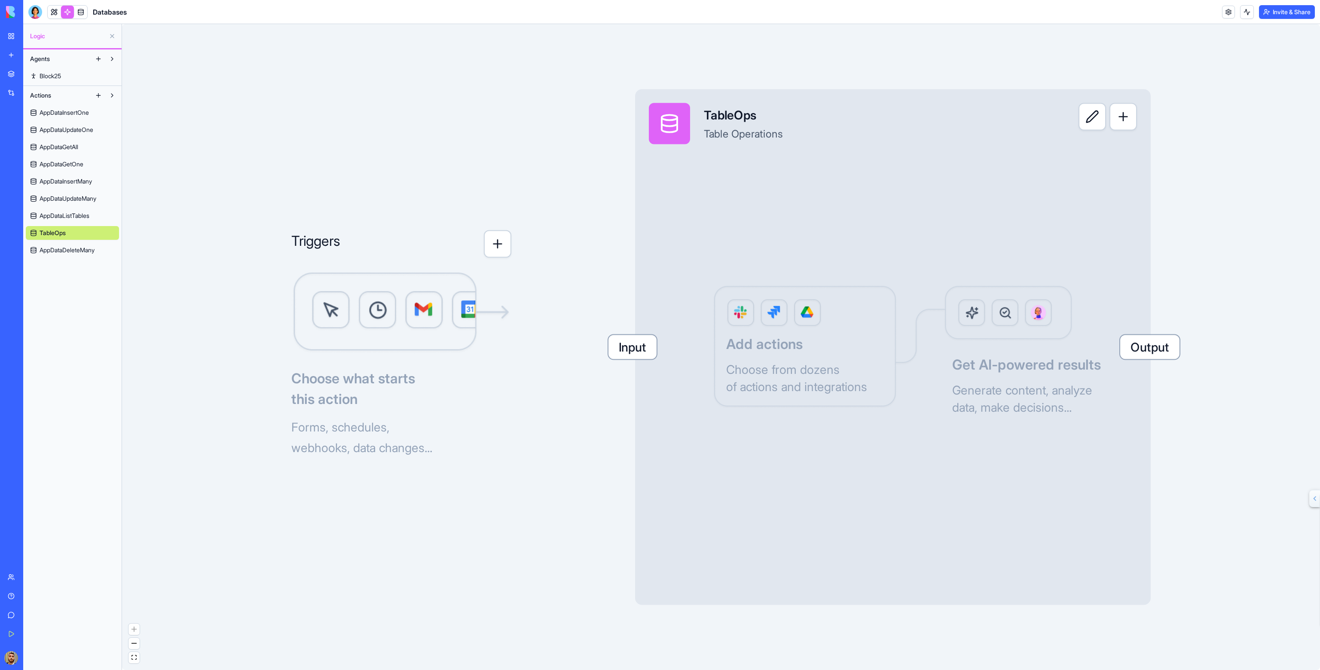
click at [633, 349] on span "Input" at bounding box center [632, 347] width 48 height 24
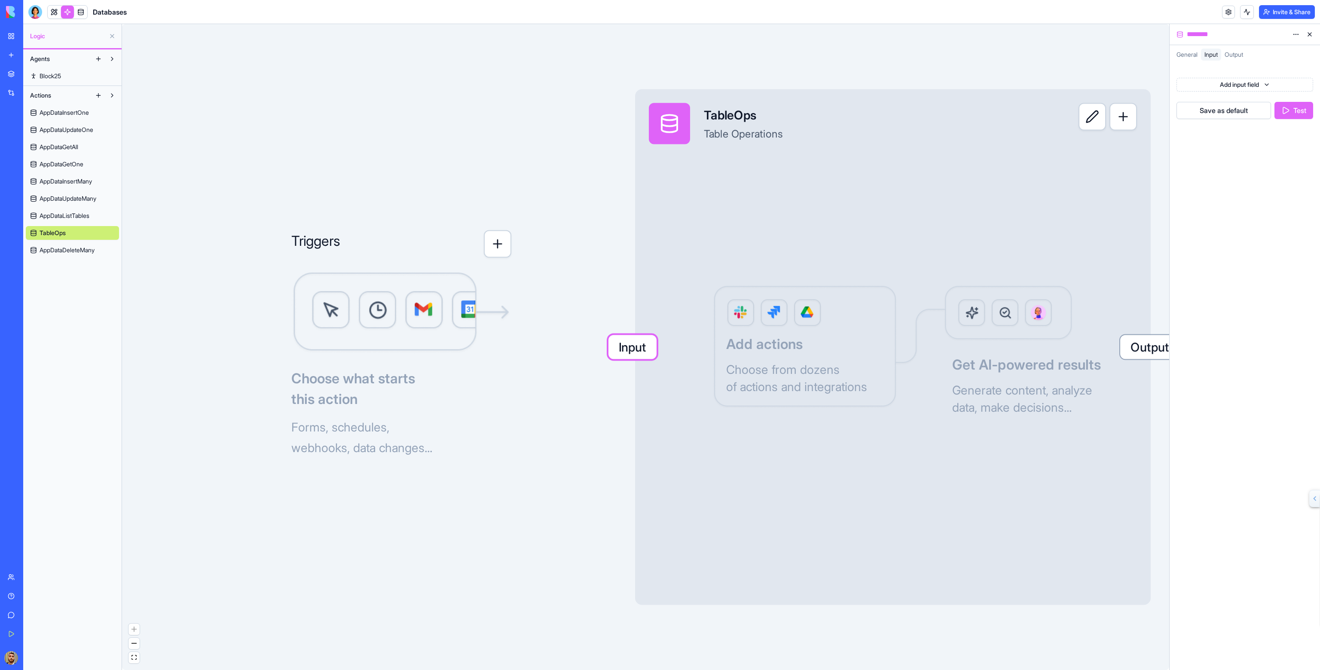
click at [1199, 58] on div "General" at bounding box center [1187, 55] width 28 height 12
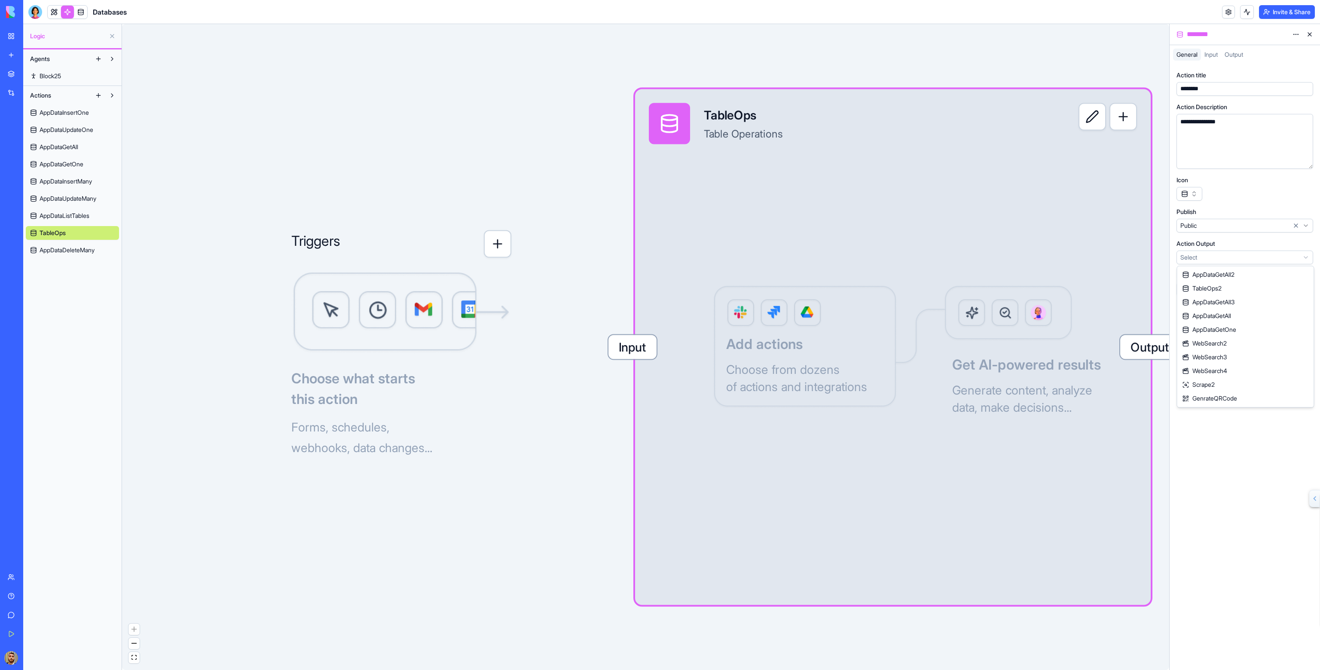
click at [1206, 259] on html "**********" at bounding box center [660, 335] width 1320 height 670
click at [1207, 238] on html "**********" at bounding box center [660, 335] width 1320 height 670
click at [1203, 252] on html "**********" at bounding box center [660, 335] width 1320 height 670
click at [1074, 271] on div "Input TableOps Table Operations Output Add actions Choose from dozens of action…" at bounding box center [893, 347] width 516 height 516
click at [1102, 123] on button at bounding box center [1093, 117] width 28 height 28
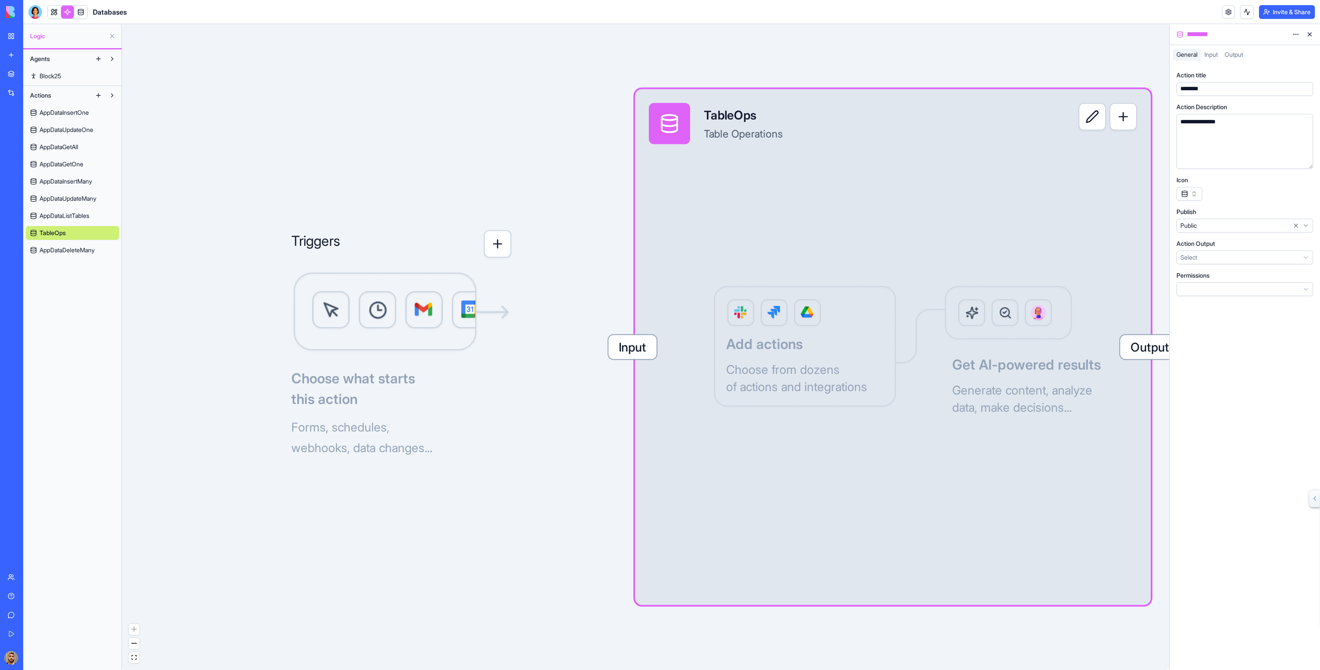
click at [1095, 119] on button at bounding box center [1093, 117] width 28 height 28
click at [1117, 118] on button "button" at bounding box center [1124, 117] width 28 height 28
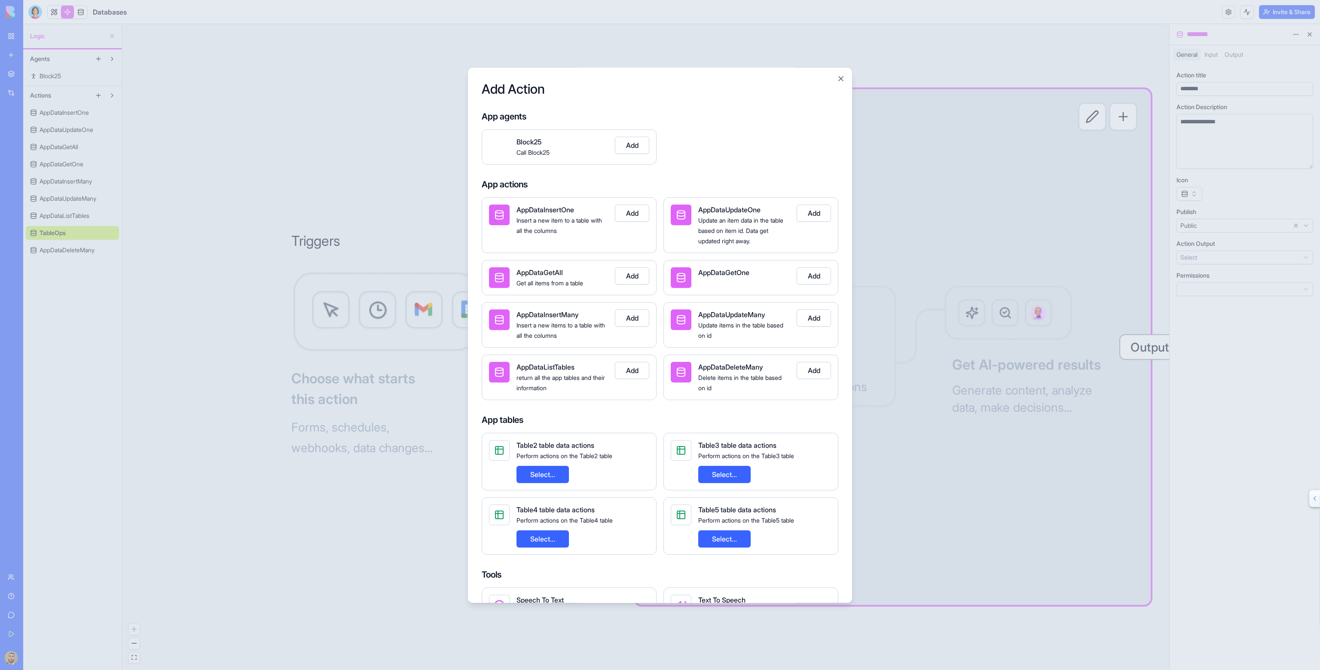
click at [636, 275] on button "Add" at bounding box center [632, 275] width 34 height 17
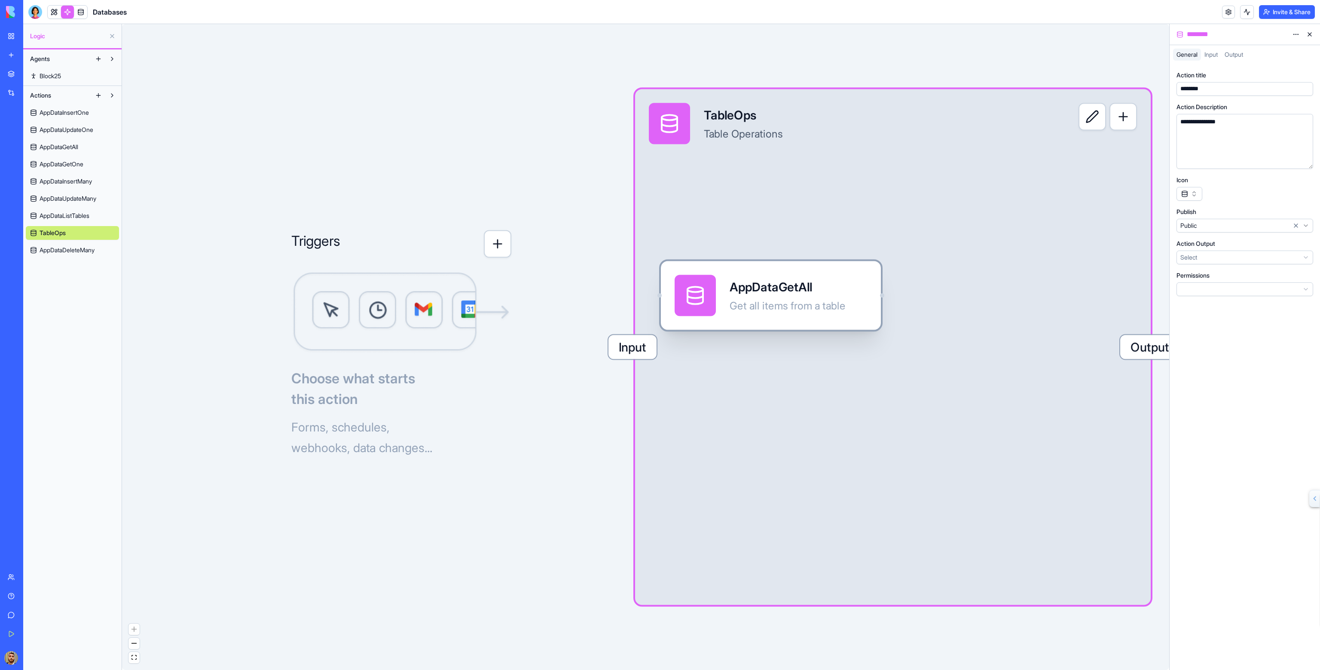
click at [803, 286] on div "AppDataGetAll" at bounding box center [788, 286] width 116 height 17
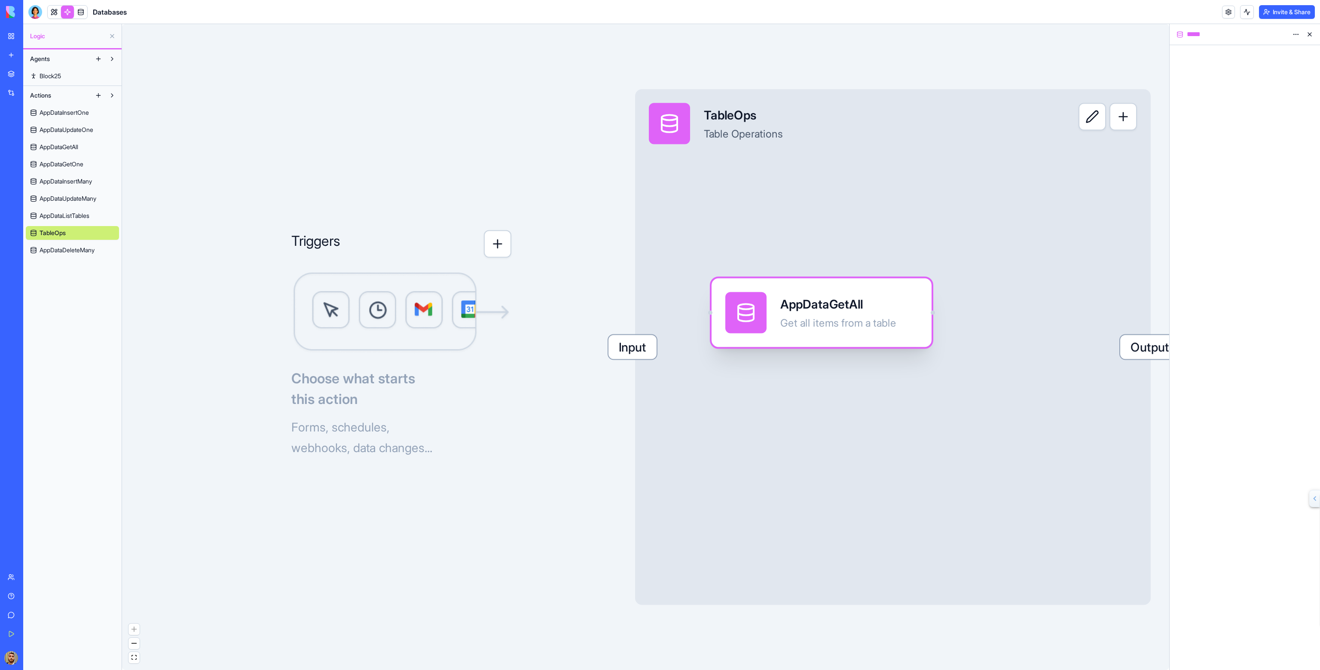
drag, startPoint x: 756, startPoint y: 287, endPoint x: 818, endPoint y: 306, distance: 65.0
click at [818, 306] on div "AppDataGetAll" at bounding box center [838, 304] width 116 height 17
click at [828, 307] on div "AppDataGetAll" at bounding box center [850, 306] width 116 height 17
click at [891, 228] on div "Input TableOps Table Operations Output" at bounding box center [893, 347] width 516 height 516
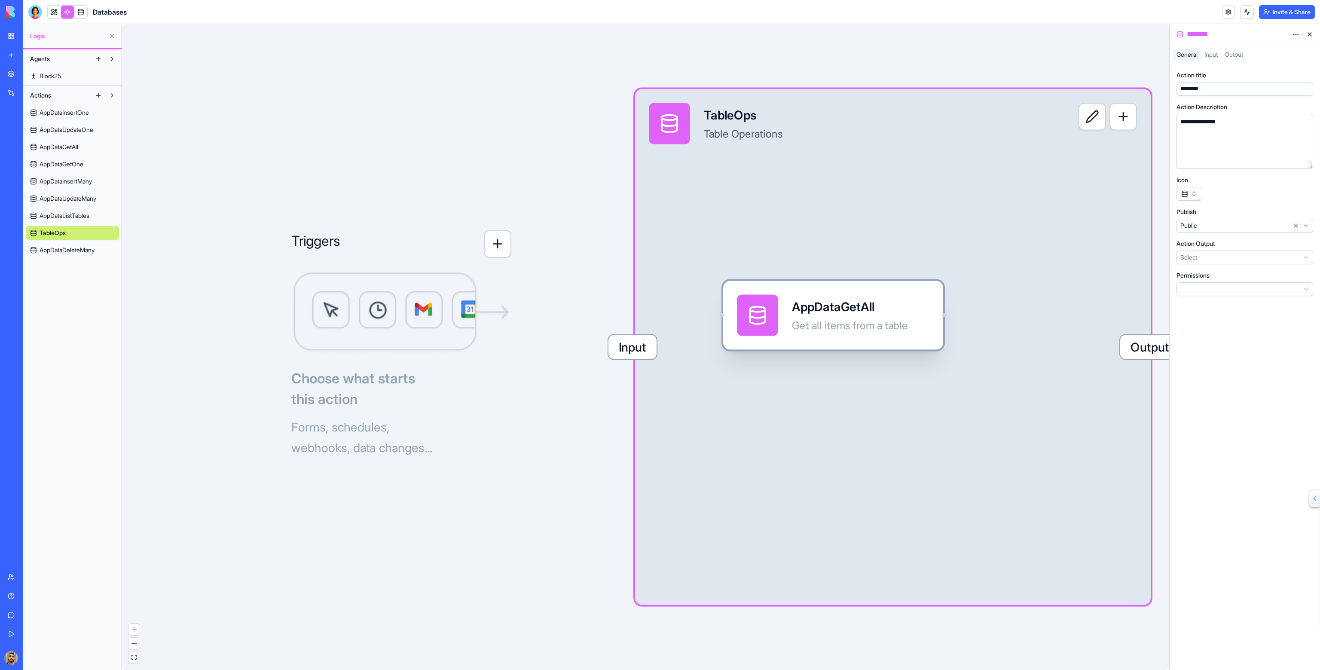
click at [864, 309] on div "AppDataGetAll" at bounding box center [850, 306] width 116 height 17
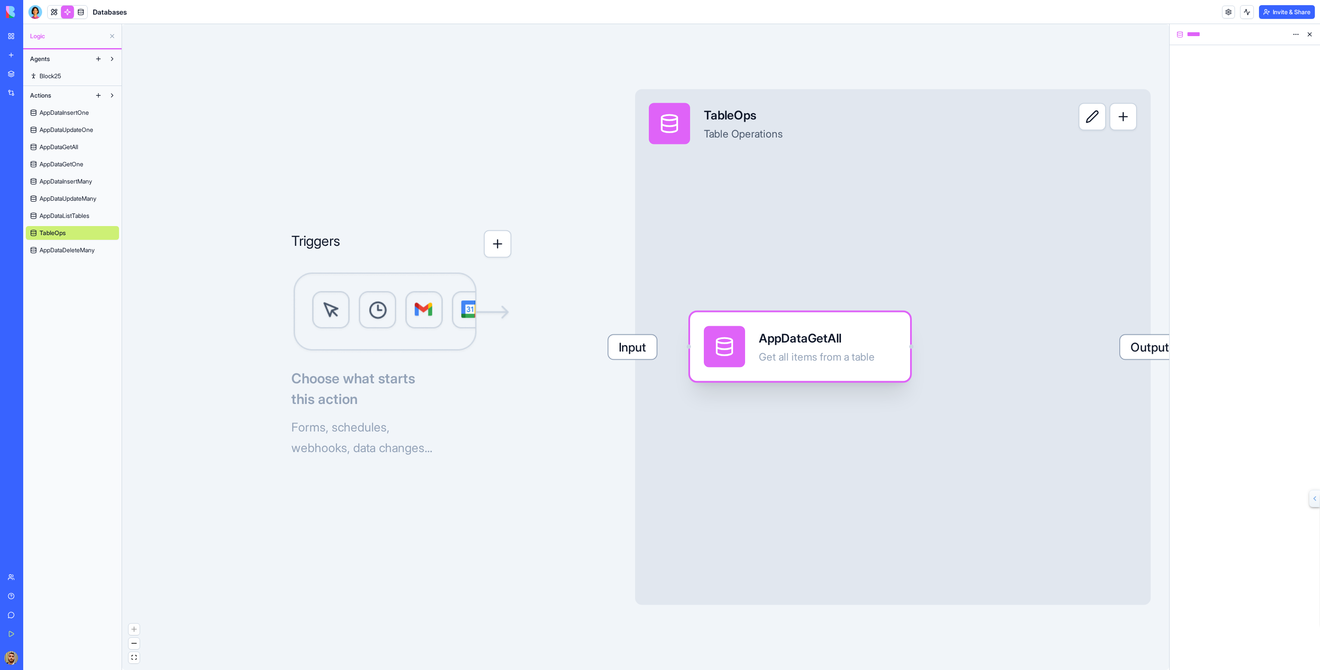
drag, startPoint x: 799, startPoint y: 317, endPoint x: 756, endPoint y: 343, distance: 50.2
click at [769, 347] on div "AppDataGetAll Get all items from a table" at bounding box center [817, 346] width 116 height 41
drag, startPoint x: 653, startPoint y: 350, endPoint x: 698, endPoint y: 349, distance: 45.1
drag, startPoint x: 691, startPoint y: 347, endPoint x: 666, endPoint y: 348, distance: 24.1
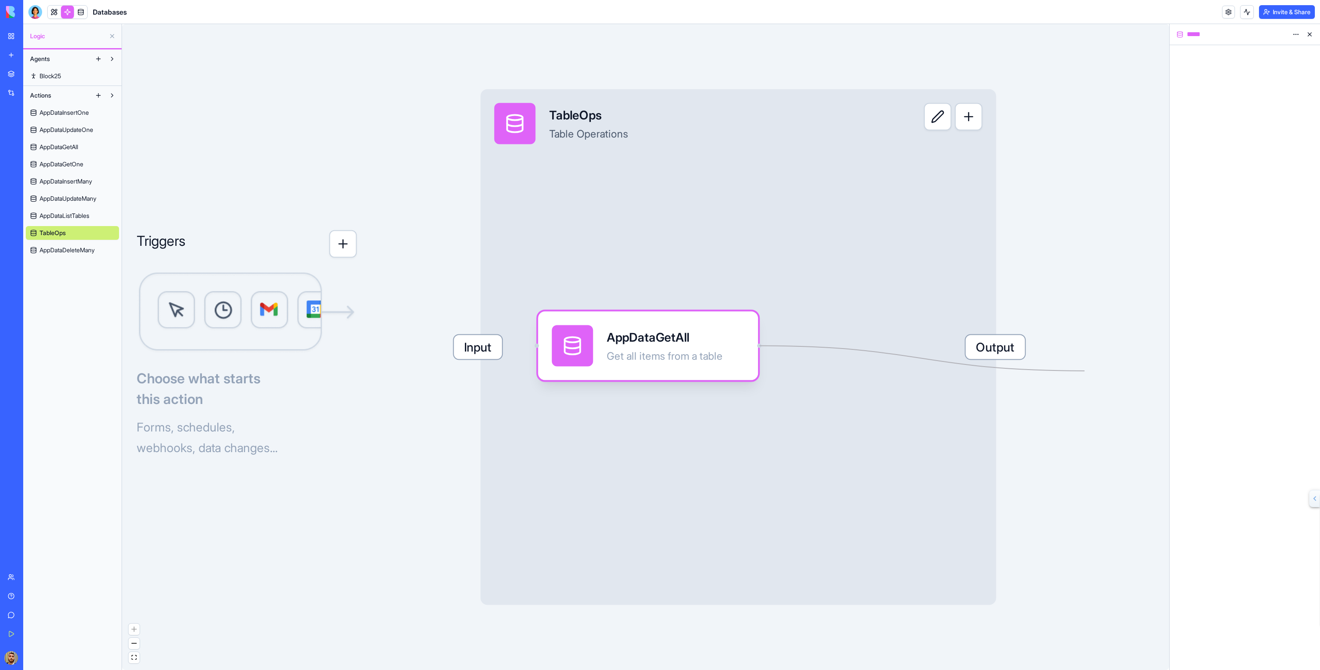
drag, startPoint x: 912, startPoint y: 346, endPoint x: 1044, endPoint y: 347, distance: 132.4
click at [1044, 347] on div "Triggers Choose what starts this action Forms, schedules, webhooks, data change…" at bounding box center [645, 347] width 1047 height 646
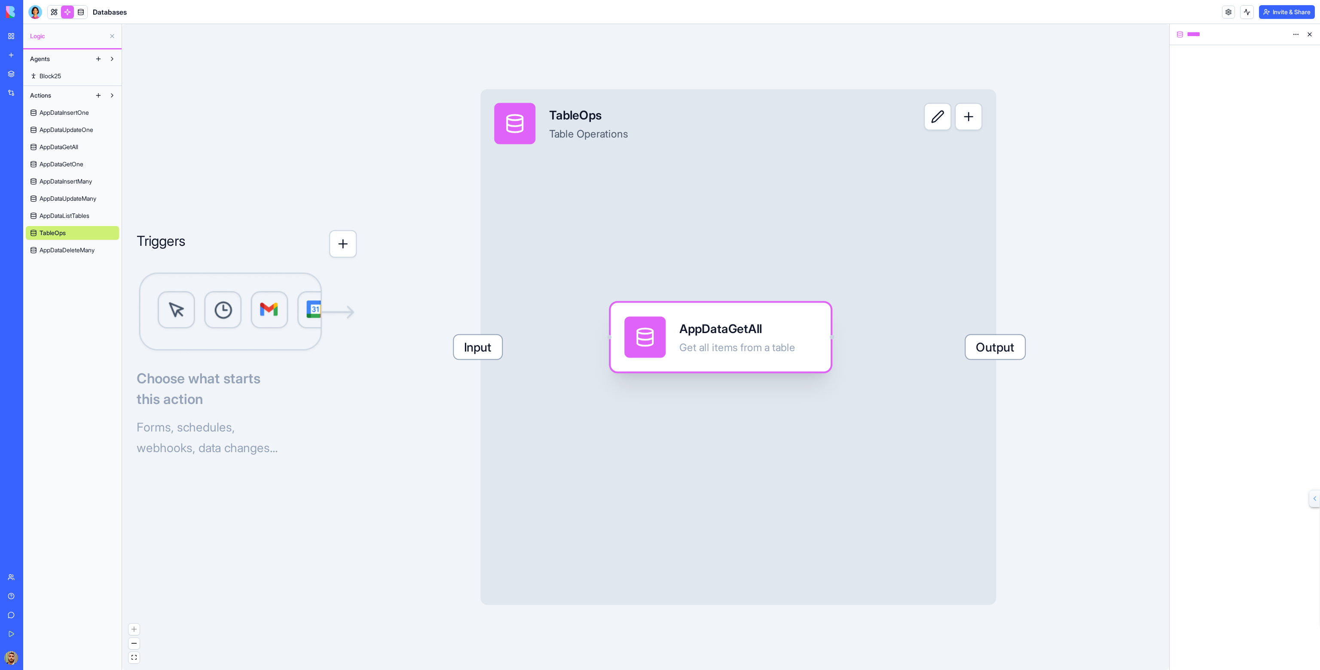
drag, startPoint x: 627, startPoint y: 339, endPoint x: 697, endPoint y: 326, distance: 70.4
click at [697, 326] on div "AppDataGetAll" at bounding box center [737, 328] width 116 height 17
click at [743, 333] on div "AppDataGetAll" at bounding box center [735, 325] width 116 height 17
click at [930, 123] on button at bounding box center [938, 117] width 28 height 28
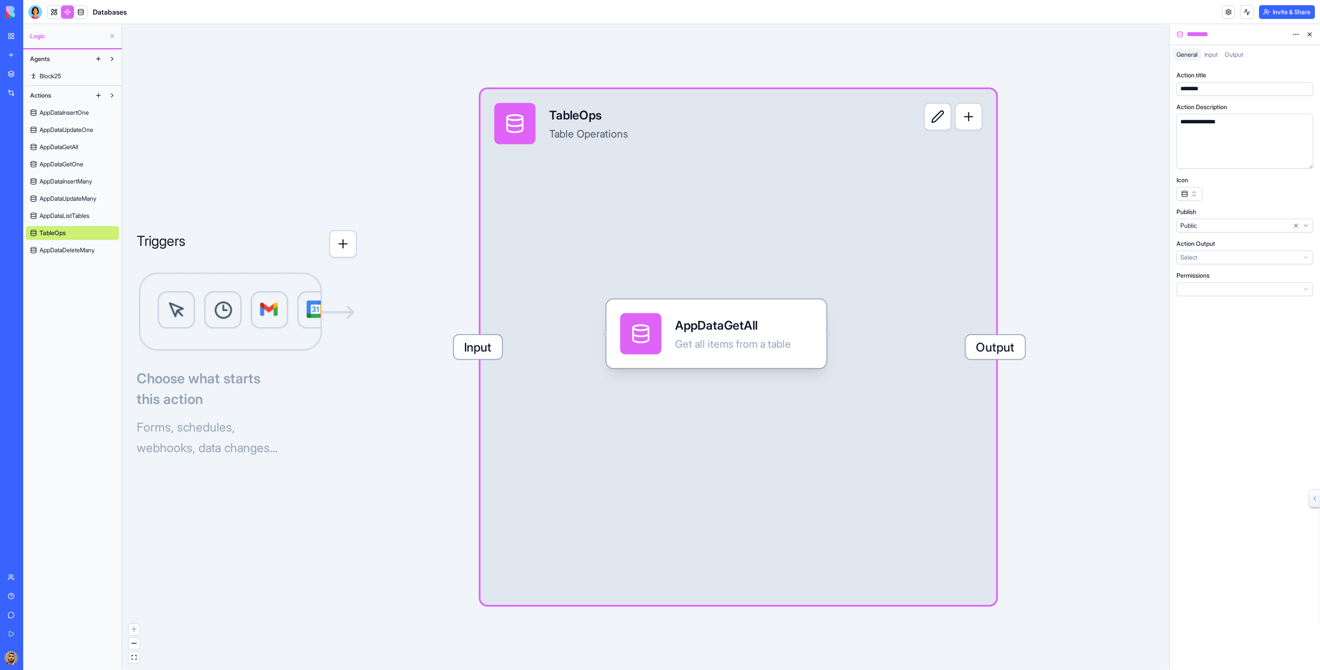
click at [1226, 254] on html "**********" at bounding box center [660, 335] width 1320 height 670
click at [1249, 284] on html "**********" at bounding box center [660, 335] width 1320 height 670
click at [1200, 147] on div "**********" at bounding box center [1237, 141] width 118 height 47
click at [1216, 52] on span "Input" at bounding box center [1210, 54] width 13 height 7
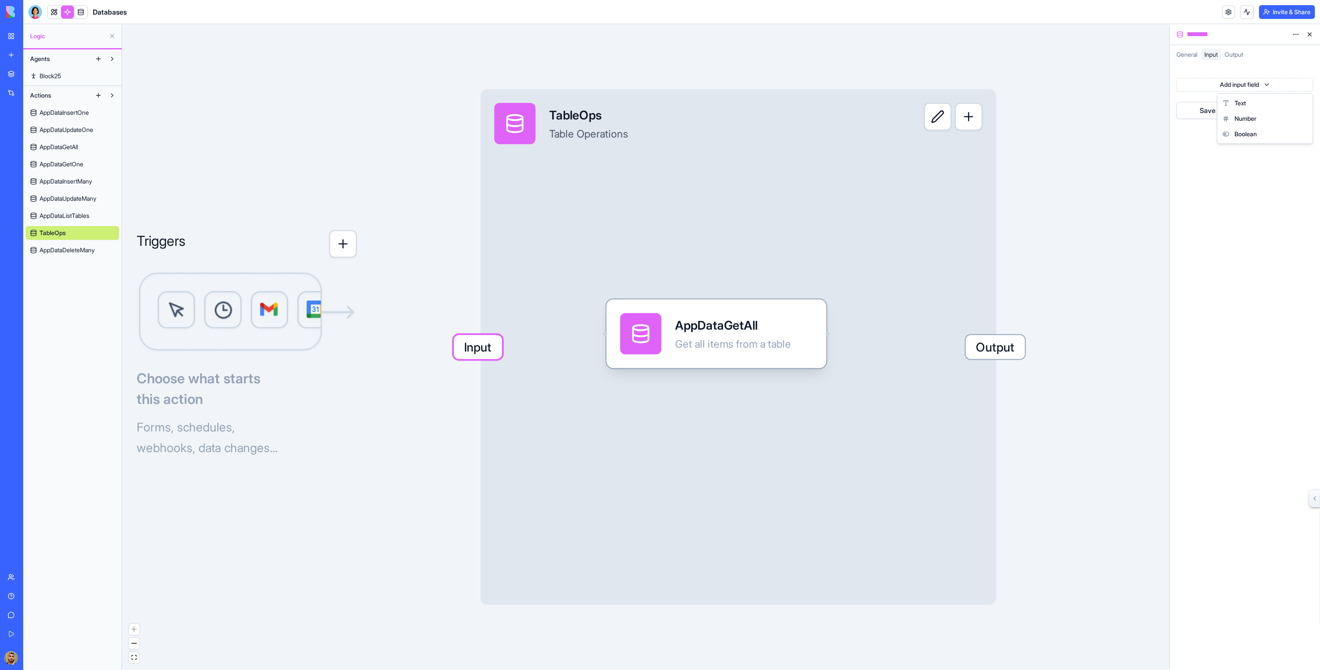
click at [1247, 84] on html "BETA My Workspace New app Marketplace Integrations Recent Social Media Content …" at bounding box center [660, 335] width 1320 height 670
click at [1240, 67] on html "BETA My Workspace New app Marketplace Integrations Recent Social Media Content …" at bounding box center [660, 335] width 1320 height 670
click at [1215, 82] on html "BETA My Workspace New app Marketplace Integrations Recent Social Media Content …" at bounding box center [660, 335] width 1320 height 670
click at [1231, 46] on html "BETA My Workspace New app Marketplace Integrations Recent Social Media Content …" at bounding box center [660, 335] width 1320 height 670
click at [1235, 49] on div "Output" at bounding box center [1233, 55] width 25 height 12
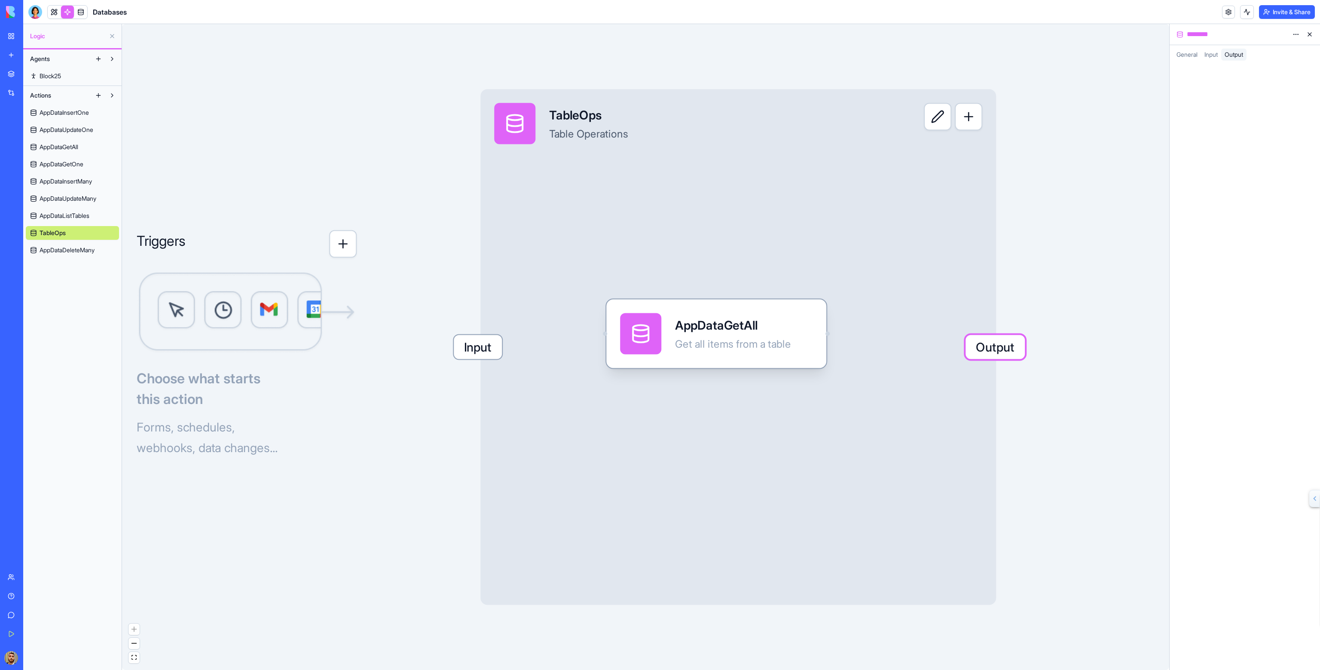
click at [1215, 53] on span "Input" at bounding box center [1210, 54] width 13 height 7
click at [1241, 111] on button "Save as default" at bounding box center [1224, 110] width 95 height 17
click at [1288, 110] on button "Test" at bounding box center [1294, 110] width 39 height 17
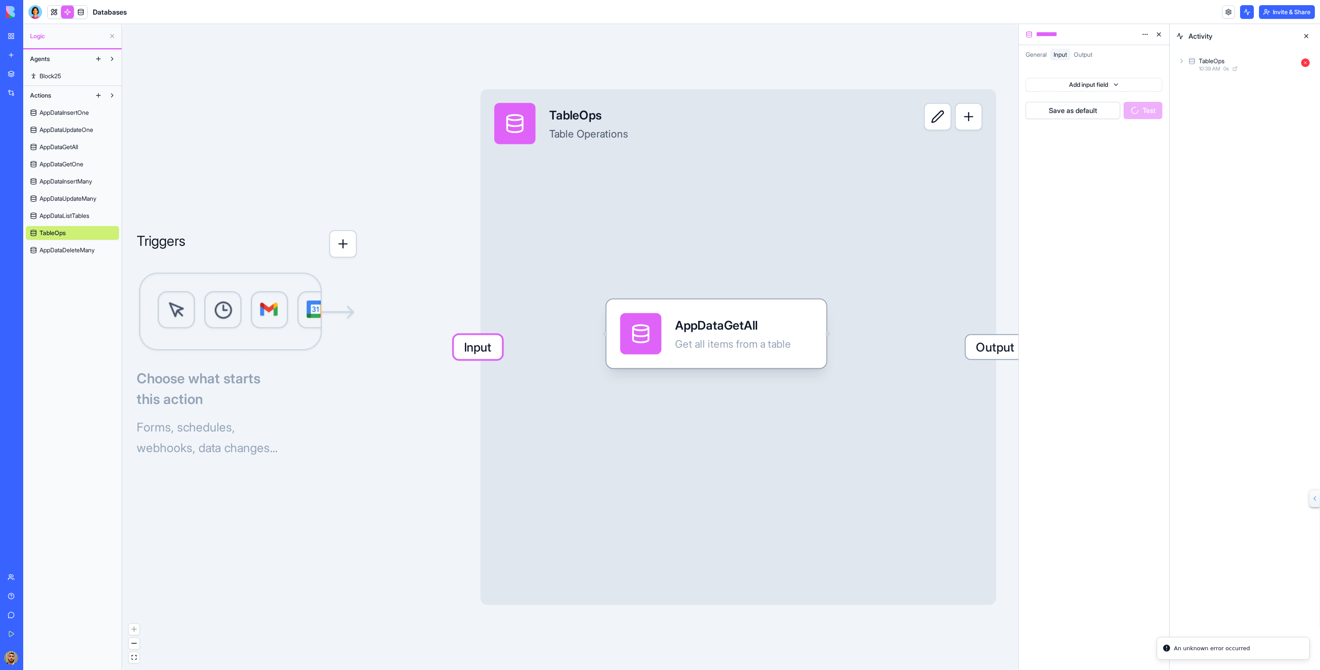
click at [1183, 61] on icon at bounding box center [1181, 61] width 7 height 7
drag, startPoint x: 1201, startPoint y: 92, endPoint x: 1200, endPoint y: 96, distance: 4.6
click at [1201, 92] on div "Input TableOps 10:39 AM 0 s Output" at bounding box center [1248, 102] width 130 height 53
click at [1198, 95] on div "TableOps 10:39 AM 0 s" at bounding box center [1252, 102] width 122 height 19
drag, startPoint x: 1201, startPoint y: 111, endPoint x: 1204, endPoint y: 119, distance: 7.9
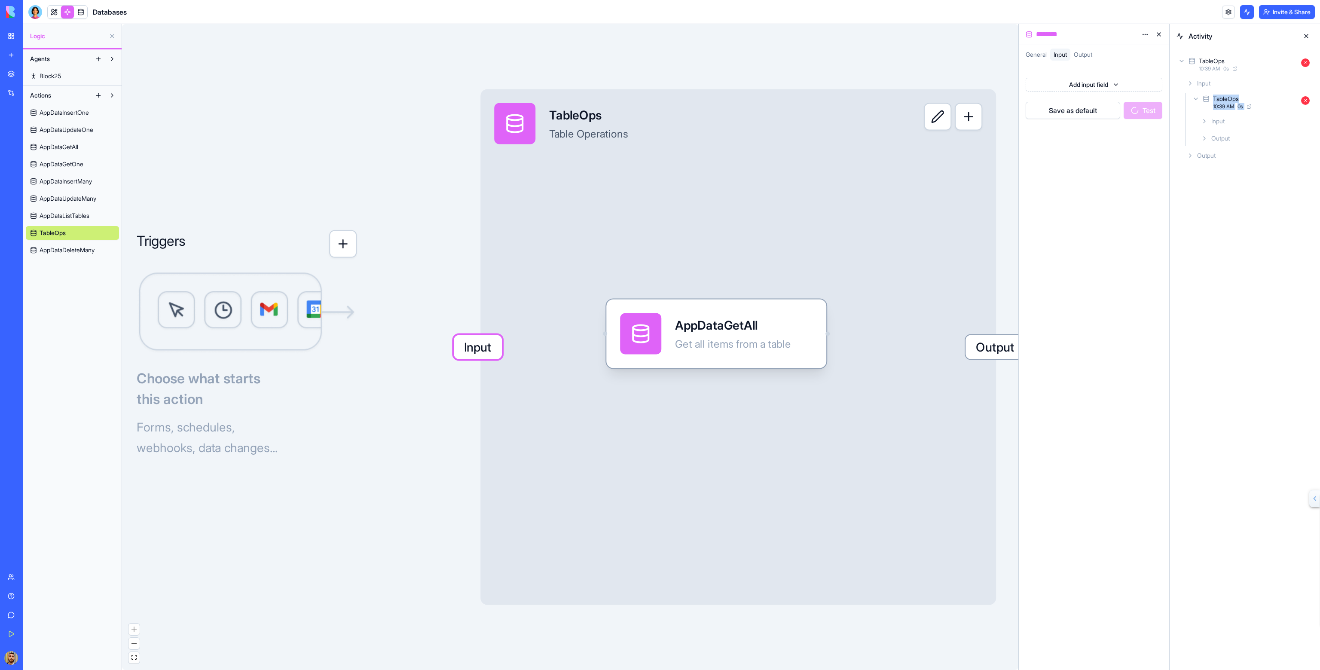
click at [1200, 115] on div "TableOps 10:39 AM 0 s Input Output" at bounding box center [1252, 119] width 122 height 53
click at [1205, 121] on icon at bounding box center [1204, 121] width 7 height 7
click at [1258, 422] on div "output 68ca8eb215dcf318671f9a53" at bounding box center [1255, 416] width 109 height 27
click at [1238, 422] on div "68ca8eb215dcf318671f9a53" at bounding box center [1245, 421] width 81 height 9
click at [1205, 471] on icon at bounding box center [1204, 472] width 7 height 7
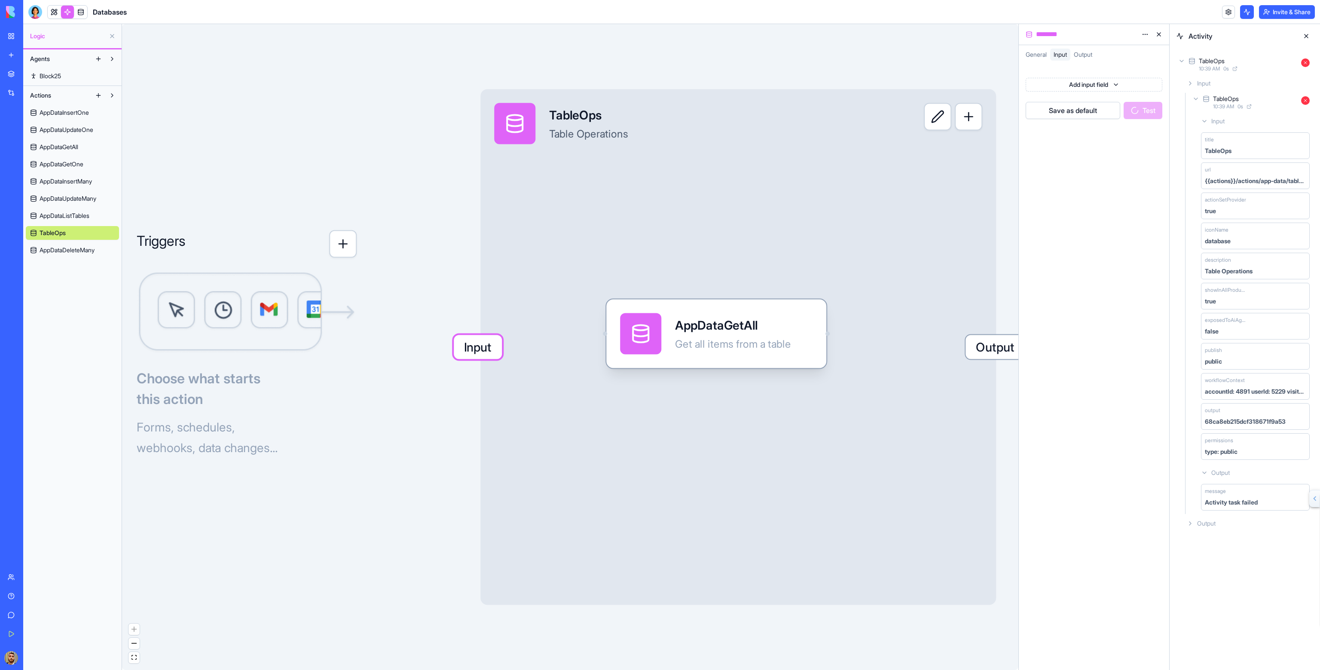
click at [1189, 522] on icon at bounding box center [1190, 523] width 7 height 7
click at [1088, 56] on span "Output" at bounding box center [1083, 54] width 18 height 7
click at [1143, 36] on html "BETA My Workspace New app Marketplace Integrations Recent Social Media Content …" at bounding box center [660, 335] width 1320 height 670
click at [1230, 70] on html "BETA My Workspace New app Marketplace Integrations Recent Social Media Content …" at bounding box center [660, 335] width 1320 height 670
click at [1251, 105] on icon at bounding box center [1250, 105] width 1 height 1
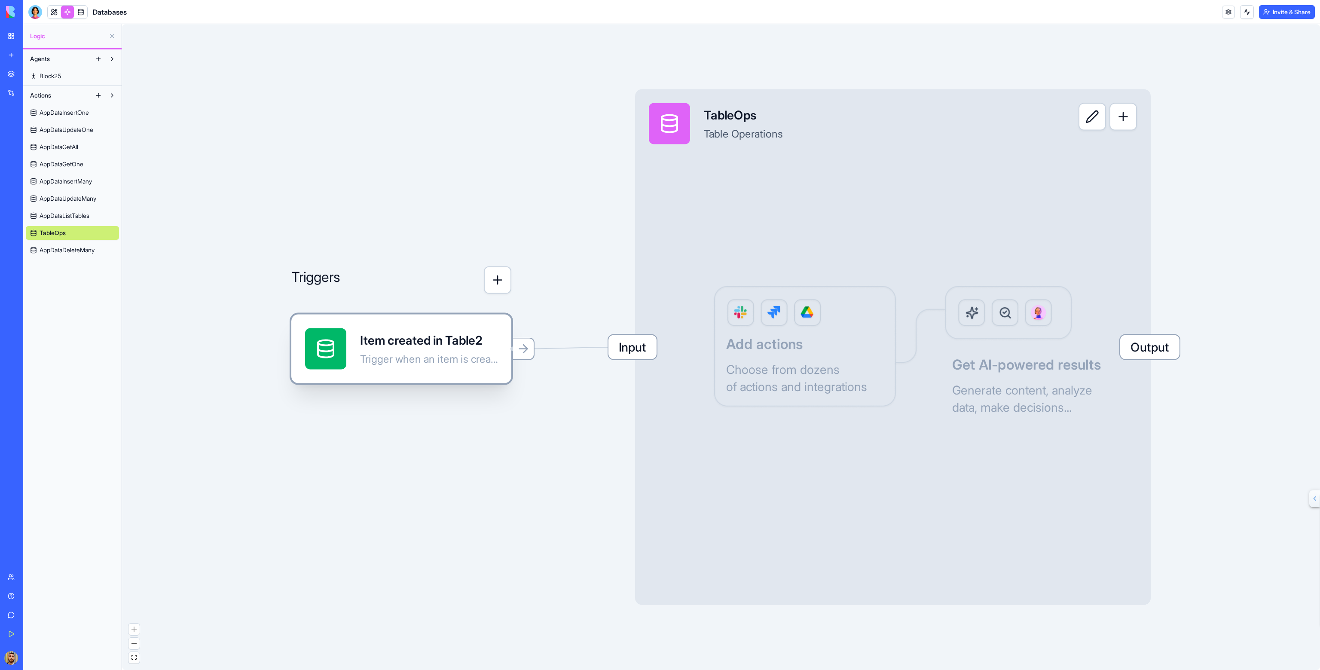
click at [461, 345] on div "Item created in Table2" at bounding box center [429, 340] width 138 height 17
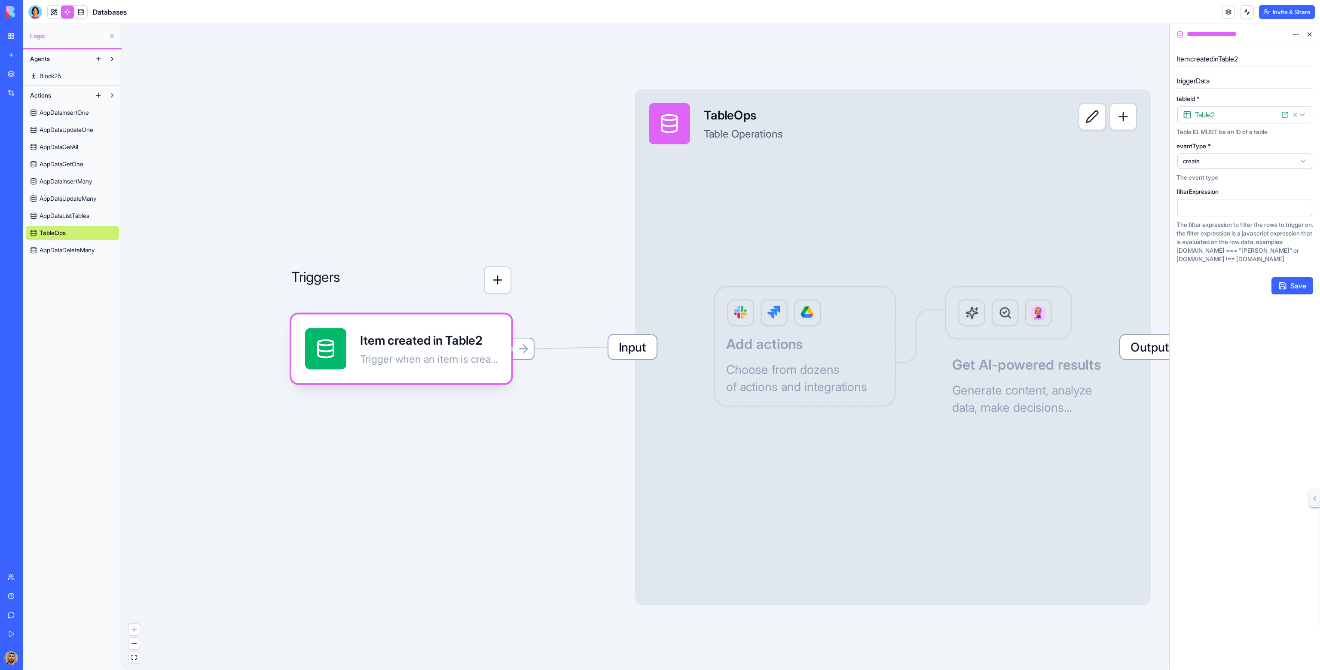
click at [1228, 160] on span "create" at bounding box center [1239, 161] width 113 height 9
click at [1227, 153] on div "create" at bounding box center [1245, 161] width 137 height 17
click at [1198, 207] on div at bounding box center [1237, 207] width 114 height 13
click at [1117, 120] on button "button" at bounding box center [1124, 117] width 28 height 28
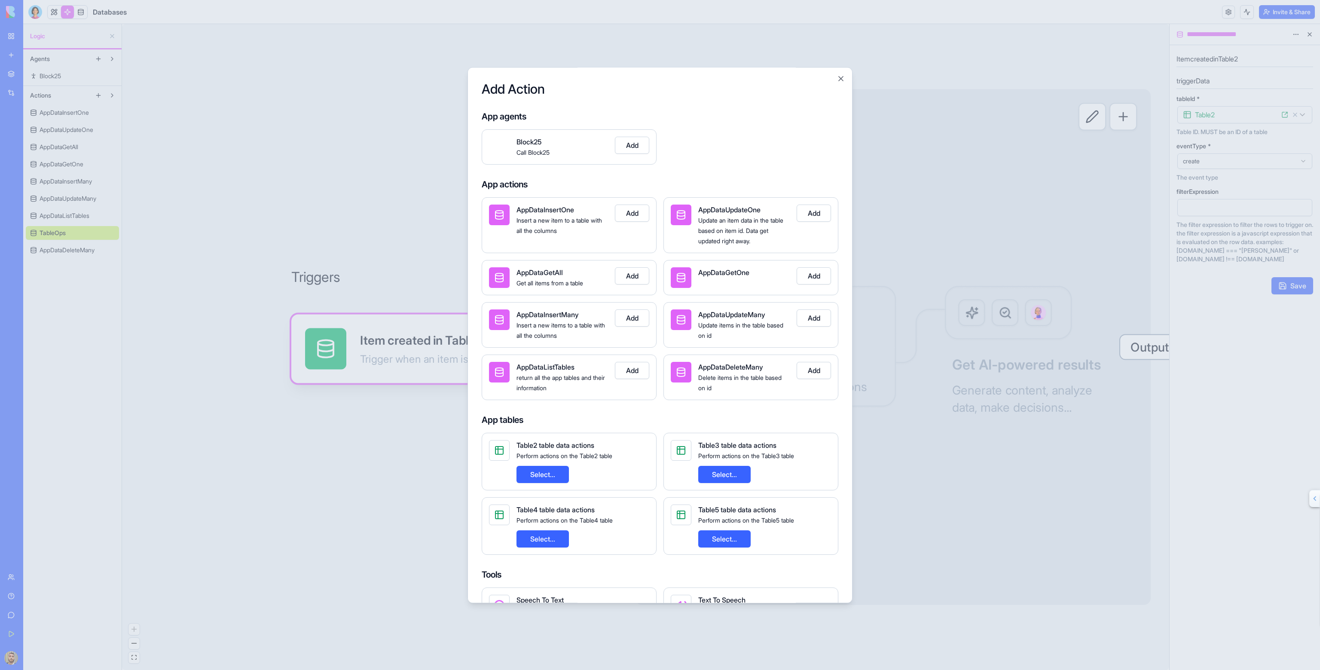
click at [621, 144] on button "Add" at bounding box center [632, 145] width 34 height 17
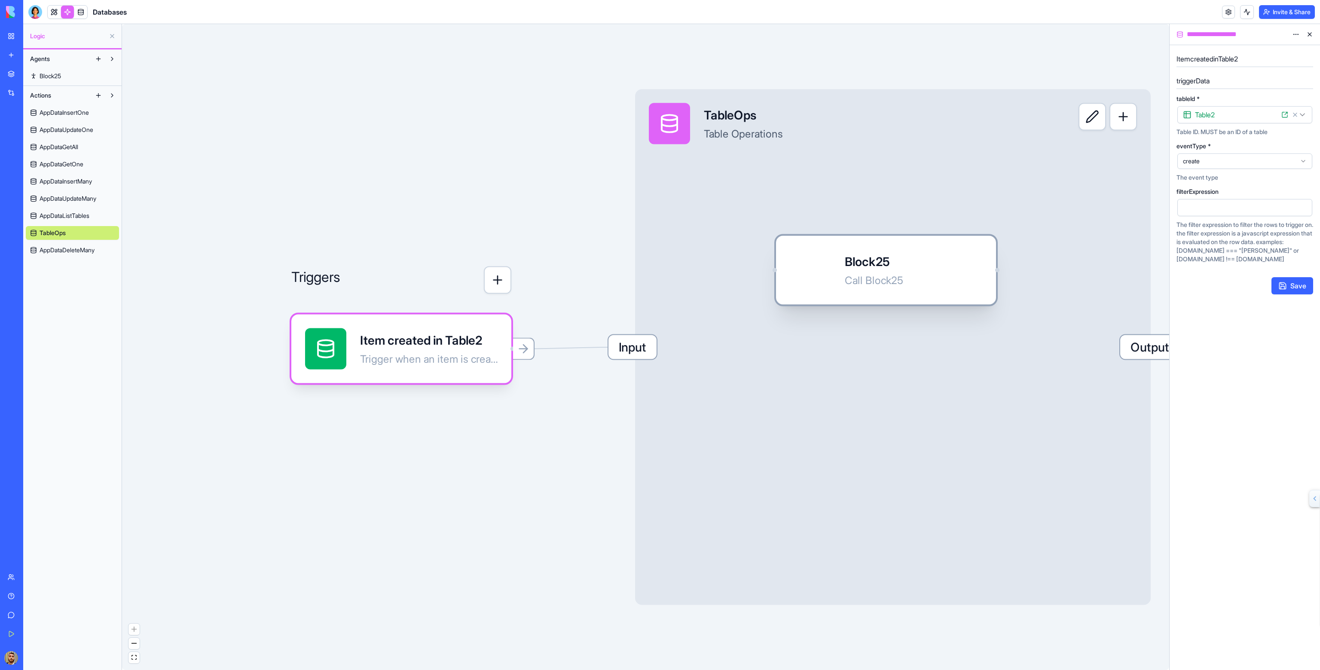
drag, startPoint x: 780, startPoint y: 269, endPoint x: 888, endPoint y: 239, distance: 112.0
click at [888, 239] on div "Block25 Call Block25" at bounding box center [886, 270] width 220 height 69
click at [865, 275] on div "Call Block25" at bounding box center [867, 276] width 58 height 14
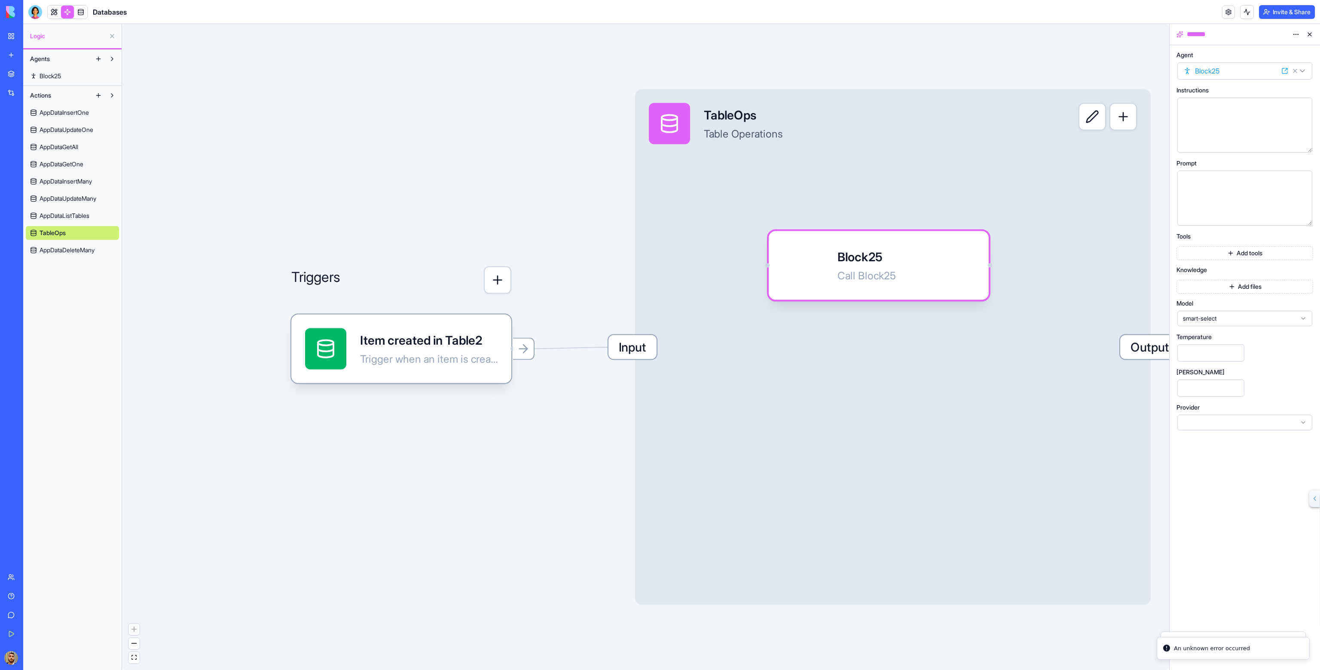
click at [1243, 254] on button "Add tools" at bounding box center [1245, 253] width 137 height 14
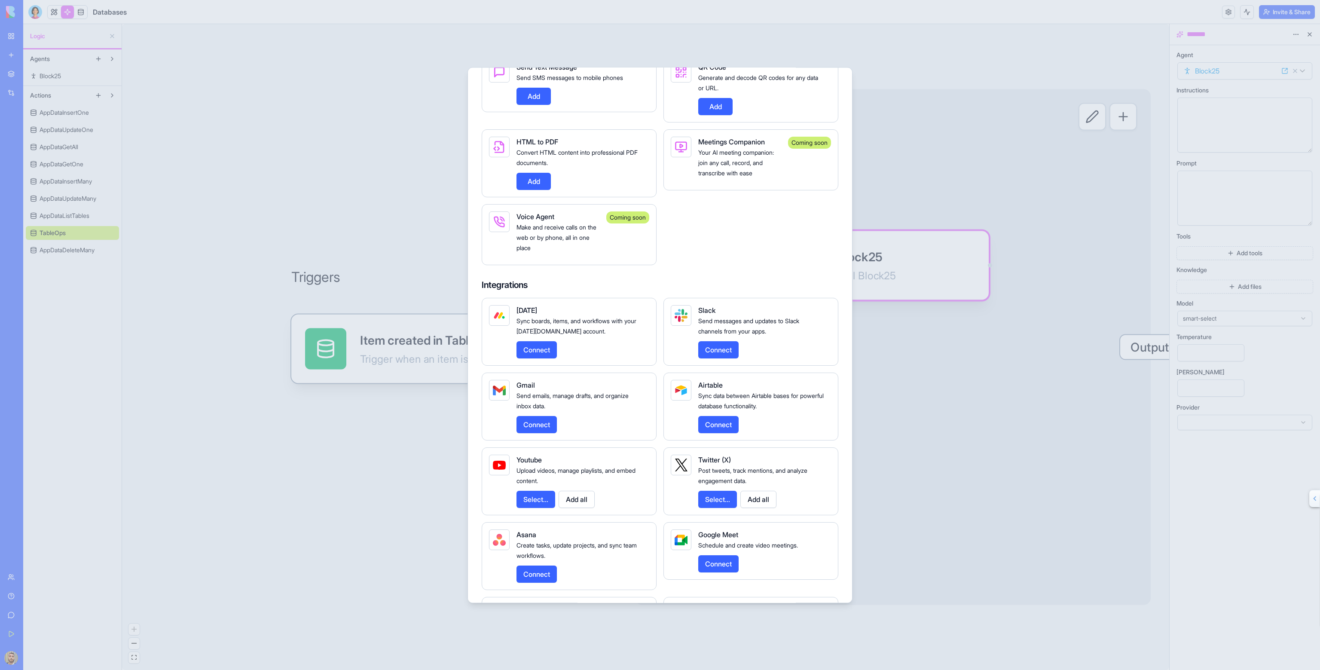
scroll to position [974, 0]
click at [863, 106] on div at bounding box center [660, 335] width 1320 height 670
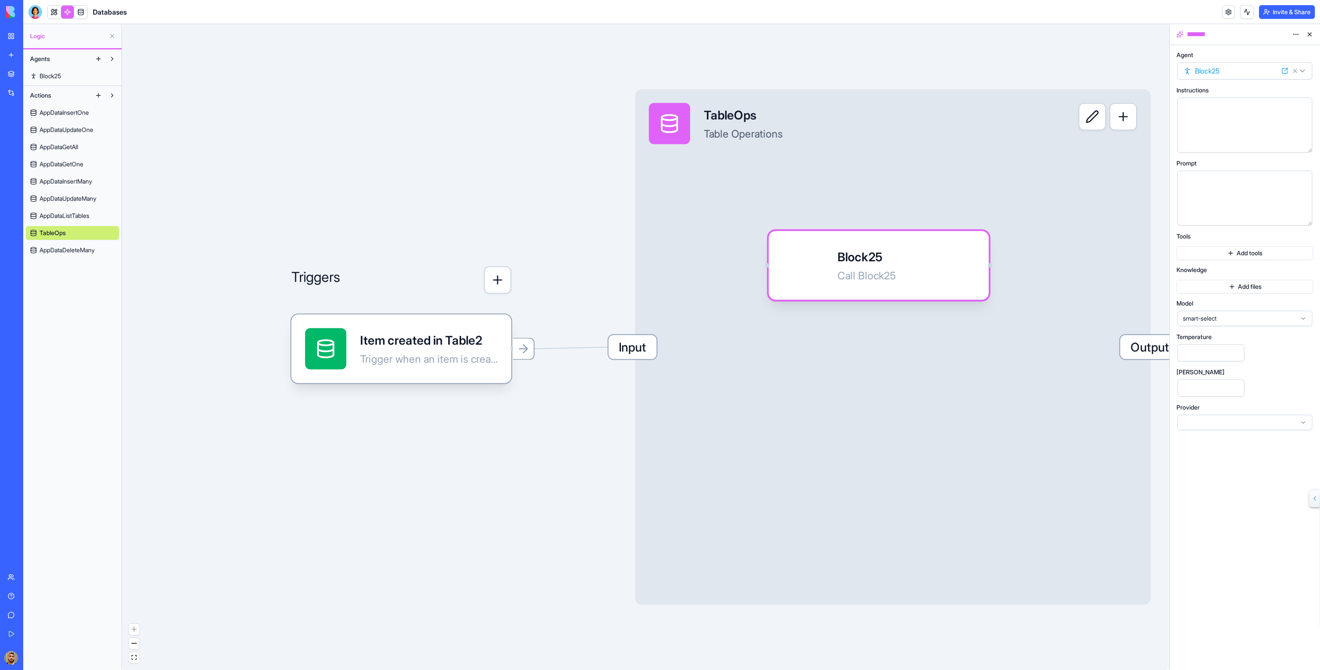
click at [498, 285] on button "button" at bounding box center [498, 280] width 28 height 28
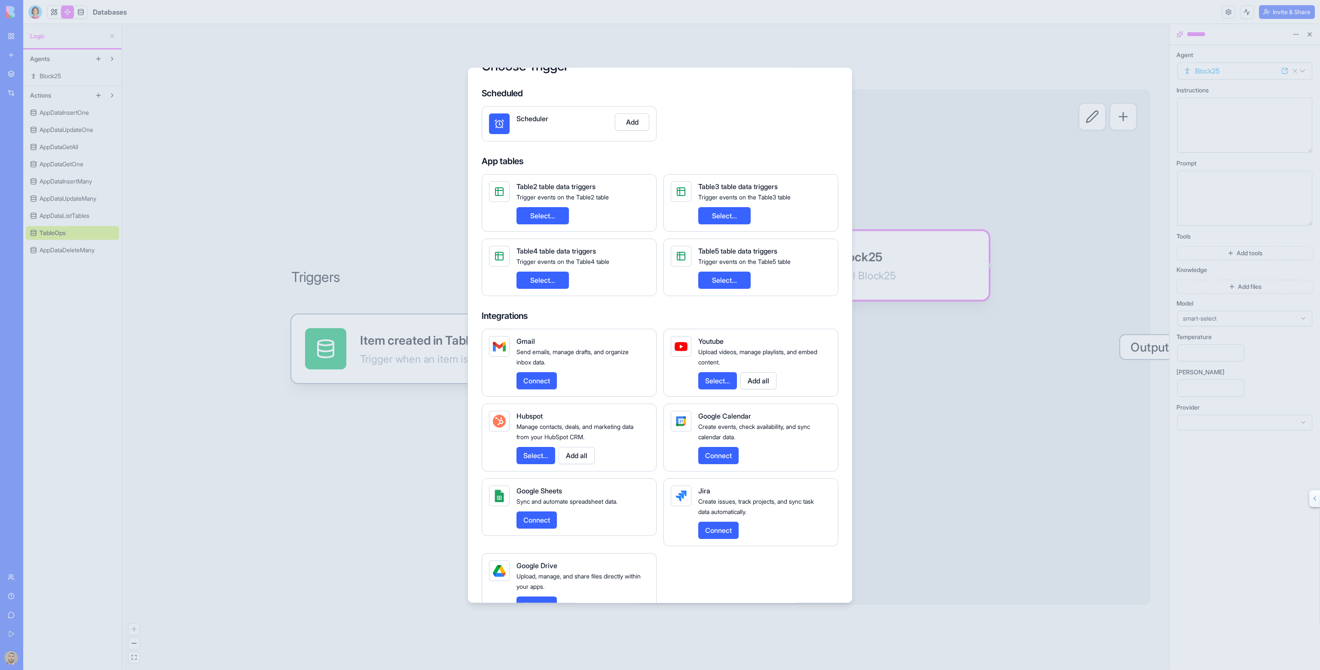
scroll to position [0, 0]
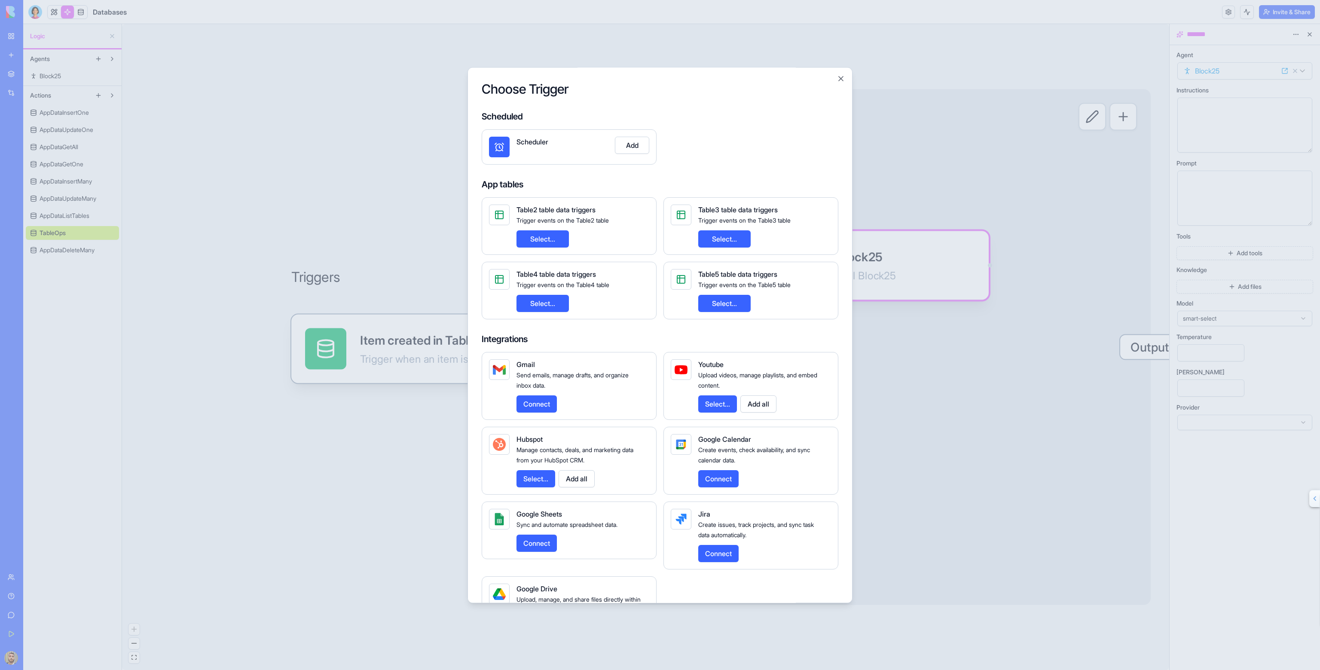
click at [866, 328] on div at bounding box center [660, 335] width 1320 height 670
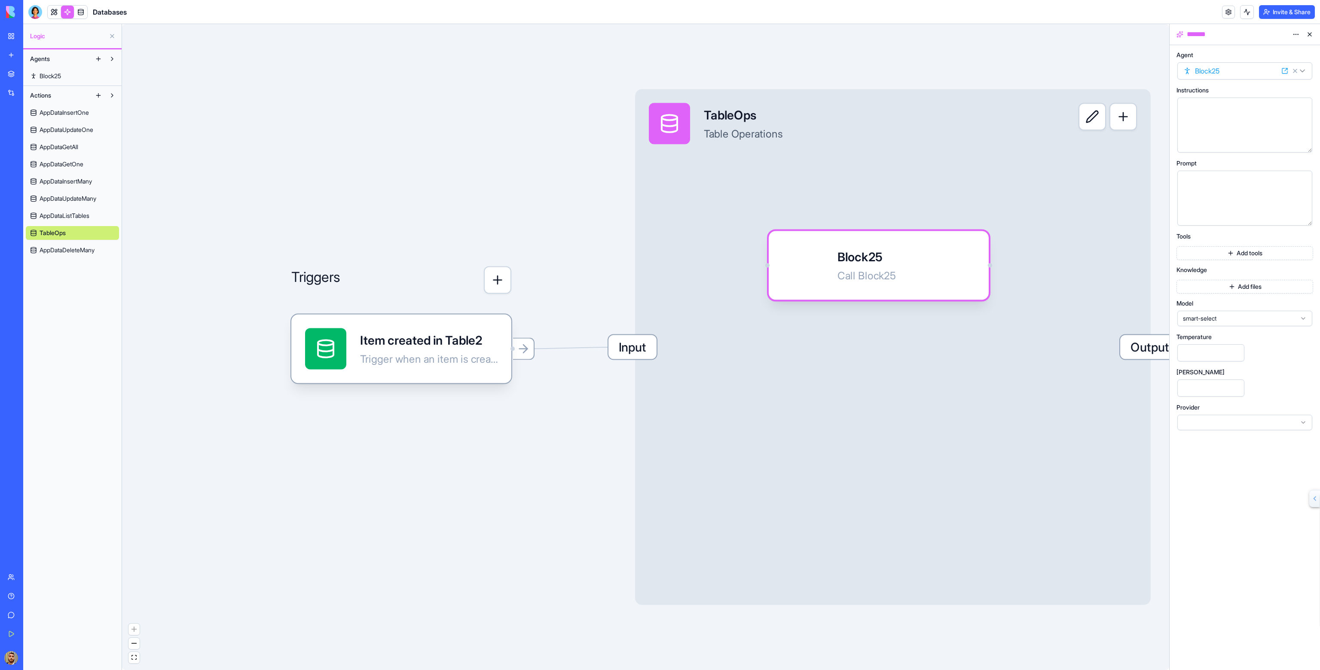
click at [645, 344] on span "Input" at bounding box center [632, 347] width 48 height 24
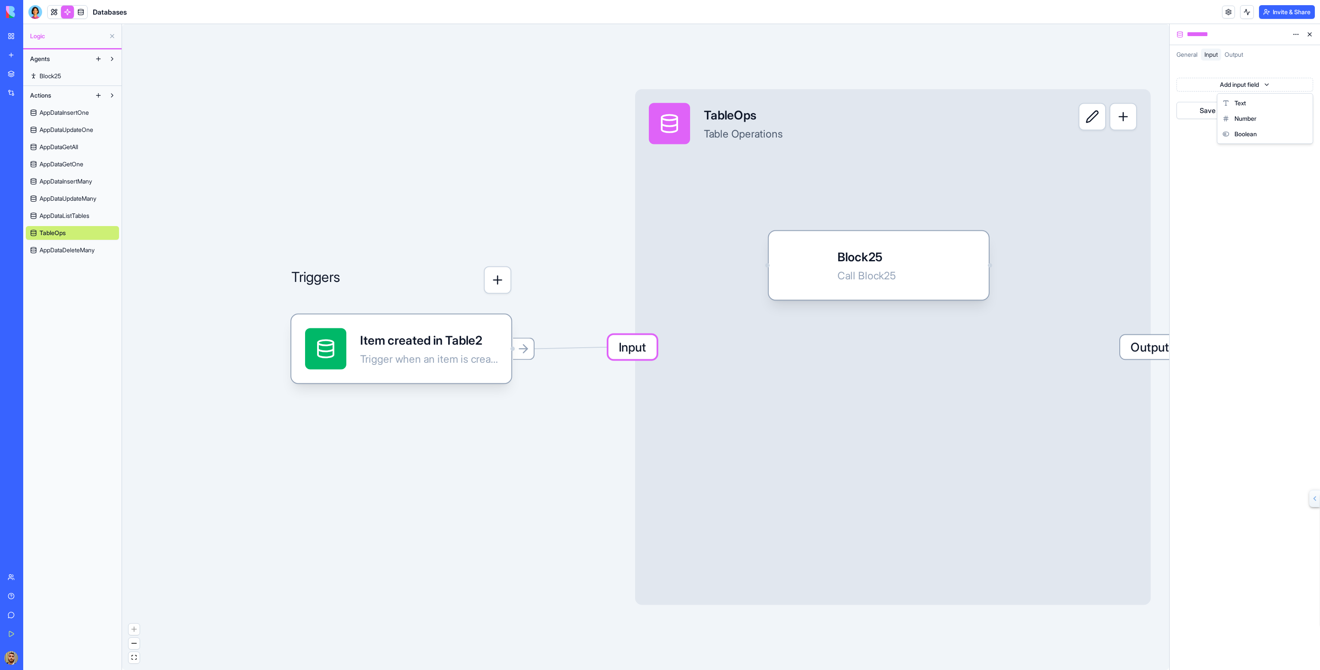
click at [1217, 83] on html "BETA My Workspace New app Marketplace Integrations Recent Social Media Content …" at bounding box center [660, 335] width 1320 height 670
click at [1201, 65] on html "BETA My Workspace New app Marketplace Integrations Recent Social Media Content …" at bounding box center [660, 335] width 1320 height 670
click at [1192, 54] on span "General" at bounding box center [1187, 54] width 21 height 7
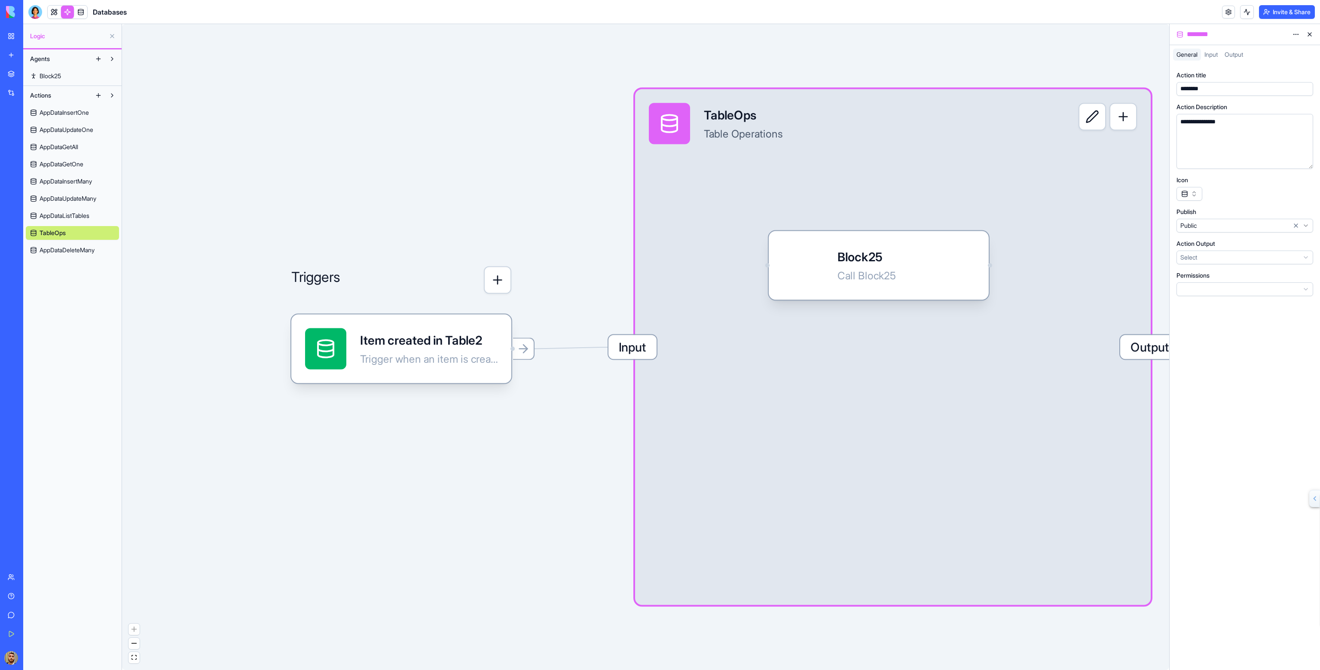
click at [1193, 257] on html "**********" at bounding box center [660, 335] width 1320 height 670
click at [1226, 254] on html "**********" at bounding box center [660, 335] width 1320 height 670
click at [963, 257] on div "Block25 Call Block25" at bounding box center [879, 265] width 193 height 41
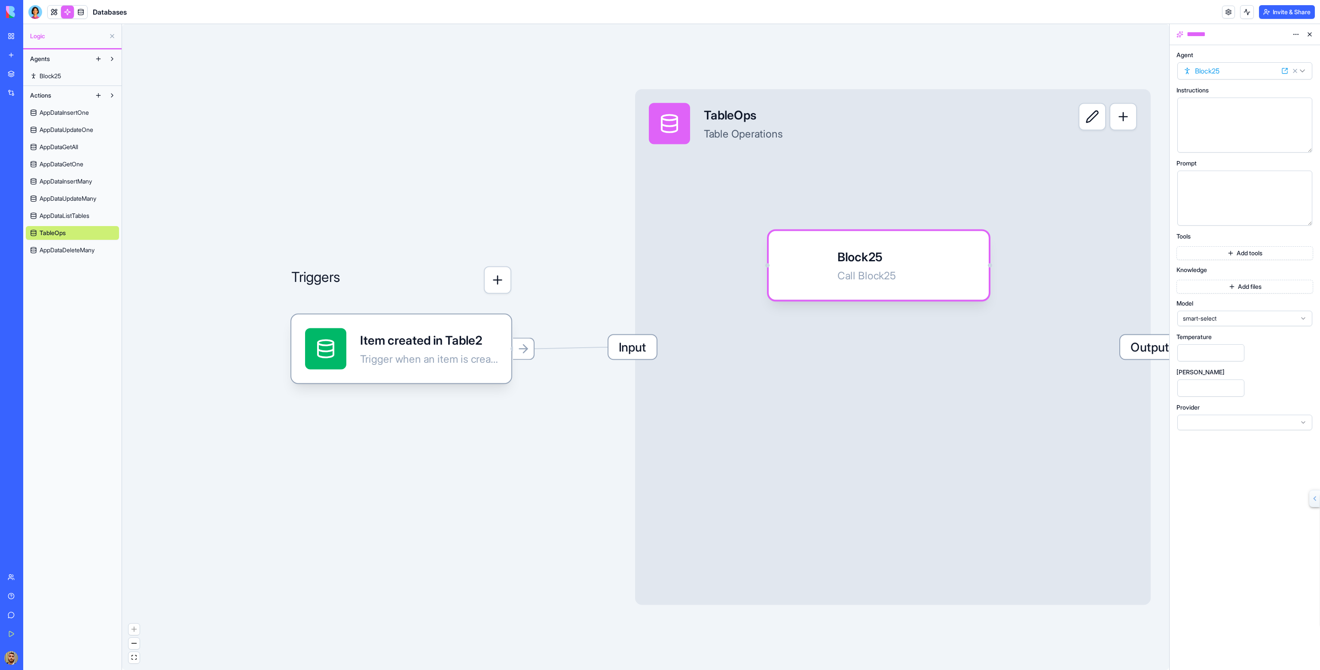
click at [1308, 51] on div "Agent Block25 ******* Instructions Prompt Tools Add tools Knowledge Add files M…" at bounding box center [1245, 242] width 137 height 386
click at [1309, 55] on icon at bounding box center [1309, 55] width 7 height 7
click at [1304, 70] on html "BETA My Workspace New app Marketplace Integrations Recent Social Media Content …" at bounding box center [660, 335] width 1320 height 670
click at [1287, 70] on icon at bounding box center [1284, 70] width 7 height 7
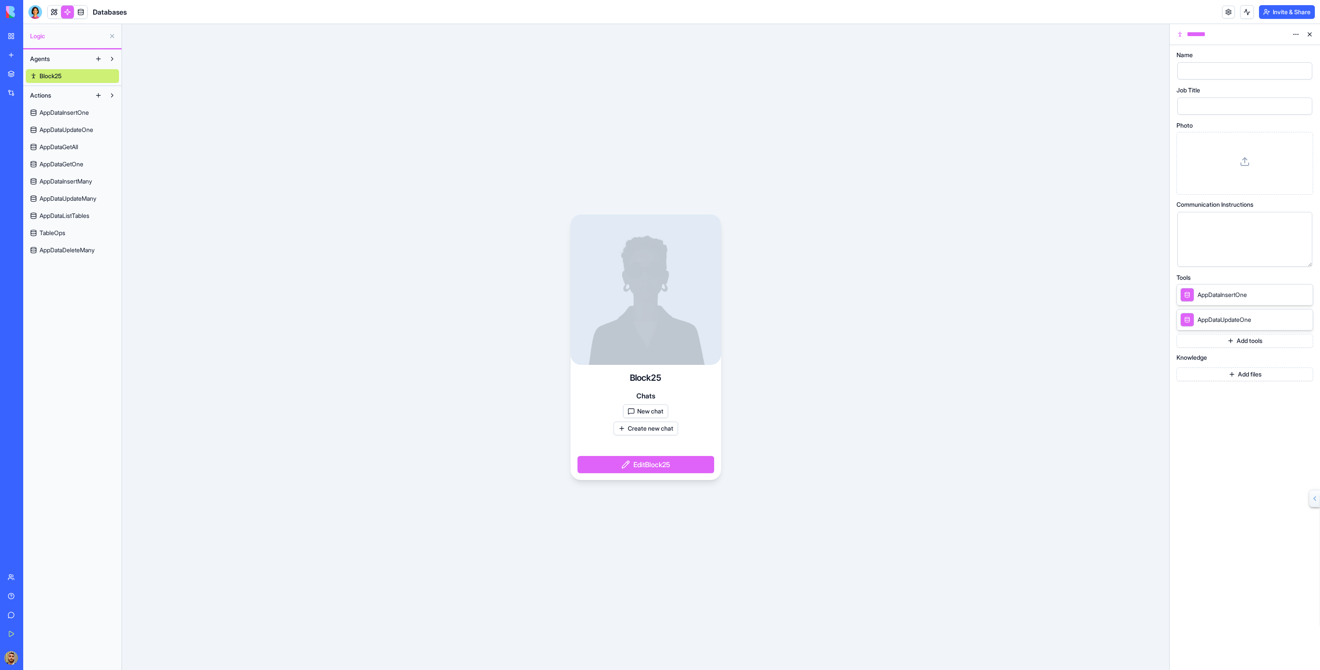
click at [1309, 202] on icon at bounding box center [1309, 205] width 7 height 7
click at [1292, 222] on div at bounding box center [1237, 221] width 114 height 9
click at [1242, 340] on button "Add tools" at bounding box center [1245, 341] width 137 height 14
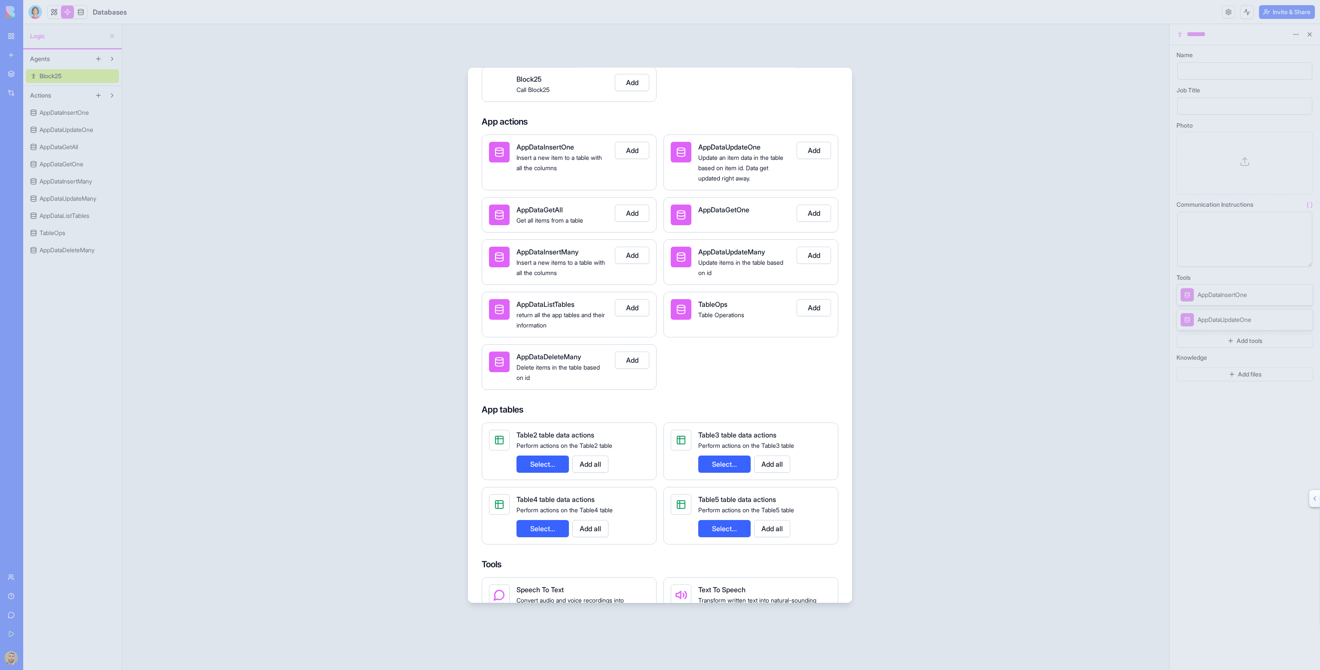
scroll to position [229, 0]
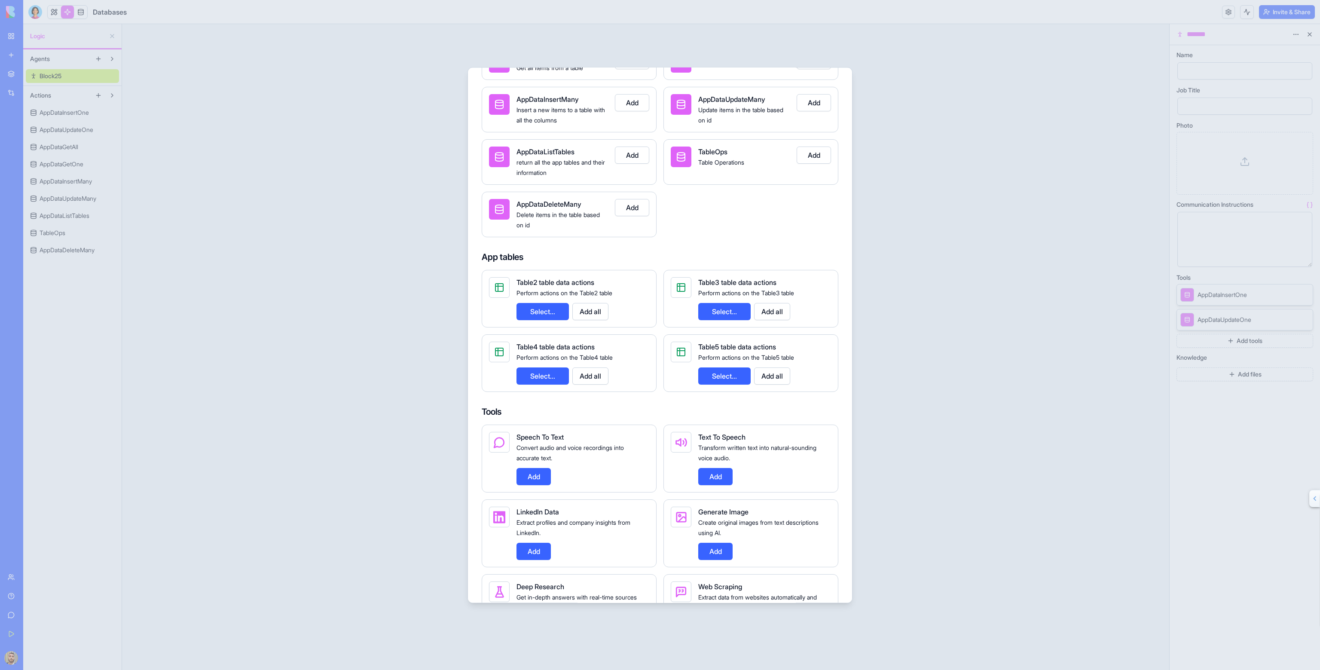
click at [725, 370] on button "Select..." at bounding box center [724, 375] width 52 height 17
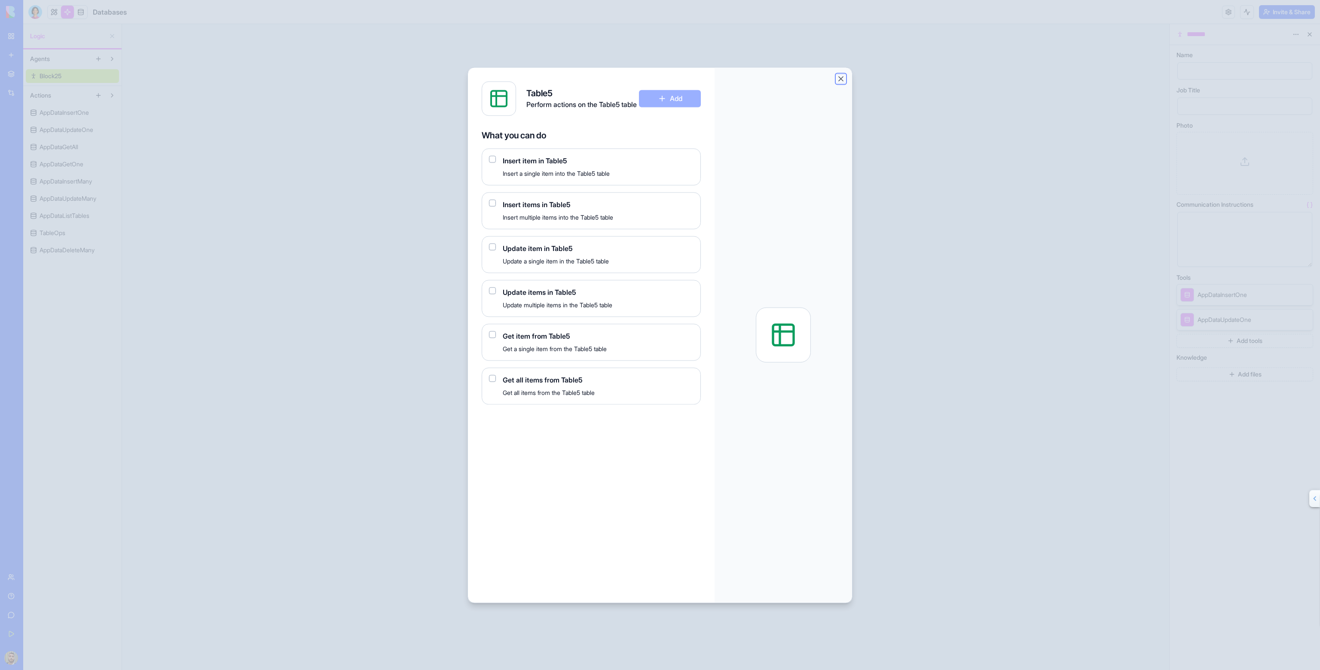
click at [839, 75] on button "Close" at bounding box center [841, 78] width 9 height 9
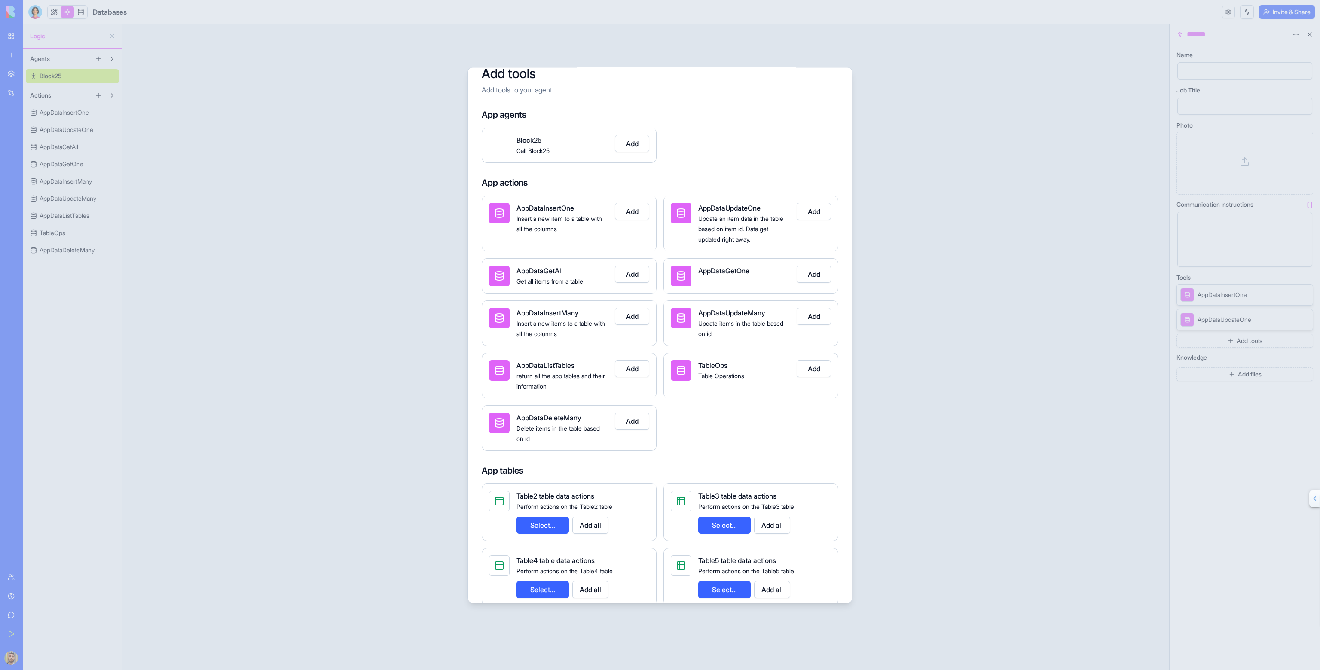
scroll to position [0, 0]
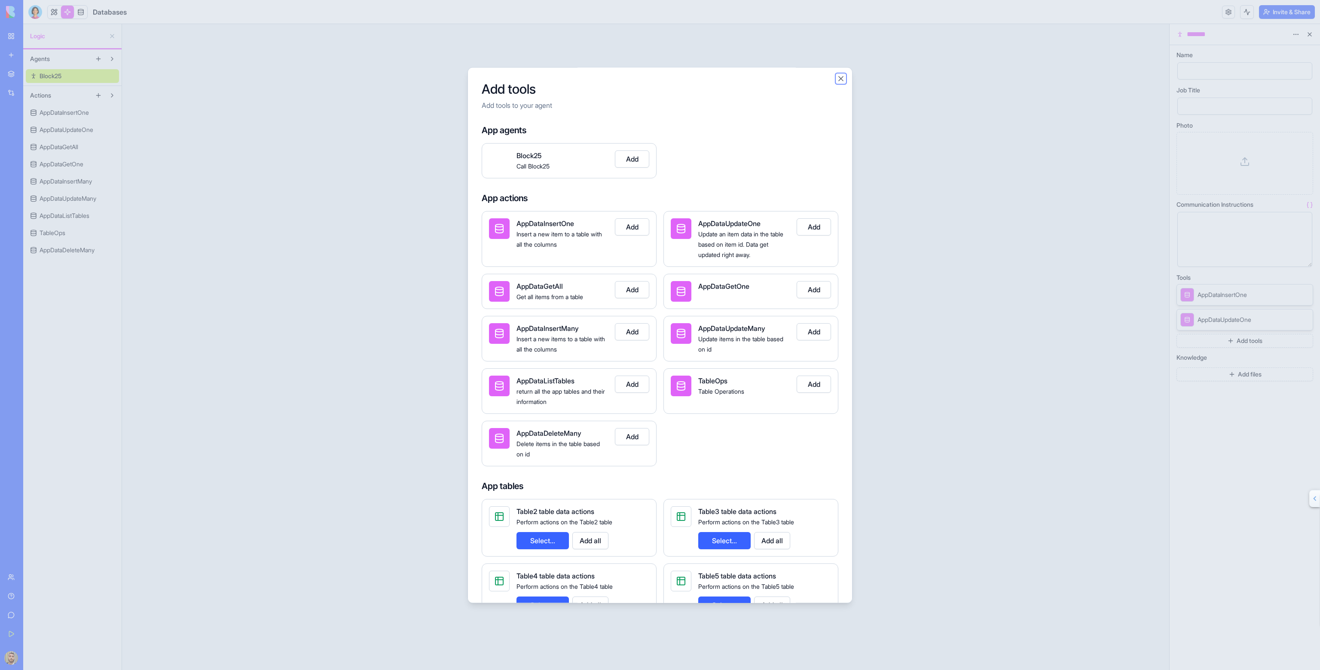
click at [840, 79] on button "Close" at bounding box center [841, 78] width 9 height 9
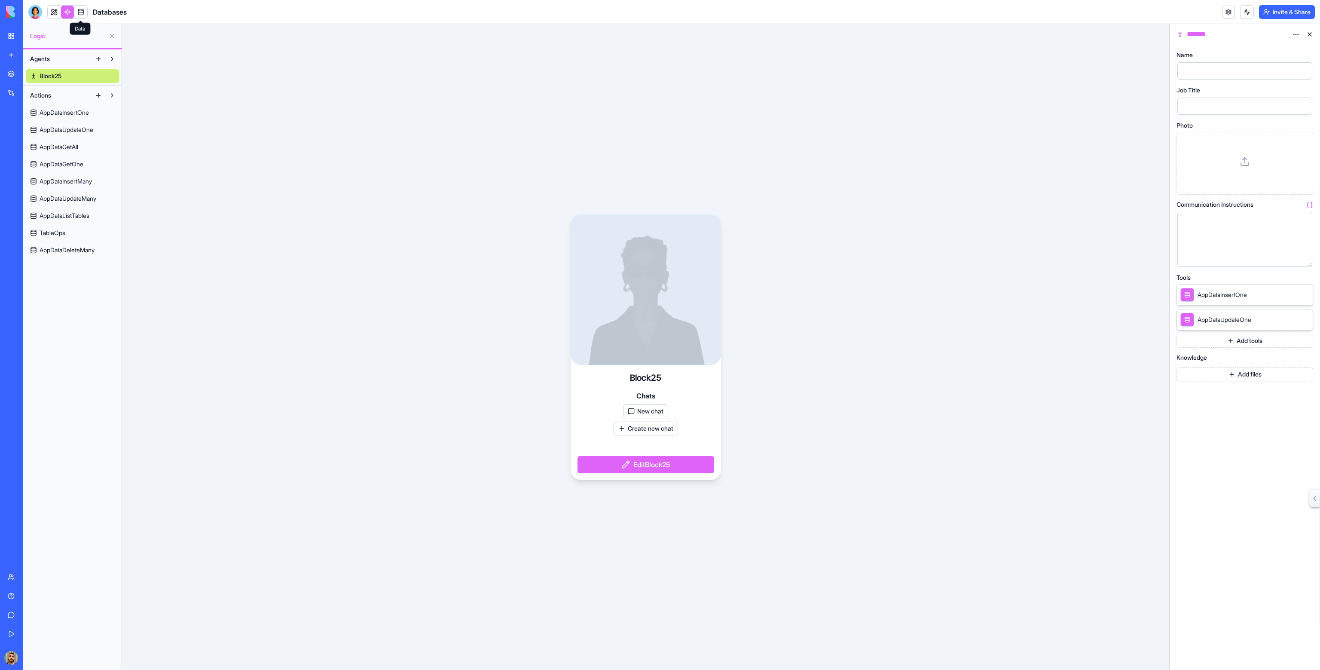
click at [85, 13] on link at bounding box center [80, 12] width 13 height 13
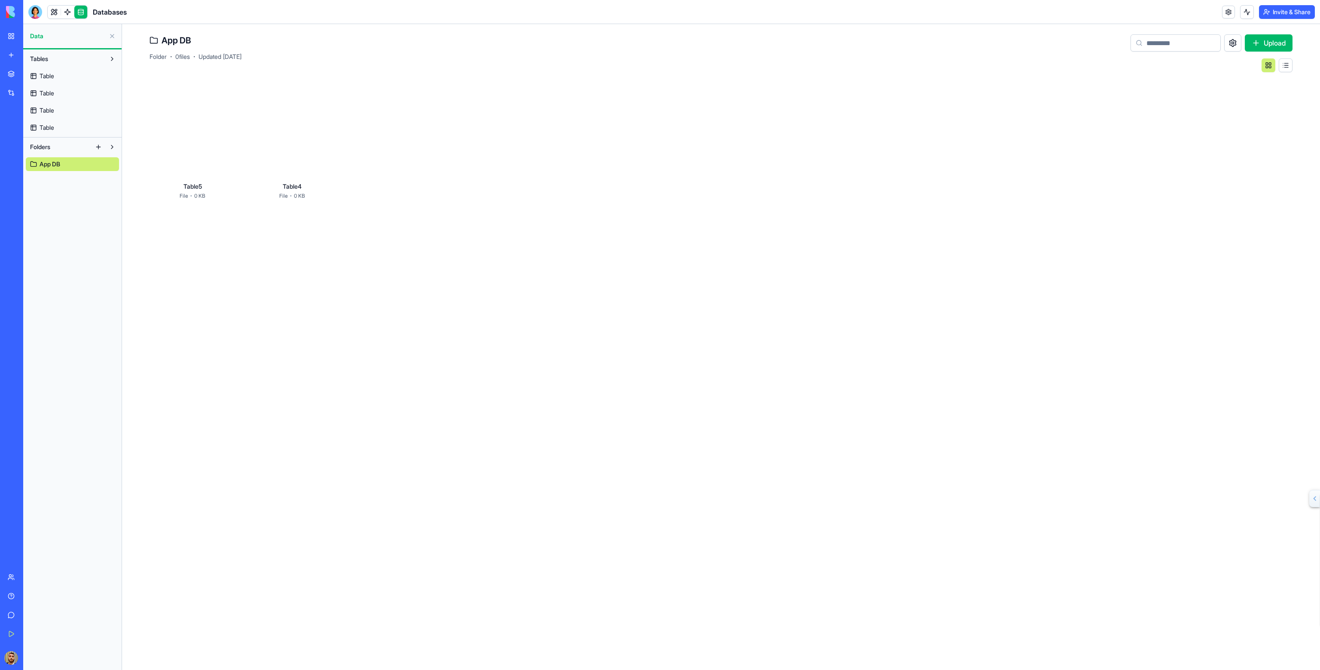
click at [70, 162] on link "App DB" at bounding box center [72, 164] width 93 height 14
click at [177, 111] on div at bounding box center [193, 136] width 86 height 86
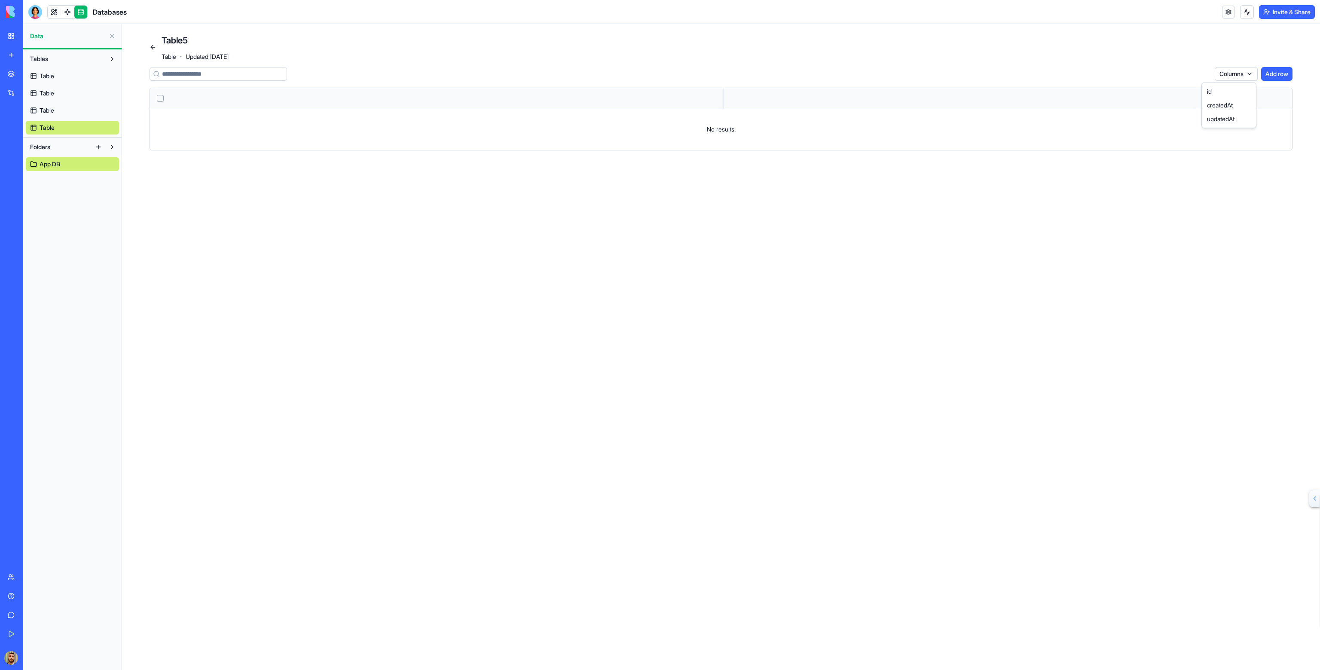
click at [1231, 71] on html "BETA My Workspace New app Marketplace Integrations Recent Social Media Content …" at bounding box center [660, 335] width 1320 height 670
click at [1246, 60] on html "BETA My Workspace New app Marketplace Integrations Recent Social Media Content …" at bounding box center [660, 335] width 1320 height 670
click at [1265, 70] on button "Add row" at bounding box center [1276, 74] width 31 height 14
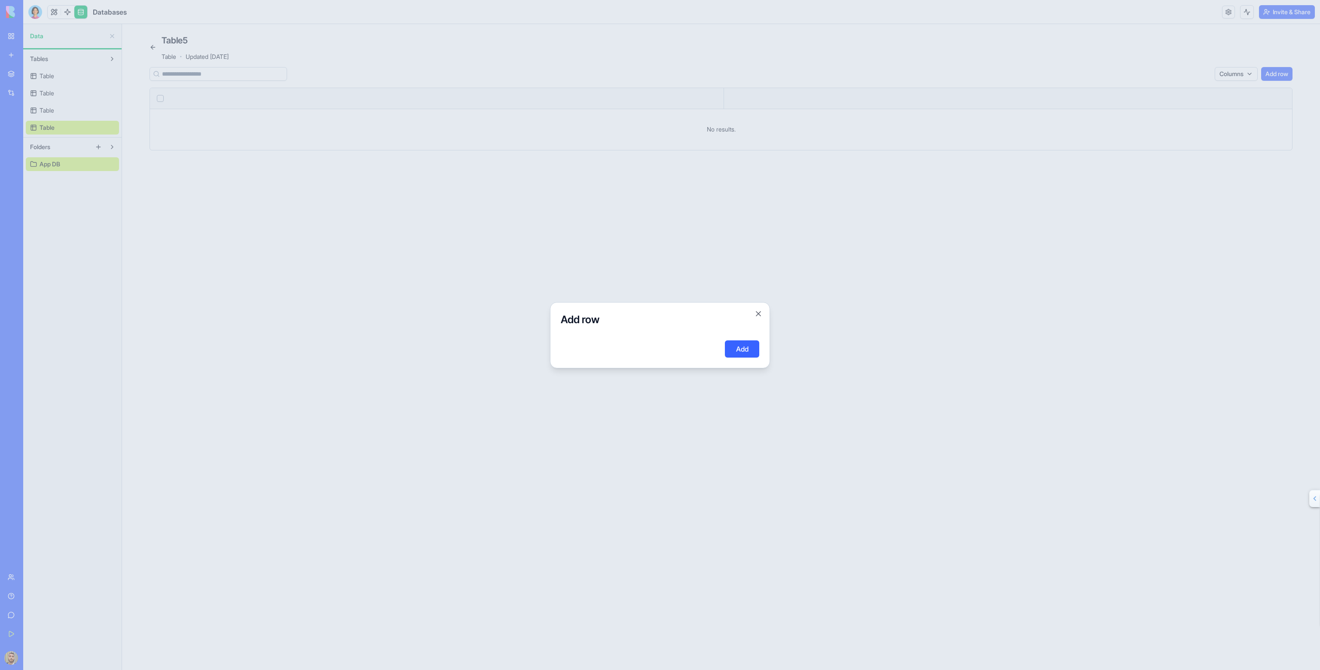
click at [735, 345] on button "Add" at bounding box center [742, 348] width 34 height 17
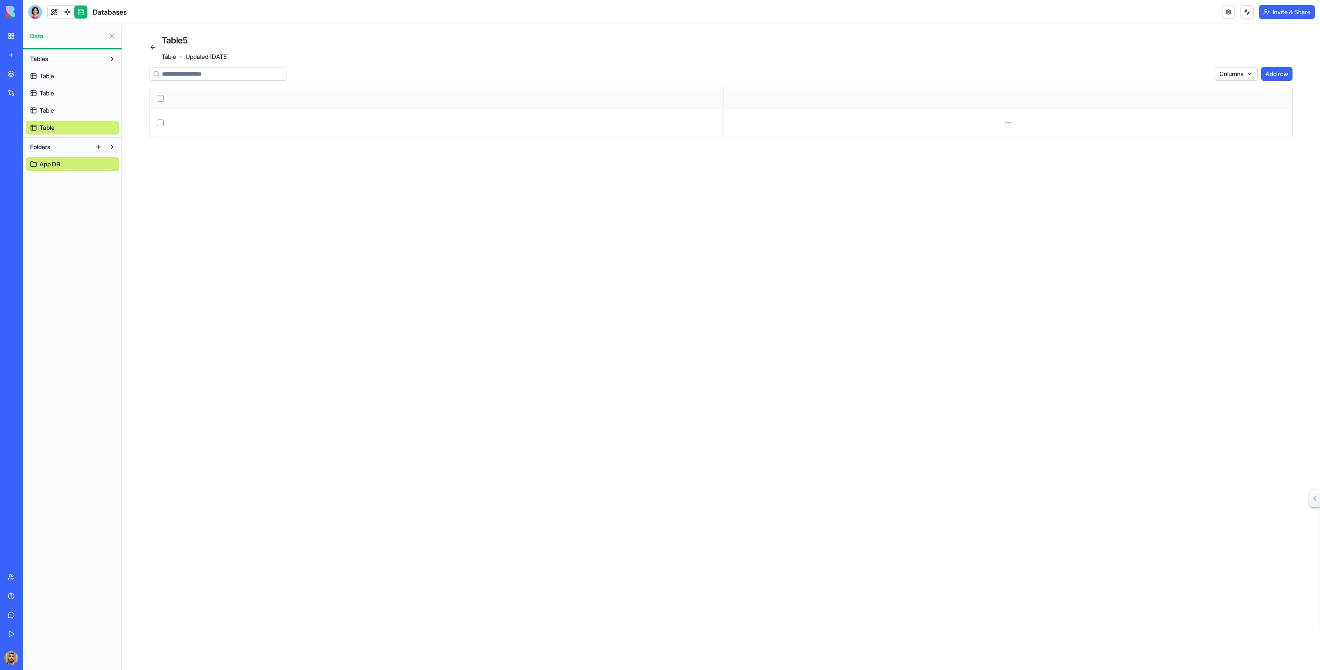
click at [174, 120] on td at bounding box center [437, 123] width 574 height 28
click at [54, 128] on span "Table" at bounding box center [47, 127] width 15 height 9
click at [56, 109] on link "Table" at bounding box center [72, 111] width 93 height 14
click at [61, 96] on link "Table" at bounding box center [72, 93] width 93 height 14
click at [64, 82] on link "Table" at bounding box center [72, 76] width 93 height 14
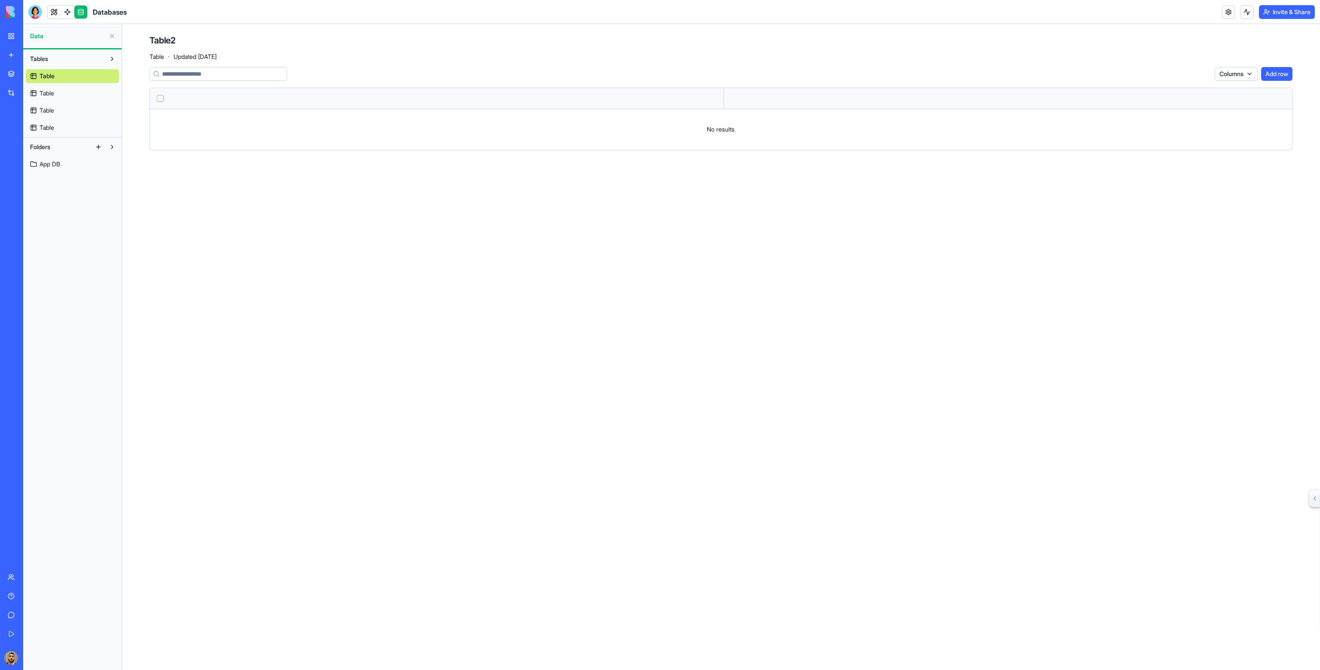
click at [65, 67] on div "Table Table Table Table" at bounding box center [72, 100] width 93 height 69
click at [67, 59] on button "Tables" at bounding box center [65, 59] width 79 height 14
click at [66, 59] on button "Tables" at bounding box center [65, 59] width 79 height 14
click at [61, 55] on button "Tables" at bounding box center [65, 59] width 79 height 14
click at [55, 94] on span "App DB" at bounding box center [50, 95] width 21 height 9
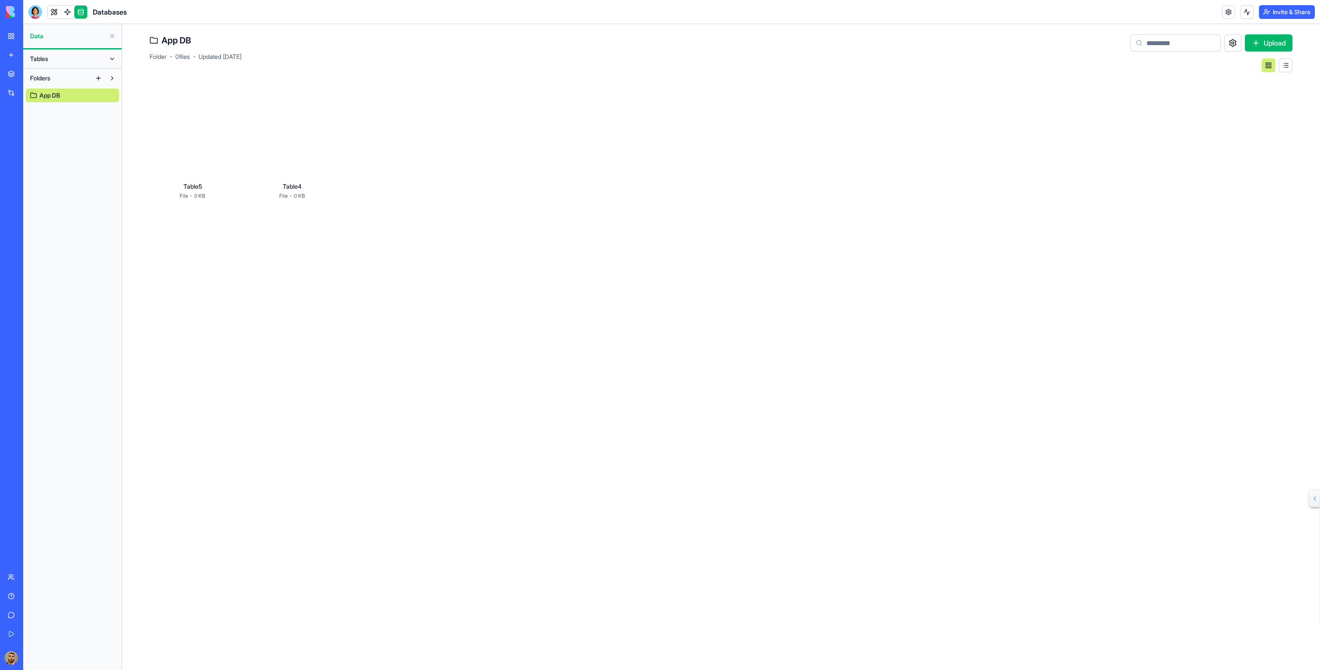
click at [230, 130] on div at bounding box center [193, 136] width 86 height 86
drag, startPoint x: 158, startPoint y: 138, endPoint x: 175, endPoint y: 173, distance: 38.8
click at [158, 139] on div "Columns Add row Open menu" at bounding box center [721, 105] width 1143 height 77
click at [175, 174] on main "Table5 Table · Updated Feb 3, 2025 Columns Add row Open menu" at bounding box center [721, 347] width 1198 height 646
click at [207, 201] on main "Table5 Table · Updated Feb 3, 2025 Columns Add row Open menu" at bounding box center [721, 347] width 1198 height 646
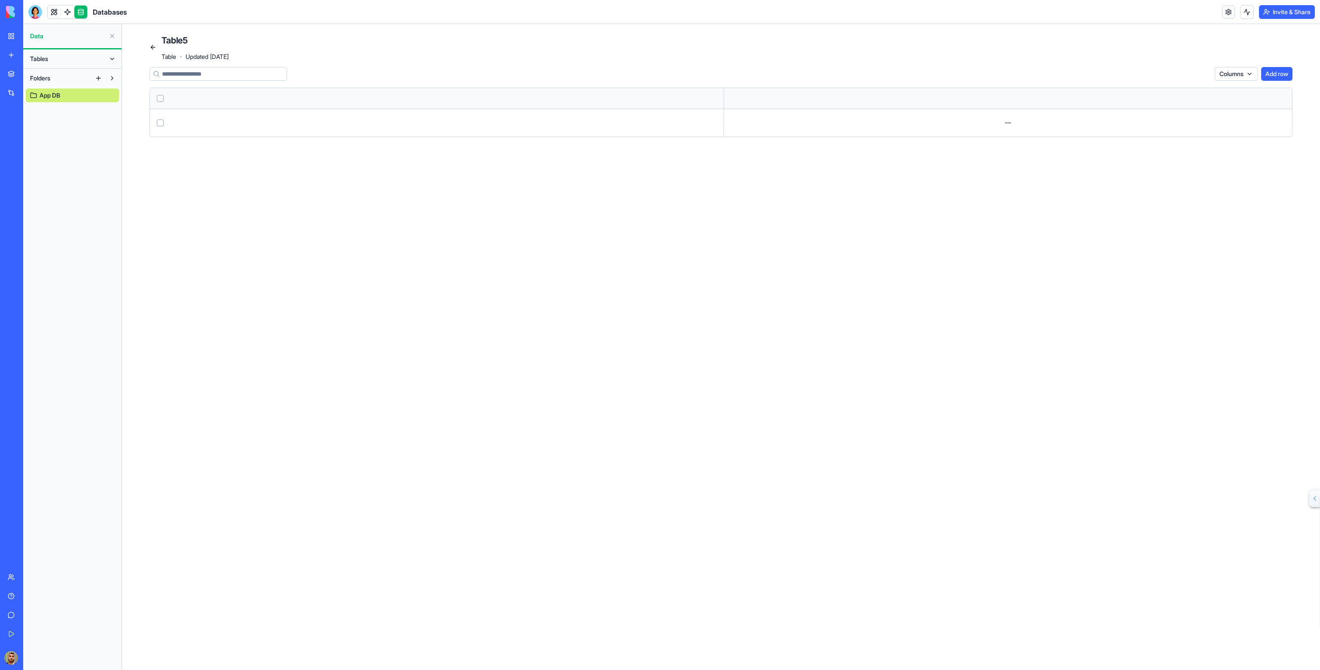
click at [1230, 75] on html "BETA My Workspace New app Marketplace Integrations Recent Social Media Content …" at bounding box center [660, 335] width 1320 height 670
click at [102, 80] on html "BETA My Workspace New app Marketplace Integrations Recent Social Media Content …" at bounding box center [660, 335] width 1320 height 670
click at [110, 76] on button at bounding box center [112, 78] width 14 height 14
click at [102, 76] on button at bounding box center [99, 78] width 14 height 14
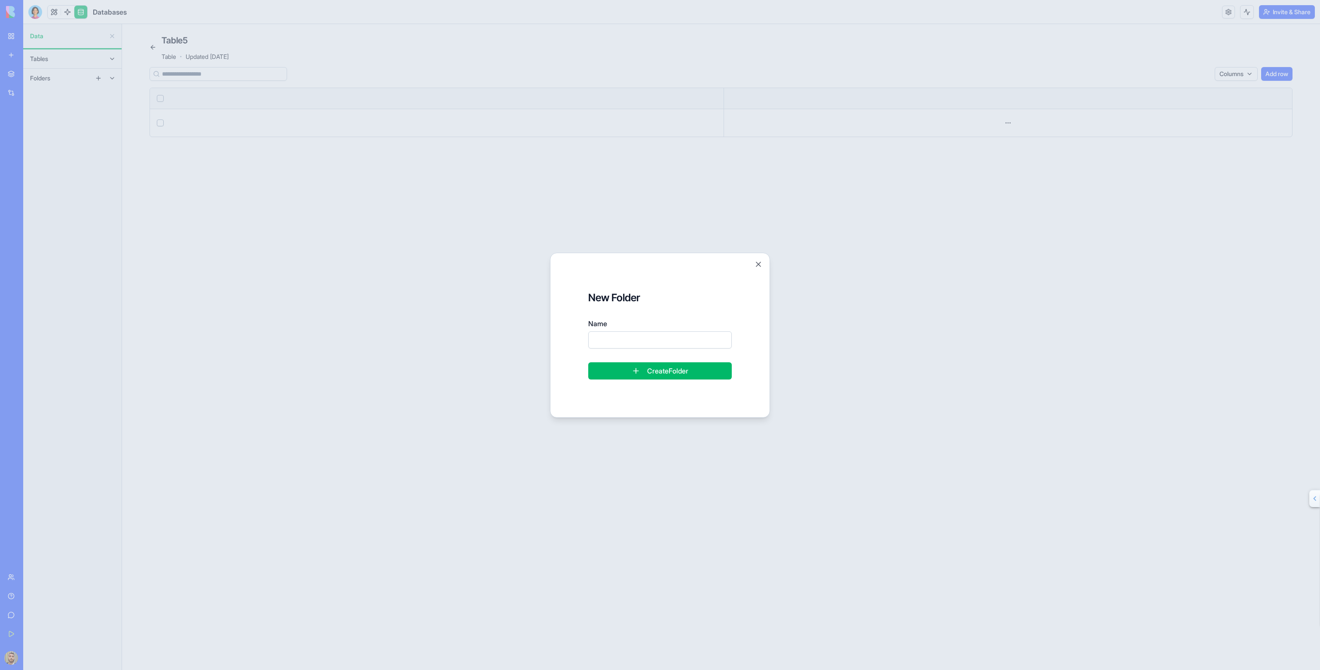
click at [750, 264] on form "New Folder Name Create Folder" at bounding box center [660, 335] width 199 height 144
click at [756, 263] on button "Close" at bounding box center [758, 264] width 9 height 9
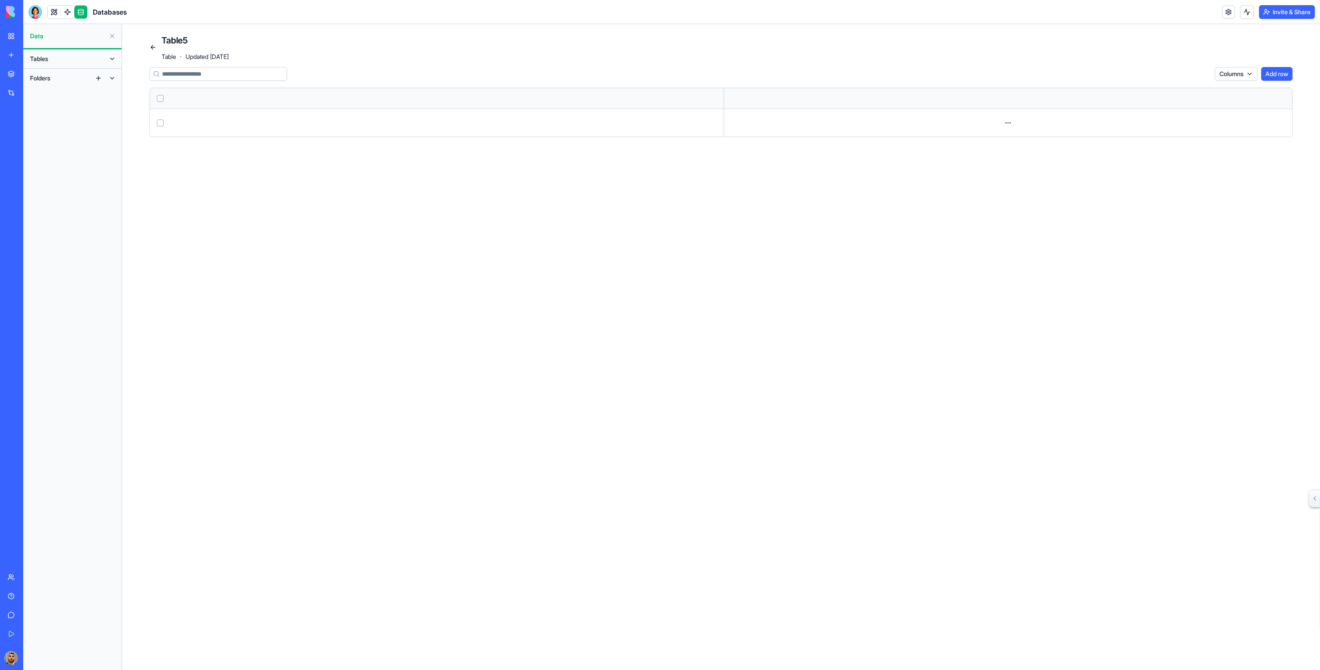
click at [82, 60] on button "Tables" at bounding box center [65, 59] width 79 height 14
click at [56, 75] on link "Table" at bounding box center [72, 76] width 93 height 14
click at [113, 37] on button at bounding box center [112, 36] width 14 height 14
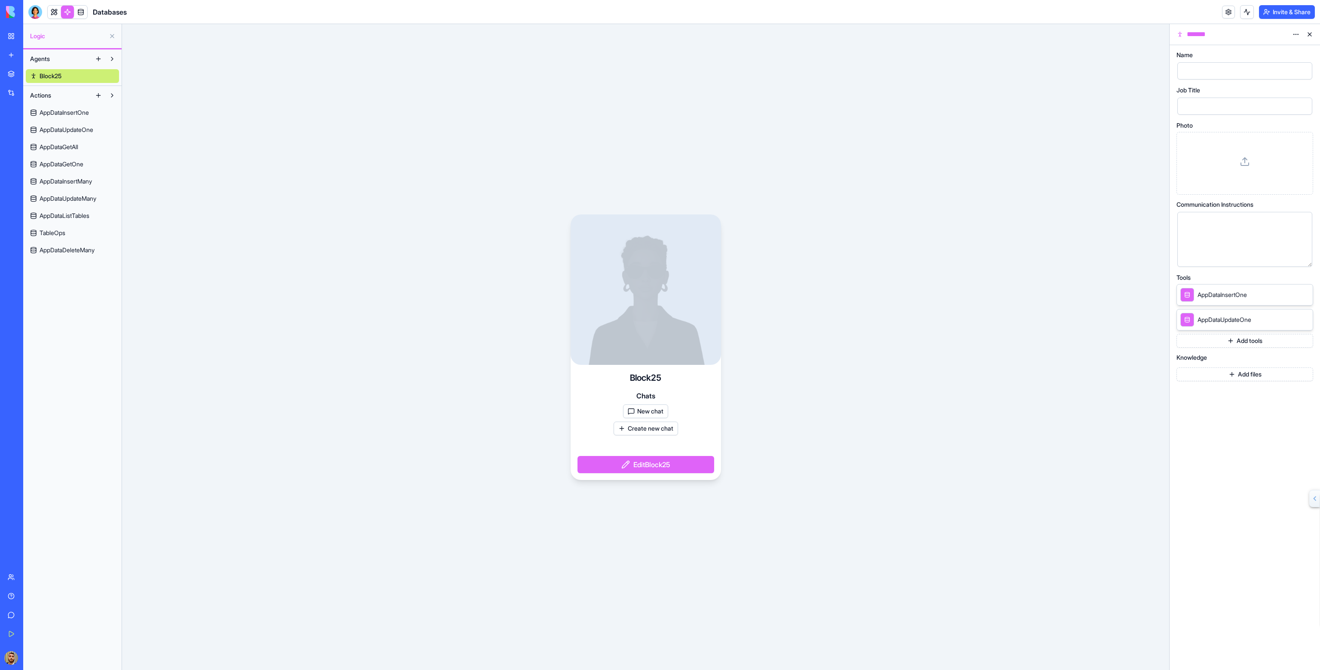
click at [67, 12] on link at bounding box center [67, 12] width 13 height 13
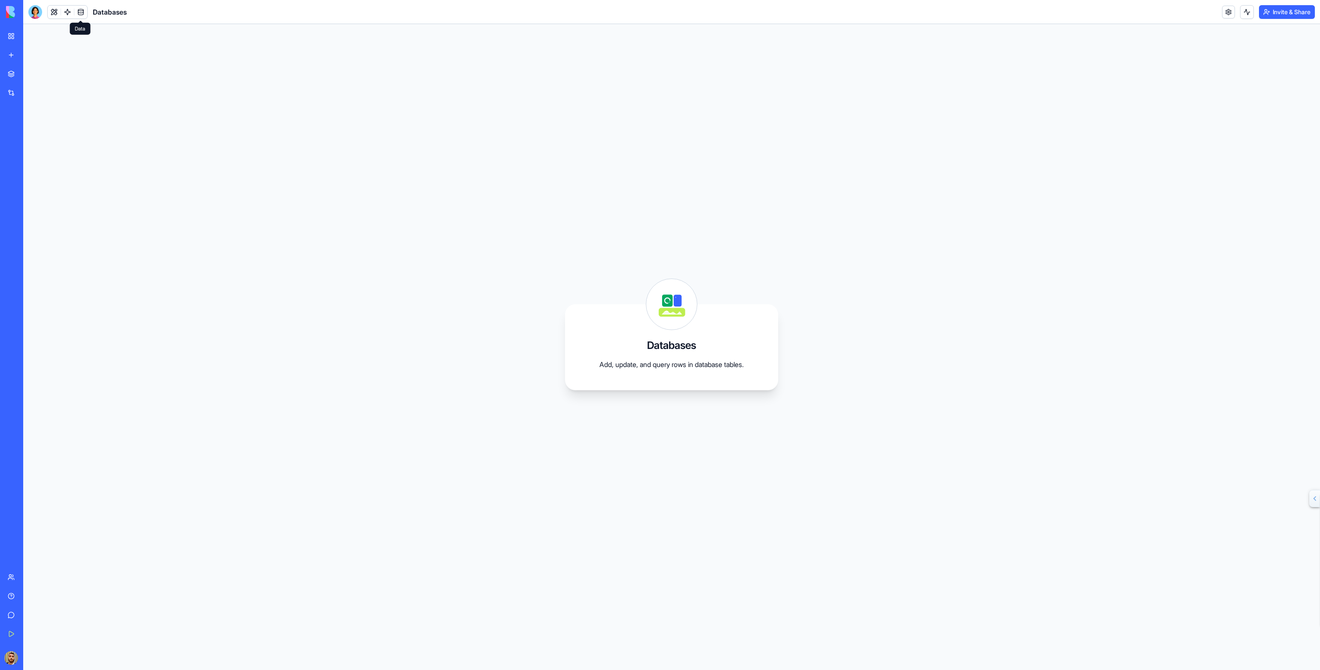
click at [77, 9] on link at bounding box center [80, 12] width 13 height 13
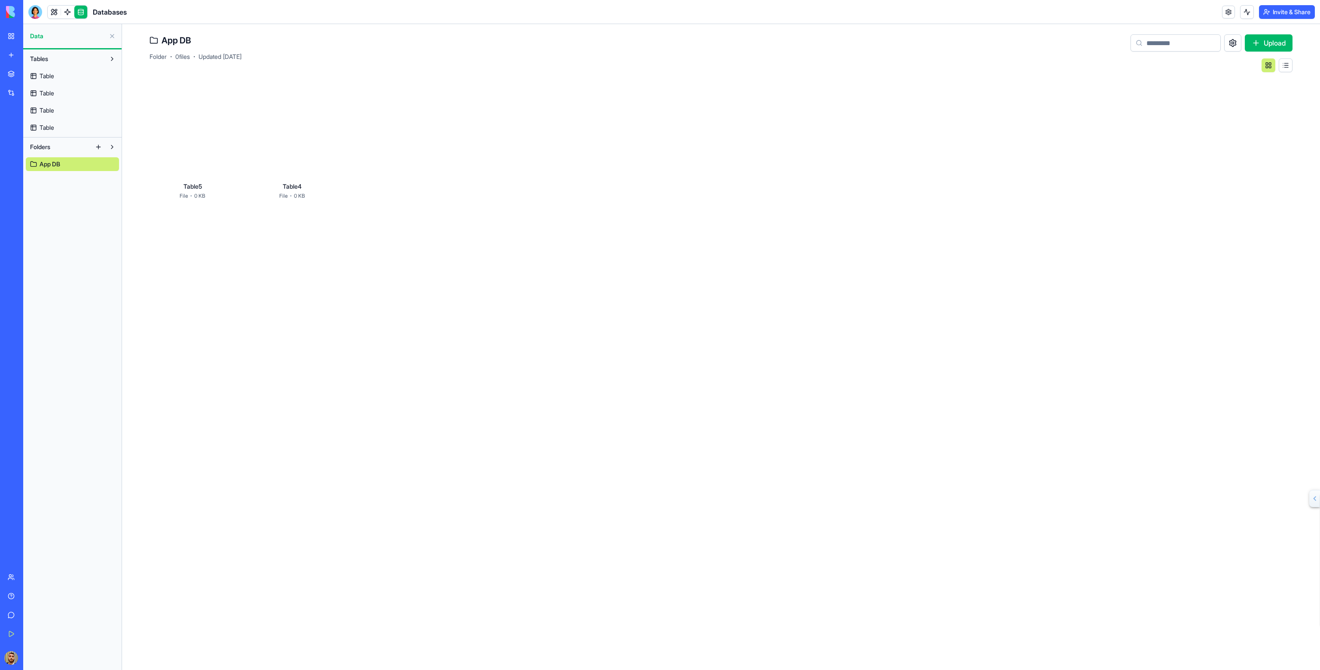
click at [53, 72] on span "Table" at bounding box center [47, 76] width 15 height 9
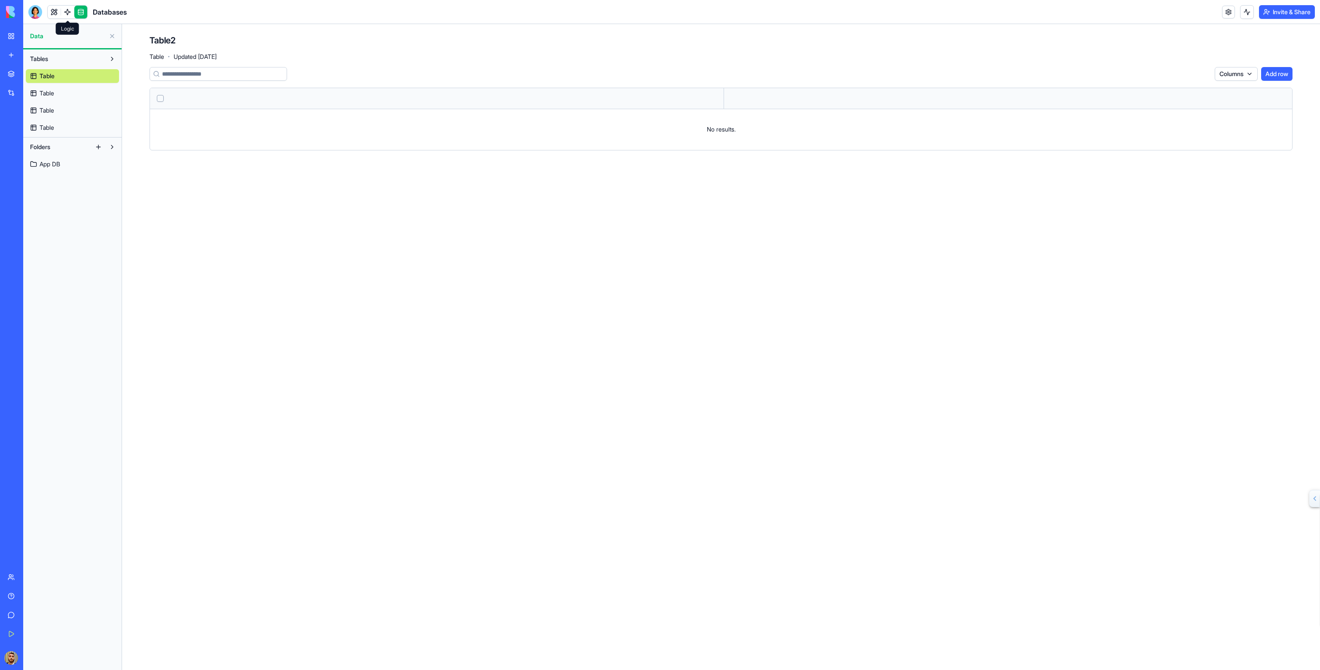
click at [69, 12] on link at bounding box center [67, 12] width 13 height 13
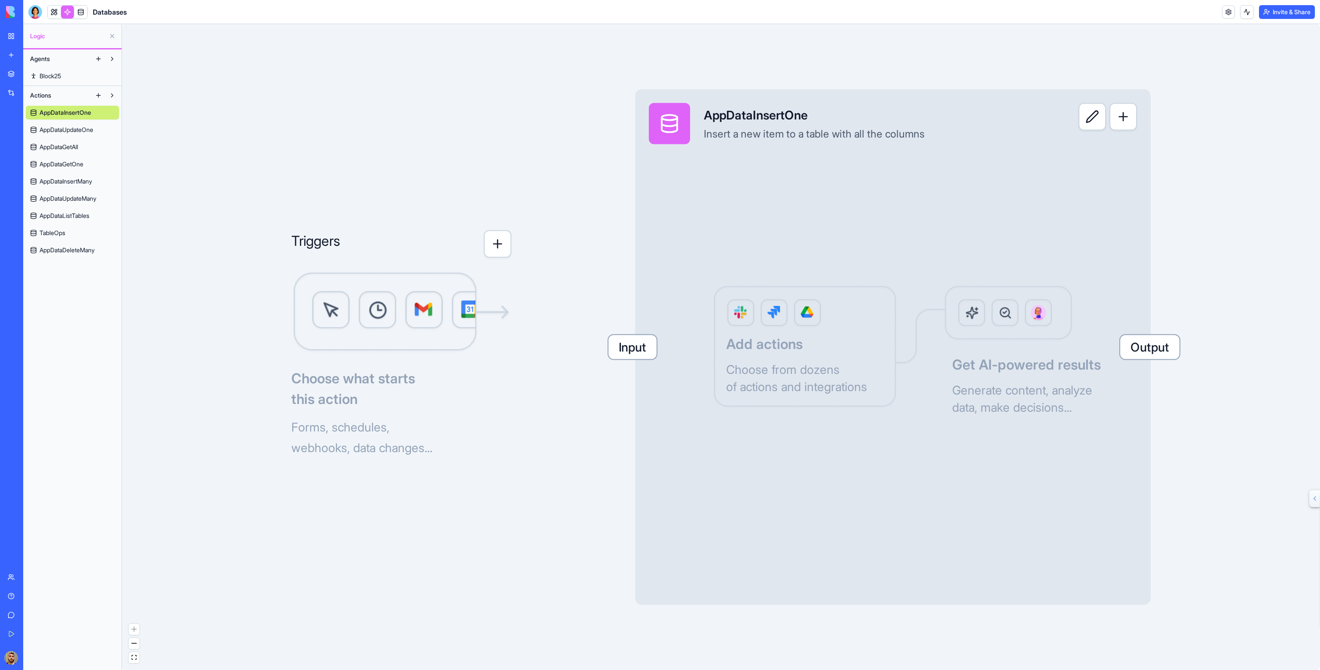
click at [680, 124] on div at bounding box center [669, 123] width 41 height 41
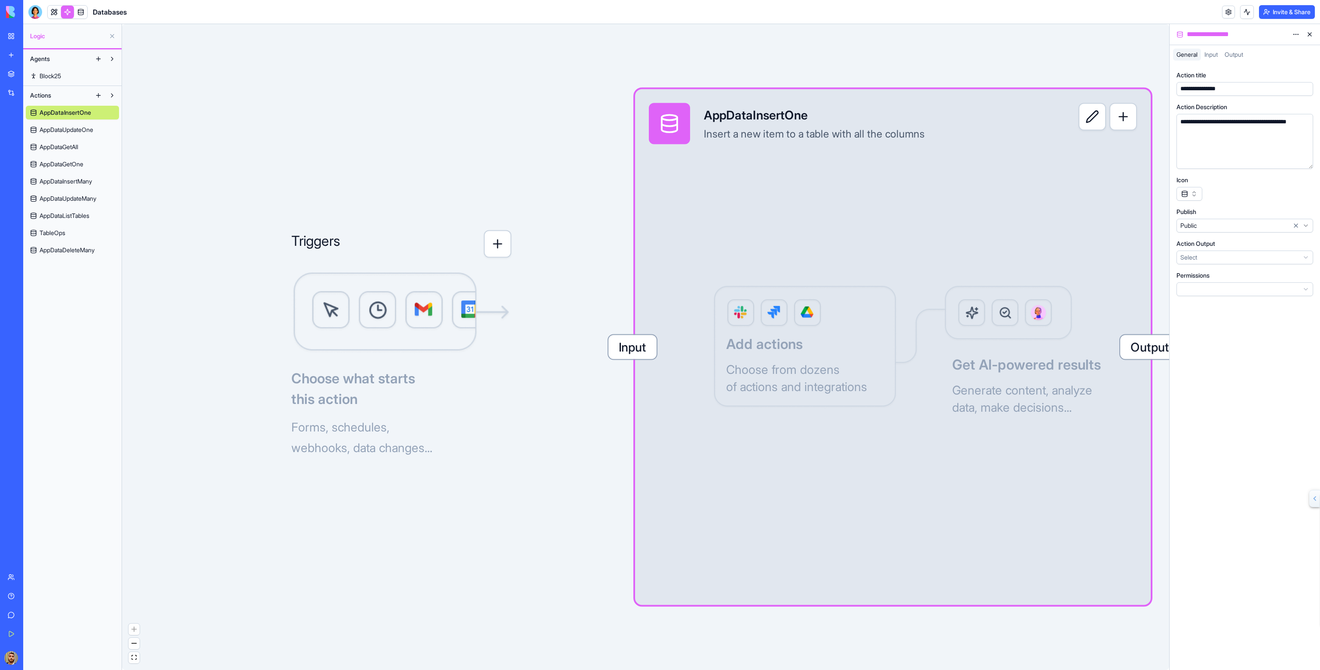
click at [1306, 33] on button at bounding box center [1310, 35] width 14 height 14
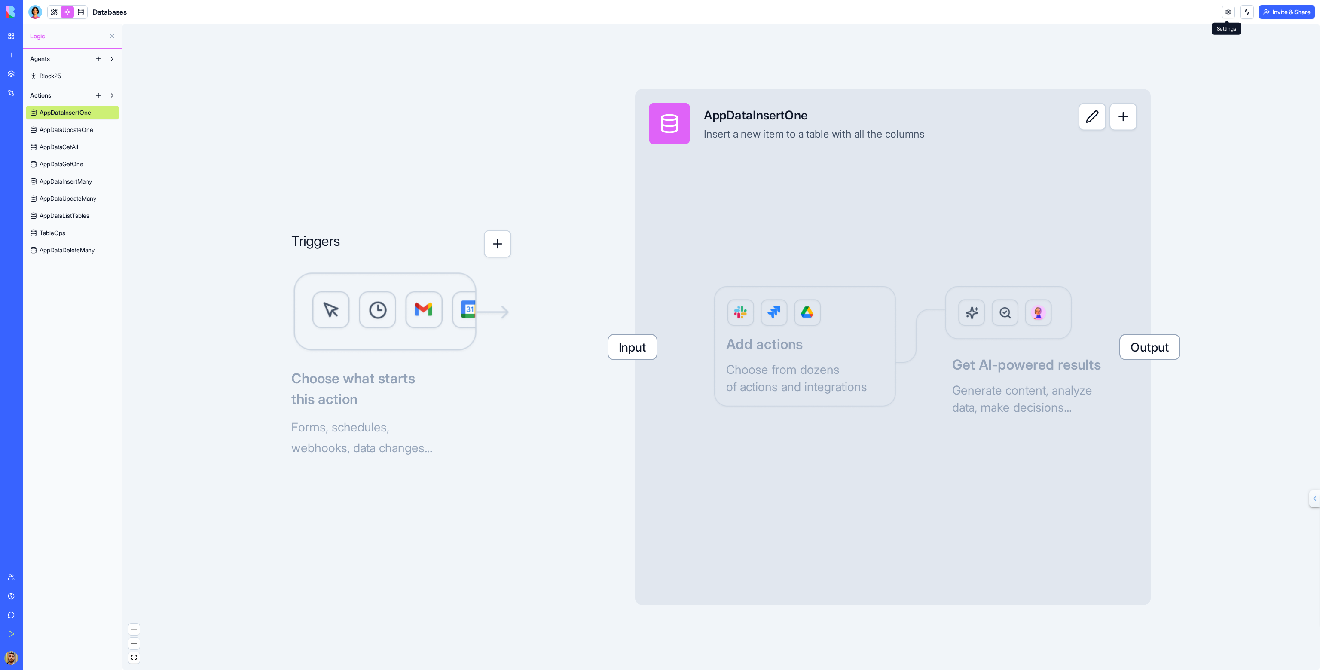
click at [1226, 12] on link at bounding box center [1228, 12] width 13 height 13
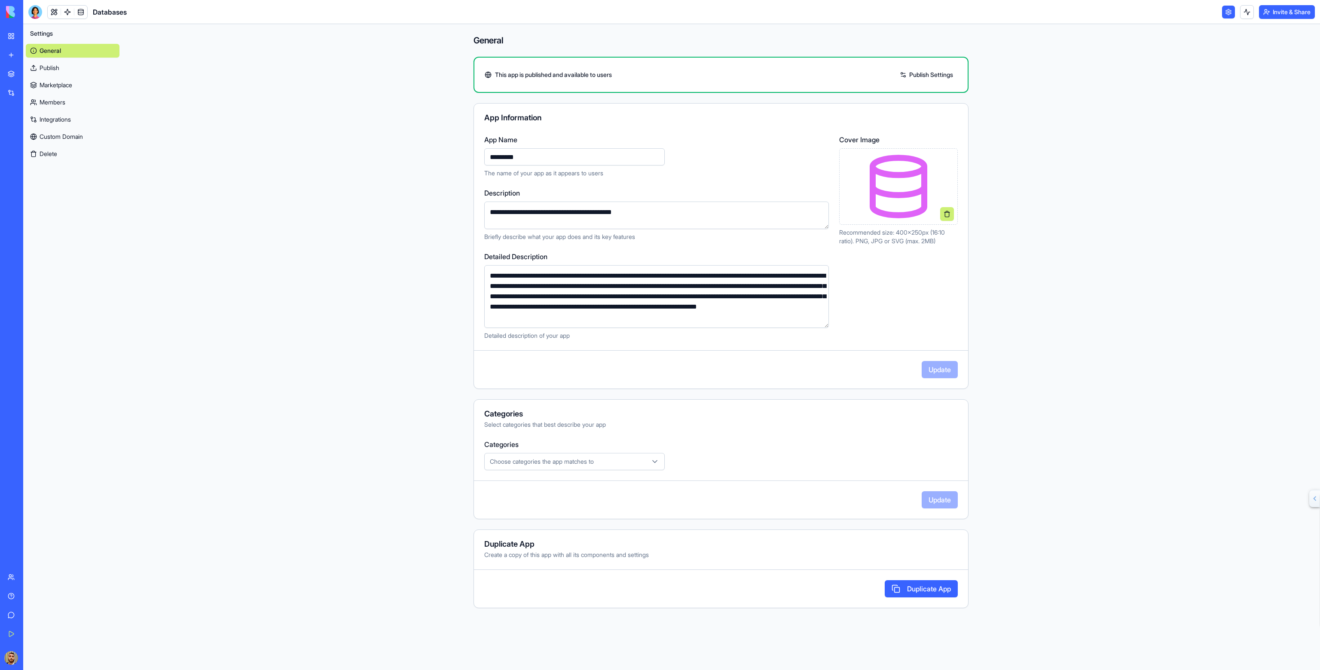
click at [78, 70] on link "Publish" at bounding box center [73, 68] width 94 height 14
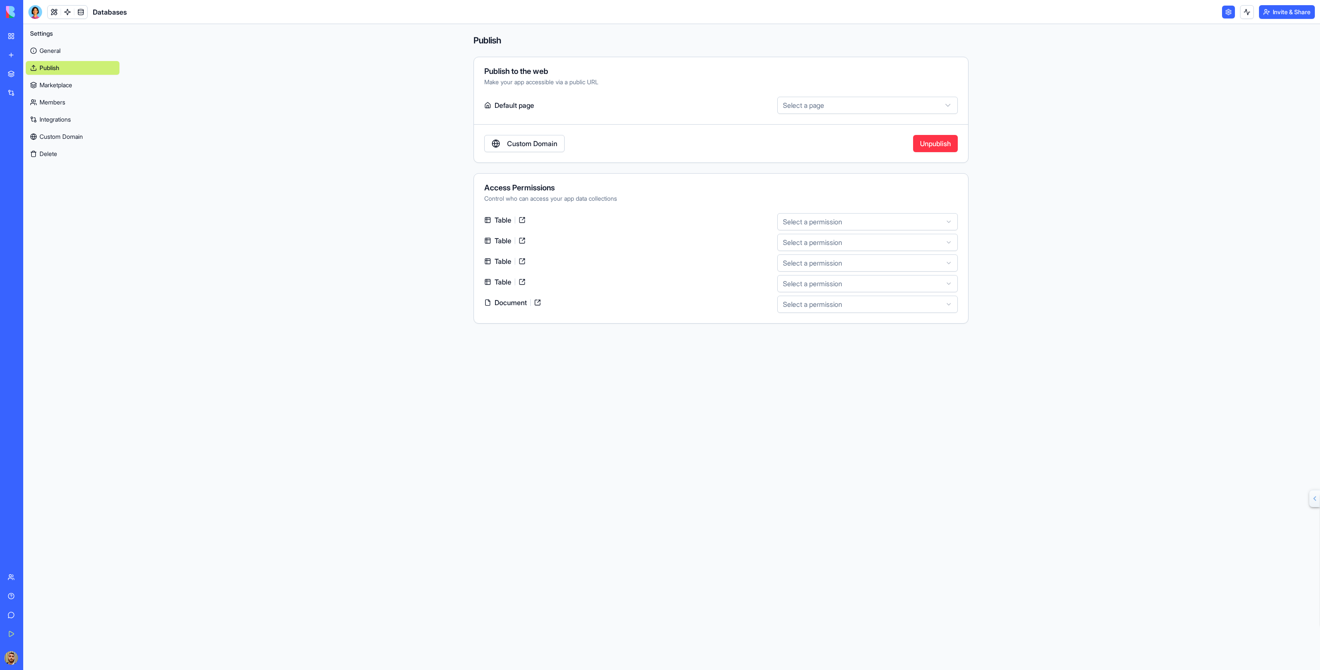
click at [75, 84] on link "Marketplace" at bounding box center [73, 85] width 94 height 14
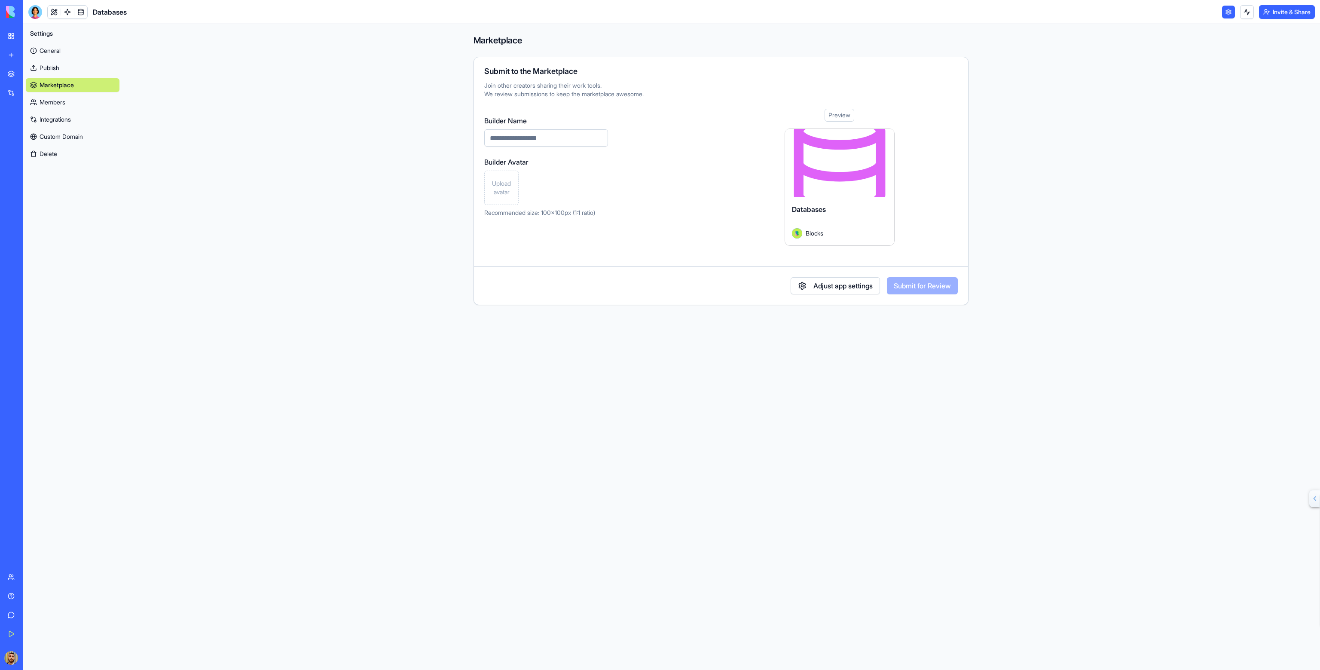
click at [70, 101] on link "Members" at bounding box center [73, 102] width 94 height 14
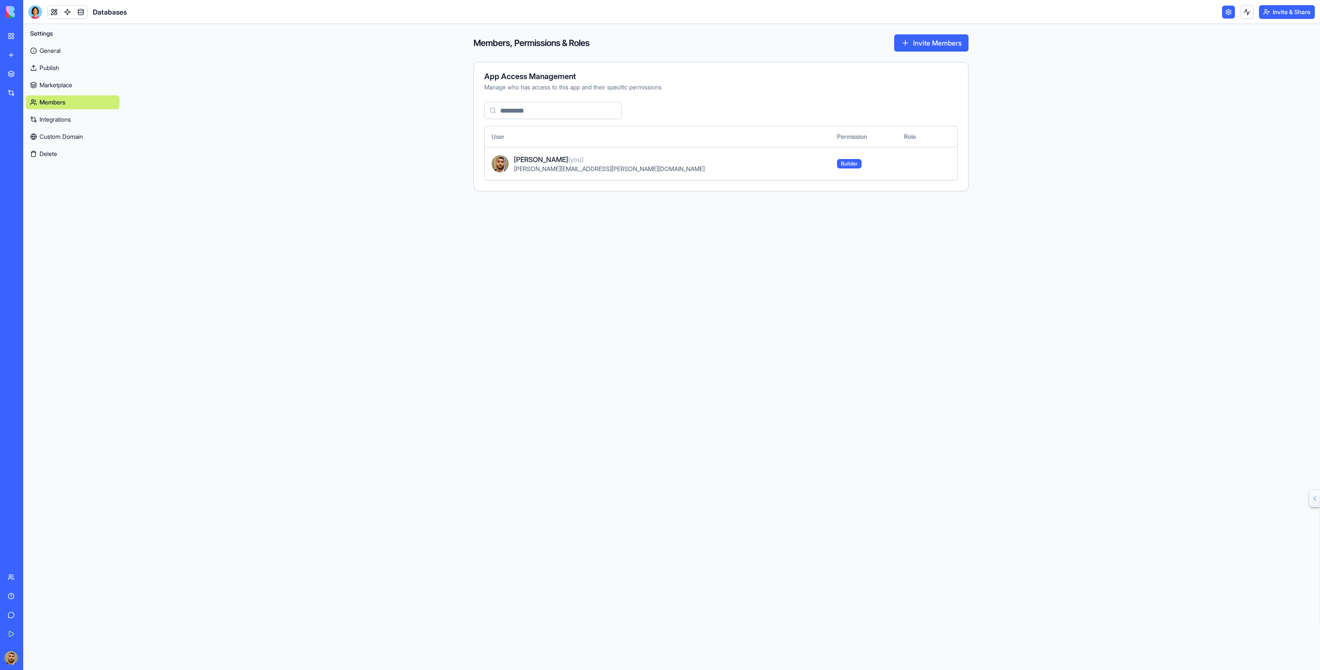
click at [66, 118] on link "Integrations" at bounding box center [73, 120] width 94 height 14
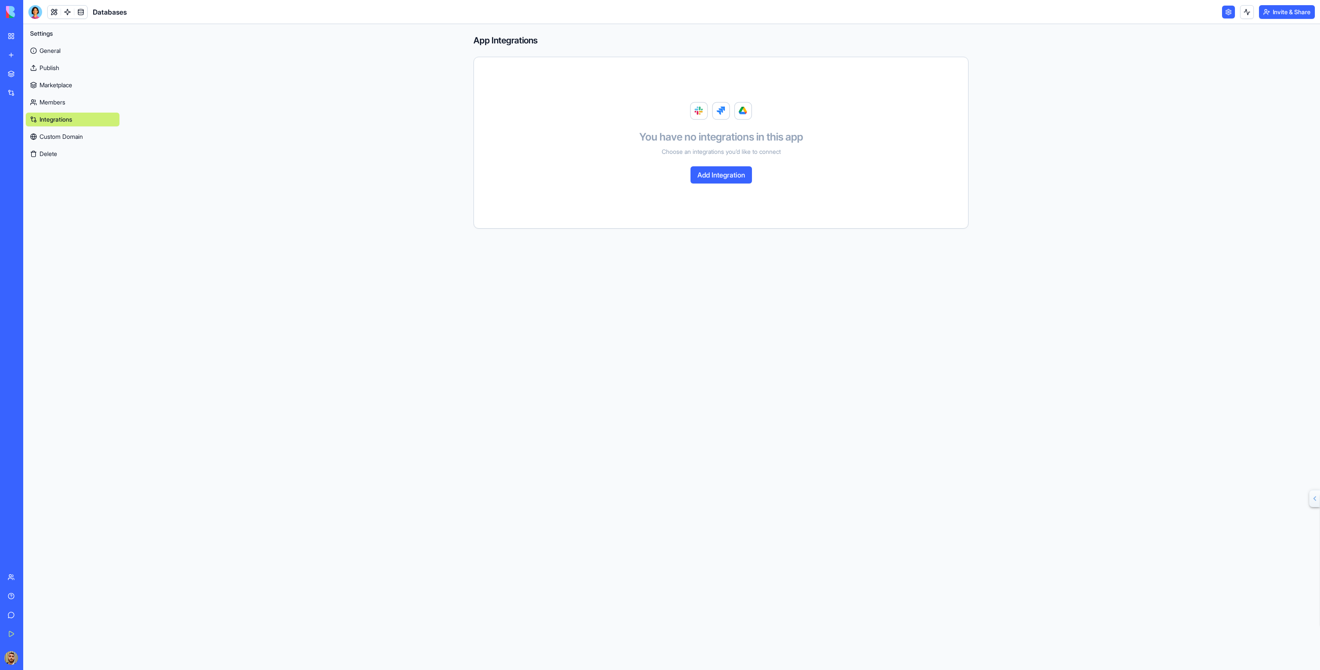
click at [64, 134] on link "Custom Domain" at bounding box center [73, 137] width 94 height 14
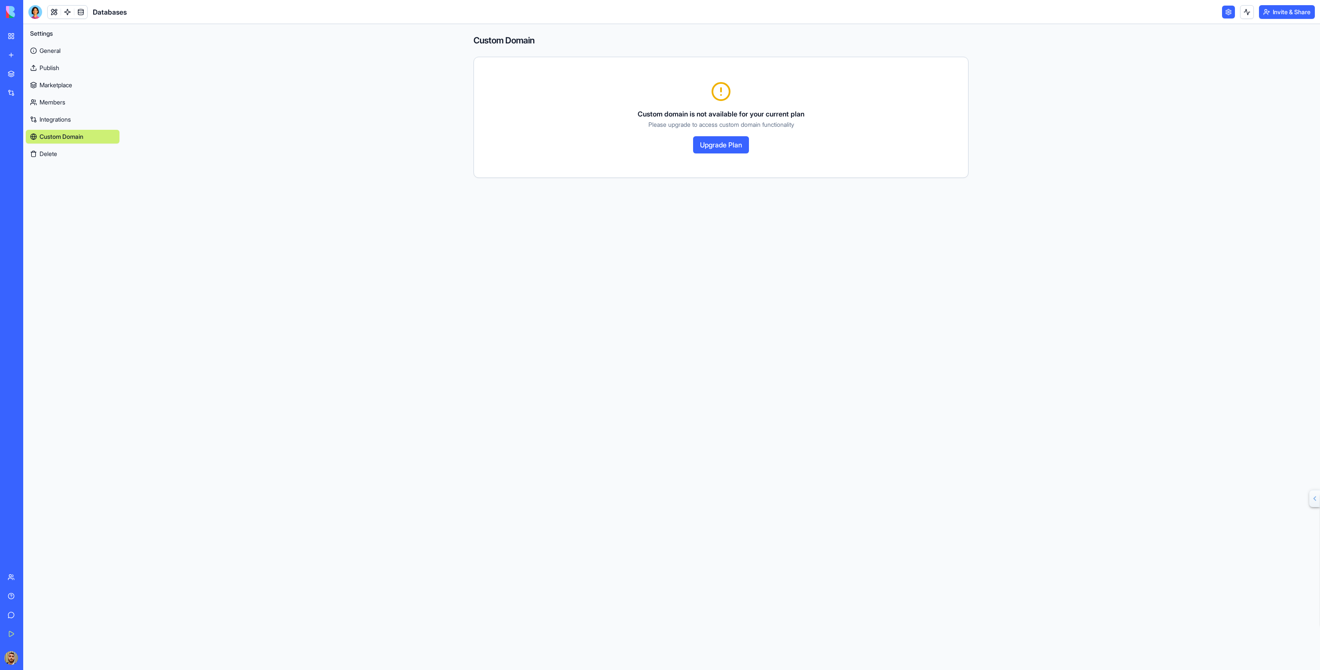
click at [62, 151] on button "Delete" at bounding box center [73, 154] width 94 height 14
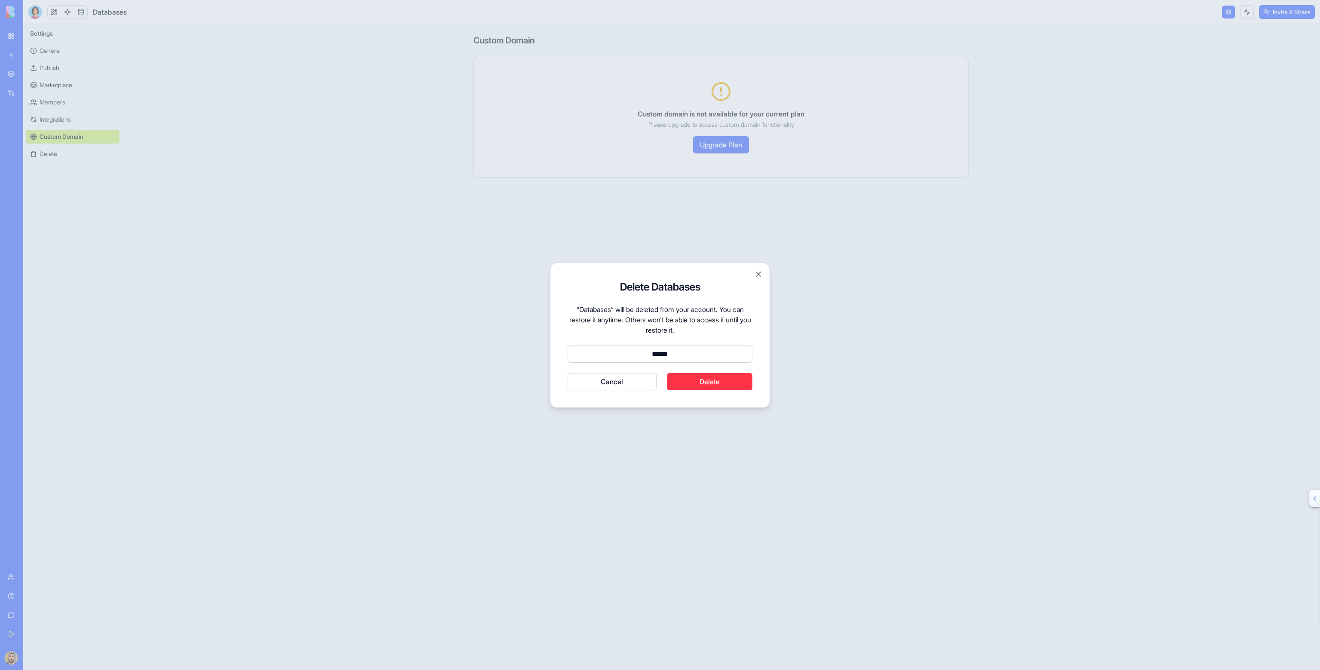
type input "******"
click at [699, 377] on button "Delete" at bounding box center [710, 381] width 86 height 17
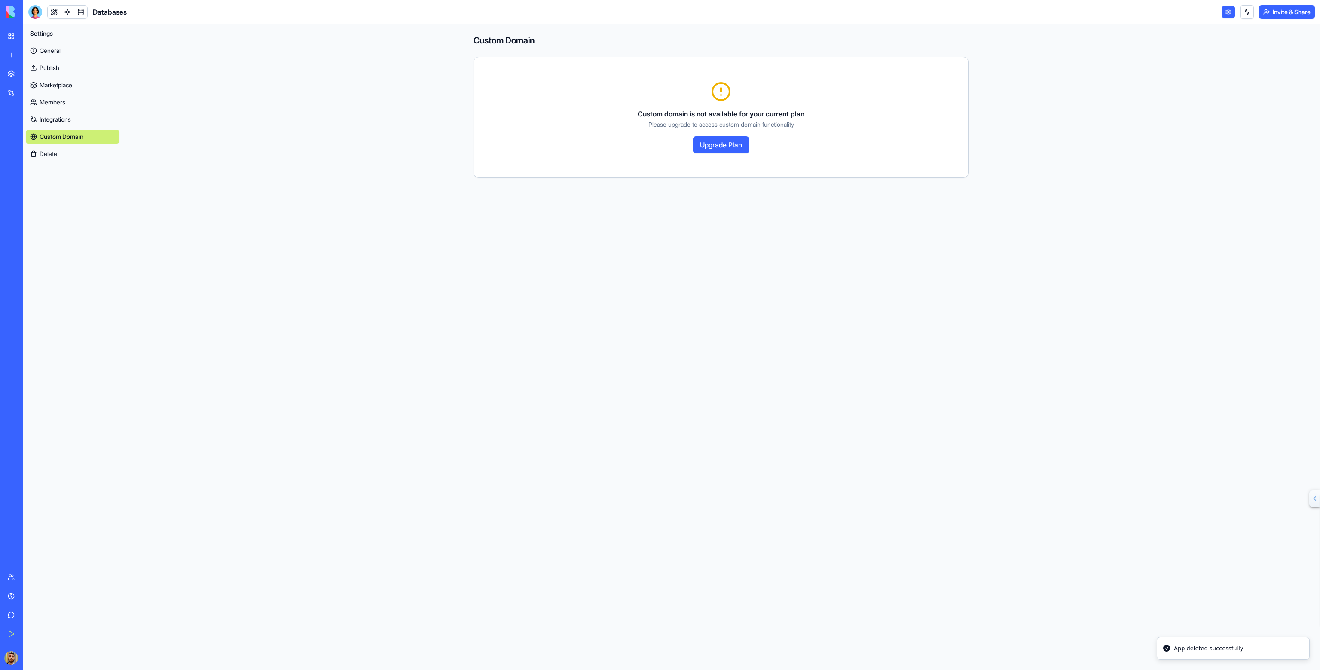
click at [46, 49] on link "General" at bounding box center [73, 51] width 94 height 14
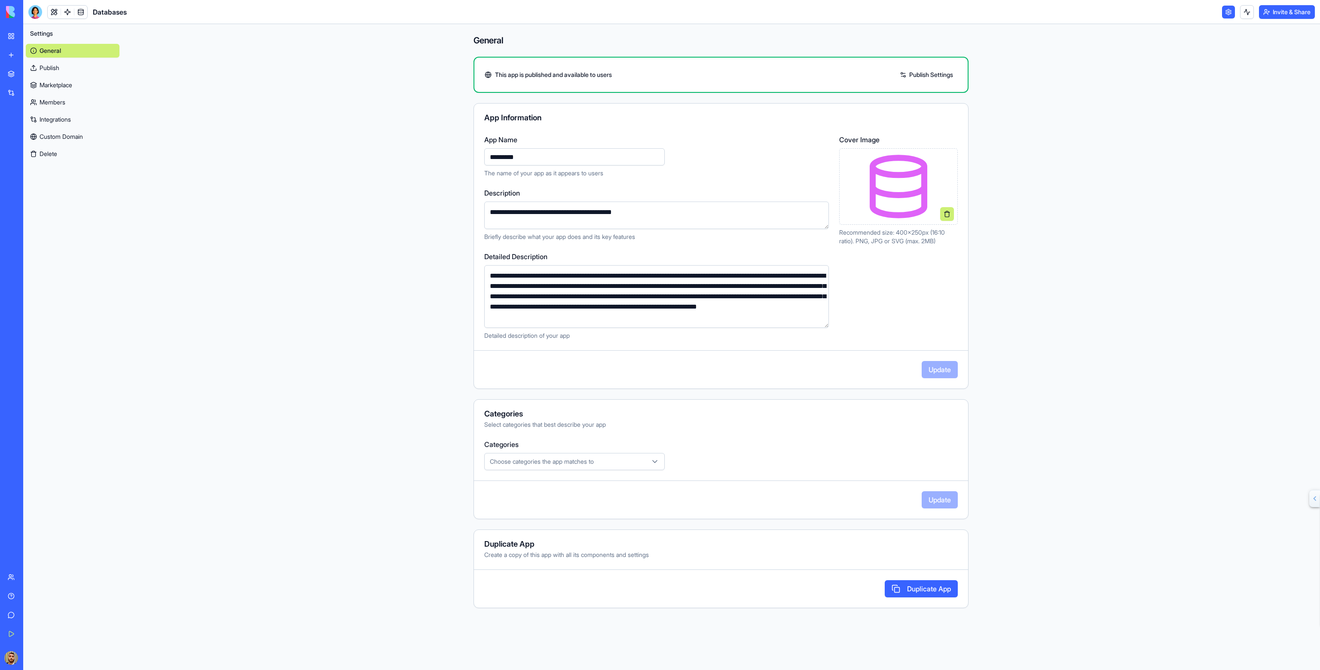
click at [11, 38] on link "My Workspace" at bounding box center [20, 36] width 34 height 17
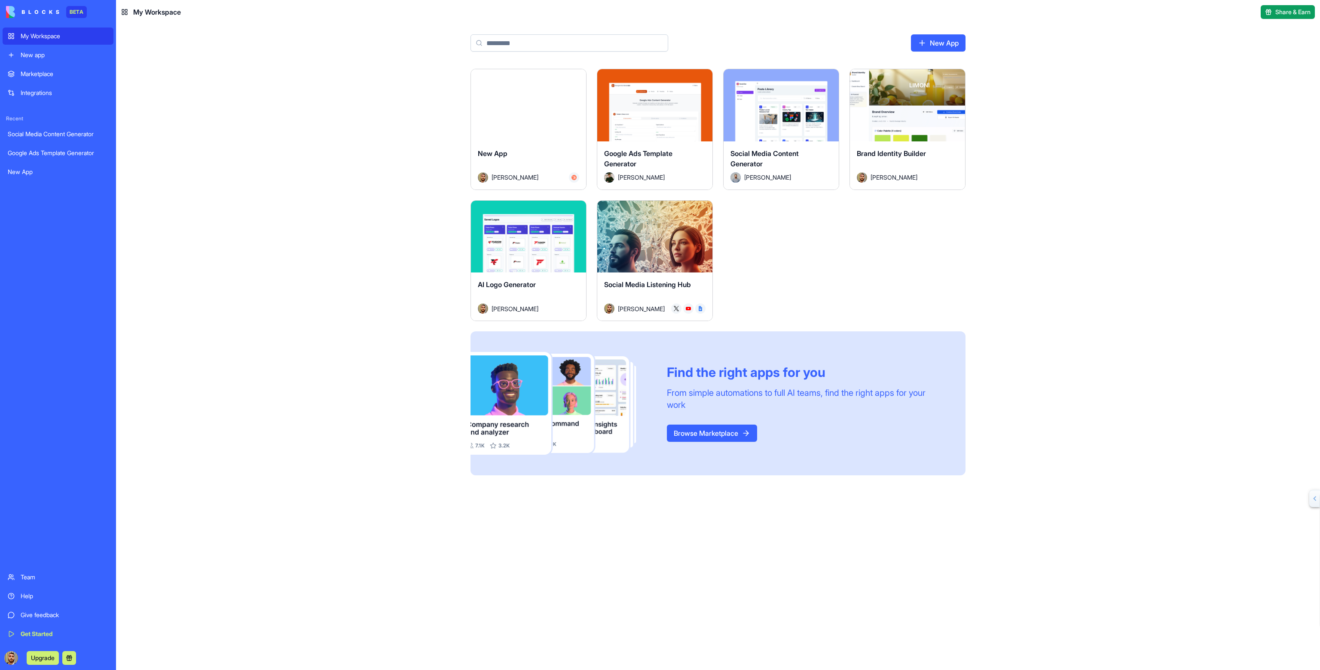
click at [653, 236] on button "Launch" at bounding box center [655, 236] width 64 height 17
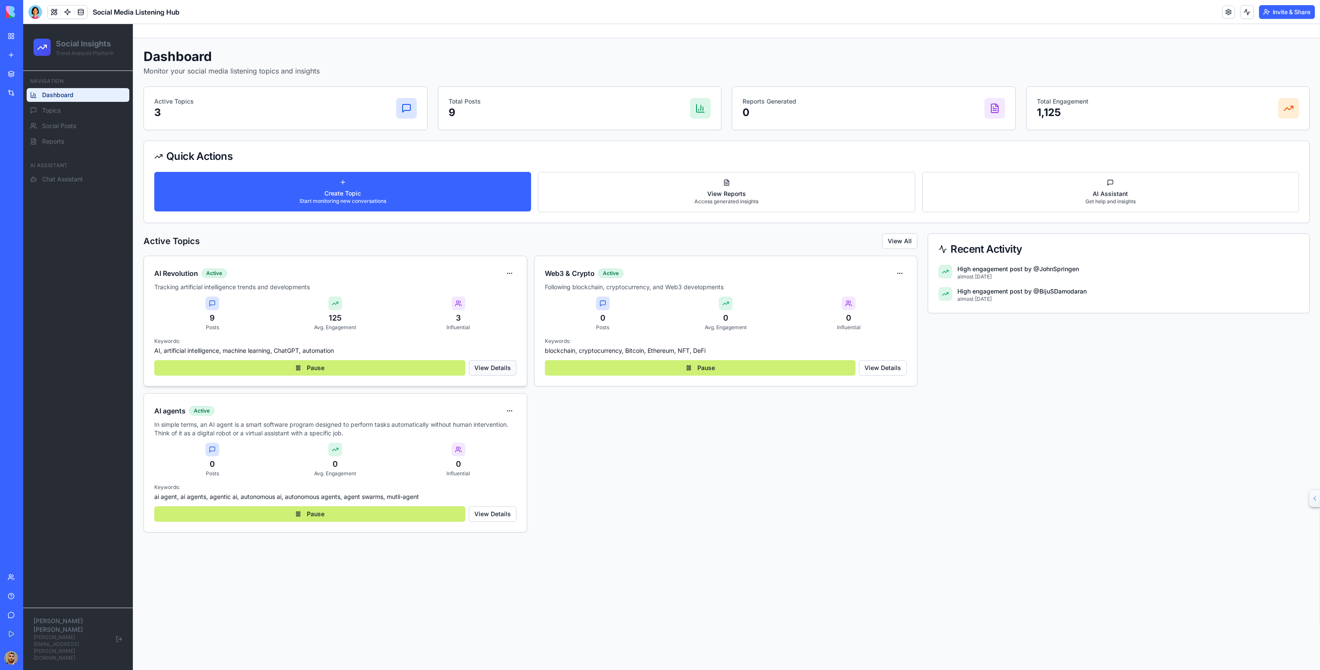
click at [498, 365] on button "View Details" at bounding box center [493, 367] width 48 height 15
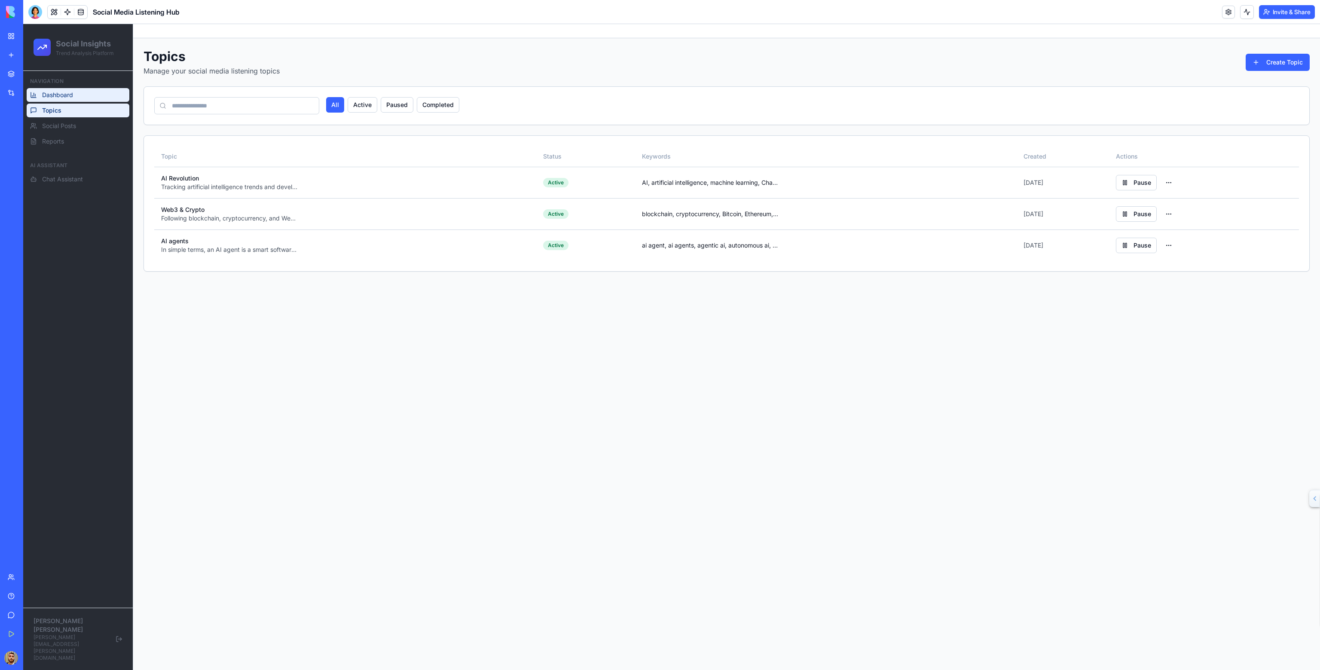
click at [73, 97] on link "Dashboard" at bounding box center [78, 95] width 103 height 14
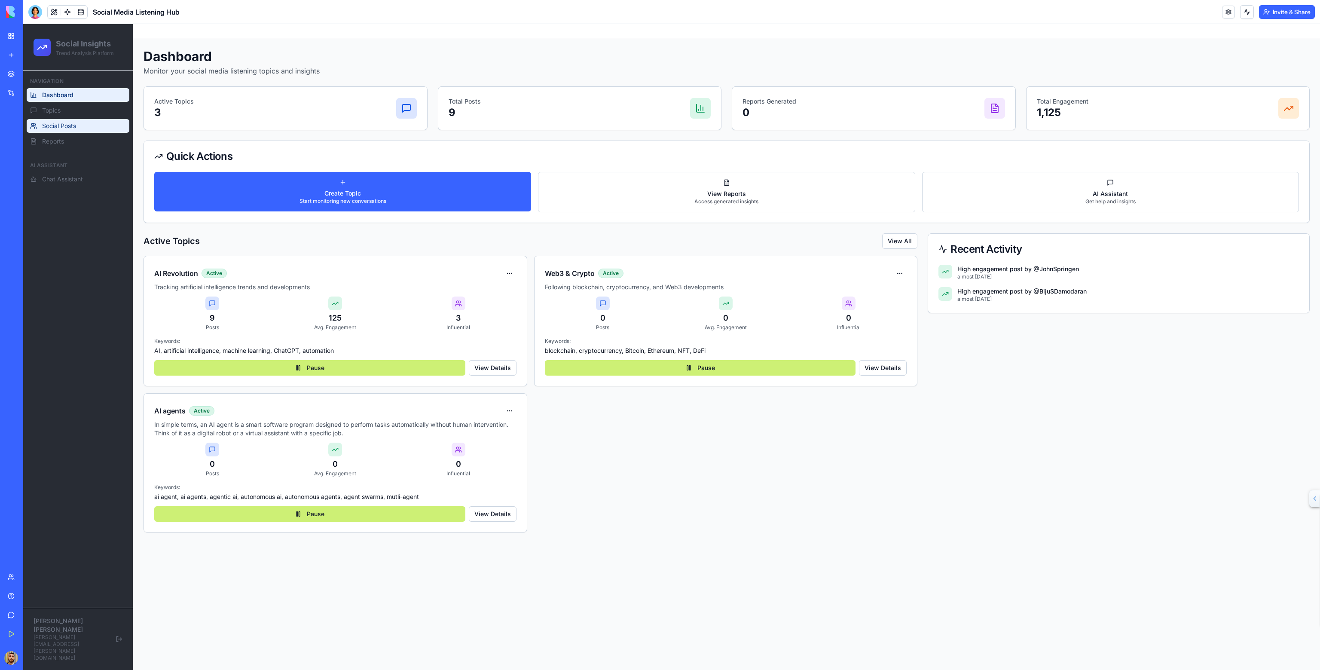
click at [89, 125] on link "Social Posts" at bounding box center [78, 126] width 103 height 14
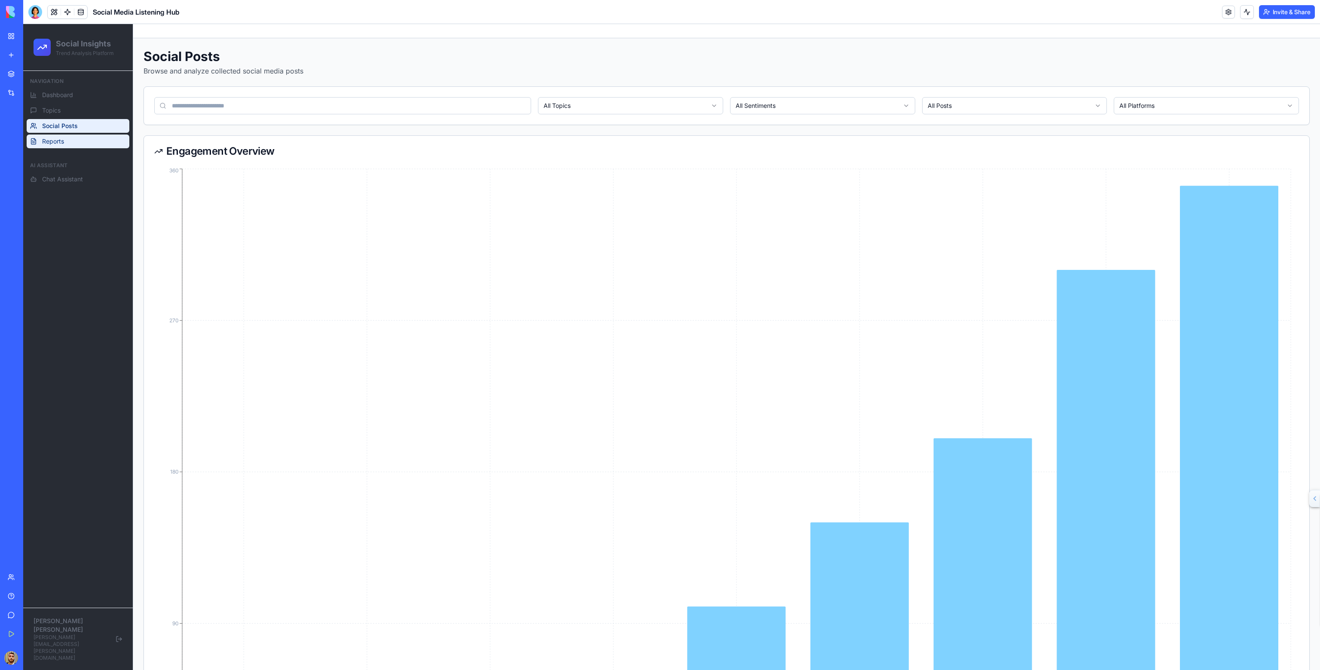
click at [73, 142] on link "Reports" at bounding box center [78, 142] width 103 height 14
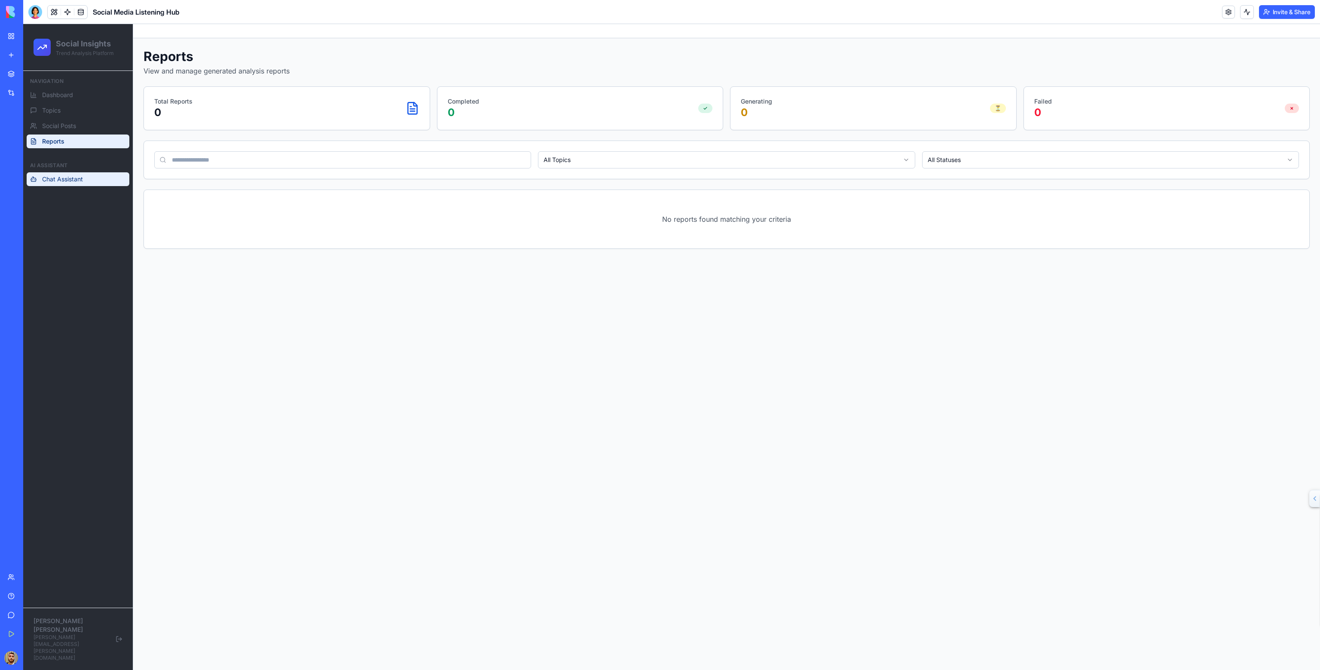
click at [57, 180] on span "Chat Assistant" at bounding box center [62, 179] width 41 height 9
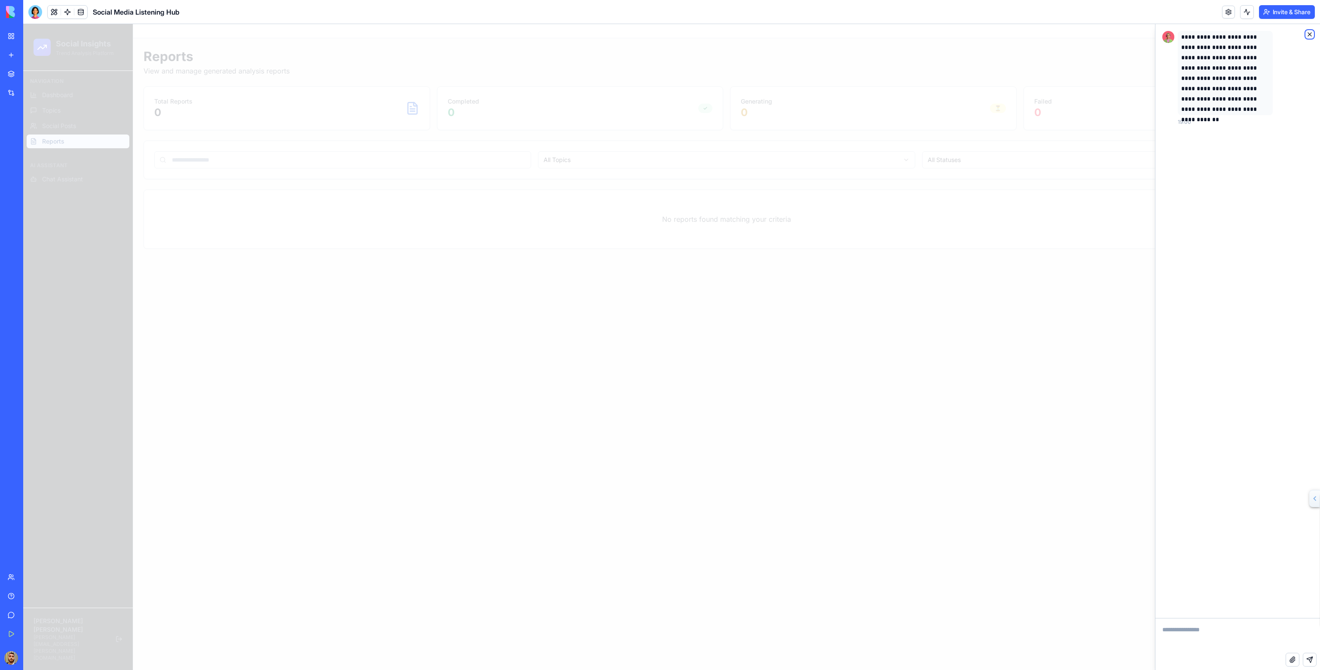
click at [1307, 31] on icon "button" at bounding box center [1309, 34] width 7 height 7
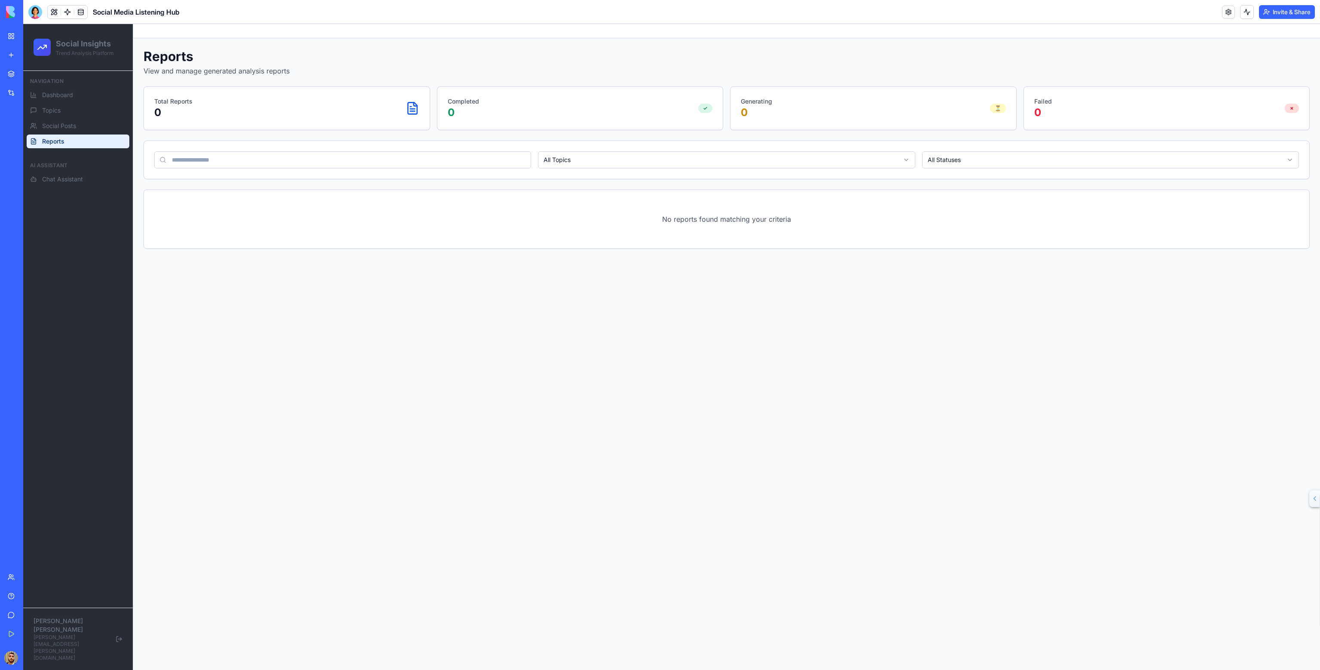
click at [67, 46] on h2 "Social Insights" at bounding box center [85, 44] width 58 height 12
click at [58, 91] on span "Dashboard" at bounding box center [57, 95] width 31 height 9
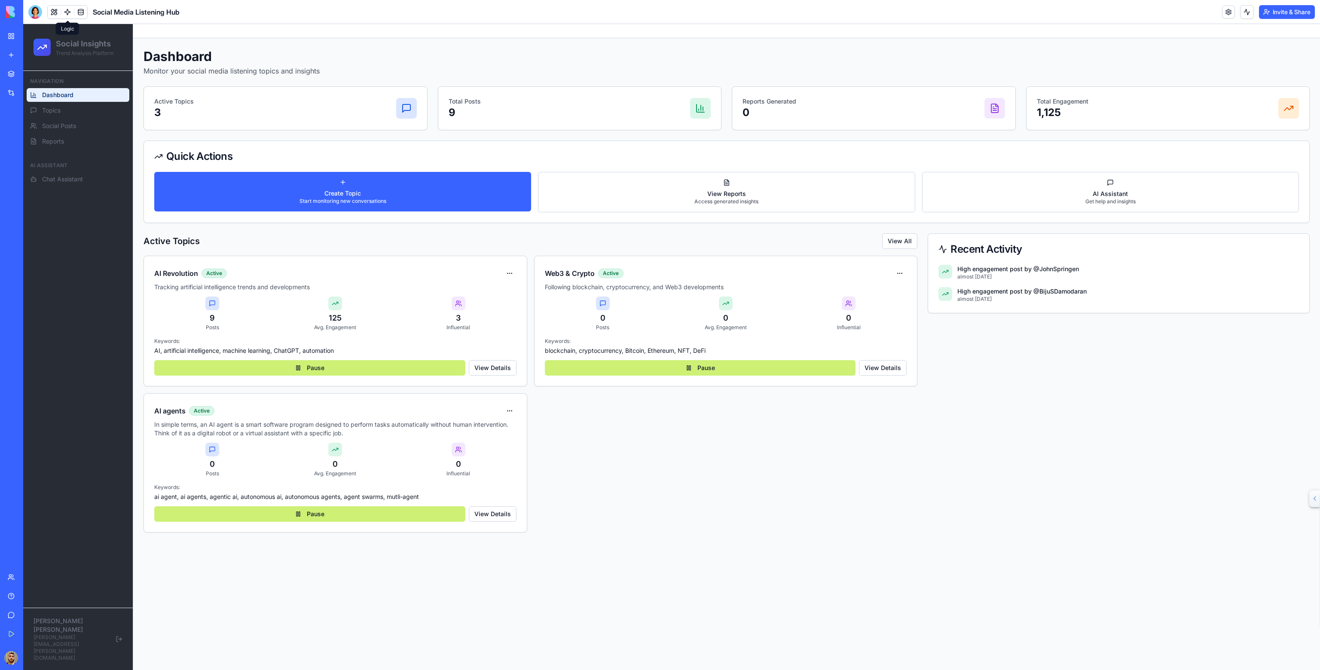
click at [67, 14] on link at bounding box center [67, 12] width 13 height 13
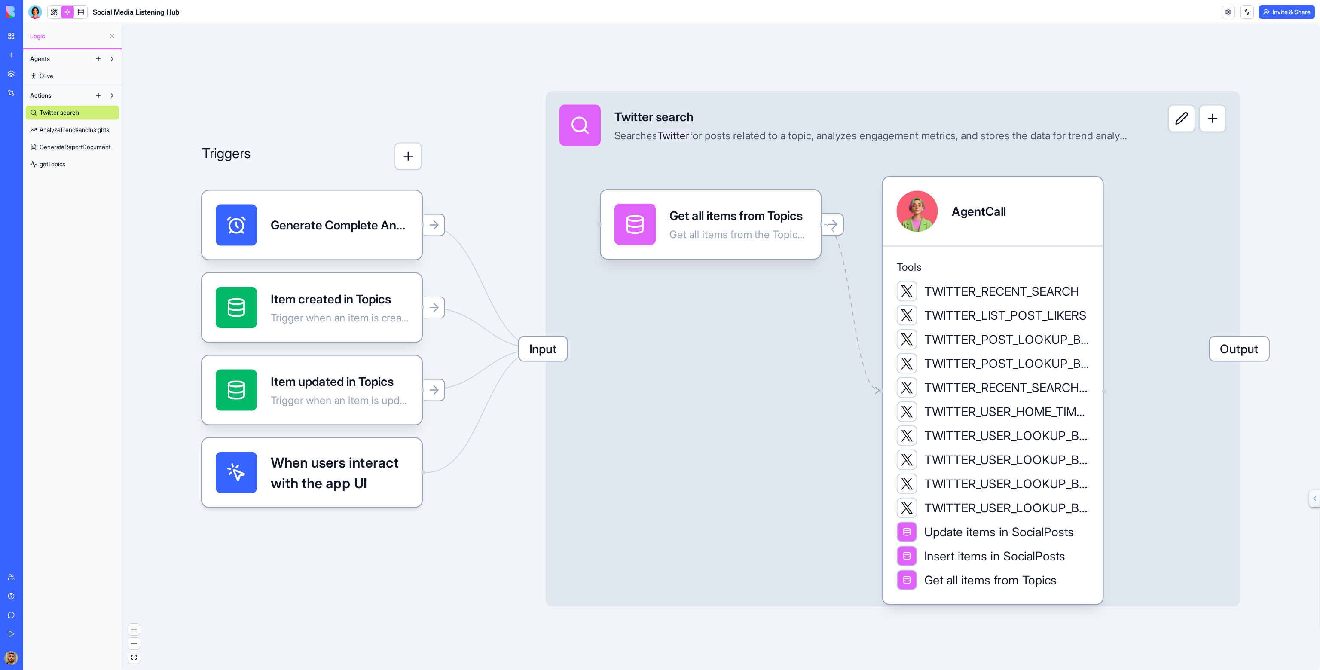
click at [529, 355] on span "Input" at bounding box center [543, 349] width 48 height 24
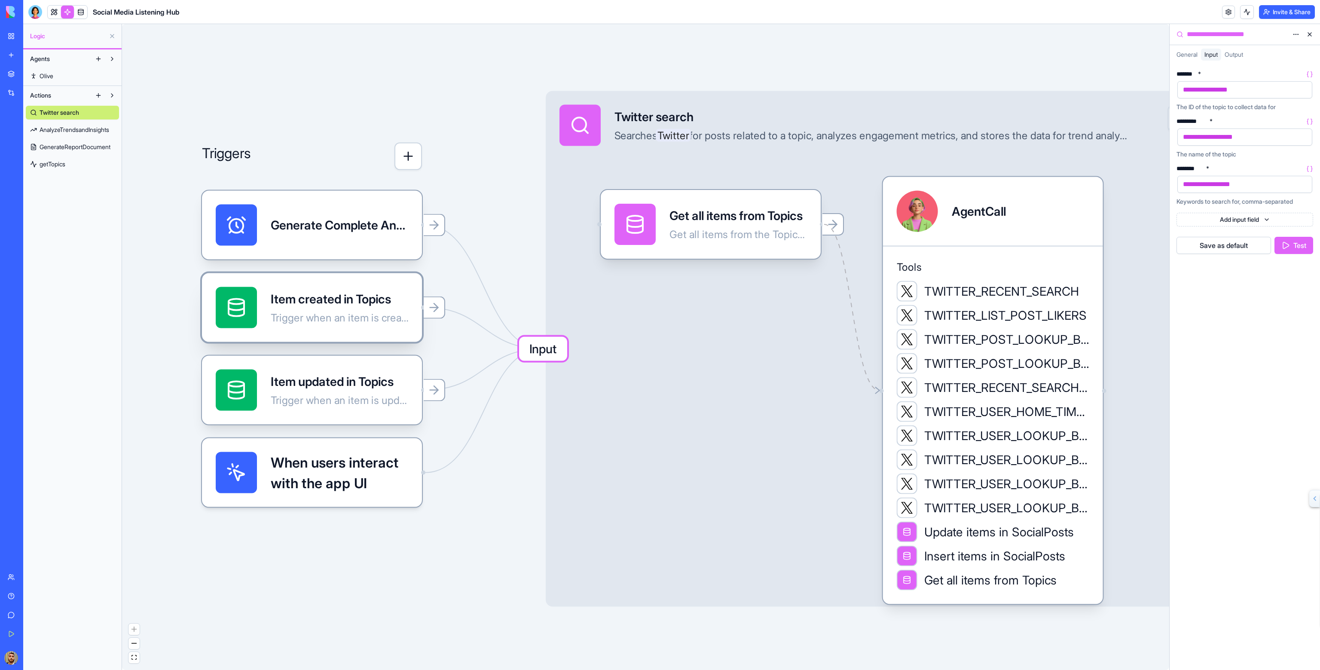
click at [365, 328] on div "Item created in Topics Trigger when an item is created in the Topics table" at bounding box center [312, 307] width 220 height 69
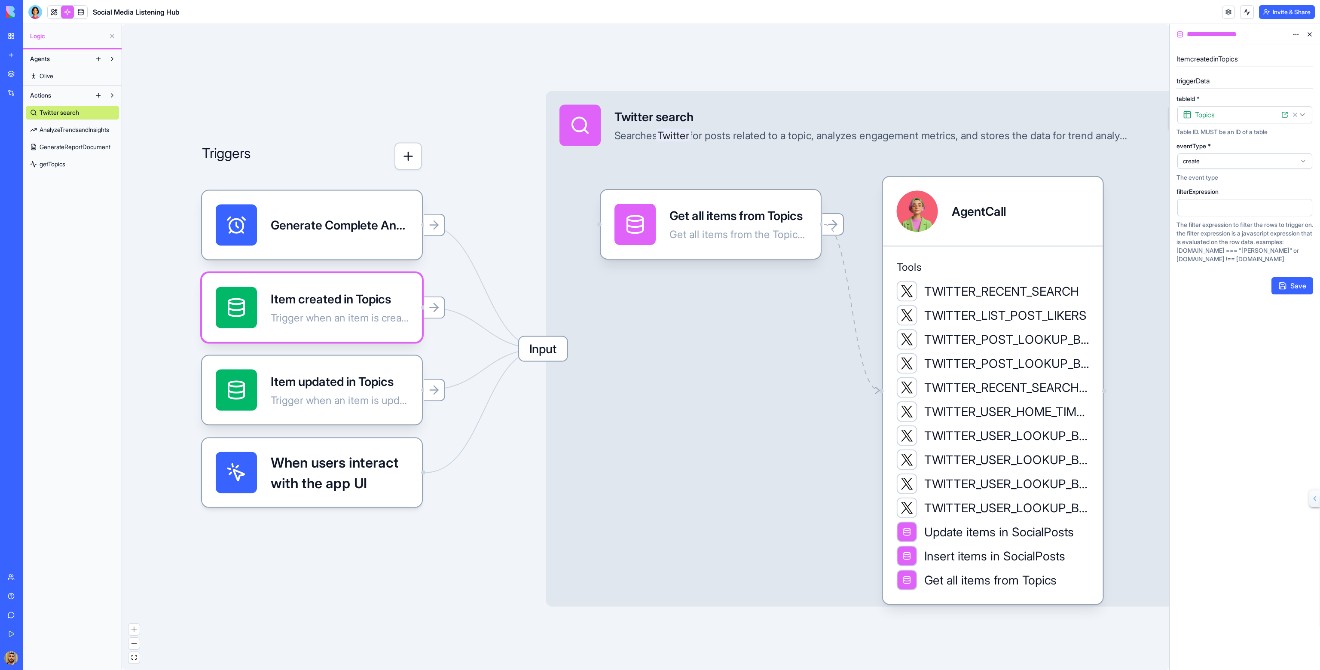
click at [414, 160] on button "button" at bounding box center [408, 157] width 28 height 28
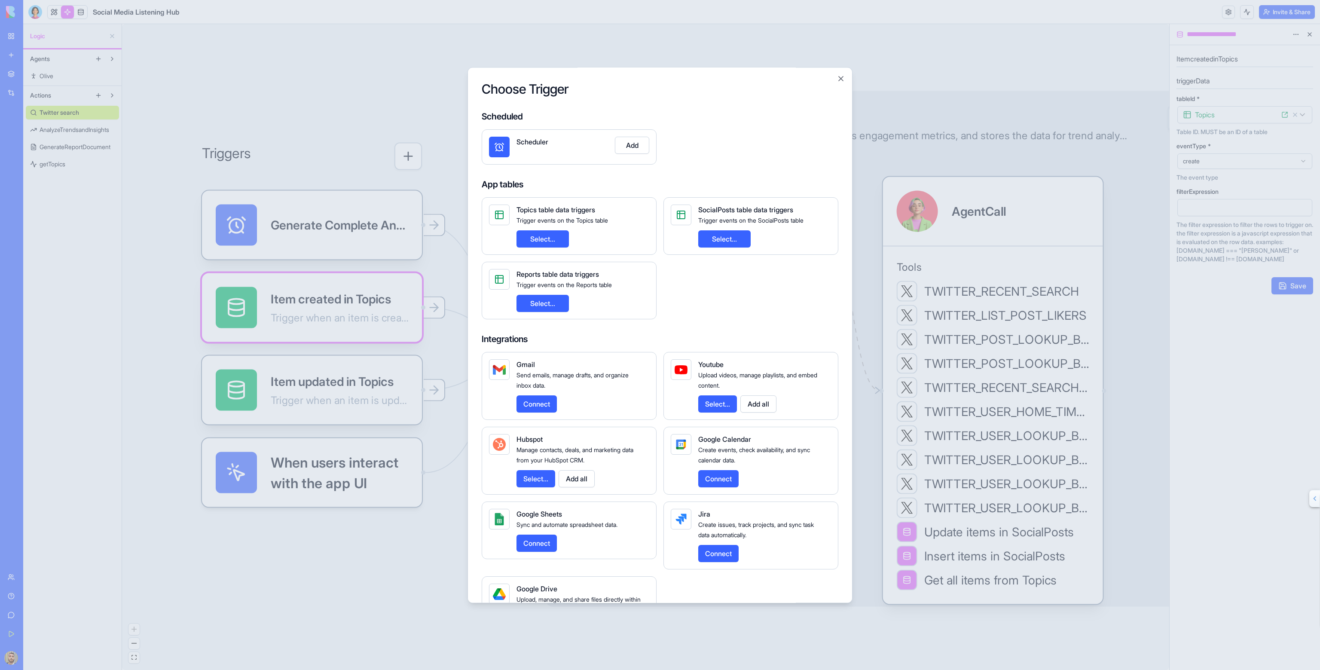
scroll to position [54, 0]
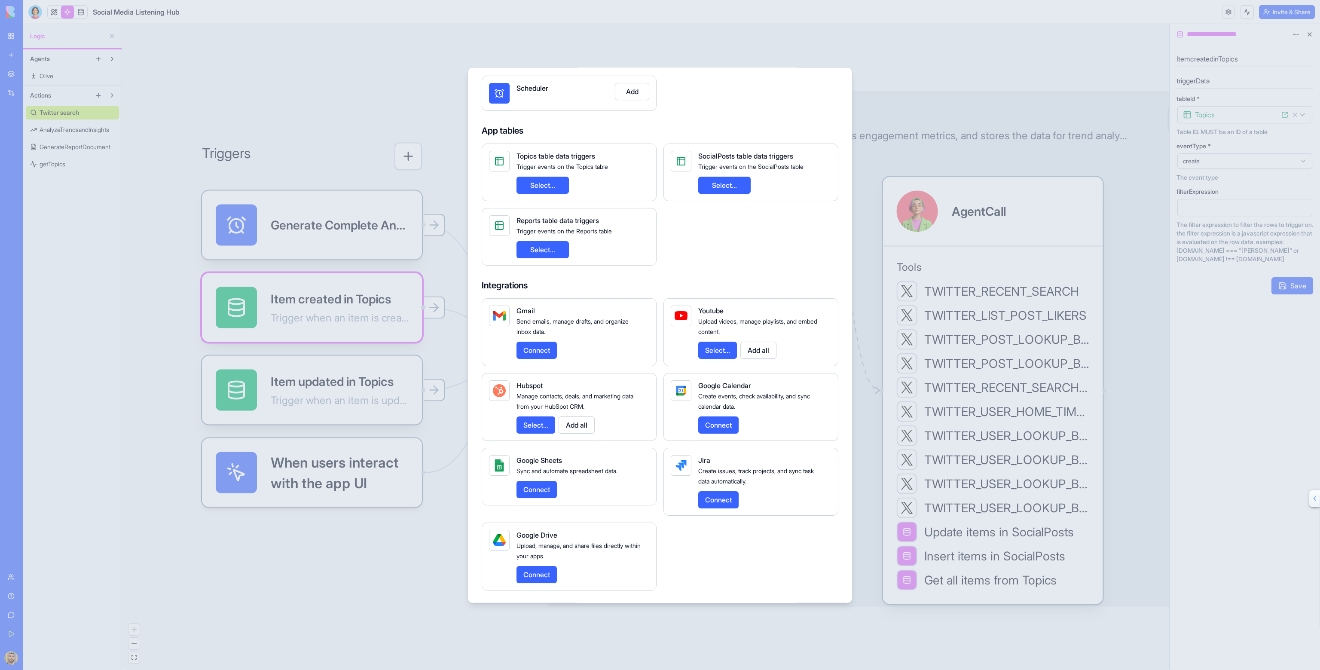
click at [552, 486] on button "Connect" at bounding box center [537, 489] width 40 height 17
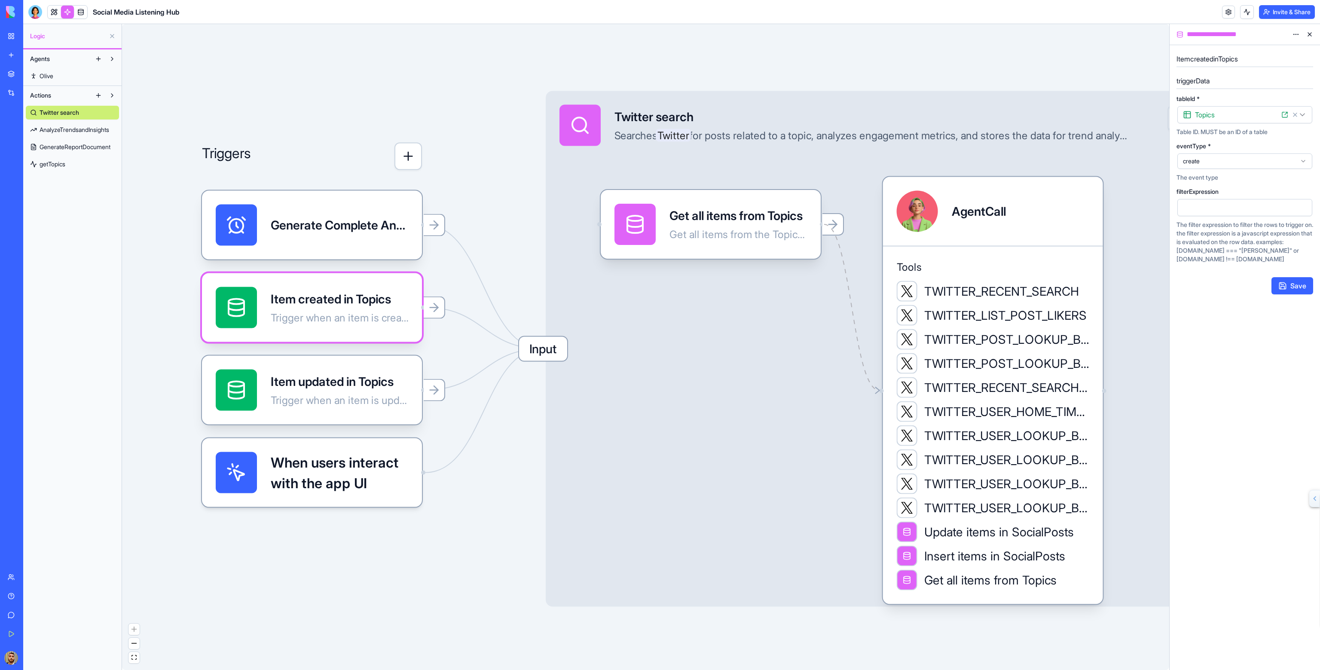
click at [523, 352] on span "Input" at bounding box center [543, 349] width 48 height 24
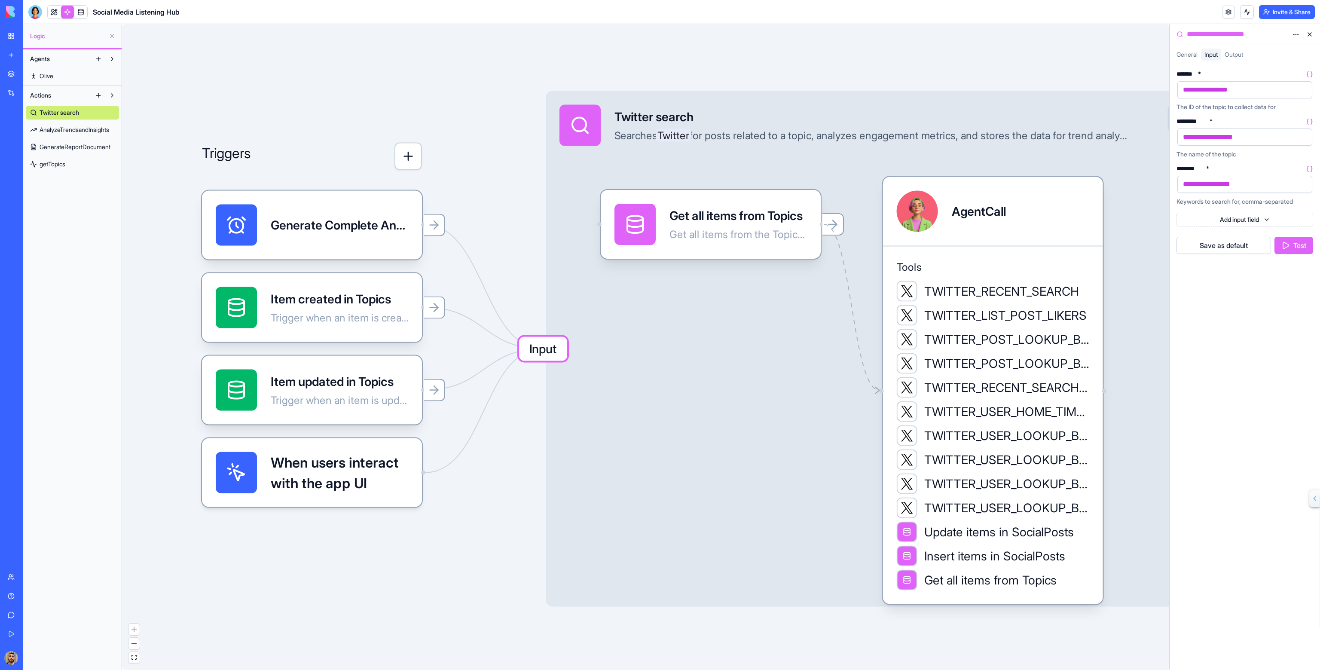
click at [410, 153] on button "button" at bounding box center [408, 157] width 28 height 28
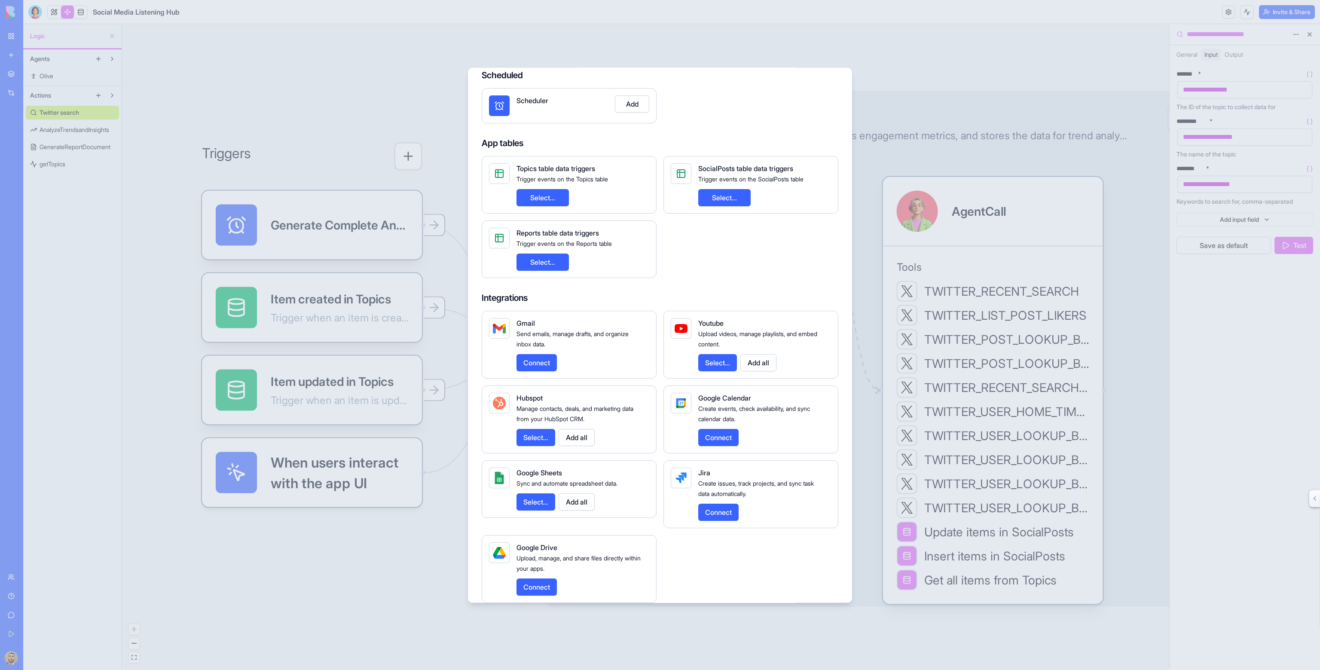
scroll to position [54, 0]
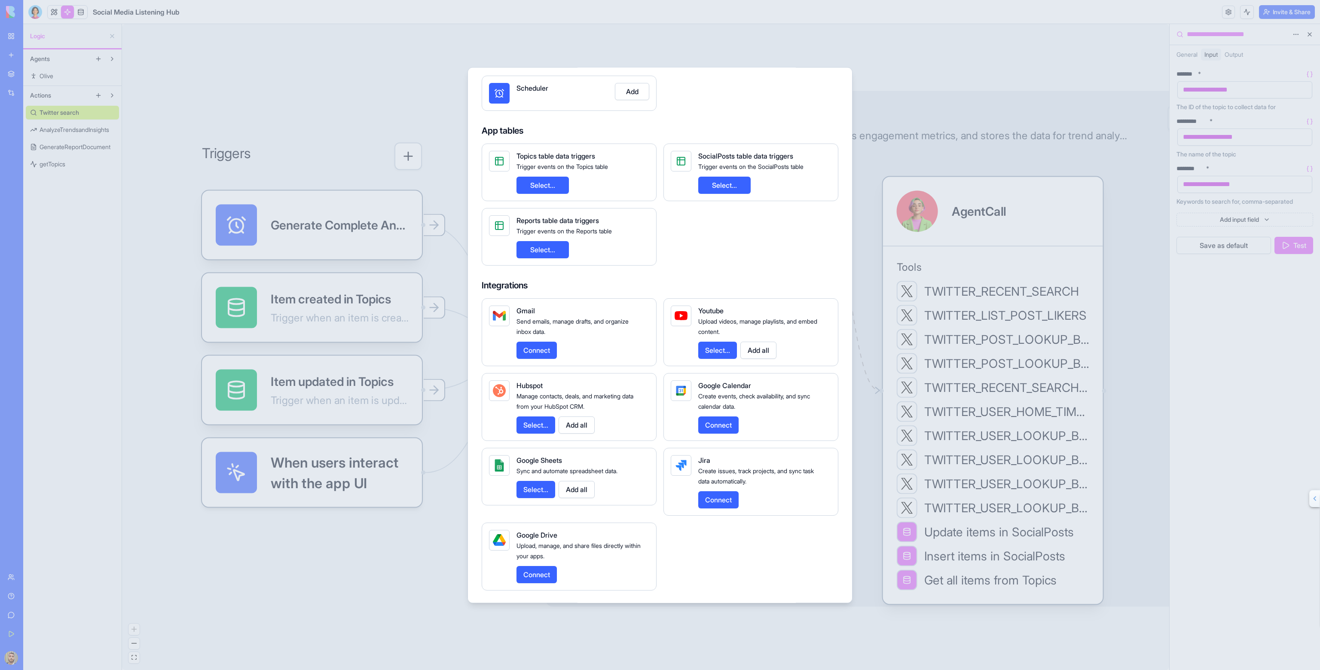
click at [590, 488] on button "Add all" at bounding box center [577, 489] width 36 height 17
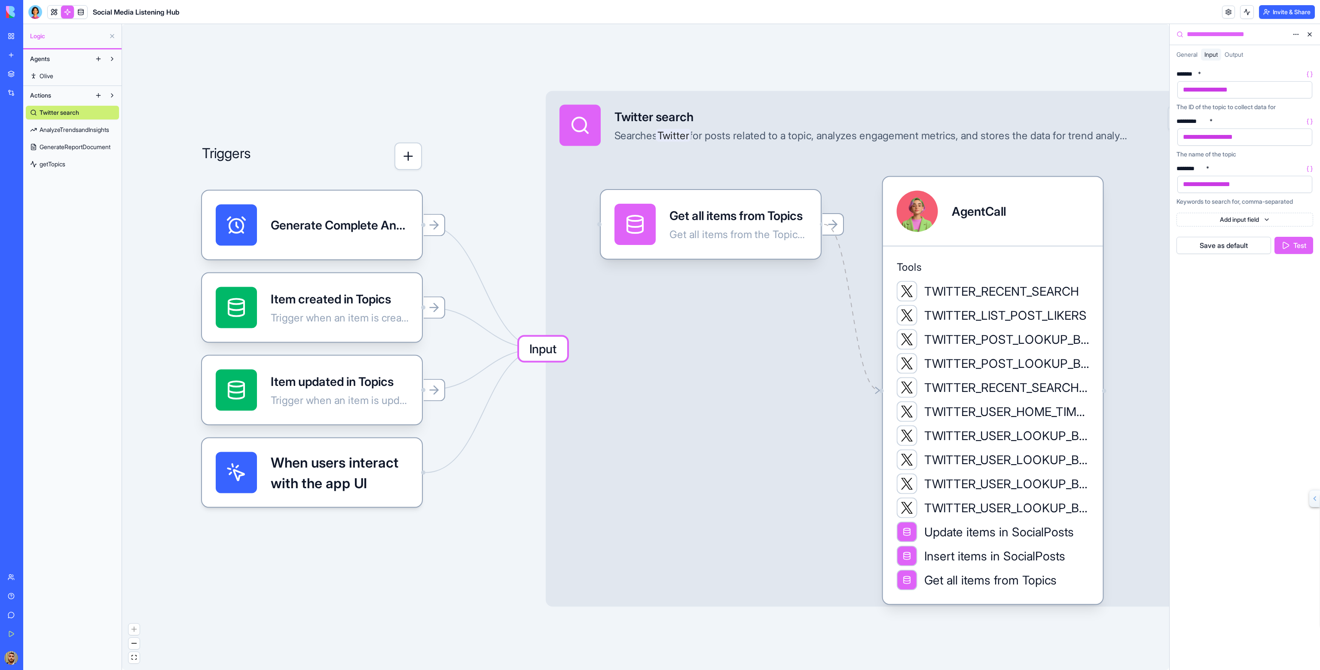
click at [416, 156] on button "button" at bounding box center [408, 157] width 28 height 28
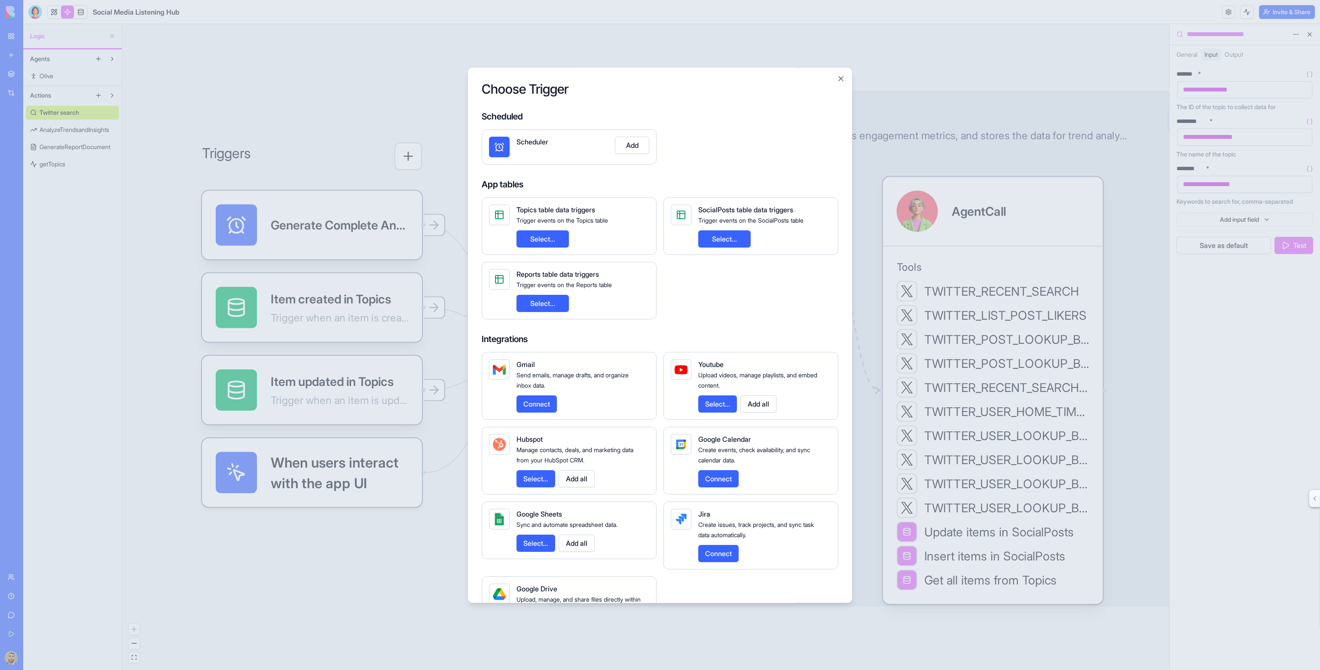
click at [543, 541] on button "Select..." at bounding box center [536, 543] width 39 height 17
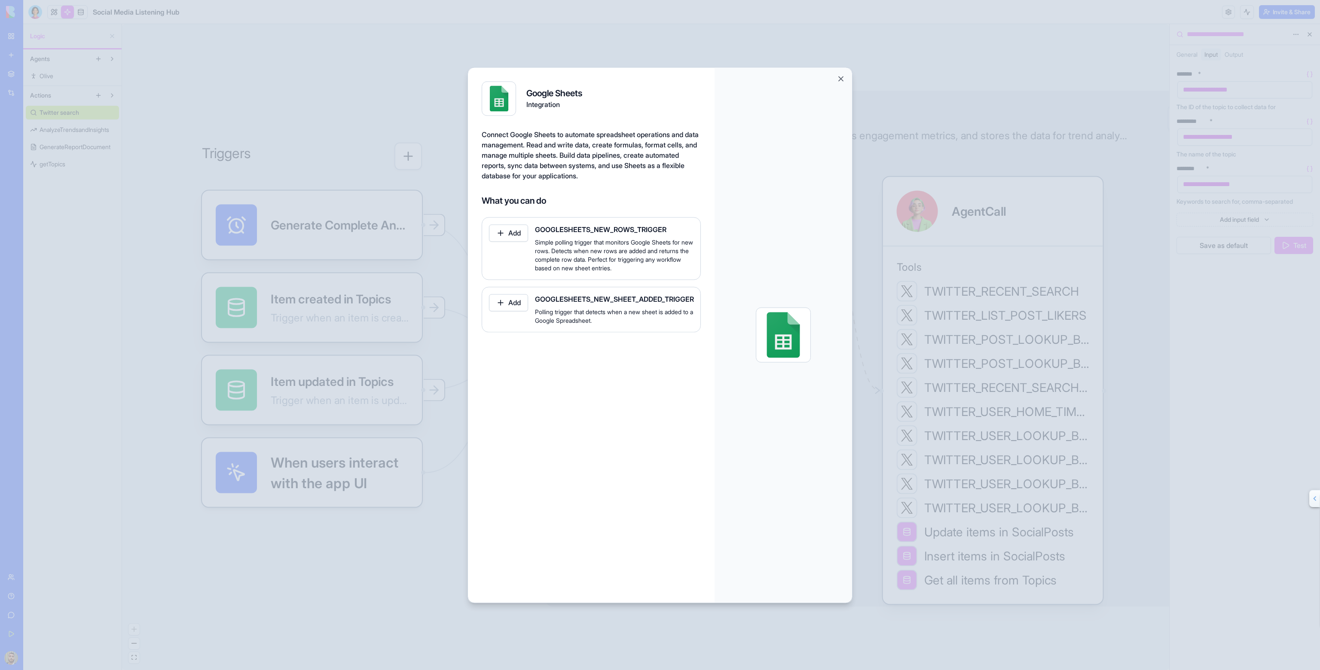
click at [525, 235] on button "Add" at bounding box center [508, 232] width 39 height 17
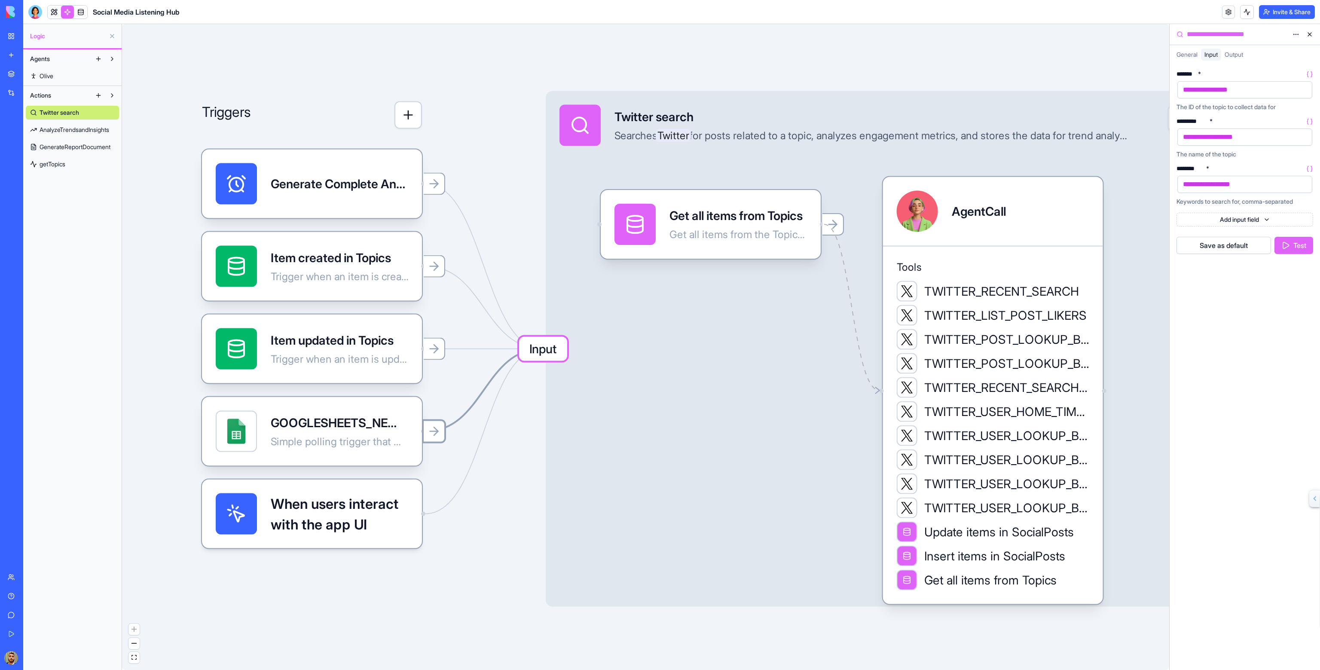
click at [437, 429] on icon at bounding box center [434, 432] width 14 height 14
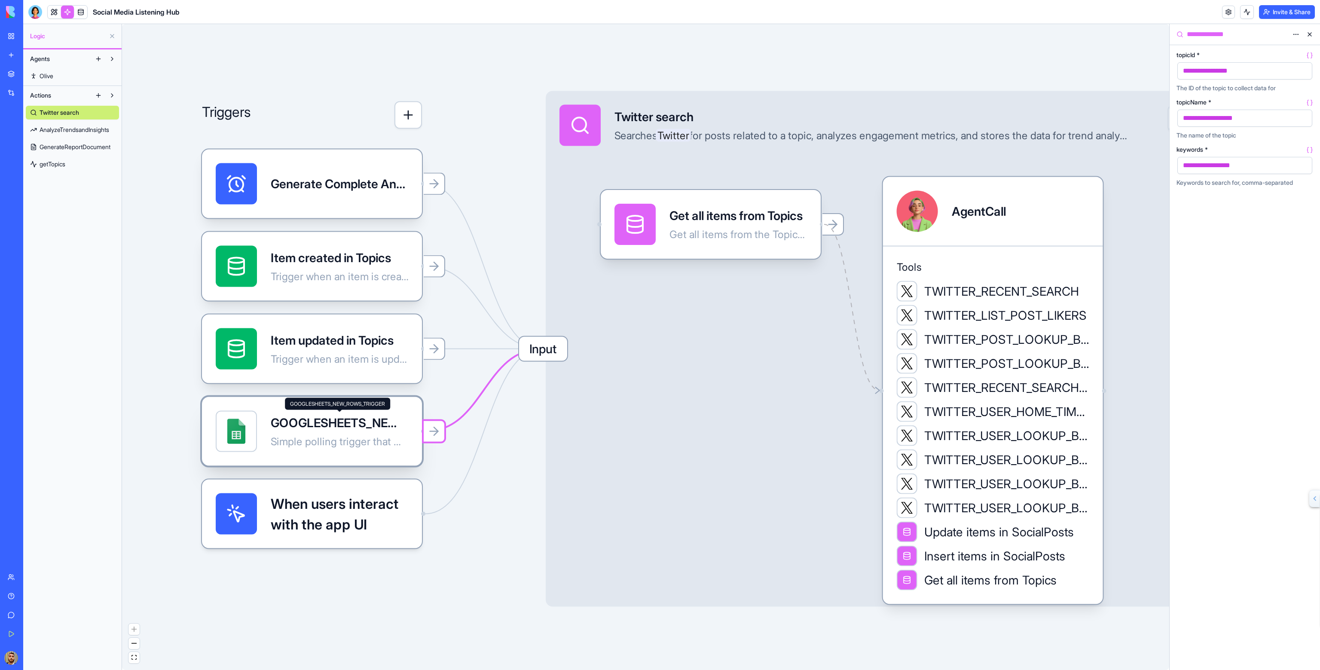
click at [370, 423] on div "GOOGLESHEETS_NEW_ROWS_TRIGGER" at bounding box center [340, 422] width 138 height 17
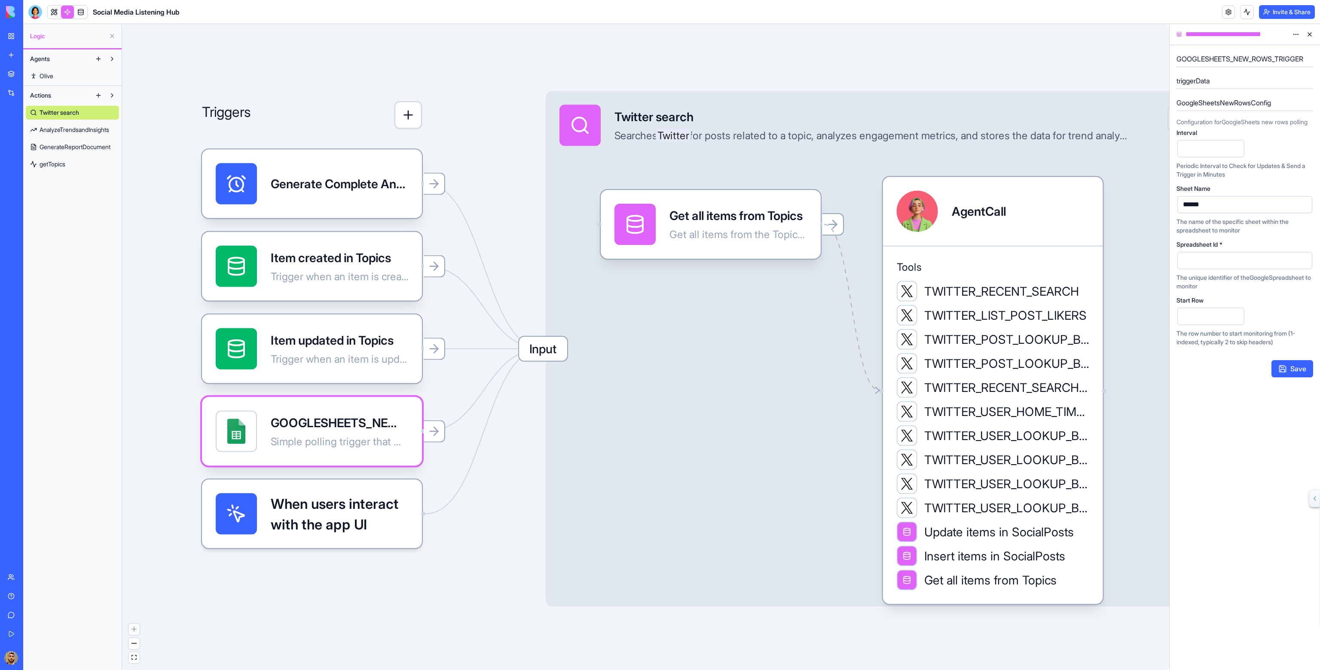
click at [1306, 248] on icon at bounding box center [1309, 245] width 7 height 7
click at [1277, 248] on div "Spreadsheet Id *" at bounding box center [1245, 245] width 137 height 6
click at [1295, 36] on html "BETA My Workspace New app Marketplace Integrations Recent Social Media Content …" at bounding box center [660, 335] width 1320 height 670
drag, startPoint x: 552, startPoint y: 69, endPoint x: 453, endPoint y: 72, distance: 99.3
click at [551, 68] on html "BETA My Workspace New app Marketplace Integrations Recent Social Media Content …" at bounding box center [660, 335] width 1320 height 670
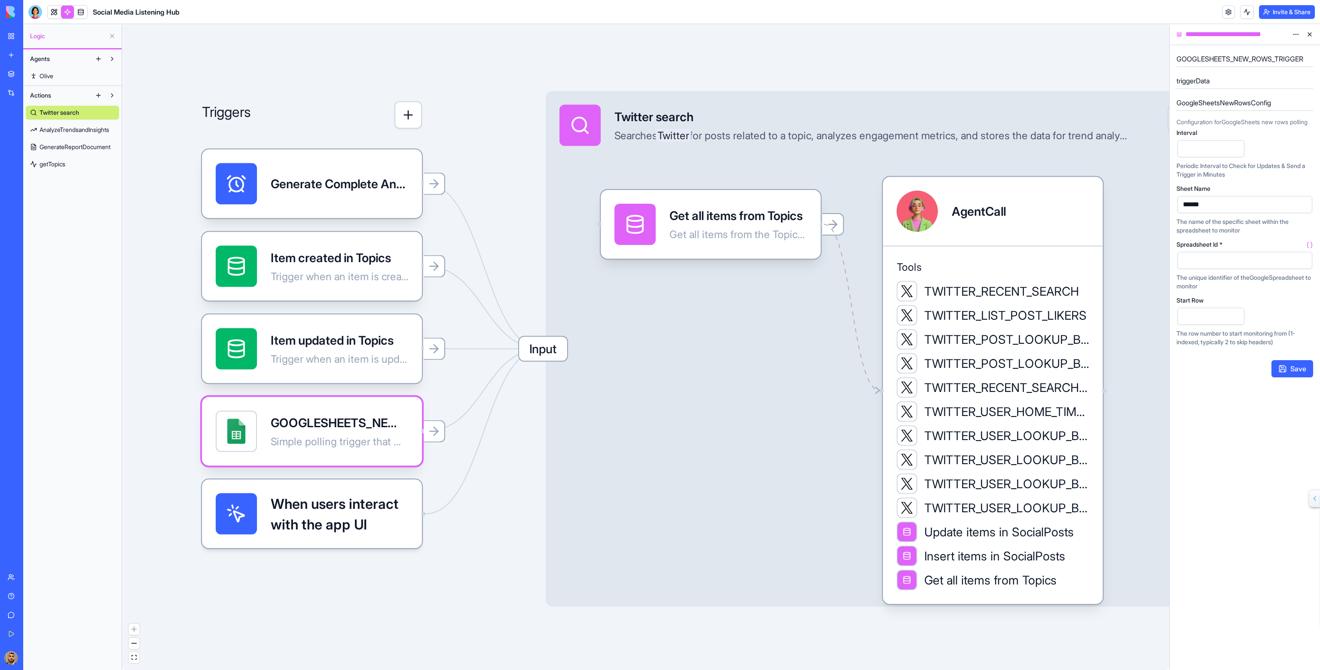
click at [49, 76] on span "Olive" at bounding box center [47, 76] width 14 height 9
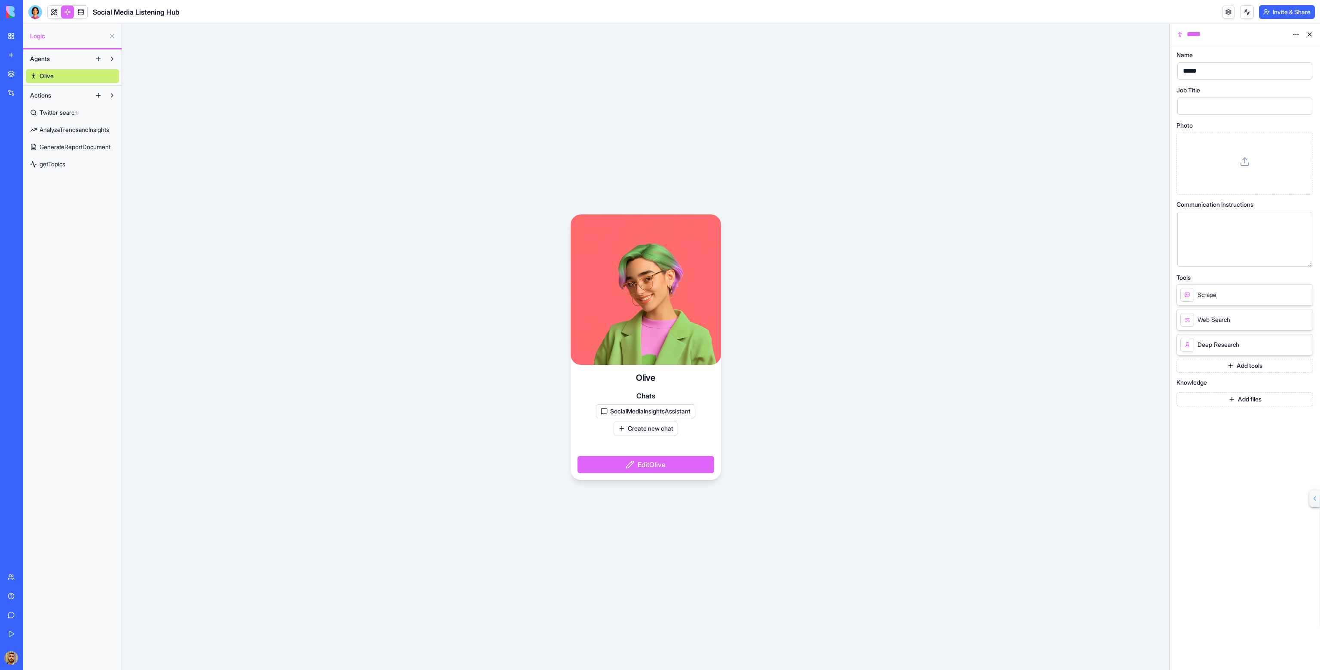
click at [52, 11] on link at bounding box center [54, 12] width 13 height 13
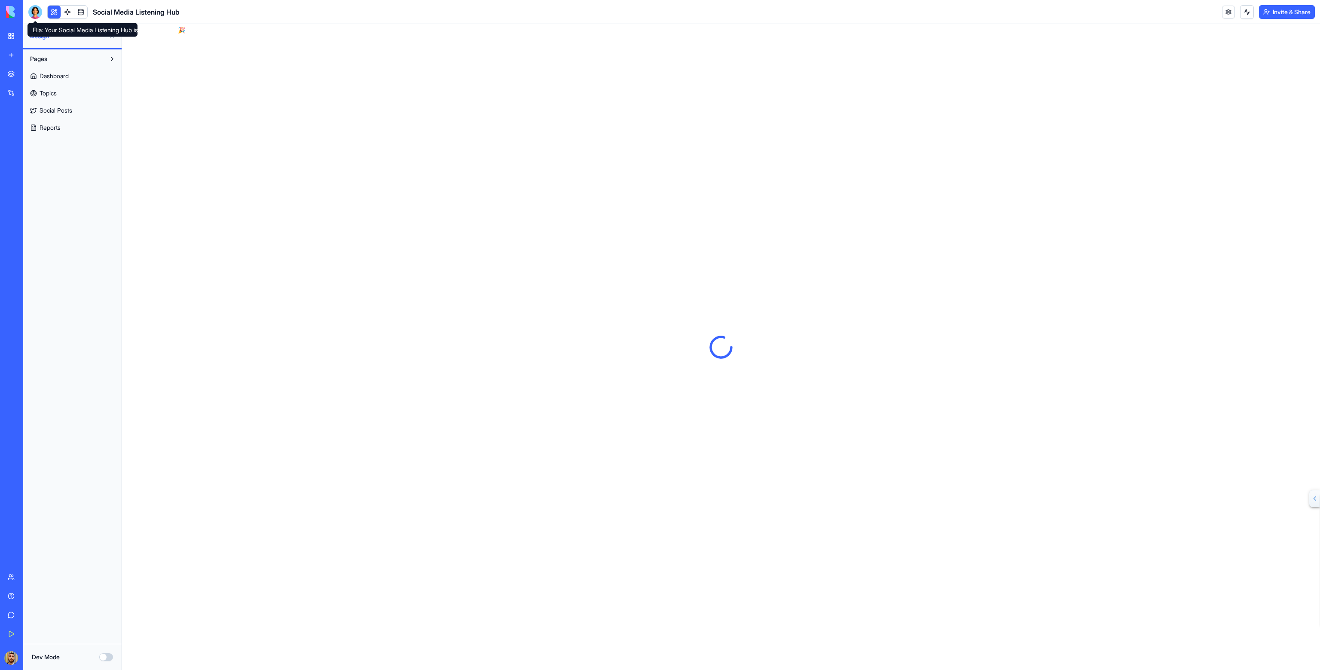
click at [38, 13] on div at bounding box center [35, 12] width 14 height 14
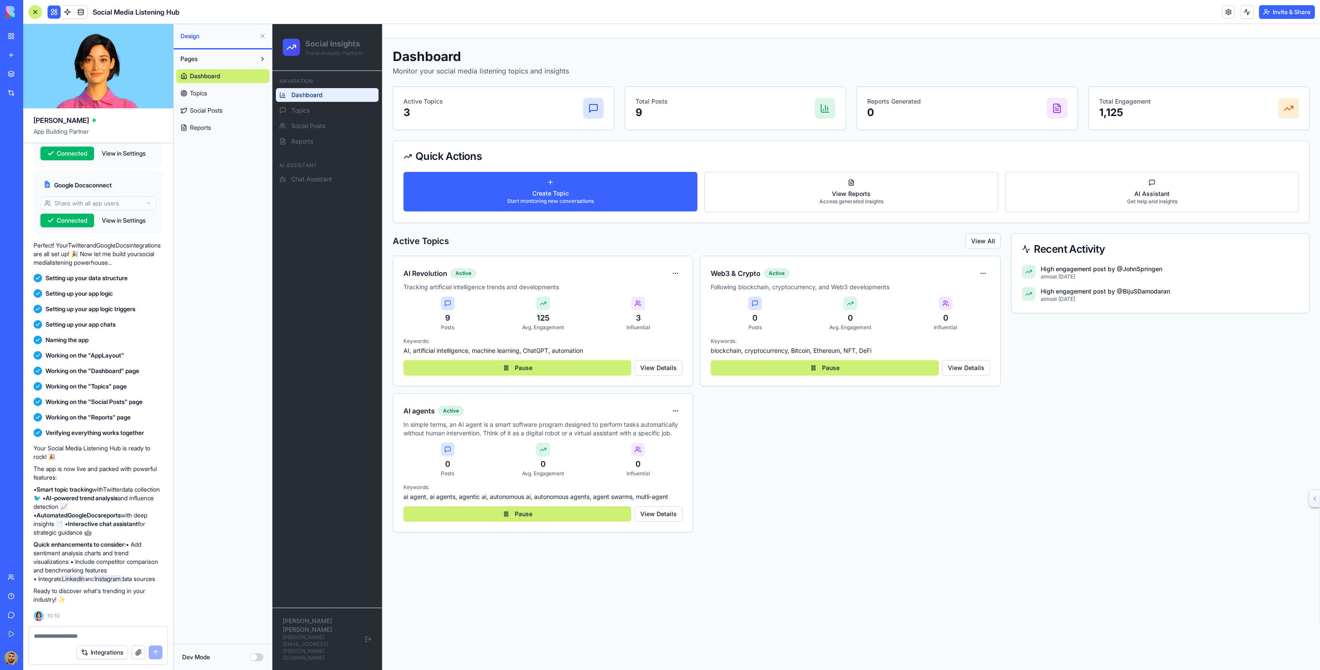
click at [186, 90] on link "Topics" at bounding box center [222, 93] width 93 height 14
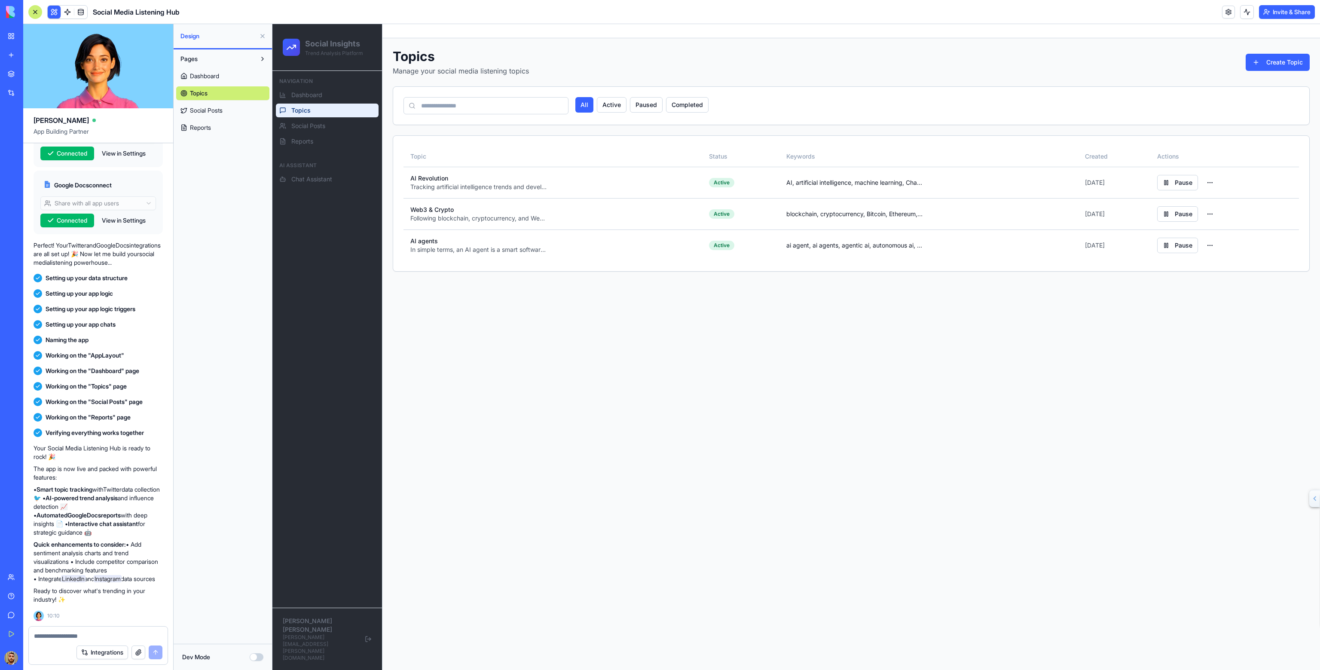
click at [192, 104] on link "Social Posts" at bounding box center [222, 111] width 93 height 14
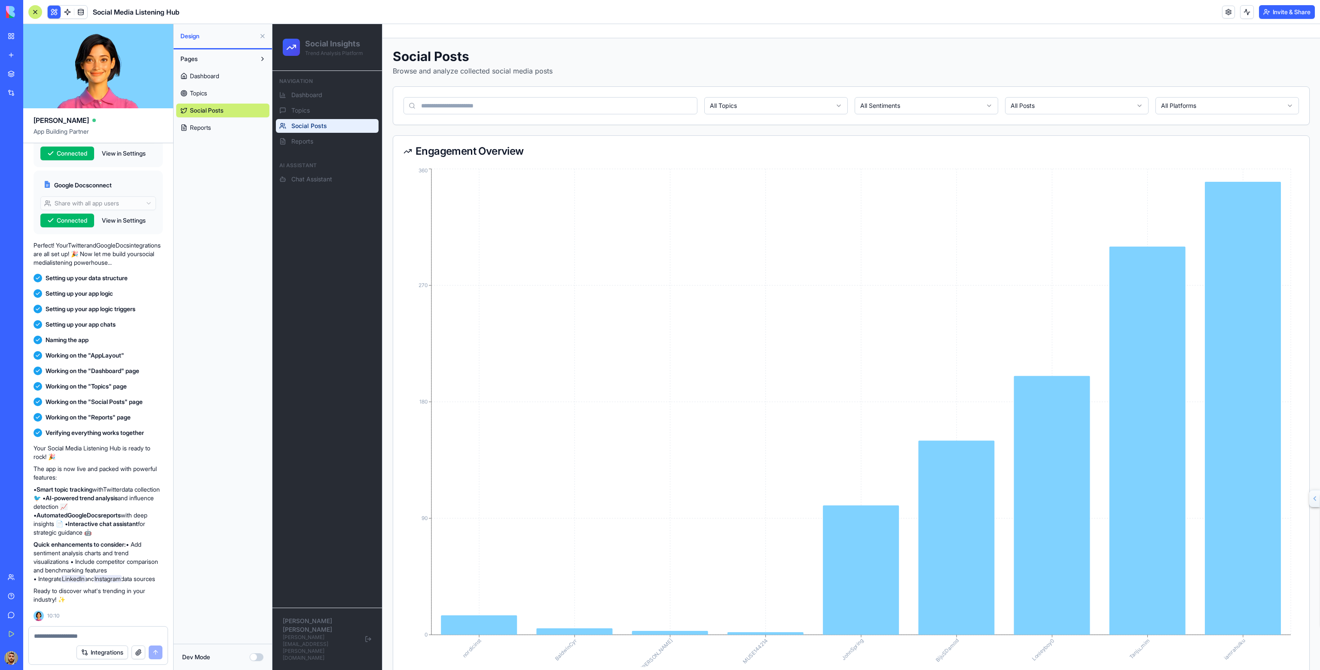
click at [199, 124] on span "Reports" at bounding box center [200, 127] width 21 height 9
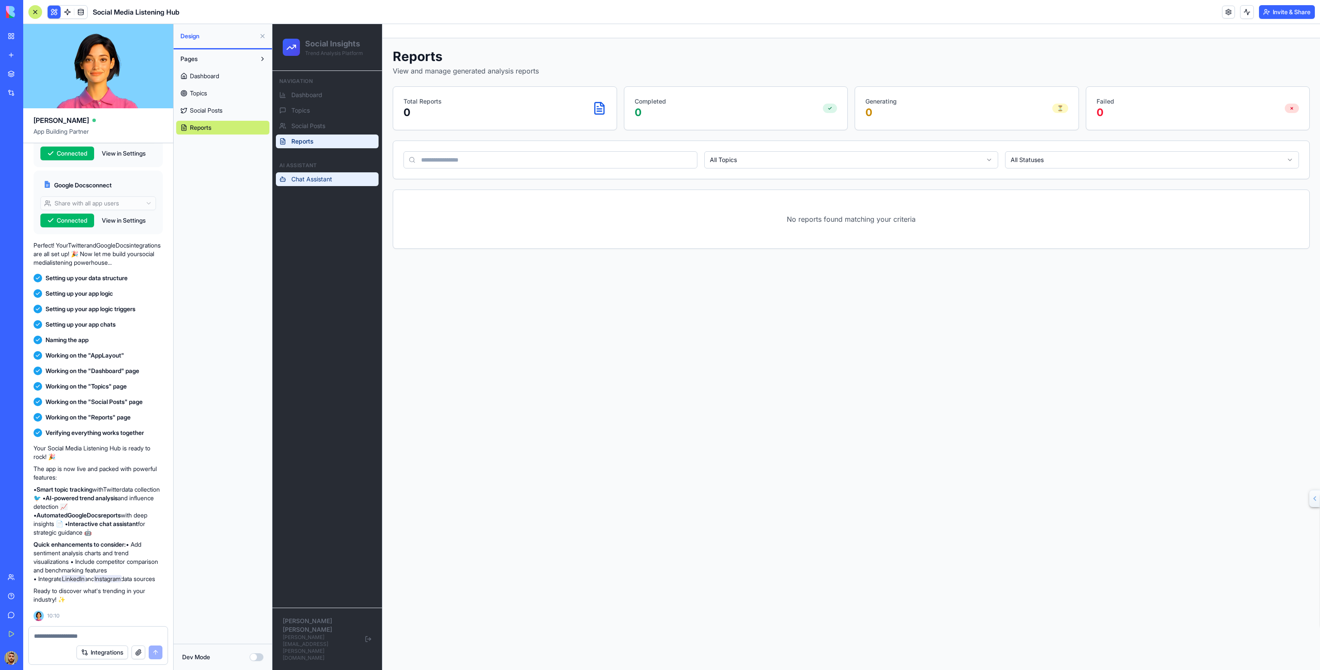
click at [327, 180] on span "Chat Assistant" at bounding box center [311, 179] width 41 height 9
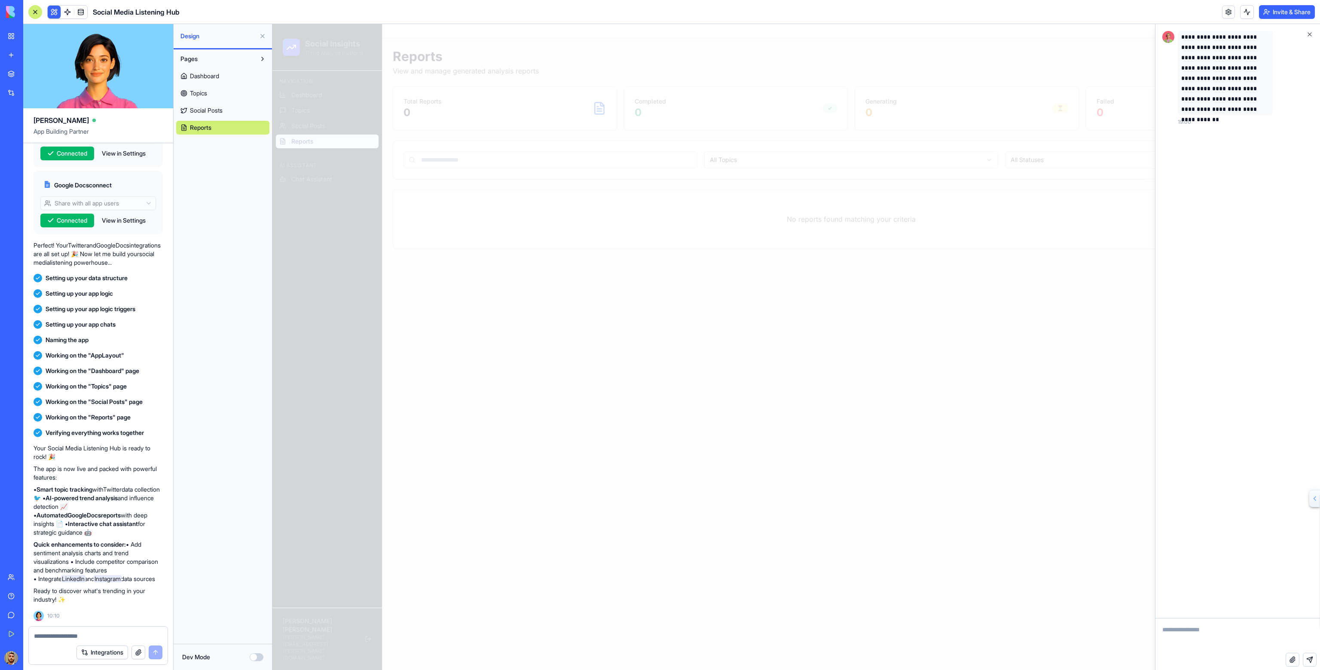
click at [206, 69] on link "Dashboard" at bounding box center [222, 76] width 93 height 14
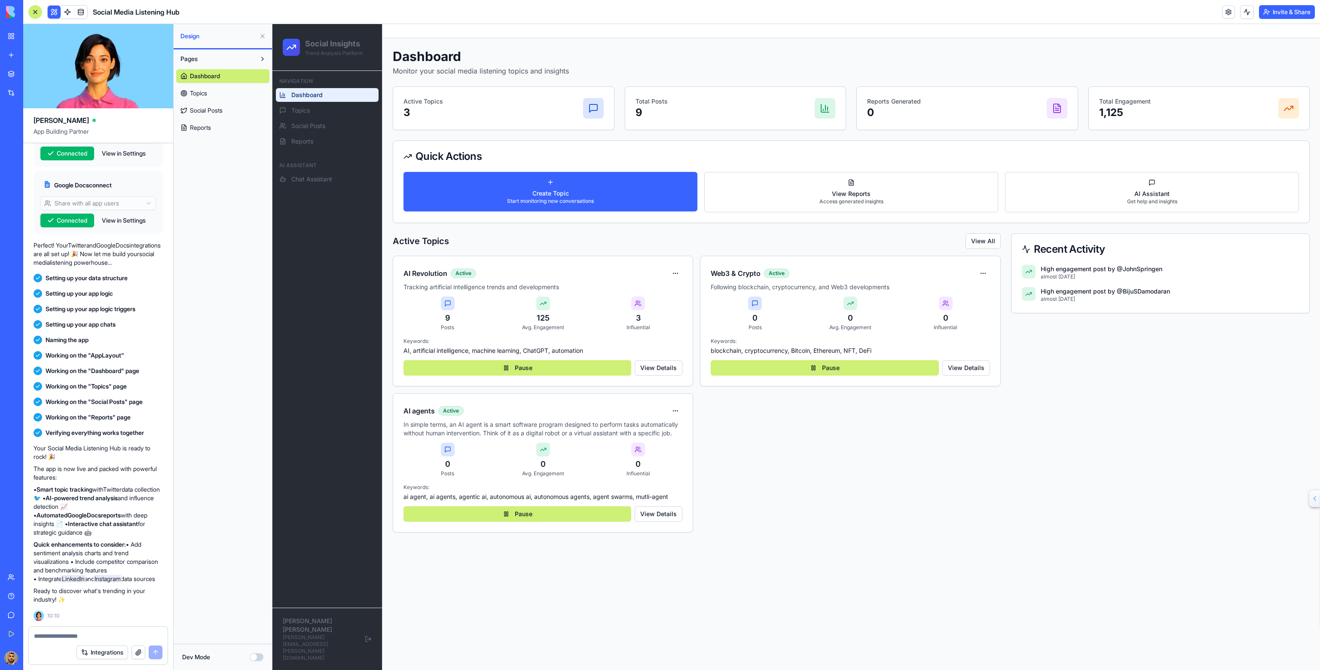
click at [106, 654] on button "Integrations" at bounding box center [102, 652] width 52 height 14
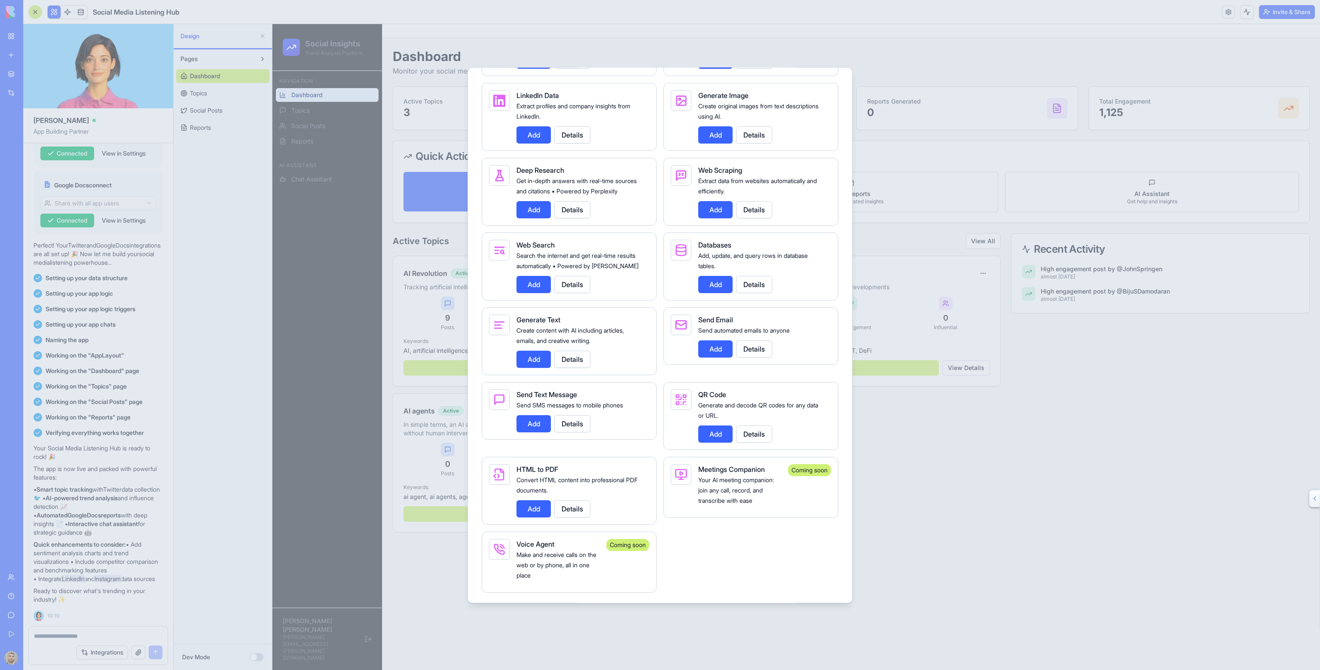
scroll to position [1278, 0]
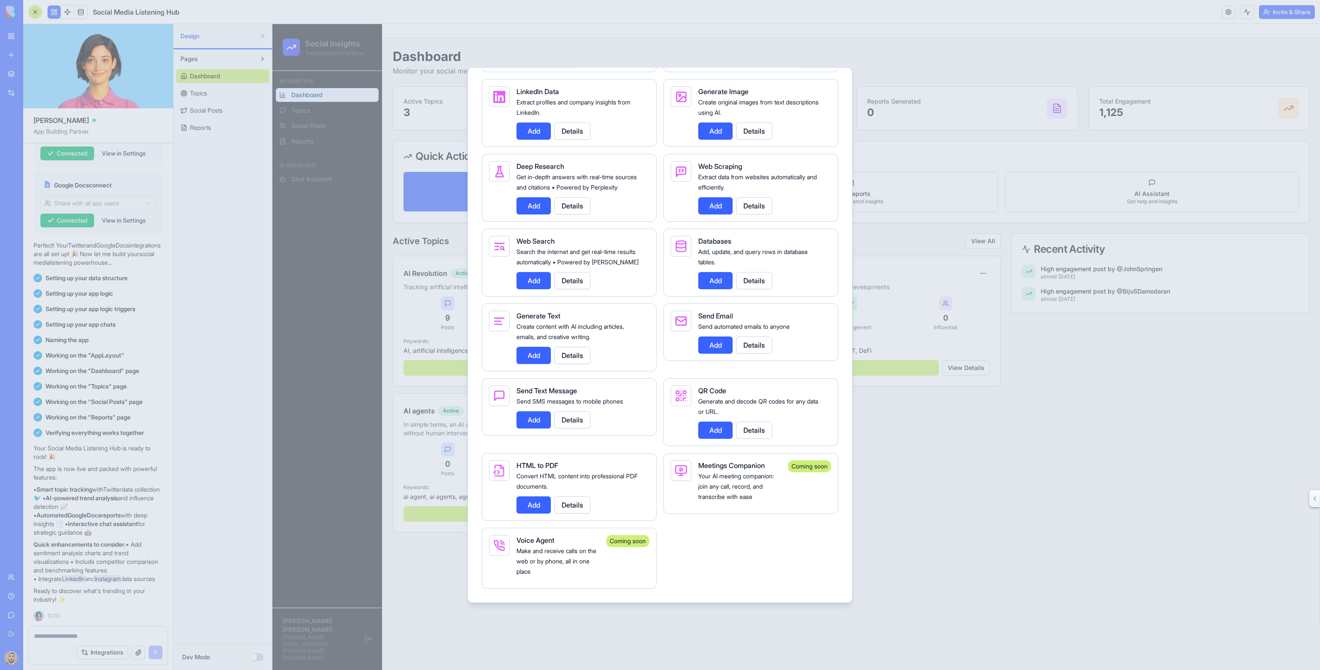
click at [743, 341] on button "Details" at bounding box center [754, 344] width 36 height 17
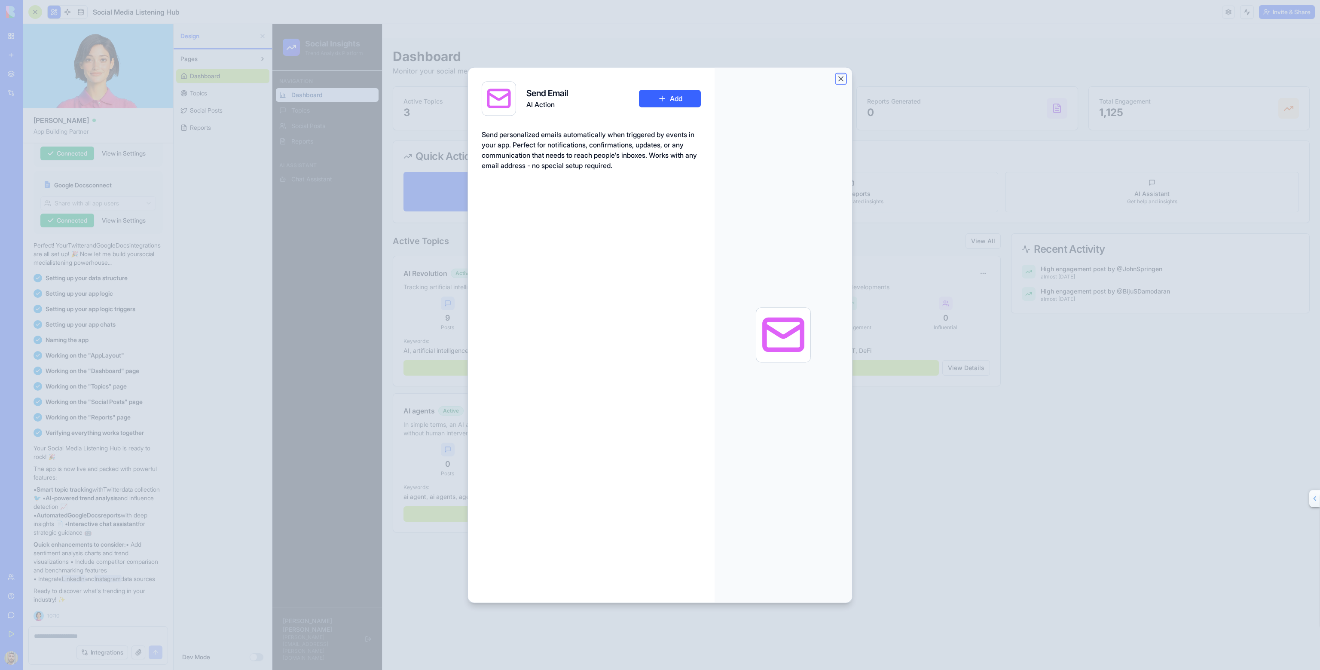
click at [844, 79] on button "Close" at bounding box center [841, 78] width 9 height 9
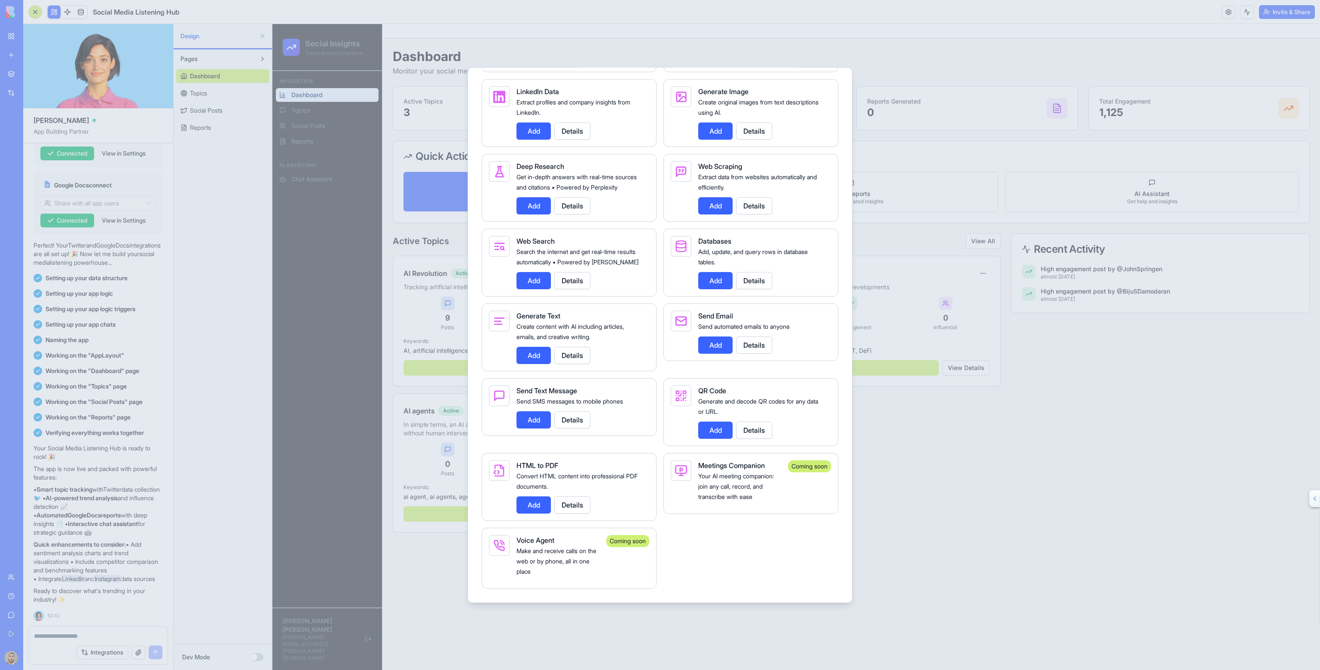
drag, startPoint x: 708, startPoint y: 281, endPoint x: 758, endPoint y: 279, distance: 49.9
click at [762, 281] on div "Add Details" at bounding box center [761, 280] width 126 height 17
click at [758, 279] on button "Details" at bounding box center [754, 280] width 36 height 17
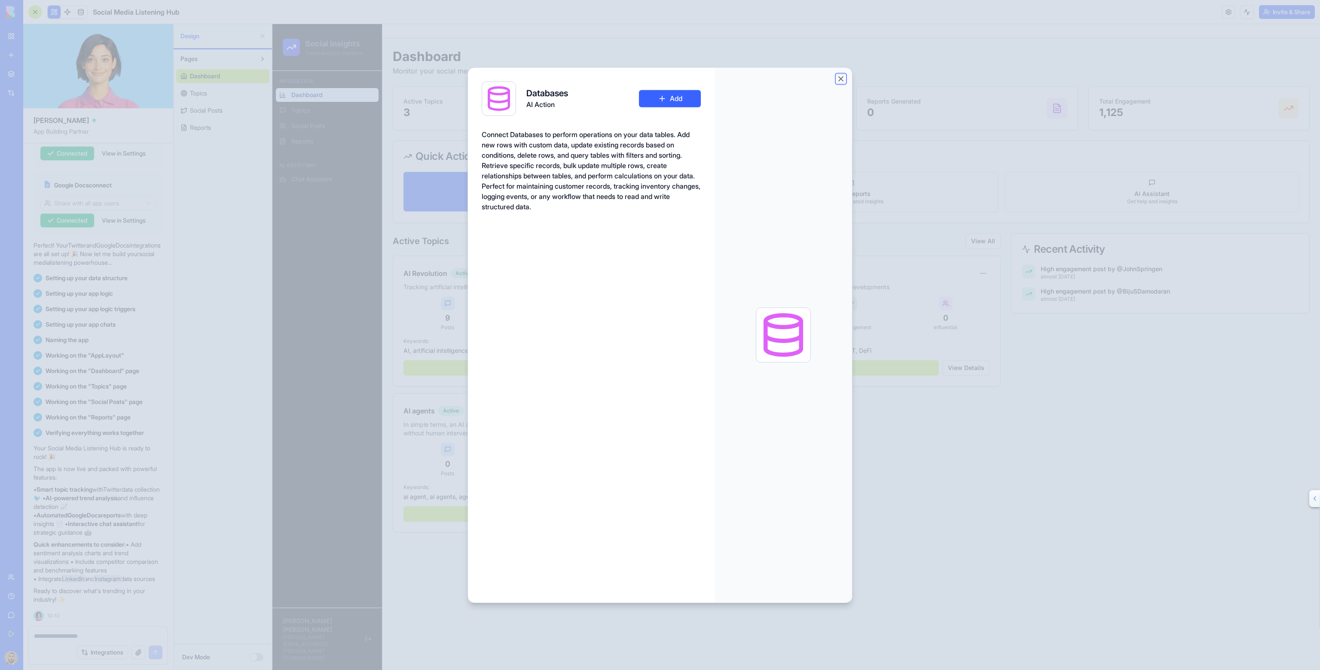
click at [839, 76] on button "Close" at bounding box center [841, 78] width 9 height 9
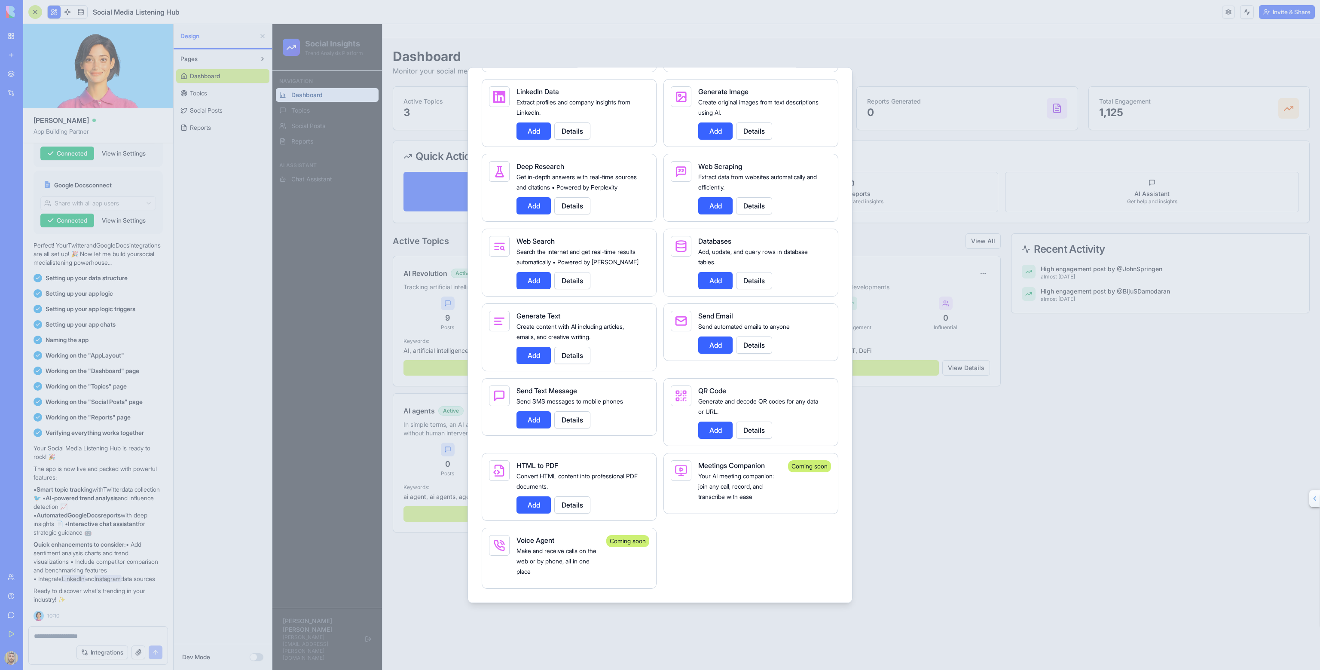
click at [883, 233] on div at bounding box center [660, 335] width 1320 height 670
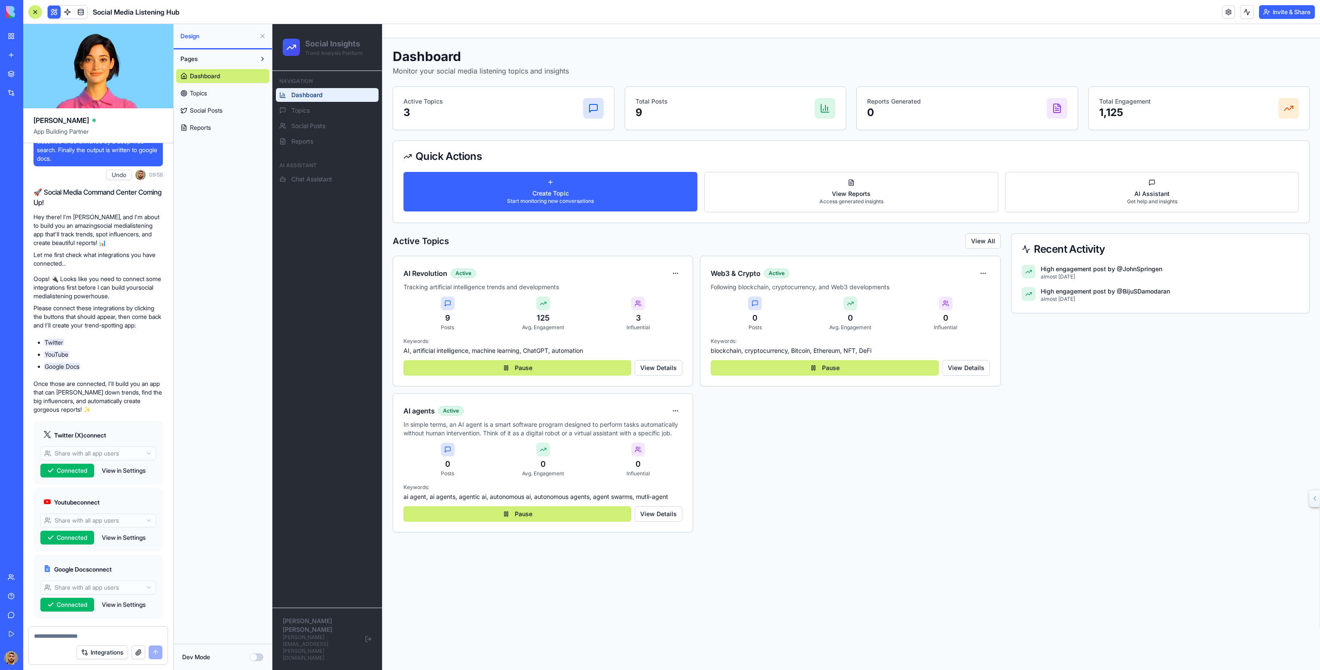
scroll to position [0, 0]
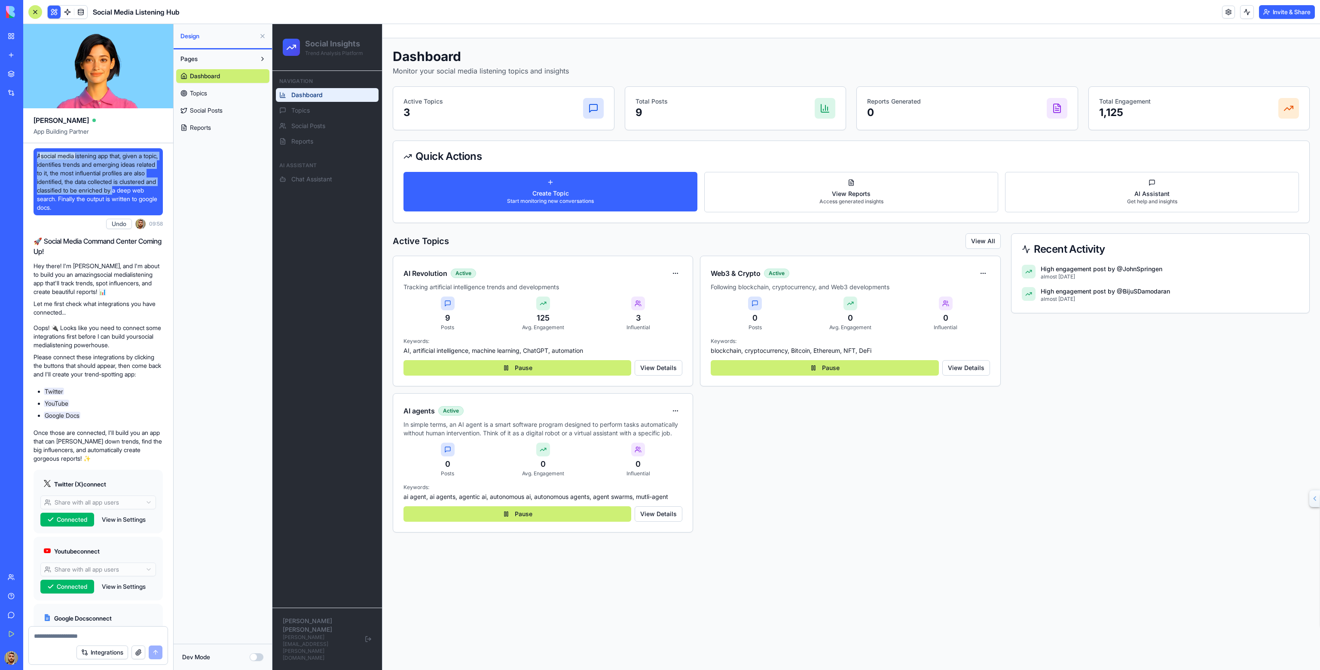
drag, startPoint x: 36, startPoint y: 154, endPoint x: 158, endPoint y: 186, distance: 126.2
click at [158, 186] on div "A social media listening app that, given a topic, identifies trends and emergin…" at bounding box center [98, 181] width 129 height 67
click at [134, 198] on span "A social media listening app that, given a topic, identifies trends and emergin…" at bounding box center [98, 182] width 122 height 60
drag, startPoint x: 110, startPoint y: 208, endPoint x: 31, endPoint y: 153, distance: 96.4
click at [31, 153] on div "A social media listening app that, given a topic, identifies trends and emergin…" at bounding box center [98, 601] width 150 height 916
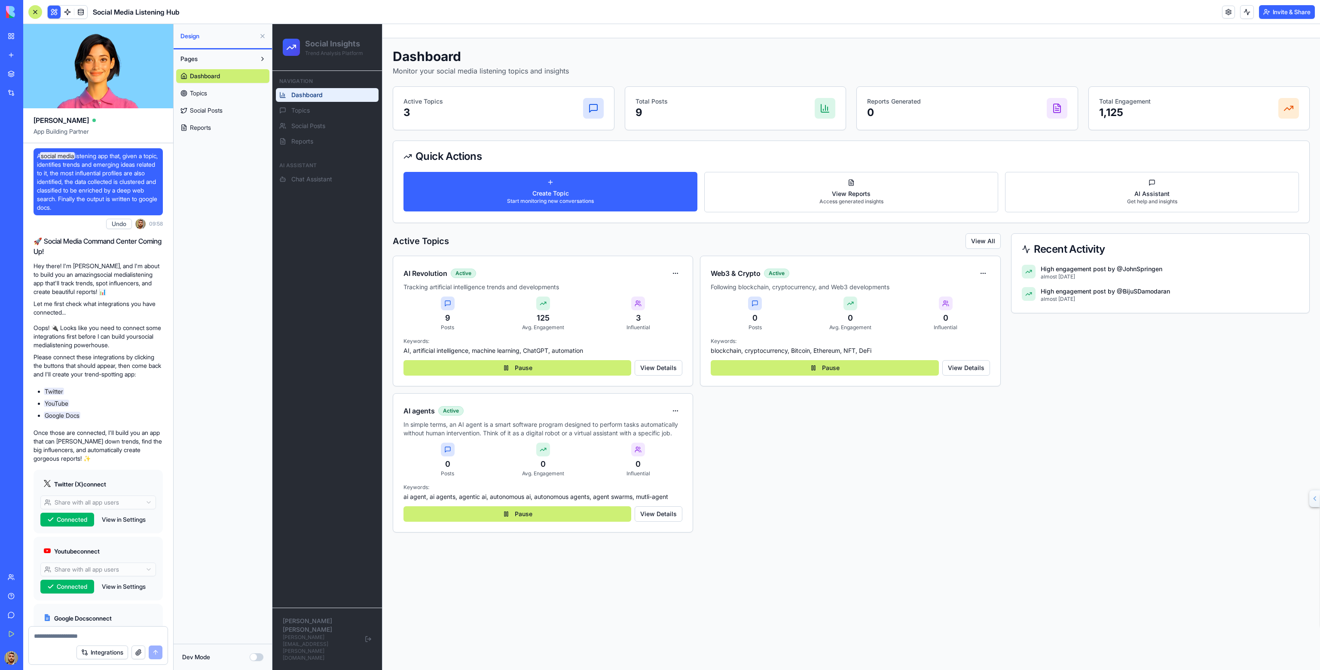
copy span "A social media listening app that, given a topic, identifies trends and emergin…"
click at [17, 32] on link "My Workspace" at bounding box center [20, 36] width 34 height 17
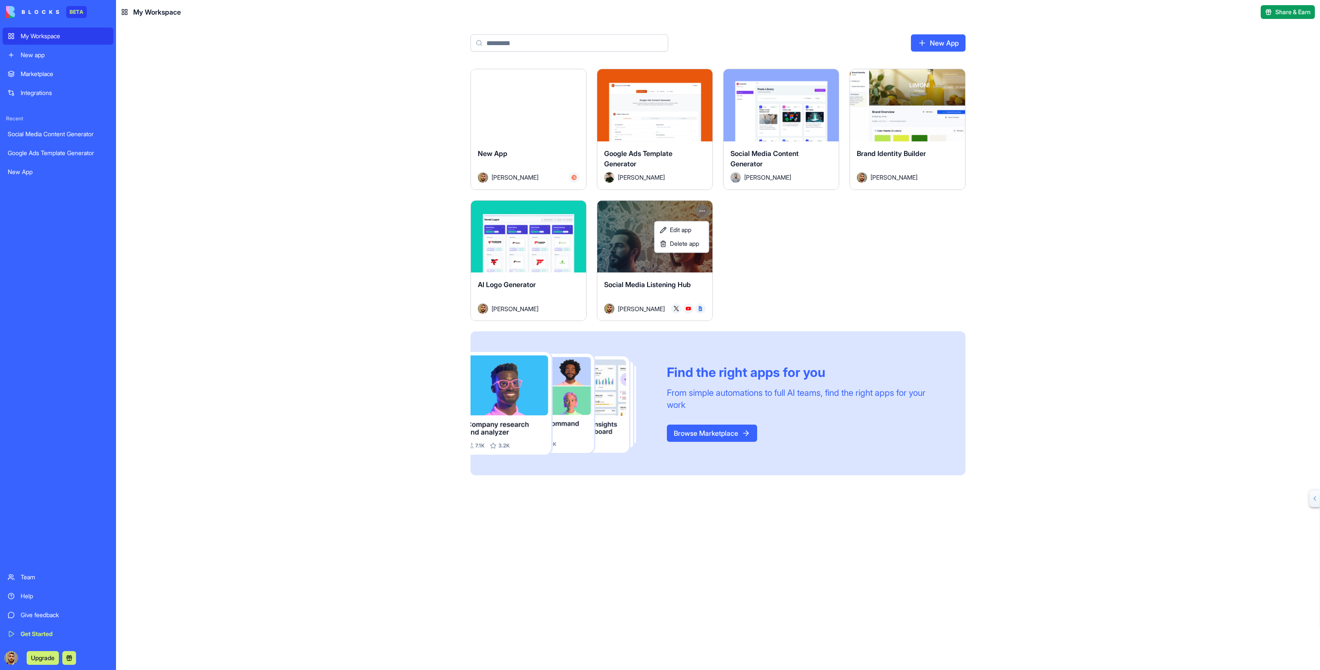
click at [702, 204] on html "BETA My Workspace New app Marketplace Integrations Recent Social Media Content …" at bounding box center [660, 335] width 1320 height 670
click at [690, 242] on span "Delete app" at bounding box center [684, 243] width 29 height 9
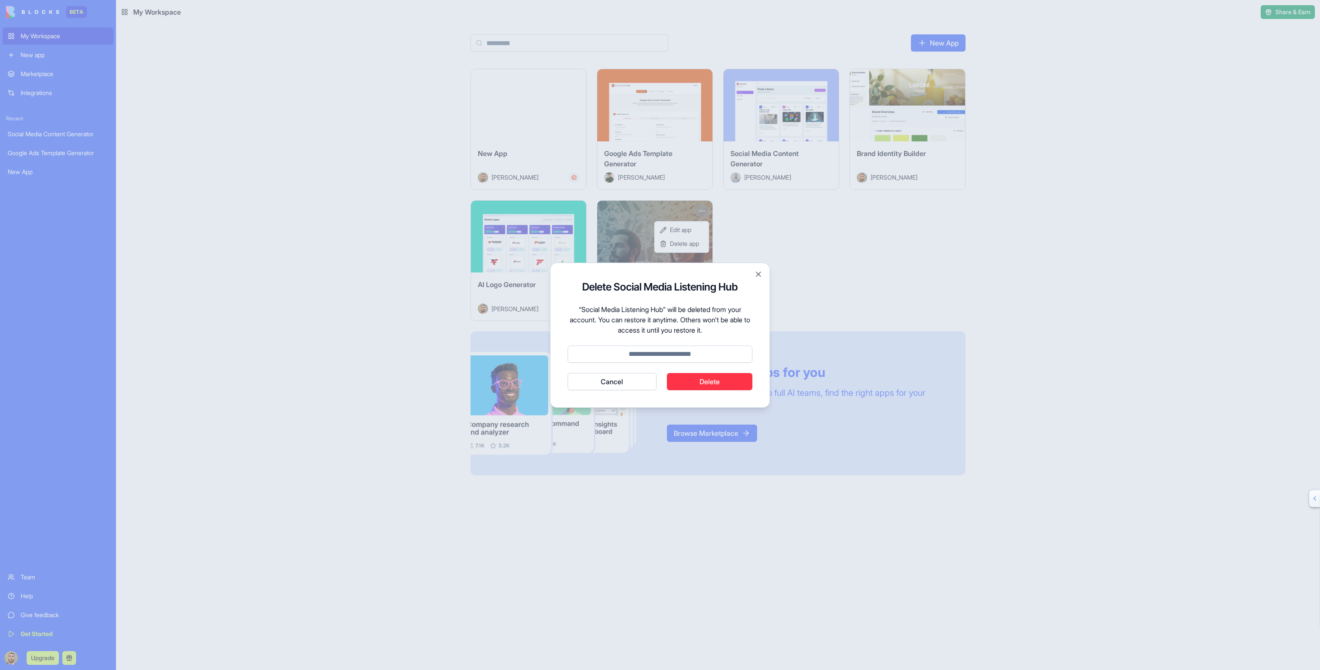
click at [644, 354] on input at bounding box center [660, 353] width 185 height 17
type input "*"
type input "******"
click at [568, 373] on button "Cancel" at bounding box center [612, 381] width 89 height 17
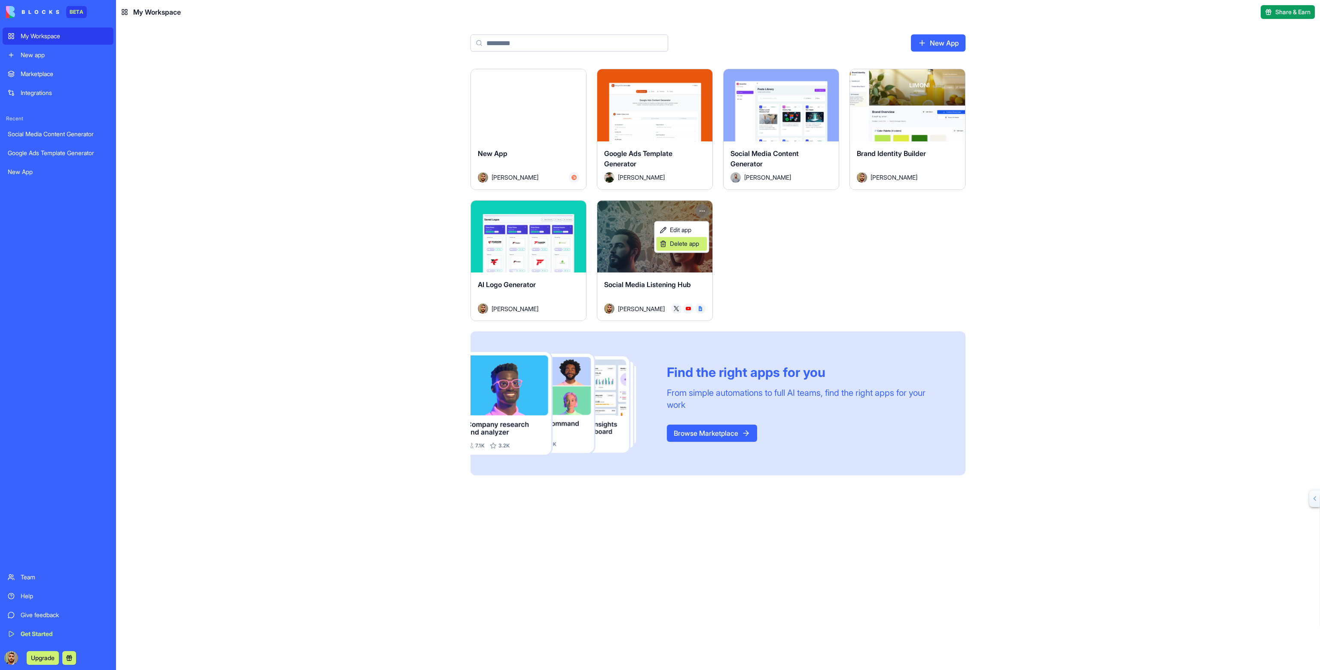
click at [684, 242] on span "Delete app" at bounding box center [684, 243] width 29 height 9
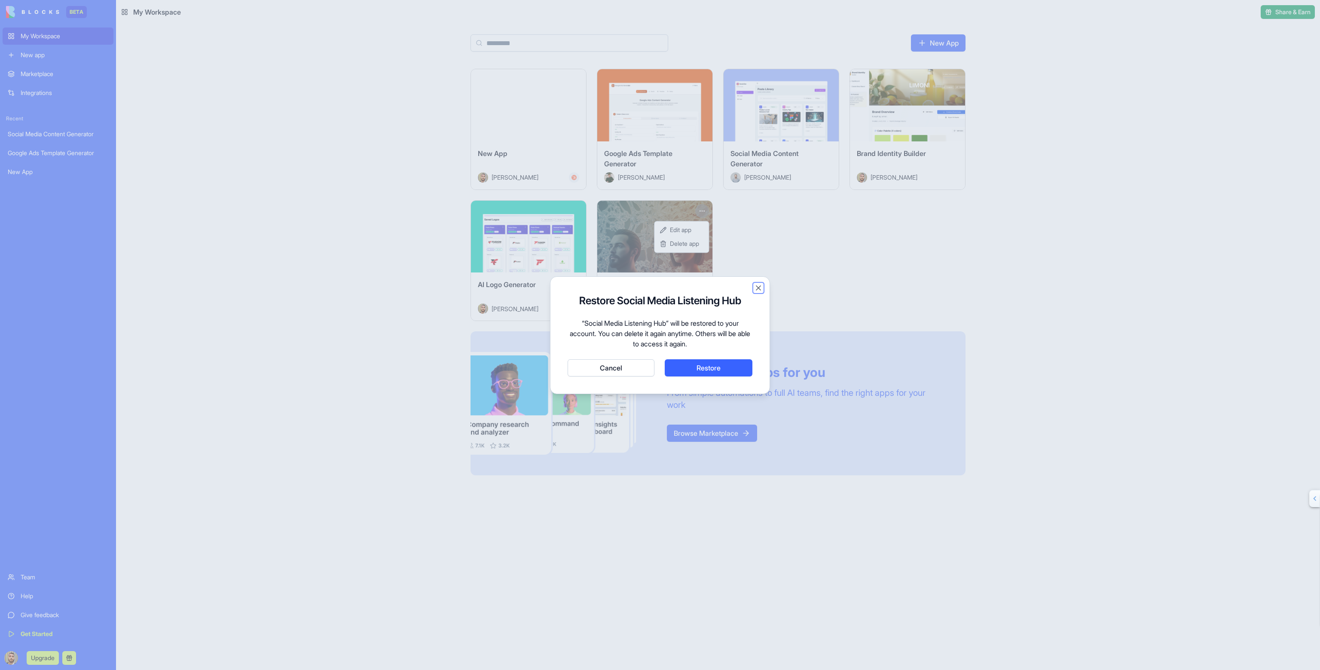
click at [757, 287] on button "Close" at bounding box center [758, 288] width 9 height 9
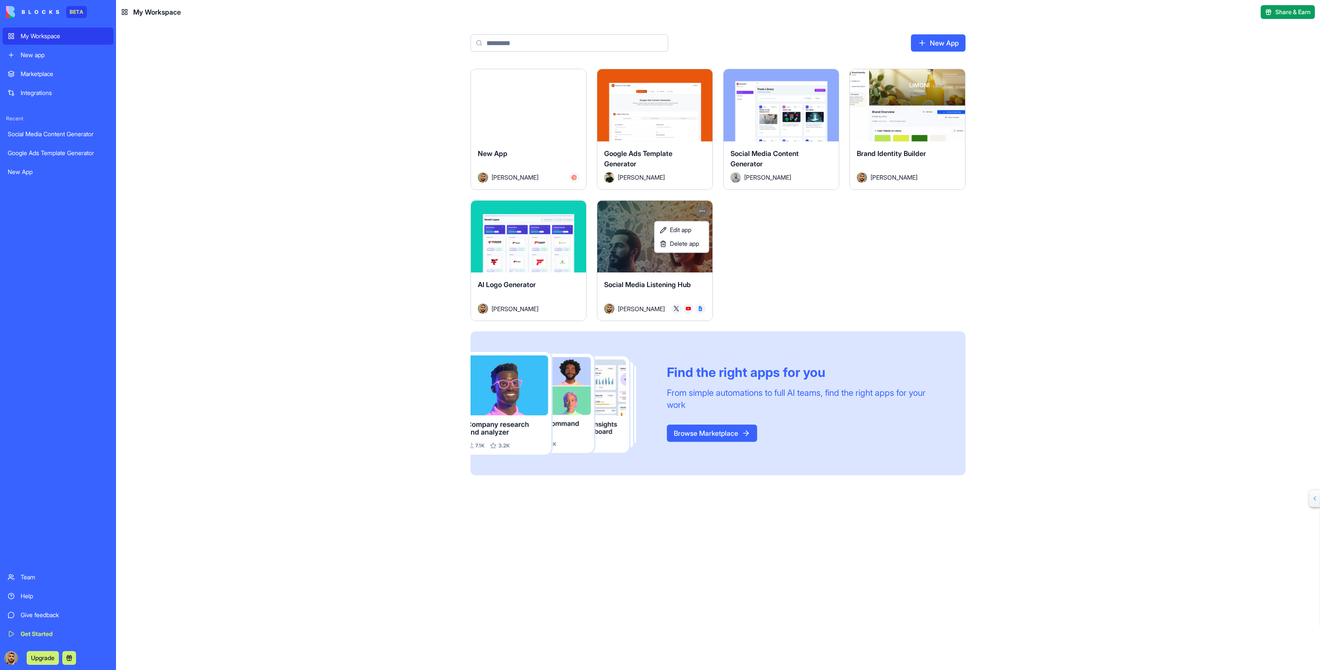
drag, startPoint x: 924, startPoint y: 41, endPoint x: 914, endPoint y: 52, distance: 14.9
click at [924, 41] on html "BETA My Workspace New app Marketplace Integrations Recent Social Media Content …" at bounding box center [660, 335] width 1320 height 670
click at [934, 43] on link "New App" at bounding box center [938, 42] width 55 height 17
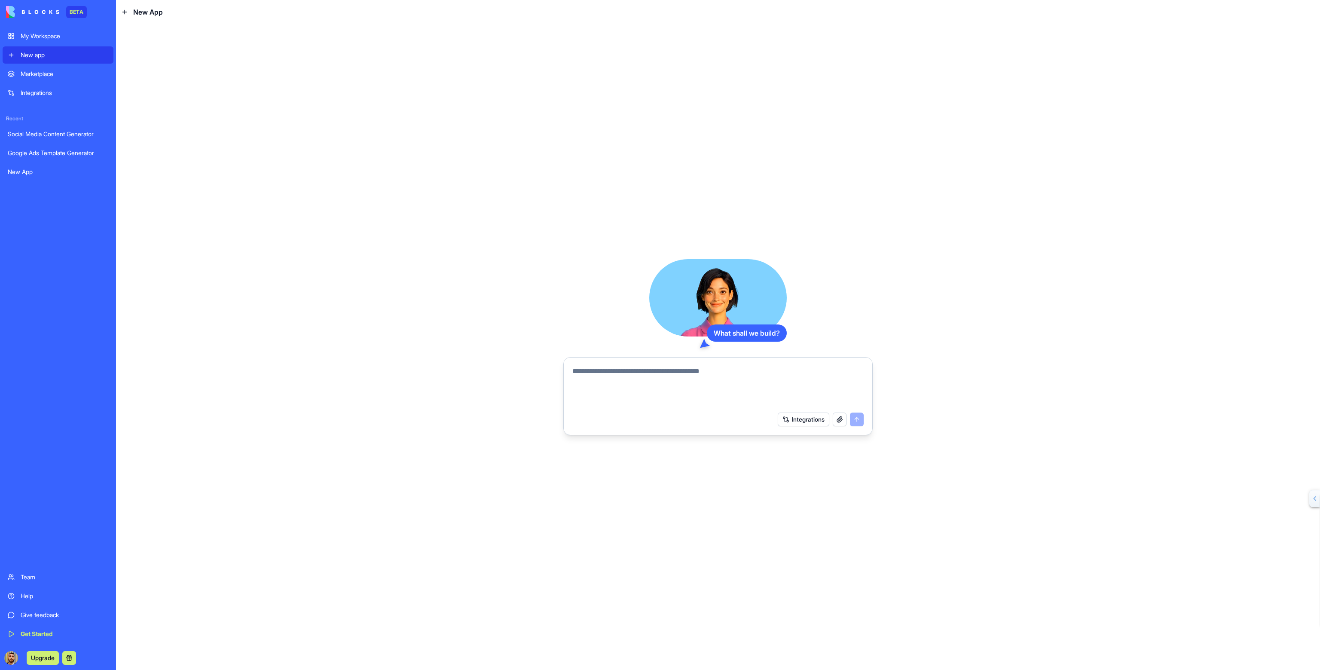
click at [671, 378] on textarea at bounding box center [717, 386] width 291 height 41
click at [681, 373] on textarea "**********" at bounding box center [717, 386] width 291 height 41
click at [609, 382] on textarea "**********" at bounding box center [717, 386] width 291 height 41
click at [608, 382] on textarea "**********" at bounding box center [717, 386] width 291 height 41
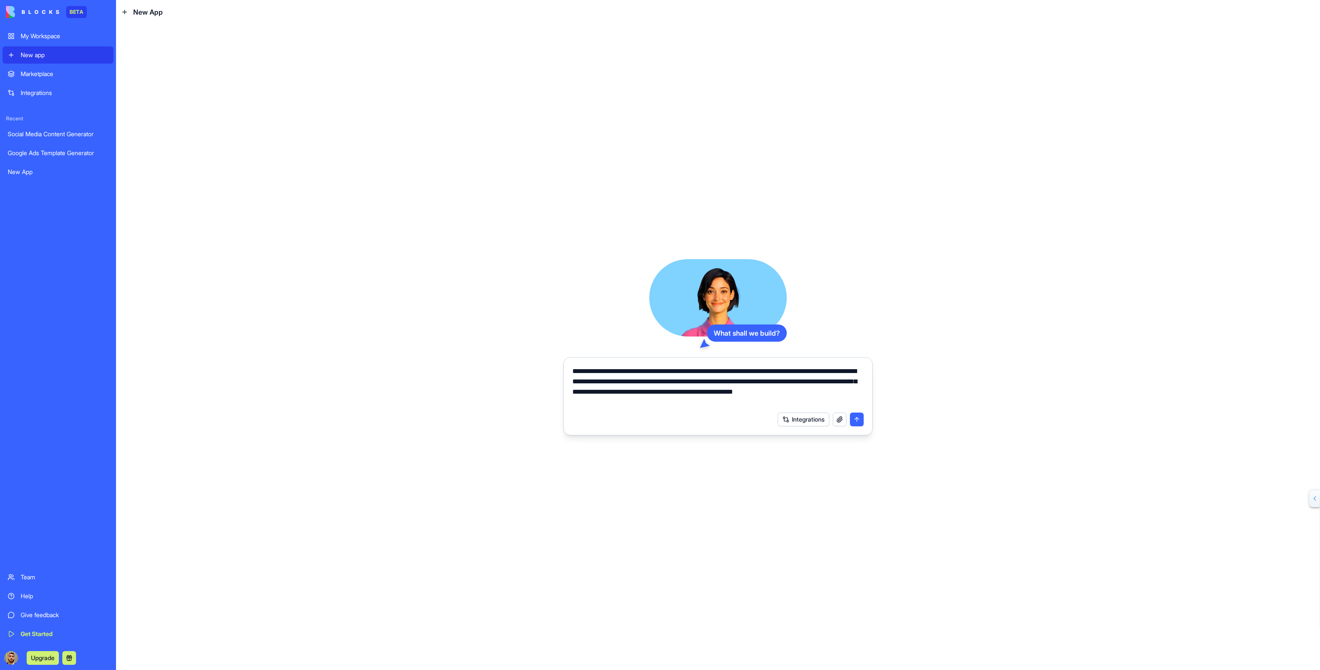
click at [721, 371] on textarea "**********" at bounding box center [717, 386] width 291 height 41
click at [689, 369] on textarea "**********" at bounding box center [717, 386] width 291 height 41
click at [674, 370] on textarea "**********" at bounding box center [717, 386] width 291 height 41
click at [678, 372] on textarea "**********" at bounding box center [717, 386] width 291 height 41
drag, startPoint x: 684, startPoint y: 371, endPoint x: 677, endPoint y: 372, distance: 6.9
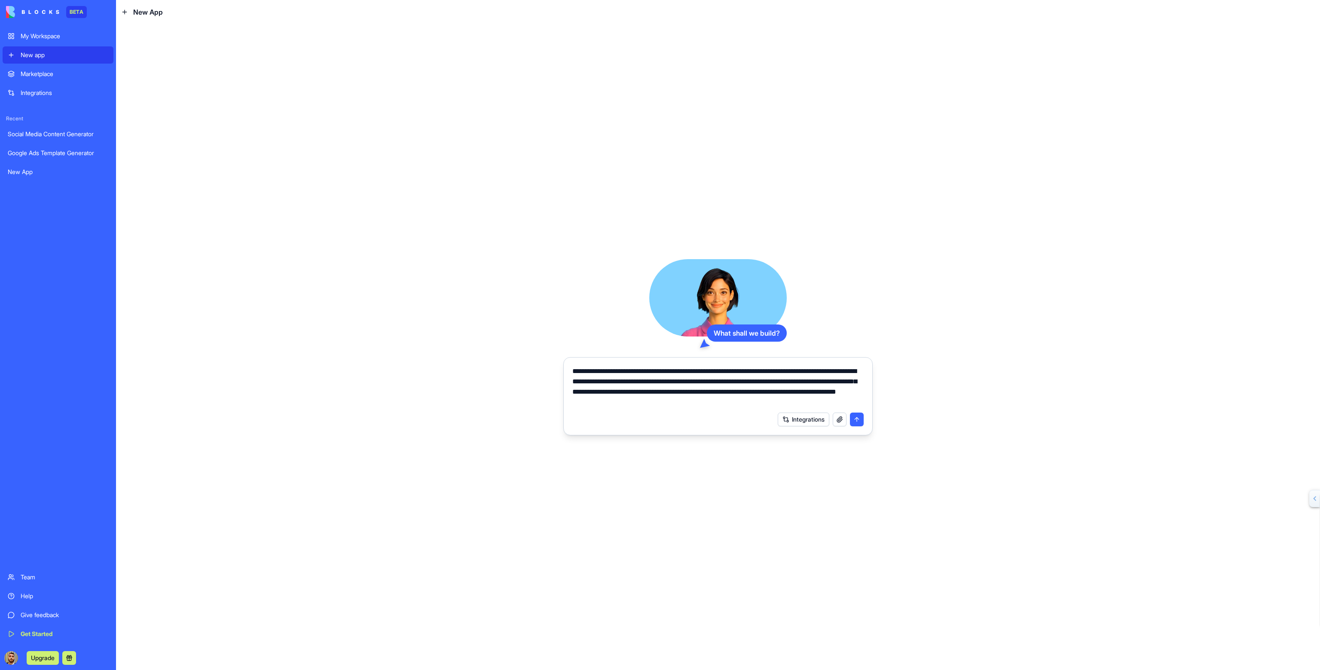
click at [677, 372] on textarea "**********" at bounding box center [717, 386] width 291 height 41
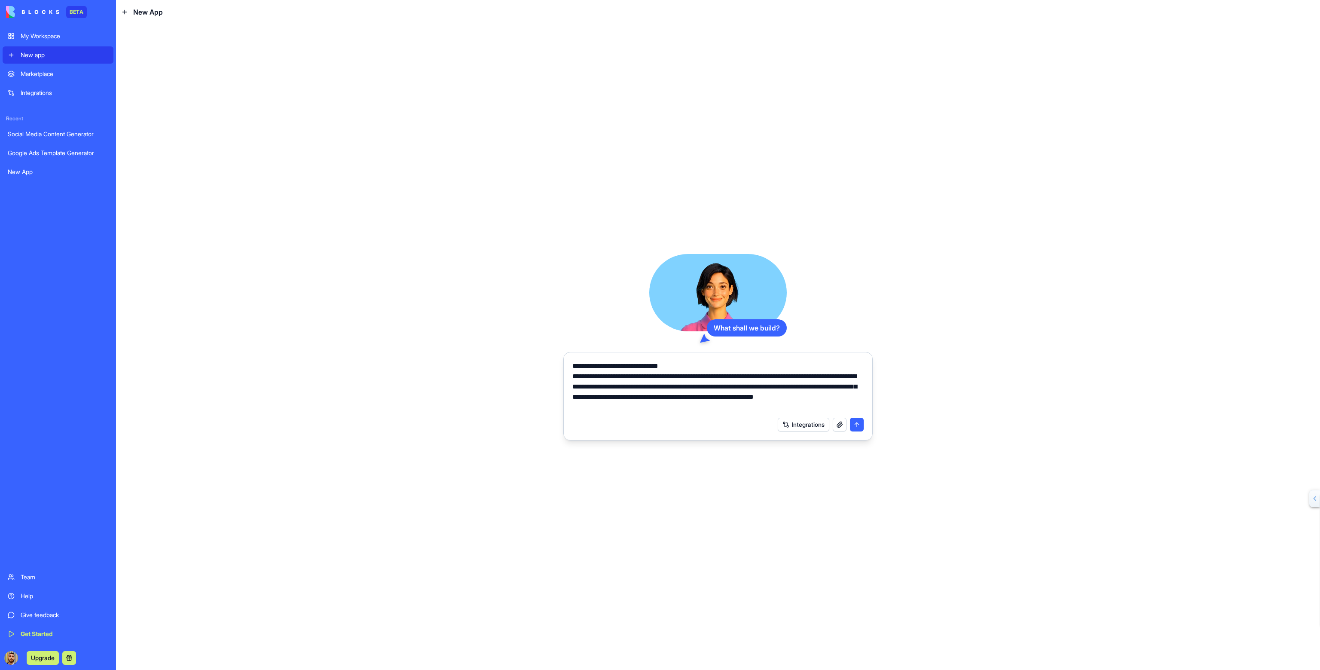
drag, startPoint x: 650, startPoint y: 390, endPoint x: 686, endPoint y: 397, distance: 36.8
click at [650, 391] on textarea "**********" at bounding box center [717, 387] width 291 height 52
drag, startPoint x: 644, startPoint y: 385, endPoint x: 778, endPoint y: 385, distance: 134.1
click at [778, 385] on textarea "**********" at bounding box center [717, 387] width 291 height 52
drag, startPoint x: 767, startPoint y: 397, endPoint x: 748, endPoint y: 410, distance: 23.1
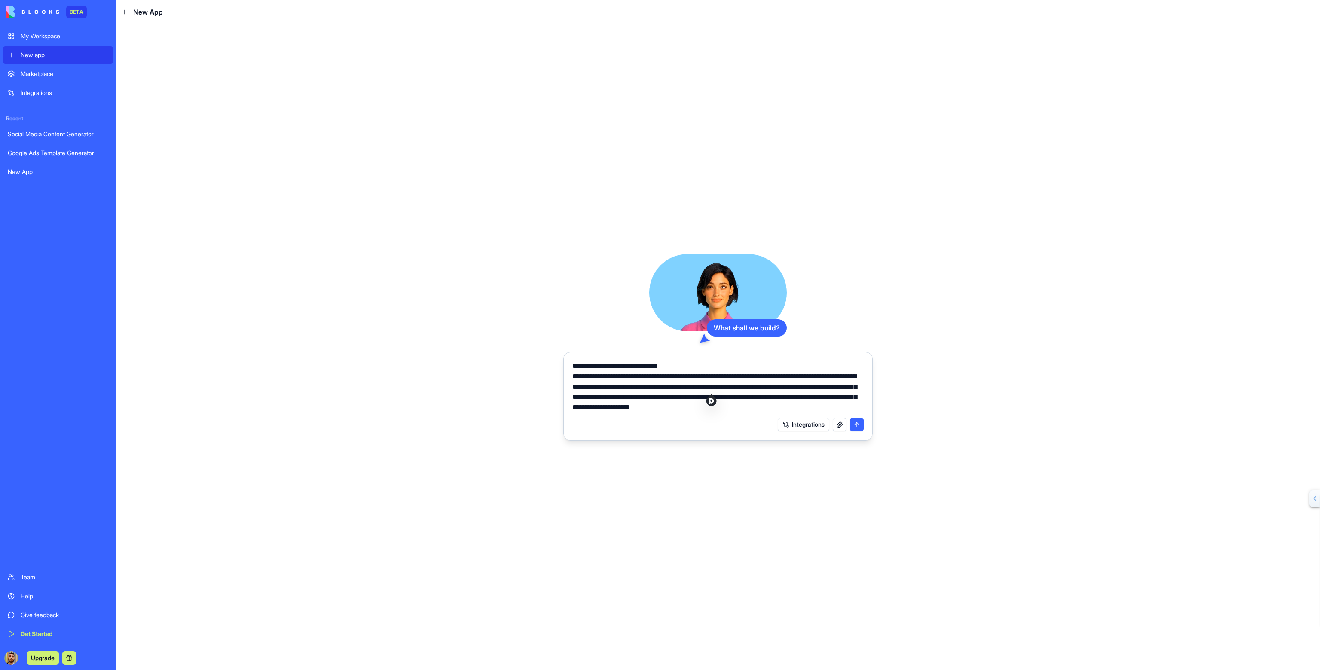
click at [765, 398] on textarea "**********" at bounding box center [717, 387] width 291 height 52
click at [709, 397] on textarea "**********" at bounding box center [717, 387] width 291 height 52
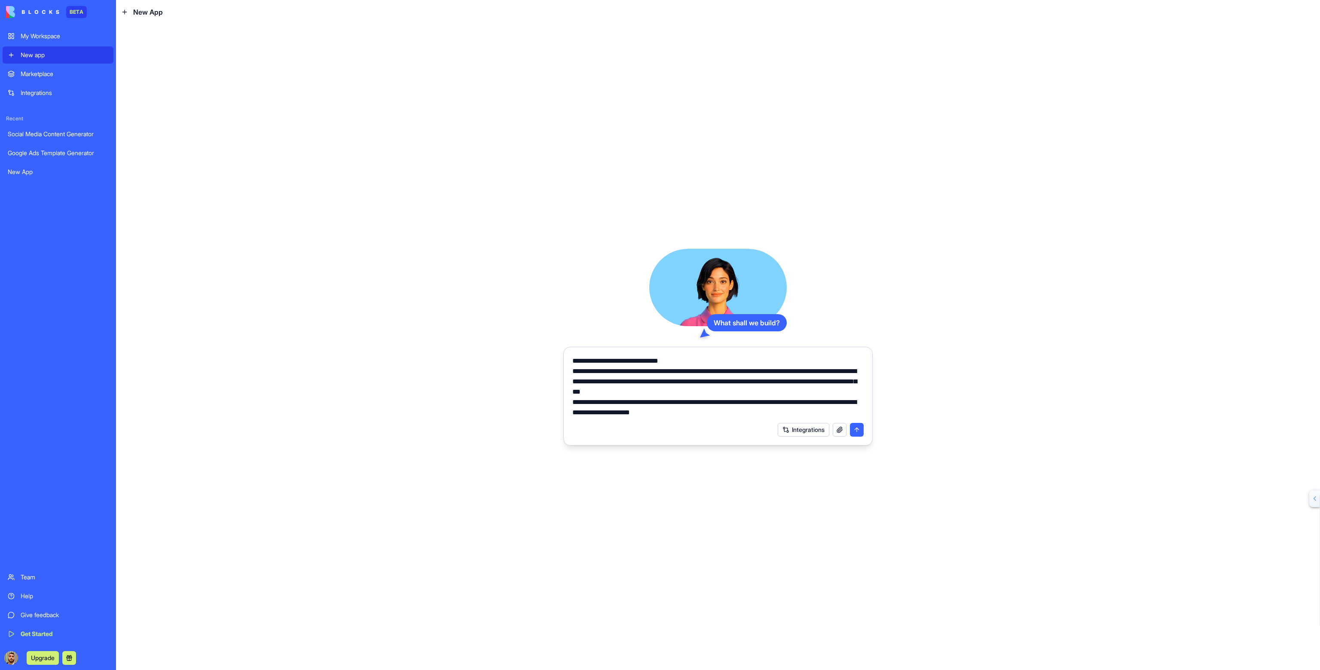
click at [758, 372] on textarea "**********" at bounding box center [717, 387] width 291 height 62
click at [627, 383] on textarea "**********" at bounding box center [717, 387] width 291 height 62
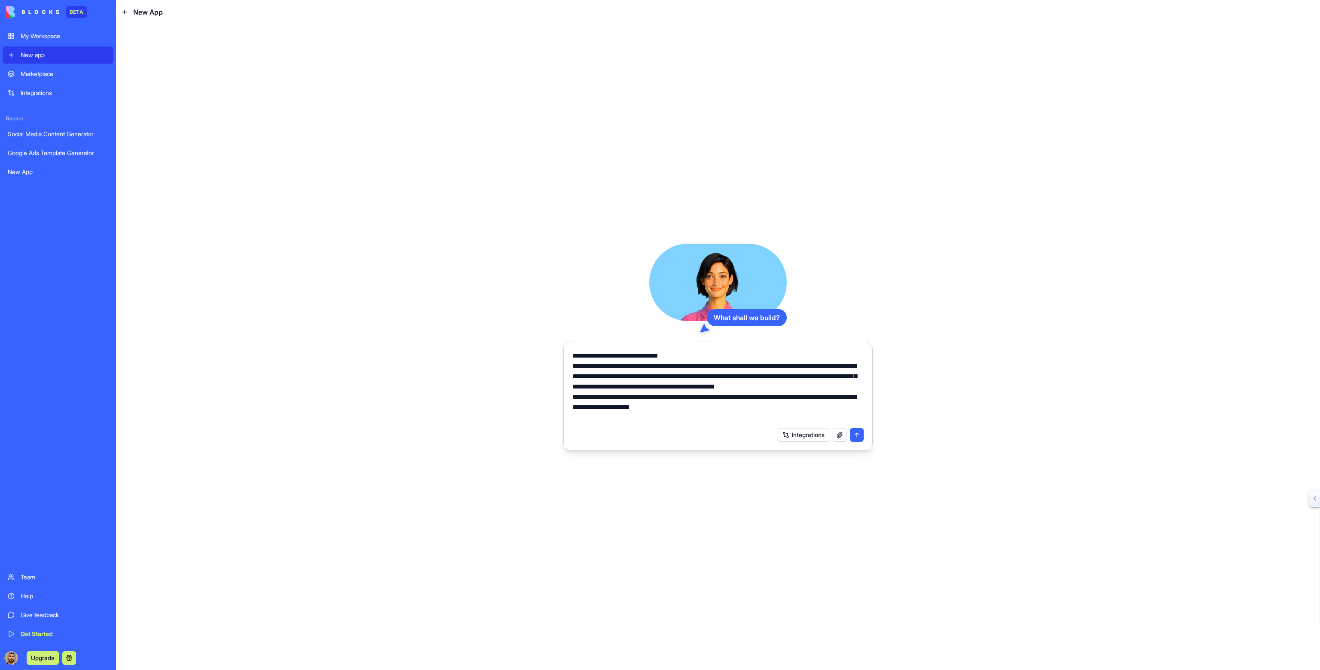
click at [615, 397] on textarea "**********" at bounding box center [717, 387] width 291 height 72
drag, startPoint x: 727, startPoint y: 408, endPoint x: 846, endPoint y: 404, distance: 118.7
click at [846, 404] on textarea "**********" at bounding box center [717, 387] width 291 height 72
click at [760, 391] on textarea "**********" at bounding box center [717, 387] width 291 height 72
drag, startPoint x: 758, startPoint y: 366, endPoint x: 628, endPoint y: 377, distance: 131.1
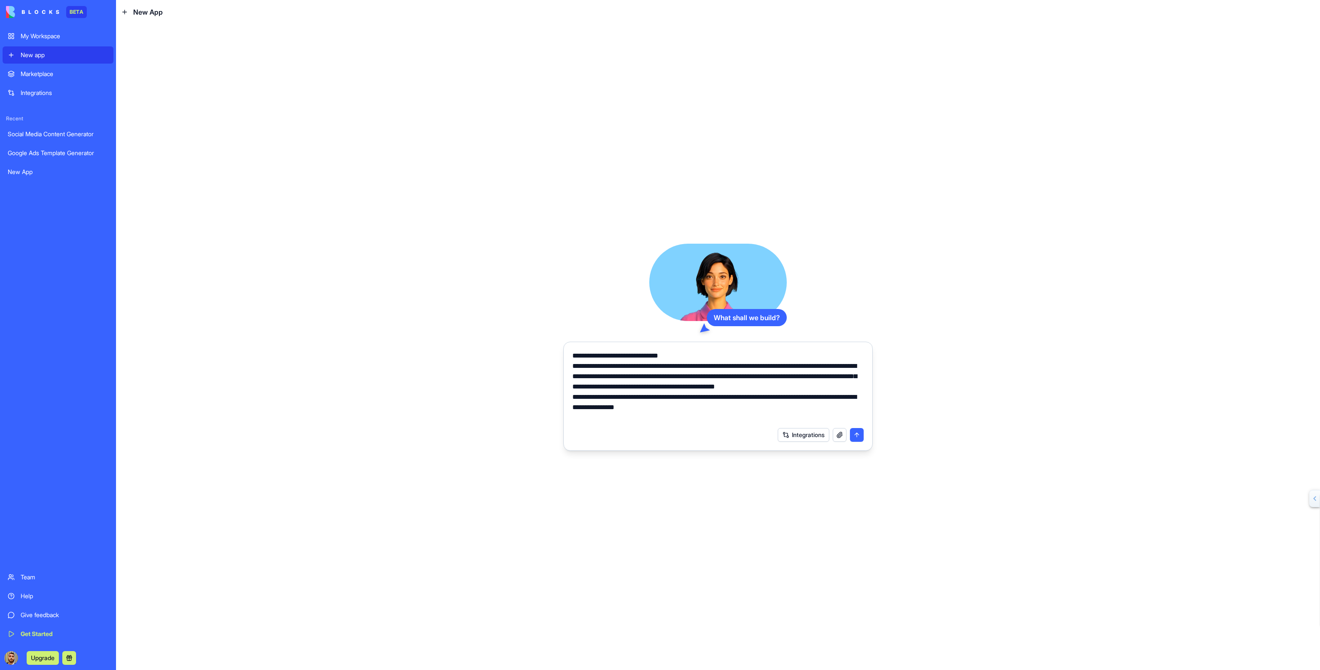
click at [628, 377] on textarea "**********" at bounding box center [717, 387] width 291 height 72
click at [813, 373] on textarea "**********" at bounding box center [717, 387] width 291 height 72
drag, startPoint x: 799, startPoint y: 366, endPoint x: 758, endPoint y: 366, distance: 40.8
click at [758, 366] on textarea "**********" at bounding box center [717, 387] width 291 height 72
click at [602, 386] on textarea "**********" at bounding box center [717, 387] width 291 height 72
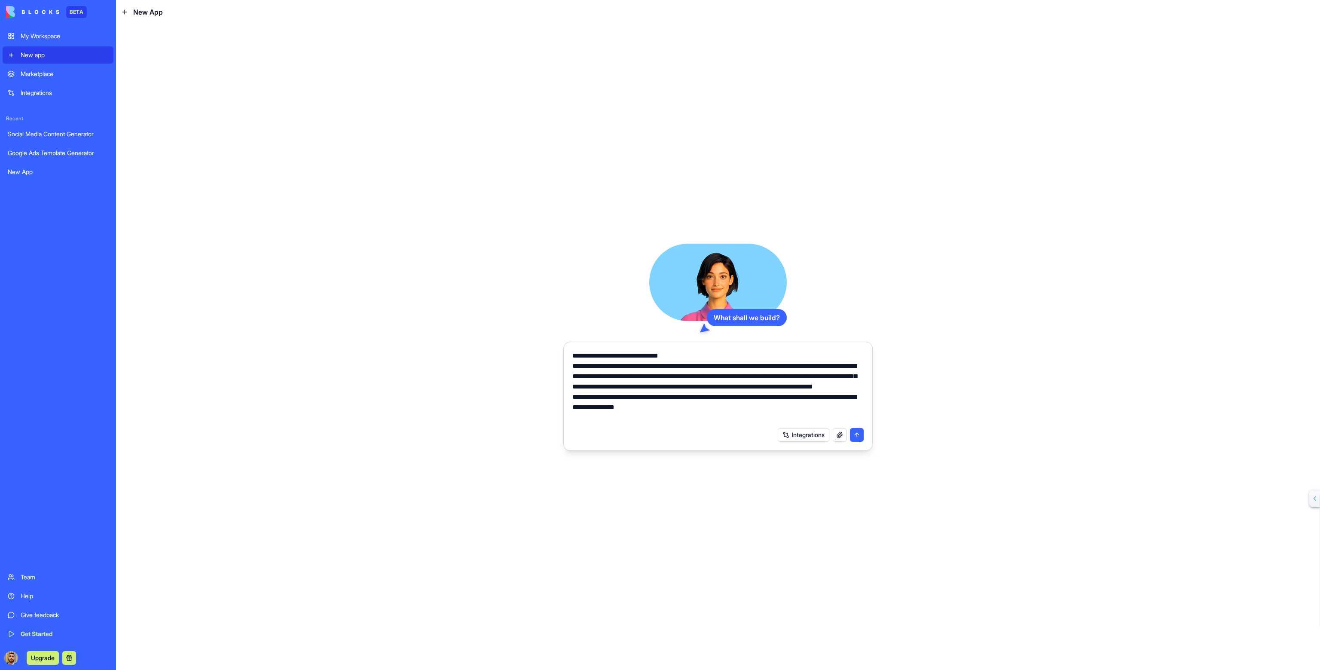
click at [819, 410] on textarea "**********" at bounding box center [717, 387] width 291 height 72
click at [789, 418] on textarea "**********" at bounding box center [717, 387] width 291 height 72
drag, startPoint x: 766, startPoint y: 416, endPoint x: 627, endPoint y: 421, distance: 138.5
click at [627, 421] on textarea "**********" at bounding box center [717, 387] width 291 height 72
type textarea "**********"
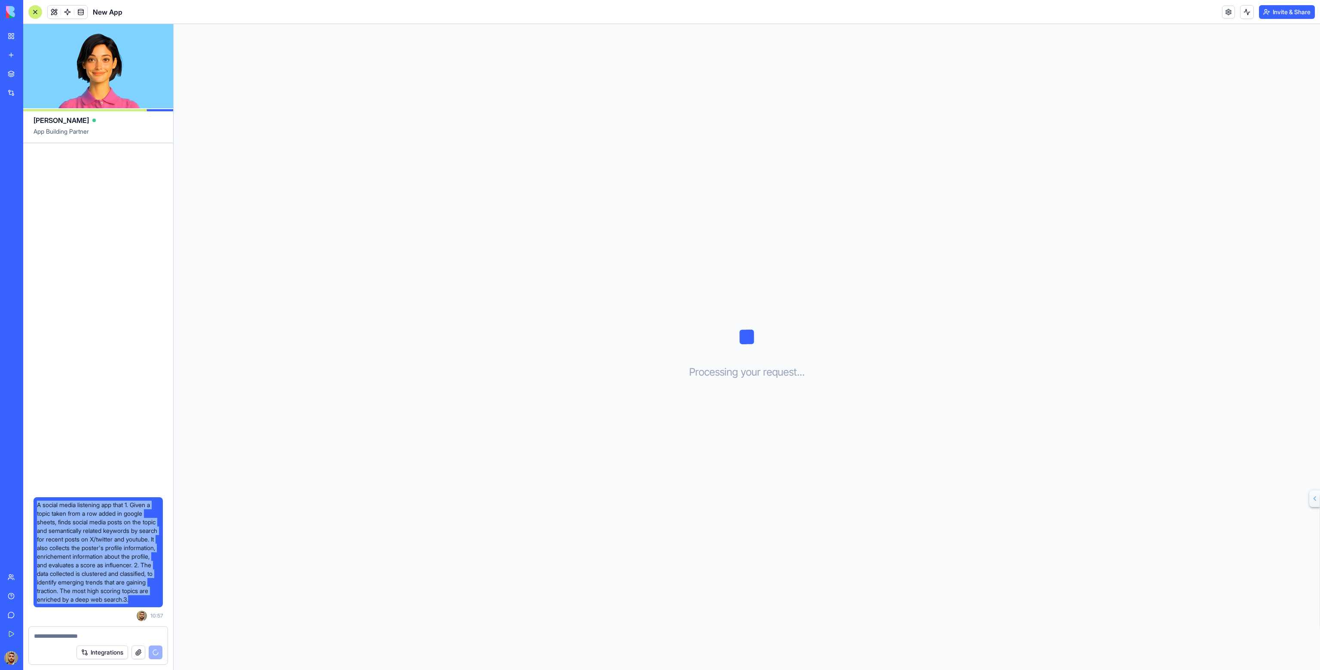
drag, startPoint x: 137, startPoint y: 599, endPoint x: 33, endPoint y: 482, distance: 156.2
click at [35, 482] on div "A social media listening app that 1. Given a topic taken from a row added in go…" at bounding box center [98, 384] width 150 height 483
copy span "A social media listening app that 1. Given a topic taken from a row added in go…"
click at [36, 13] on div at bounding box center [35, 12] width 14 height 14
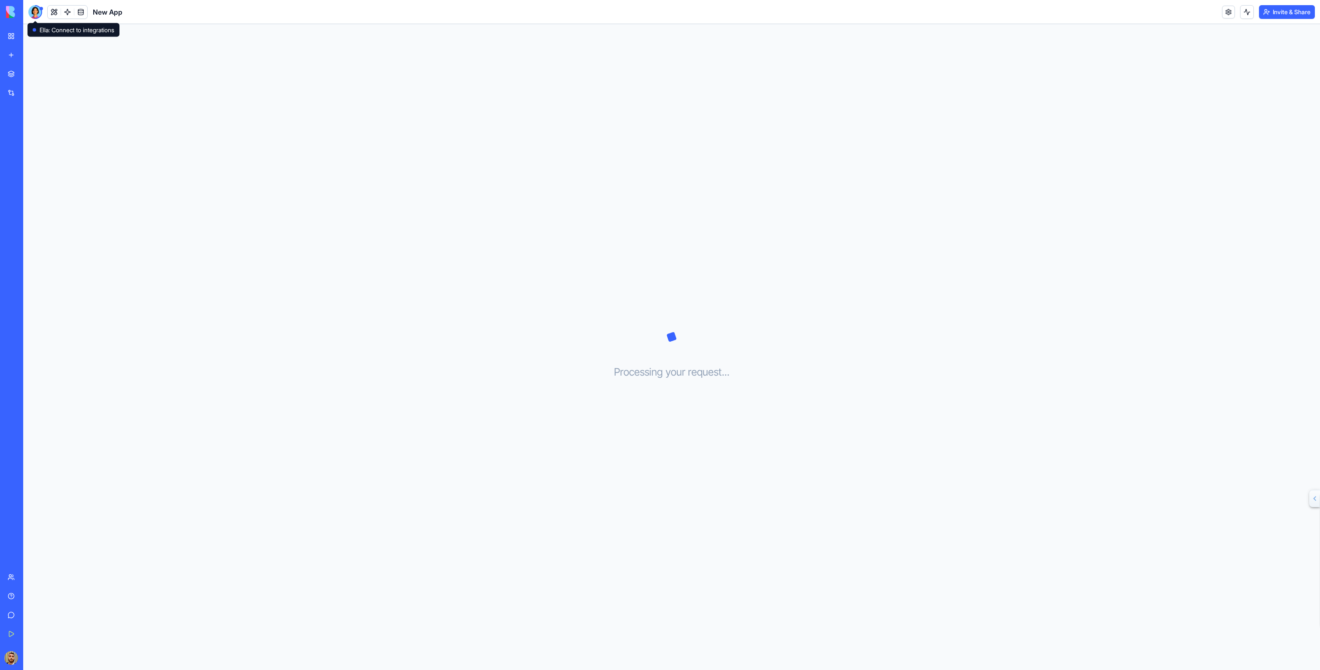
click at [38, 15] on div at bounding box center [35, 12] width 14 height 14
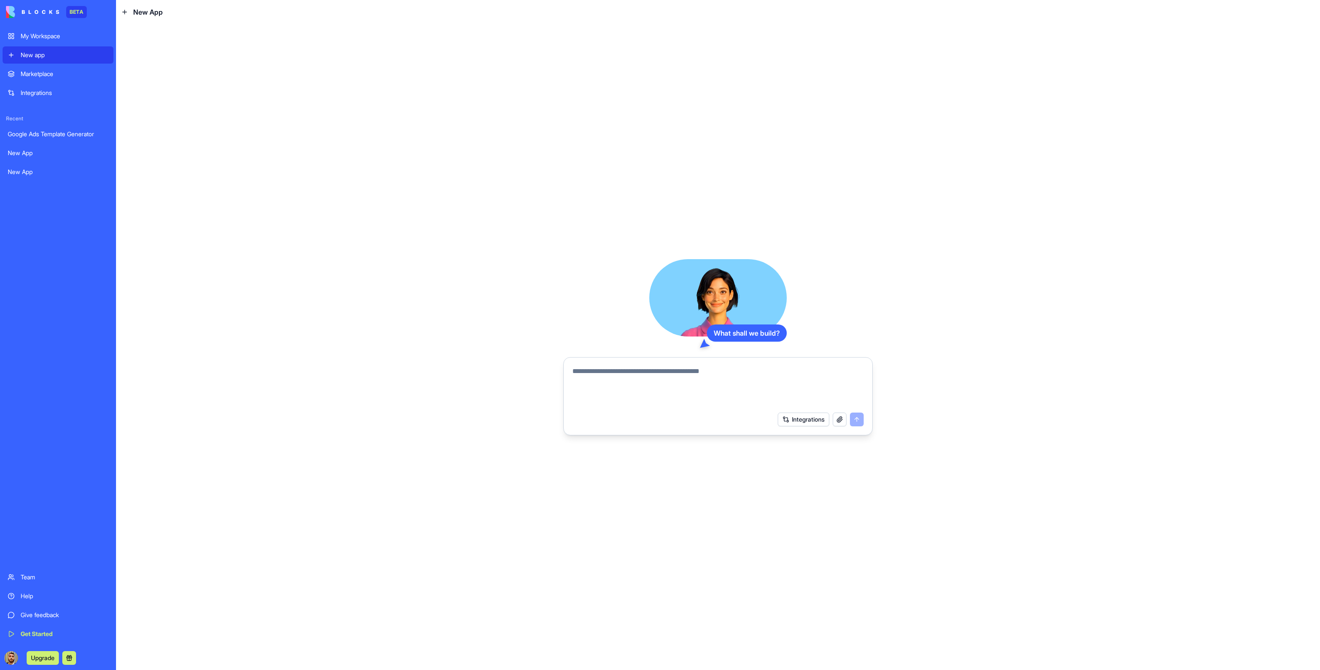
click at [58, 41] on link "My Workspace" at bounding box center [58, 36] width 111 height 17
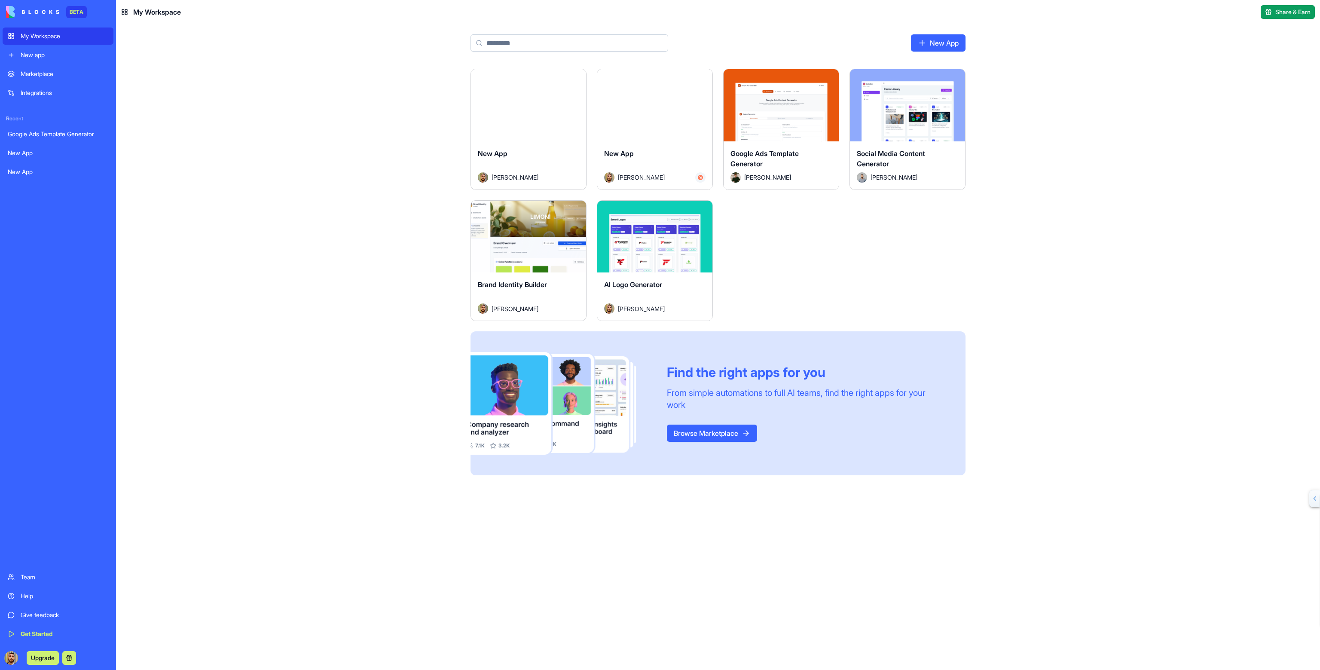
click at [576, 75] on html "BETA My Workspace New app Marketplace Integrations Recent Google Ads Template G…" at bounding box center [660, 335] width 1320 height 670
click at [561, 110] on span "Delete app" at bounding box center [558, 112] width 29 height 9
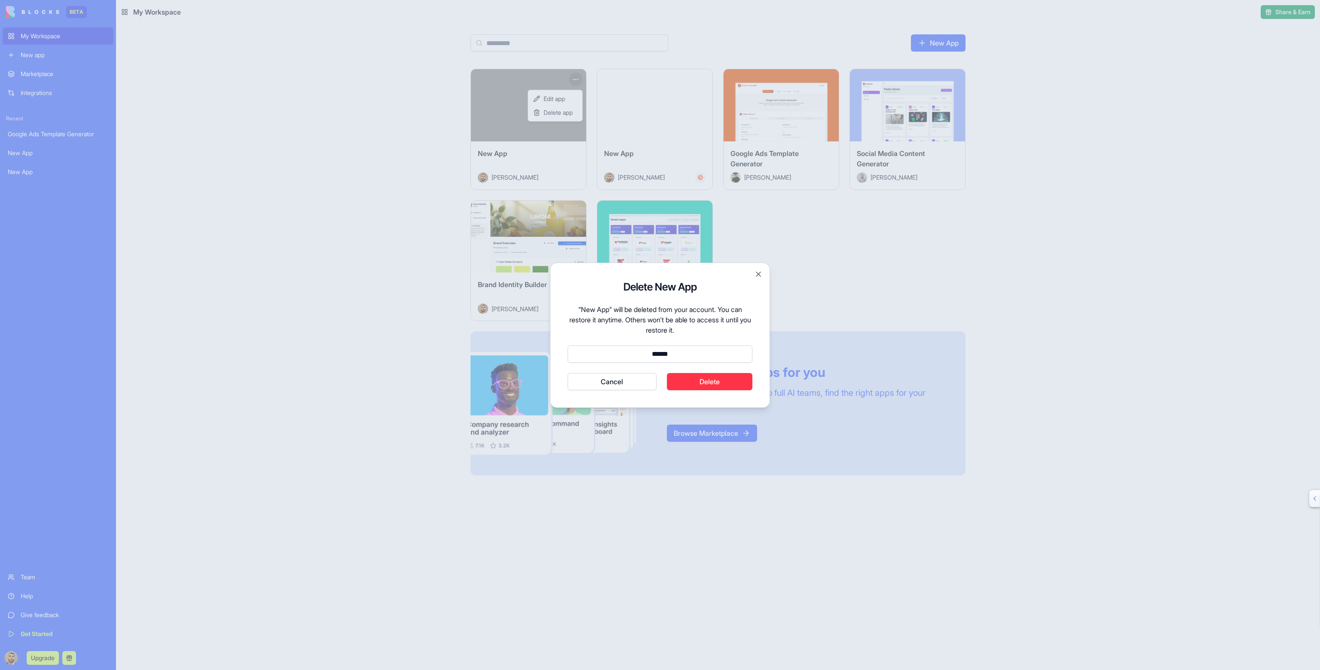
type input "******"
click at [698, 391] on div "Delete New App “New App” will be deleted from your account. You can restore it …" at bounding box center [660, 335] width 220 height 145
click at [697, 381] on button "Delete" at bounding box center [710, 381] width 86 height 17
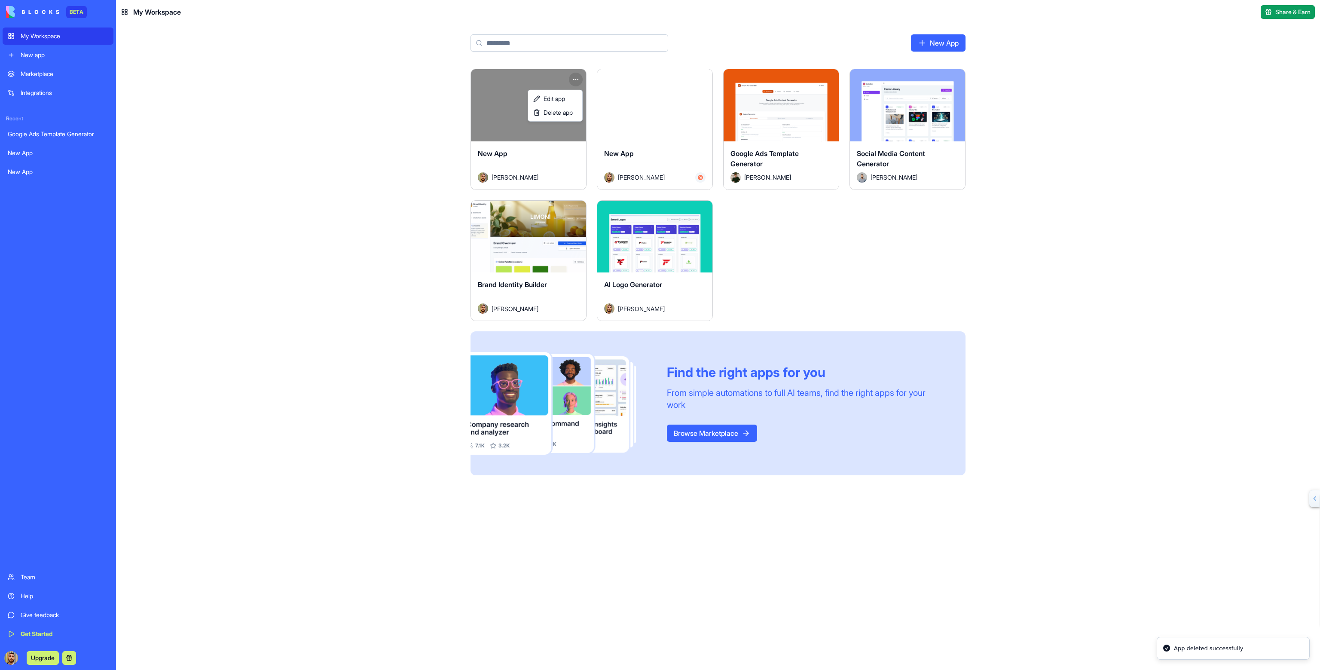
click at [704, 75] on html "BETA My Workspace New app Marketplace Integrations Recent Google Ads Template G…" at bounding box center [660, 335] width 1320 height 670
click at [703, 79] on html "BETA My Workspace New app Marketplace Integrations Recent Google Ads Template G…" at bounding box center [660, 335] width 1320 height 670
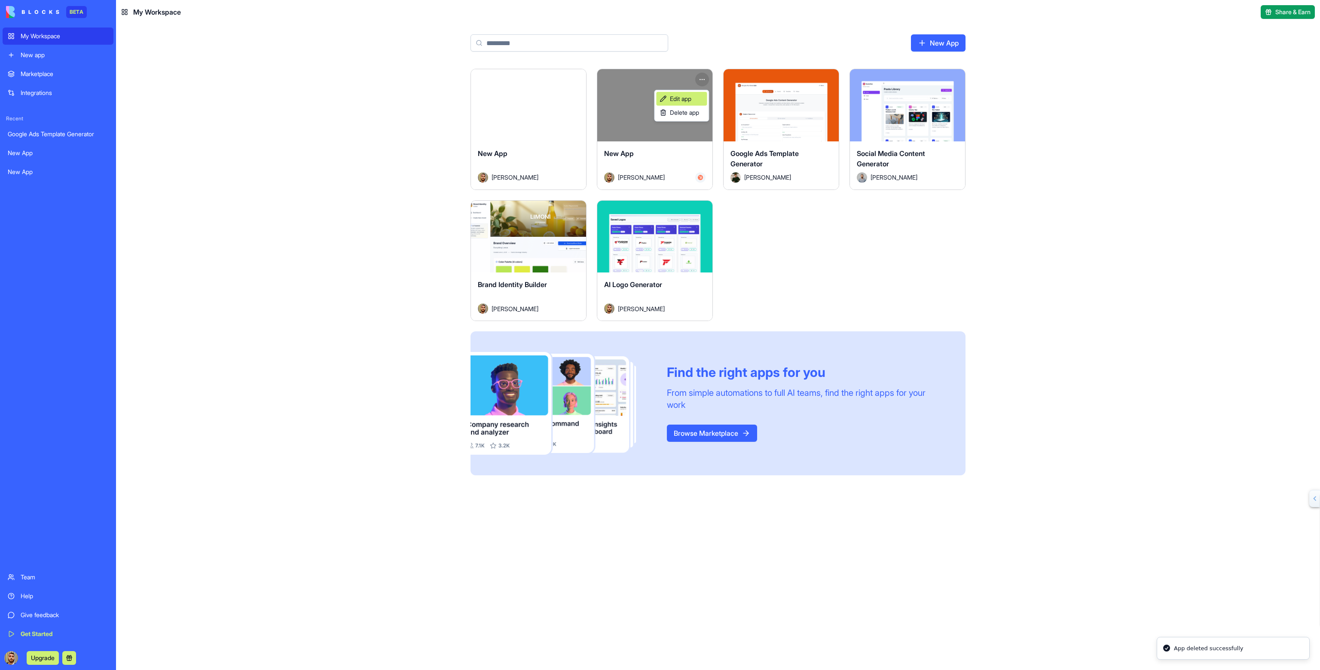
click at [689, 99] on span "Edit app" at bounding box center [680, 99] width 21 height 9
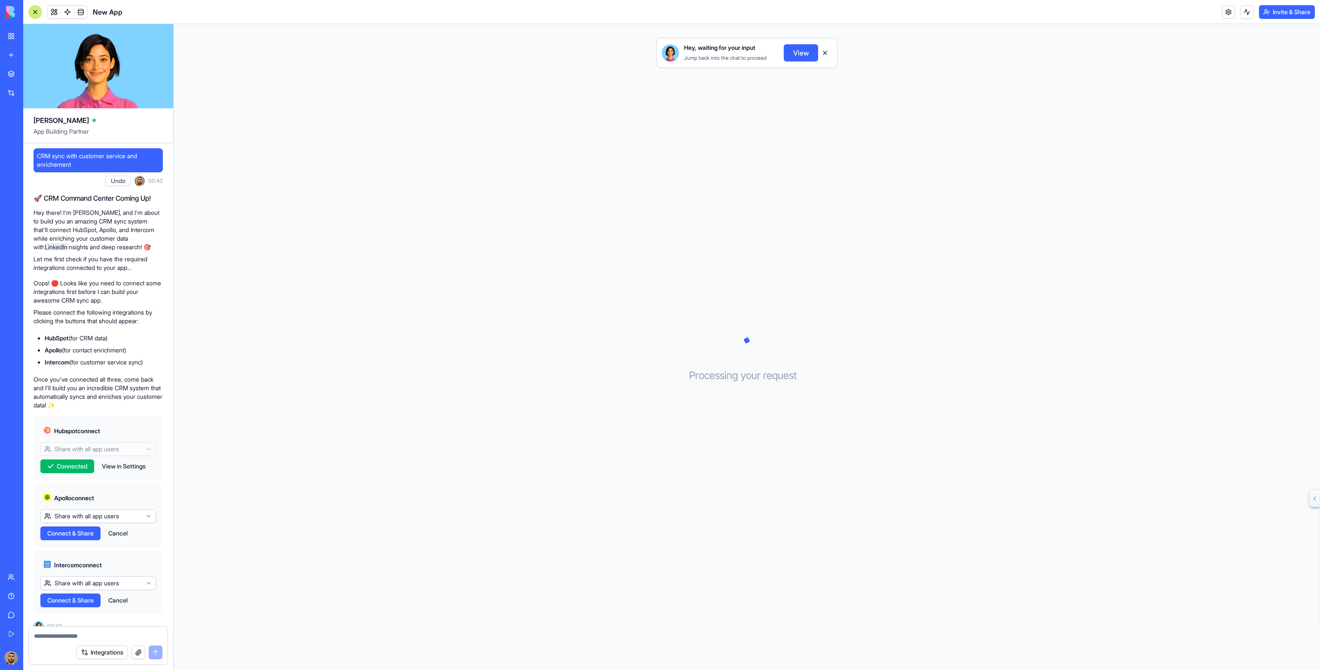
drag, startPoint x: 57, startPoint y: 600, endPoint x: 78, endPoint y: 600, distance: 21.1
click at [57, 600] on span "Connect & Share" at bounding box center [70, 600] width 46 height 9
click at [83, 531] on span "Connect & Share" at bounding box center [70, 533] width 46 height 9
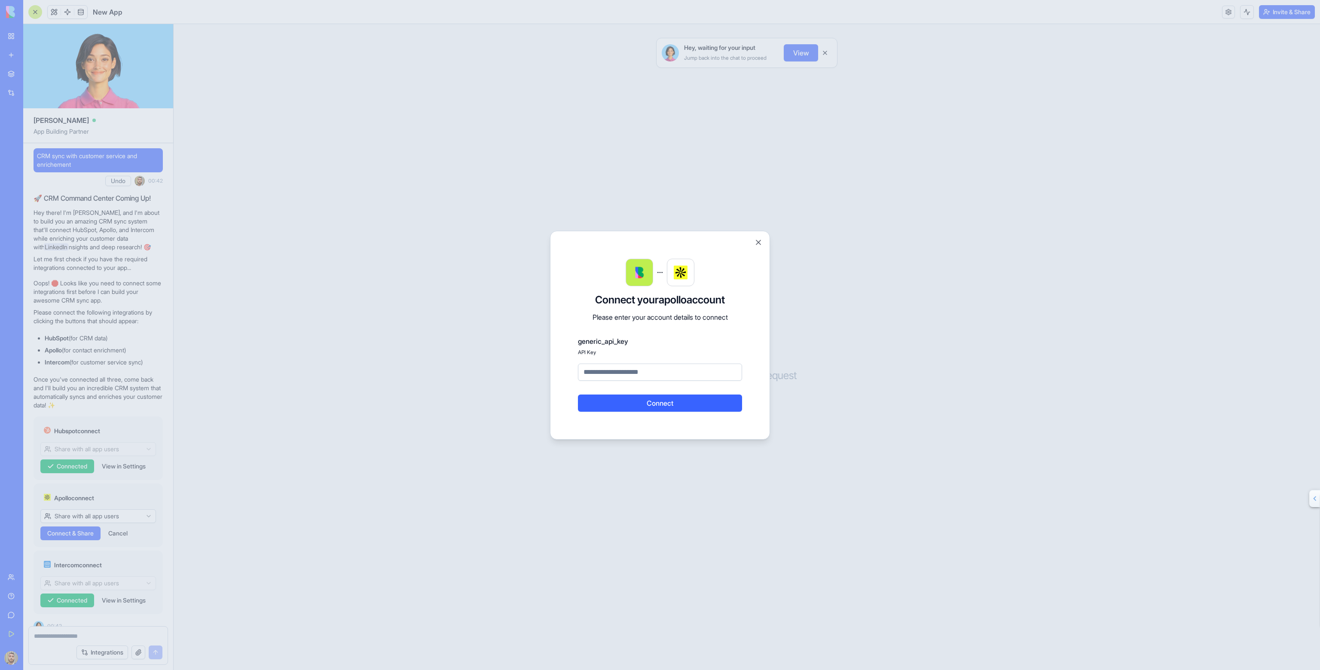
drag, startPoint x: 577, startPoint y: 339, endPoint x: 643, endPoint y: 341, distance: 66.2
click at [643, 341] on div "Connect your apollo account Please enter your account details to connect generi…" at bounding box center [660, 335] width 220 height 209
drag, startPoint x: 660, startPoint y: 299, endPoint x: 723, endPoint y: 300, distance: 62.7
click at [723, 300] on h3 "Connect your apollo account" at bounding box center [660, 300] width 164 height 14
